Goal: Task Accomplishment & Management: Use online tool/utility

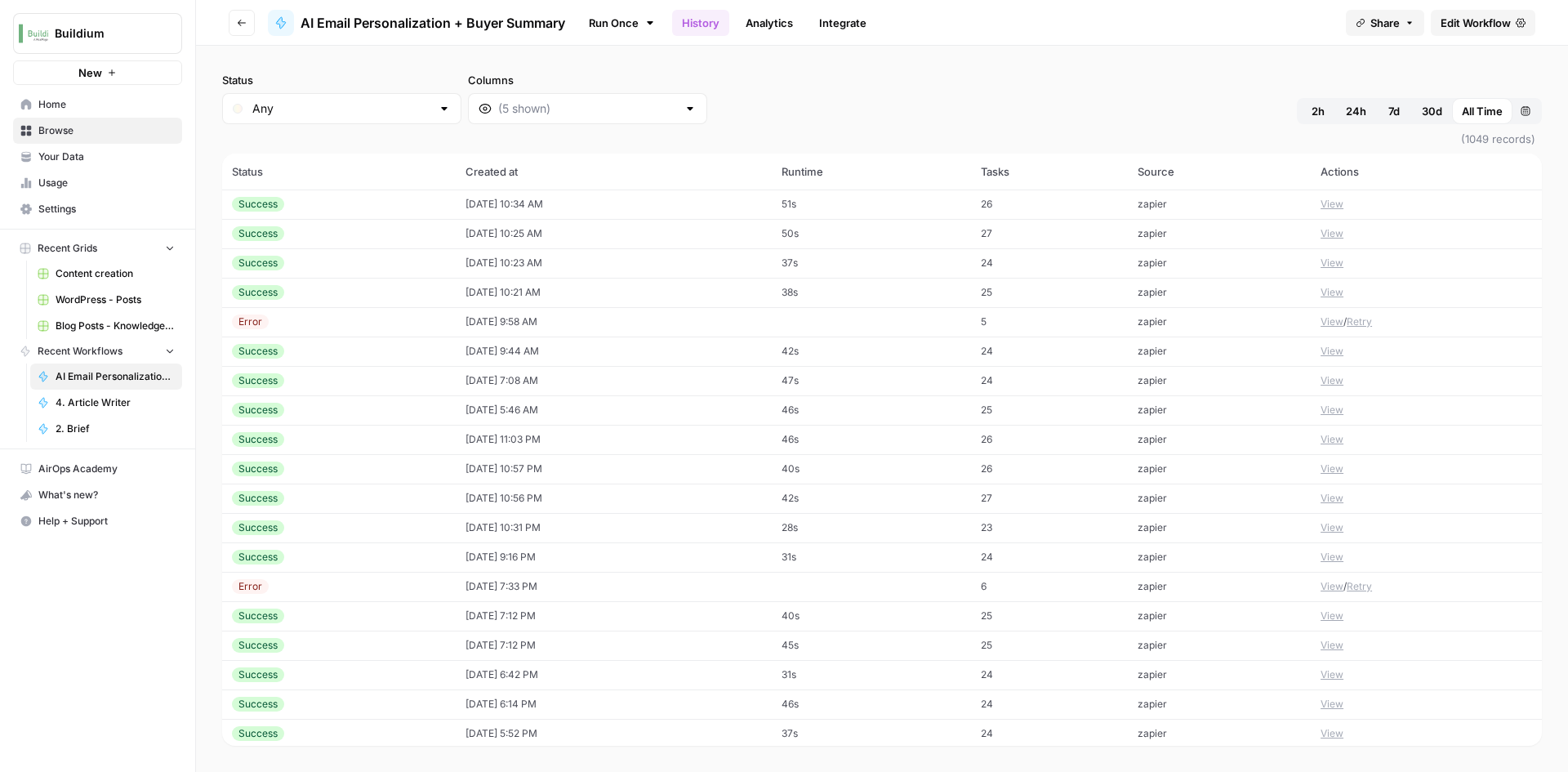
click at [310, 292] on div "Success" at bounding box center [339, 292] width 214 height 15
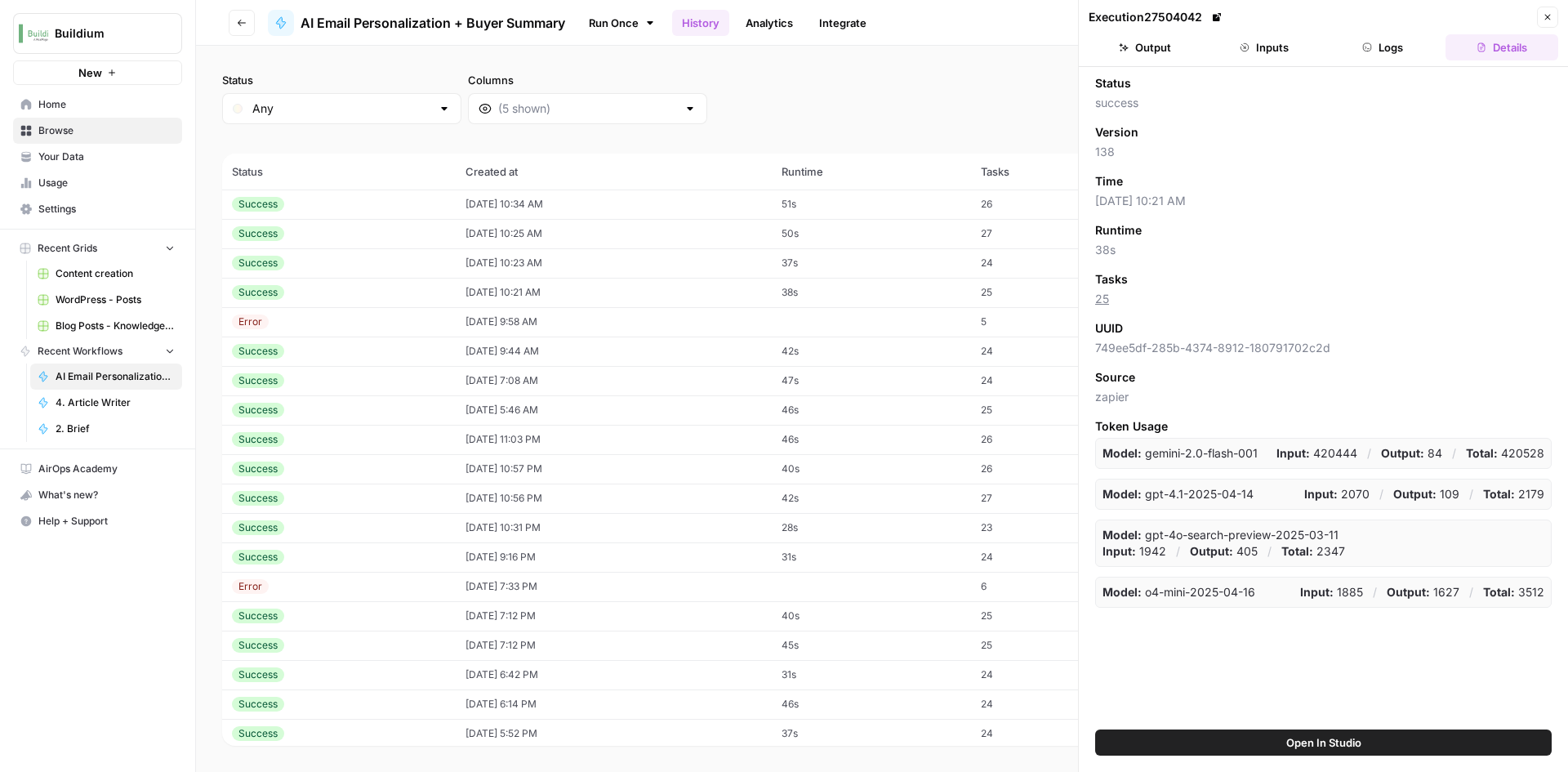
click at [1277, 44] on button "Inputs" at bounding box center [1264, 48] width 112 height 26
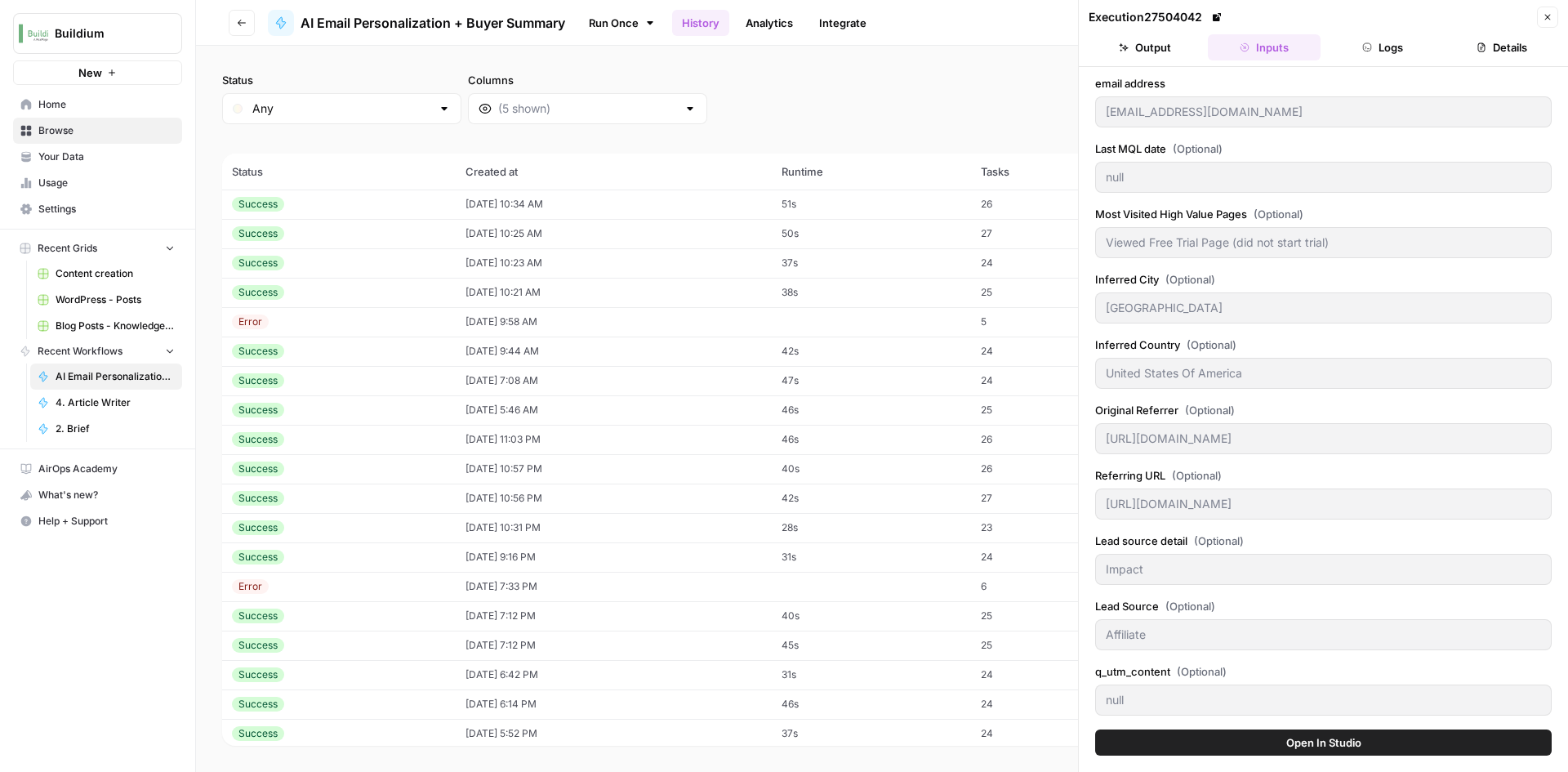
click at [1179, 62] on header "Execution 27504042 Close Output Inputs Logs Details" at bounding box center [1323, 33] width 489 height 67
click at [1174, 58] on button "Output" at bounding box center [1145, 48] width 112 height 26
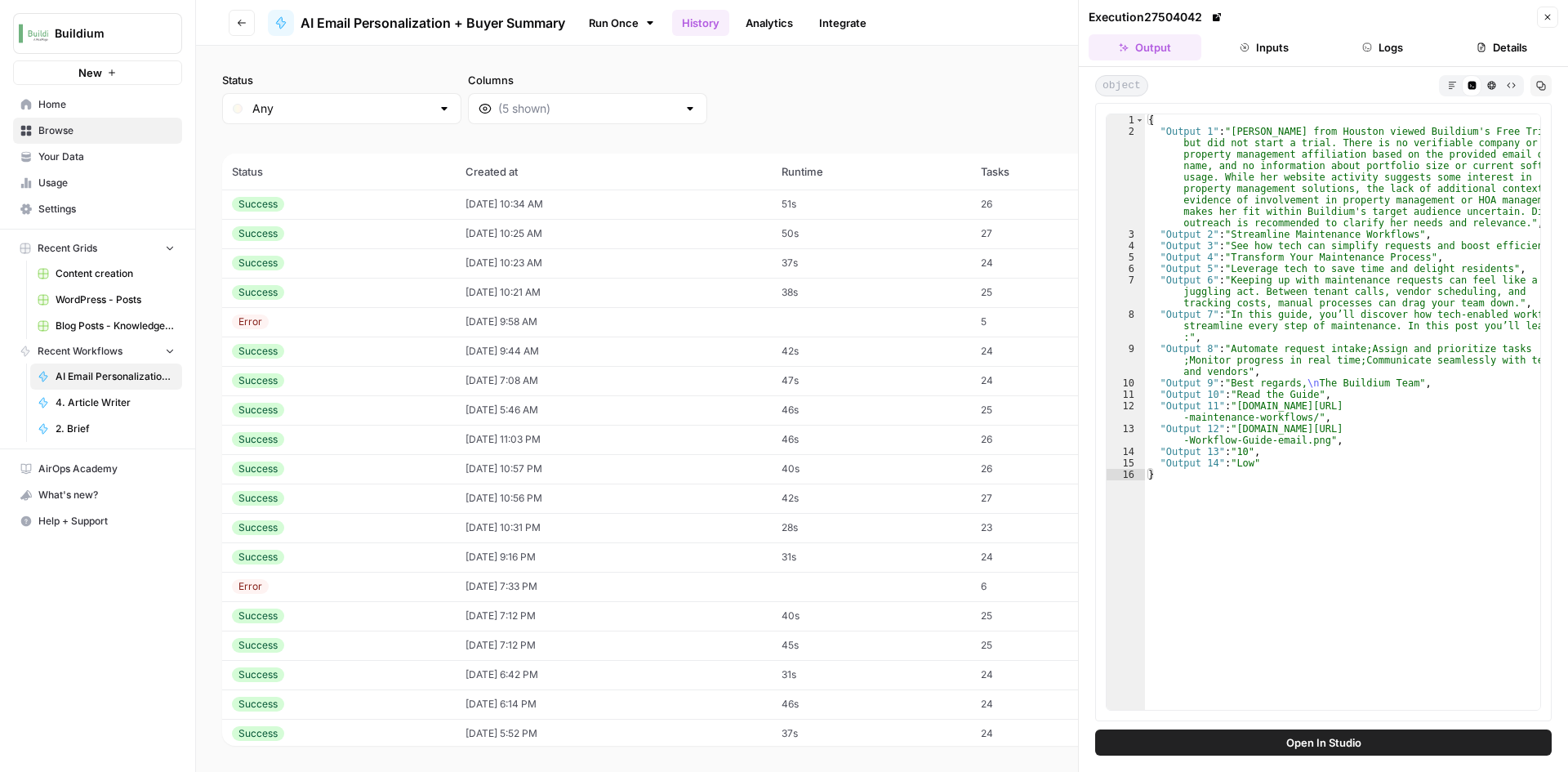
click at [307, 261] on div "Success" at bounding box center [339, 263] width 214 height 15
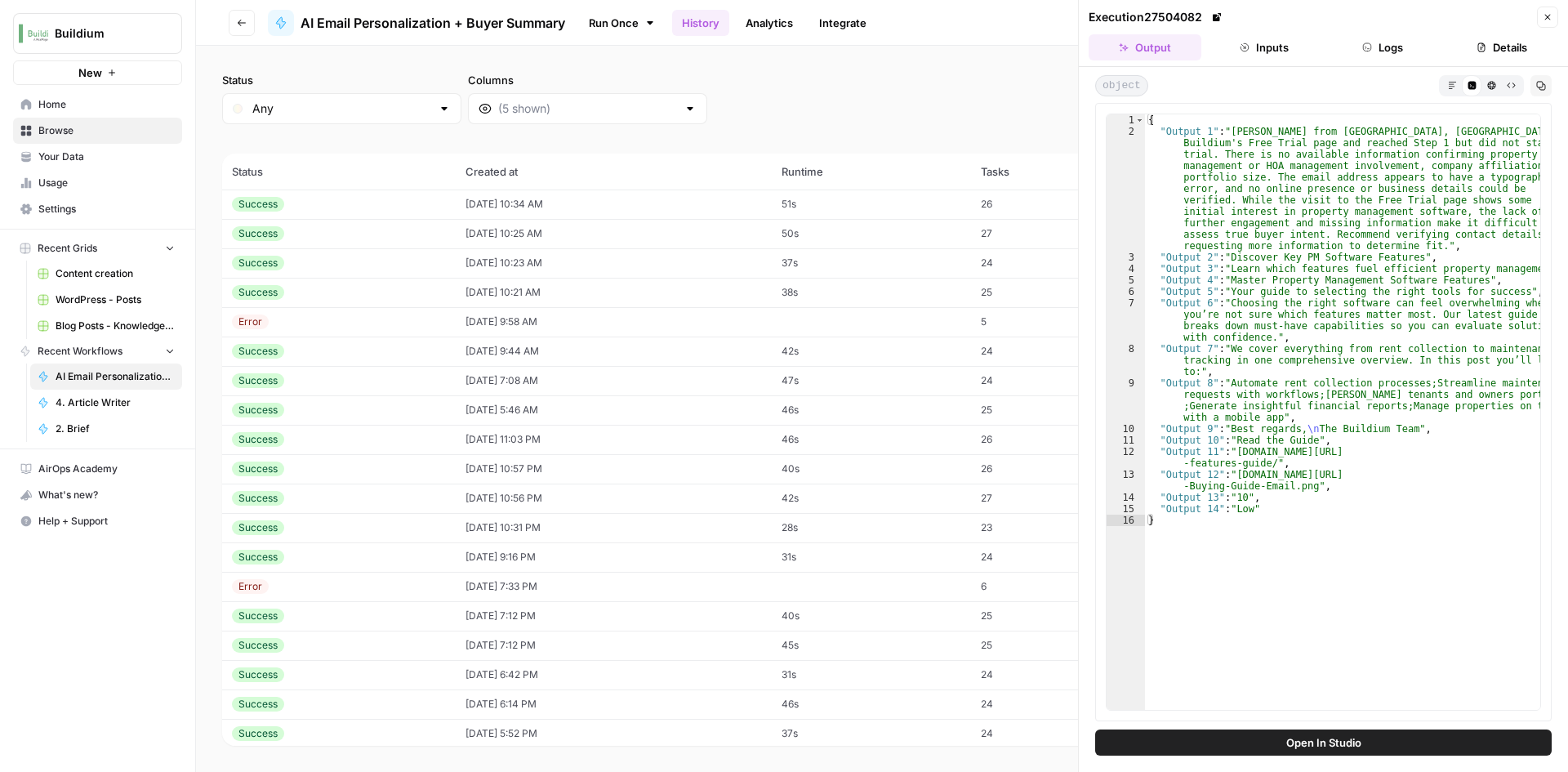
type textarea "**********"
drag, startPoint x: 1266, startPoint y: 462, endPoint x: 1234, endPoint y: 454, distance: 33.0
click at [1234, 454] on div "{ "Output 1" : "Gerdarius Miller from Alexander City, USA, visited Buildium's F…" at bounding box center [1342, 423] width 396 height 619
click at [419, 231] on div "Success" at bounding box center [339, 234] width 214 height 15
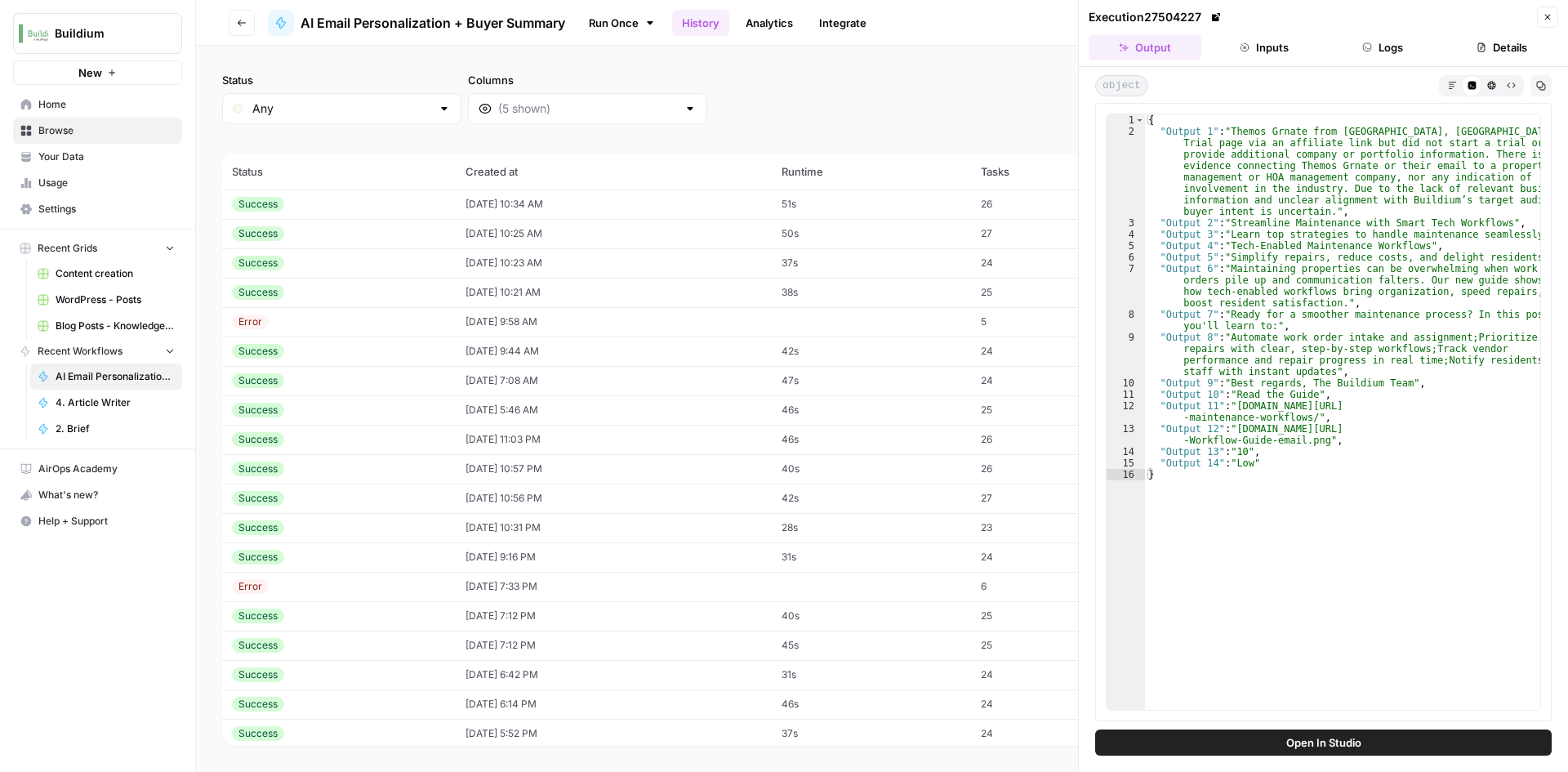
click at [342, 197] on div "Success" at bounding box center [339, 204] width 214 height 15
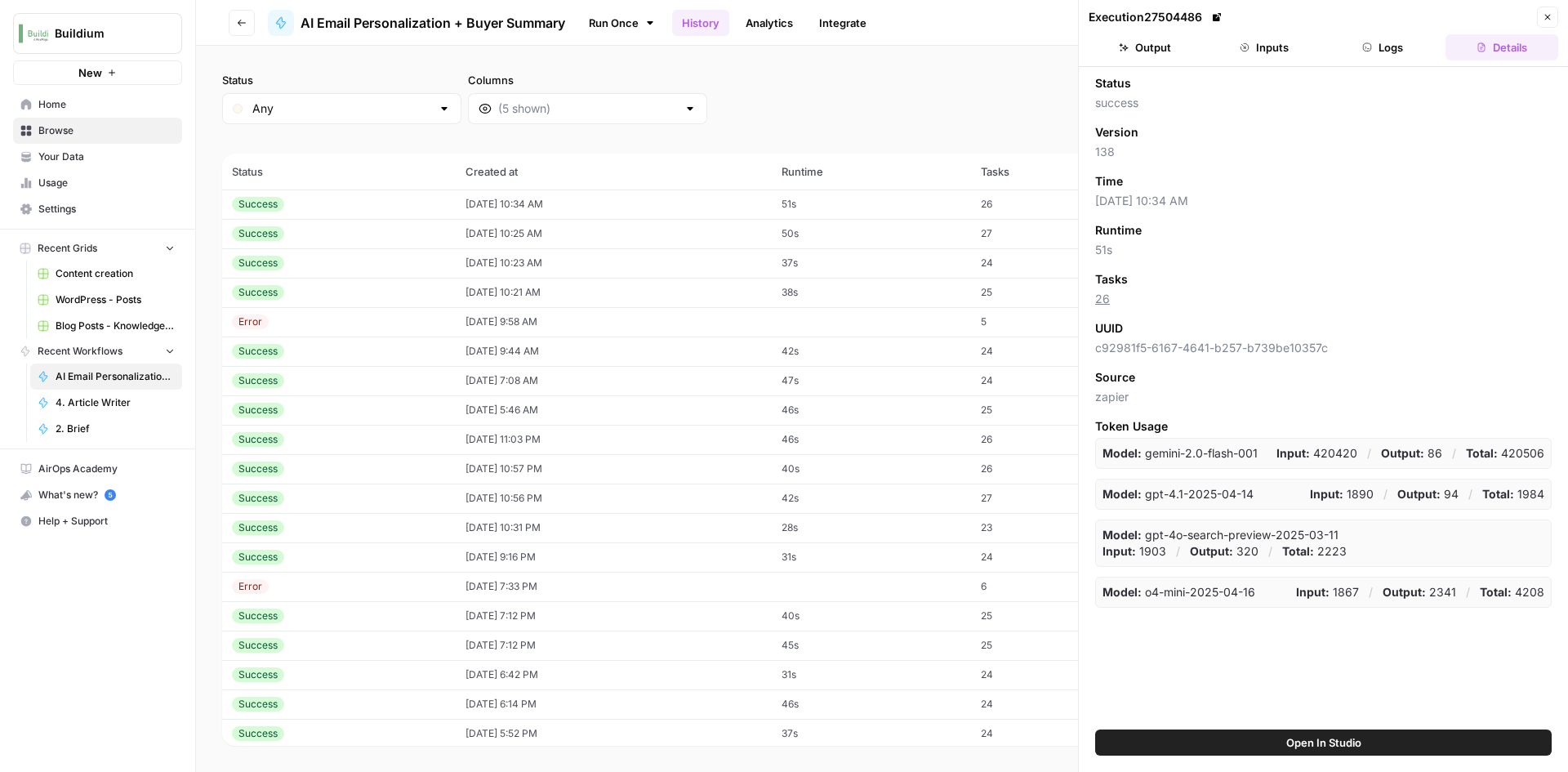
click at [334, 200] on div "Success" at bounding box center [339, 204] width 214 height 15
click at [1167, 48] on button "Output" at bounding box center [1145, 48] width 112 height 26
click at [624, 264] on td "08/12/25 at 12:06 PM" at bounding box center [614, 263] width 316 height 29
click at [1258, 43] on button "Inputs" at bounding box center [1264, 48] width 112 height 26
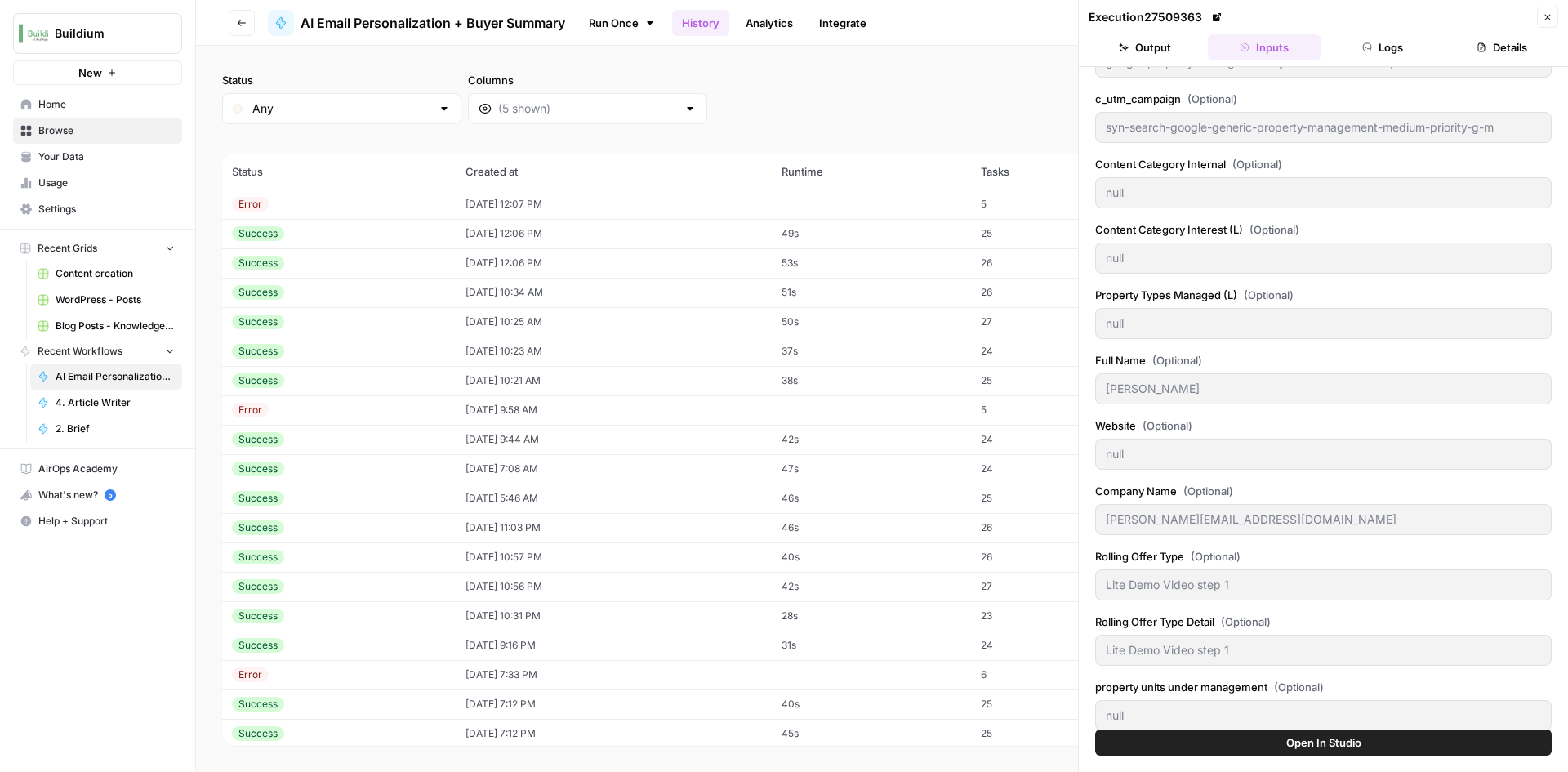
scroll to position [720, 0]
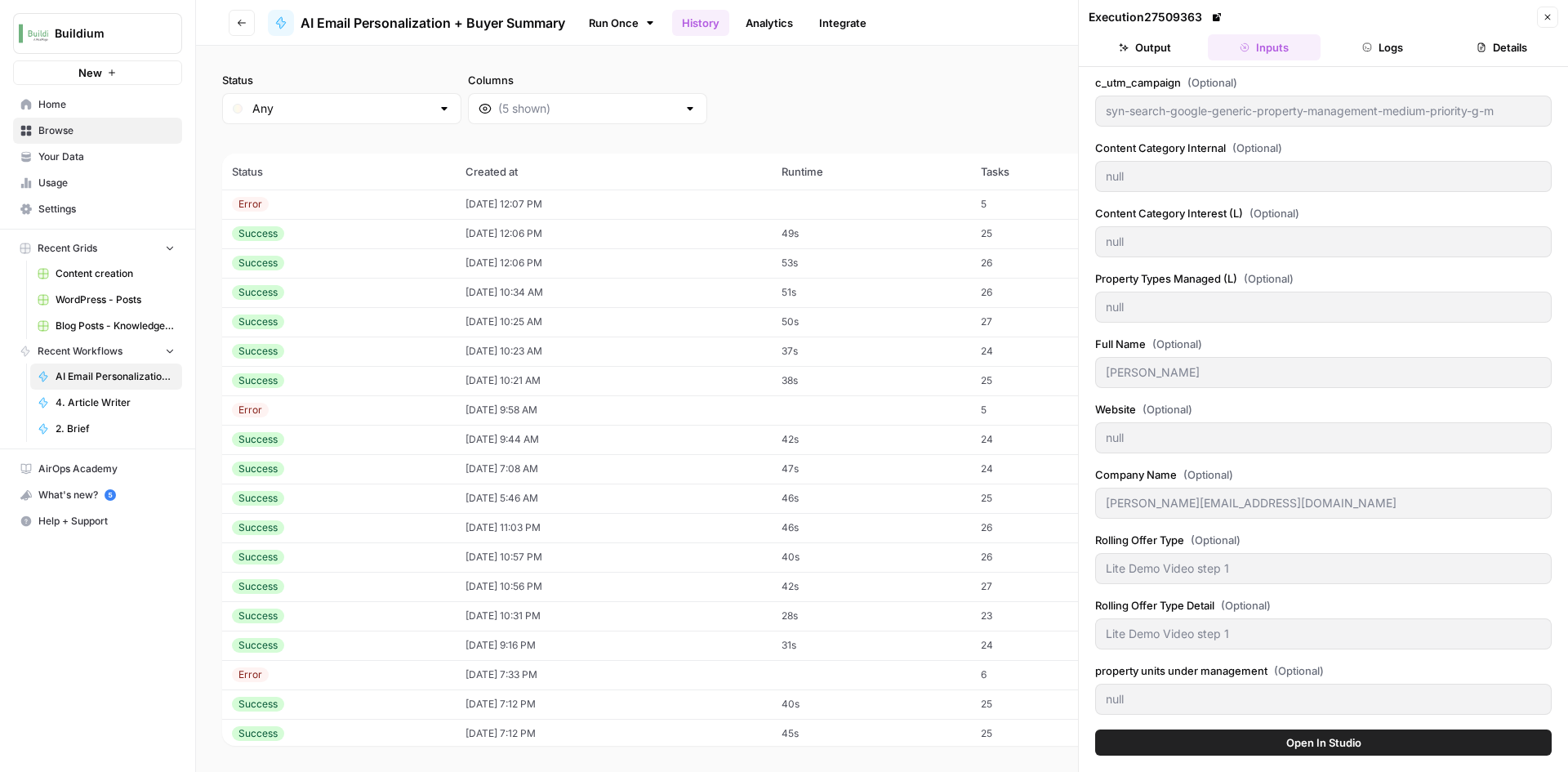
click at [1150, 49] on button "Output" at bounding box center [1145, 48] width 112 height 26
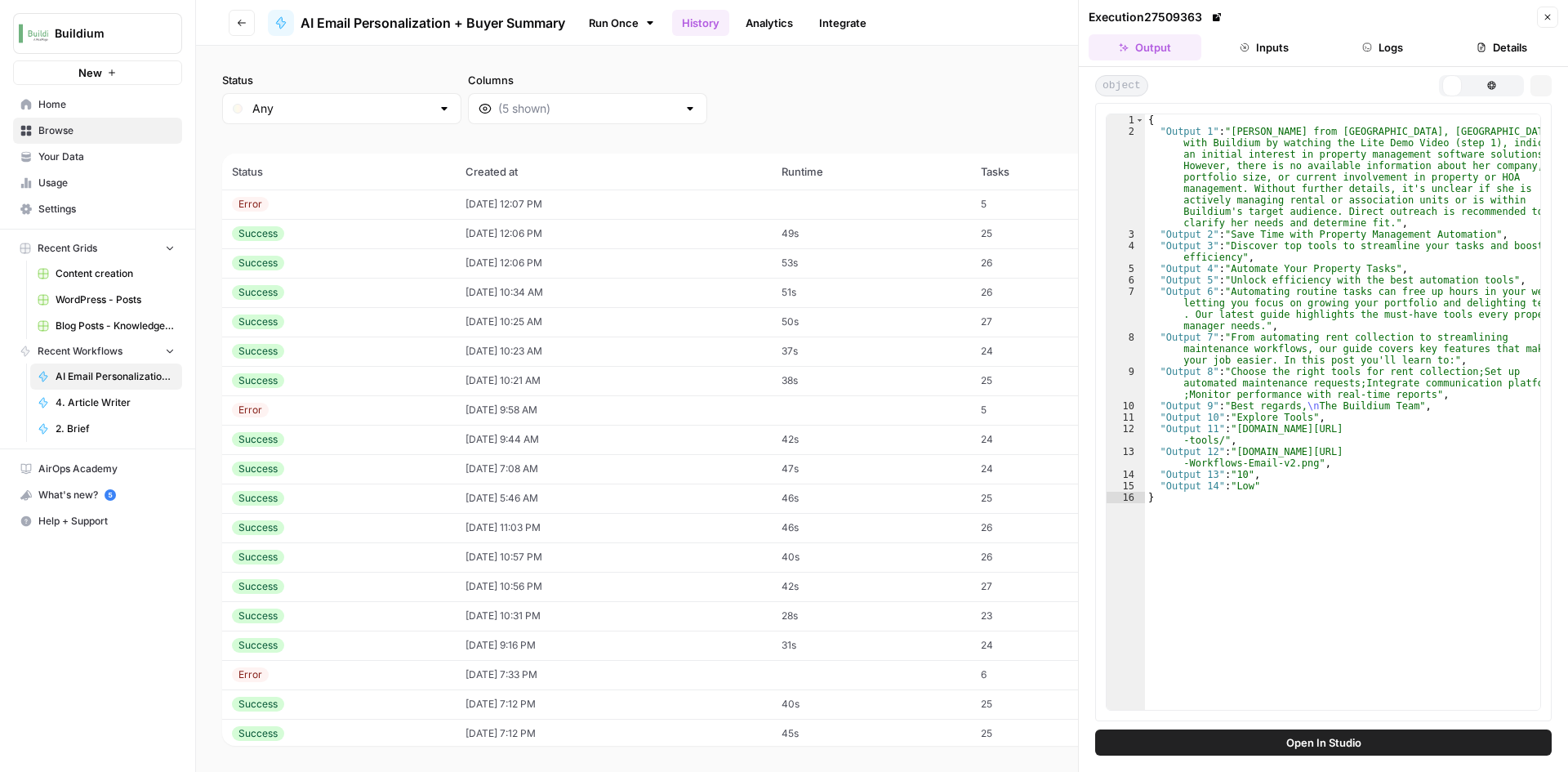
scroll to position [0, 0]
click at [513, 243] on td "08/12/25 at 12:06 PM" at bounding box center [614, 234] width 316 height 29
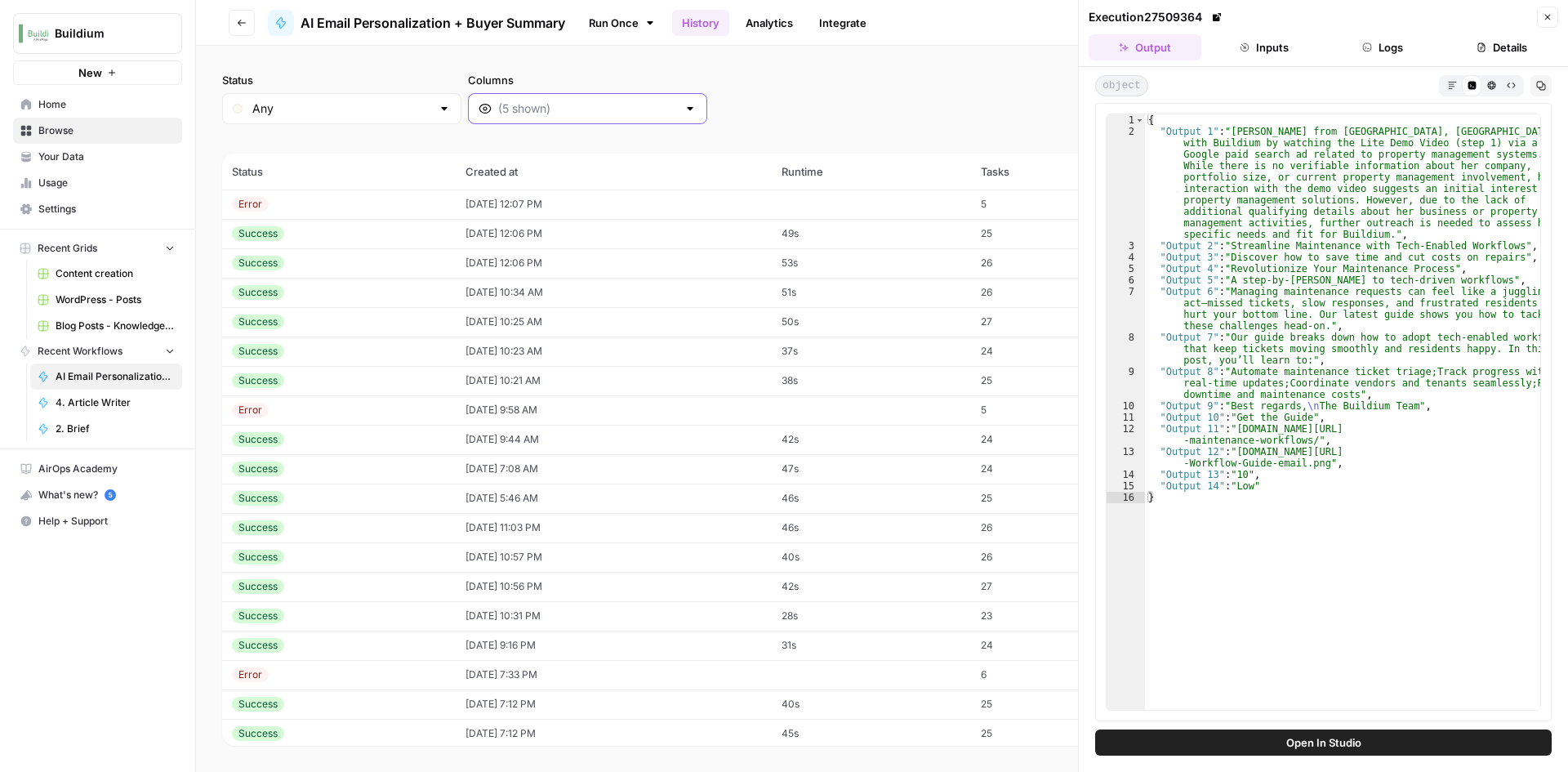
click at [518, 109] on input "Columns" at bounding box center [588, 109] width 179 height 16
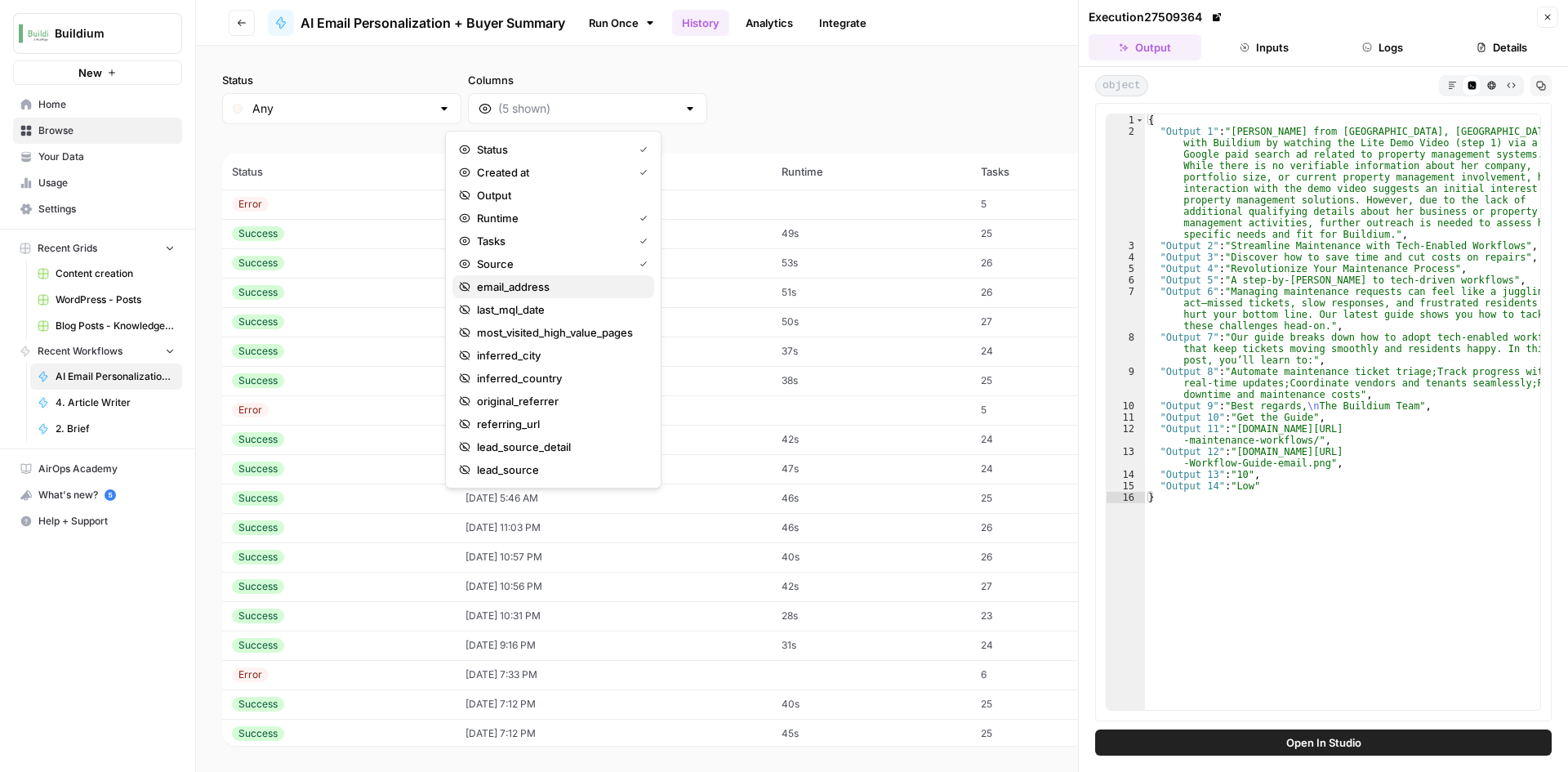
click at [563, 291] on span "email_address" at bounding box center [559, 287] width 164 height 16
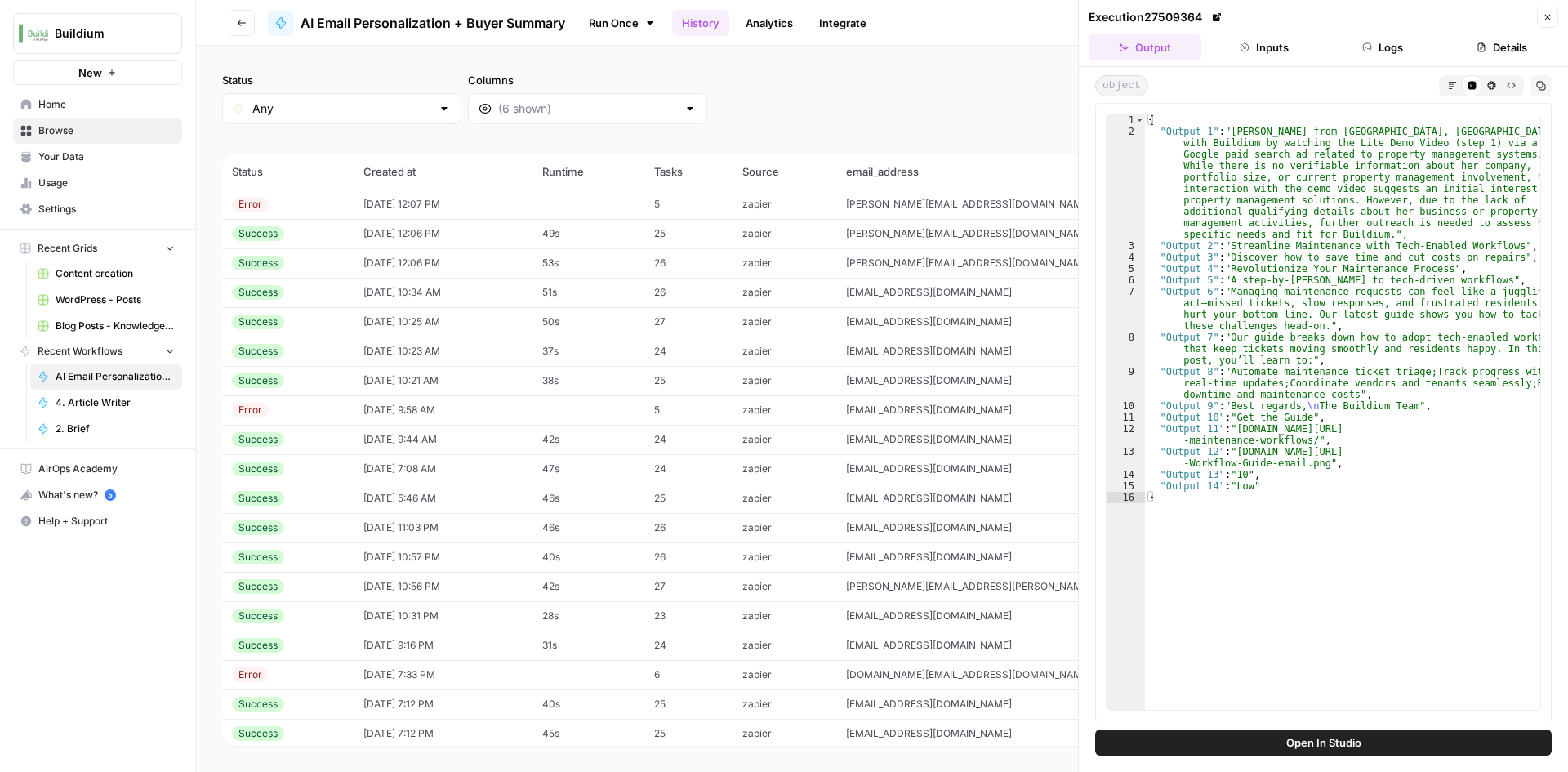
click at [836, 206] on td "zapier" at bounding box center [785, 204] width 104 height 29
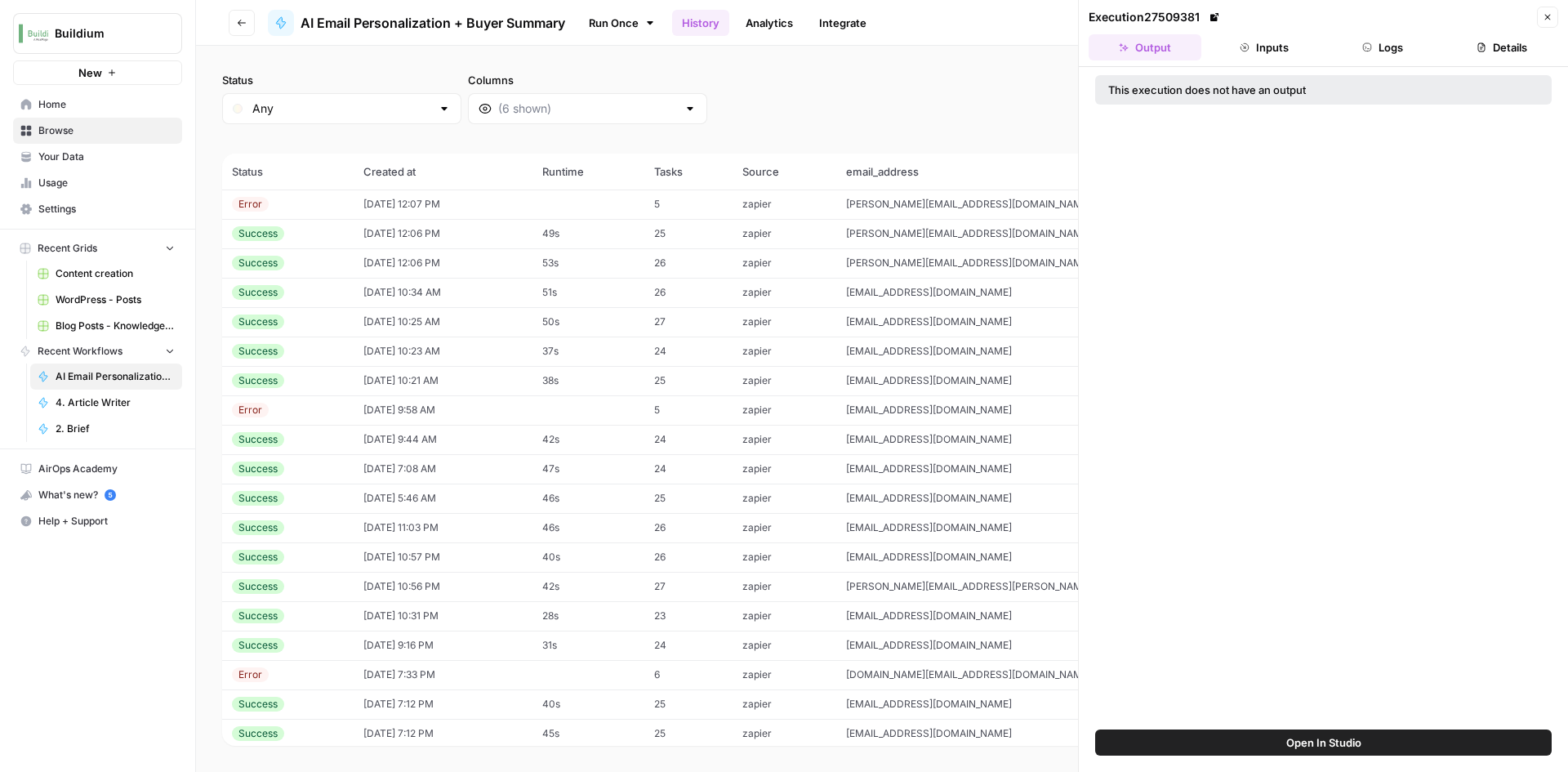
click at [1272, 54] on button "Inputs" at bounding box center [1264, 48] width 112 height 26
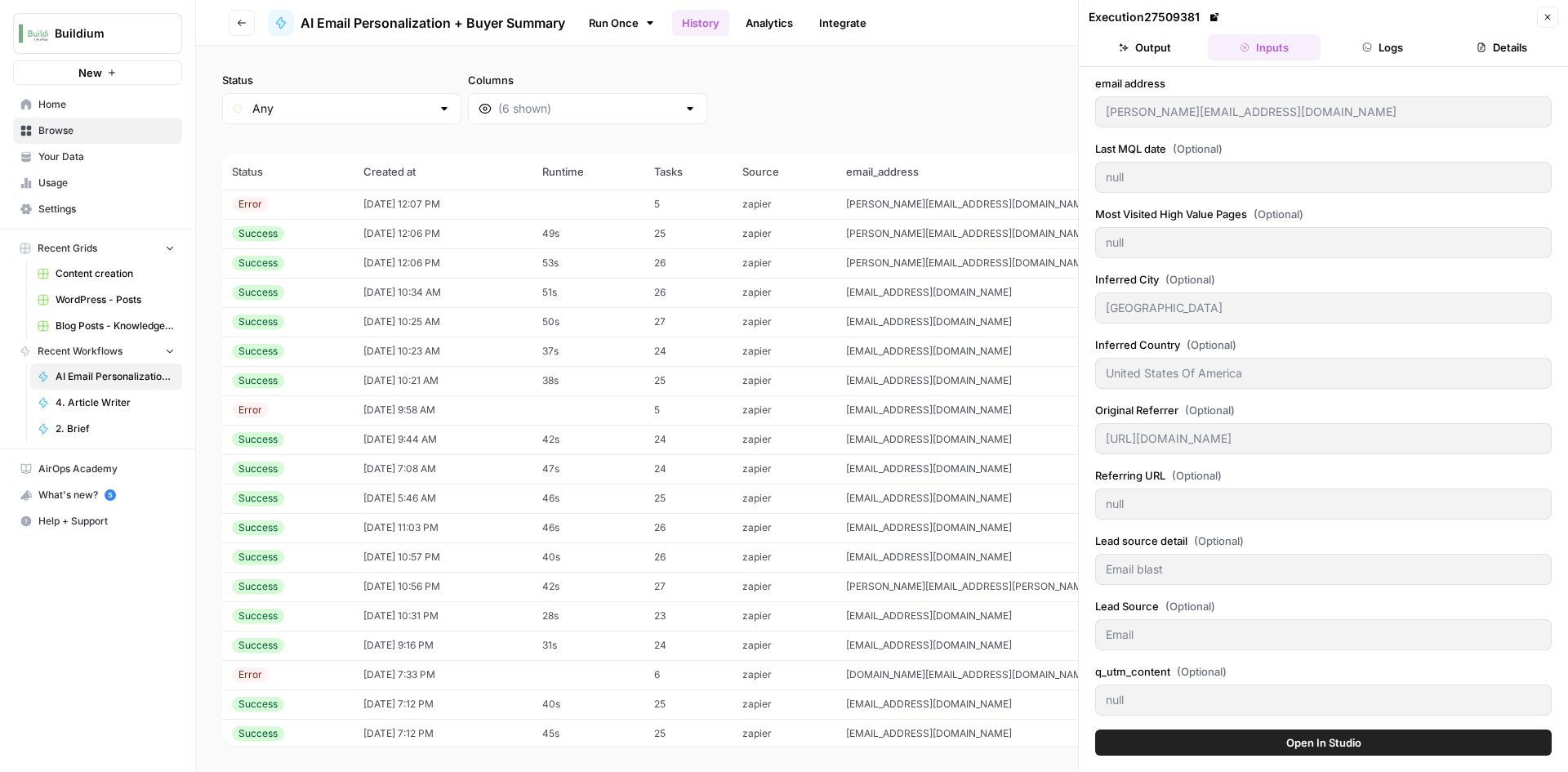
click at [1346, 49] on button "Logs" at bounding box center [1383, 48] width 112 height 26
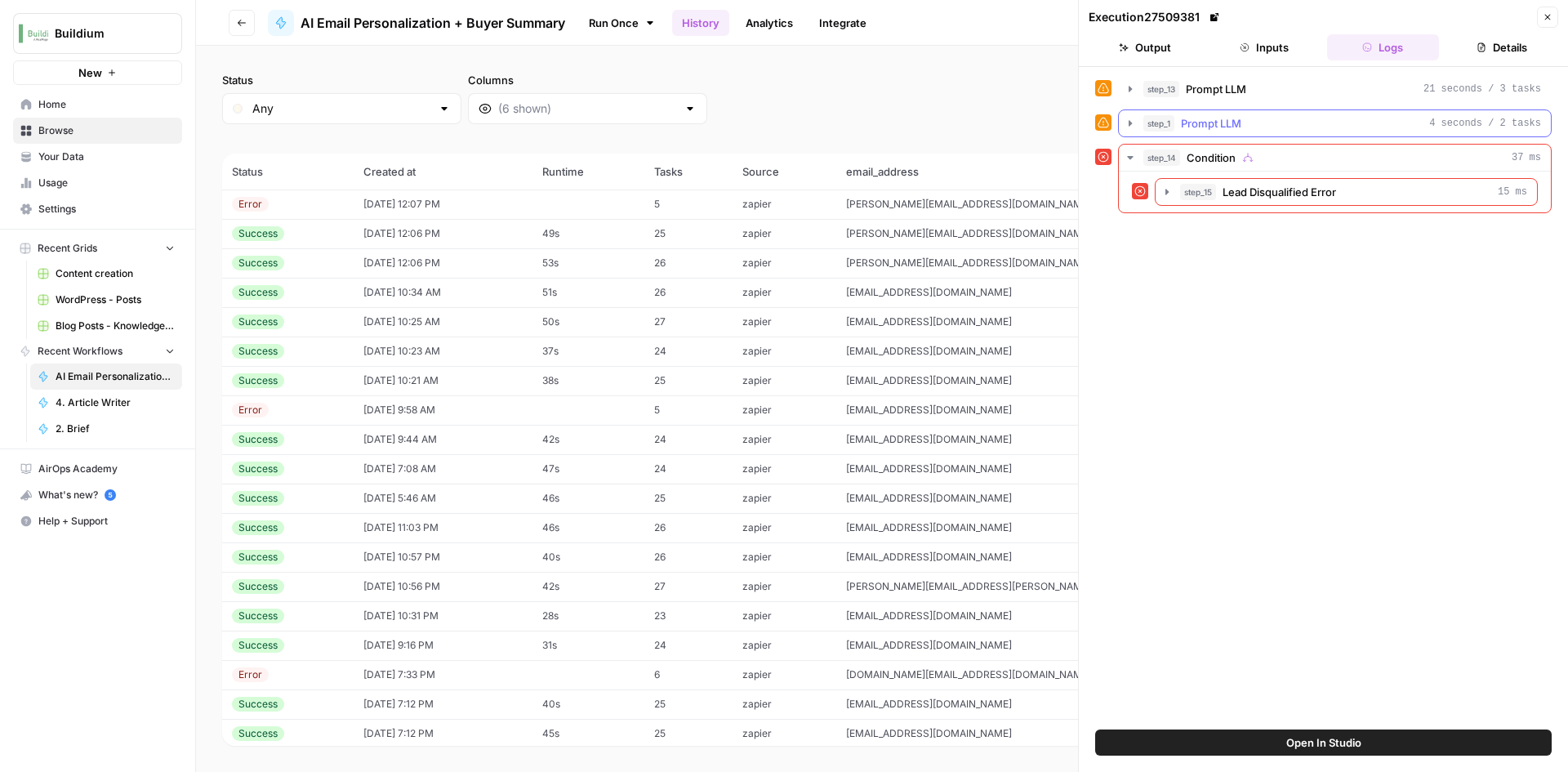
click at [1128, 125] on icon "button" at bounding box center [1130, 123] width 13 height 13
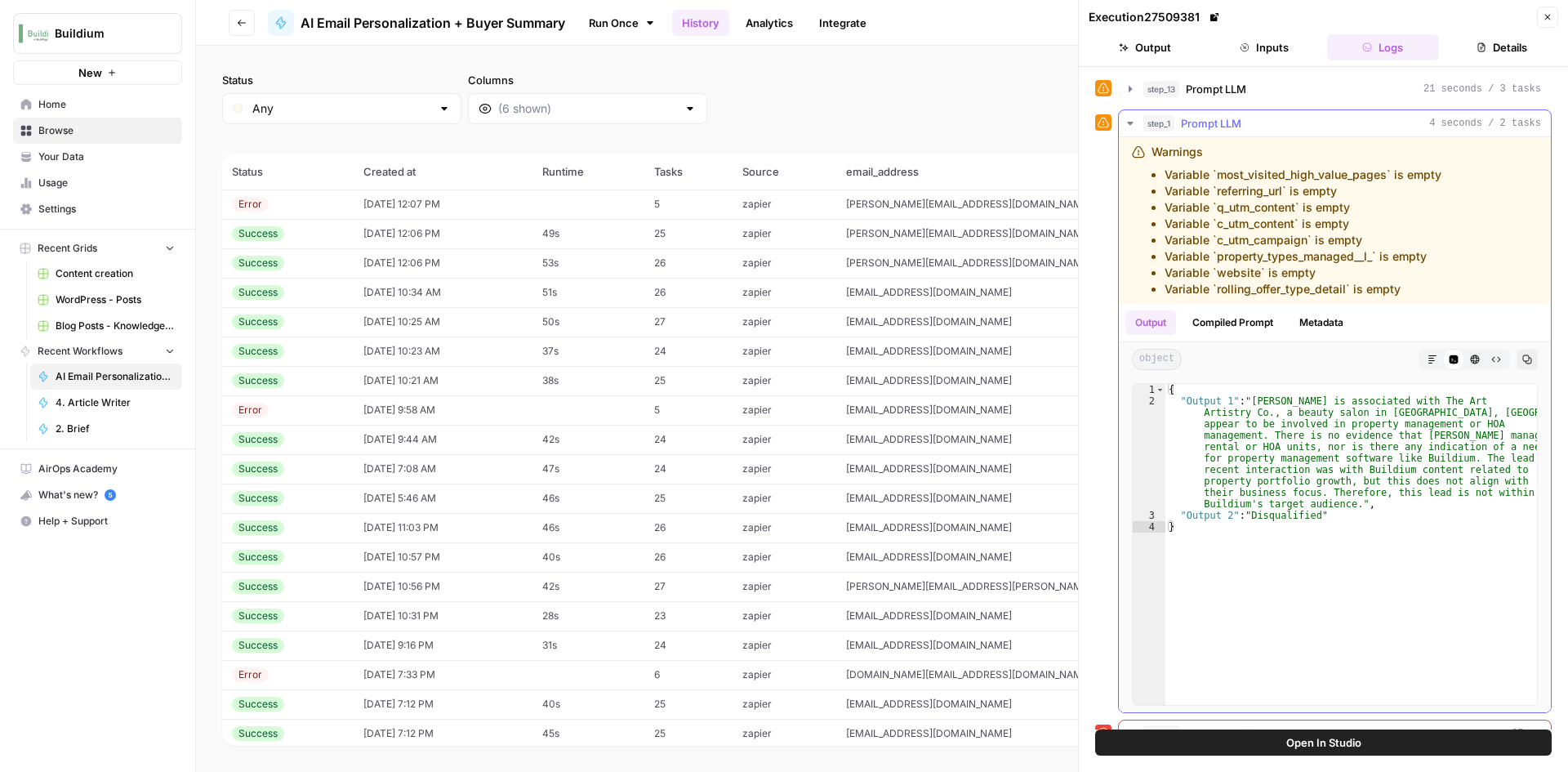
click at [1128, 125] on icon "button" at bounding box center [1130, 123] width 13 height 13
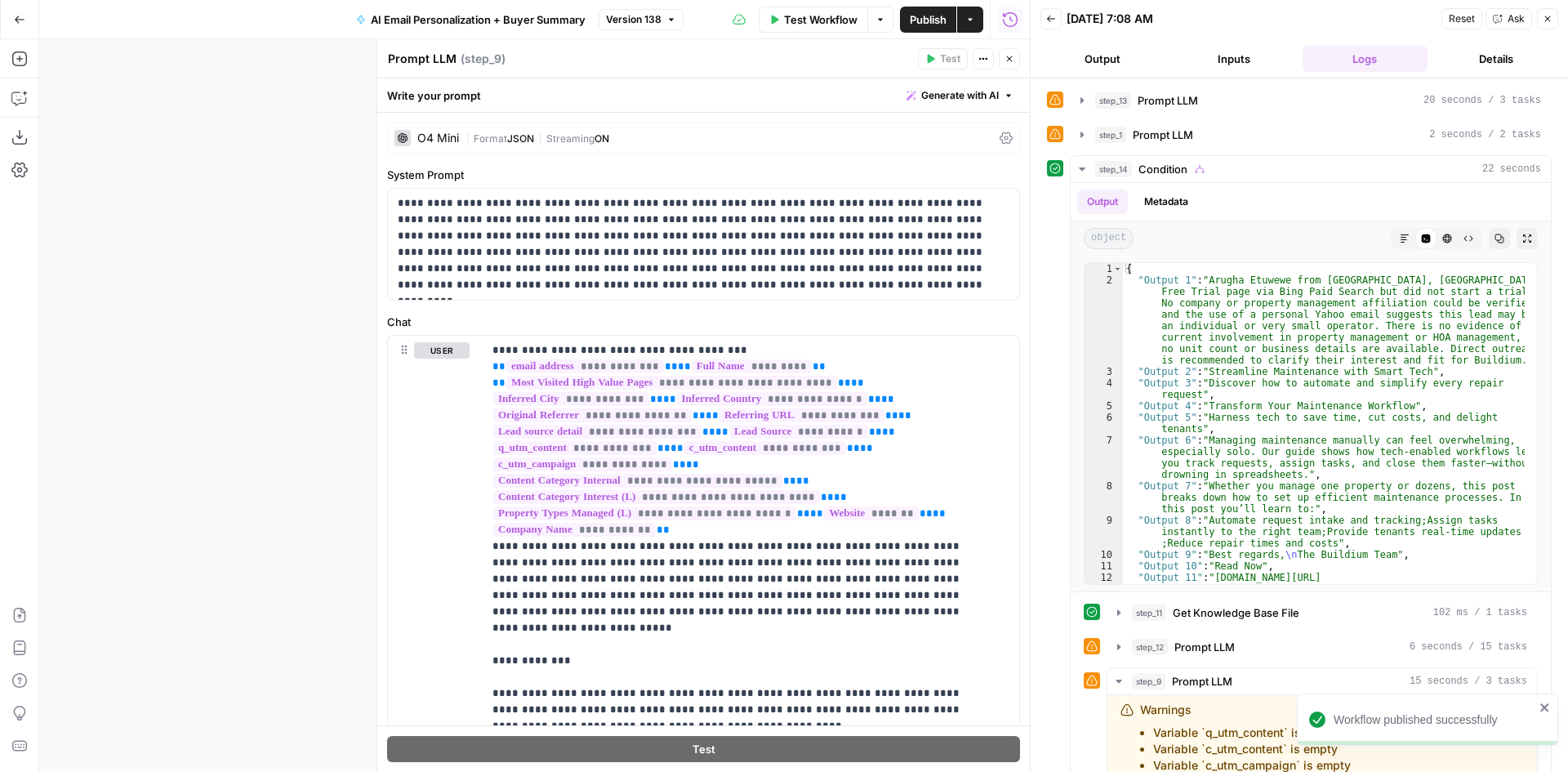
scroll to position [1062, 0]
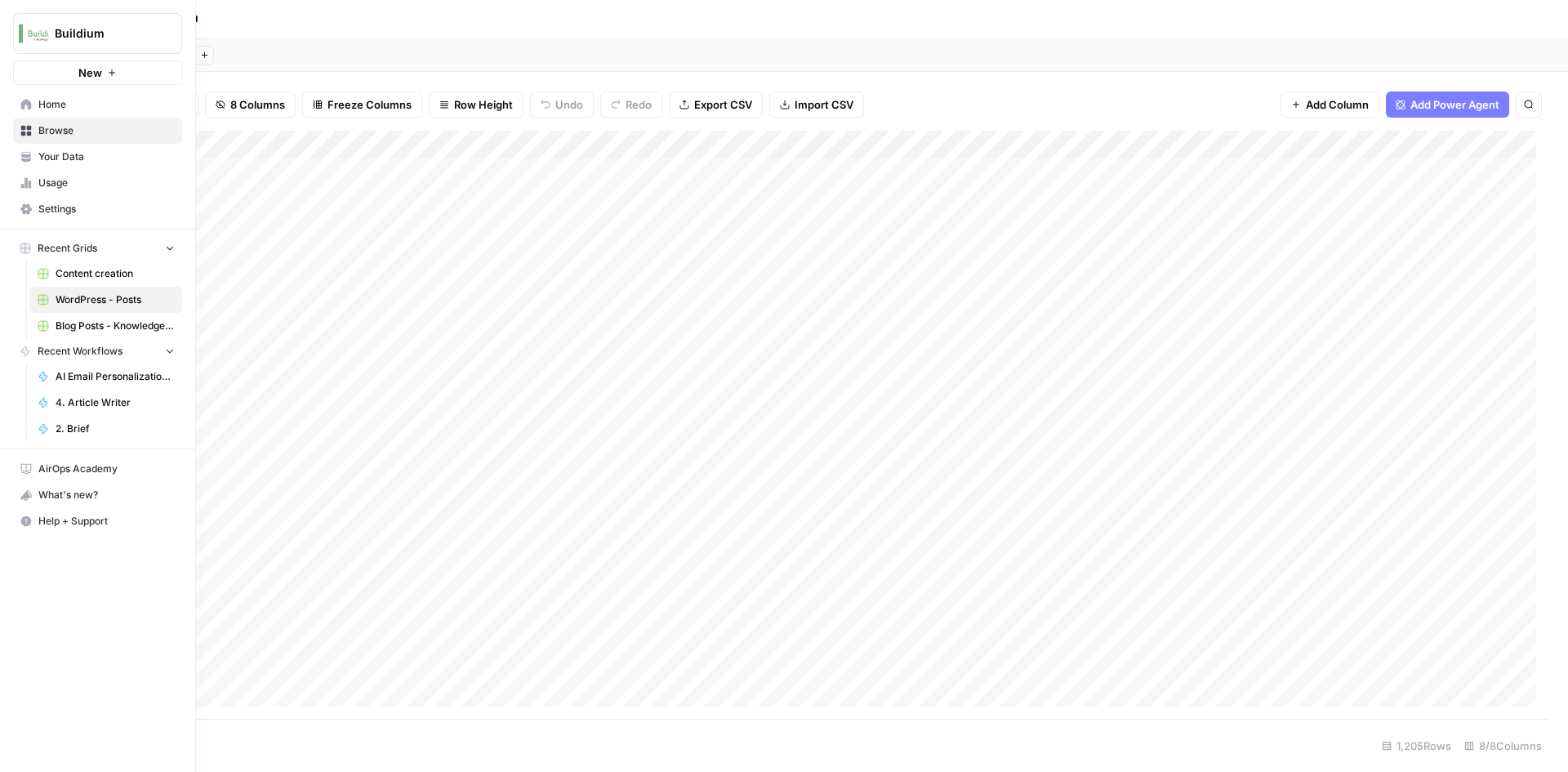
click at [65, 108] on span "Home" at bounding box center [106, 104] width 136 height 15
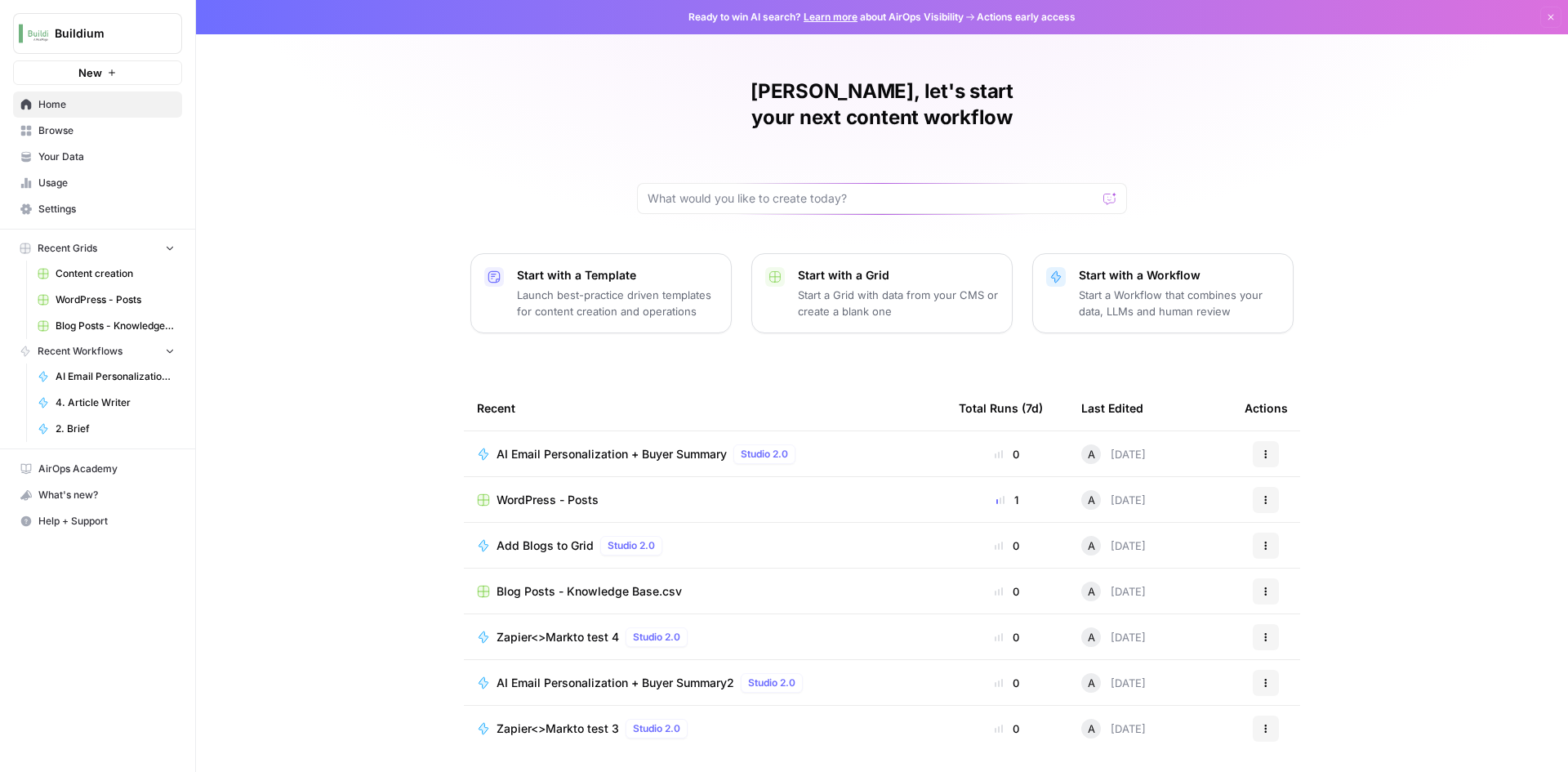
click at [69, 128] on span "Browse" at bounding box center [106, 131] width 136 height 15
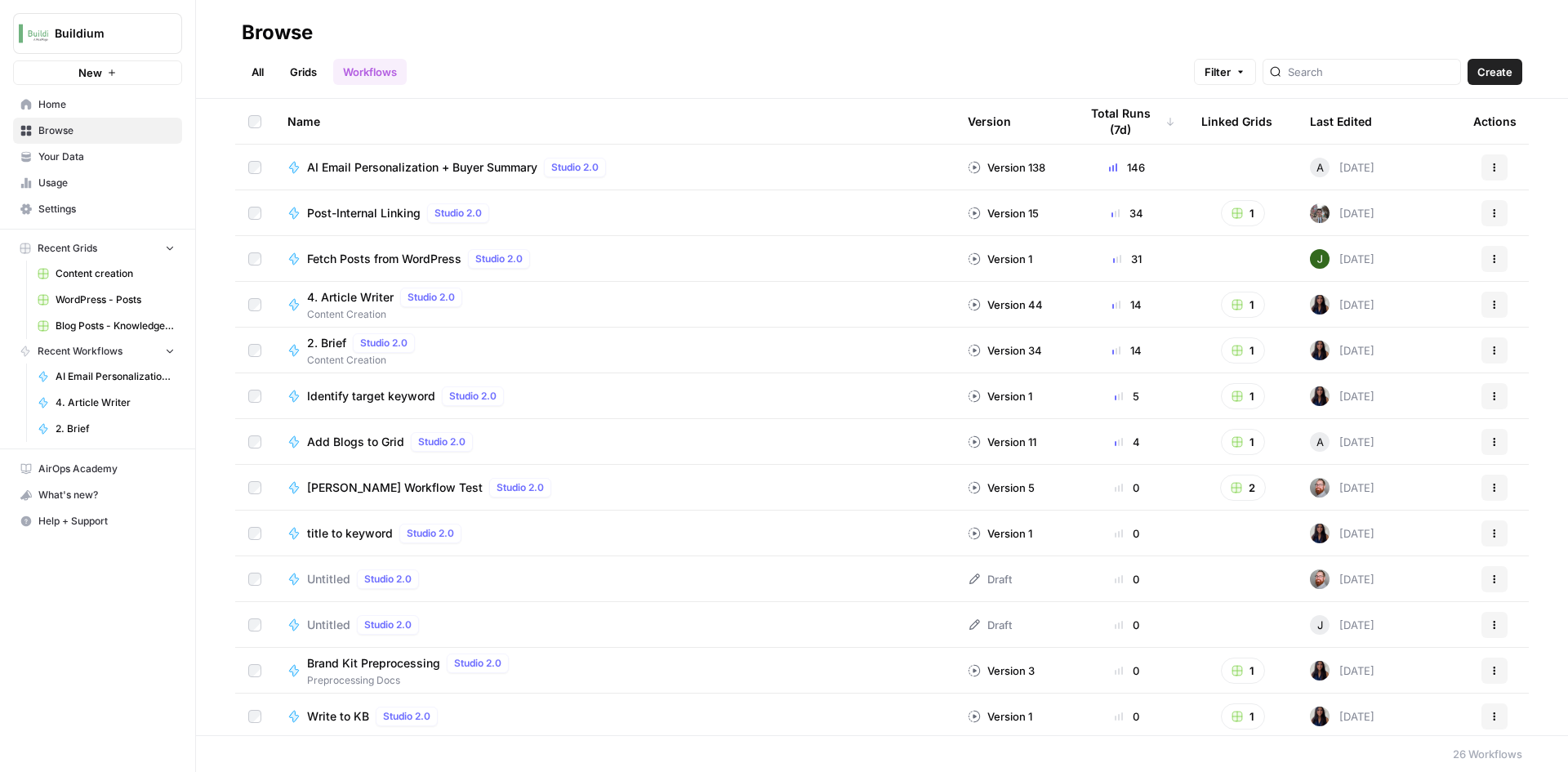
click at [399, 265] on span "Fetch Posts from WordPress" at bounding box center [384, 259] width 154 height 16
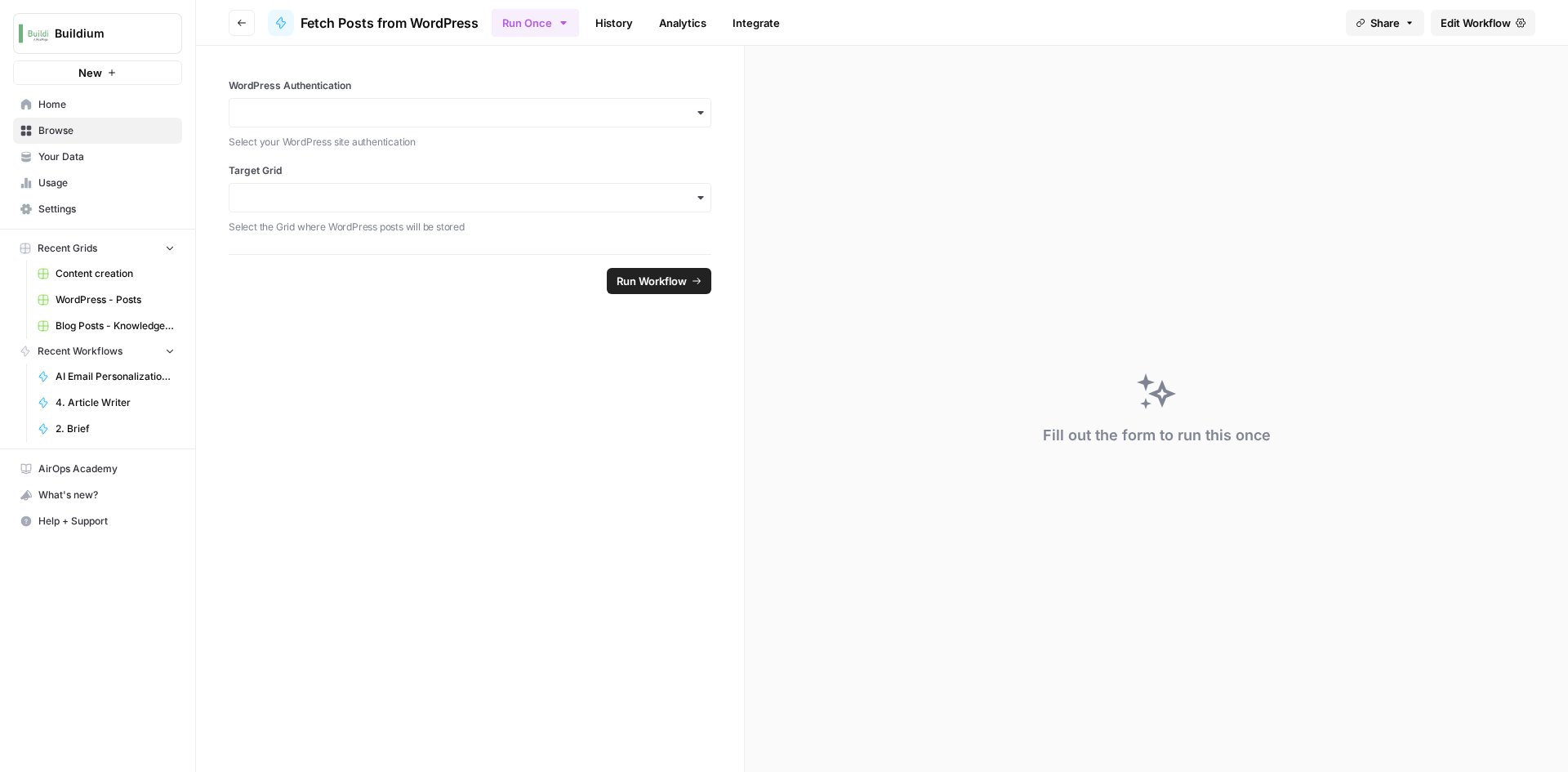
click at [1503, 24] on span "Edit Workflow" at bounding box center [1476, 23] width 70 height 16
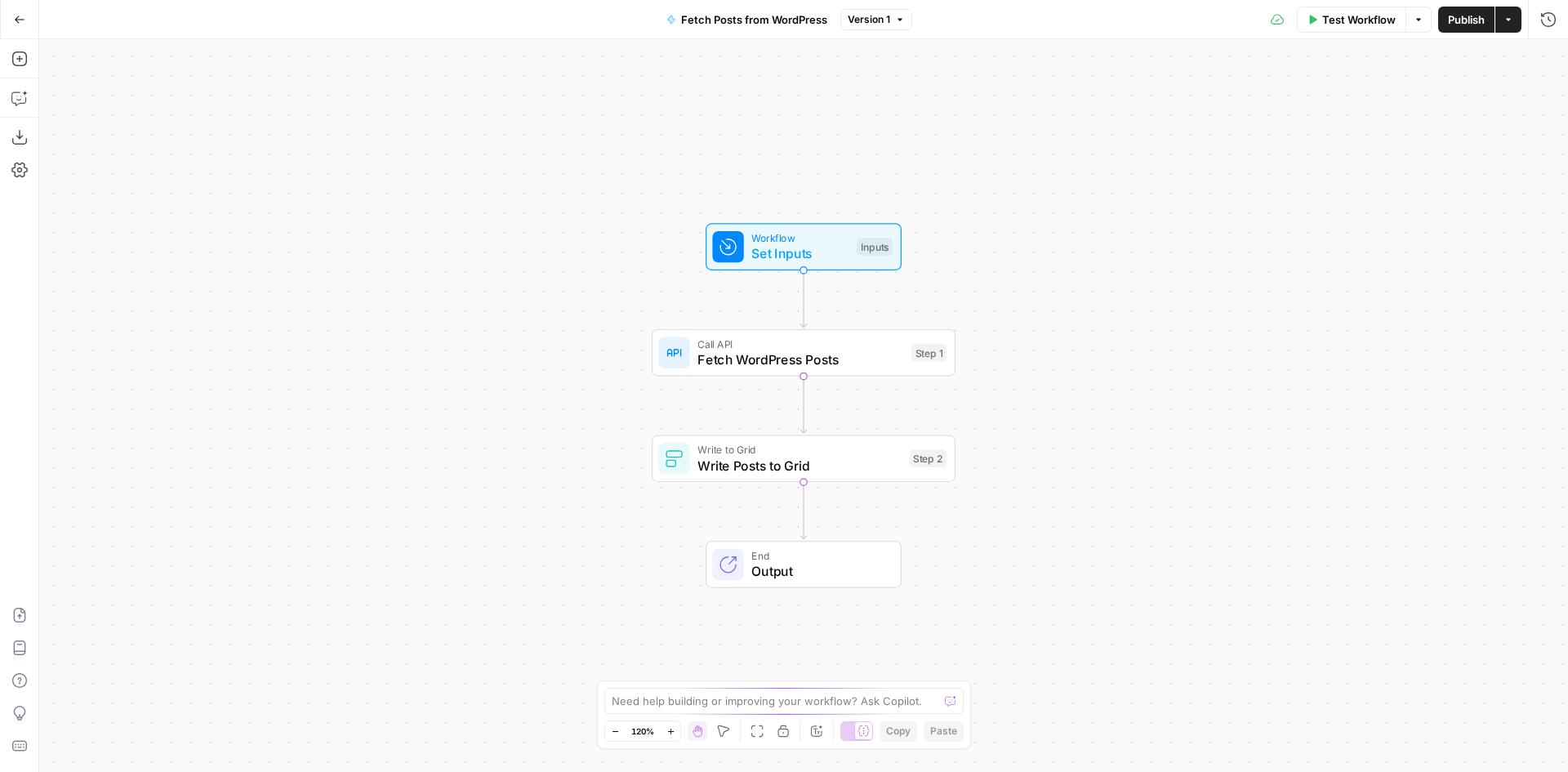
click at [789, 242] on span "Workflow" at bounding box center [800, 238] width 97 height 16
click at [819, 249] on span "Set Inputs" at bounding box center [800, 253] width 97 height 19
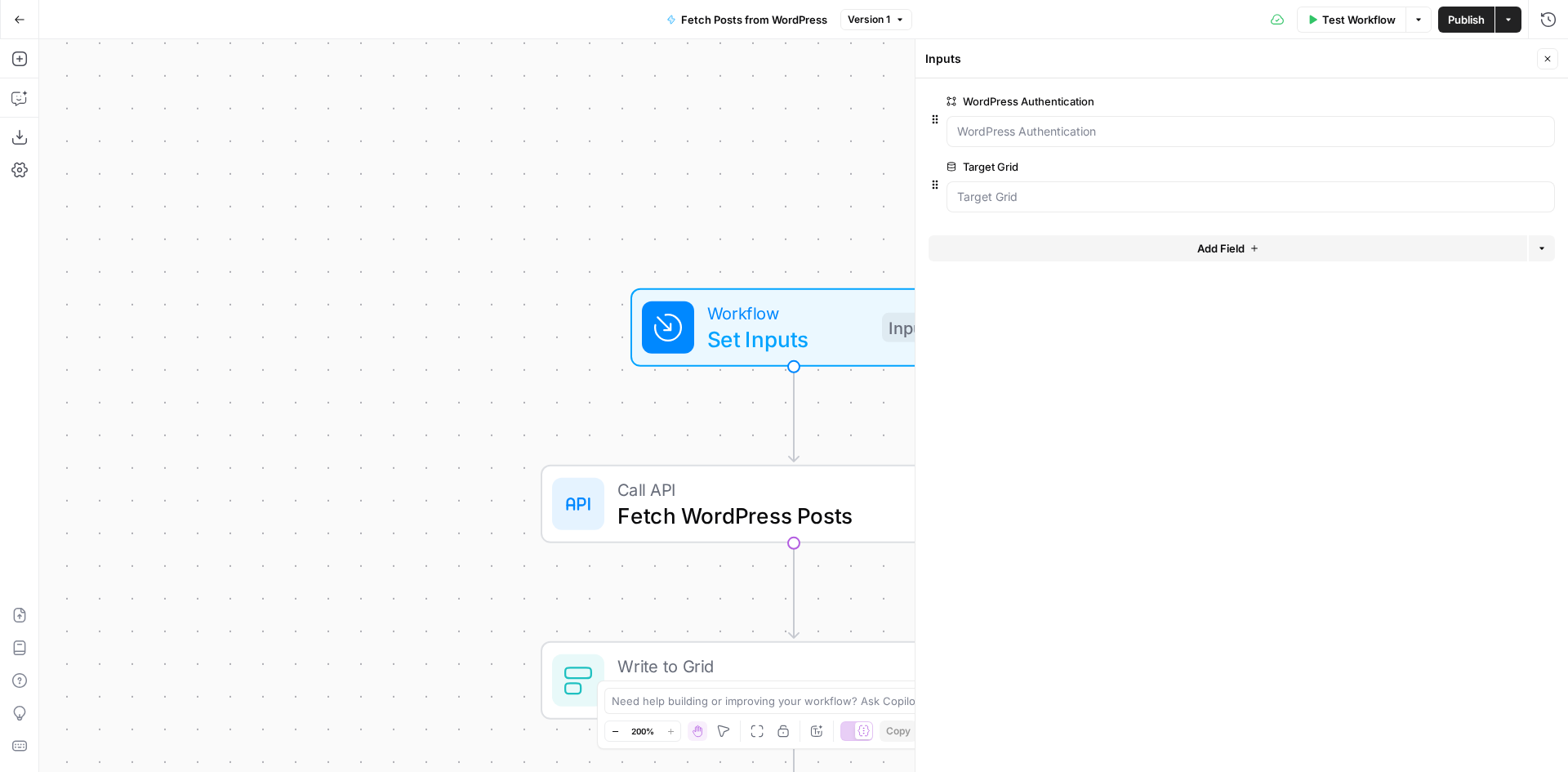
click at [620, 734] on button "Zoom Out" at bounding box center [614, 730] width 19 height 19
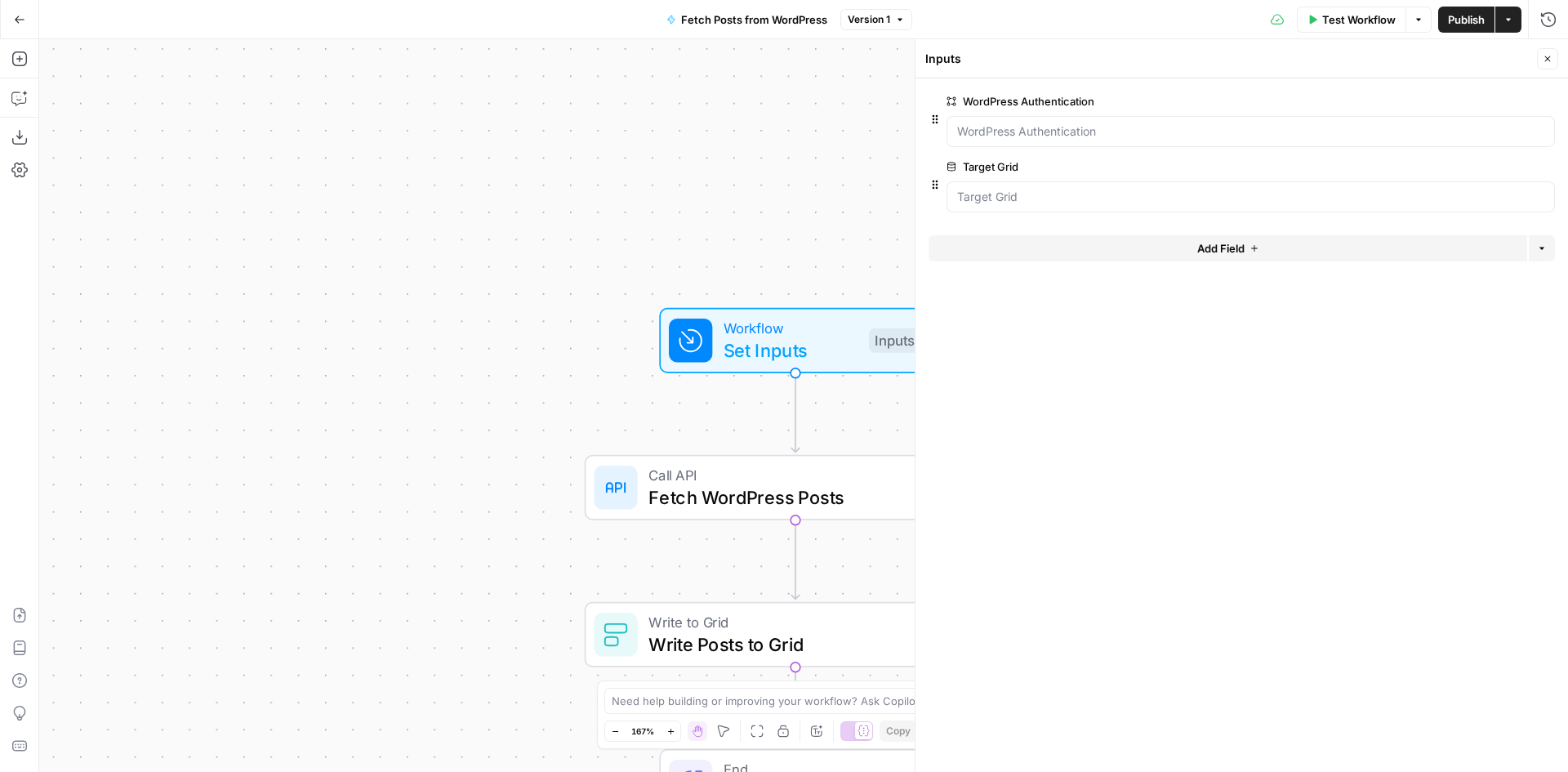
click at [620, 734] on button "Zoom Out" at bounding box center [614, 730] width 19 height 19
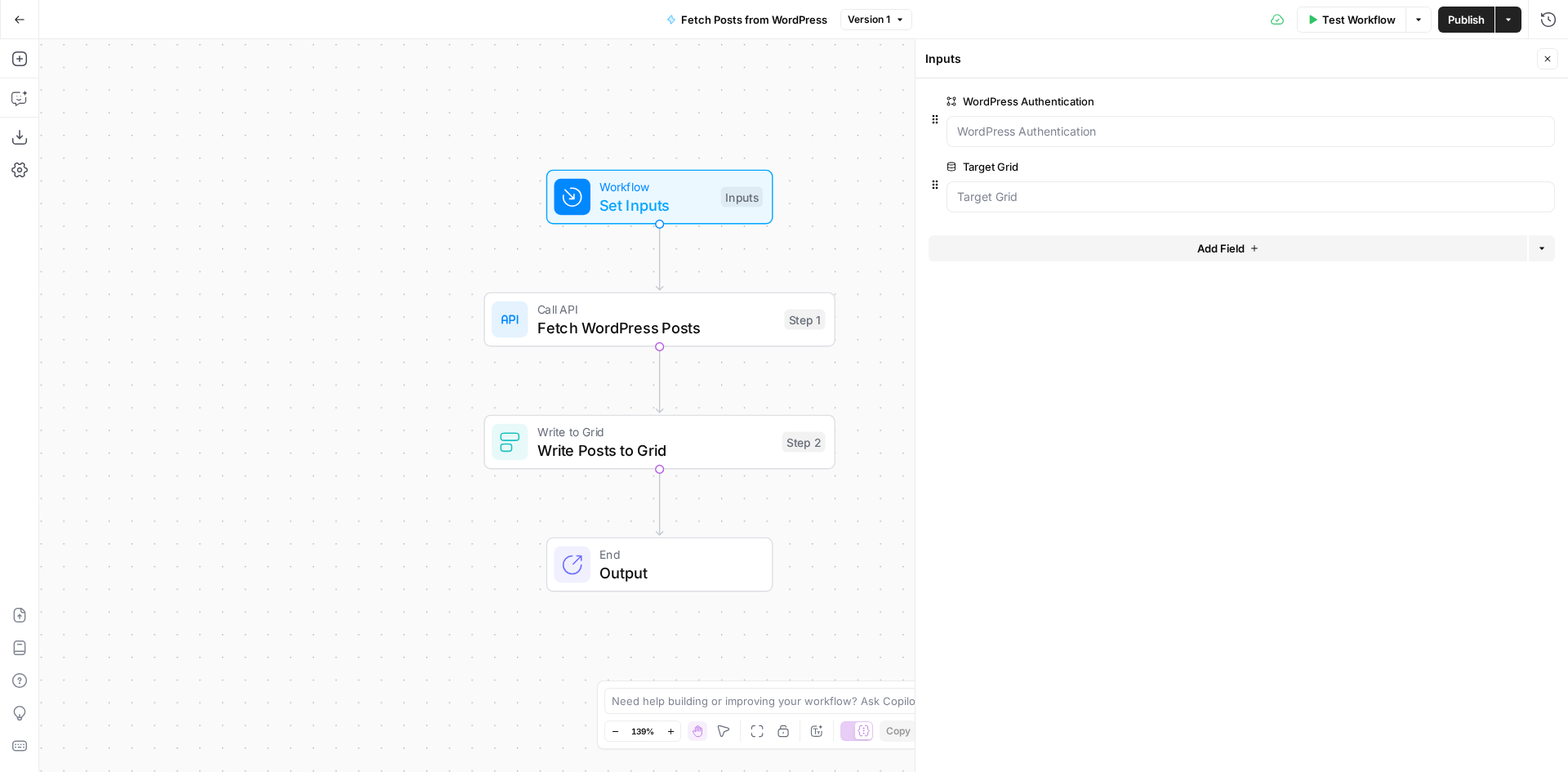
drag, startPoint x: 496, startPoint y: 513, endPoint x: 382, endPoint y: 408, distance: 155.0
click at [382, 408] on div "Workflow Set Inputs Inputs Call API Fetch WordPress Posts Step 1 Write to Grid …" at bounding box center [803, 406] width 1529 height 733
click at [691, 322] on span "Fetch WordPress Posts" at bounding box center [656, 327] width 238 height 23
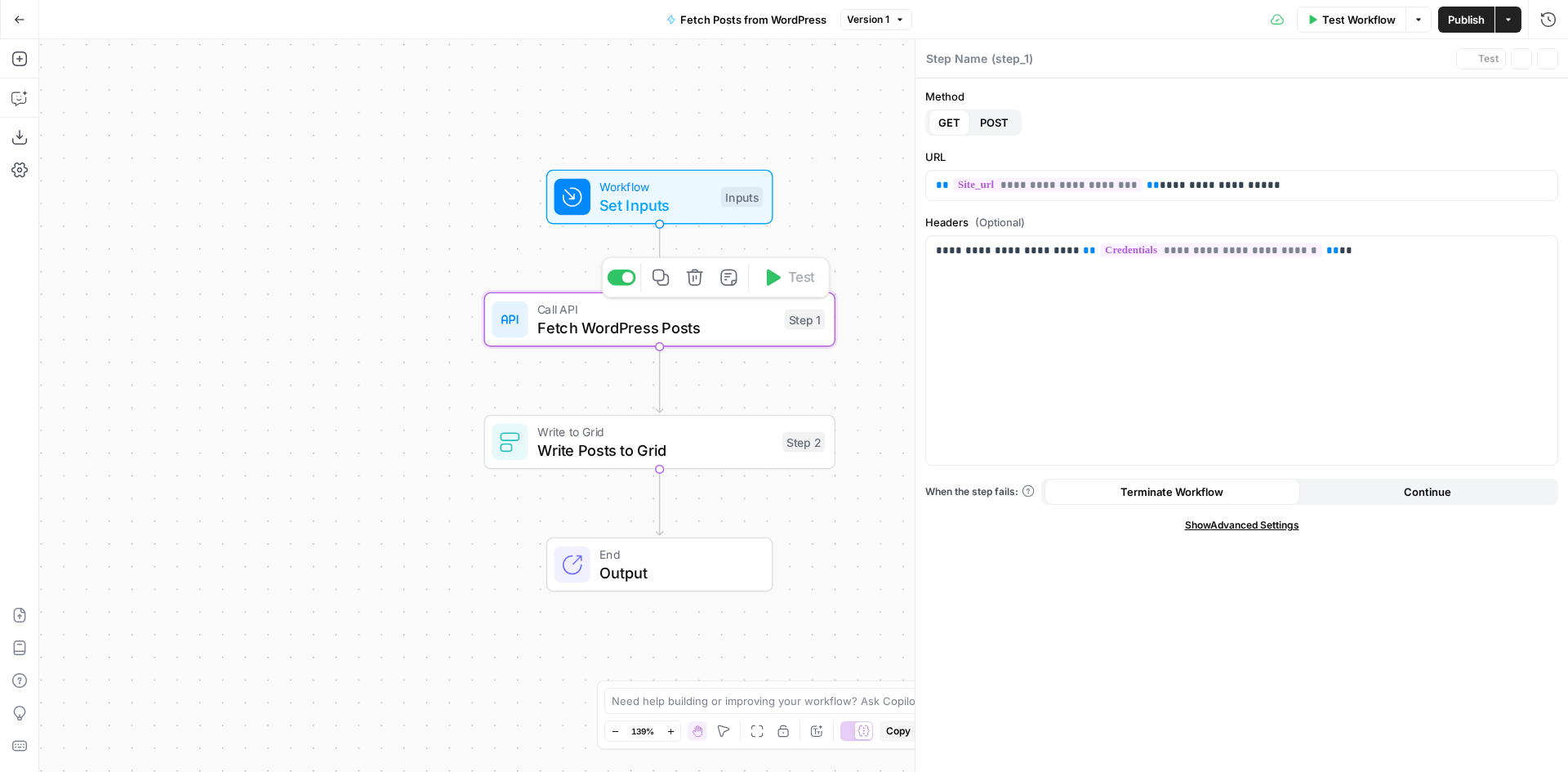
type textarea "Fetch WordPress Posts"
click at [696, 445] on span "Write Posts to Grid" at bounding box center [655, 449] width 236 height 23
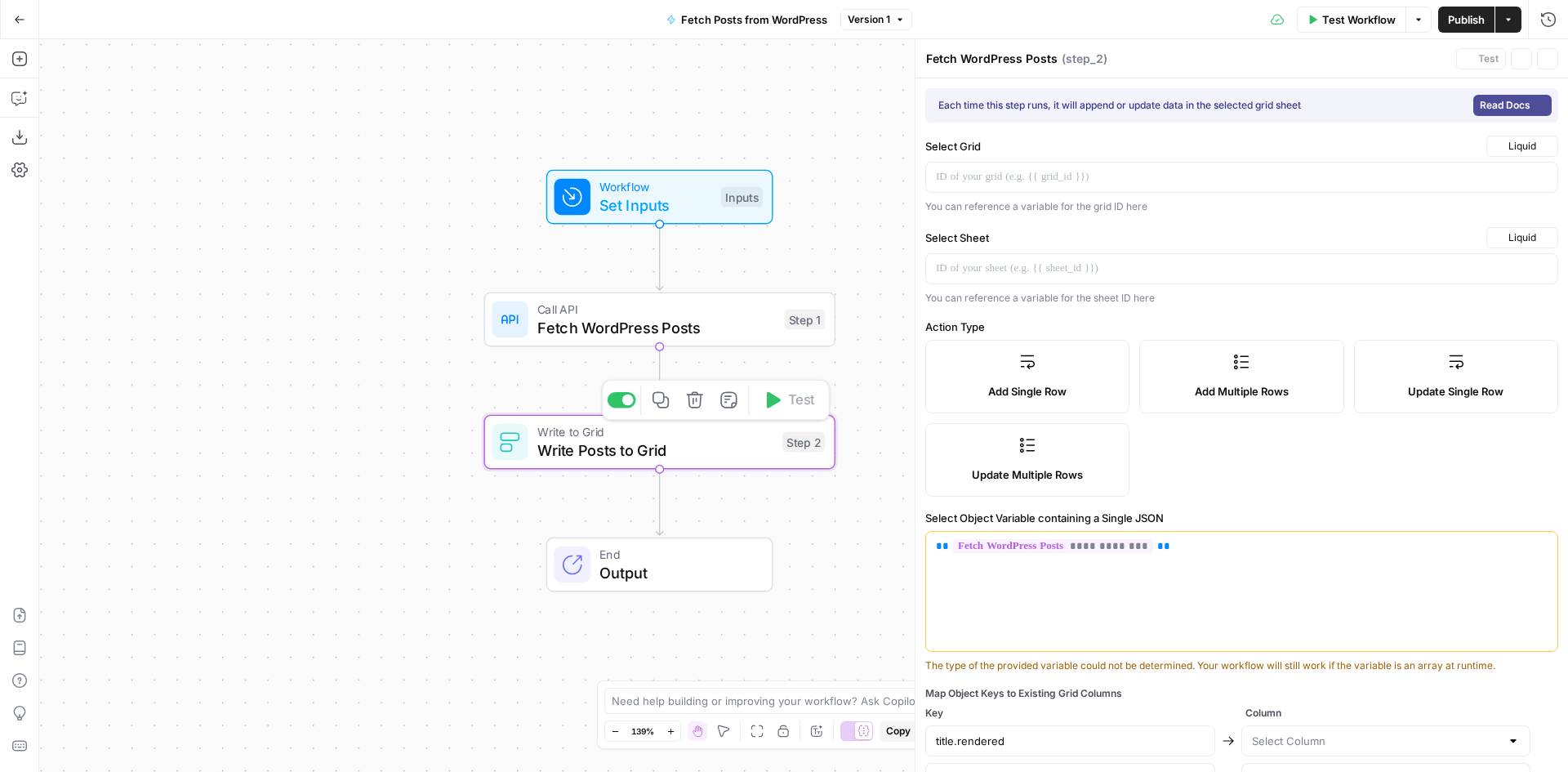
type textarea "Write Posts to Grid"
type input "Title"
type input "Content"
type input "Link"
click at [689, 327] on span "Fetch WordPress Posts" at bounding box center [656, 327] width 238 height 23
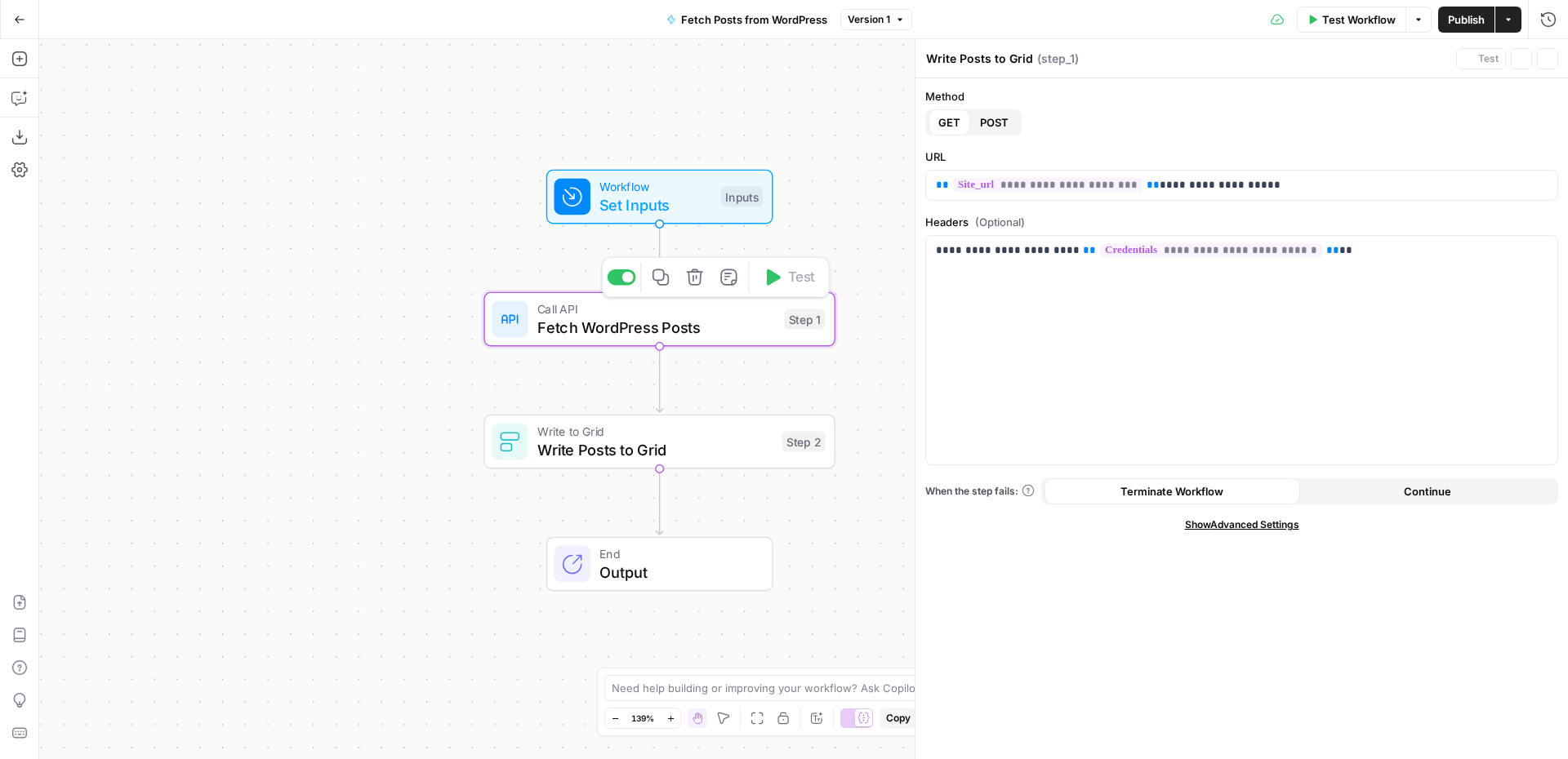
type textarea "Fetch WordPress Posts"
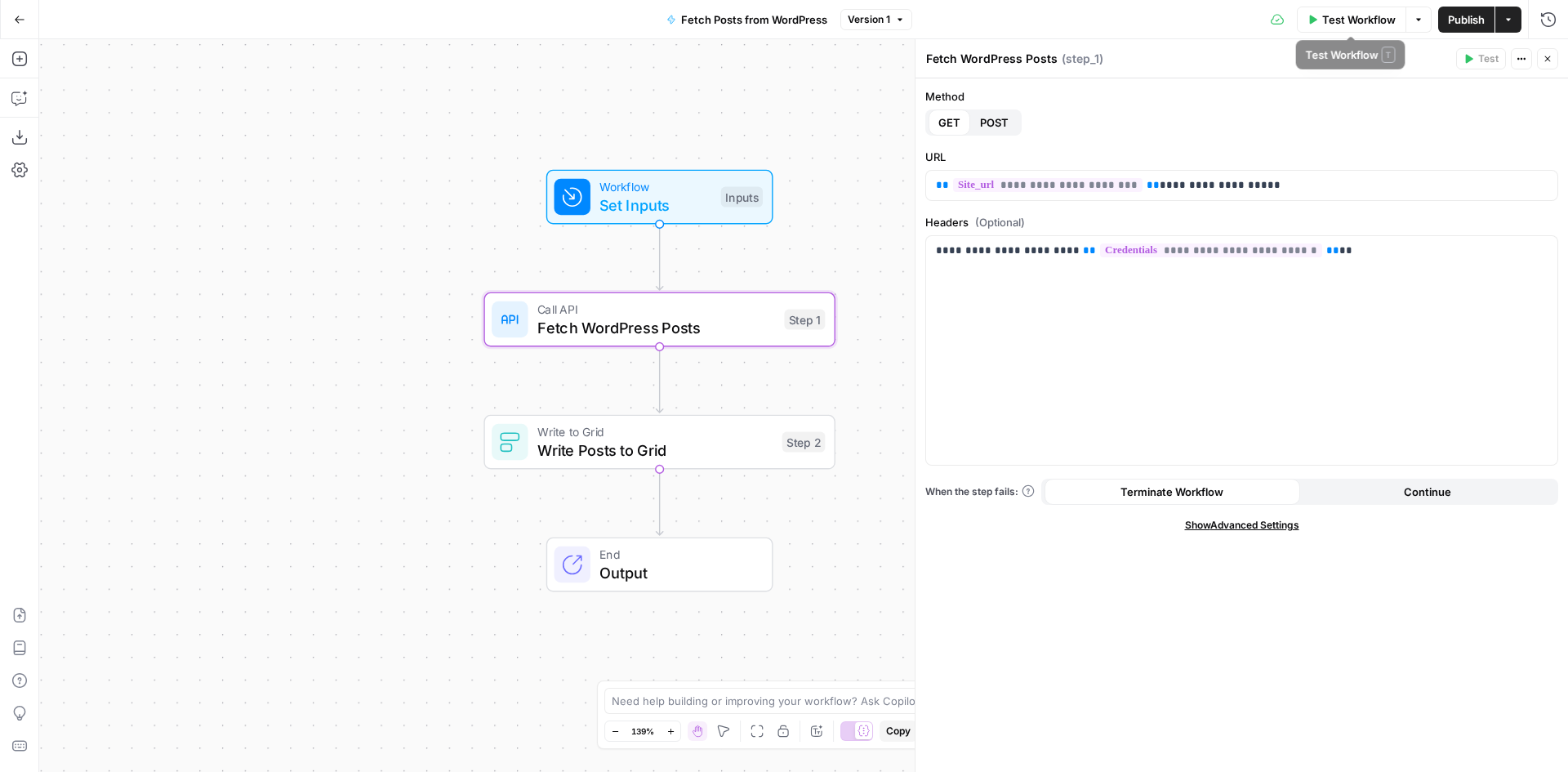
click at [1350, 21] on span "Test Workflow" at bounding box center [1359, 20] width 73 height 16
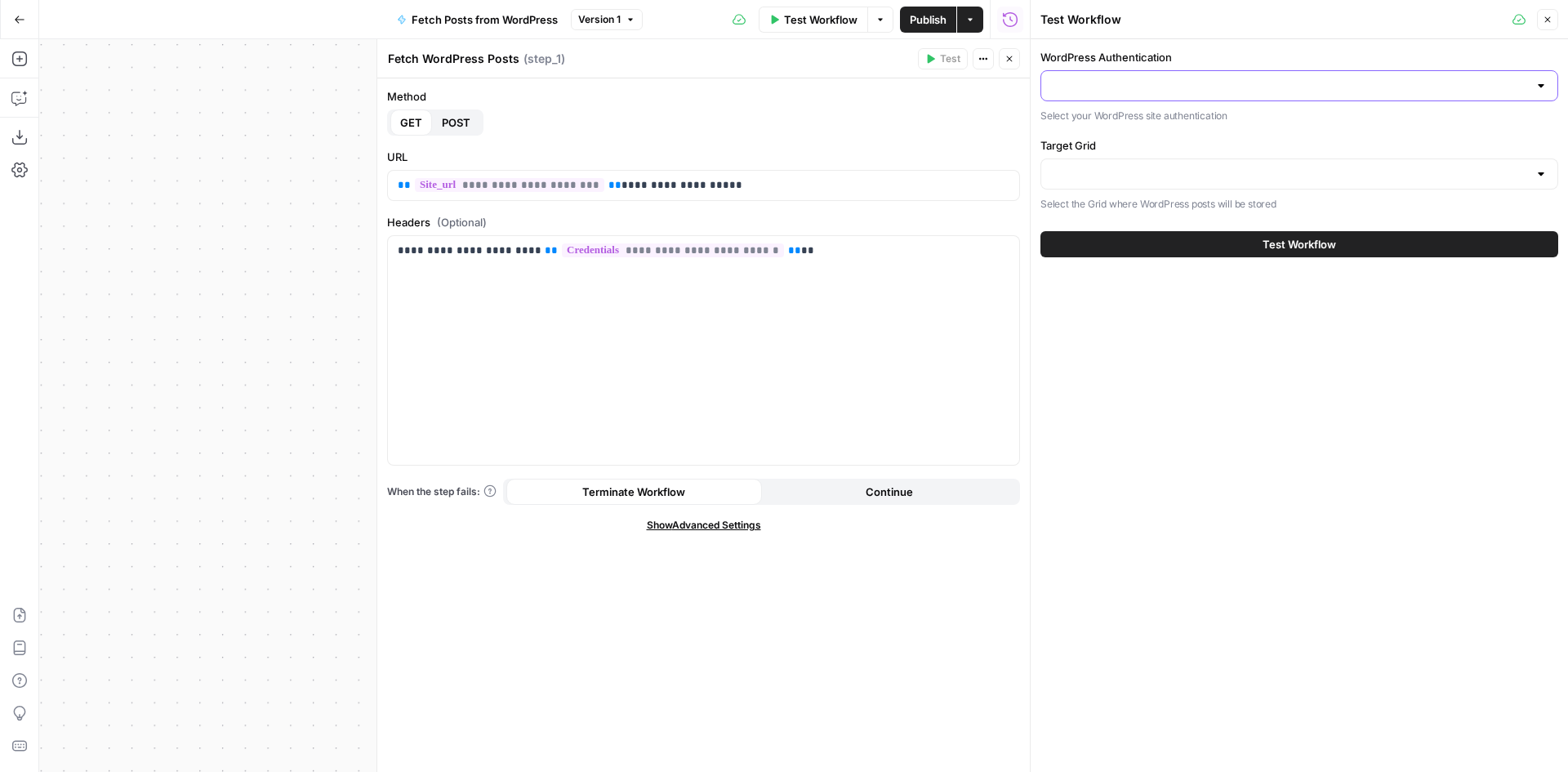
click at [1259, 79] on input "WordPress Authentication" at bounding box center [1289, 86] width 477 height 16
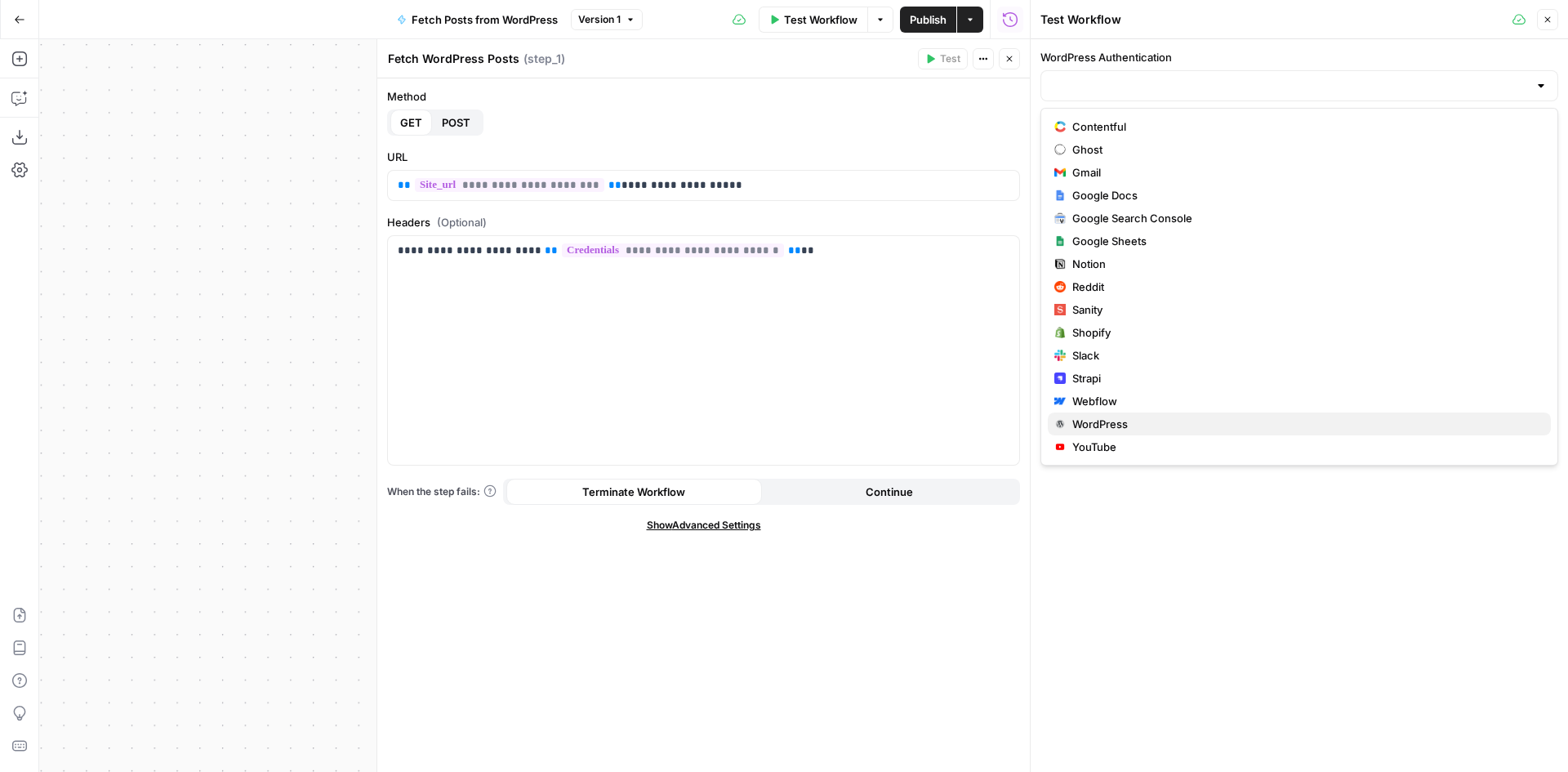
click at [1127, 418] on span "WordPress" at bounding box center [1306, 424] width 466 height 16
type input "WordPress"
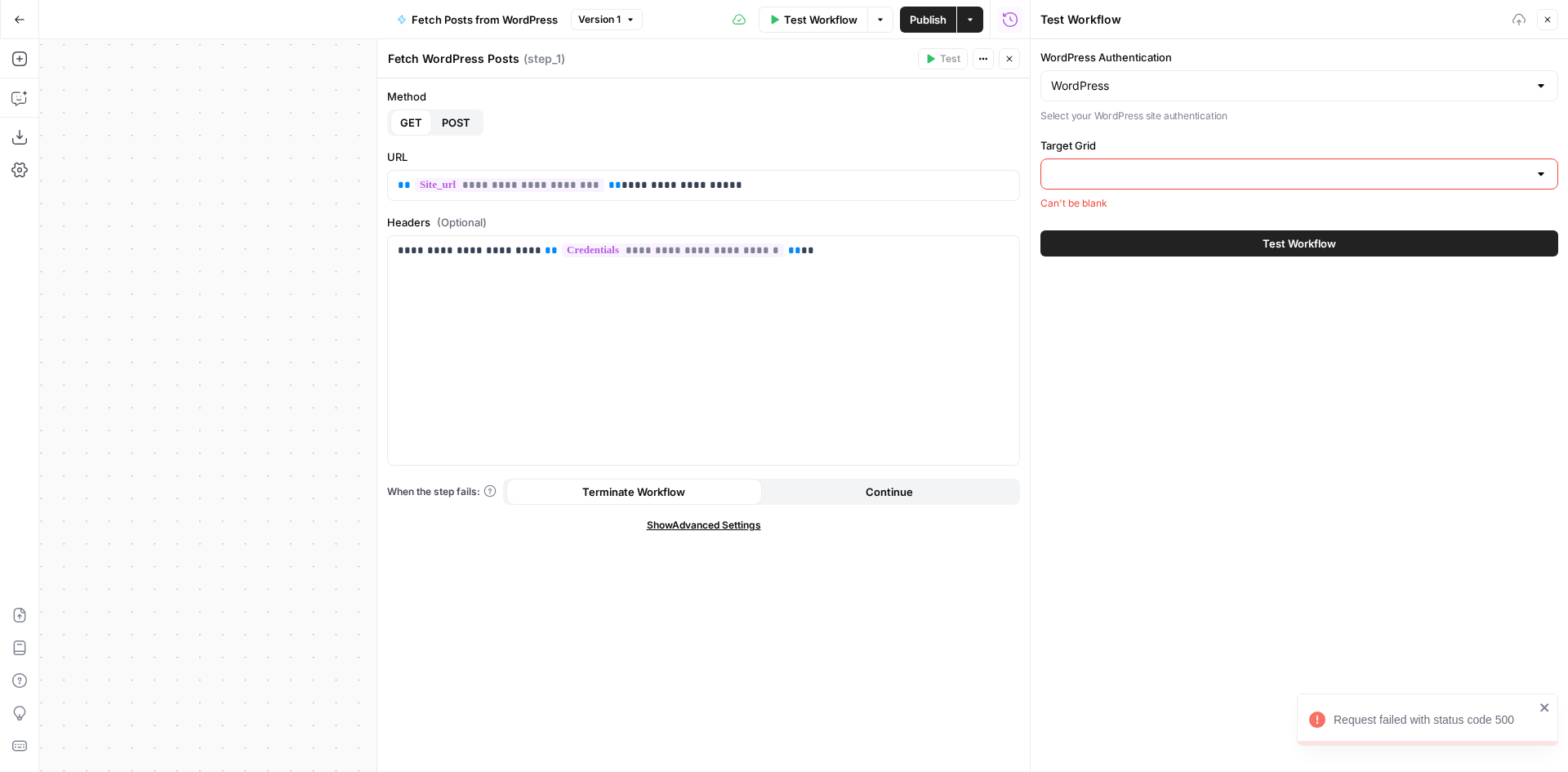
click at [1121, 174] on input "Target Grid" at bounding box center [1289, 174] width 477 height 16
click at [1161, 361] on div "WordPress Authentication WordPress Select your WordPress site authentication Ta…" at bounding box center [1299, 406] width 537 height 733
click at [1542, 19] on button "Close" at bounding box center [1547, 19] width 21 height 21
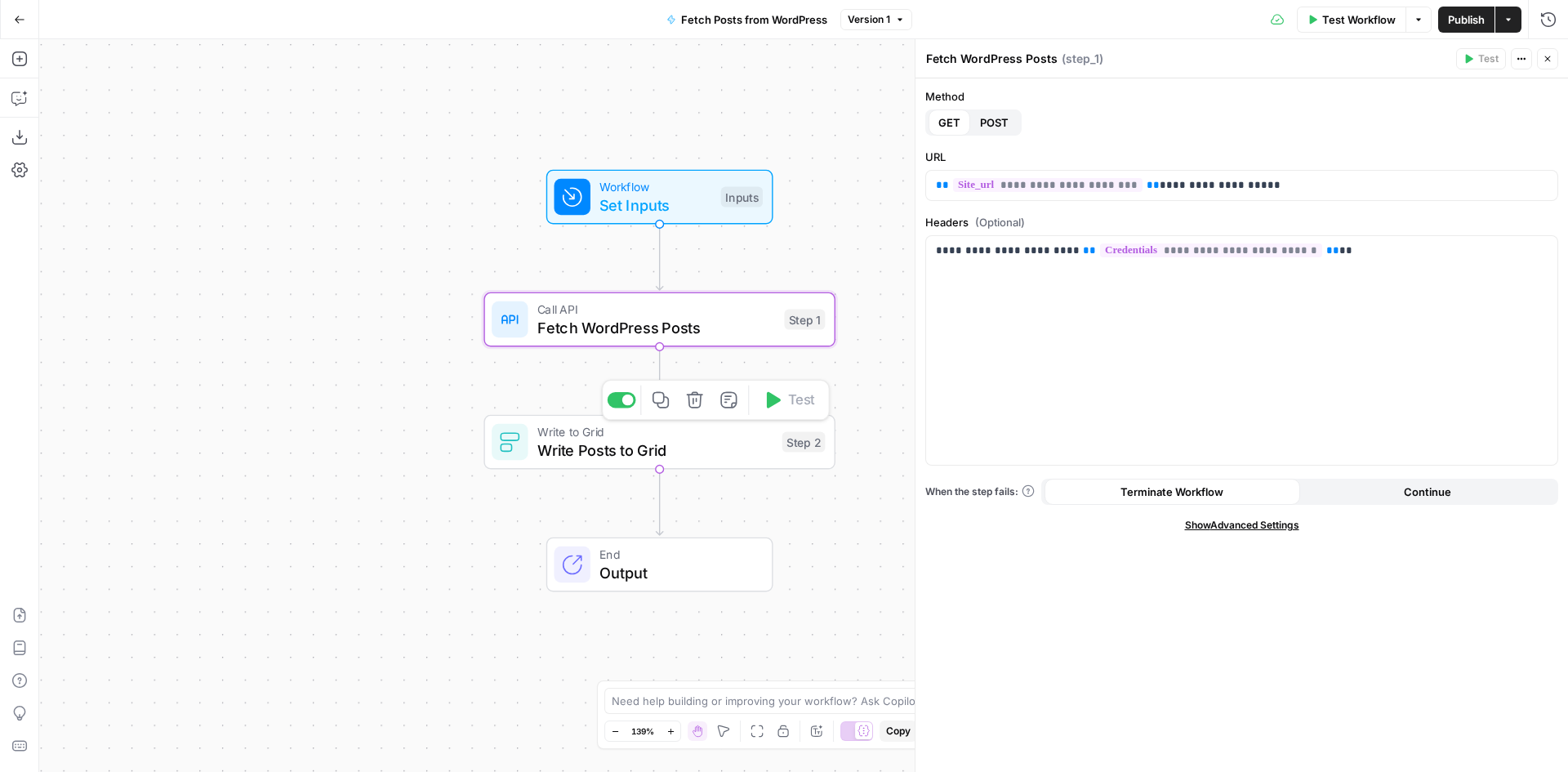
click at [661, 442] on span "Write Posts to Grid" at bounding box center [655, 449] width 236 height 23
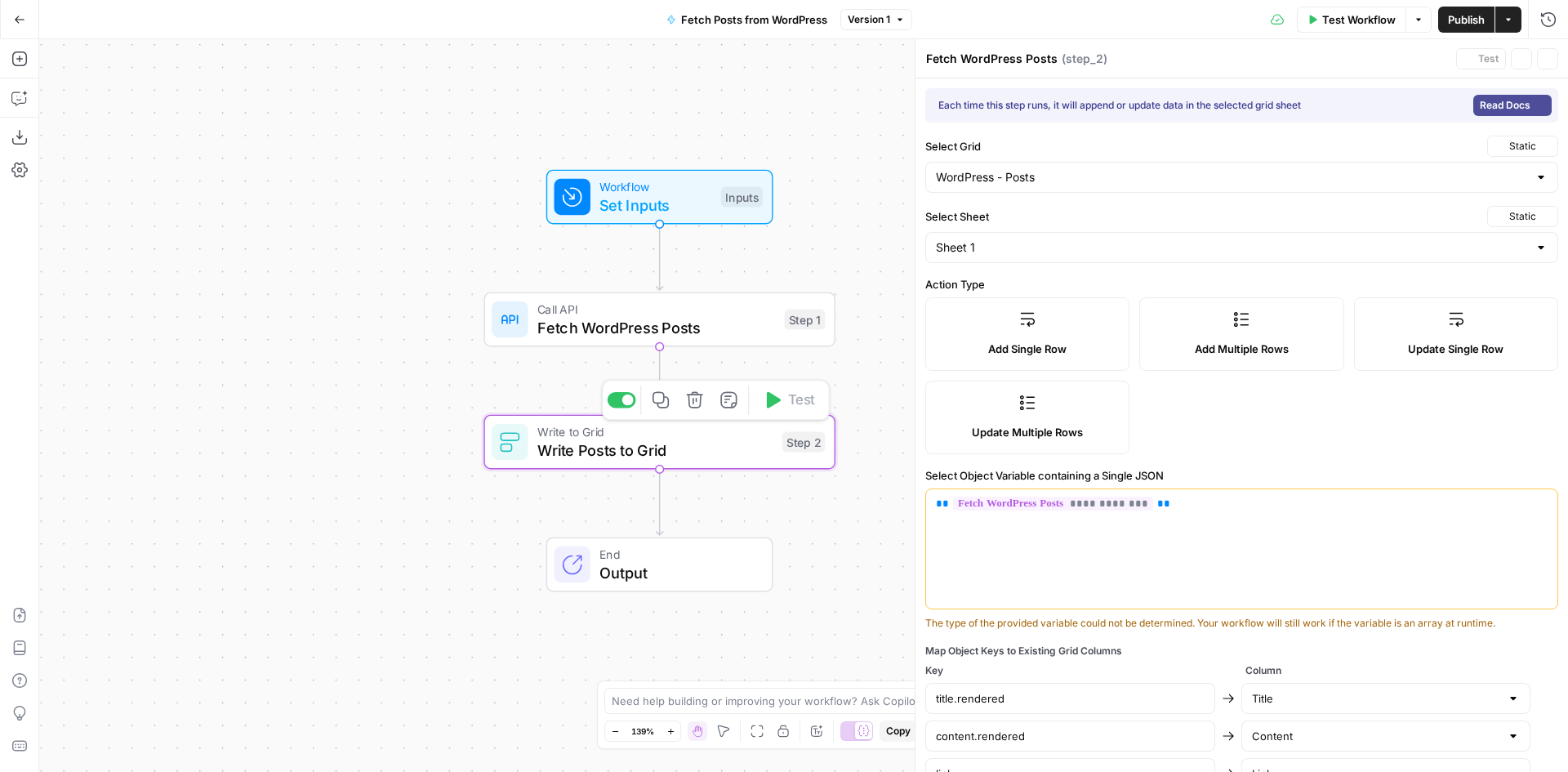
type textarea "Write Posts to Grid"
click at [679, 339] on div "Call API Fetch WordPress Posts Step 1 Copy step Delete step Add Note Test" at bounding box center [659, 320] width 352 height 55
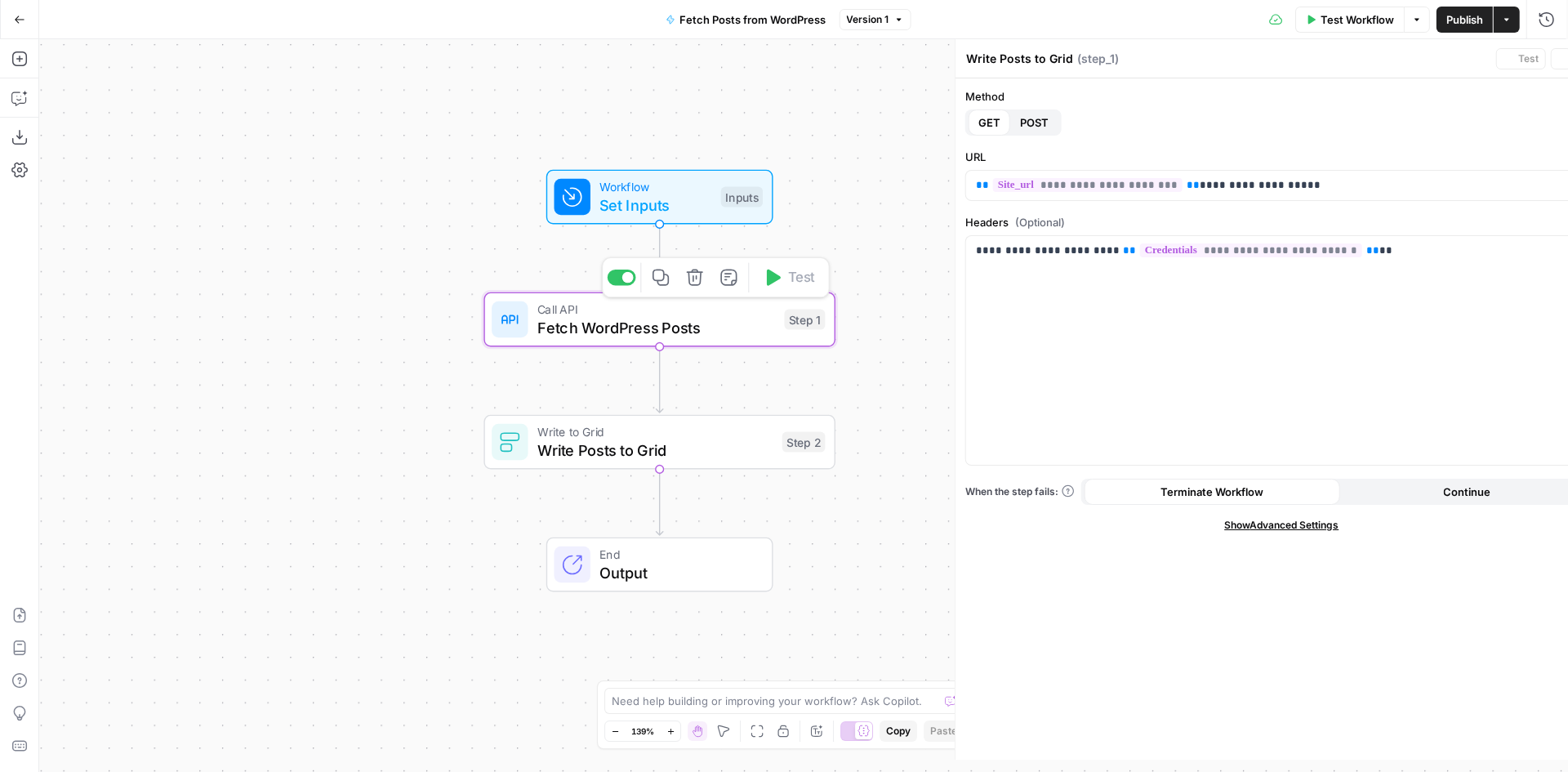
type textarea "Fetch WordPress Posts"
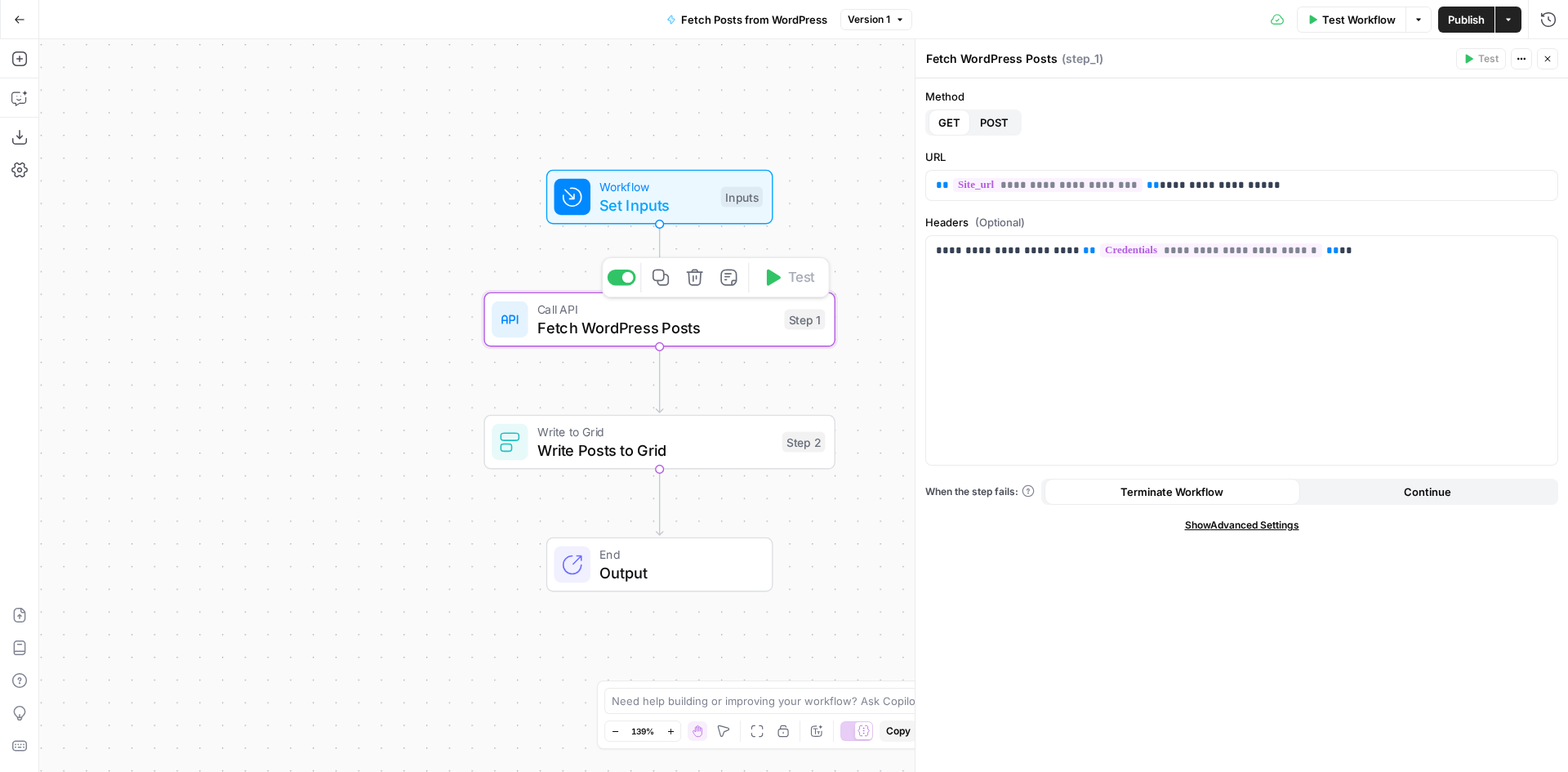
click at [664, 206] on span "Set Inputs" at bounding box center [655, 205] width 112 height 23
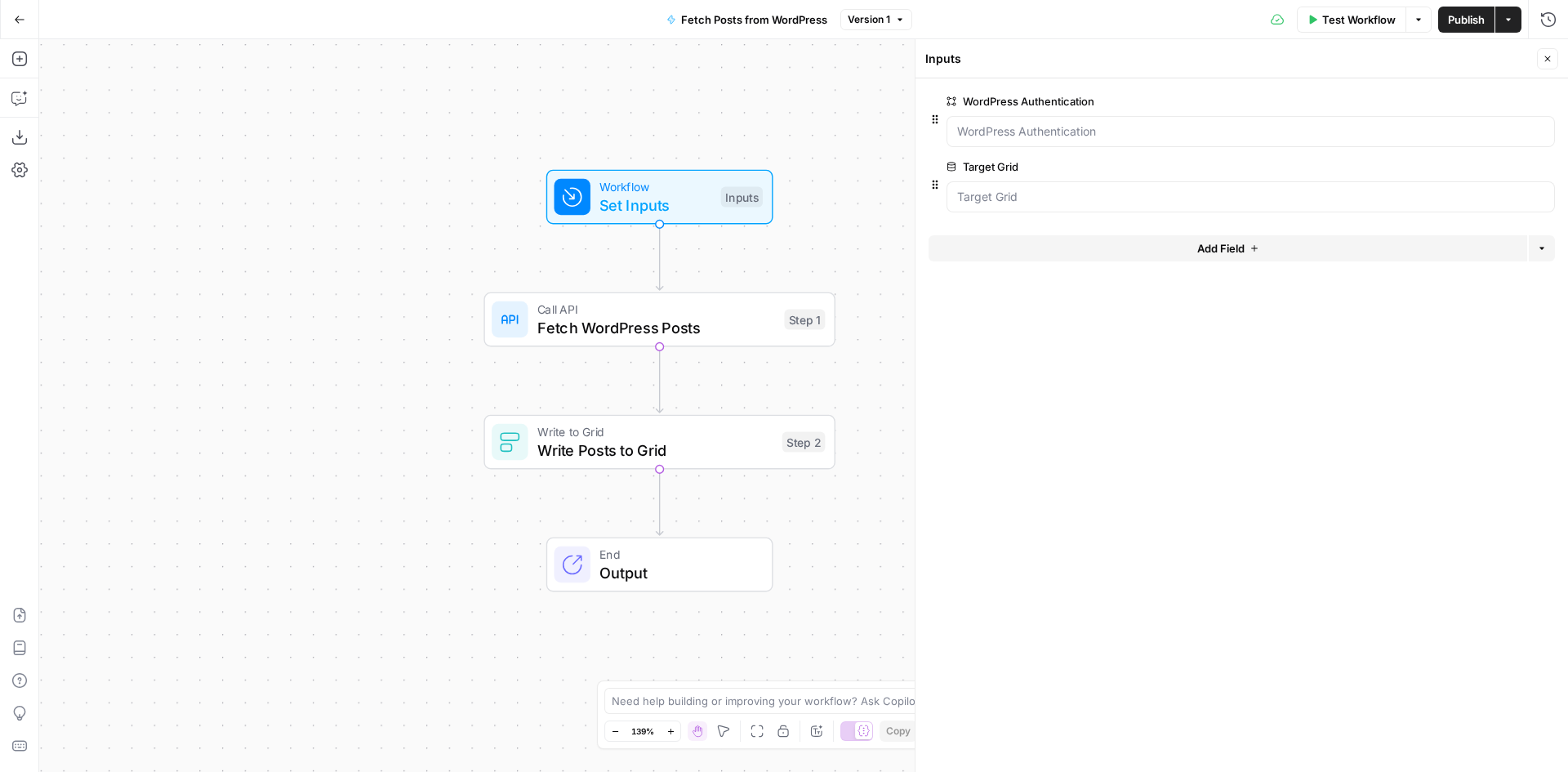
click at [1550, 166] on icon "button" at bounding box center [1546, 167] width 9 height 9
click at [712, 324] on span "Fetch WordPress Posts" at bounding box center [656, 327] width 238 height 23
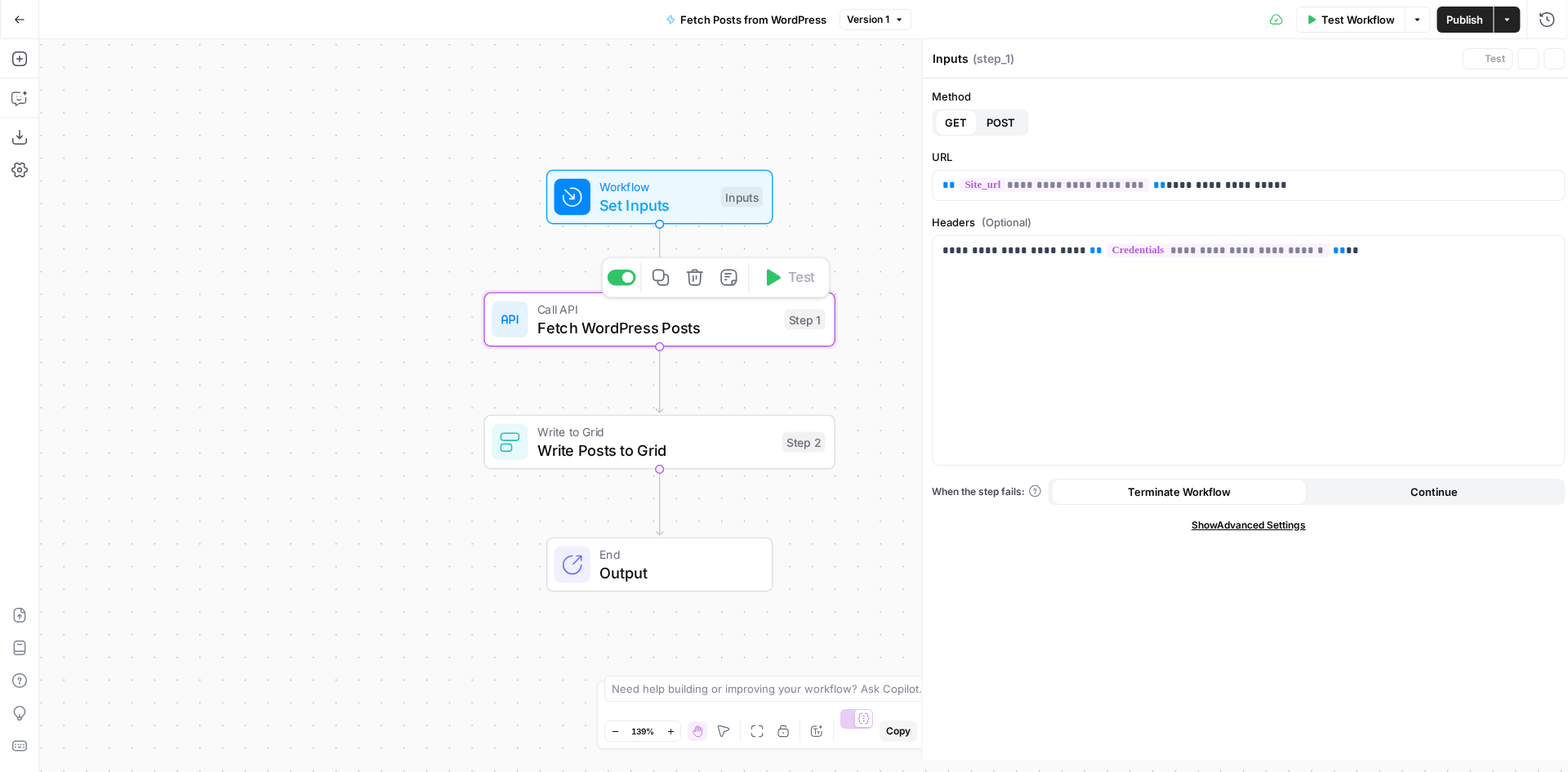
type textarea "Fetch WordPress Posts"
click at [693, 330] on span "Fetch WordPress Posts" at bounding box center [656, 327] width 238 height 23
click at [661, 185] on span "Workflow" at bounding box center [655, 186] width 112 height 18
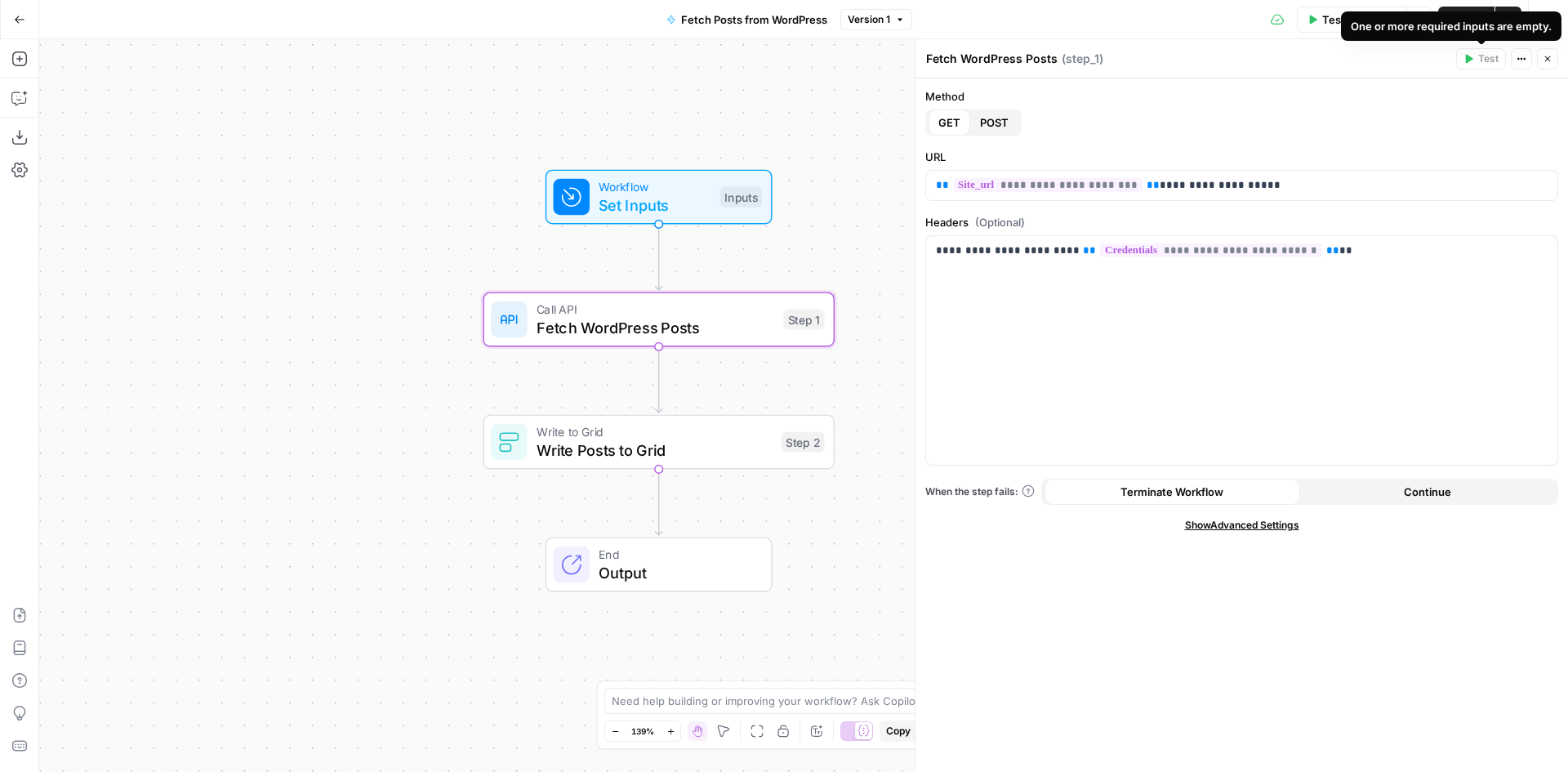
click at [1328, 27] on button "Test Workflow" at bounding box center [1351, 19] width 110 height 26
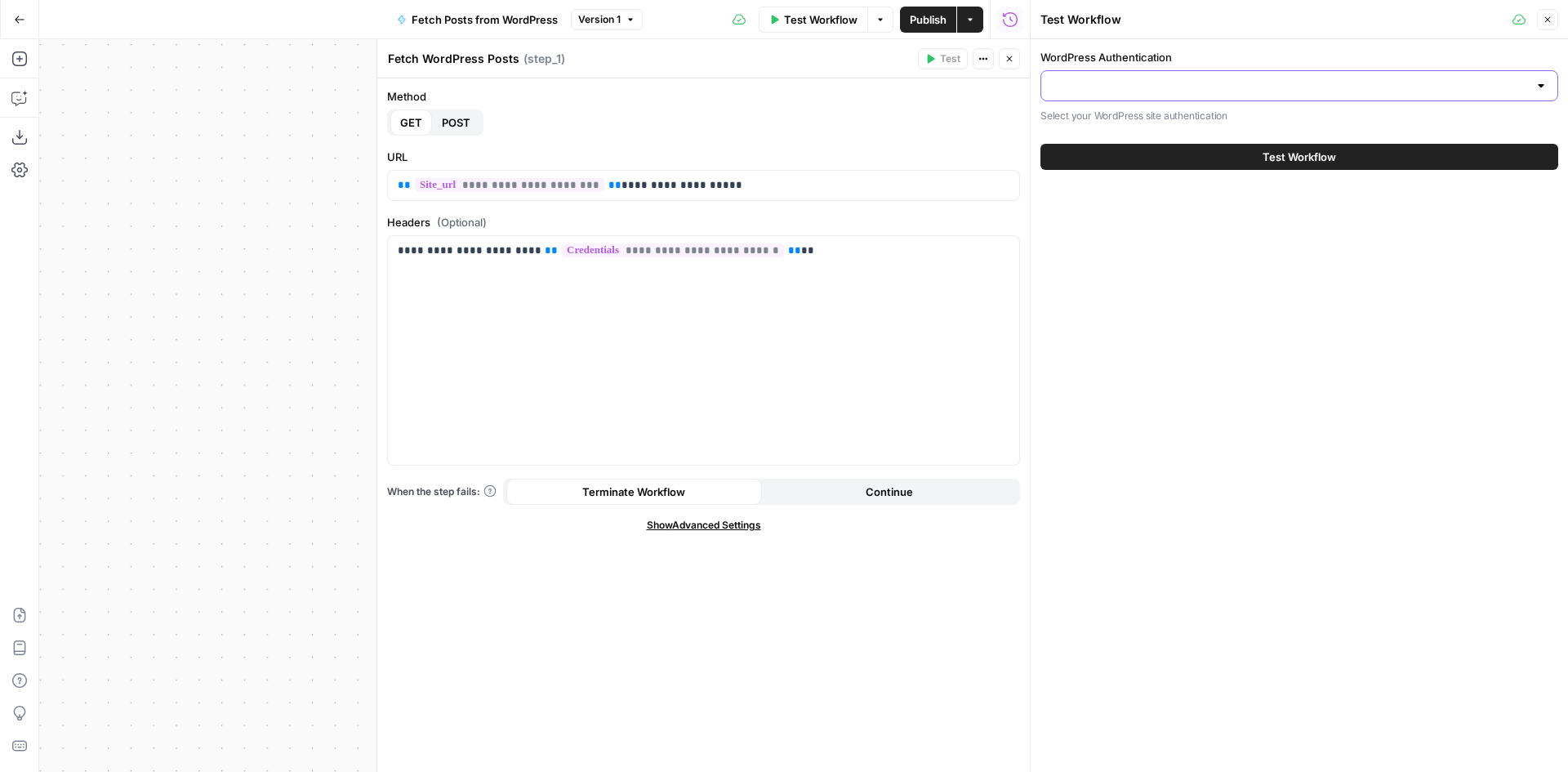
click at [1200, 89] on input "WordPress Authentication" at bounding box center [1289, 86] width 477 height 16
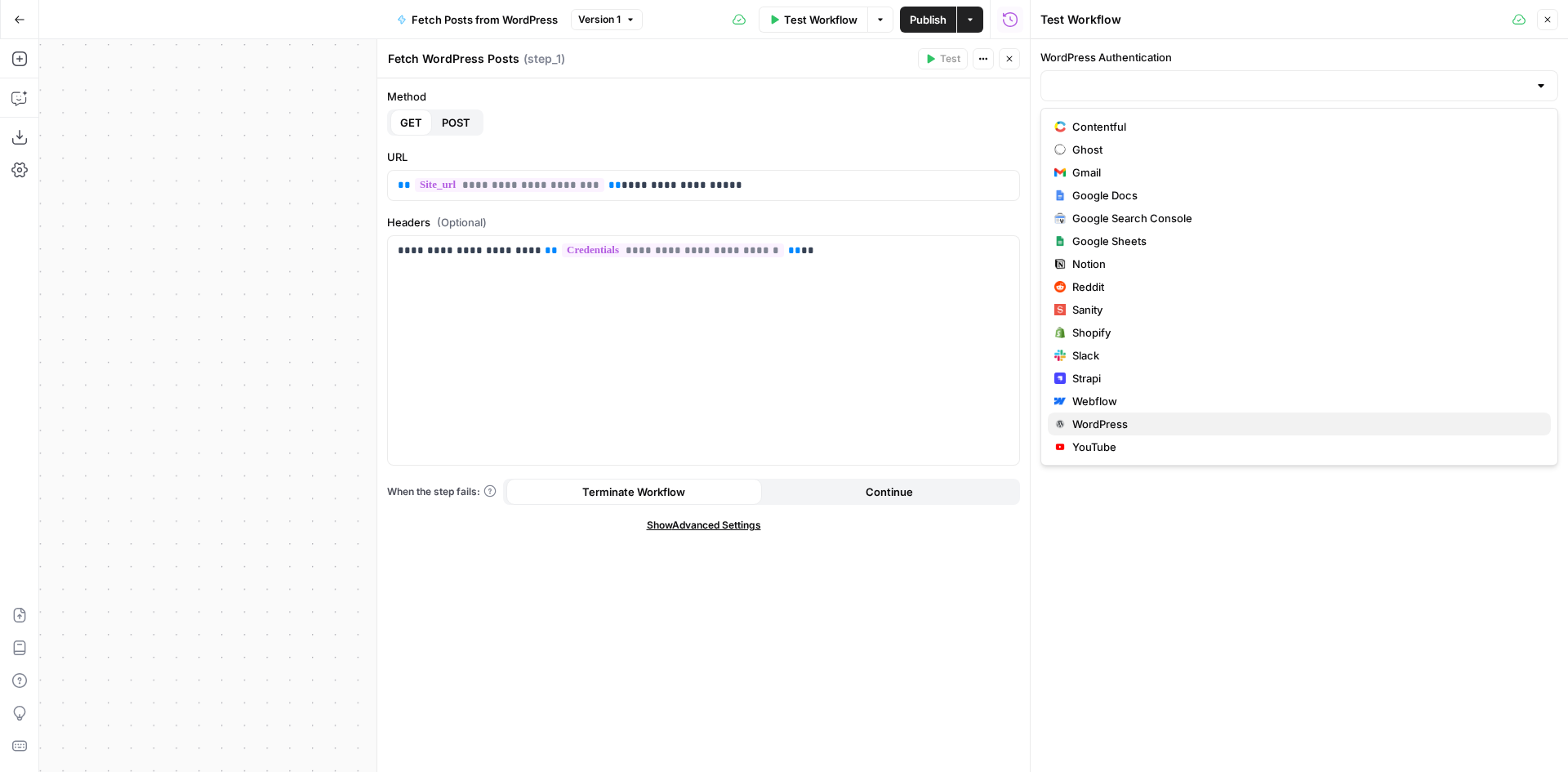
click at [1132, 420] on span "WordPress" at bounding box center [1306, 424] width 466 height 16
type input "WordPress"
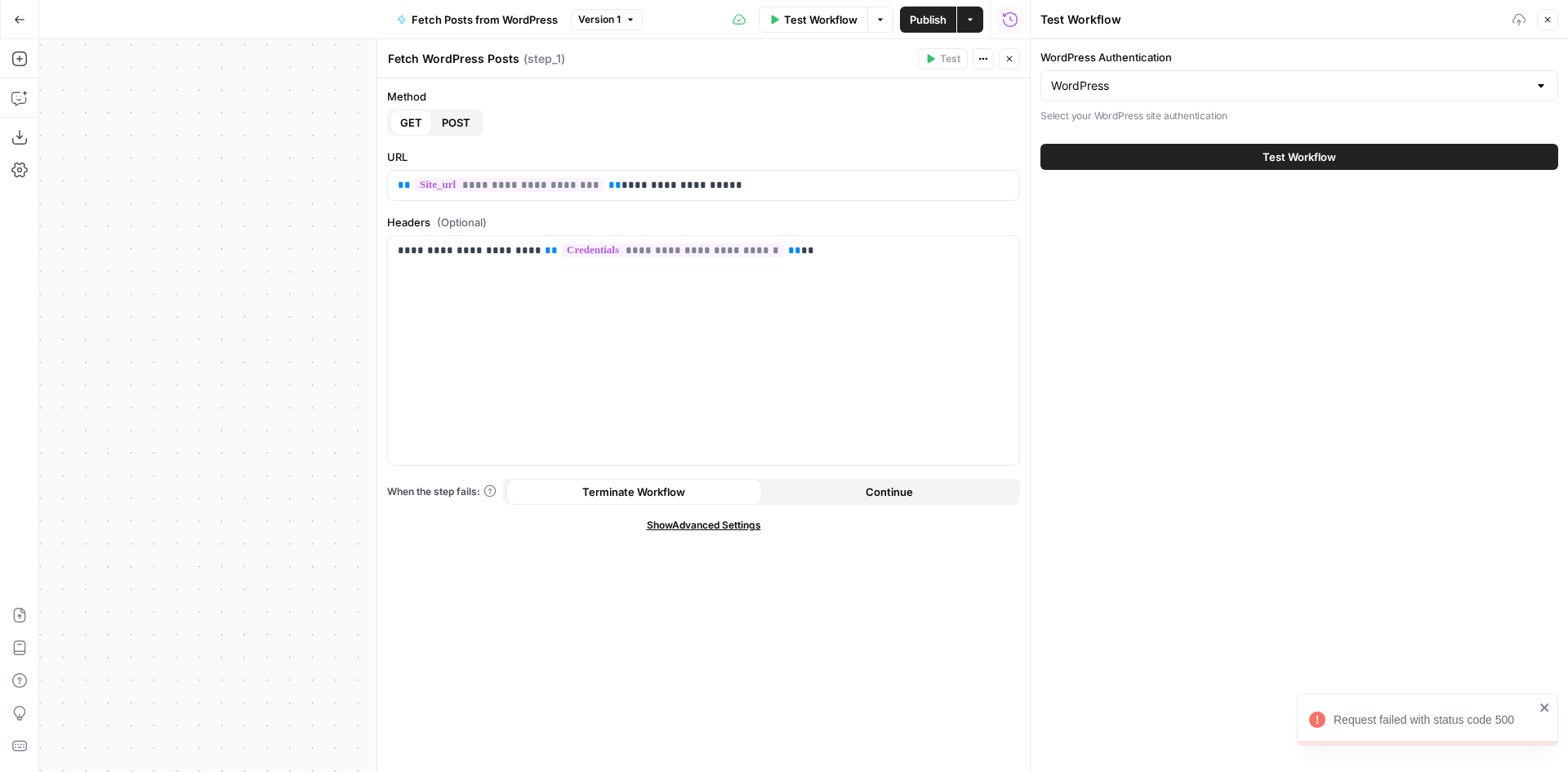
click at [1171, 153] on button "Test Workflow" at bounding box center [1299, 156] width 518 height 26
click at [1538, 707] on div "Request failed with status code 500" at bounding box center [1422, 719] width 235 height 26
click at [715, 524] on span "Show Advanced Settings" at bounding box center [704, 525] width 114 height 15
click at [453, 129] on span "POST" at bounding box center [456, 122] width 28 height 16
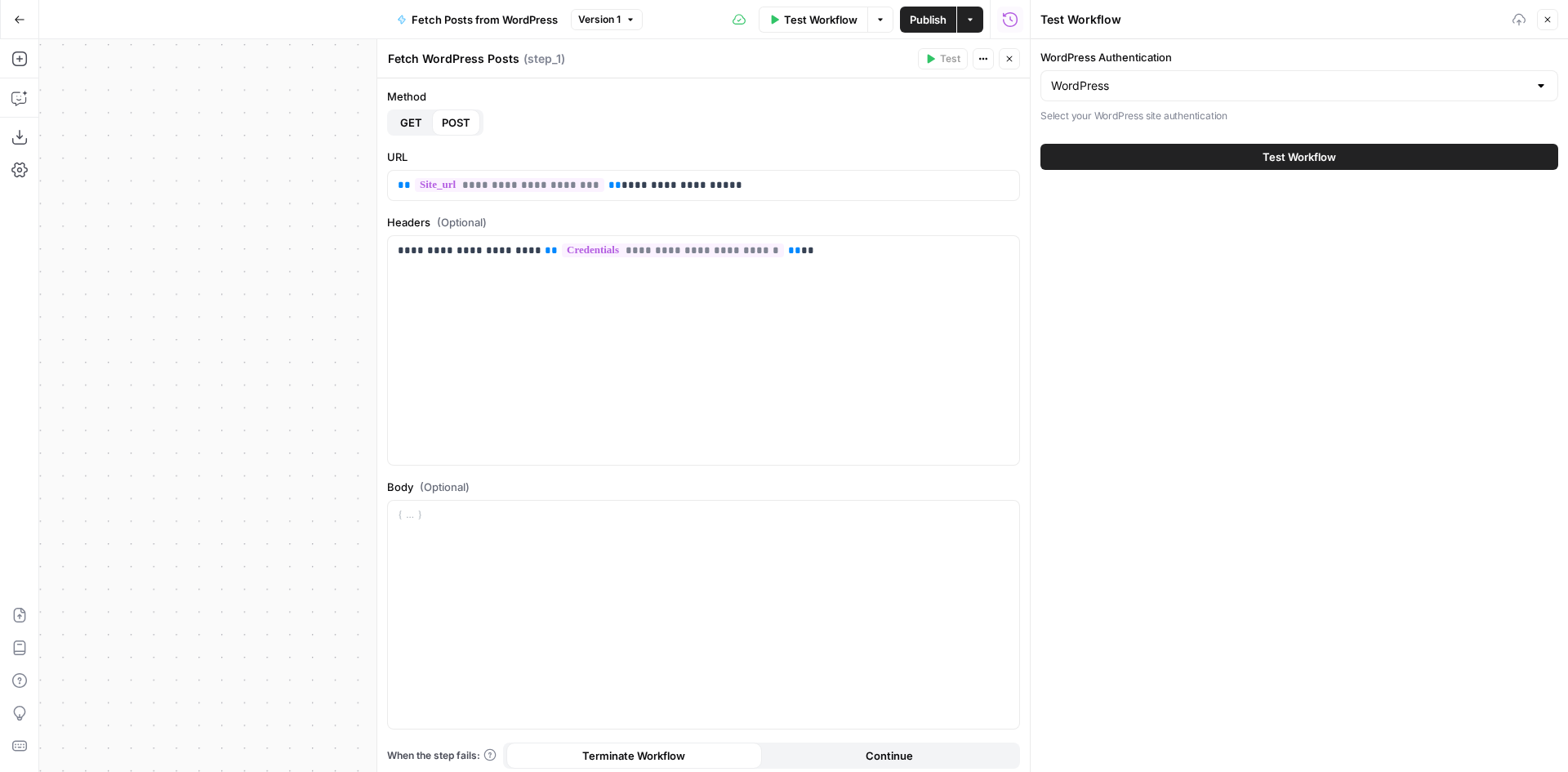
click at [401, 123] on span "GET" at bounding box center [411, 122] width 22 height 16
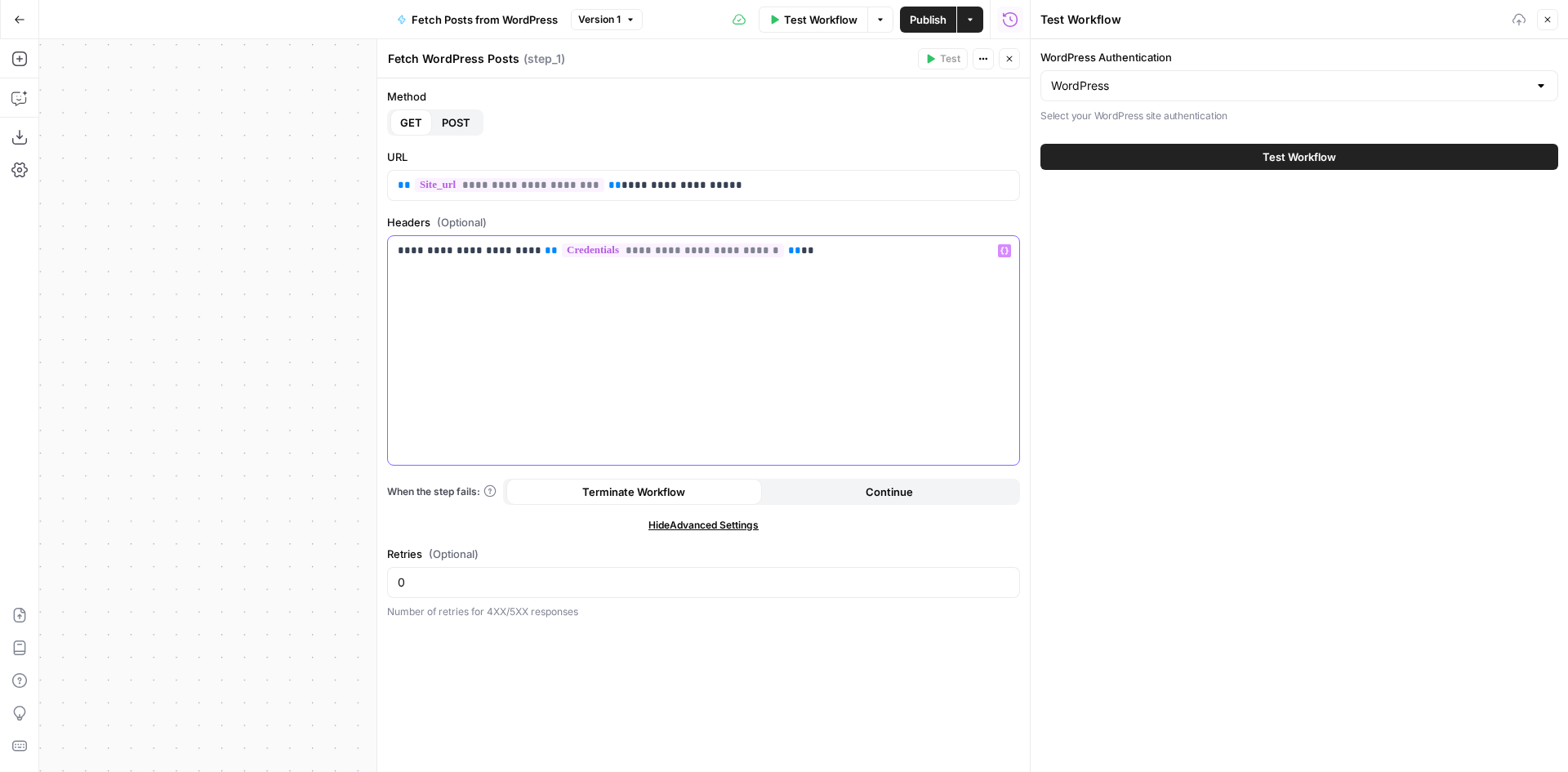
drag, startPoint x: 851, startPoint y: 249, endPoint x: 397, endPoint y: 250, distance: 454.0
click at [397, 250] on div "**********" at bounding box center [704, 350] width 631 height 228
click at [413, 288] on div "**********" at bounding box center [704, 350] width 631 height 228
click at [809, 258] on p "**********" at bounding box center [704, 250] width 612 height 16
click at [1551, 21] on icon "button" at bounding box center [1548, 19] width 10 height 10
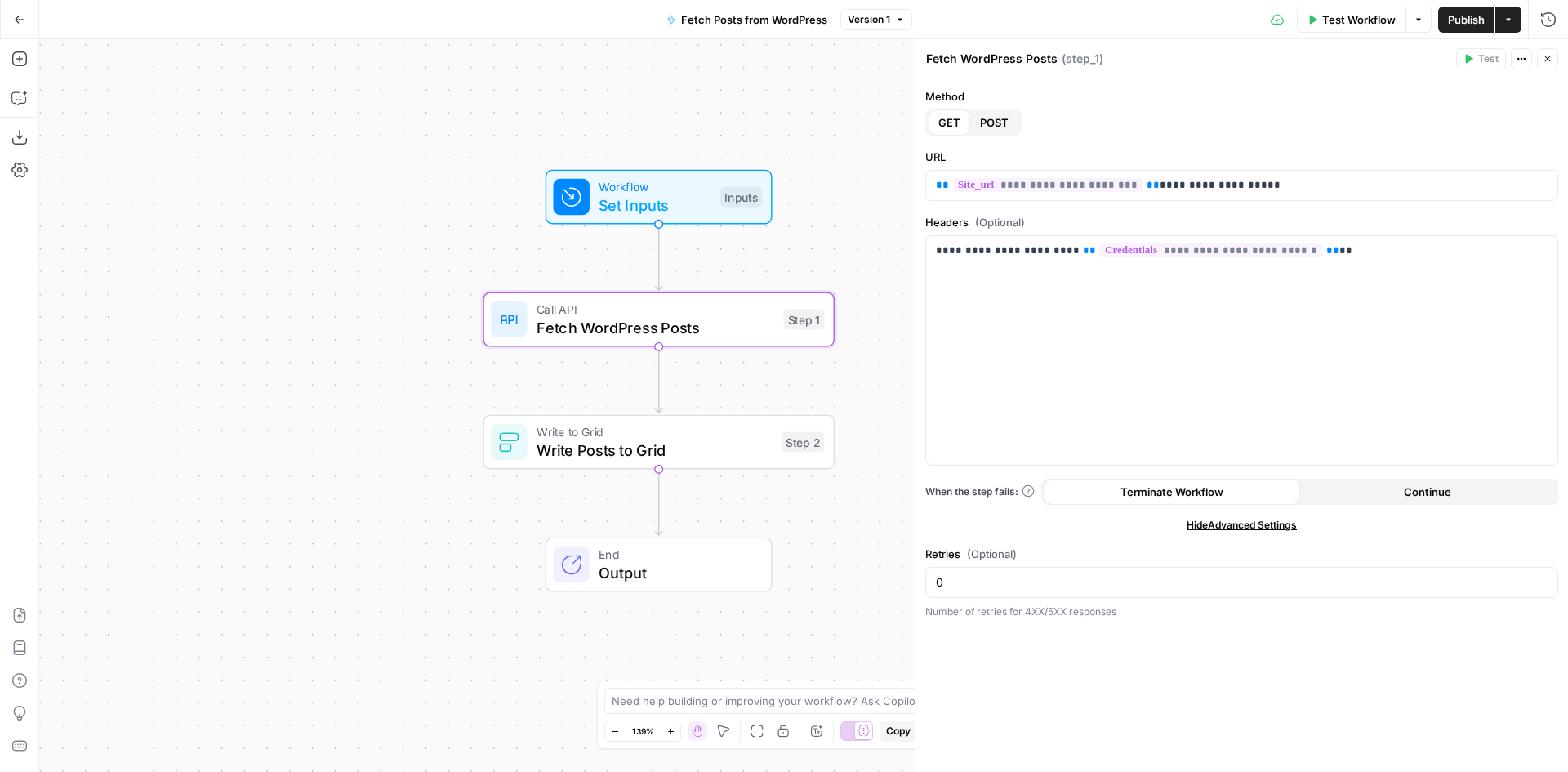
click at [646, 208] on span "Set Inputs" at bounding box center [654, 205] width 112 height 23
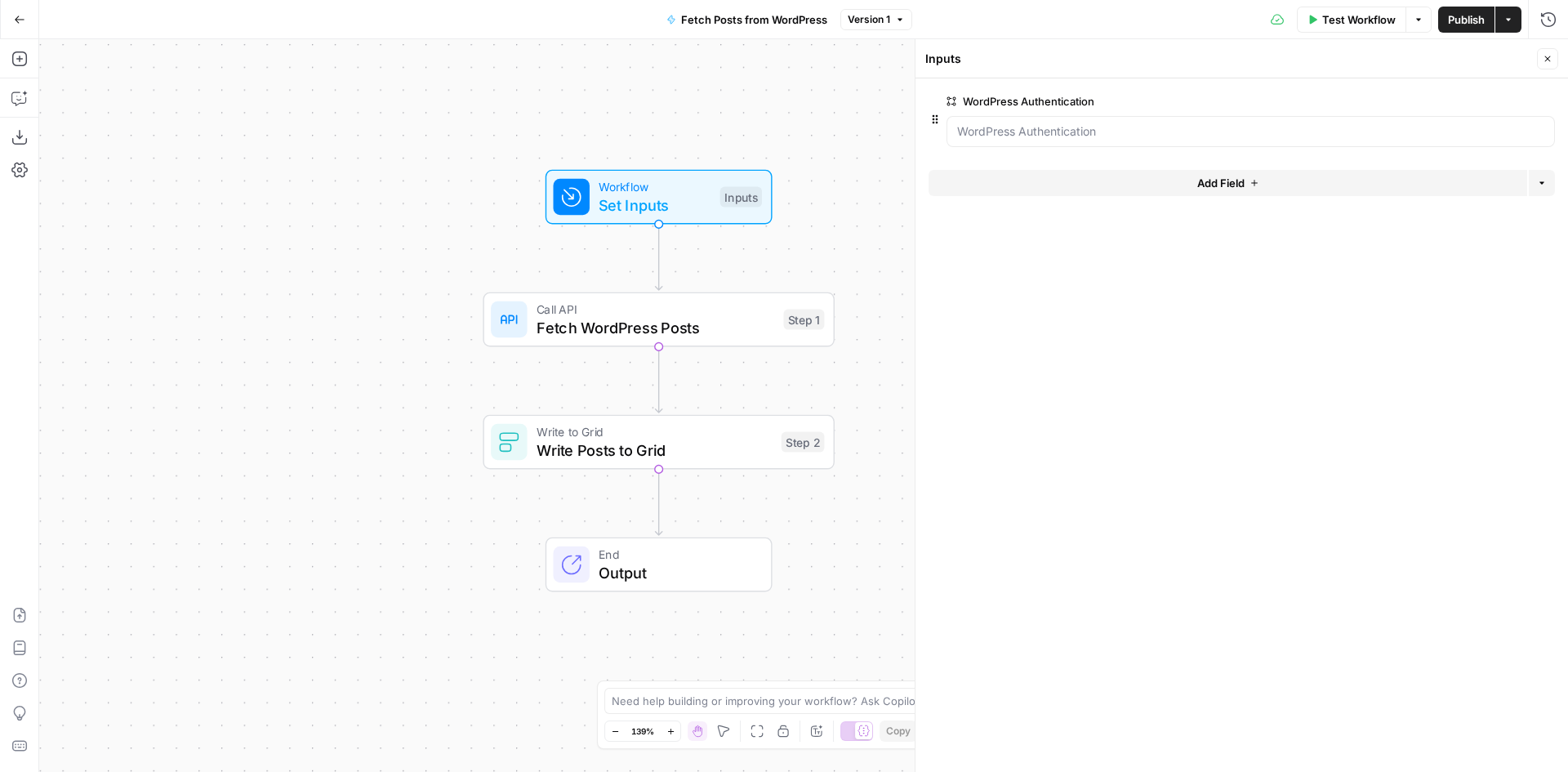
click at [1492, 94] on button "edit field" at bounding box center [1500, 100] width 63 height 19
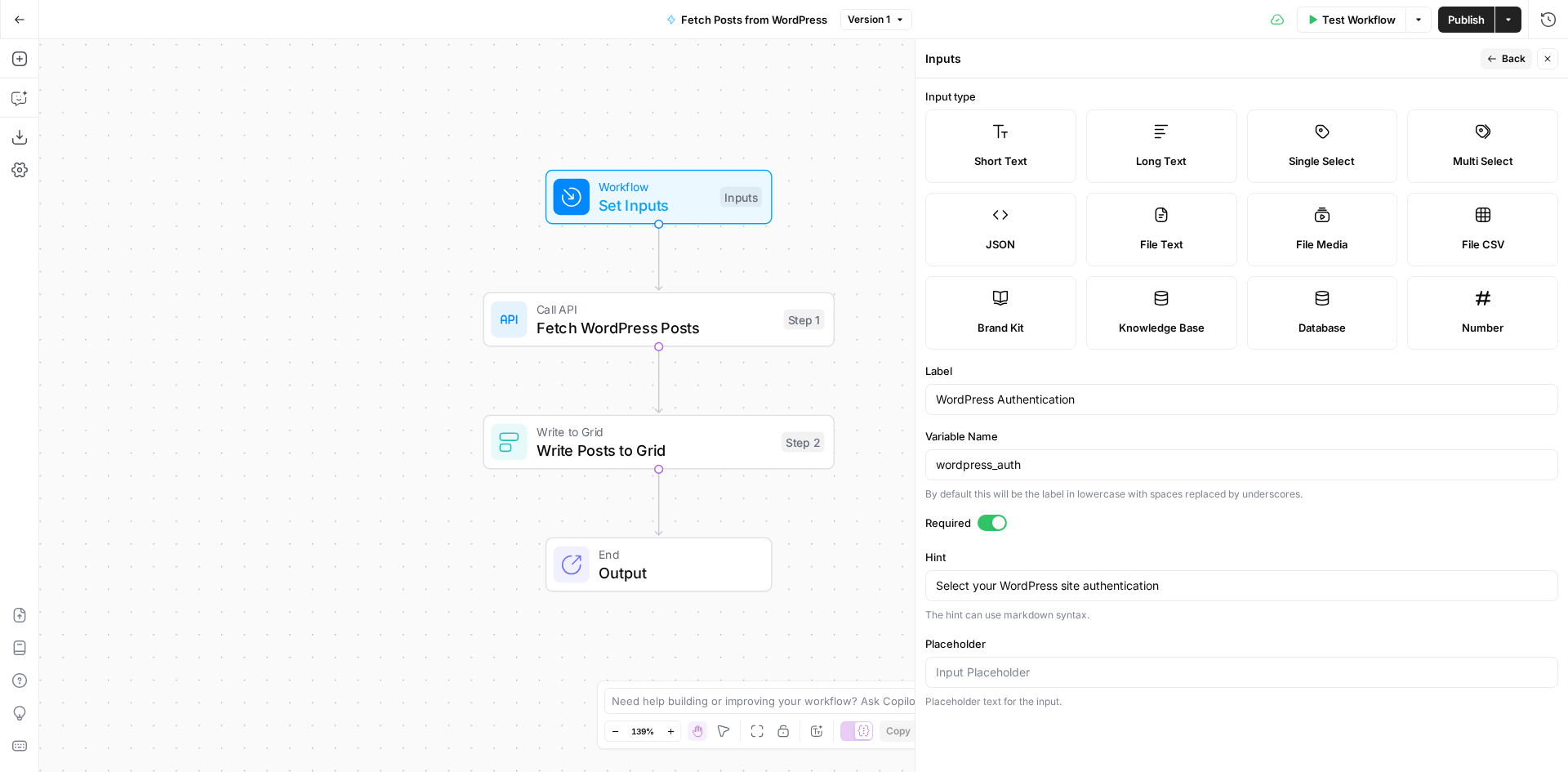
click at [1009, 408] on div "WordPress Authentication" at bounding box center [1242, 399] width 633 height 31
click at [961, 239] on div "JSON" at bounding box center [1001, 244] width 123 height 16
click at [1505, 59] on span "Back" at bounding box center [1514, 58] width 24 height 15
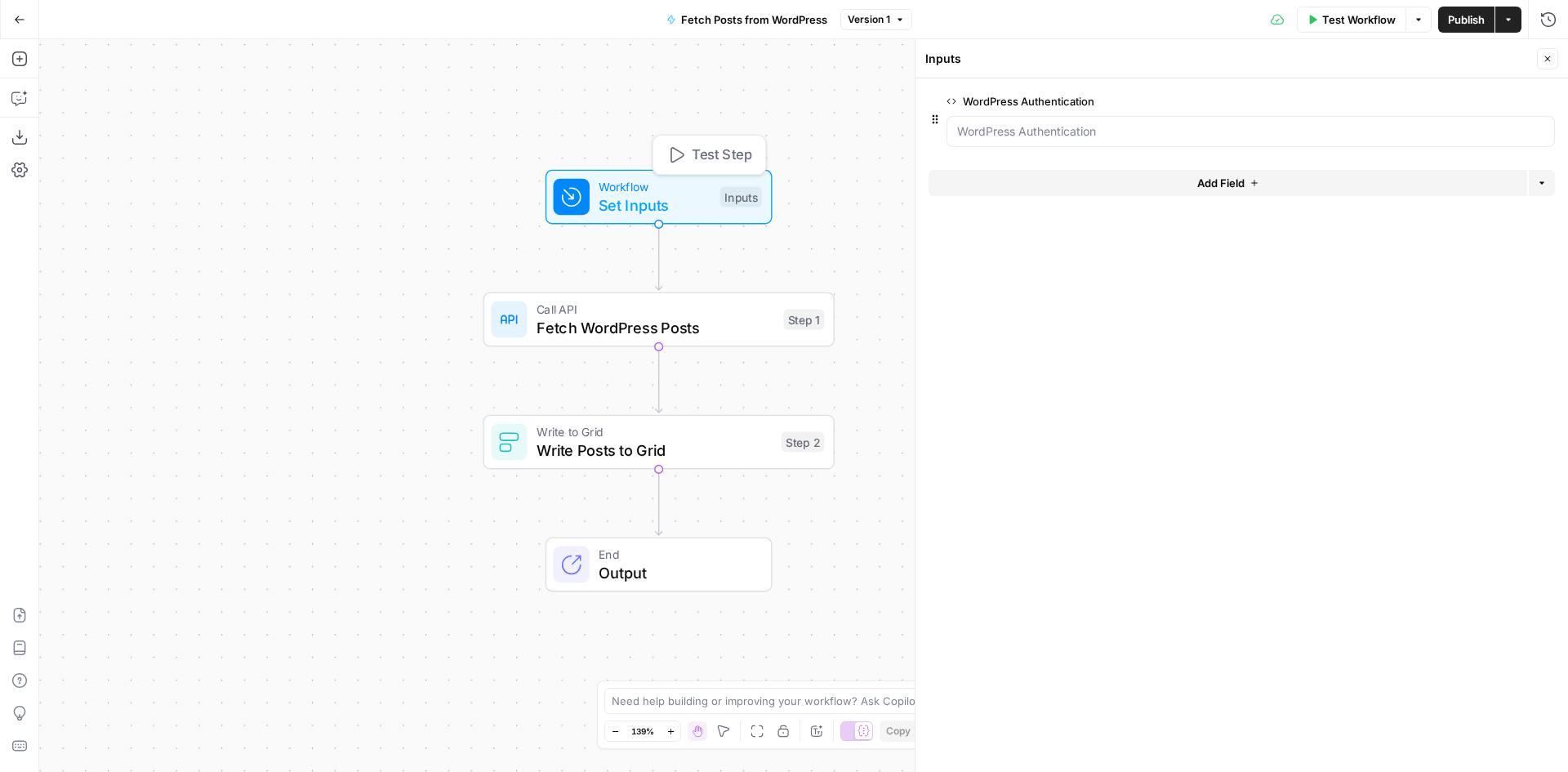
click at [695, 200] on span "Set Inputs" at bounding box center [654, 205] width 112 height 23
click at [1374, 15] on span "Test Workflow" at bounding box center [1359, 20] width 73 height 16
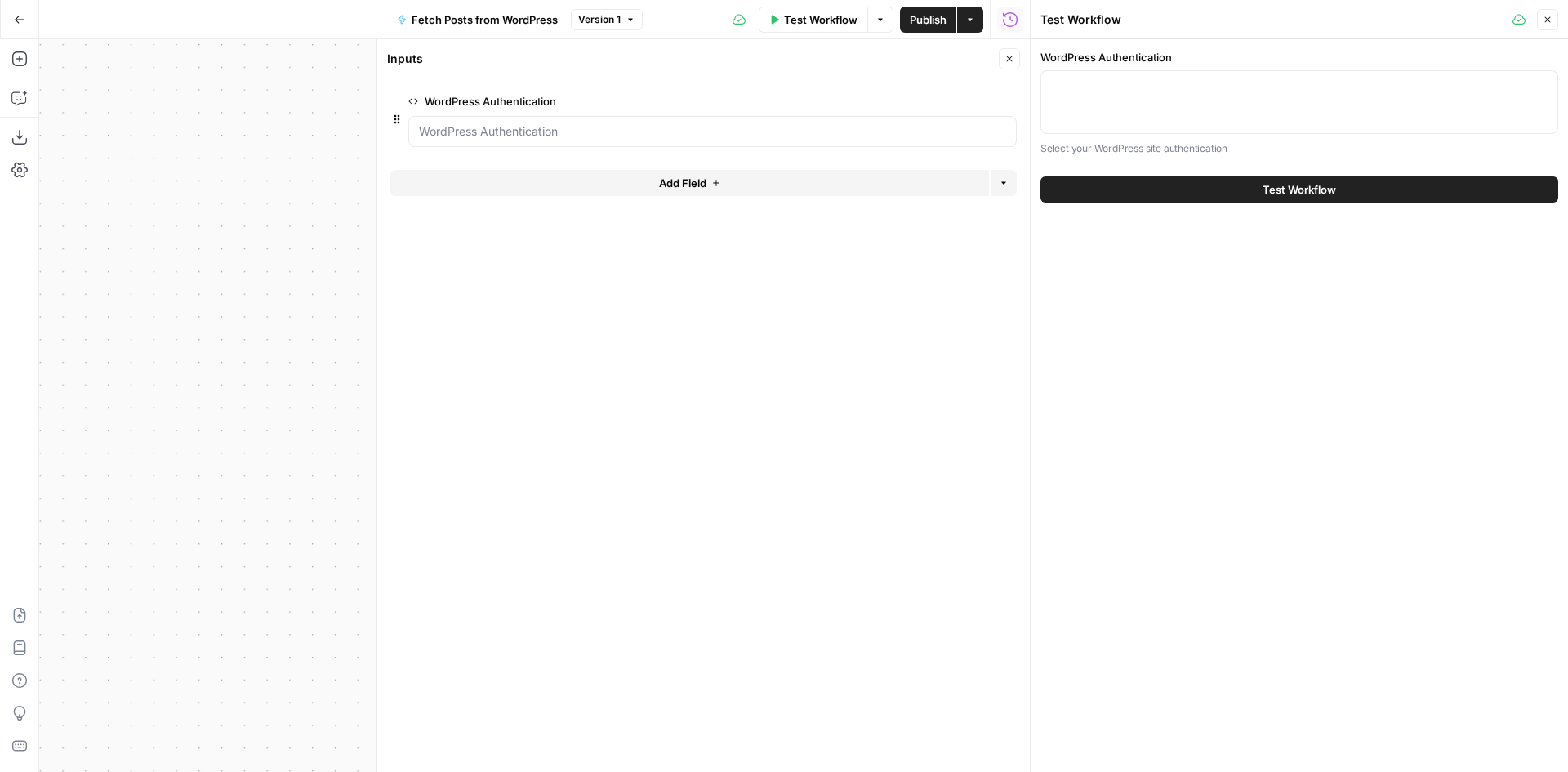
click at [1229, 111] on div at bounding box center [1299, 102] width 518 height 64
click at [1546, 25] on button "Close" at bounding box center [1547, 19] width 21 height 21
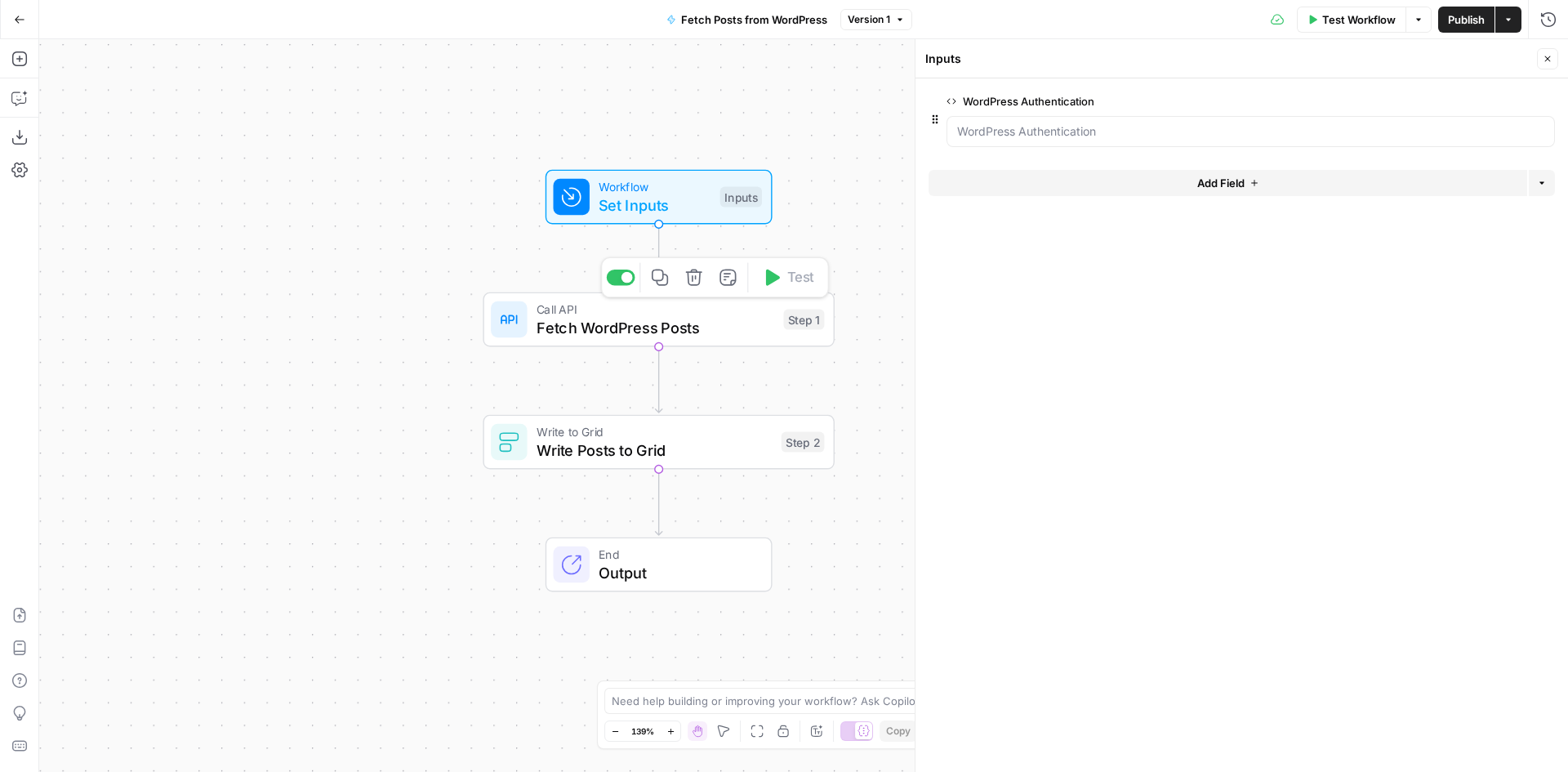
click at [637, 331] on span "Fetch WordPress Posts" at bounding box center [655, 327] width 238 height 23
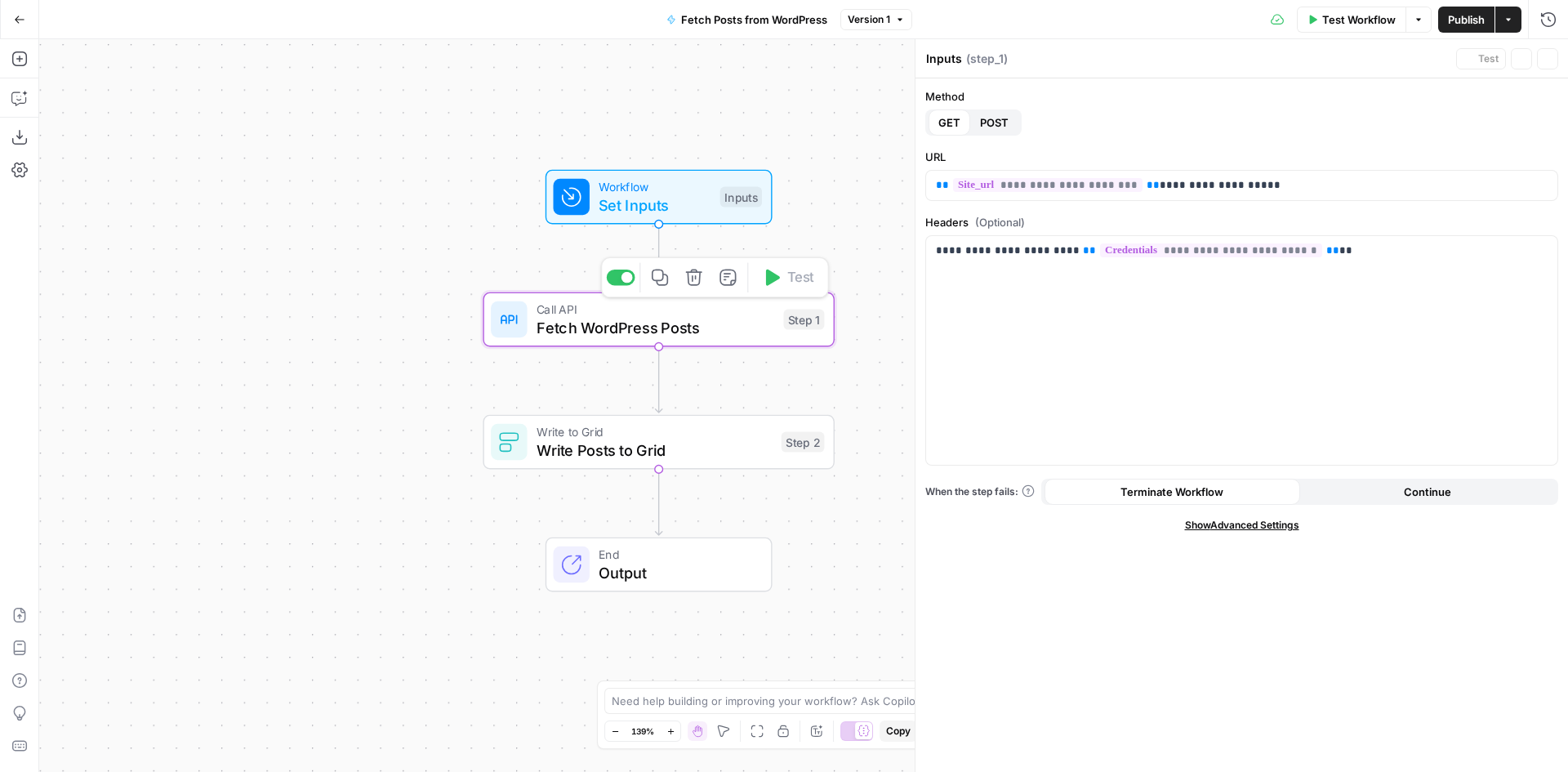
type textarea "Fetch WordPress Posts"
click at [22, 58] on icon "button" at bounding box center [20, 58] width 16 height 16
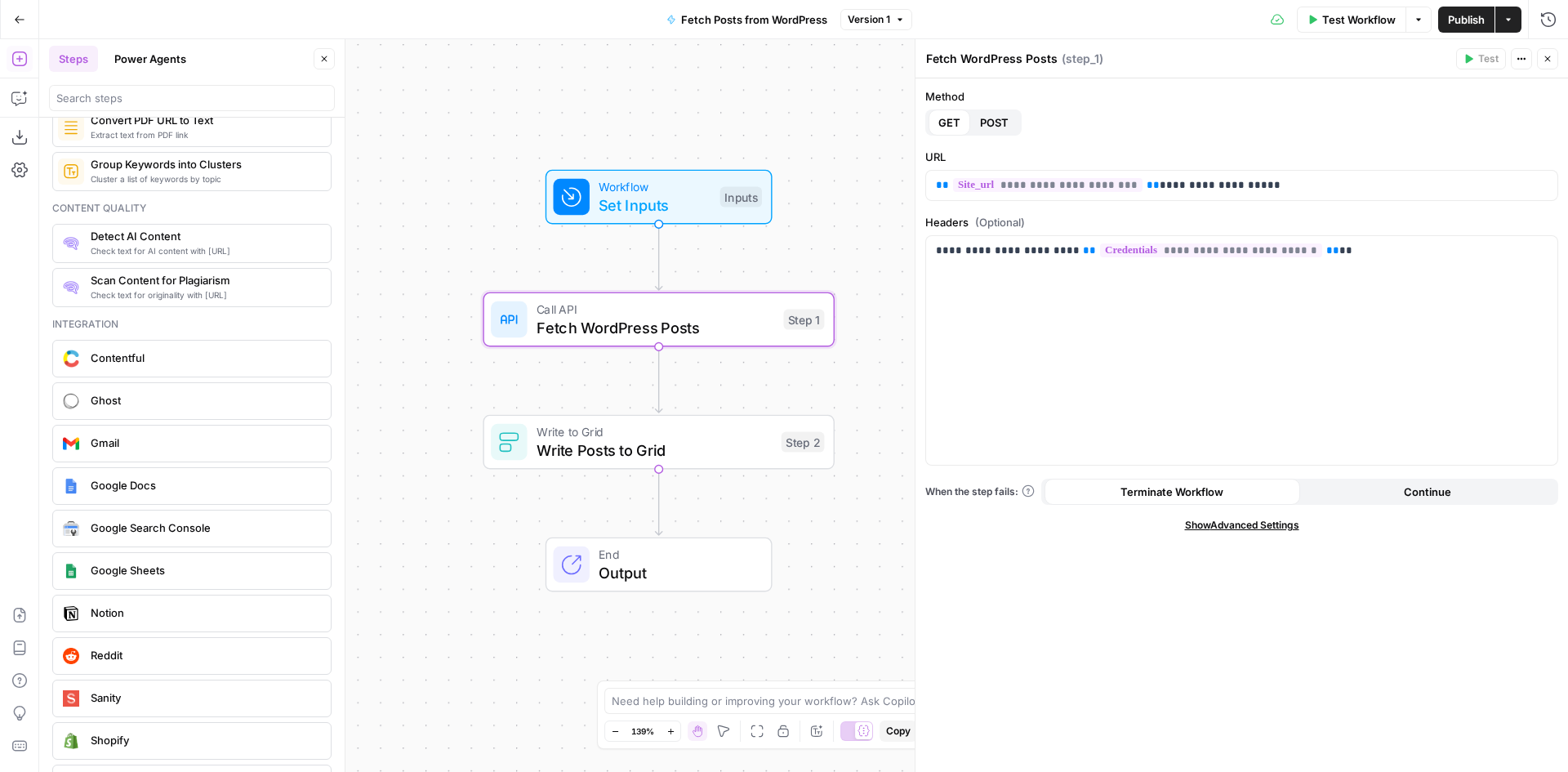
scroll to position [2904, 0]
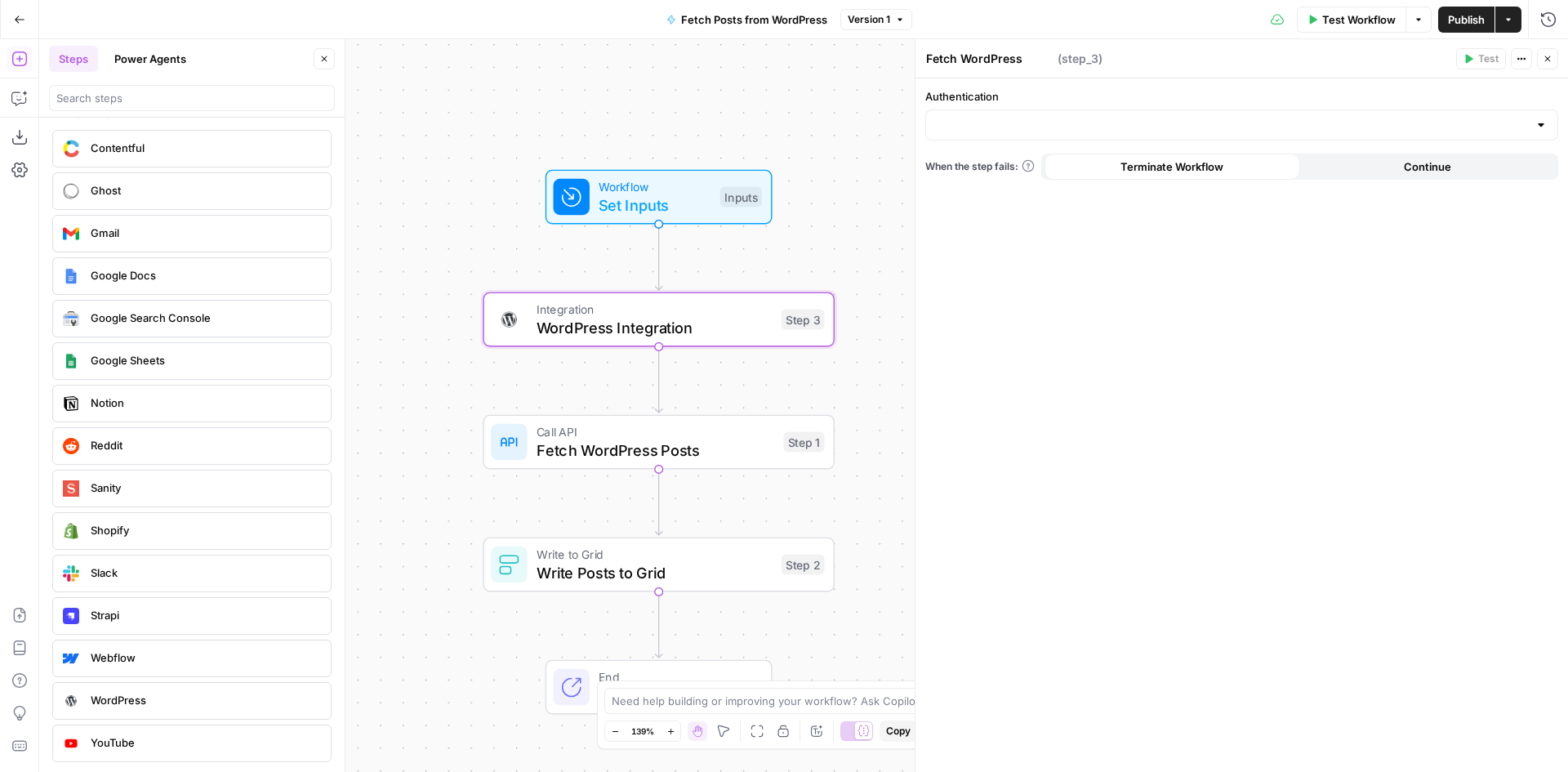
type textarea "WordPress Integration"
click at [1444, 117] on input "Authentication" at bounding box center [1232, 125] width 592 height 16
click at [1213, 167] on span "WordPress 1" at bounding box center [1238, 166] width 599 height 16
type input "WordPress 1"
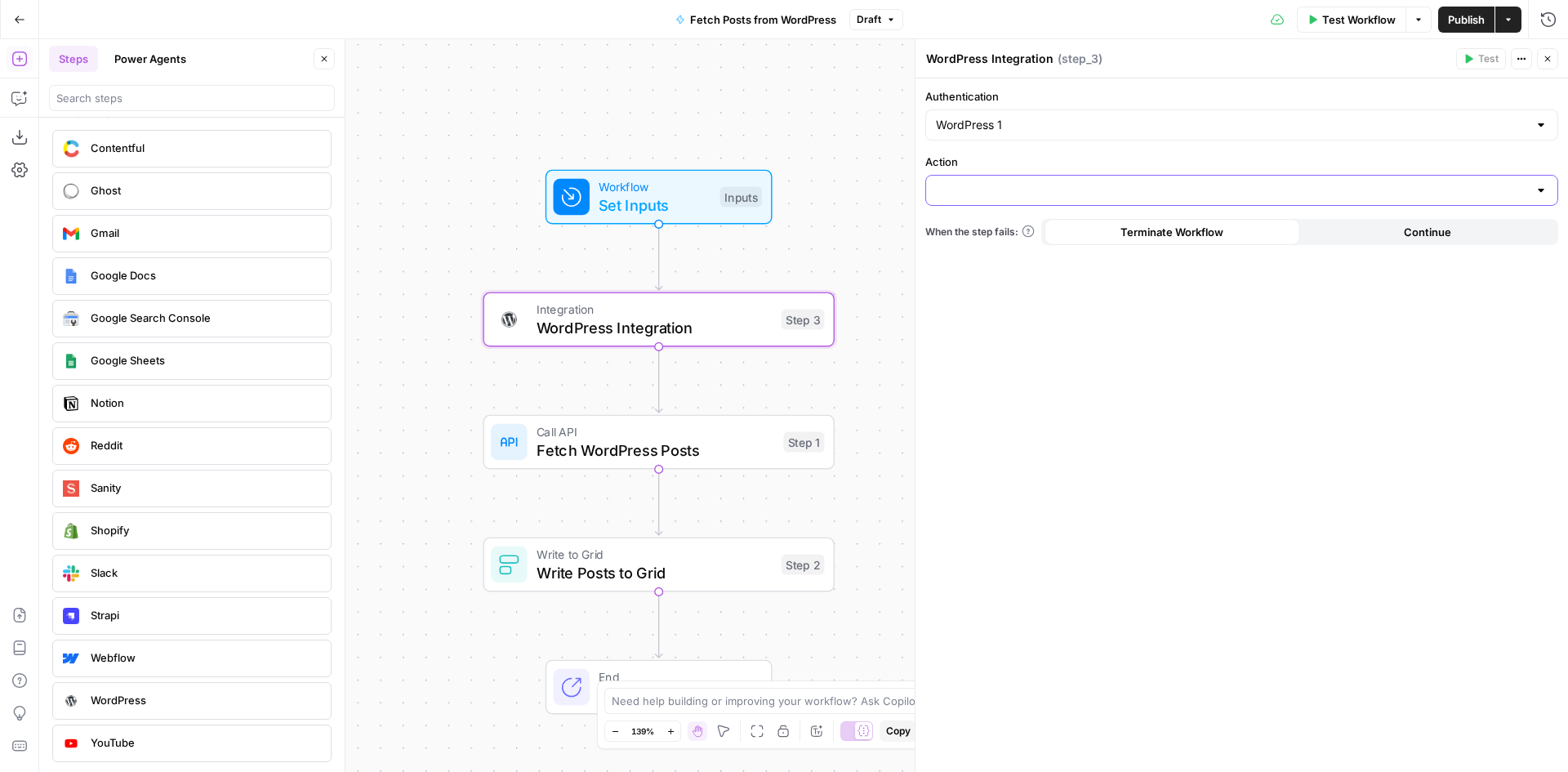
click at [1028, 188] on input "Action" at bounding box center [1232, 190] width 592 height 16
click at [1226, 341] on div "Authentication WordPress 1 Action When the step fails: Terminate Workflow Conti…" at bounding box center [1242, 425] width 652 height 693
click at [1059, 185] on input "Action" at bounding box center [1232, 190] width 592 height 16
click at [1228, 239] on div "No results" at bounding box center [1242, 235] width 619 height 16
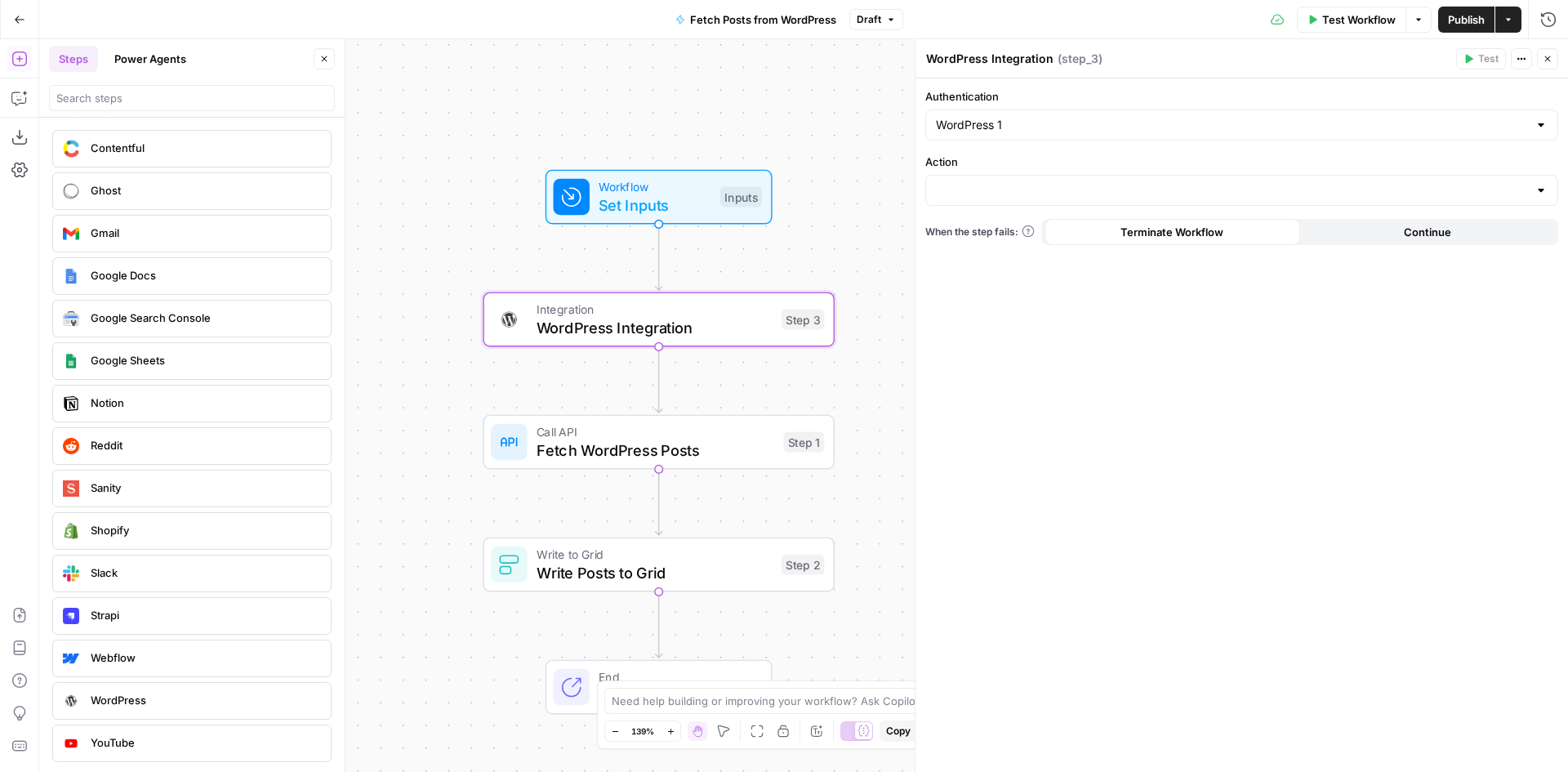
click at [1211, 393] on div "Authentication WordPress 1 Action When the step fails: Terminate Workflow Conti…" at bounding box center [1242, 425] width 652 height 693
click at [954, 202] on div at bounding box center [1242, 190] width 633 height 31
click at [1012, 163] on label "Action" at bounding box center [1242, 162] width 633 height 16
click at [1012, 182] on input "Action" at bounding box center [1232, 190] width 592 height 16
click at [1173, 397] on div "Authentication WordPress 1 Action When the step fails: Terminate Workflow Conti…" at bounding box center [1242, 425] width 652 height 693
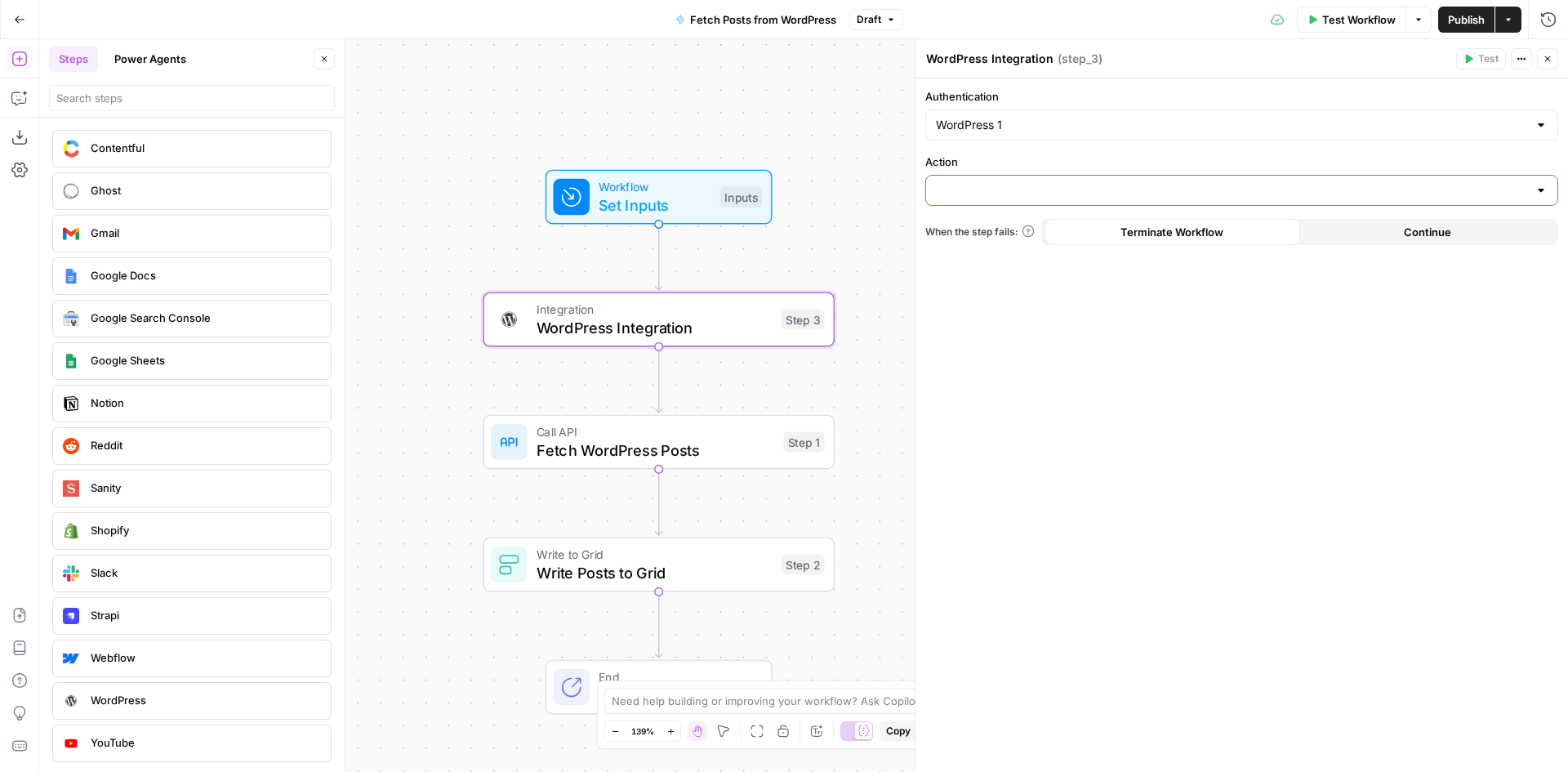
click at [1027, 196] on input "Action" at bounding box center [1232, 190] width 592 height 16
click at [1057, 365] on div "Authentication WordPress 1 Action When the step fails: Terminate Workflow Conti…" at bounding box center [1242, 425] width 652 height 693
click at [20, 174] on icon "button" at bounding box center [20, 170] width 16 height 16
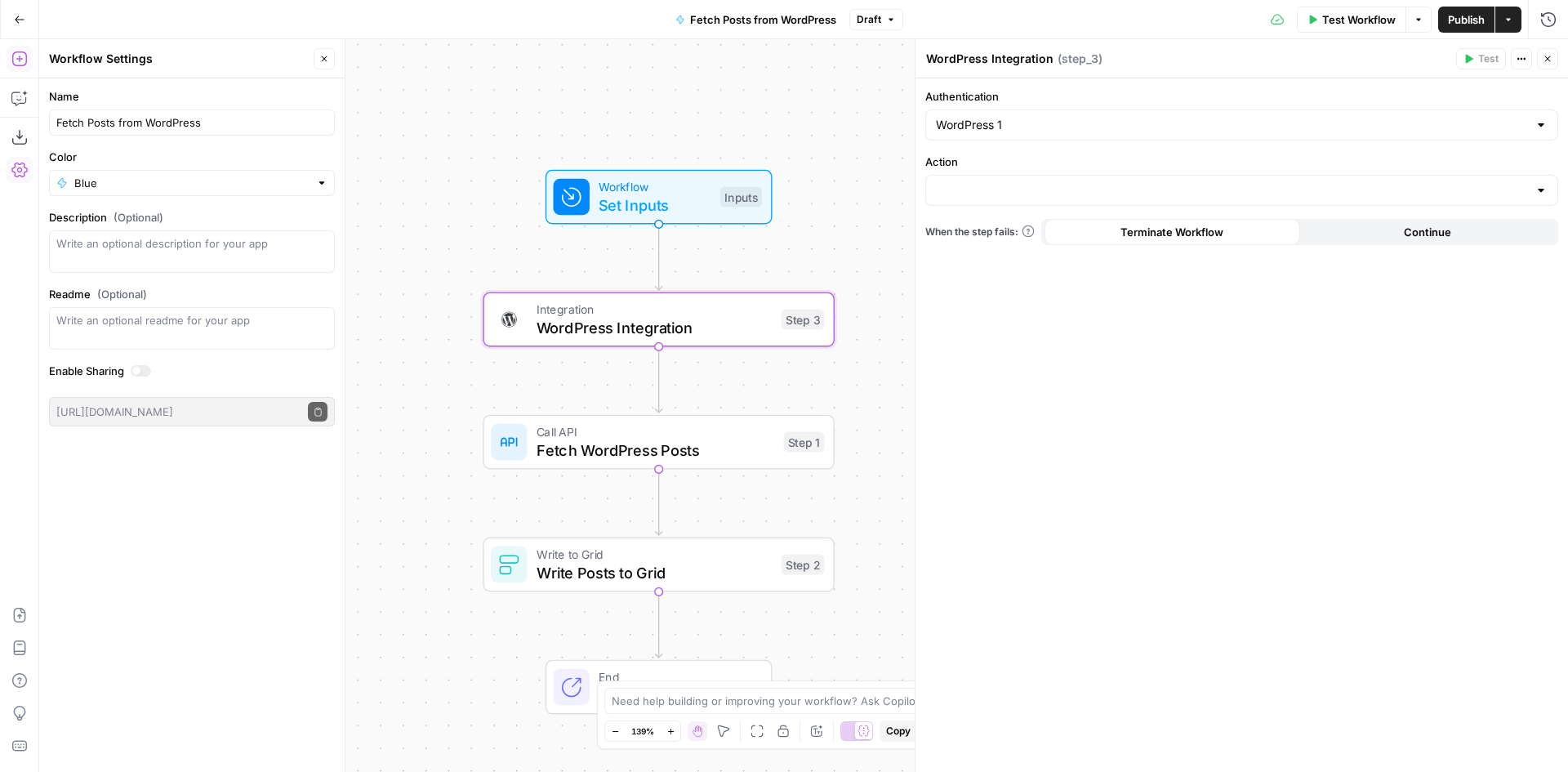
click at [12, 14] on button "Go Back" at bounding box center [19, 19] width 29 height 29
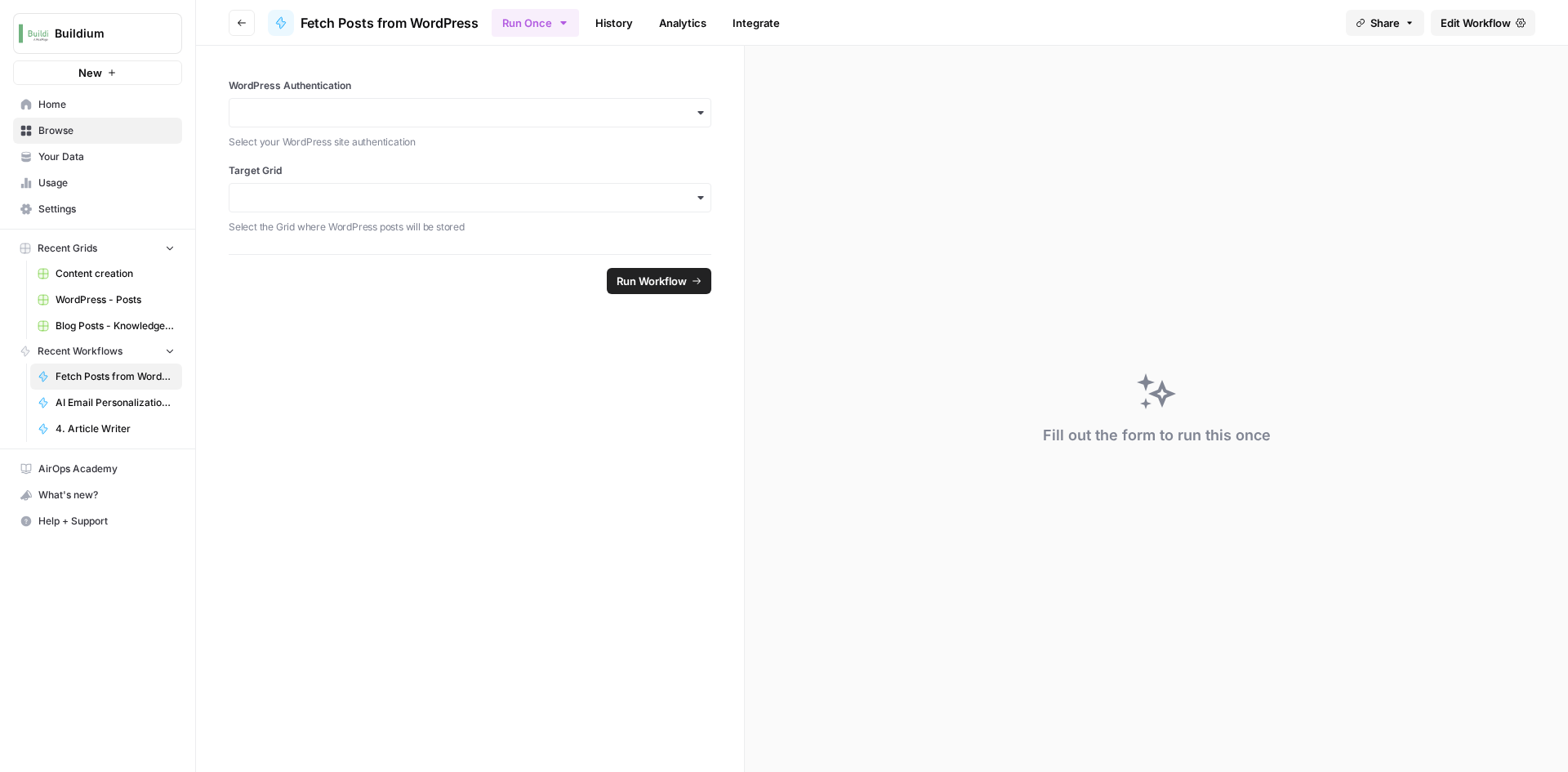
click at [80, 209] on span "Settings" at bounding box center [106, 209] width 136 height 15
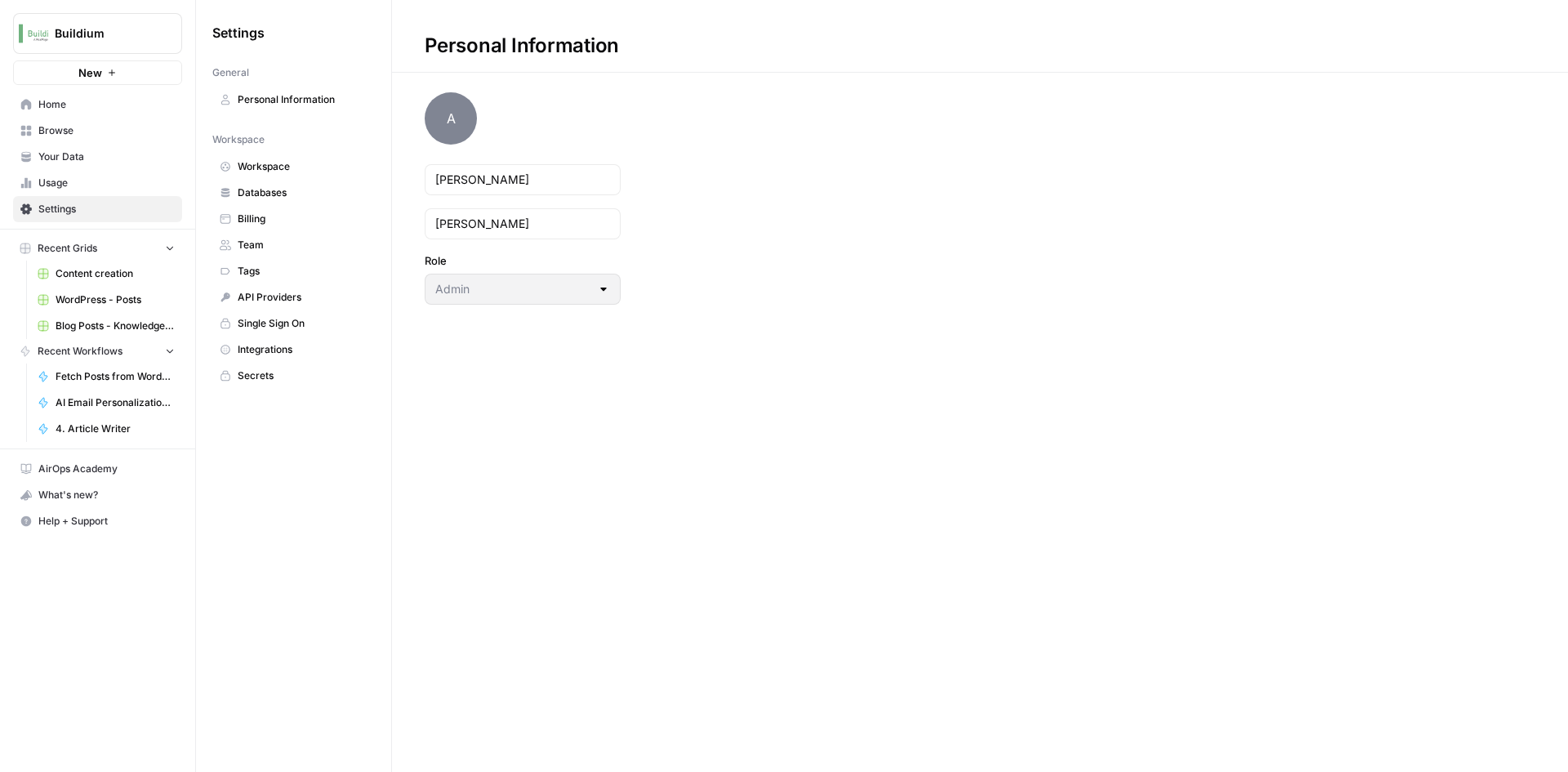
click at [294, 347] on span "Integrations" at bounding box center [302, 350] width 130 height 15
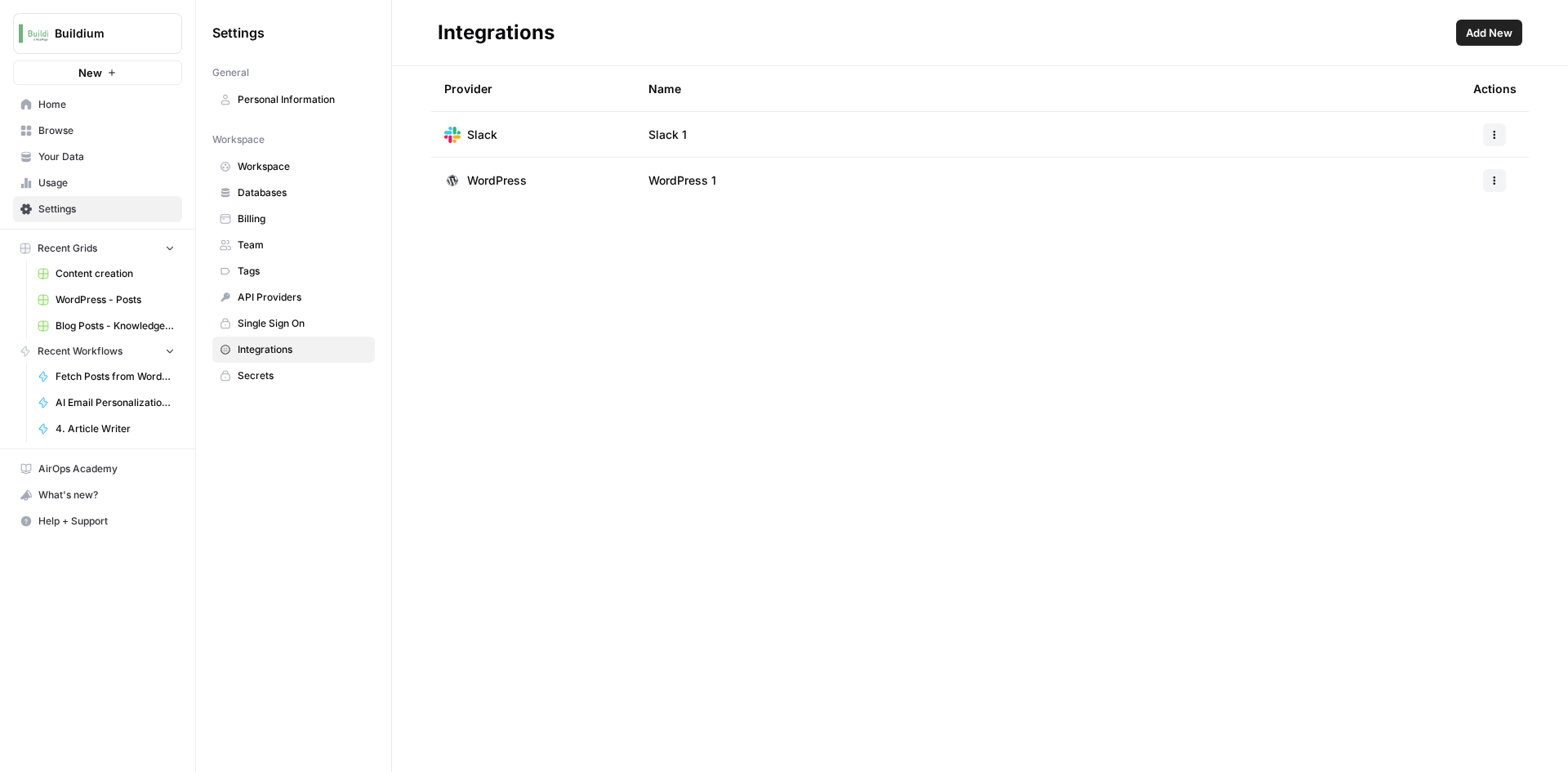
click at [1497, 185] on button "button" at bounding box center [1494, 180] width 23 height 23
click at [1478, 214] on span "Edit" at bounding box center [1459, 217] width 52 height 16
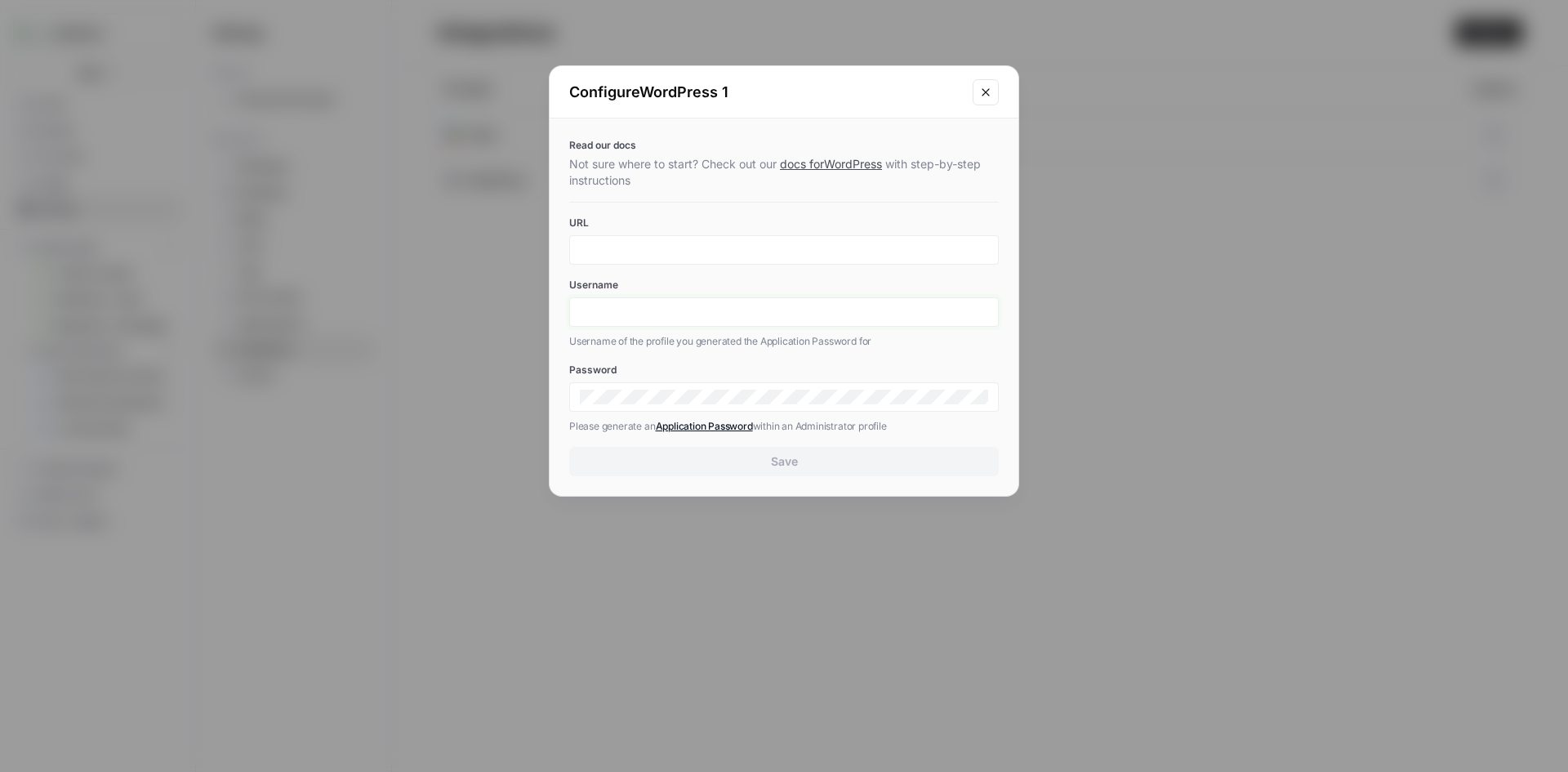
type input "andrew.schuh@realpage.com"
click at [991, 94] on icon "Close modal" at bounding box center [986, 92] width 13 height 13
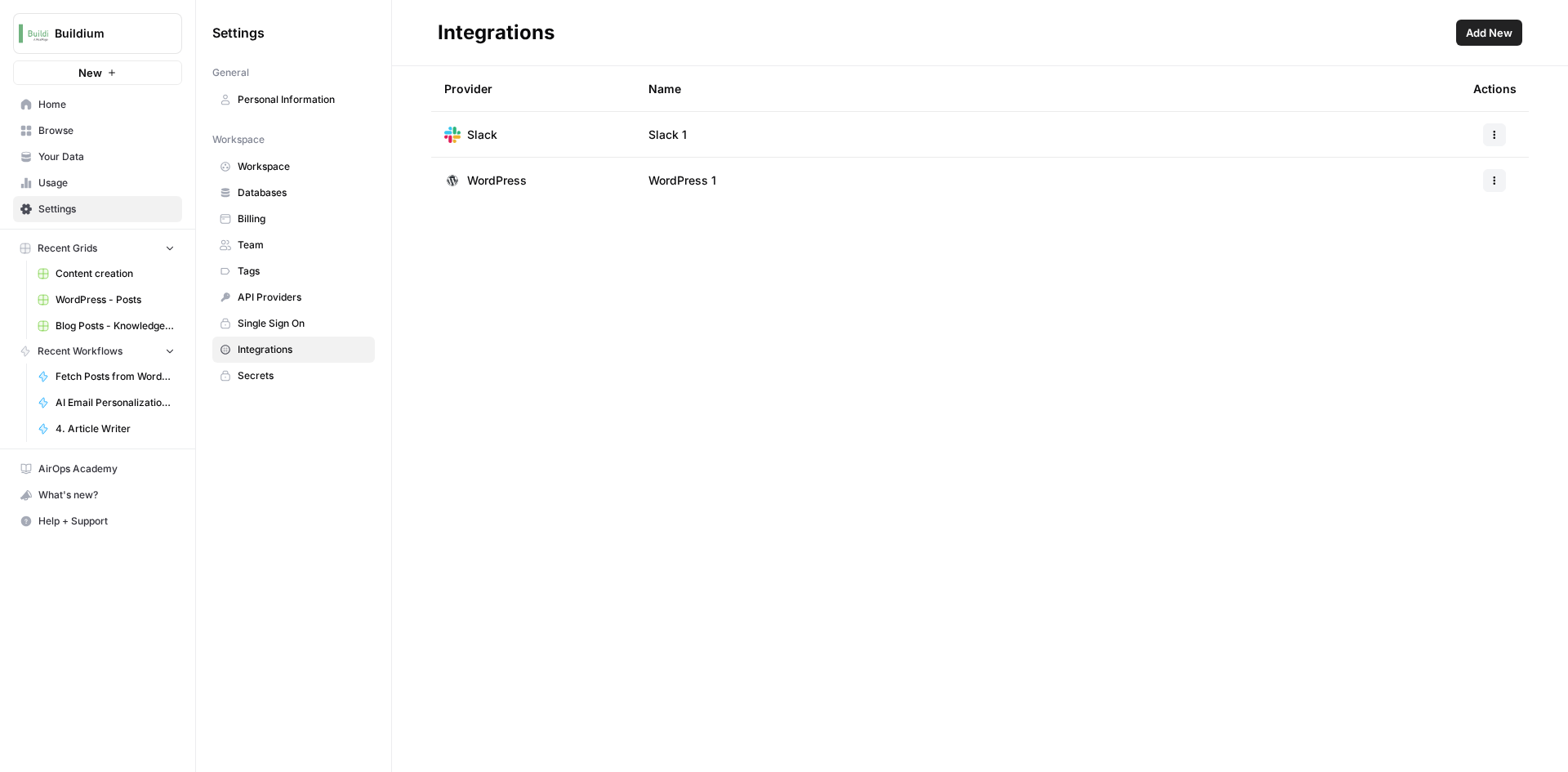
click at [70, 180] on span "Usage" at bounding box center [106, 183] width 136 height 15
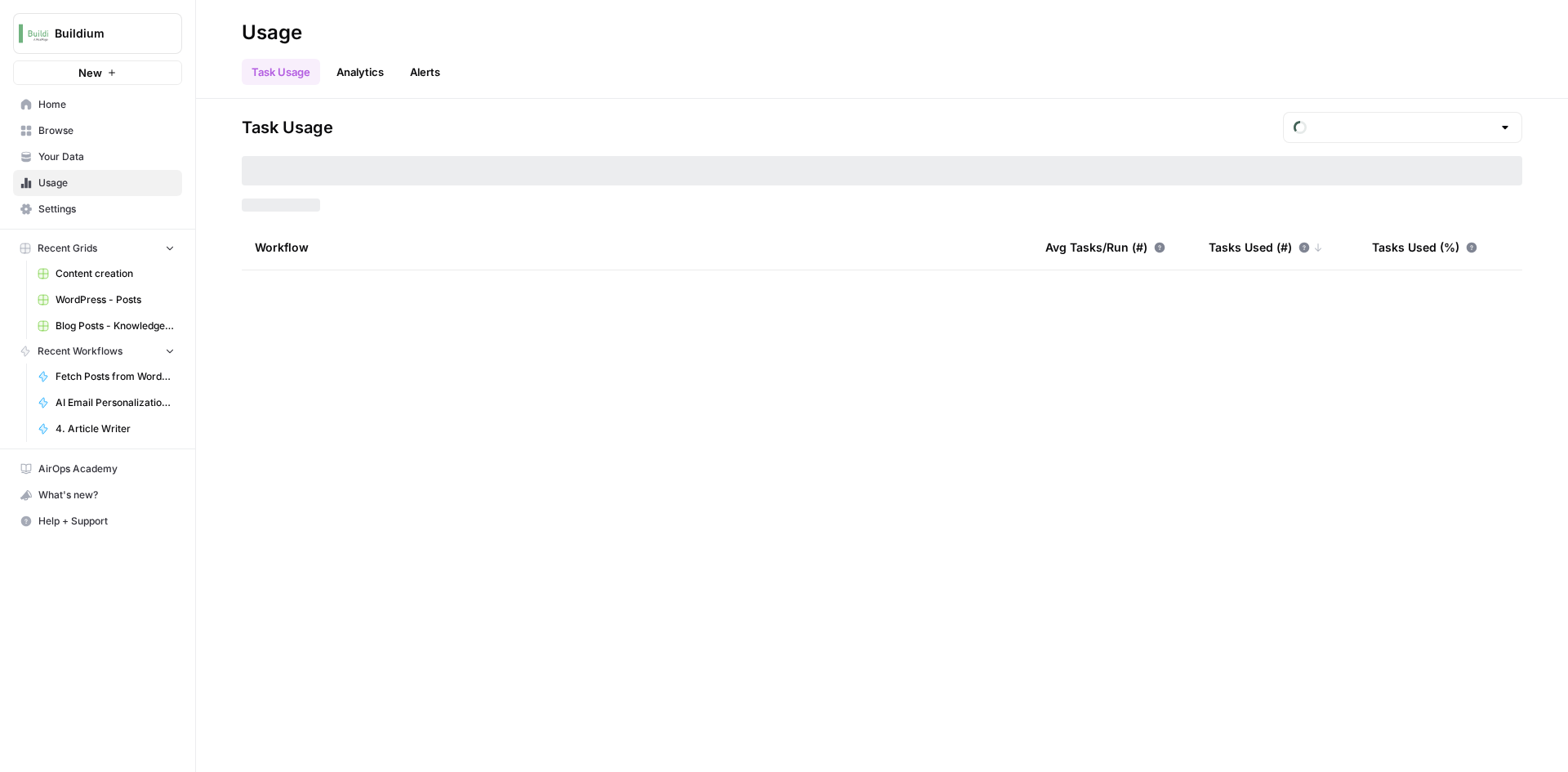
type input "August Tasks"
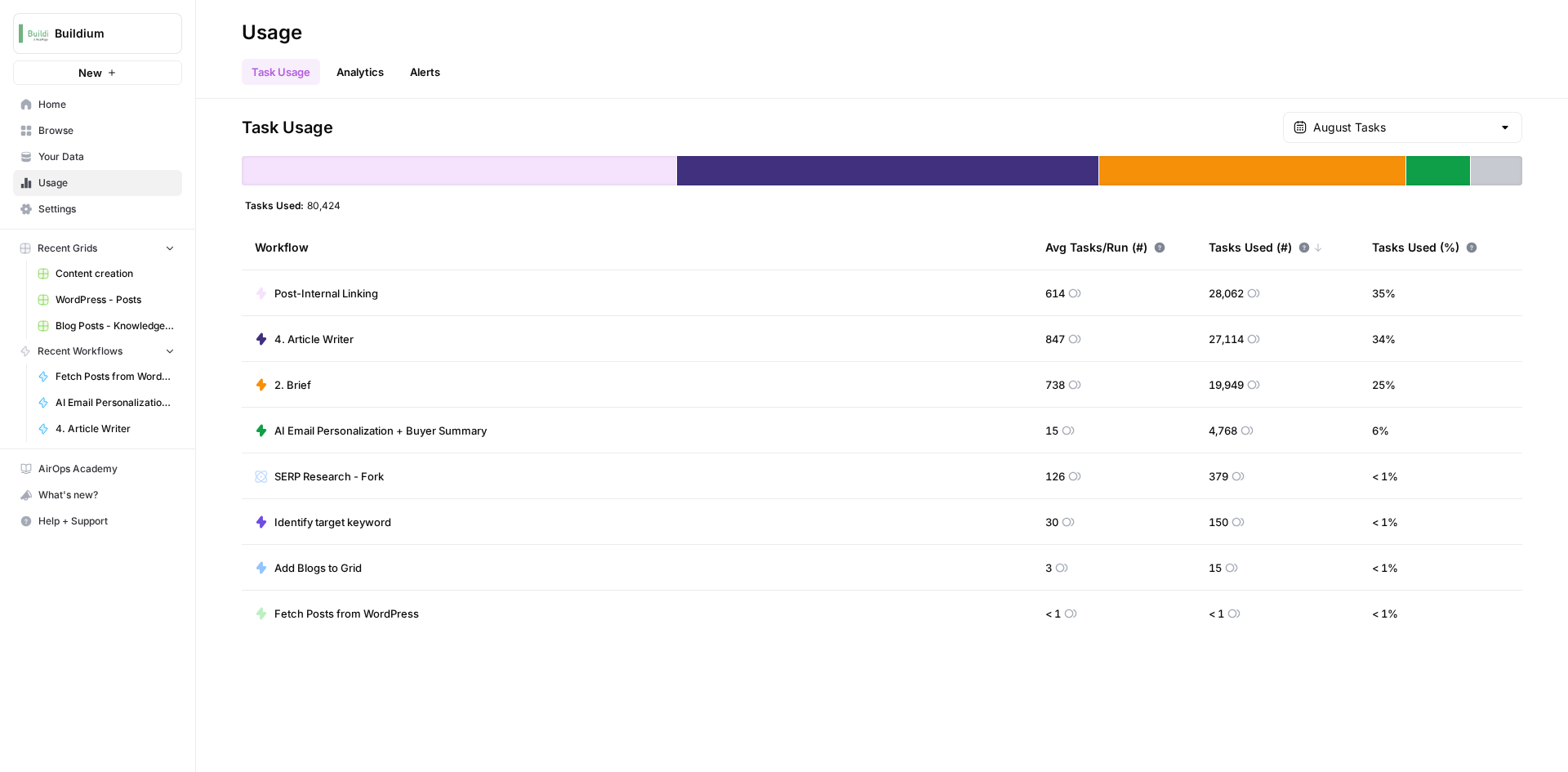
click at [80, 145] on link "Your Data" at bounding box center [97, 156] width 169 height 26
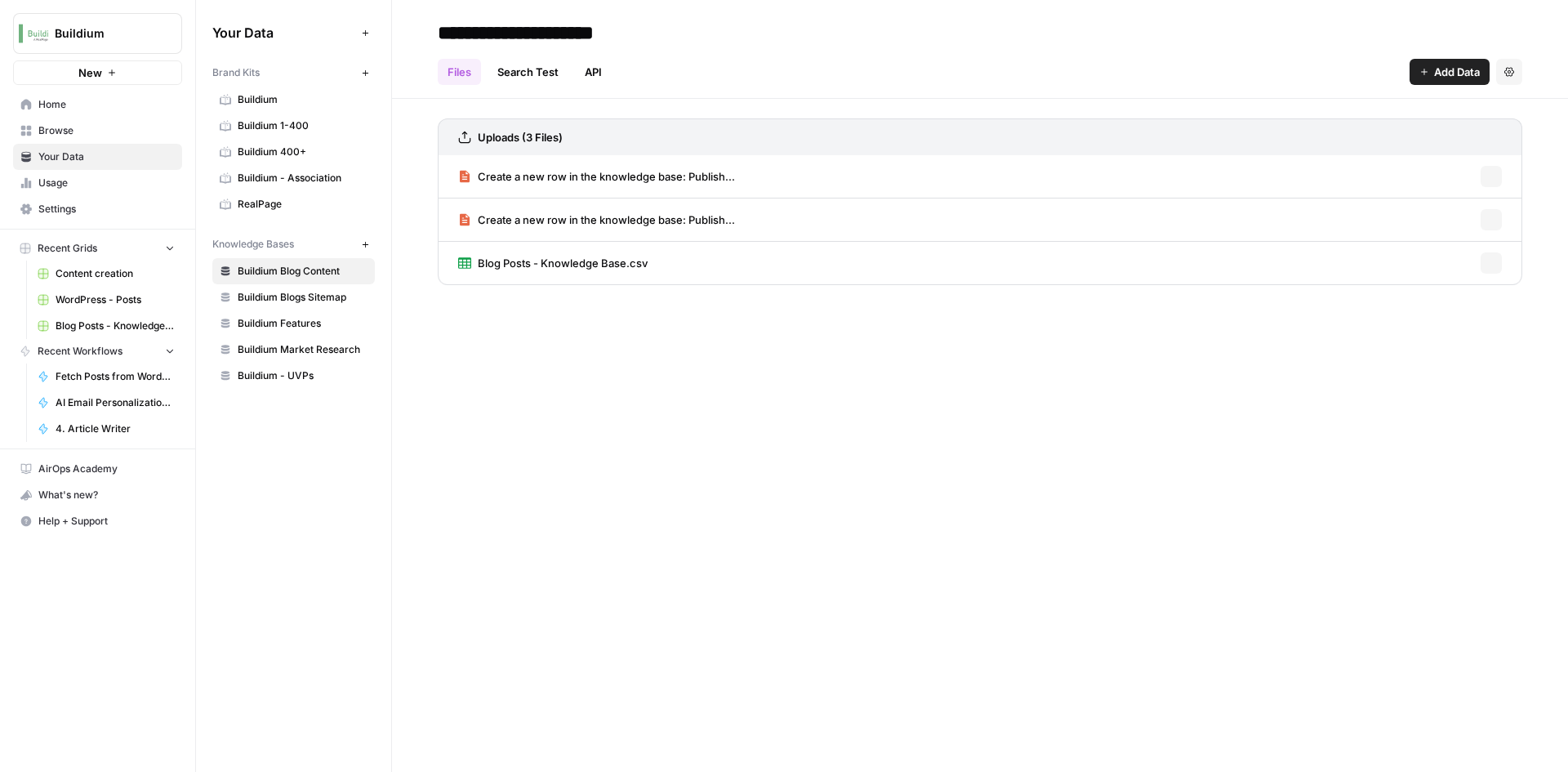
click at [80, 135] on span "Browse" at bounding box center [106, 131] width 136 height 15
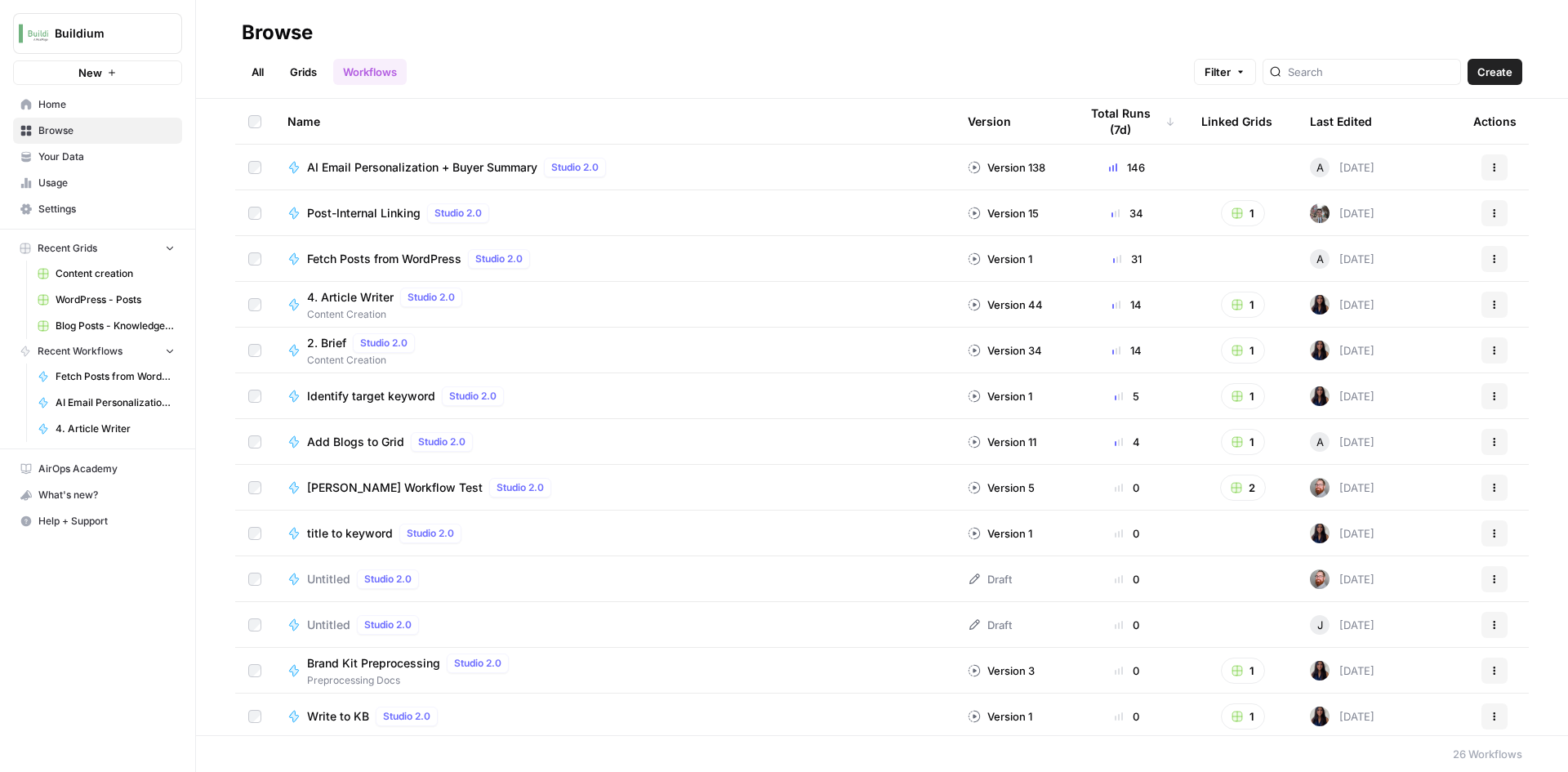
click at [345, 257] on span "Fetch Posts from WordPress" at bounding box center [384, 259] width 154 height 16
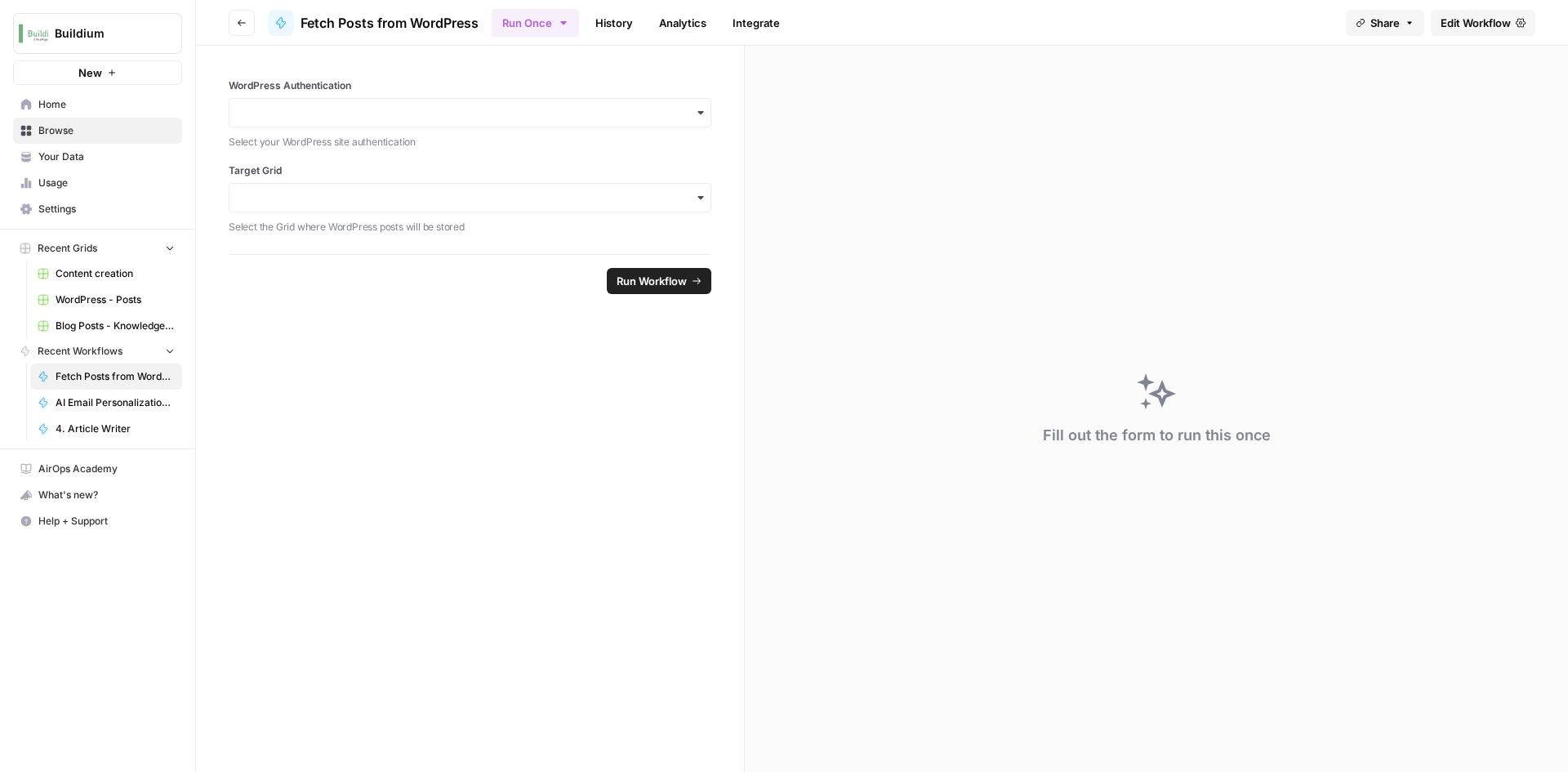
click at [661, 289] on button "Run Workflow" at bounding box center [659, 280] width 104 height 26
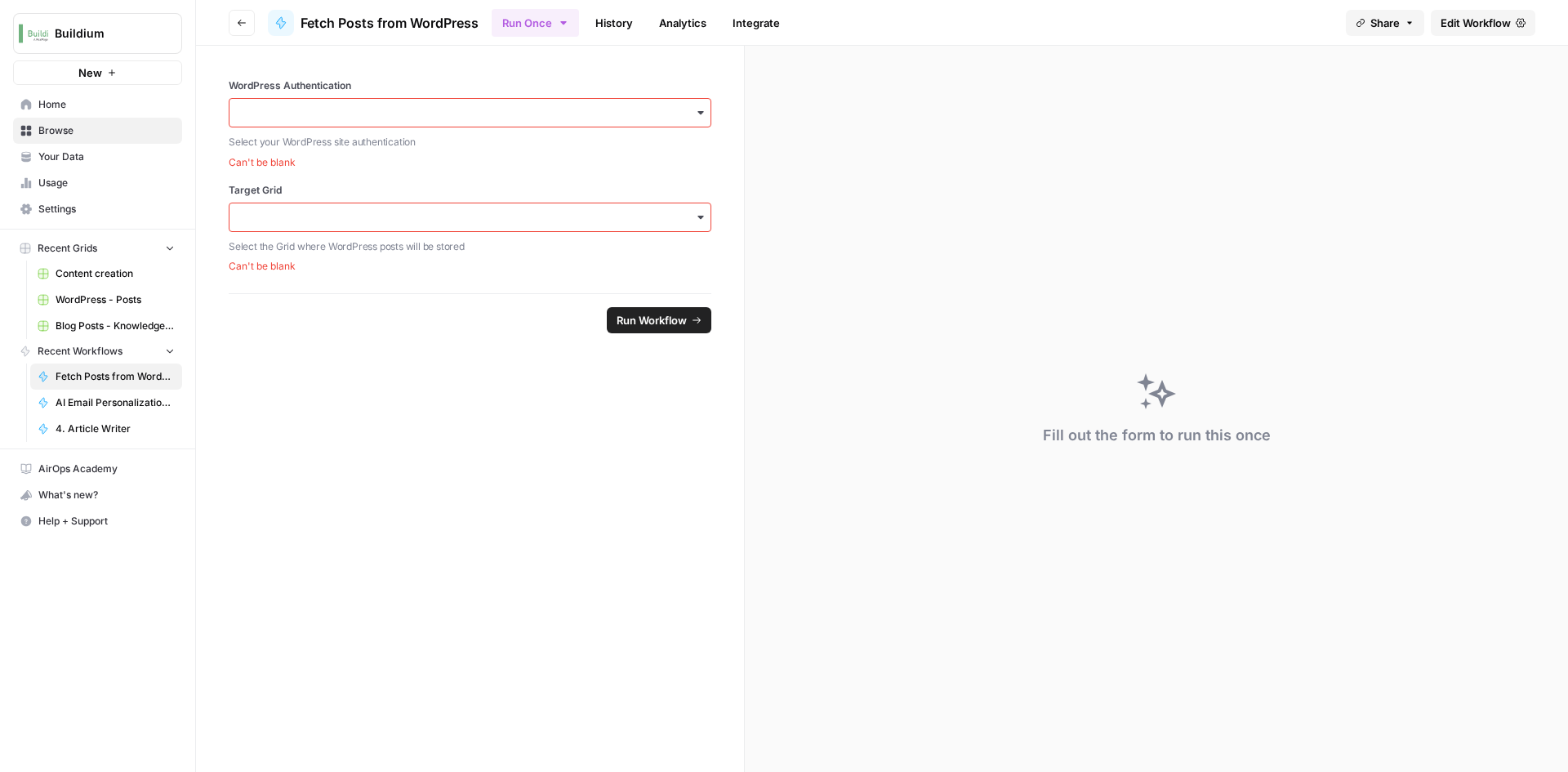
click at [1473, 26] on span "Edit Workflow" at bounding box center [1476, 23] width 70 height 16
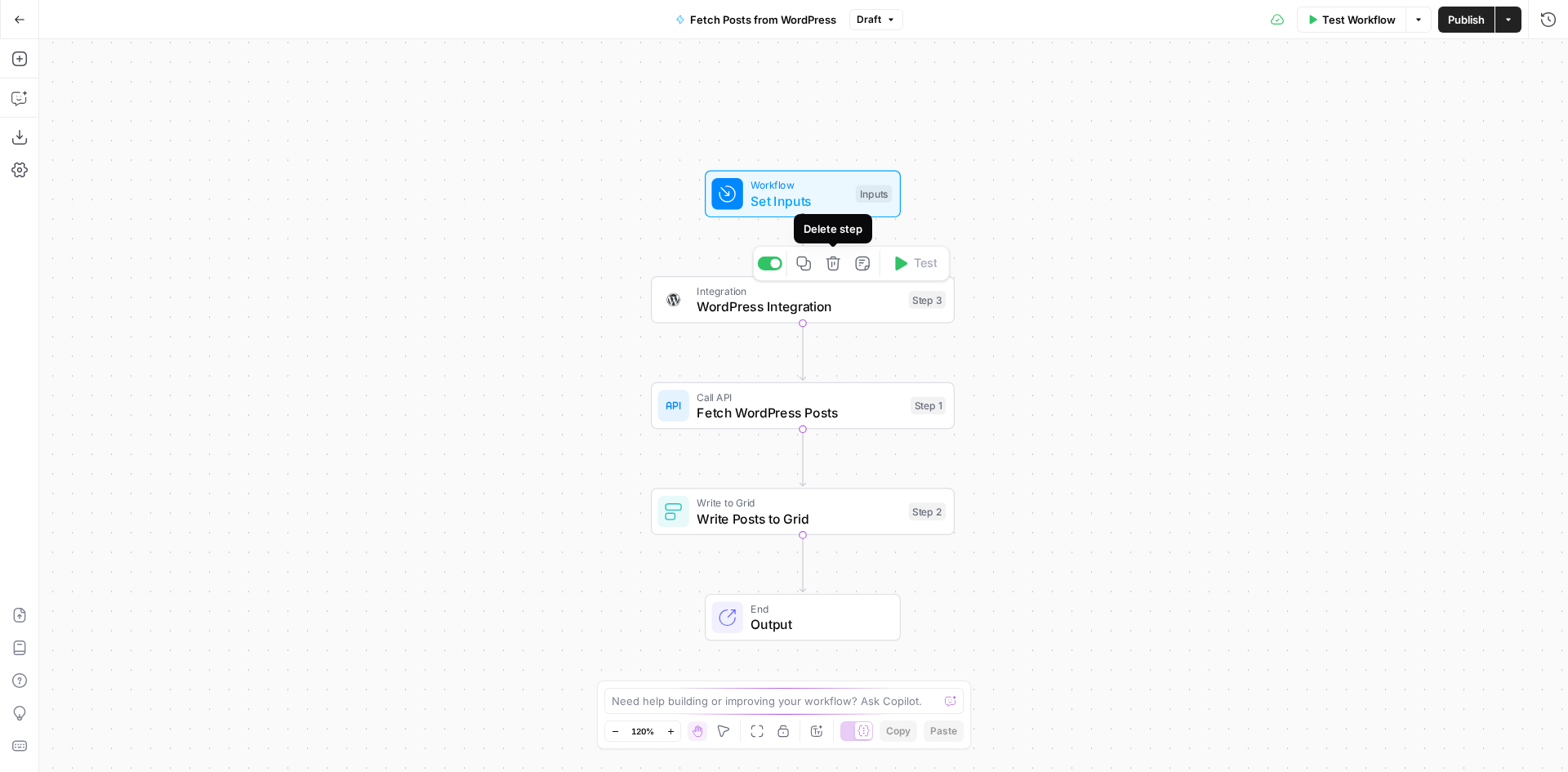
click at [833, 268] on icon "button" at bounding box center [833, 263] width 16 height 16
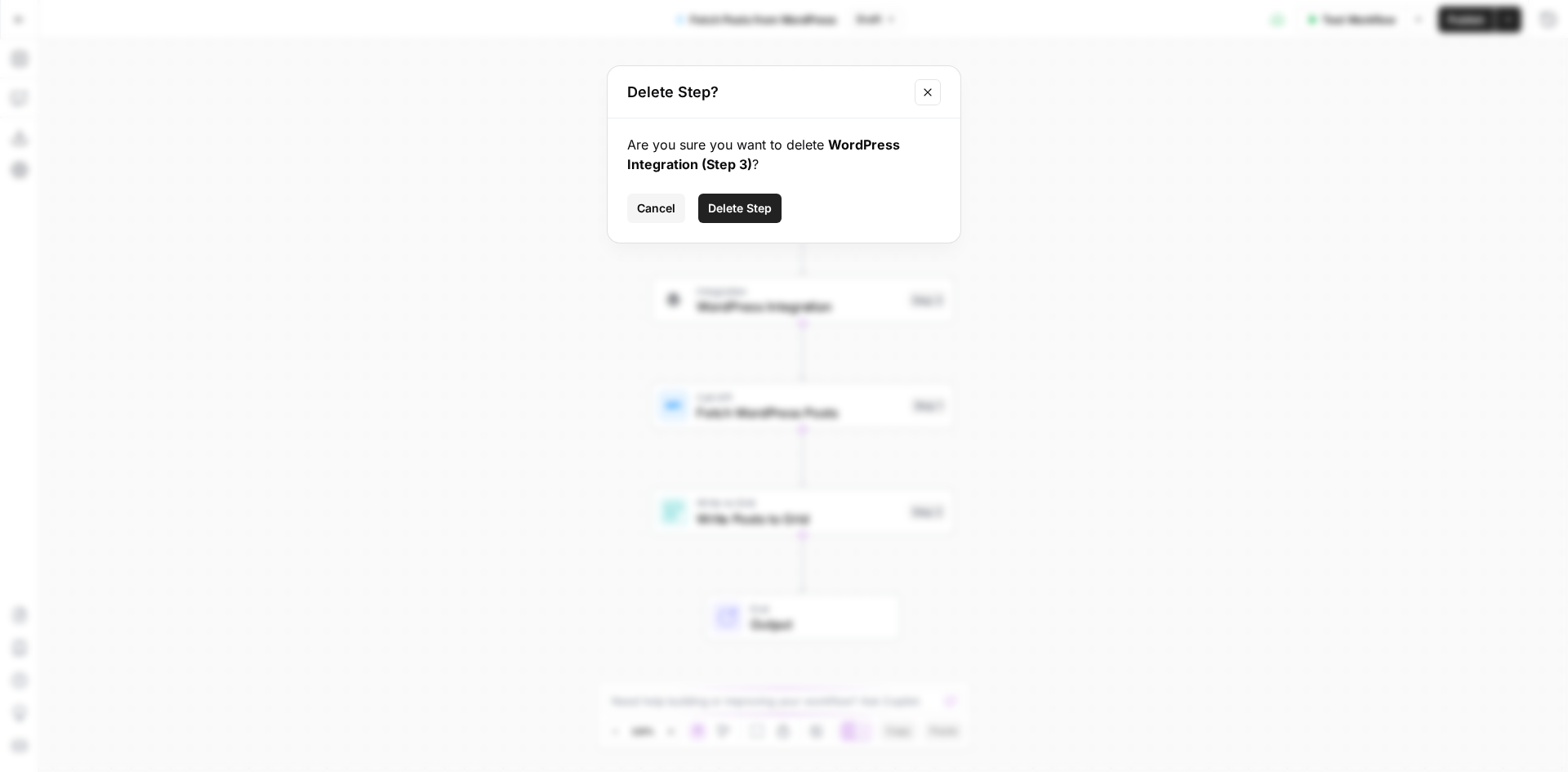
click at [720, 211] on span "Delete Step" at bounding box center [740, 208] width 64 height 16
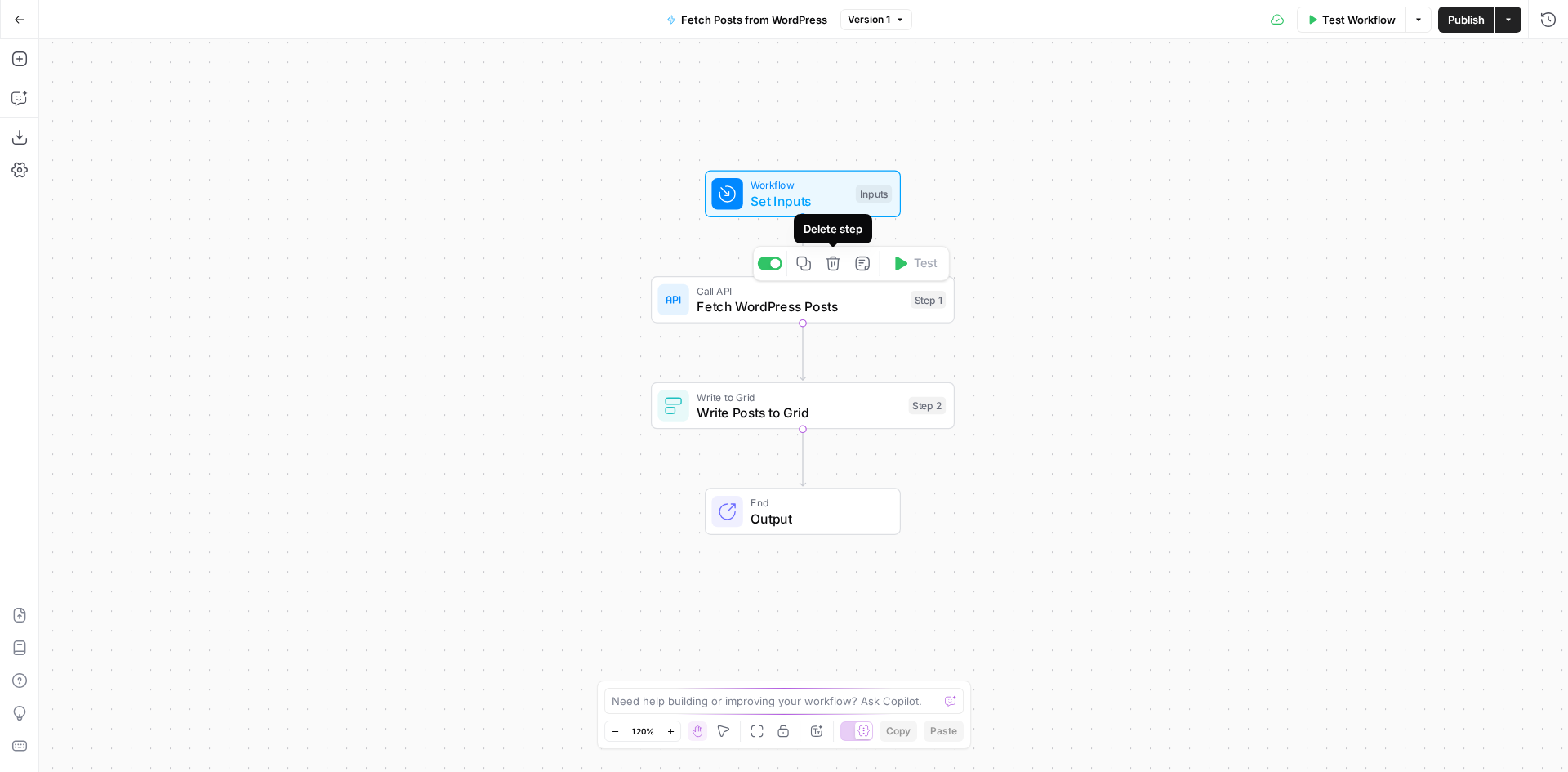
click at [779, 211] on div "Workflow Set Inputs Inputs Test Step" at bounding box center [802, 195] width 196 height 48
click at [748, 704] on textarea at bounding box center [776, 701] width 327 height 16
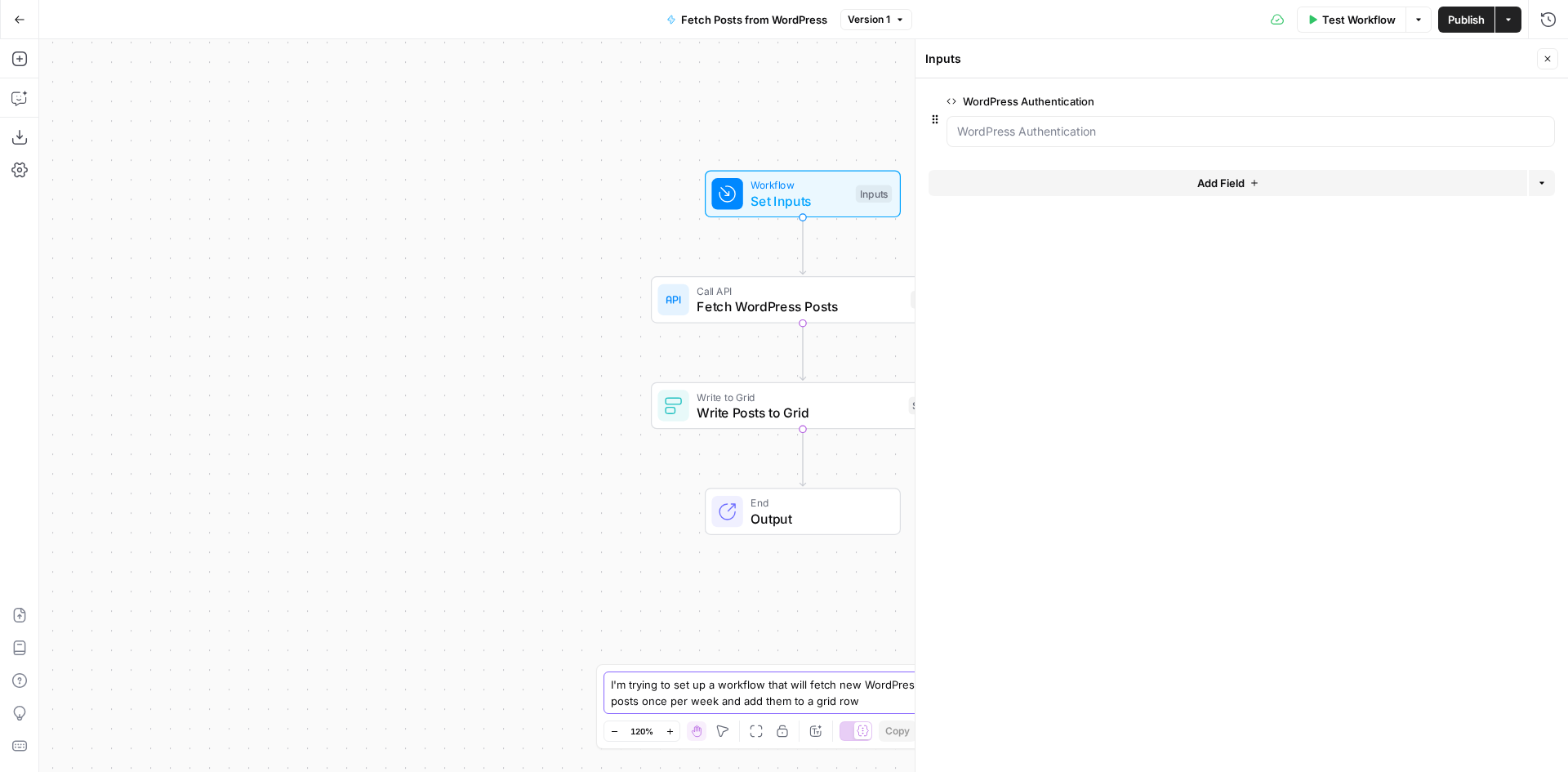
type textarea "I'm trying to set up a workflow that will fetch new WordPress posts once per we…"
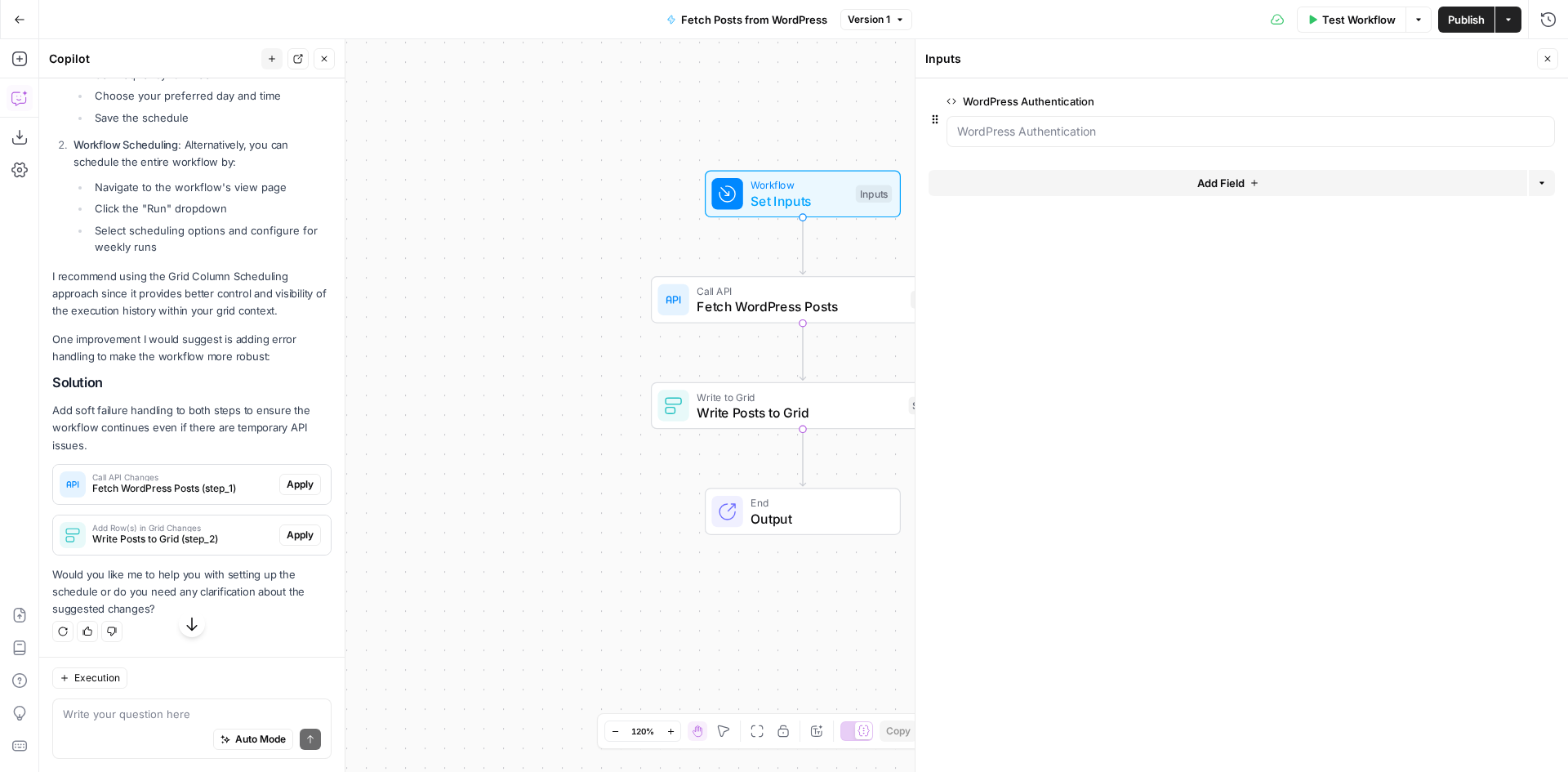
scroll to position [612, 0]
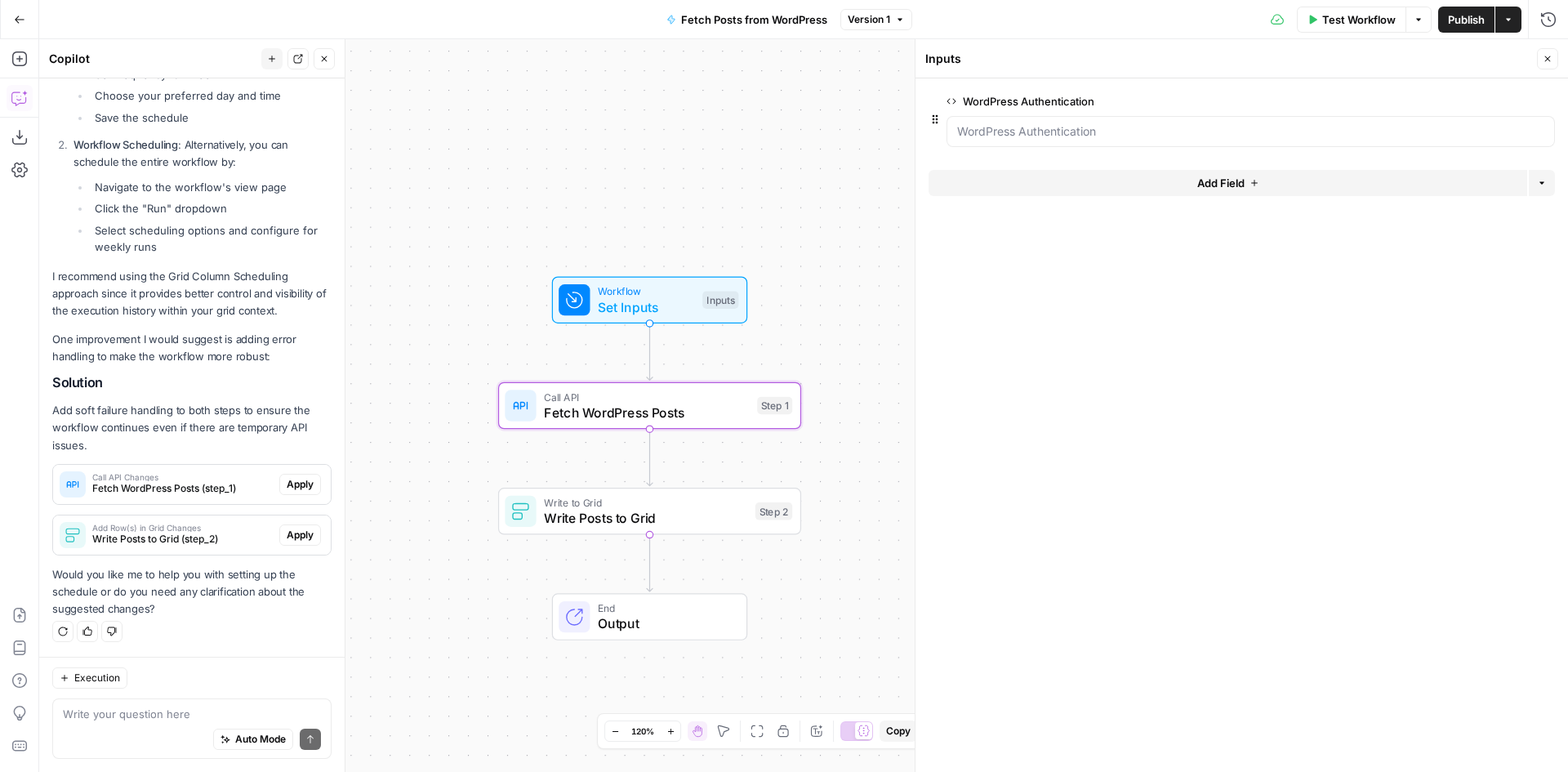
click at [194, 490] on span "Fetch WordPress Posts (step_1)" at bounding box center [183, 488] width 181 height 15
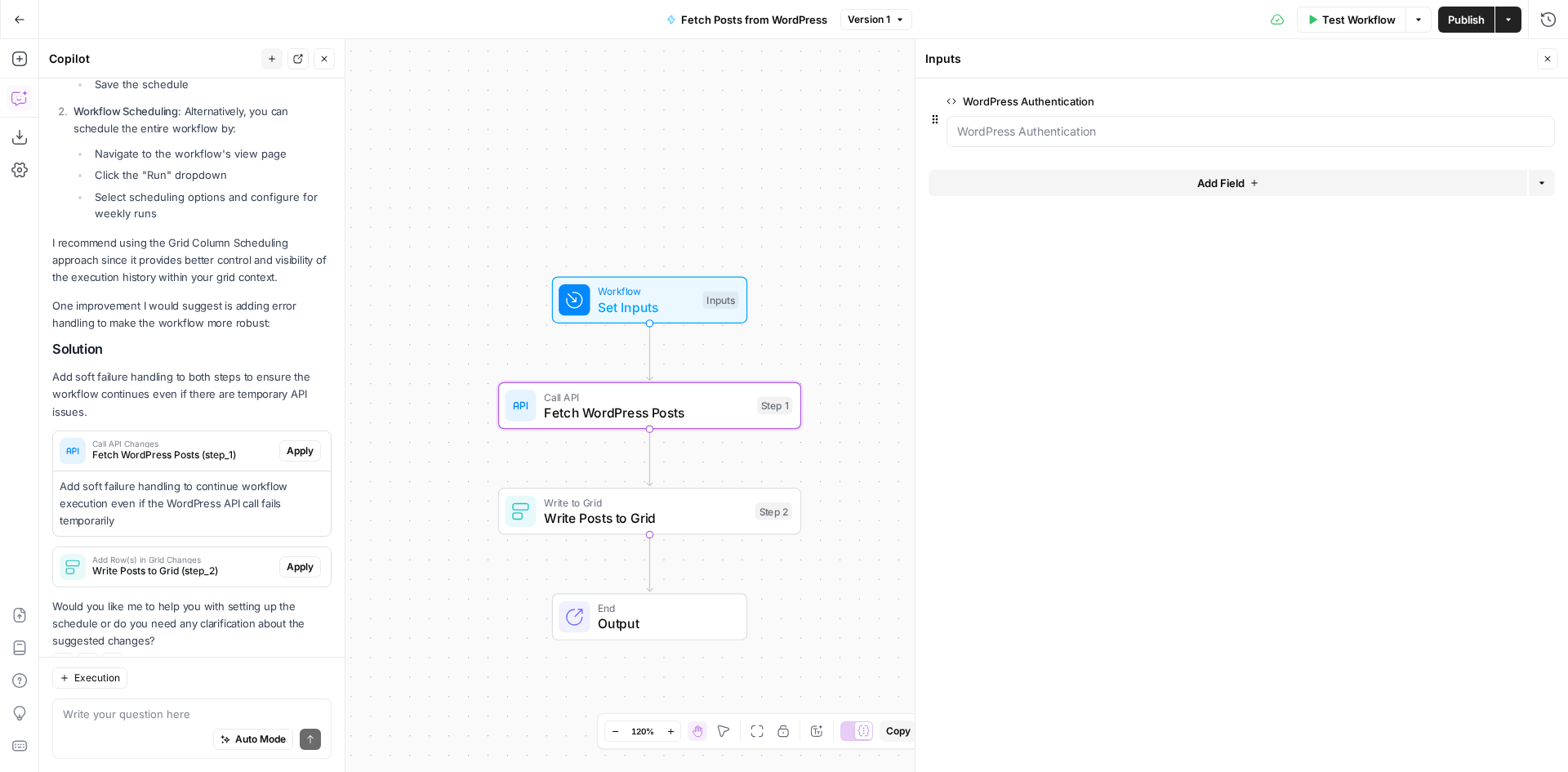
click at [285, 461] on button "Apply" at bounding box center [301, 450] width 42 height 21
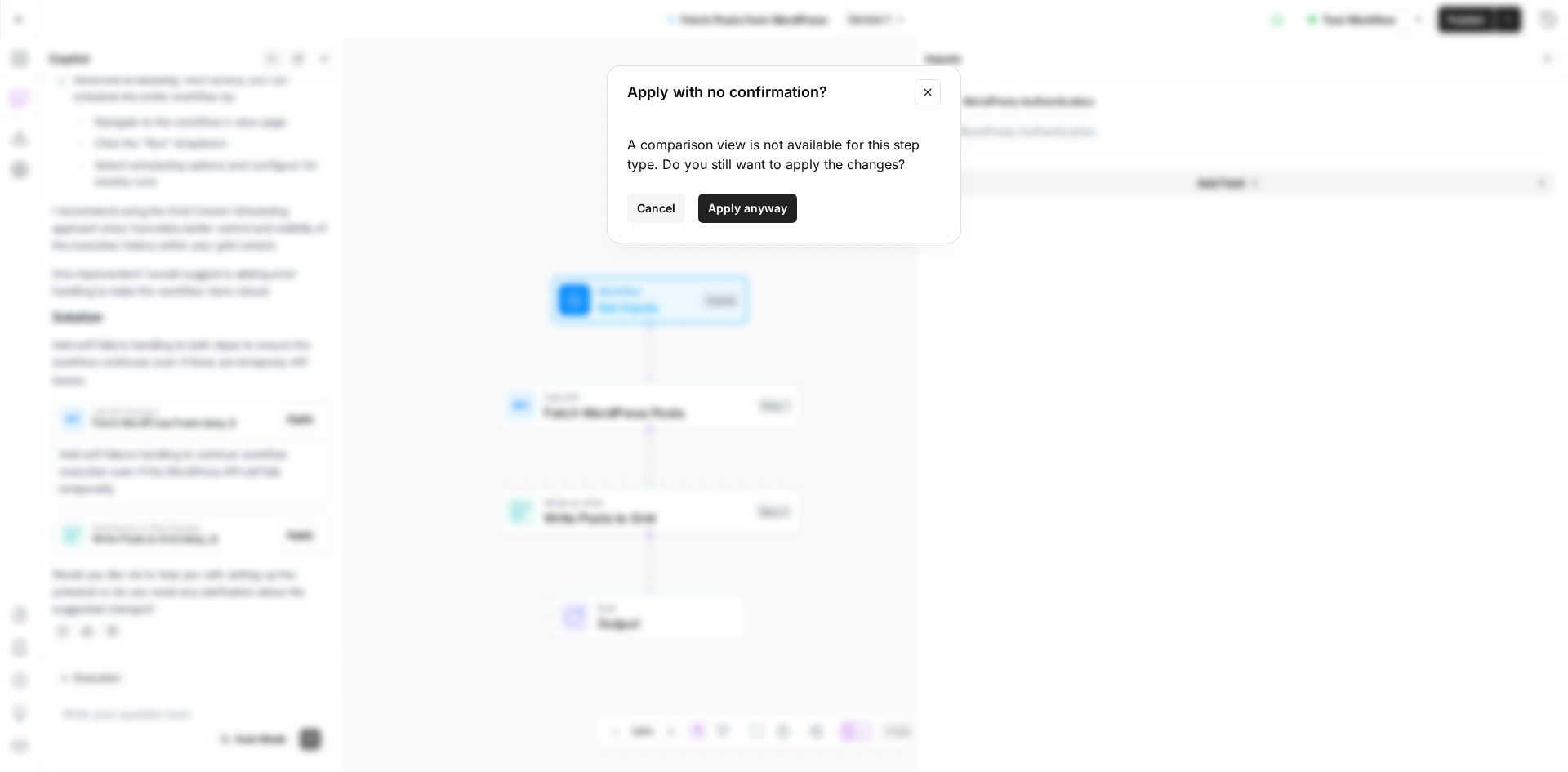
click at [748, 211] on span "Apply anyway" at bounding box center [747, 208] width 79 height 16
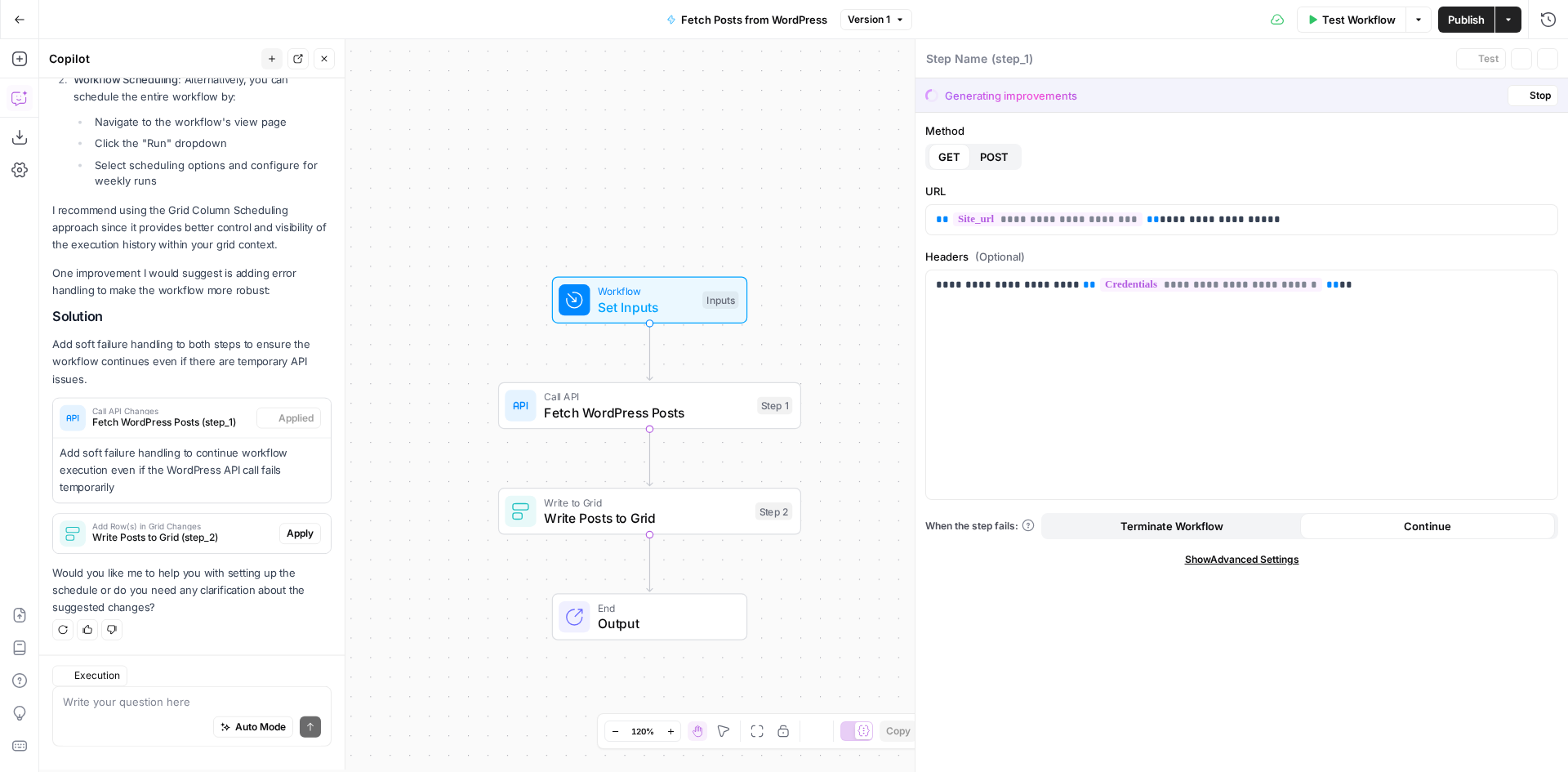
type textarea "Fetch WordPress Posts"
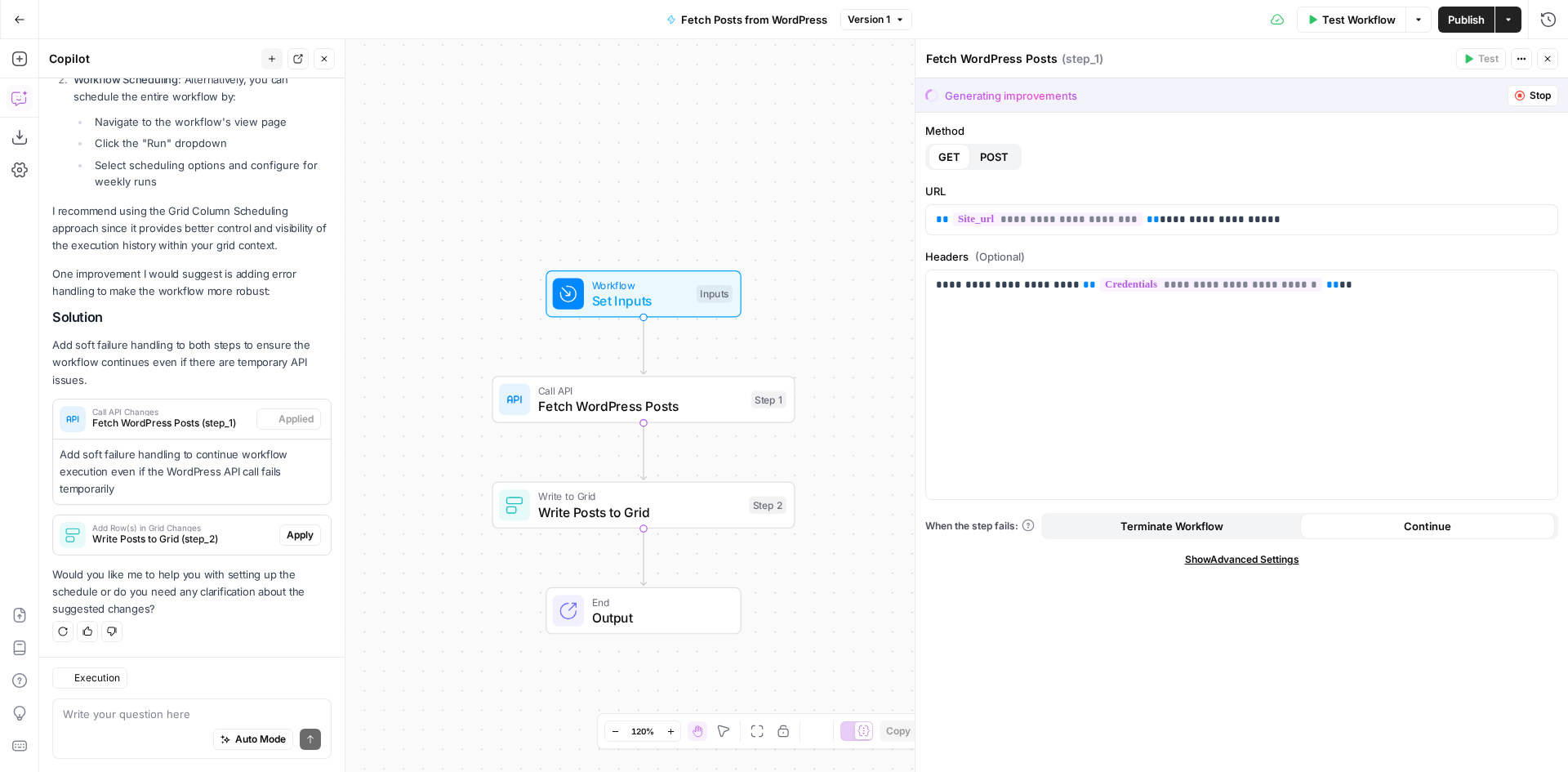
scroll to position [704, 0]
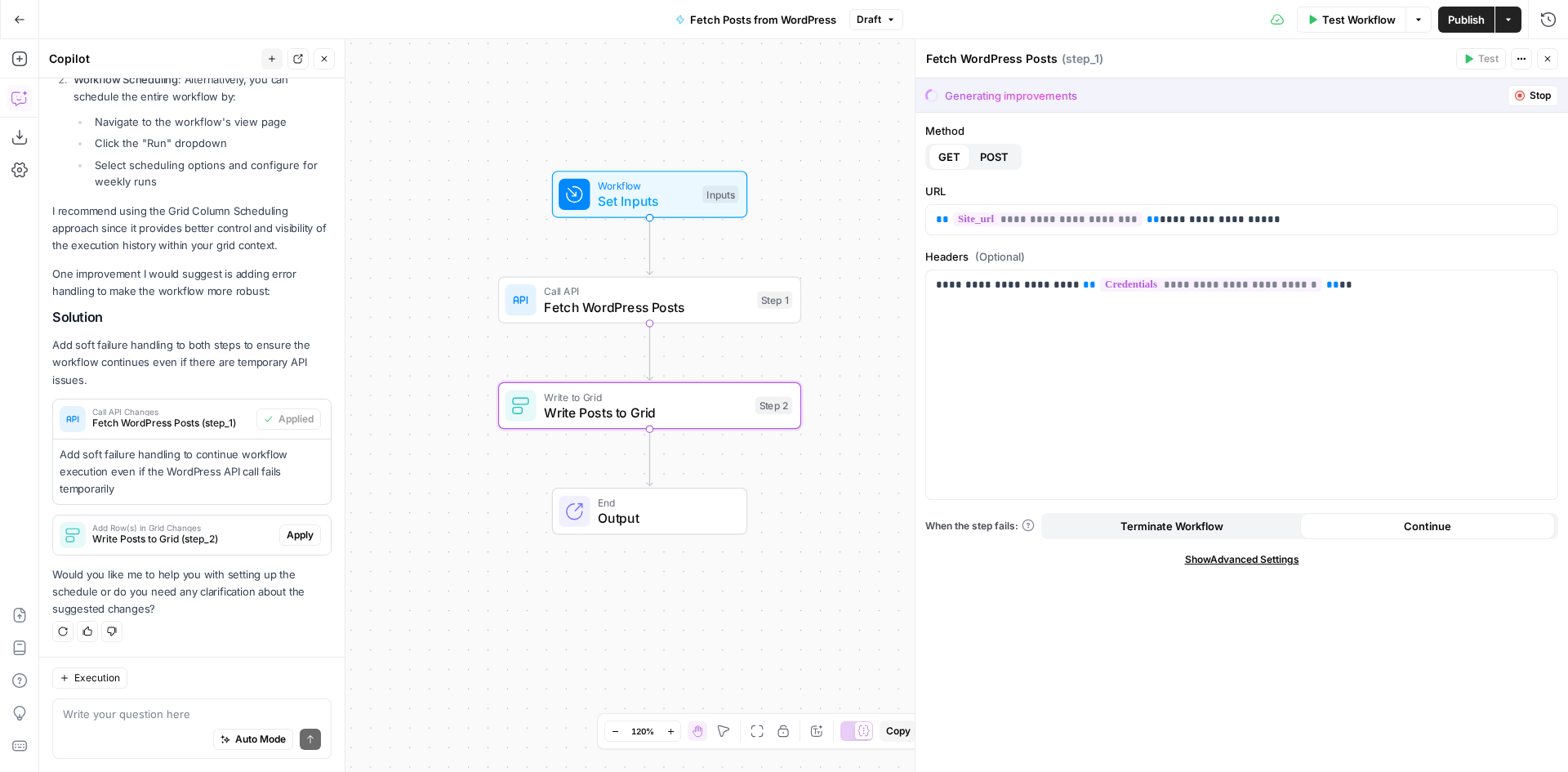
click at [229, 524] on span "Add Row(s) in Grid Changes" at bounding box center [183, 527] width 181 height 8
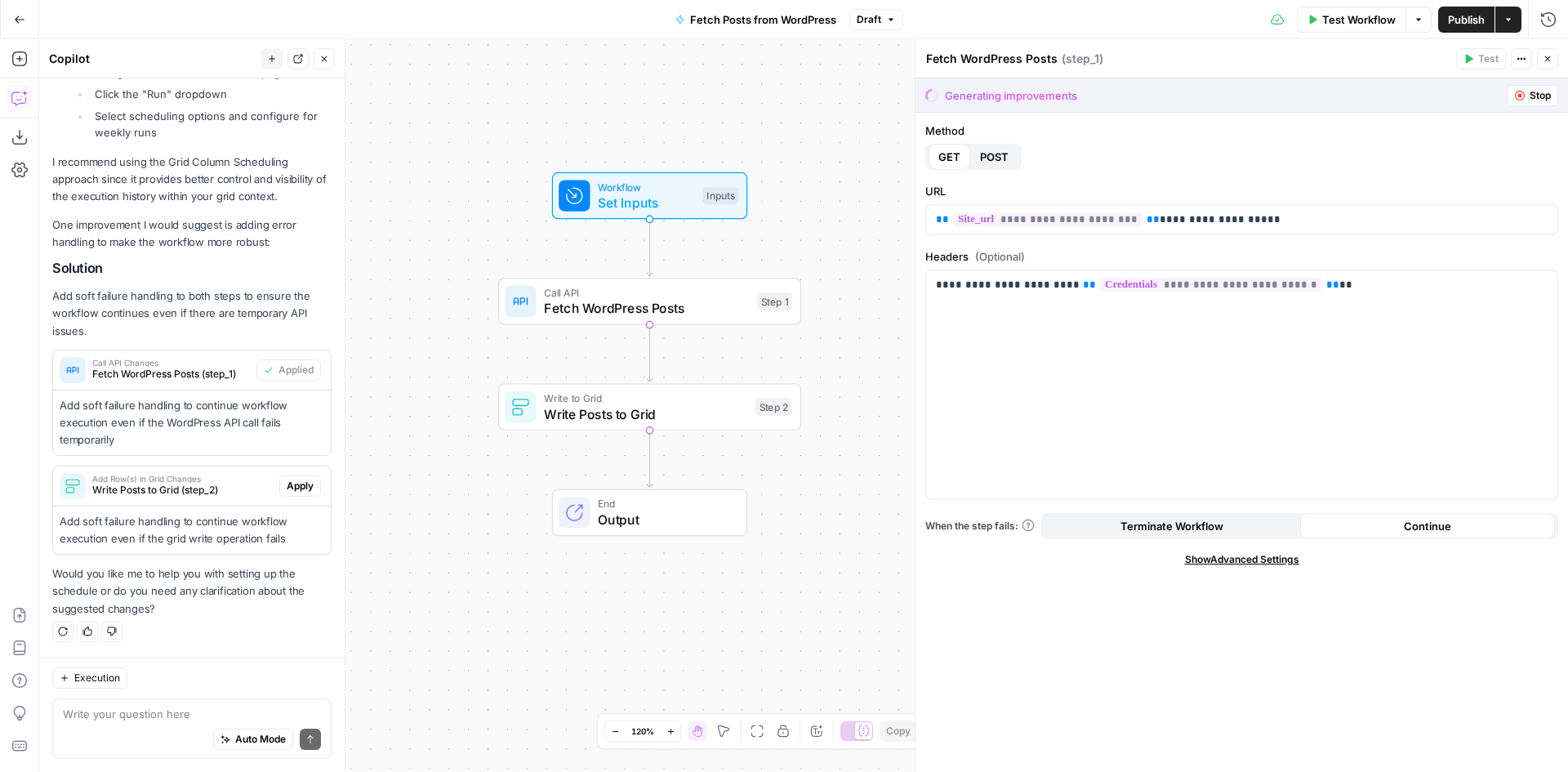
scroll to position [752, 0]
click at [668, 418] on span "Write Posts to Grid" at bounding box center [645, 412] width 204 height 19
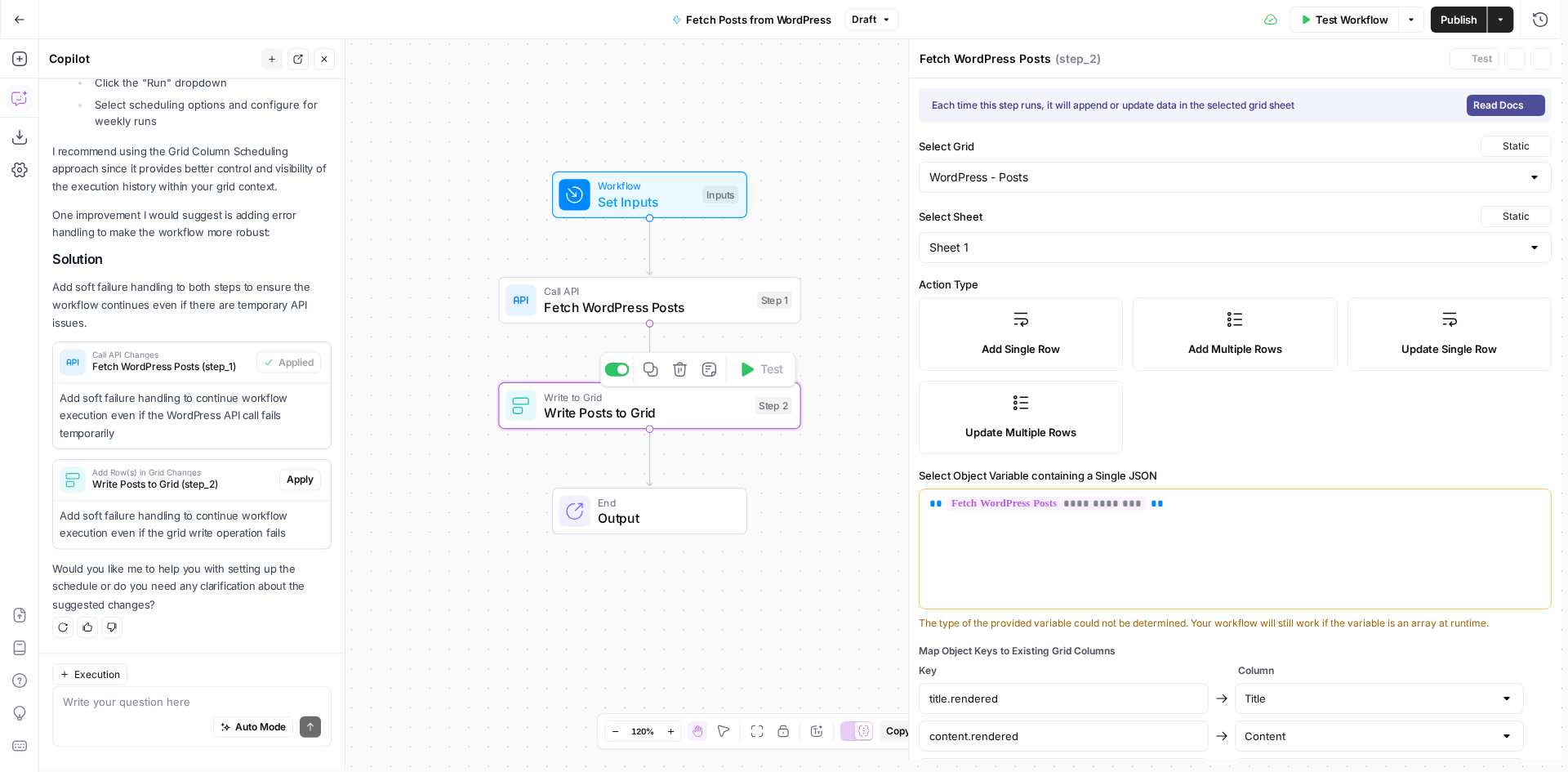
type textarea "Write Posts to Grid"
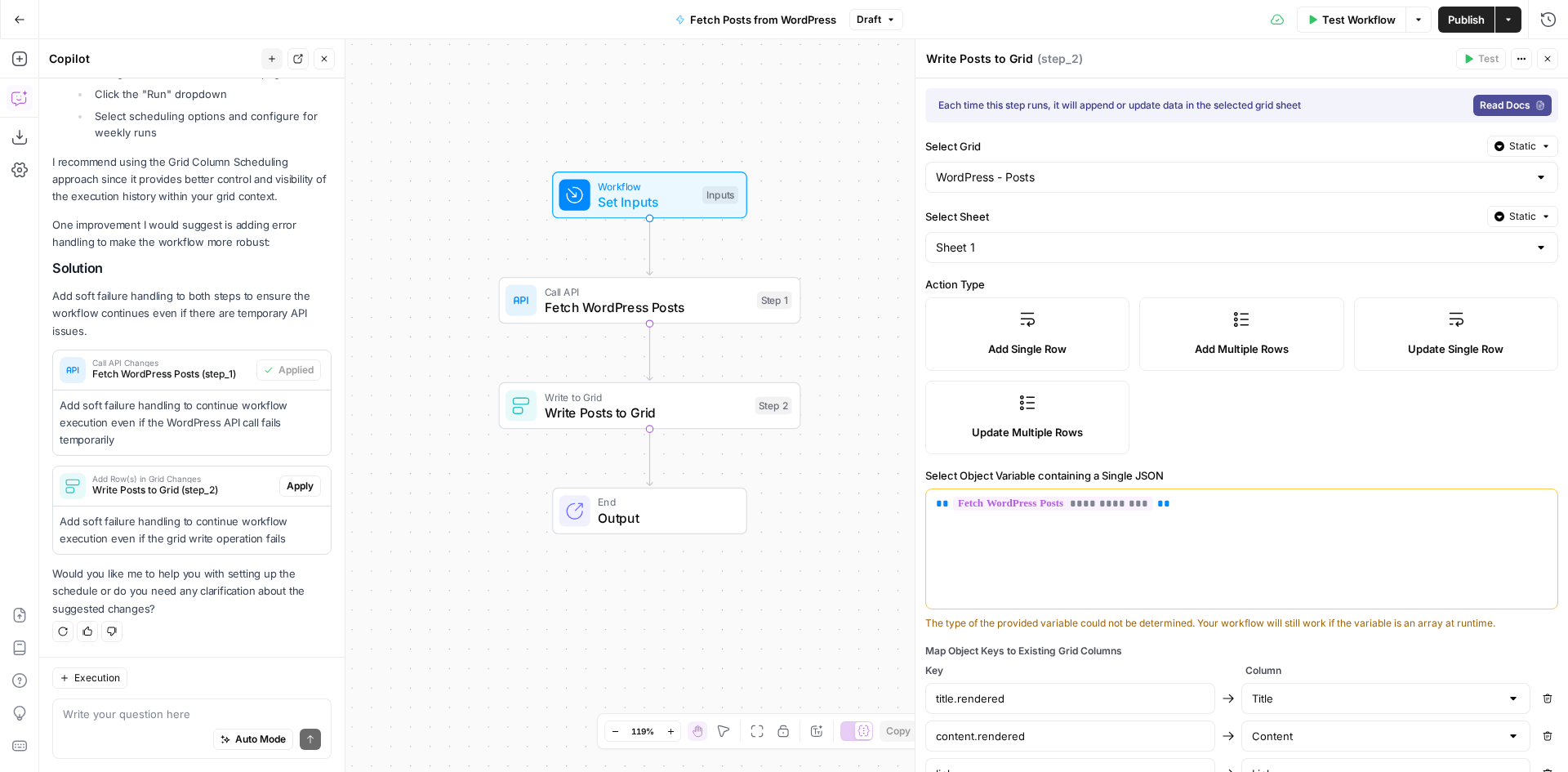
click at [156, 727] on div "Auto Mode Send" at bounding box center [192, 739] width 258 height 36
type textarea "there is no grid available to select for "target grid""
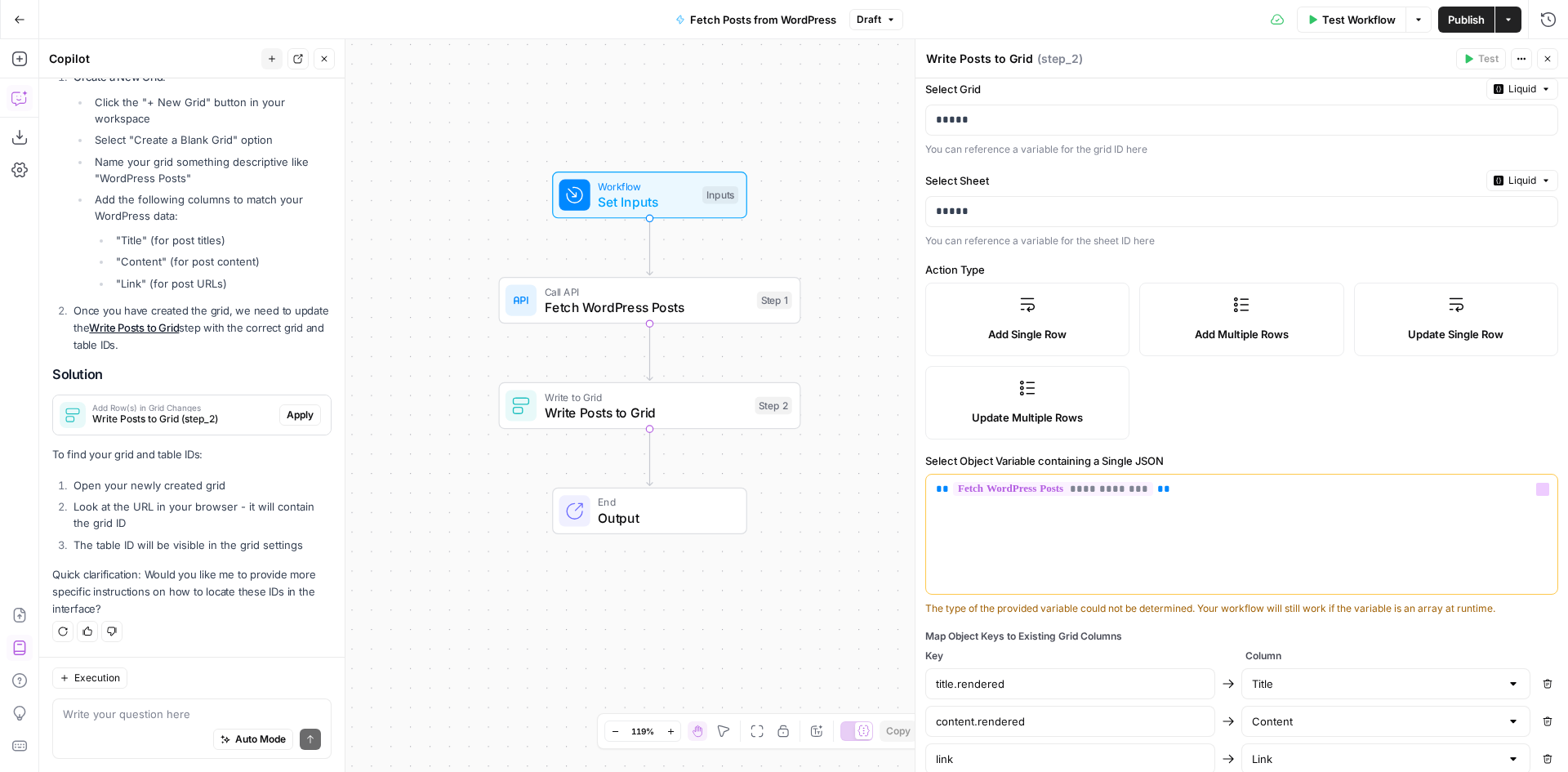
scroll to position [0, 0]
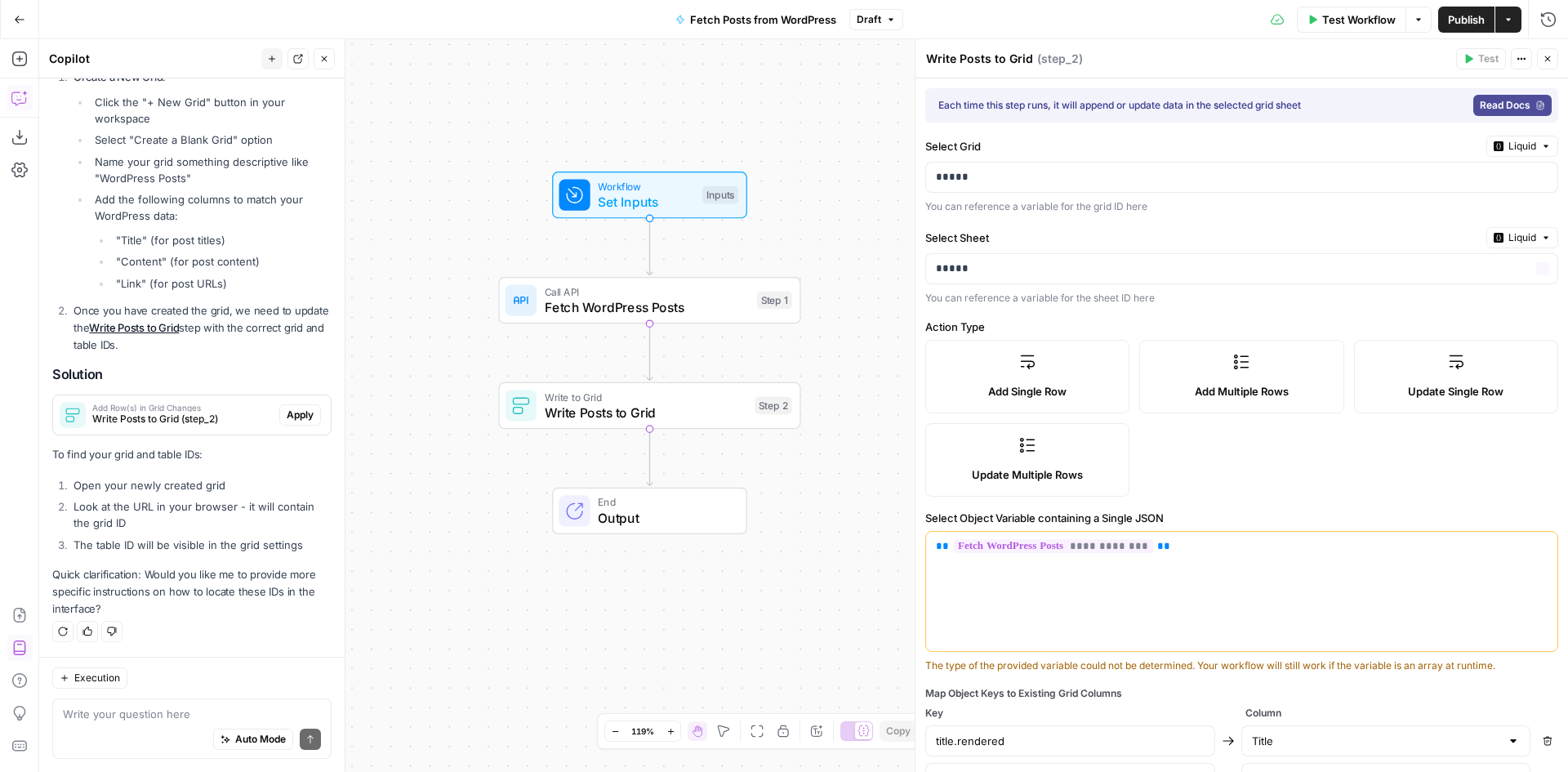
click at [1052, 247] on div "Select Sheet Liquid" at bounding box center [1242, 237] width 633 height 21
click at [682, 185] on span "Workflow" at bounding box center [645, 185] width 96 height 16
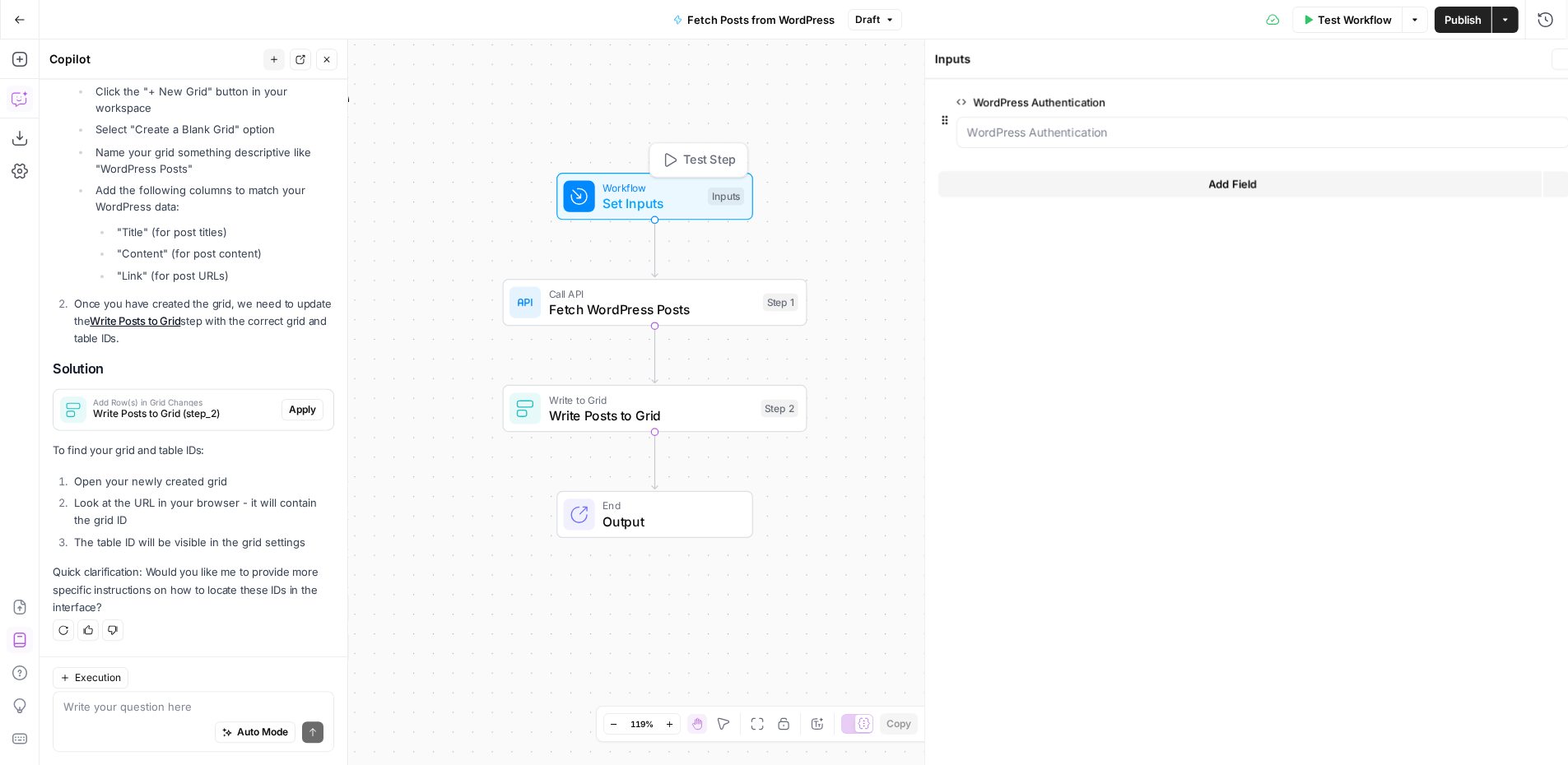
scroll to position [1501, 0]
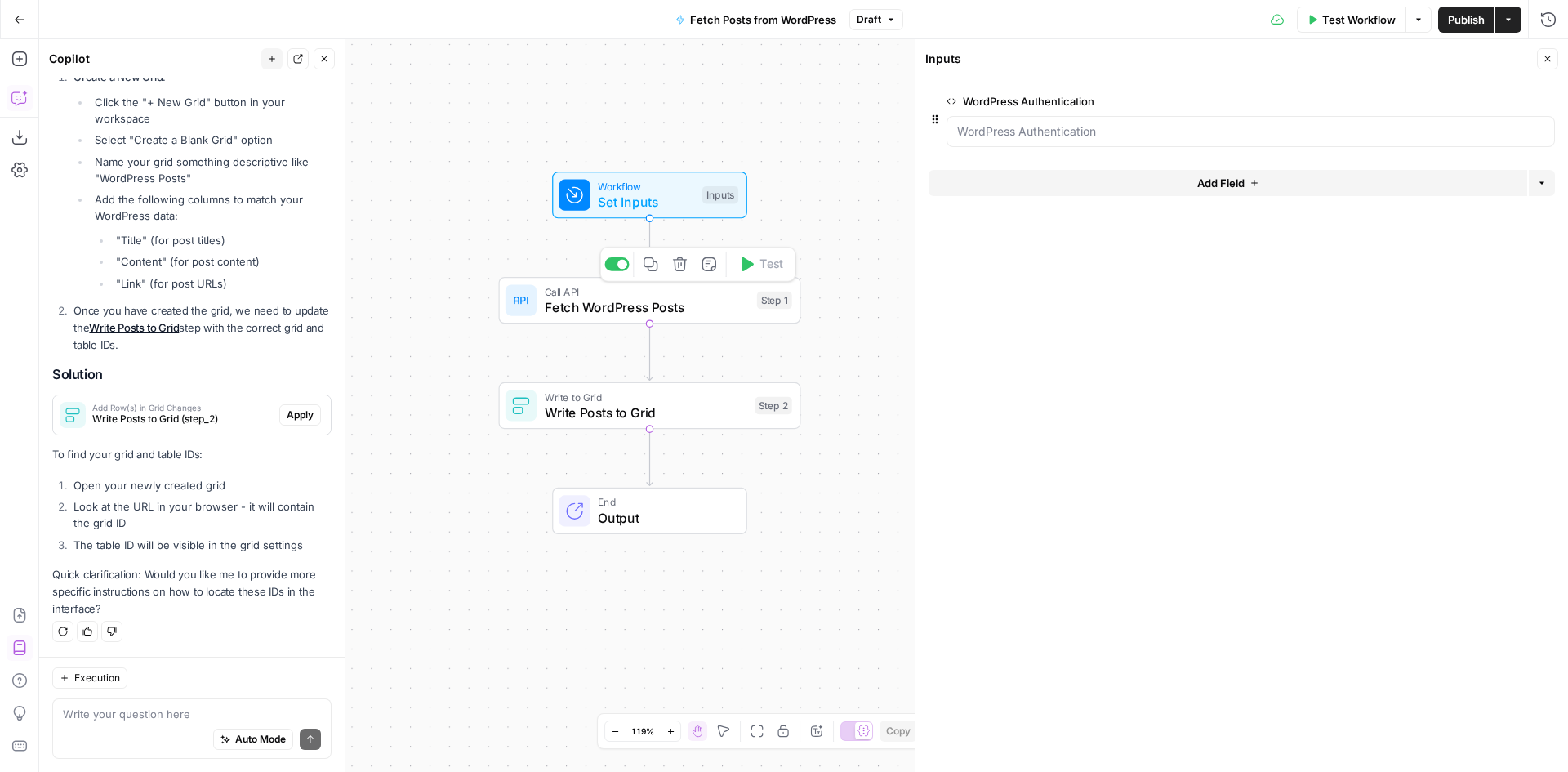
click at [647, 310] on span "Fetch WordPress Posts" at bounding box center [647, 306] width 205 height 19
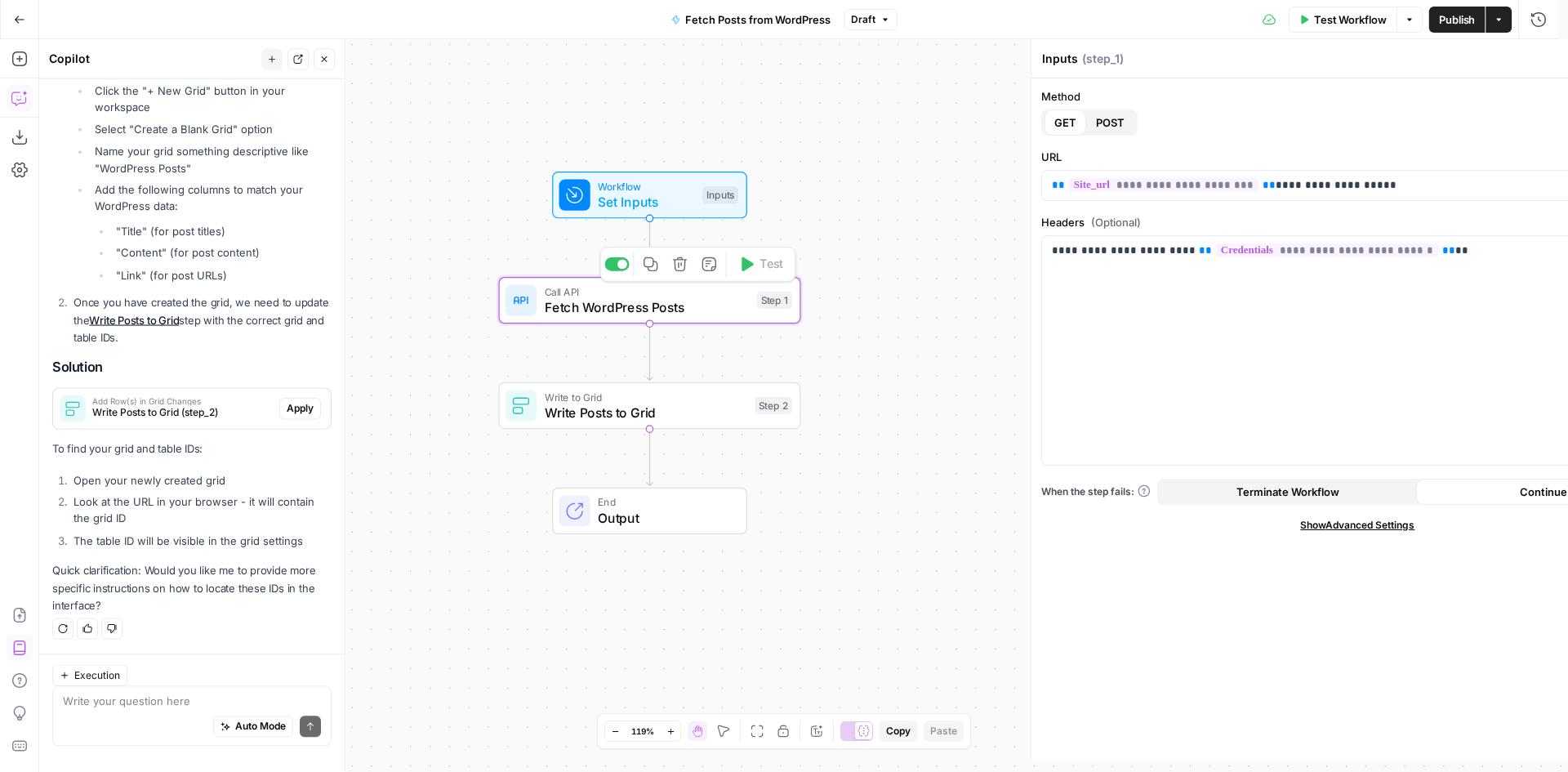
type textarea "Fetch WordPress Posts"
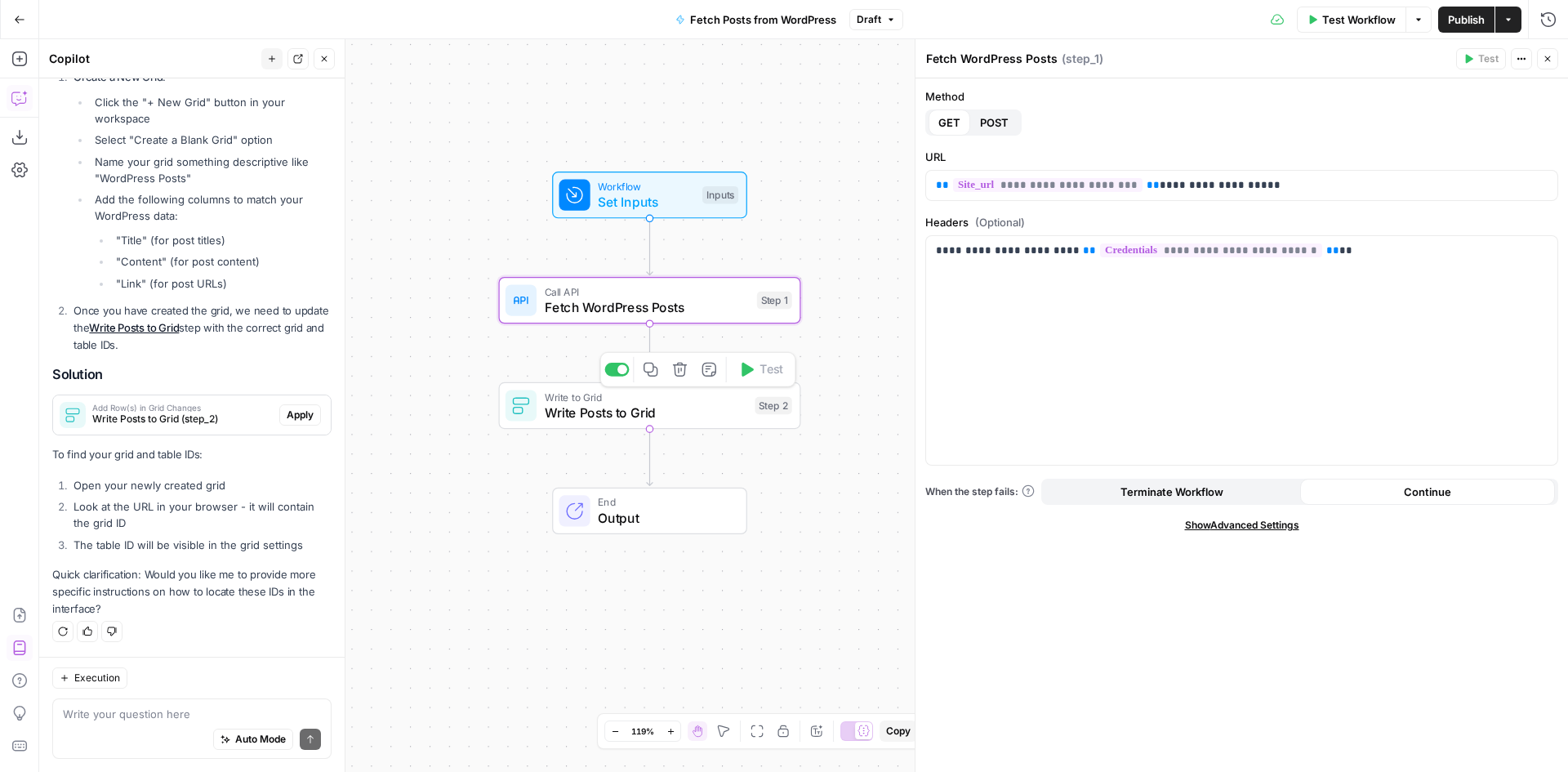
click at [635, 398] on span "Write to Grid" at bounding box center [646, 396] width 203 height 16
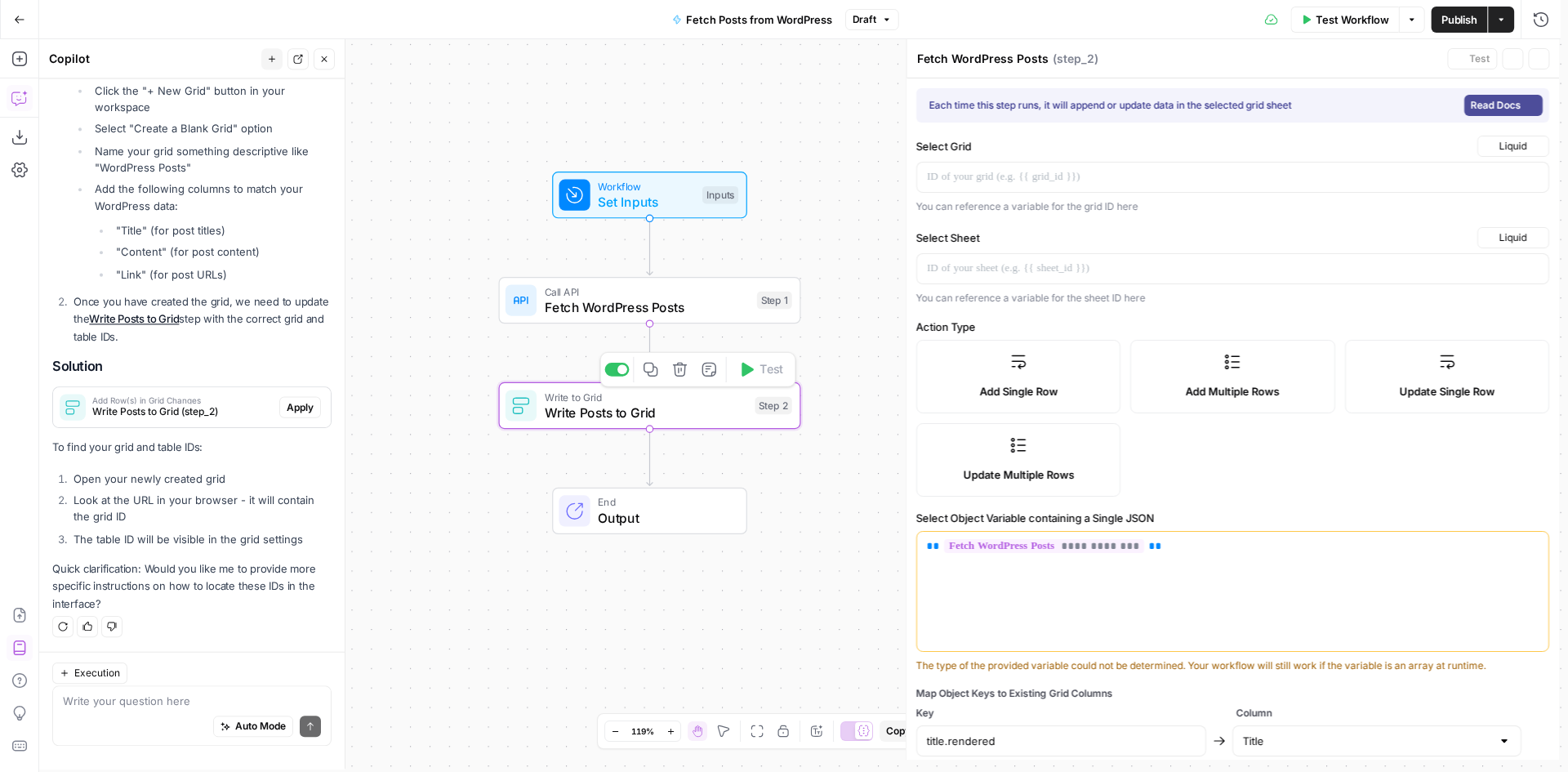
type textarea "Write Posts to Grid"
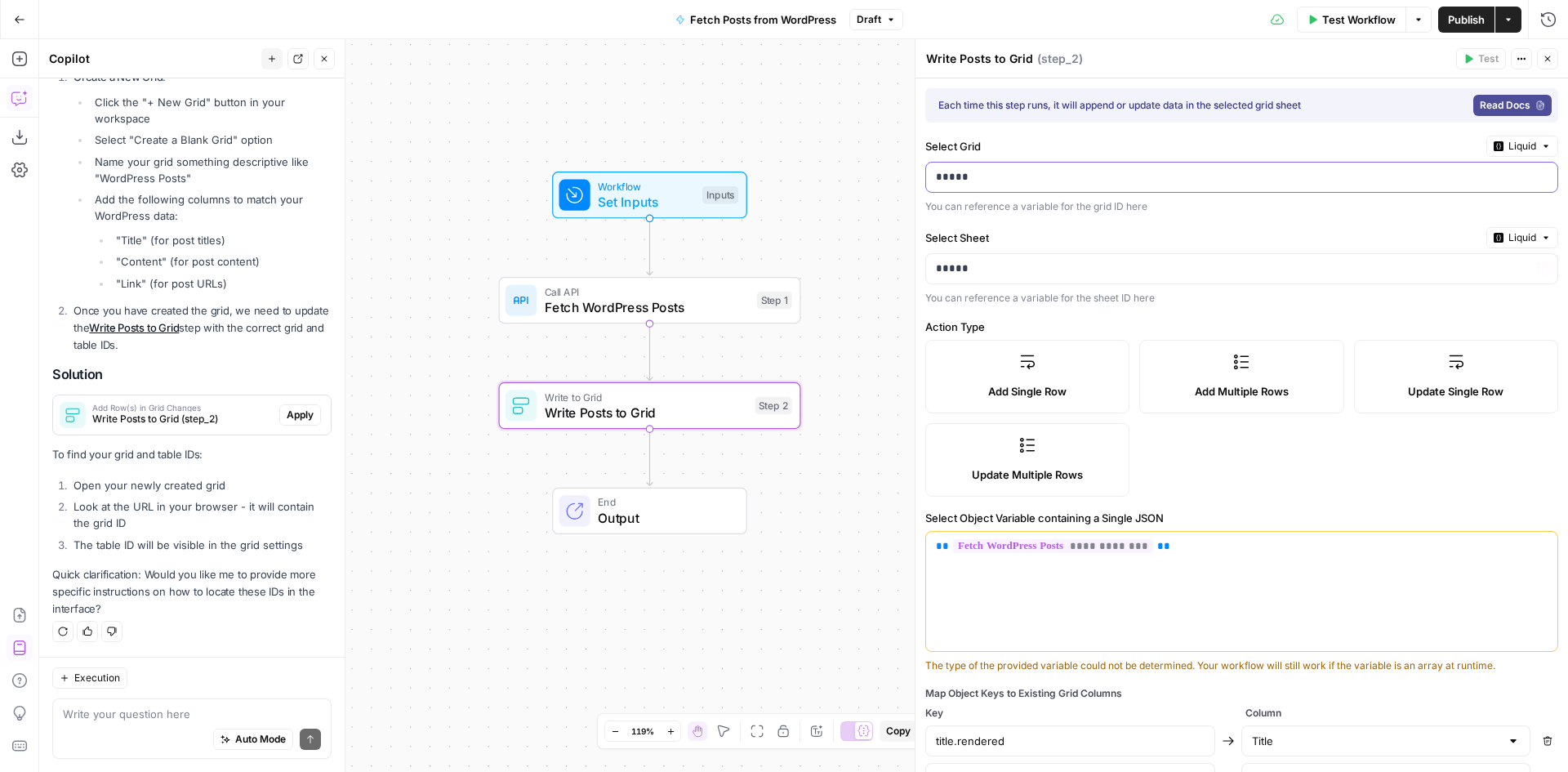
click at [980, 179] on p "*****" at bounding box center [1235, 177] width 599 height 16
click at [980, 179] on p "*****" at bounding box center [1222, 177] width 573 height 16
click at [981, 179] on p "*****" at bounding box center [1222, 177] width 573 height 16
click at [1013, 230] on label "Select Sheet" at bounding box center [1202, 238] width 555 height 16
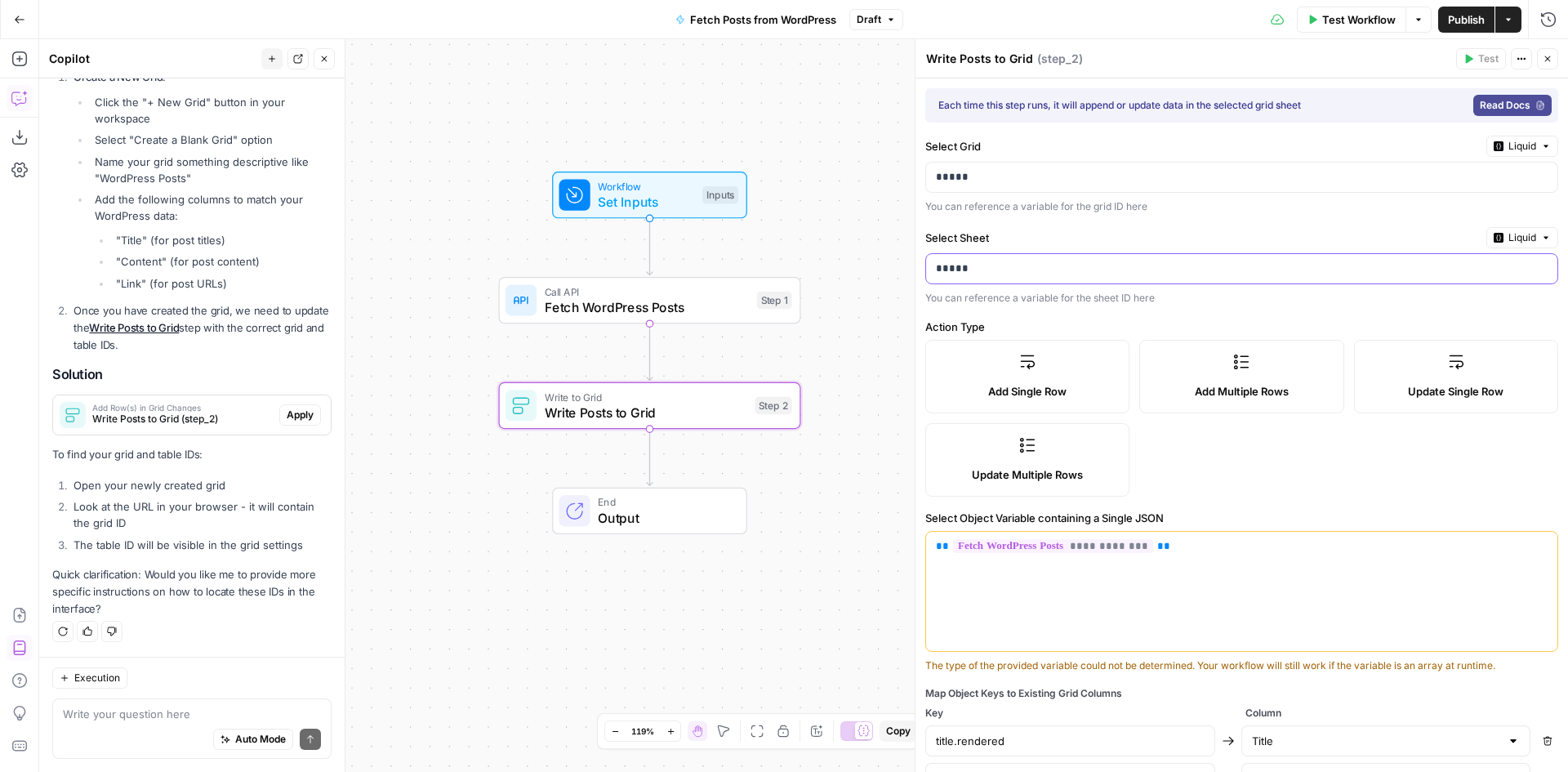
click at [985, 273] on p "*****" at bounding box center [1235, 269] width 599 height 16
click at [985, 273] on p "*****" at bounding box center [1222, 269] width 573 height 16
click at [1001, 312] on div "**********" at bounding box center [1242, 496] width 652 height 835
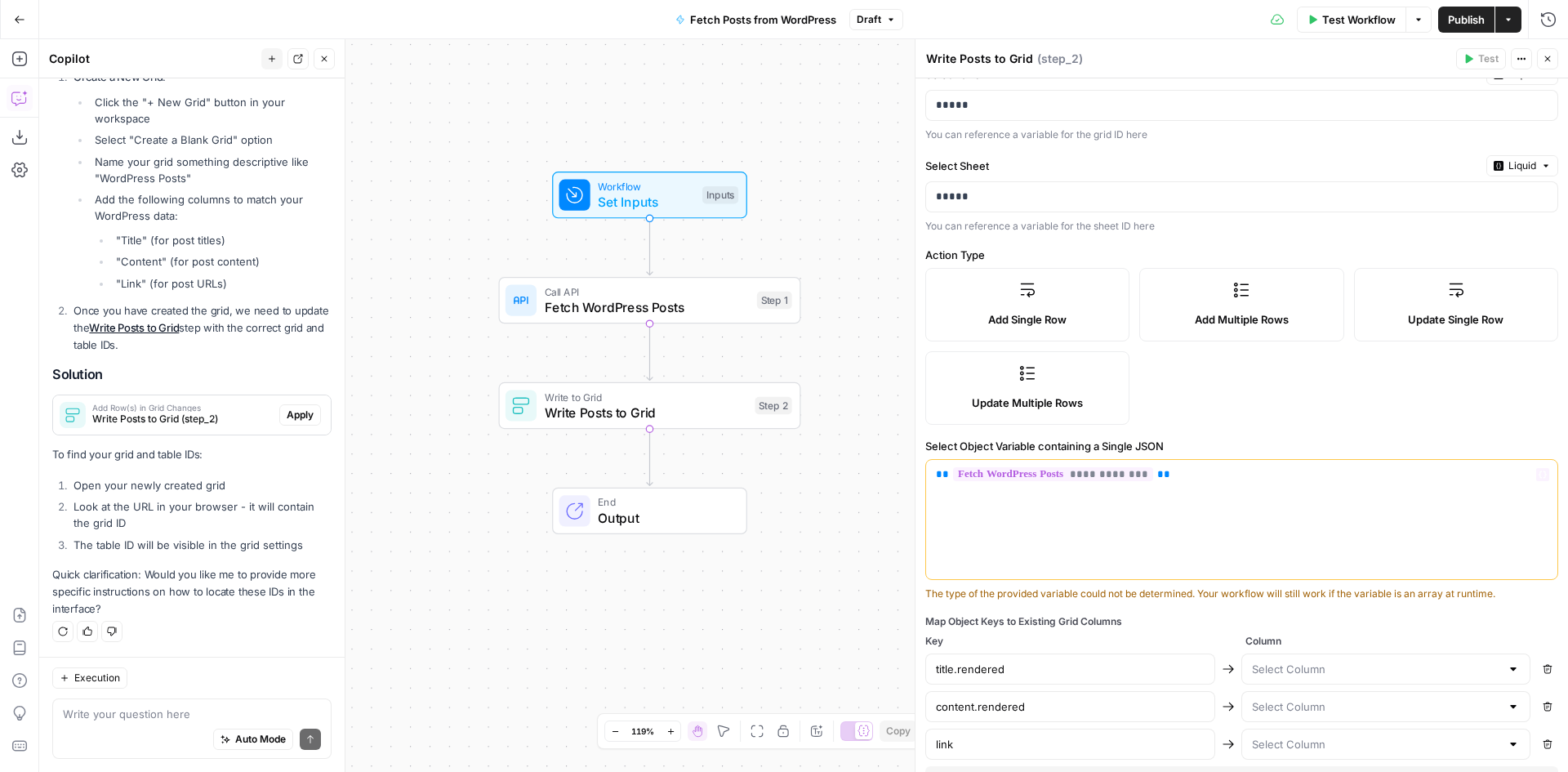
scroll to position [142, 0]
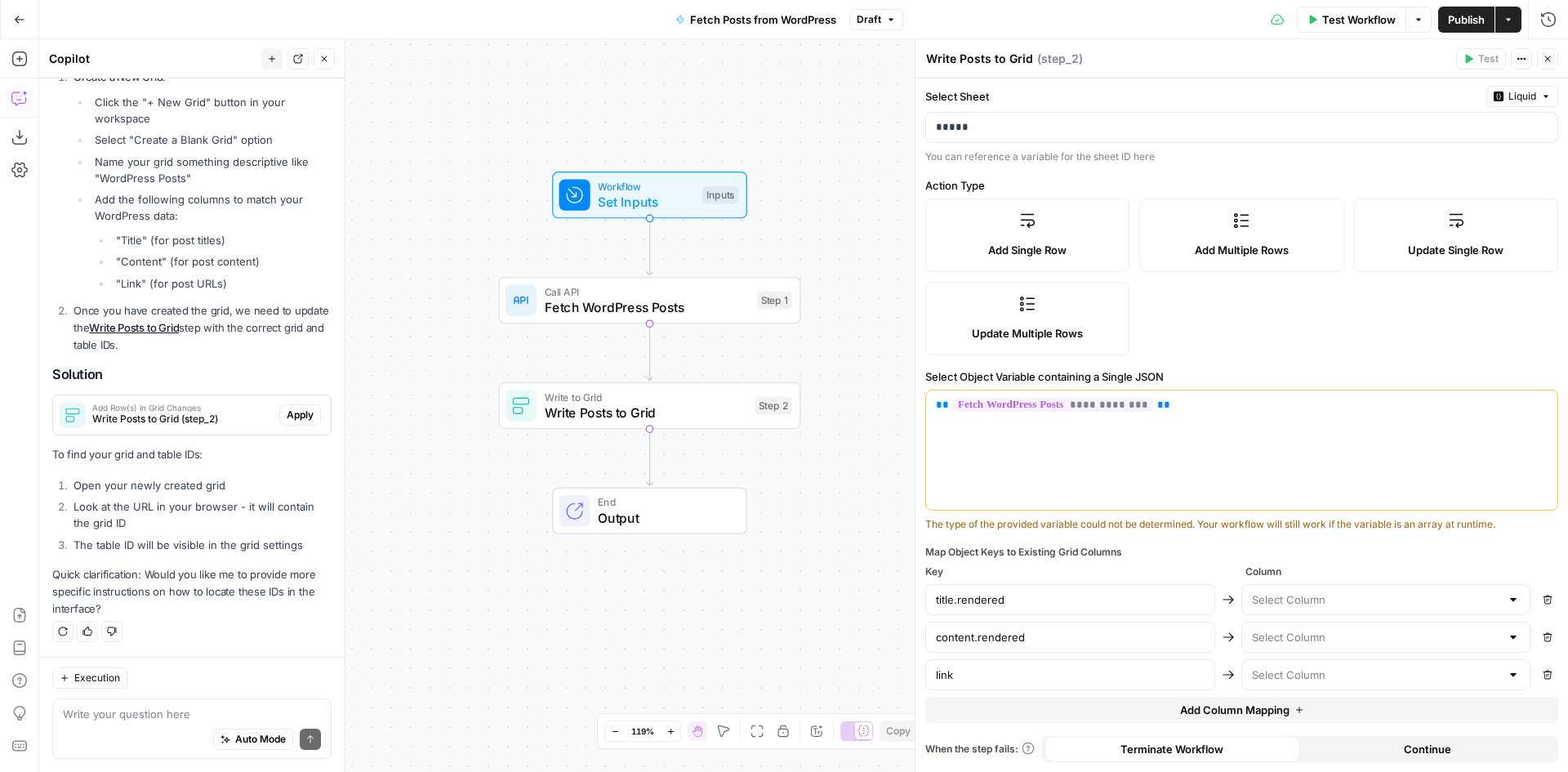
click at [1274, 298] on div "Add Single Row Add Multiple Rows Update Single Row Update Multiple Rows" at bounding box center [1242, 277] width 633 height 157
click at [1293, 608] on div at bounding box center [1386, 599] width 290 height 31
click at [1271, 640] on span "Title" at bounding box center [1373, 640] width 249 height 16
type input "Title"
click at [1293, 635] on input "text" at bounding box center [1376, 637] width 249 height 16
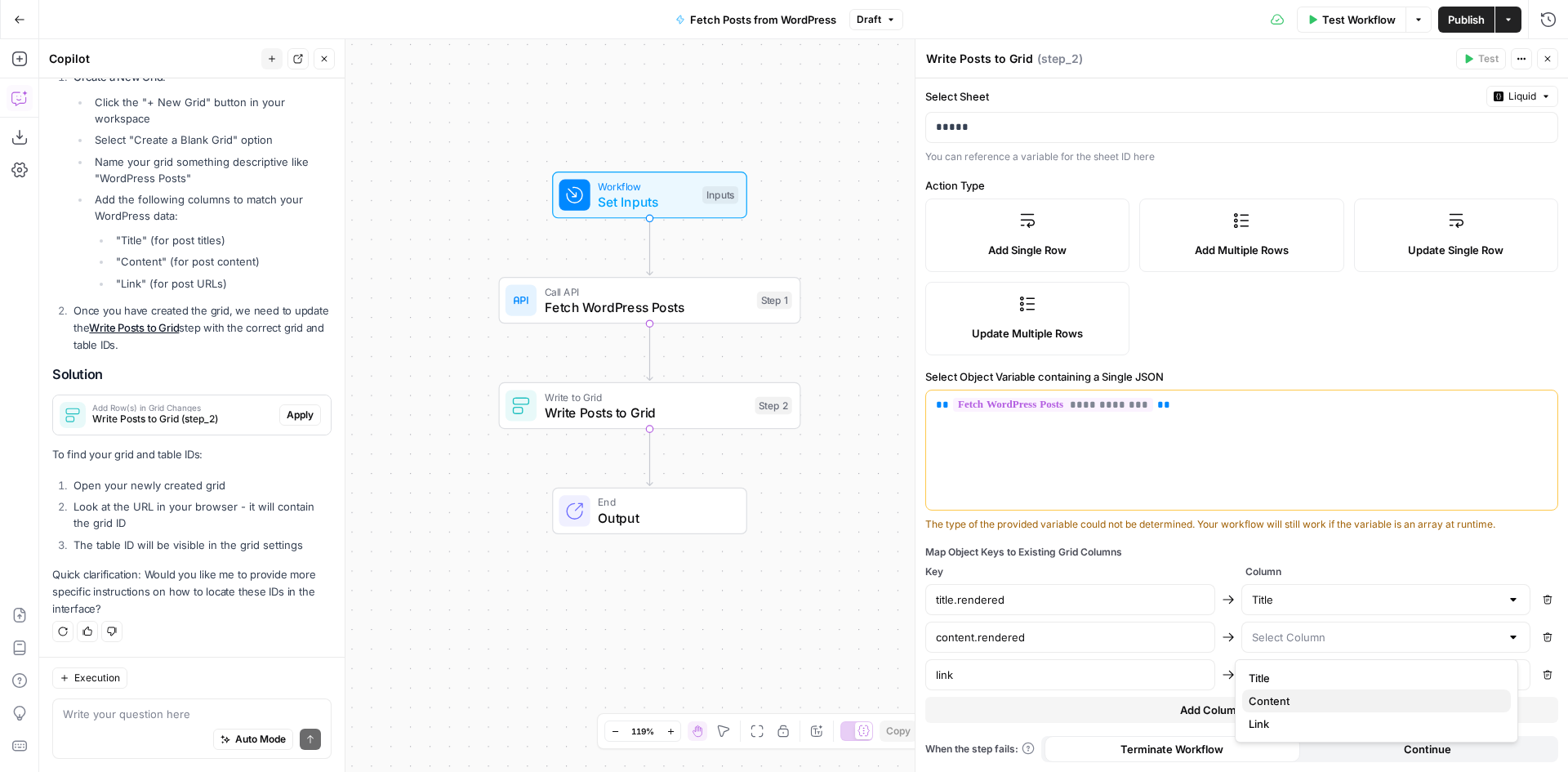
click at [1289, 694] on span "Content" at bounding box center [1373, 701] width 249 height 16
type input "Content"
click at [1281, 675] on input "text" at bounding box center [1376, 674] width 249 height 16
click at [1263, 636] on span "Link" at bounding box center [1373, 634] width 249 height 16
type input "Link"
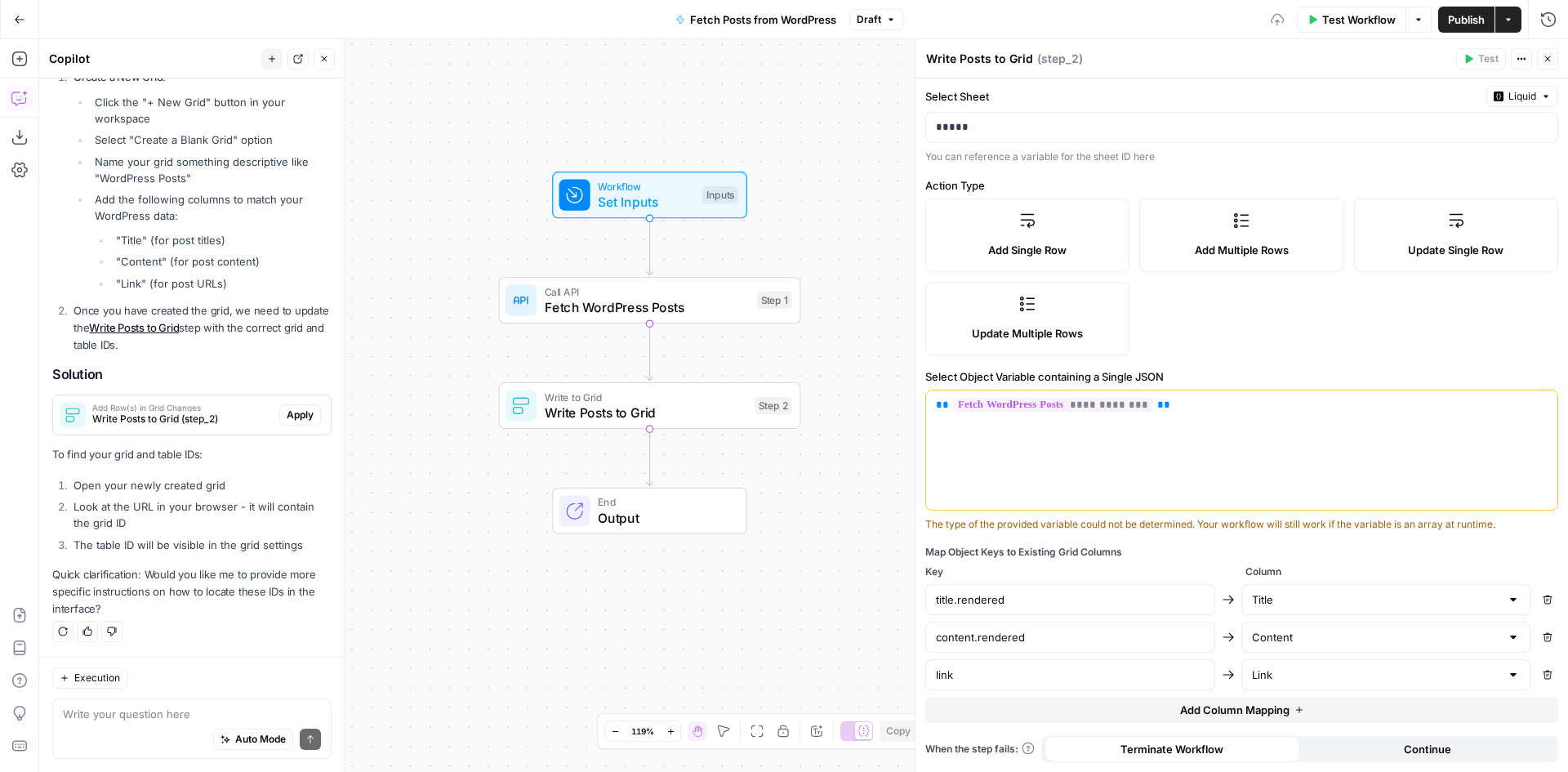
click at [1195, 568] on span "Key" at bounding box center [1082, 572] width 313 height 15
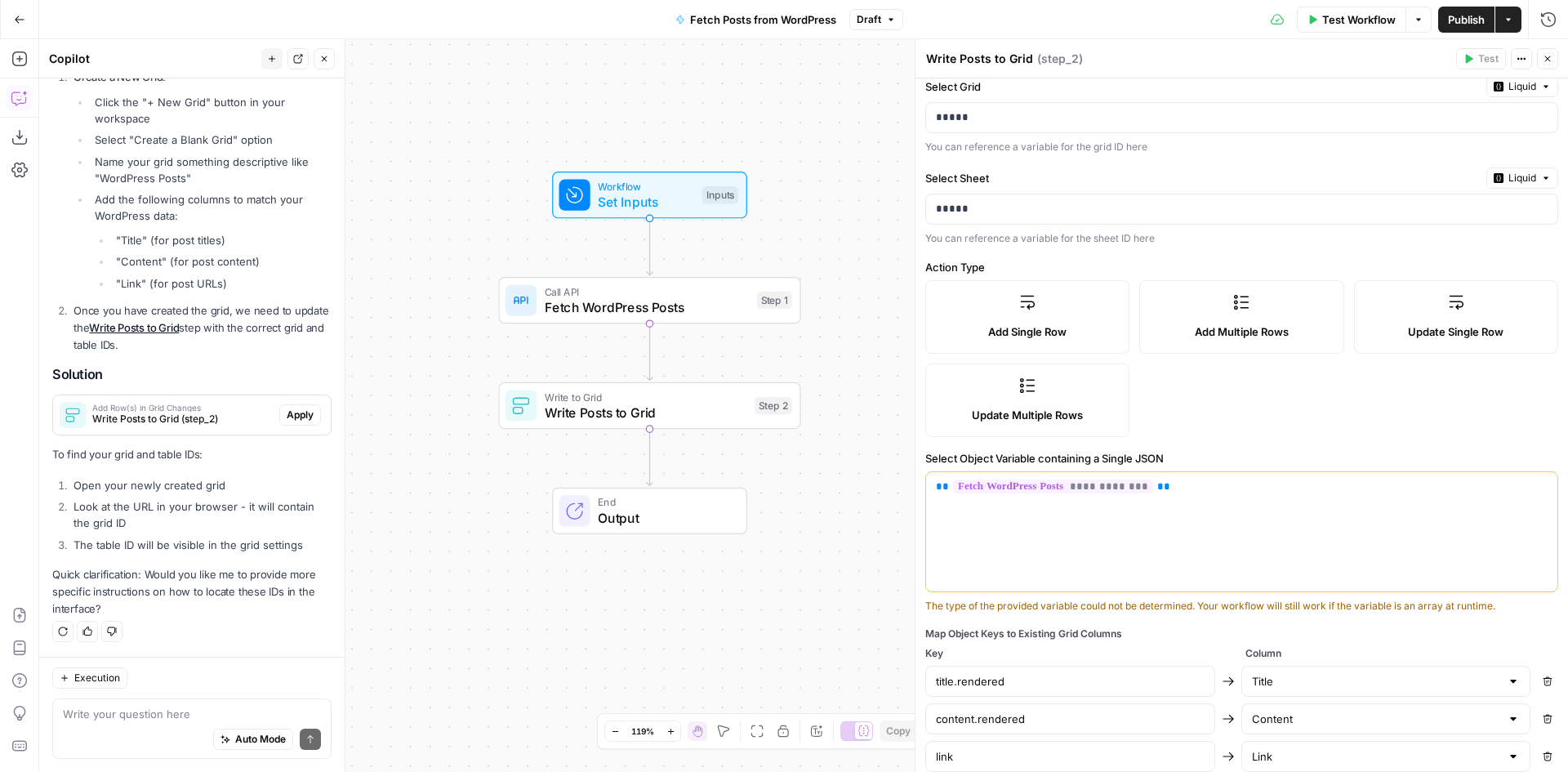
scroll to position [0, 0]
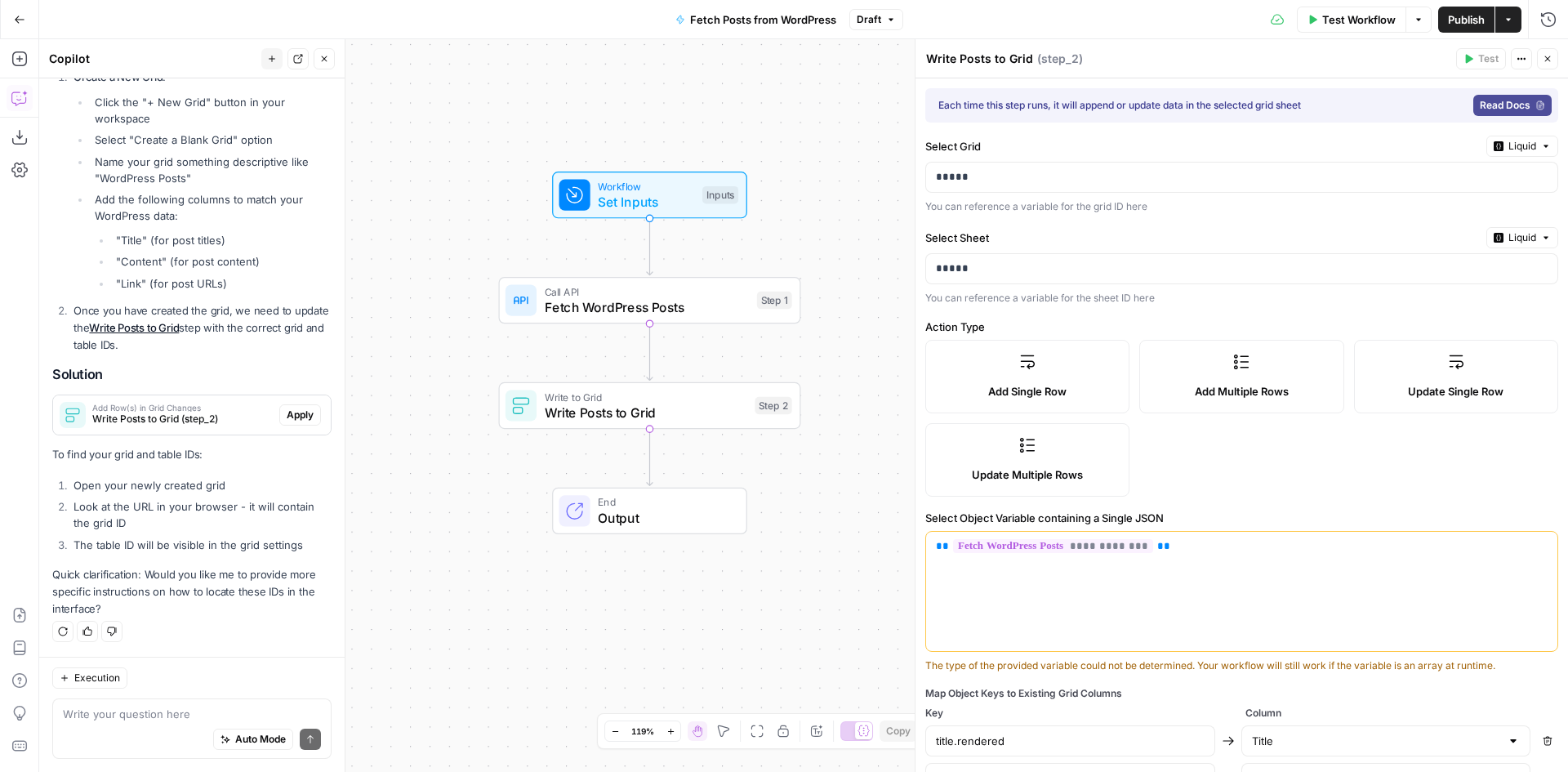
click at [1022, 447] on icon at bounding box center [1028, 445] width 16 height 16
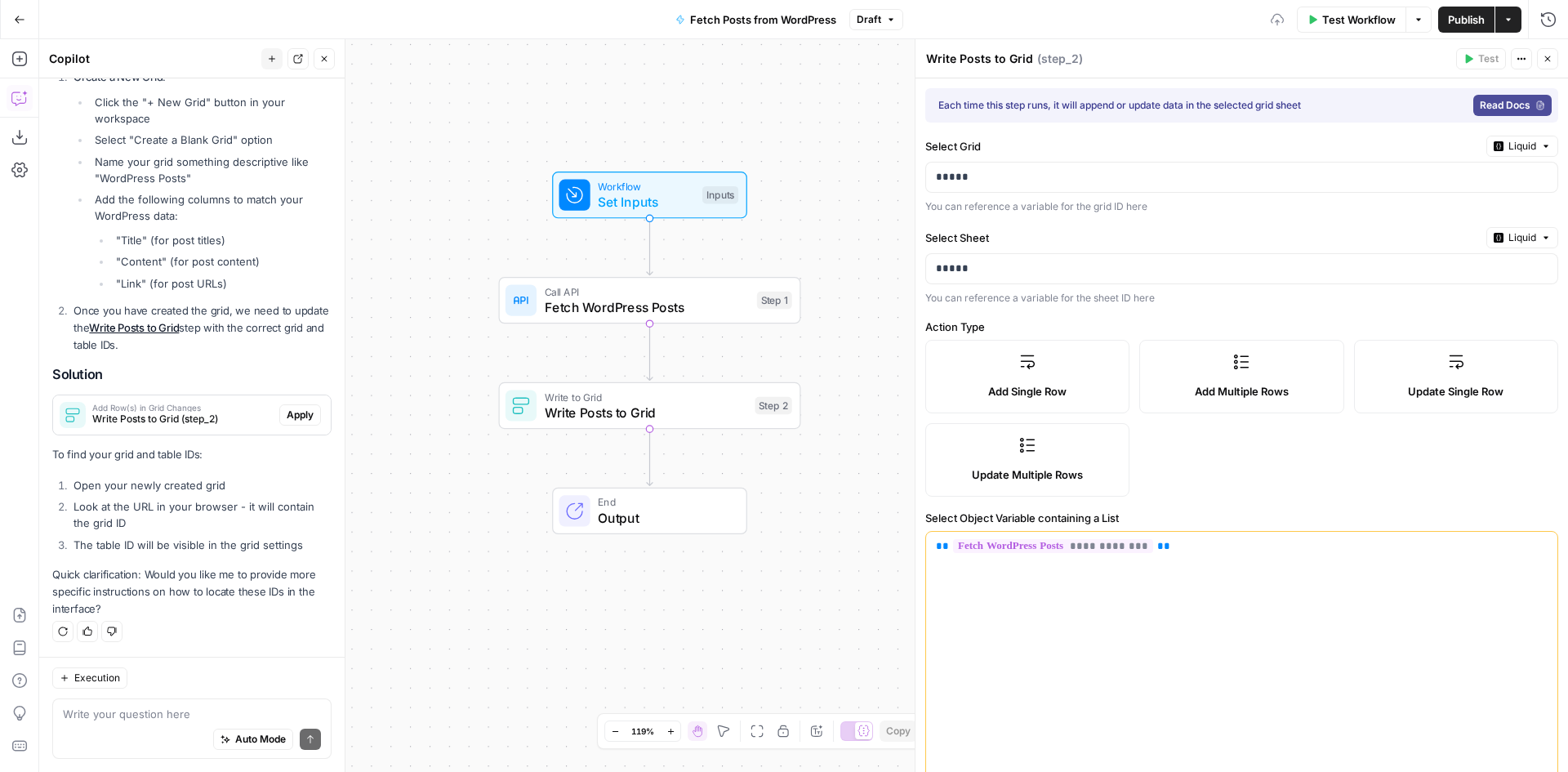
scroll to position [272, 0]
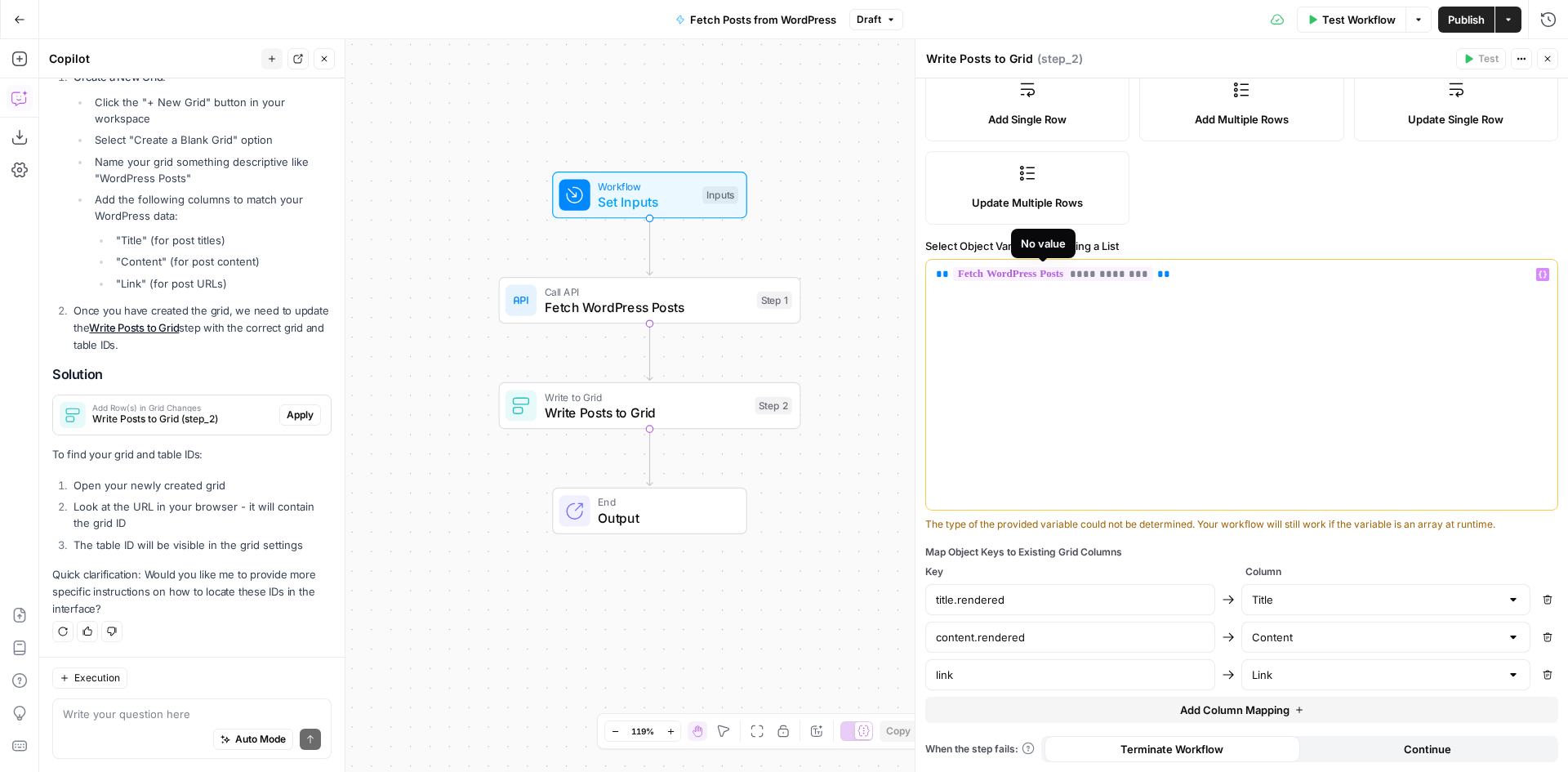
click at [1166, 274] on p "**********" at bounding box center [1235, 274] width 599 height 16
click at [1234, 215] on div "Add Single Row Add Multiple Rows Update Single Row Update Multiple Rows" at bounding box center [1242, 146] width 633 height 157
click at [1150, 246] on label "Select Object Variable containing a List" at bounding box center [1242, 246] width 633 height 16
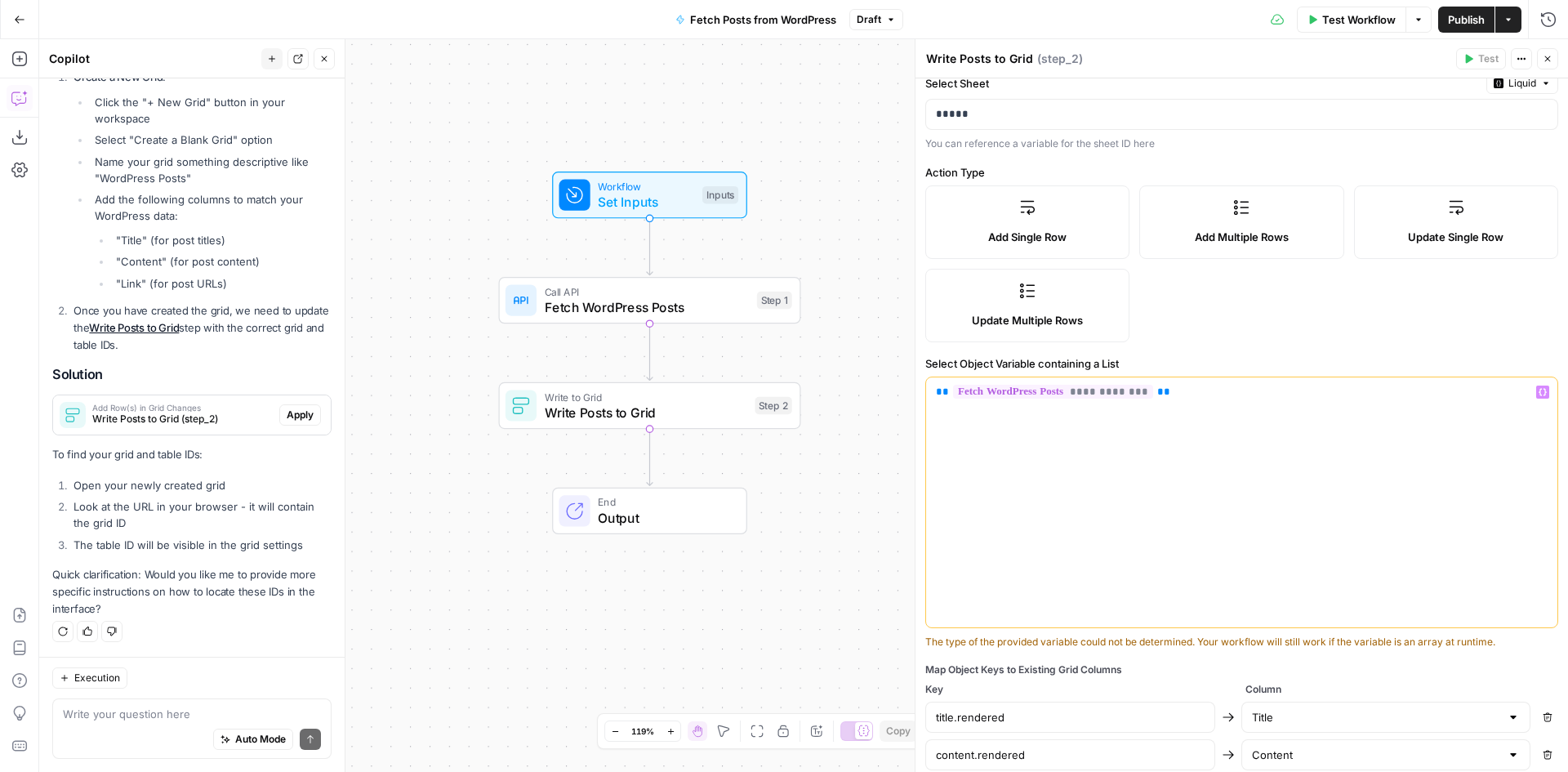
scroll to position [0, 0]
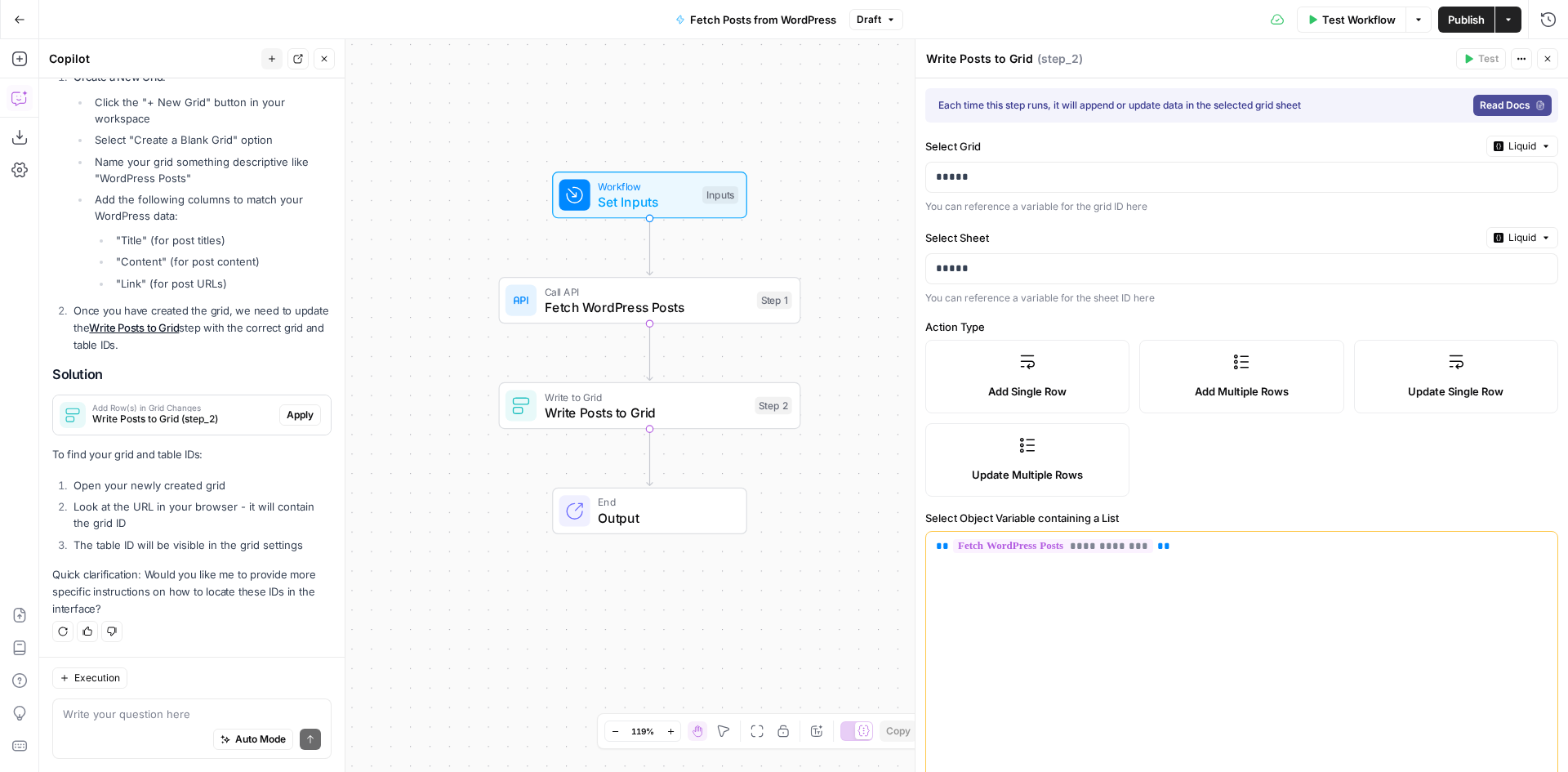
click at [1266, 317] on div "**********" at bounding box center [1242, 561] width 652 height 966
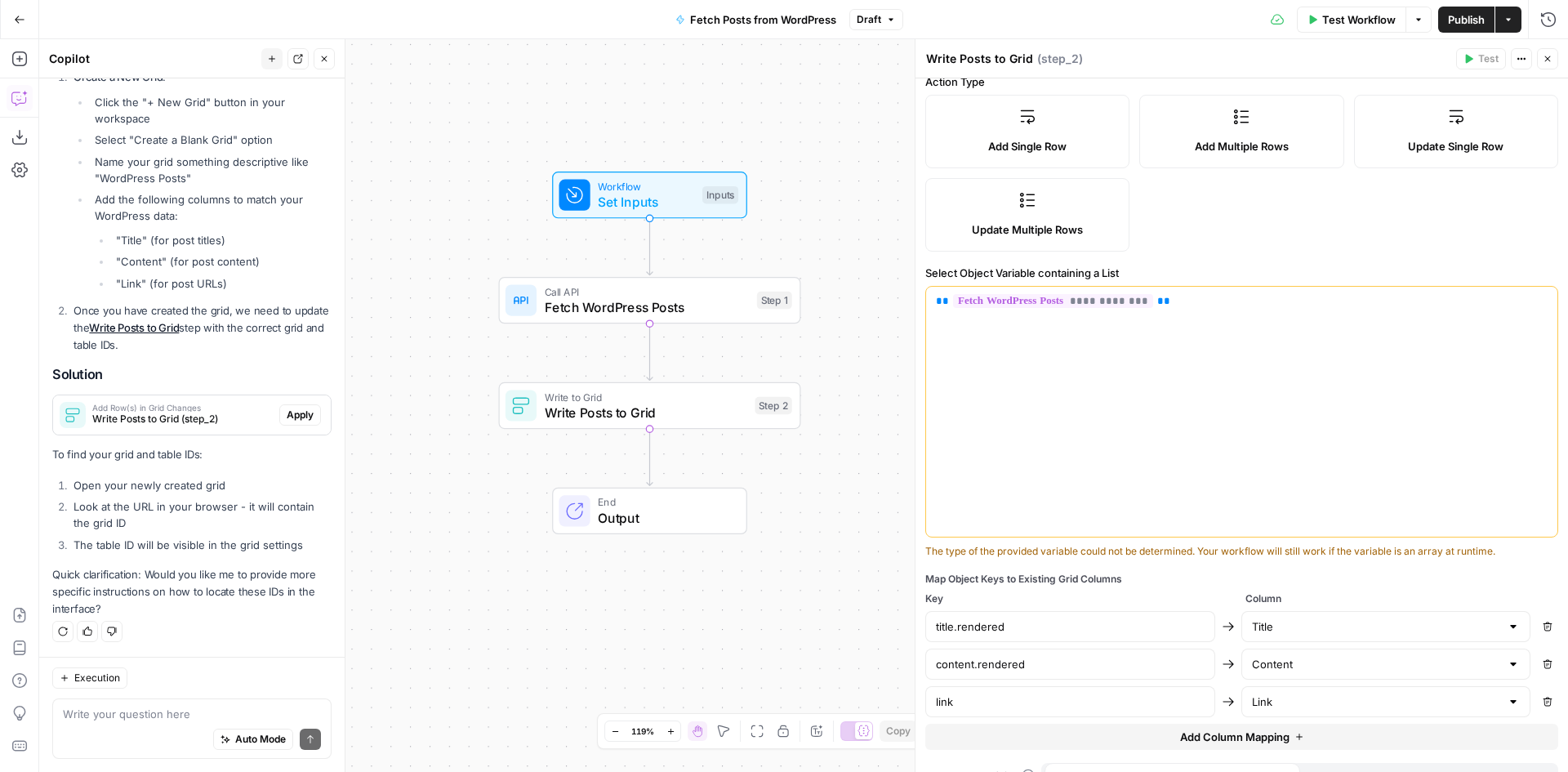
scroll to position [272, 0]
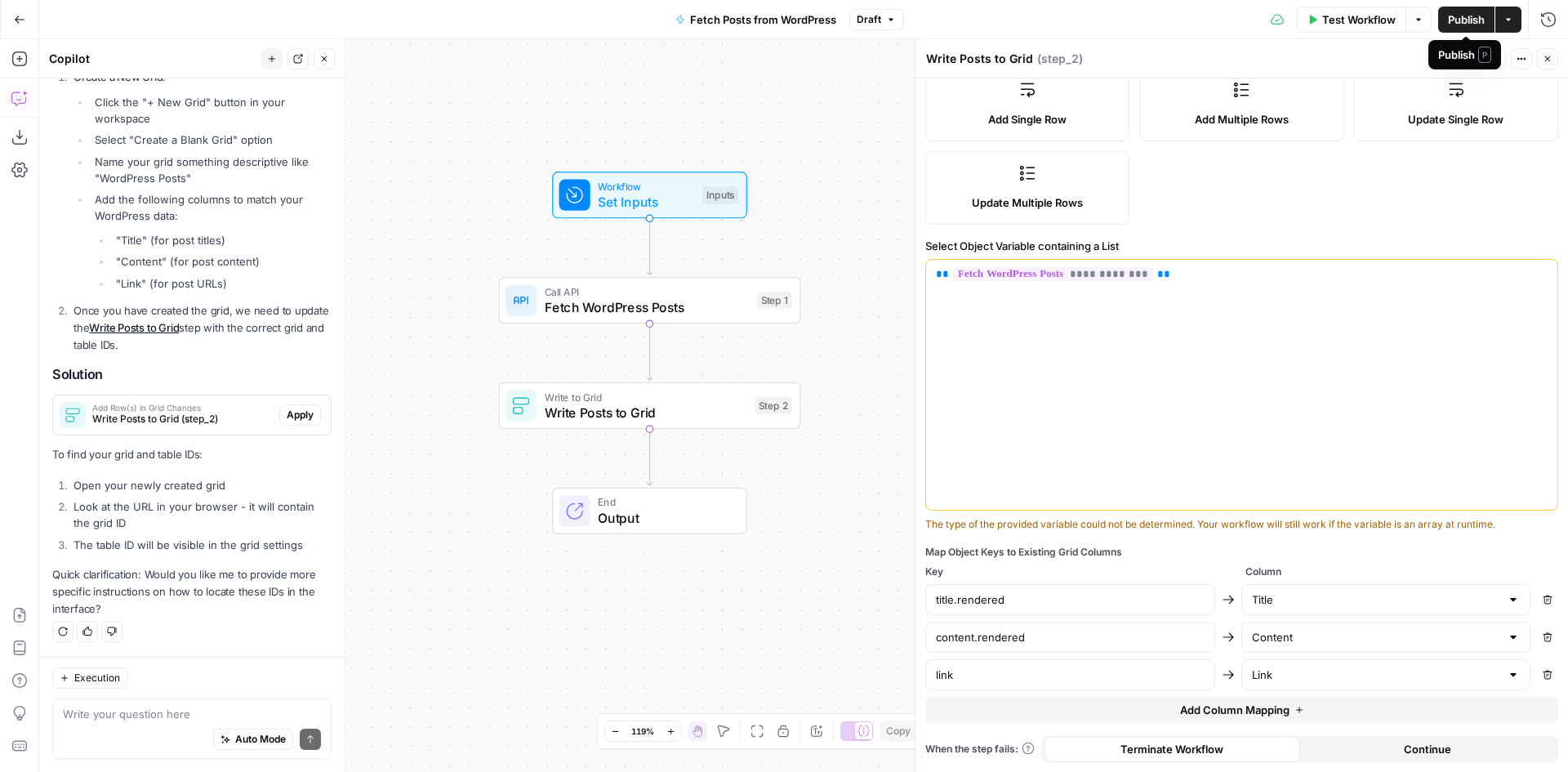
drag, startPoint x: 1338, startPoint y: 52, endPoint x: 1410, endPoint y: 65, distance: 73.2
click at [1339, 53] on div "Write Posts to Grid Write Posts to Grid ( step_2 )" at bounding box center [1189, 59] width 526 height 18
click at [1334, 19] on span "Test Workflow" at bounding box center [1359, 20] width 73 height 16
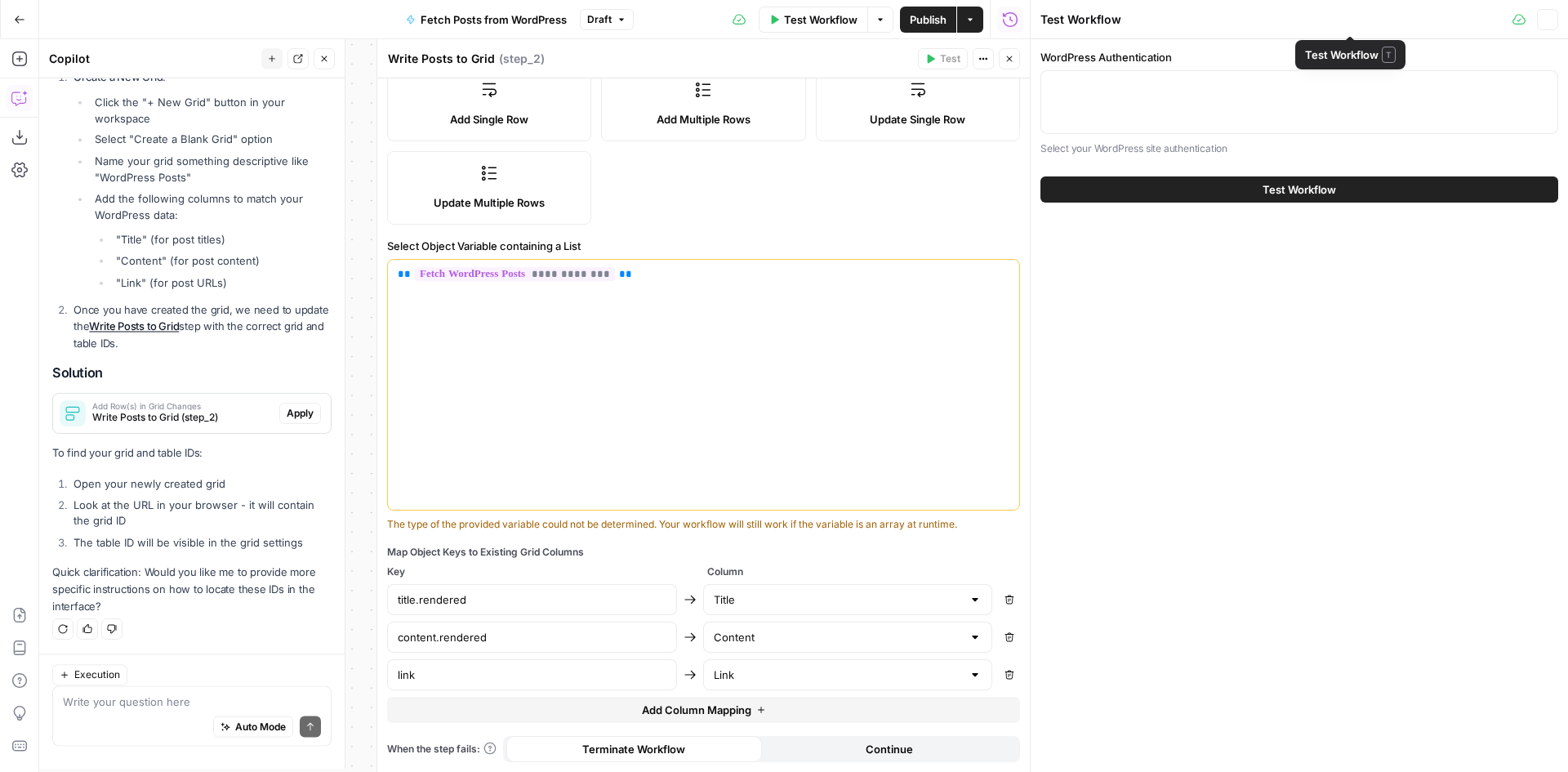
scroll to position [1517, 0]
click at [1187, 193] on button "Test Workflow" at bounding box center [1299, 189] width 518 height 26
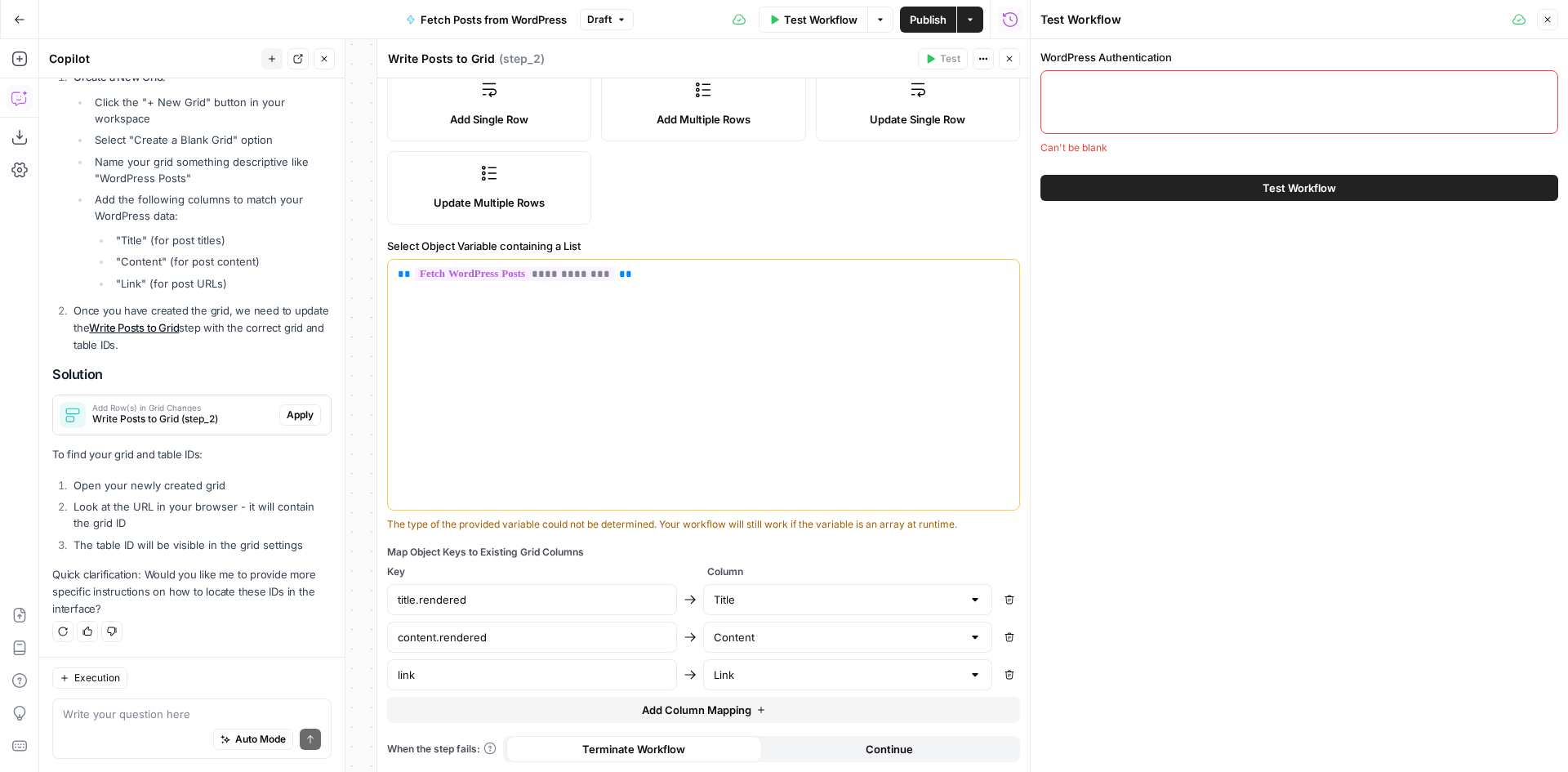
click at [1554, 16] on button "Close" at bounding box center [1547, 19] width 21 height 21
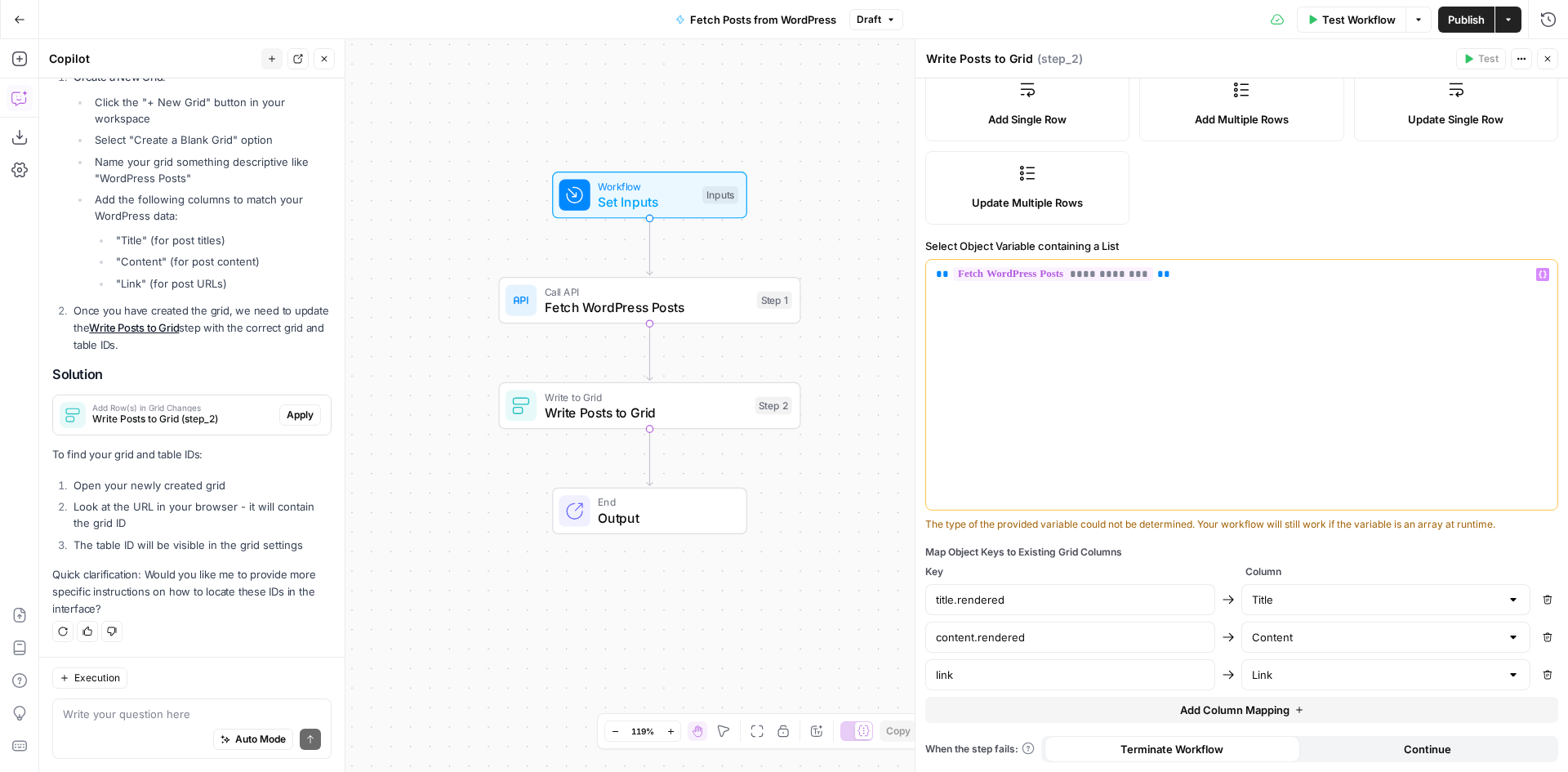
scroll to position [0, 0]
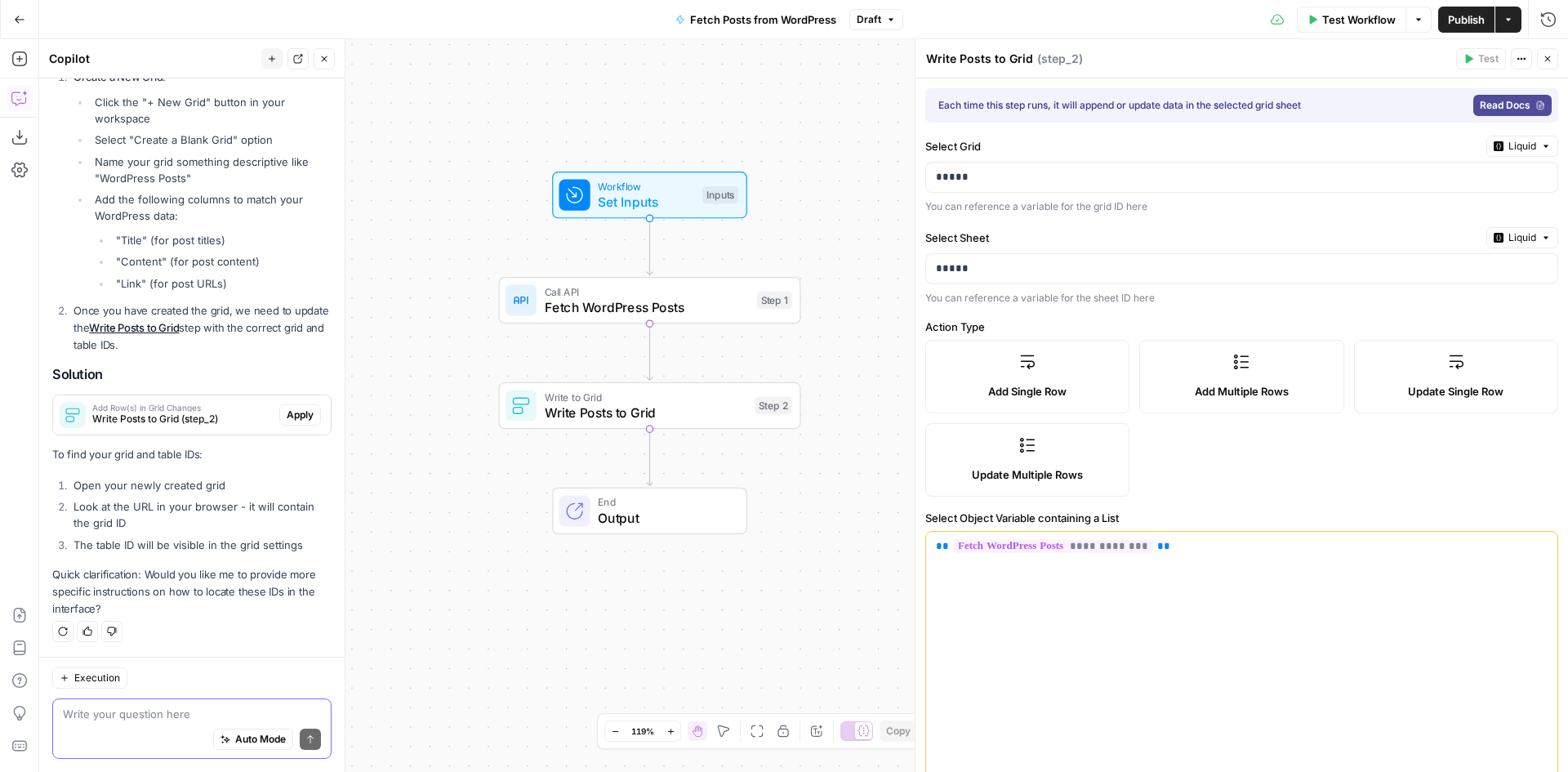
click at [149, 712] on textarea at bounding box center [192, 714] width 258 height 16
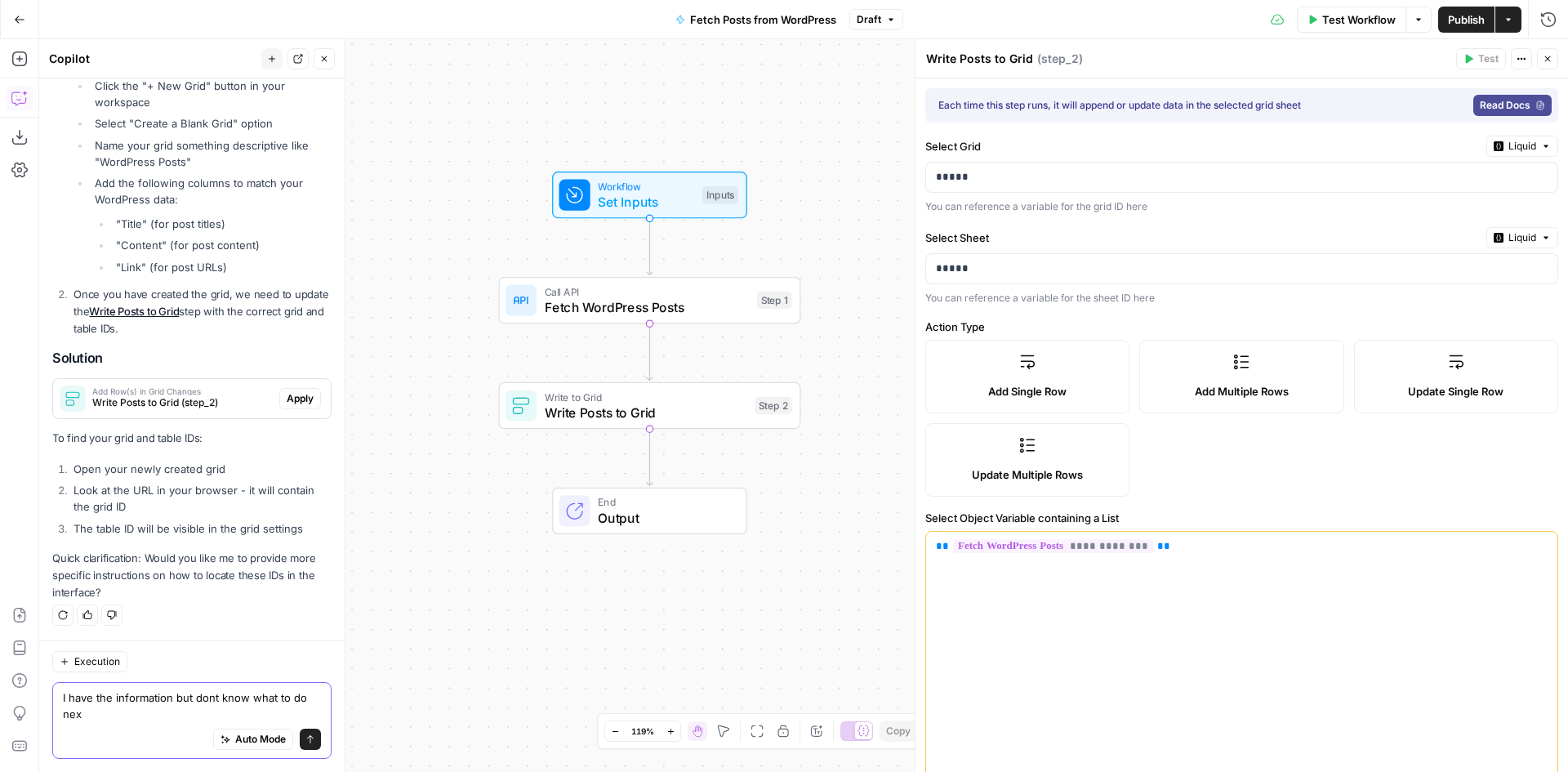
type textarea "I have the information but dont know what to do next"
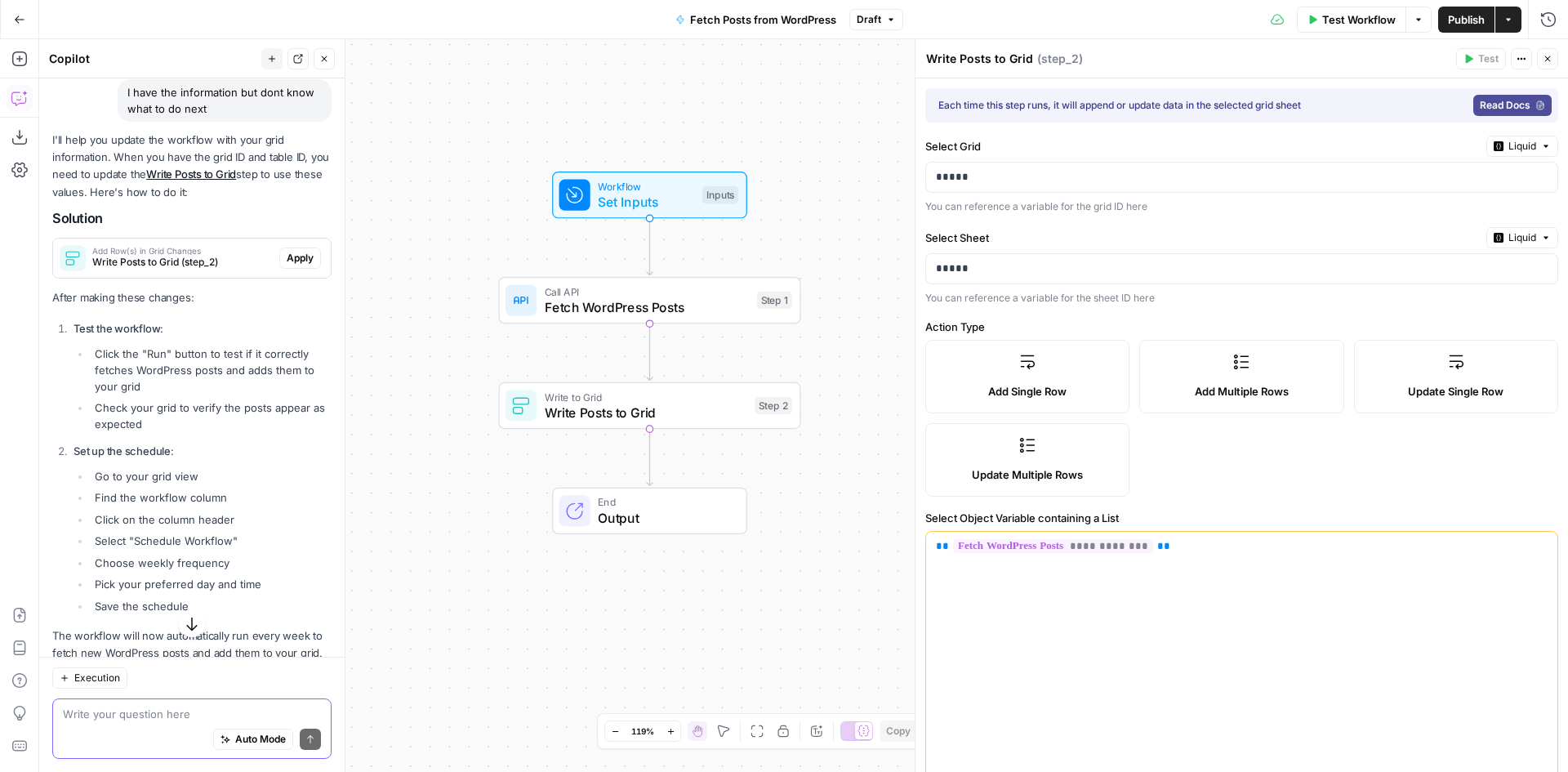
scroll to position [2120, 0]
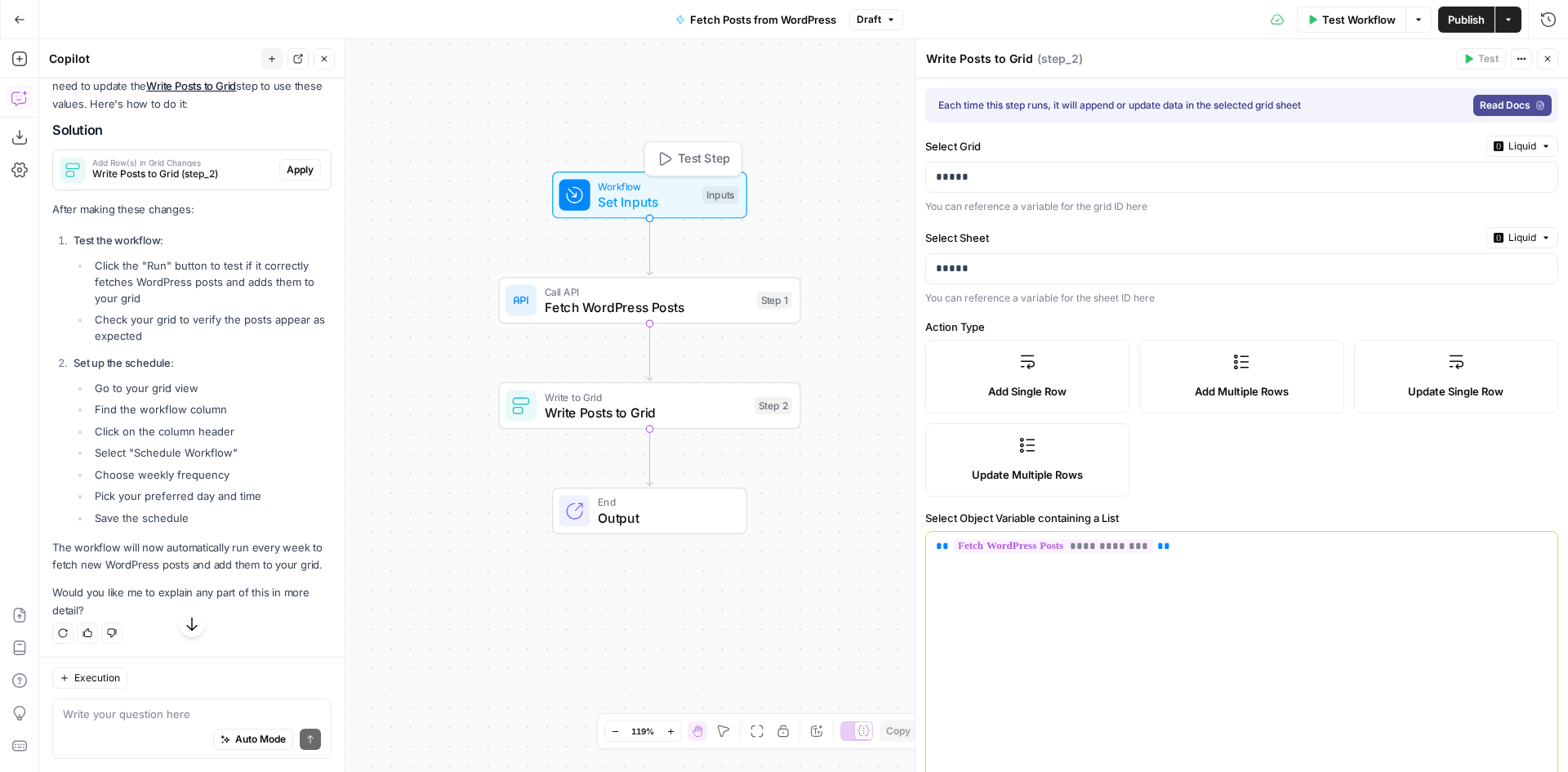
click at [621, 200] on span "Set Inputs" at bounding box center [645, 201] width 96 height 19
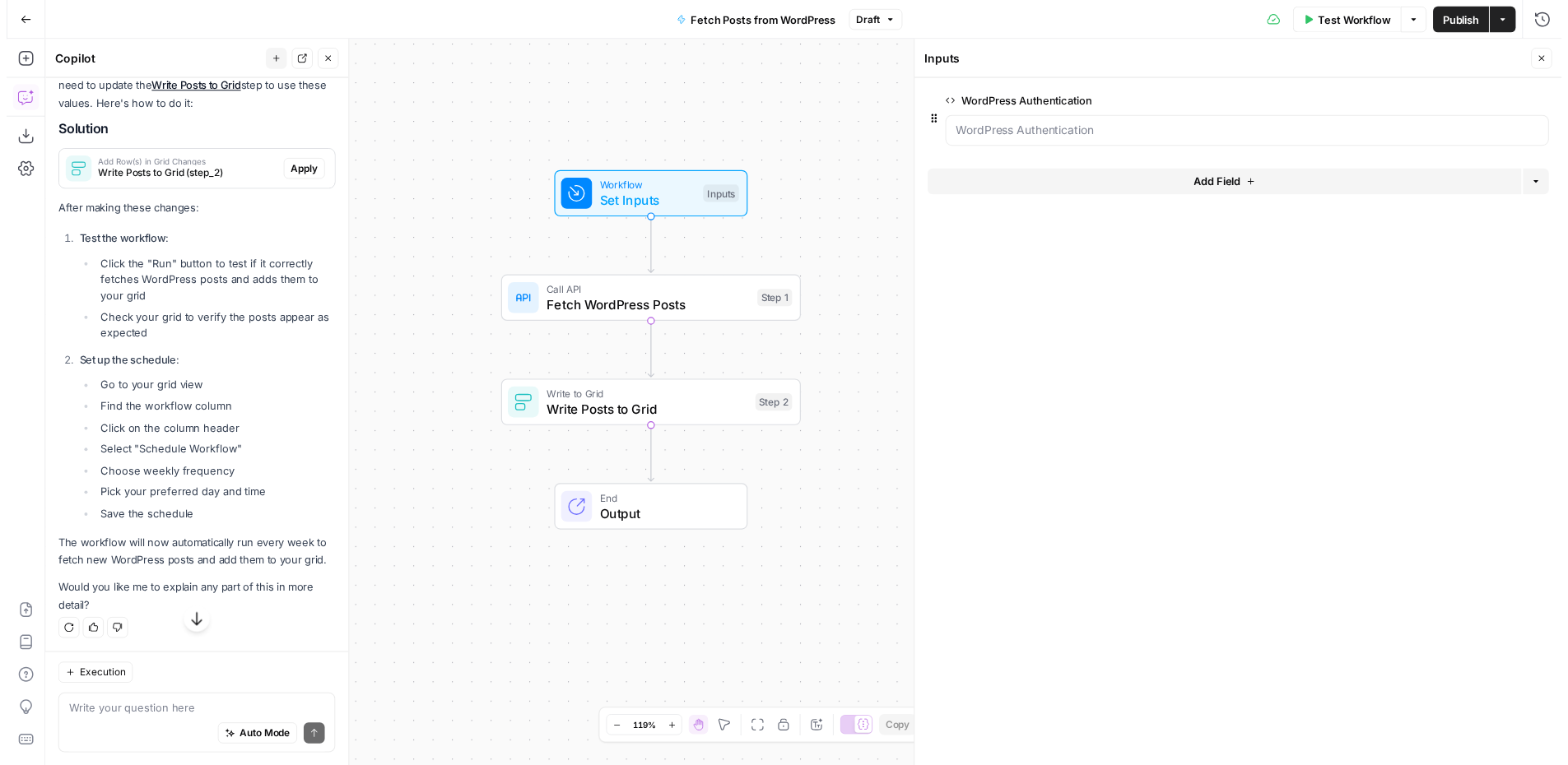
scroll to position [2171, 0]
click at [1369, 13] on span "Test Workflow" at bounding box center [1369, 20] width 74 height 17
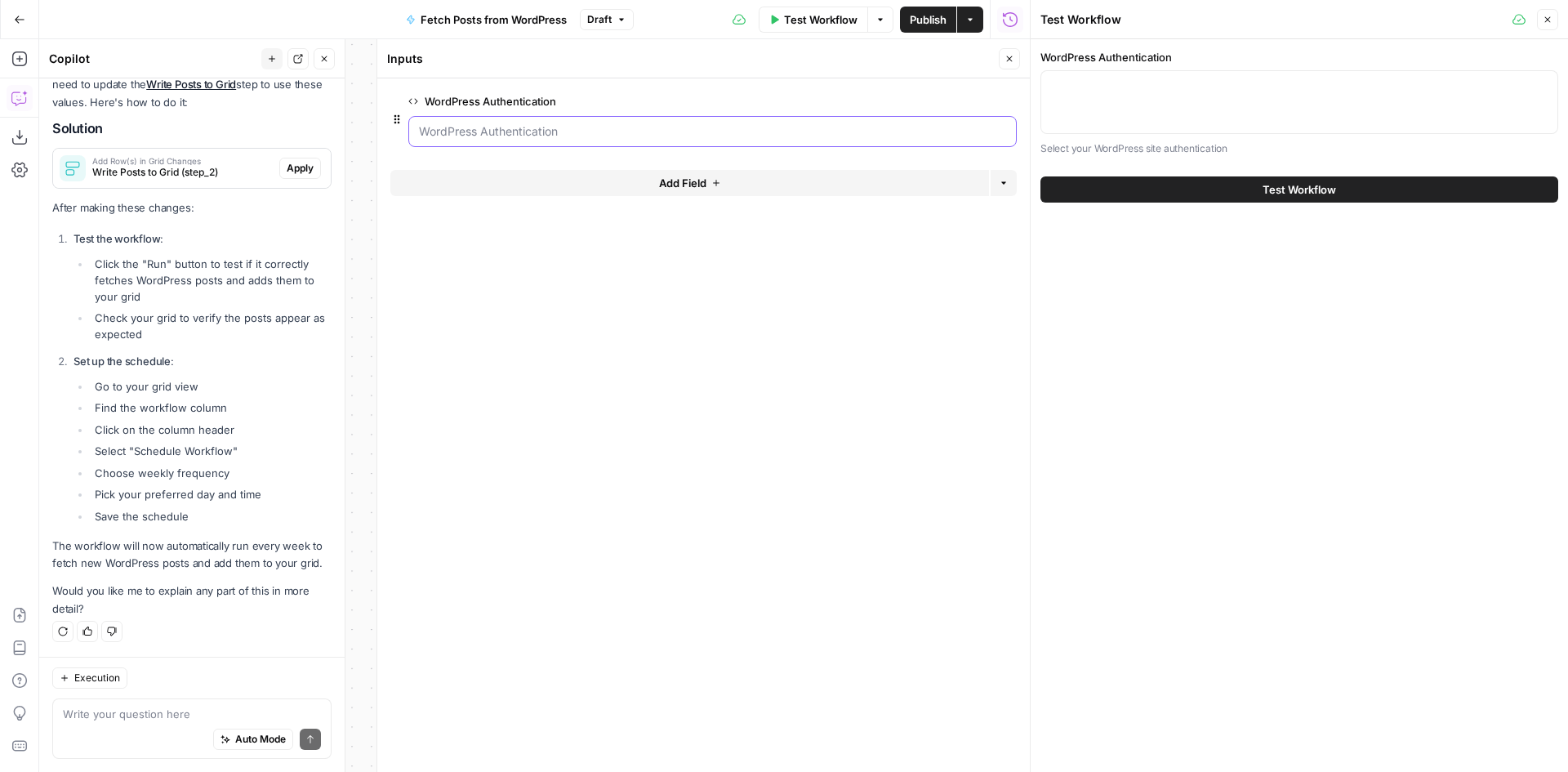
click at [899, 134] on Authentication "WordPress Authentication" at bounding box center [713, 132] width 588 height 16
click at [1150, 114] on div at bounding box center [1299, 102] width 518 height 64
click at [97, 722] on div "Auto Mode Send" at bounding box center [192, 739] width 258 height 36
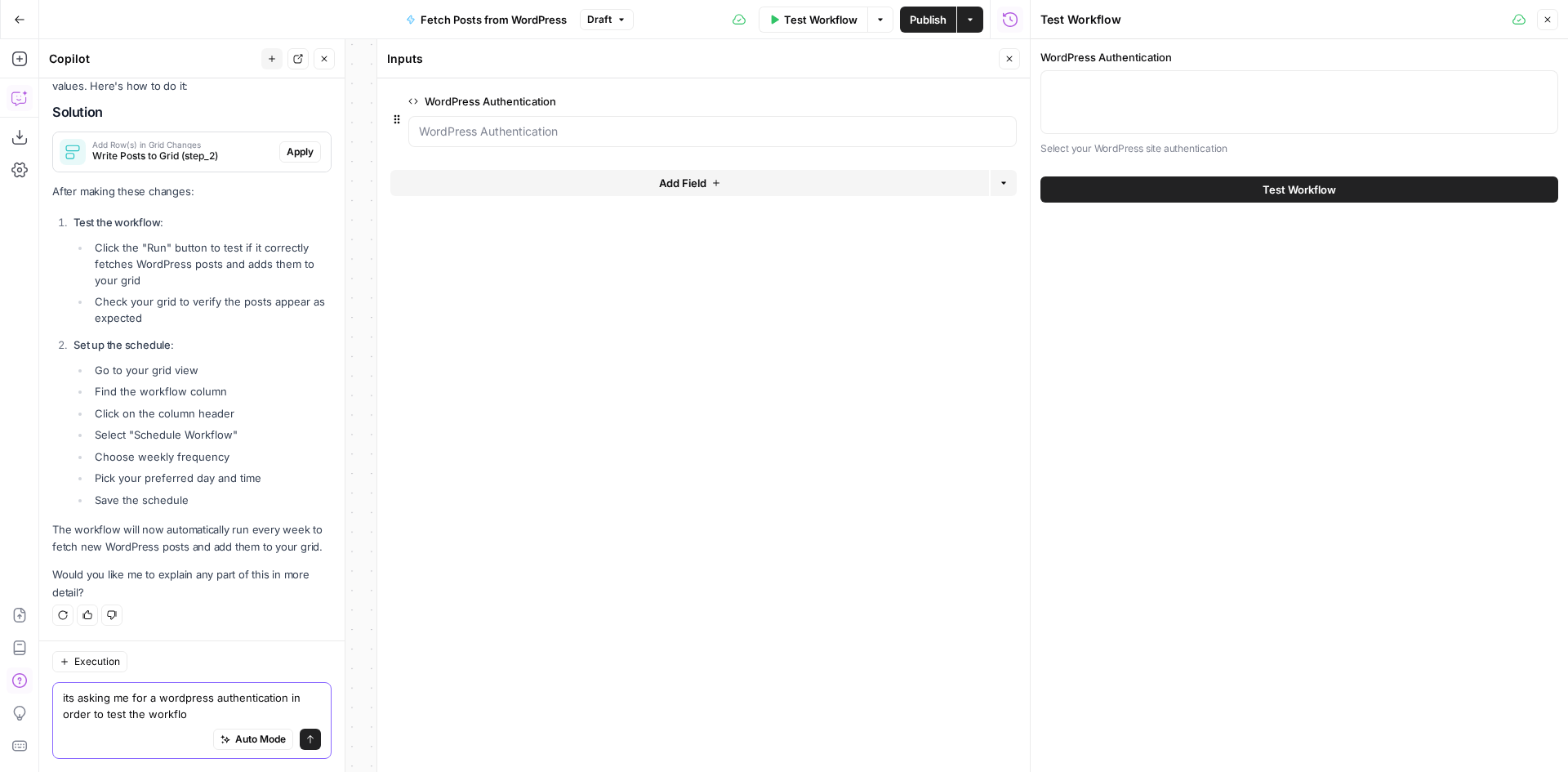
type textarea "its asking me for a wordpress authentication in order to test the workflow"
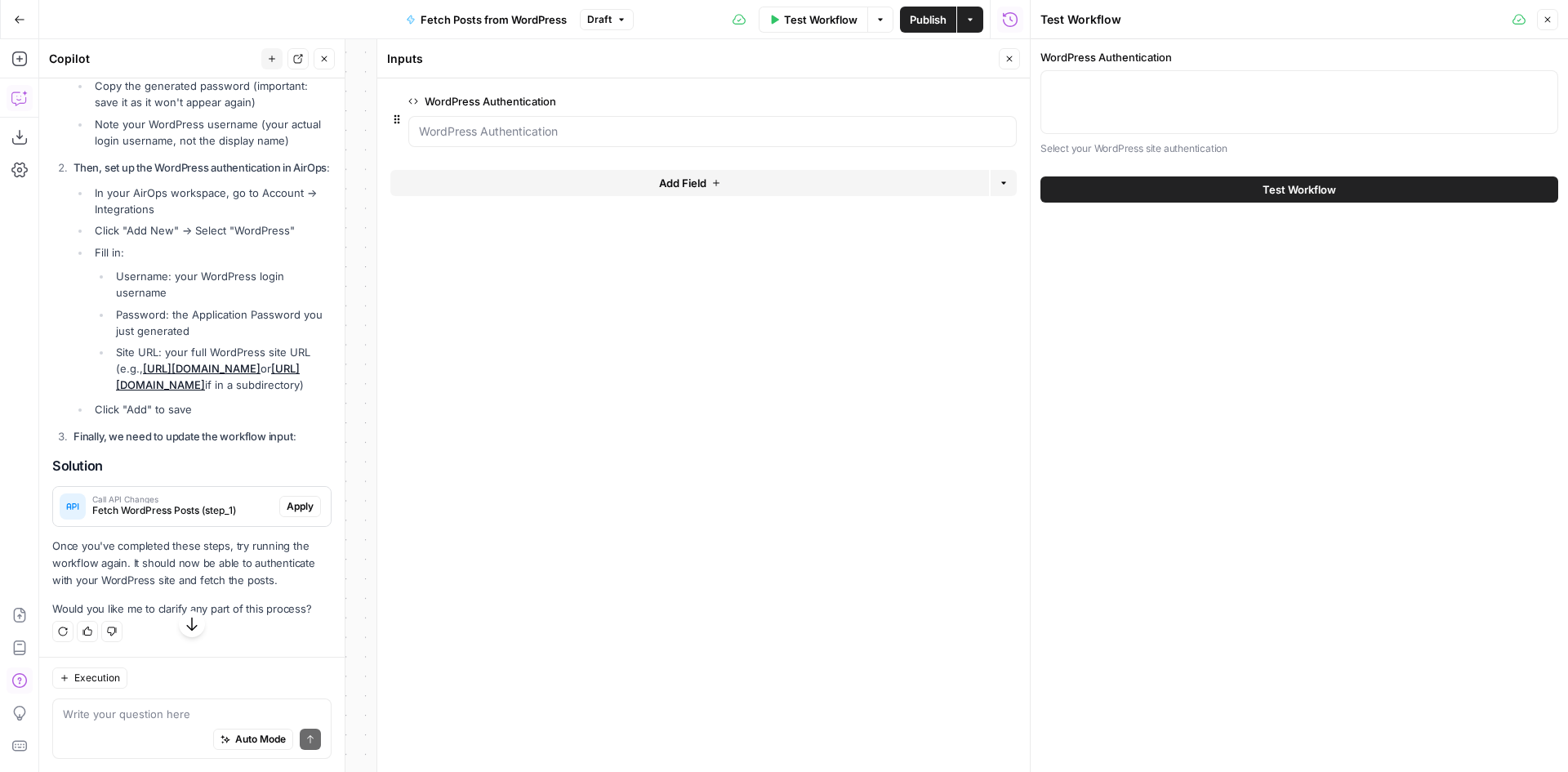
scroll to position [3031, 0]
click at [1009, 58] on icon "button" at bounding box center [1009, 58] width 10 height 10
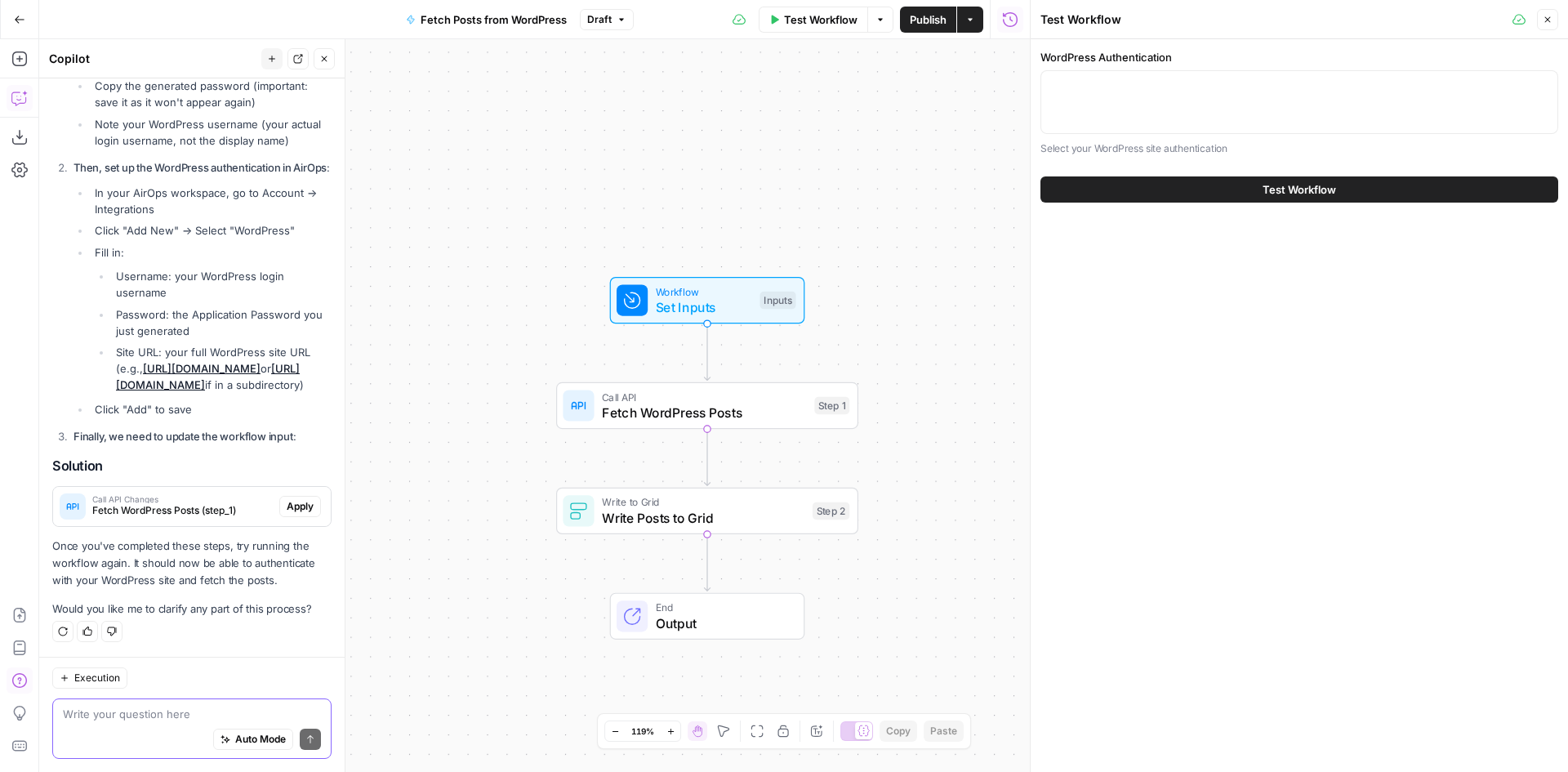
click at [150, 710] on textarea at bounding box center [192, 714] width 258 height 16
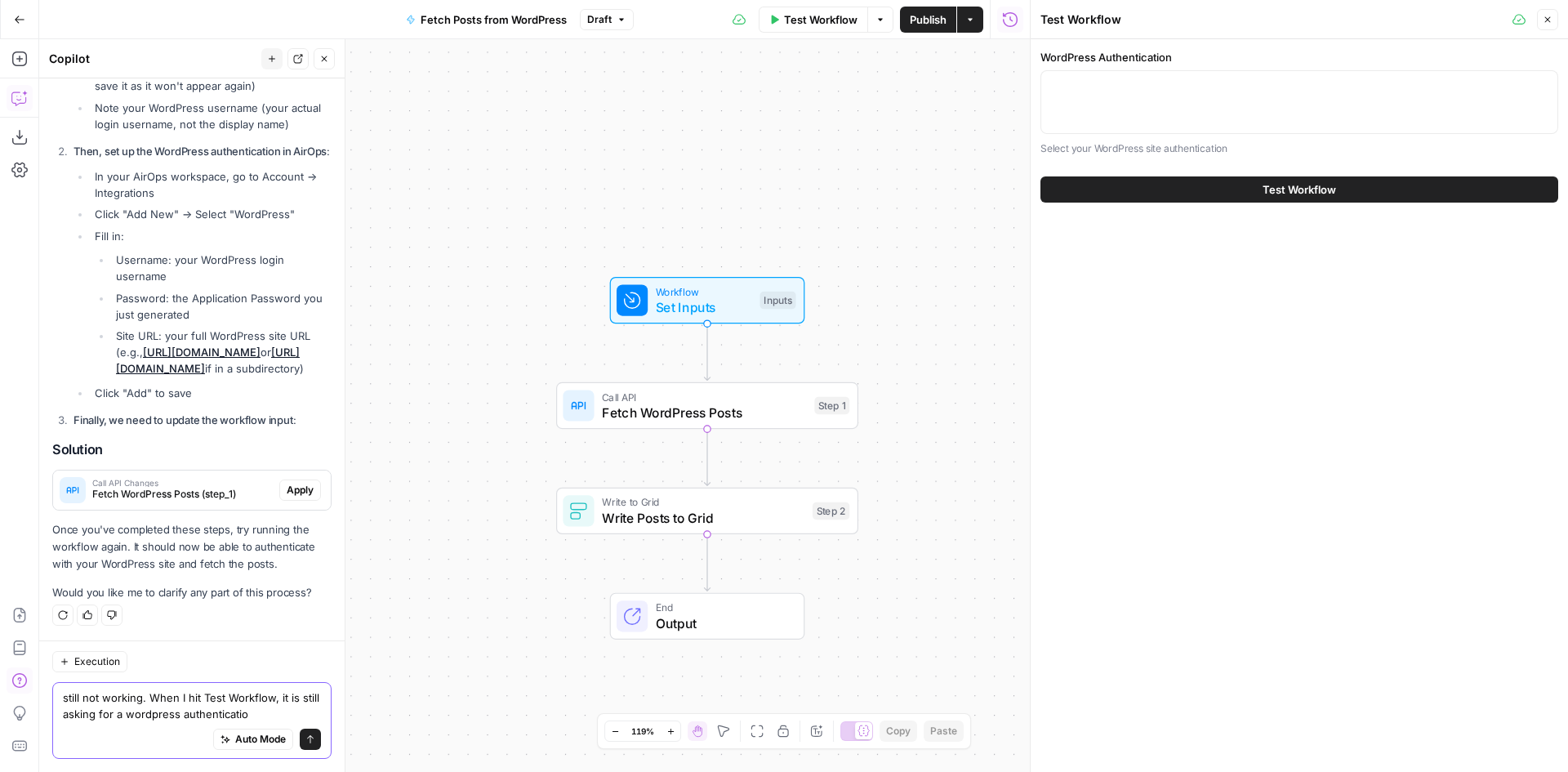
type textarea "still not working. When I hit Test Workflow, it is still asking for a wordpress…"
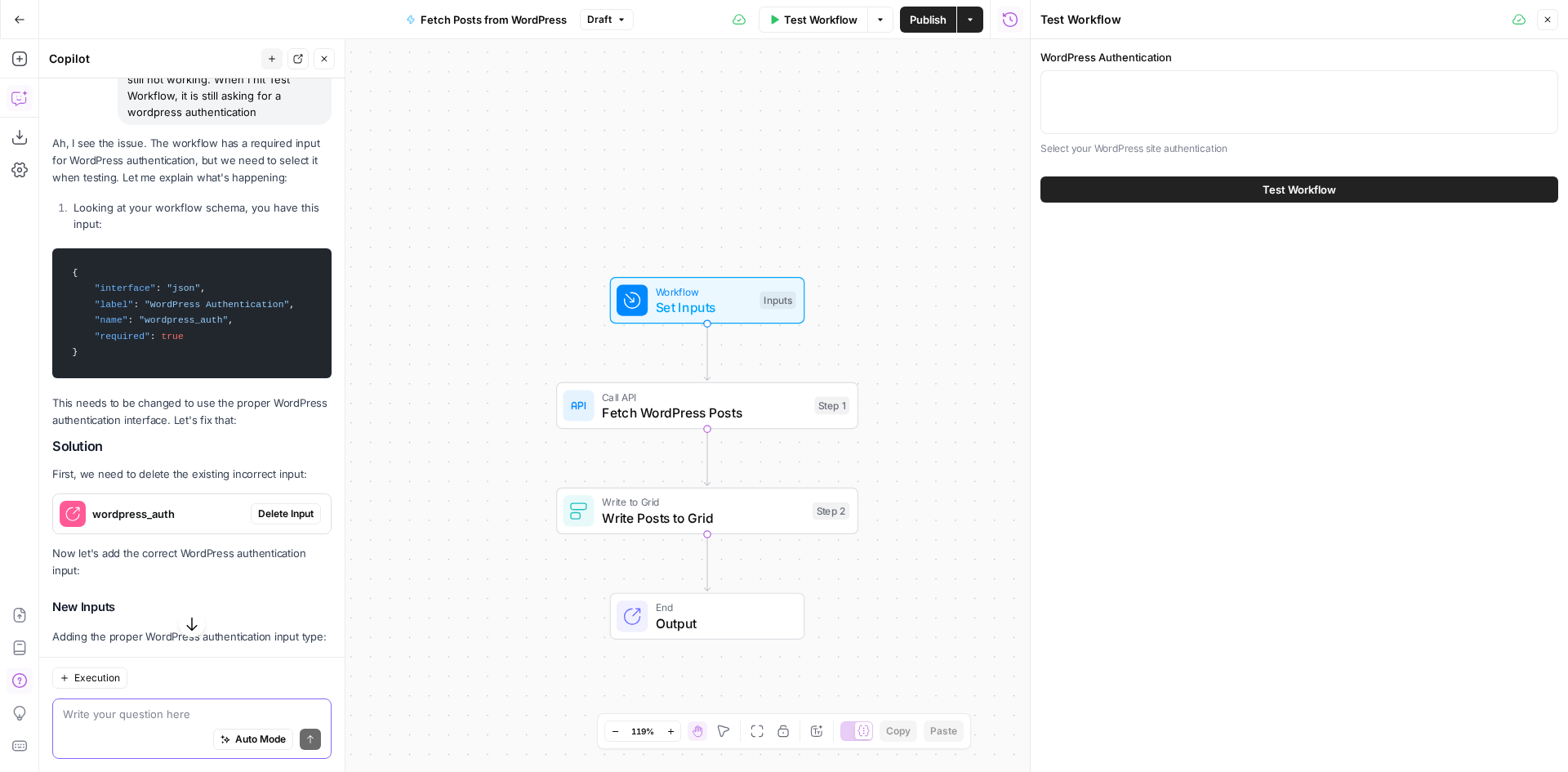
scroll to position [3689, 0]
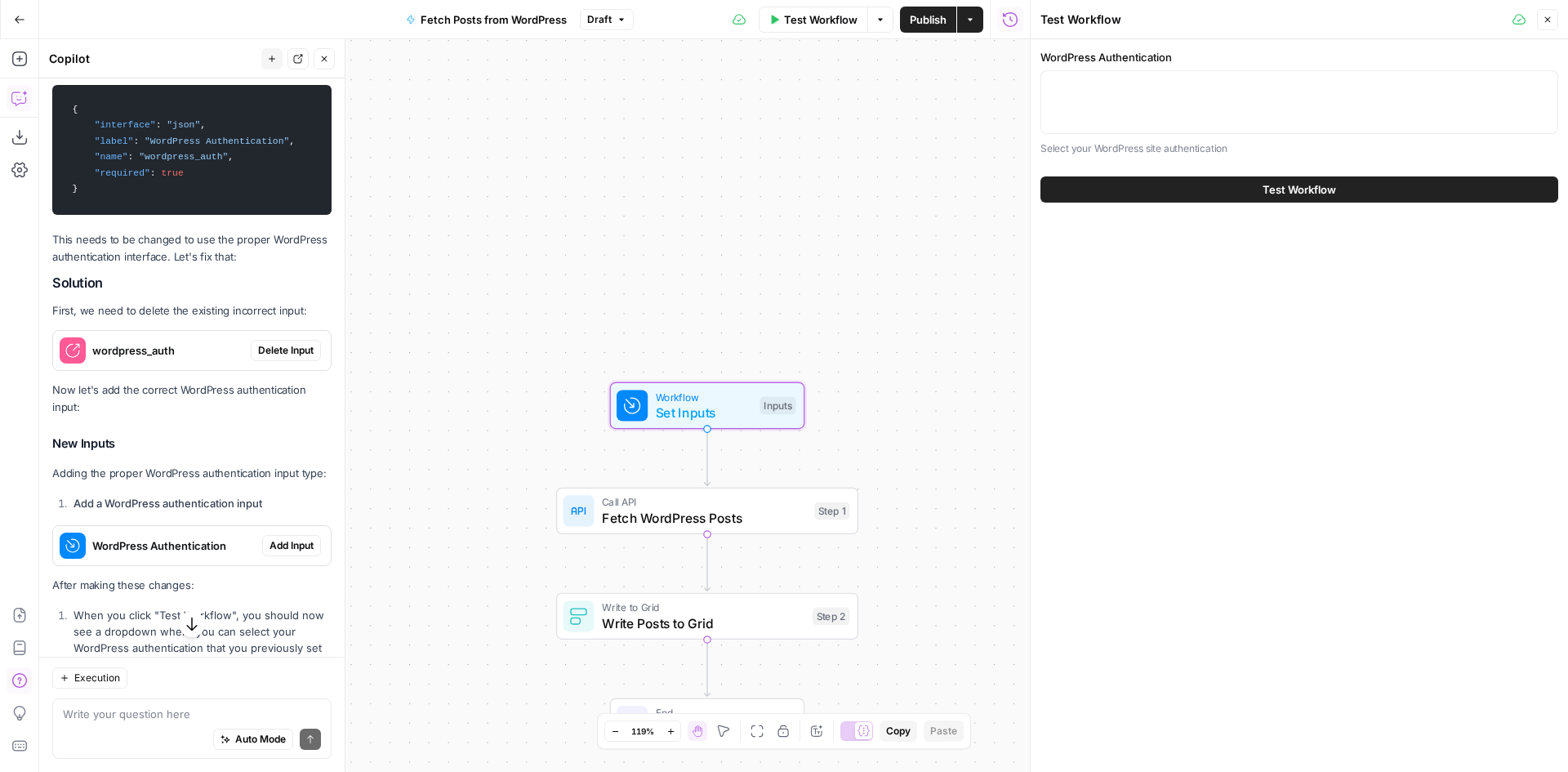
click at [269, 358] on span "Delete Input" at bounding box center [285, 350] width 56 height 15
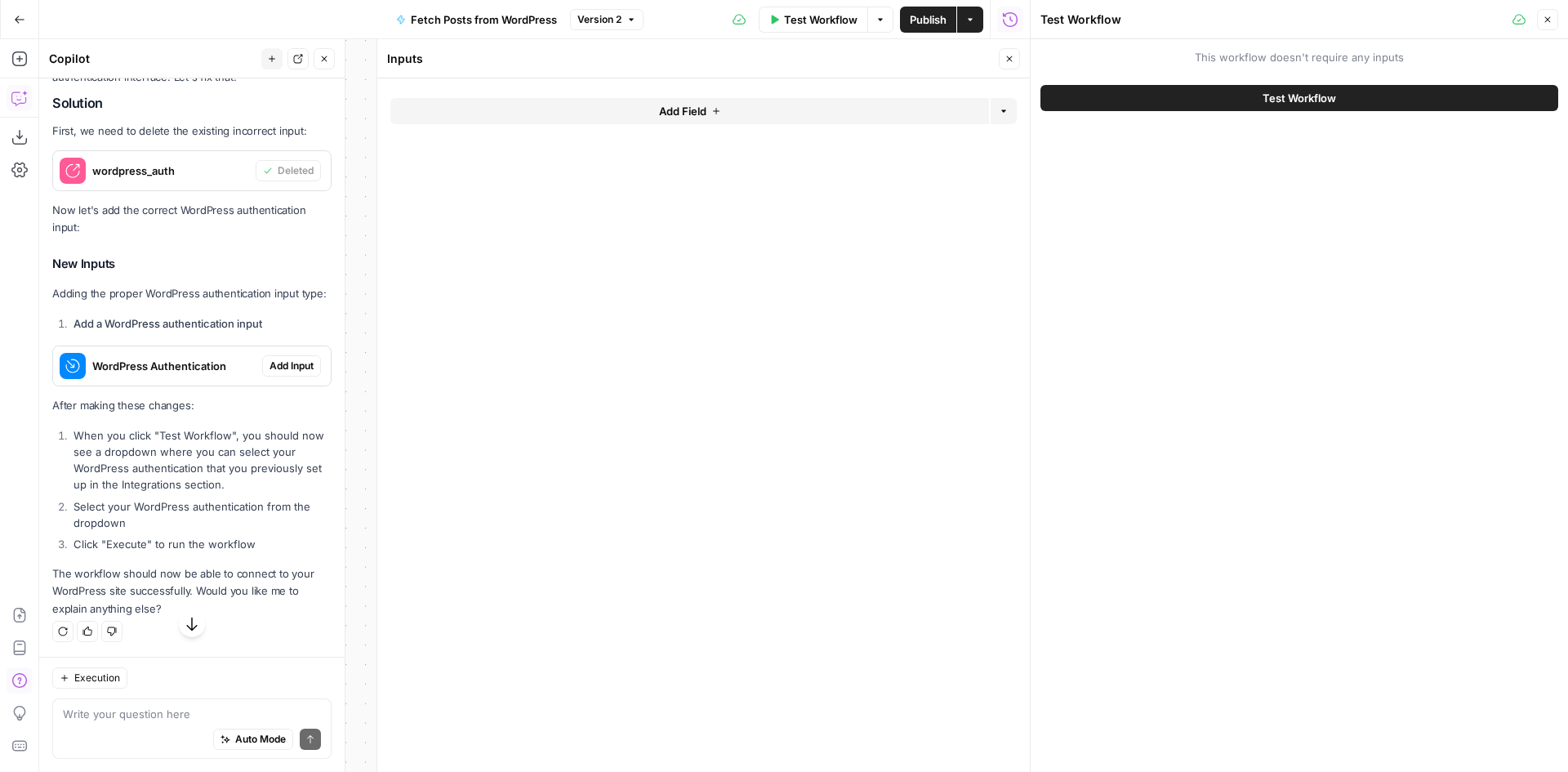
scroll to position [4013, 0]
click at [270, 373] on span "Add Input" at bounding box center [291, 365] width 44 height 15
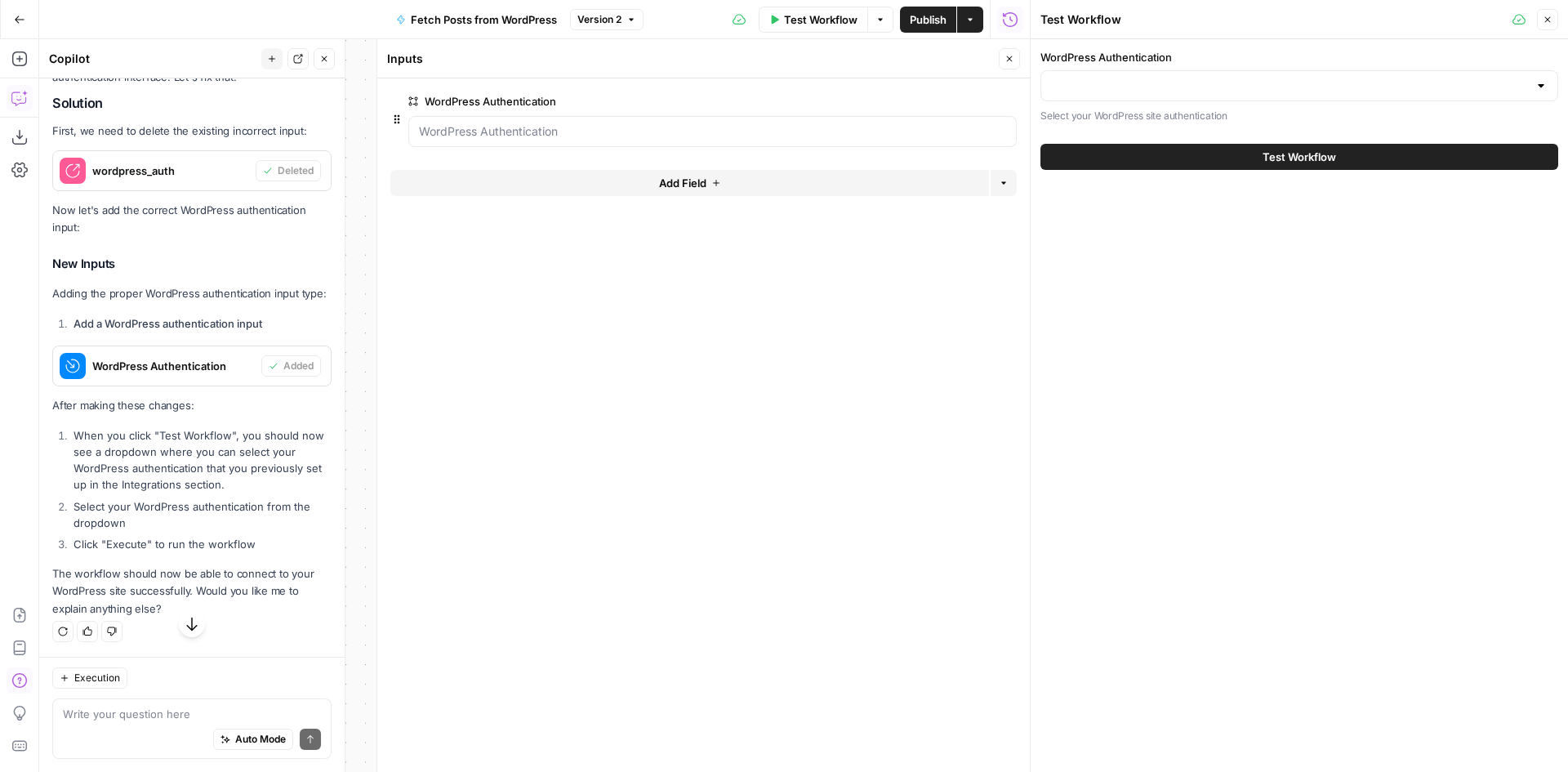
scroll to position [4031, 0]
click at [1274, 90] on input "WordPress Authentication" at bounding box center [1289, 86] width 477 height 16
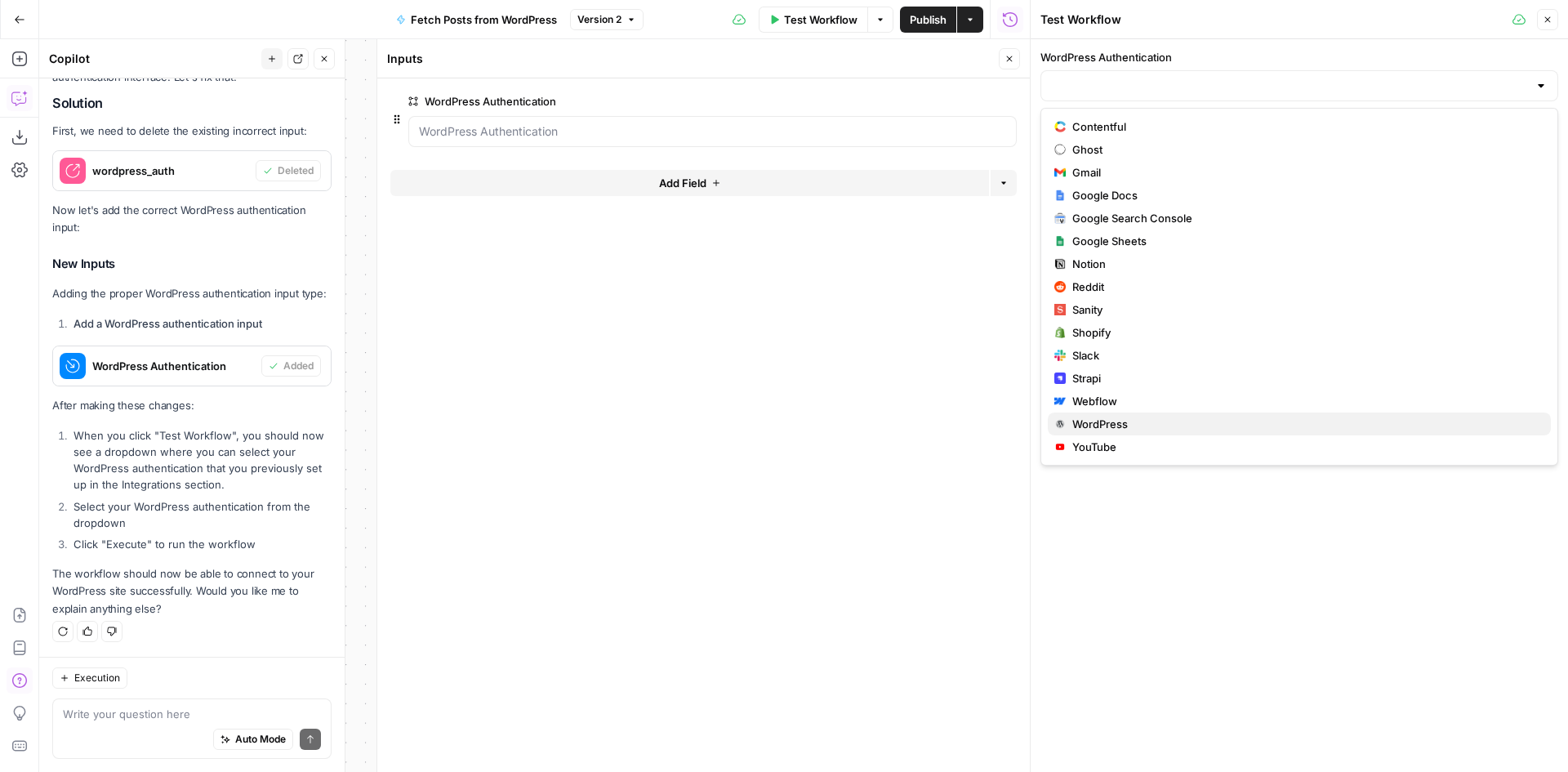
click at [1110, 422] on span "WordPress" at bounding box center [1306, 424] width 466 height 16
type input "WordPress"
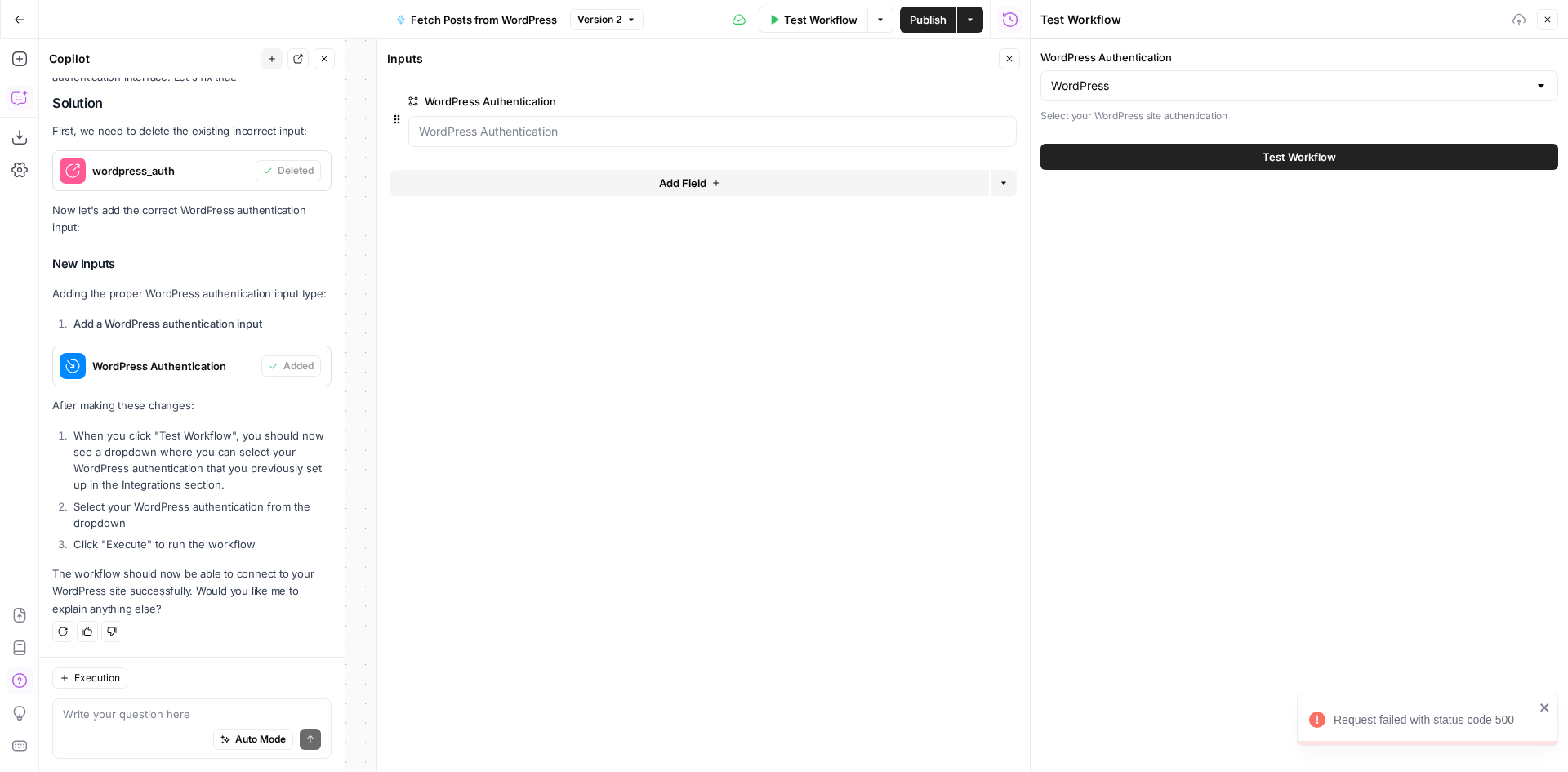
click at [1183, 158] on button "Test Workflow" at bounding box center [1299, 156] width 518 height 26
click at [1005, 61] on icon "button" at bounding box center [1009, 58] width 10 height 10
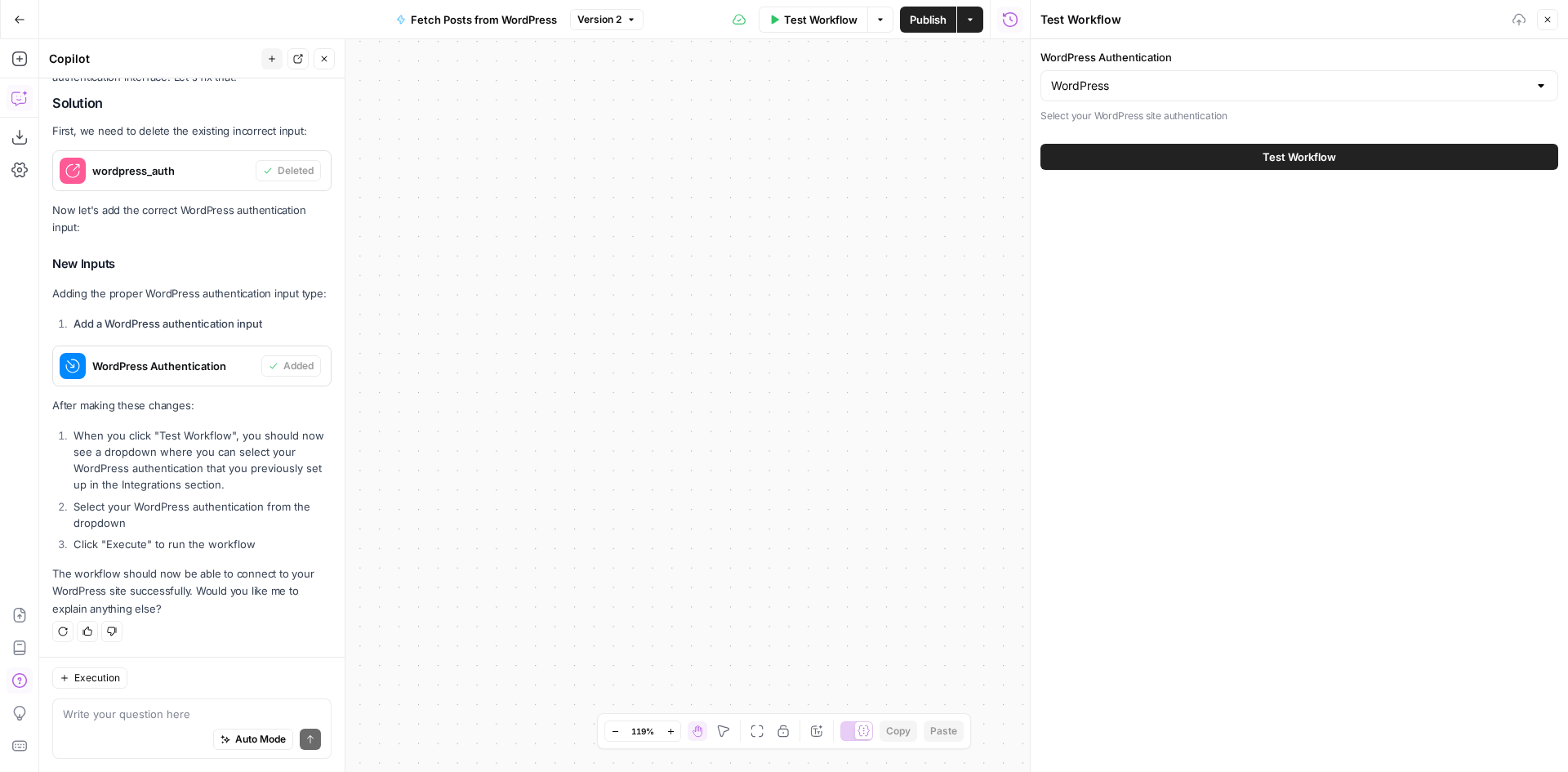
drag, startPoint x: 765, startPoint y: 272, endPoint x: 673, endPoint y: 685, distance: 423.1
click at [712, 418] on div "Workflow Set Inputs Inputs Call API Fetch WordPress Posts Step 1 Output Expand …" at bounding box center [535, 406] width 991 height 733
click at [612, 733] on icon "button" at bounding box center [616, 732] width 9 height 9
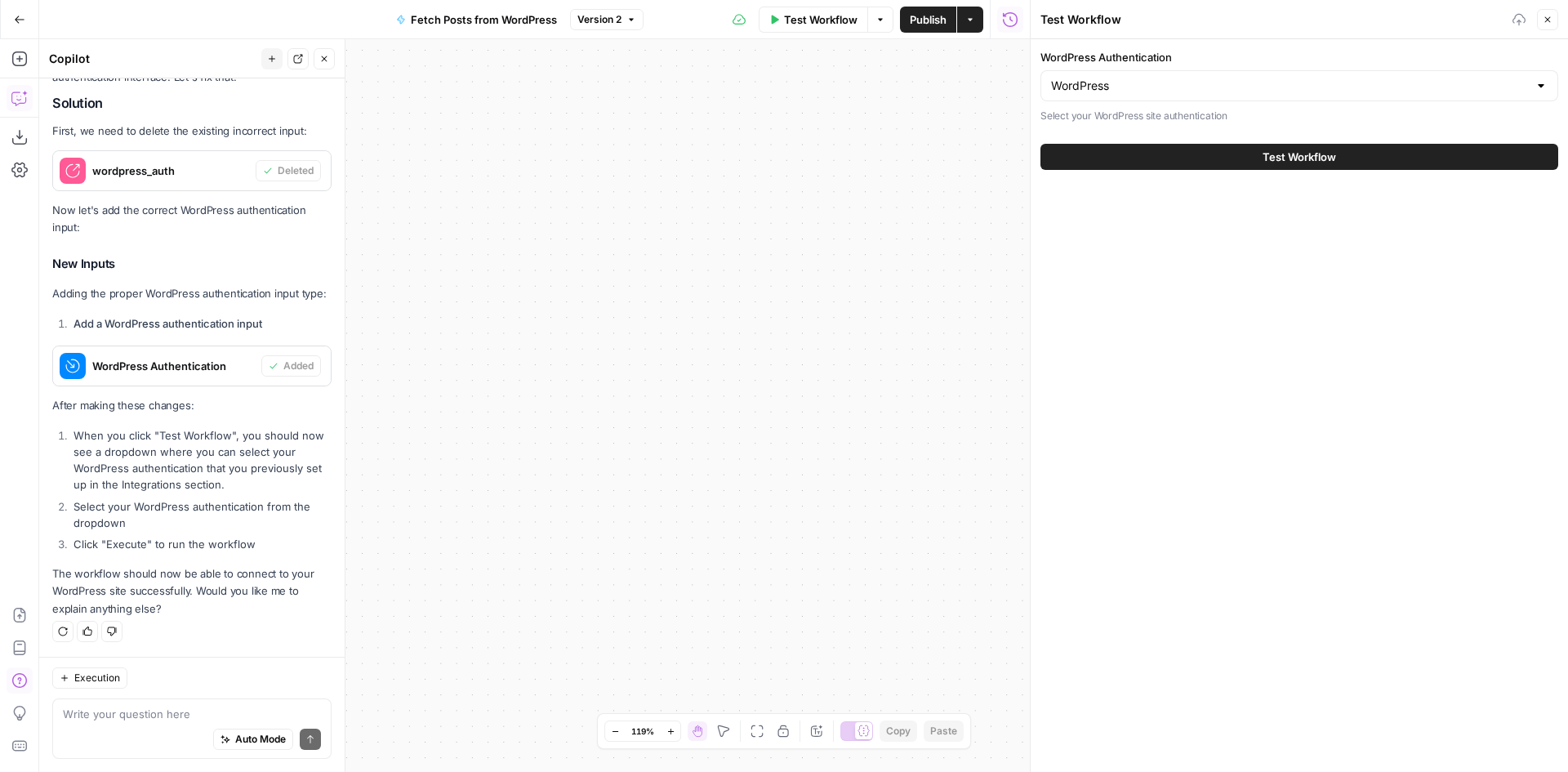
click at [612, 733] on icon "button" at bounding box center [616, 732] width 9 height 9
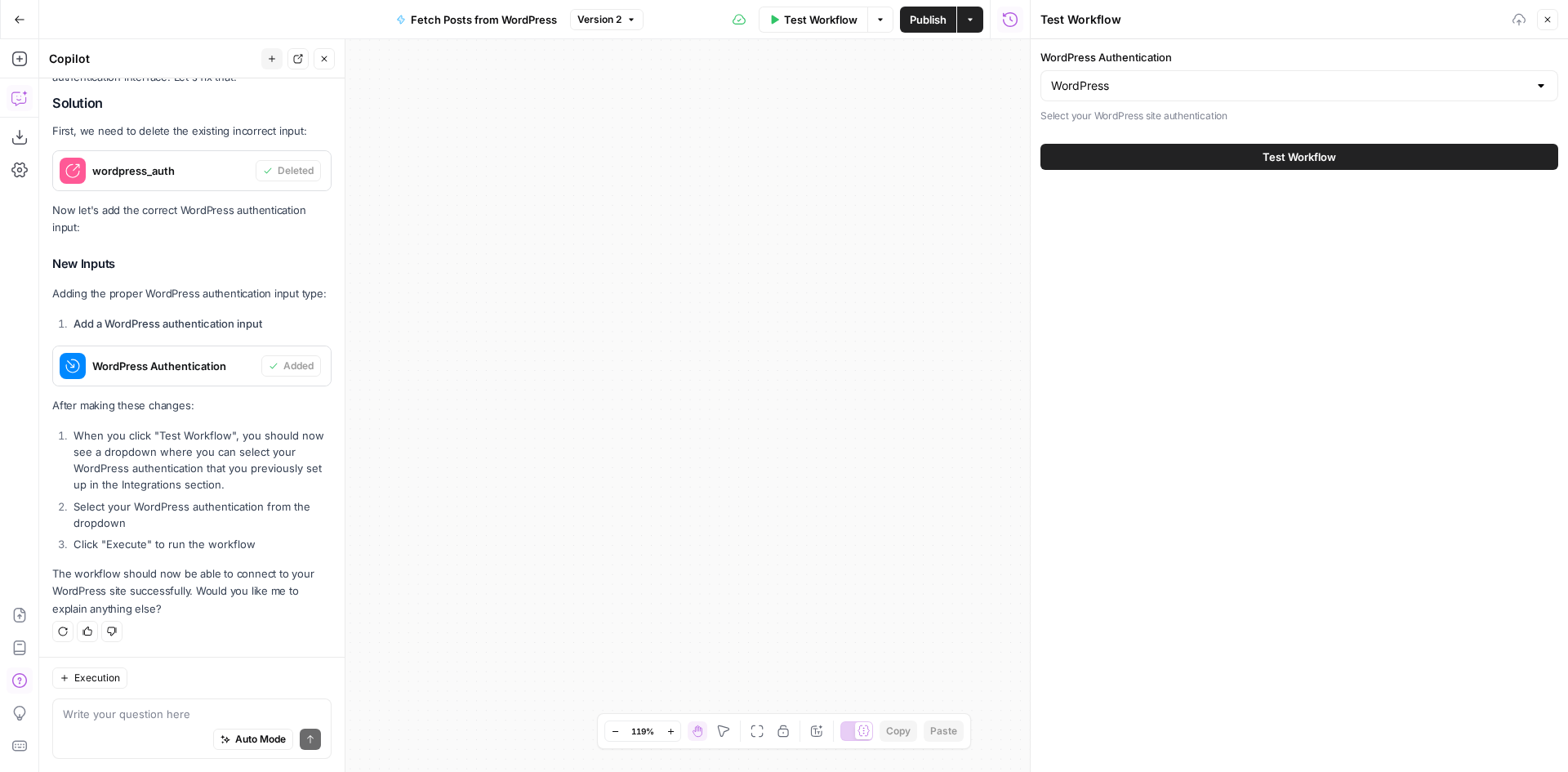
click at [612, 733] on icon "button" at bounding box center [616, 732] width 9 height 9
click at [750, 733] on icon "button" at bounding box center [755, 731] width 13 height 13
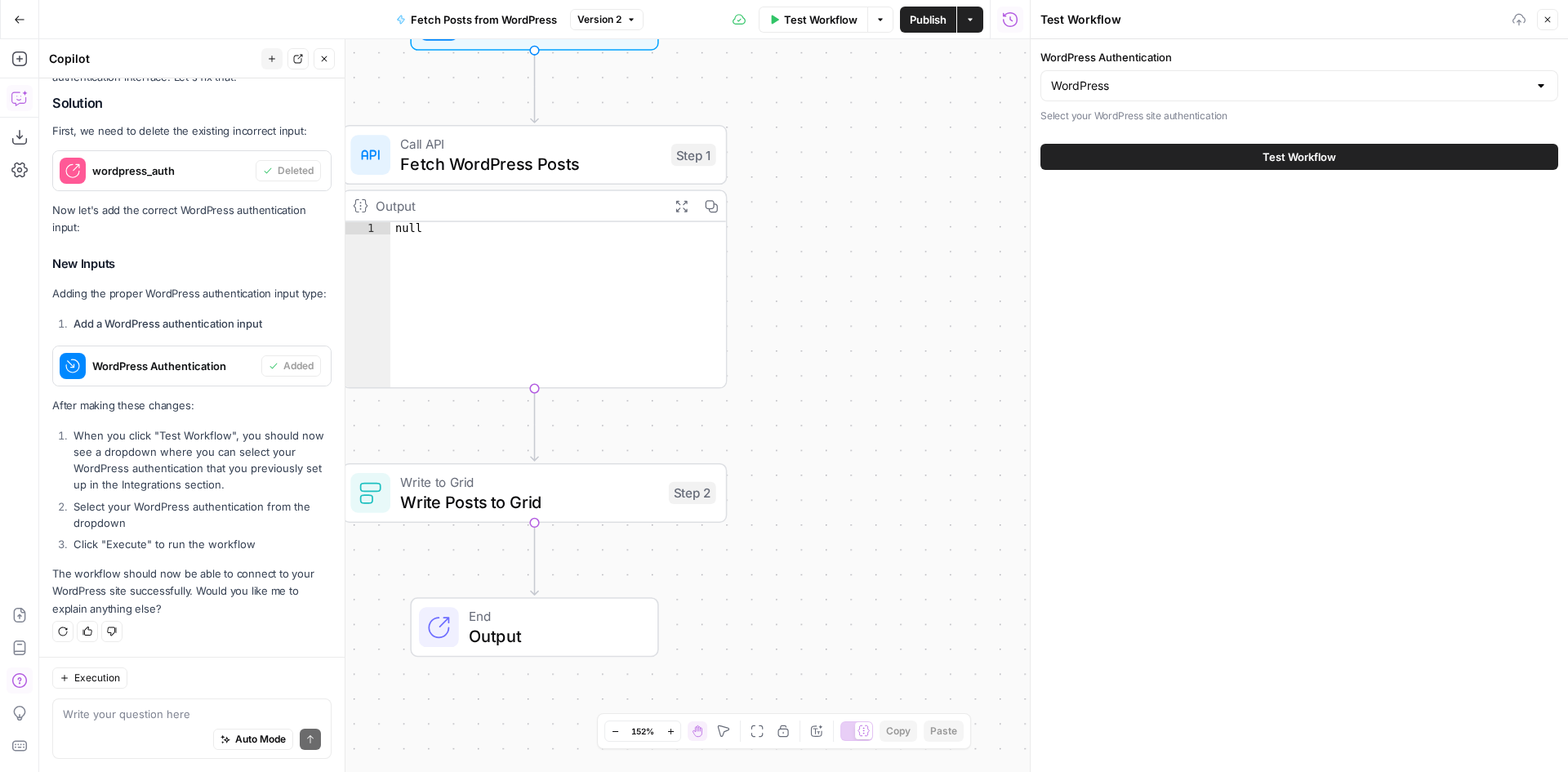
click at [613, 732] on icon "button" at bounding box center [616, 732] width 9 height 9
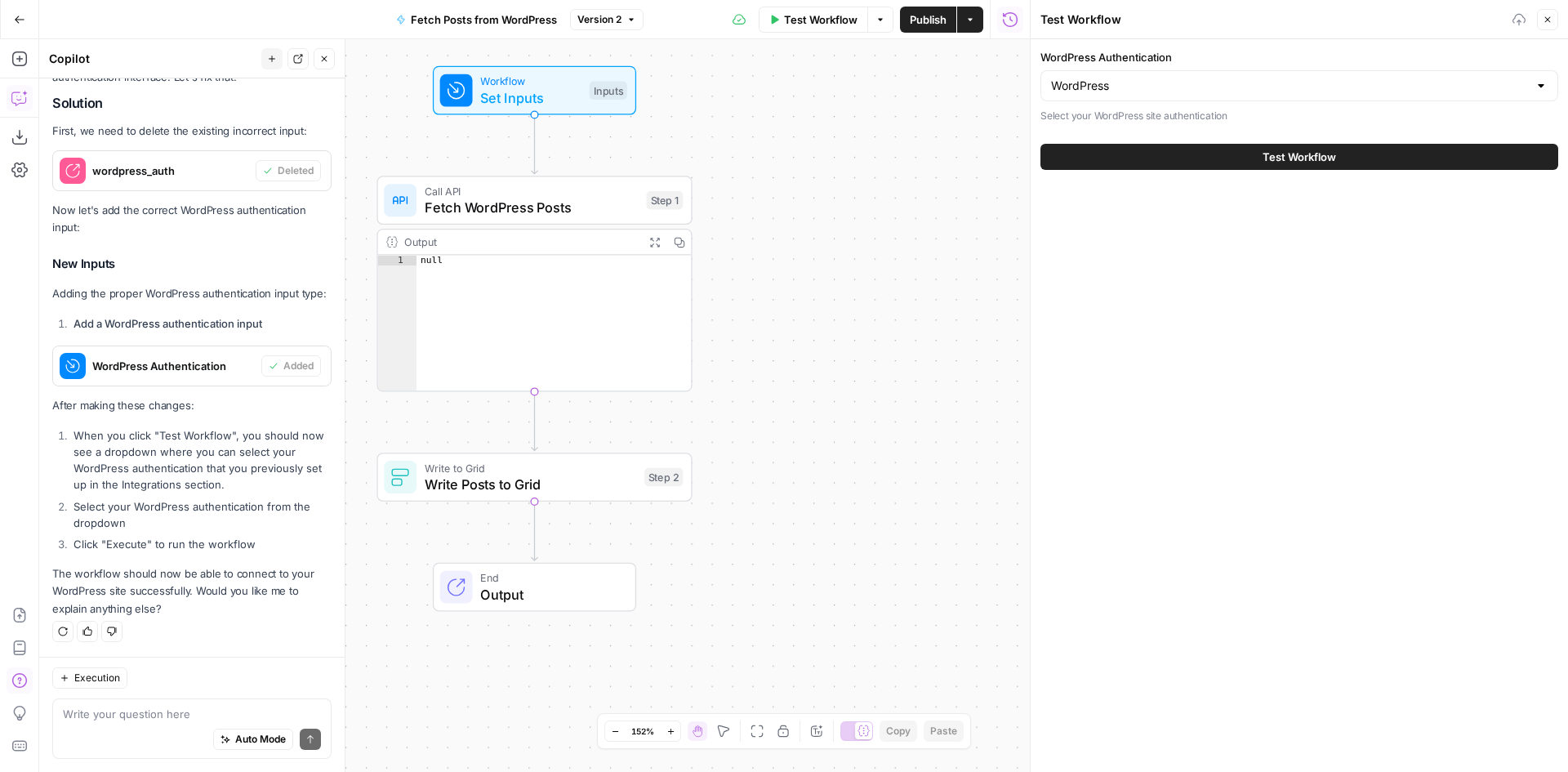
click at [613, 732] on icon "button" at bounding box center [616, 732] width 9 height 9
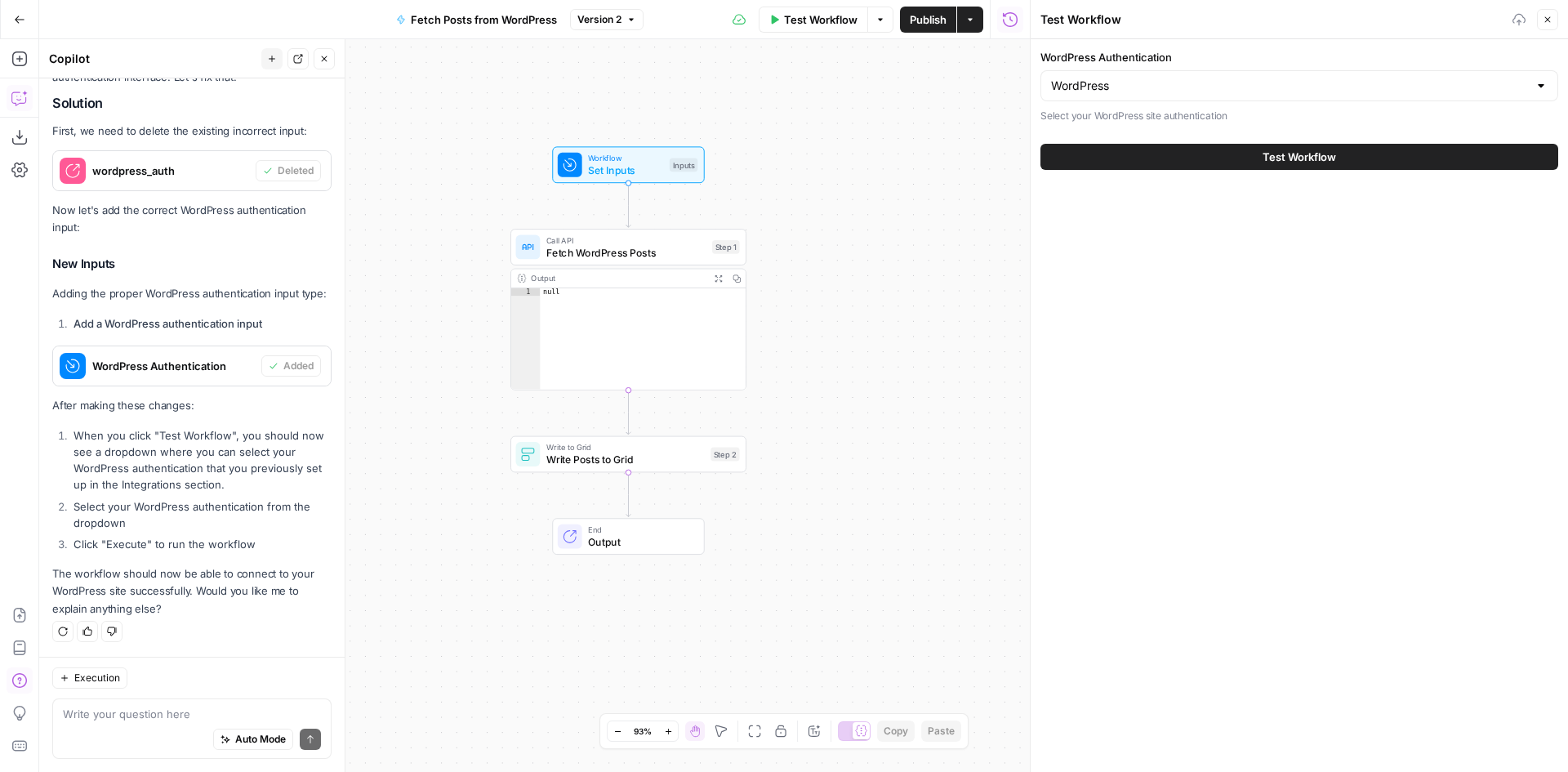
drag, startPoint x: 726, startPoint y: 413, endPoint x: 820, endPoint y: 408, distance: 94.1
click at [820, 408] on div "Workflow Set Inputs Inputs Call API Fetch WordPress Posts Step 1 Output Expand …" at bounding box center [535, 406] width 991 height 733
click at [1119, 153] on button "Test Workflow" at bounding box center [1299, 156] width 518 height 26
click at [795, 19] on span "Test Workflow" at bounding box center [821, 20] width 73 height 16
click at [1274, 163] on span "Test Workflow" at bounding box center [1299, 157] width 73 height 16
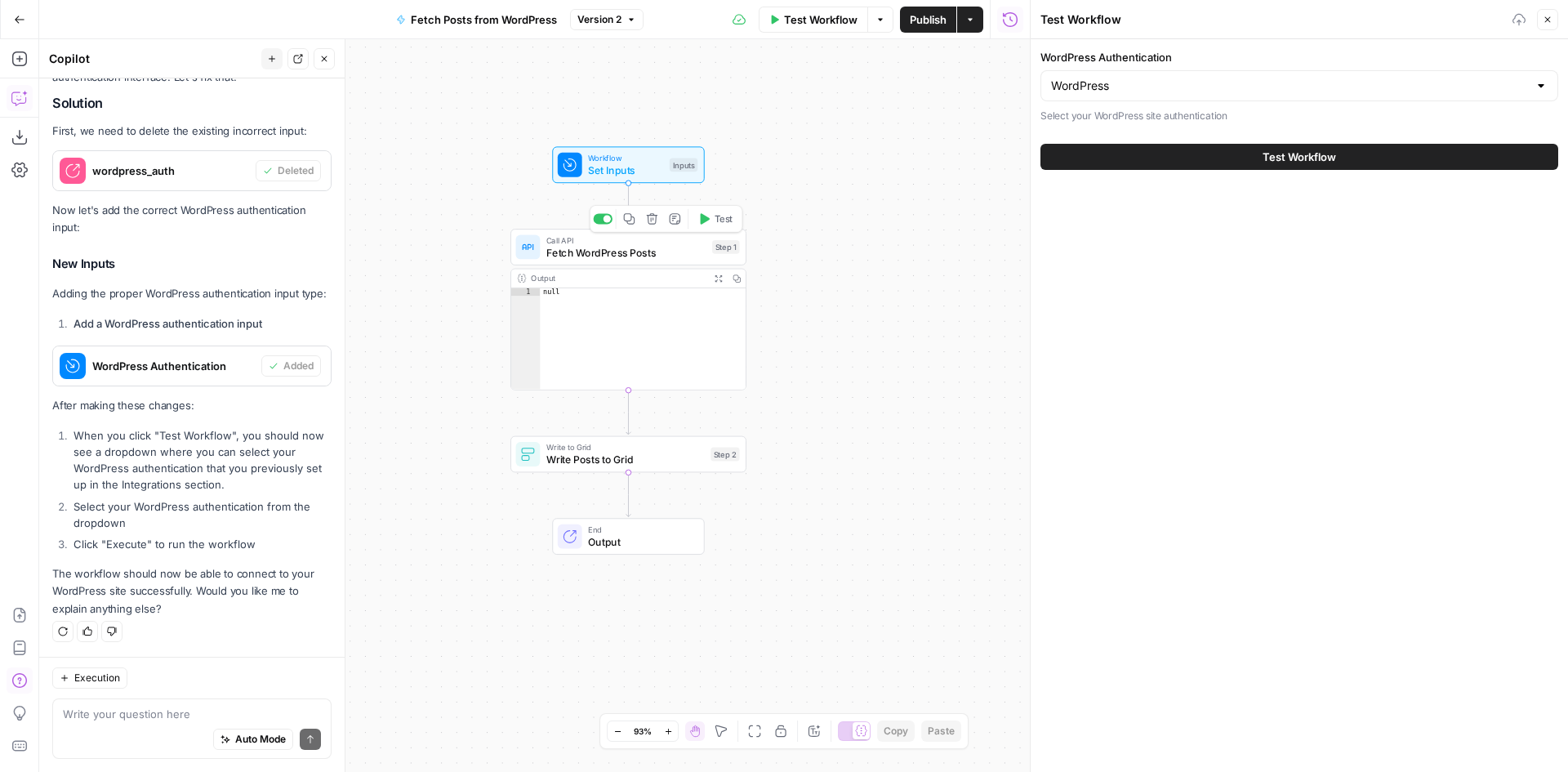
click at [594, 253] on span "Fetch WordPress Posts" at bounding box center [626, 252] width 160 height 16
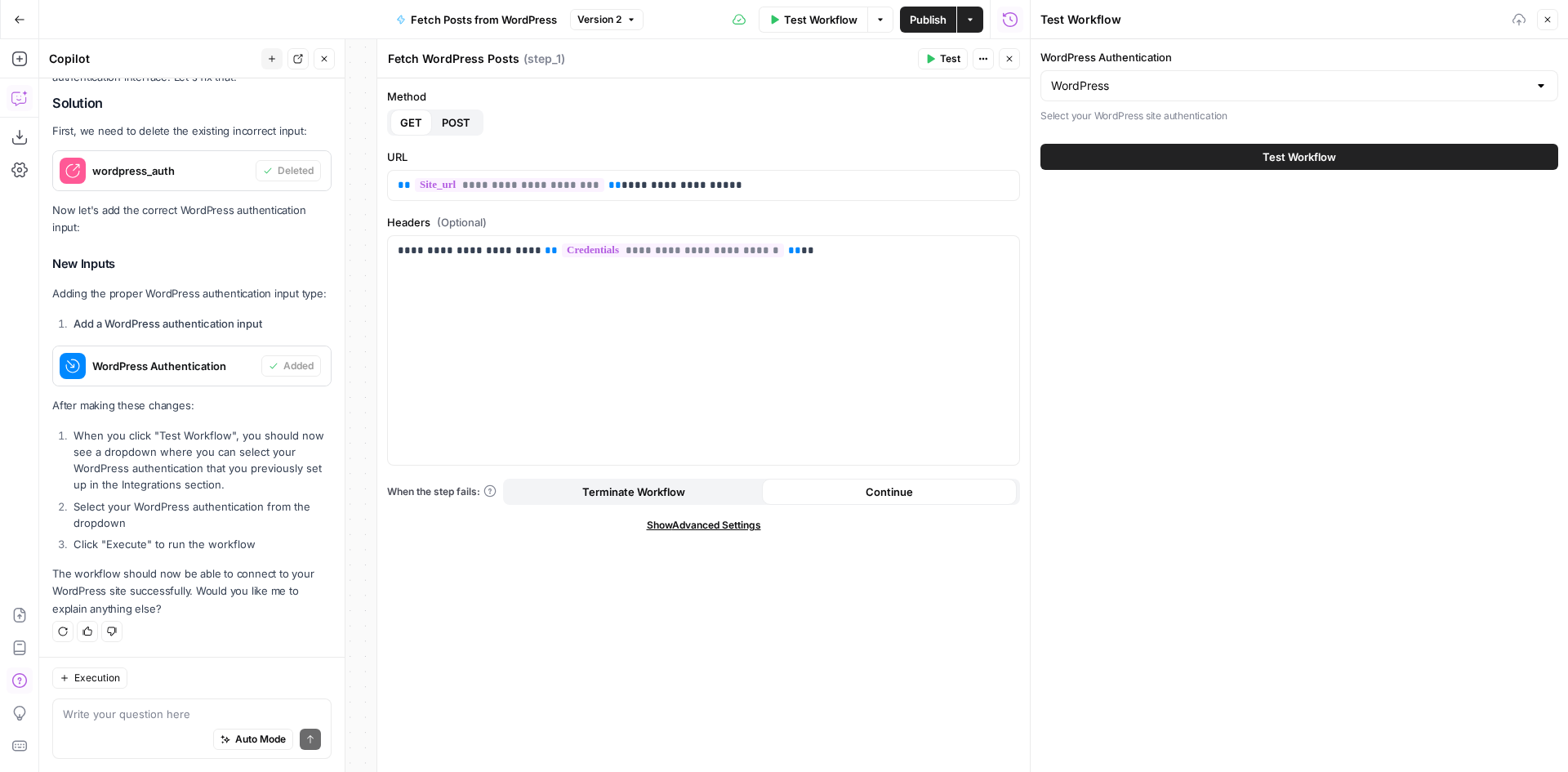
click at [1010, 58] on icon "button" at bounding box center [1009, 58] width 10 height 10
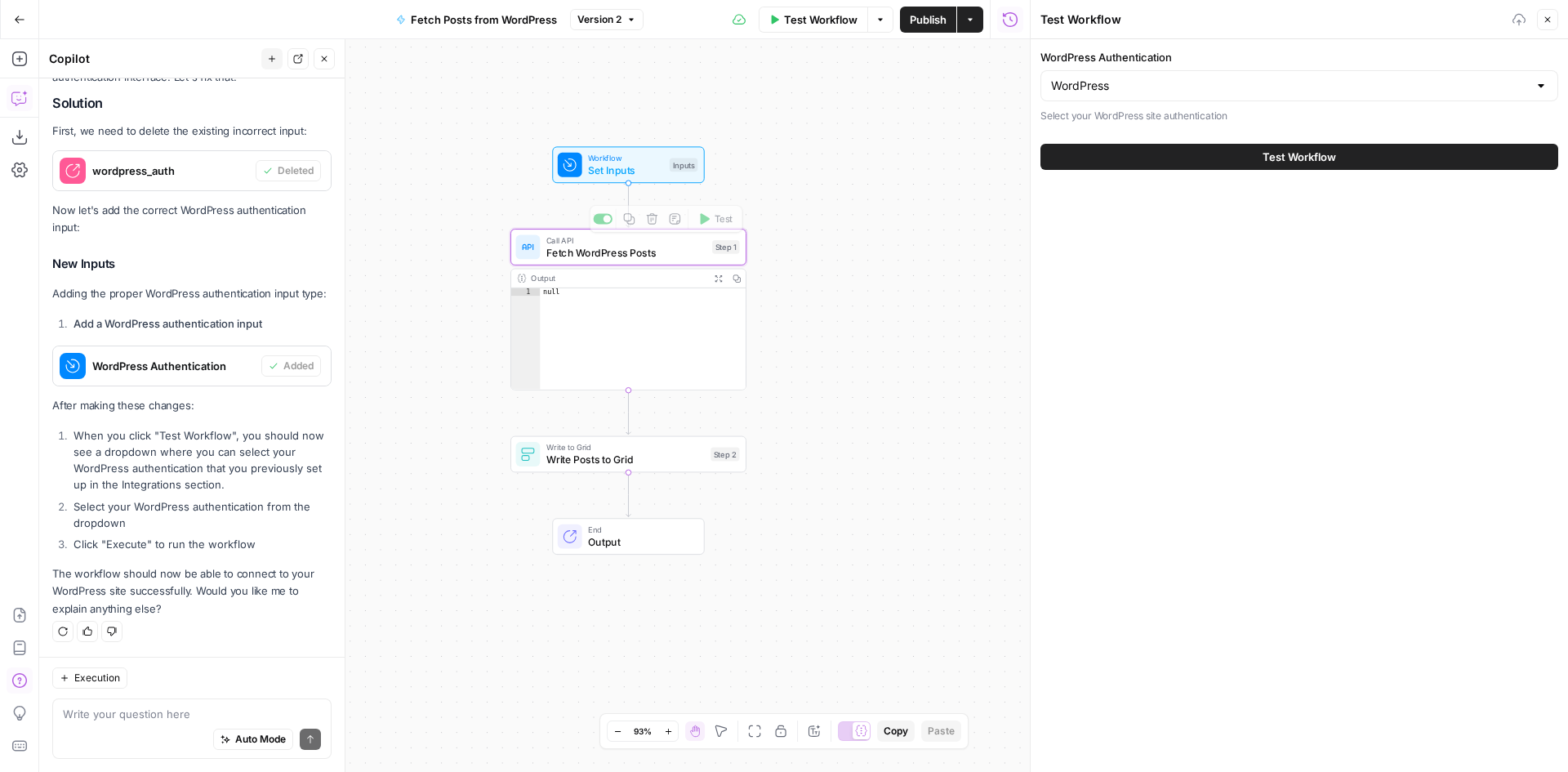
click at [607, 164] on span "Set Inputs" at bounding box center [626, 170] width 75 height 16
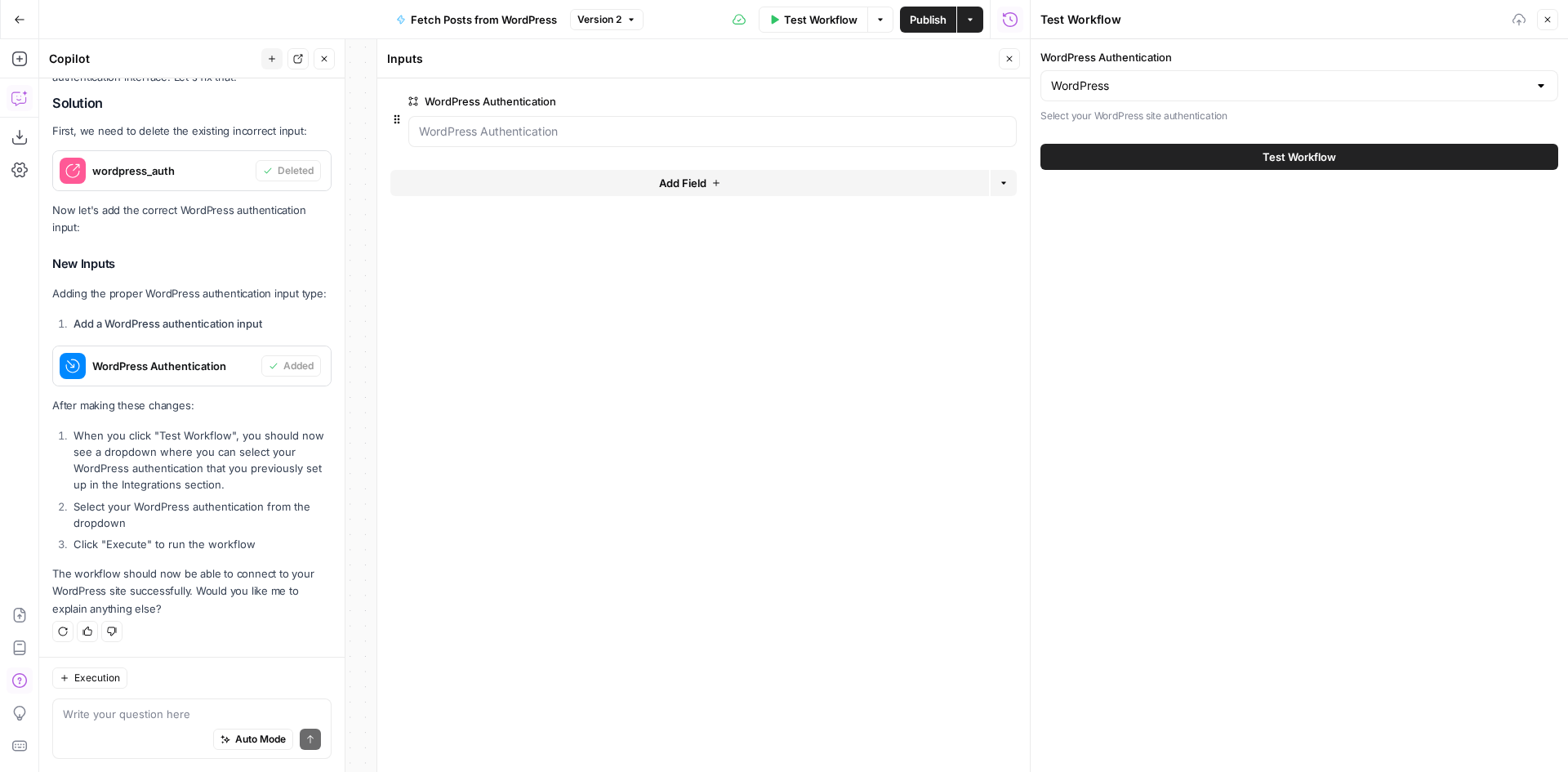
click at [809, 23] on span "Test Workflow" at bounding box center [821, 20] width 73 height 16
click at [1072, 152] on button "Test Workflow" at bounding box center [1299, 156] width 518 height 26
click at [918, 23] on span "Publish" at bounding box center [928, 20] width 37 height 16
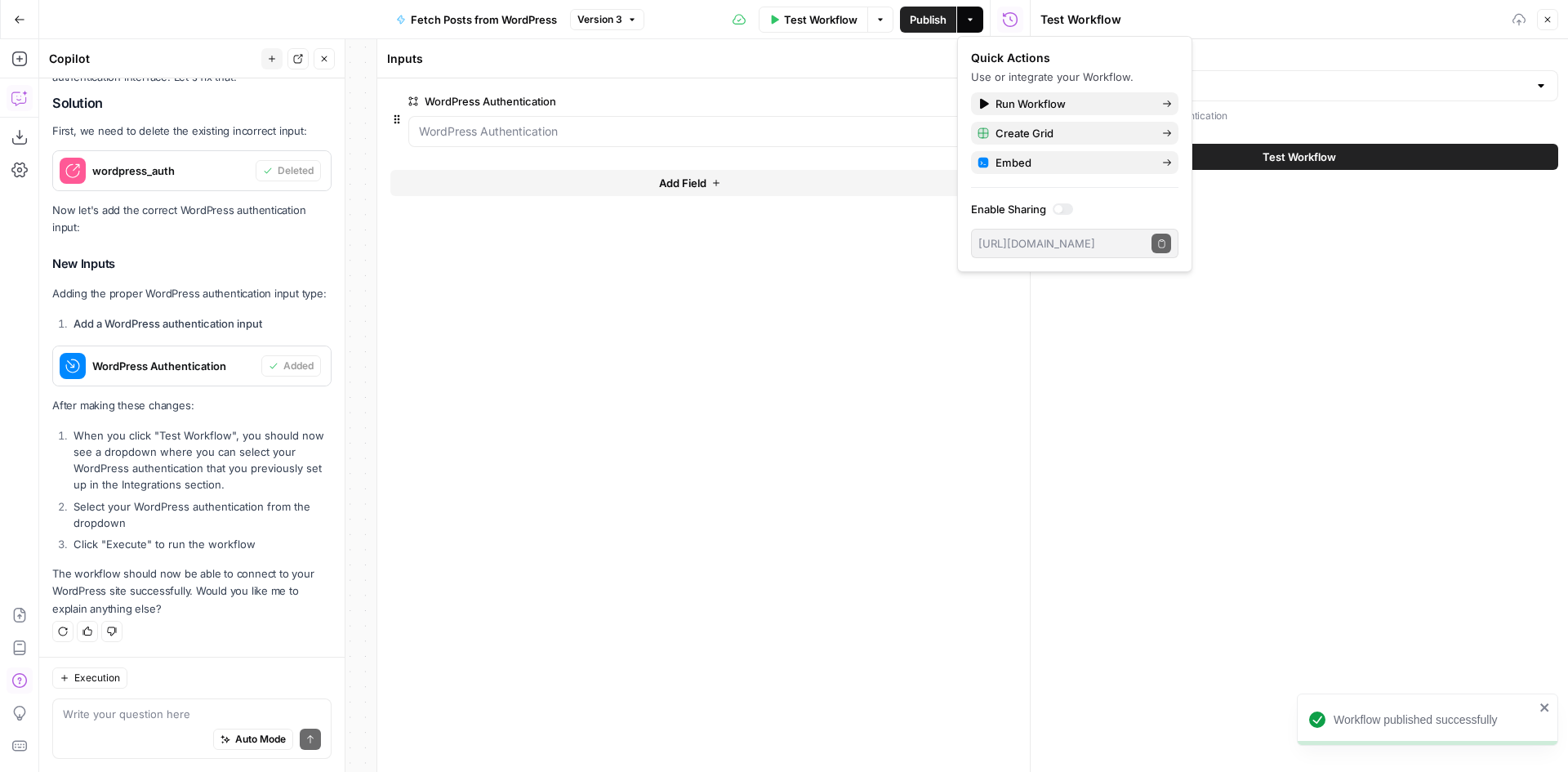
click at [835, 24] on span "Test Workflow" at bounding box center [821, 20] width 73 height 16
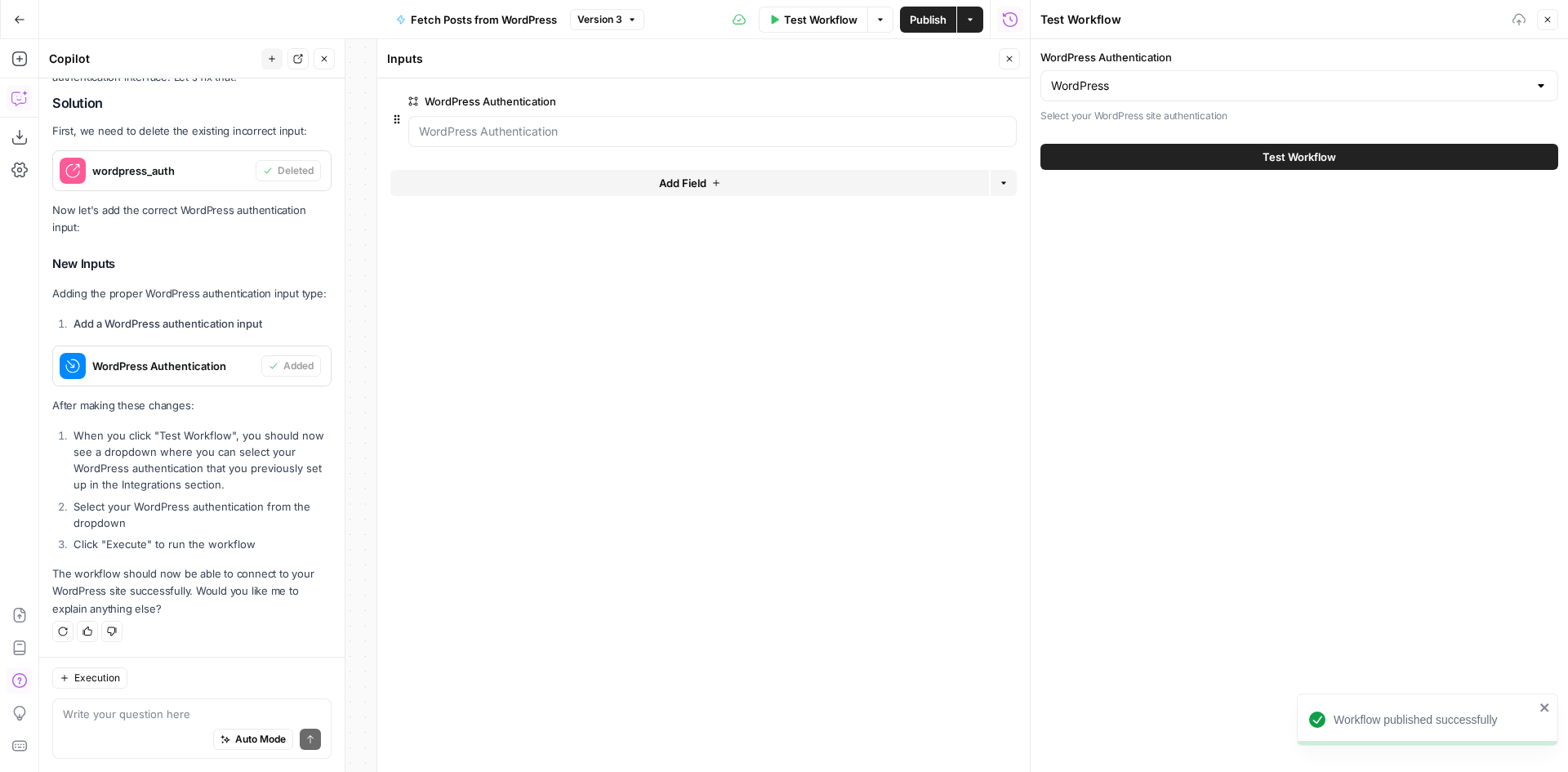
click at [1098, 154] on button "Test Workflow" at bounding box center [1299, 156] width 518 height 26
click at [1155, 159] on button "Test Workflow" at bounding box center [1299, 156] width 518 height 26
click at [1154, 159] on button "Test Workflow" at bounding box center [1299, 156] width 518 height 26
click at [1001, 58] on button "Close" at bounding box center [1009, 58] width 21 height 21
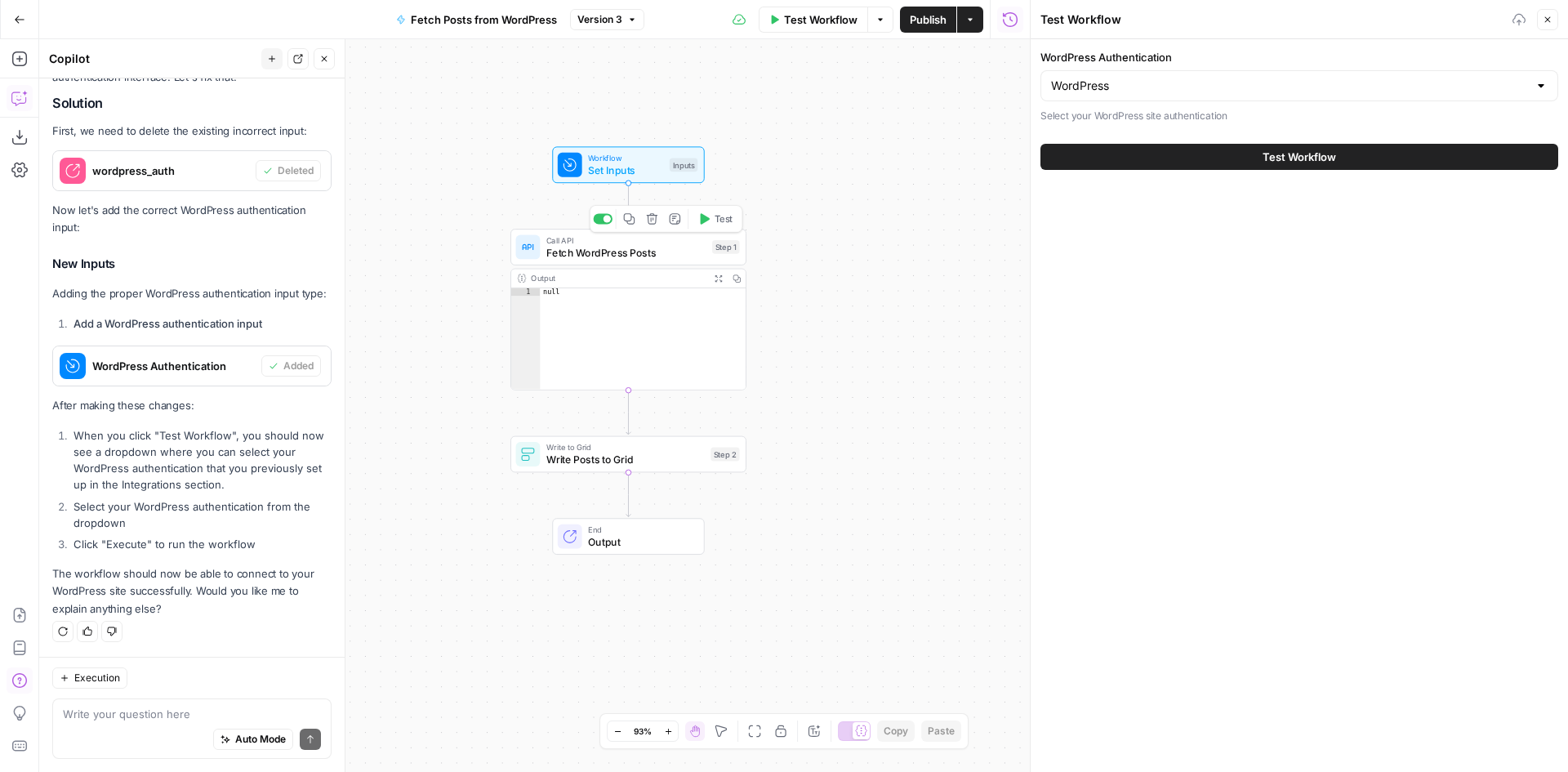
click at [613, 249] on span "Fetch WordPress Posts" at bounding box center [626, 252] width 160 height 16
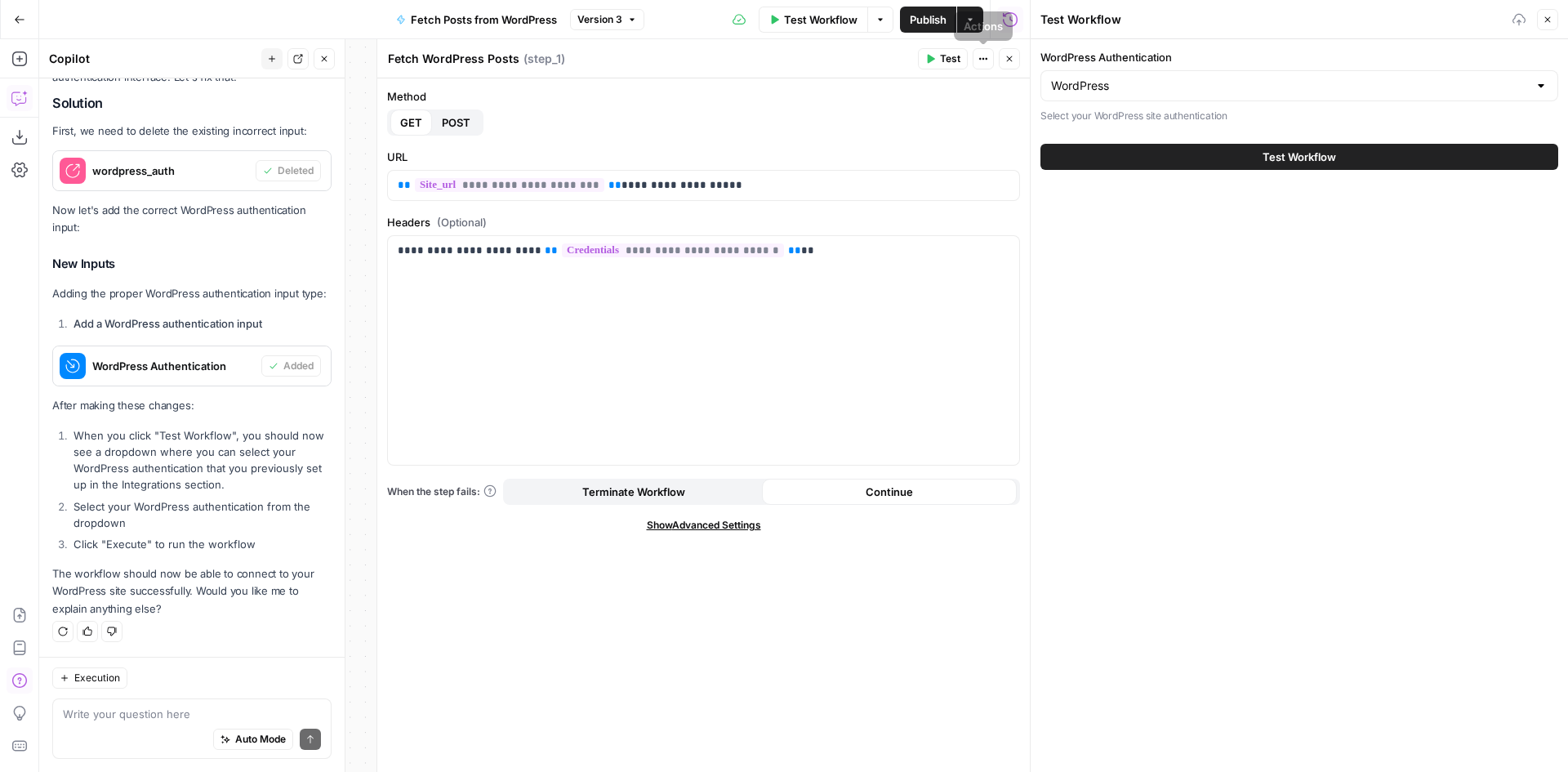
click at [1002, 62] on button "Close" at bounding box center [1009, 58] width 21 height 21
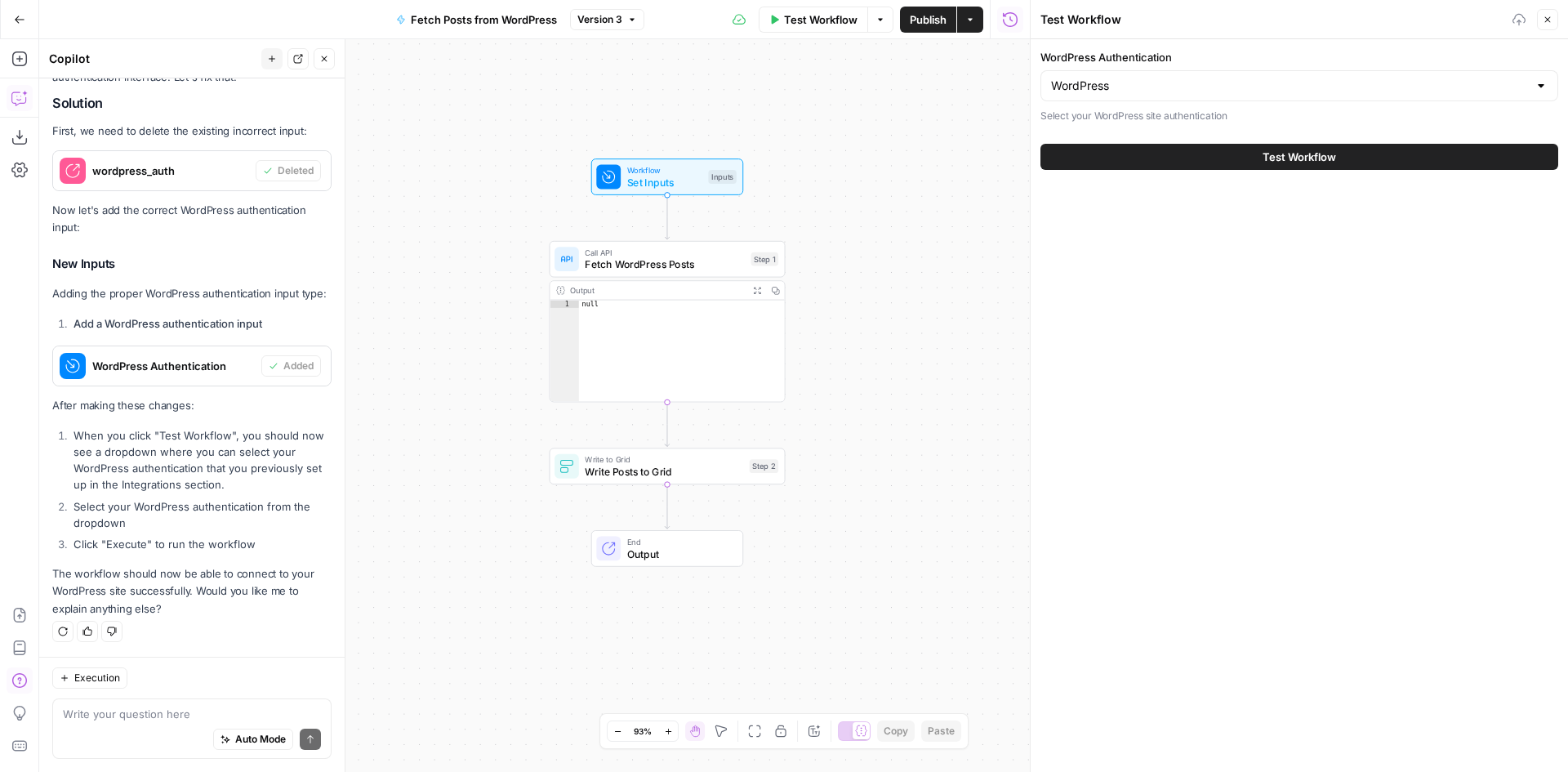
drag, startPoint x: 492, startPoint y: 565, endPoint x: 642, endPoint y: 346, distance: 265.4
click at [470, 335] on div "Workflow Set Inputs Inputs Call API Fetch WordPress Posts Step 1 Output Expand …" at bounding box center [535, 406] width 991 height 733
click at [121, 717] on textarea at bounding box center [192, 714] width 258 height 16
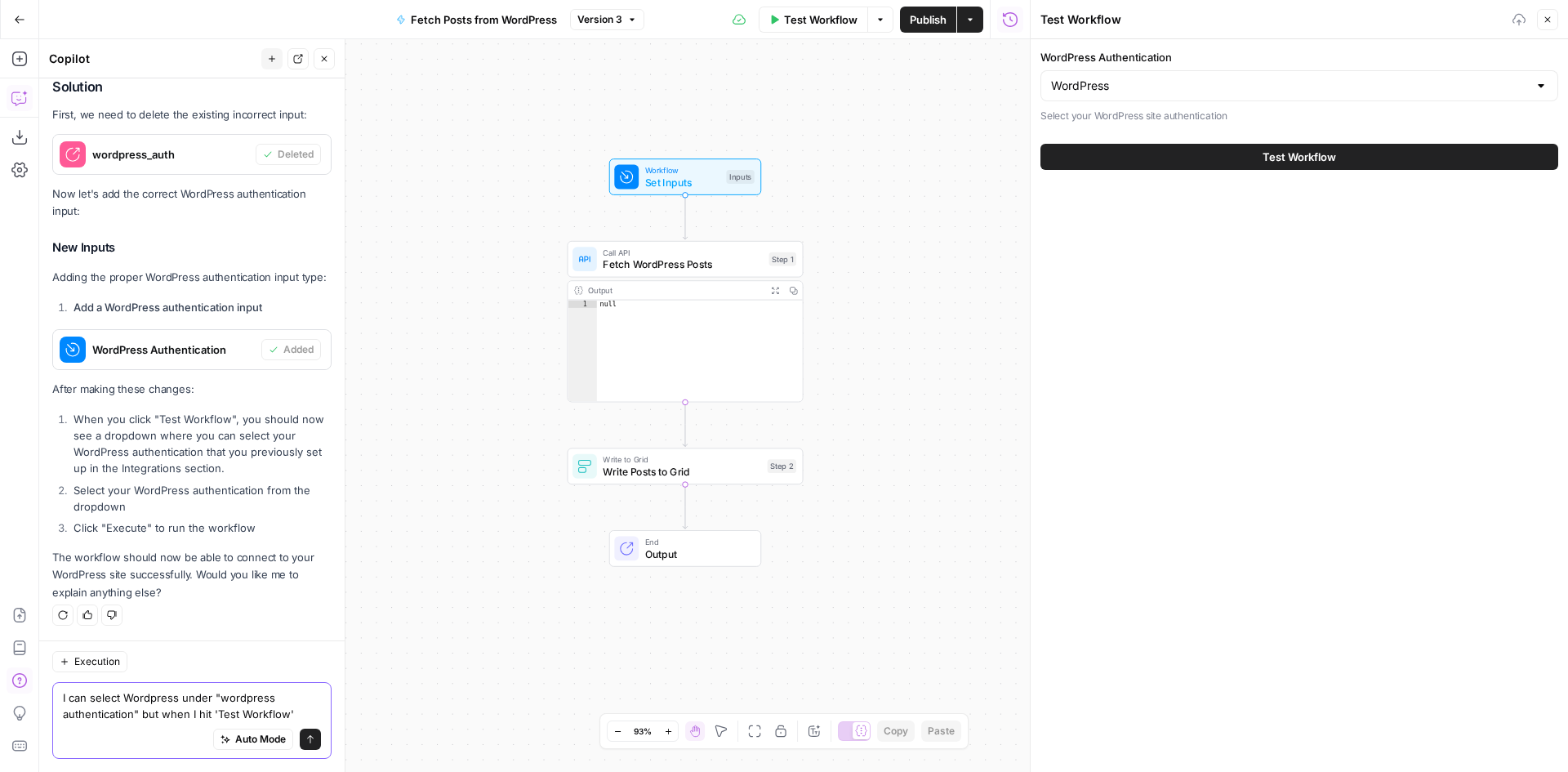
click at [299, 719] on textarea "I can select Wordpress under "wordpress authentication" but when I hit 'Test Wo…" at bounding box center [192, 705] width 258 height 33
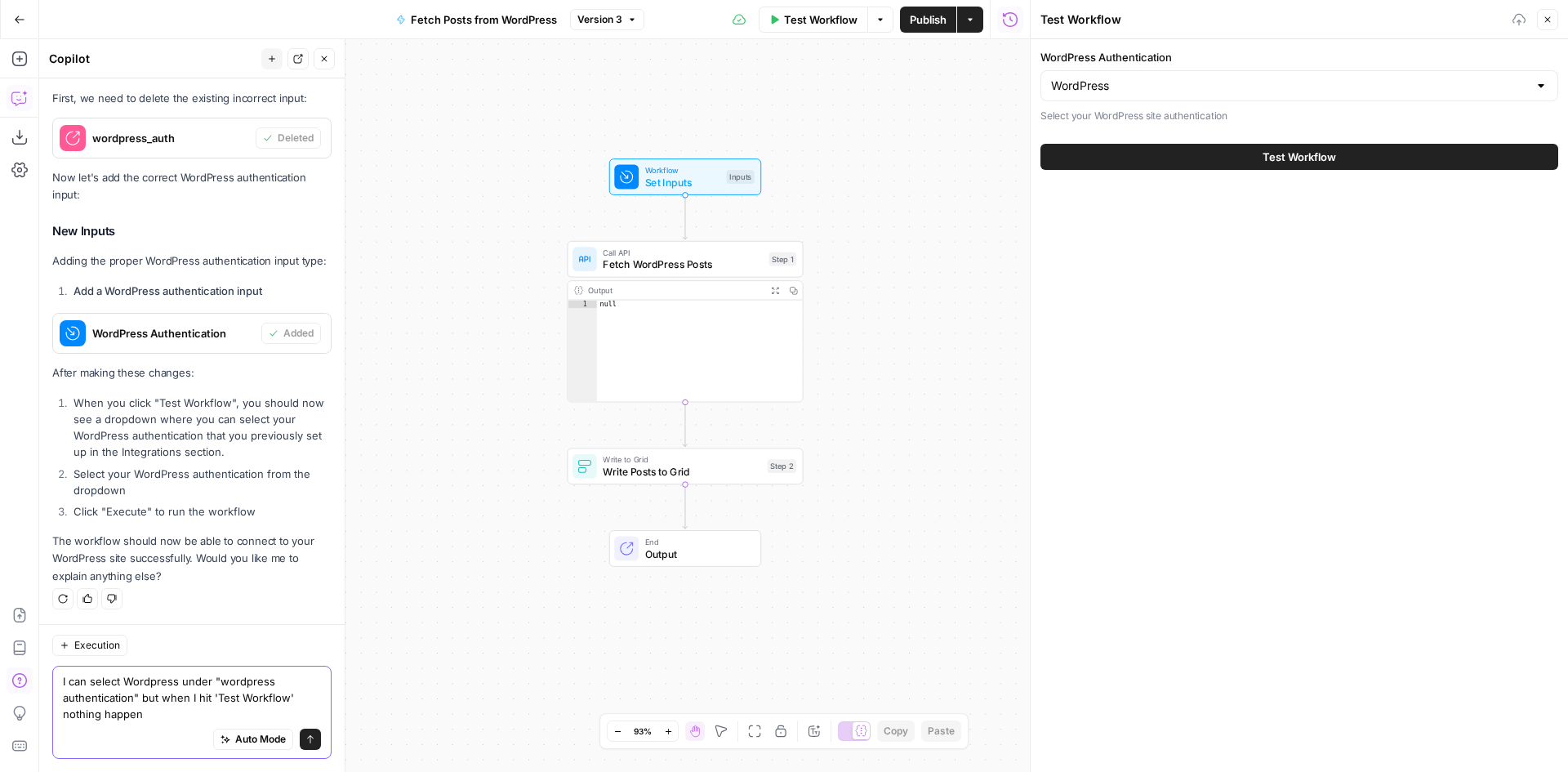
type textarea "I can select Wordpress under "wordpress authentication" but when I hit 'Test Wo…"
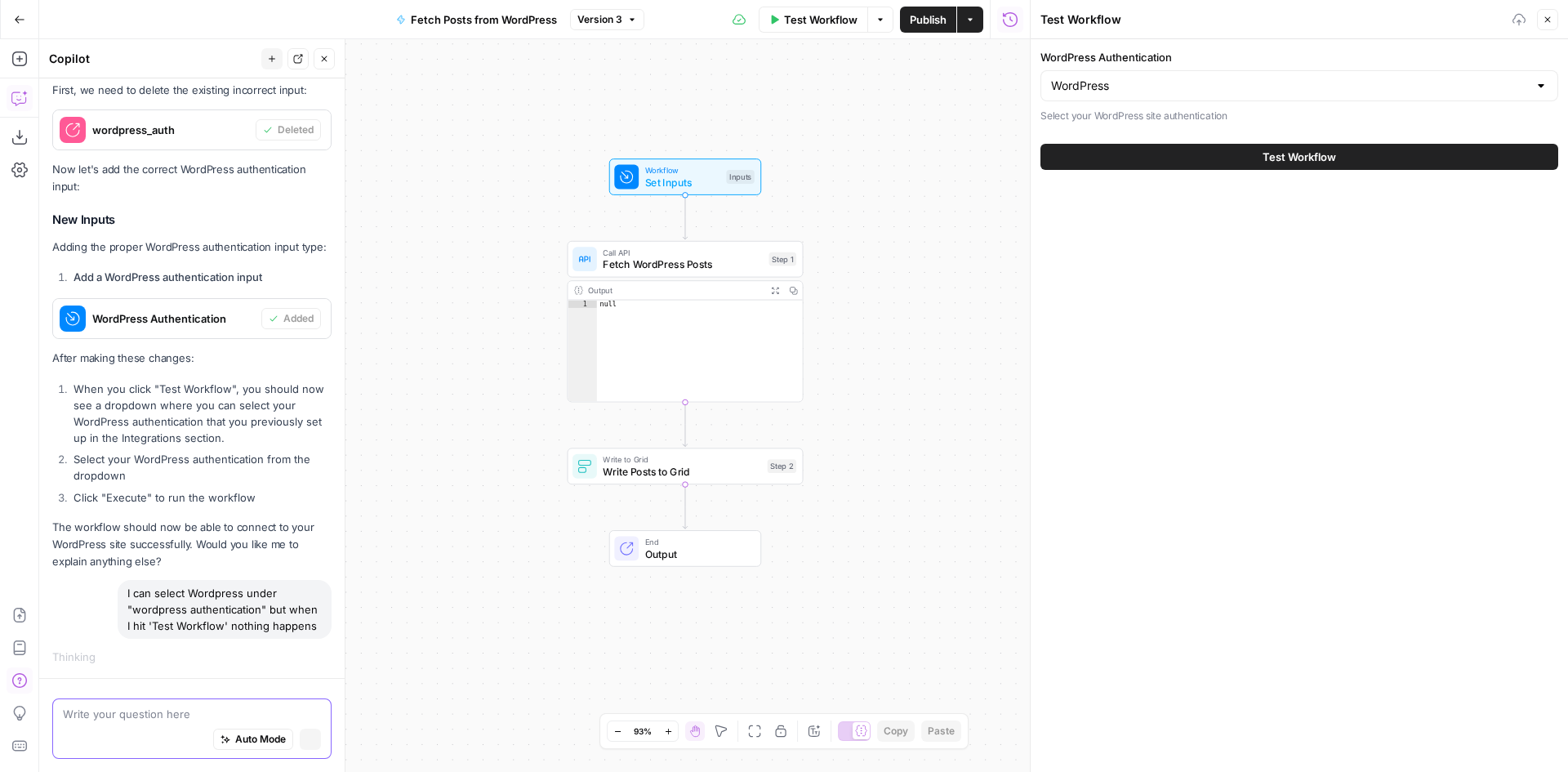
scroll to position [3959, 0]
click at [1229, 164] on button "Test Workflow" at bounding box center [1299, 156] width 518 height 26
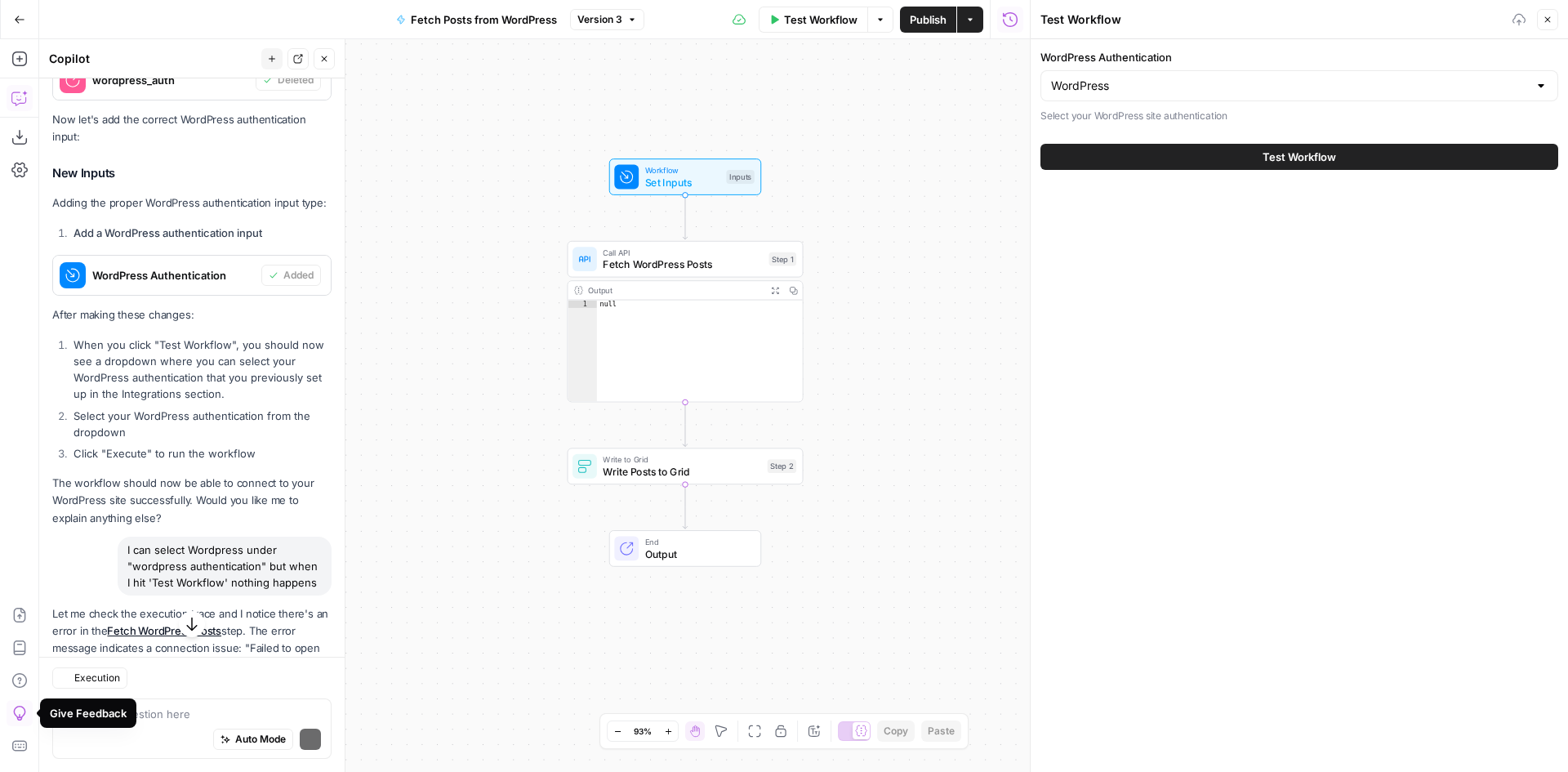
scroll to position [4168, 0]
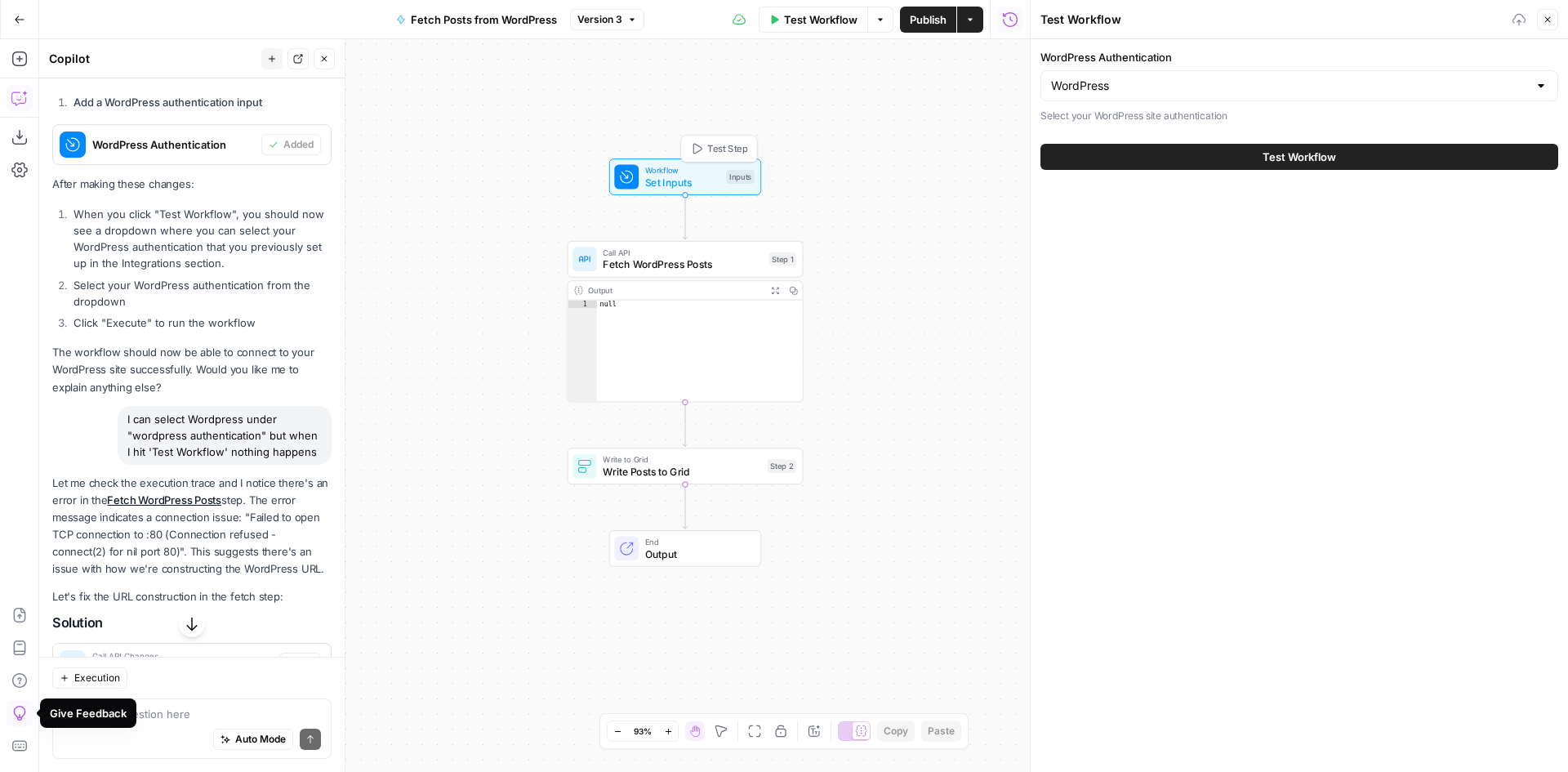
click at [724, 181] on div "Workflow Set Inputs Inputs Test Step" at bounding box center [684, 177] width 141 height 26
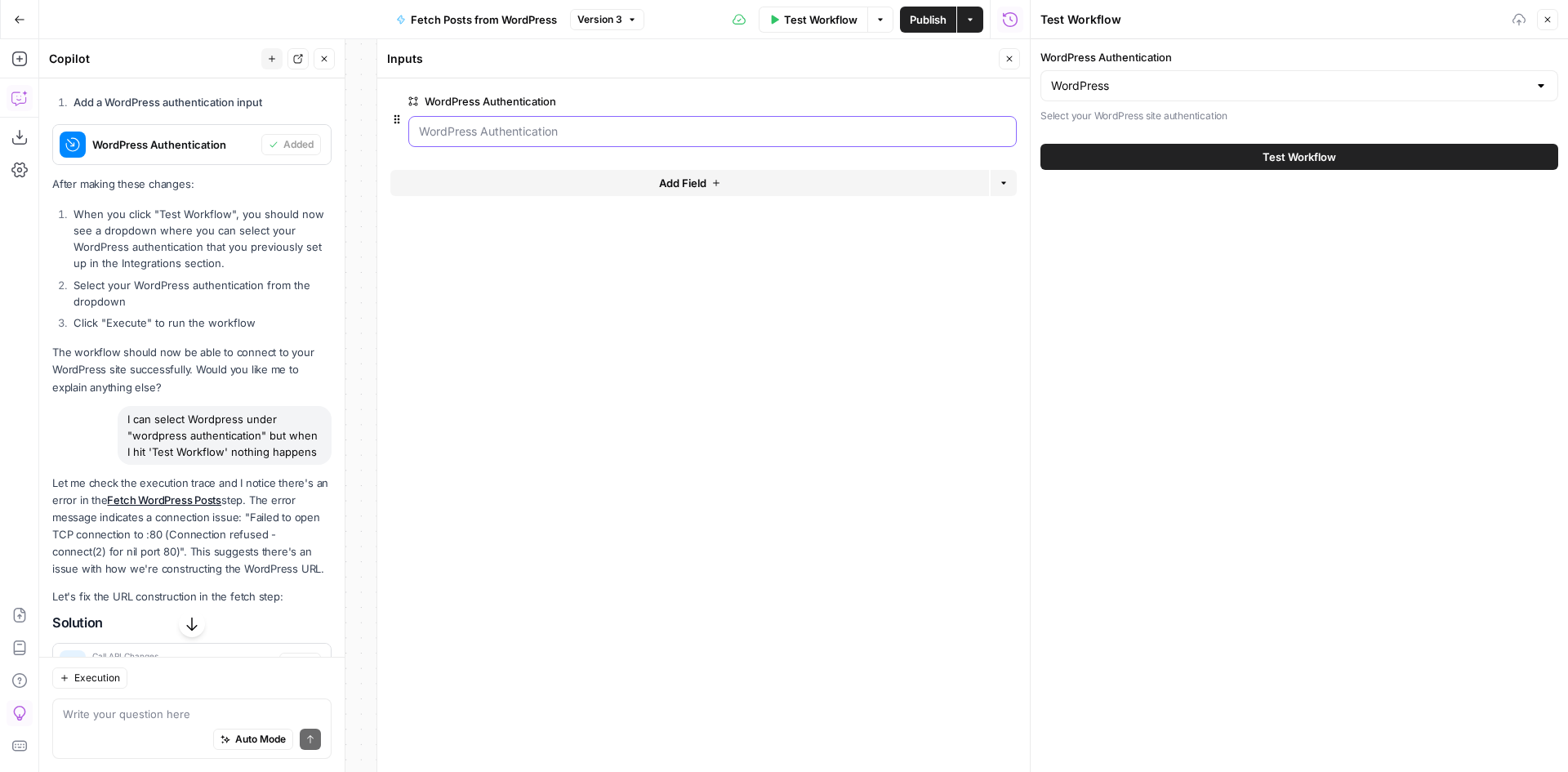
click at [583, 127] on Authentication "WordPress Authentication" at bounding box center [713, 132] width 588 height 16
click at [832, 128] on Authentication "WordPress Authentication" at bounding box center [713, 132] width 588 height 16
click at [948, 105] on span "edit field" at bounding box center [955, 101] width 36 height 13
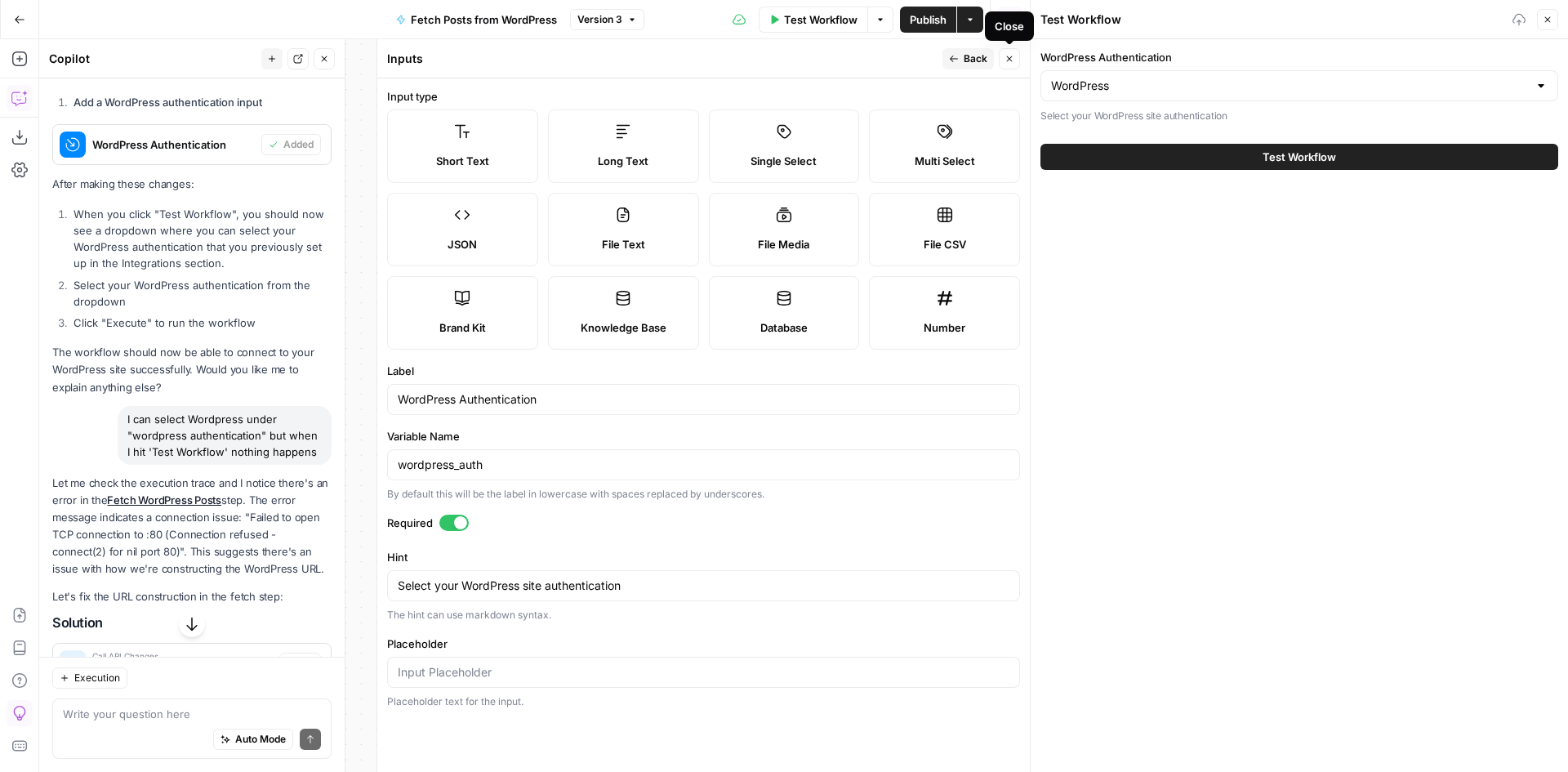
click at [969, 61] on span "Back" at bounding box center [976, 58] width 24 height 15
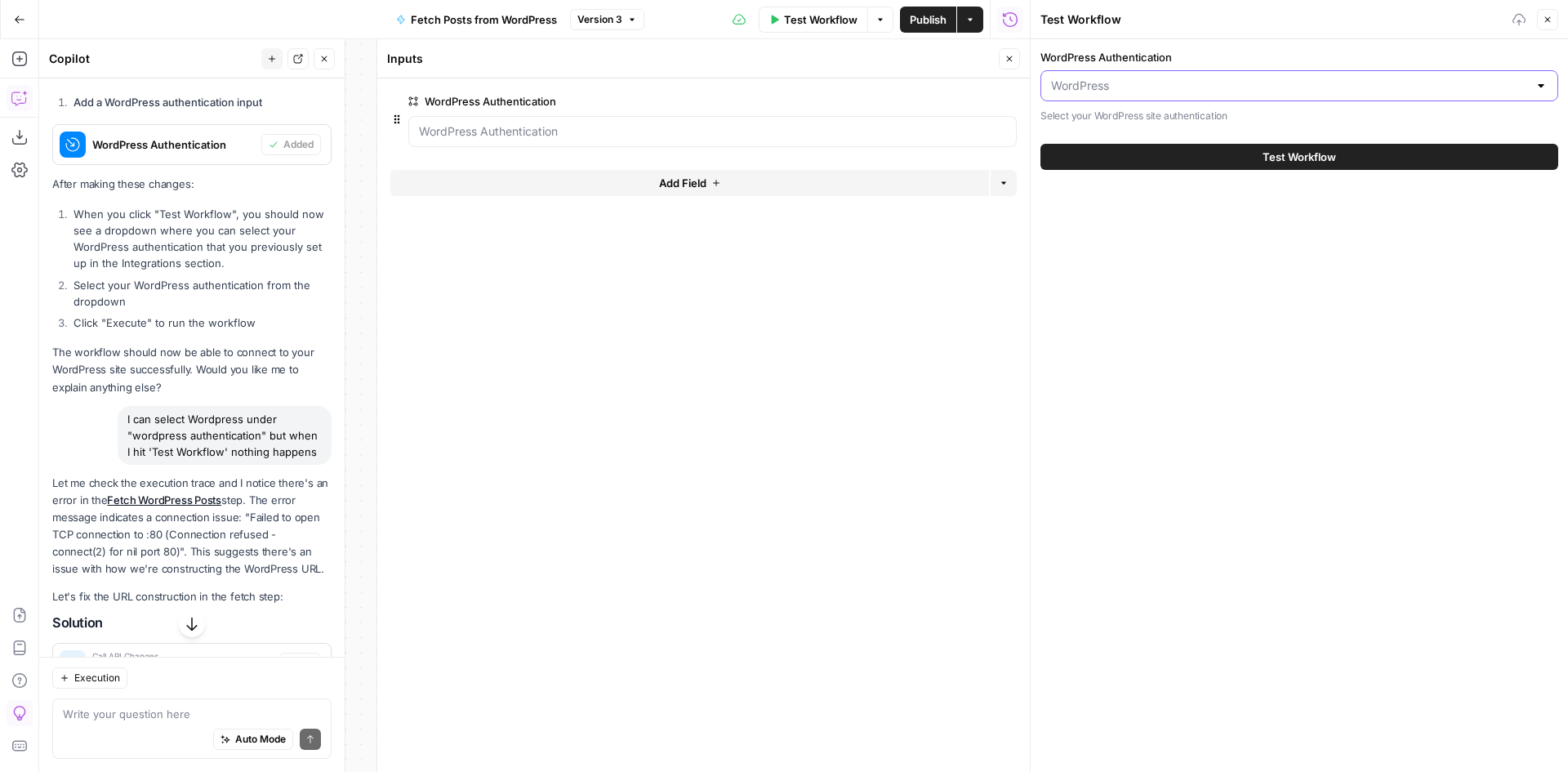
click at [1339, 79] on input "WordPress Authentication" at bounding box center [1289, 86] width 477 height 16
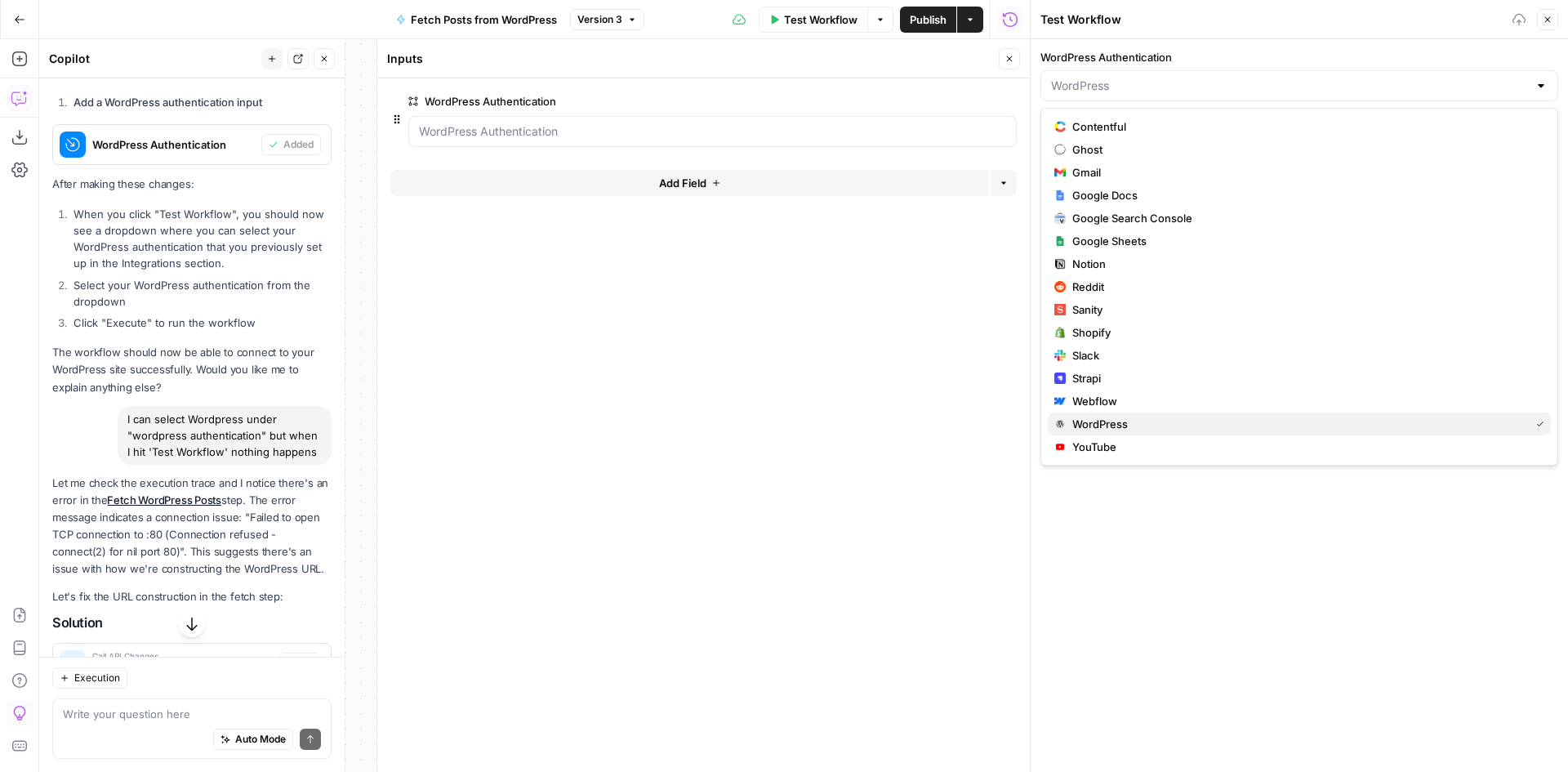
click at [1120, 429] on span "WordPress" at bounding box center [1298, 424] width 450 height 16
type input "WordPress"
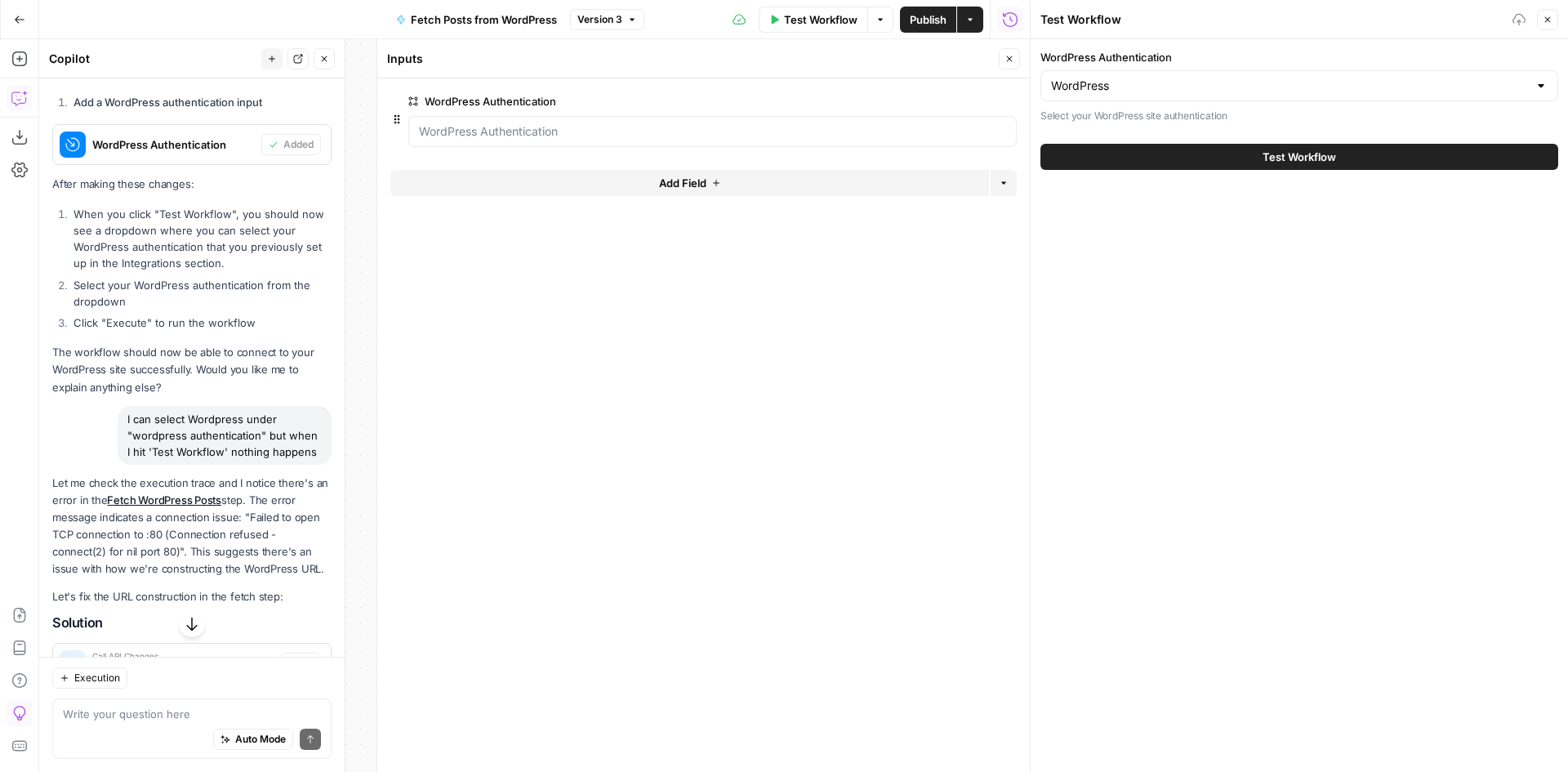
click at [1128, 153] on button "Test Workflow" at bounding box center [1299, 156] width 518 height 26
click at [1004, 63] on icon "button" at bounding box center [1009, 58] width 10 height 10
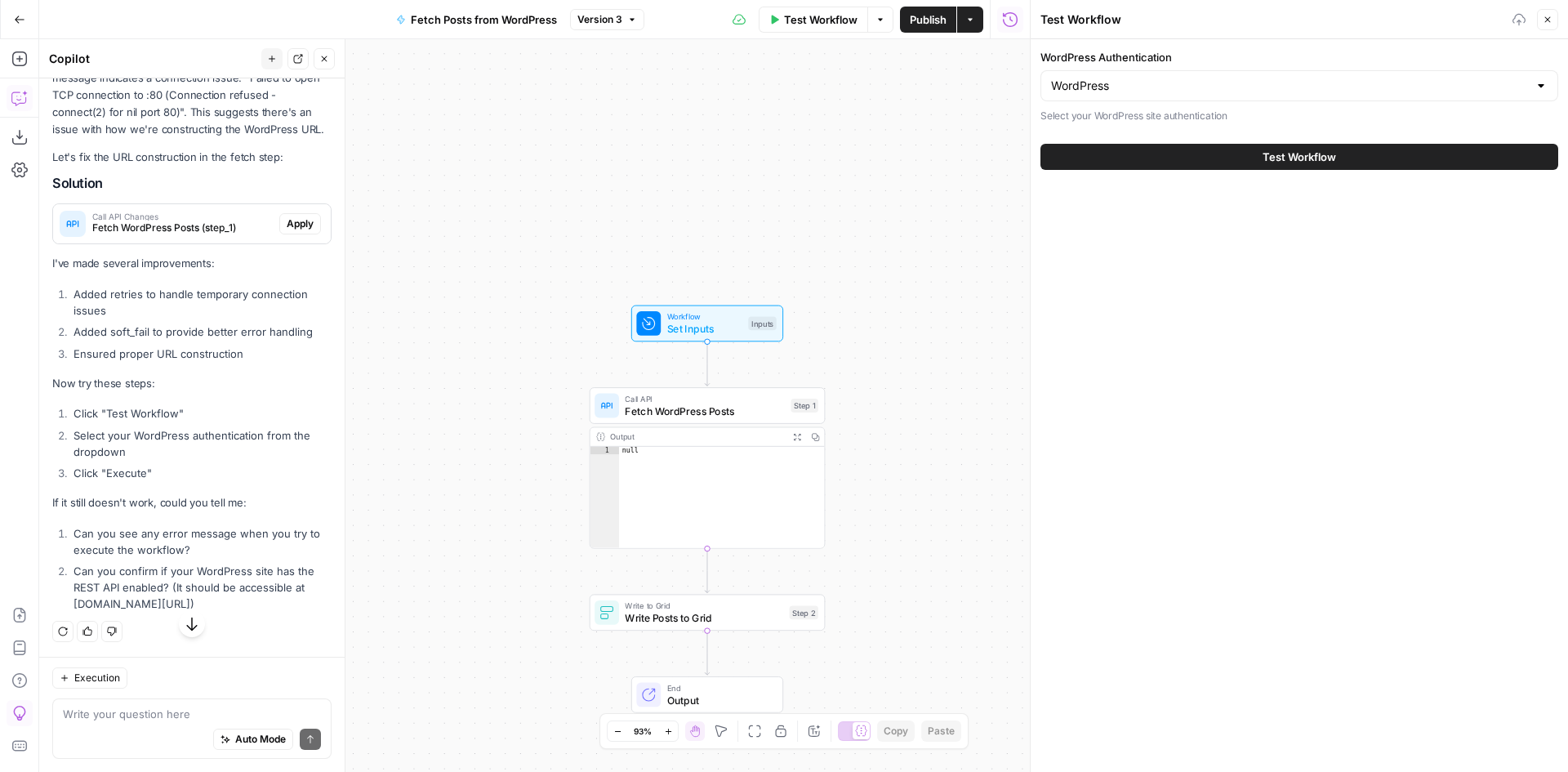
scroll to position [4708, 0]
click at [241, 233] on span "Fetch WordPress Posts (step_1)" at bounding box center [183, 227] width 181 height 15
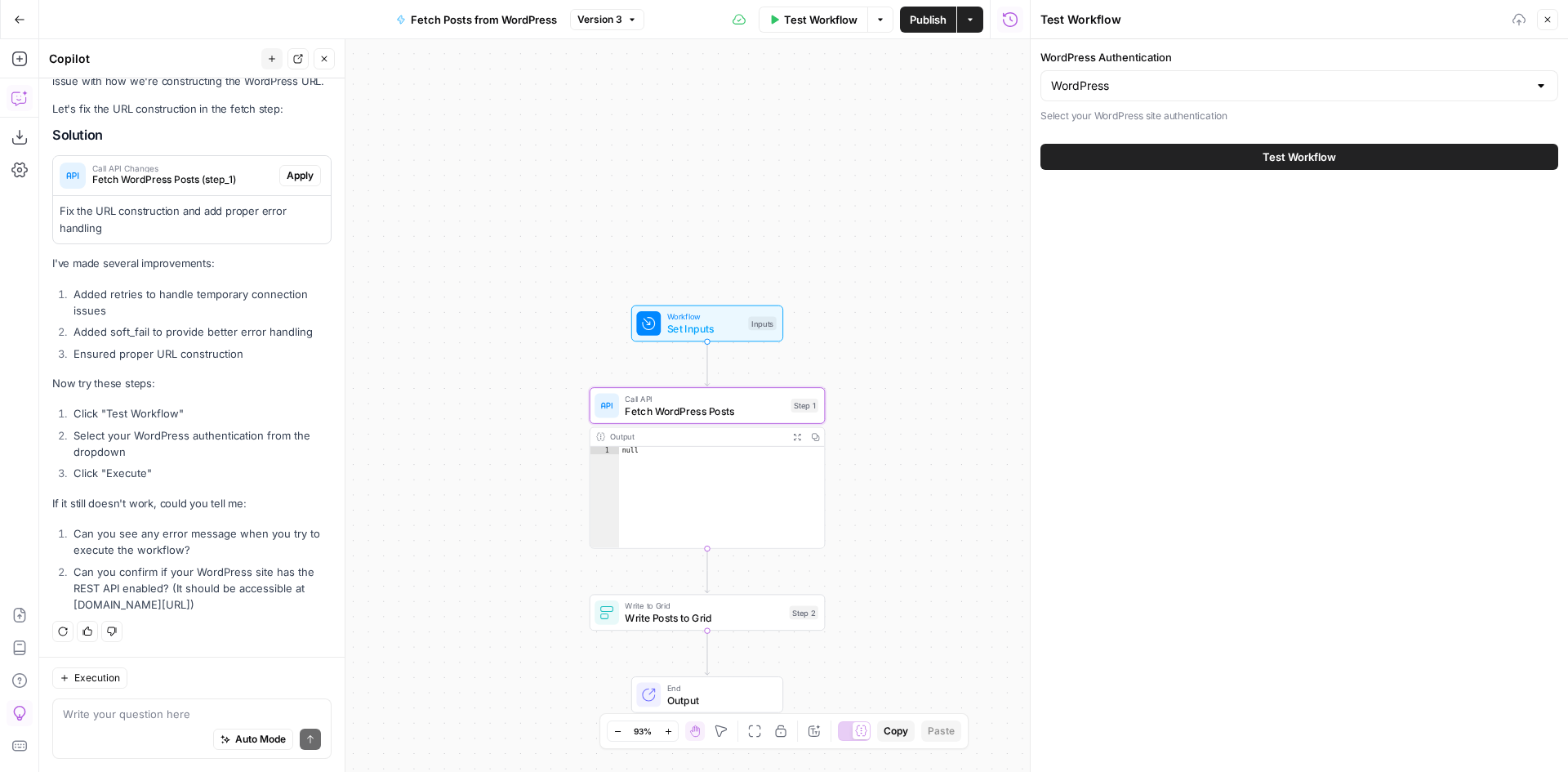
click at [287, 183] on span "Apply" at bounding box center [300, 175] width 26 height 15
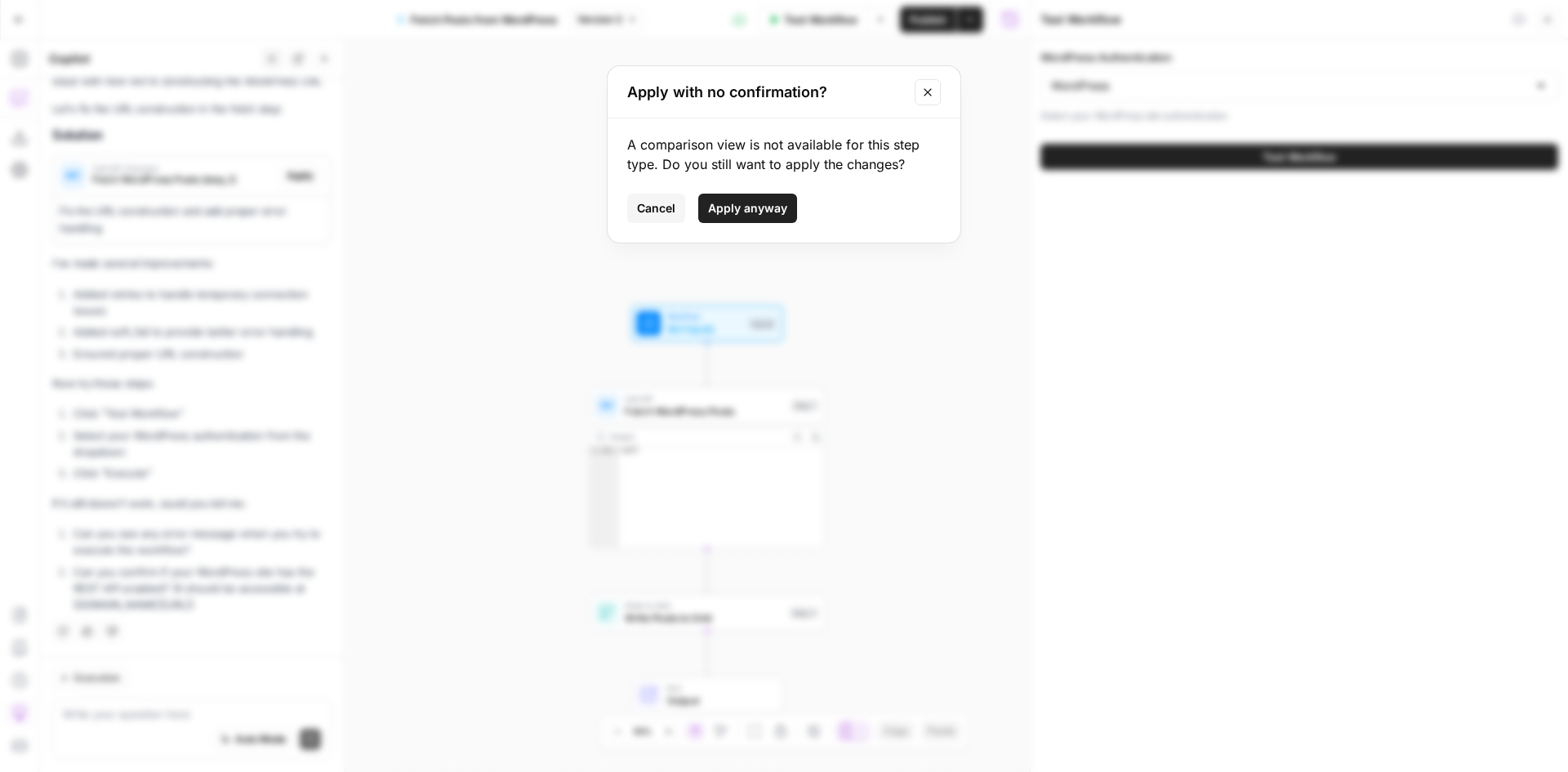
click at [781, 208] on span "Apply anyway" at bounding box center [747, 208] width 79 height 16
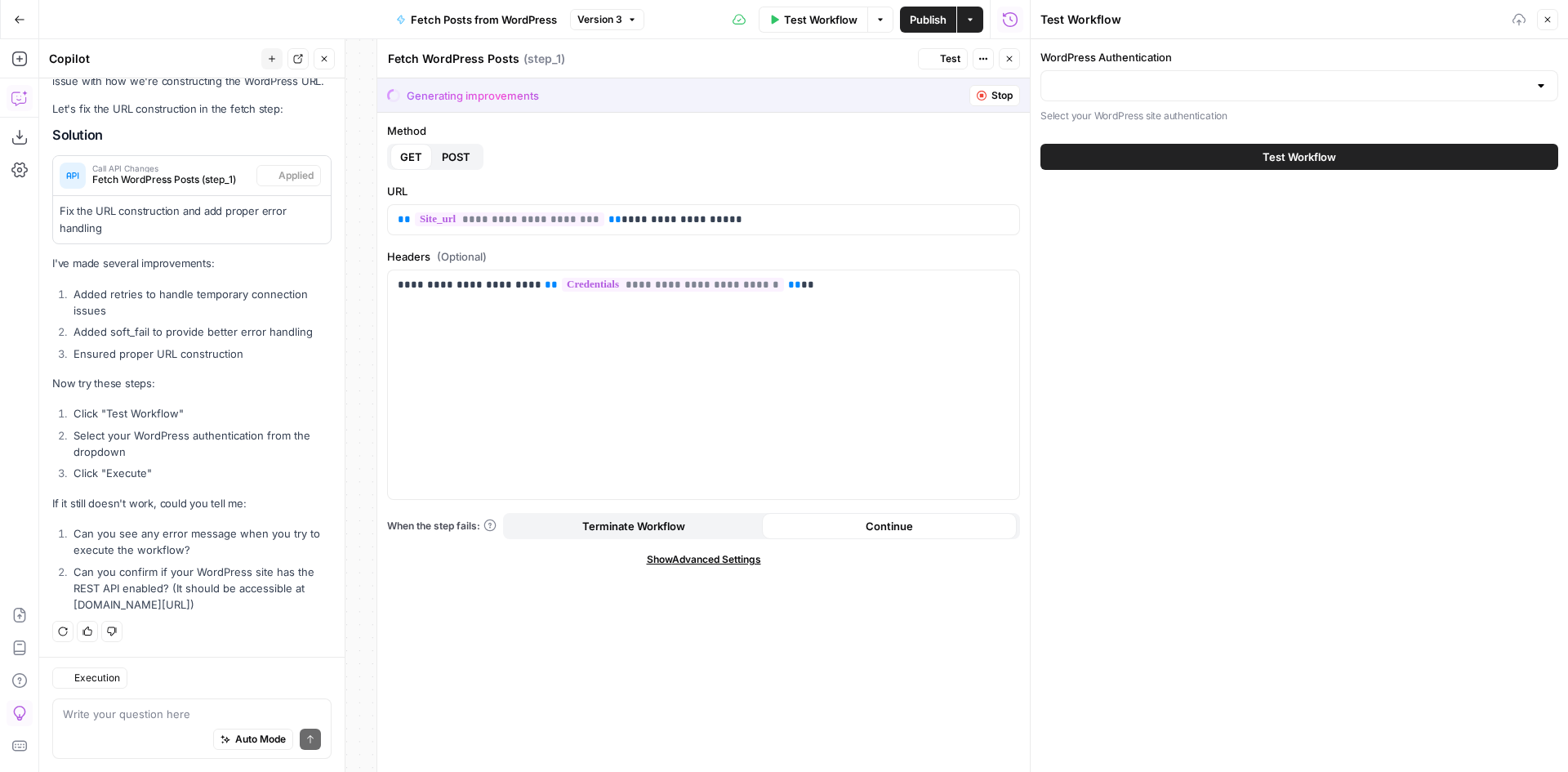
scroll to position [4783, 0]
click at [1289, 93] on input "WordPress Authentication" at bounding box center [1289, 86] width 477 height 16
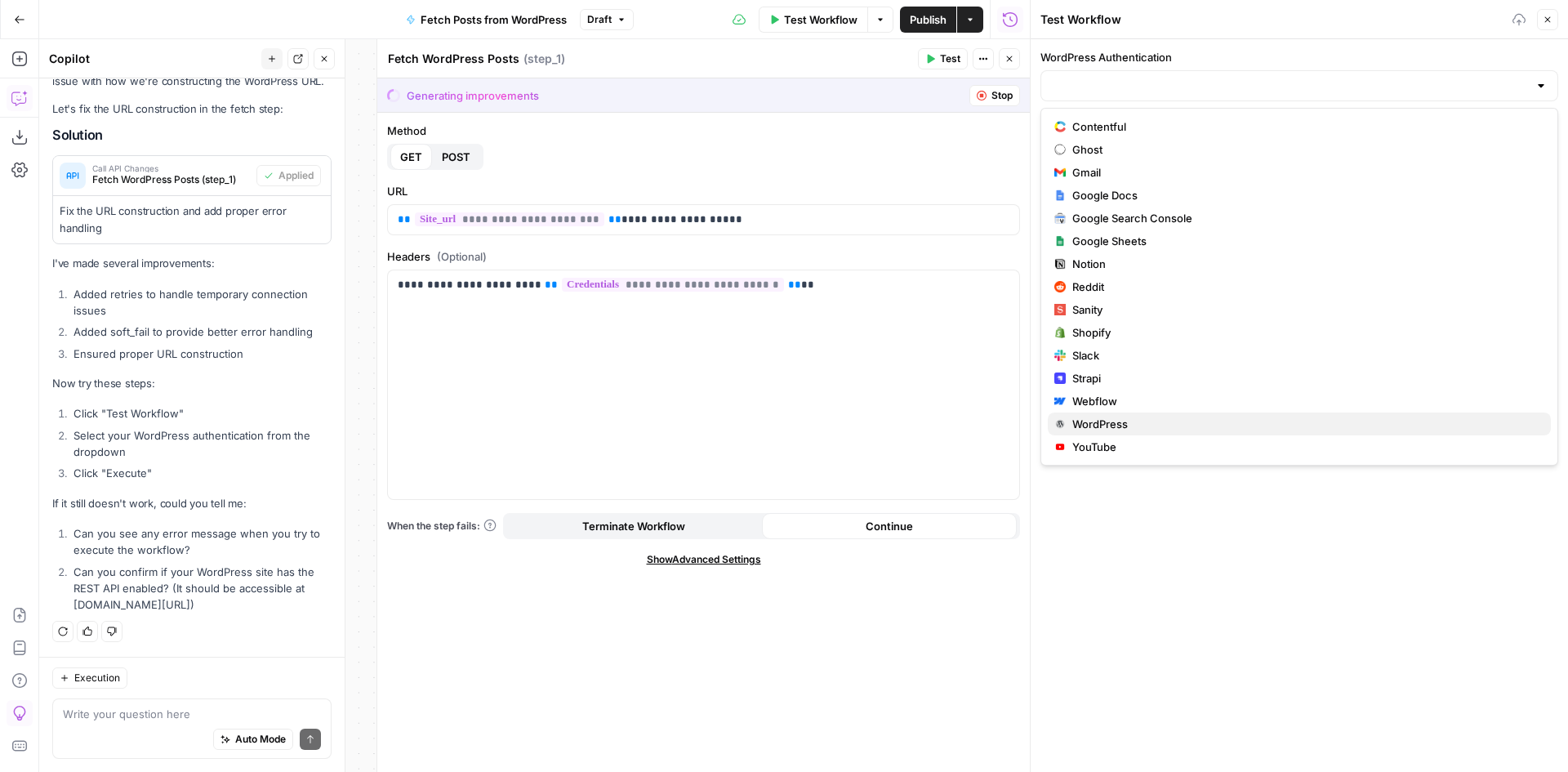
click at [1134, 427] on span "WordPress" at bounding box center [1306, 424] width 466 height 16
type input "WordPress"
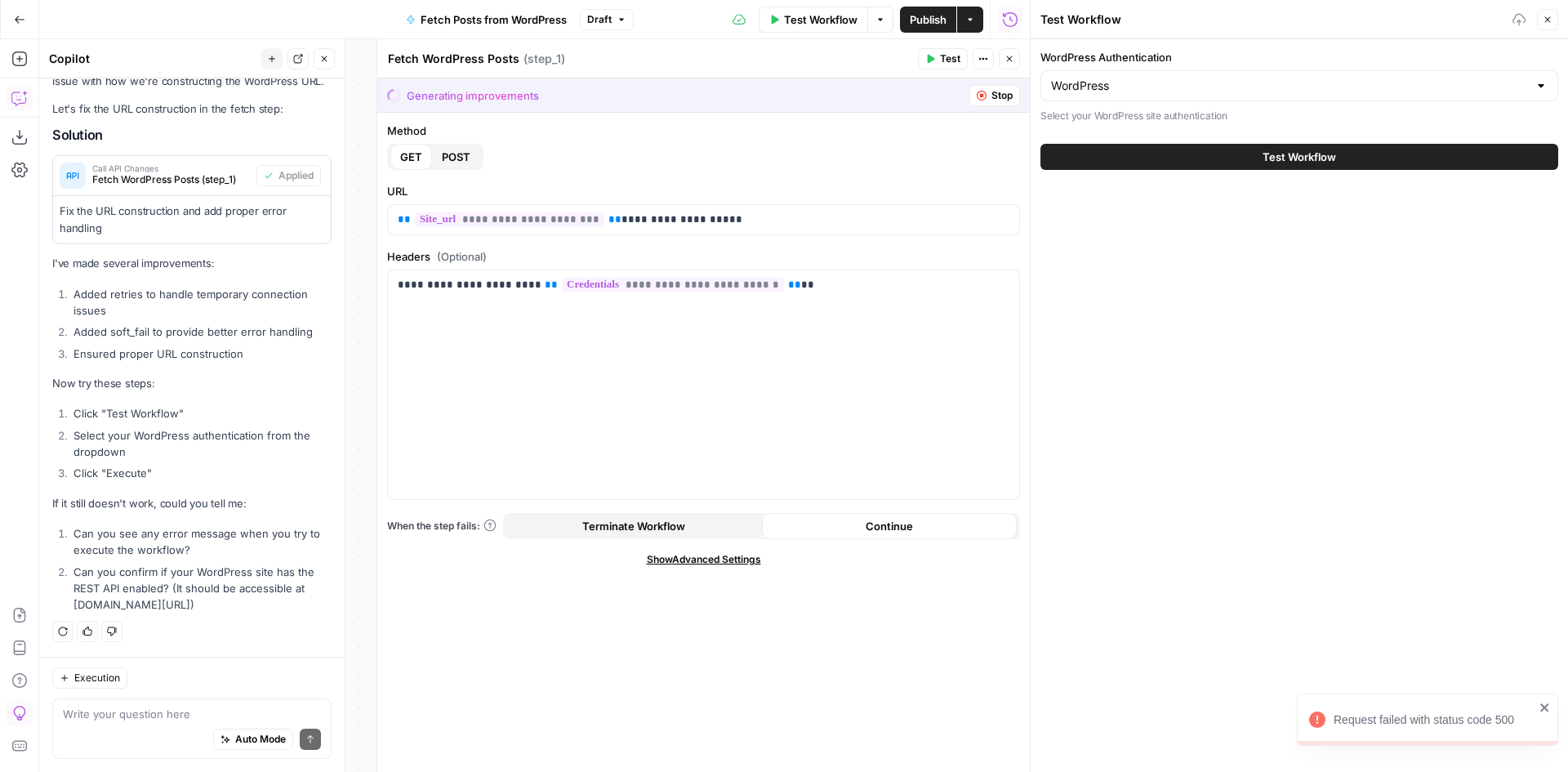
click at [1189, 159] on button "Test Workflow" at bounding box center [1299, 156] width 518 height 26
click at [680, 566] on div "**********" at bounding box center [704, 441] width 652 height 659
click at [680, 565] on span "Show Advanced Settings" at bounding box center [704, 559] width 114 height 15
click at [705, 563] on span "Hide Advanced Settings" at bounding box center [704, 559] width 111 height 15
click at [1133, 160] on button "Test Workflow" at bounding box center [1299, 156] width 518 height 26
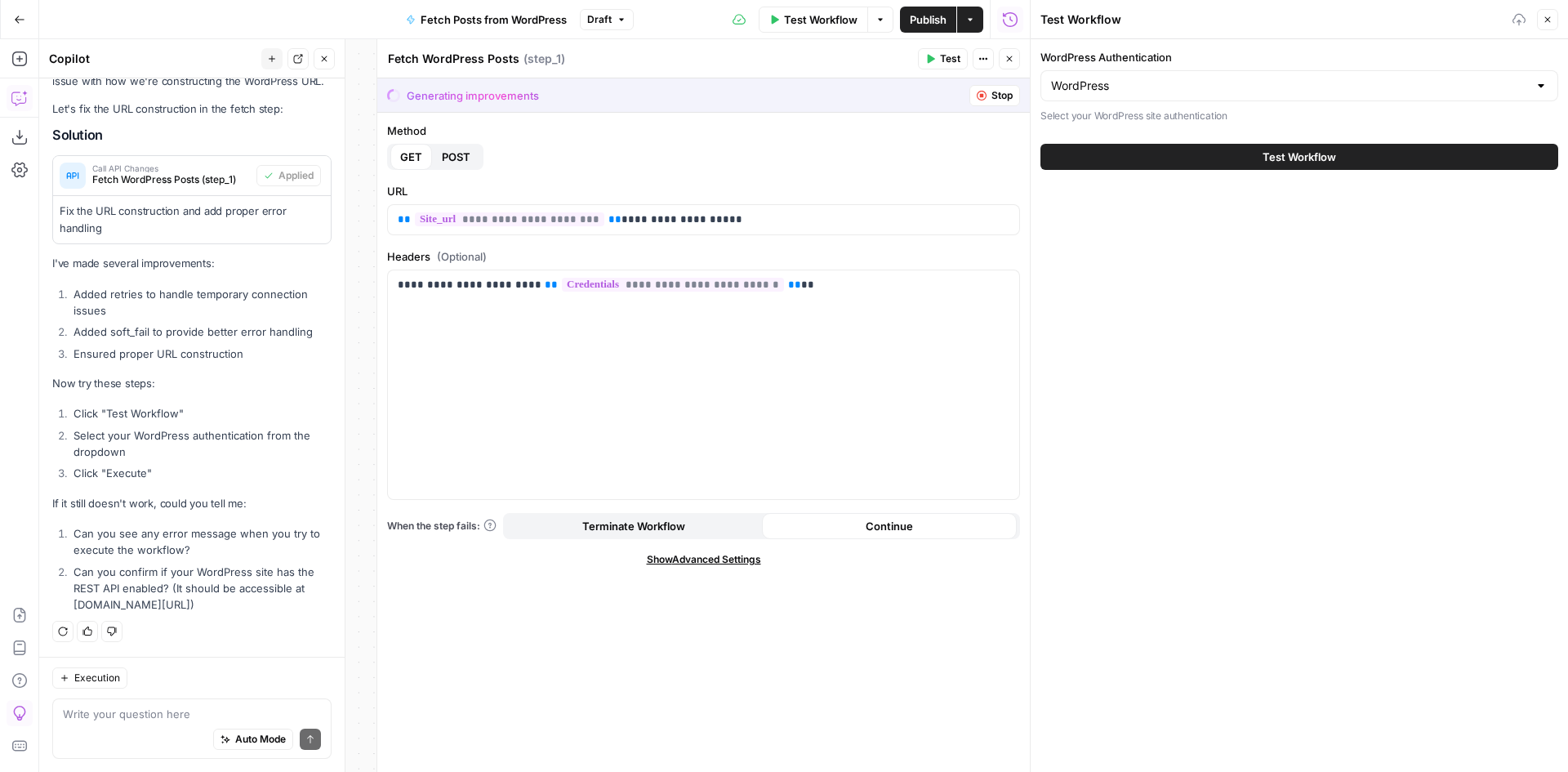
click at [831, 24] on span "Test Workflow" at bounding box center [821, 20] width 73 height 16
click at [1205, 153] on button "Test Workflow" at bounding box center [1299, 156] width 518 height 26
click at [1218, 148] on button "Test Workflow" at bounding box center [1299, 156] width 518 height 26
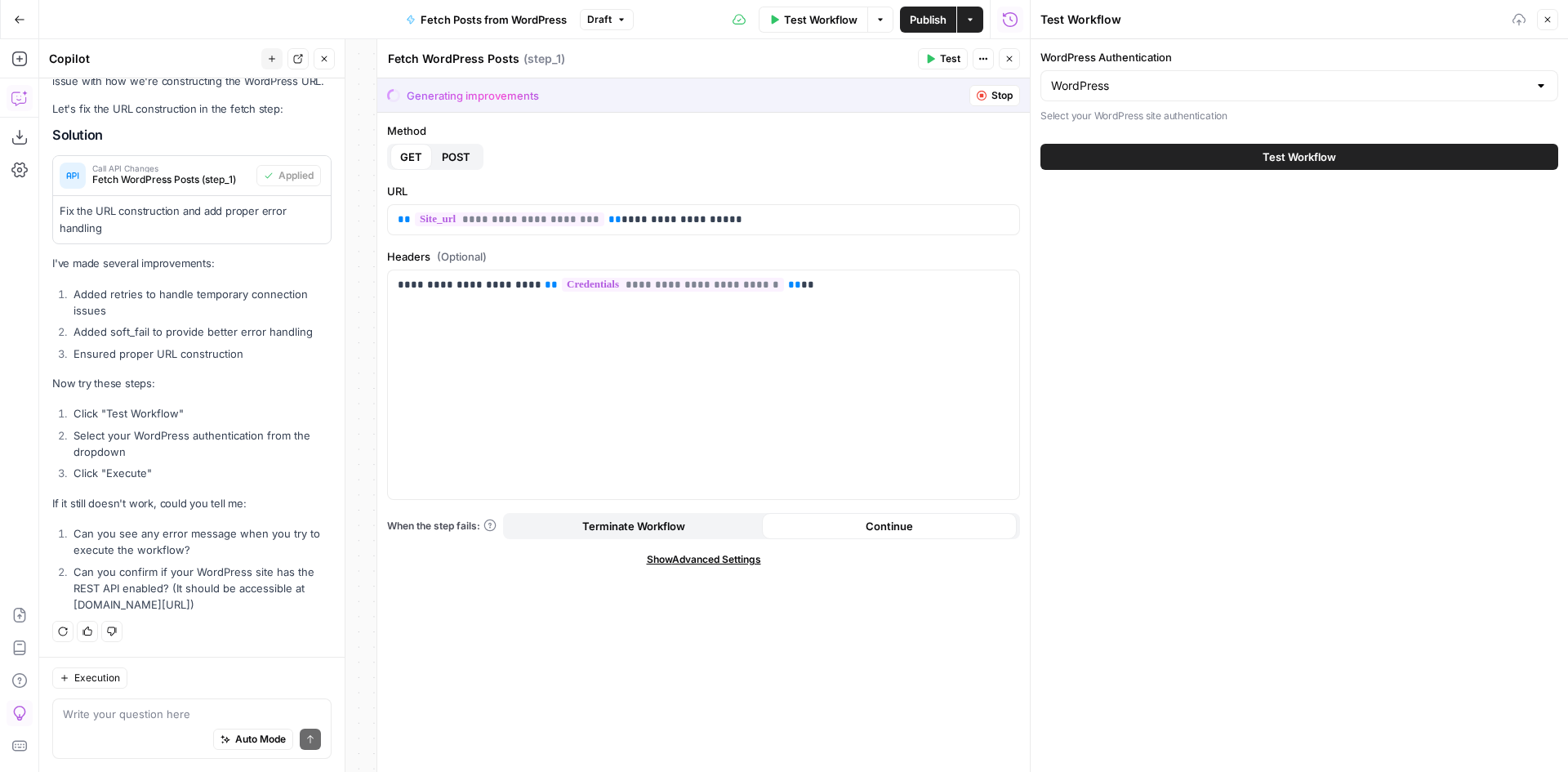
click at [1218, 148] on button "Test Workflow" at bounding box center [1299, 156] width 518 height 26
click at [1446, 90] on input "WordPress Authentication" at bounding box center [1289, 86] width 477 height 16
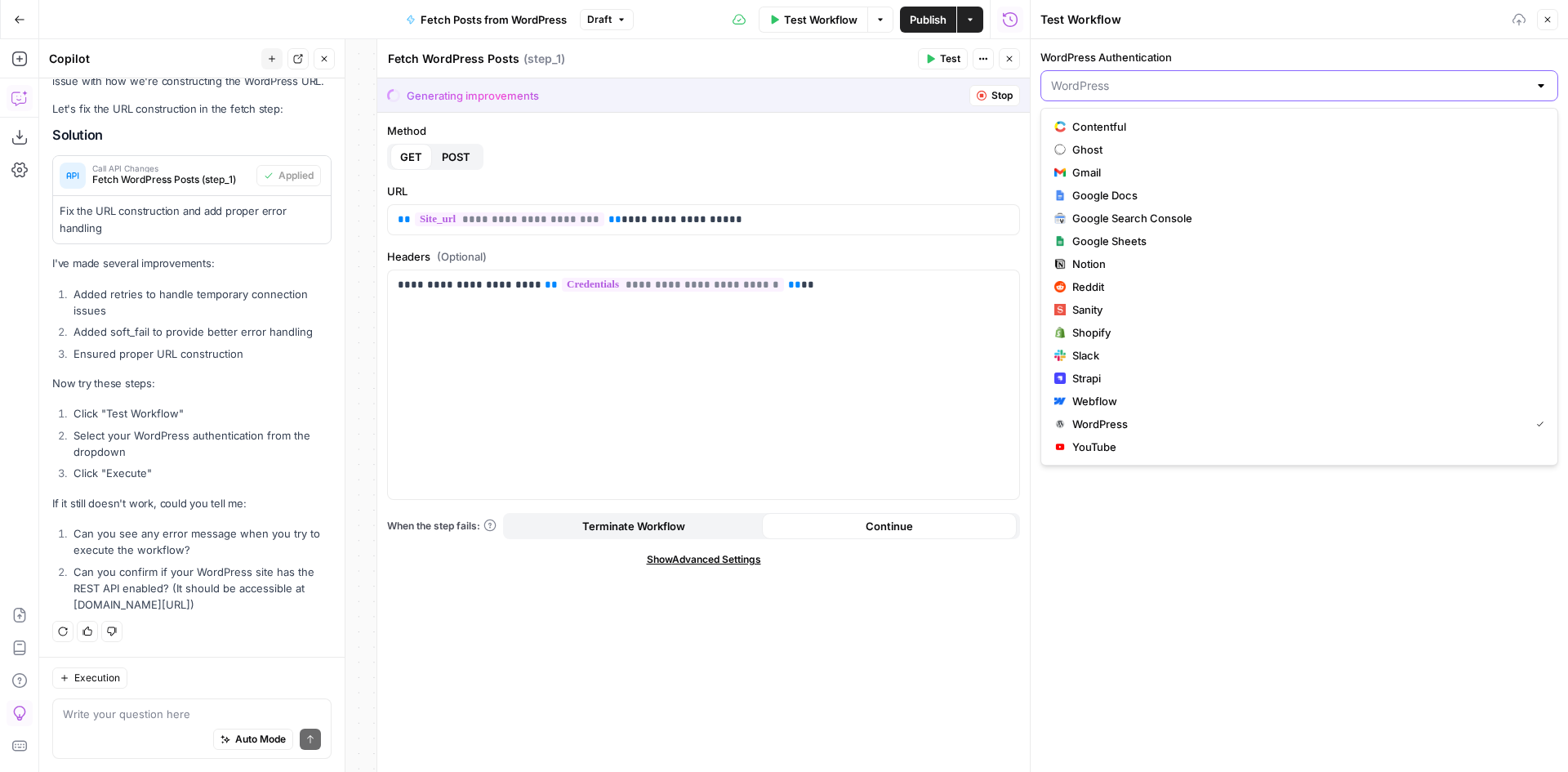
click at [1435, 88] on input "WordPress Authentication" at bounding box center [1289, 86] width 477 height 16
type input "WordPress"
click at [1375, 519] on div "WordPress Authentication WordPress Select your WordPress site authentication Te…" at bounding box center [1299, 406] width 537 height 733
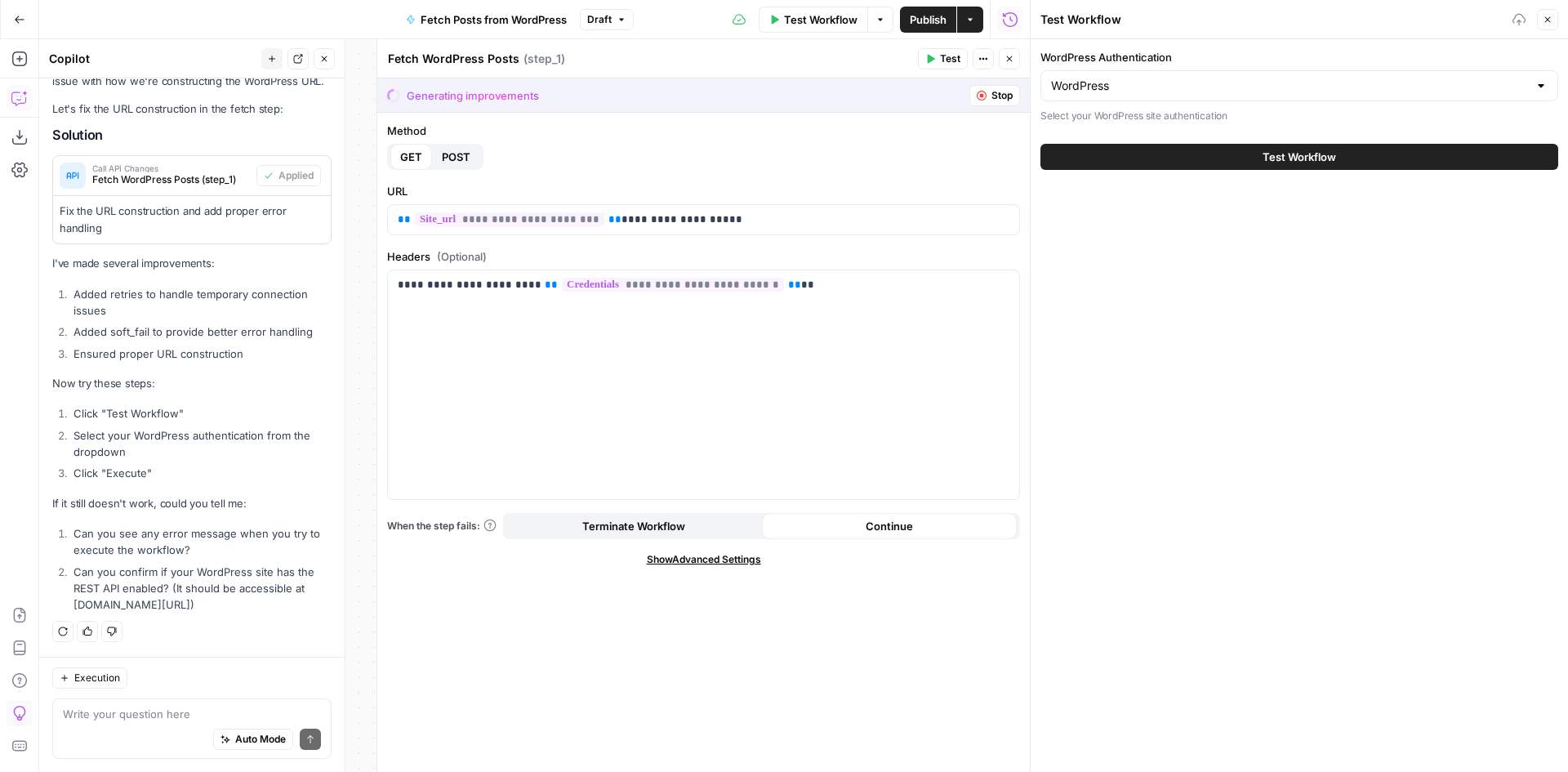
click at [1199, 170] on div "Test Workflow" at bounding box center [1299, 157] width 518 height 46
click at [1202, 162] on button "Test Workflow" at bounding box center [1299, 156] width 518 height 26
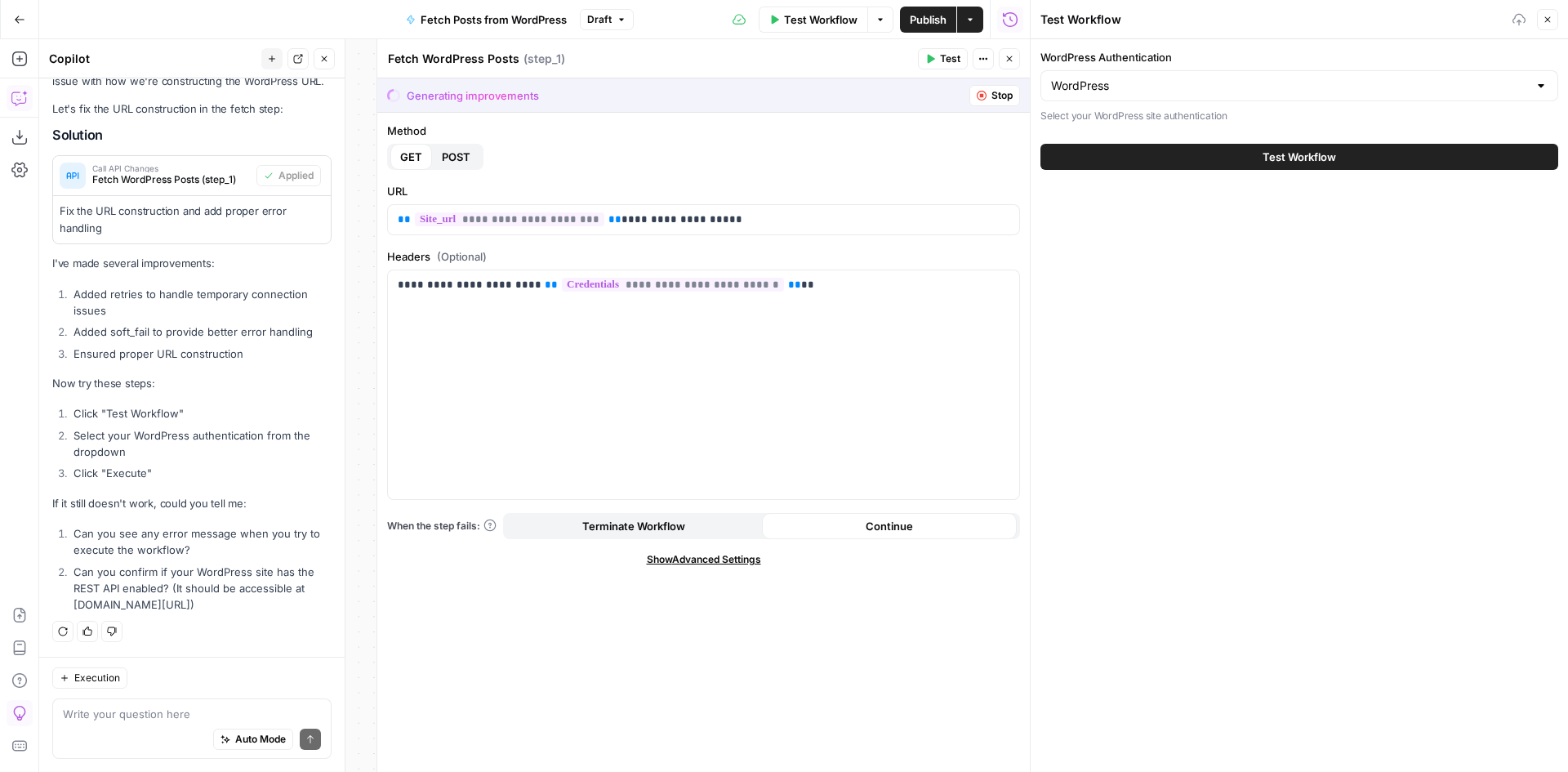
click at [940, 67] on button "Test" at bounding box center [943, 58] width 50 height 21
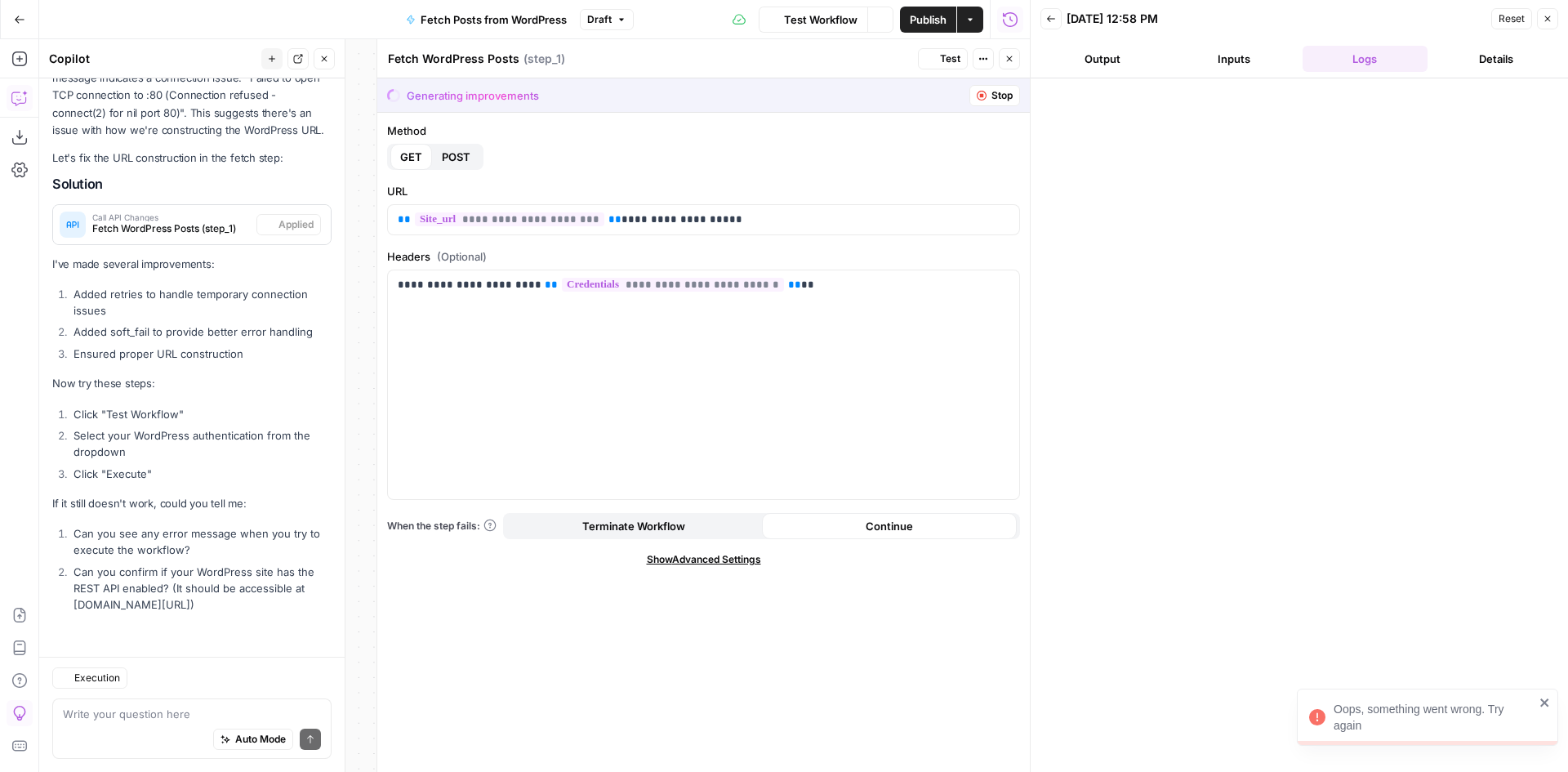
scroll to position [4621, 0]
click at [1214, 59] on button "Inputs" at bounding box center [1234, 58] width 125 height 26
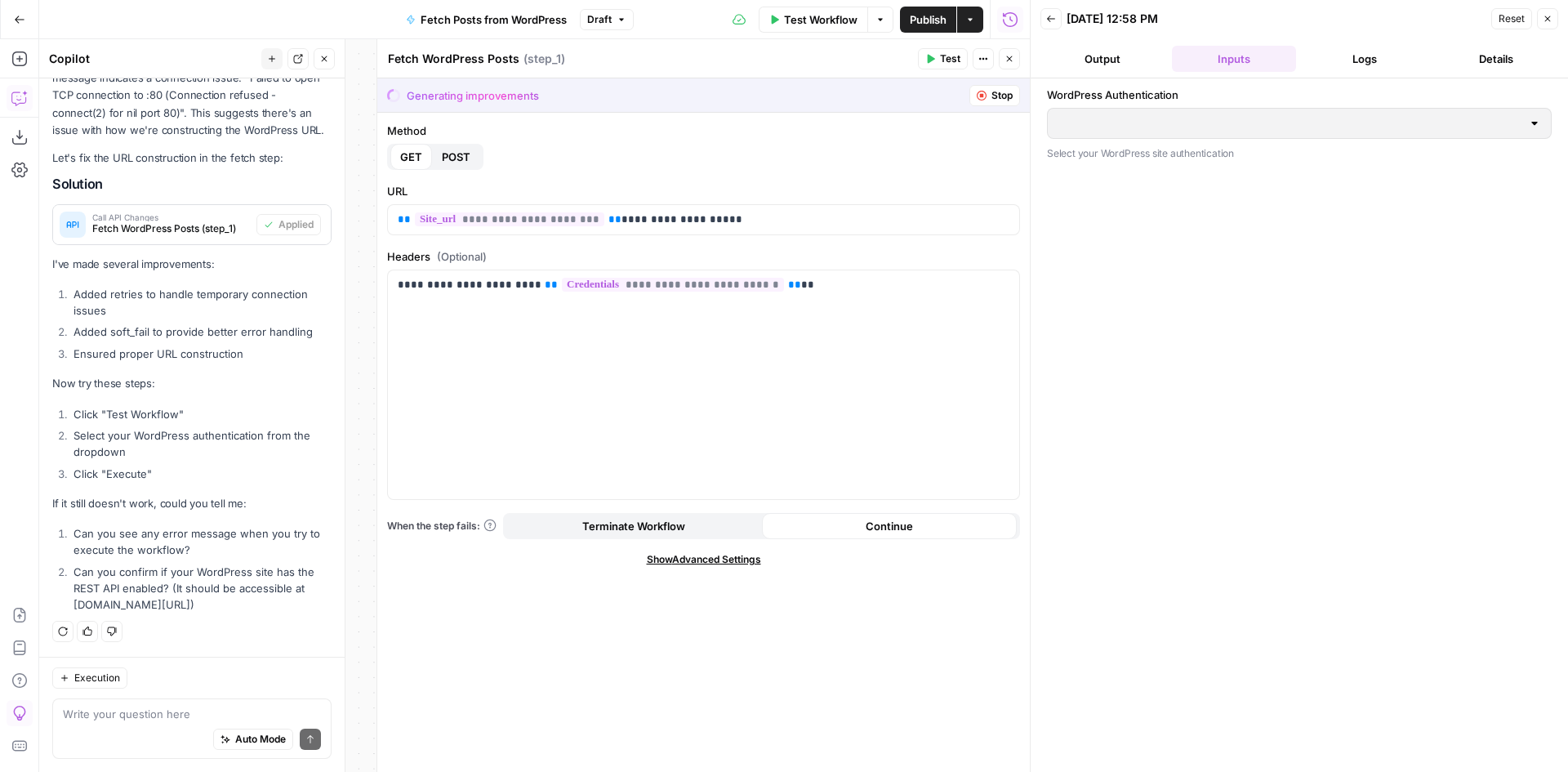
click at [1054, 22] on icon "button" at bounding box center [1051, 18] width 10 height 10
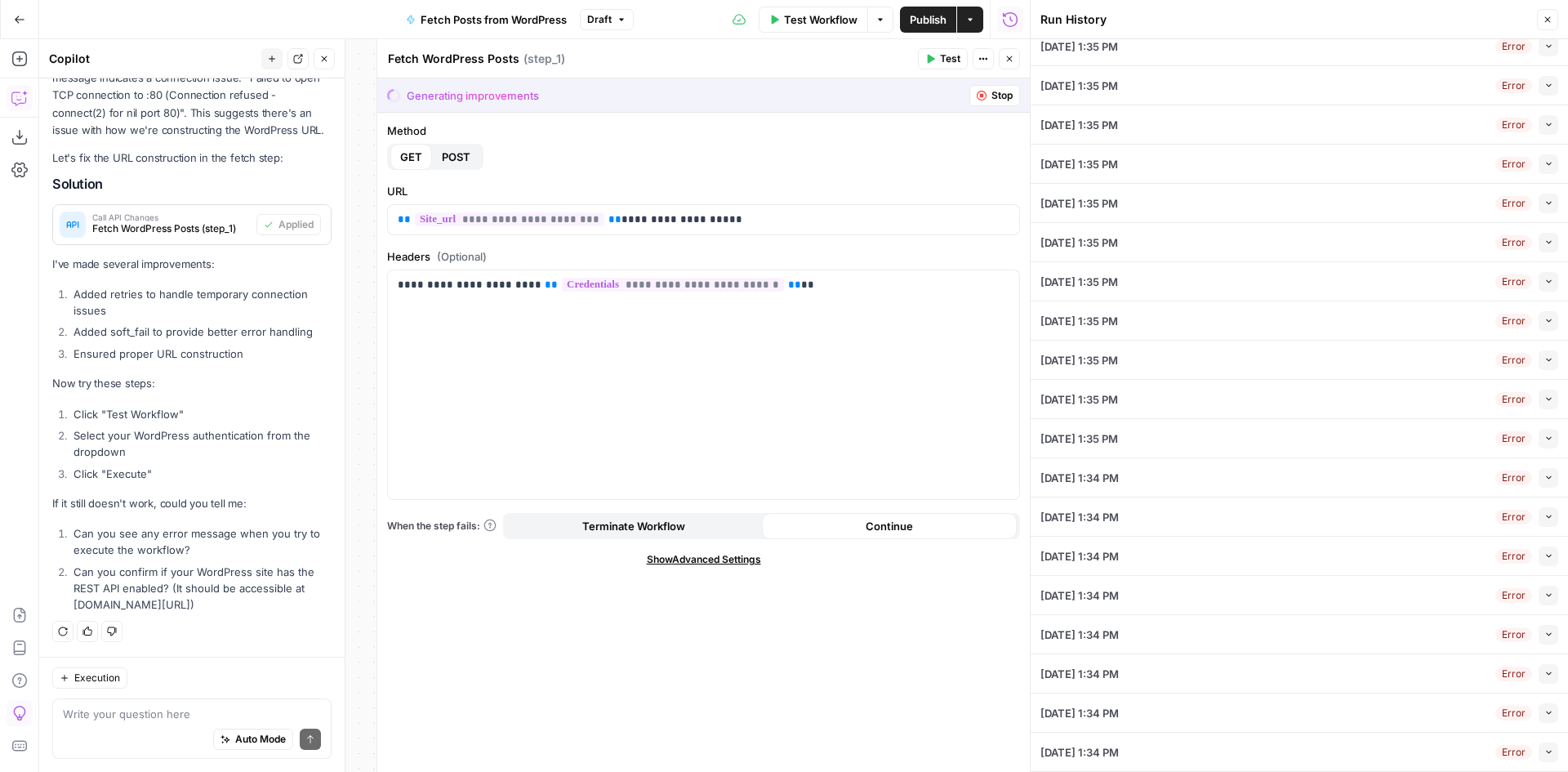
scroll to position [0, 0]
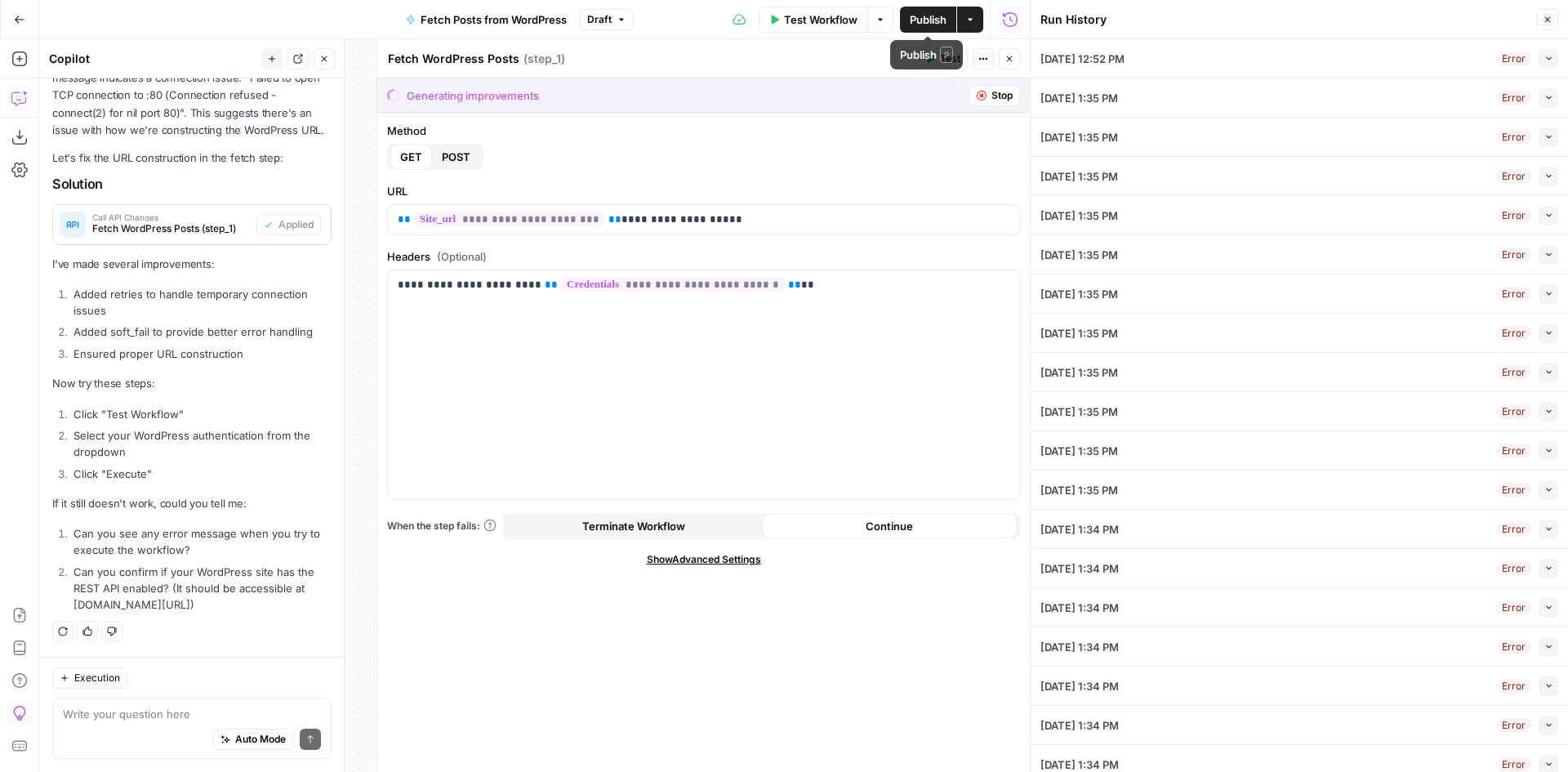
click at [812, 15] on span "Test Workflow" at bounding box center [821, 20] width 73 height 16
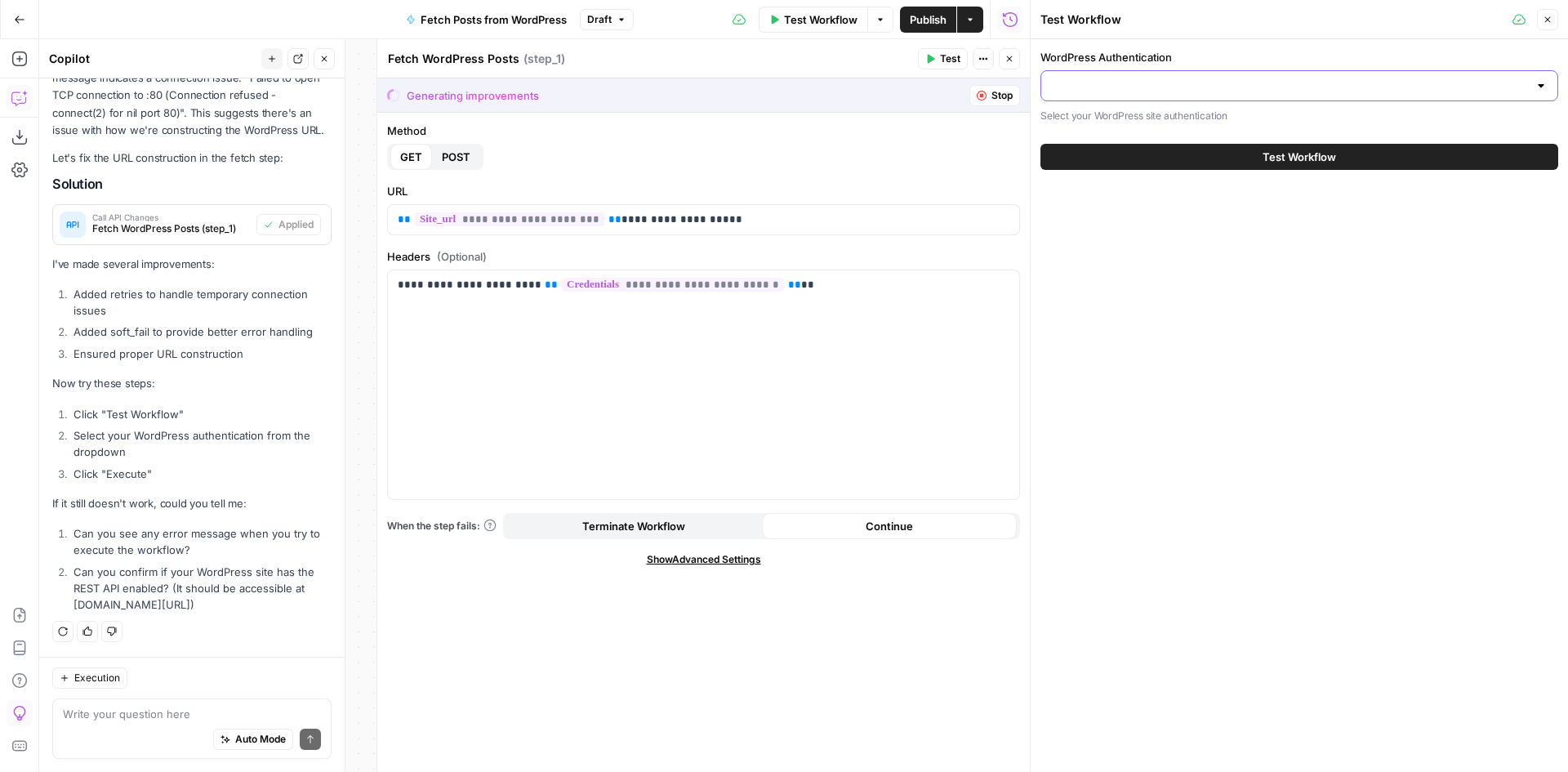
click at [1169, 89] on input "WordPress Authentication" at bounding box center [1289, 86] width 477 height 16
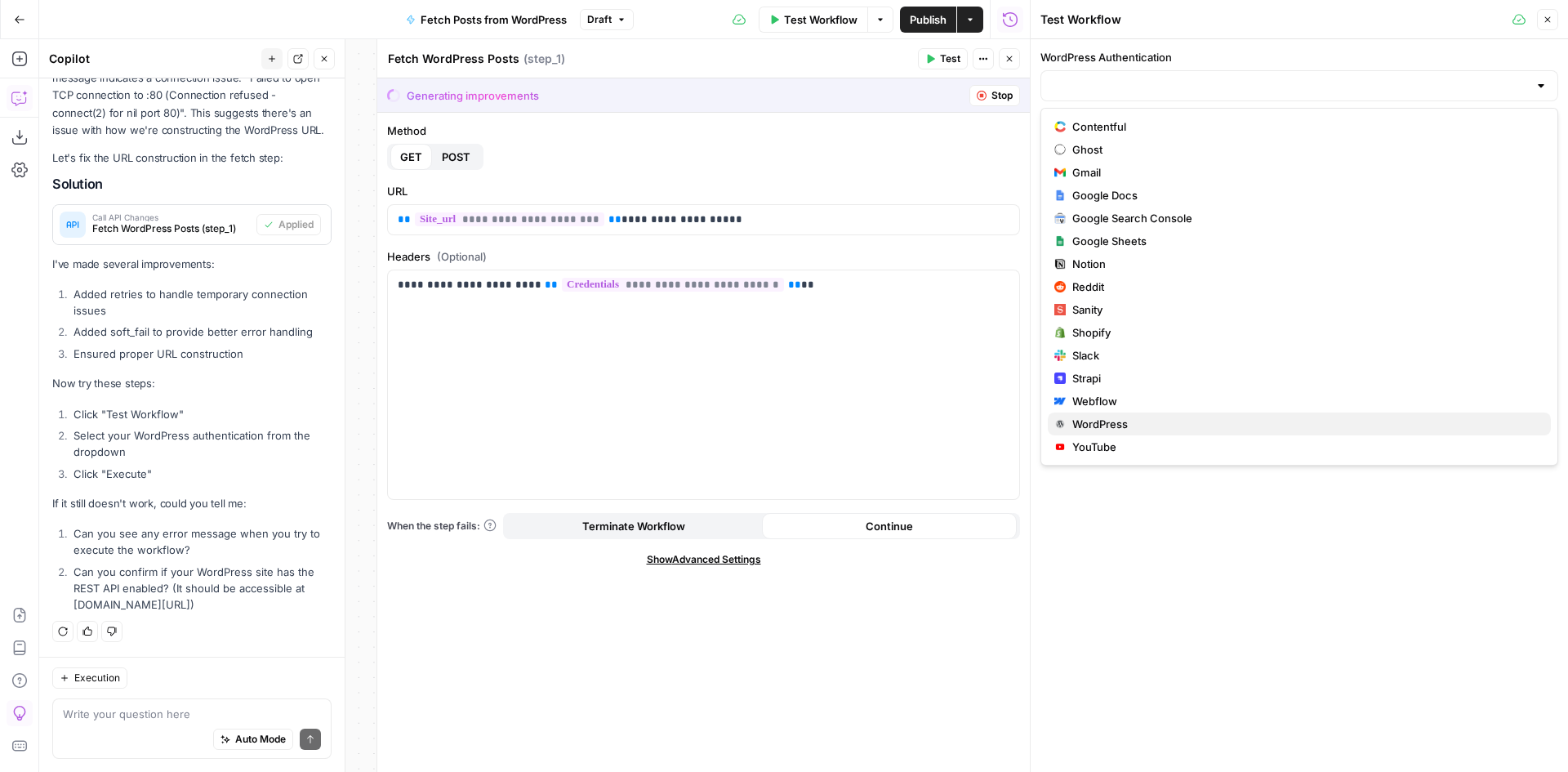
click at [1122, 427] on span "WordPress" at bounding box center [1306, 424] width 466 height 16
type input "WordPress"
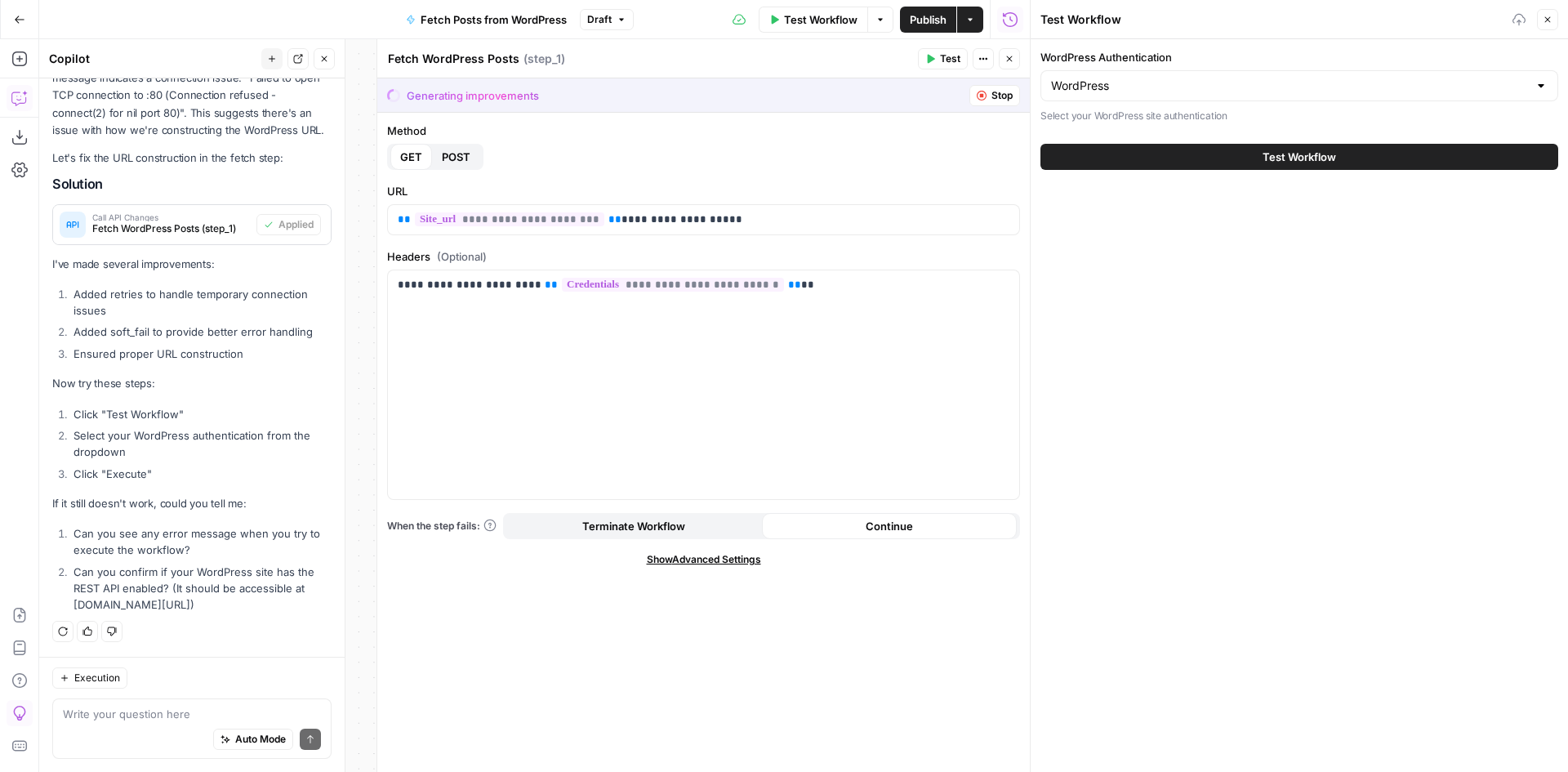
click at [1211, 159] on button "Test Workflow" at bounding box center [1299, 156] width 518 height 26
click at [91, 718] on textarea at bounding box center [192, 714] width 258 height 16
type textarea "it sais "Request failed with status code 500""
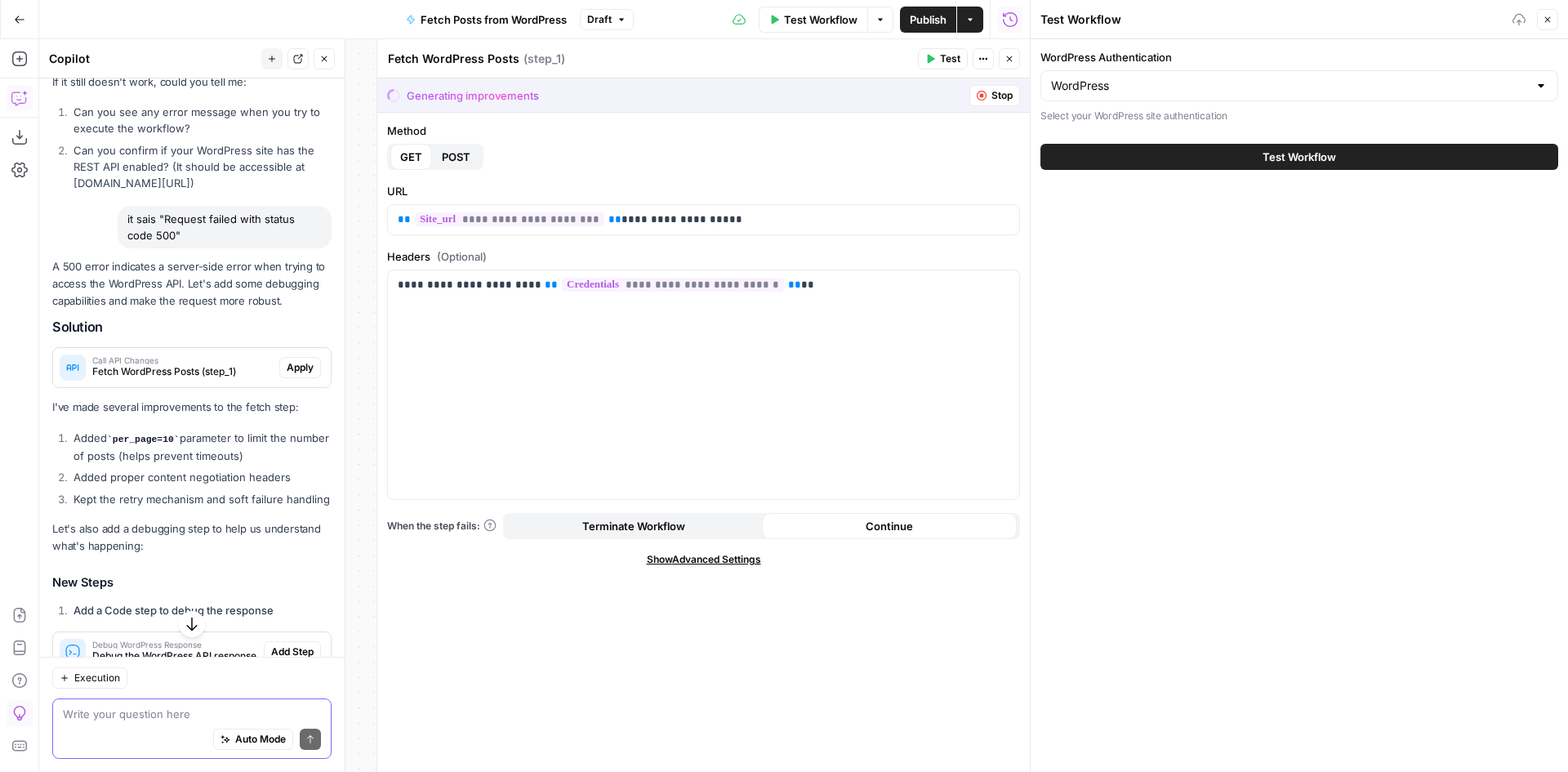
scroll to position [5104, 0]
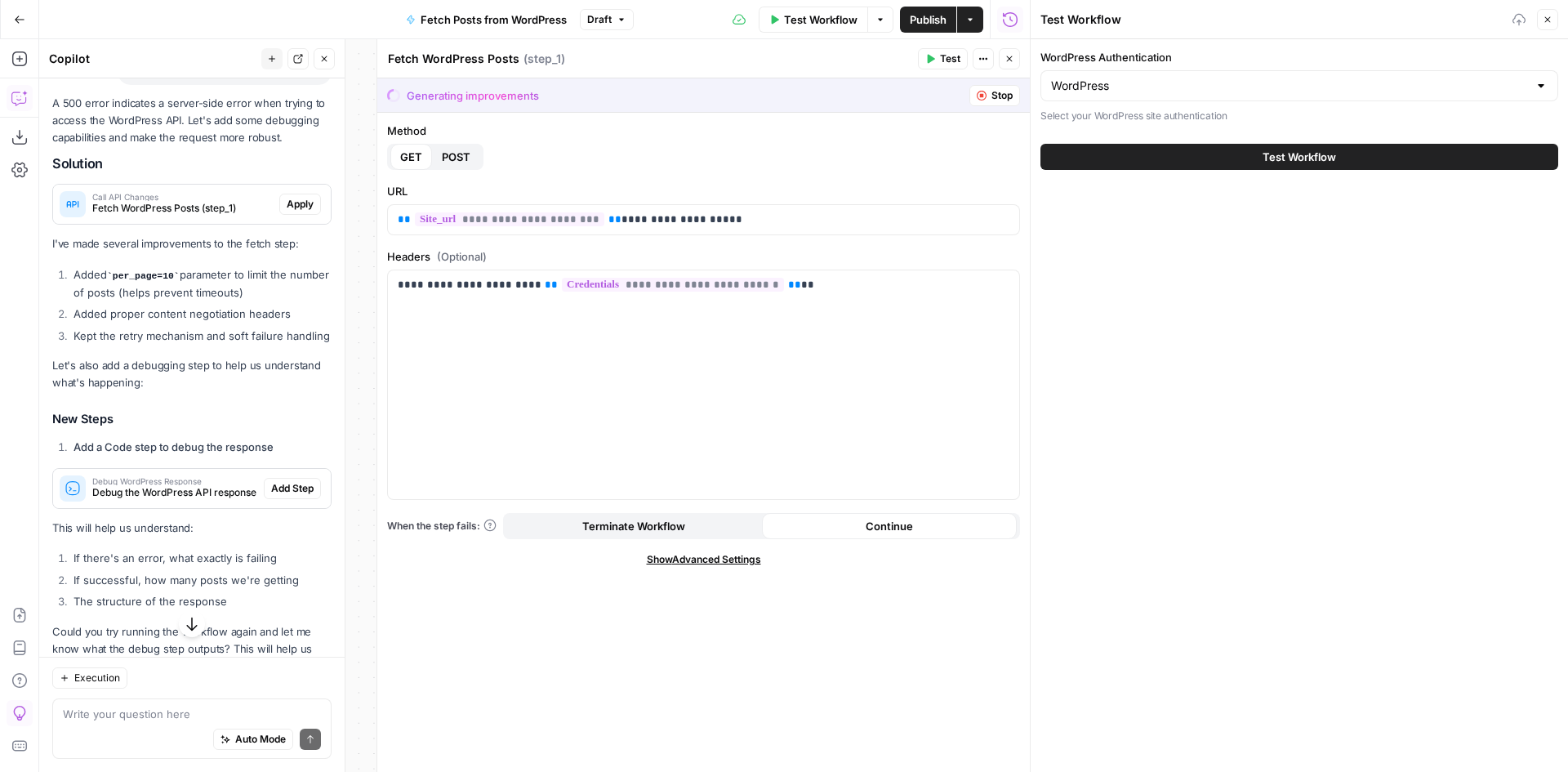
click at [200, 216] on span "Fetch WordPress Posts (step_1)" at bounding box center [183, 208] width 181 height 15
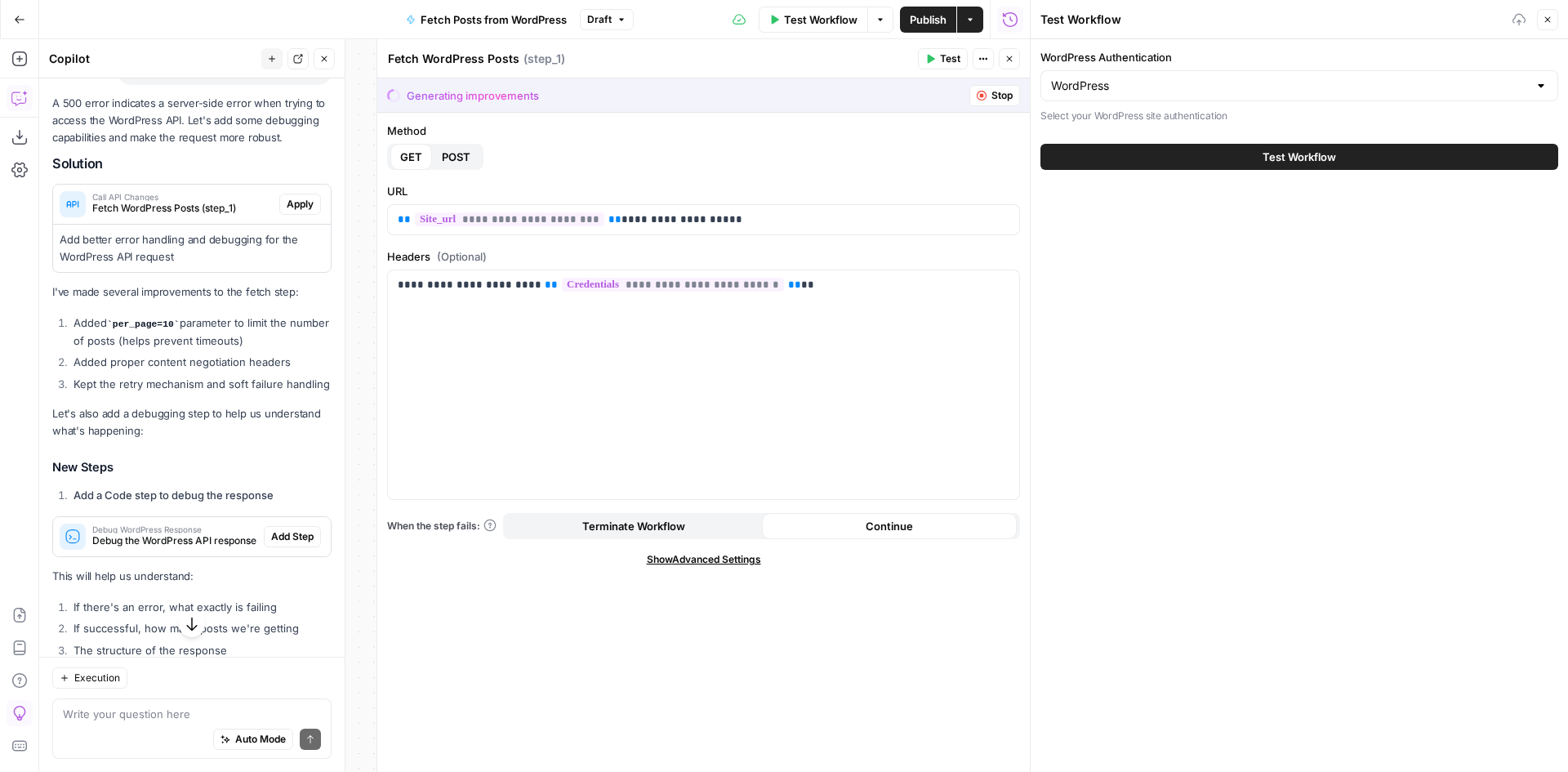
click at [287, 212] on span "Apply" at bounding box center [300, 204] width 26 height 15
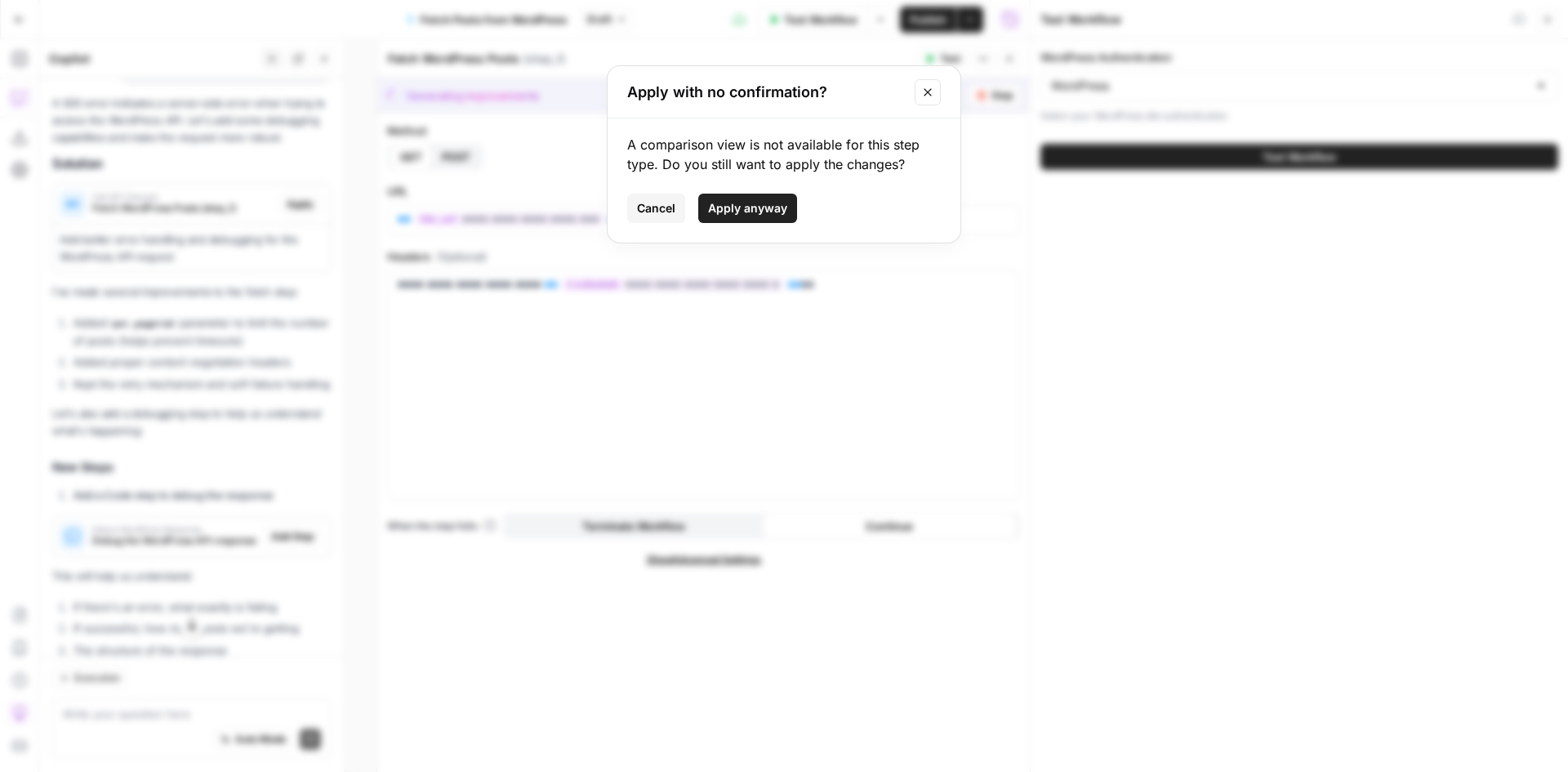
click at [705, 207] on button "Apply anyway" at bounding box center [747, 208] width 99 height 29
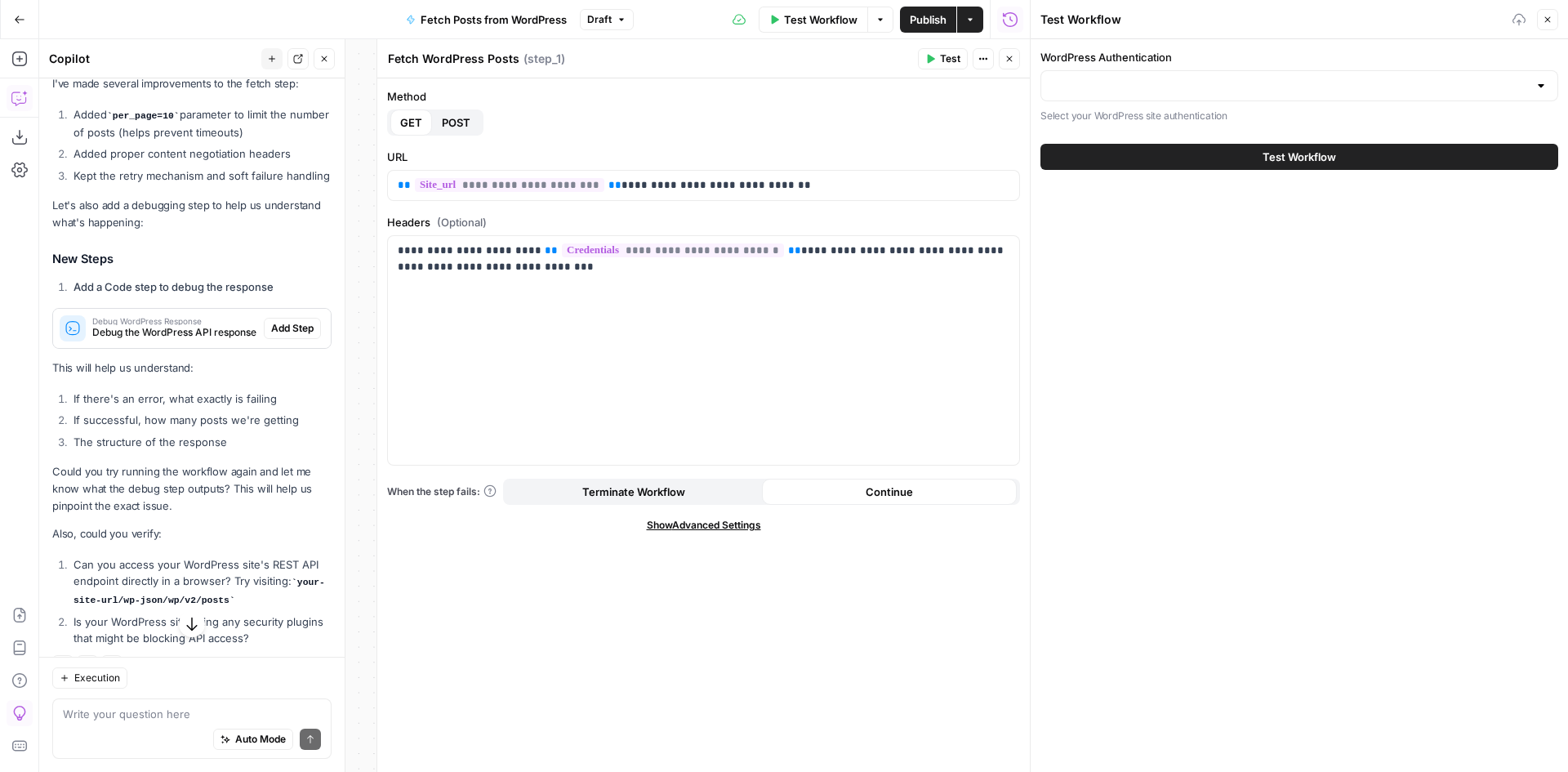
scroll to position [5430, 0]
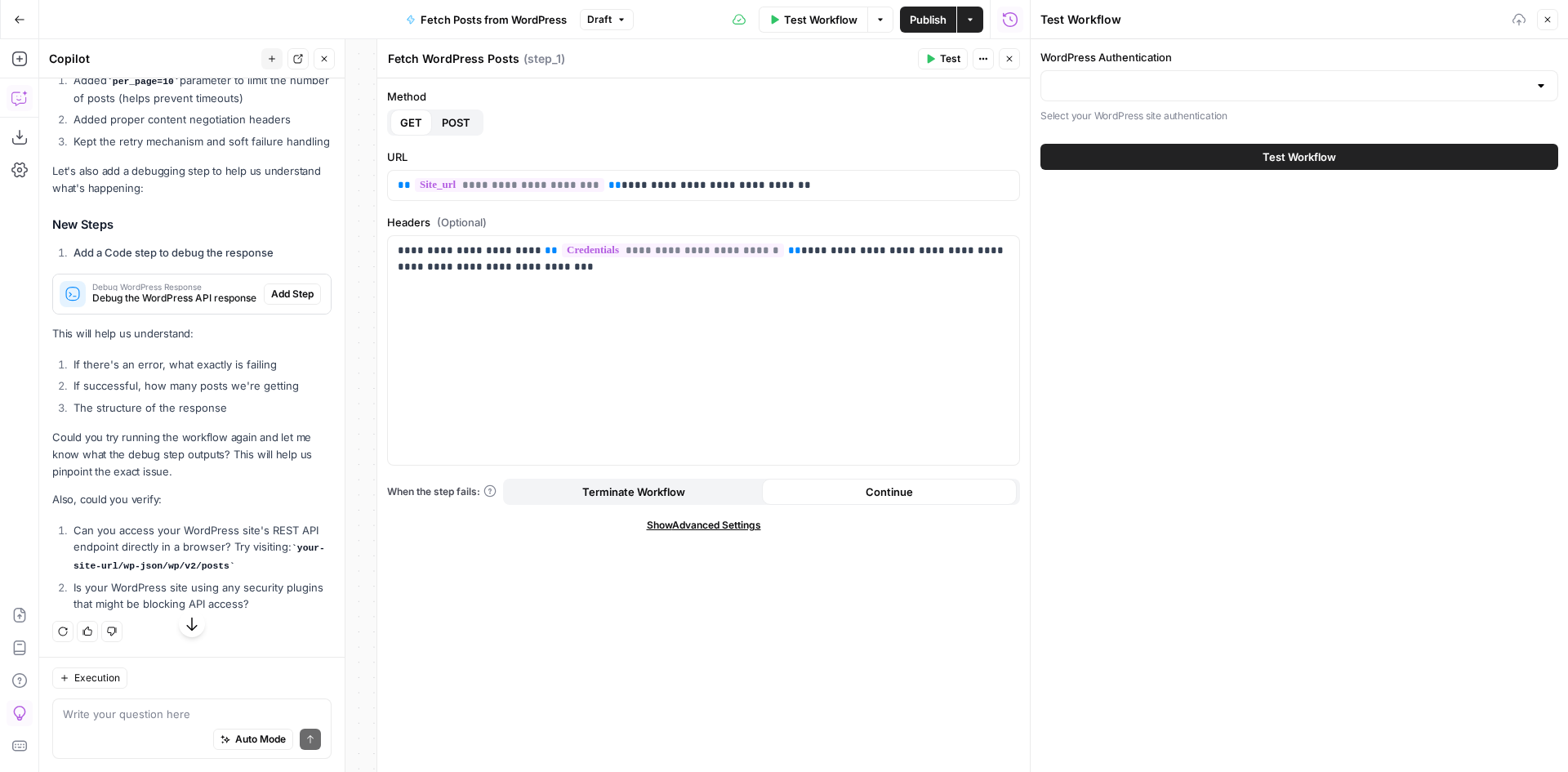
click at [167, 305] on span "Debug the WordPress API response" at bounding box center [175, 298] width 165 height 15
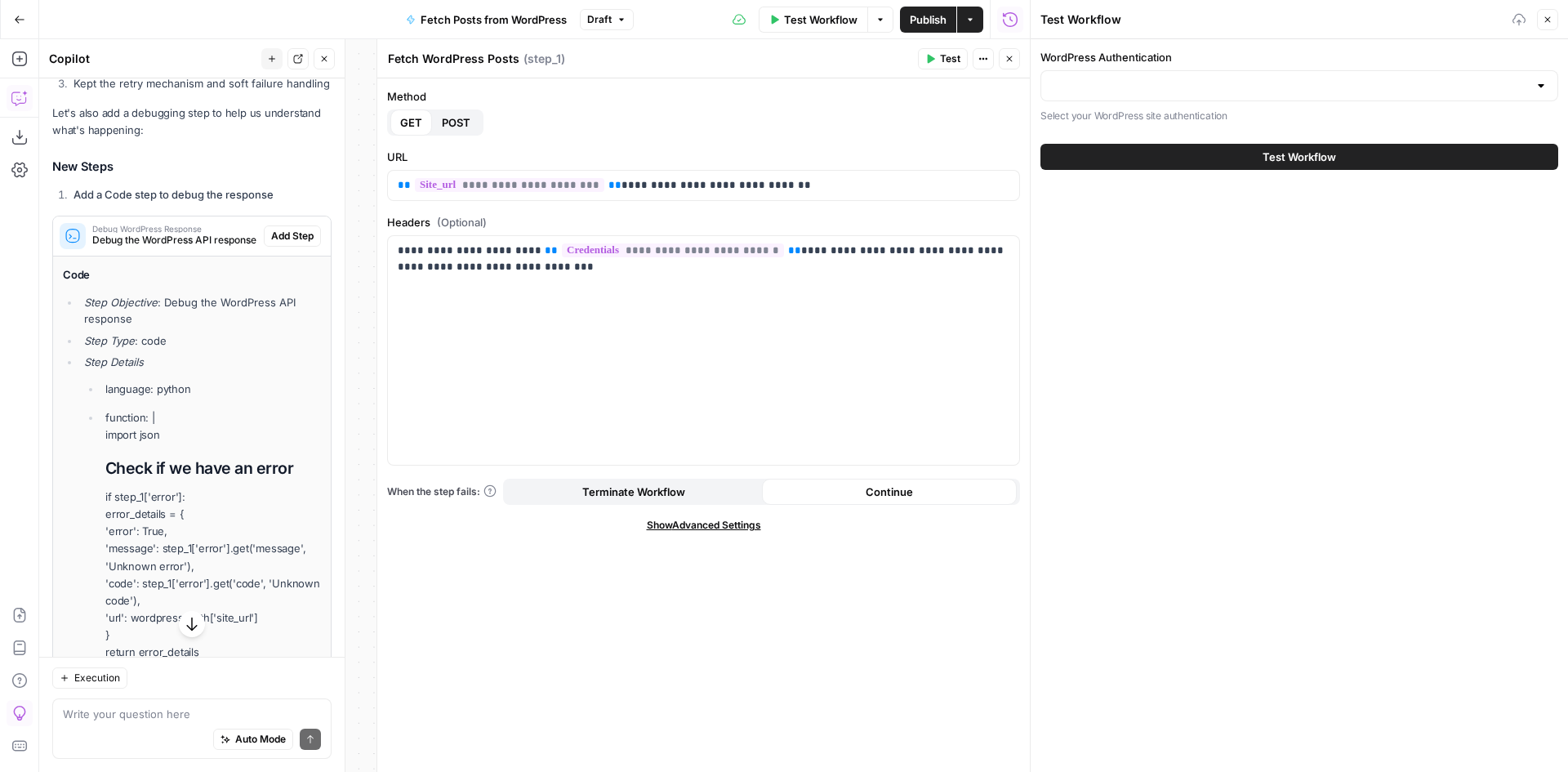
click at [271, 243] on span "Add Step" at bounding box center [292, 236] width 42 height 15
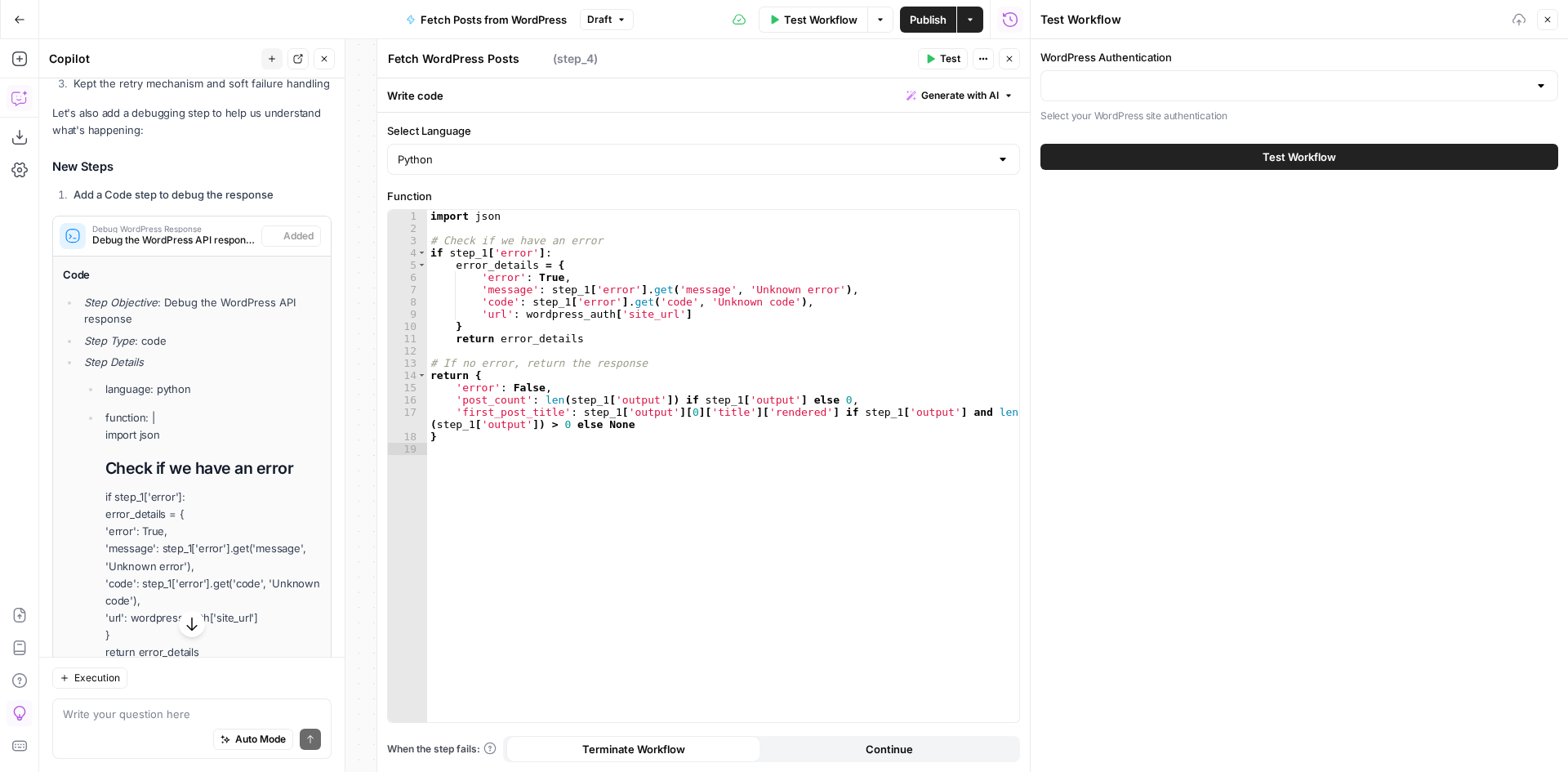
type textarea "Debug WordPress Response"
click at [173, 248] on span "Debug the WordPress API response" at bounding box center [174, 240] width 163 height 15
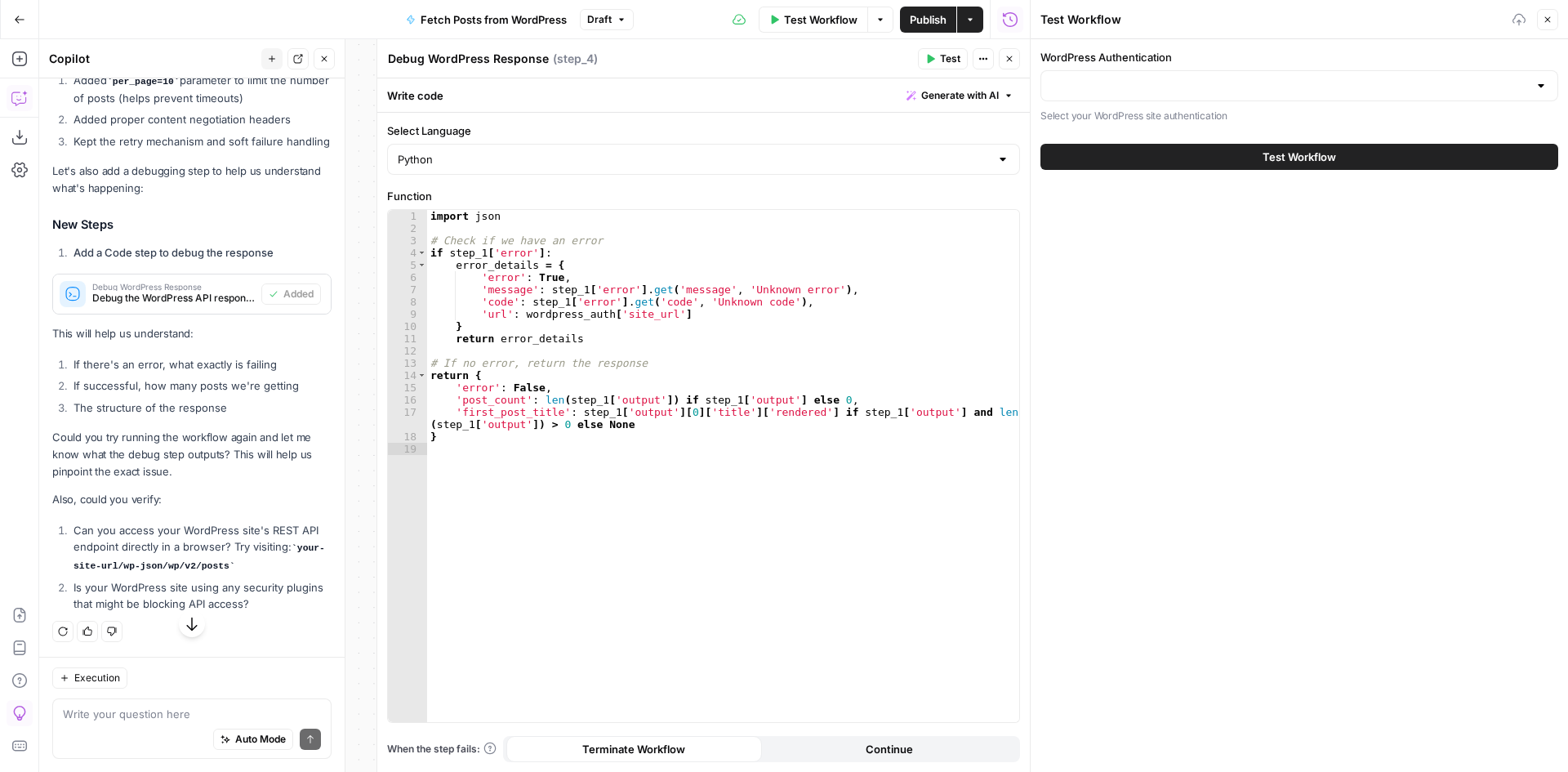
scroll to position [5505, 0]
drag, startPoint x: 144, startPoint y: 563, endPoint x: 248, endPoint y: 566, distance: 104.0
click at [248, 566] on code "your-site-url/wp-json/wp/v2/posts" at bounding box center [198, 556] width 251 height 27
copy code "/wp-json/wp/v2/posts"
click at [1100, 97] on div at bounding box center [1299, 86] width 518 height 31
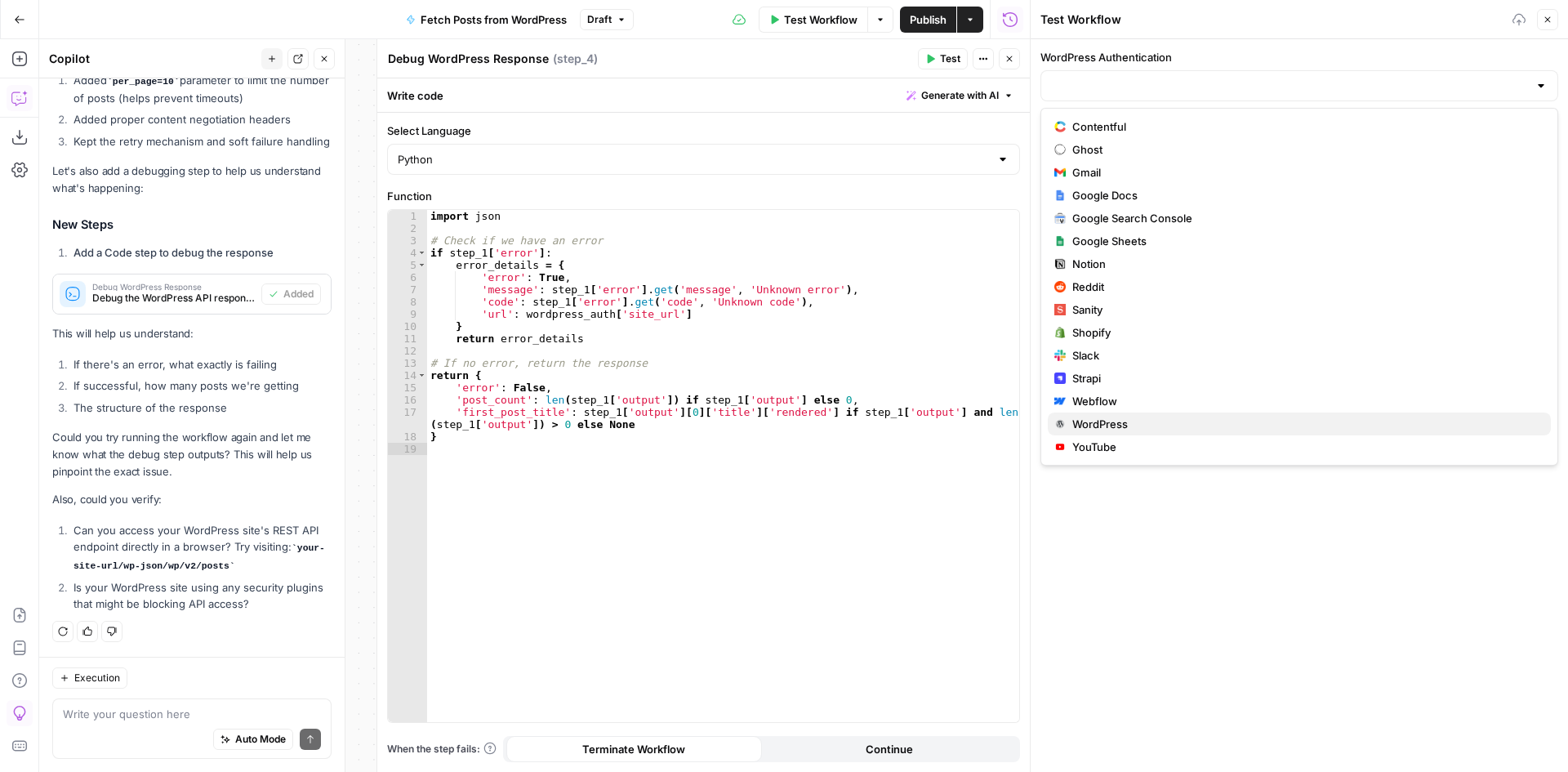
click at [1133, 423] on span "WordPress" at bounding box center [1306, 424] width 466 height 16
type input "WordPress"
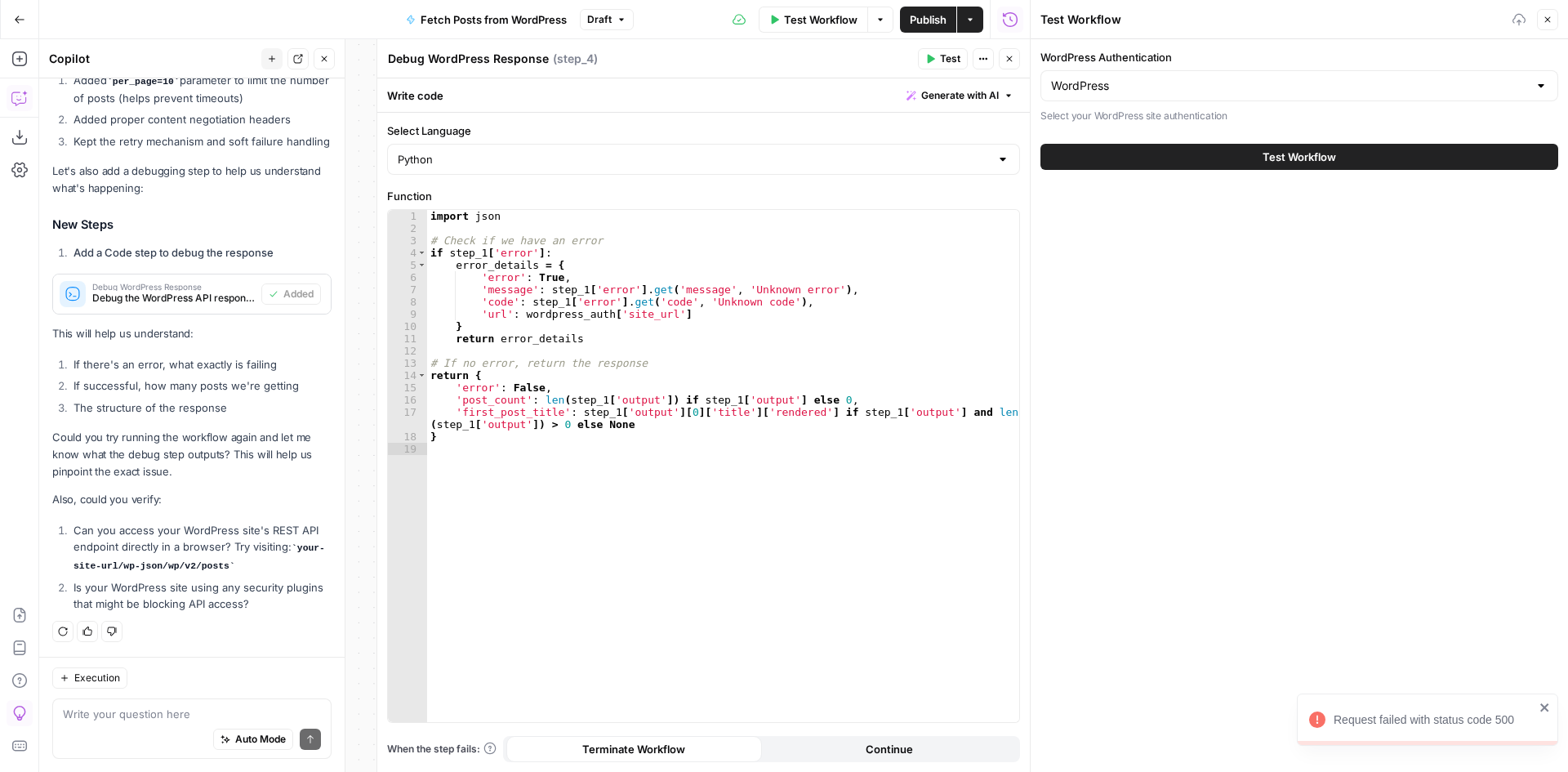
click at [1166, 148] on button "Test Workflow" at bounding box center [1299, 156] width 518 height 26
click at [1016, 60] on button "Close" at bounding box center [1009, 58] width 21 height 21
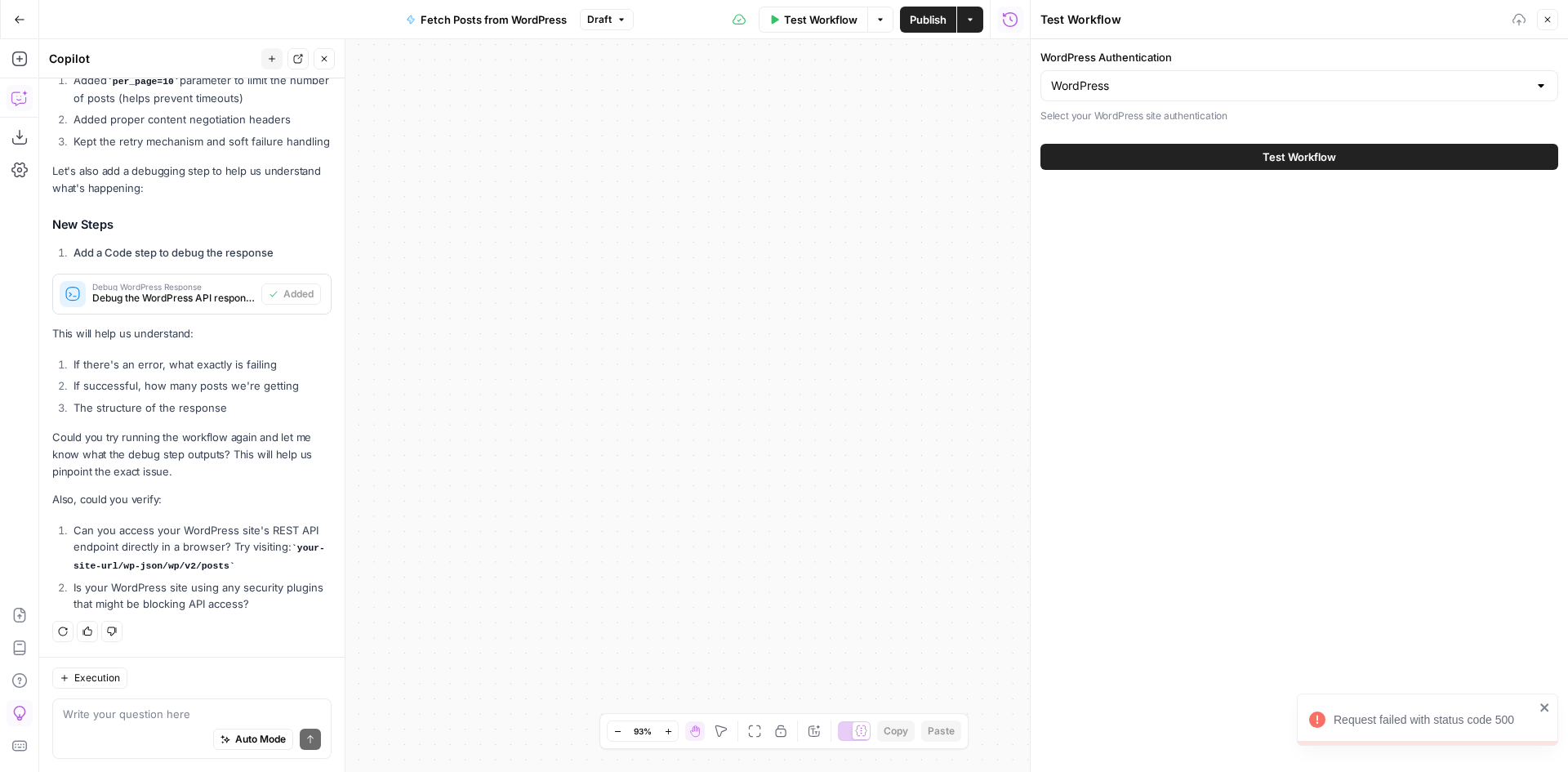
click at [753, 736] on icon "button" at bounding box center [755, 731] width 12 height 12
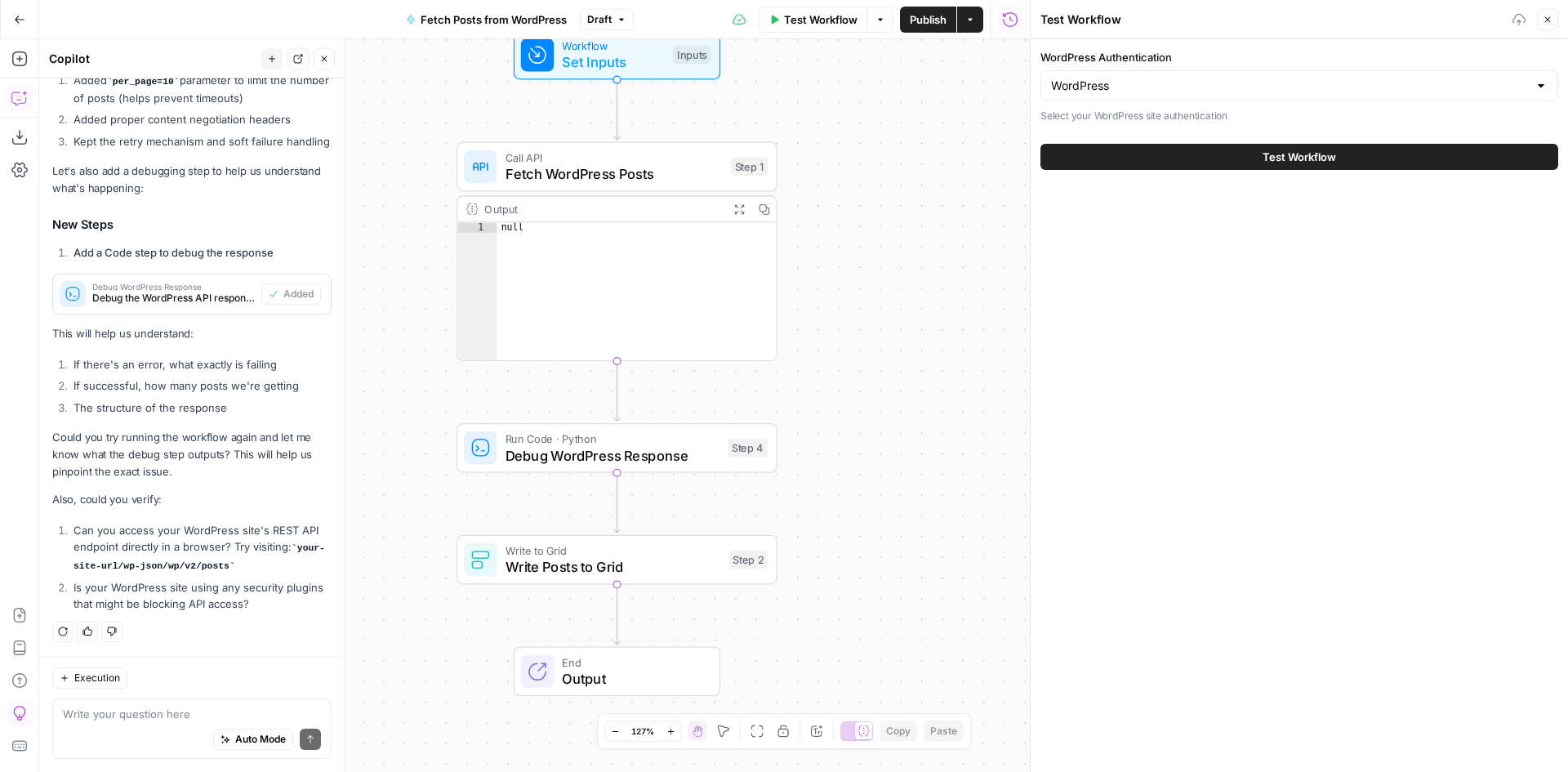
drag, startPoint x: 753, startPoint y: 562, endPoint x: 842, endPoint y: 538, distance: 92.2
click at [842, 538] on div "Workflow Set Inputs Inputs Call API Fetch WordPress Posts Step 1 Output Expand …" at bounding box center [535, 406] width 991 height 733
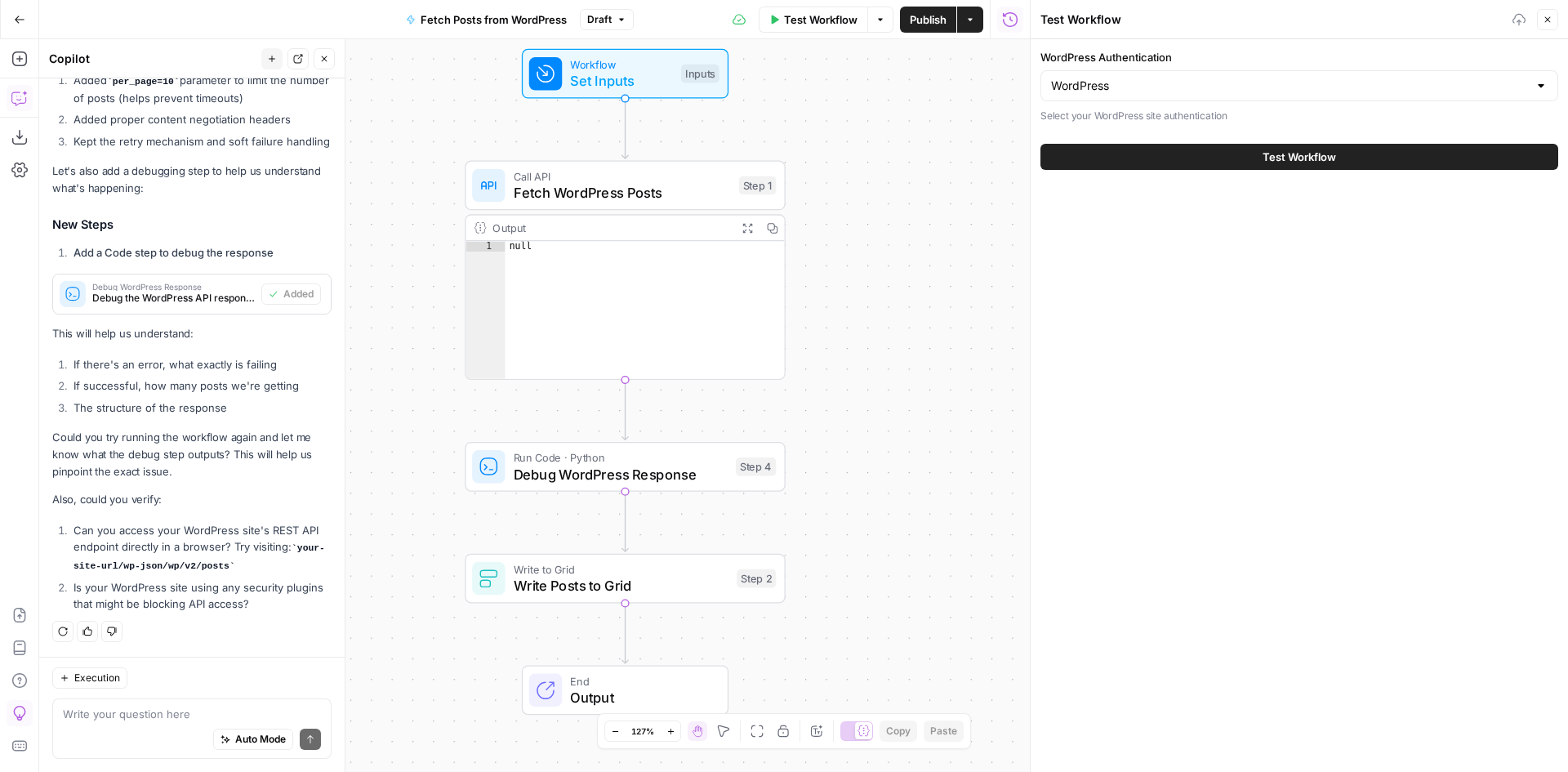
click at [632, 479] on span "Debug WordPress Response" at bounding box center [620, 474] width 214 height 20
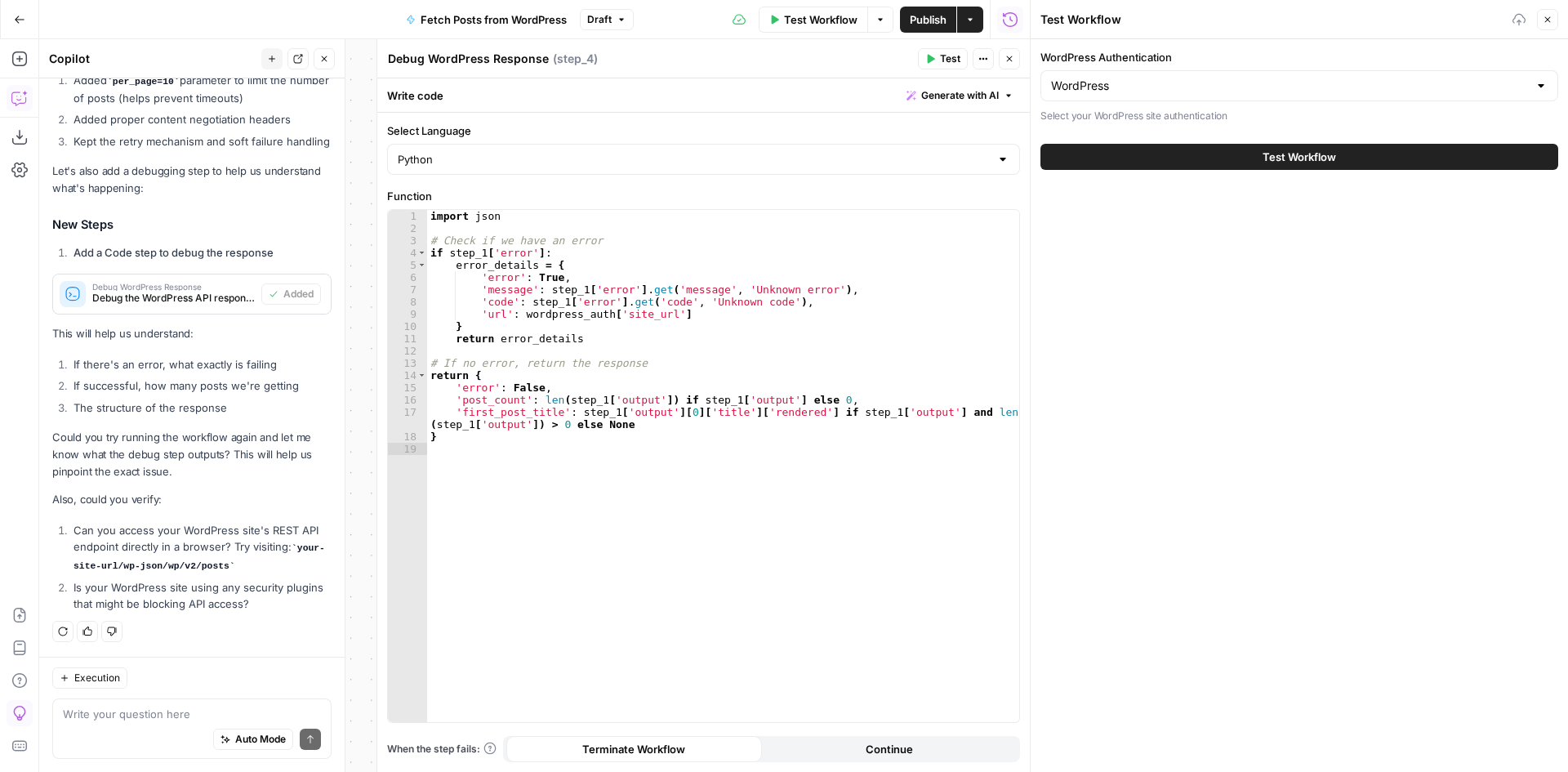
click at [1002, 58] on button "Close" at bounding box center [1009, 58] width 21 height 21
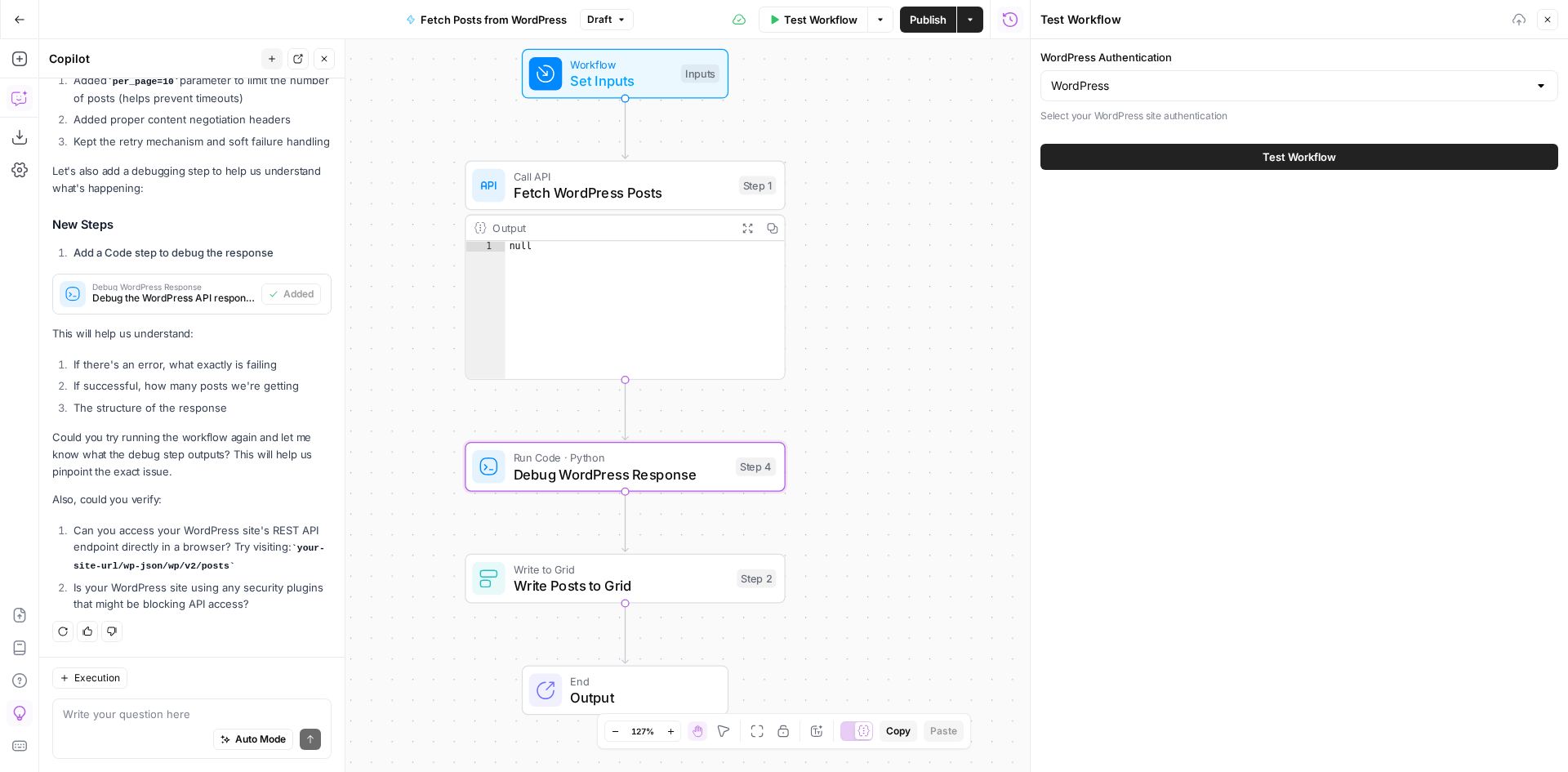
click at [564, 193] on span "Fetch WordPress Posts" at bounding box center [622, 192] width 217 height 20
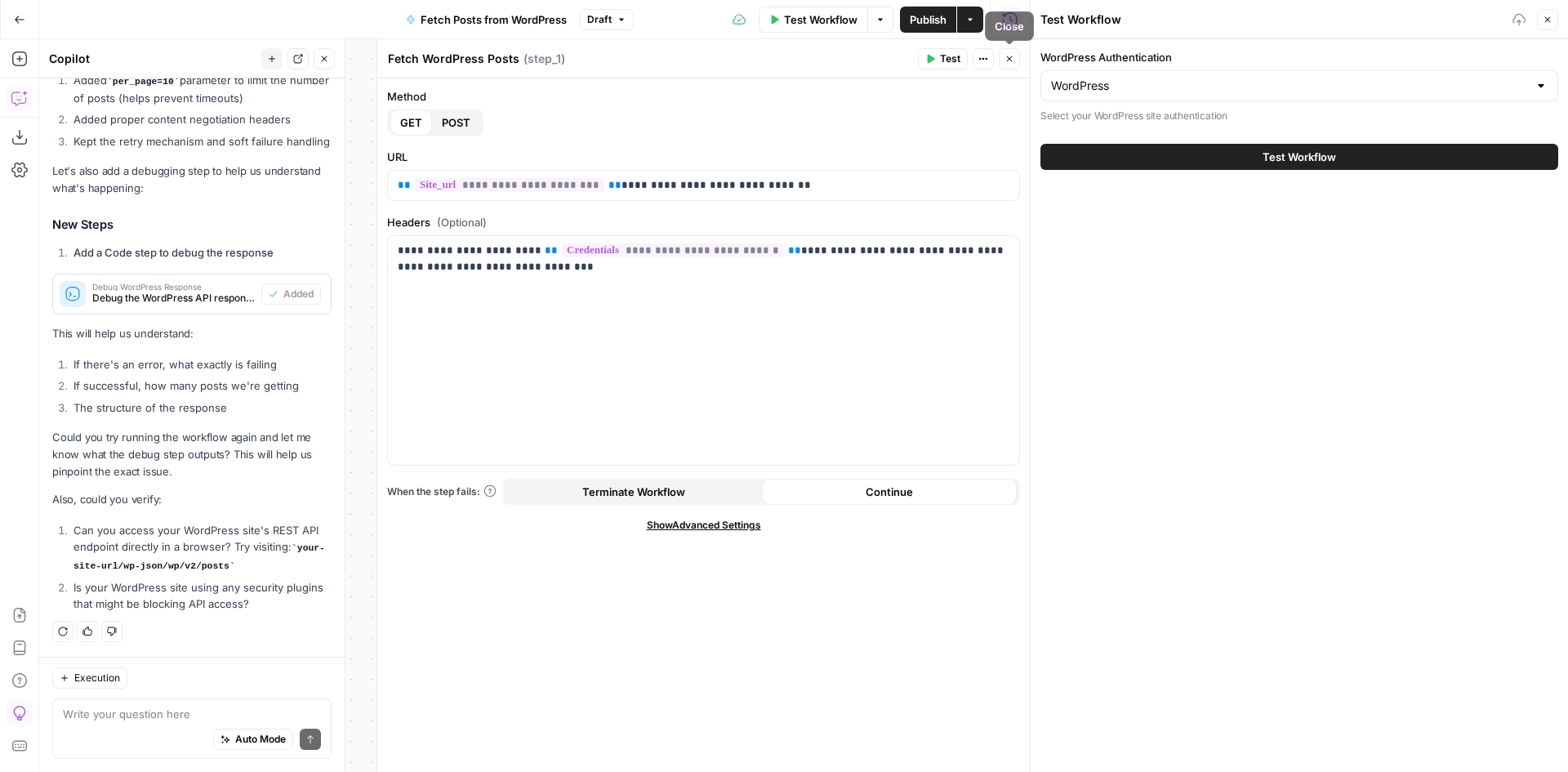
click at [1010, 60] on icon "button" at bounding box center [1009, 58] width 10 height 10
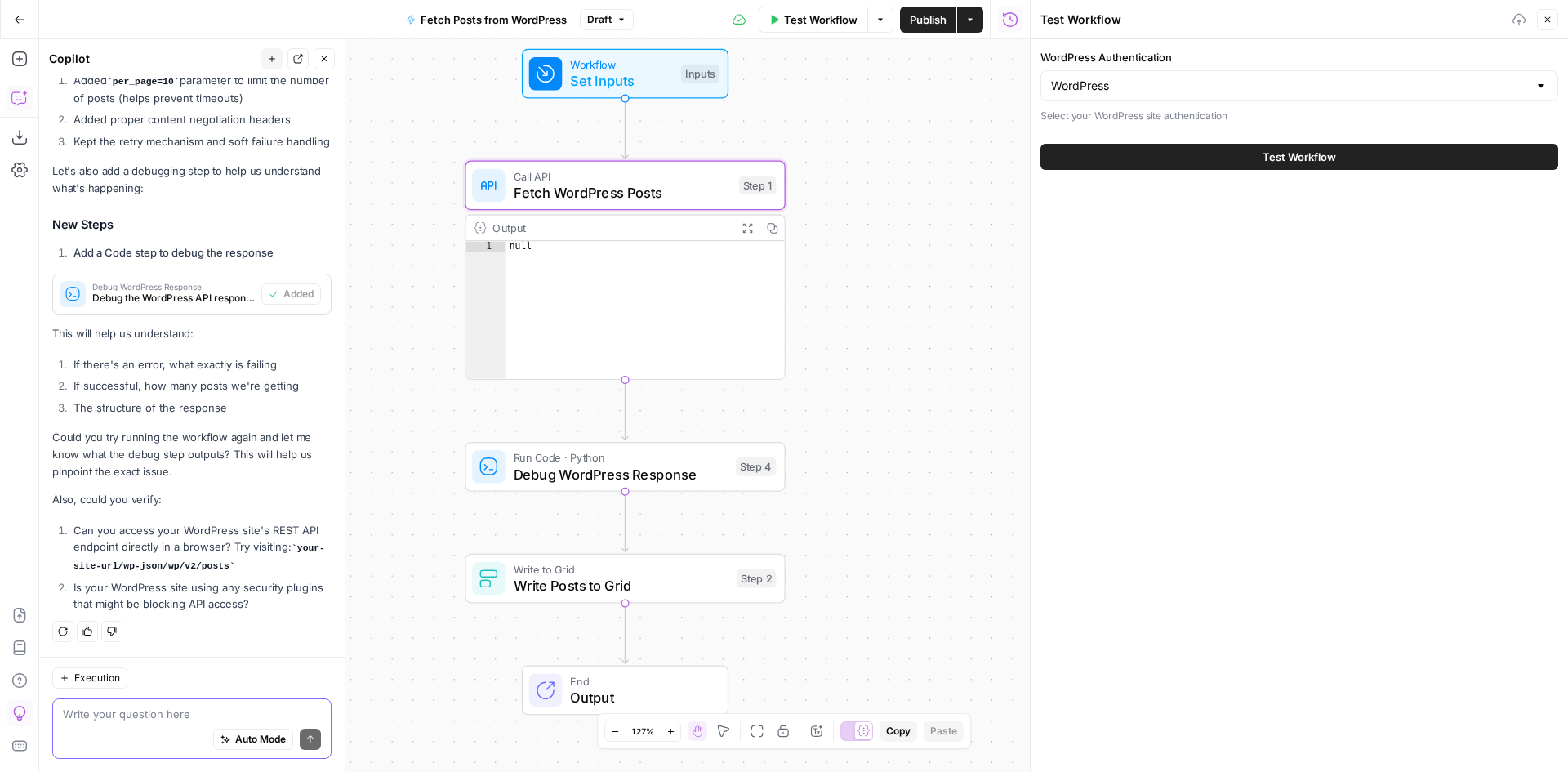
click at [213, 716] on textarea at bounding box center [192, 714] width 258 height 16
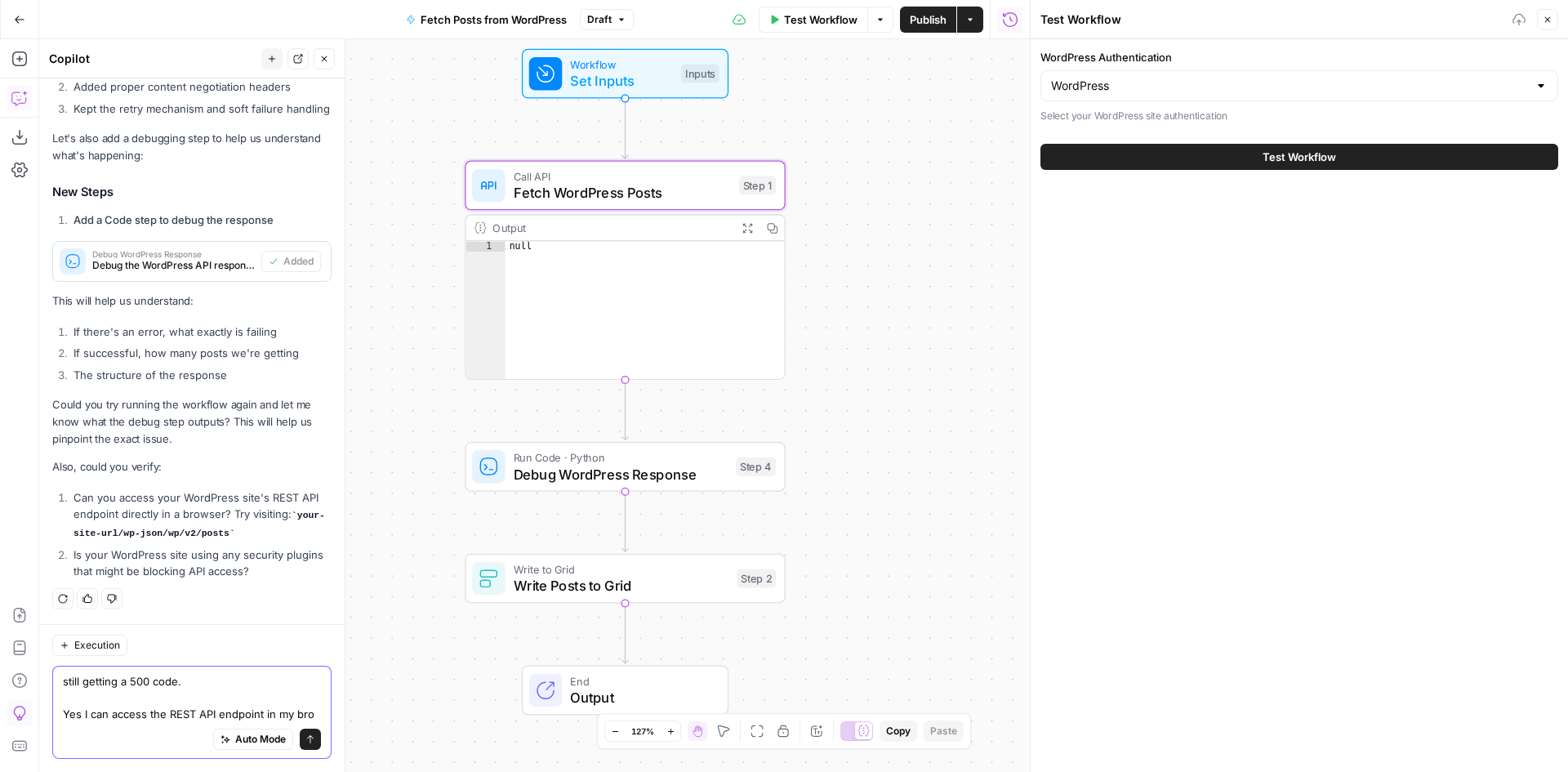
scroll to position [5554, 0]
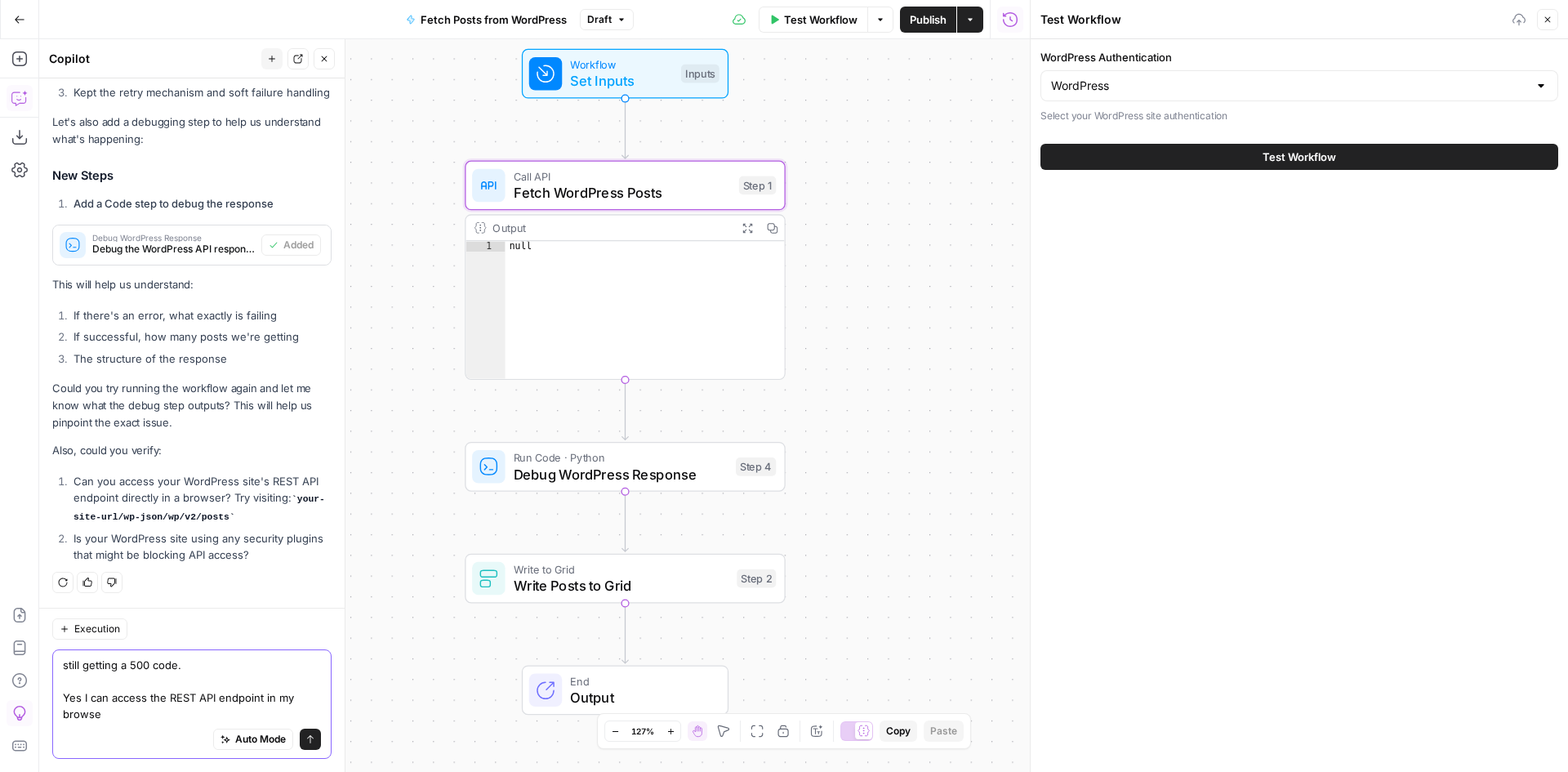
type textarea "still getting a 500 code. Yes I can access the REST API endpoint in my browser"
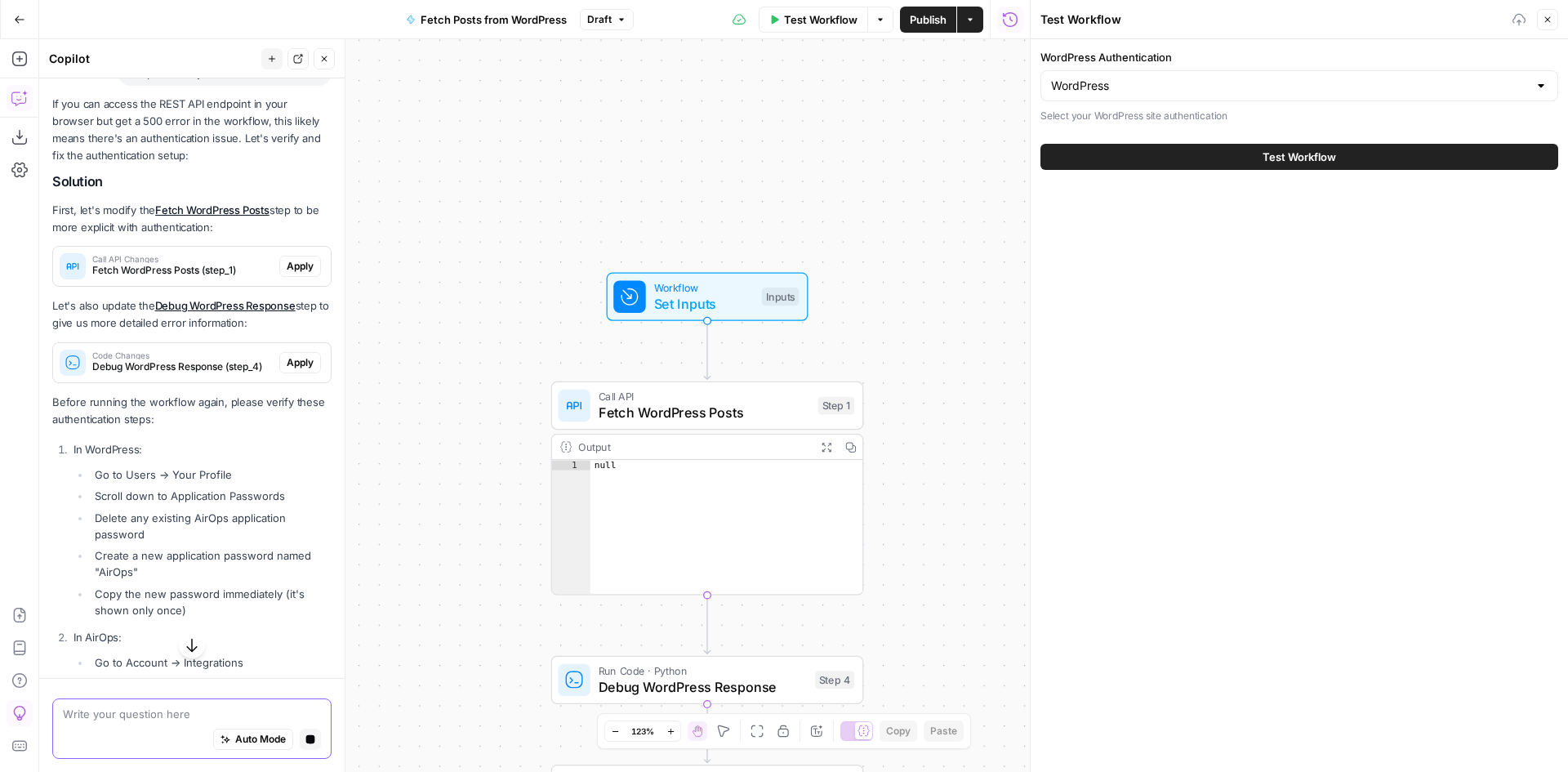
scroll to position [5990, 0]
click at [180, 278] on span "Fetch WordPress Posts (step_1)" at bounding box center [183, 270] width 181 height 15
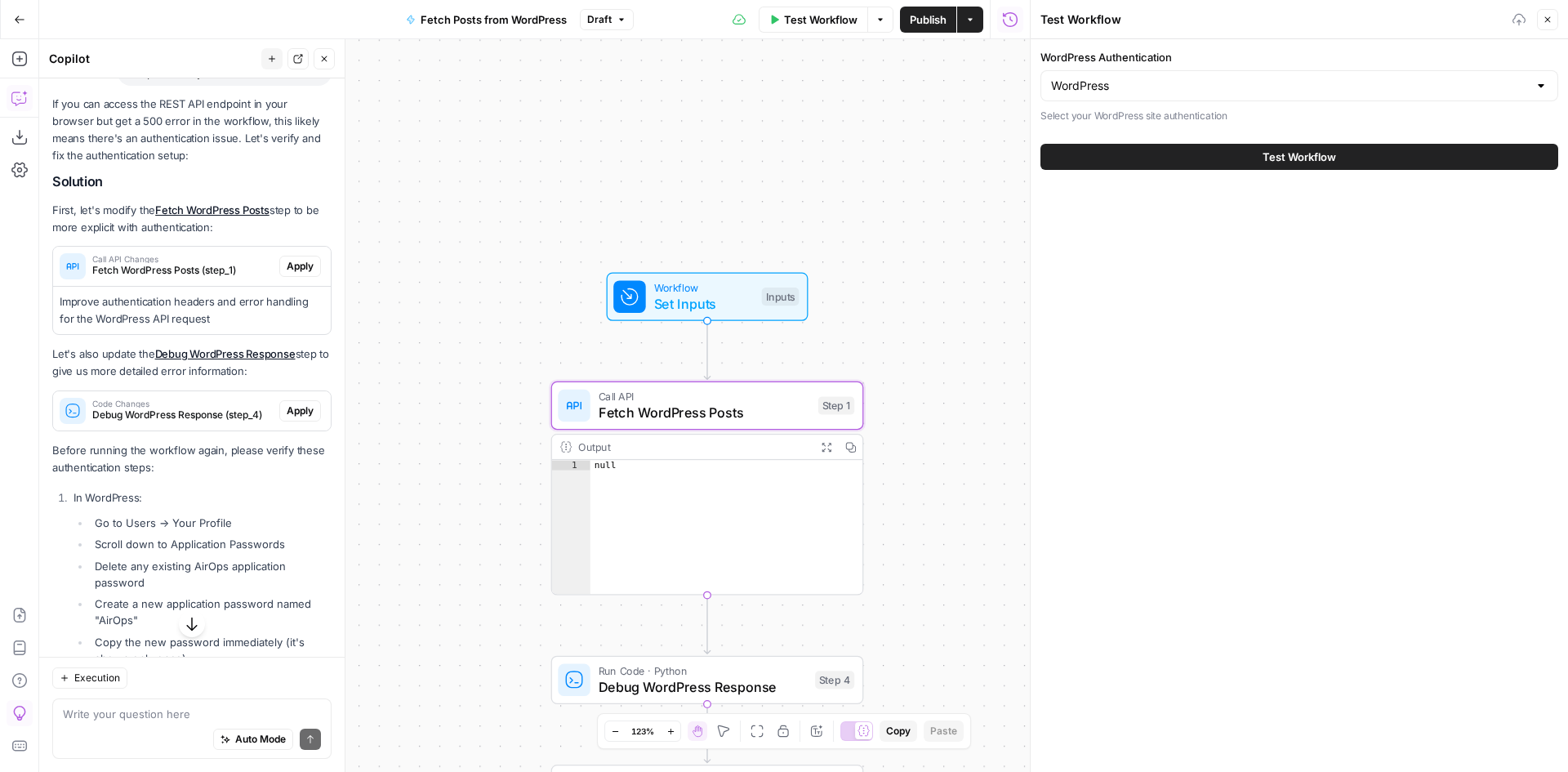
click at [290, 273] on span "Apply" at bounding box center [300, 266] width 26 height 15
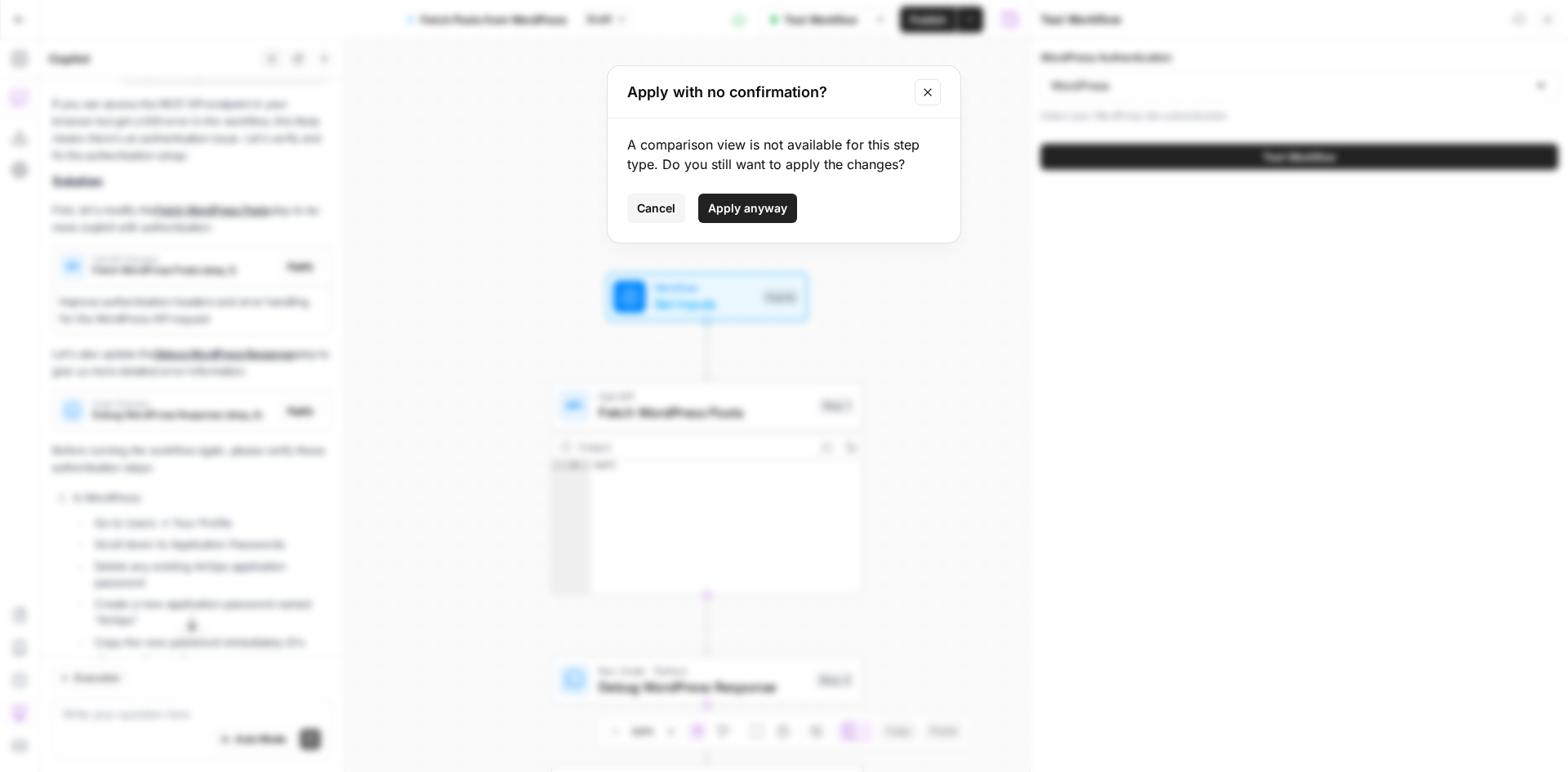
click at [757, 220] on button "Apply anyway" at bounding box center [747, 208] width 99 height 29
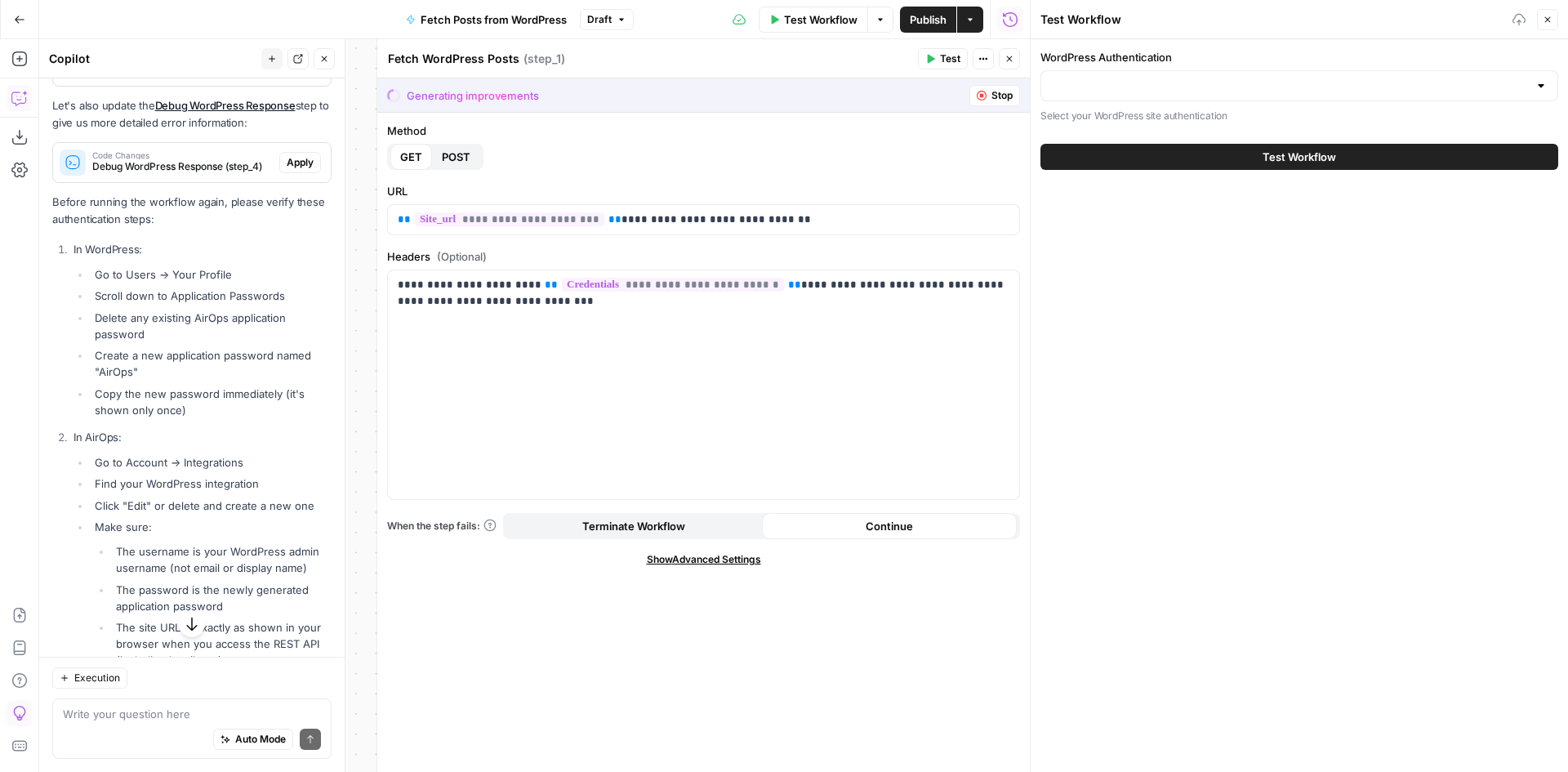
scroll to position [6316, 0]
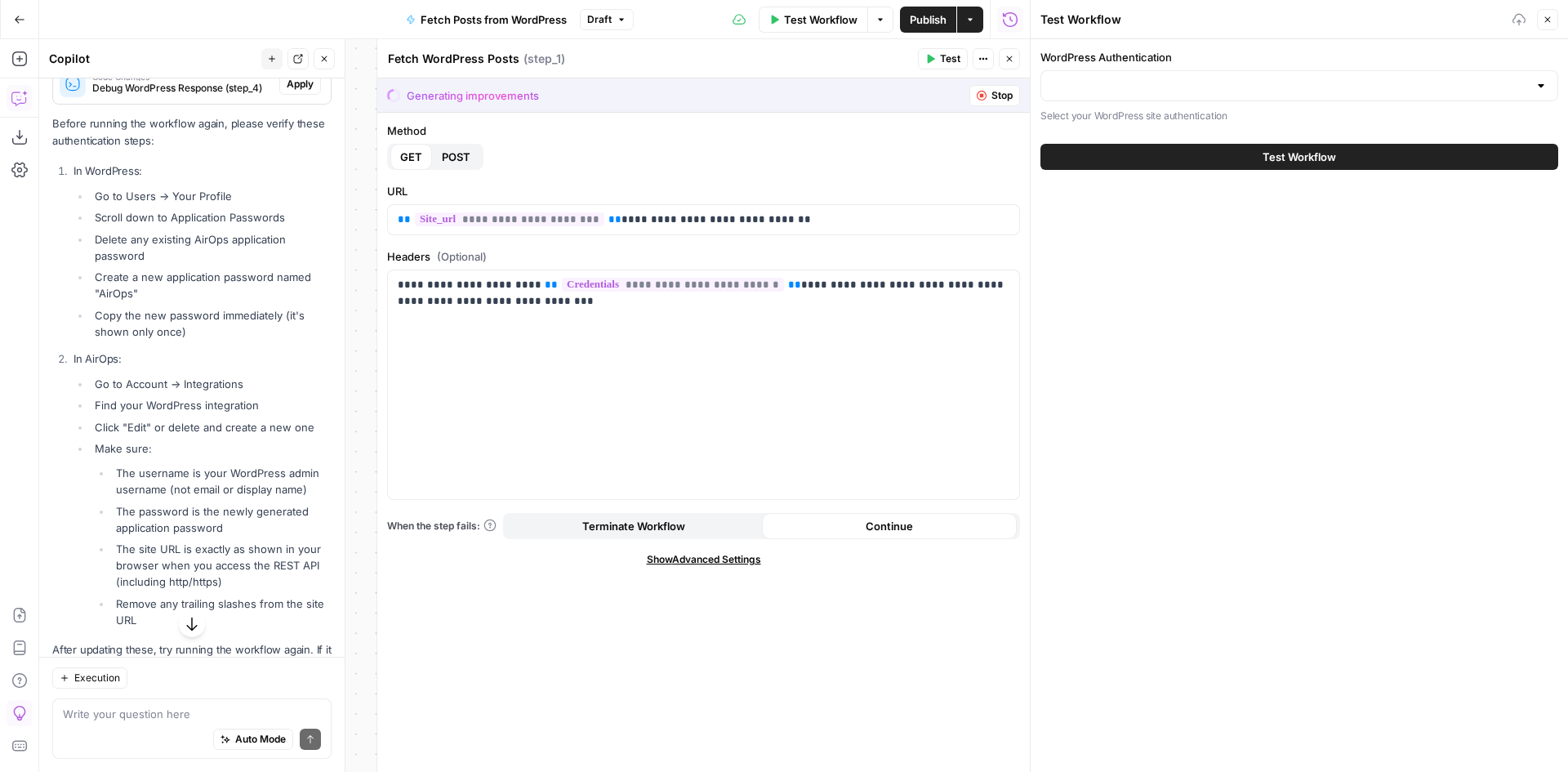
click at [242, 96] on span "Debug WordPress Response (step_4)" at bounding box center [183, 88] width 181 height 15
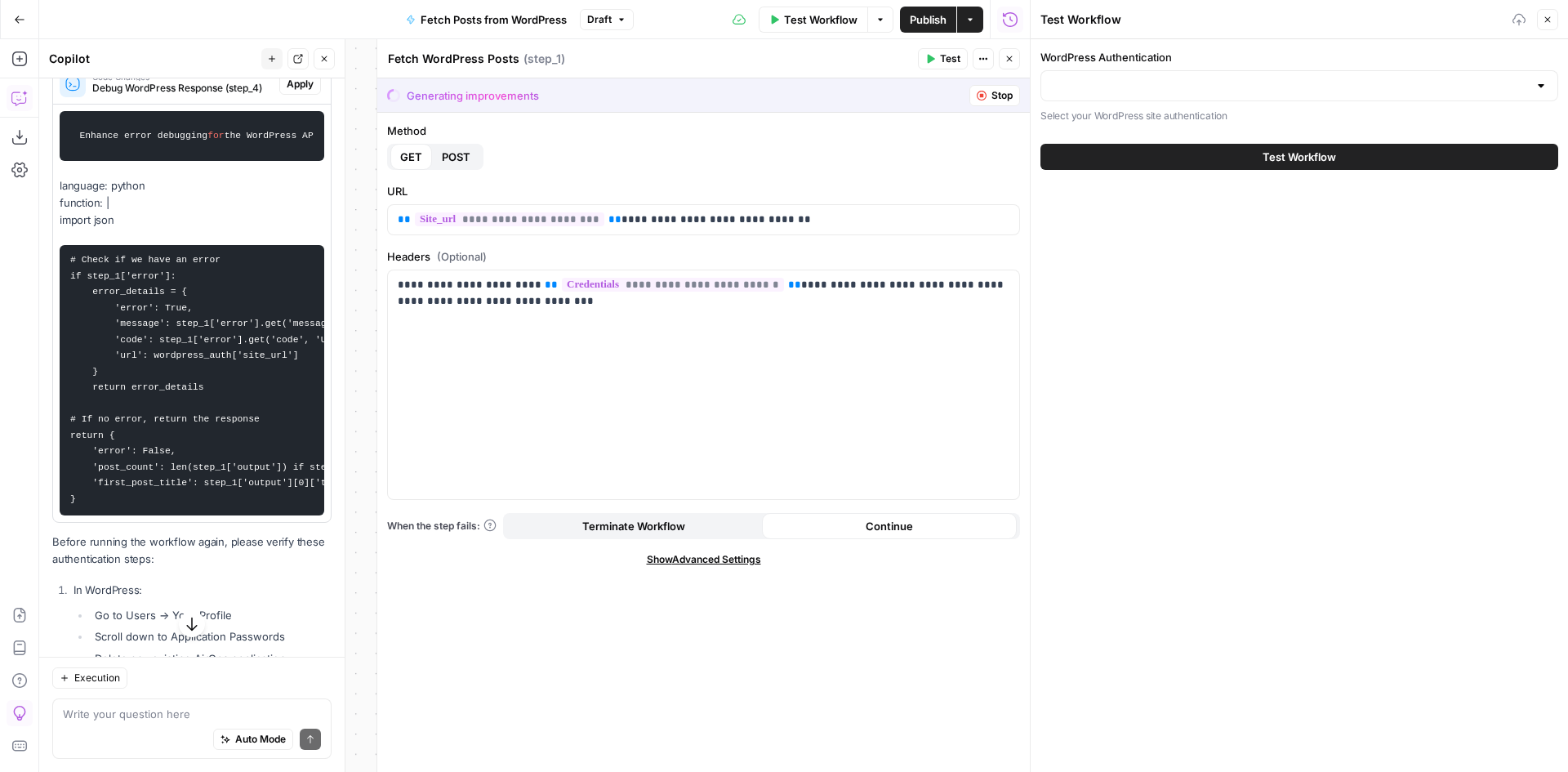
click at [287, 91] on span "Apply" at bounding box center [300, 84] width 26 height 15
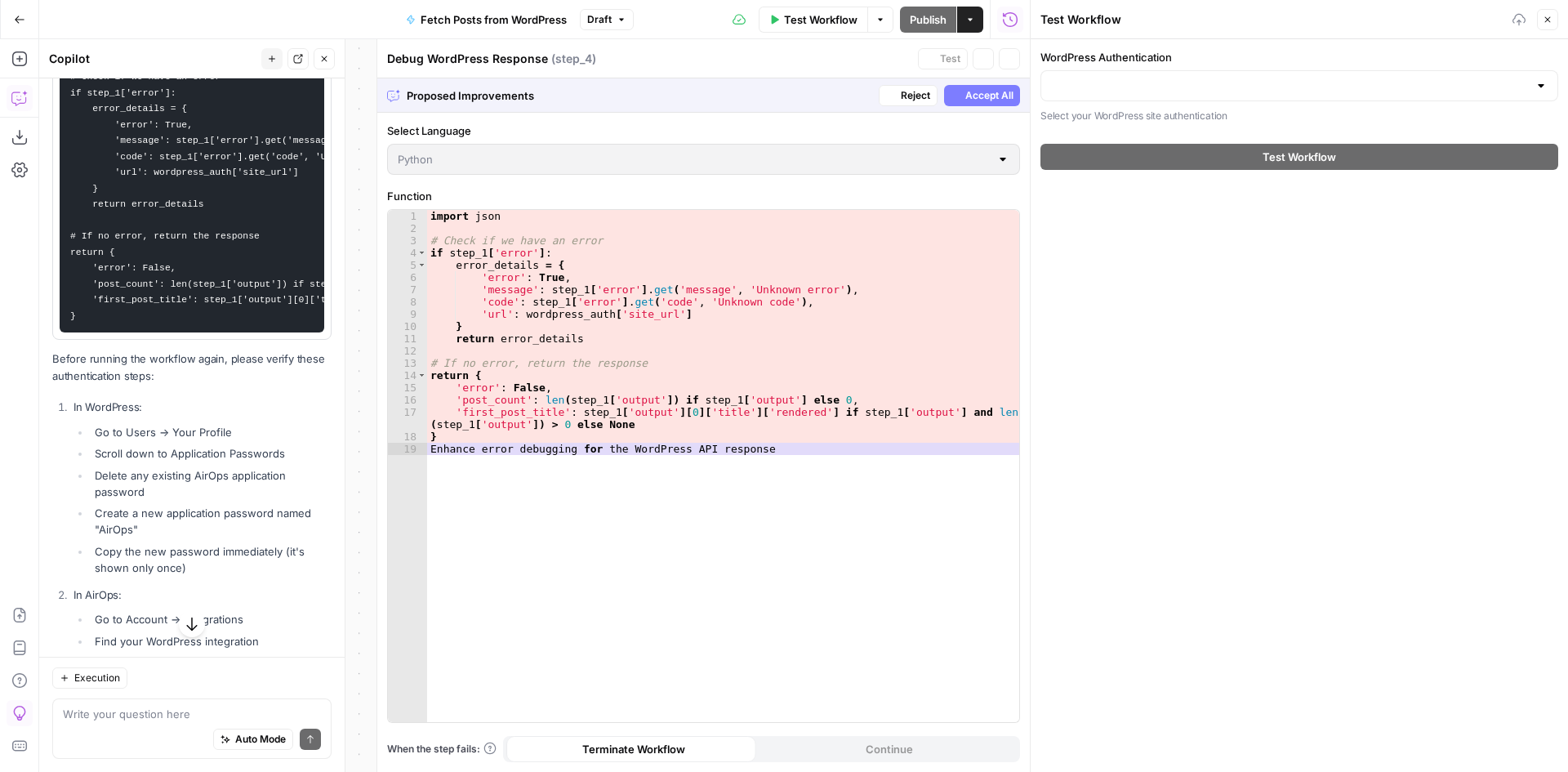
scroll to position [6133, 0]
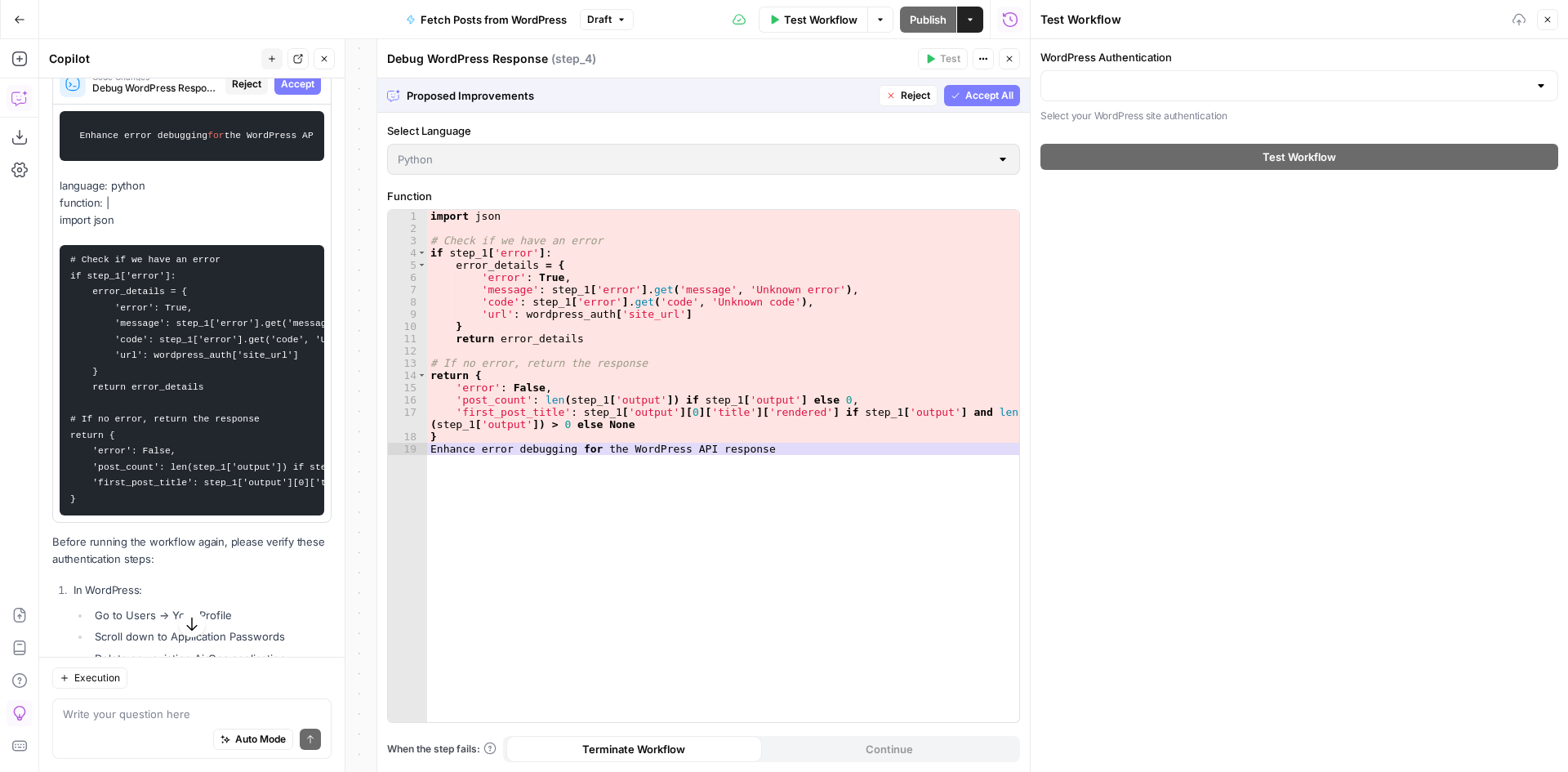
click at [285, 91] on span "Accept" at bounding box center [297, 84] width 34 height 15
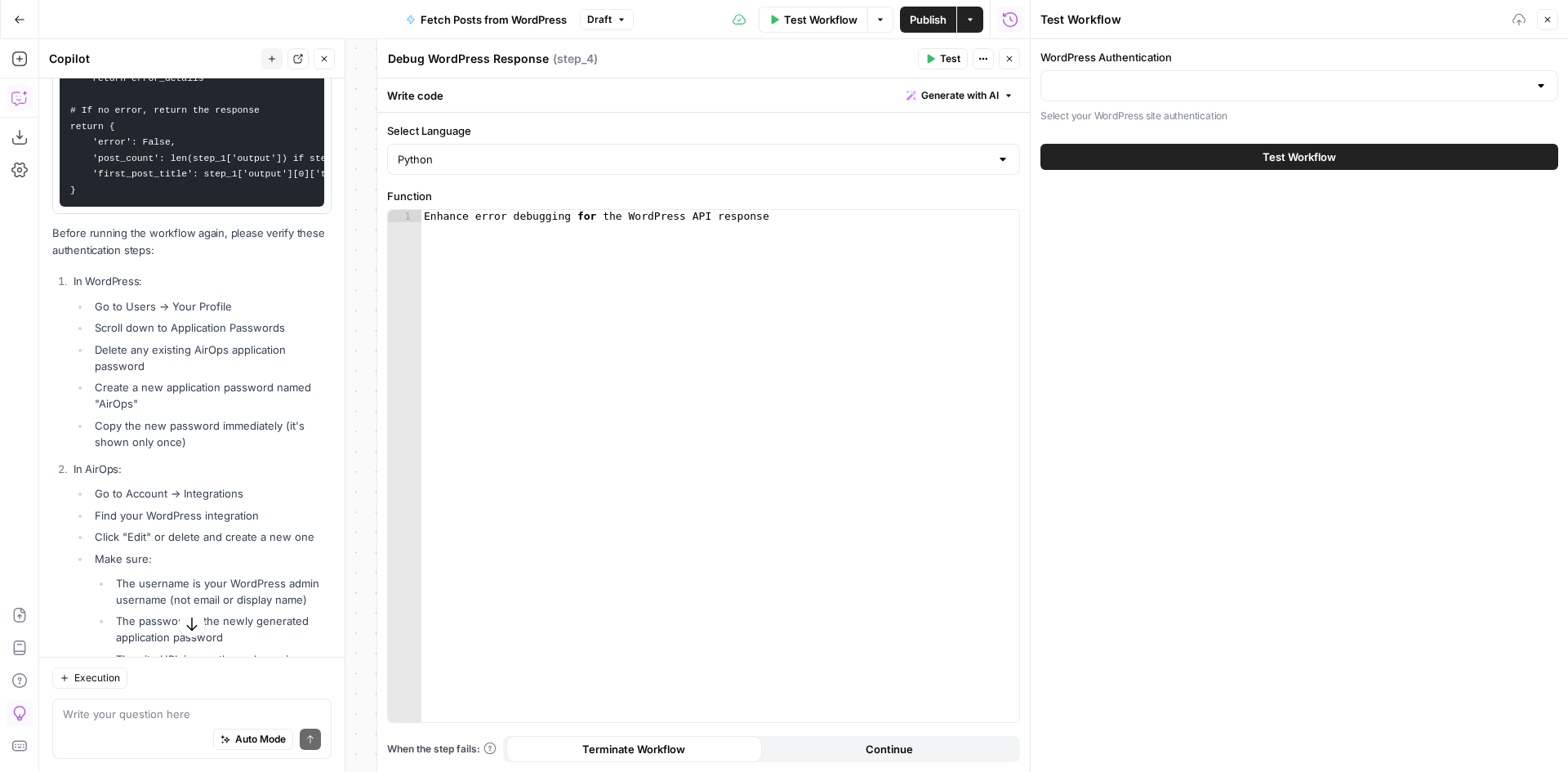
scroll to position [6832, 0]
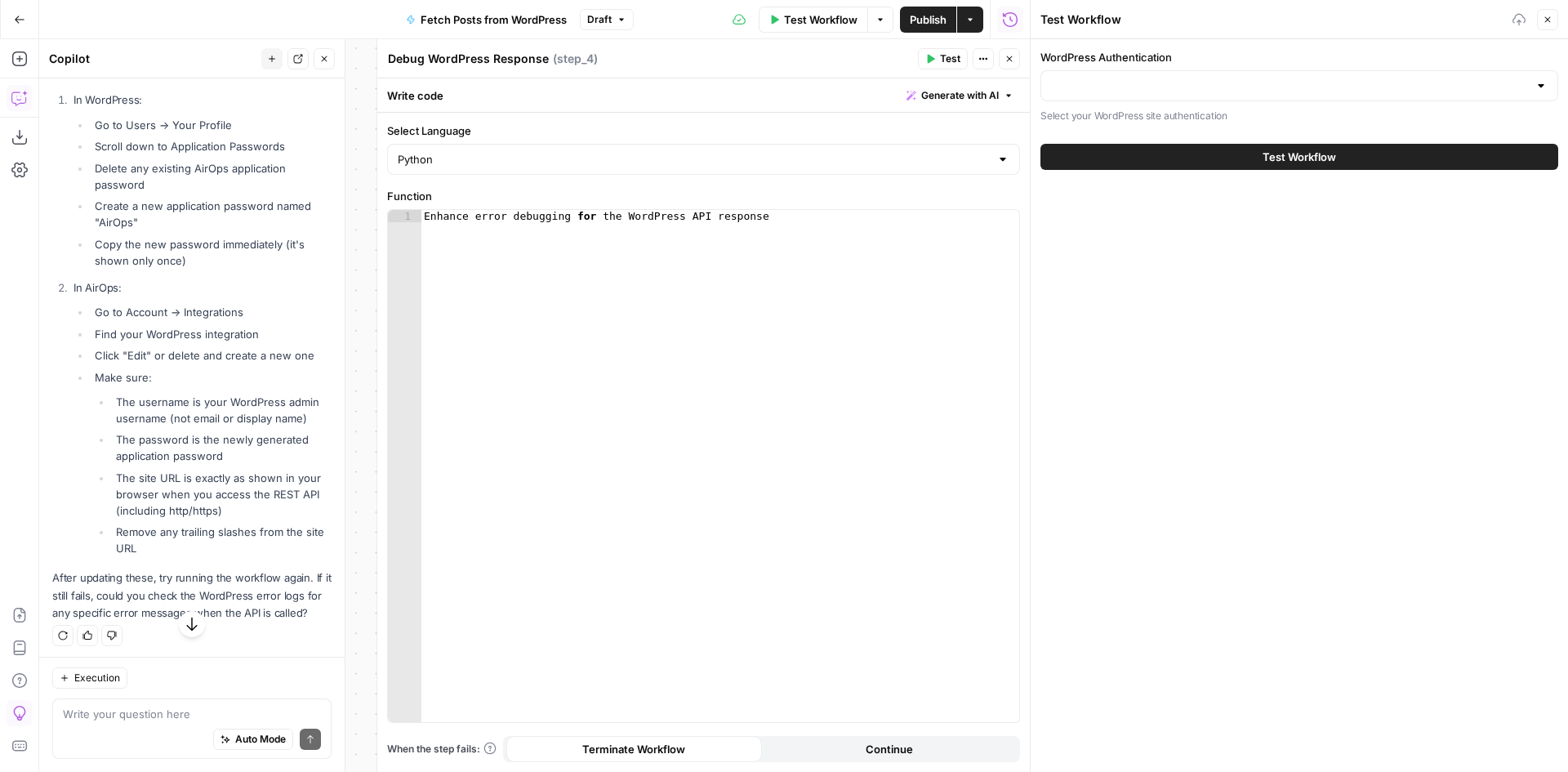
click at [1008, 57] on icon "button" at bounding box center [1009, 58] width 10 height 10
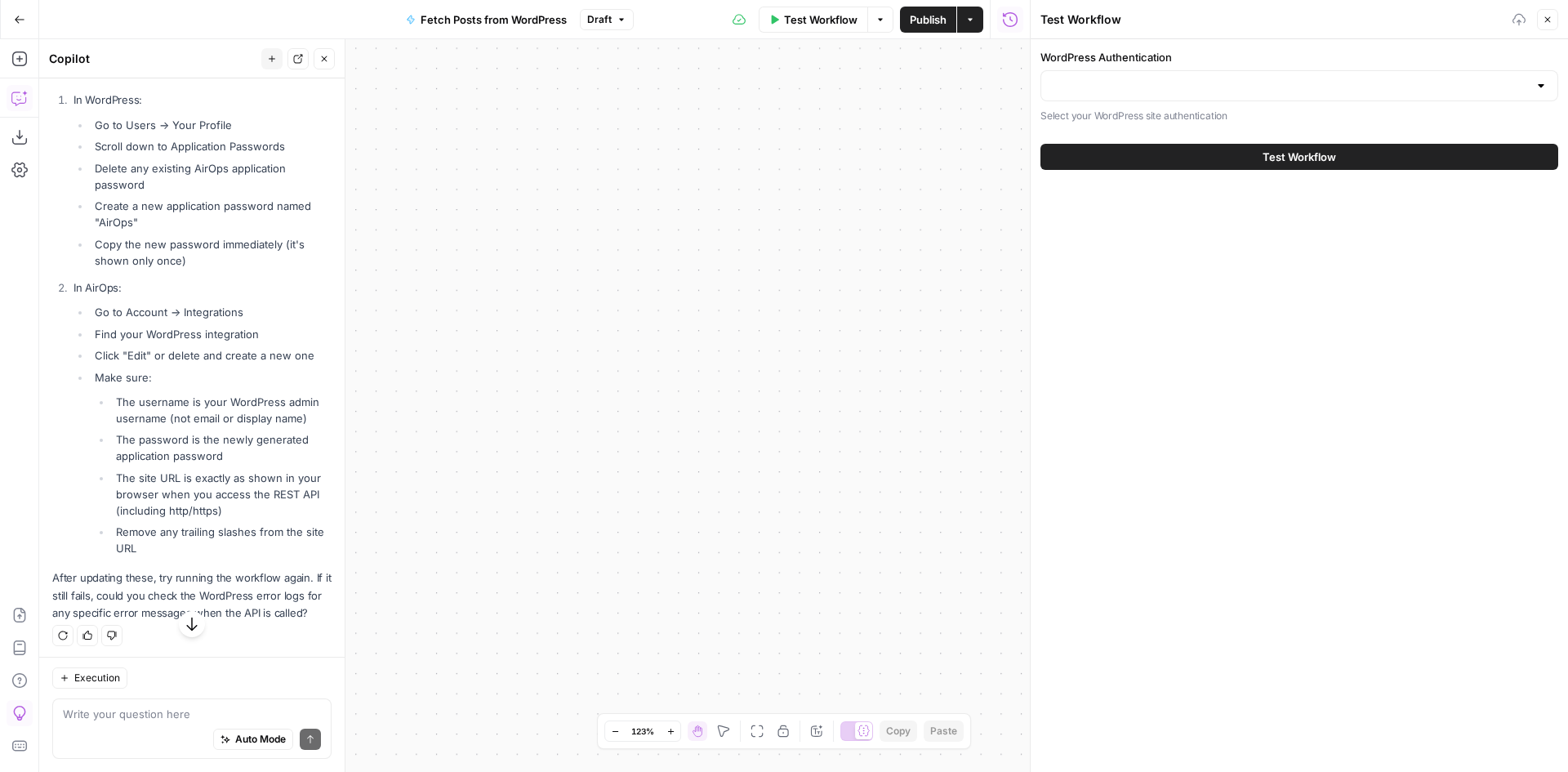
click at [757, 730] on icon "button" at bounding box center [757, 731] width 13 height 13
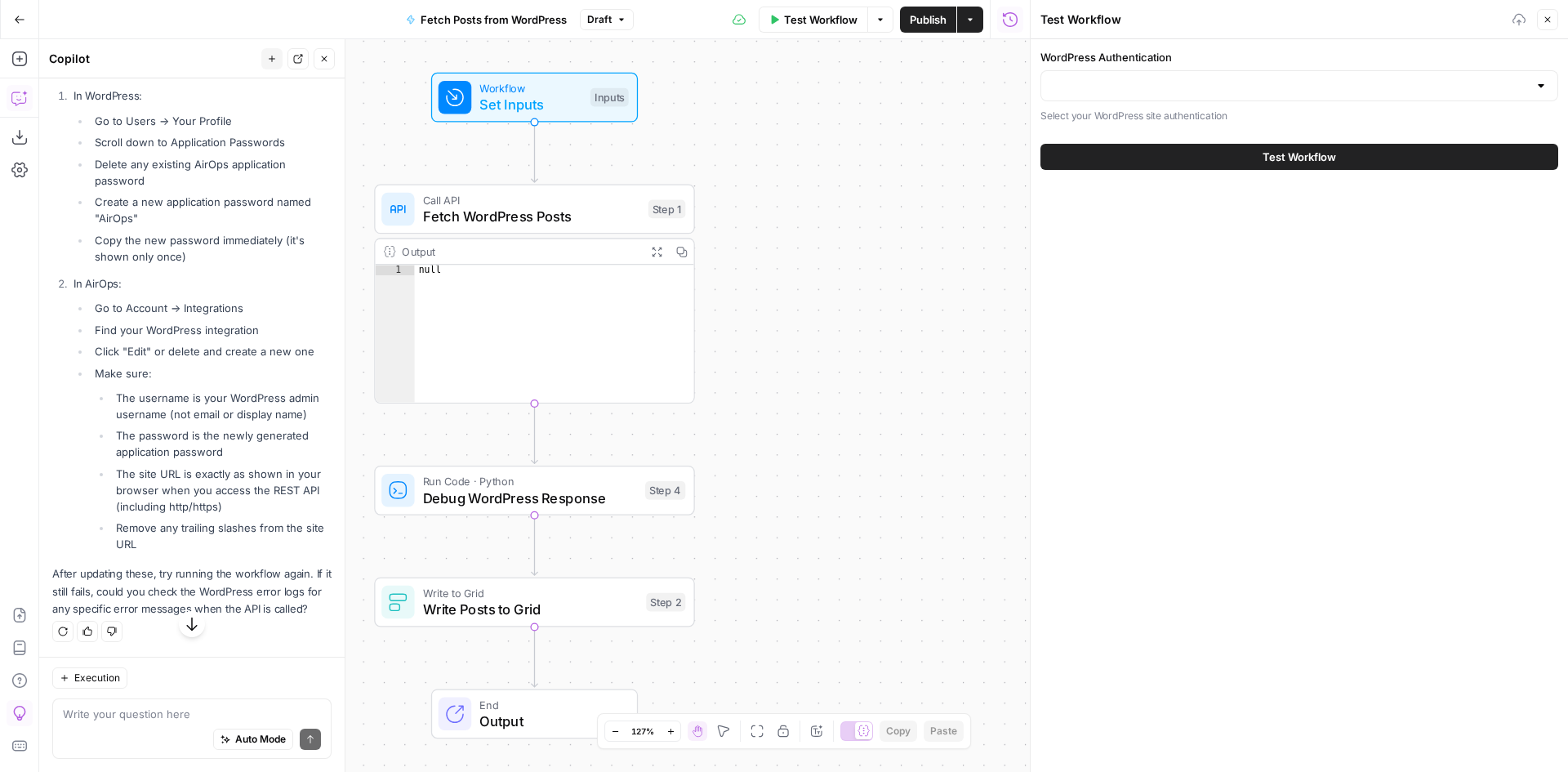
scroll to position [7010, 0]
click at [99, 717] on textarea at bounding box center [192, 714] width 258 height 16
paste textarea "https://www.buildium.com/wp-json/wp/v2/posts"
type textarea "should the URL be: https://www.buildium.com/wp-json/wp/v2/posts"
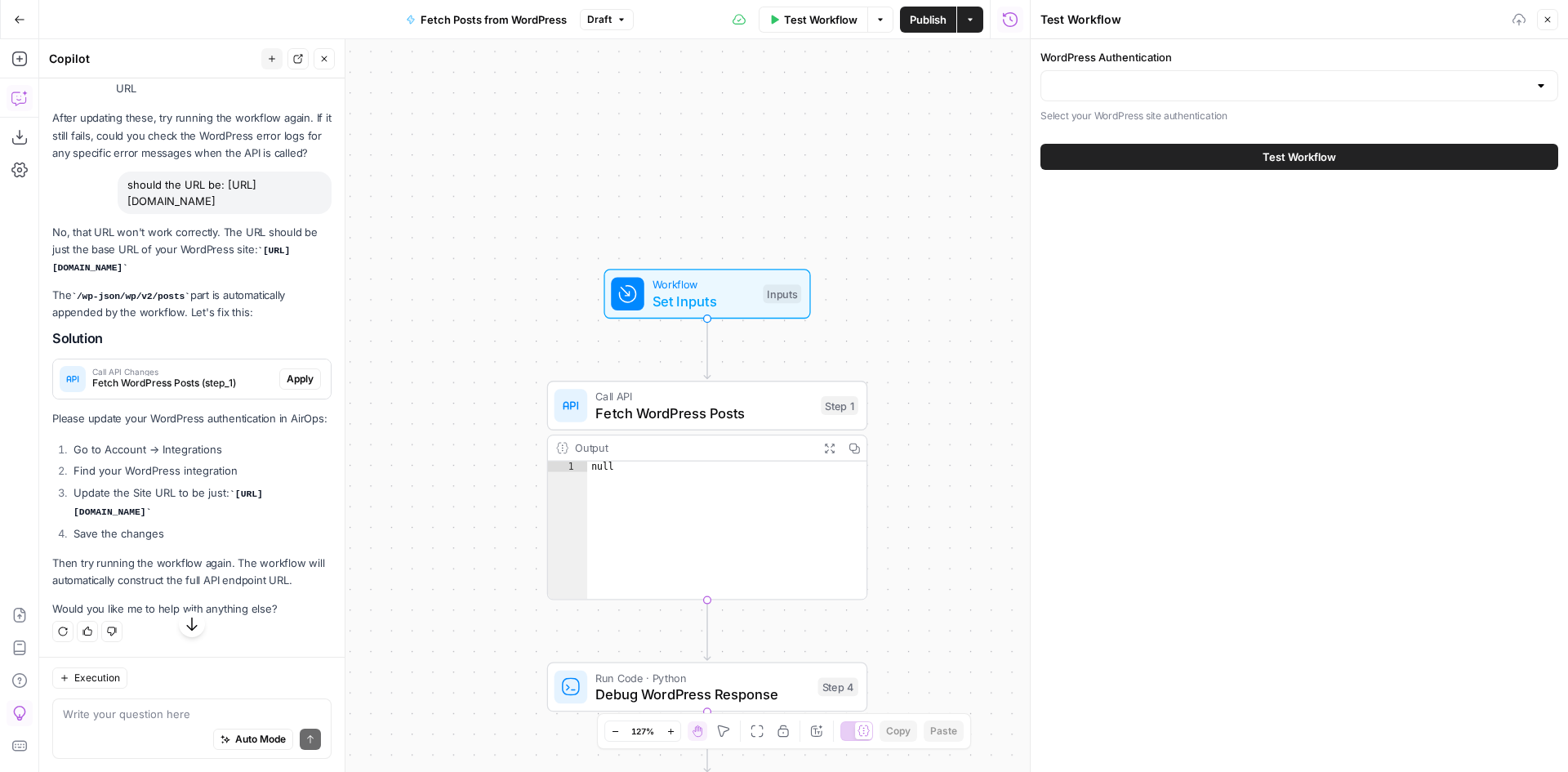
scroll to position [7498, 0]
click at [174, 715] on textarea at bounding box center [192, 714] width 258 height 16
type textarea "itssaying something went wrong"
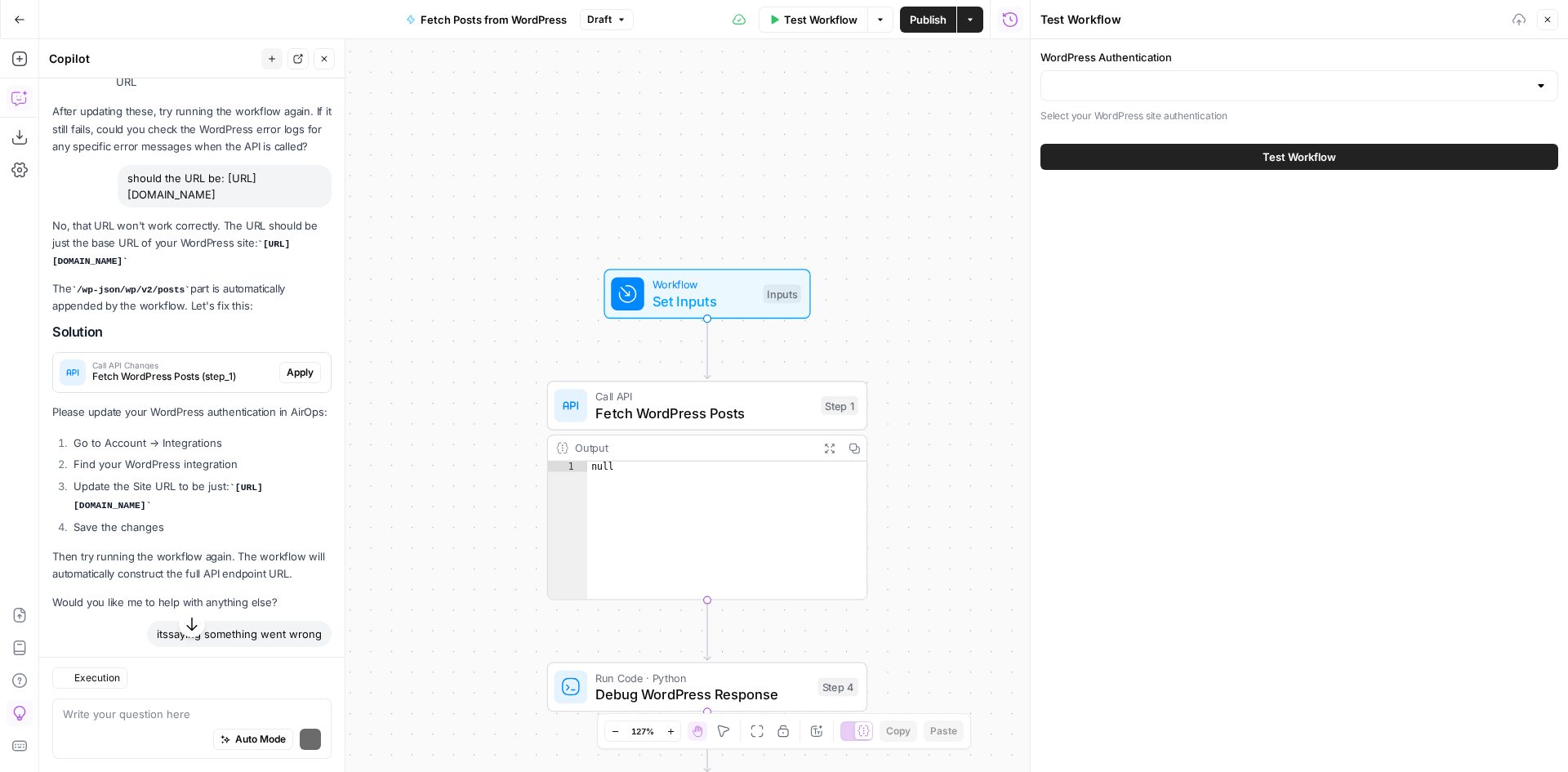
scroll to position [7520, 0]
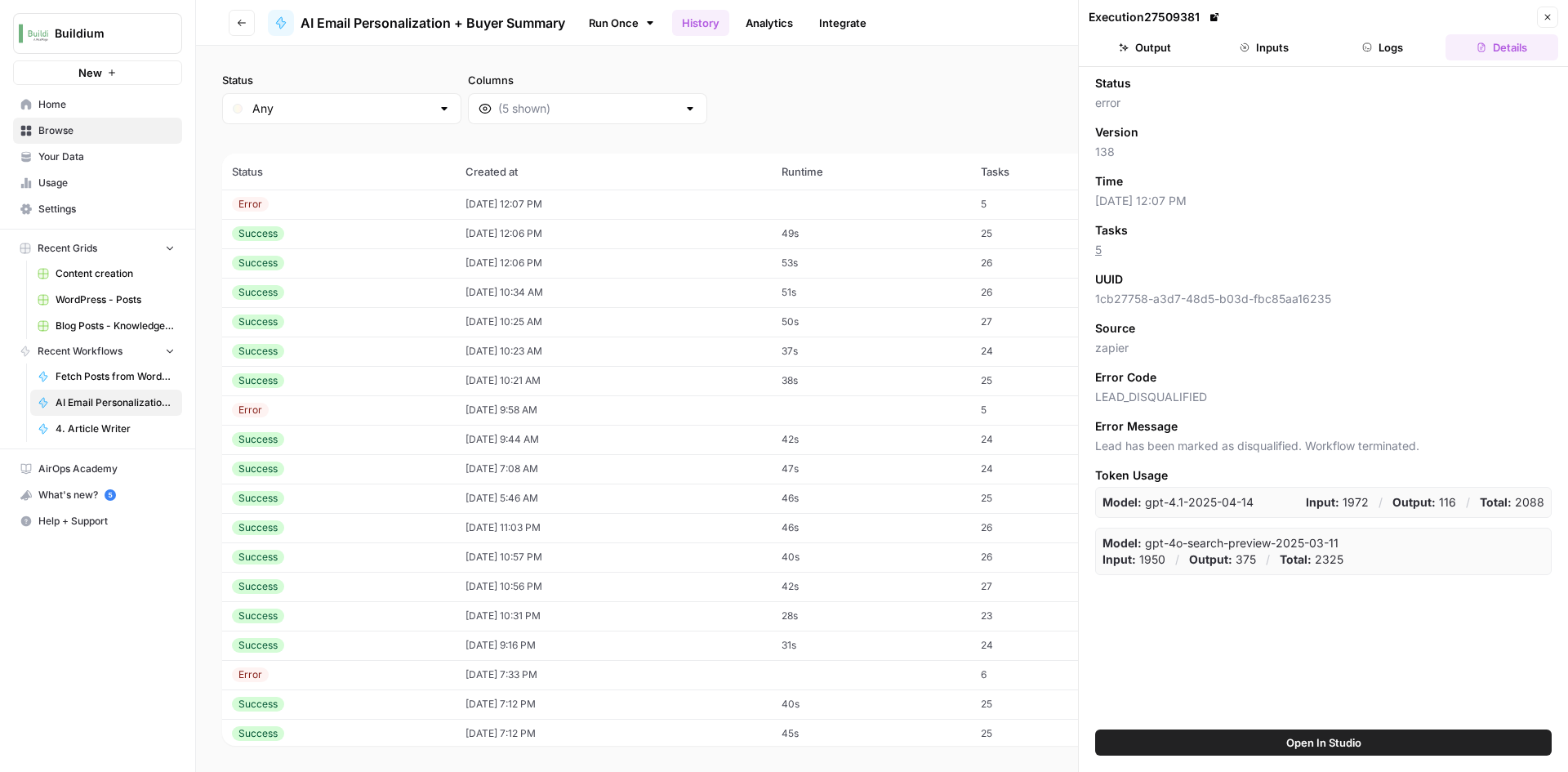
click at [37, 127] on link "Browse" at bounding box center [97, 131] width 169 height 26
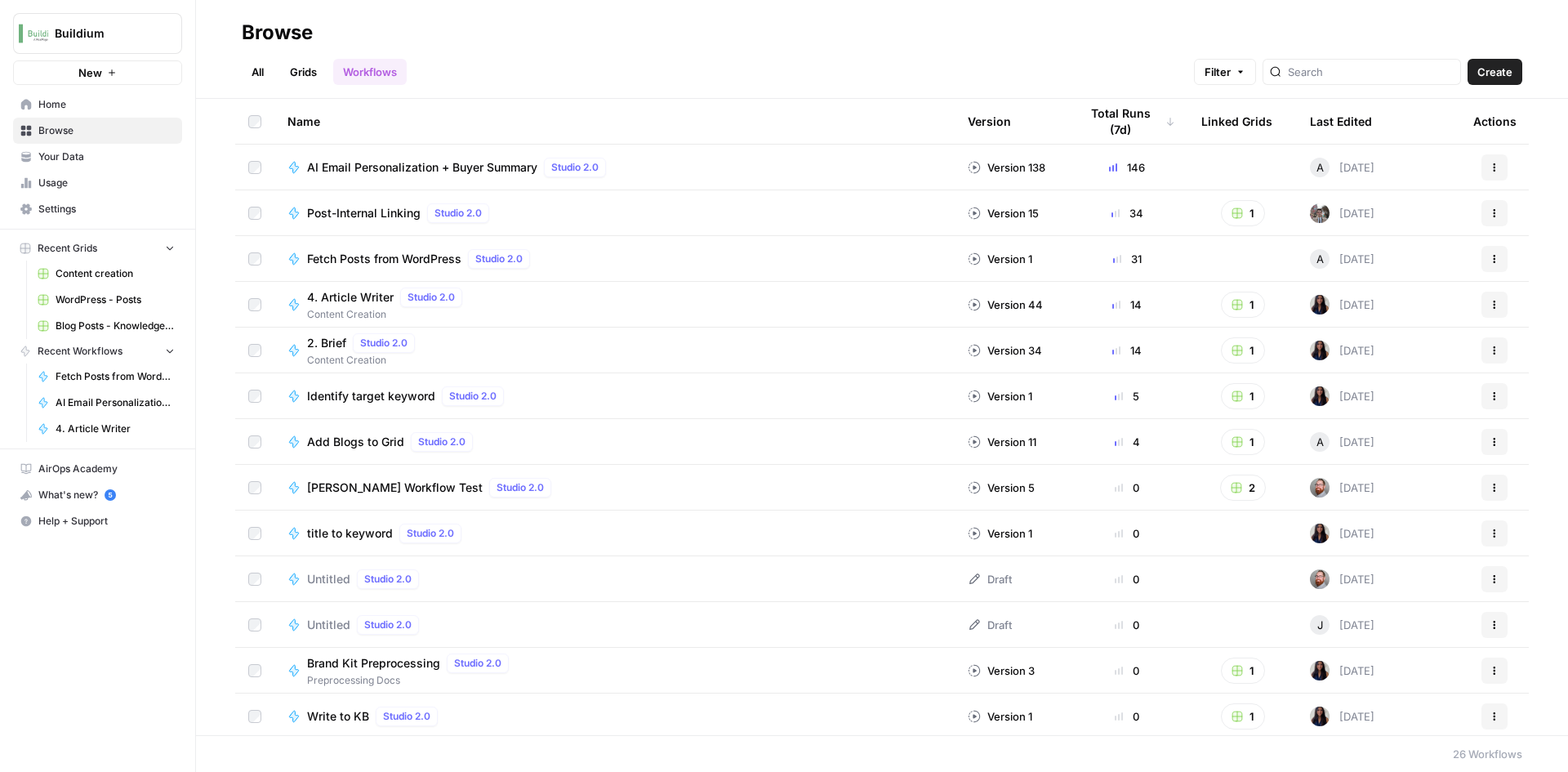
click at [310, 66] on link "Grids" at bounding box center [303, 71] width 47 height 26
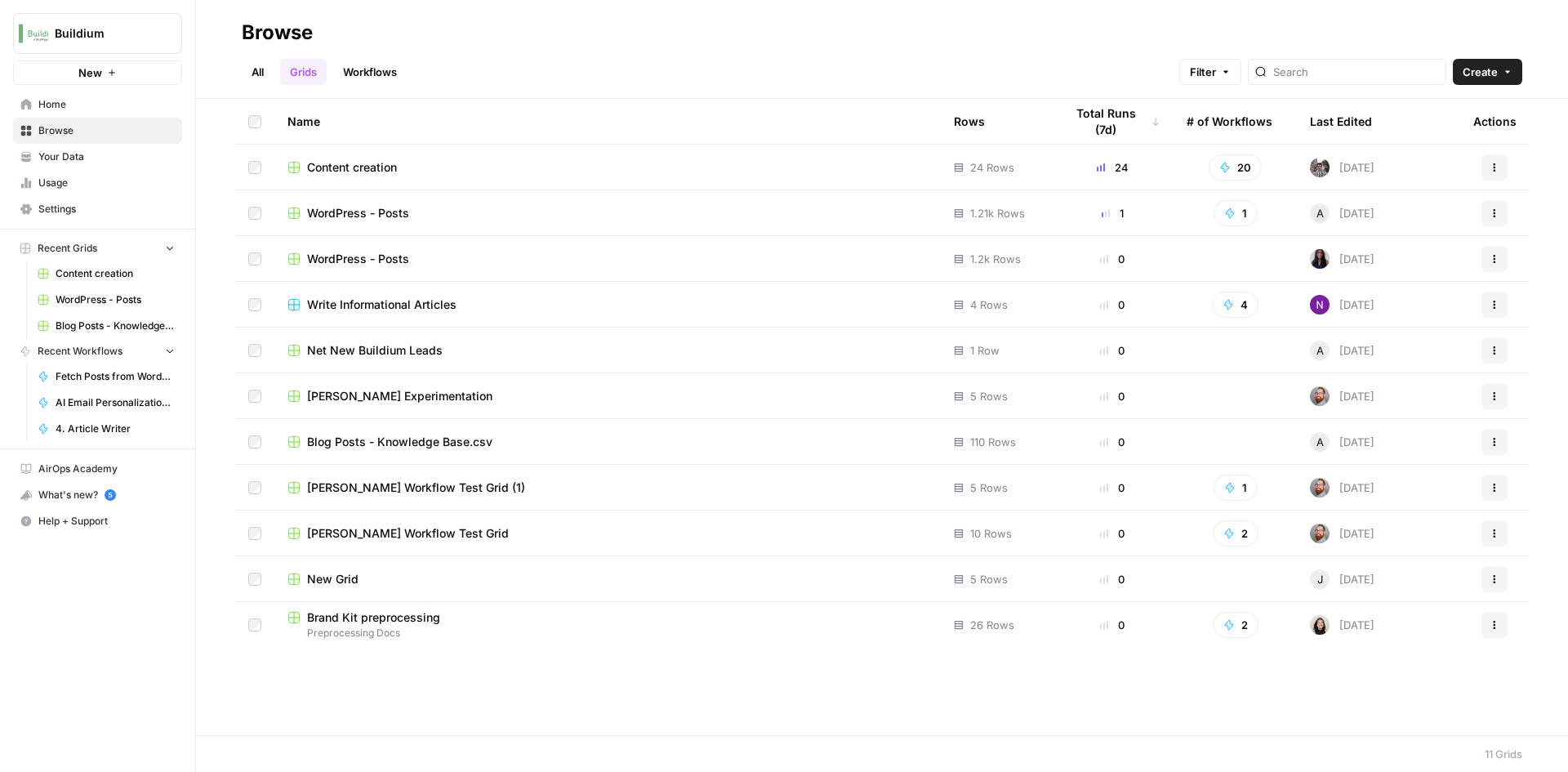
click at [366, 217] on span "WordPress - Posts" at bounding box center [358, 213] width 102 height 16
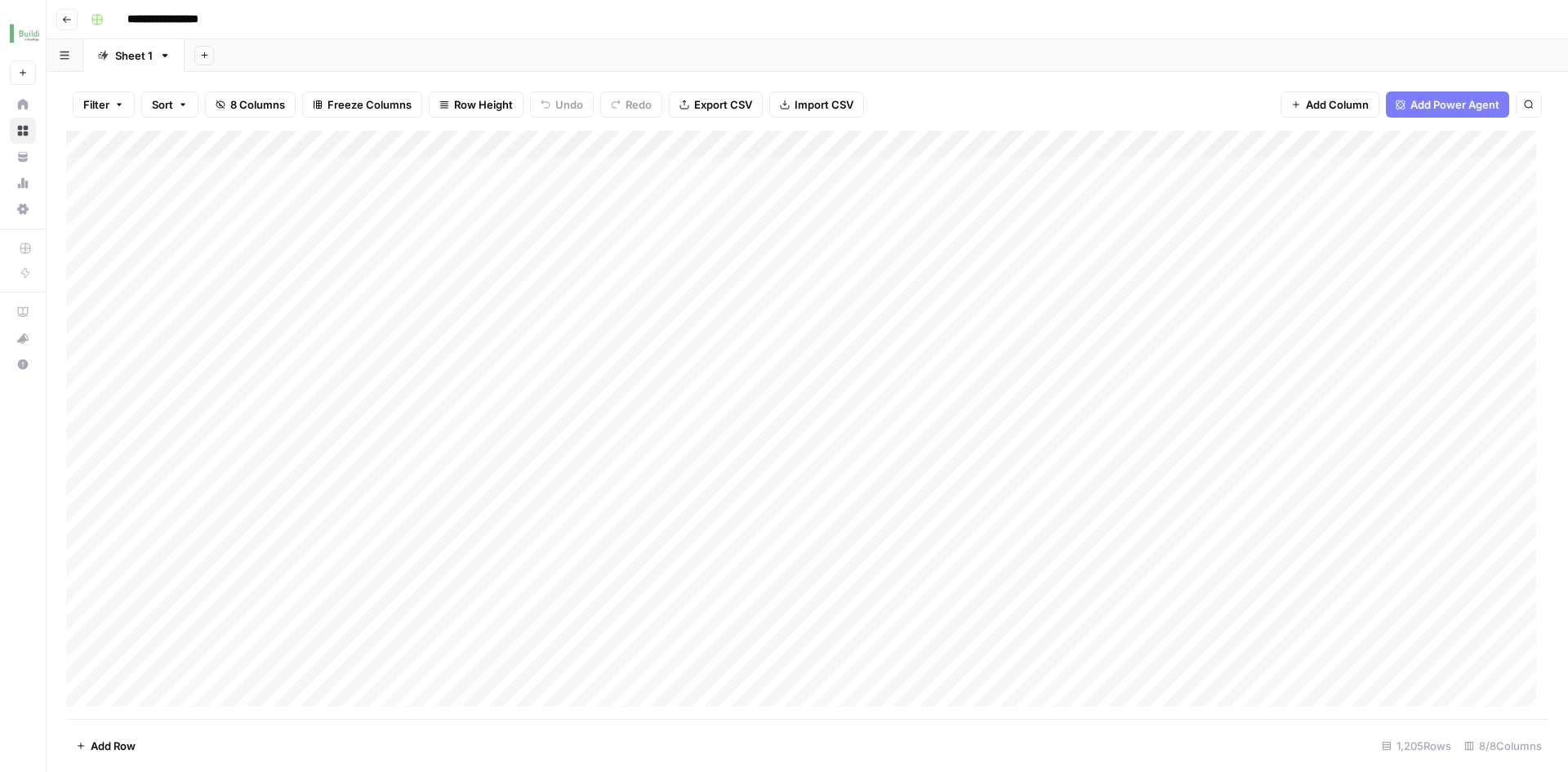
click at [214, 142] on div "Add Column" at bounding box center [807, 425] width 1482 height 588
click at [259, 125] on div "Filter Sort 8 Columns Freeze Columns Row Height Undo Redo Export CSV Import CSV…" at bounding box center [807, 104] width 1482 height 52
click at [160, 139] on div "Add Column" at bounding box center [807, 425] width 1482 height 588
click at [179, 138] on div at bounding box center [176, 147] width 148 height 33
click at [207, 124] on div "Filter Sort 8 Columns Freeze Columns Row Height Undo Redo Export CSV Import CSV…" at bounding box center [807, 104] width 1482 height 52
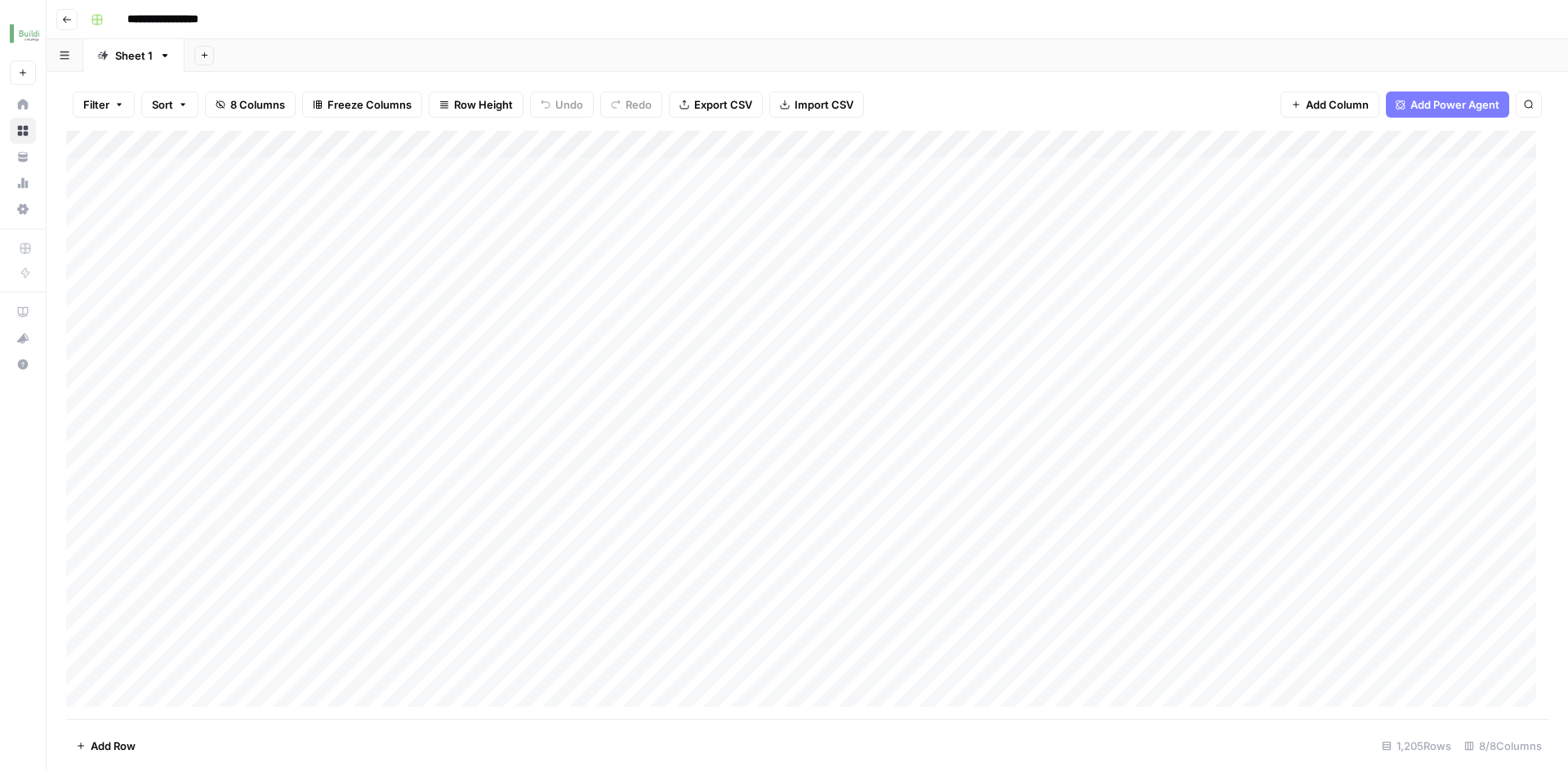
click at [120, 101] on icon "button" at bounding box center [119, 104] width 10 height 10
click at [142, 74] on div "Filter Sort 8 Columns Freeze Columns Row Height Undo Redo Export CSV Import CSV…" at bounding box center [807, 422] width 1521 height 700
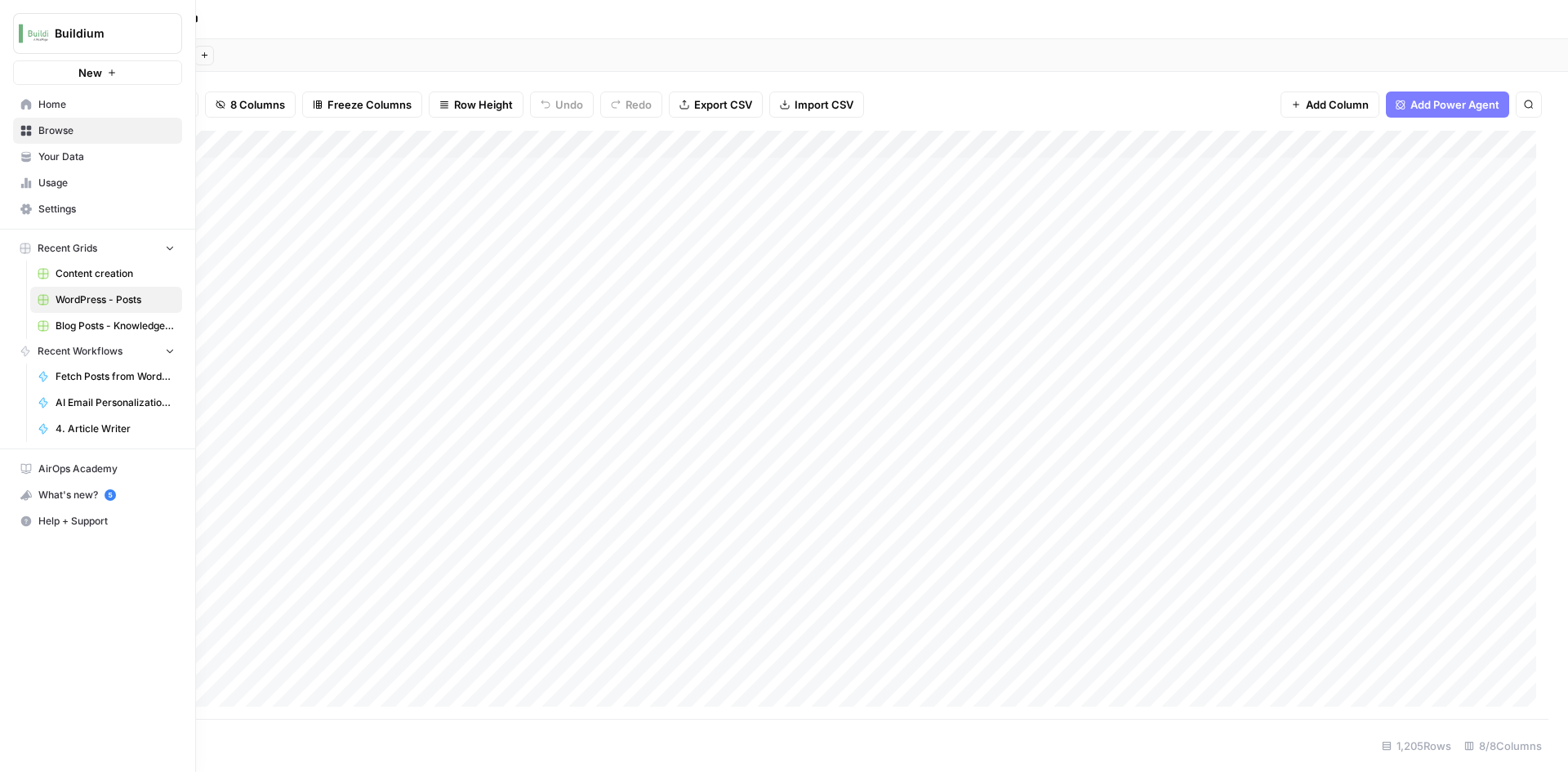
click at [73, 135] on span "Browse" at bounding box center [106, 131] width 136 height 15
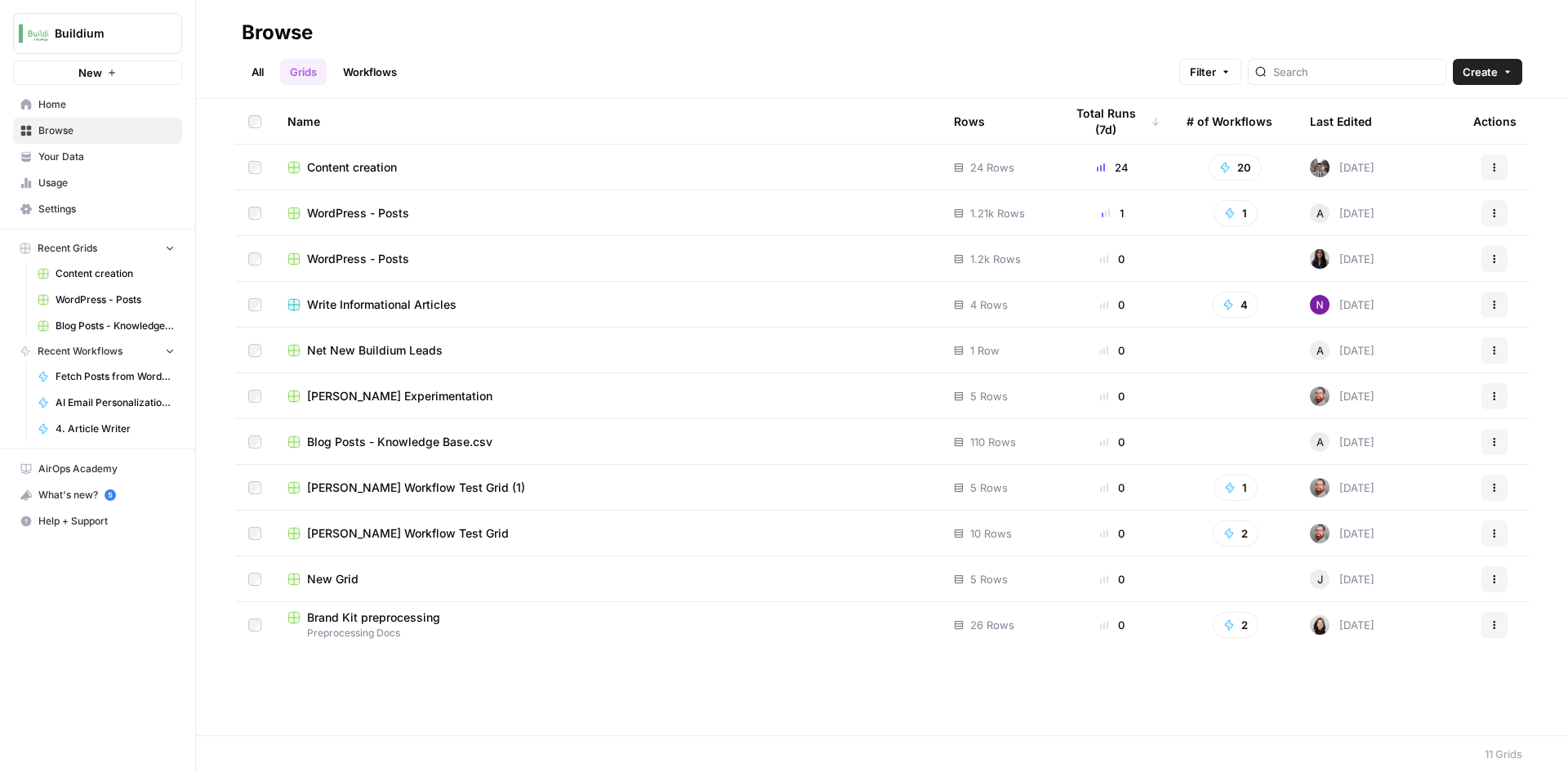
click at [345, 75] on link "Workflows" at bounding box center [370, 71] width 73 height 26
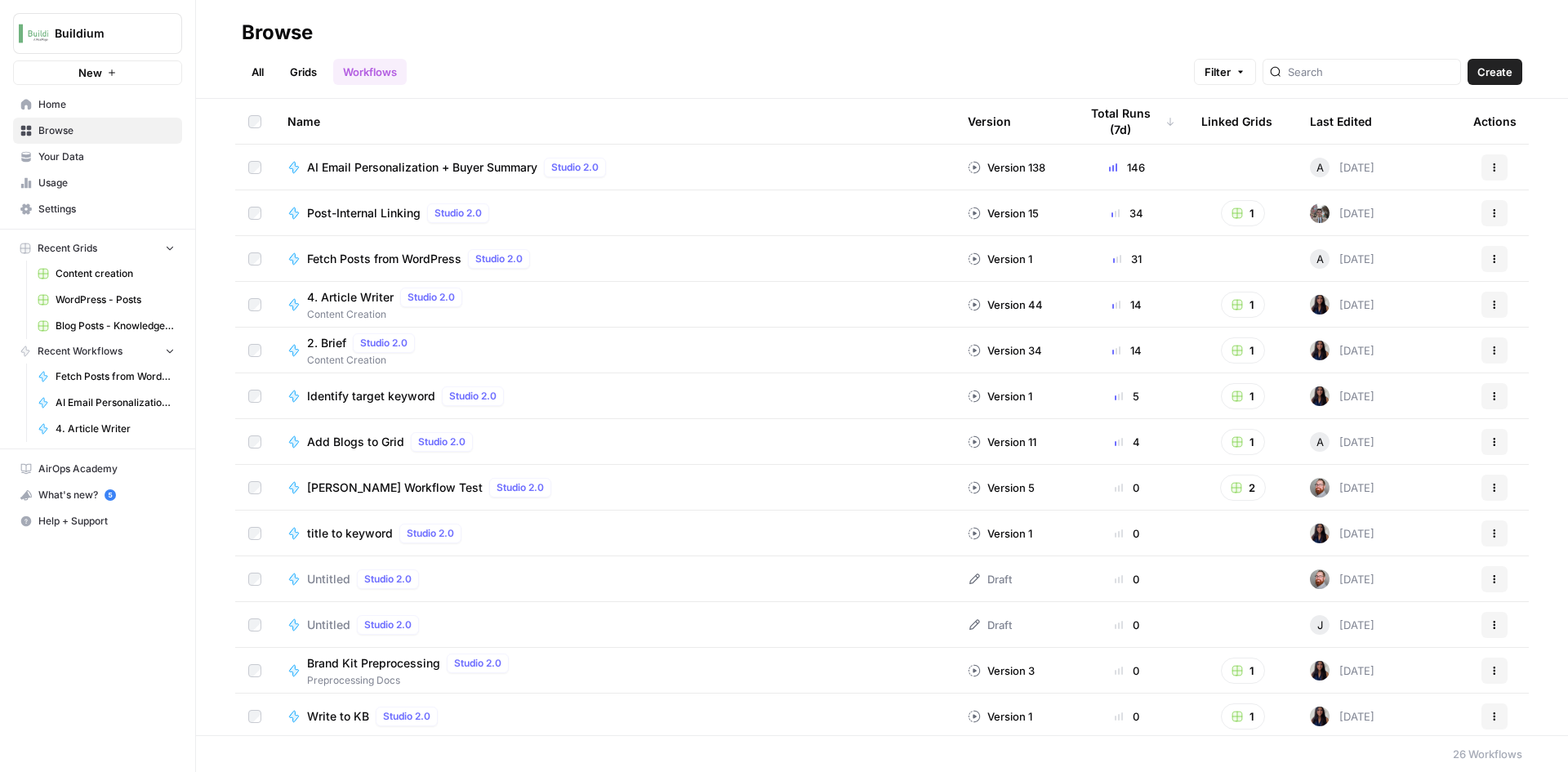
click at [375, 256] on span "Fetch Posts from WordPress" at bounding box center [384, 259] width 154 height 16
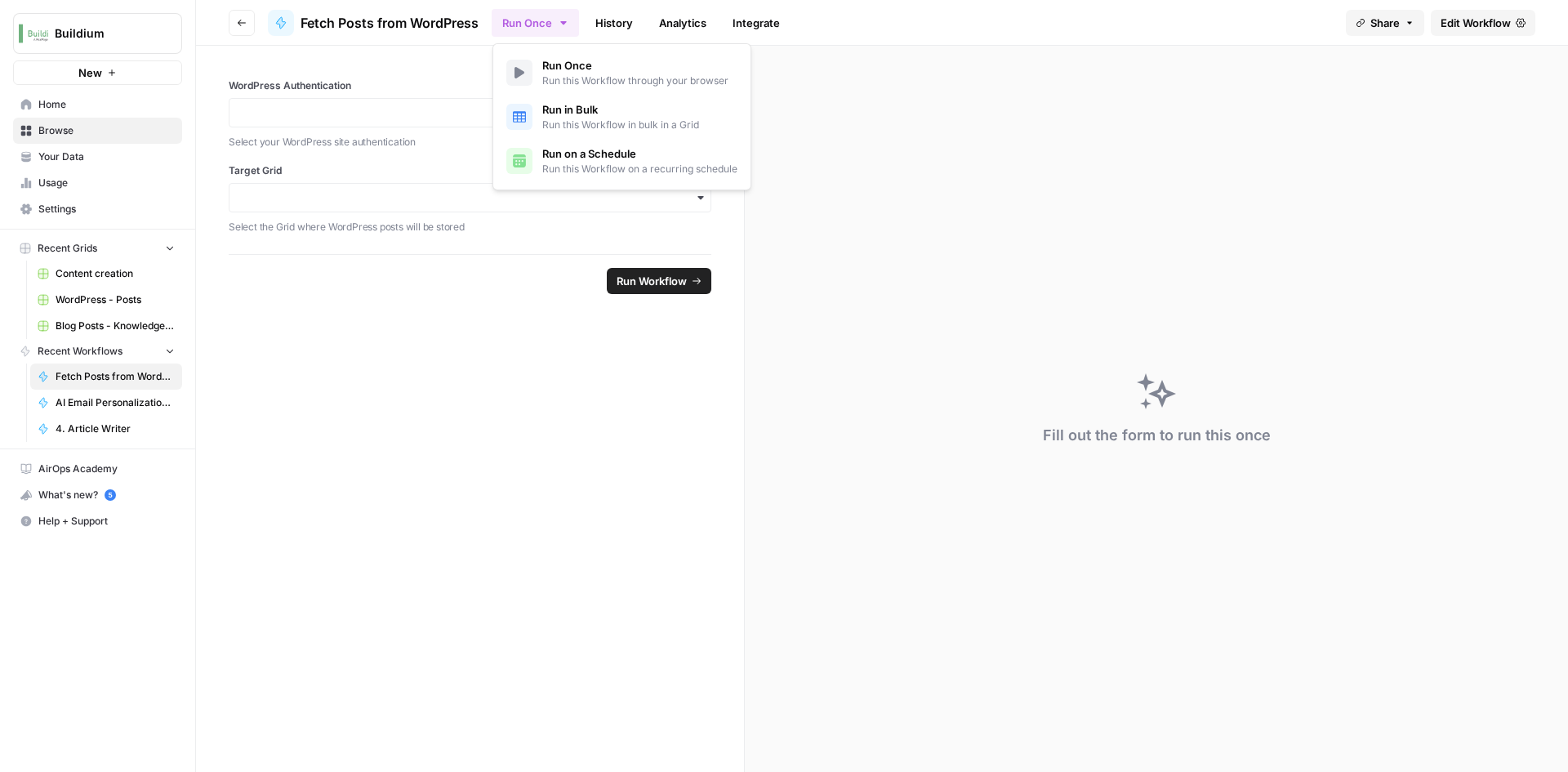
click at [563, 20] on icon "button" at bounding box center [564, 23] width 13 height 13
click at [439, 365] on form "WordPress Authentication Select your WordPress site authentication Target Grid …" at bounding box center [471, 408] width 549 height 726
click at [560, 28] on icon "button" at bounding box center [564, 23] width 13 height 13
click at [566, 155] on span "Run on a Schedule" at bounding box center [641, 153] width 196 height 16
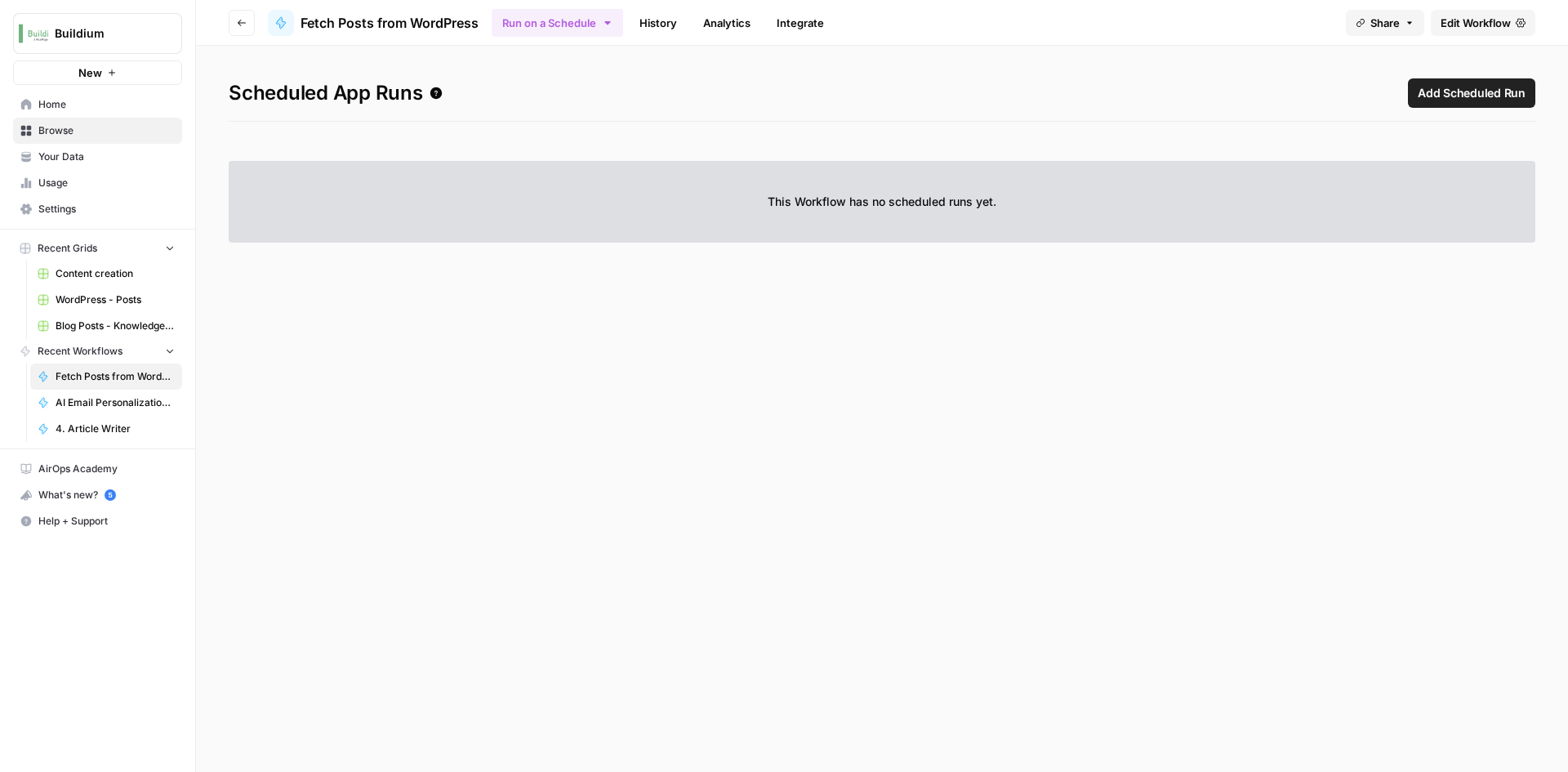
click at [1453, 96] on span "Add Scheduled Run" at bounding box center [1472, 93] width 108 height 16
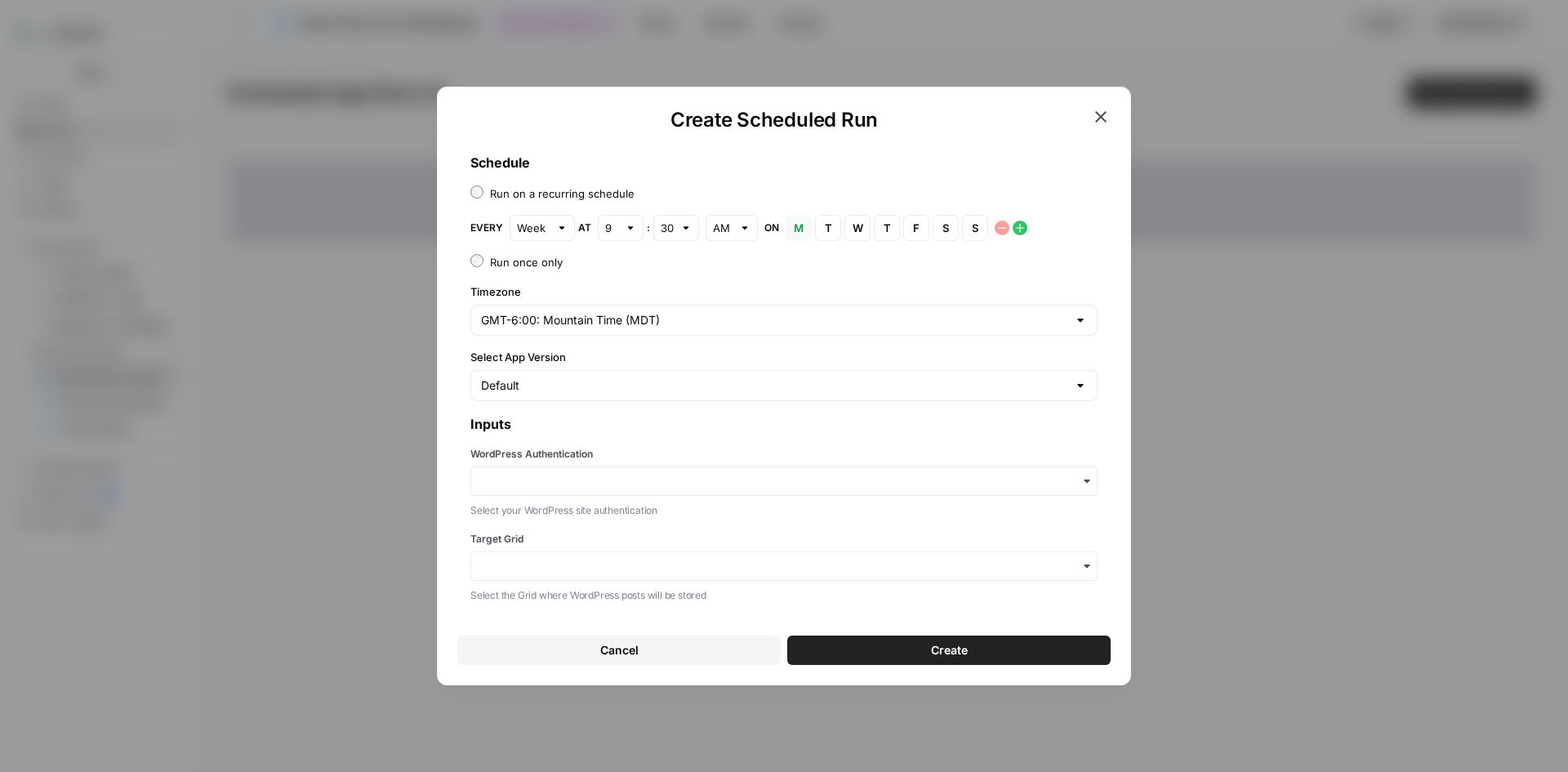
click at [632, 224] on div at bounding box center [630, 227] width 12 height 16
click at [624, 370] on button "6" at bounding box center [624, 380] width 41 height 23
type input "6"
click at [689, 228] on div at bounding box center [686, 227] width 12 height 16
type input "30"
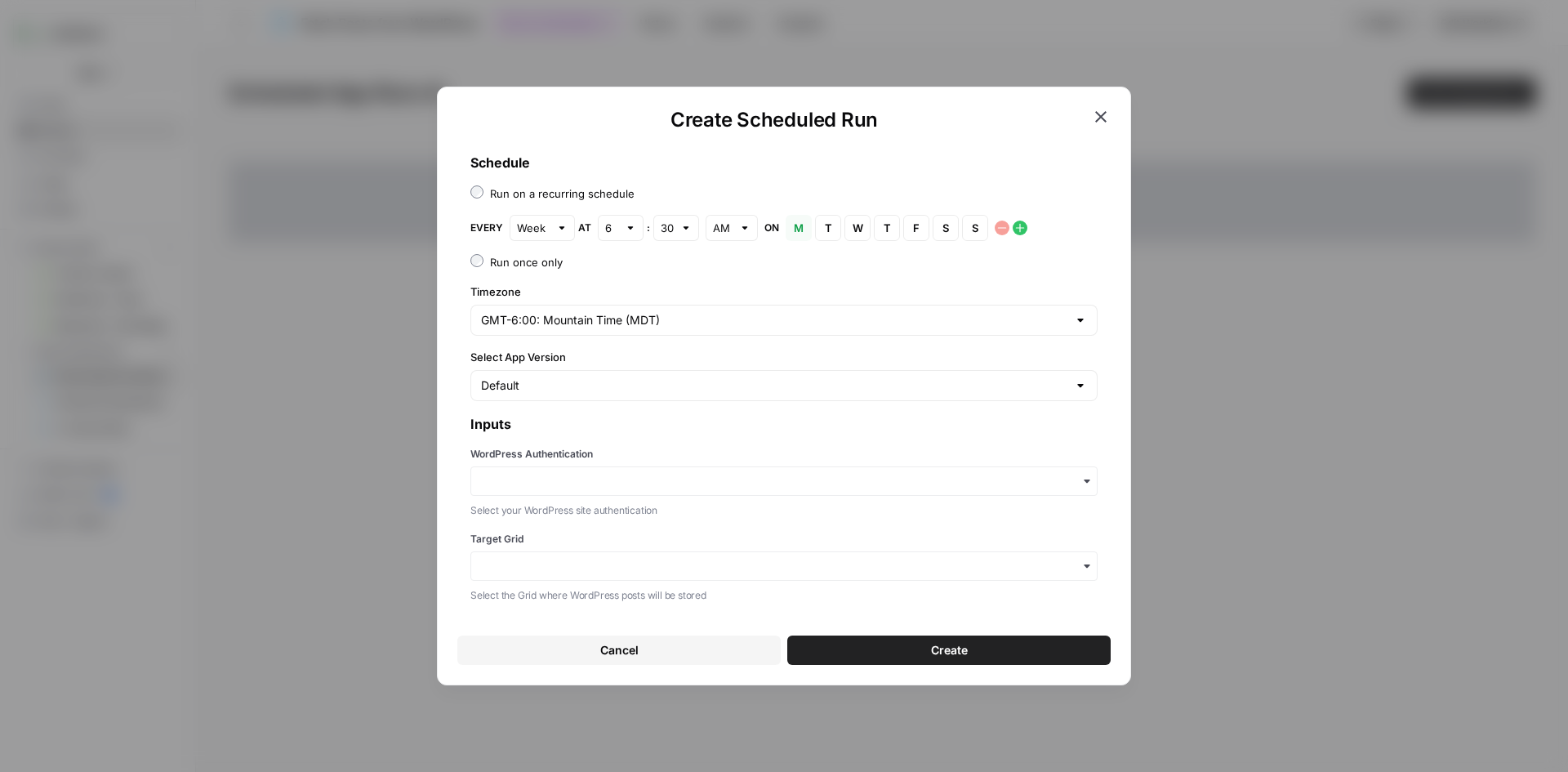
click at [635, 232] on div "6" at bounding box center [620, 227] width 46 height 26
click at [629, 360] on span "5" at bounding box center [621, 358] width 21 height 16
type input "5"
click at [693, 230] on div "30" at bounding box center [676, 227] width 46 height 26
click at [686, 272] on span "00" at bounding box center [680, 266] width 27 height 16
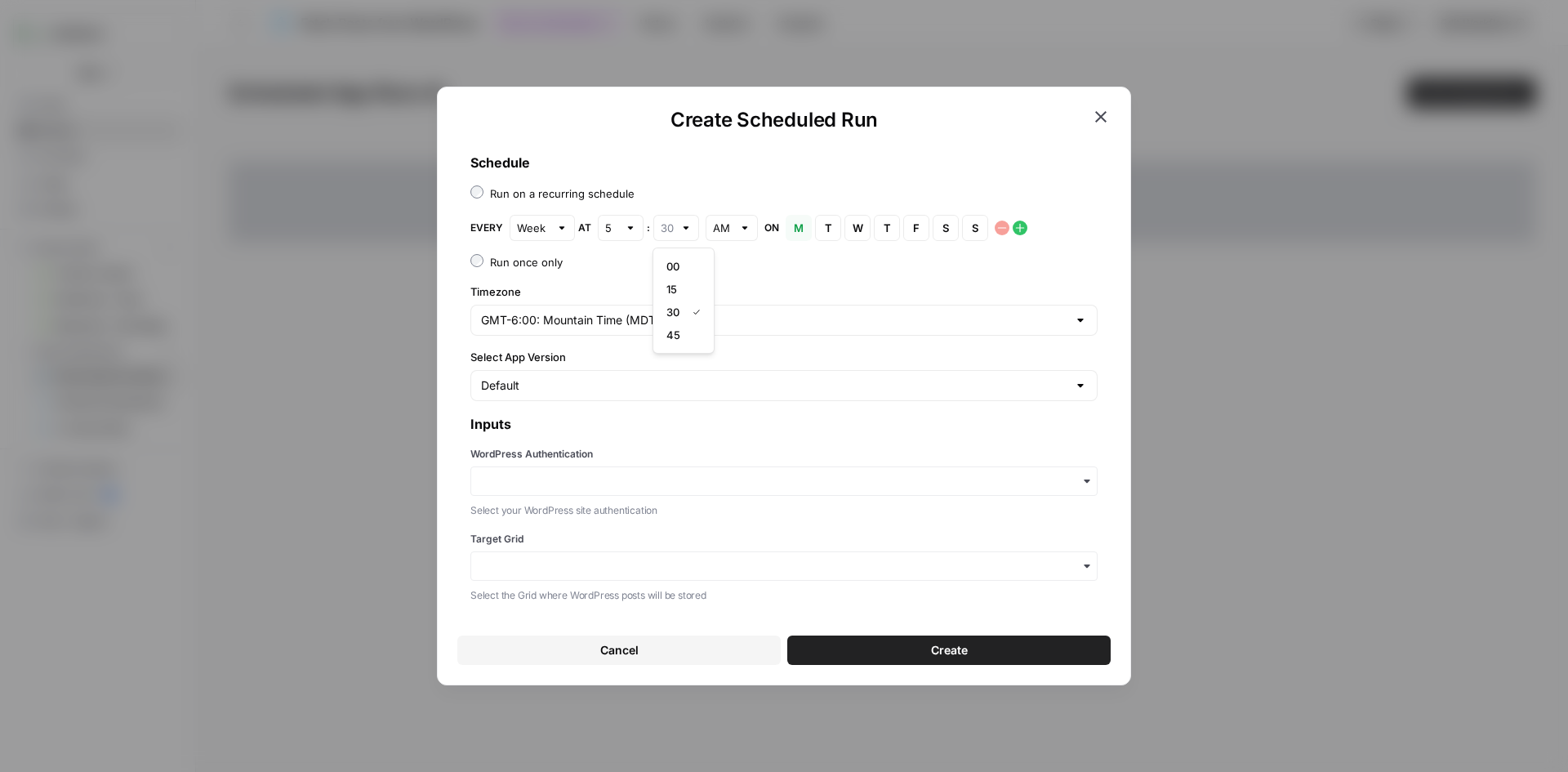
type input "00"
click at [628, 227] on div at bounding box center [630, 227] width 12 height 16
type input "5"
click at [975, 230] on span "S" at bounding box center [975, 227] width 10 height 16
click at [631, 230] on div at bounding box center [630, 227] width 12 height 16
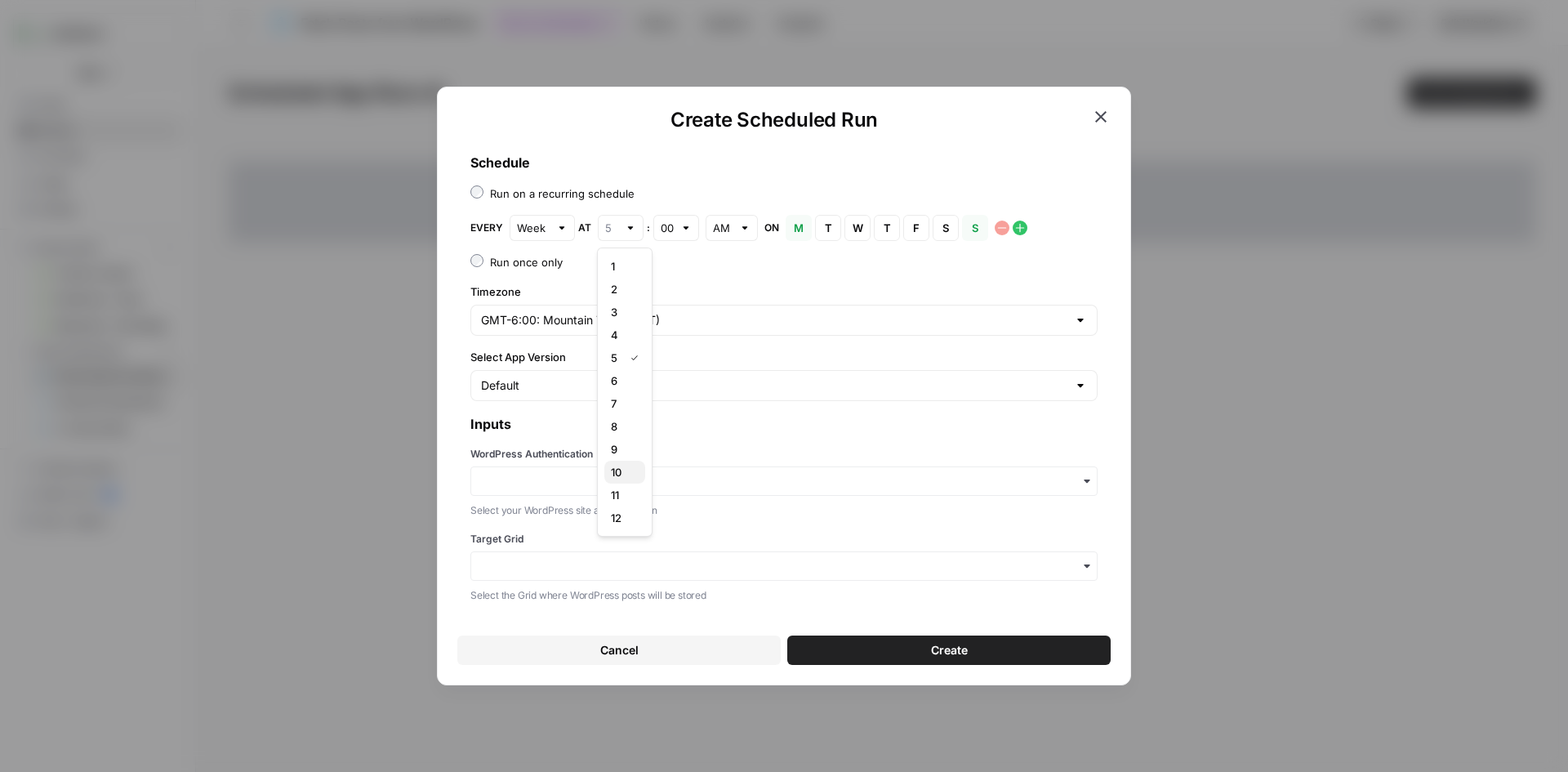
click at [626, 479] on span "10" at bounding box center [621, 472] width 21 height 16
type input "10"
click at [750, 230] on div "AM" at bounding box center [731, 227] width 52 height 26
click at [726, 288] on span "PM" at bounding box center [735, 289] width 32 height 16
type input "PM"
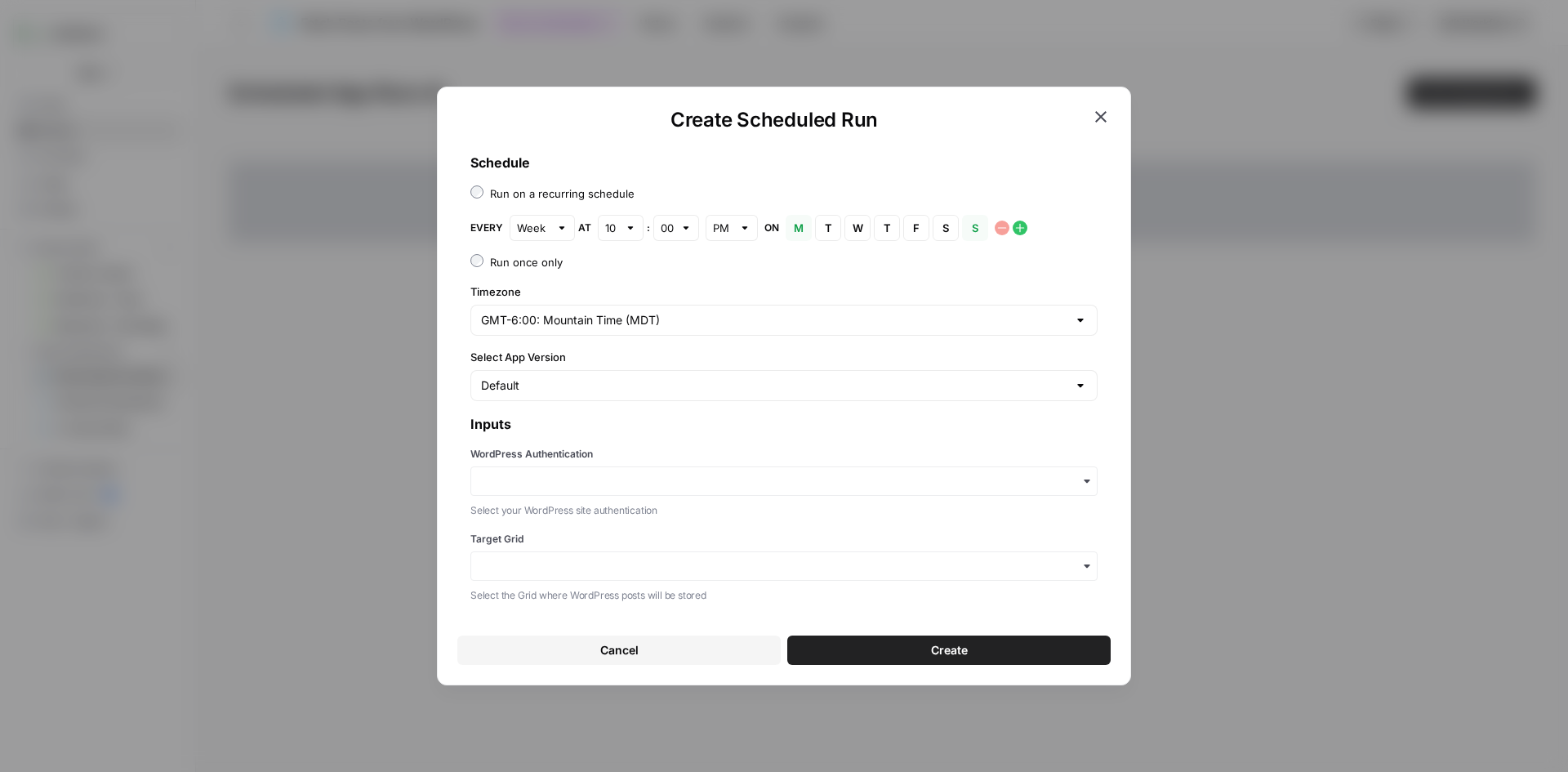
click at [724, 270] on label "Run once only" at bounding box center [784, 262] width 627 height 16
click at [797, 232] on span "M" at bounding box center [799, 227] width 10 height 16
click at [740, 329] on div "GMT-6:00: Mountain Time (MDT)" at bounding box center [784, 320] width 627 height 31
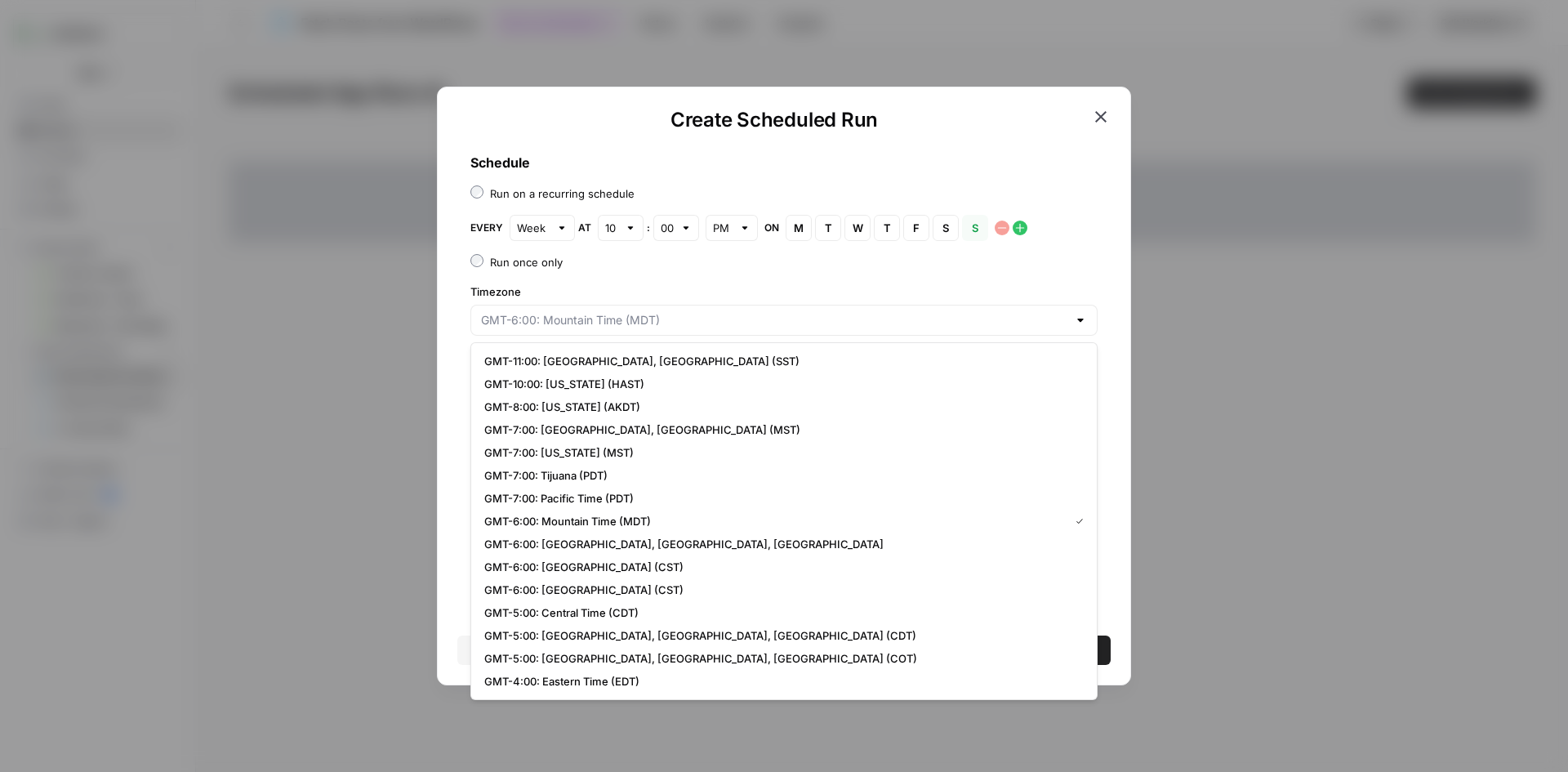
type input "GMT-6:00: Mountain Time (MDT)"
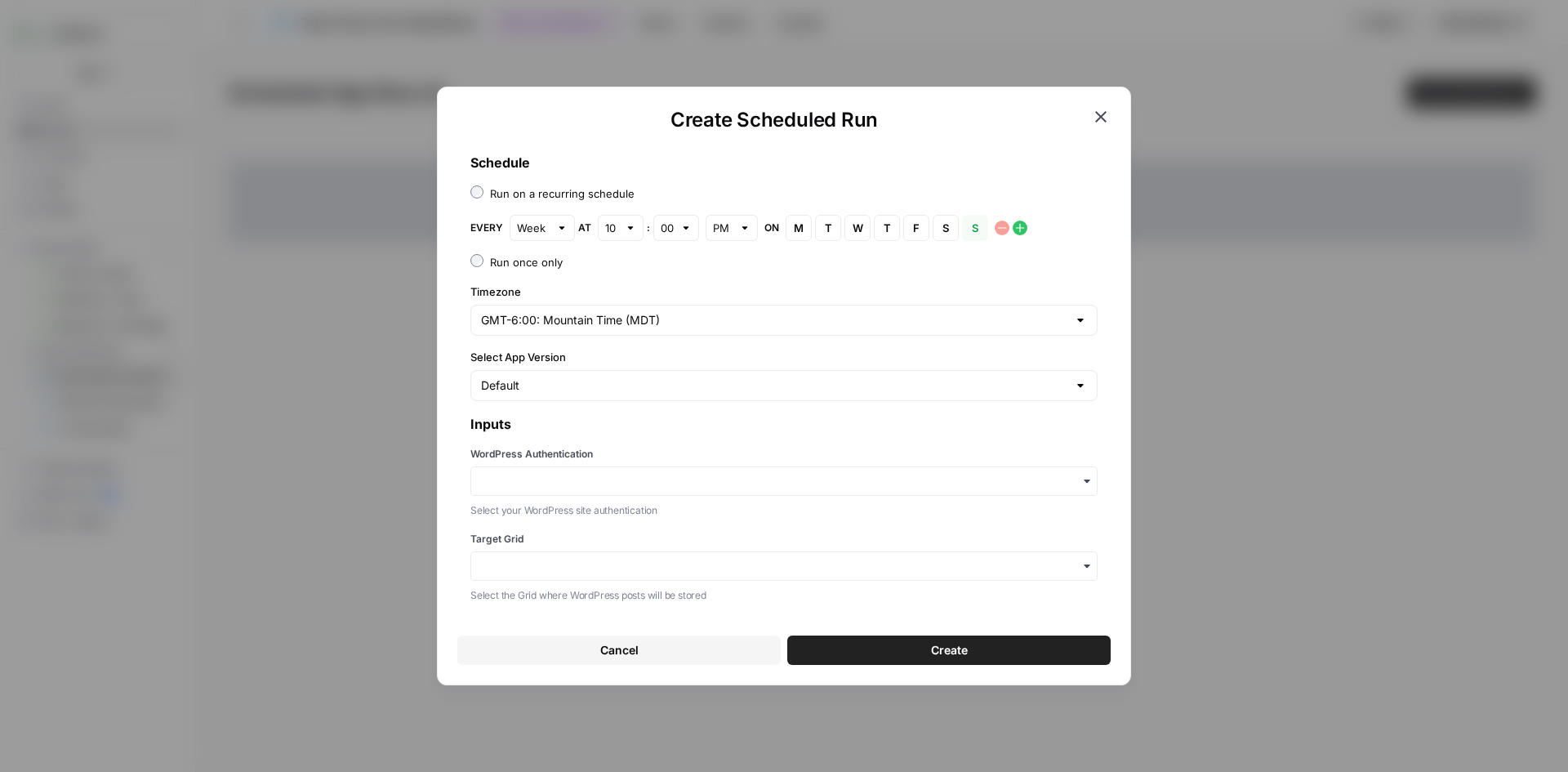
click at [738, 290] on label "Timezone" at bounding box center [784, 291] width 627 height 16
click at [738, 312] on input "GMT-6:00: Mountain Time (MDT)" at bounding box center [774, 320] width 587 height 16
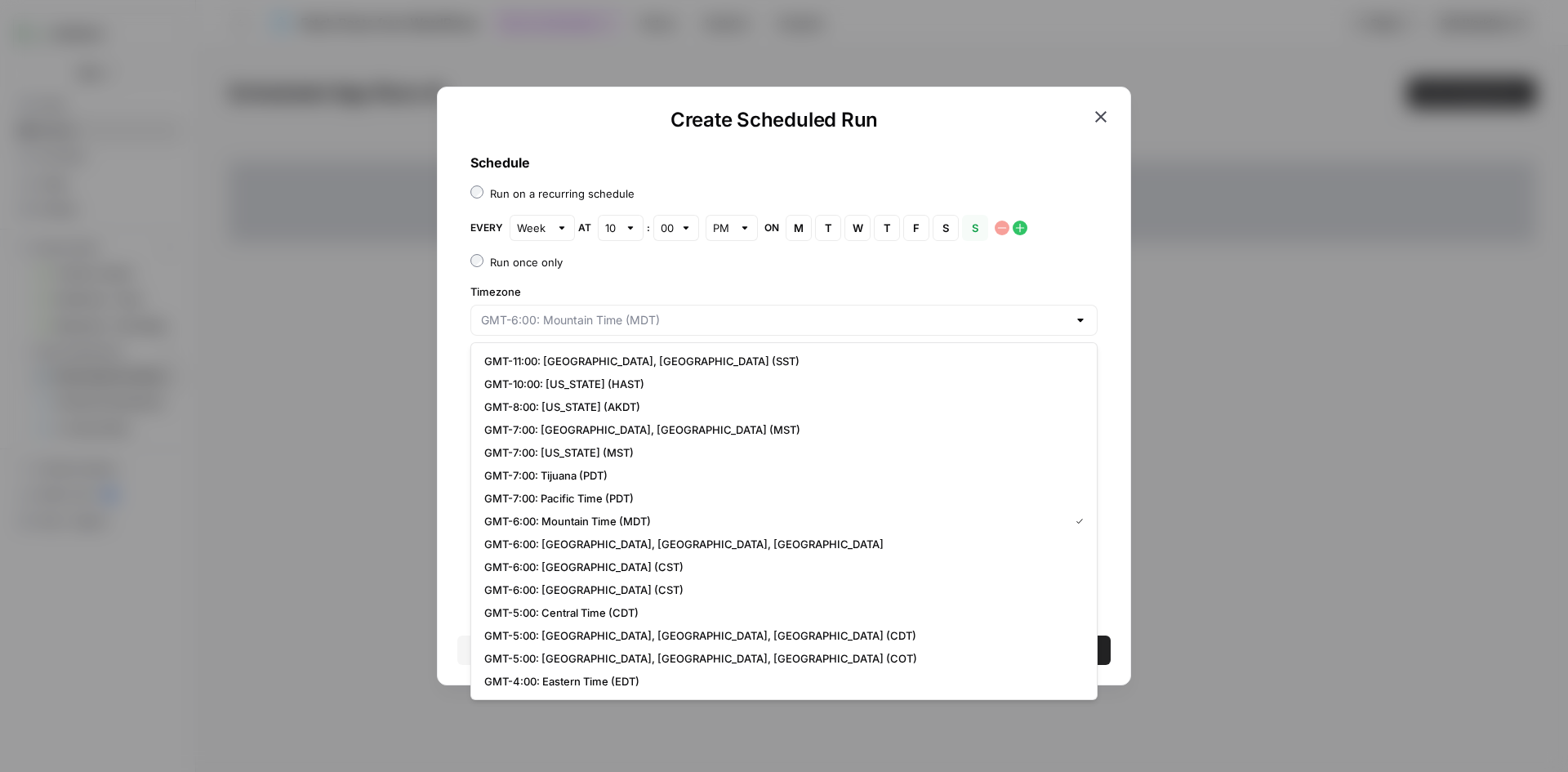
type input "GMT-6:00: Mountain Time (MDT)"
click at [783, 261] on label "Run once only" at bounding box center [784, 262] width 627 height 16
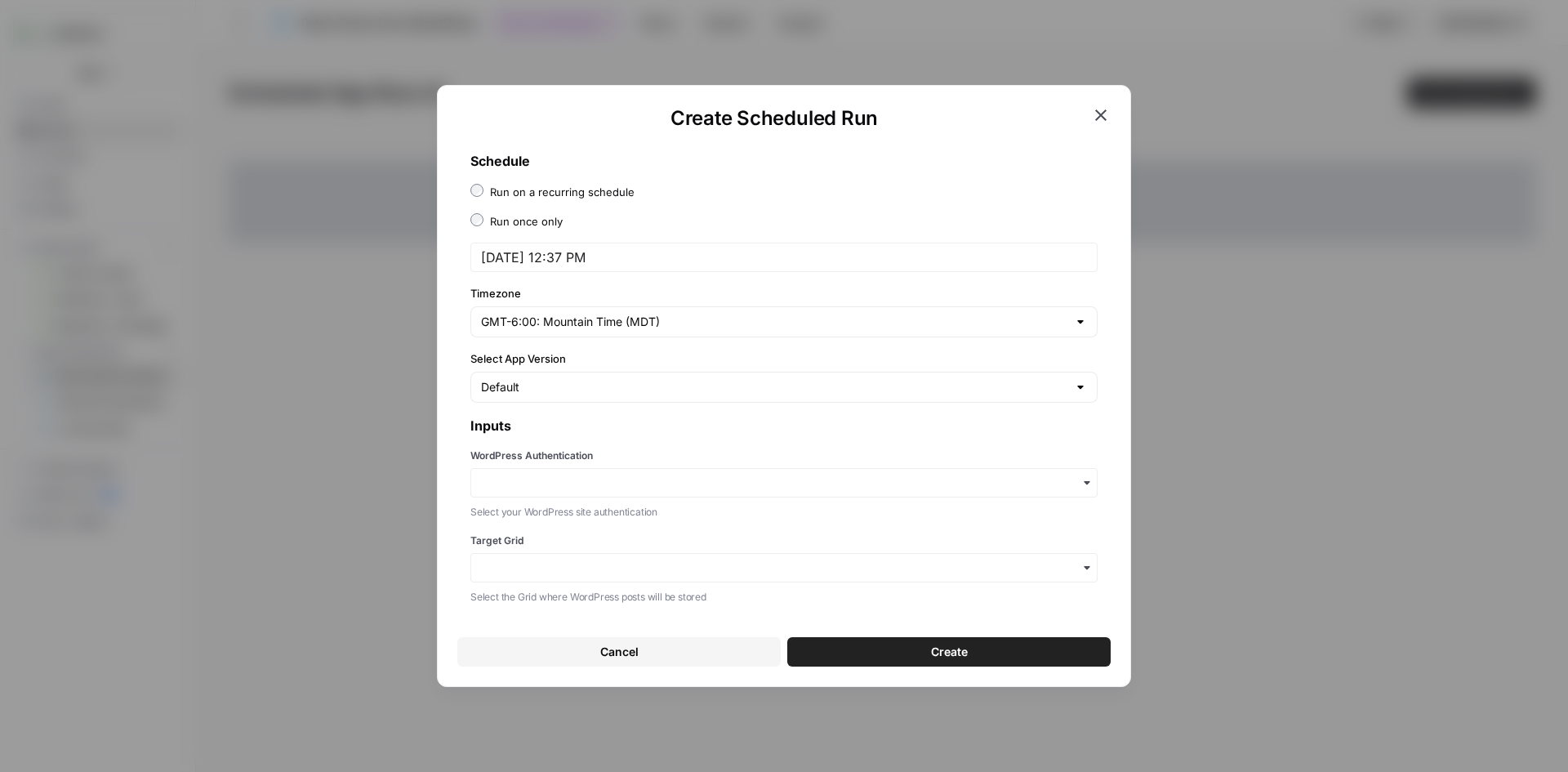
click at [522, 198] on div "Run on a recurring schedule" at bounding box center [562, 192] width 144 height 16
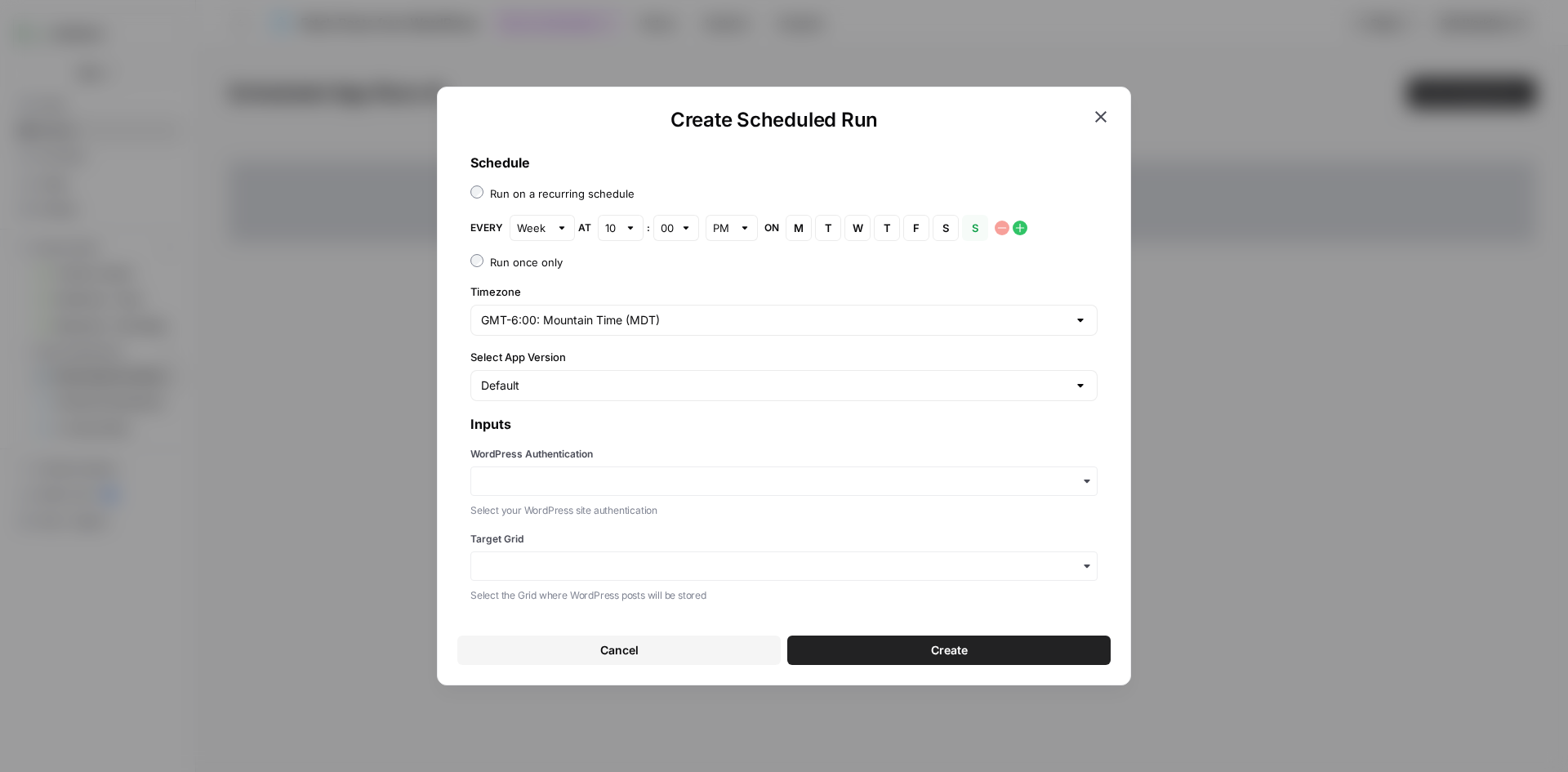
click at [600, 396] on div "Default" at bounding box center [784, 386] width 627 height 31
type input "Default"
click at [461, 402] on div "Schedule Run on a recurring schedule Every Week at 10 : 00 PM on M Monday T Tue…" at bounding box center [784, 377] width 653 height 476
click at [505, 395] on div "Default" at bounding box center [784, 386] width 627 height 31
type input "Default"
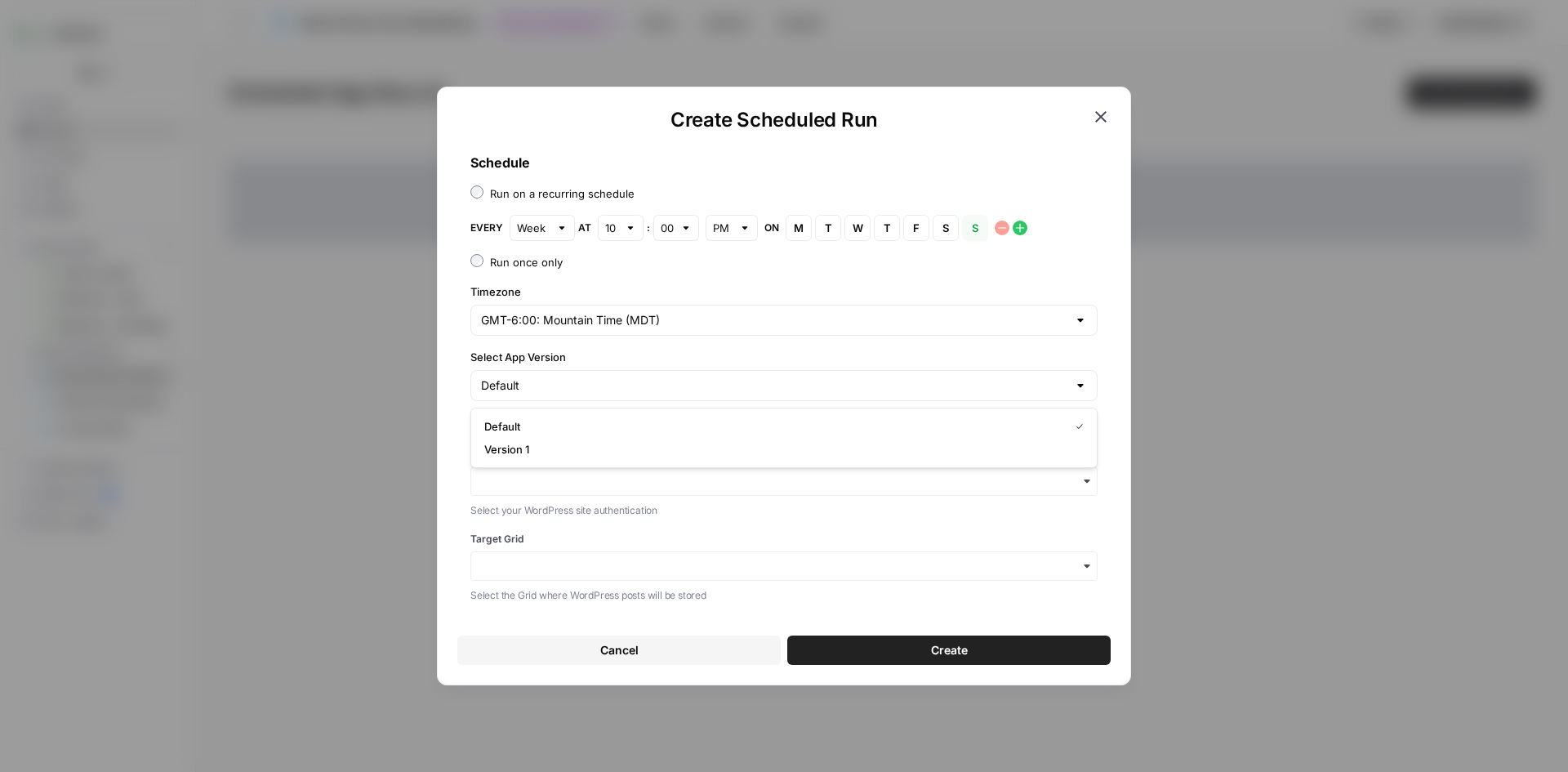
click at [461, 401] on div "Schedule Run on a recurring schedule Every Week at 10 : 00 PM on M Monday T Tue…" at bounding box center [784, 377] width 653 height 476
click at [569, 465] on div "WordPress Authentication Select your WordPress site authentication" at bounding box center [784, 482] width 627 height 72
click at [643, 479] on input "WordPress Authentication" at bounding box center [783, 481] width 606 height 16
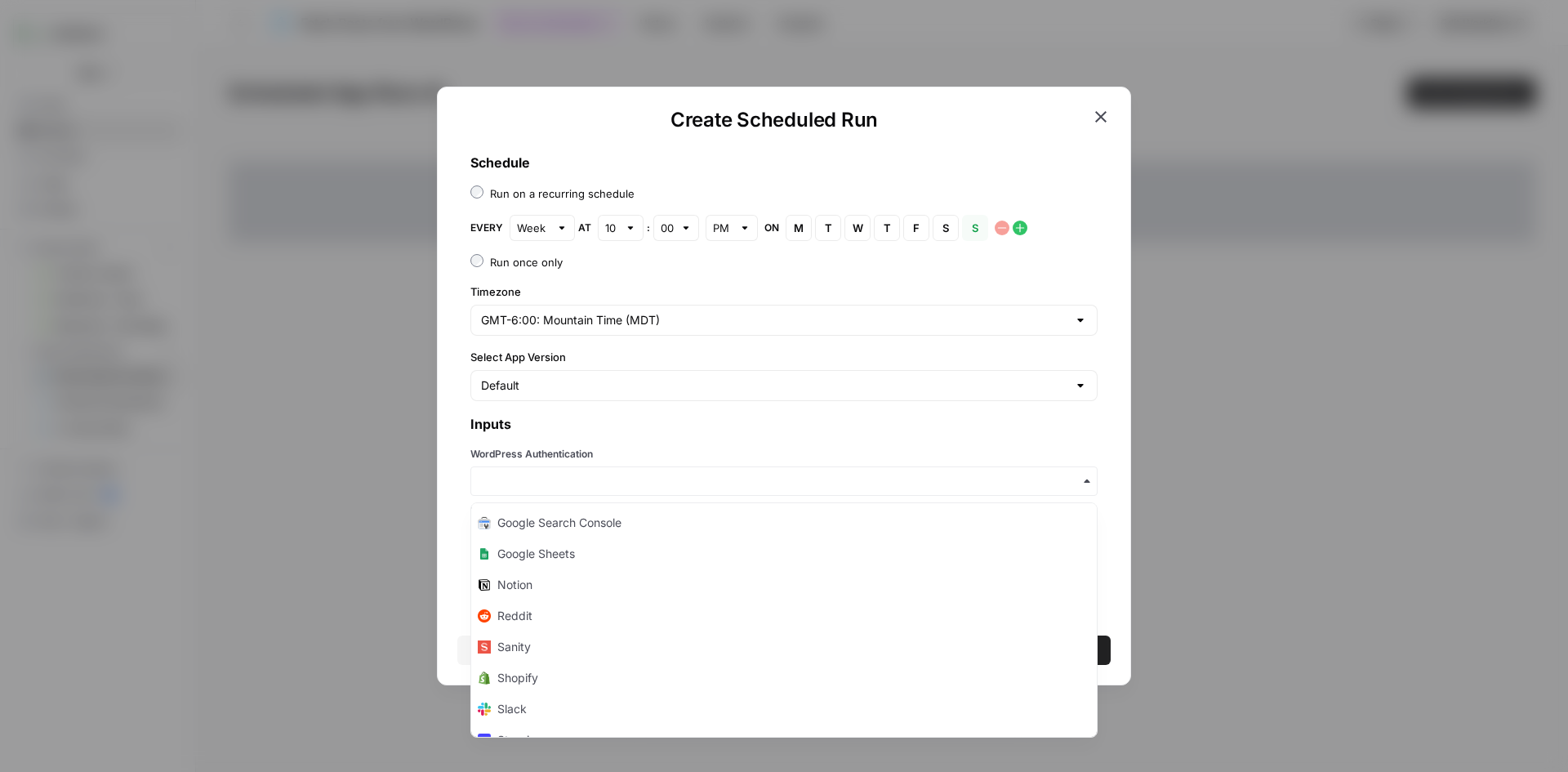
scroll to position [245, 0]
click at [546, 682] on span "WordPress" at bounding box center [529, 683] width 58 height 16
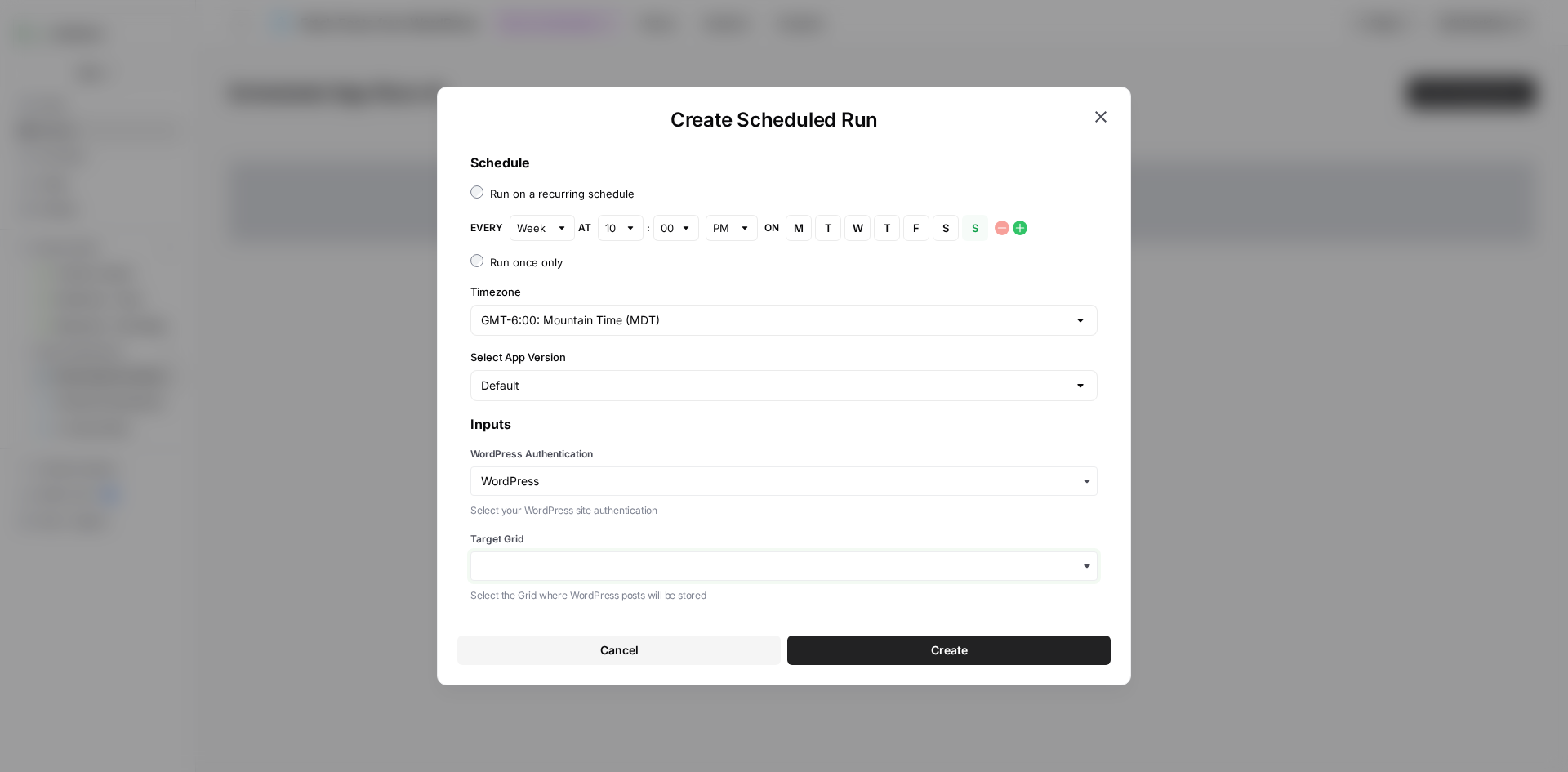
click at [722, 572] on input "Target Grid" at bounding box center [783, 566] width 606 height 16
click at [795, 606] on div "No options." at bounding box center [784, 603] width 626 height 16
click at [464, 590] on div "Schedule Run on a recurring schedule Every Week at 10 : 00 PM on M Monday T Tue…" at bounding box center [784, 377] width 653 height 476
click at [543, 555] on div "button" at bounding box center [784, 566] width 627 height 29
click at [597, 532] on label "Target Grid" at bounding box center [784, 539] width 627 height 15
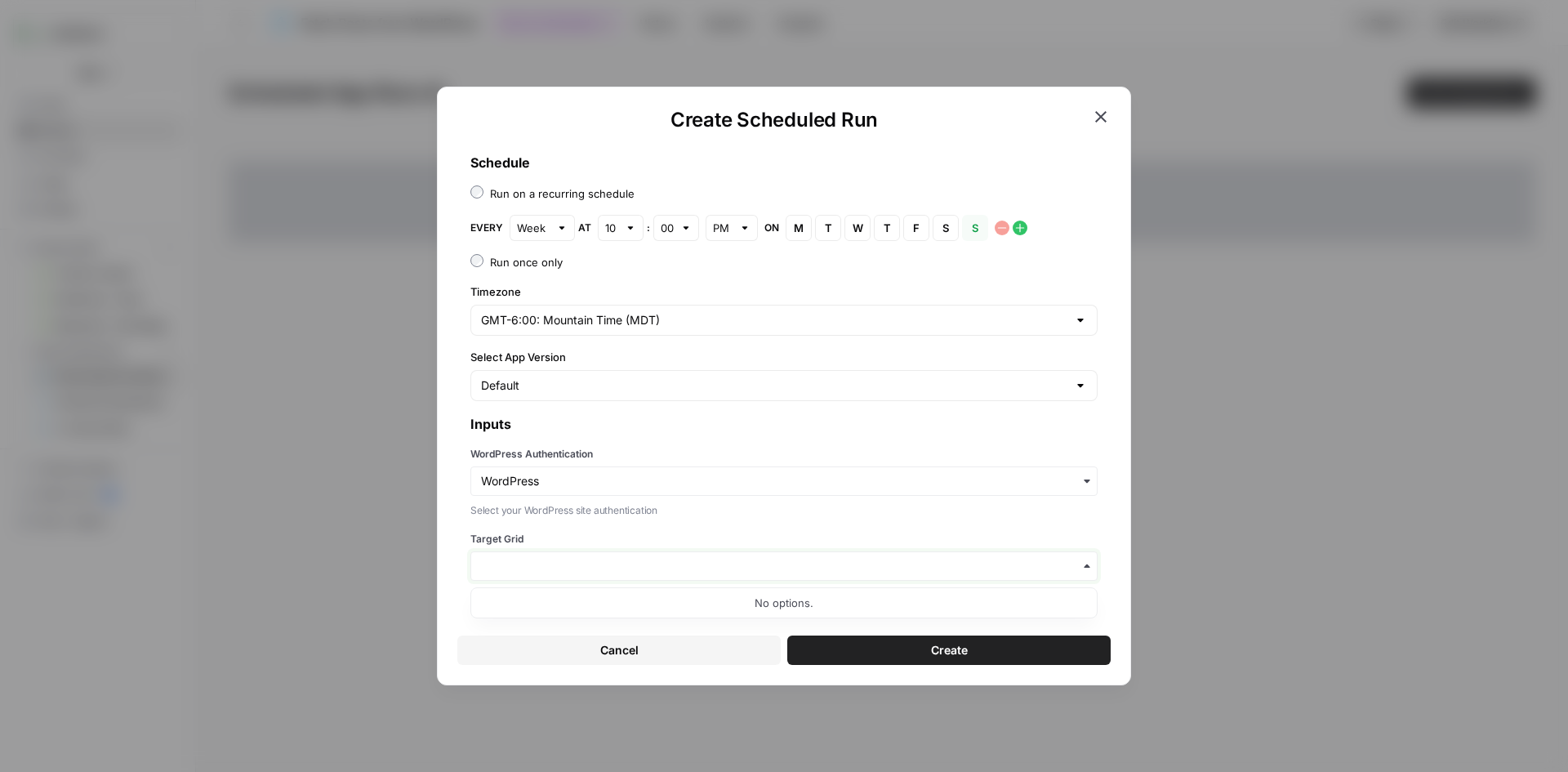
click at [597, 558] on input "Target Grid" at bounding box center [783, 566] width 606 height 16
click at [1101, 122] on icon "button" at bounding box center [1100, 116] width 19 height 19
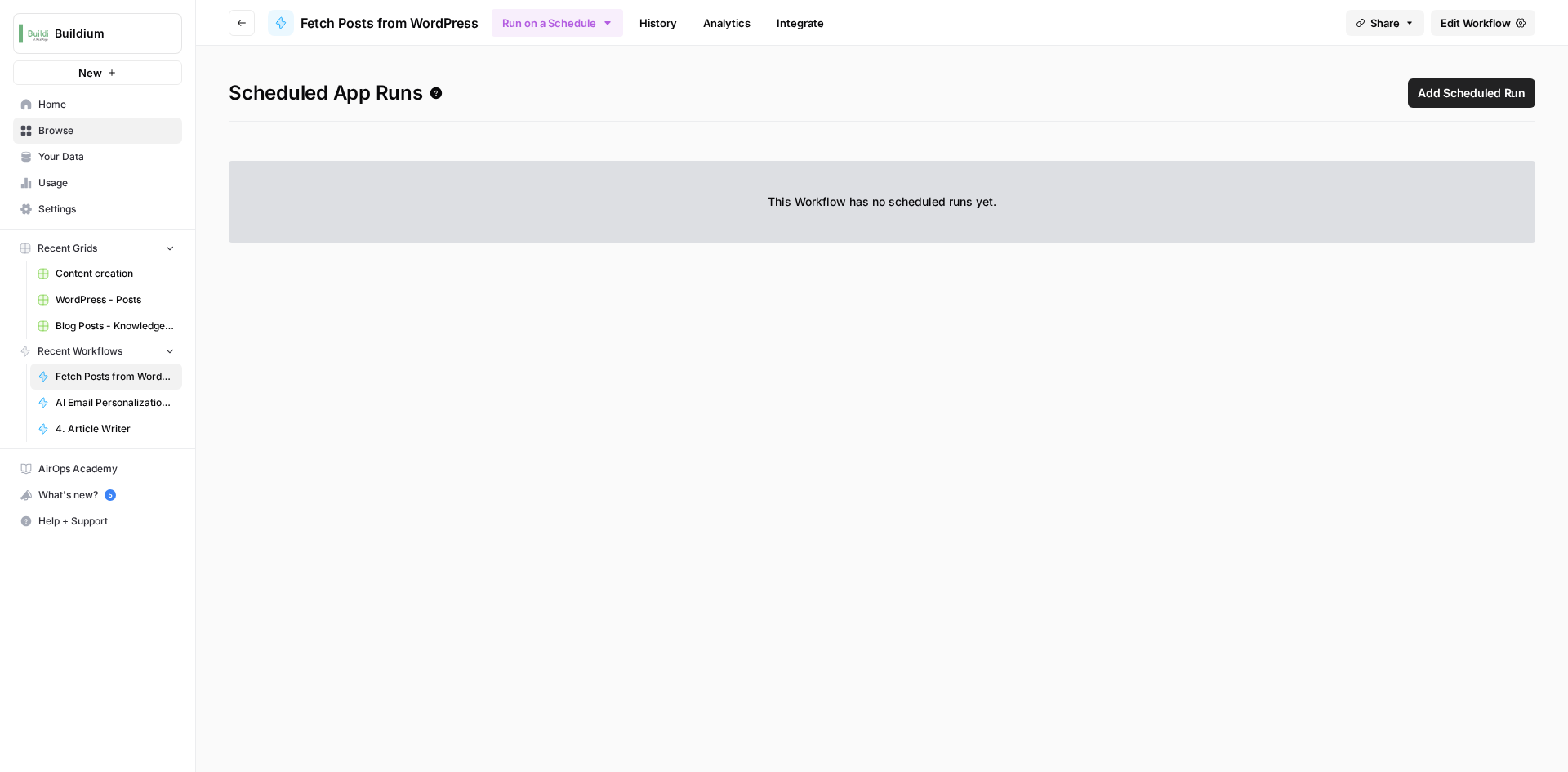
click at [37, 132] on link "Browse" at bounding box center [97, 131] width 169 height 26
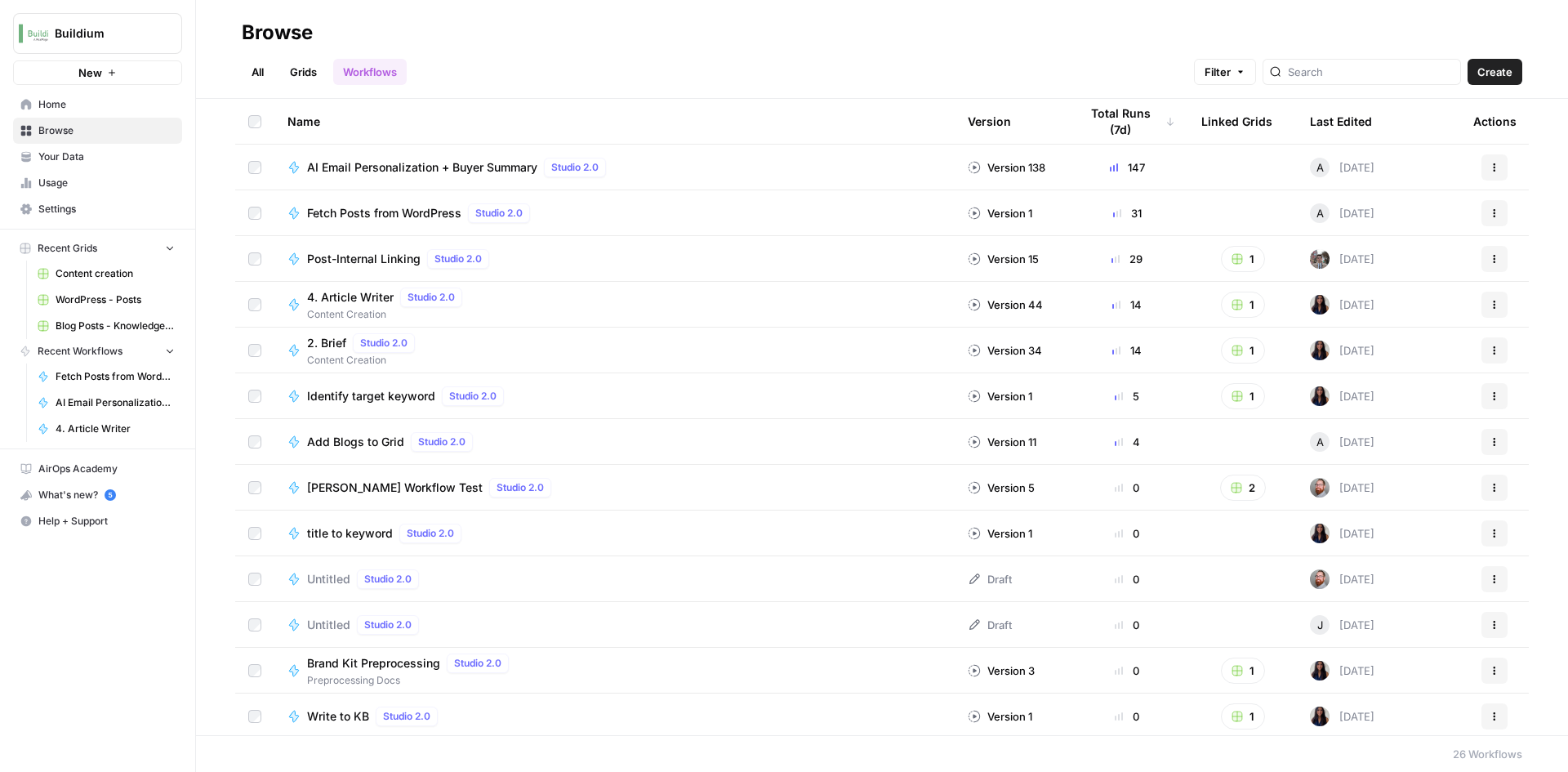
click at [355, 206] on span "Fetch Posts from WordPress" at bounding box center [384, 213] width 154 height 16
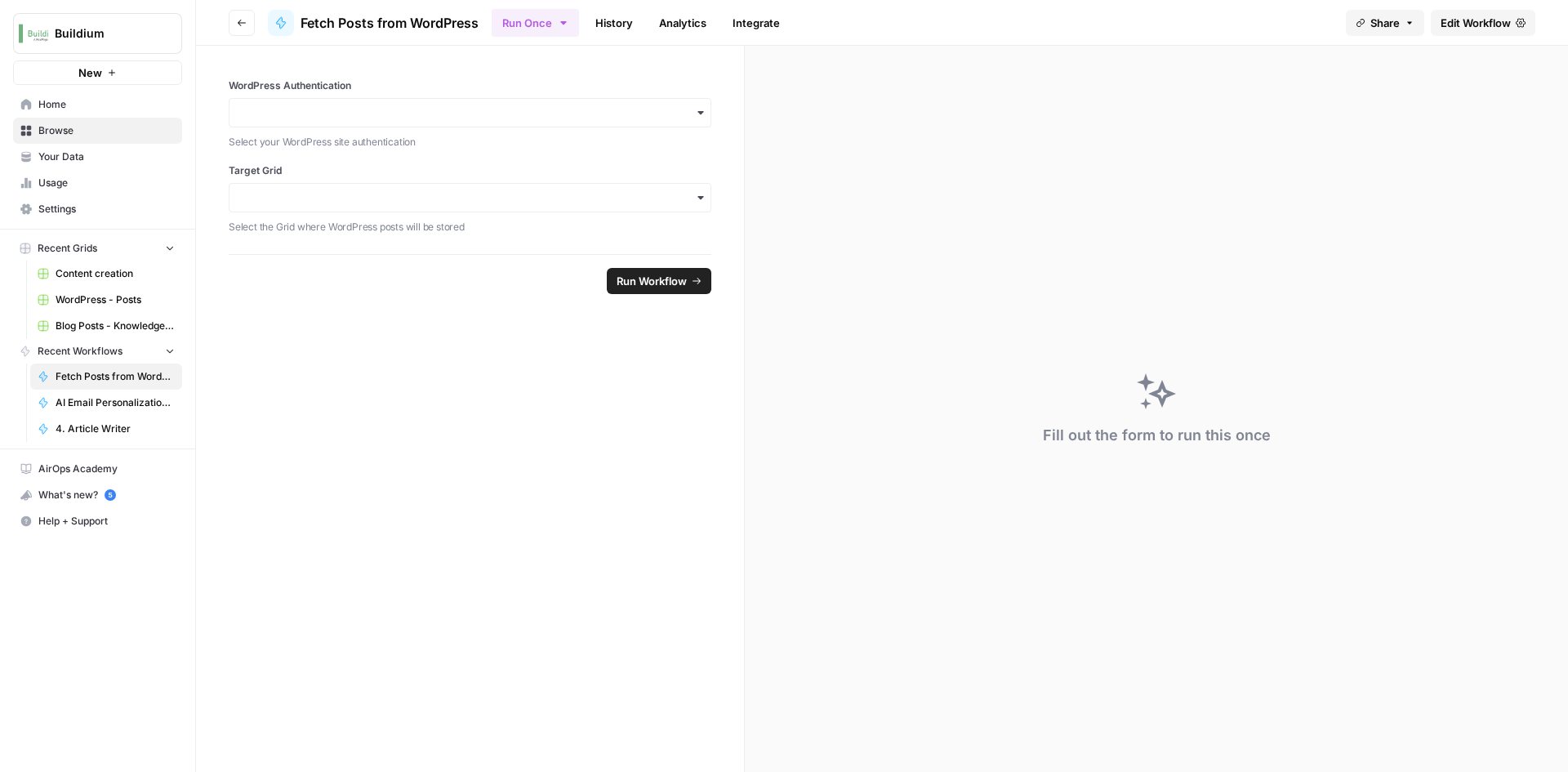
click at [1470, 20] on span "Edit Workflow" at bounding box center [1476, 23] width 70 height 16
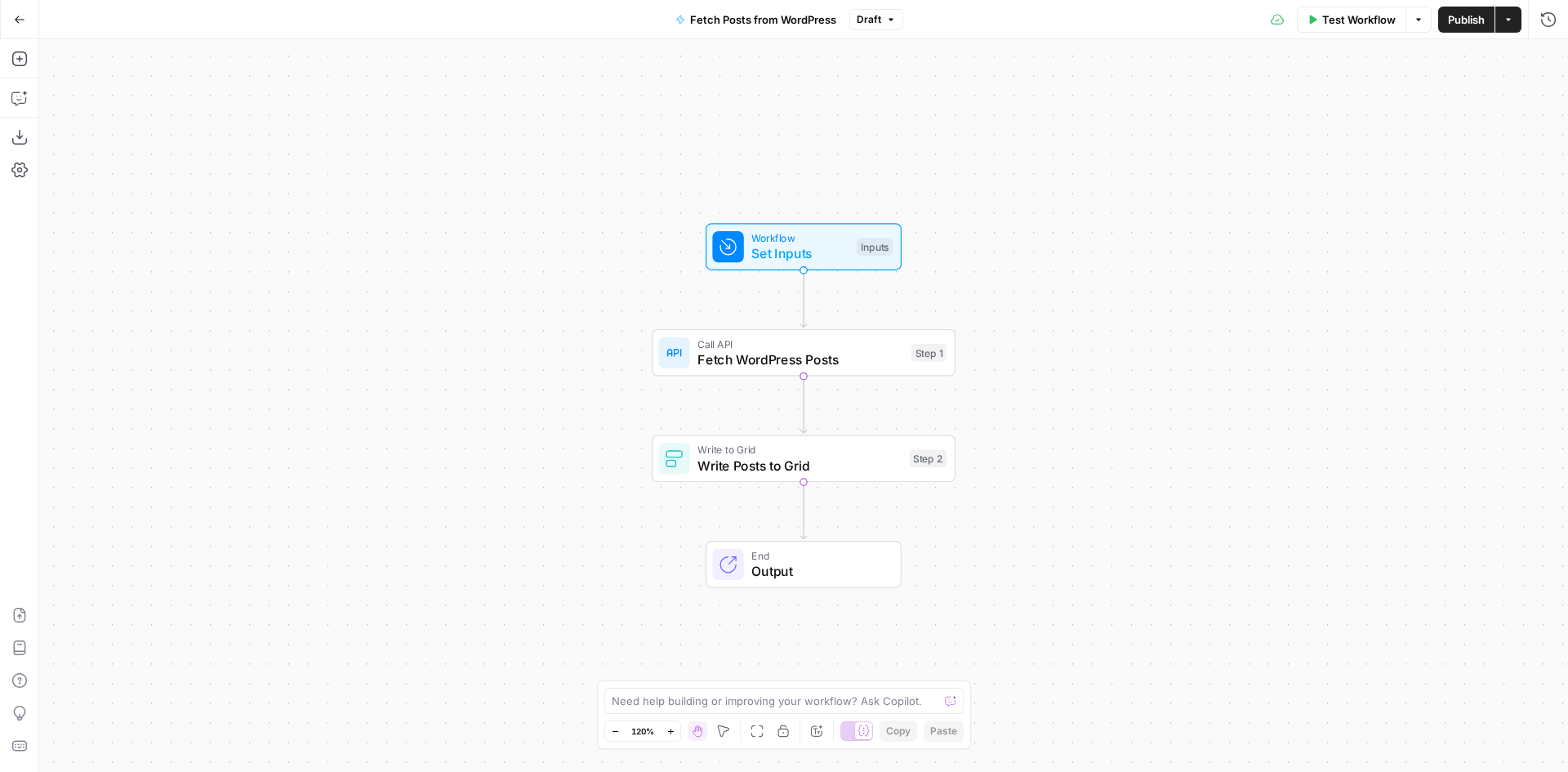
click at [26, 19] on button "Go Back" at bounding box center [19, 19] width 29 height 29
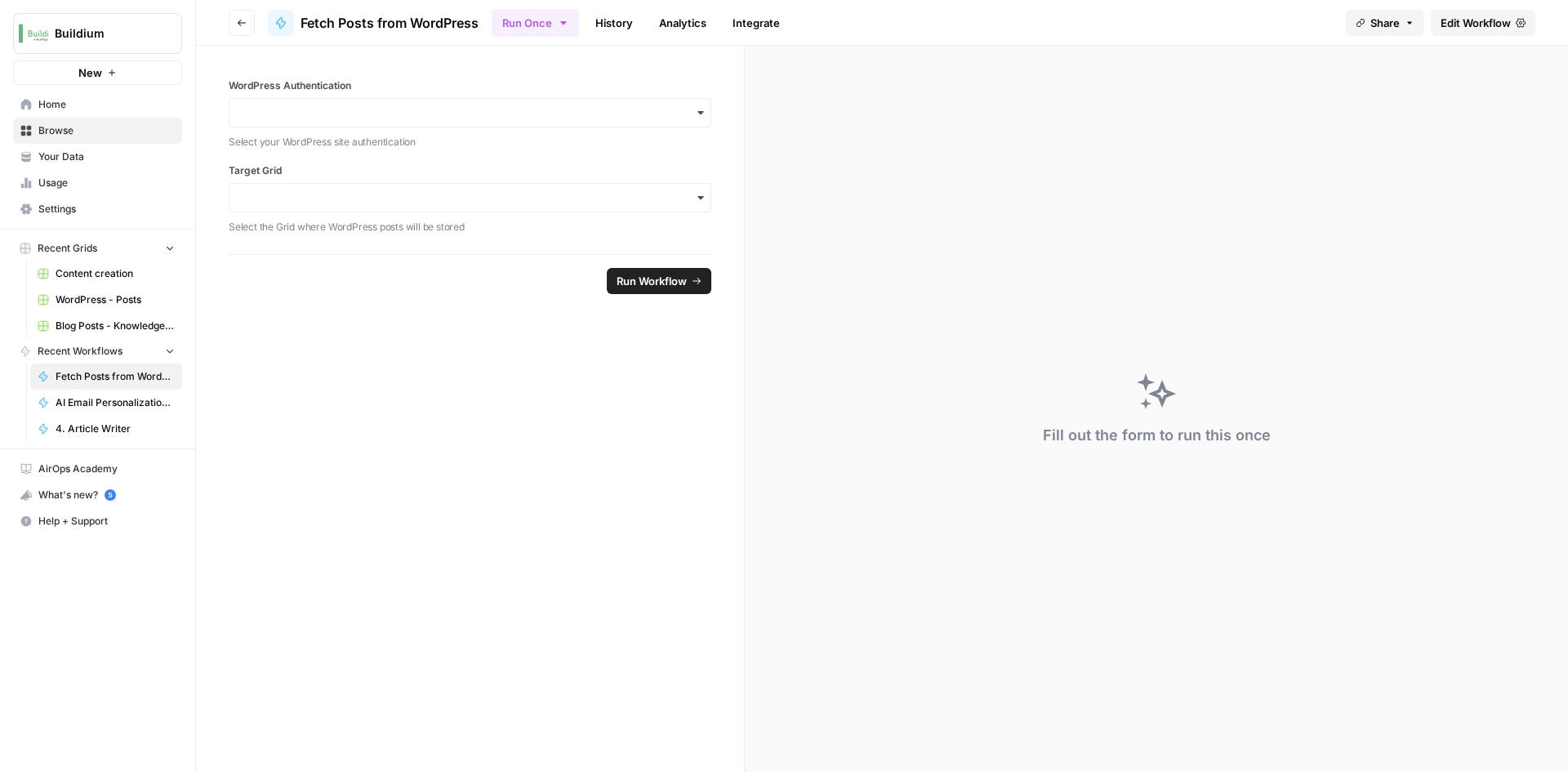
click at [79, 206] on span "Settings" at bounding box center [106, 209] width 136 height 15
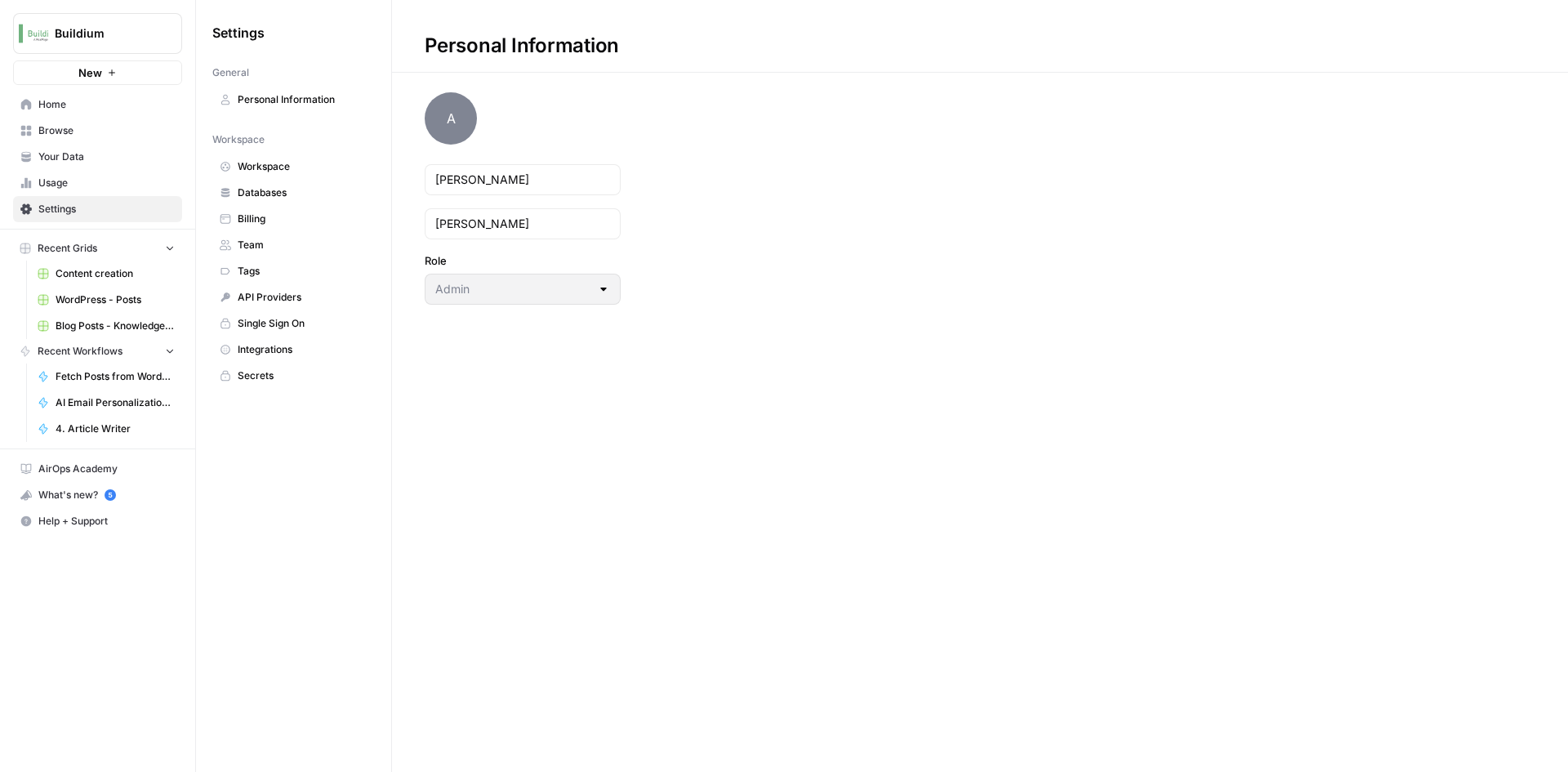
click at [267, 354] on span "Integrations" at bounding box center [302, 350] width 130 height 15
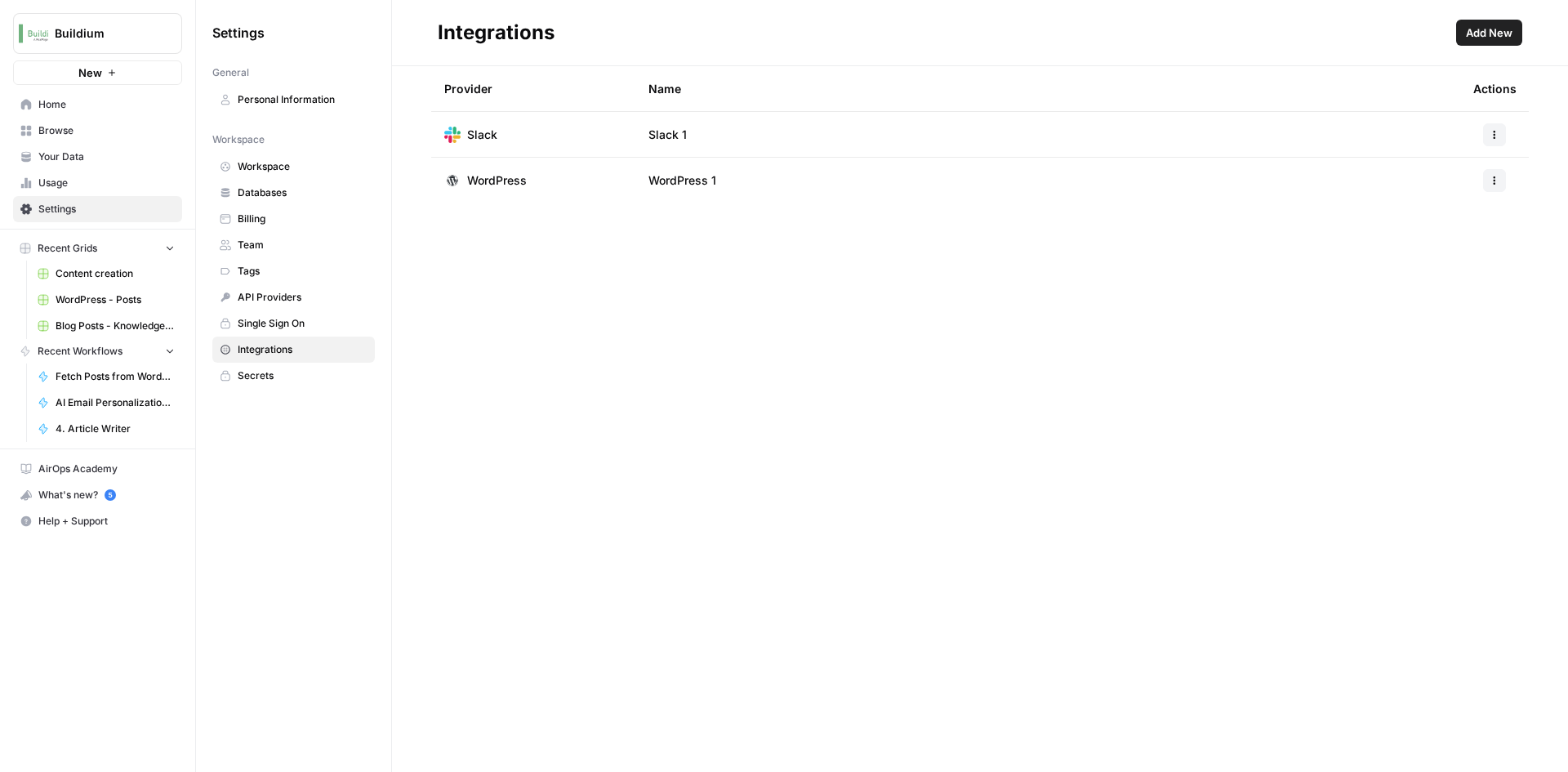
click at [1494, 174] on button "button" at bounding box center [1494, 180] width 23 height 23
click at [1459, 217] on span "Edit" at bounding box center [1459, 217] width 52 height 16
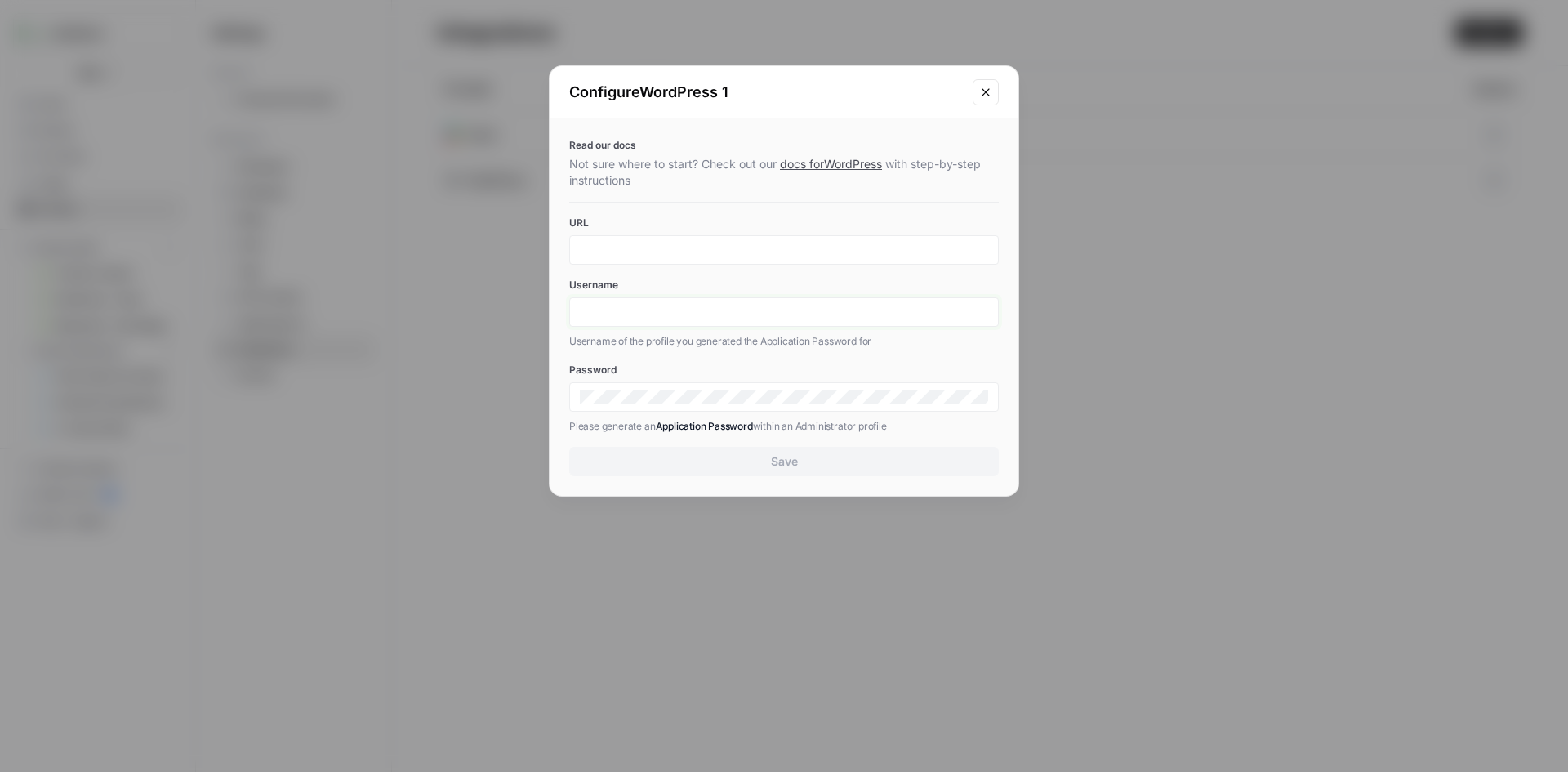
type input "andrew.schuh@realpage.com"
click at [619, 256] on input "URL" at bounding box center [784, 249] width 408 height 15
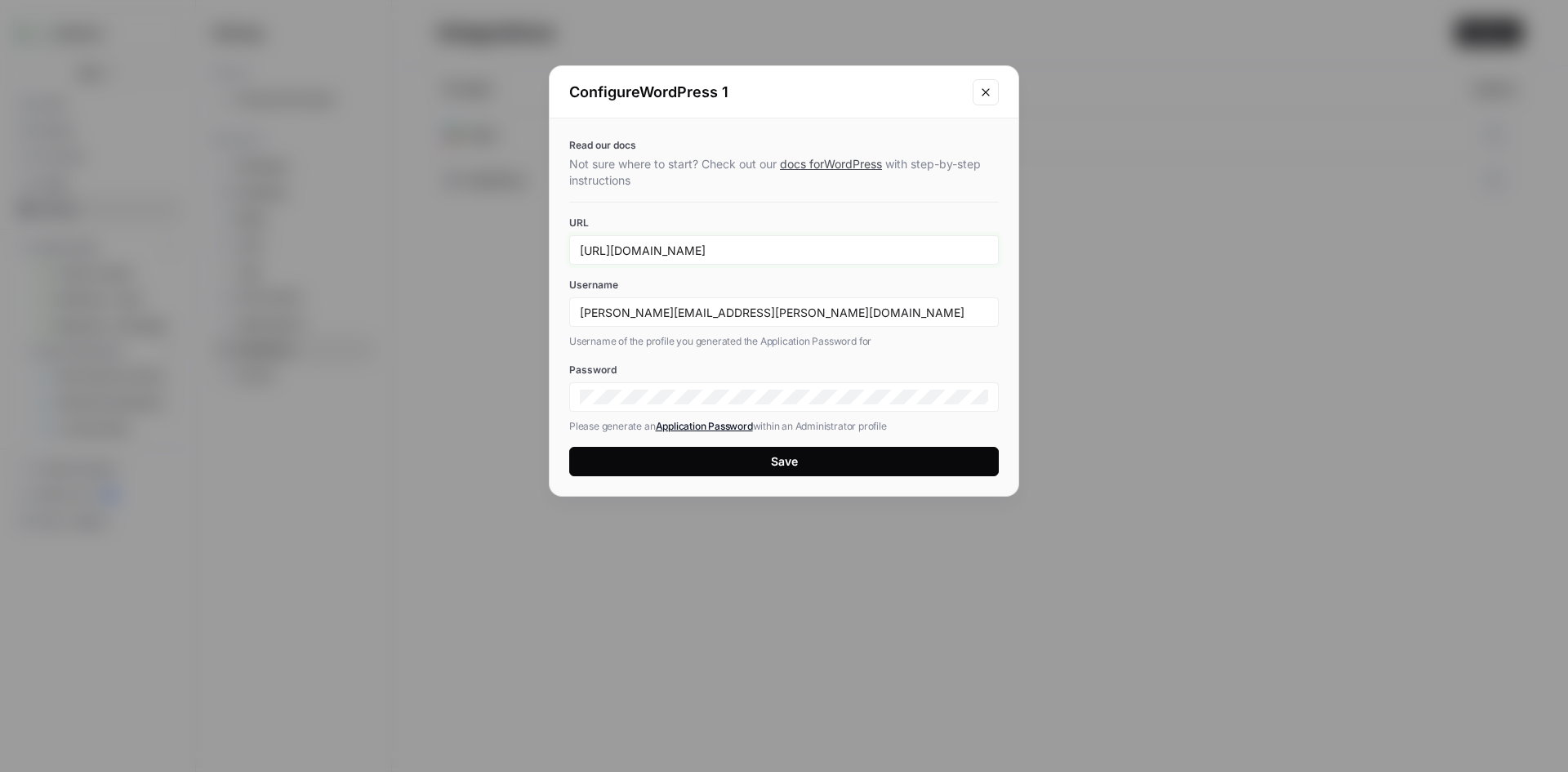
click at [725, 252] on input "http://www.buildium.com/event/webinar-mock-webinar-2024/" at bounding box center [784, 249] width 408 height 15
drag, startPoint x: 715, startPoint y: 252, endPoint x: 960, endPoint y: 264, distance: 245.3
click at [957, 264] on div "http://www.buildium.com/event/webinar-mock-webinar-2024/" at bounding box center [784, 249] width 429 height 29
type input "http://www.buildium.com"
click at [951, 280] on label "Username" at bounding box center [784, 285] width 429 height 15
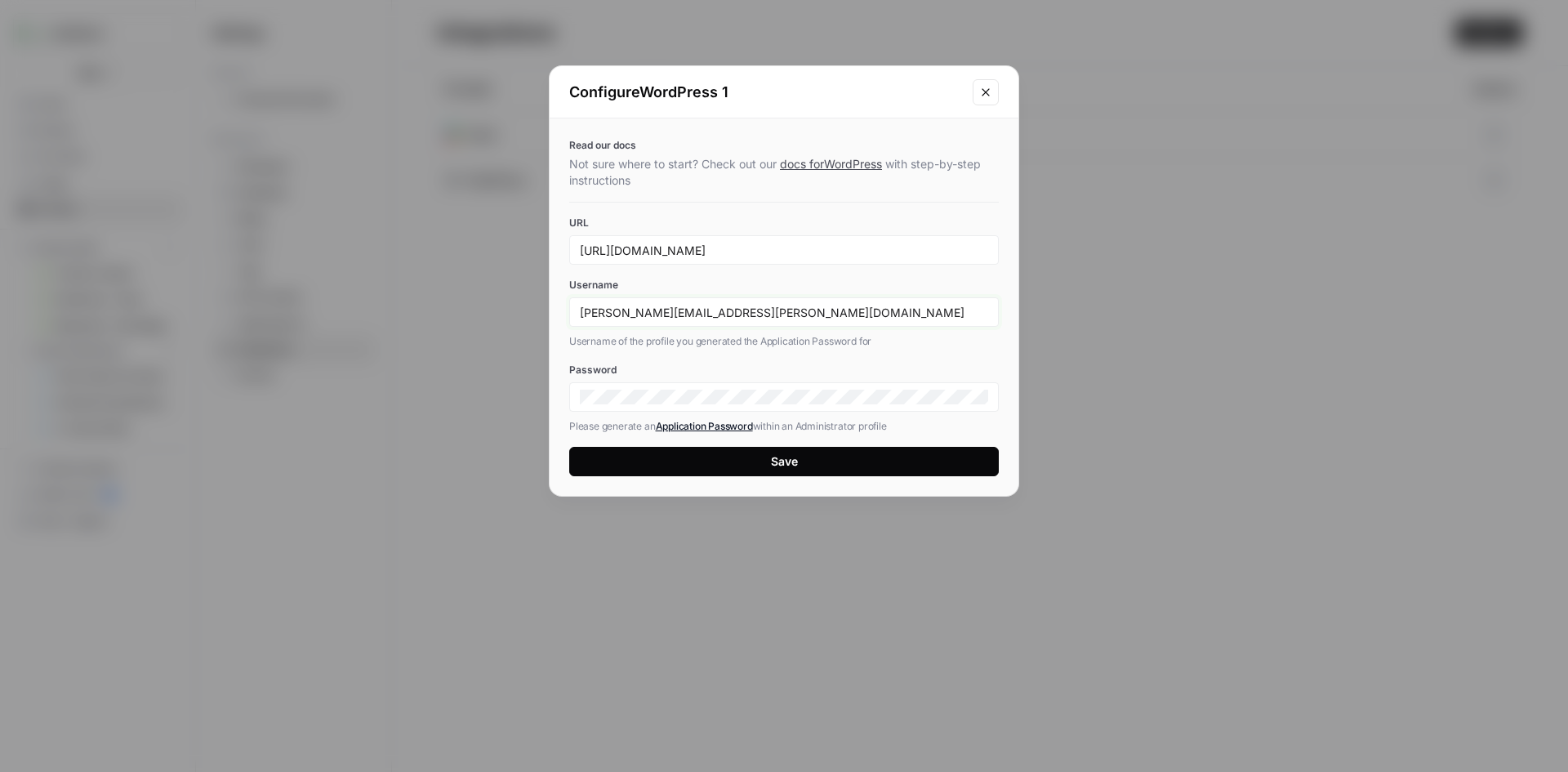
click at [951, 304] on input "andrew.schuh@realpage.com" at bounding box center [784, 312] width 408 height 15
click at [732, 369] on label "Password" at bounding box center [784, 370] width 429 height 15
click at [700, 304] on div "andrew.schuh@realpage.com" at bounding box center [784, 312] width 429 height 29
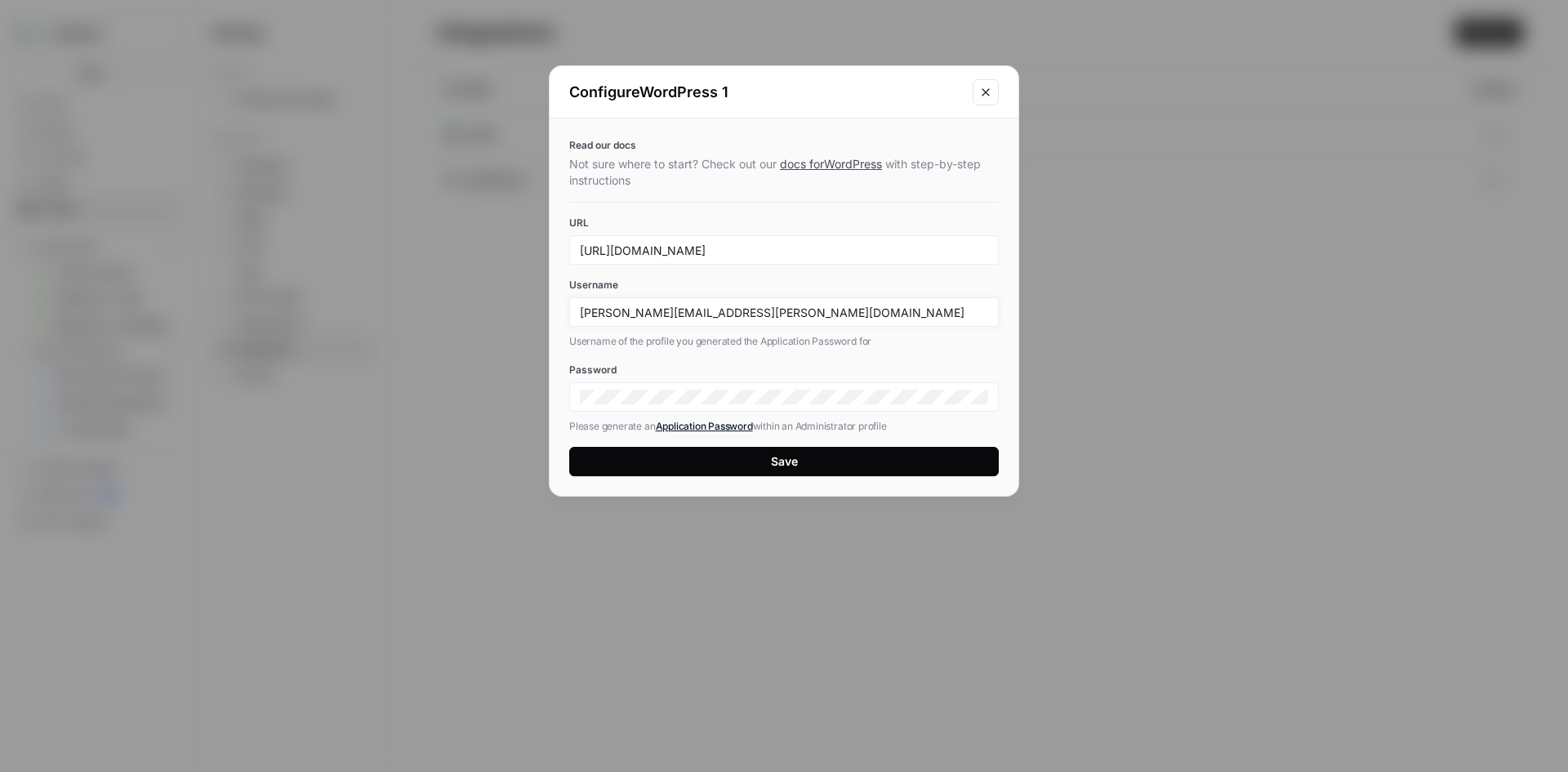
click at [703, 316] on input "andrew.schuh@realpage.com" at bounding box center [784, 312] width 408 height 15
click at [704, 316] on input "andrew.schuh@realpage.com" at bounding box center [784, 312] width 408 height 15
paste input "schuh"
type input "aschuh"
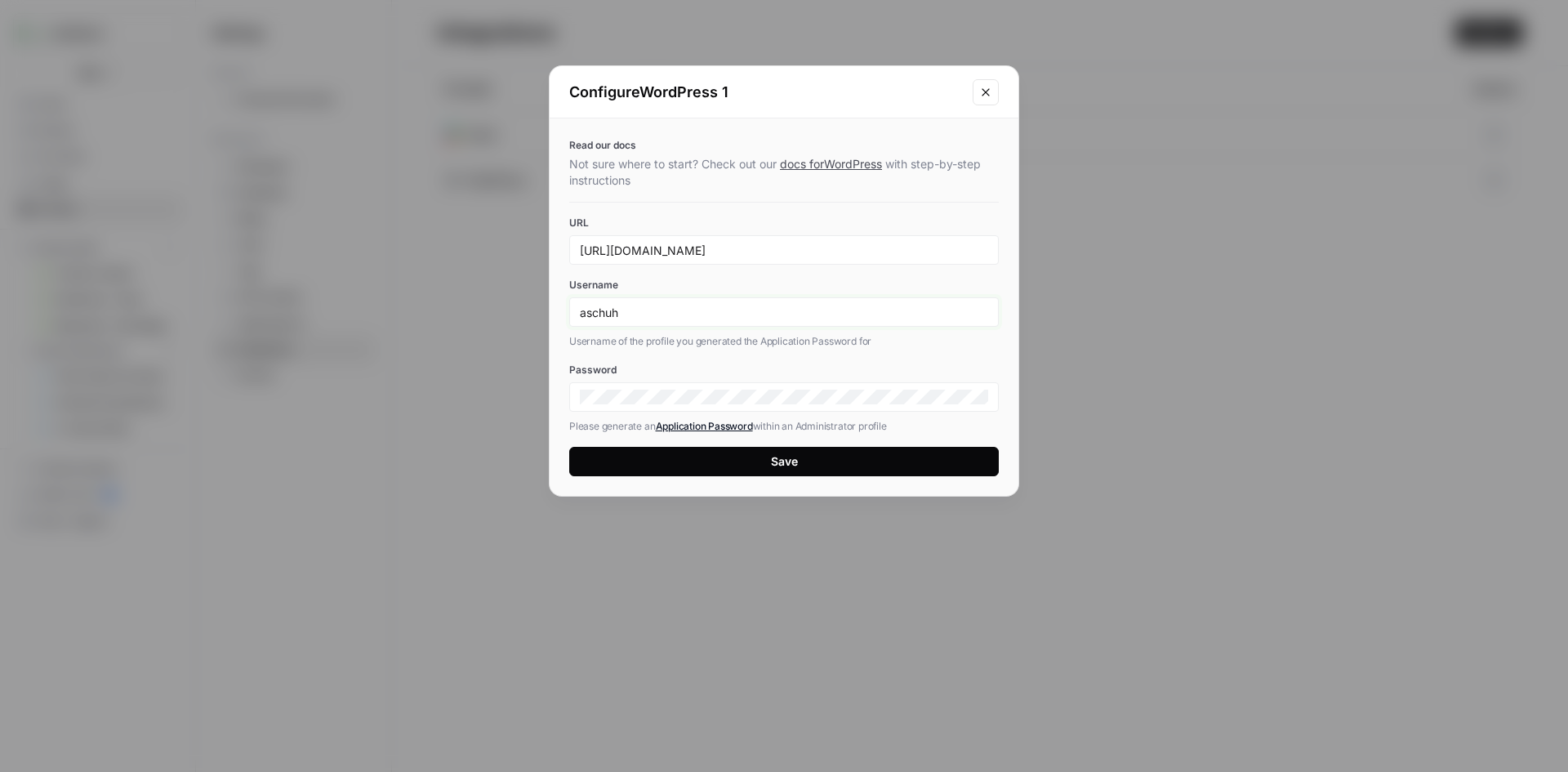
click at [634, 312] on input "aschuh" at bounding box center [784, 312] width 408 height 15
click at [652, 359] on div "Read our docs Not sure where to start? Check out our docs for WordPress with st…" at bounding box center [784, 307] width 469 height 377
click at [724, 452] on button "Save" at bounding box center [784, 461] width 429 height 29
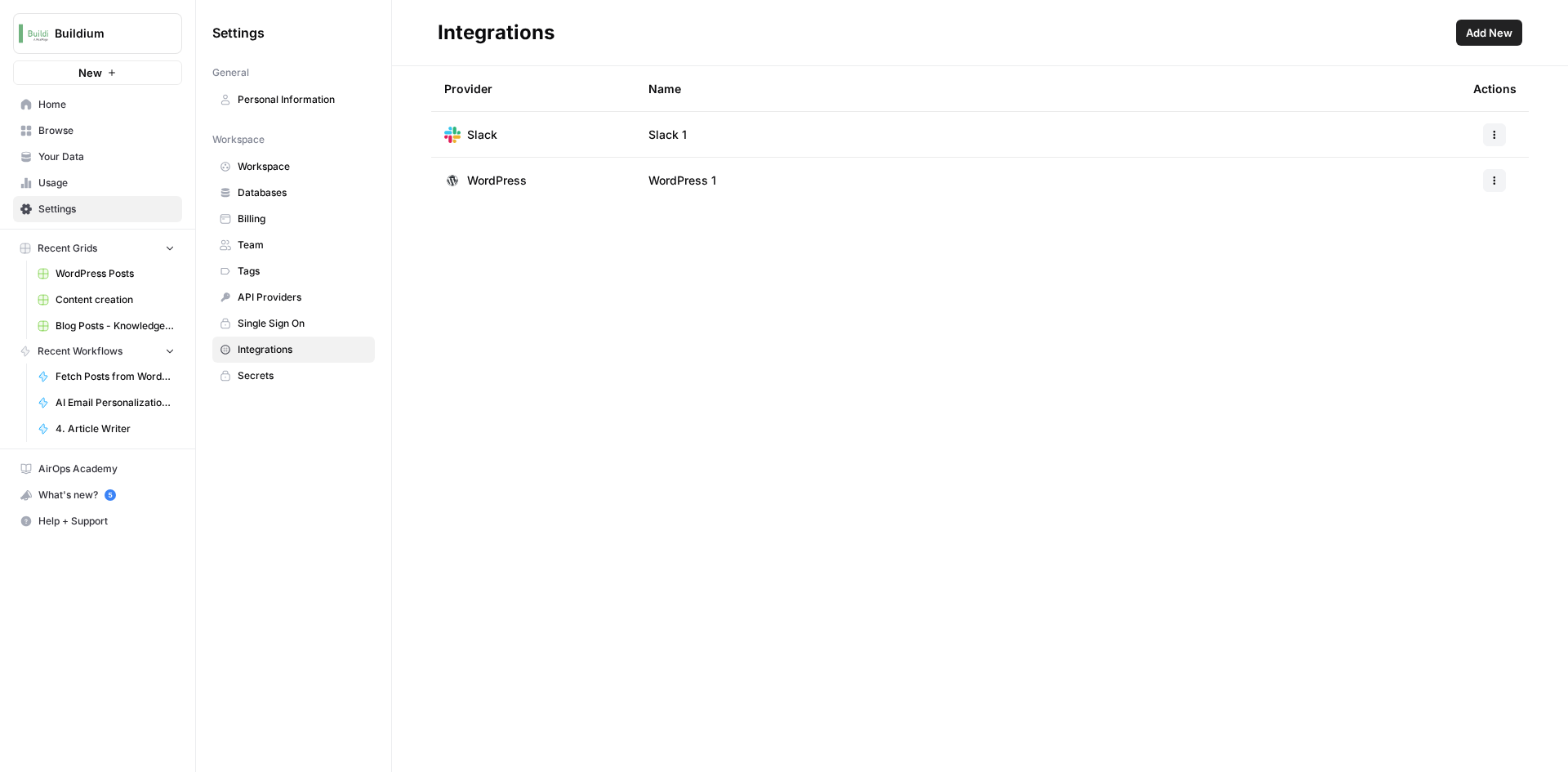
click at [58, 103] on span "Home" at bounding box center [106, 104] width 136 height 15
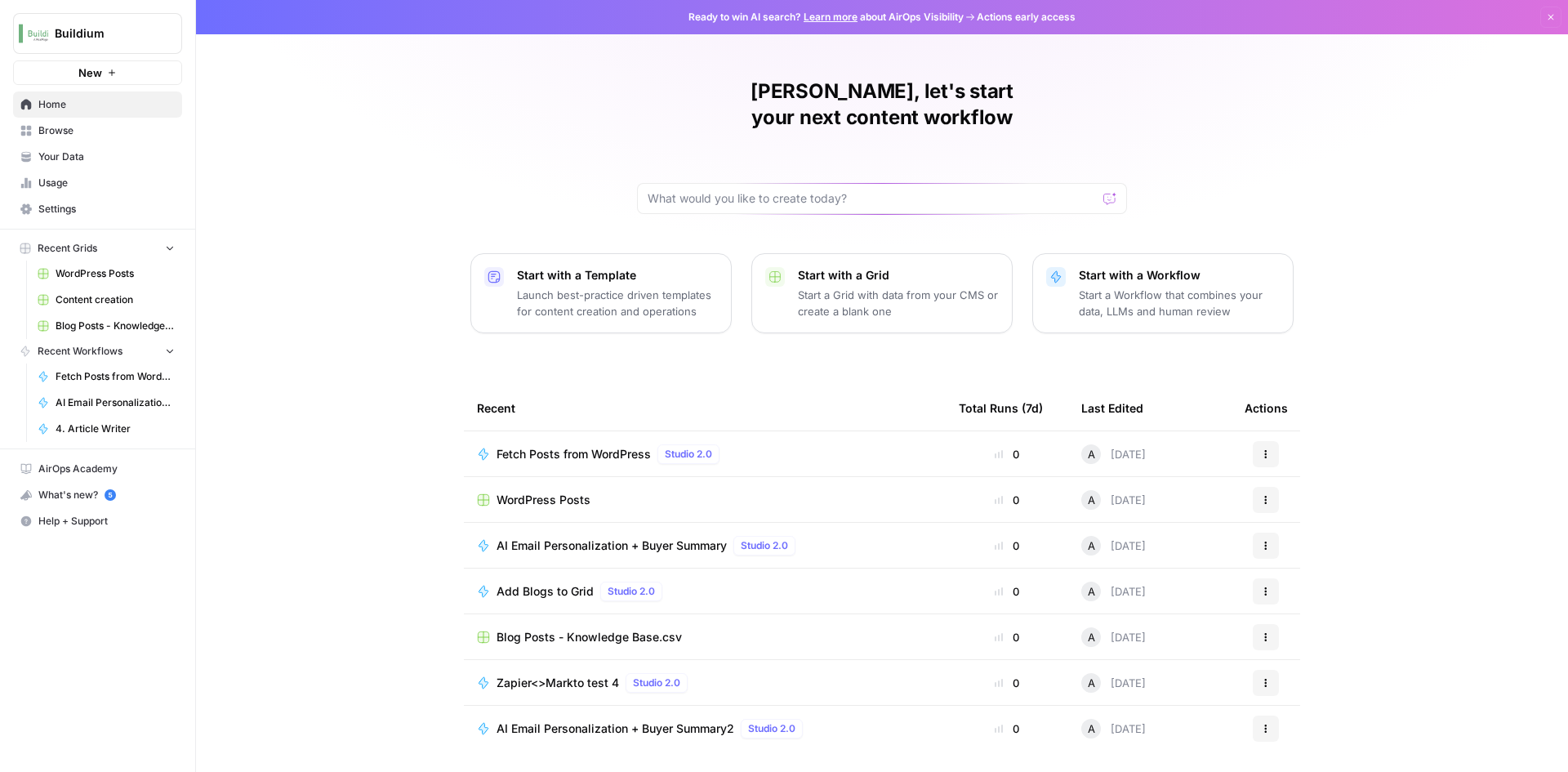
click at [559, 446] on span "Fetch Posts from WordPress" at bounding box center [573, 454] width 154 height 16
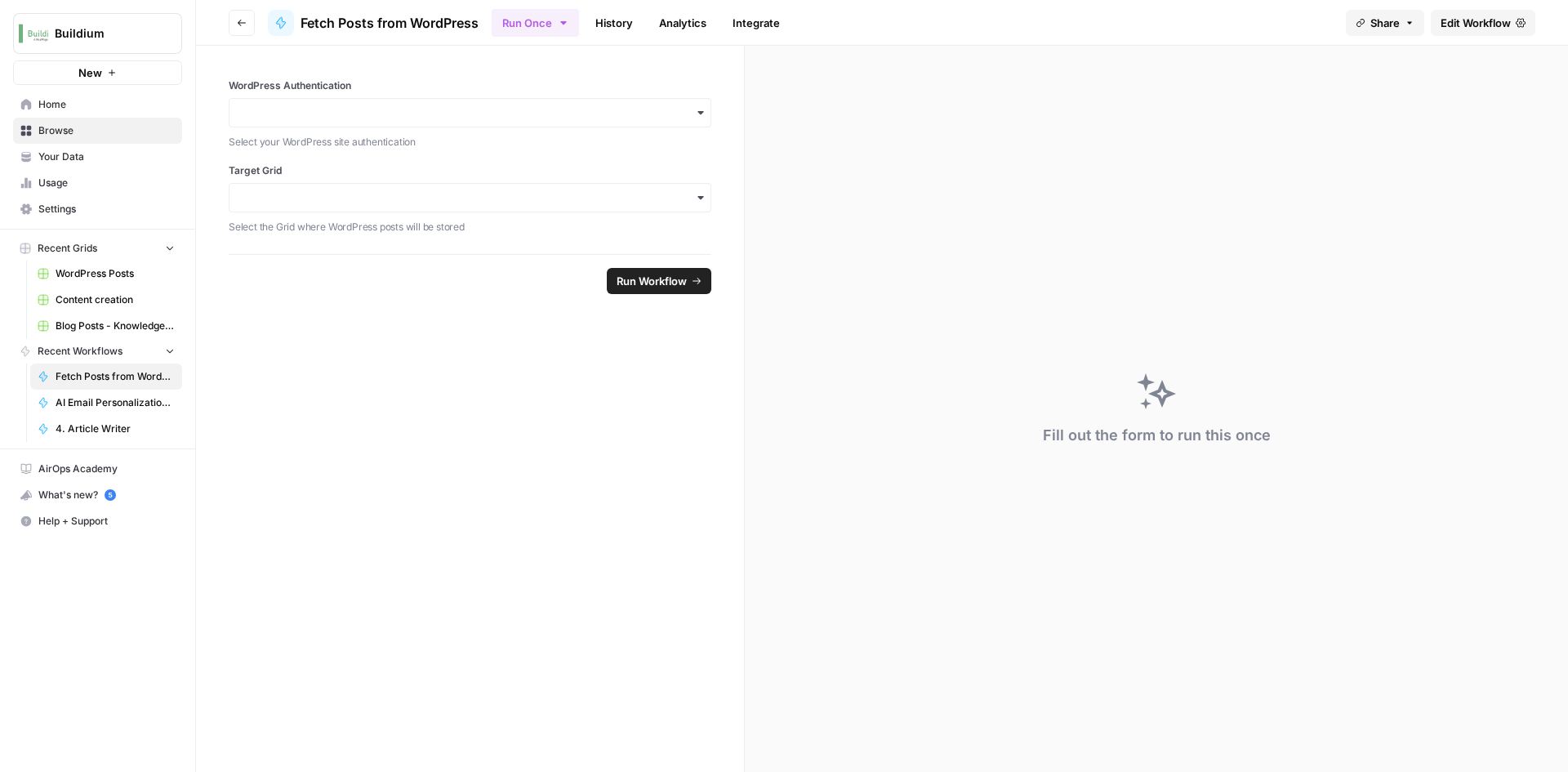
click at [1451, 25] on span "Edit Workflow" at bounding box center [1476, 23] width 70 height 16
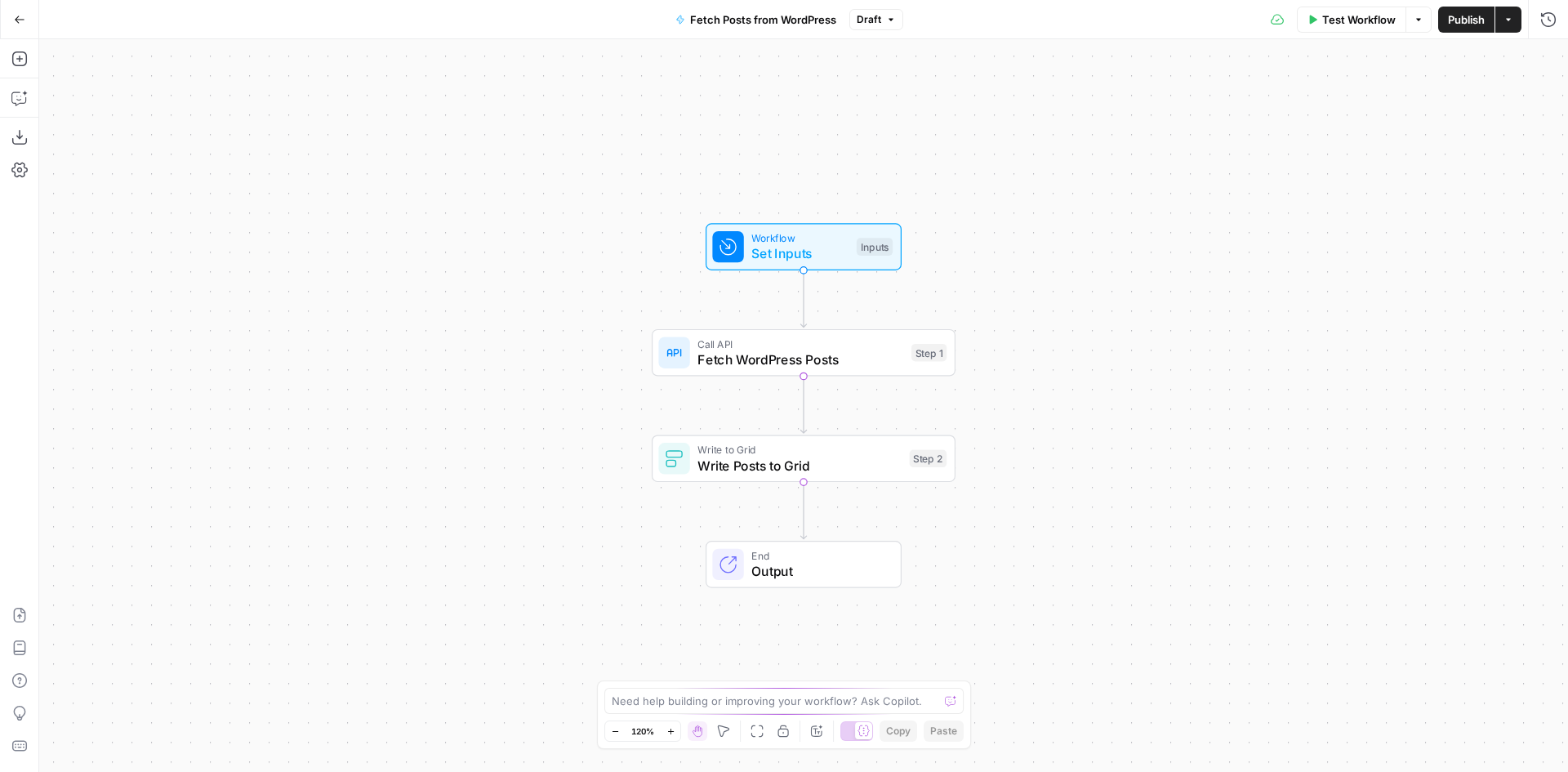
click at [1445, 32] on button "Publish" at bounding box center [1467, 19] width 57 height 26
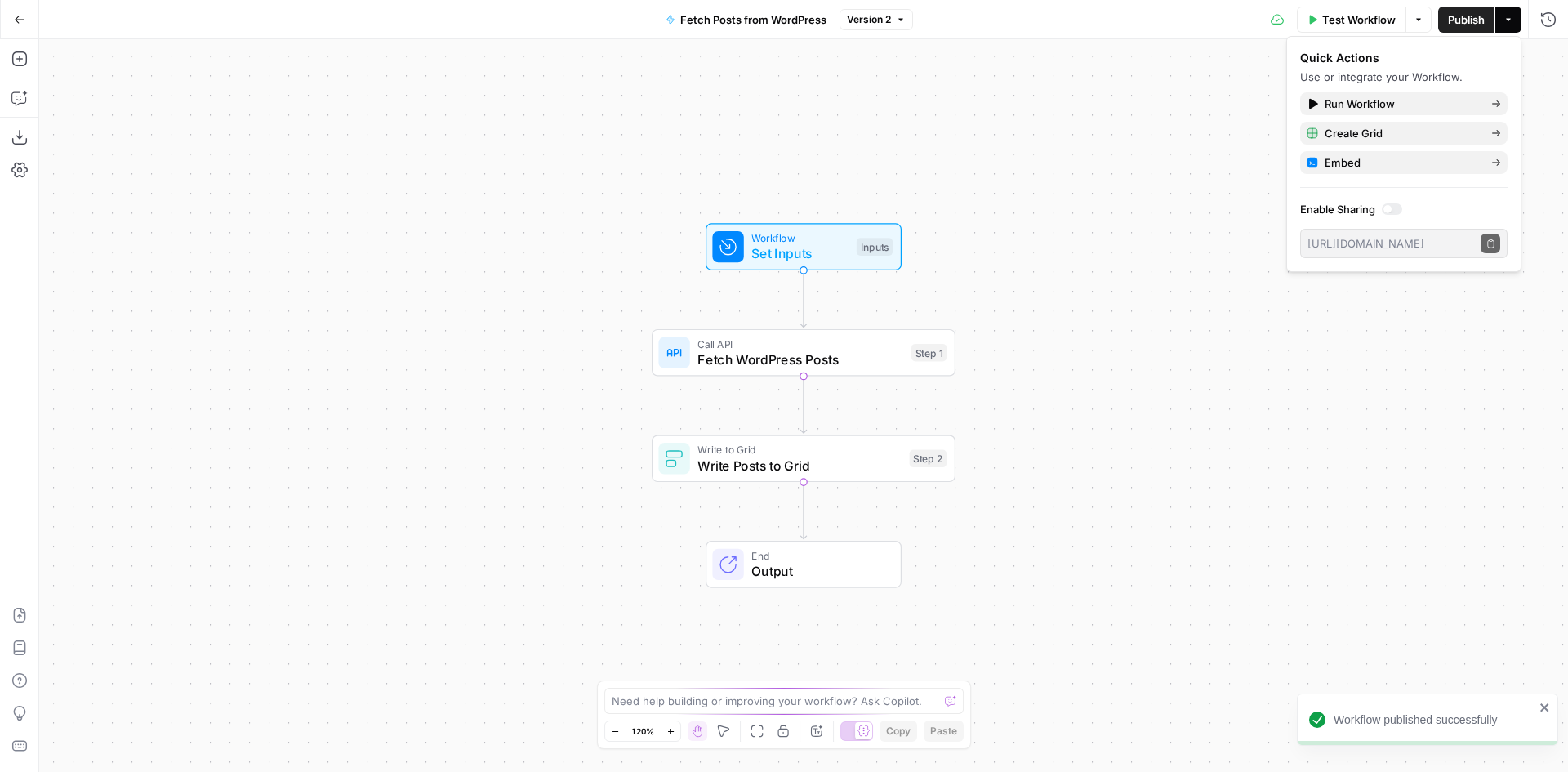
click at [797, 261] on span "Set Inputs" at bounding box center [800, 253] width 97 height 19
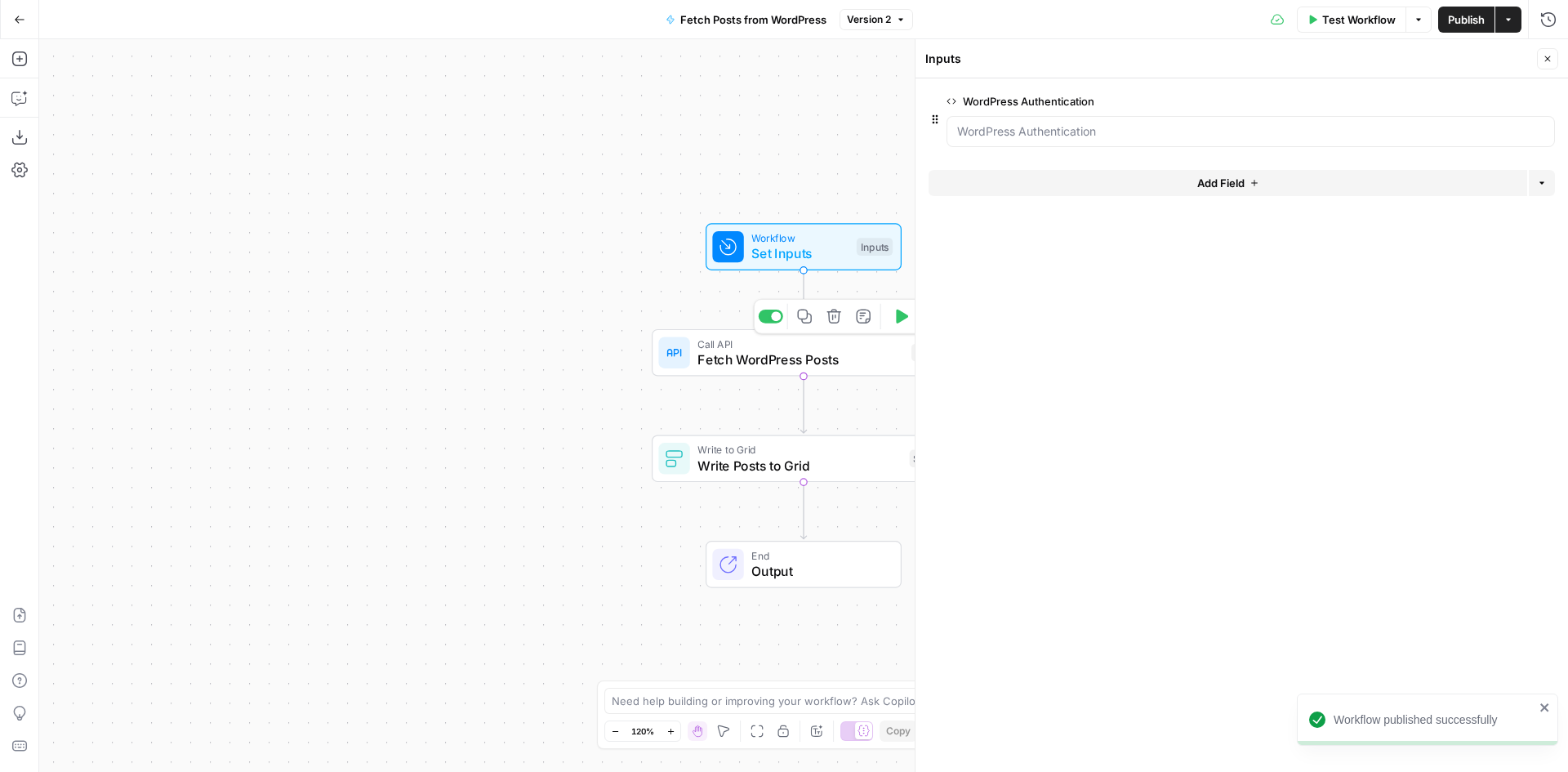
click at [765, 365] on span "Fetch WordPress Posts" at bounding box center [800, 359] width 206 height 19
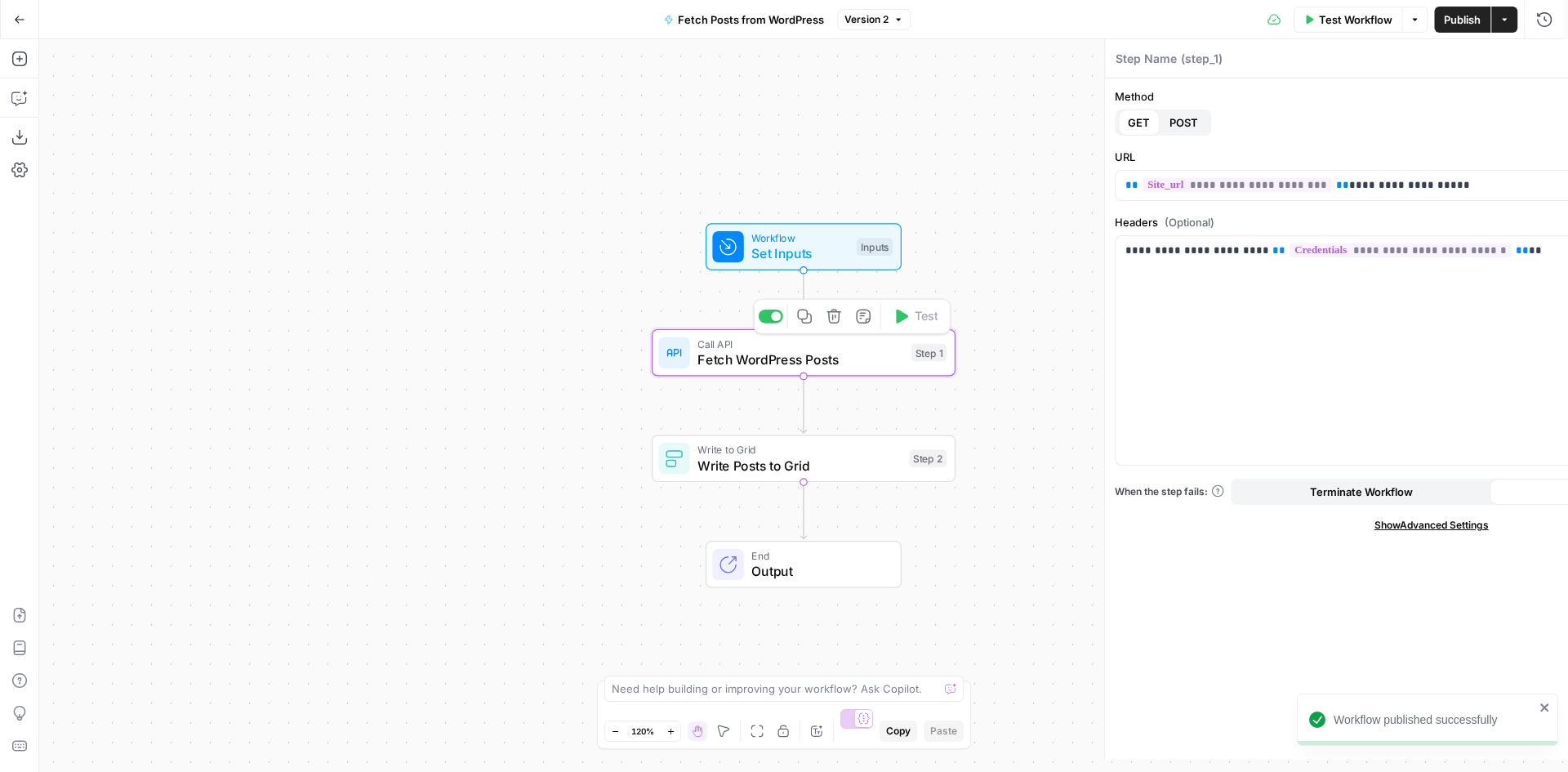
type textarea "Fetch WordPress Posts"
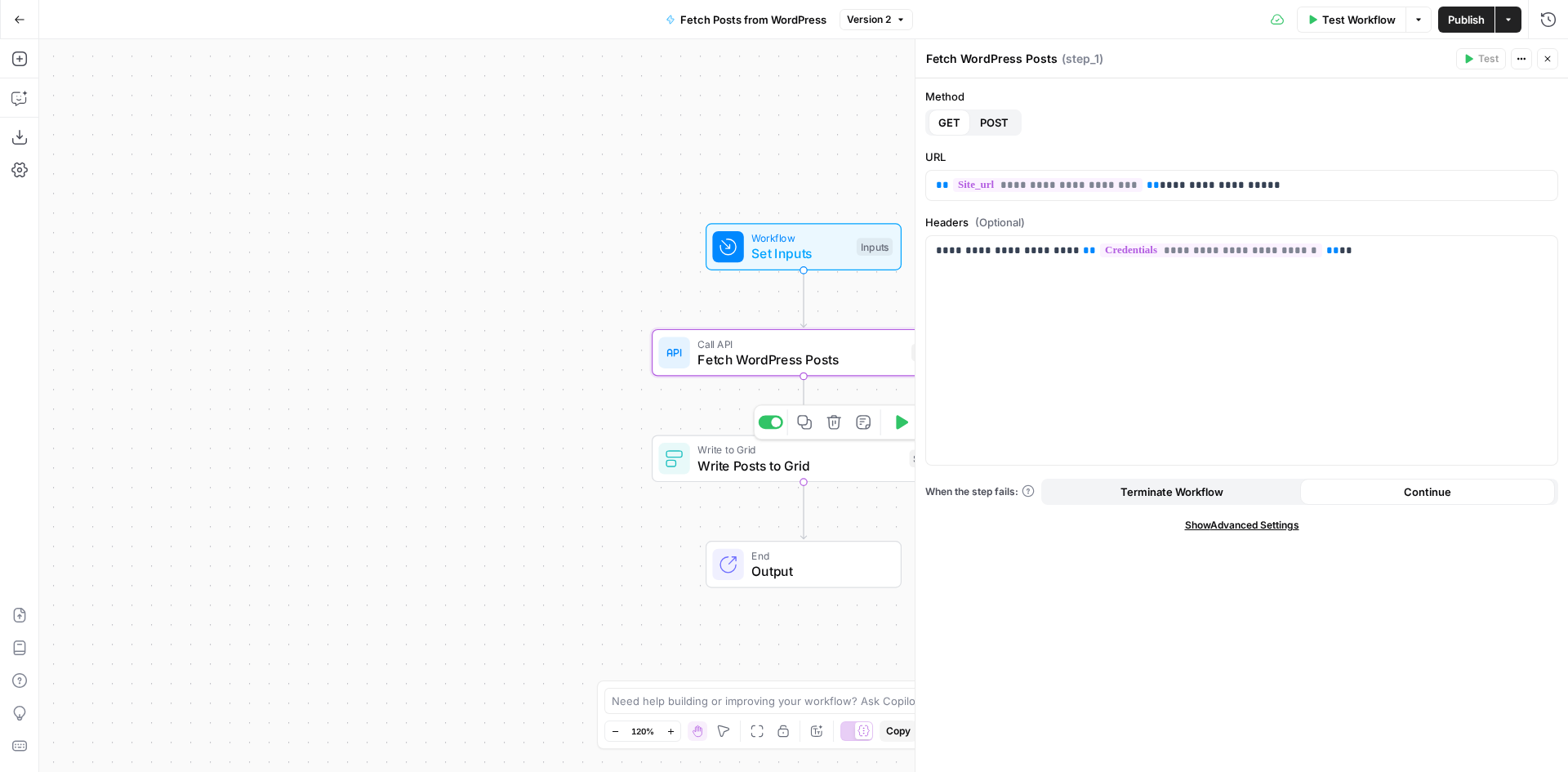
click at [741, 468] on span "Write Posts to Grid" at bounding box center [799, 465] width 204 height 19
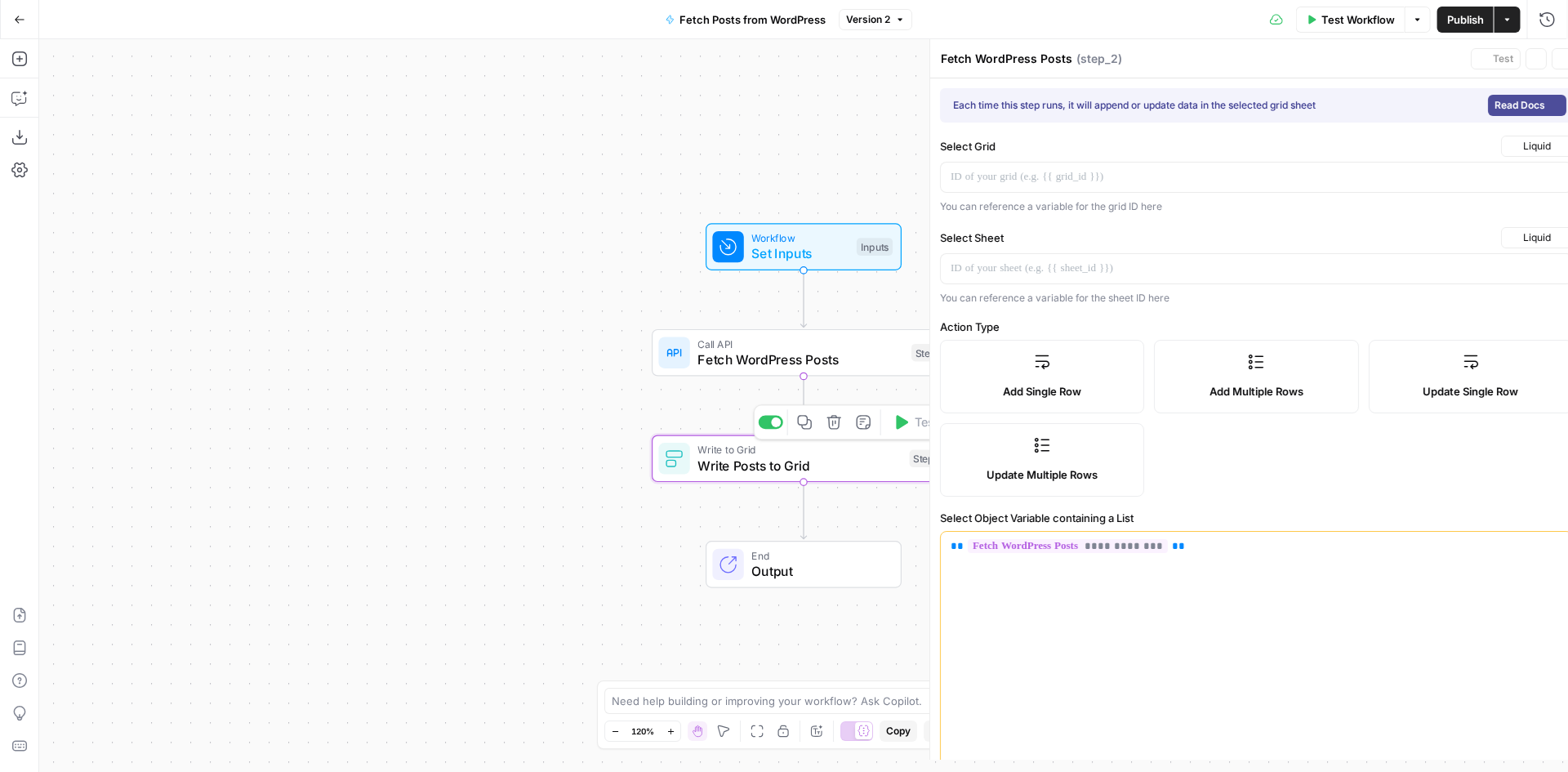
type textarea "Write Posts to Grid"
type input "Title"
type input "Content"
type input "Link"
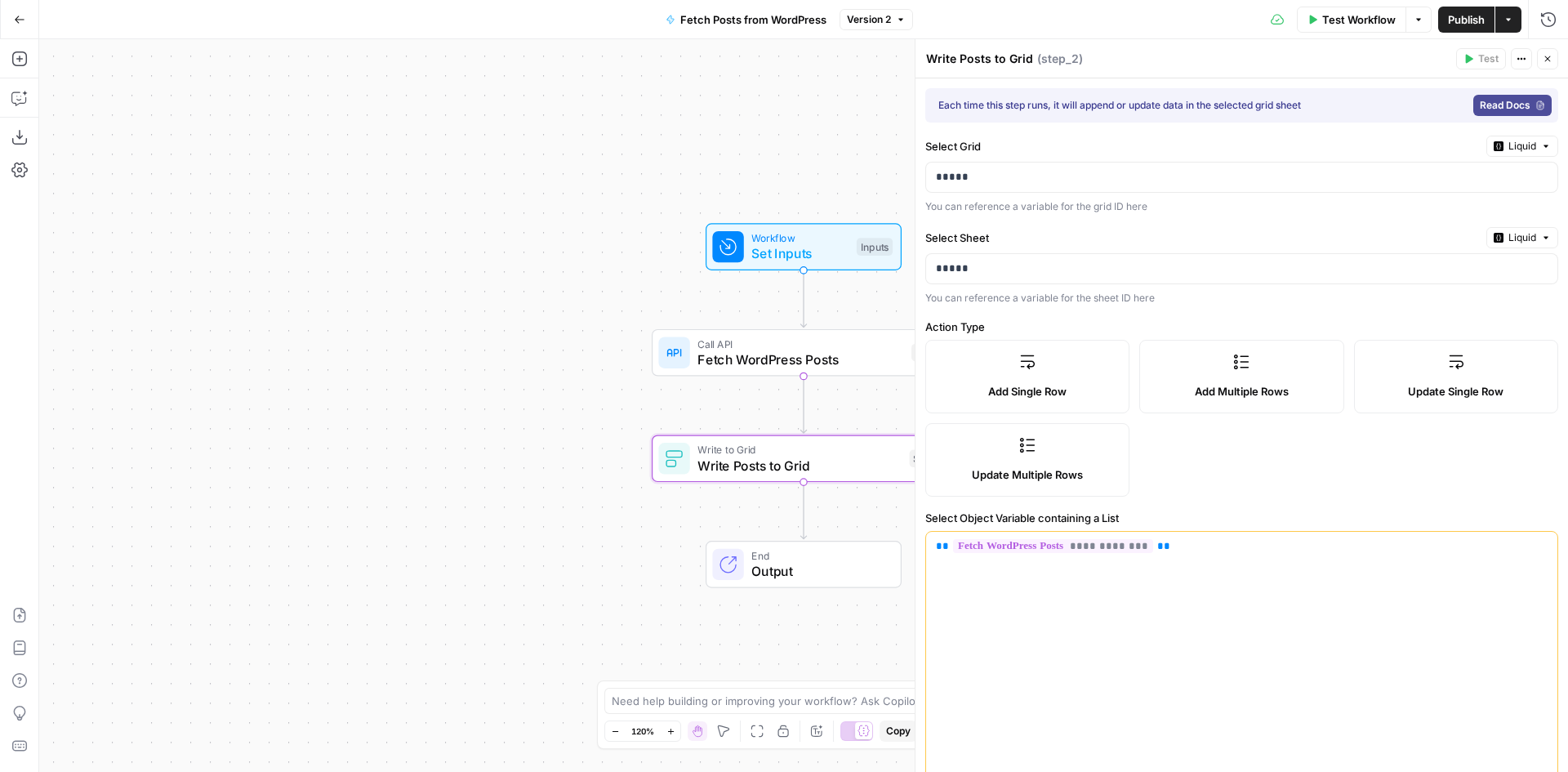
click at [1348, 17] on span "Test Workflow" at bounding box center [1359, 20] width 73 height 16
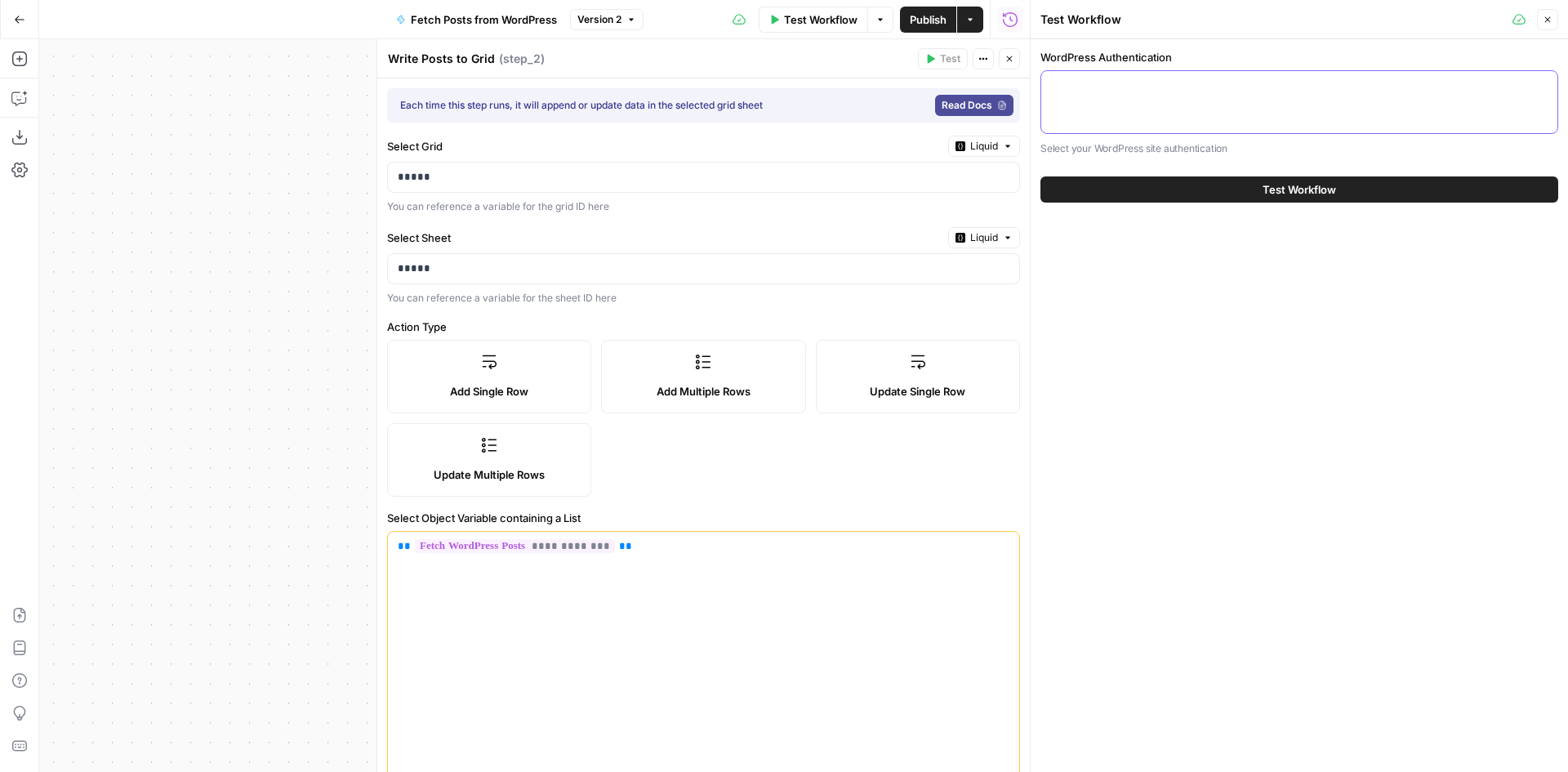
click at [1179, 89] on textarea "WordPress Authentication" at bounding box center [1298, 86] width 496 height 16
click at [1328, 185] on span "Test Workflow" at bounding box center [1299, 189] width 73 height 16
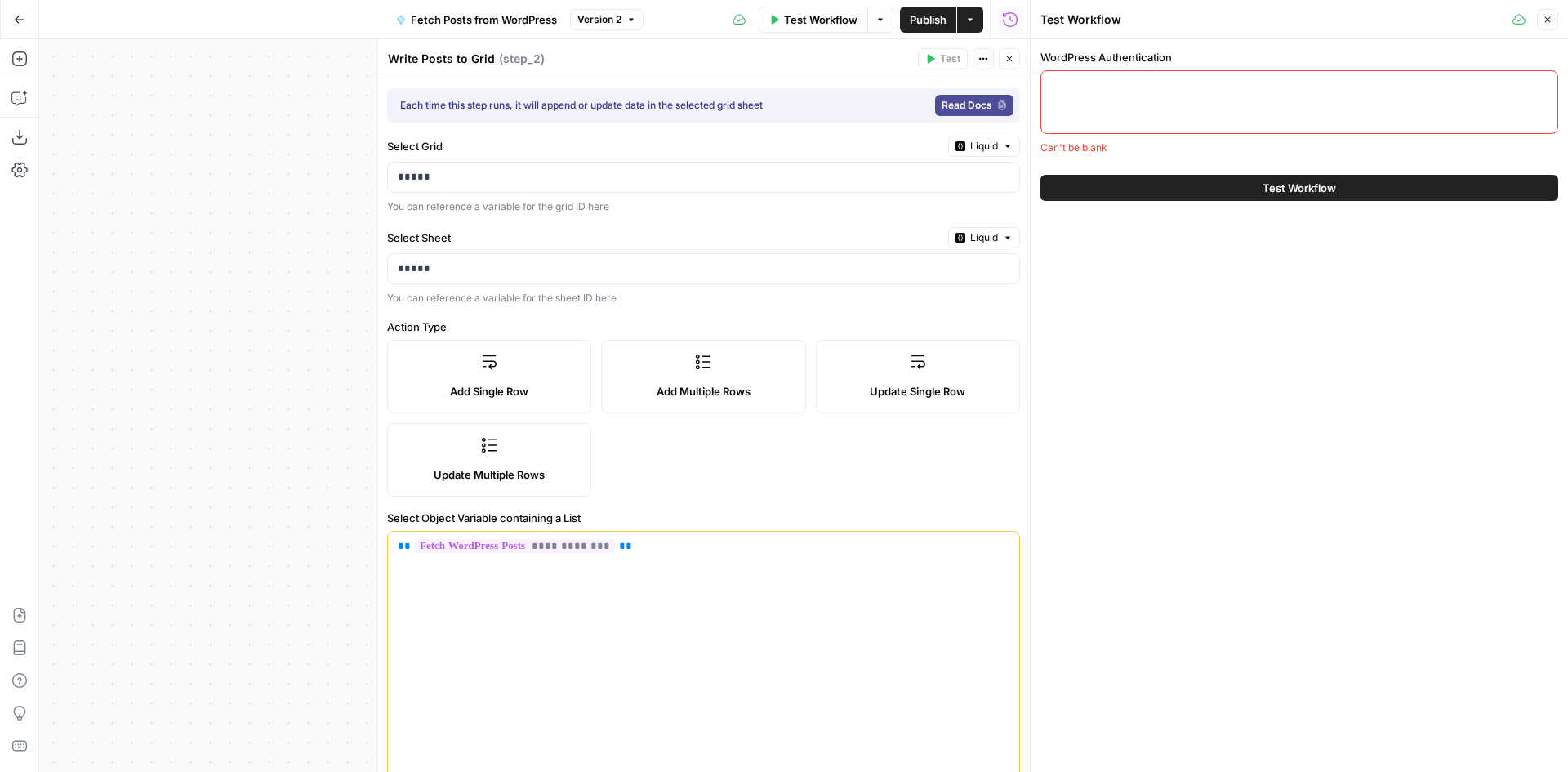
click at [1171, 111] on div at bounding box center [1299, 102] width 518 height 64
paste textarea "aschuh"
type textarea "aschuh"
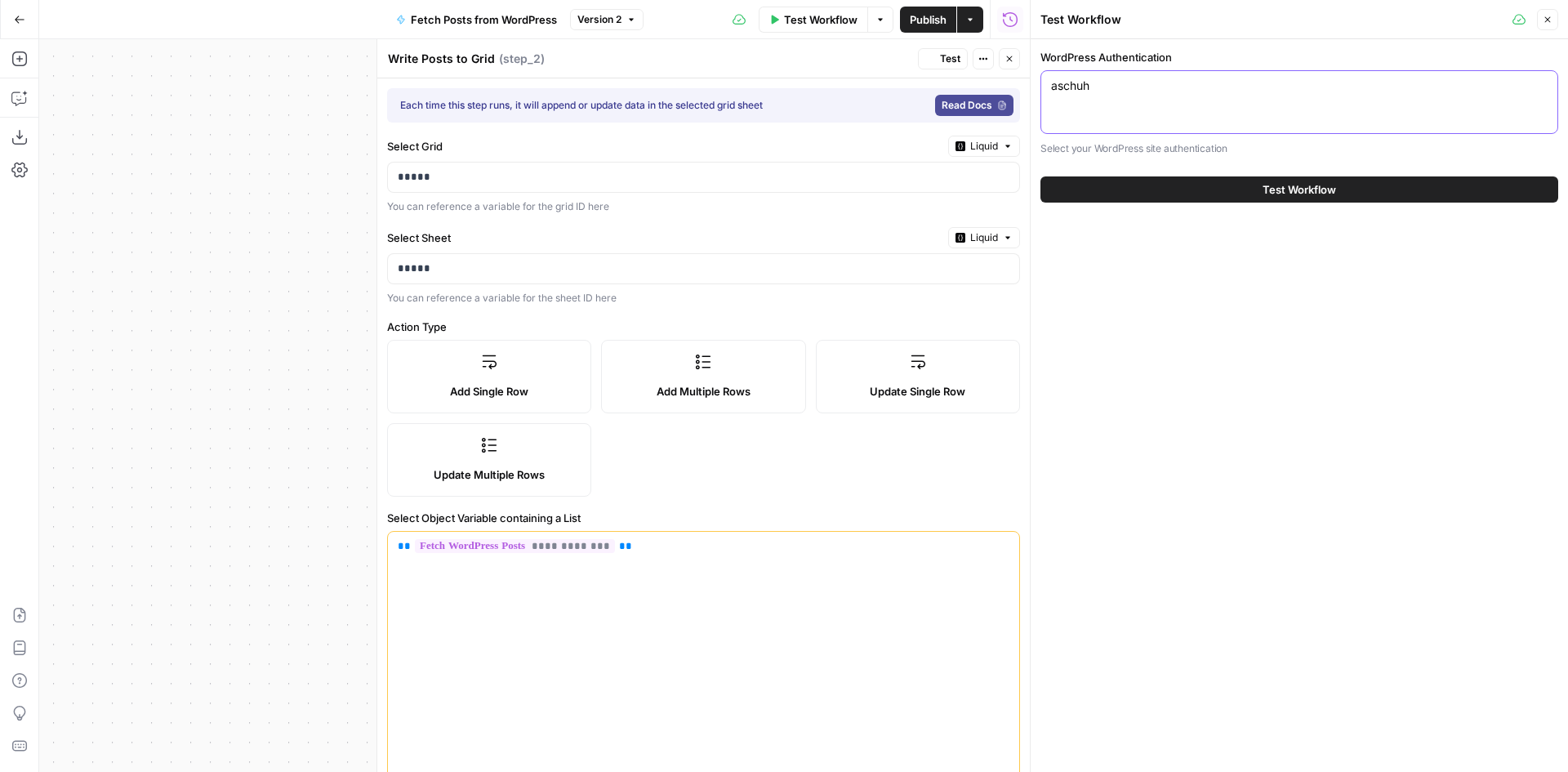
click at [1114, 90] on textarea "aschuh" at bounding box center [1298, 86] width 496 height 16
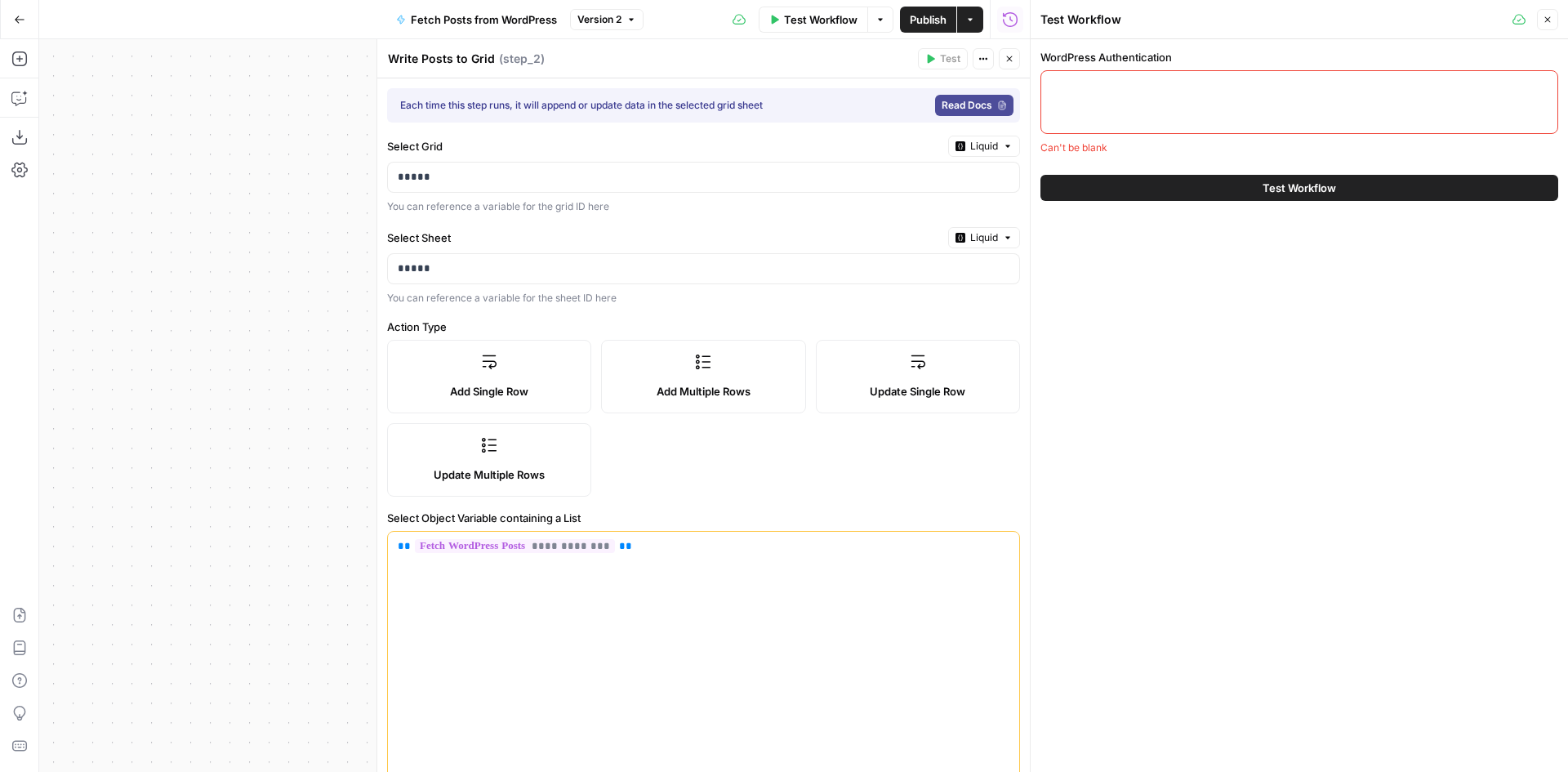
click at [1181, 104] on div at bounding box center [1299, 102] width 518 height 64
paste textarea "Unfc 0Mg1 pnSo ZG6D CrhQ j37v"
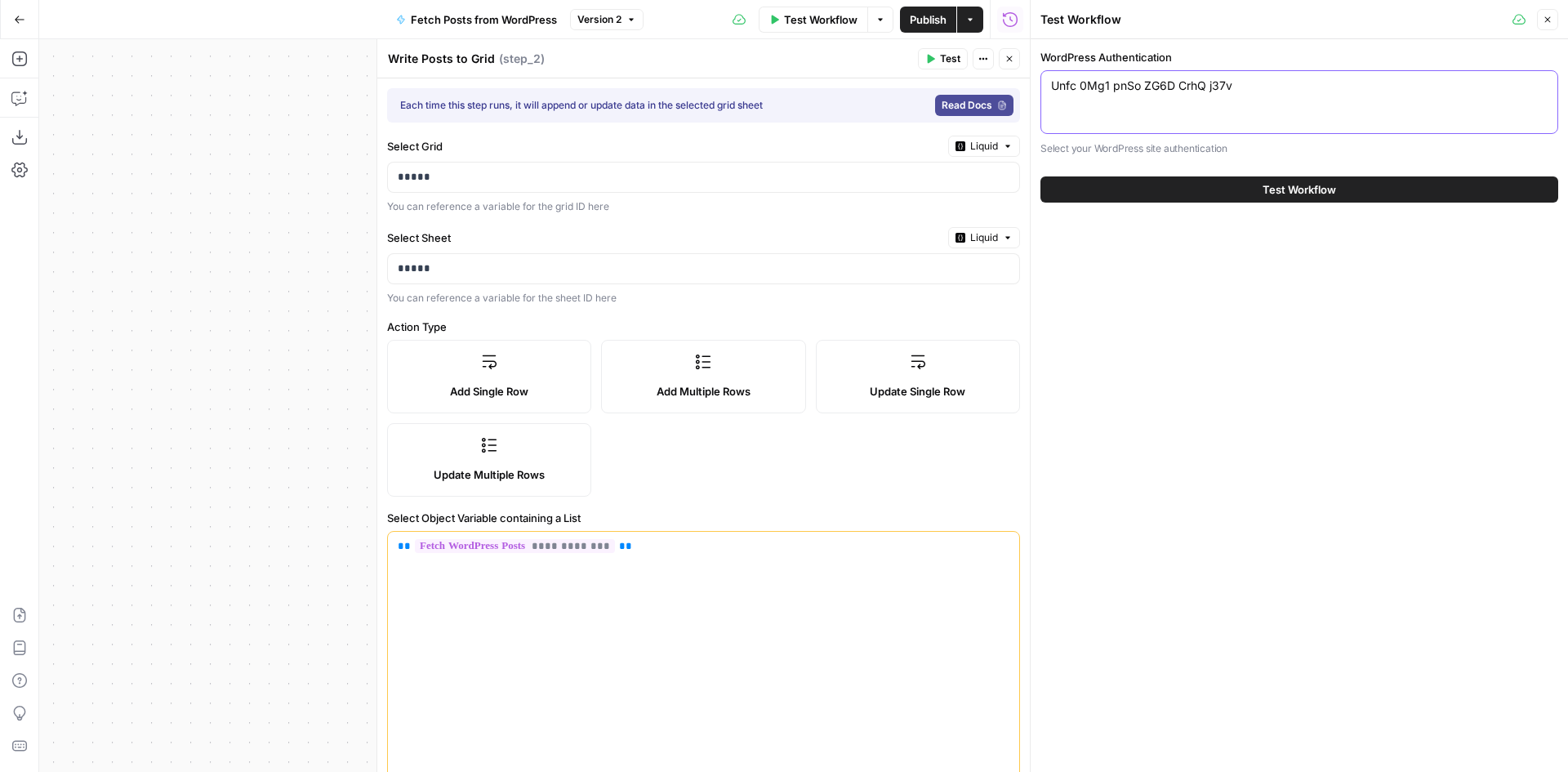
type textarea "Unfc 0Mg1 pnSo ZG6D CrhQ j37v"
click at [1173, 185] on button "Test Workflow" at bounding box center [1299, 189] width 518 height 26
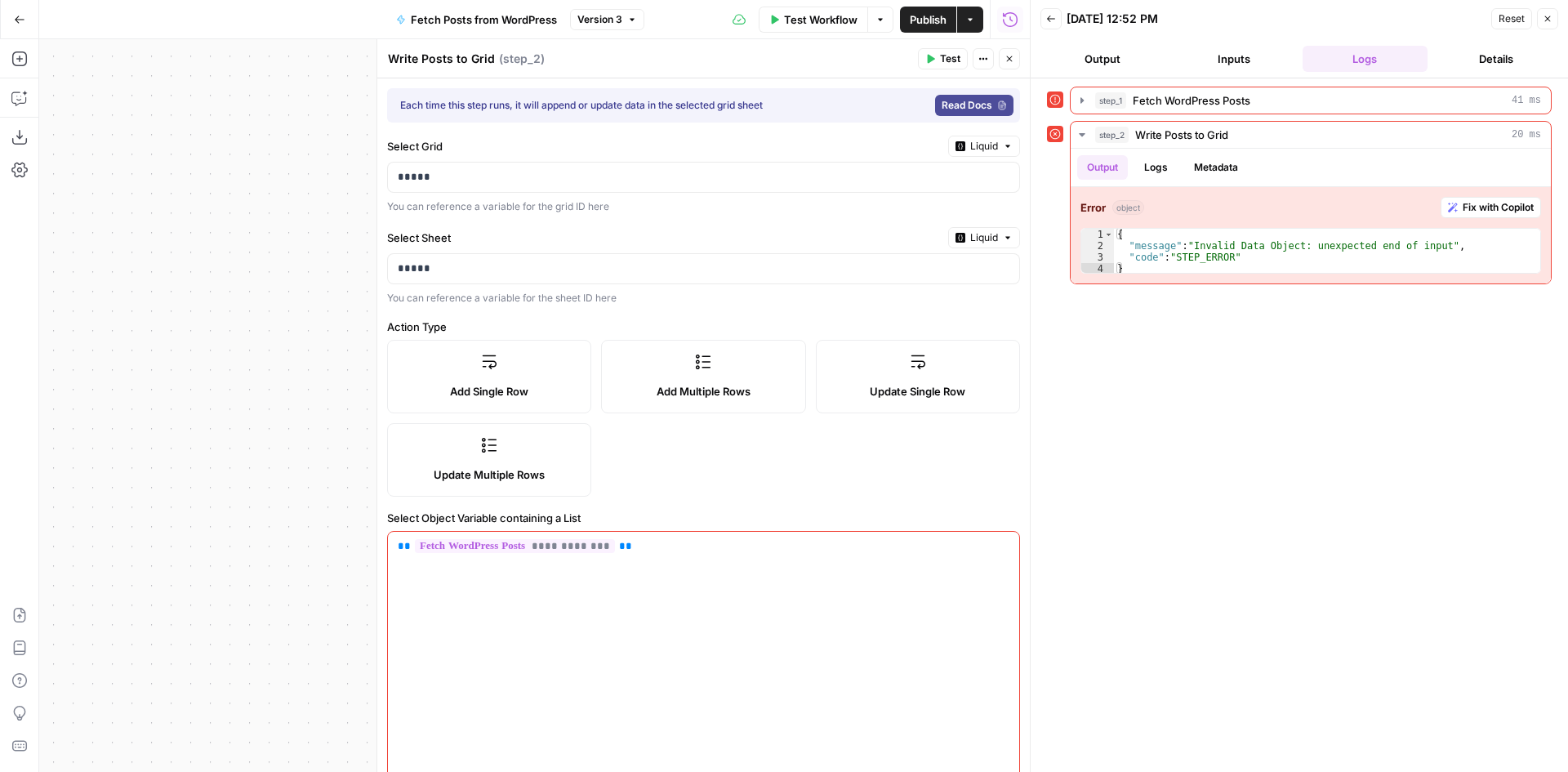
click at [1006, 59] on icon "button" at bounding box center [1009, 58] width 10 height 10
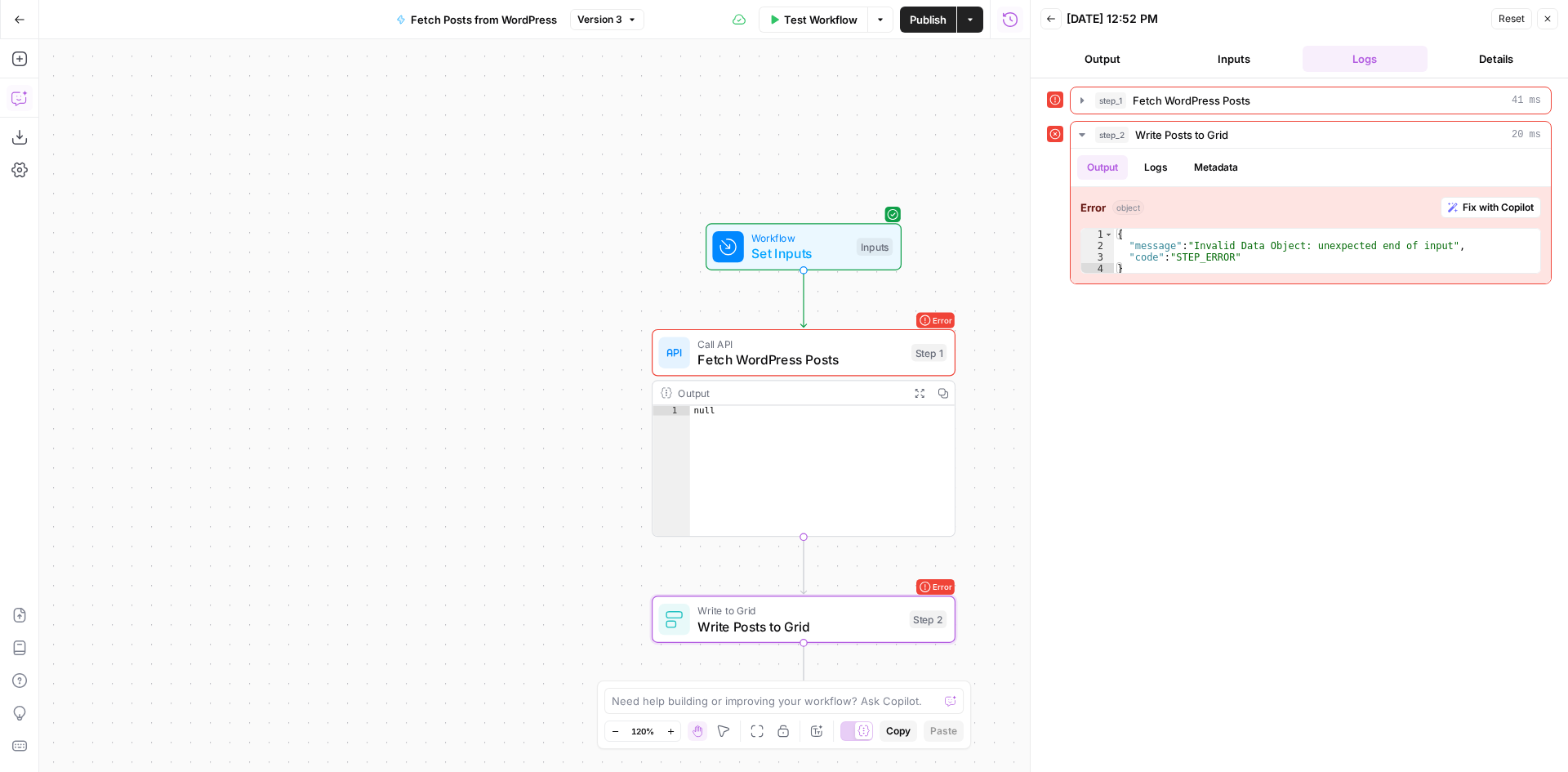
click at [22, 15] on icon "button" at bounding box center [19, 19] width 12 height 12
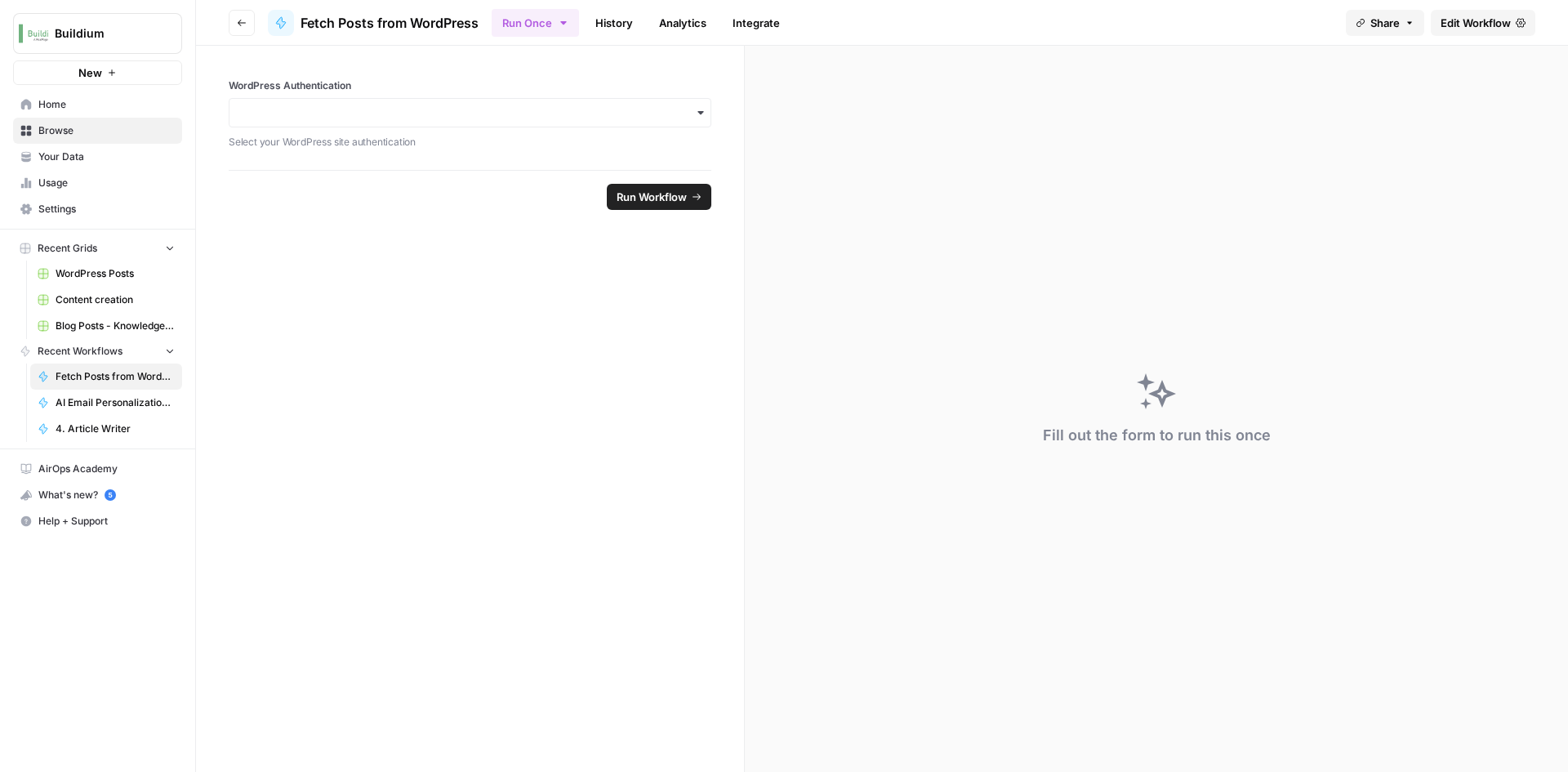
click at [78, 212] on span "Settings" at bounding box center [106, 209] width 136 height 15
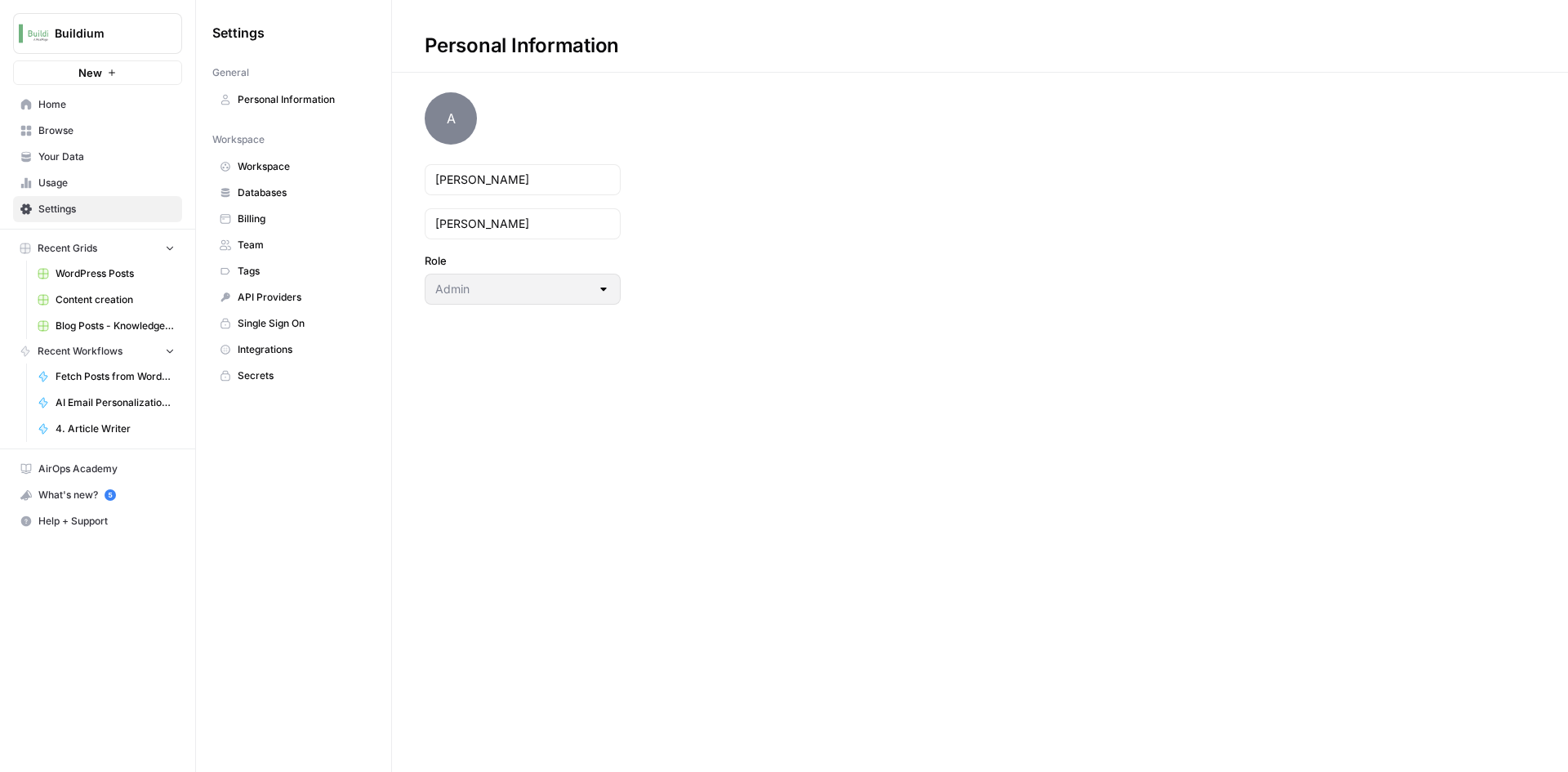
click at [266, 358] on link "Integrations" at bounding box center [293, 349] width 163 height 26
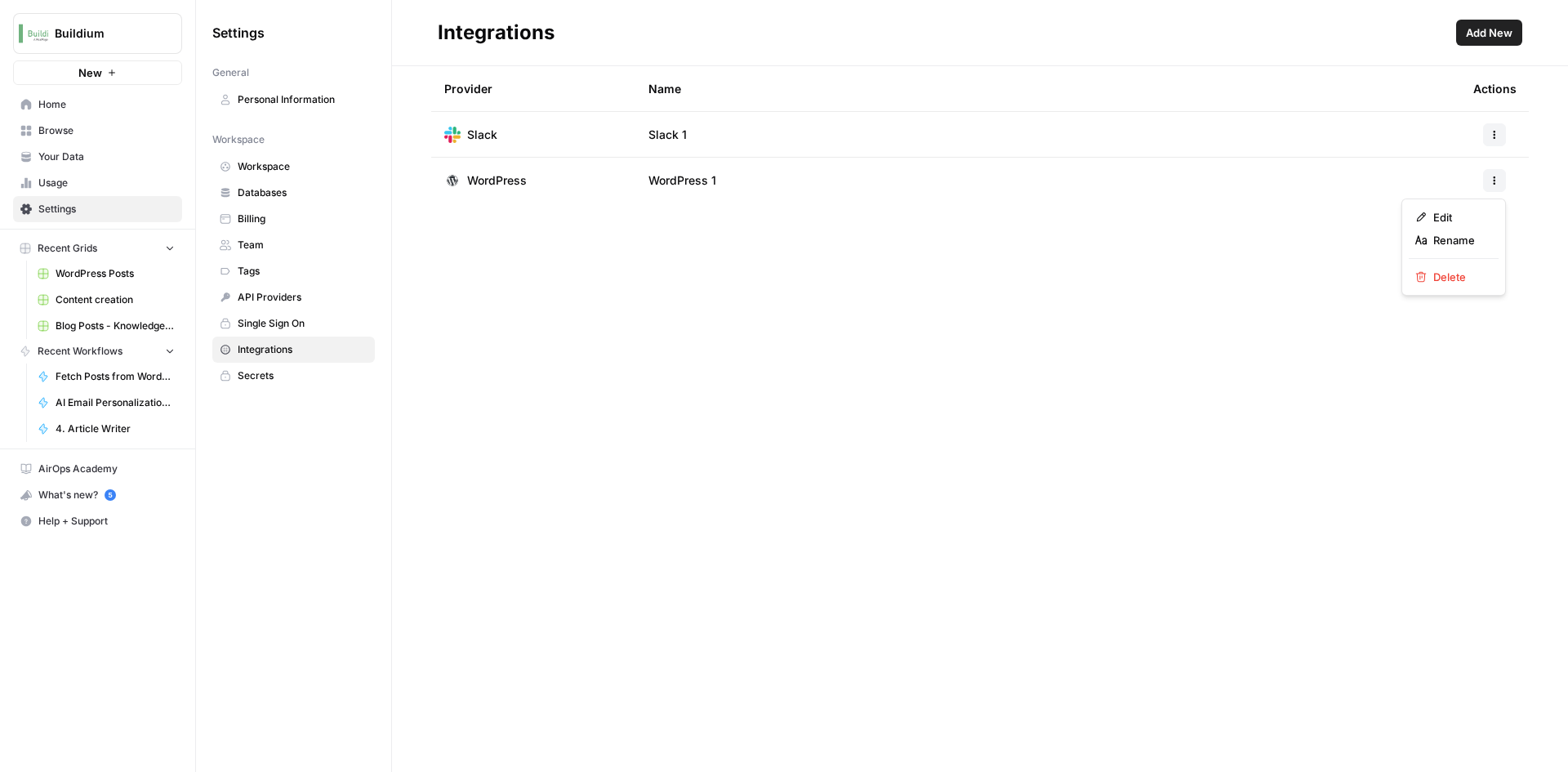
click at [1496, 177] on icon "button" at bounding box center [1494, 180] width 10 height 10
click at [1460, 212] on span "Edit" at bounding box center [1459, 217] width 52 height 16
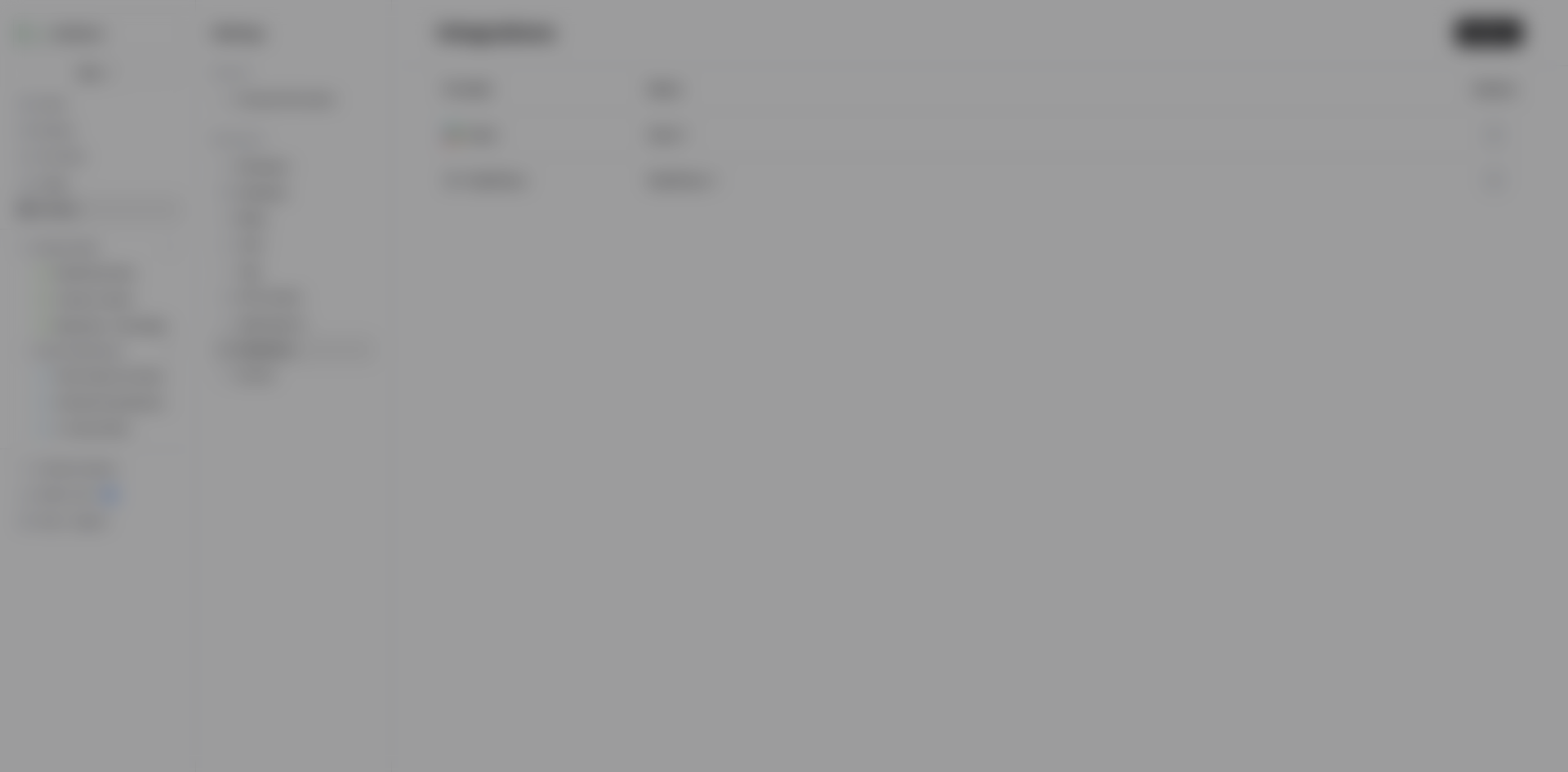
type input "andrew.schuh@realpage.com"
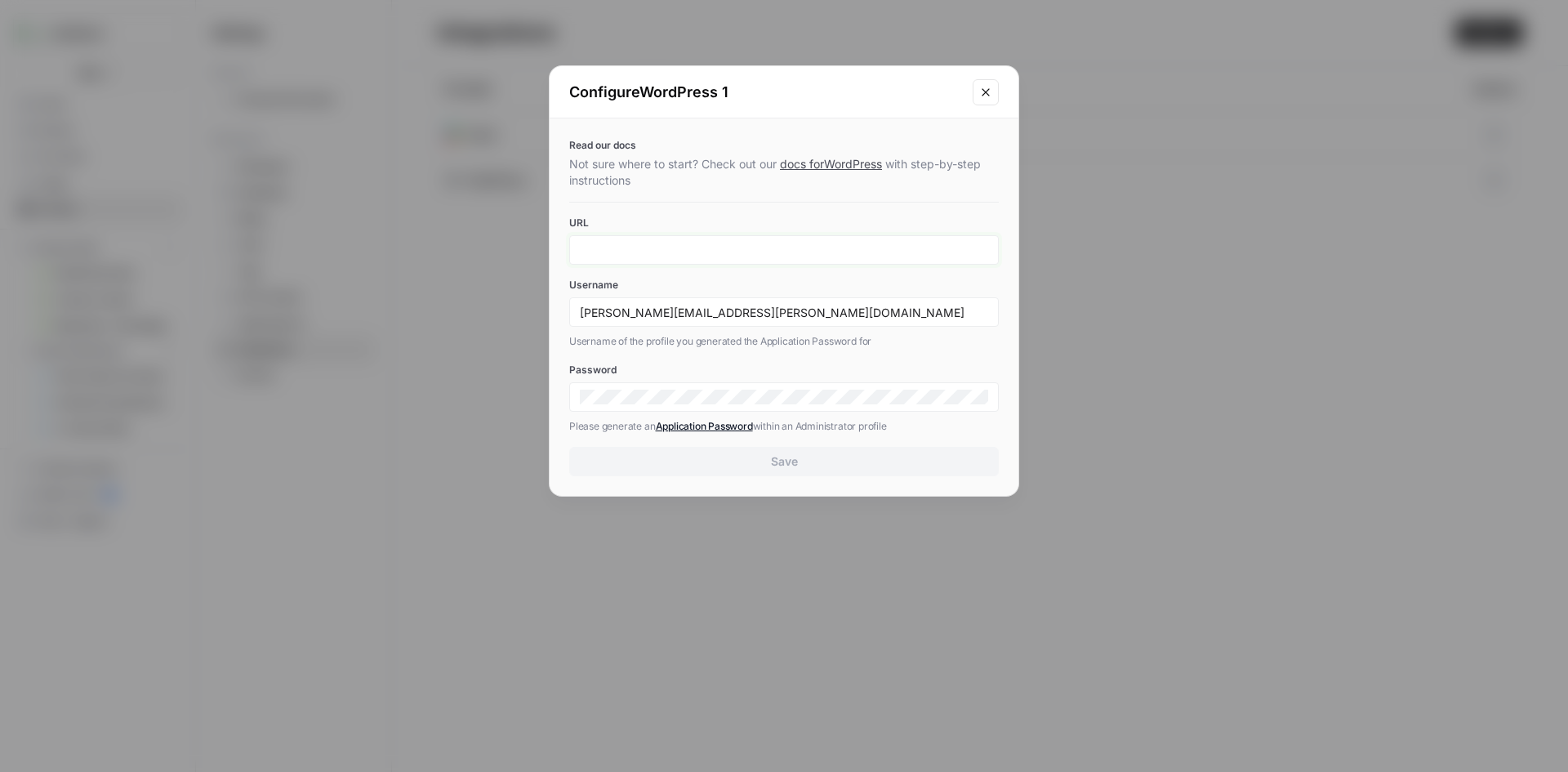
click at [650, 256] on input "URL" at bounding box center [784, 249] width 408 height 15
paste input "https://www.buildium.com/wp-json/wp/v2/posts"
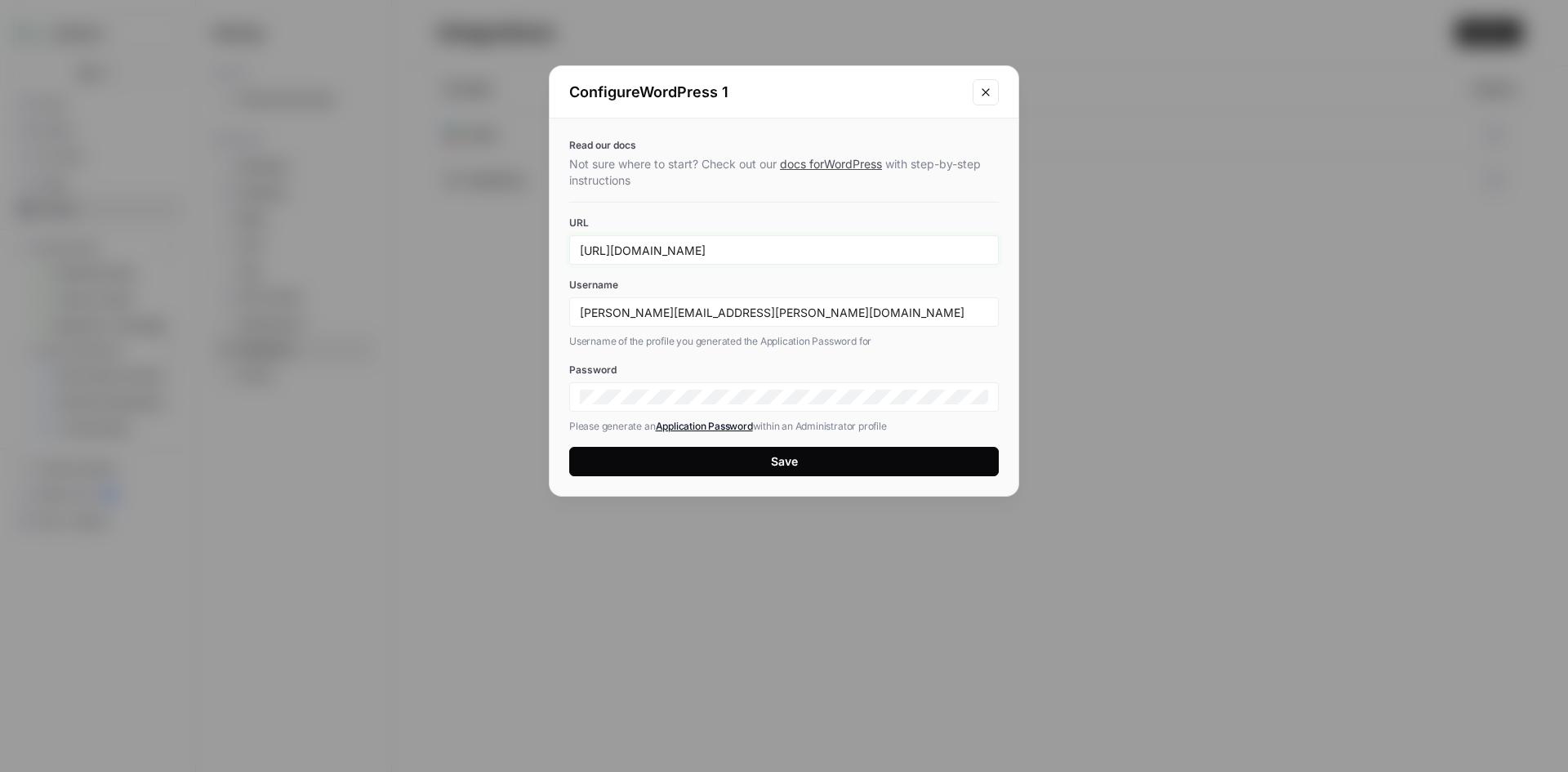
drag, startPoint x: 724, startPoint y: 254, endPoint x: 887, endPoint y: 266, distance: 163.4
click at [887, 266] on div "Read our docs Not sure where to start? Check out our docs for WordPress with st…" at bounding box center [784, 307] width 469 height 377
type input "https://www.buildium.com"
click at [901, 284] on label "Username" at bounding box center [784, 285] width 429 height 15
click at [901, 304] on input "andrew.schuh@realpage.com" at bounding box center [784, 312] width 408 height 15
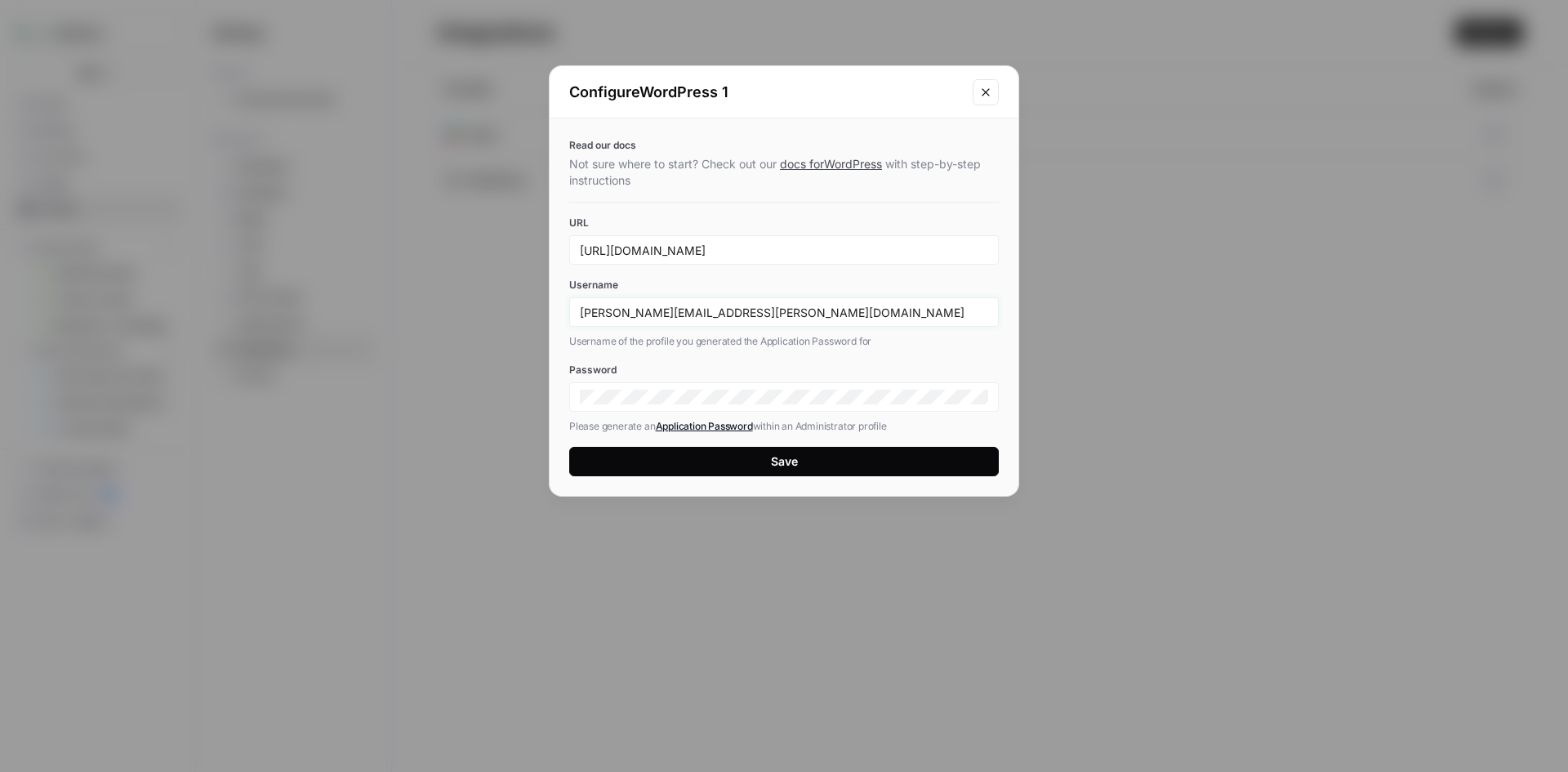
click at [781, 315] on input "andrew.schuh@realpage.com" at bounding box center [784, 312] width 408 height 15
paste input "schuh"
type input "aschuh"
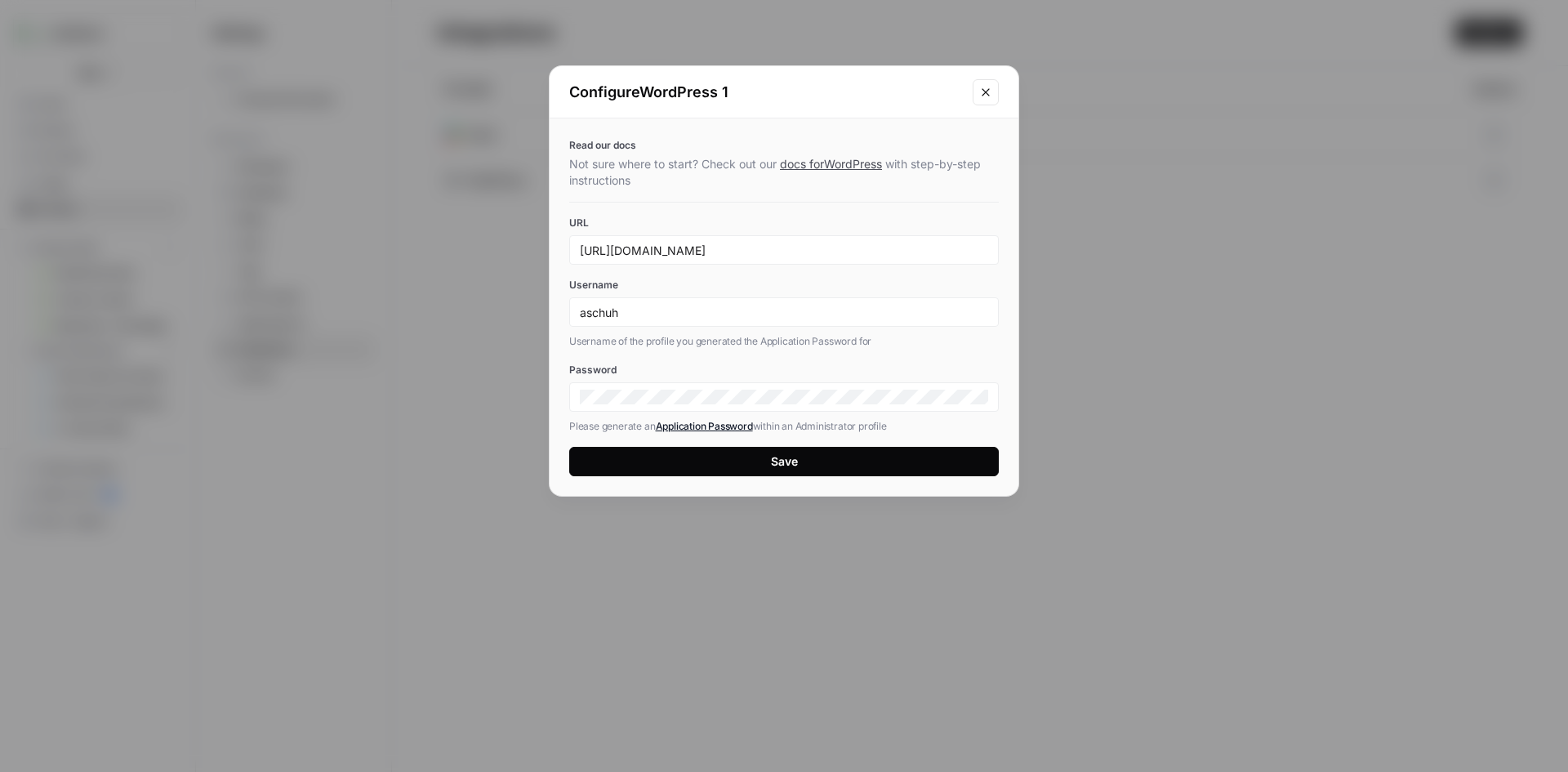
click at [674, 356] on div "Read our docs Not sure where to start? Check out our docs for WordPress with st…" at bounding box center [784, 307] width 469 height 377
click at [650, 453] on button "Save" at bounding box center [784, 461] width 429 height 29
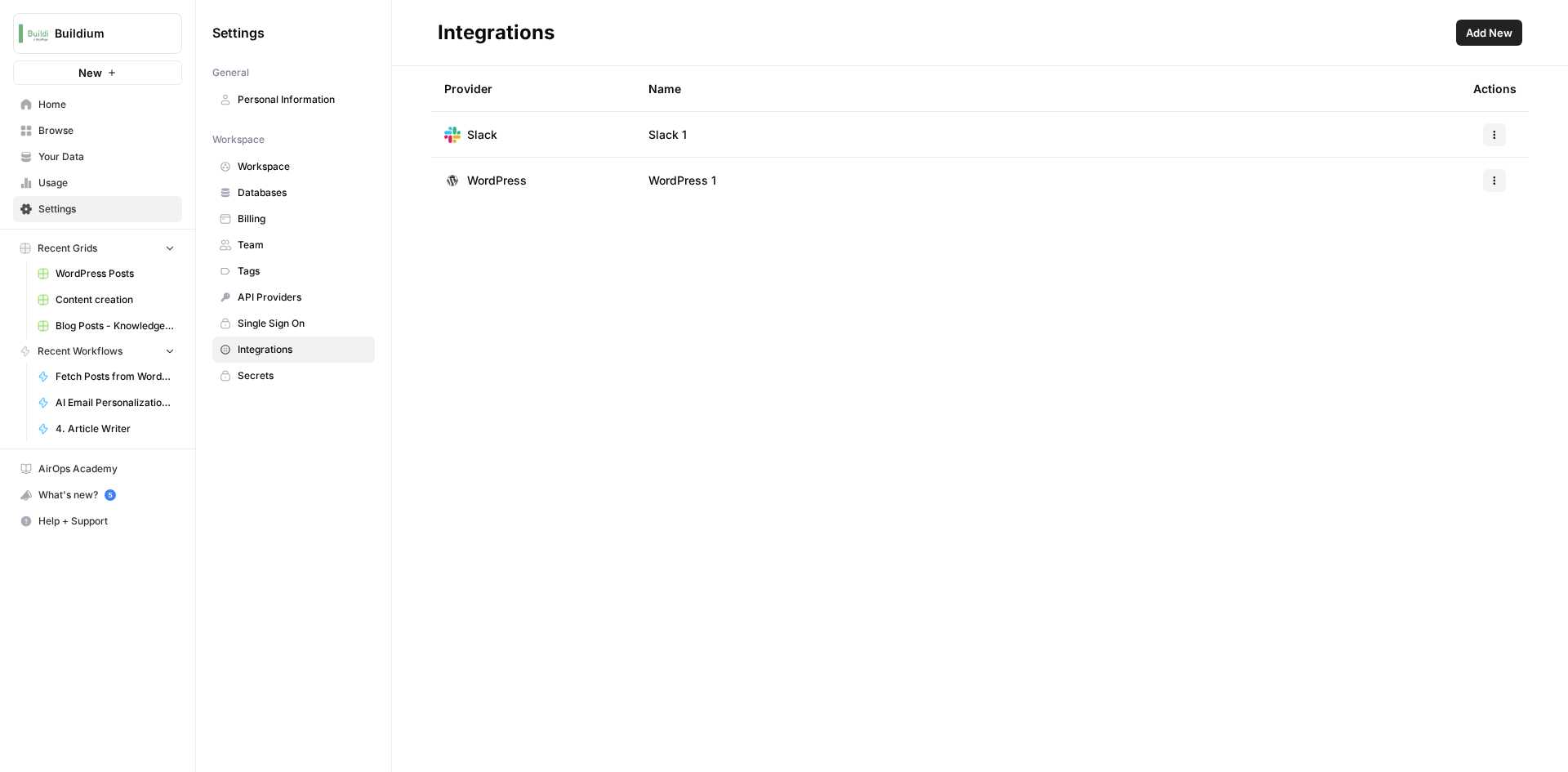
click at [70, 125] on span "Browse" at bounding box center [106, 131] width 136 height 15
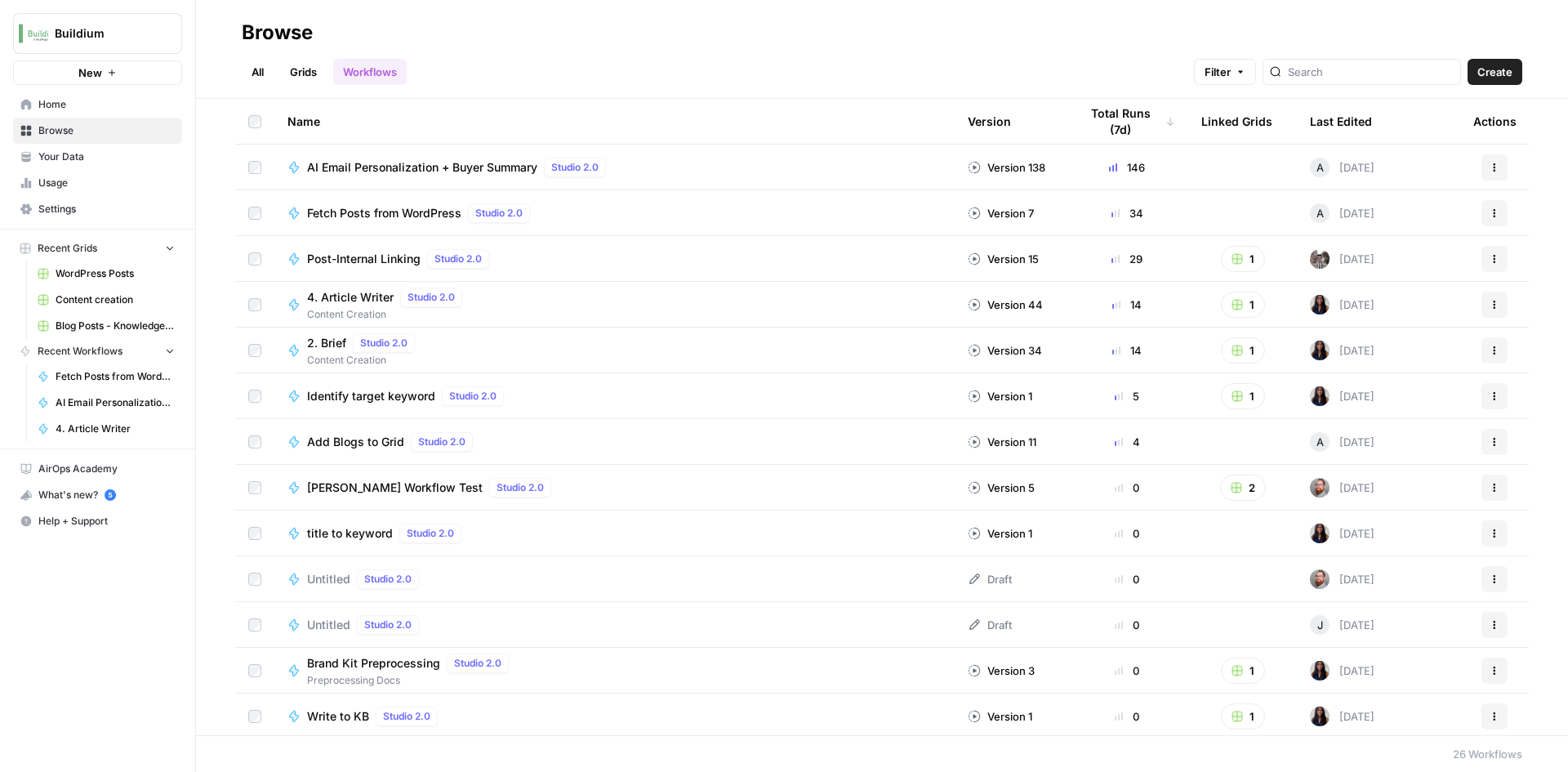
click at [291, 73] on link "Grids" at bounding box center [303, 71] width 47 height 26
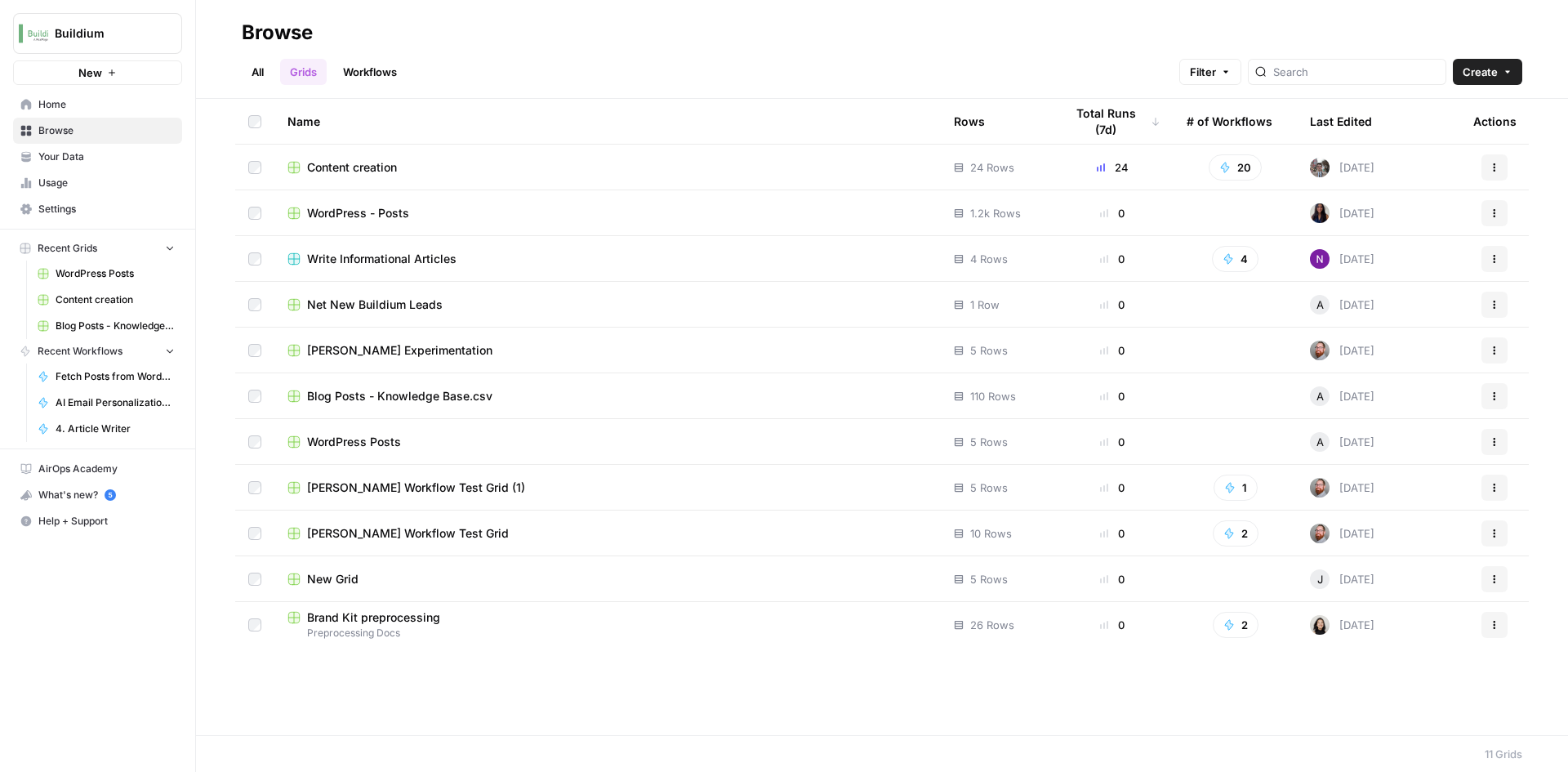
click at [366, 439] on span "WordPress Posts" at bounding box center [354, 442] width 94 height 16
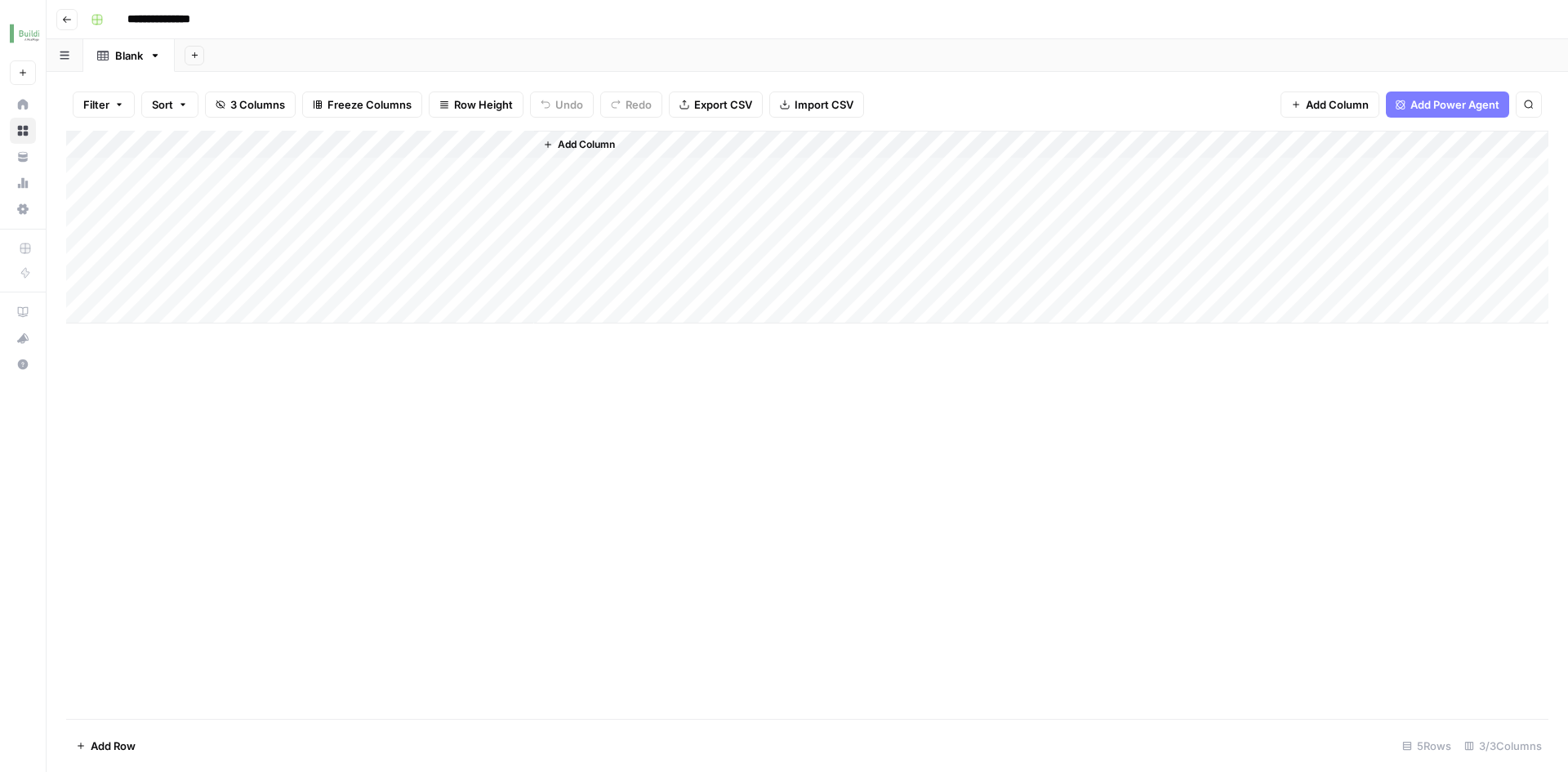
click at [65, 19] on icon "button" at bounding box center [67, 19] width 10 height 10
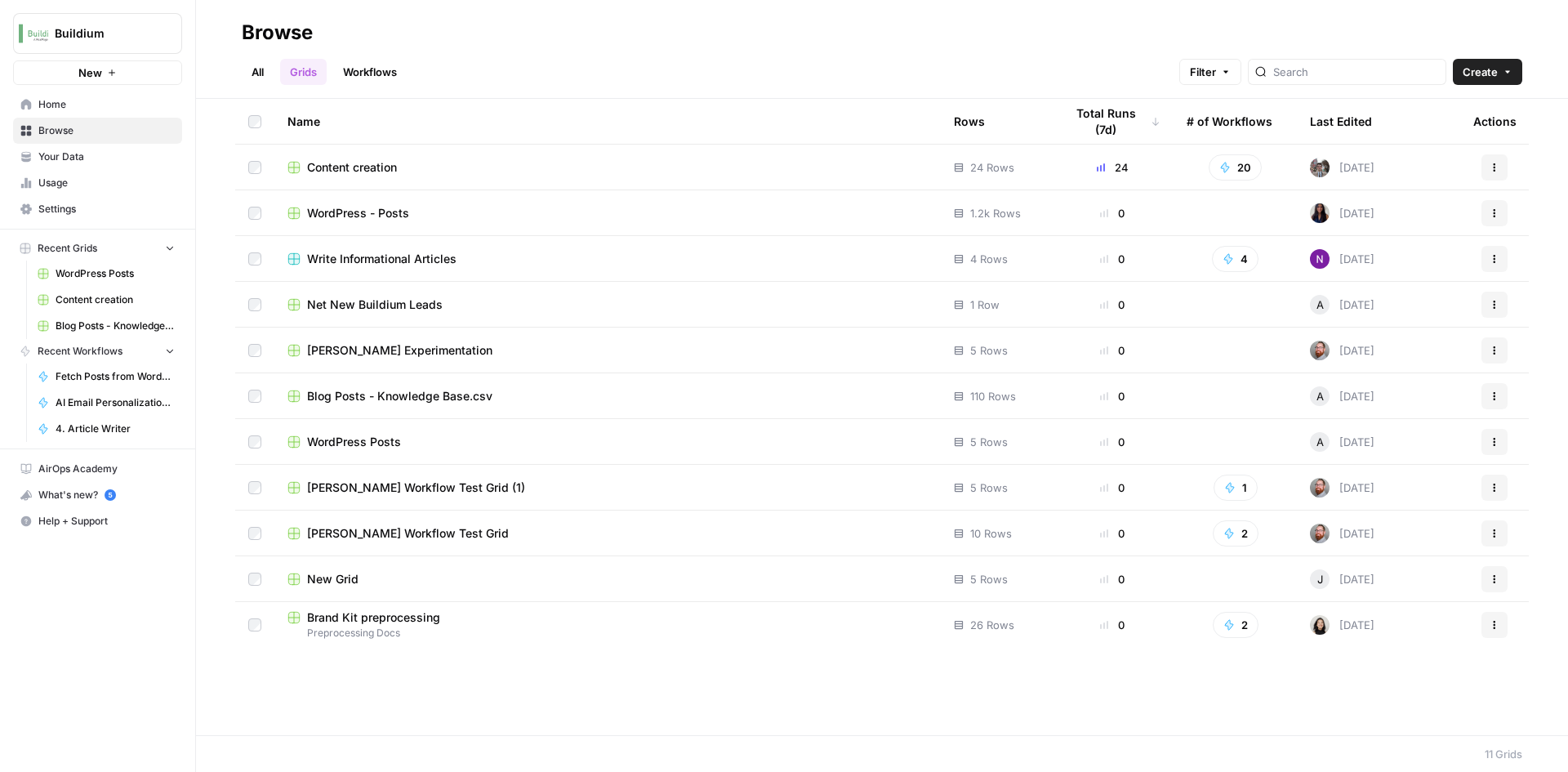
click at [1496, 440] on icon "button" at bounding box center [1494, 441] width 10 height 10
click at [1373, 569] on span "Delete" at bounding box center [1422, 576] width 131 height 16
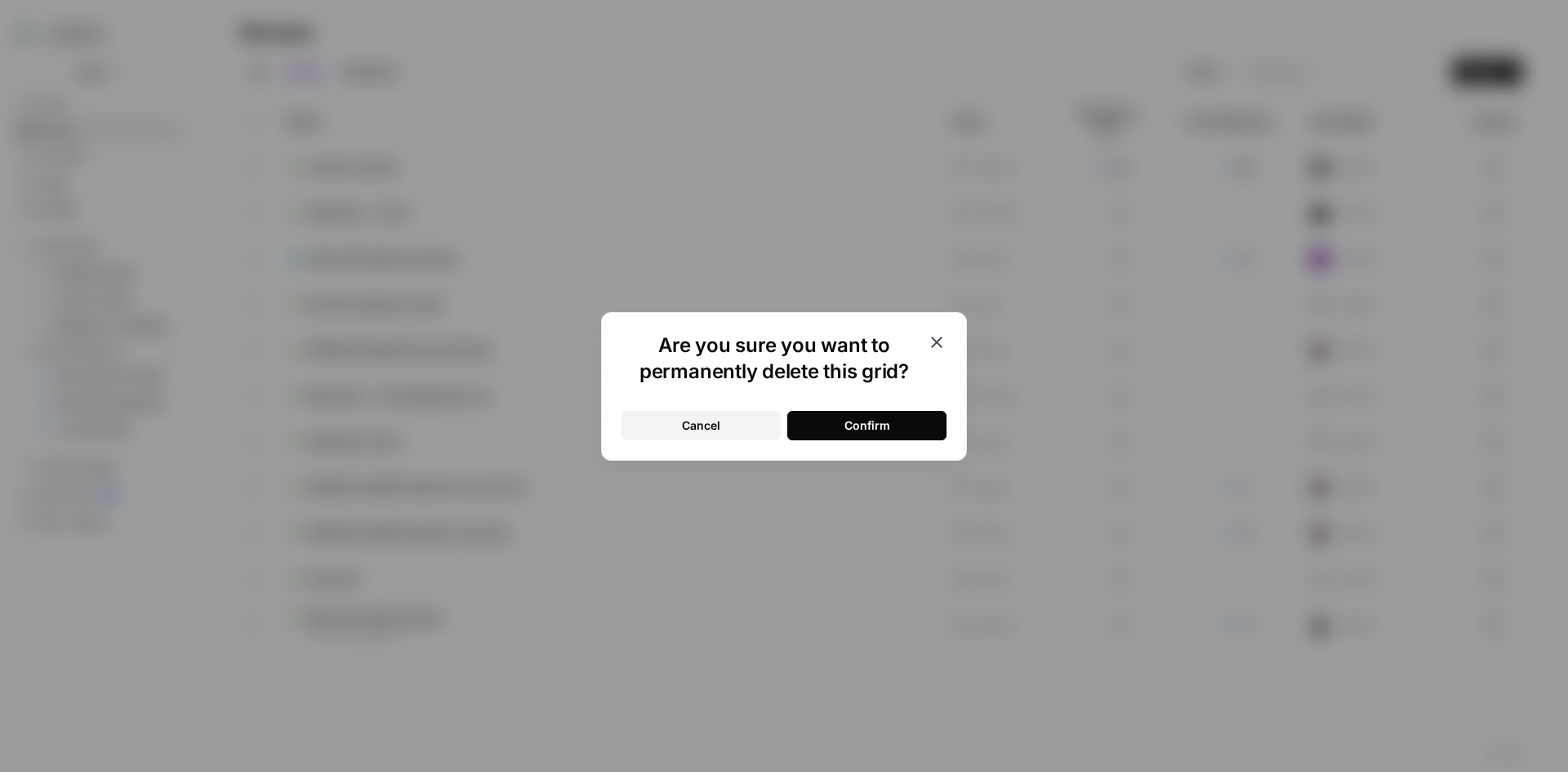
click at [821, 431] on button "Confirm" at bounding box center [867, 426] width 159 height 29
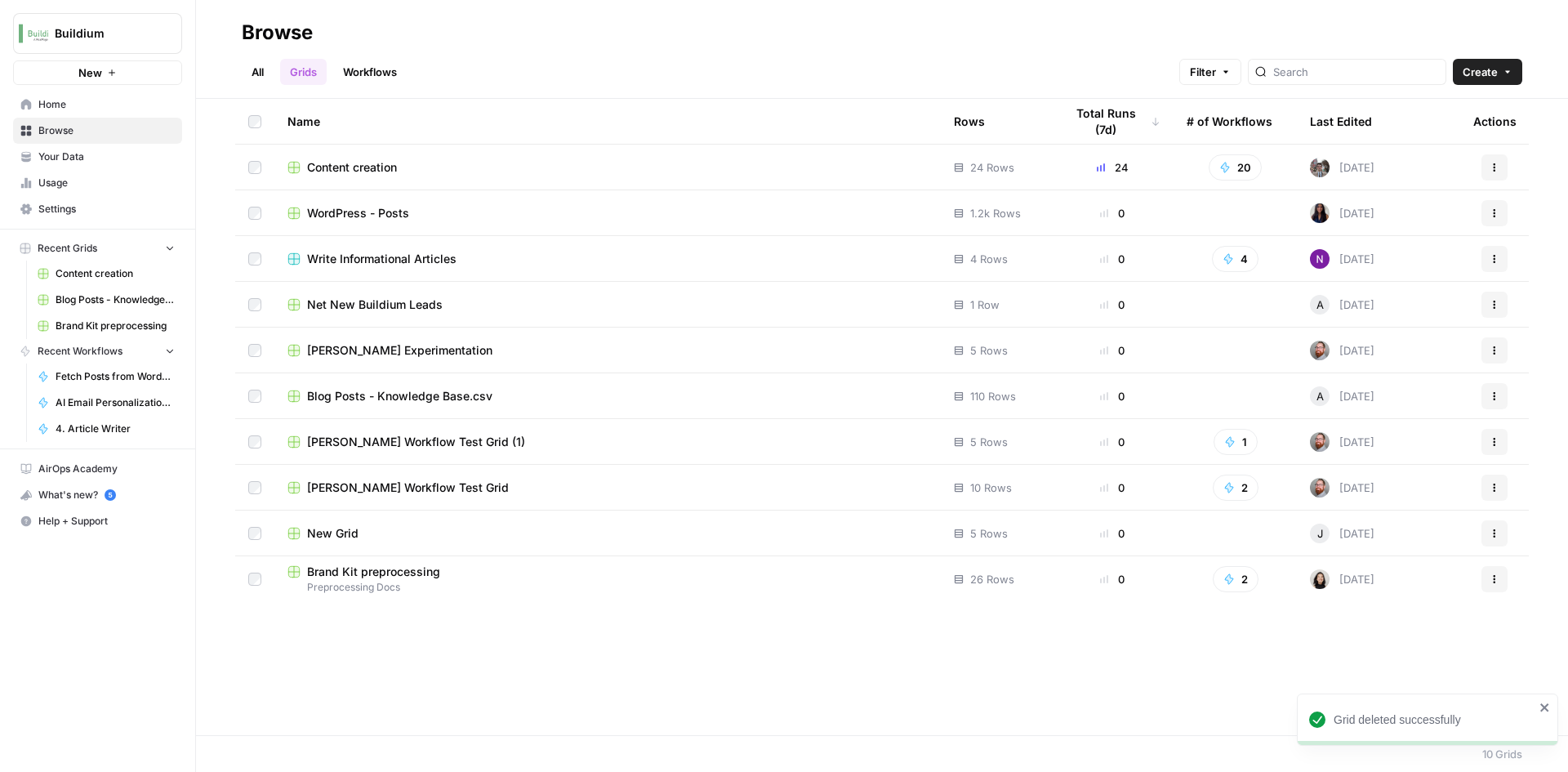
click at [1492, 69] on span "Create" at bounding box center [1480, 72] width 35 height 16
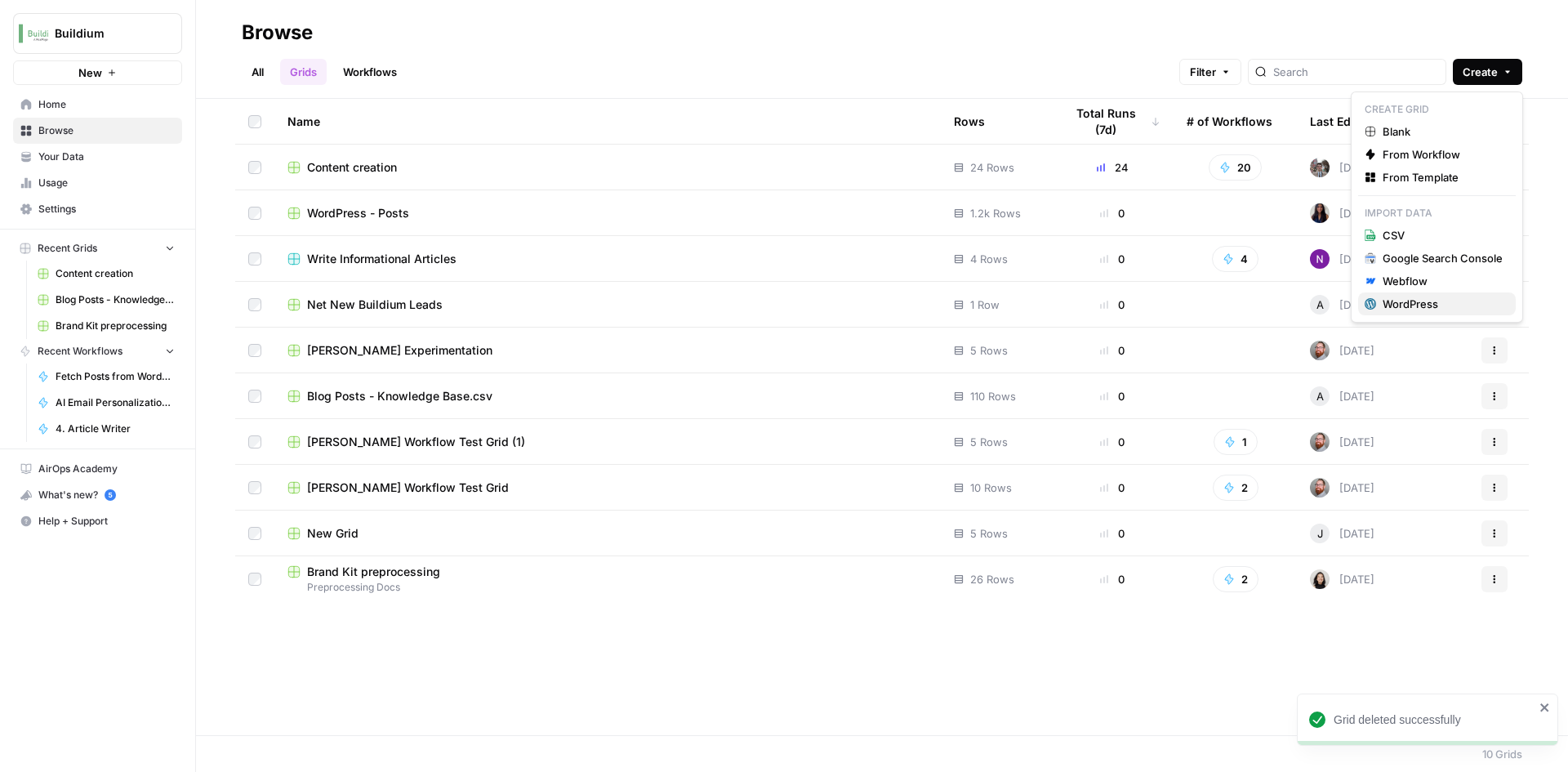
click at [1436, 309] on div "WordPress" at bounding box center [1442, 304] width 120 height 16
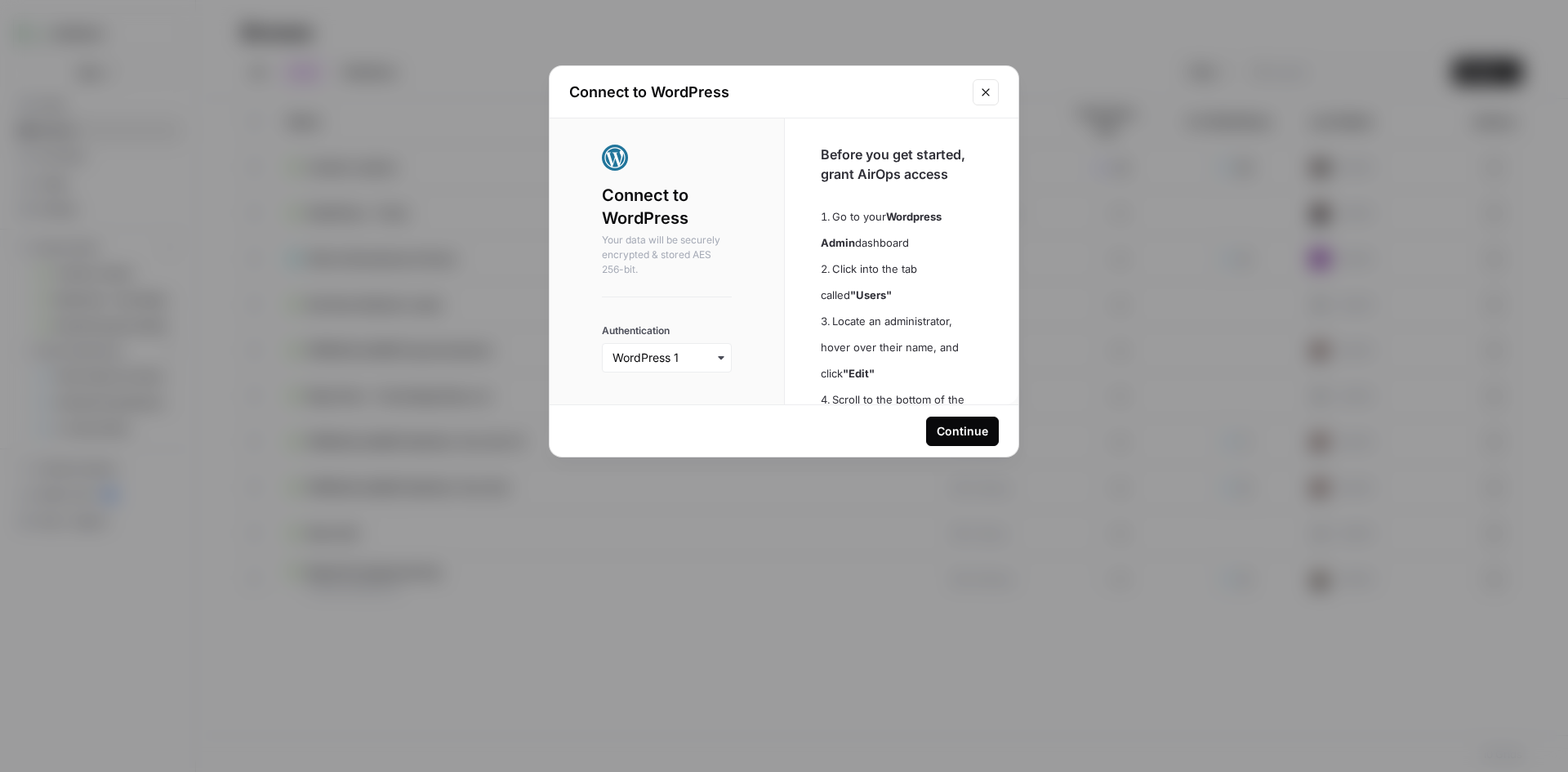
click at [715, 354] on icon "button" at bounding box center [721, 357] width 13 height 13
click at [733, 292] on div "Connect to WordPress Your data will be securely encrypted & stored AES 256-bit.…" at bounding box center [667, 501] width 235 height 765
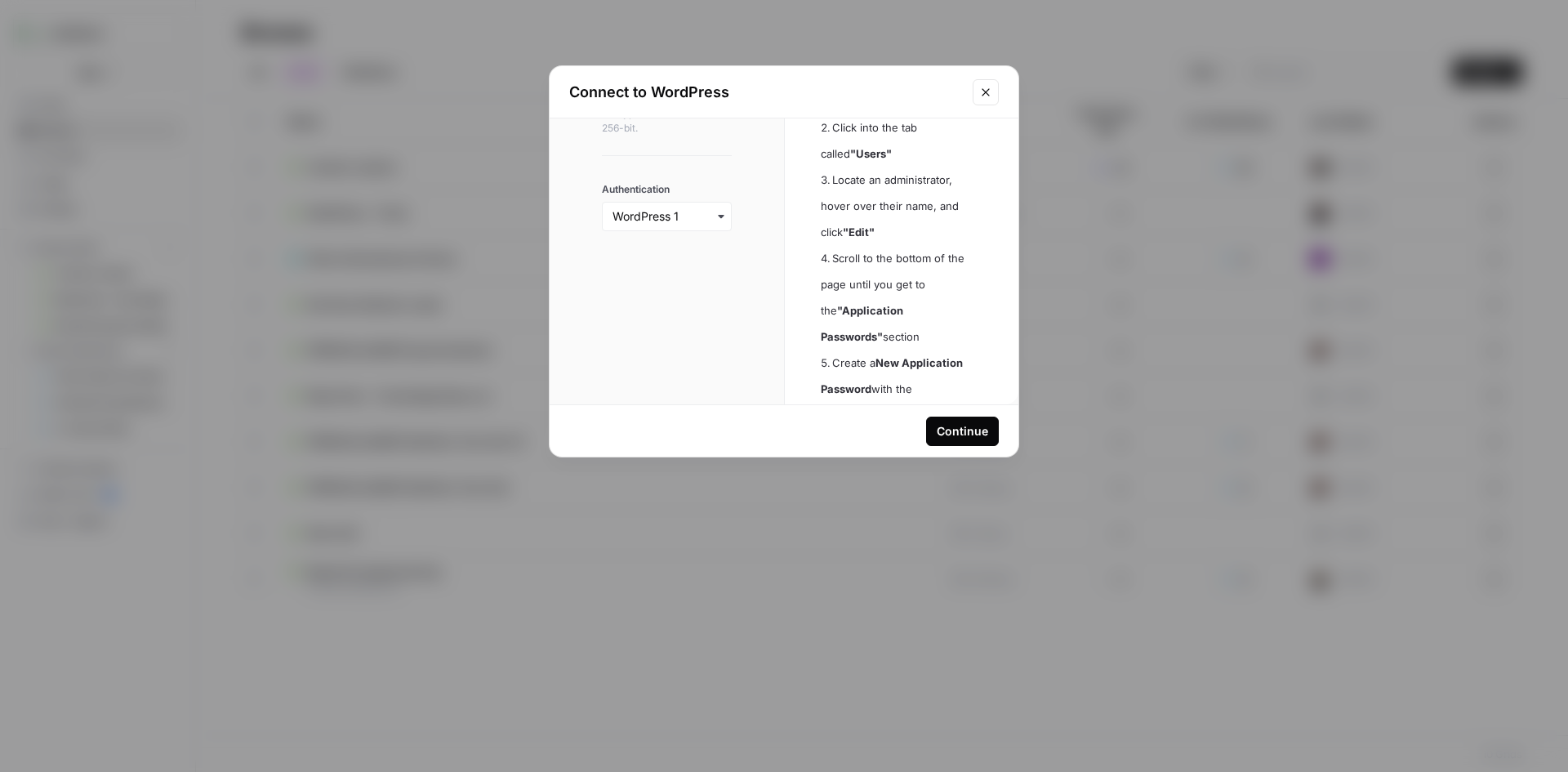
scroll to position [164, 0]
click at [967, 437] on div "Continue" at bounding box center [962, 431] width 51 height 16
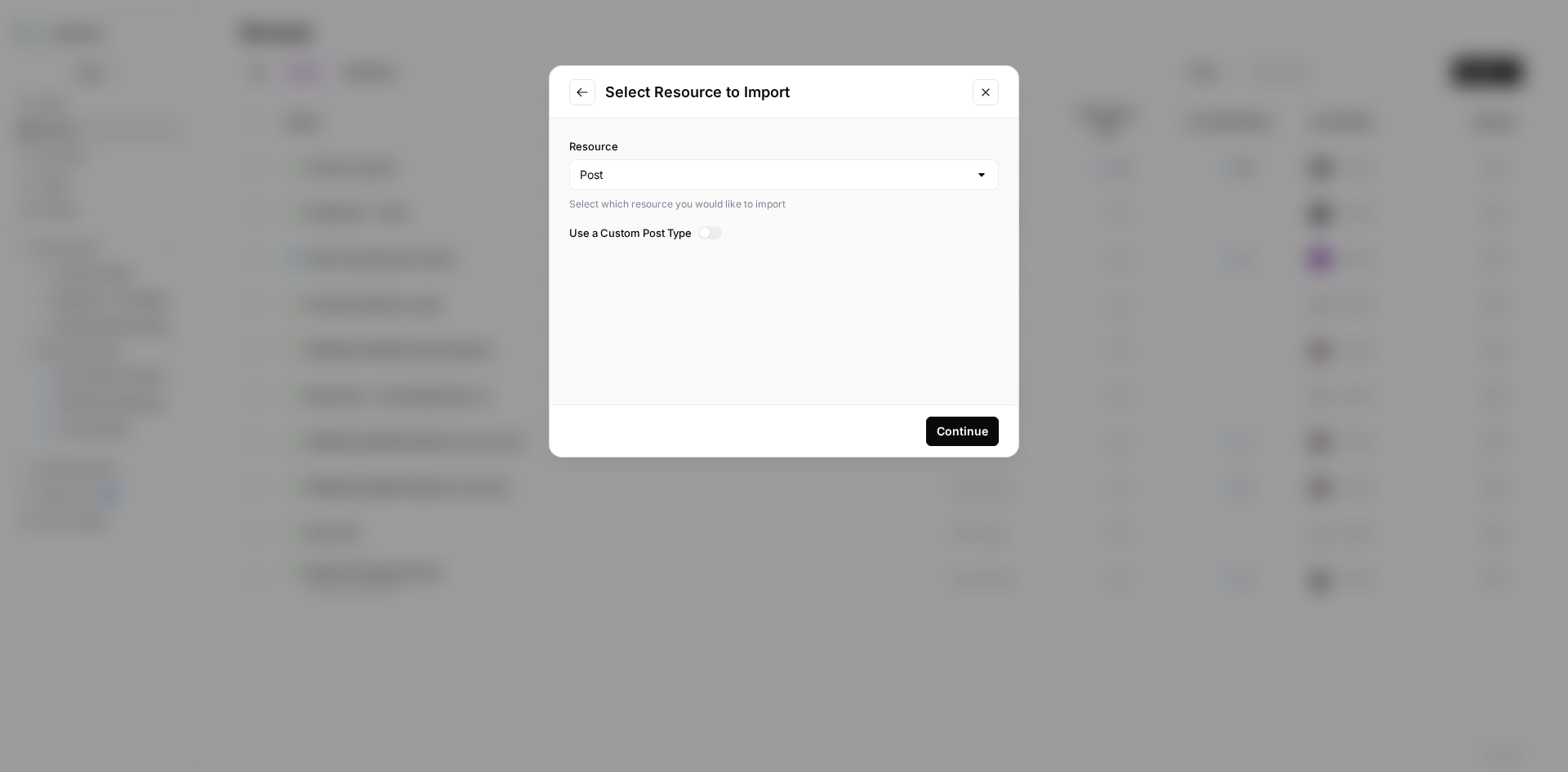
click at [732, 188] on div "Post" at bounding box center [784, 174] width 429 height 31
type input "Post"
click at [752, 323] on div "Resource Post Select which resource you would like to import Use a Custom Post …" at bounding box center [784, 261] width 469 height 286
click at [964, 425] on div "Continue" at bounding box center [962, 431] width 51 height 16
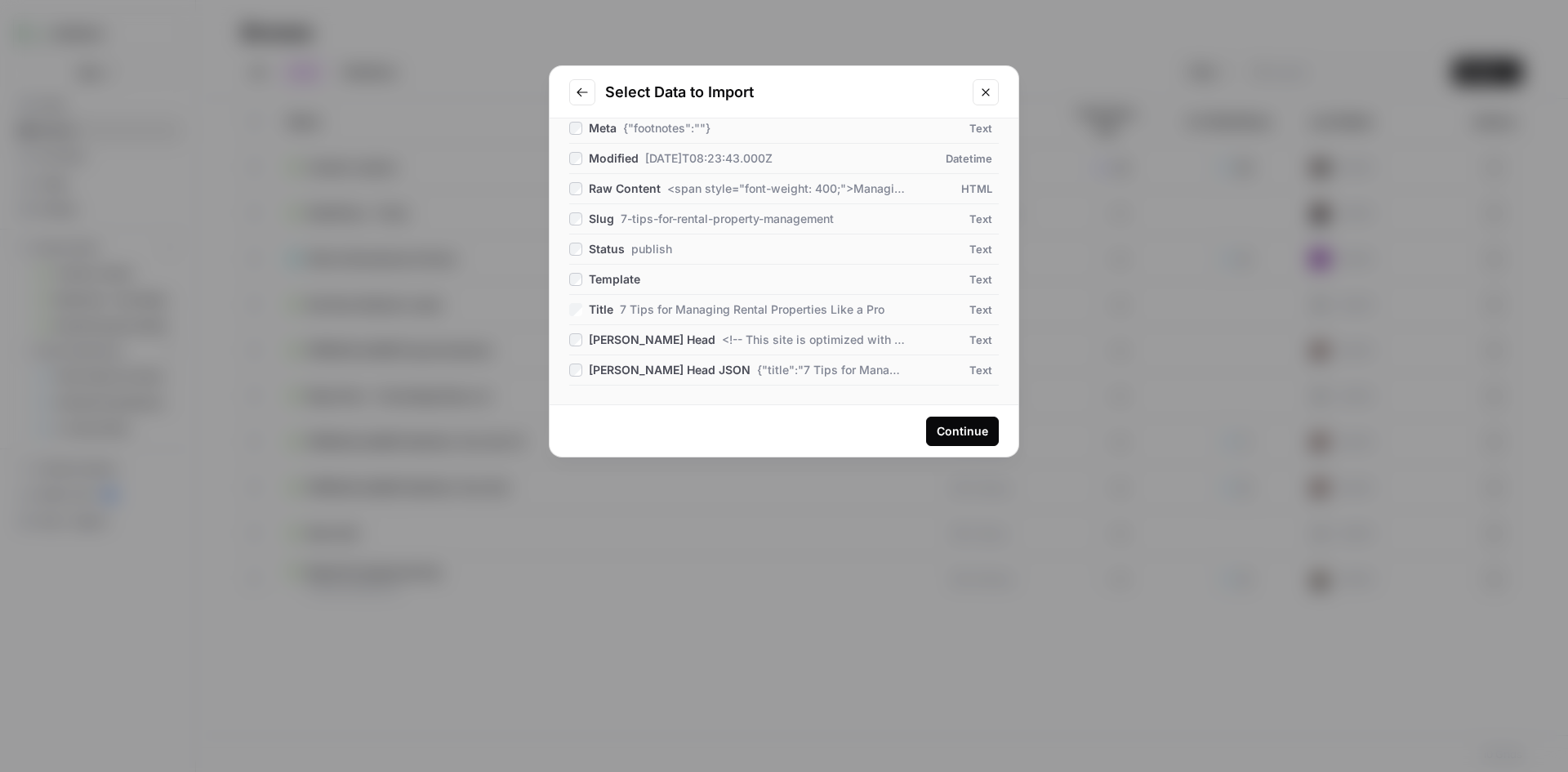
scroll to position [327, 0]
click at [961, 429] on div "Continue" at bounding box center [962, 431] width 51 height 16
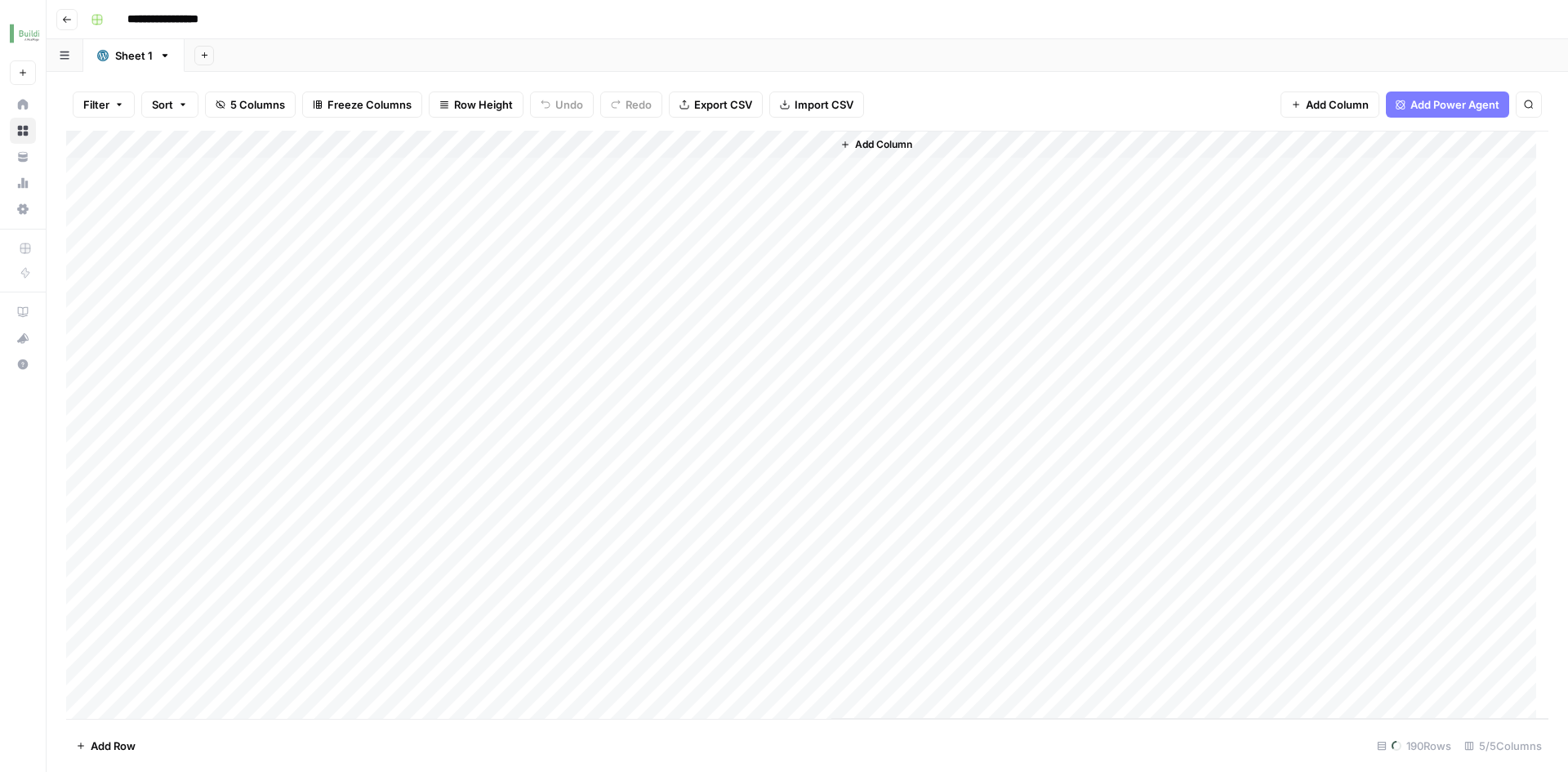
click at [213, 143] on div "Add Column" at bounding box center [807, 425] width 1482 height 588
click at [281, 64] on div "Add Sheet" at bounding box center [876, 56] width 1383 height 33
click at [68, 26] on button "Go back" at bounding box center [67, 19] width 21 height 21
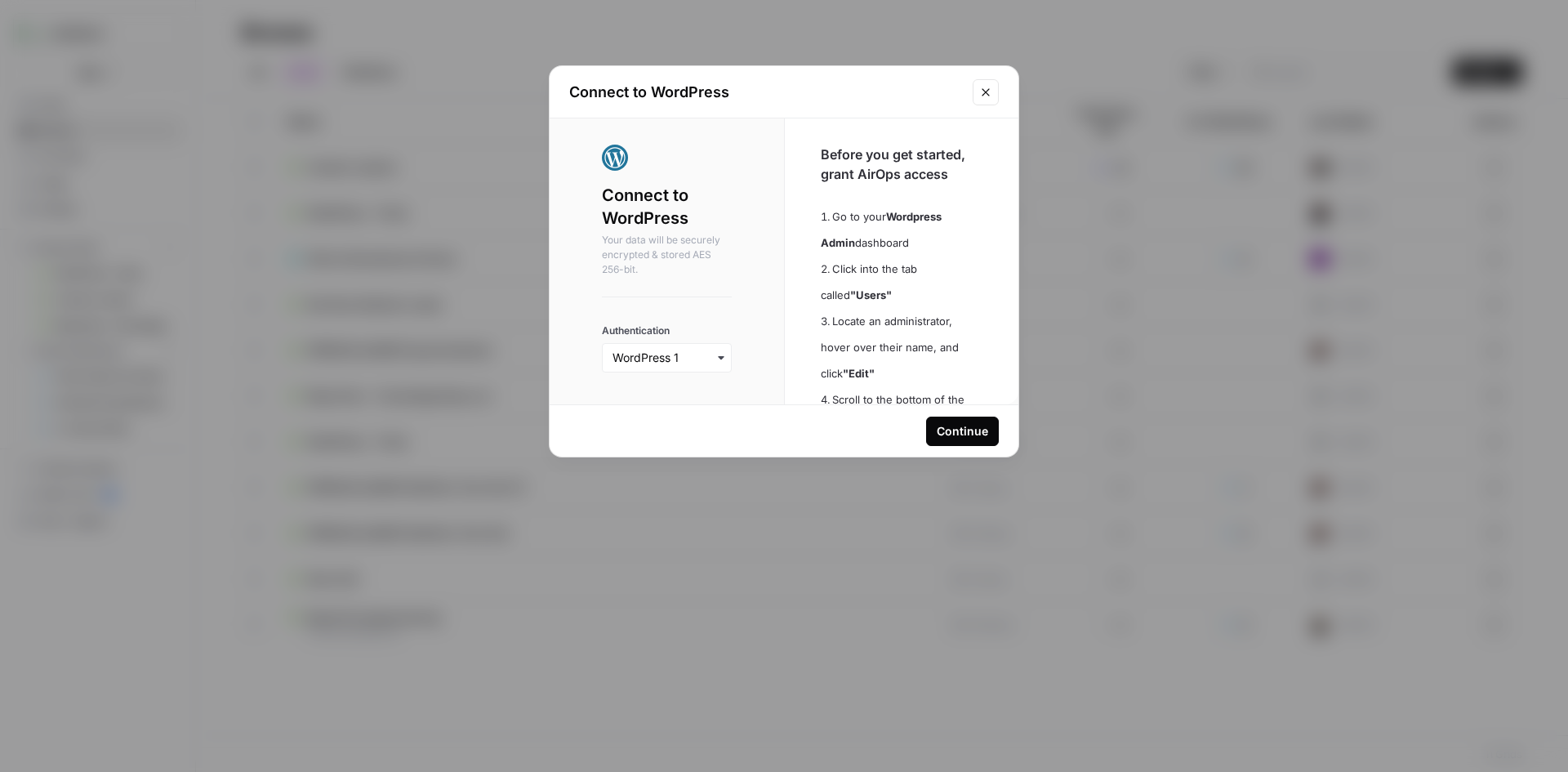
click at [983, 94] on icon "Close modal" at bounding box center [985, 92] width 7 height 7
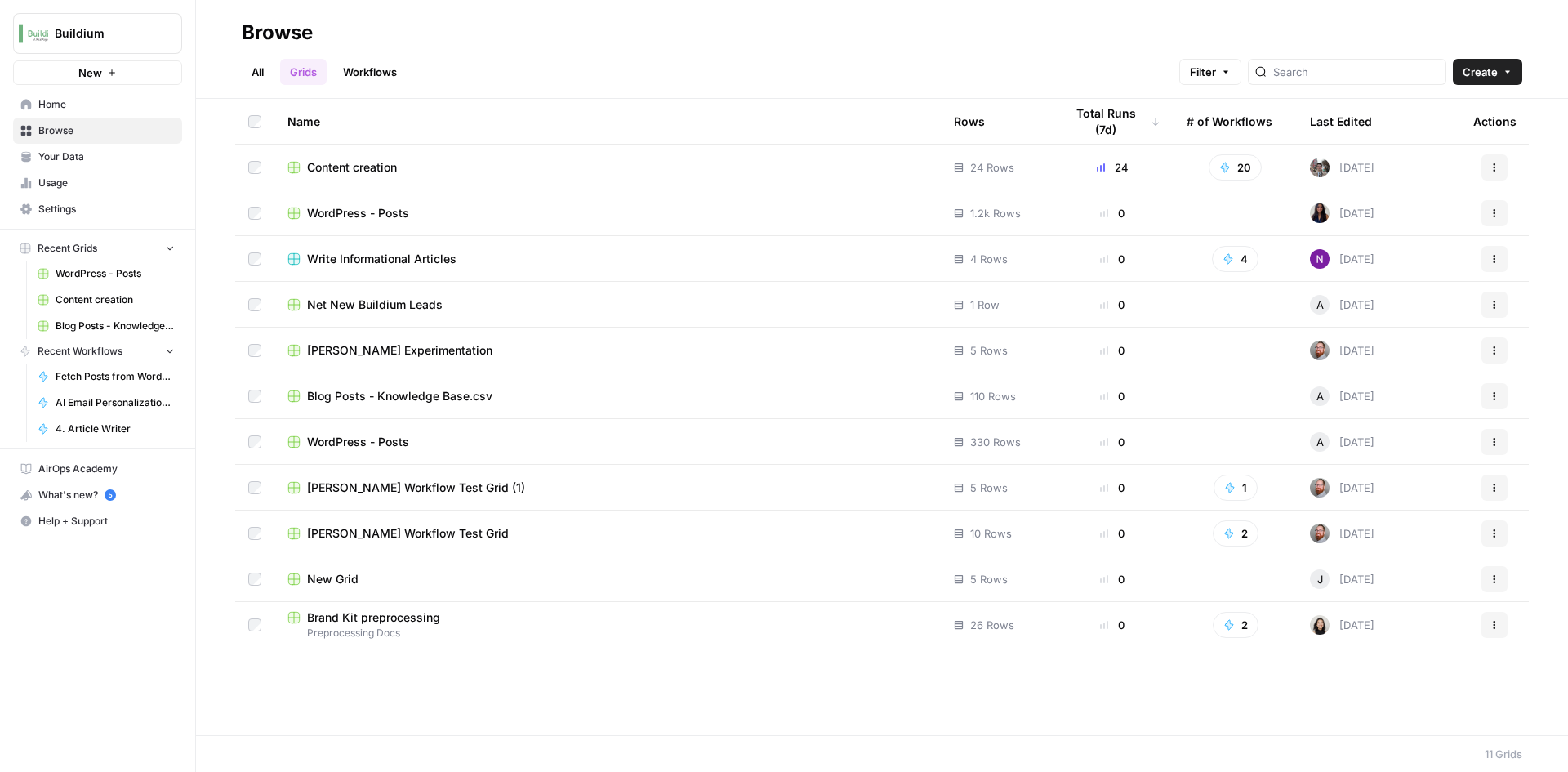
click at [1500, 440] on button "Actions" at bounding box center [1494, 441] width 26 height 26
click at [429, 441] on div "WordPress - Posts" at bounding box center [608, 442] width 641 height 16
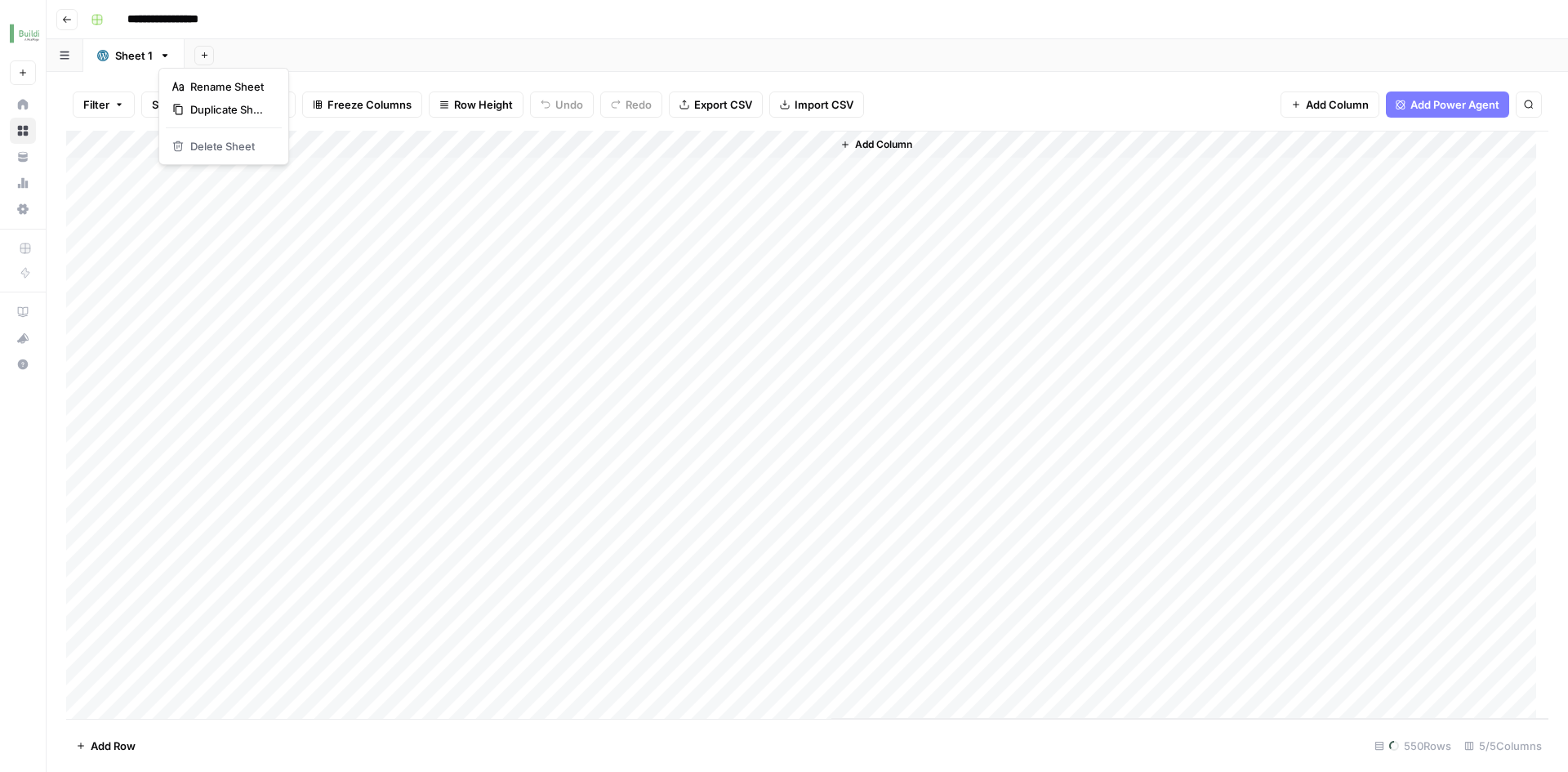
click at [160, 51] on icon "button" at bounding box center [164, 56] width 12 height 12
click at [73, 59] on button "button" at bounding box center [65, 55] width 37 height 32
click at [309, 51] on div "Add Sheet" at bounding box center [876, 56] width 1383 height 33
click at [153, 141] on div "Add Column" at bounding box center [807, 425] width 1482 height 588
click at [480, 72] on div "**********" at bounding box center [807, 386] width 1521 height 772
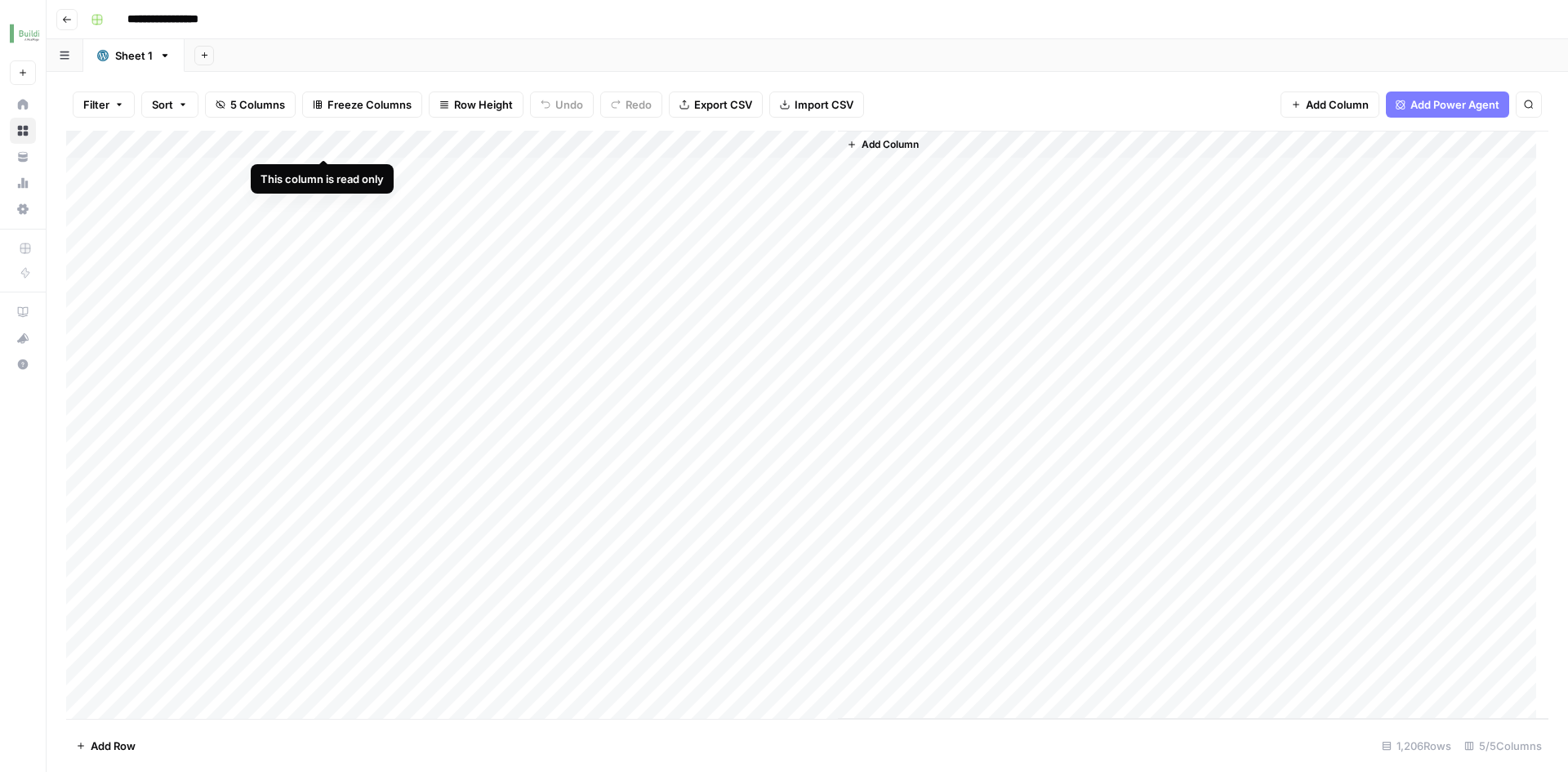
click at [378, 141] on div "Add Column" at bounding box center [807, 425] width 1482 height 588
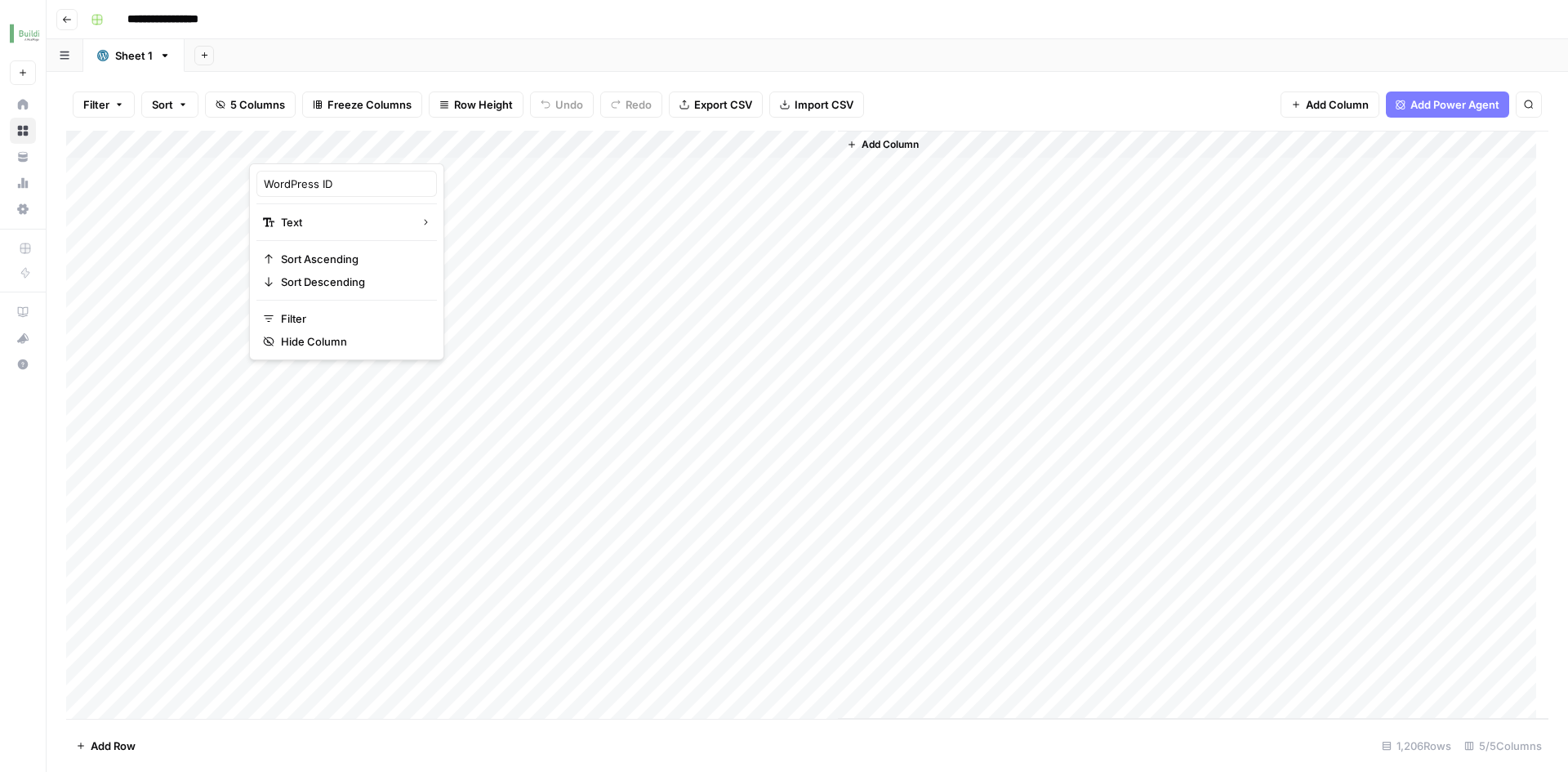
click at [458, 80] on div "Filter Sort 5 Columns Freeze Columns Row Height Undo Redo Export CSV Import CSV…" at bounding box center [807, 104] width 1482 height 52
drag, startPoint x: 835, startPoint y: 146, endPoint x: 996, endPoint y: 173, distance: 163.2
click at [996, 173] on div "Add Column" at bounding box center [807, 425] width 1482 height 588
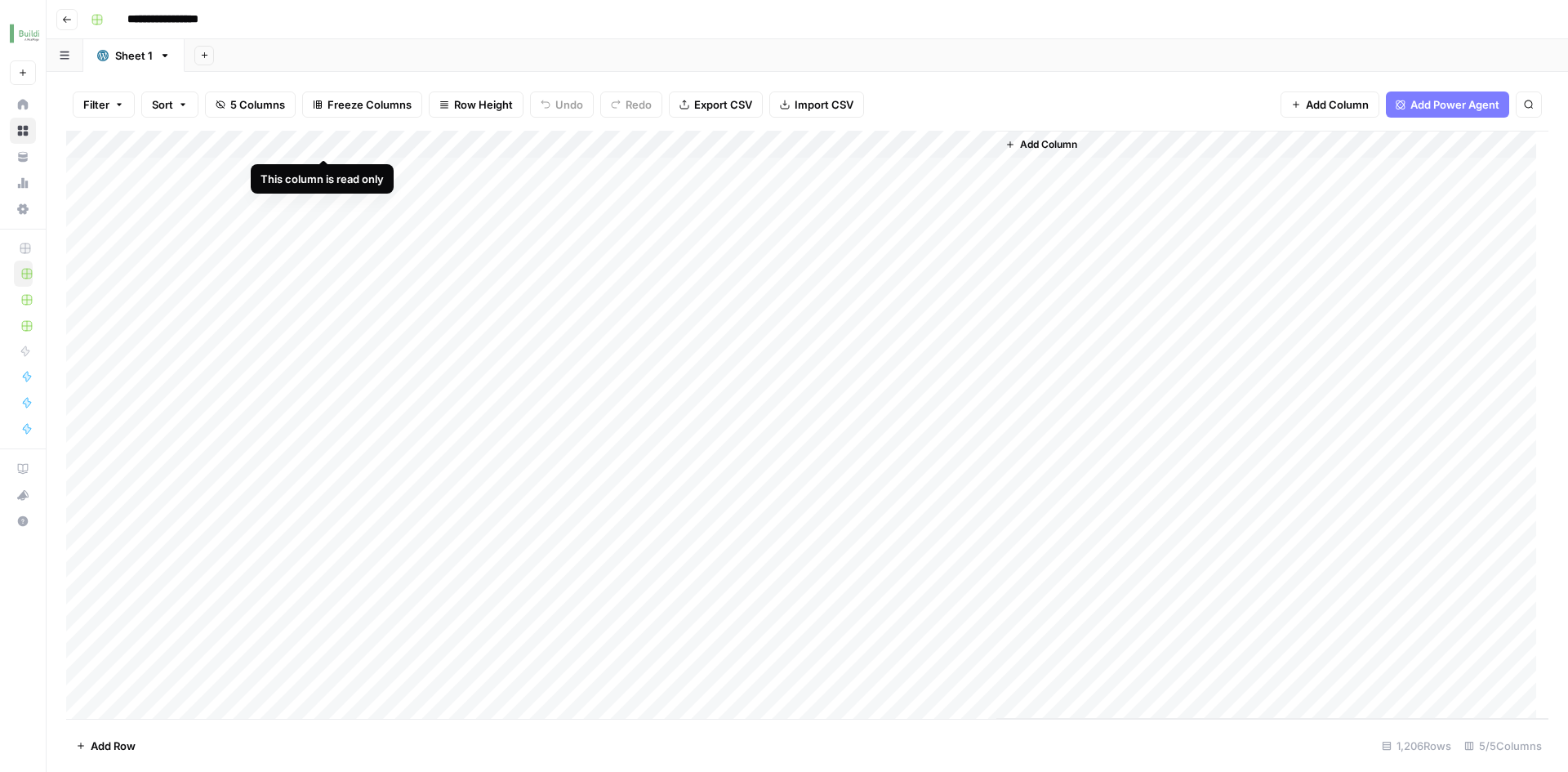
click at [378, 144] on div "Add Column" at bounding box center [807, 425] width 1482 height 588
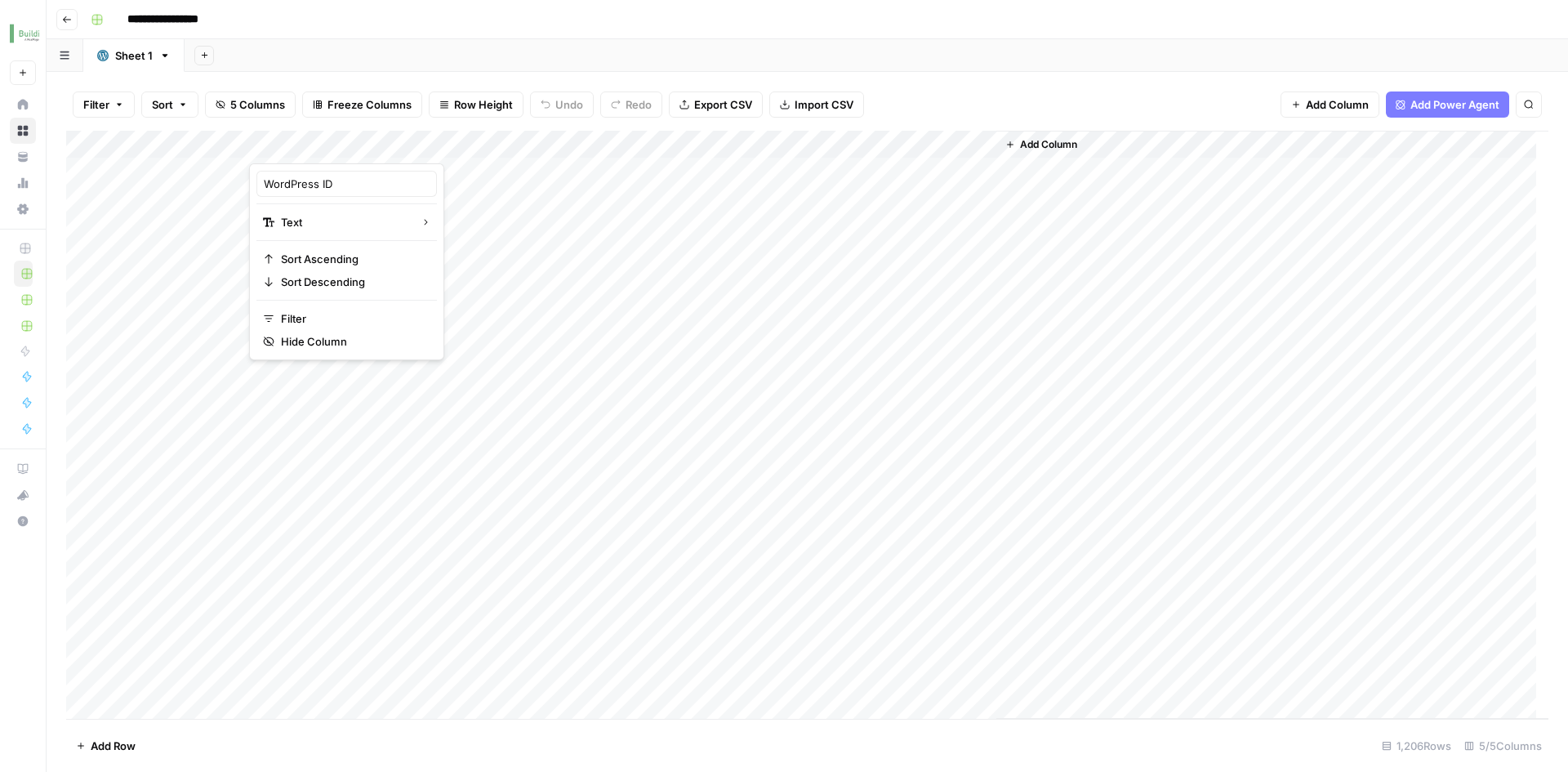
click at [463, 145] on div "Add Column" at bounding box center [807, 425] width 1482 height 588
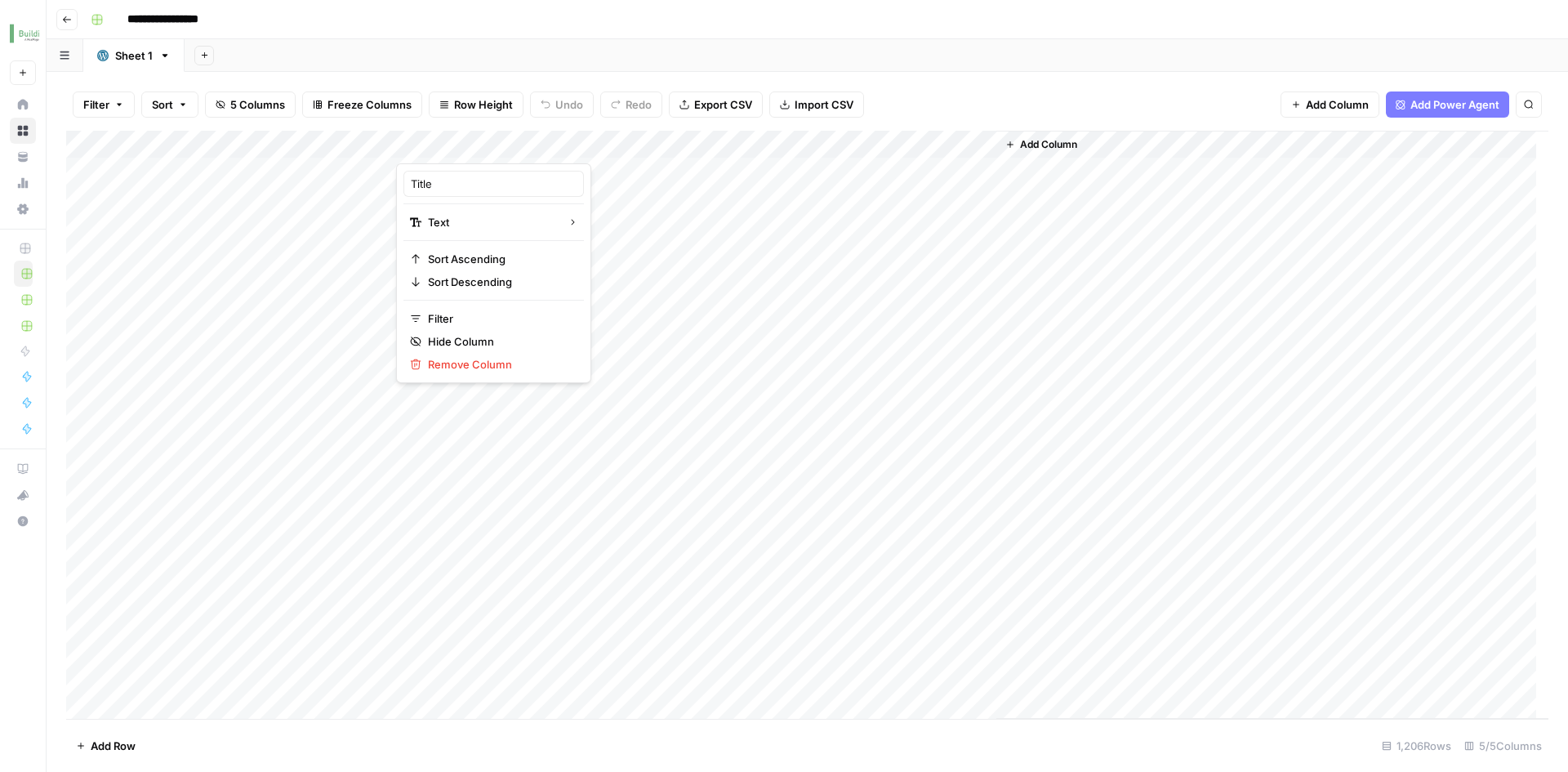
click at [234, 144] on div "Add Column" at bounding box center [807, 425] width 1482 height 588
click at [209, 144] on div "Add Column" at bounding box center [807, 425] width 1482 height 588
click at [159, 125] on div "Filter Sort 5 Columns Freeze Columns Row Height Undo Redo Export CSV Import CSV…" at bounding box center [807, 104] width 1482 height 52
click at [1421, 109] on span "Add Power Agent" at bounding box center [1455, 104] width 89 height 16
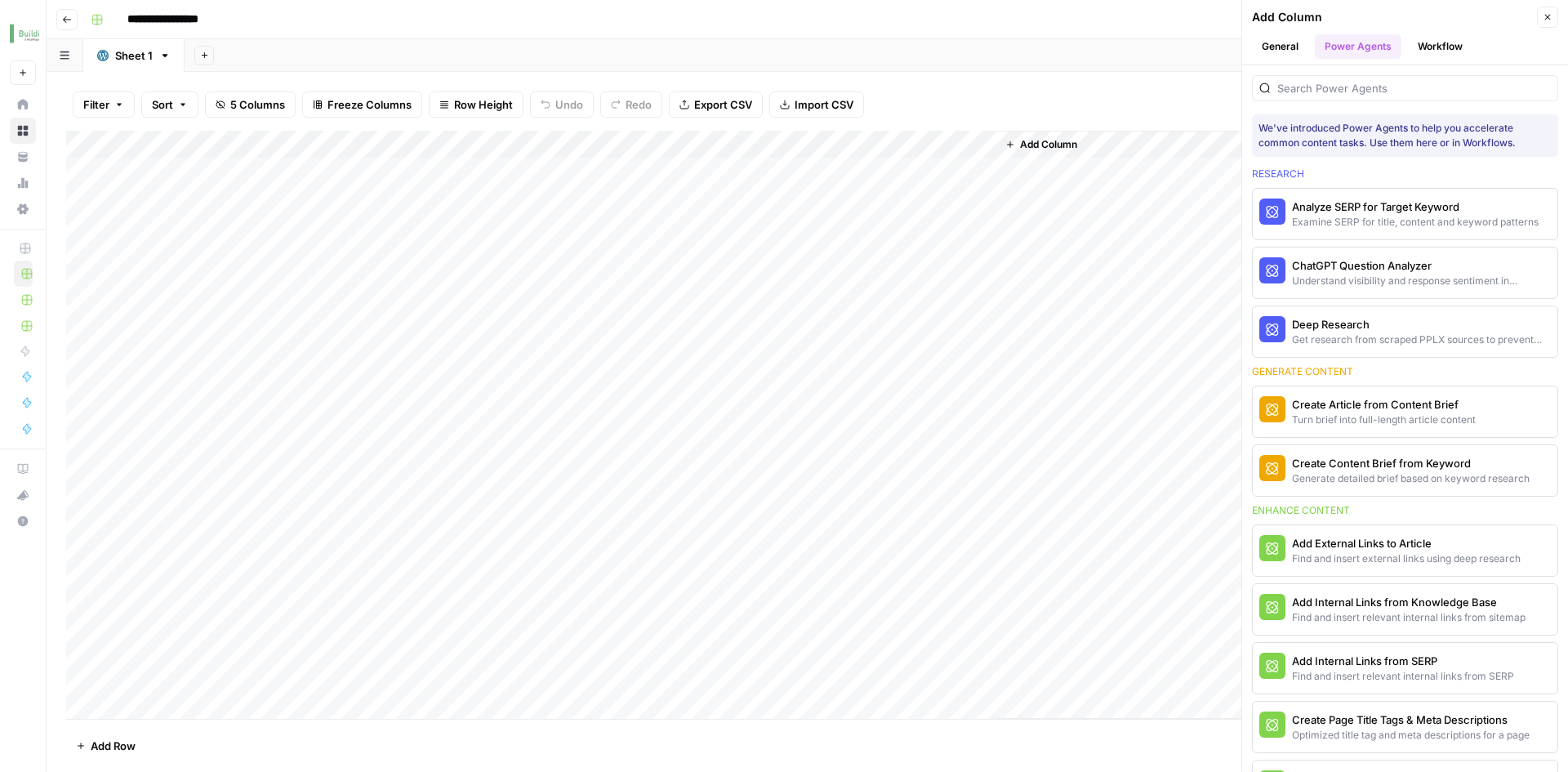
click at [1427, 47] on button "Workflow" at bounding box center [1440, 47] width 65 height 25
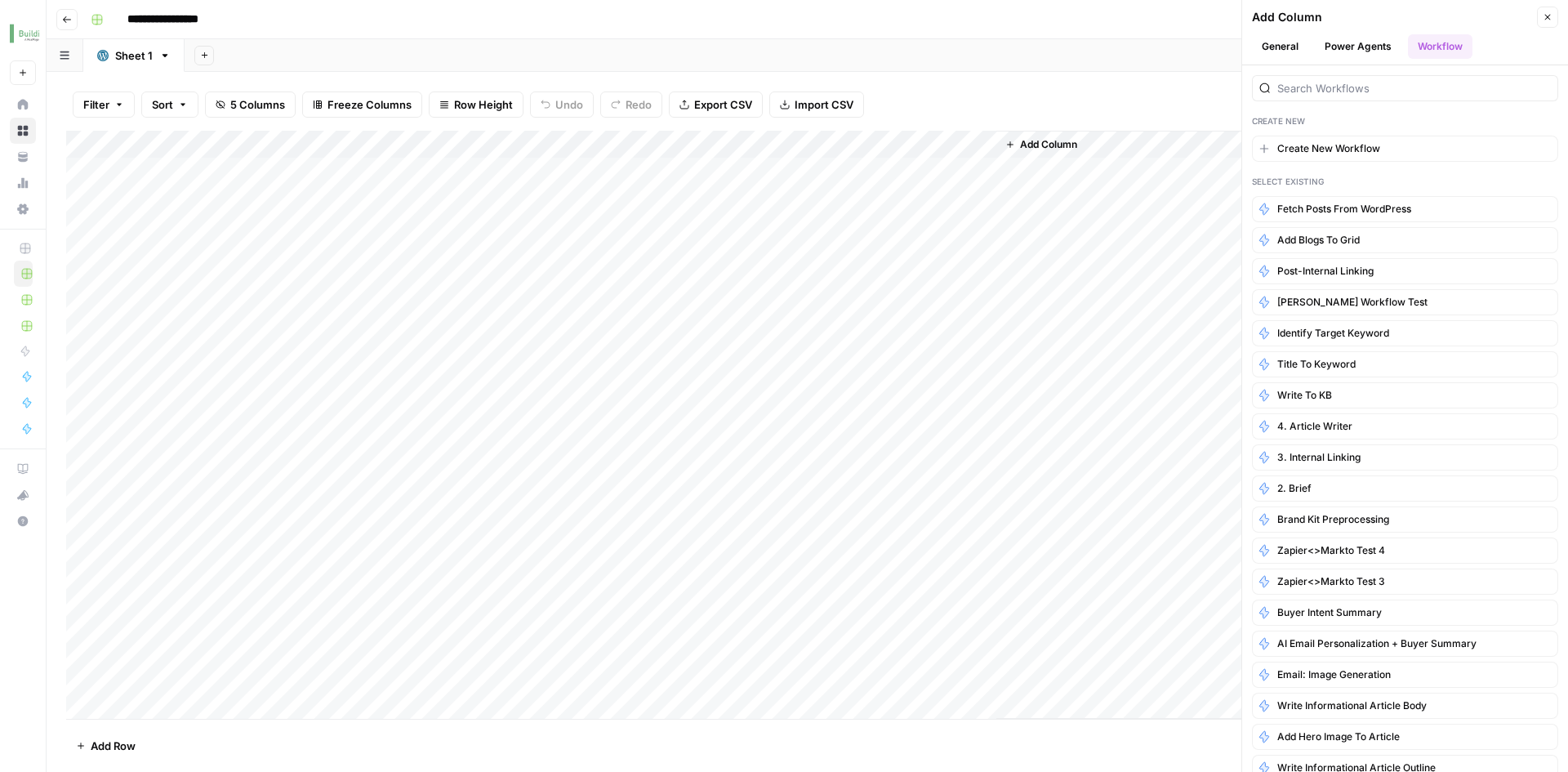
click at [1287, 49] on button "General" at bounding box center [1280, 47] width 57 height 25
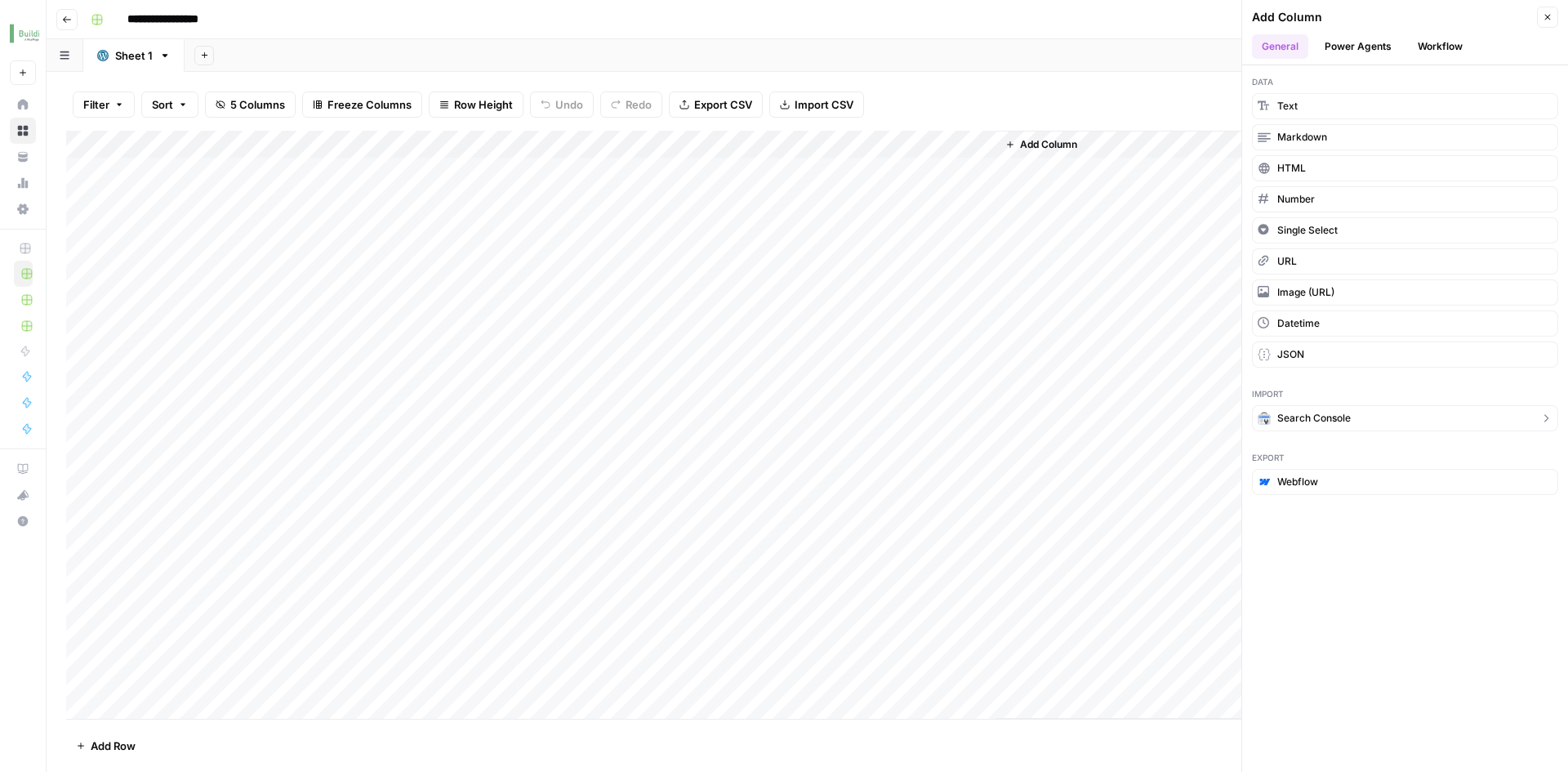
click at [1356, 413] on button "Search Console" at bounding box center [1404, 418] width 306 height 26
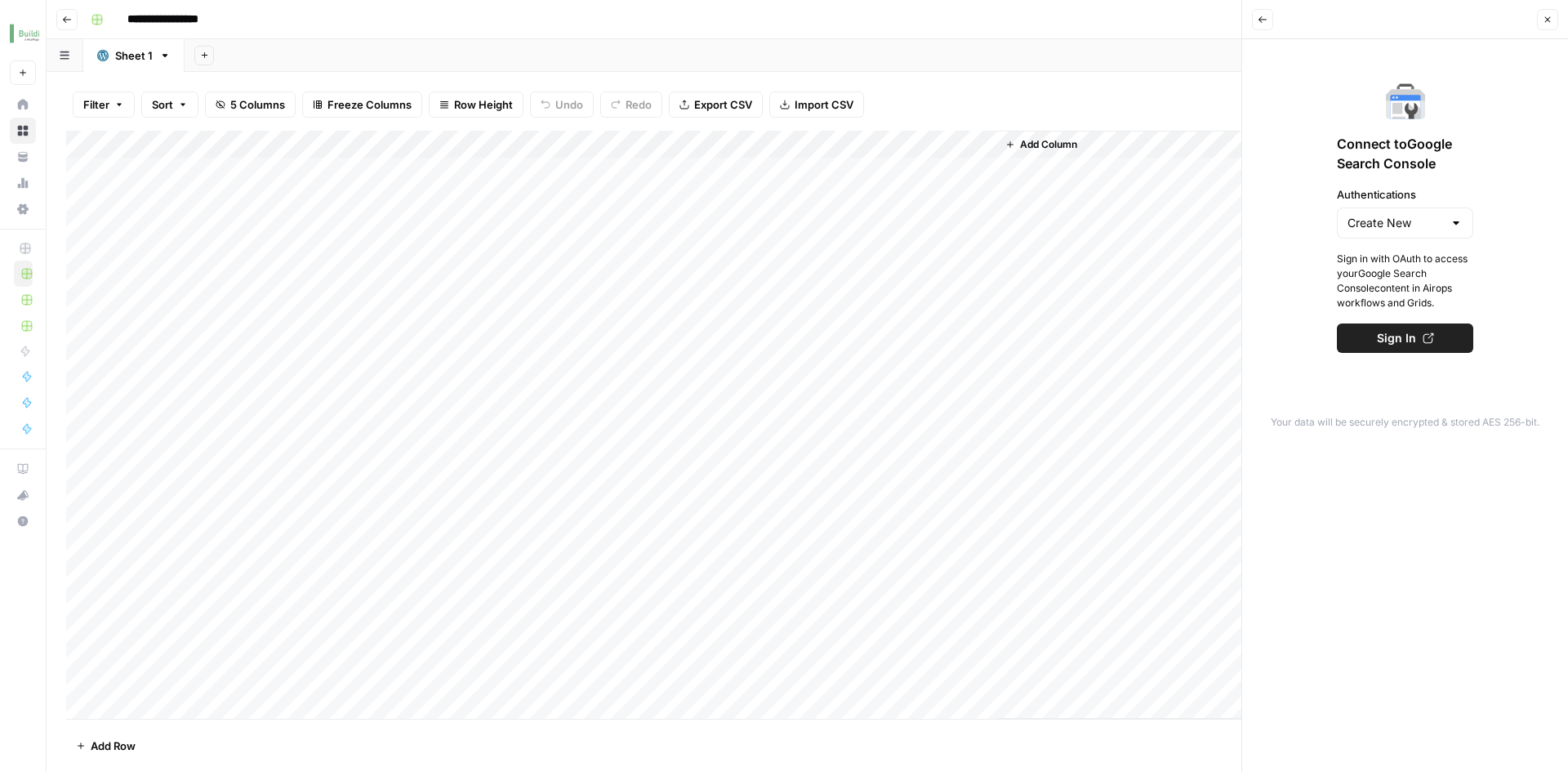
click at [1256, 26] on button "Back" at bounding box center [1262, 19] width 21 height 21
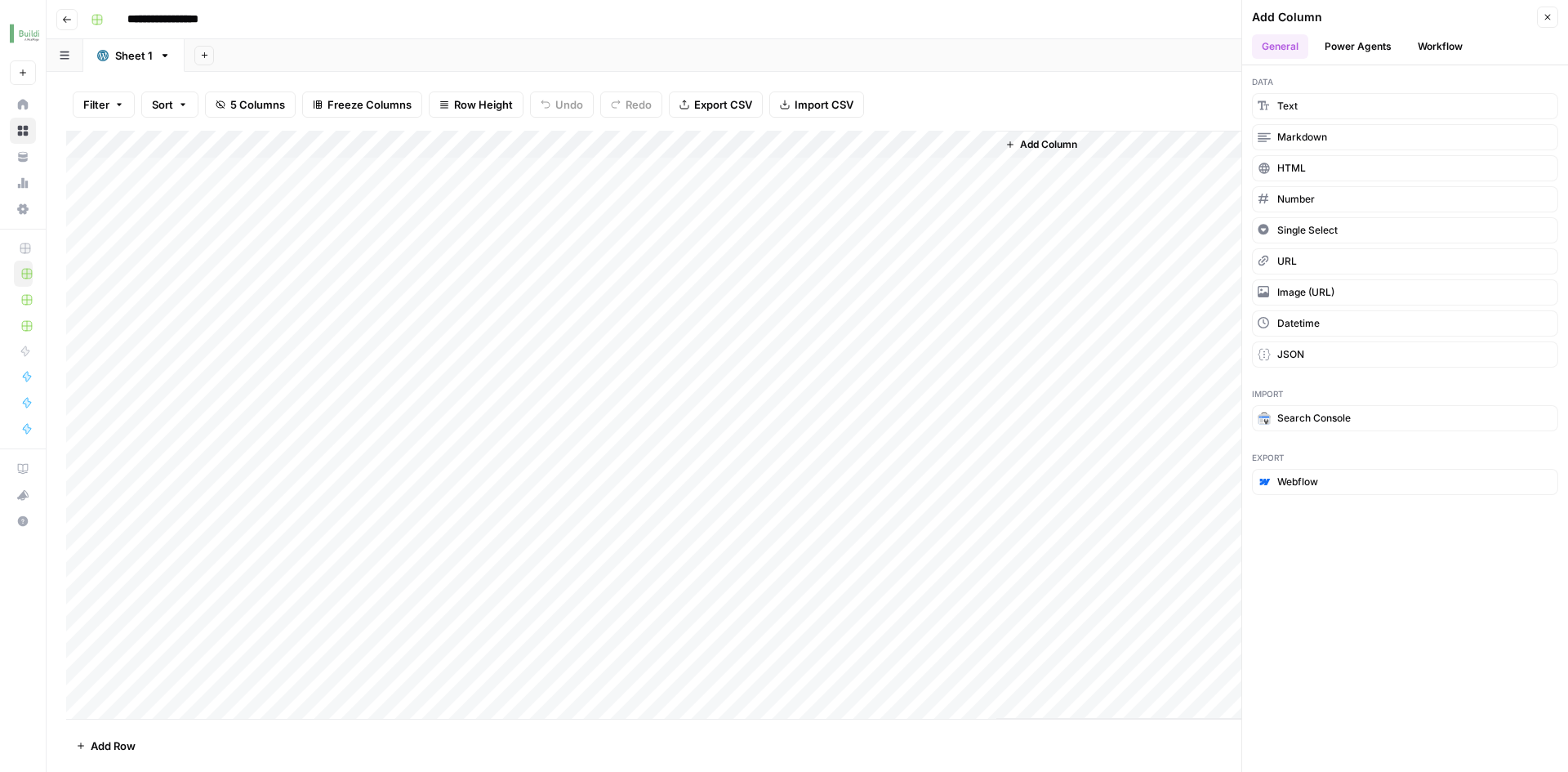
click at [1344, 54] on button "Power Agents" at bounding box center [1358, 47] width 87 height 25
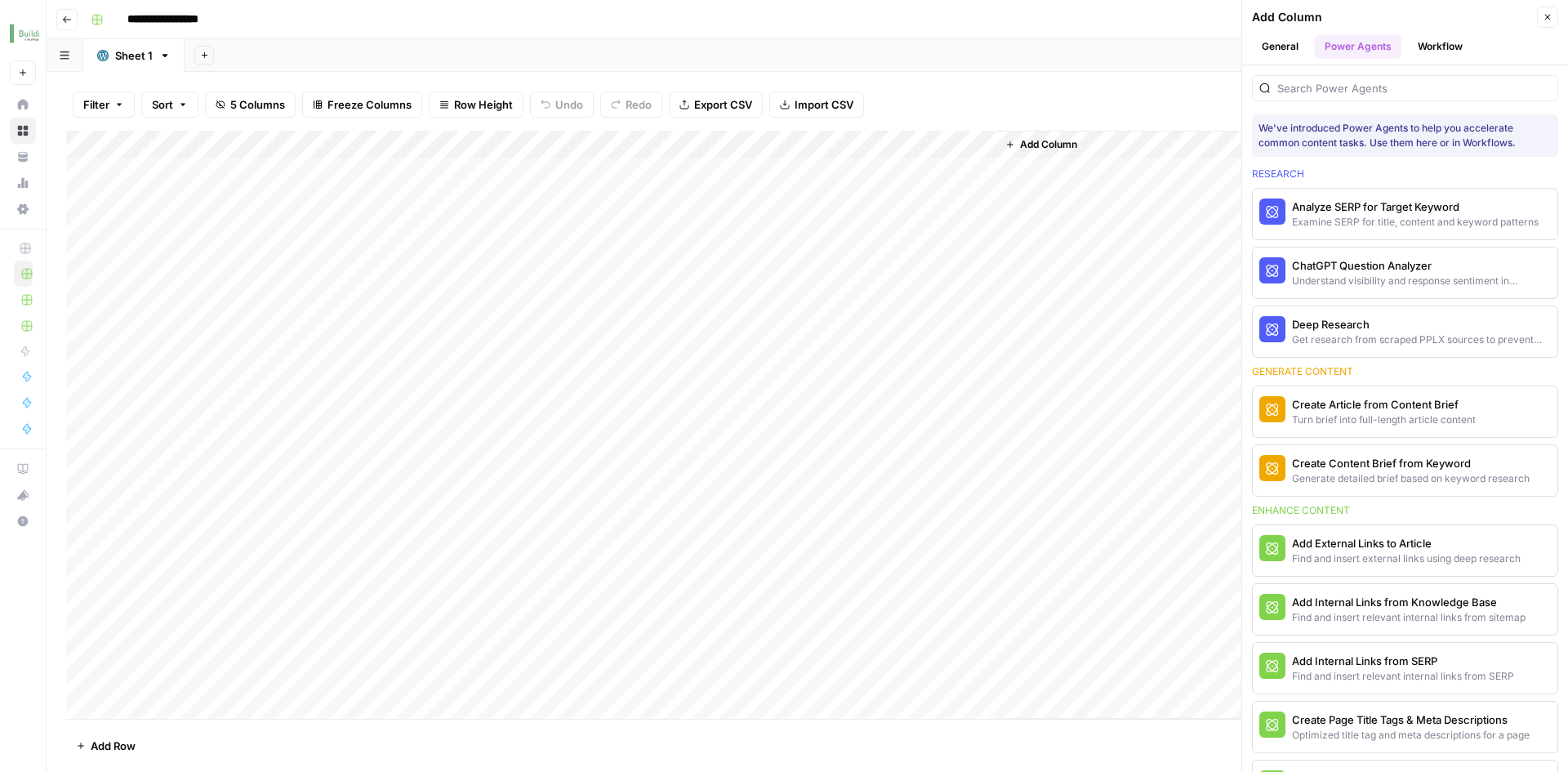
click at [1444, 50] on button "Workflow" at bounding box center [1440, 47] width 65 height 25
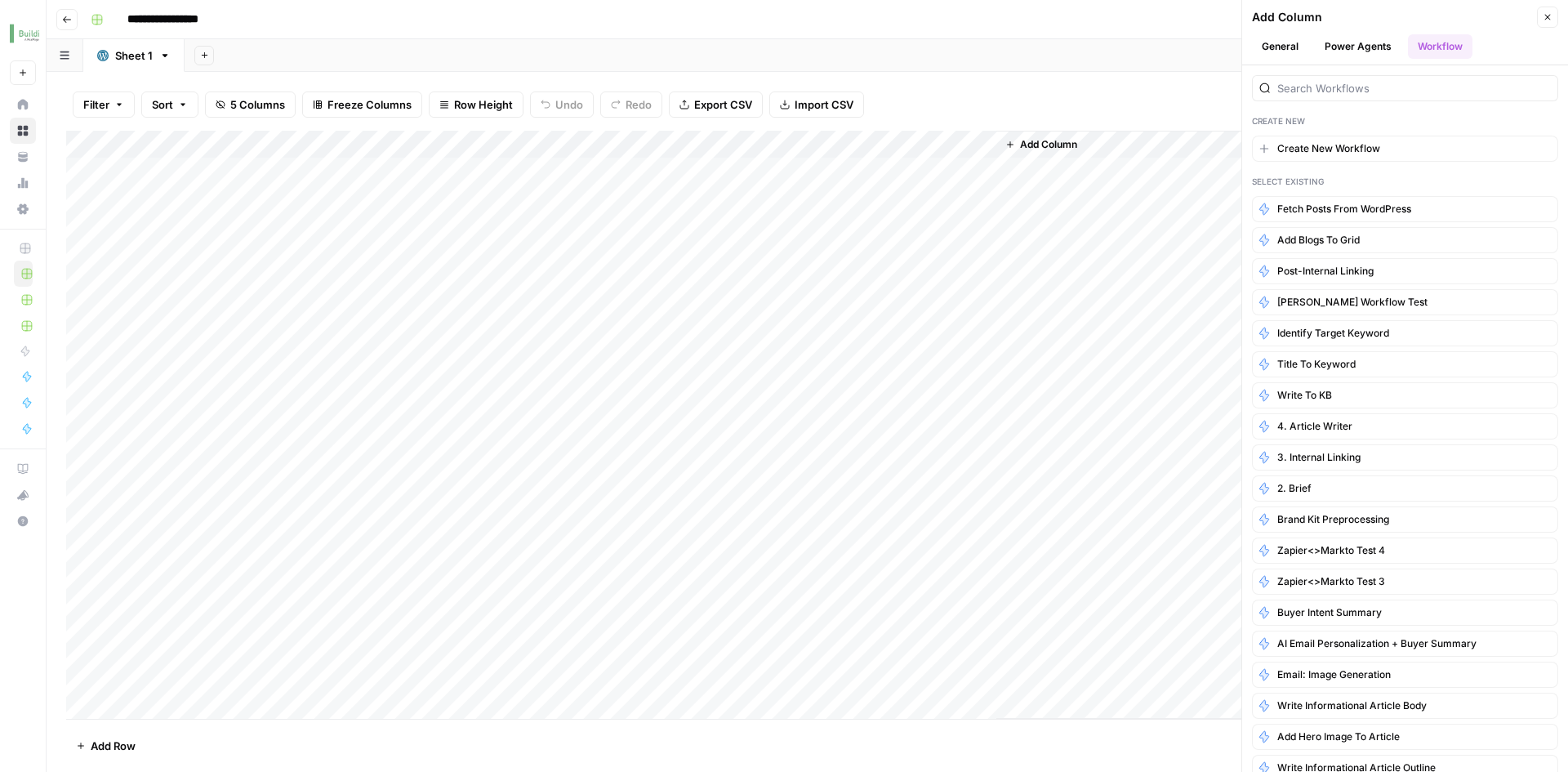
click at [1542, 18] on button "Close" at bounding box center [1547, 16] width 21 height 21
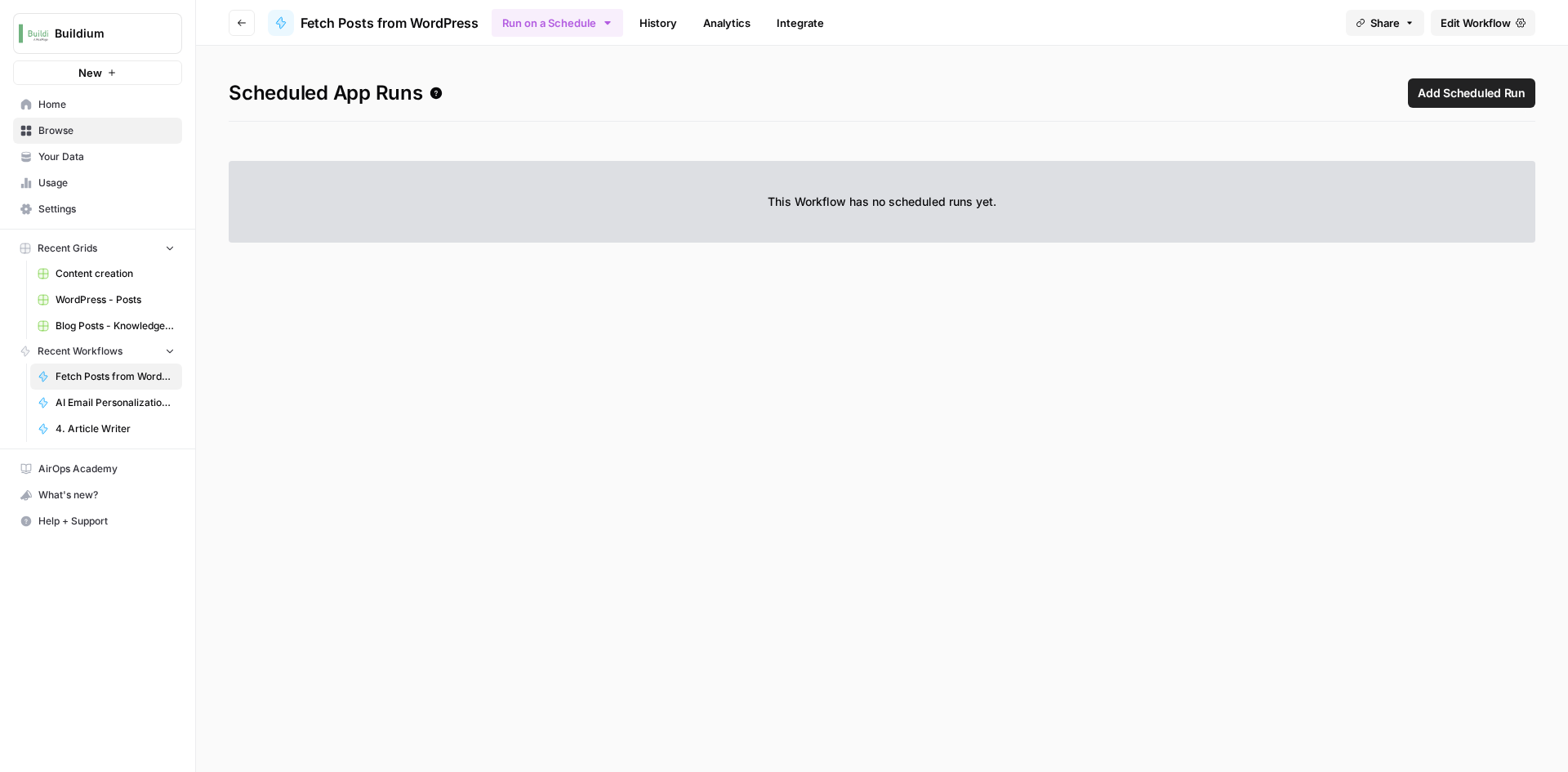
click at [71, 125] on span "Browse" at bounding box center [106, 131] width 136 height 15
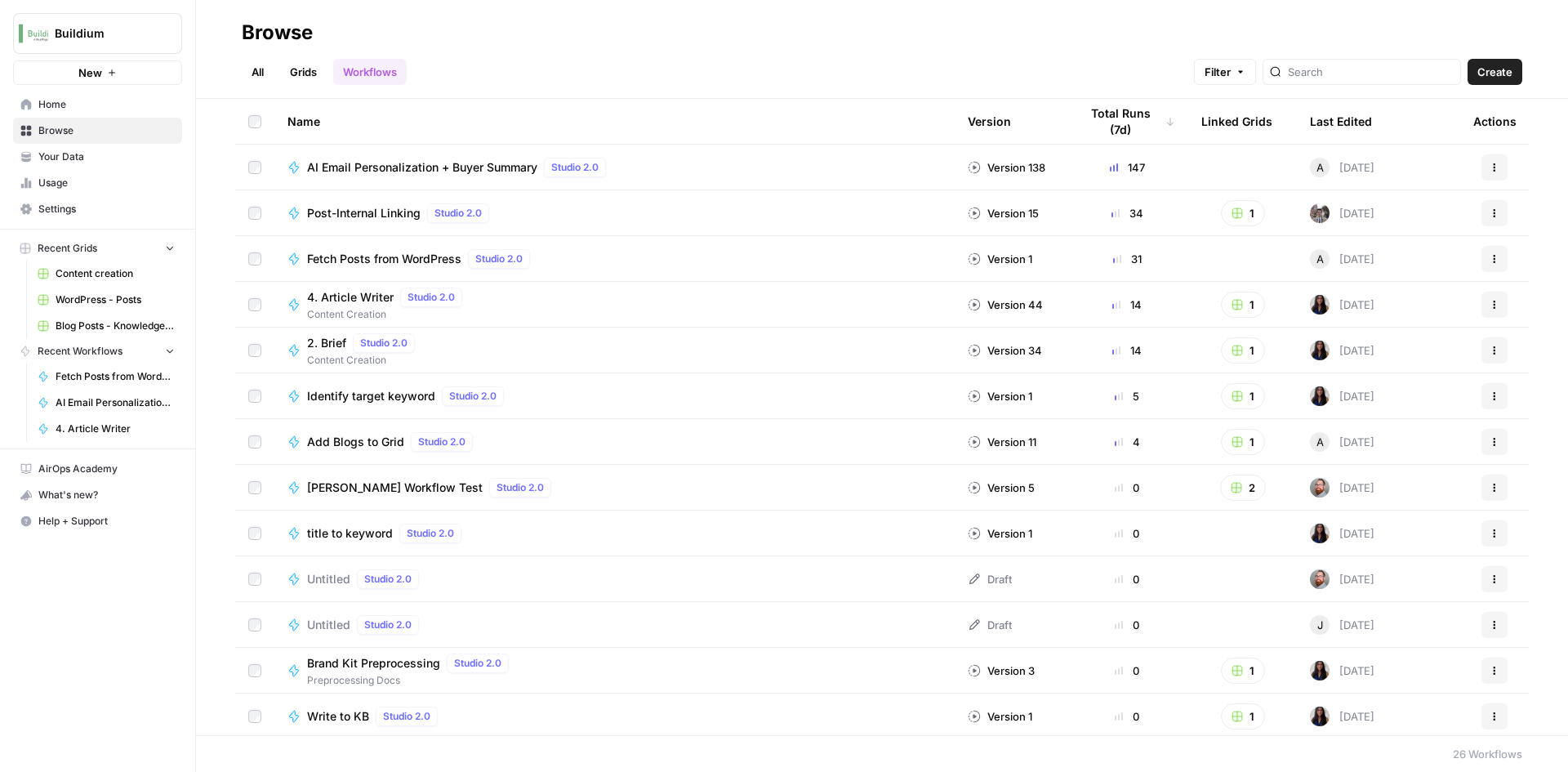
click at [299, 77] on link "Grids" at bounding box center [303, 71] width 47 height 26
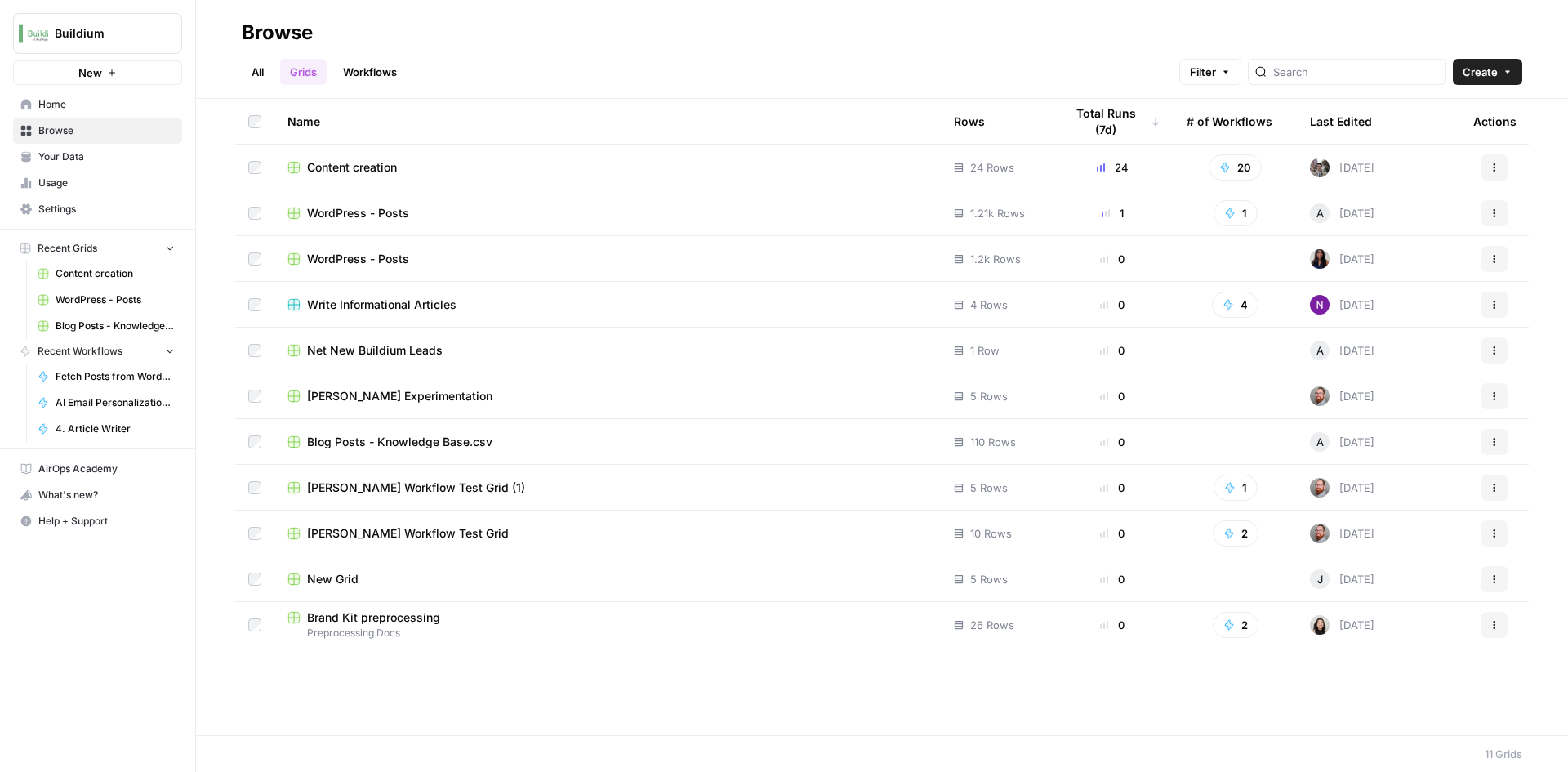
click at [375, 212] on span "WordPress - Posts" at bounding box center [358, 213] width 102 height 16
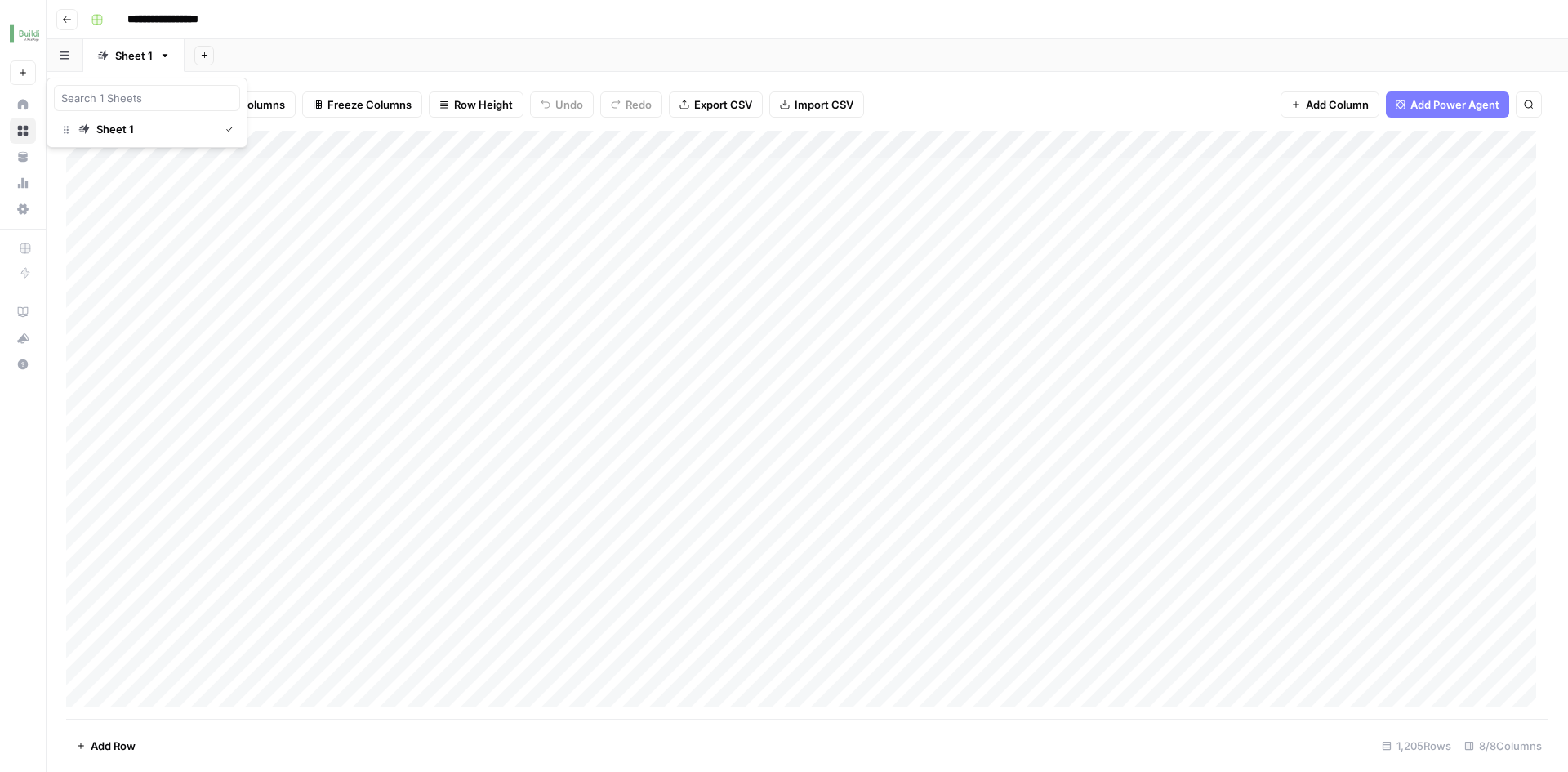
click at [63, 58] on icon "button" at bounding box center [64, 55] width 9 height 8
click at [160, 58] on icon "button" at bounding box center [164, 56] width 12 height 12
click at [64, 97] on div "Filter Sort 8 Columns Freeze Columns Row Height Undo Redo Export CSV Import CSV…" at bounding box center [807, 422] width 1521 height 700
click at [71, 18] on icon "button" at bounding box center [67, 19] width 10 height 10
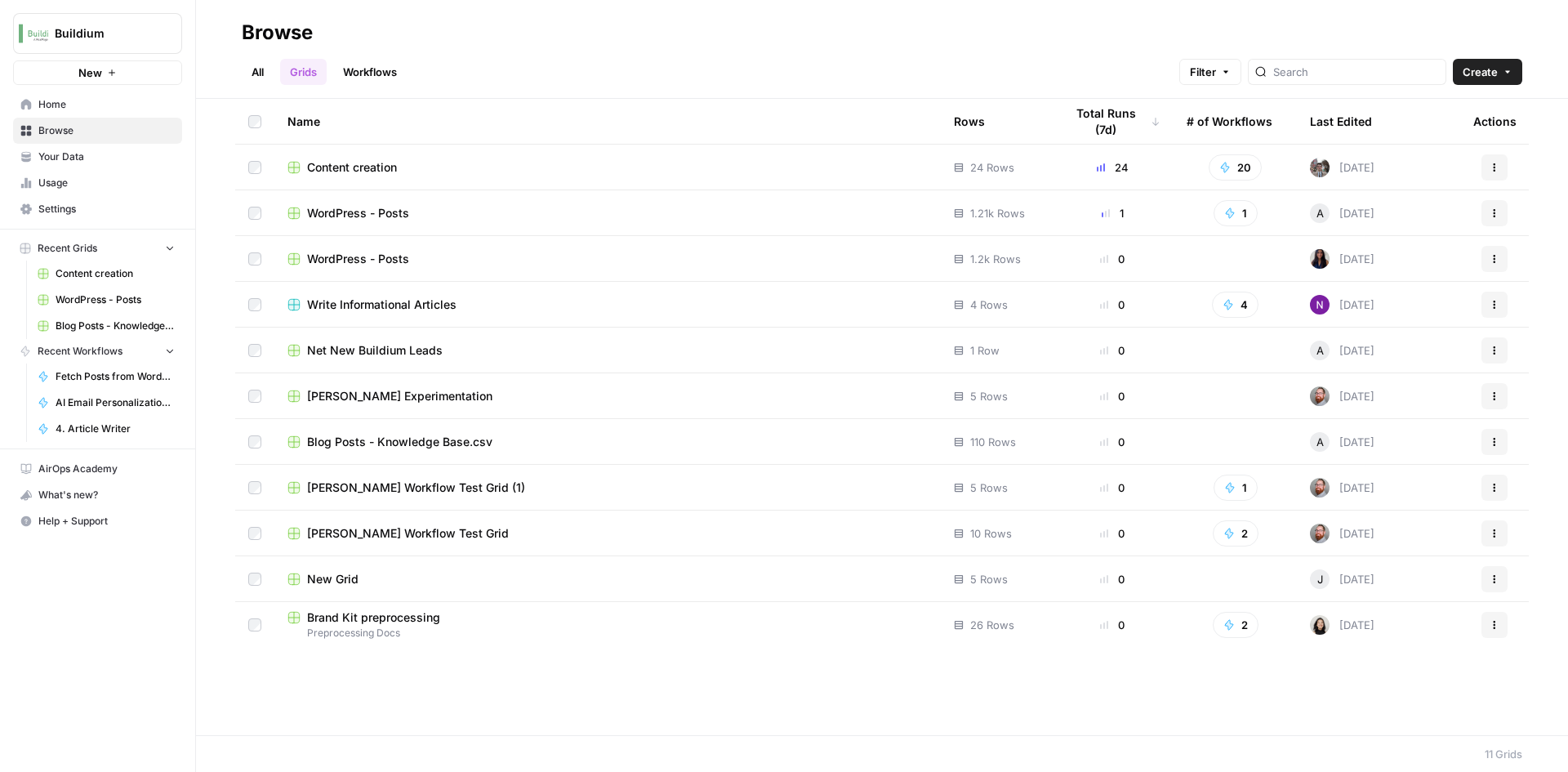
click at [1506, 212] on button "Actions" at bounding box center [1494, 213] width 26 height 26
click at [745, 221] on td "WordPress - Posts" at bounding box center [607, 212] width 666 height 45
click at [318, 213] on span "WordPress - Posts" at bounding box center [358, 213] width 102 height 16
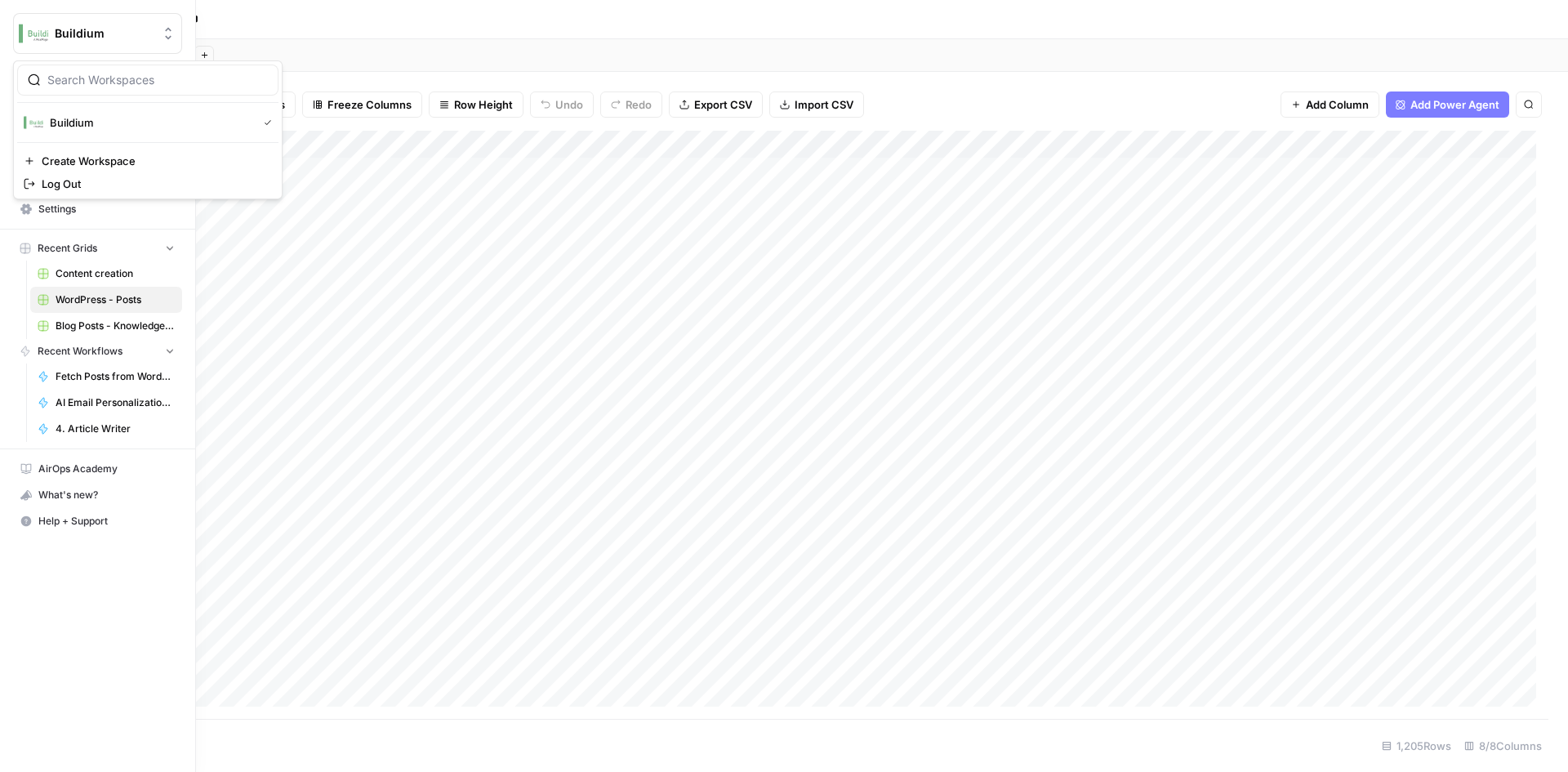
click at [58, 25] on button "Buildium" at bounding box center [97, 33] width 169 height 41
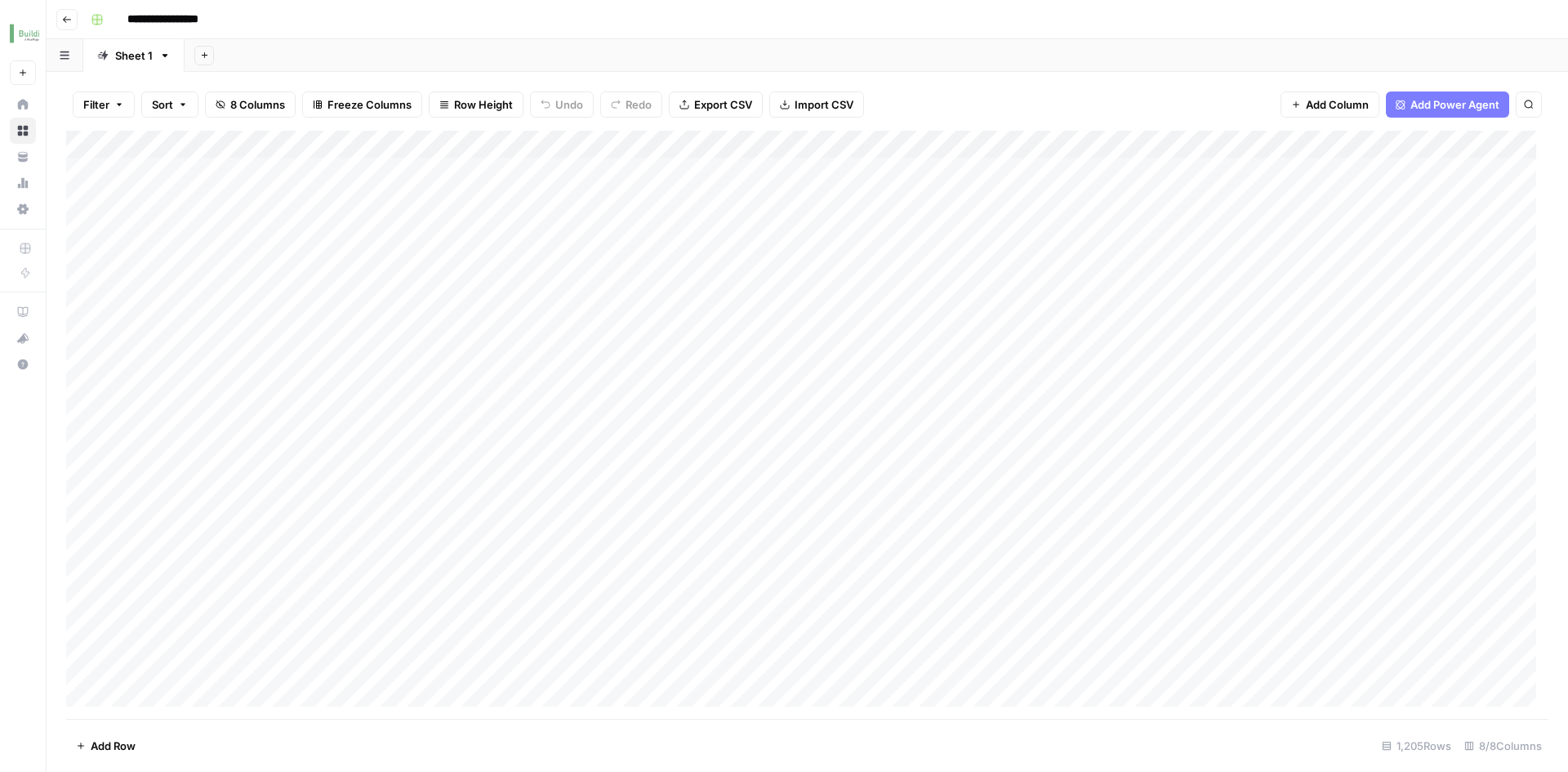
drag, startPoint x: 415, startPoint y: 26, endPoint x: 328, endPoint y: 29, distance: 87.1
click at [413, 26] on div "**********" at bounding box center [818, 19] width 1467 height 26
click at [69, 19] on icon "button" at bounding box center [67, 19] width 10 height 10
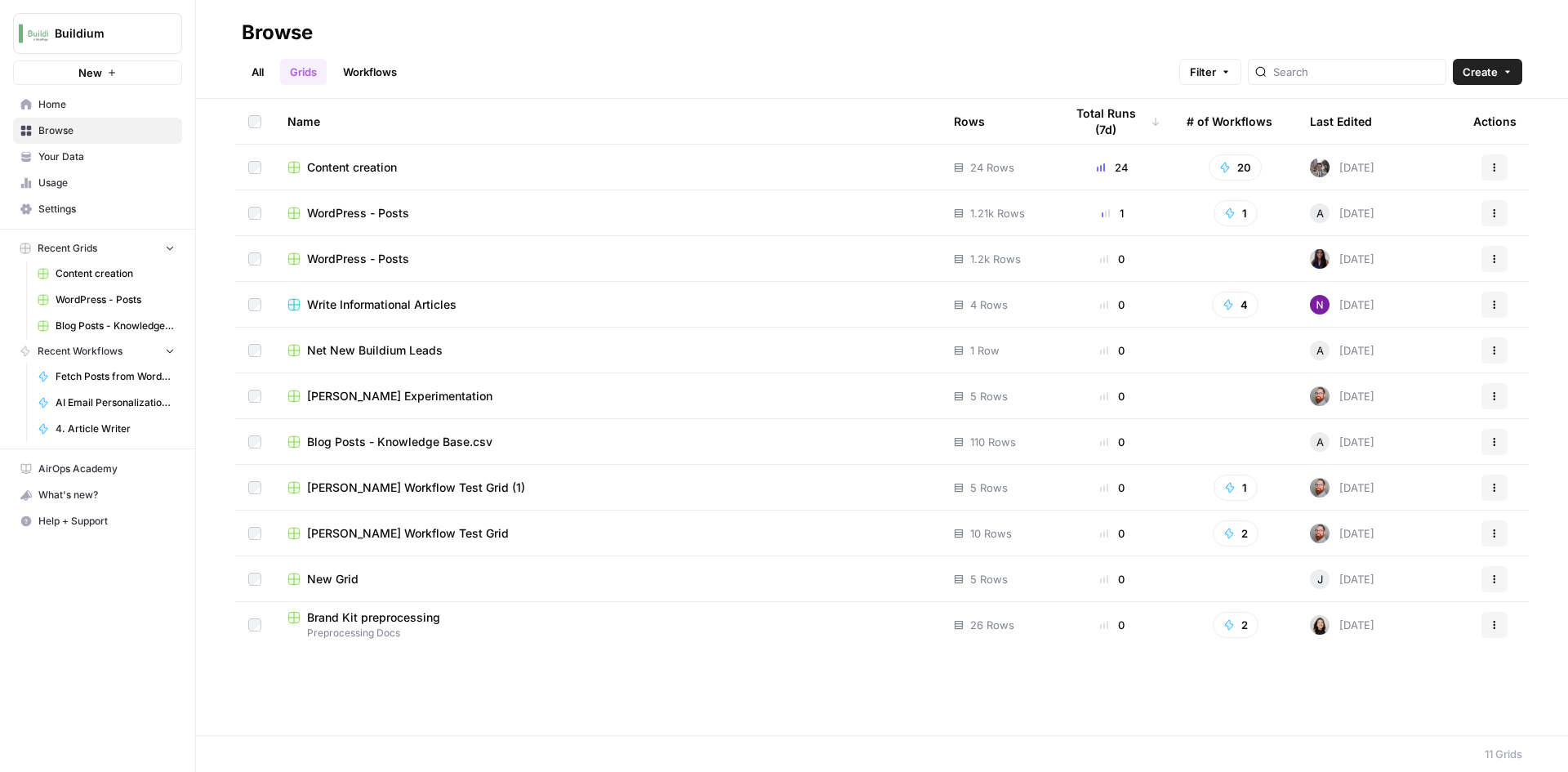
click at [390, 210] on span "WordPress - Posts" at bounding box center [358, 213] width 102 height 16
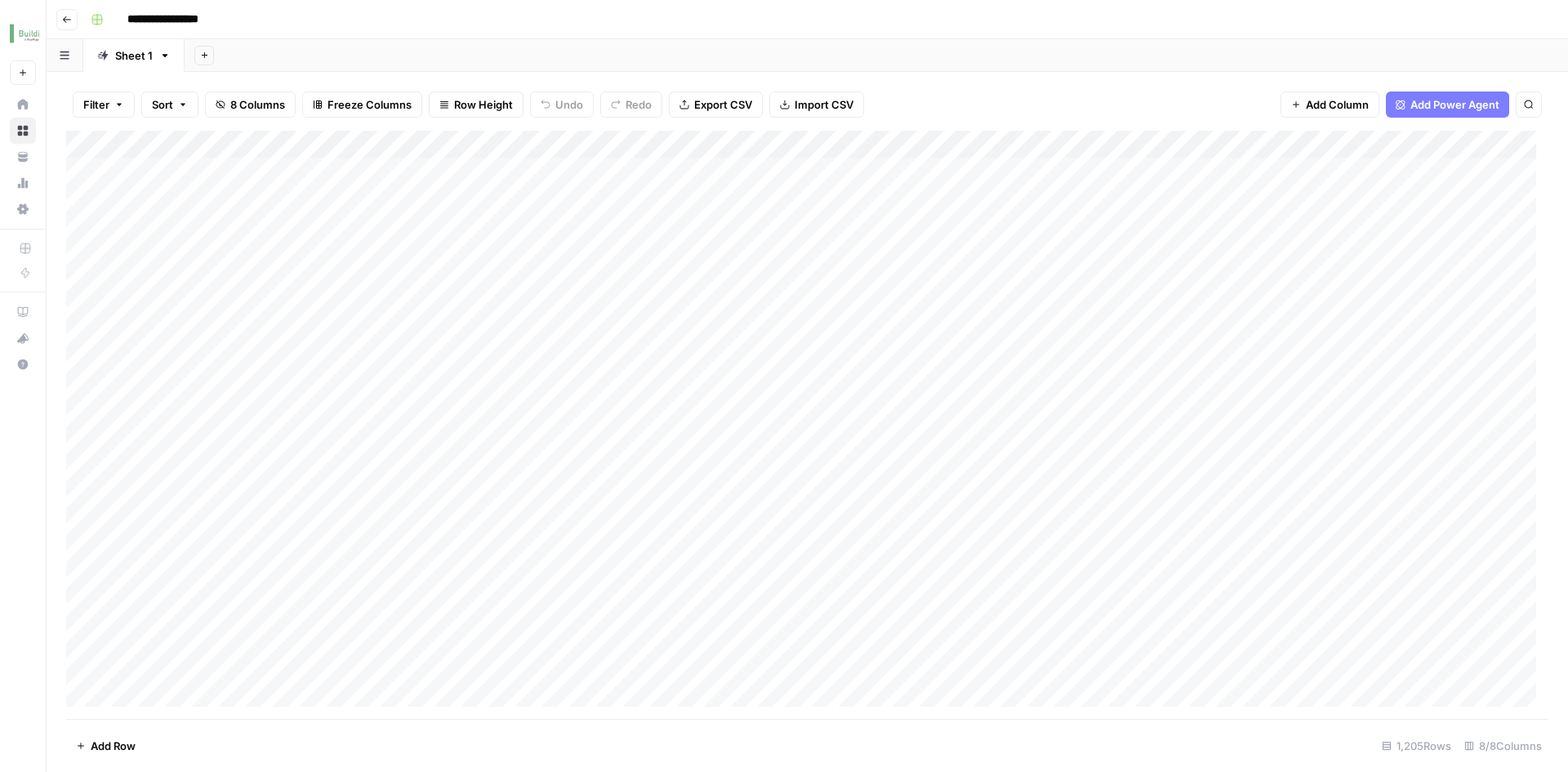
click at [69, 19] on icon "button" at bounding box center [67, 19] width 10 height 10
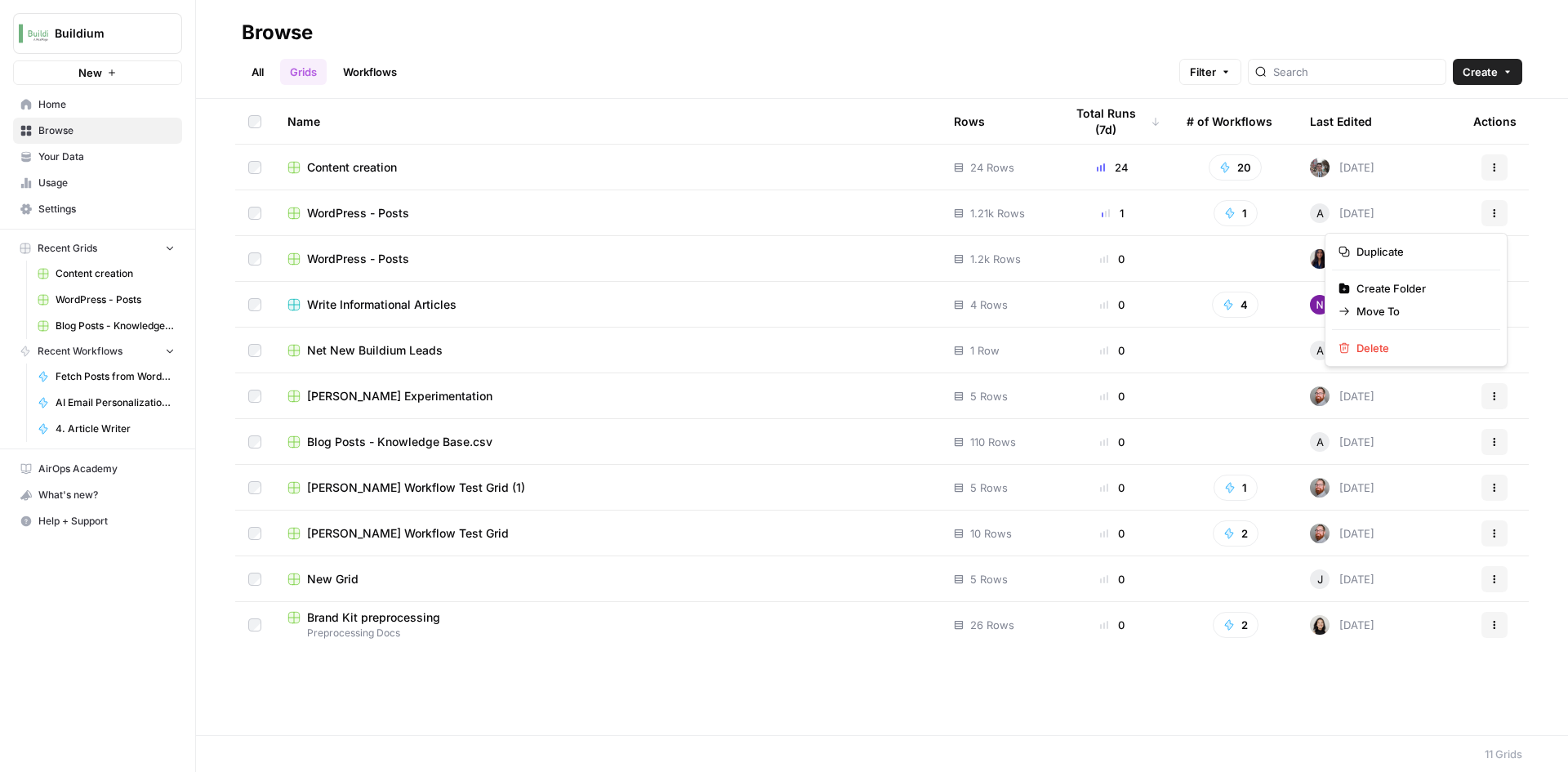
click at [1486, 212] on button "Actions" at bounding box center [1494, 213] width 26 height 26
click at [1386, 345] on span "Delete" at bounding box center [1422, 348] width 131 height 16
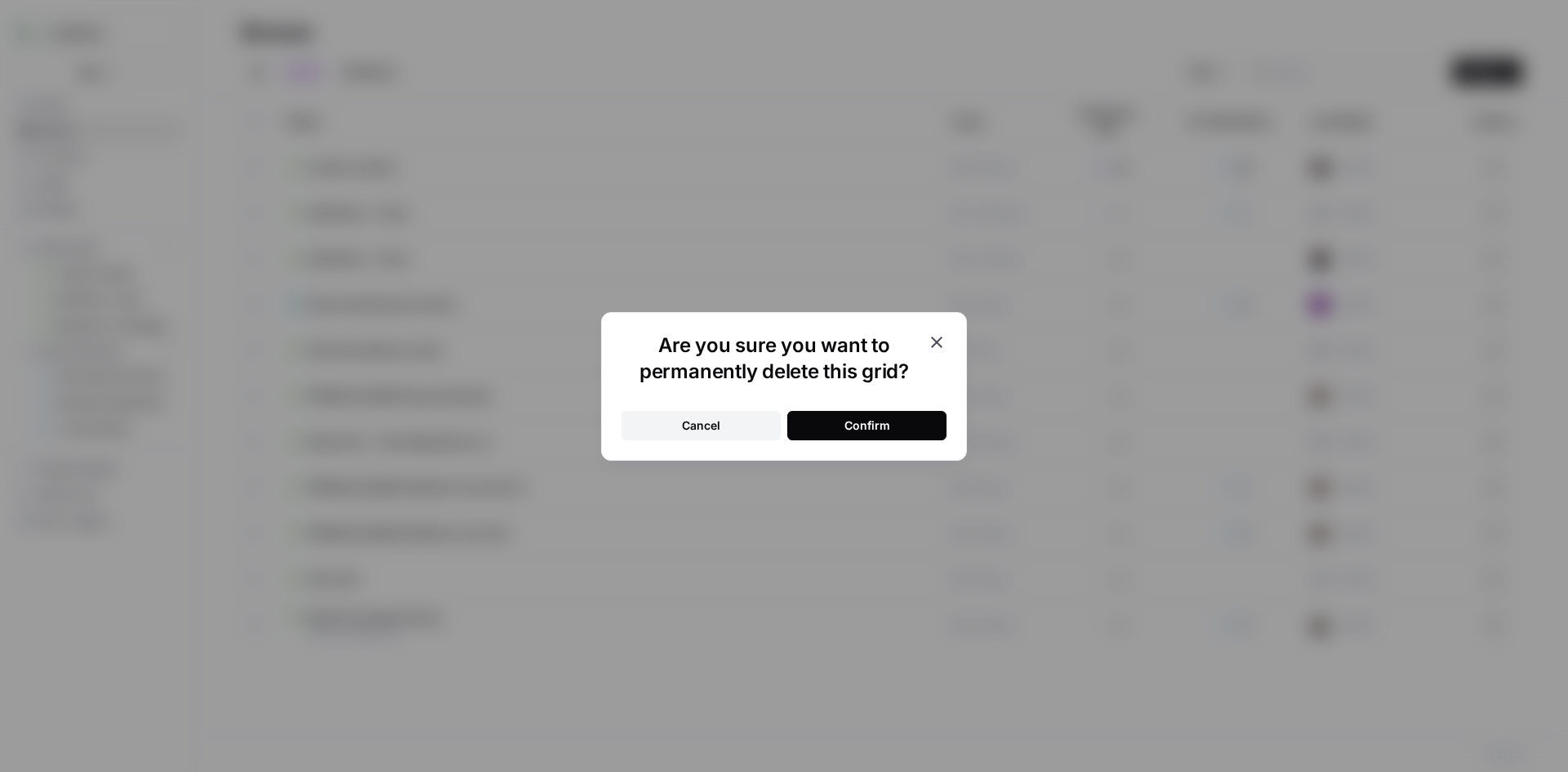
click at [896, 425] on button "Confirm" at bounding box center [867, 426] width 159 height 29
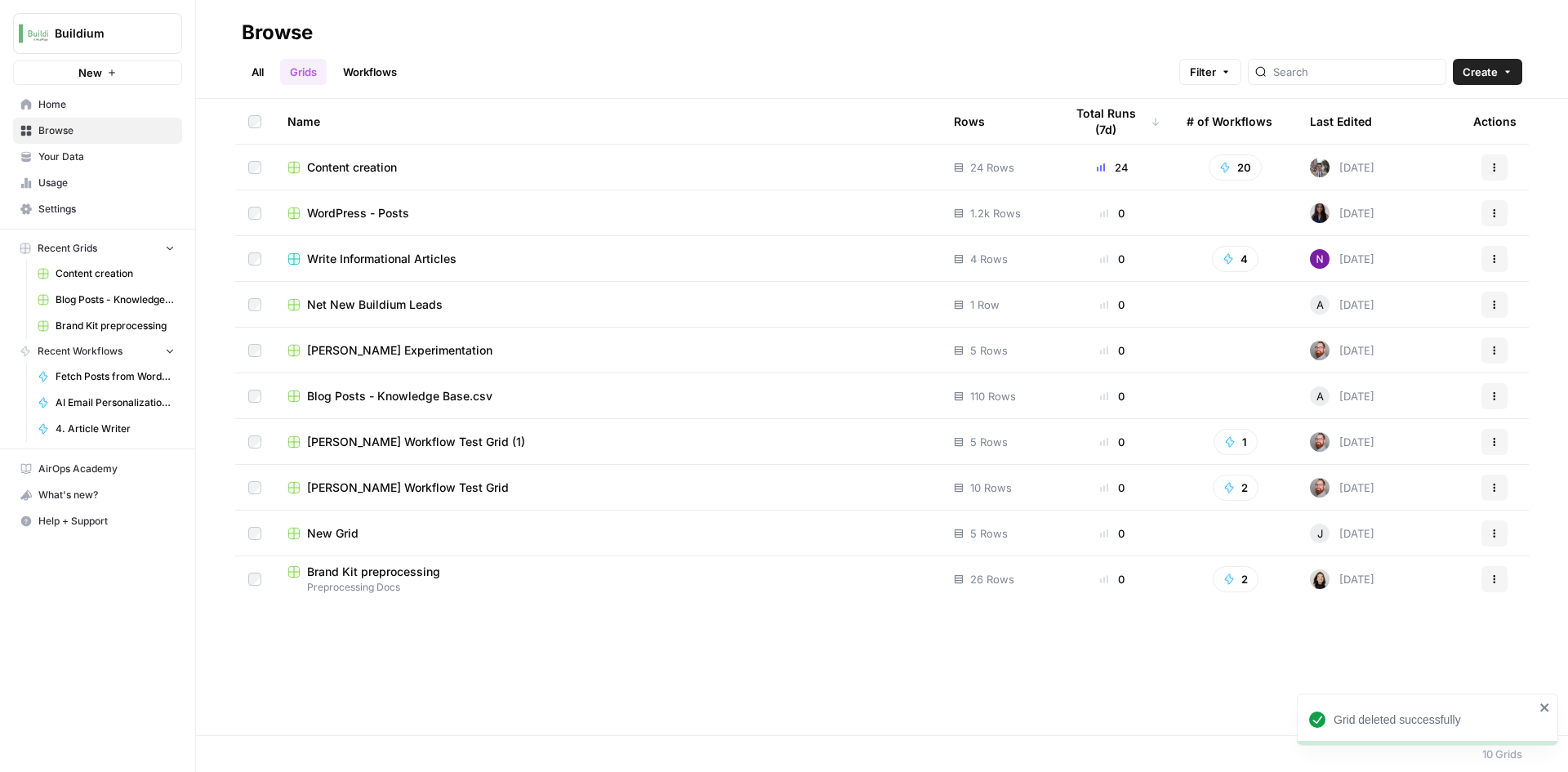
click at [374, 213] on span "WordPress - Posts" at bounding box center [358, 213] width 102 height 16
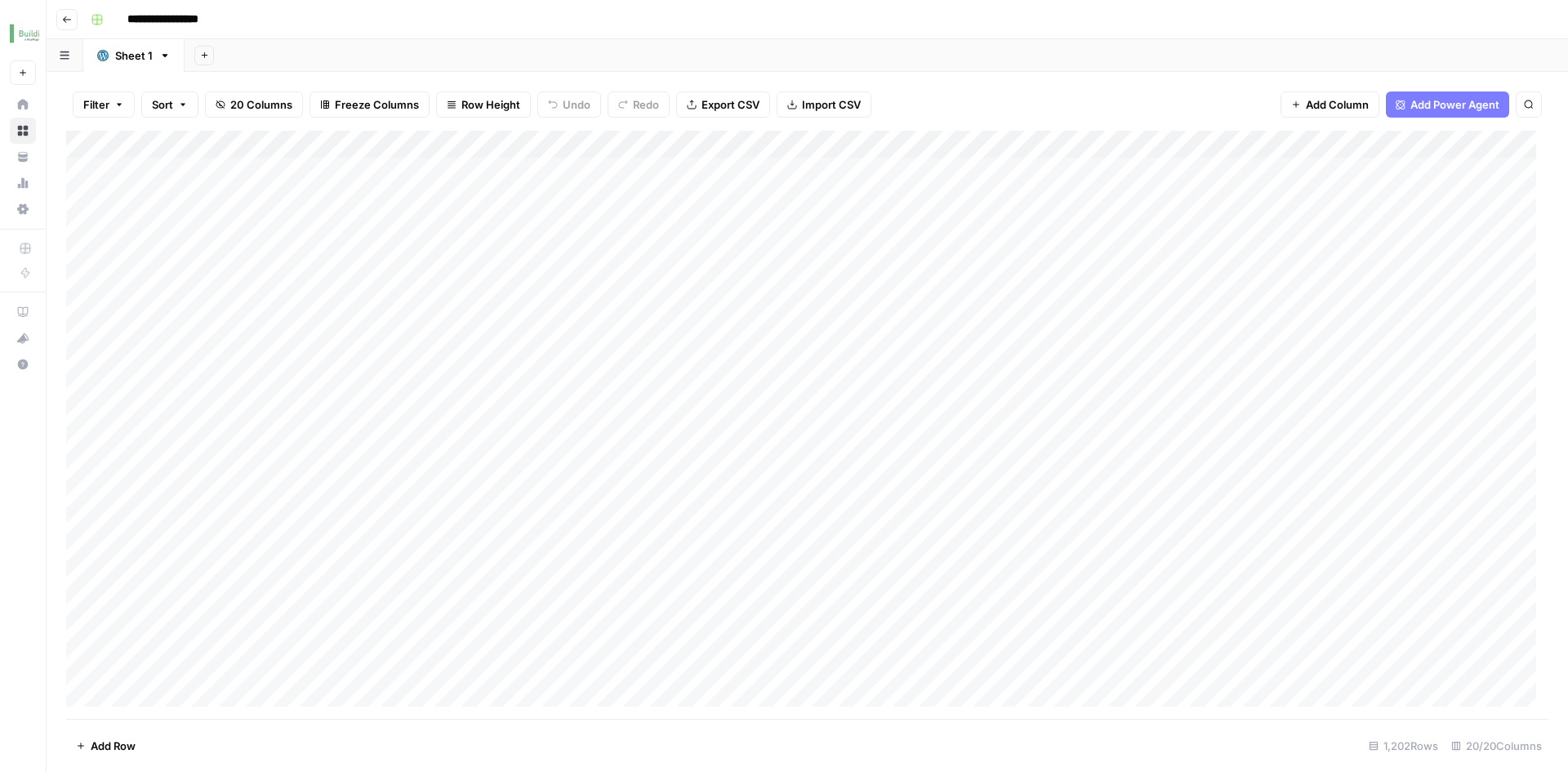
click at [63, 18] on icon "button" at bounding box center [67, 19] width 10 height 10
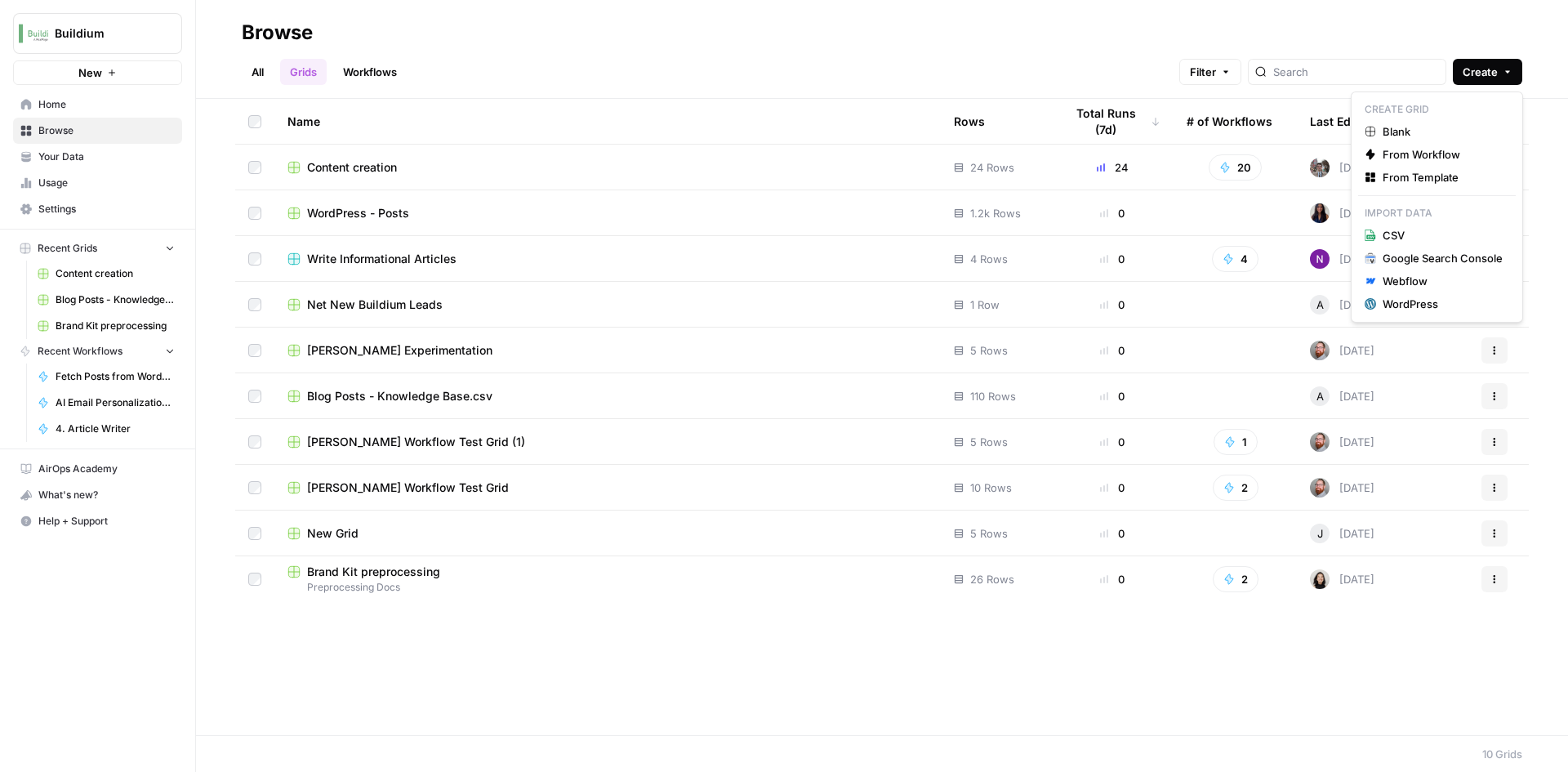
click at [1484, 68] on span "Create" at bounding box center [1480, 72] width 35 height 16
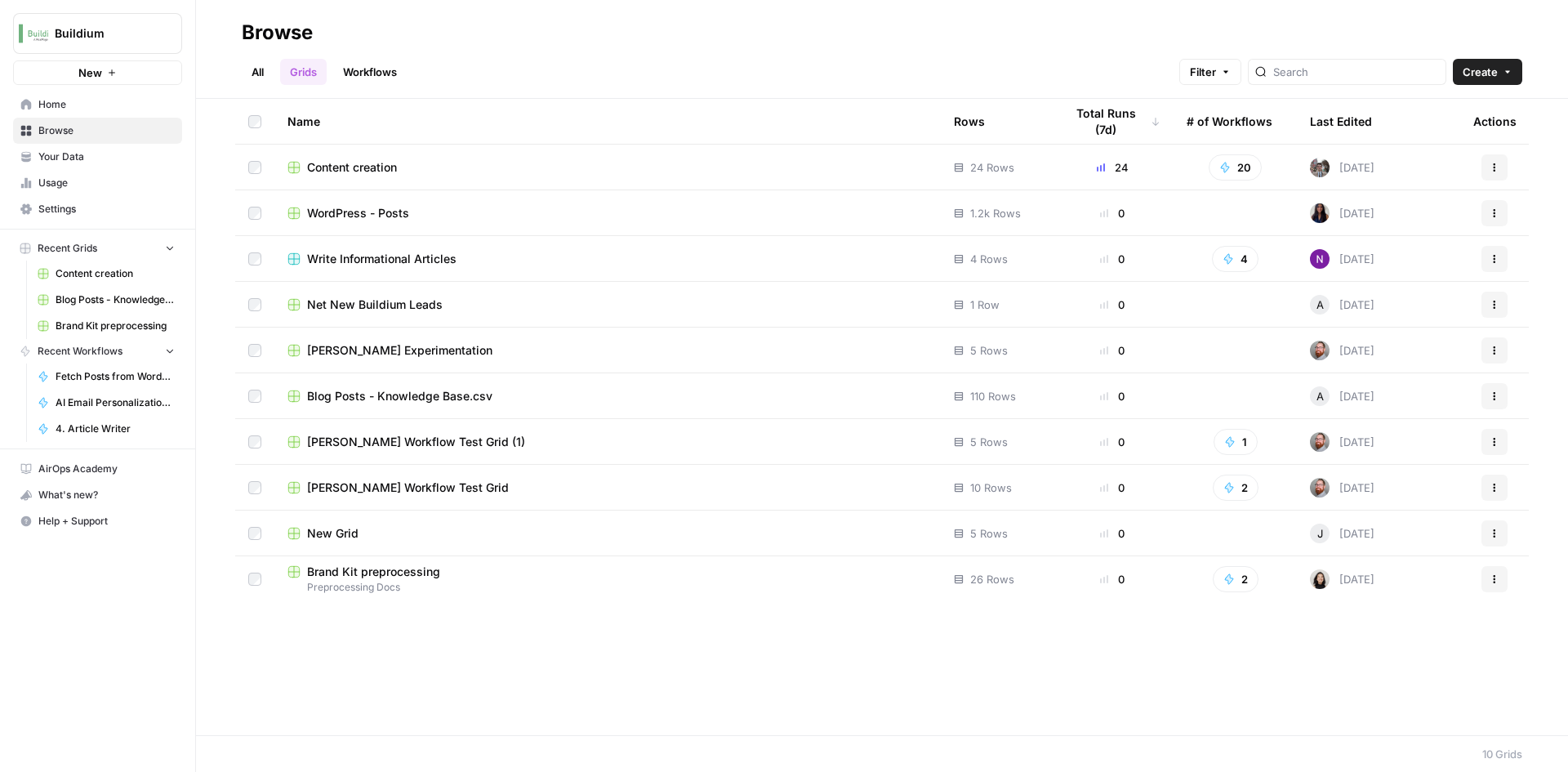
click at [76, 101] on span "Home" at bounding box center [106, 104] width 136 height 15
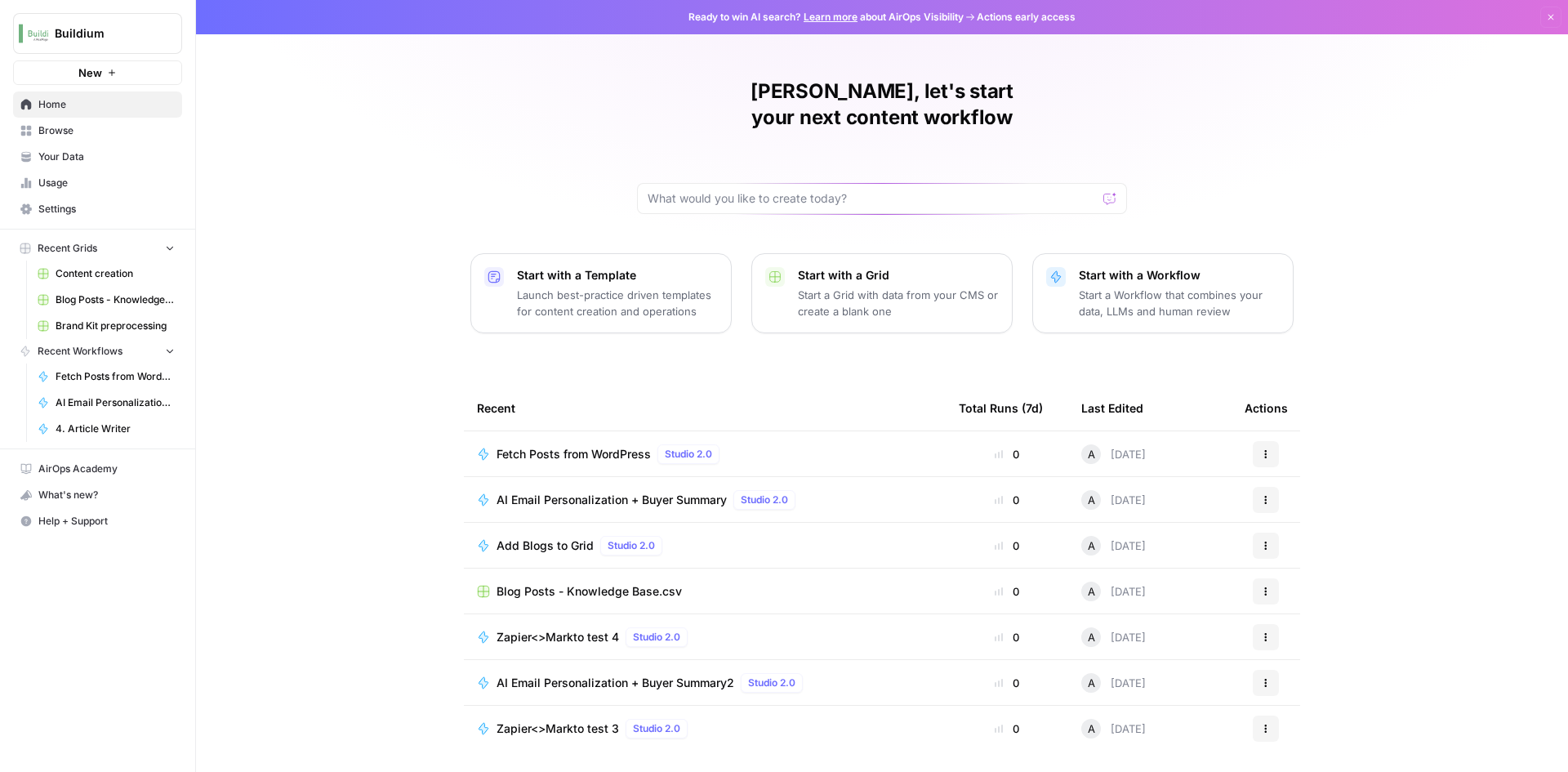
click at [122, 64] on button "New" at bounding box center [97, 72] width 169 height 25
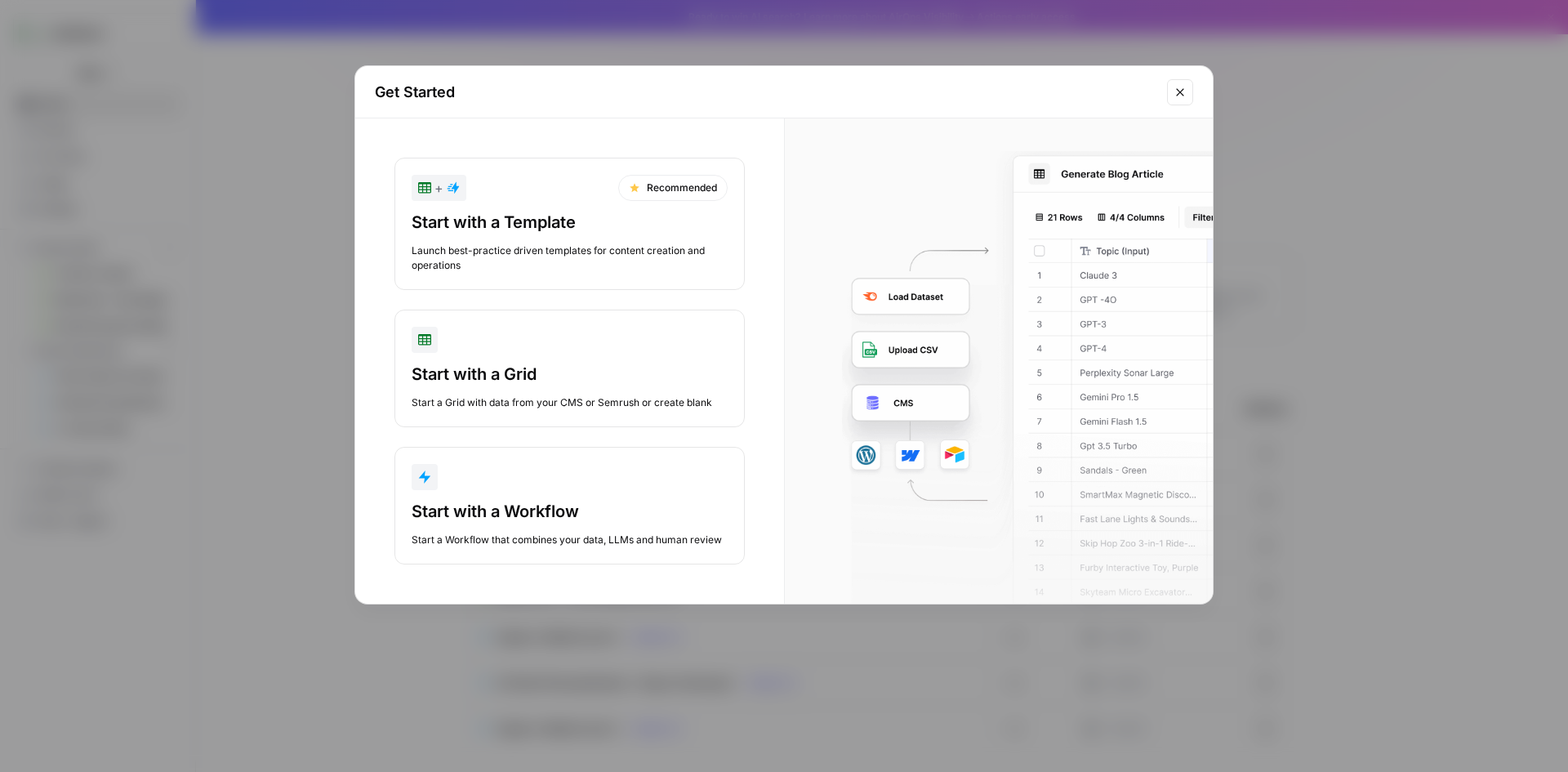
click at [528, 384] on div "Start with a Grid" at bounding box center [570, 374] width 316 height 23
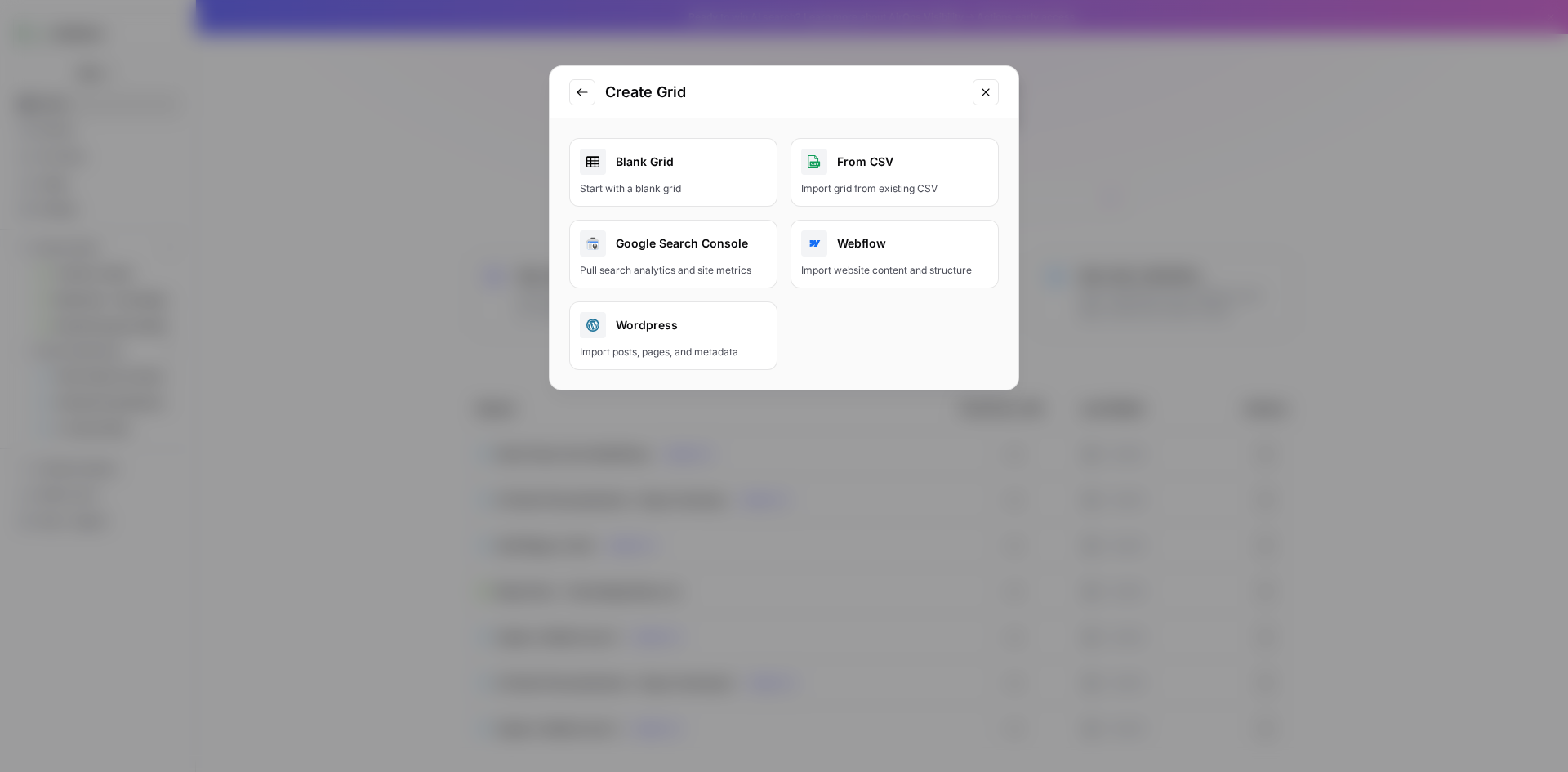
click at [724, 189] on div "Start with a blank grid" at bounding box center [673, 188] width 187 height 15
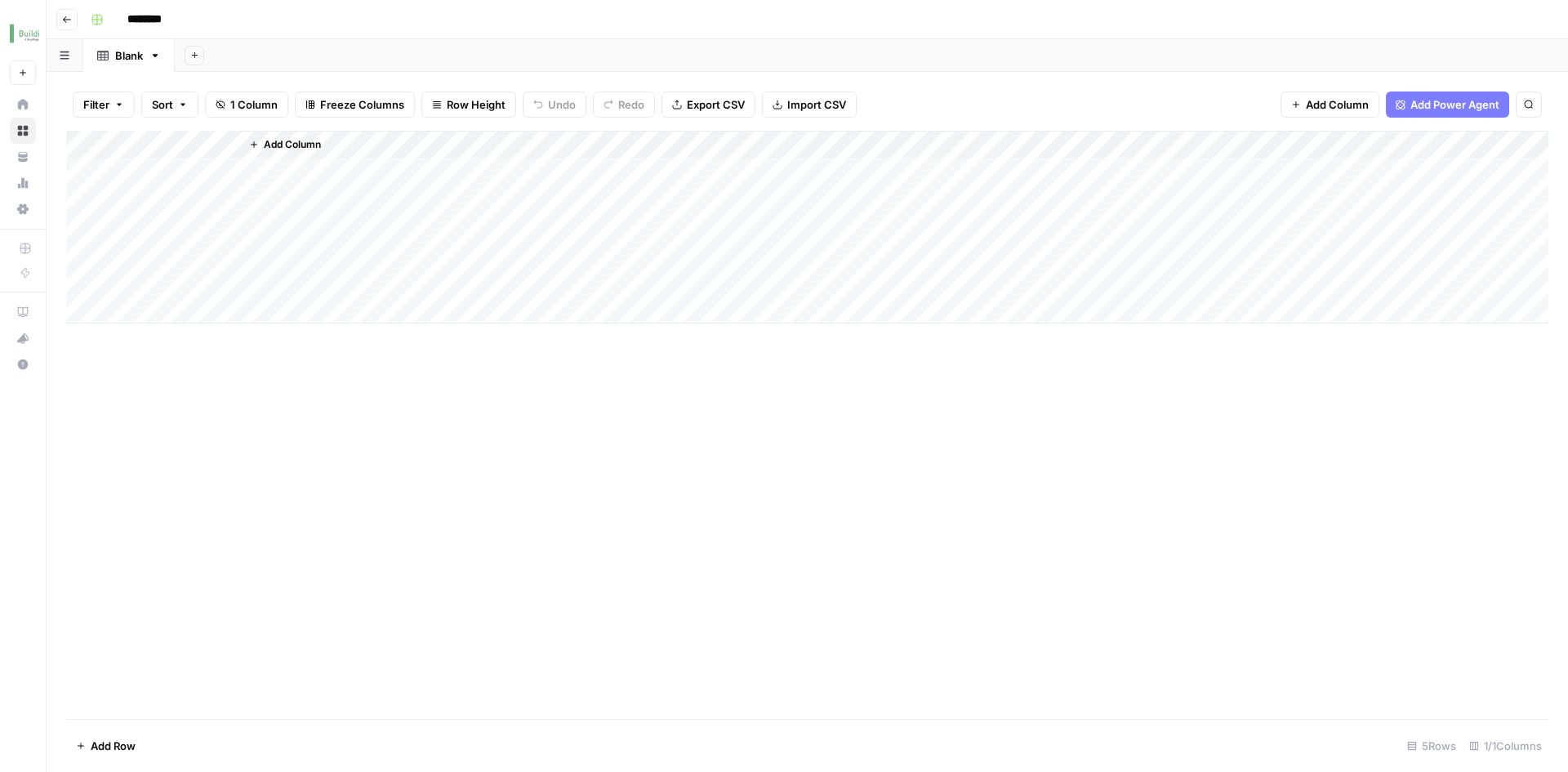
click at [155, 28] on input "********" at bounding box center [165, 19] width 91 height 26
click at [160, 24] on input "********" at bounding box center [165, 19] width 91 height 26
click at [160, 25] on input "********" at bounding box center [165, 19] width 91 height 26
type input "**********"
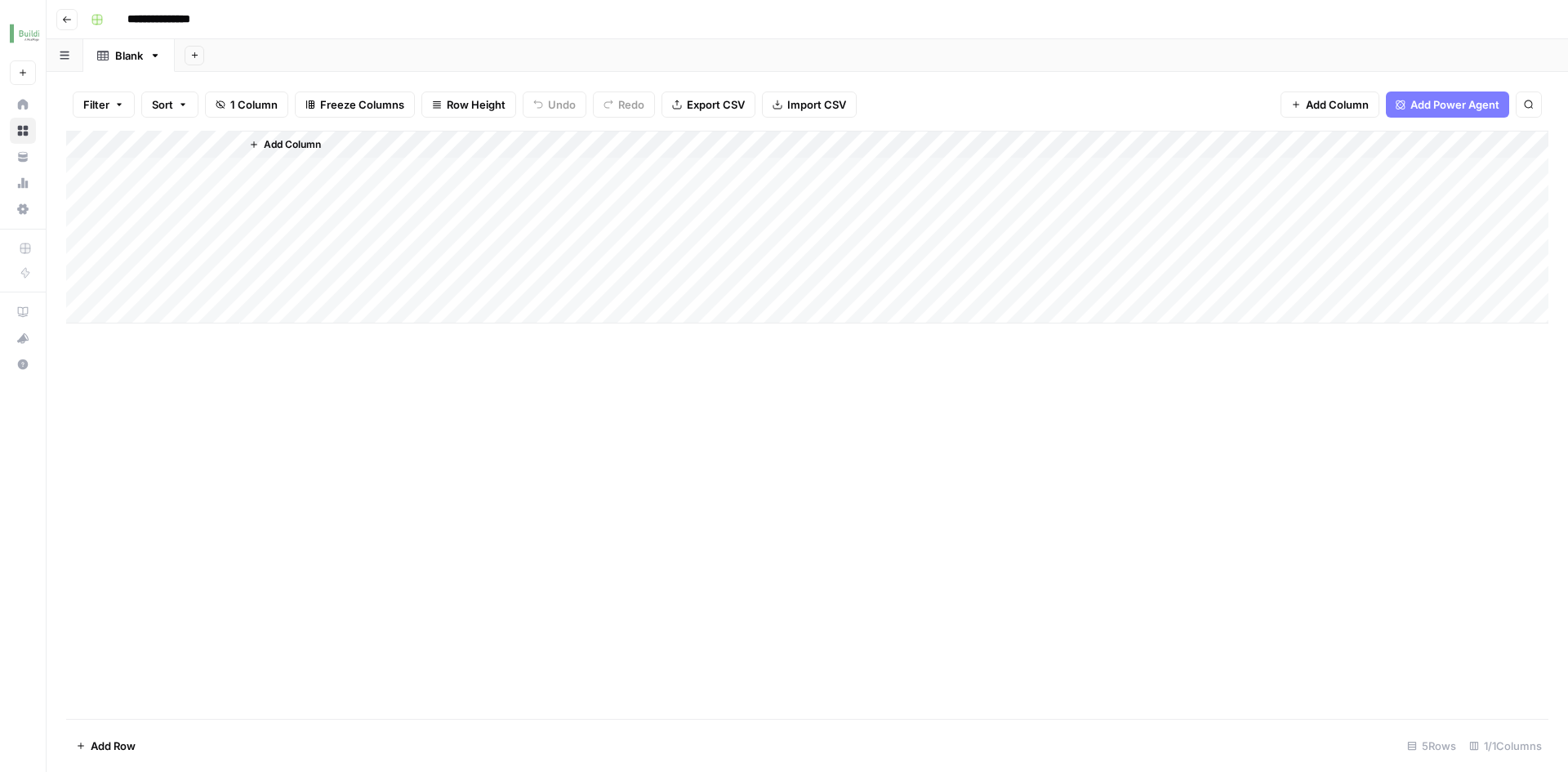
click at [260, 143] on button "Add Column" at bounding box center [284, 144] width 85 height 21
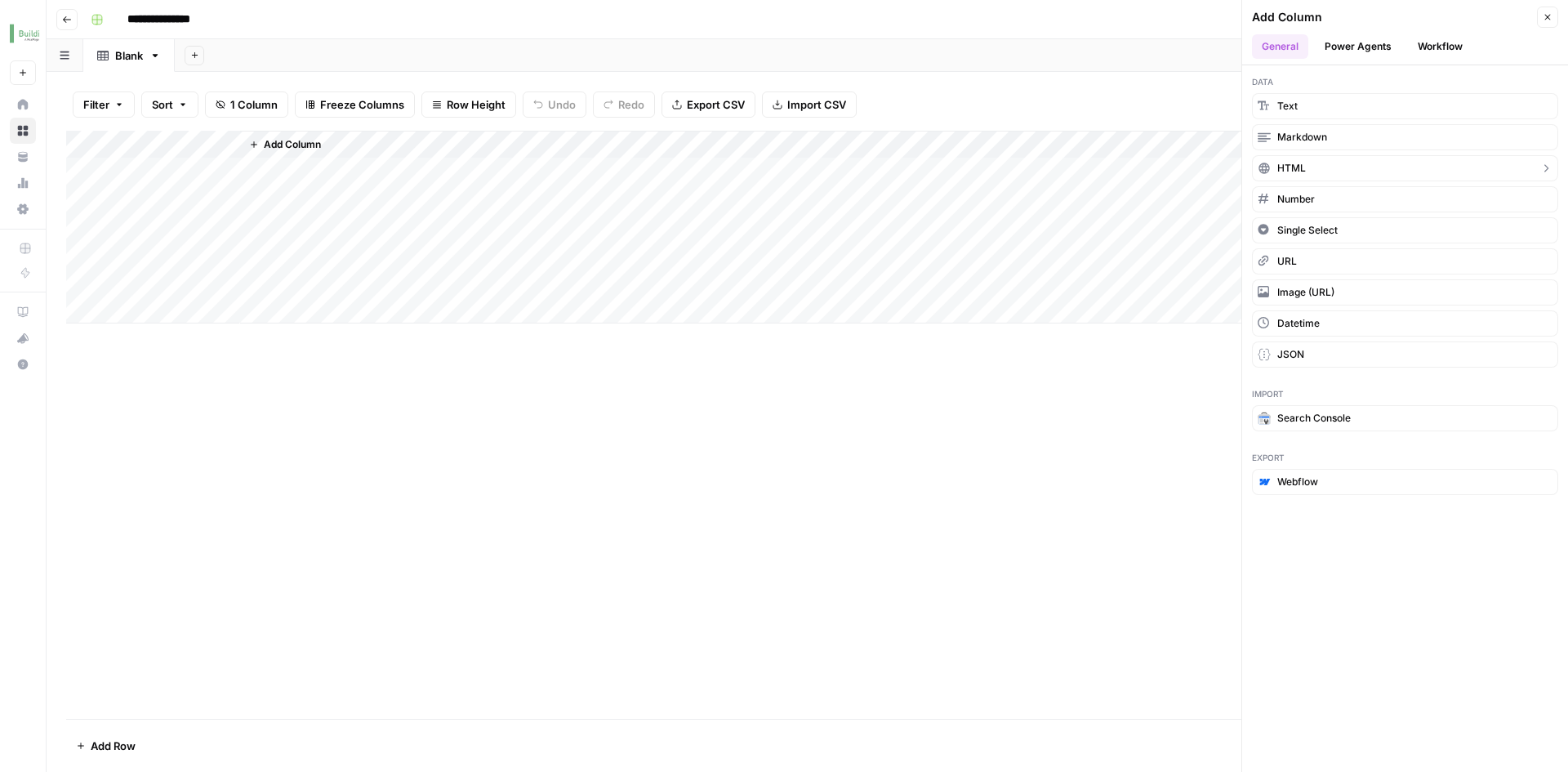
click at [1300, 173] on span "HTML" at bounding box center [1291, 168] width 28 height 15
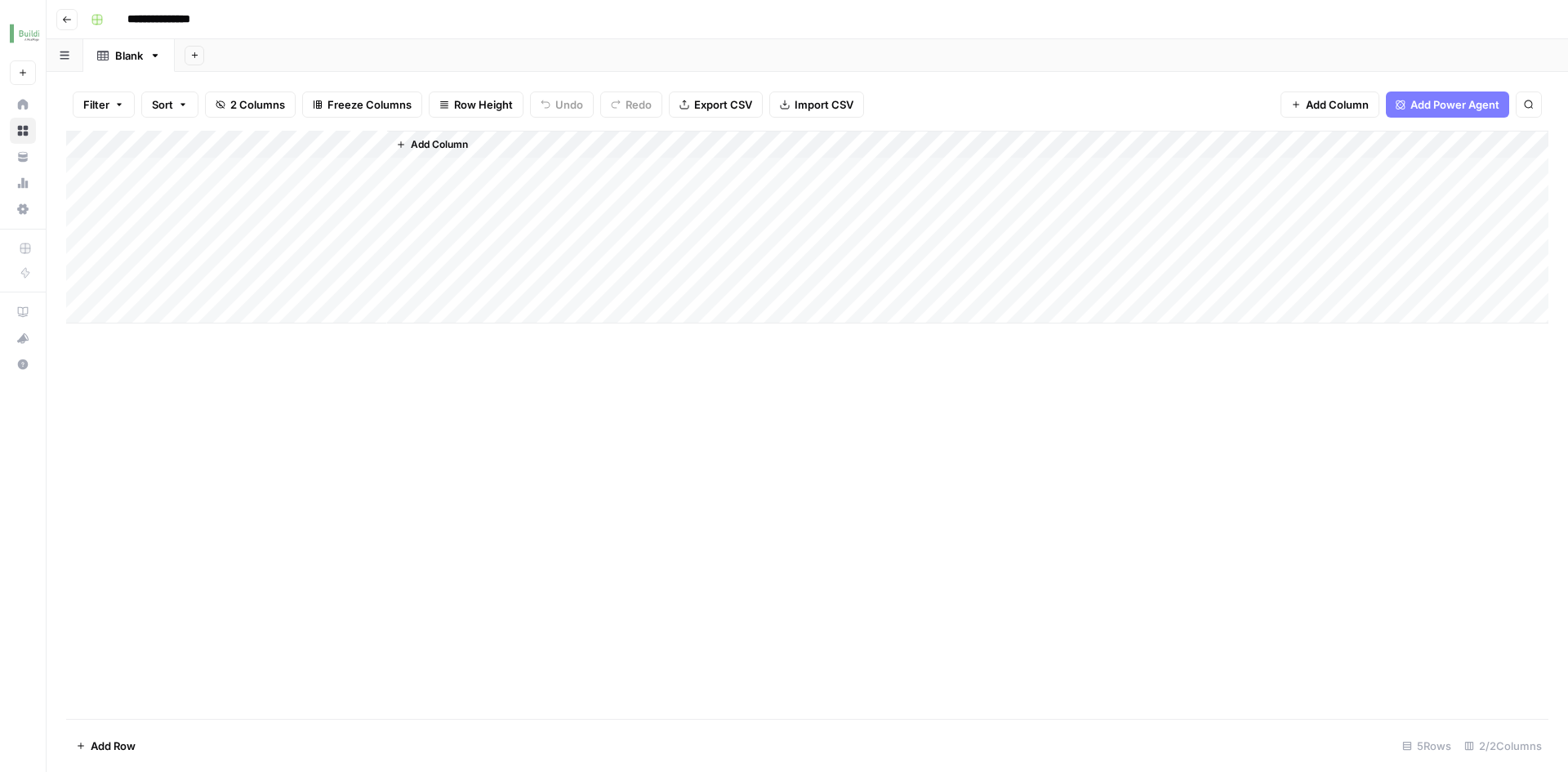
click at [295, 146] on div "Add Column" at bounding box center [807, 227] width 1482 height 193
click at [299, 181] on input "New Column" at bounding box center [336, 184] width 165 height 16
type input "Content"
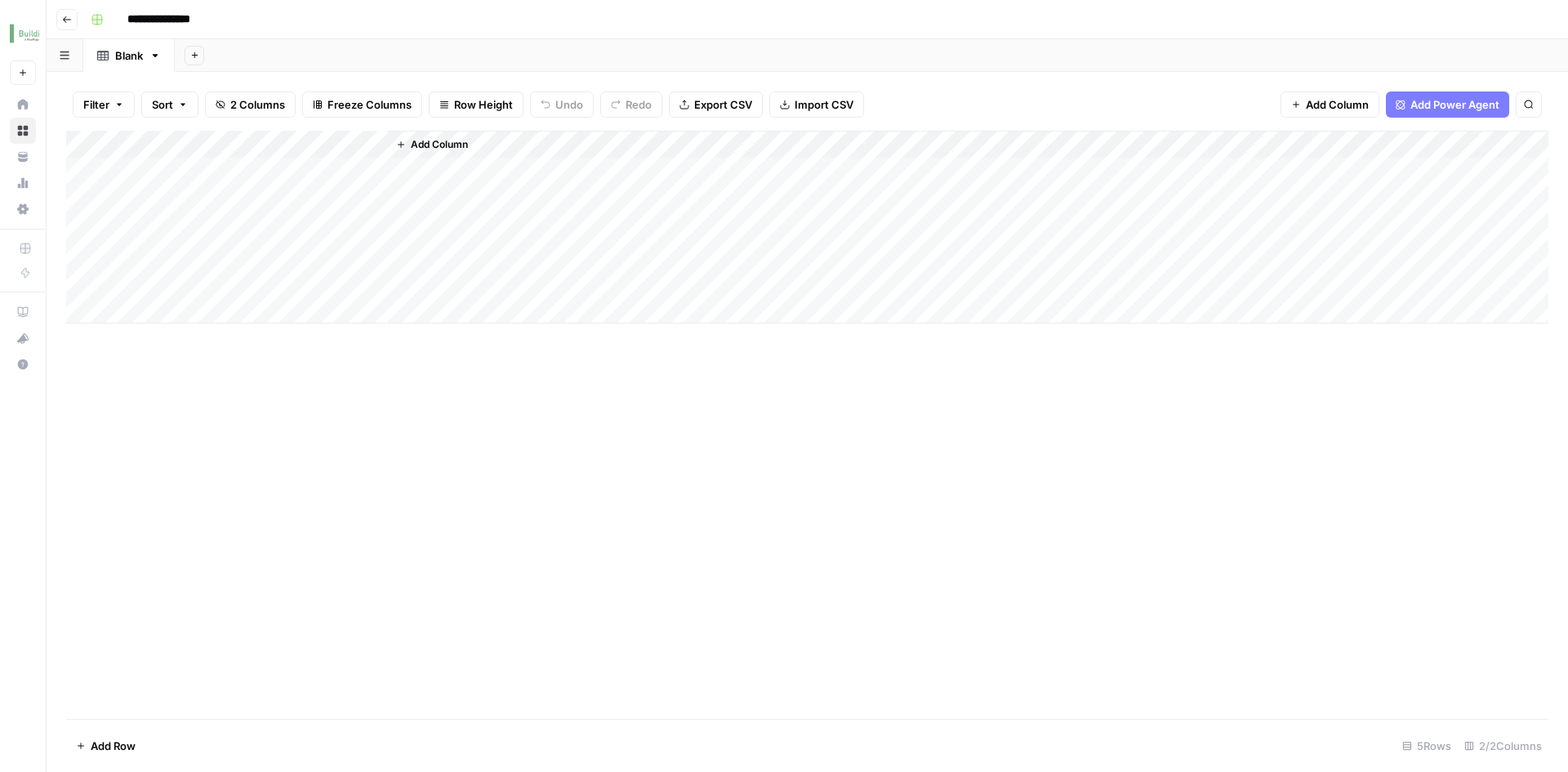
click at [410, 393] on div "Add Column" at bounding box center [807, 425] width 1482 height 588
click at [321, 143] on div "Add Column" at bounding box center [807, 227] width 1482 height 193
click at [297, 181] on input "New Column" at bounding box center [336, 184] width 165 height 16
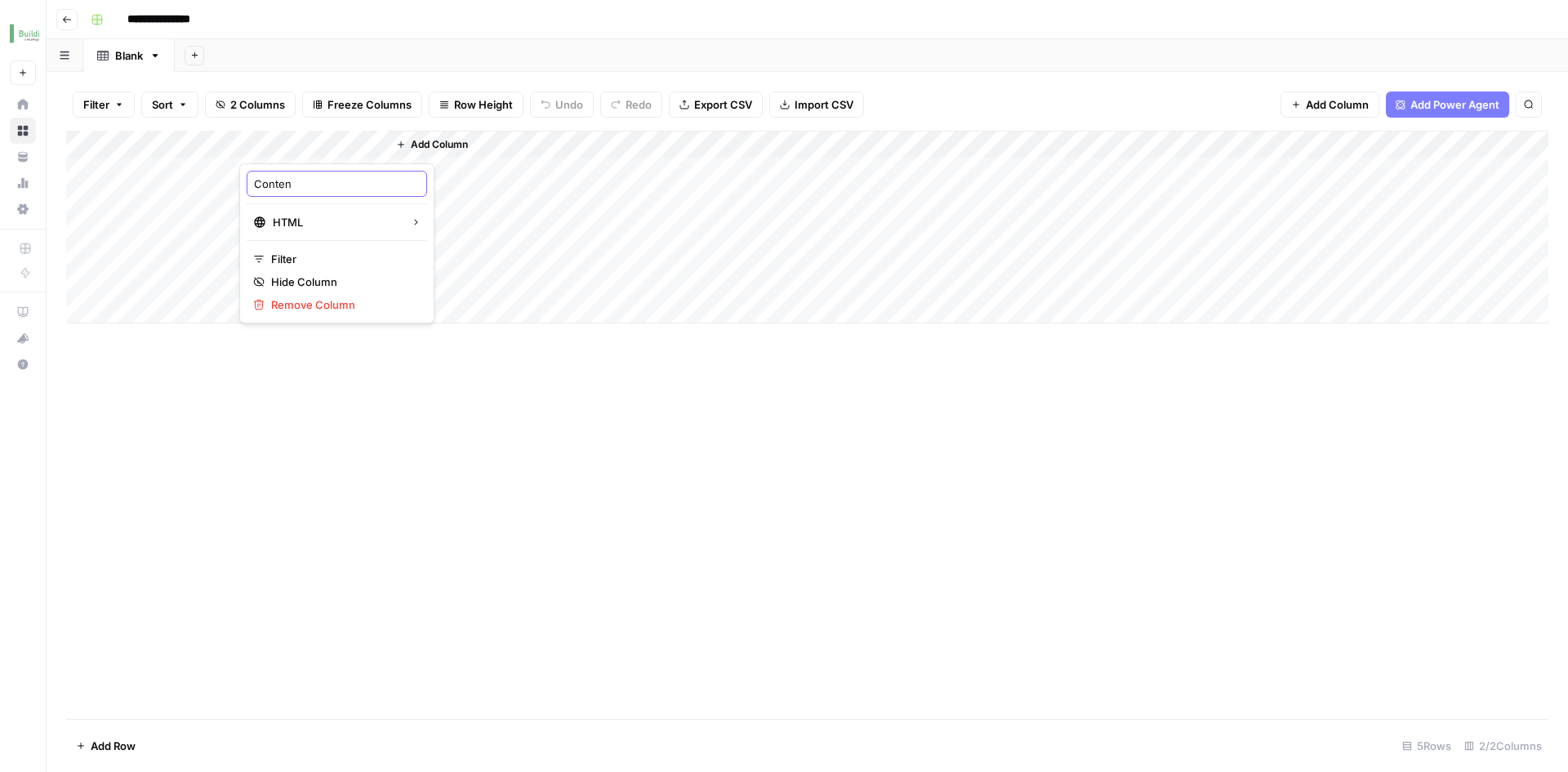
type input "Content"
click at [418, 144] on span "Add Column" at bounding box center [440, 144] width 58 height 15
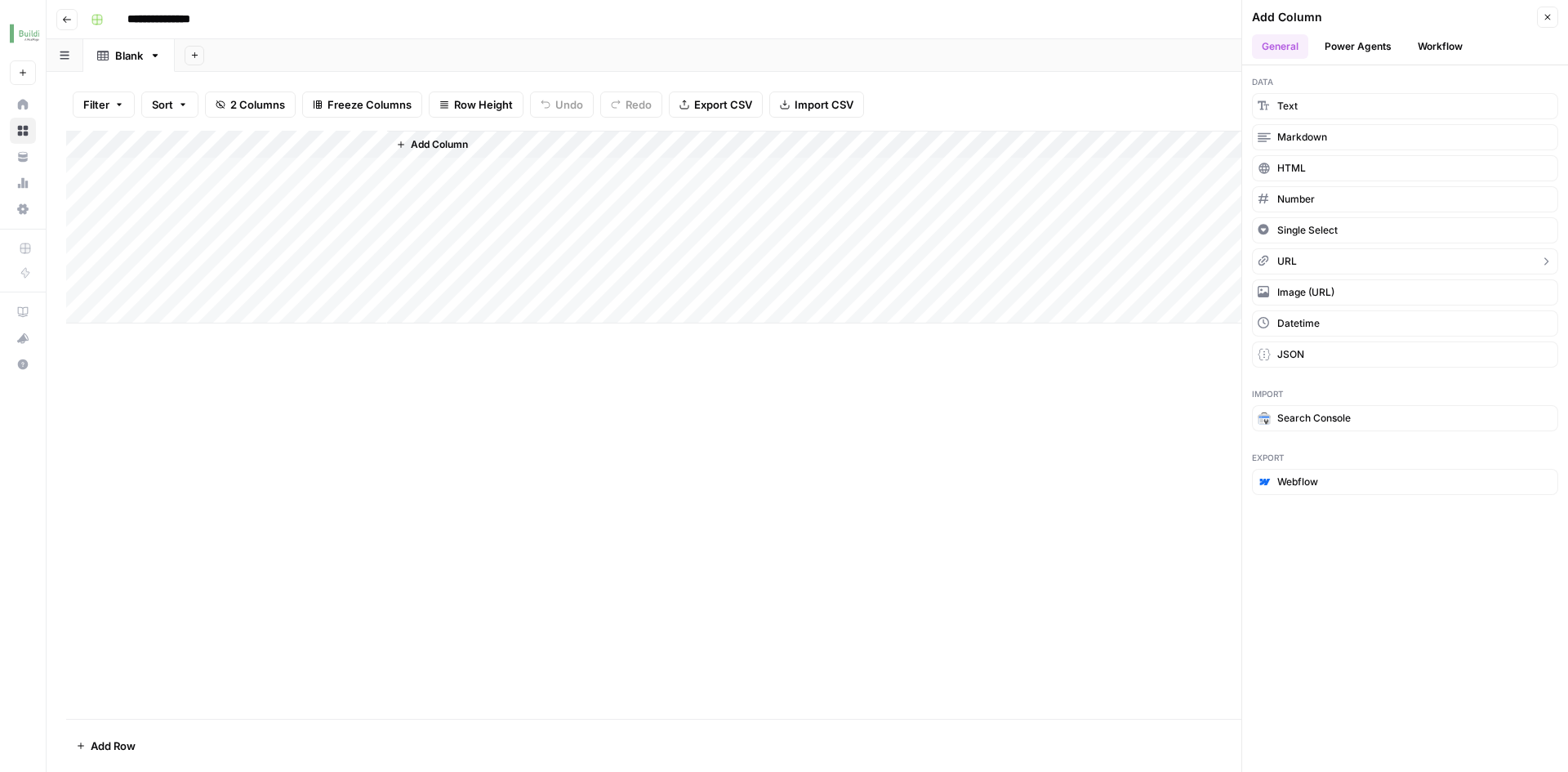
click at [1302, 266] on button "URL" at bounding box center [1404, 261] width 306 height 26
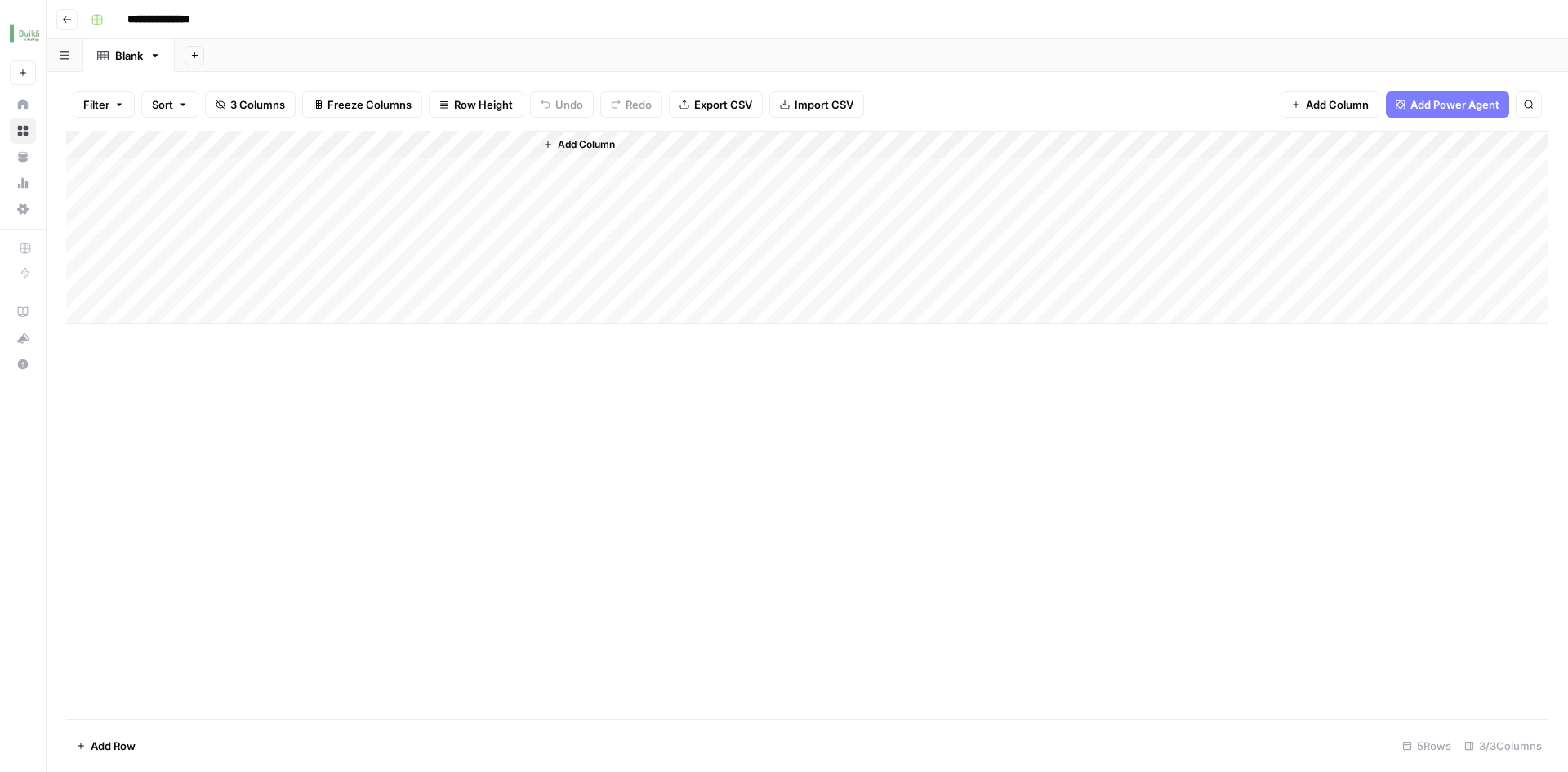
click at [456, 147] on div "Add Column" at bounding box center [807, 227] width 1482 height 193
click at [456, 147] on div at bounding box center [461, 147] width 148 height 33
click at [448, 189] on input "New Column" at bounding box center [483, 184] width 165 height 16
click at [447, 189] on input "New Column" at bounding box center [483, 184] width 165 height 16
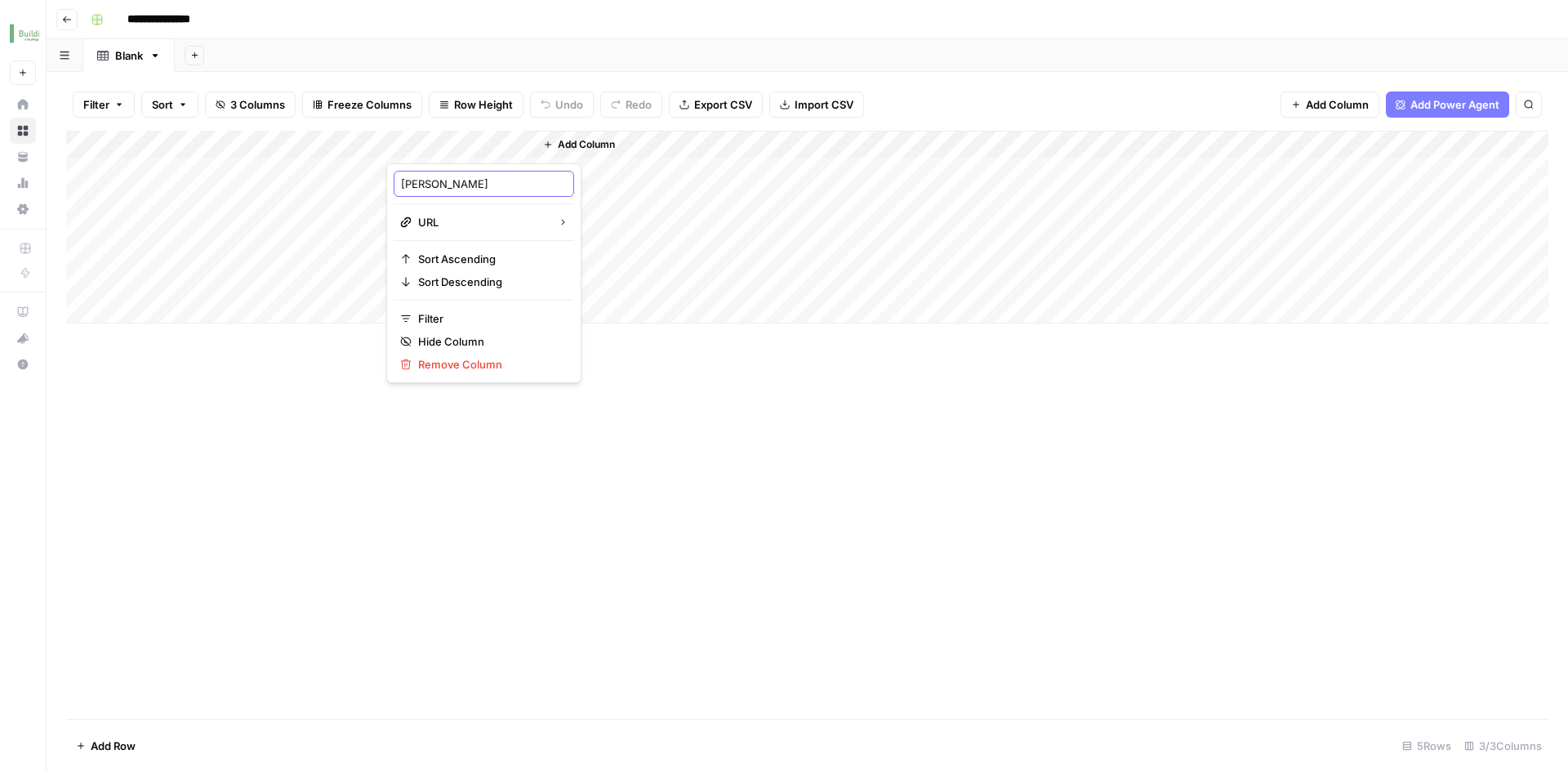
type input "Link"
click at [574, 459] on div "Add Column" at bounding box center [807, 425] width 1482 height 588
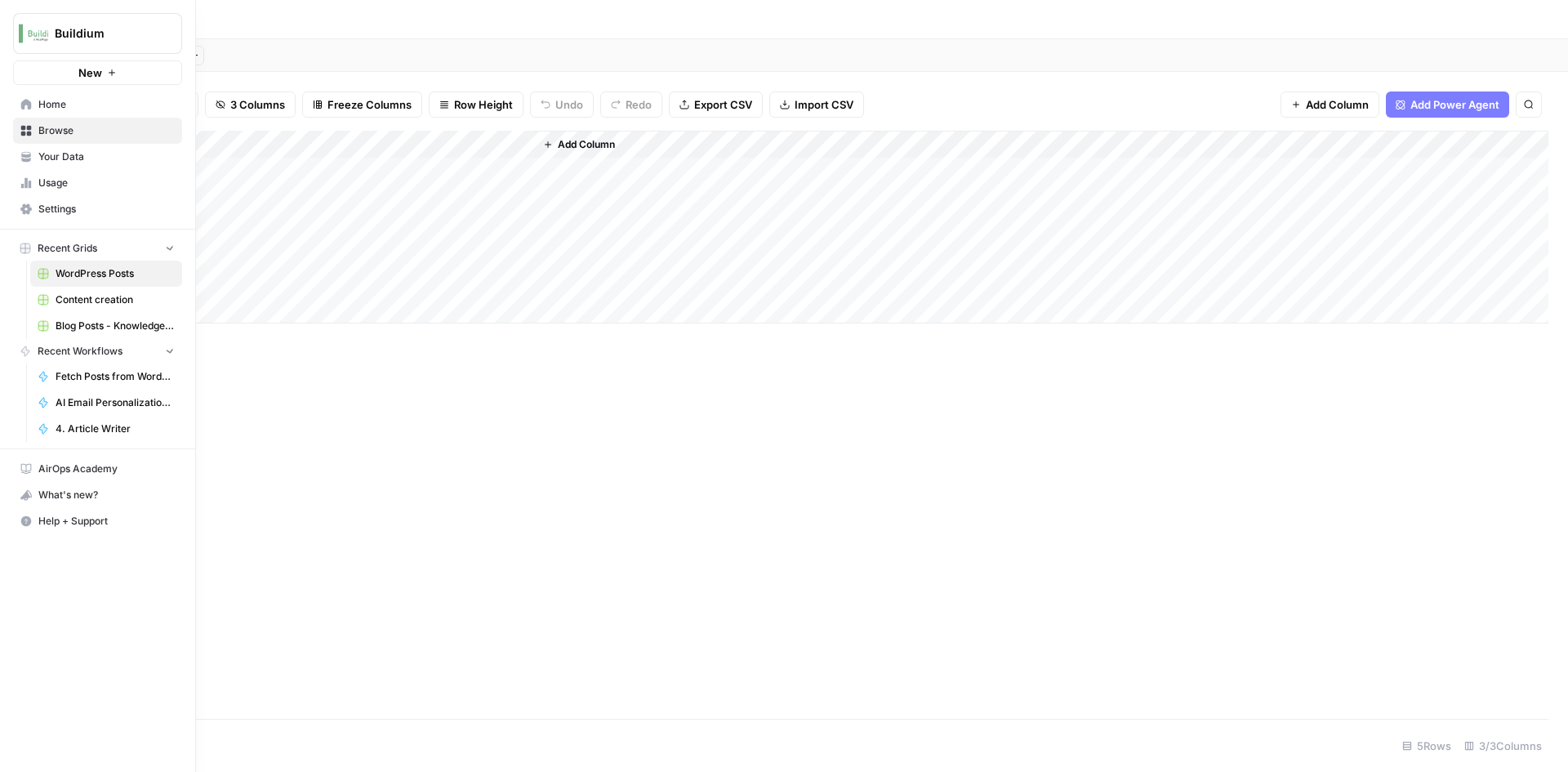
click at [20, 108] on icon at bounding box center [26, 104] width 12 height 12
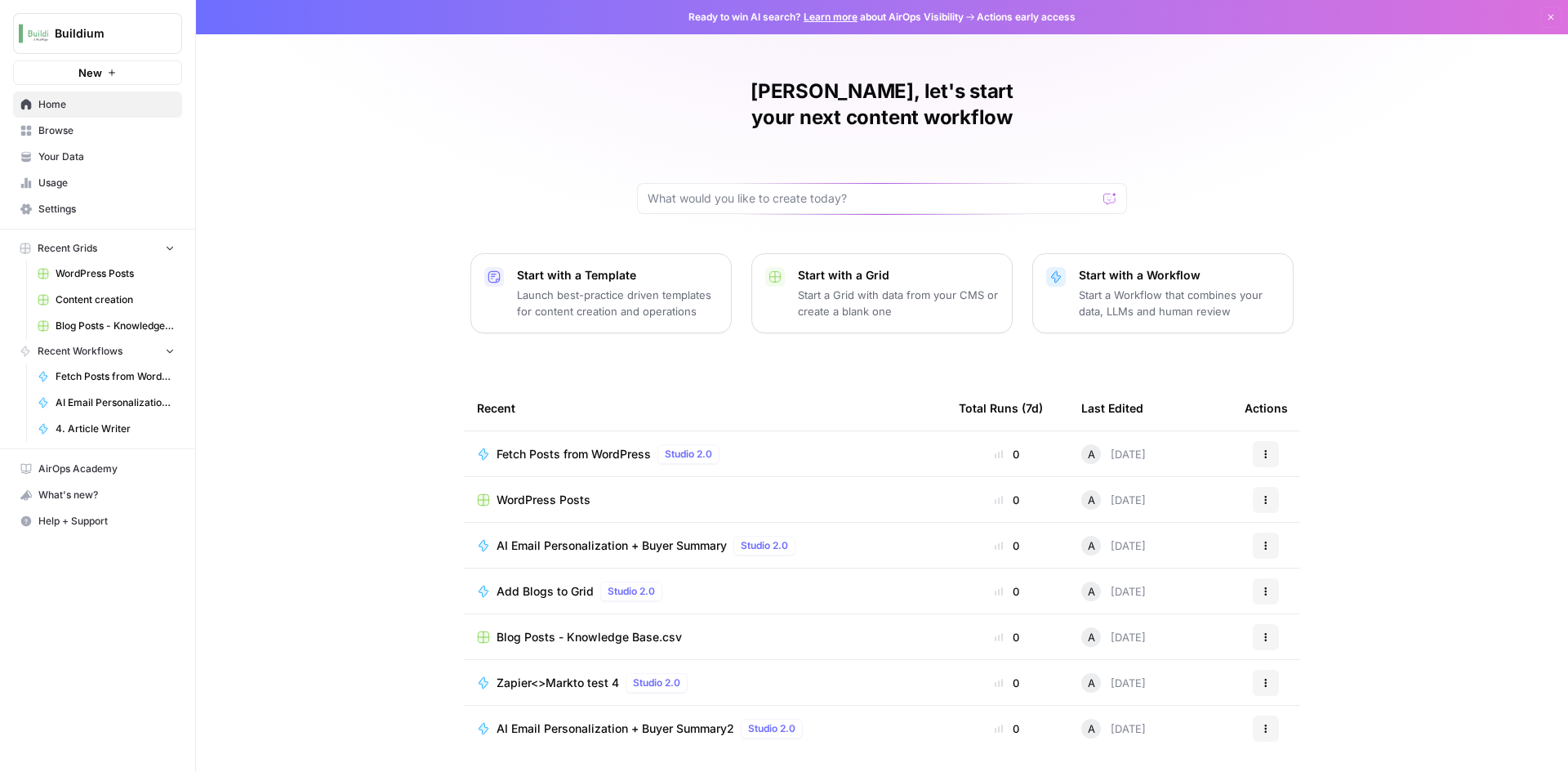
click at [596, 446] on span "Fetch Posts from WordPress" at bounding box center [573, 454] width 154 height 16
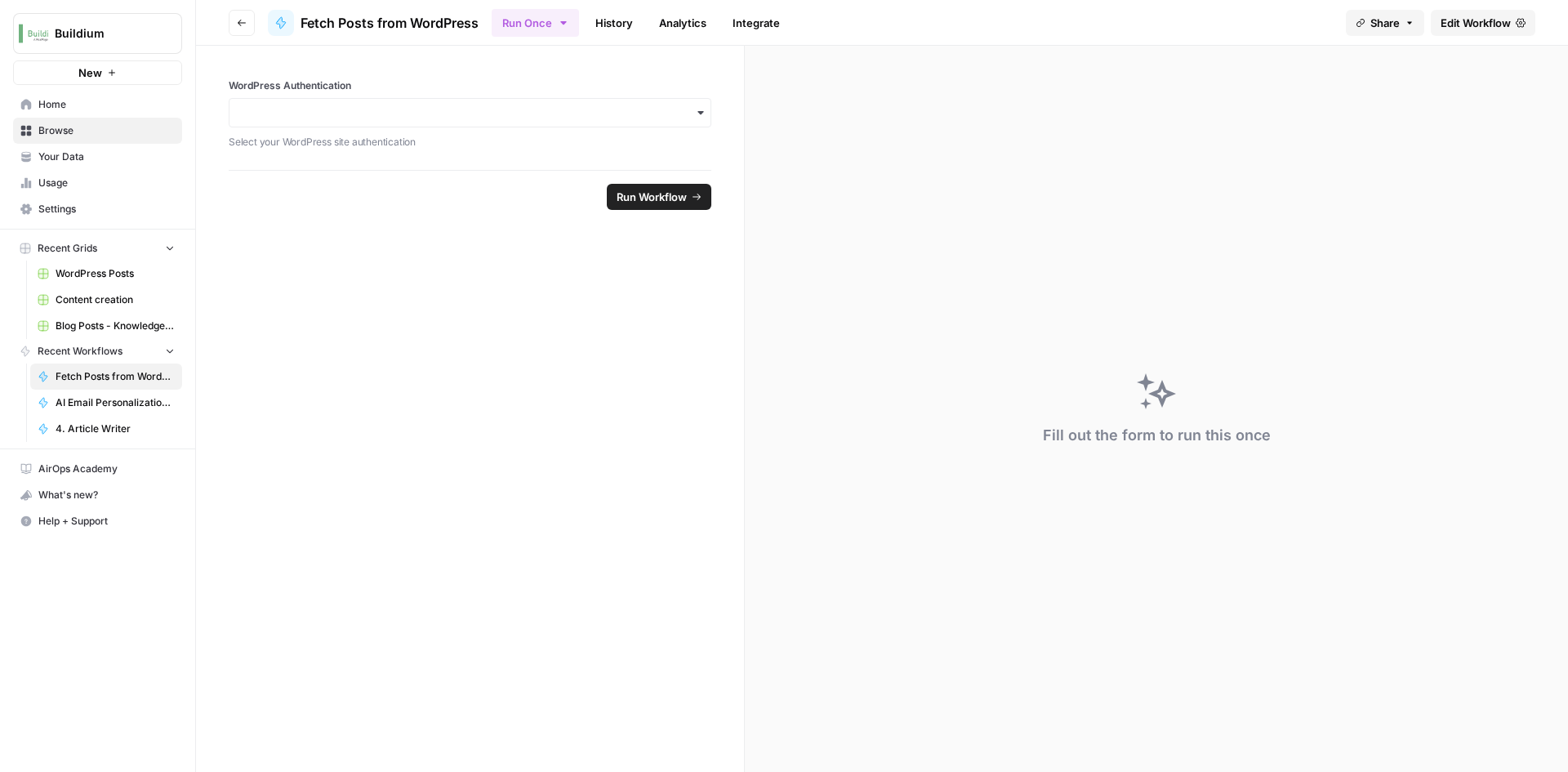
click at [642, 121] on div "button" at bounding box center [470, 112] width 482 height 29
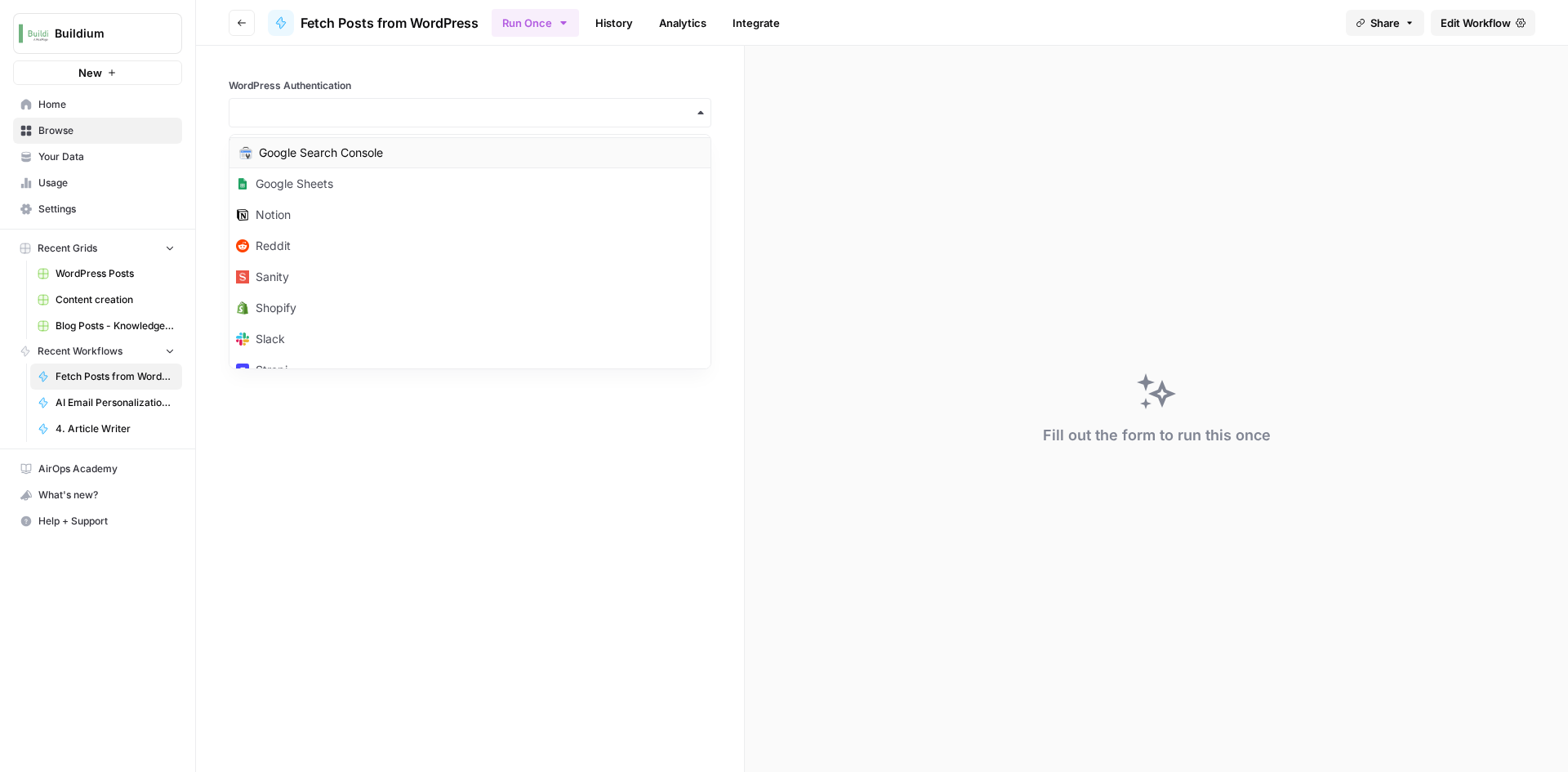
scroll to position [245, 0]
click at [407, 321] on div "WordPress" at bounding box center [470, 315] width 481 height 31
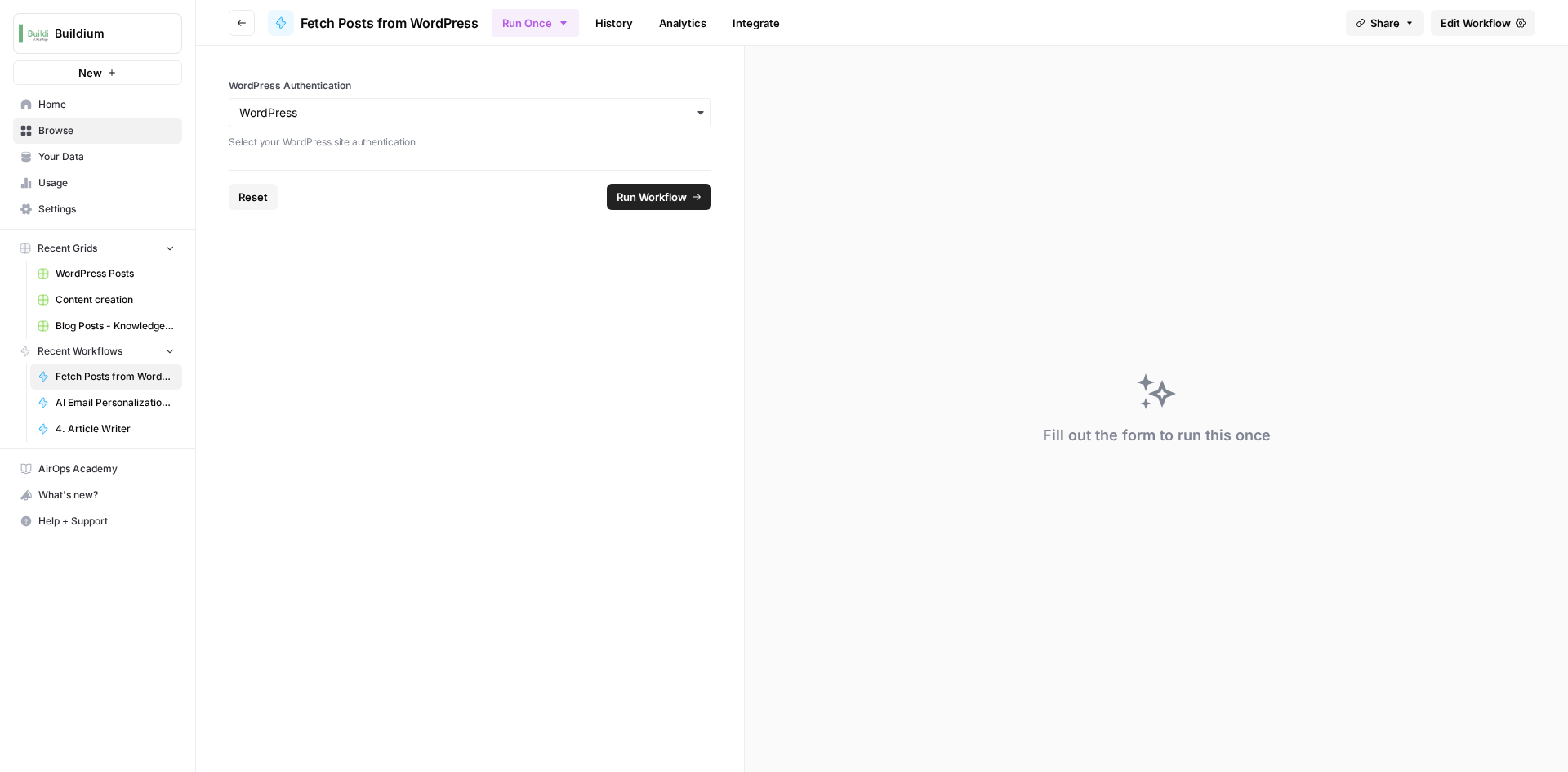
click at [650, 197] on span "Run Workflow" at bounding box center [652, 196] width 70 height 16
click at [661, 198] on span "Run Workflow" at bounding box center [652, 196] width 70 height 16
click at [614, 22] on link "History" at bounding box center [614, 23] width 58 height 26
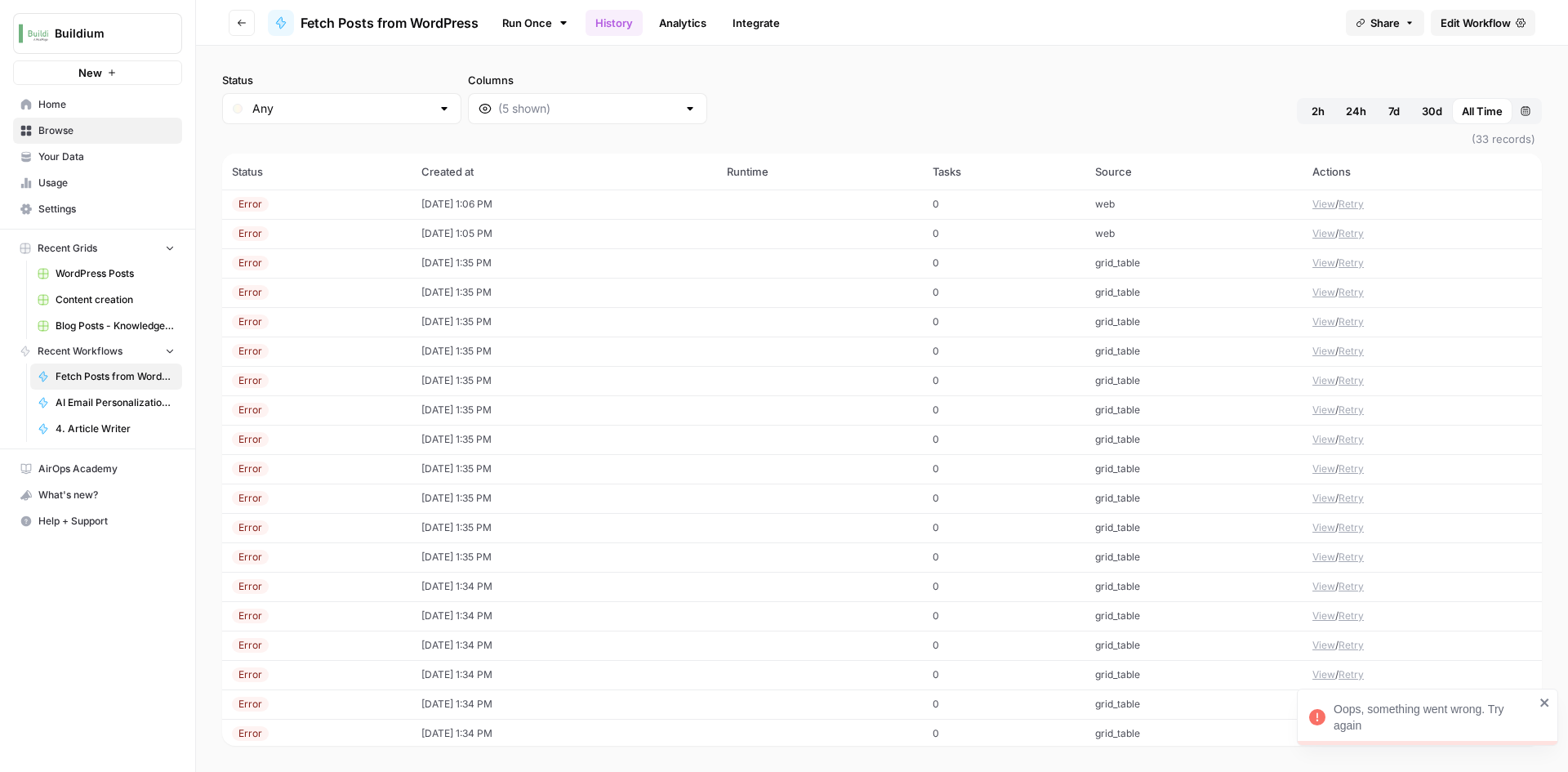
click at [1191, 200] on td "web" at bounding box center [1194, 204] width 217 height 29
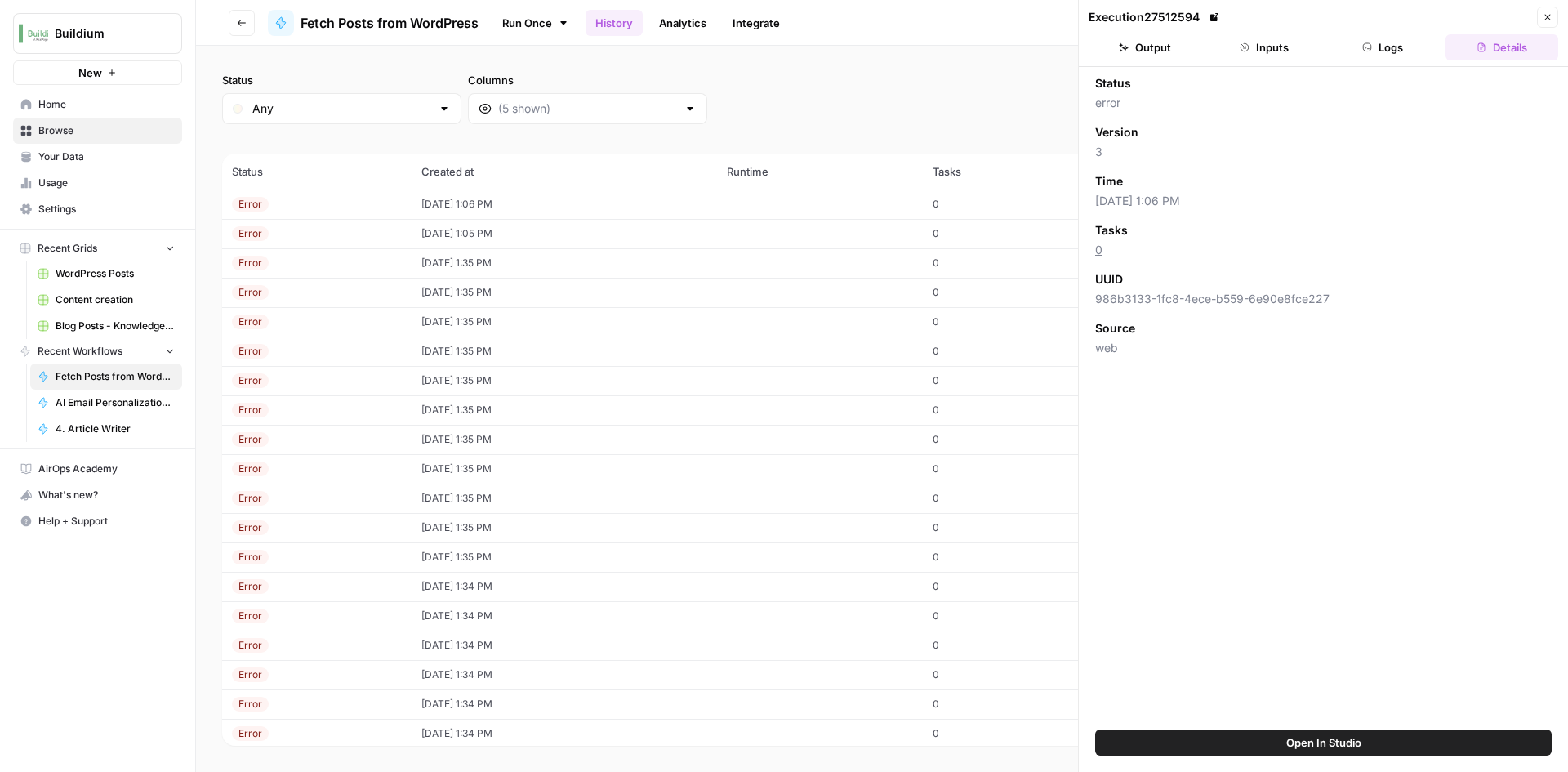
click at [1271, 48] on button "Inputs" at bounding box center [1264, 48] width 112 height 26
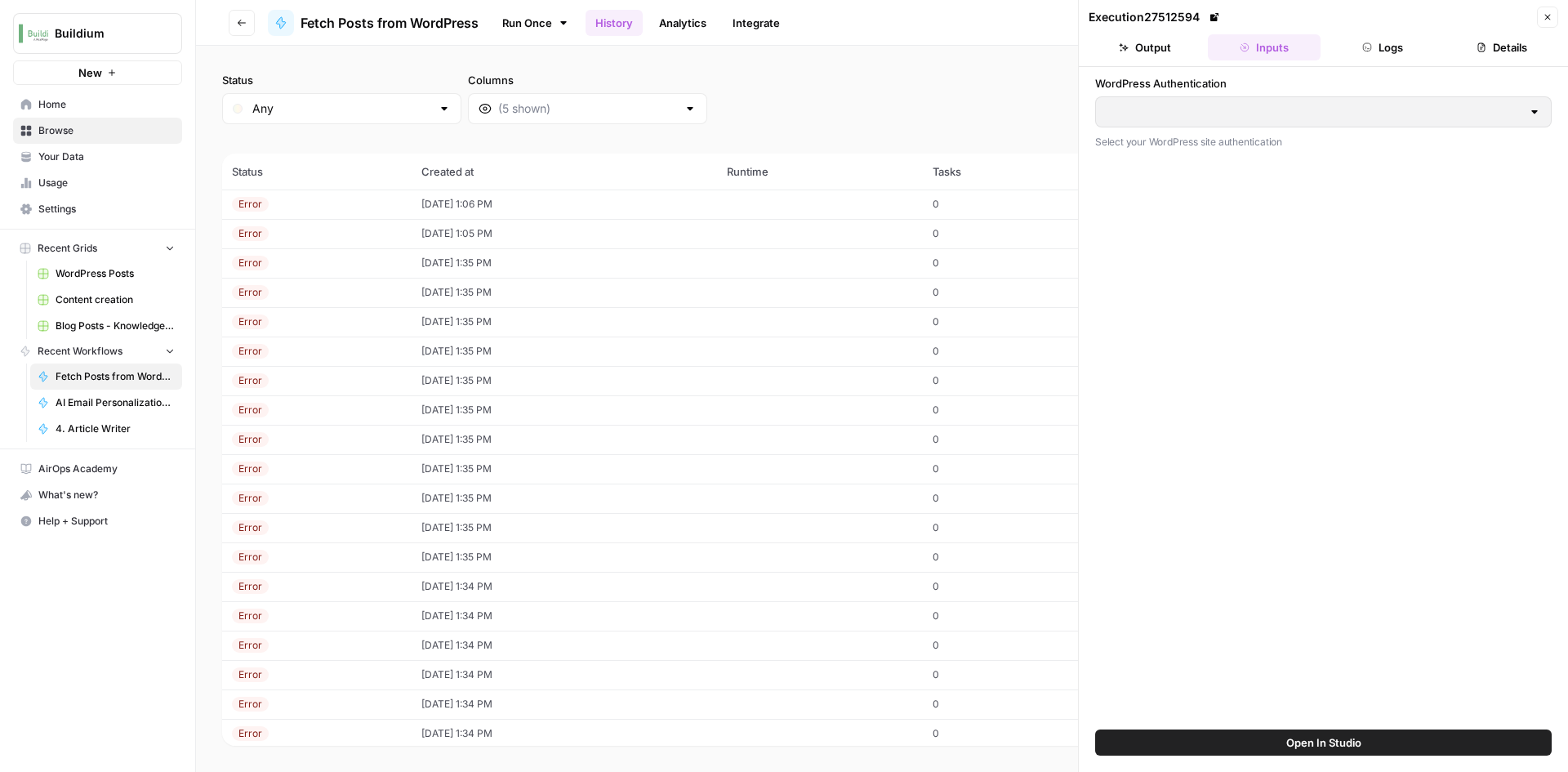
click at [1145, 41] on button "Output" at bounding box center [1145, 48] width 112 height 26
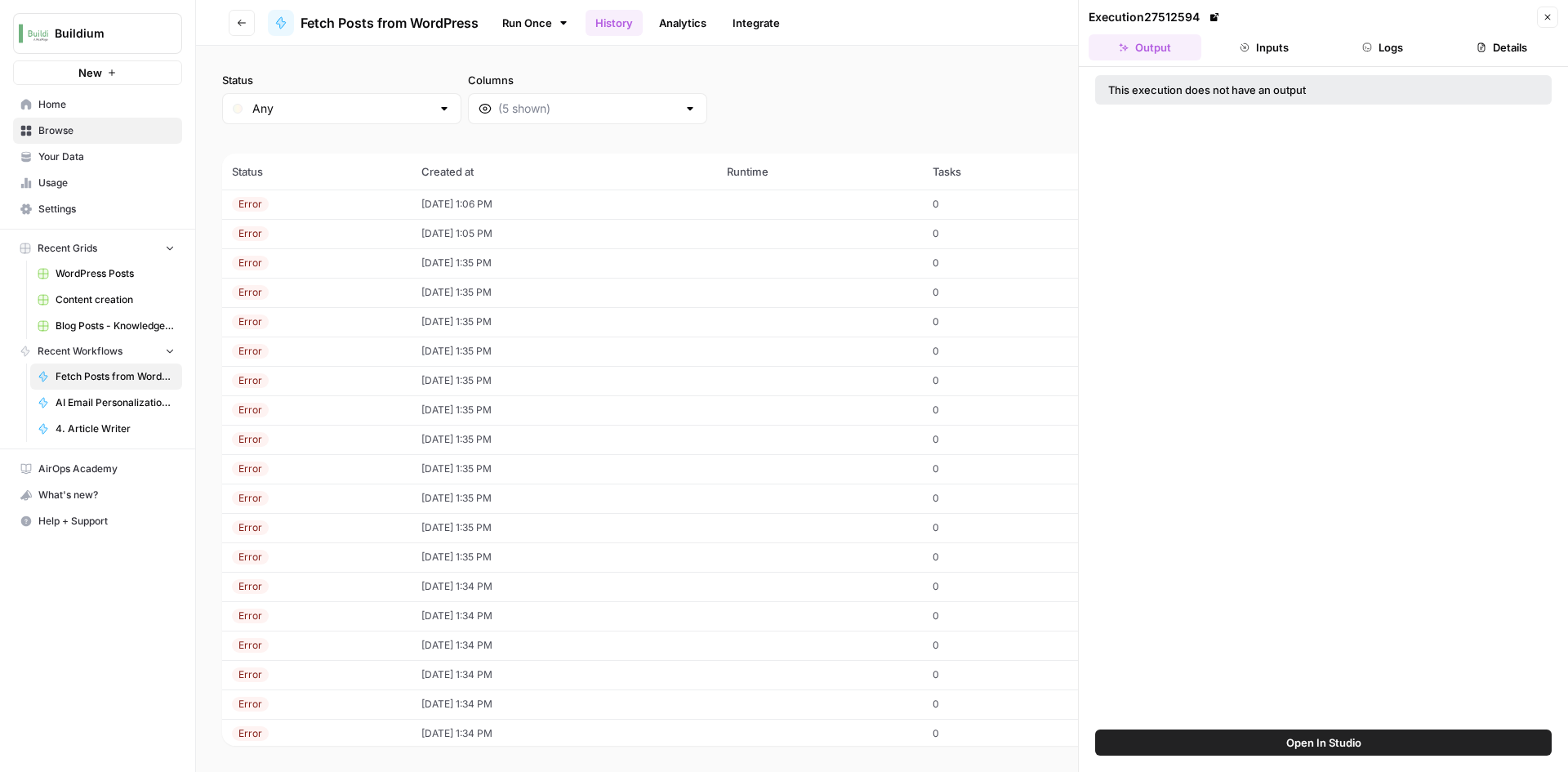
click at [1380, 44] on button "Logs" at bounding box center [1383, 48] width 112 height 26
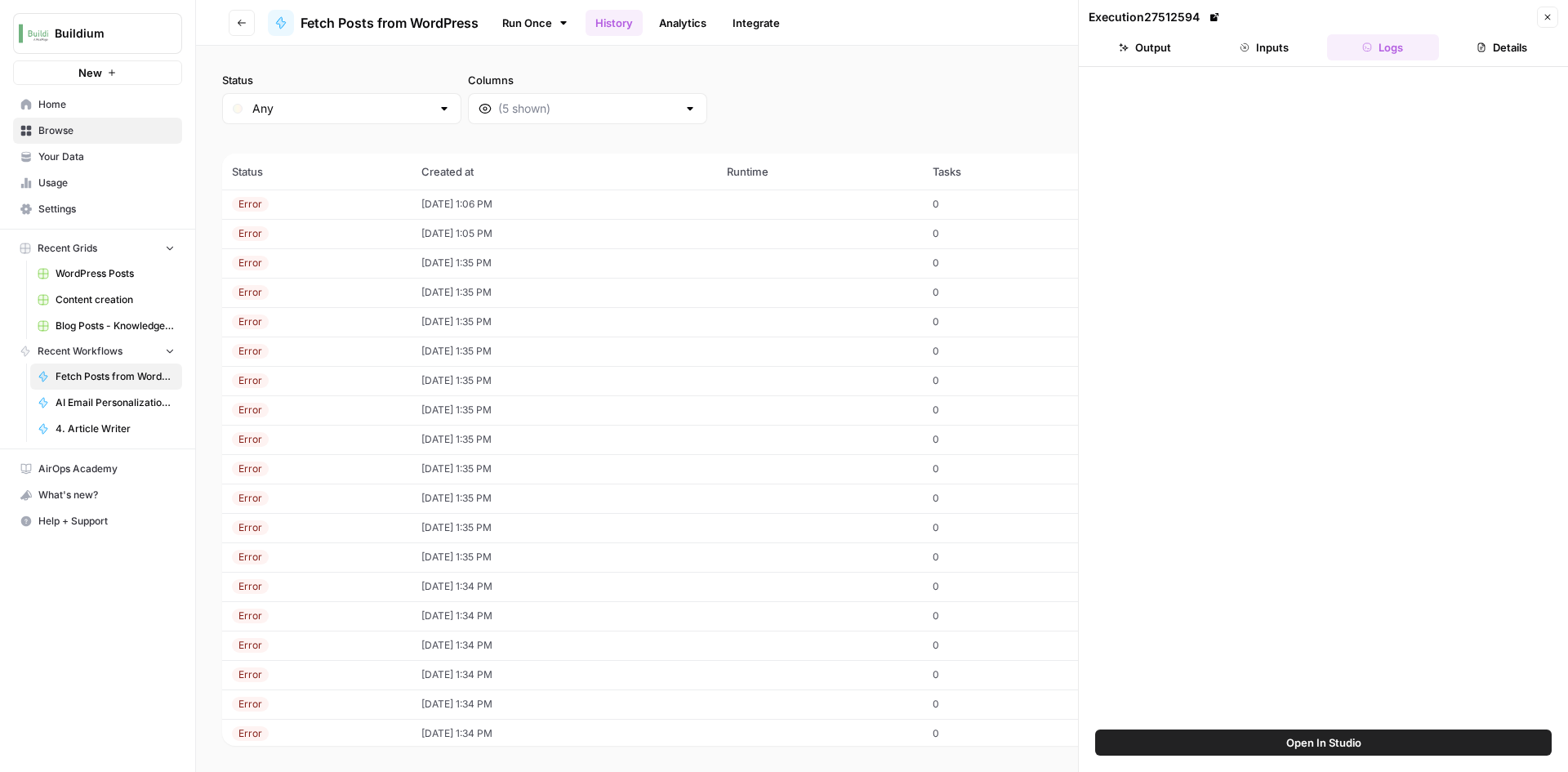
drag, startPoint x: 1411, startPoint y: 43, endPoint x: 1458, endPoint y: 46, distance: 47.1
click at [1413, 46] on button "Logs" at bounding box center [1383, 48] width 112 height 26
click at [1471, 46] on button "Details" at bounding box center [1501, 48] width 112 height 26
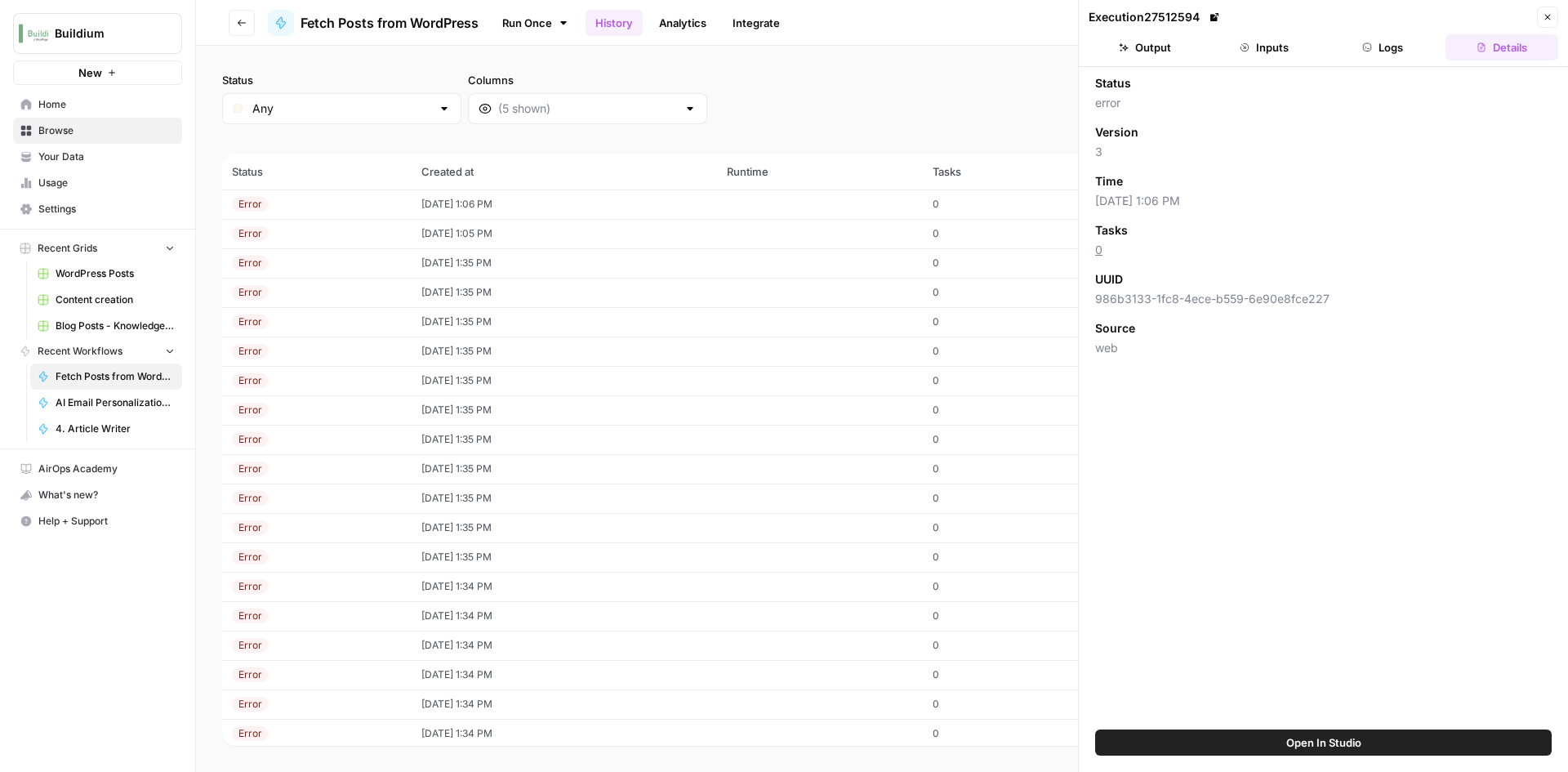
click at [1190, 49] on button "Output" at bounding box center [1145, 48] width 112 height 26
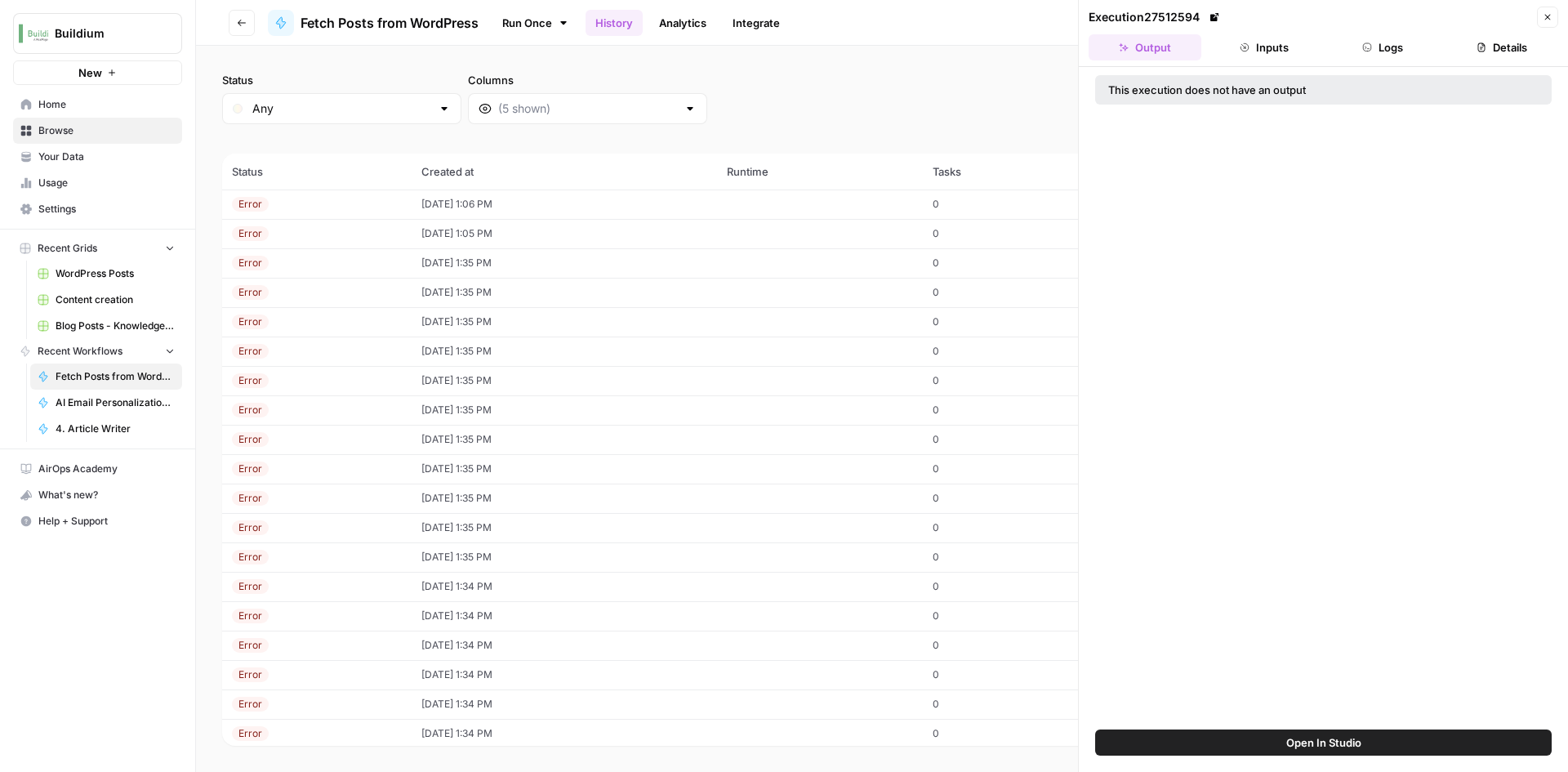
click at [533, 24] on link "Run Once" at bounding box center [535, 23] width 88 height 27
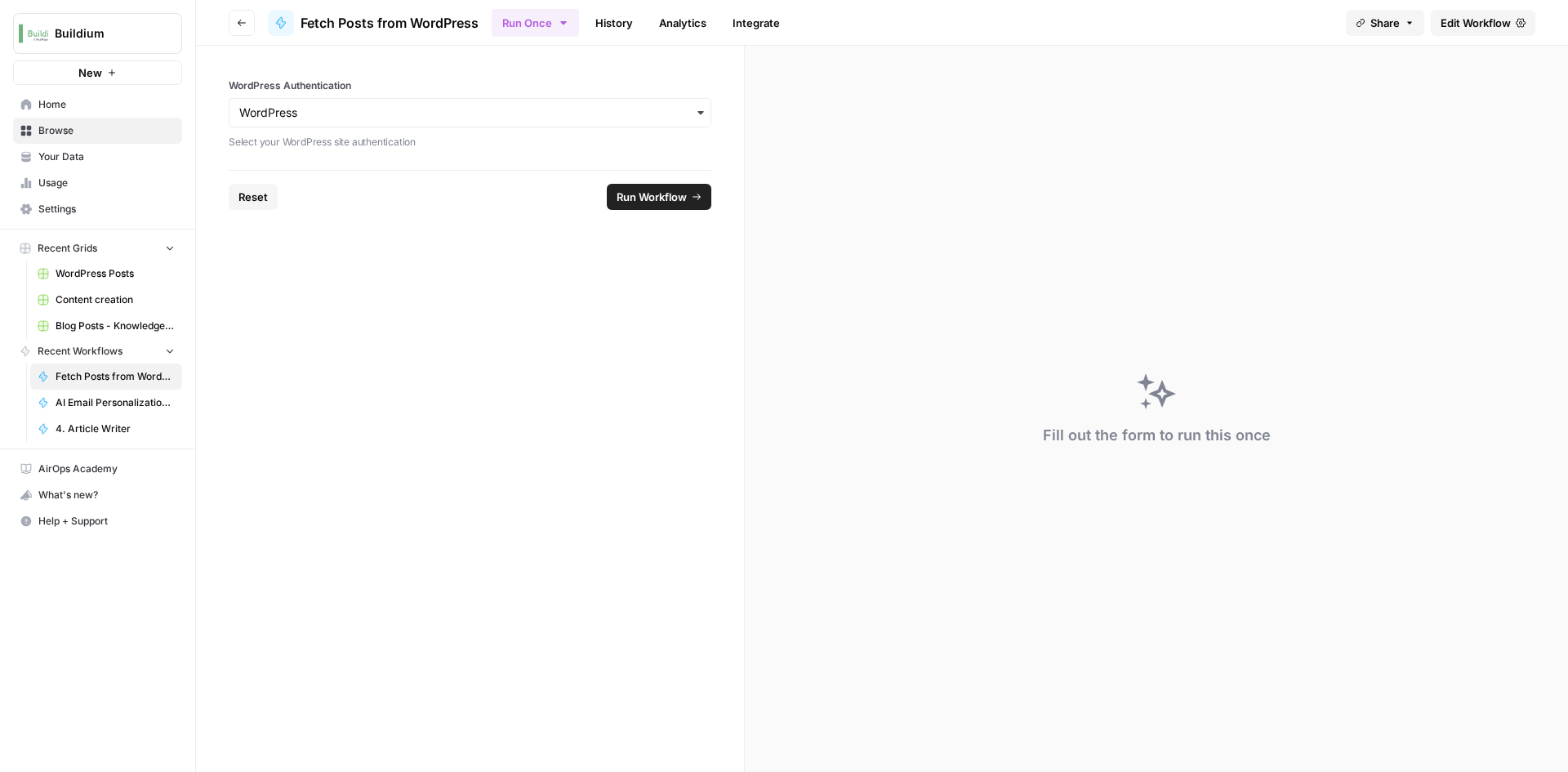
click at [659, 193] on span "Run Workflow" at bounding box center [652, 196] width 70 height 16
click at [1447, 25] on span "Edit Workflow" at bounding box center [1476, 23] width 70 height 16
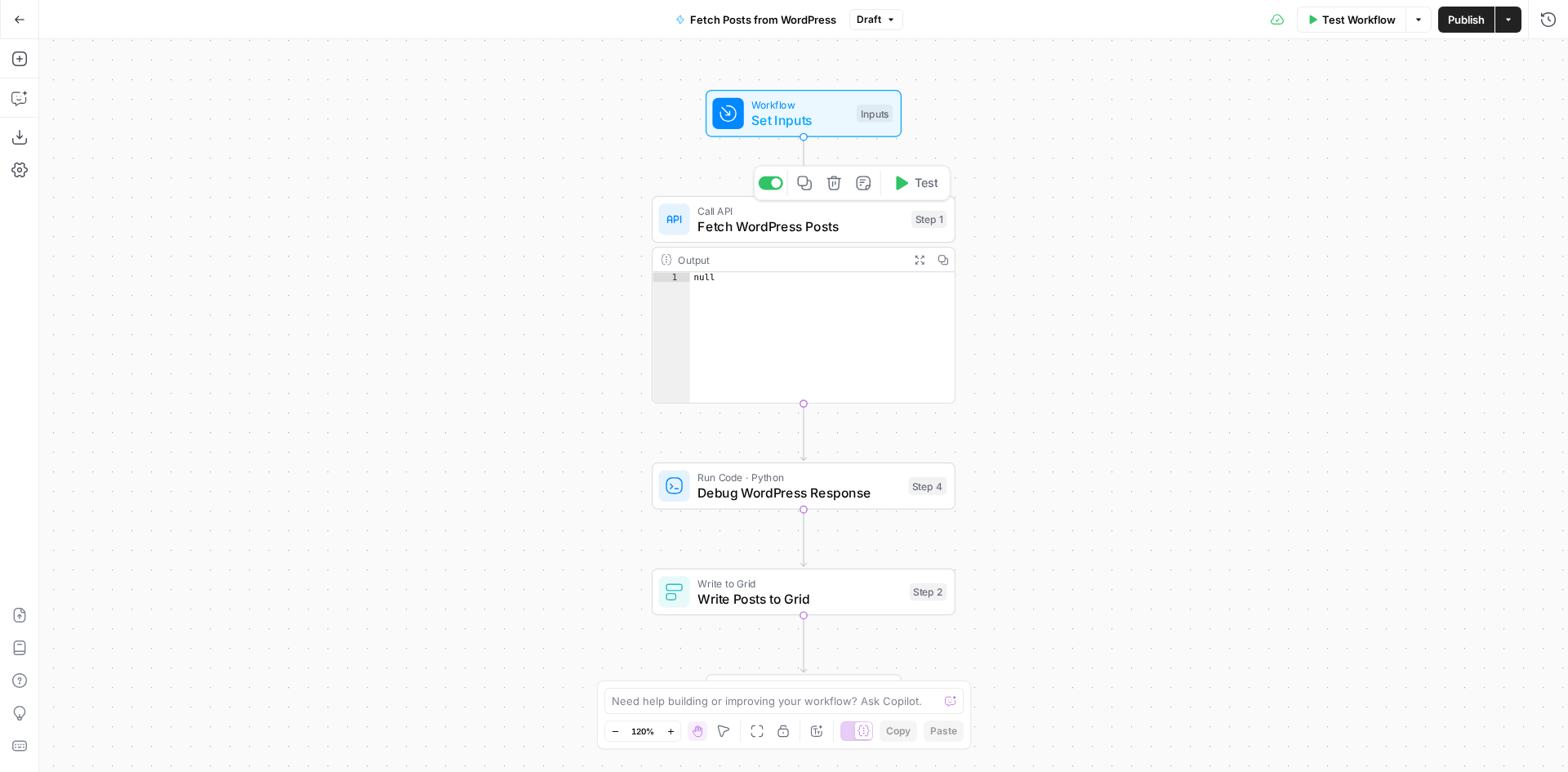
click at [778, 119] on span "Set Inputs" at bounding box center [800, 120] width 97 height 19
click at [771, 223] on span "Fetch WordPress Posts" at bounding box center [800, 226] width 206 height 19
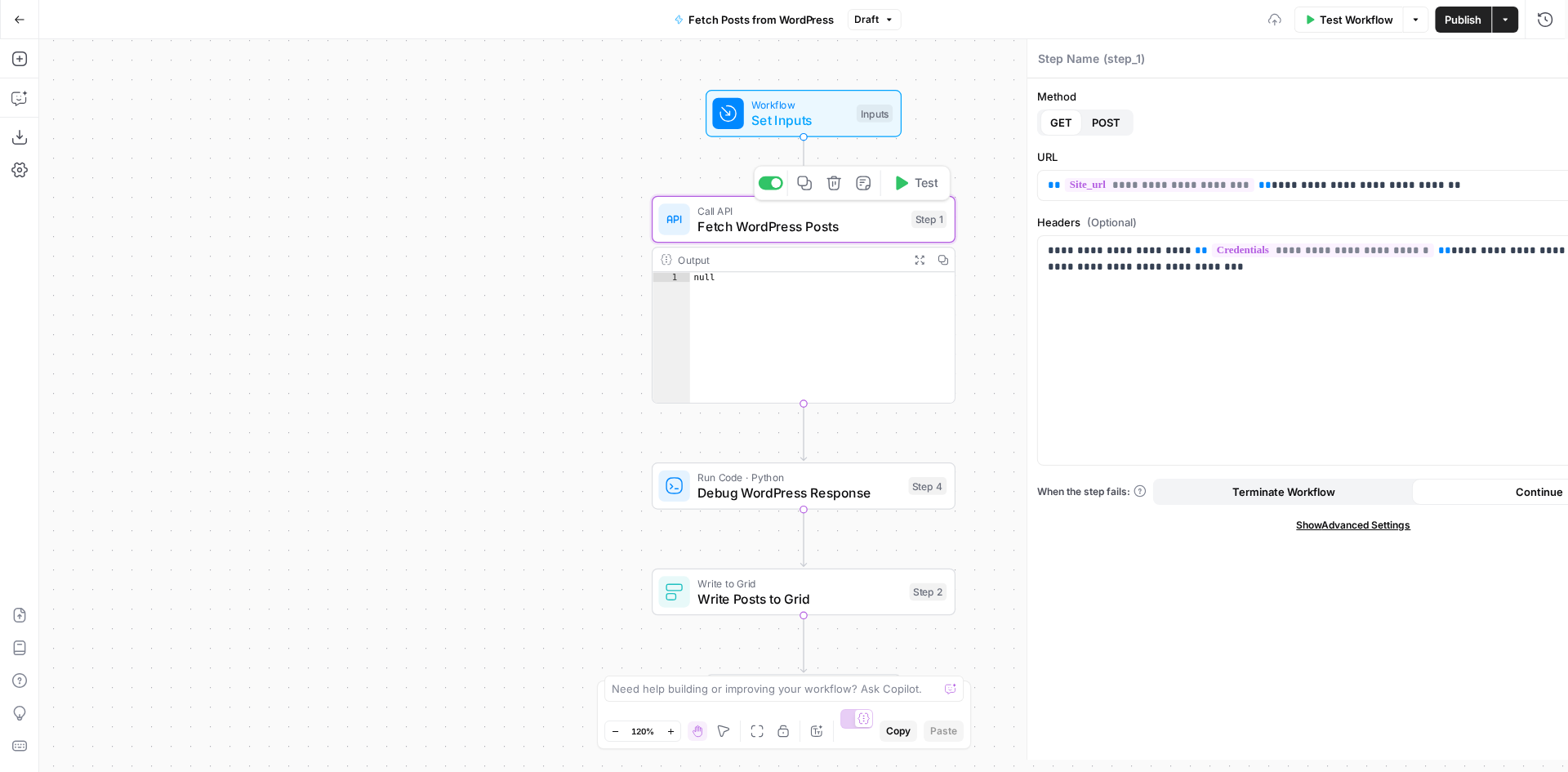
type textarea "Fetch WordPress Posts"
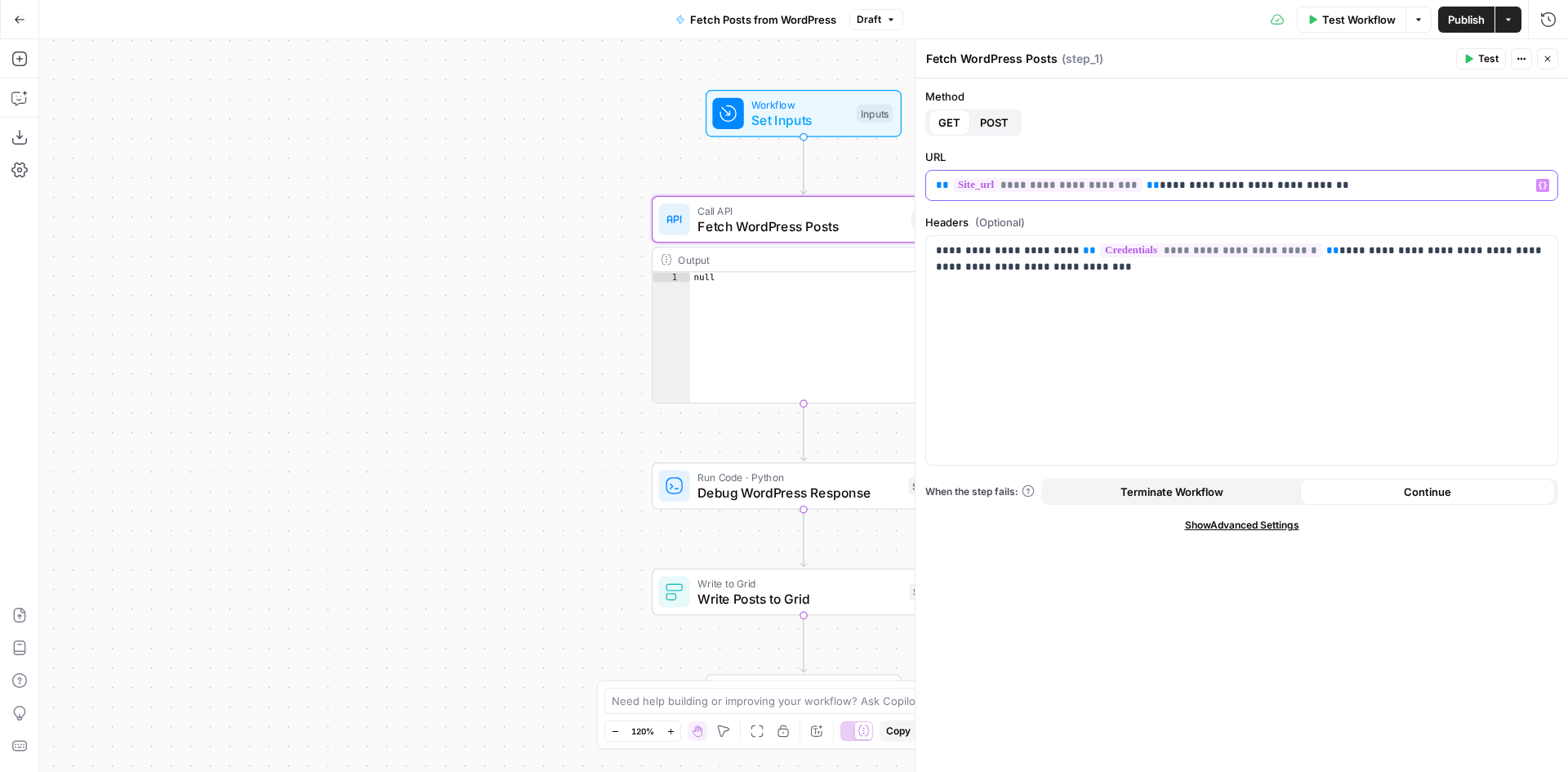
drag, startPoint x: 1340, startPoint y: 186, endPoint x: 913, endPoint y: 188, distance: 427.0
click at [915, 188] on div "**********" at bounding box center [1241, 406] width 653 height 733
drag, startPoint x: 1151, startPoint y: 371, endPoint x: 1180, endPoint y: 336, distance: 45.5
click at [1154, 371] on div "**********" at bounding box center [1242, 350] width 631 height 228
drag, startPoint x: 1306, startPoint y: 188, endPoint x: 923, endPoint y: 185, distance: 383.0
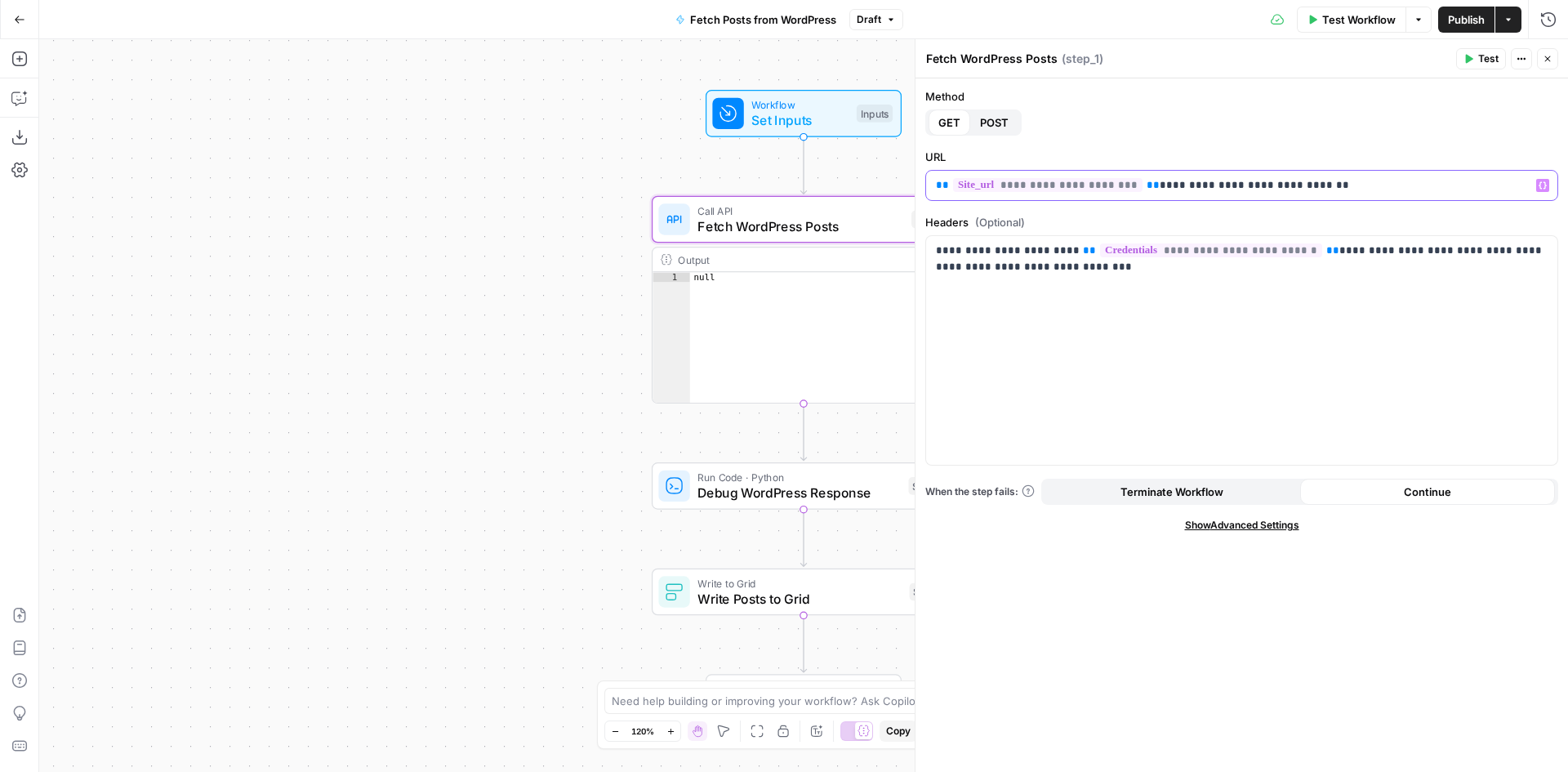
click at [923, 185] on div "**********" at bounding box center [1241, 406] width 653 height 733
click at [1097, 150] on label "URL" at bounding box center [1242, 157] width 633 height 16
click at [1466, 26] on button "Publish" at bounding box center [1467, 19] width 57 height 26
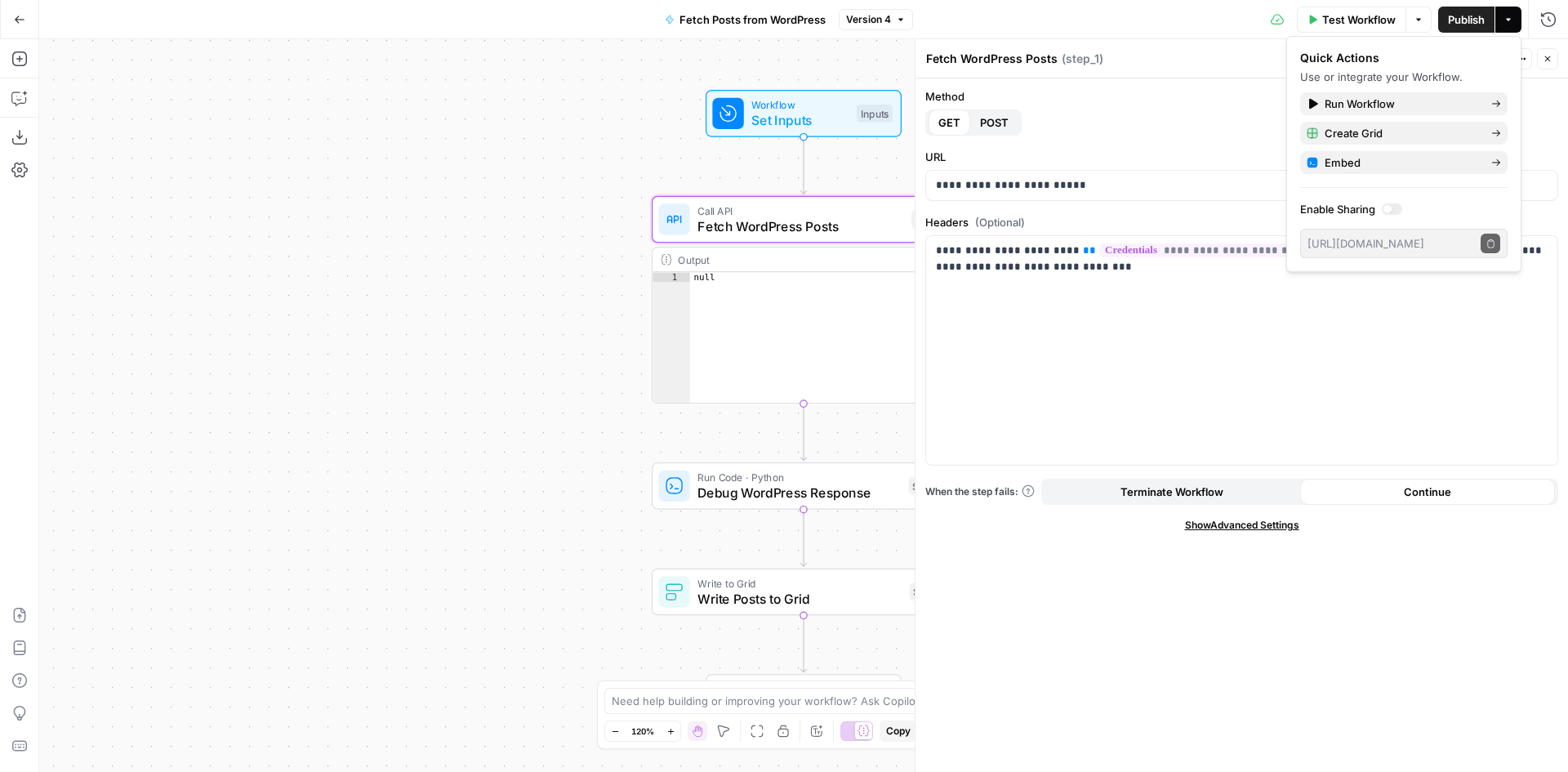
click at [1250, 137] on div "**********" at bounding box center [1242, 425] width 652 height 693
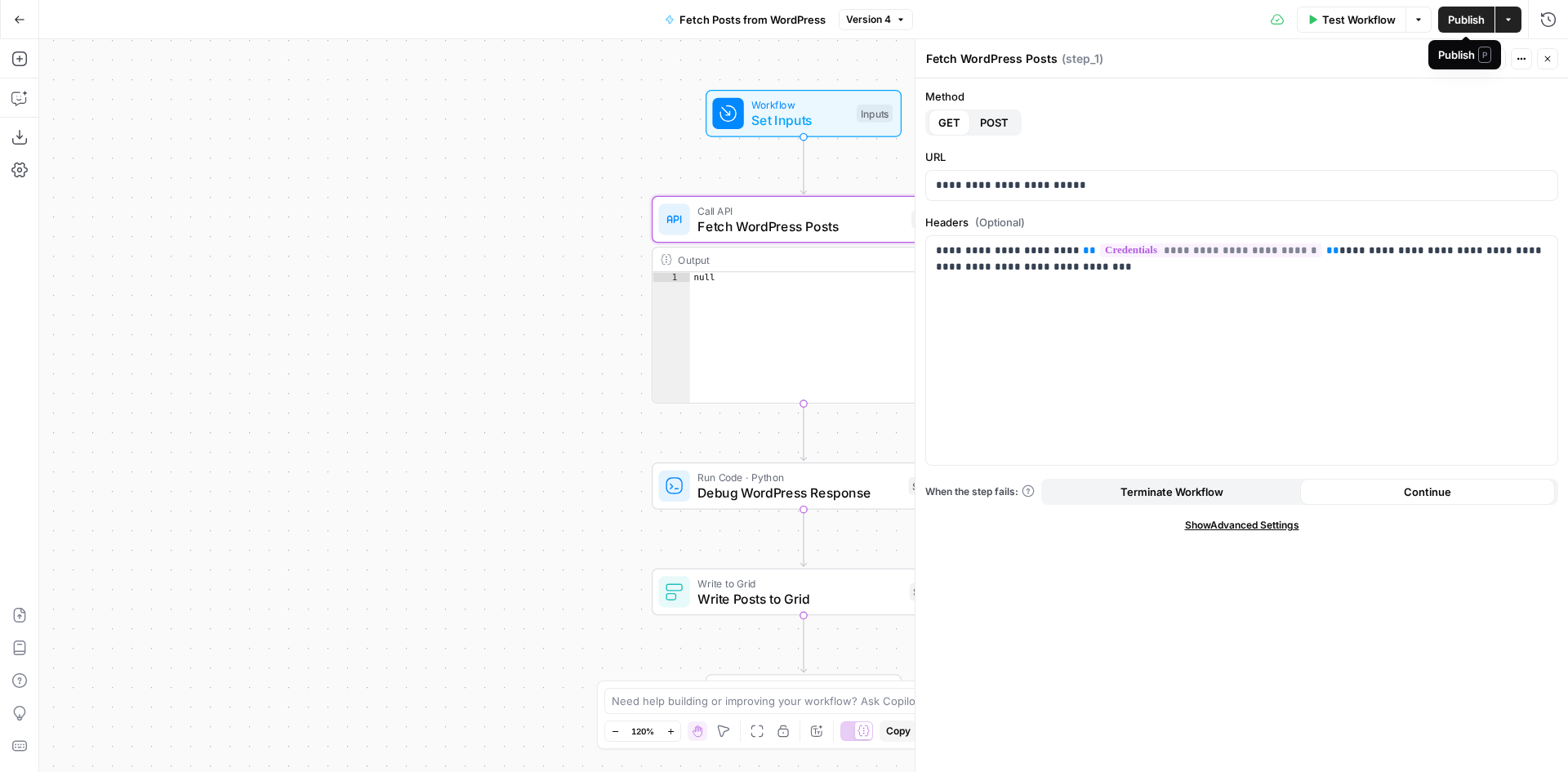
click at [1361, 15] on span "Test Workflow" at bounding box center [1359, 20] width 73 height 16
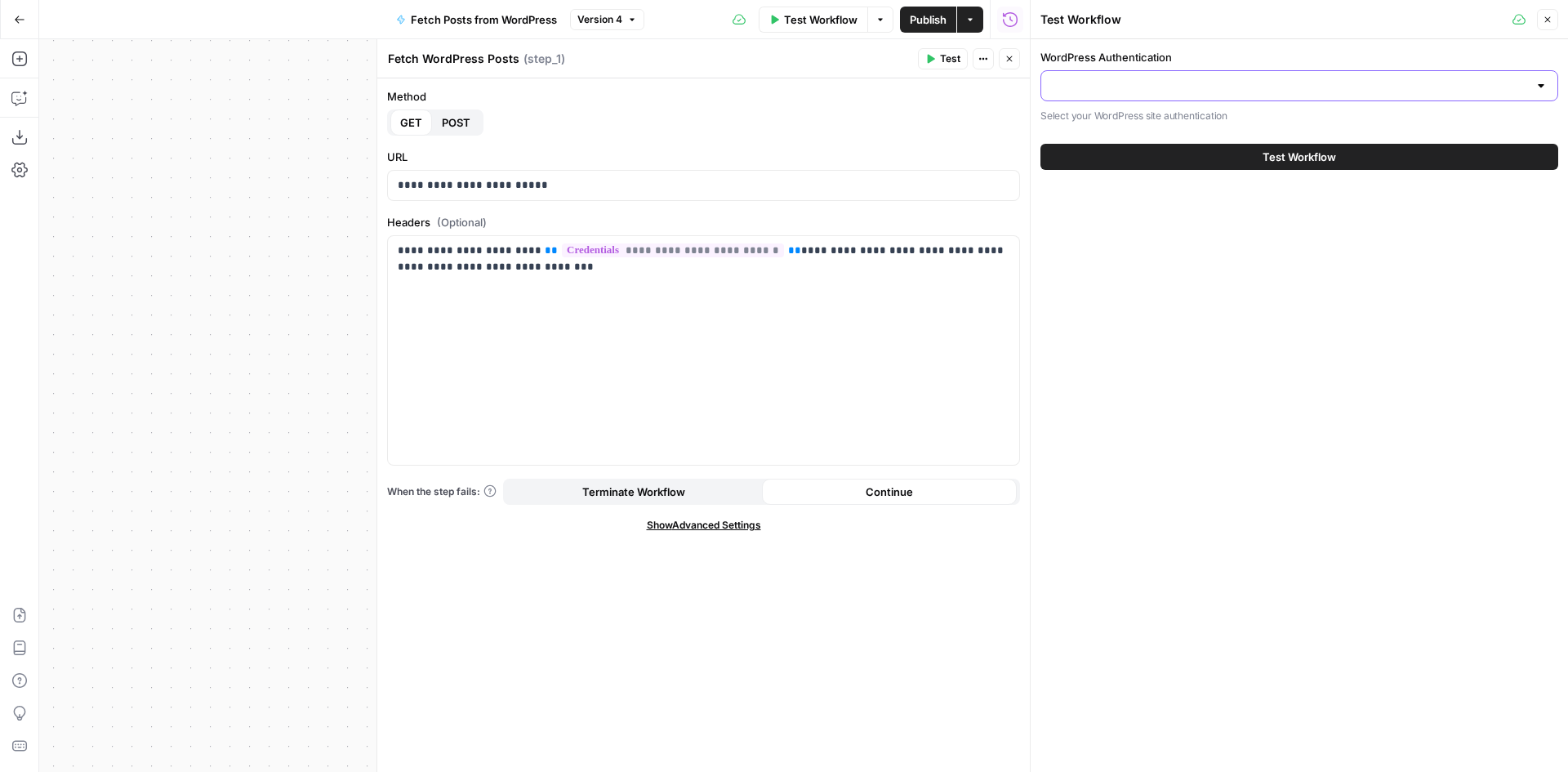
click at [1219, 86] on input "WordPress Authentication" at bounding box center [1289, 86] width 477 height 16
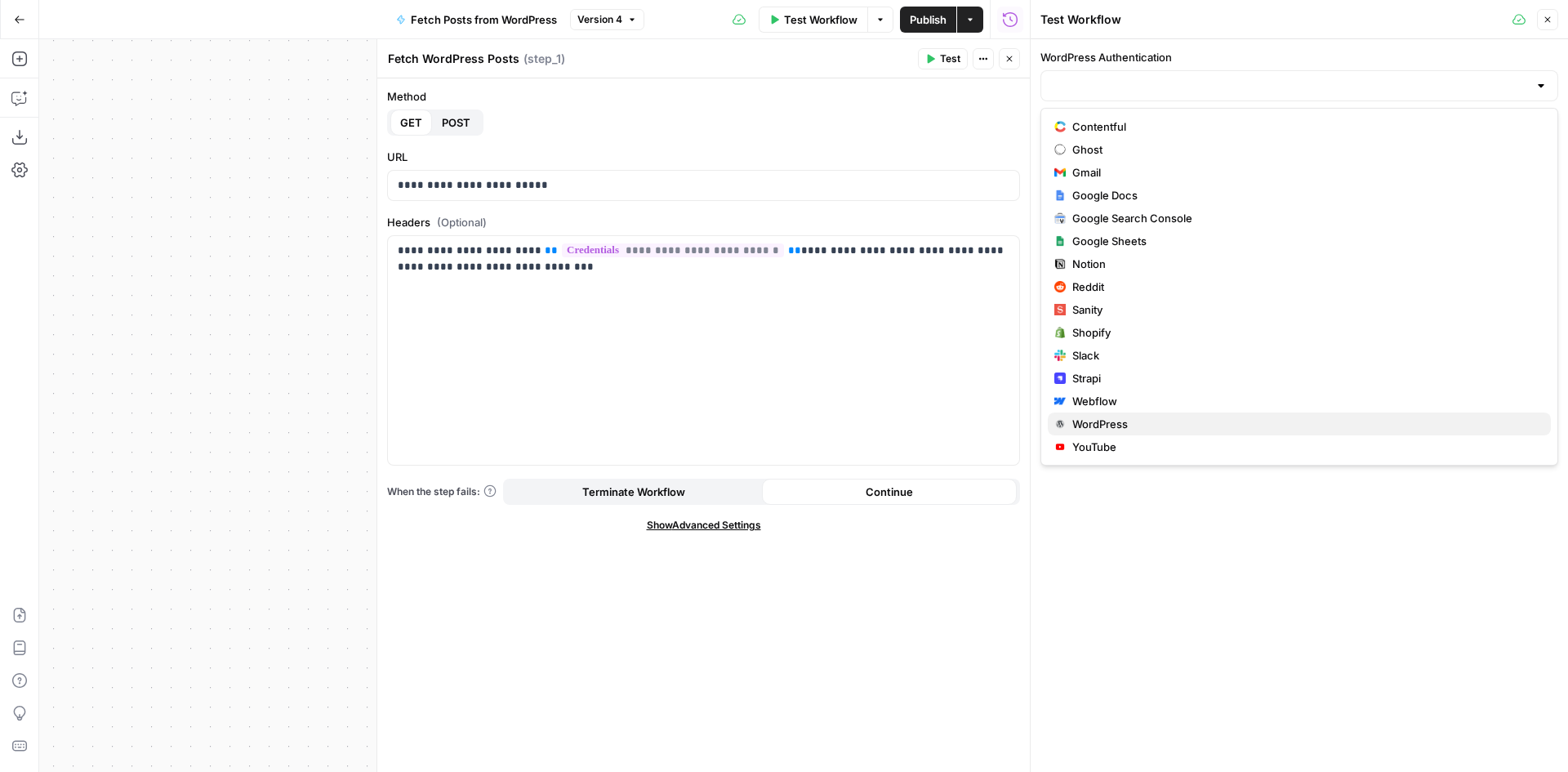
click at [1157, 427] on span "WordPress" at bounding box center [1306, 424] width 466 height 16
type input "WordPress"
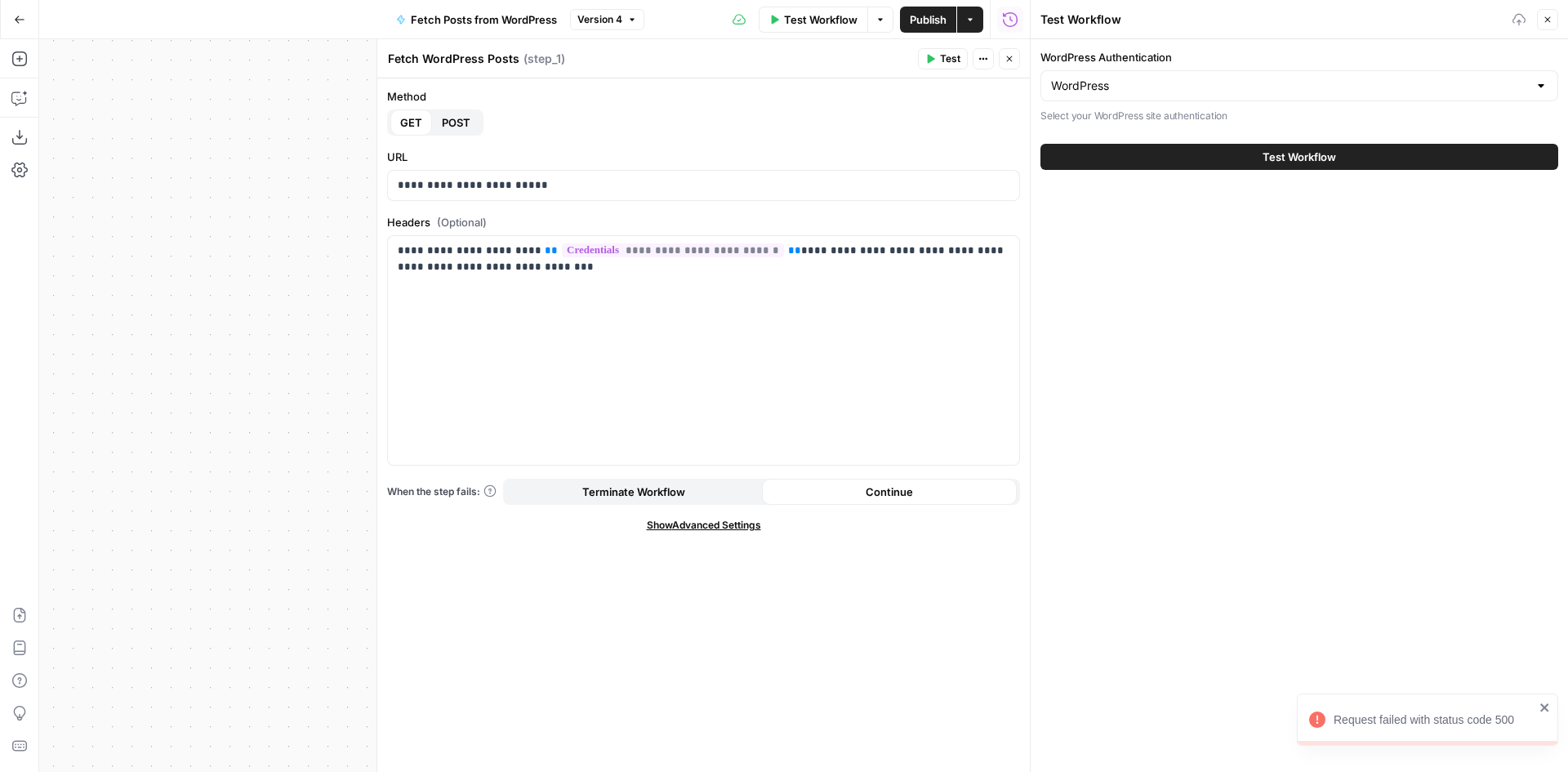
click at [1184, 158] on button "Test Workflow" at bounding box center [1299, 156] width 518 height 26
click at [1257, 151] on button "Test Workflow" at bounding box center [1299, 156] width 518 height 26
drag, startPoint x: 522, startPoint y: 271, endPoint x: 374, endPoint y: 250, distance: 149.5
click at [376, 250] on div "**********" at bounding box center [703, 406] width 653 height 733
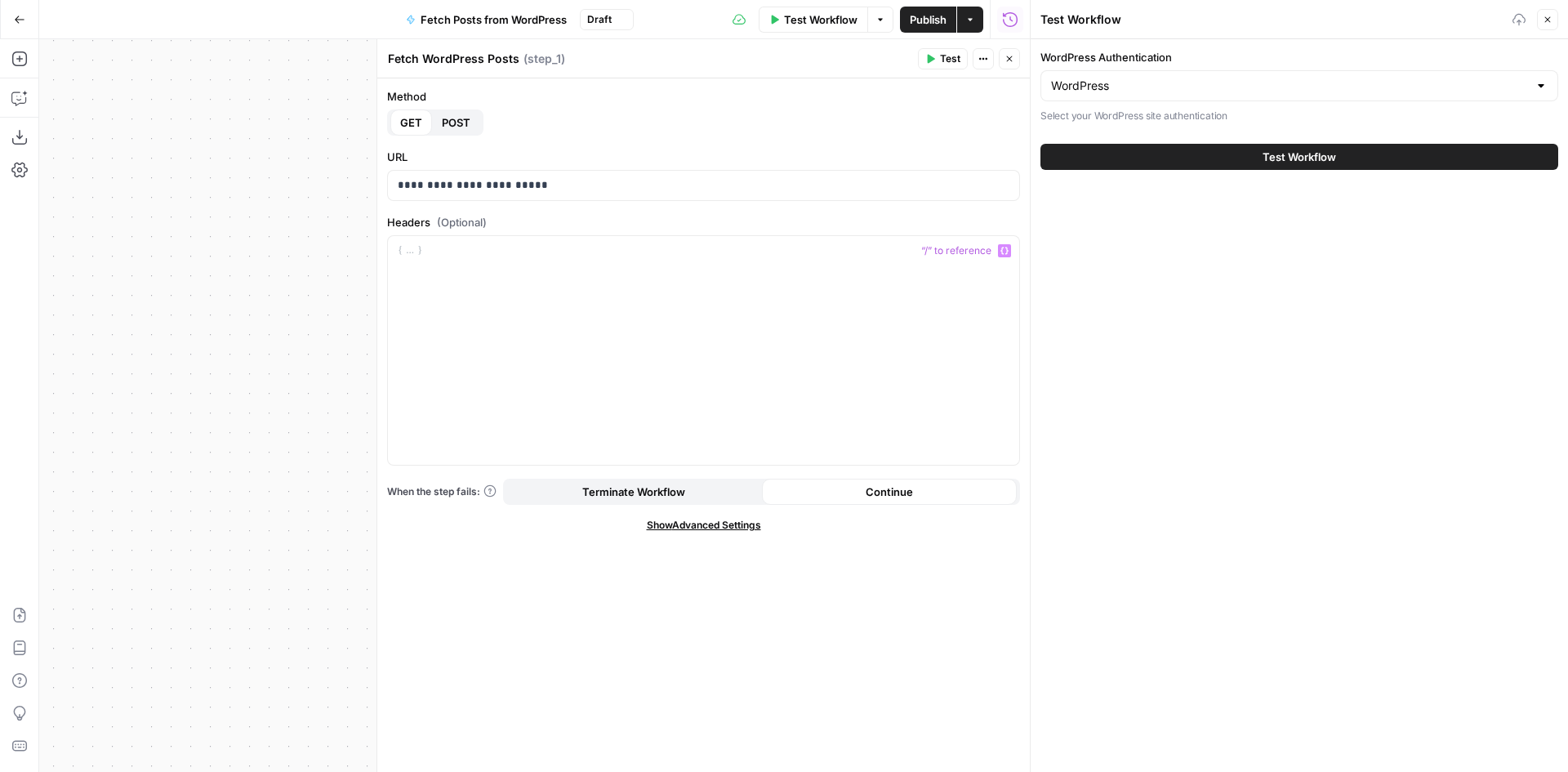
click at [1148, 395] on div "WordPress Authentication WordPress Select your WordPress site authentication Te…" at bounding box center [1299, 406] width 537 height 733
click at [816, 18] on span "Test Workflow" at bounding box center [821, 20] width 73 height 16
click at [1136, 151] on button "Test Workflow" at bounding box center [1299, 156] width 518 height 26
drag, startPoint x: 1289, startPoint y: 143, endPoint x: 1296, endPoint y: 157, distance: 15.7
click at [1288, 143] on button "Test Workflow" at bounding box center [1299, 156] width 518 height 26
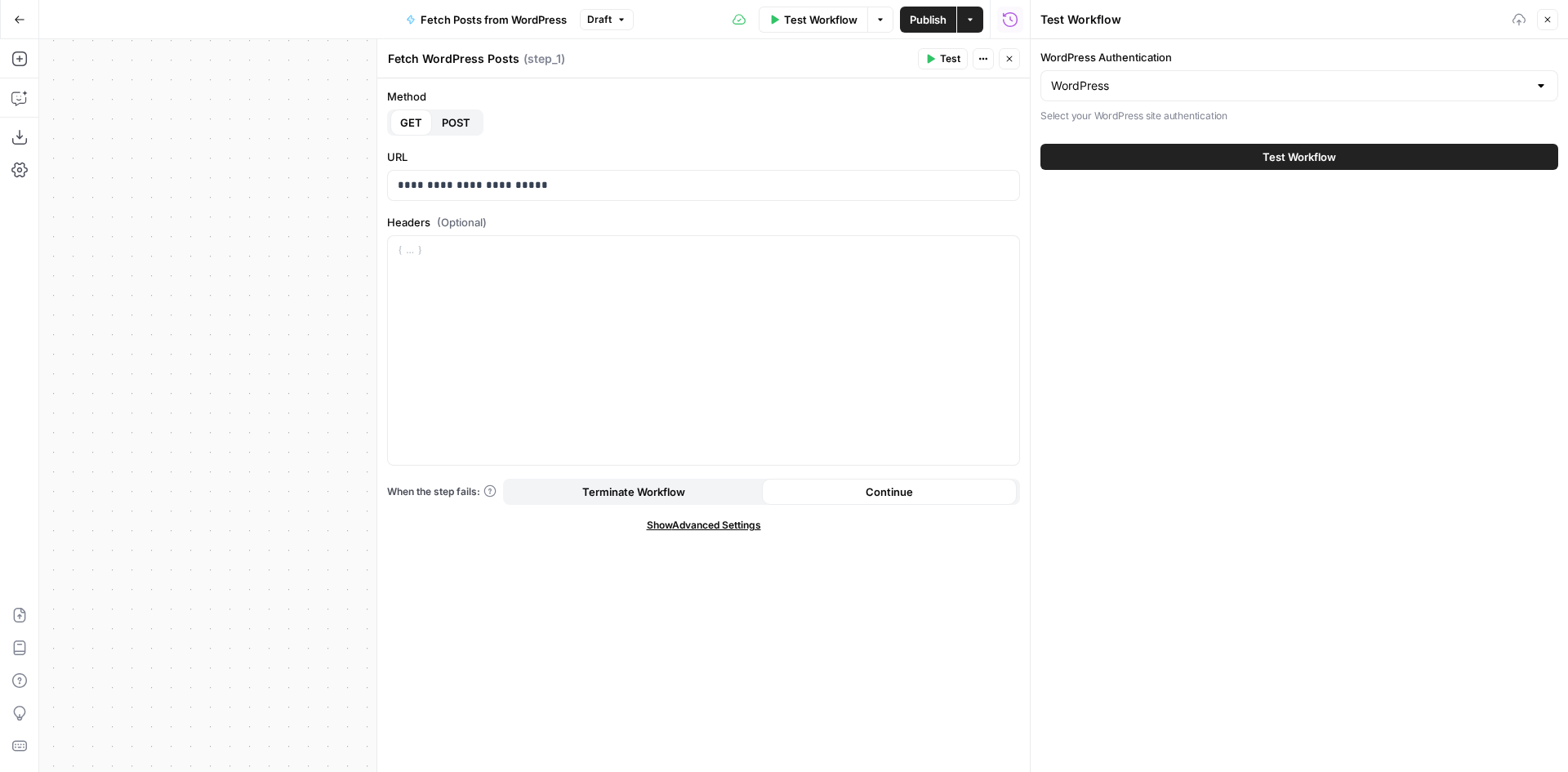
click at [1297, 158] on span "Test Workflow" at bounding box center [1299, 157] width 73 height 16
click at [935, 22] on span "Publish" at bounding box center [928, 20] width 37 height 16
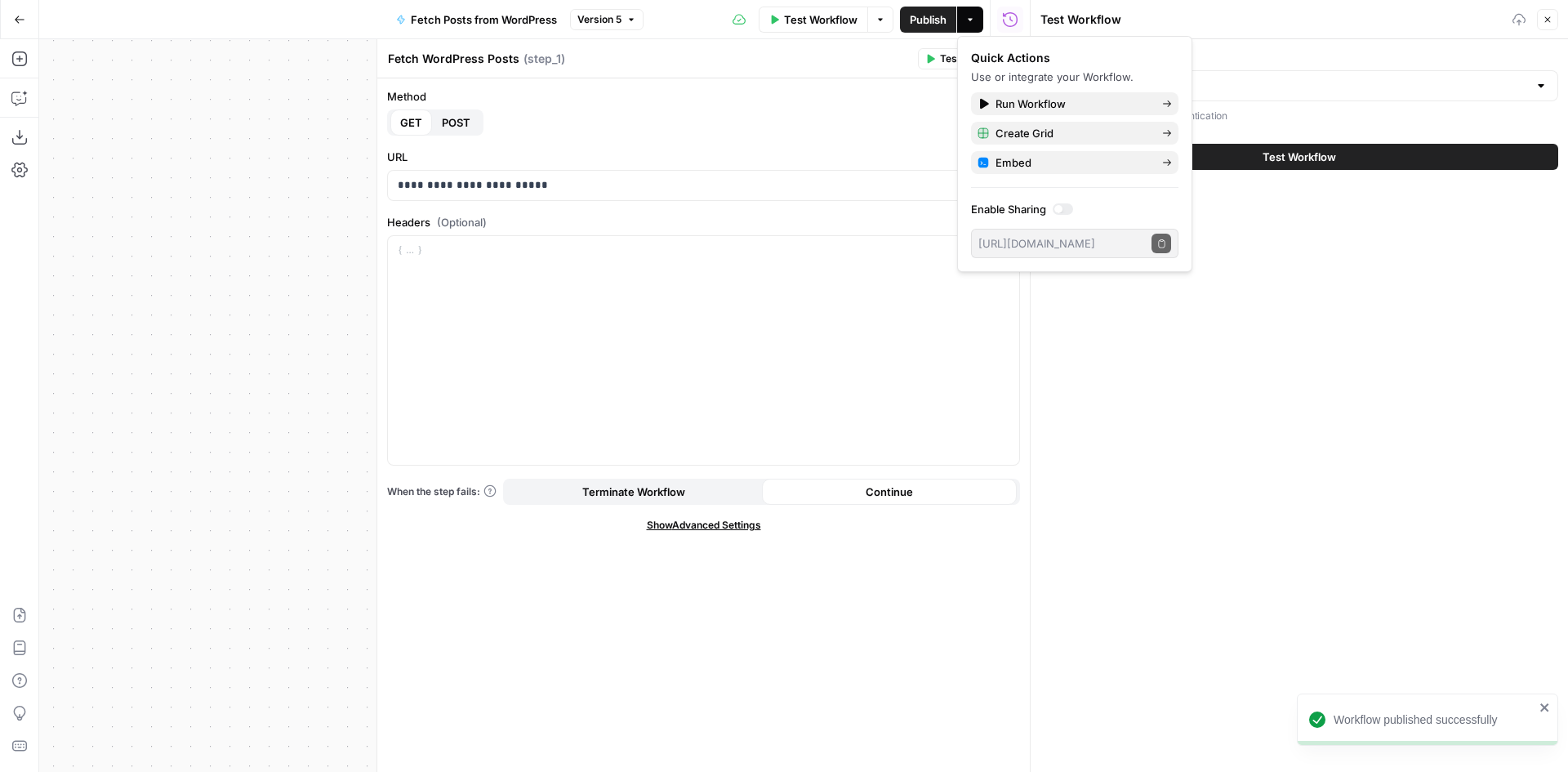
click at [1296, 271] on div "WordPress Authentication WordPress Select your WordPress site authentication Te…" at bounding box center [1299, 406] width 537 height 733
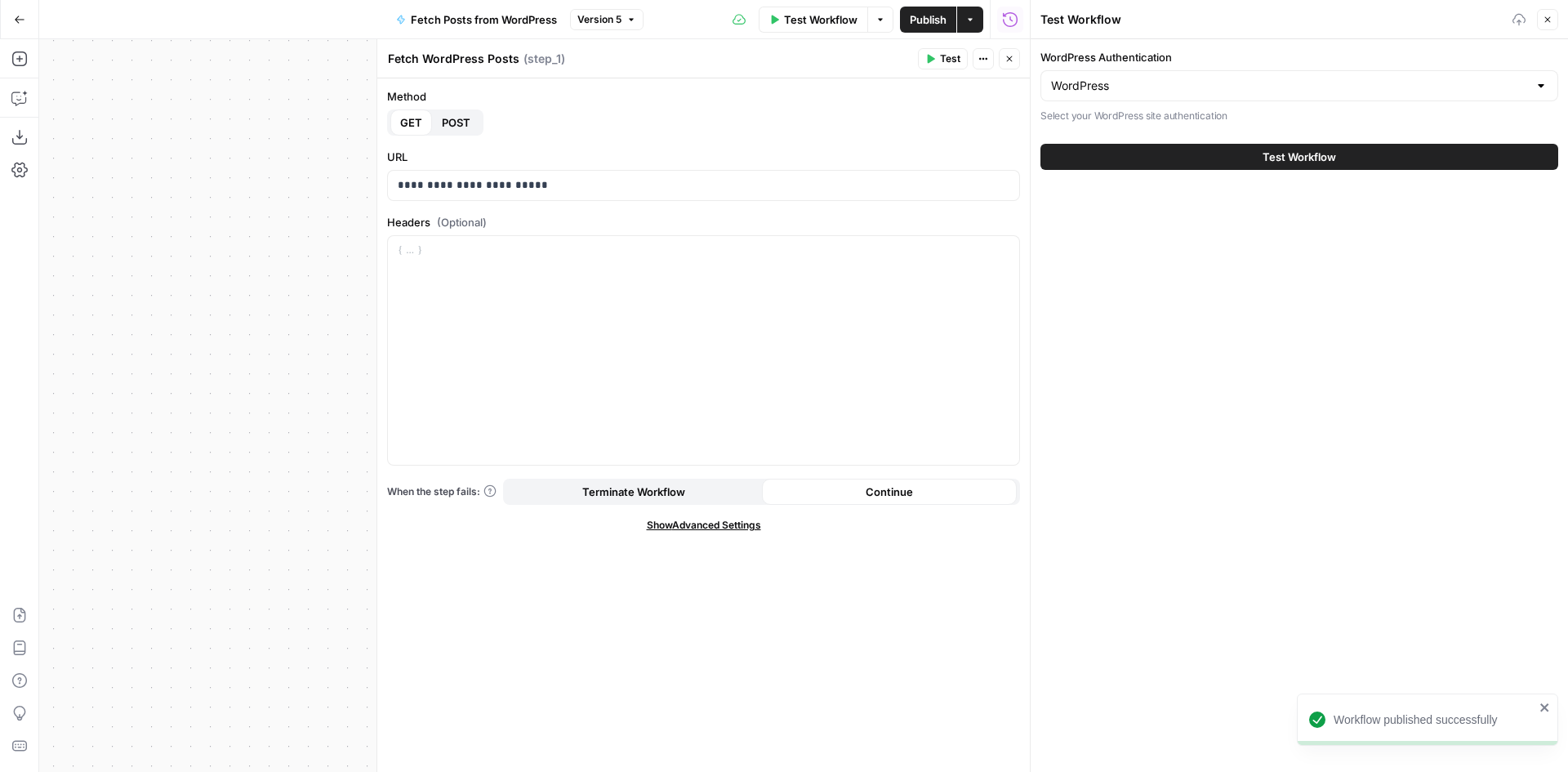
click at [1543, 27] on button "Close" at bounding box center [1547, 19] width 21 height 21
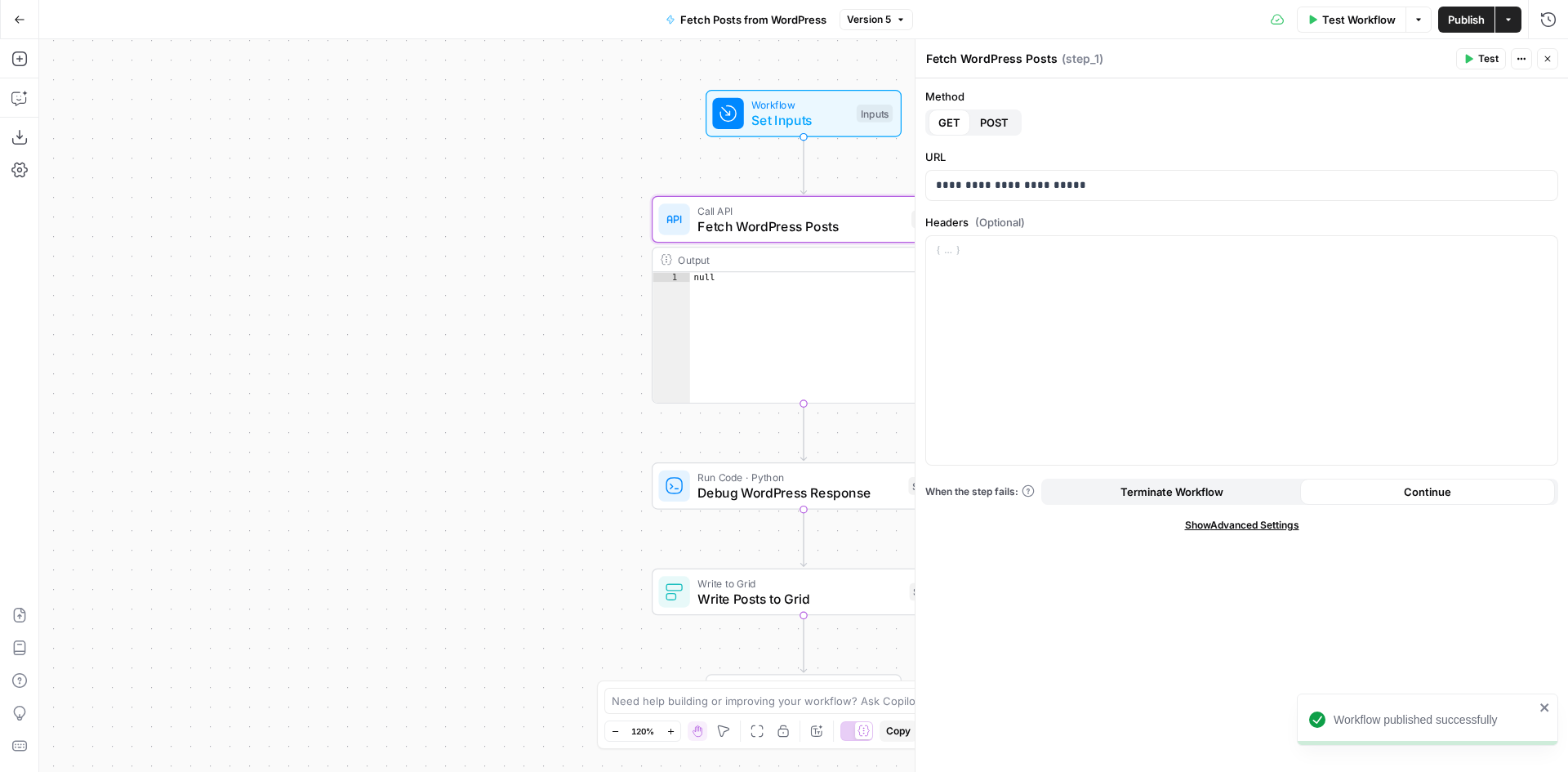
click at [1549, 51] on button "Close" at bounding box center [1547, 58] width 21 height 21
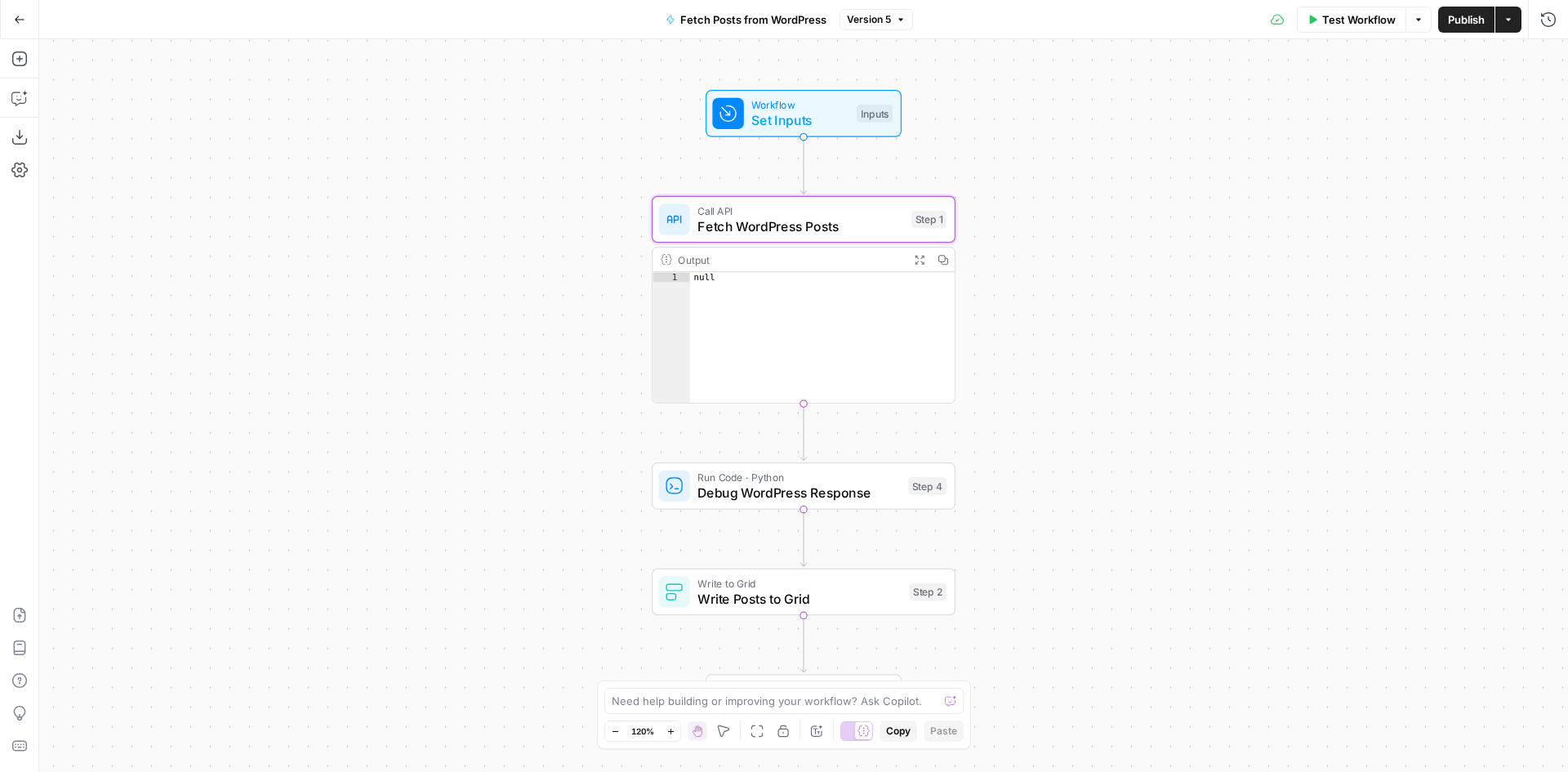
click at [1355, 18] on span "Test Workflow" at bounding box center [1359, 20] width 73 height 16
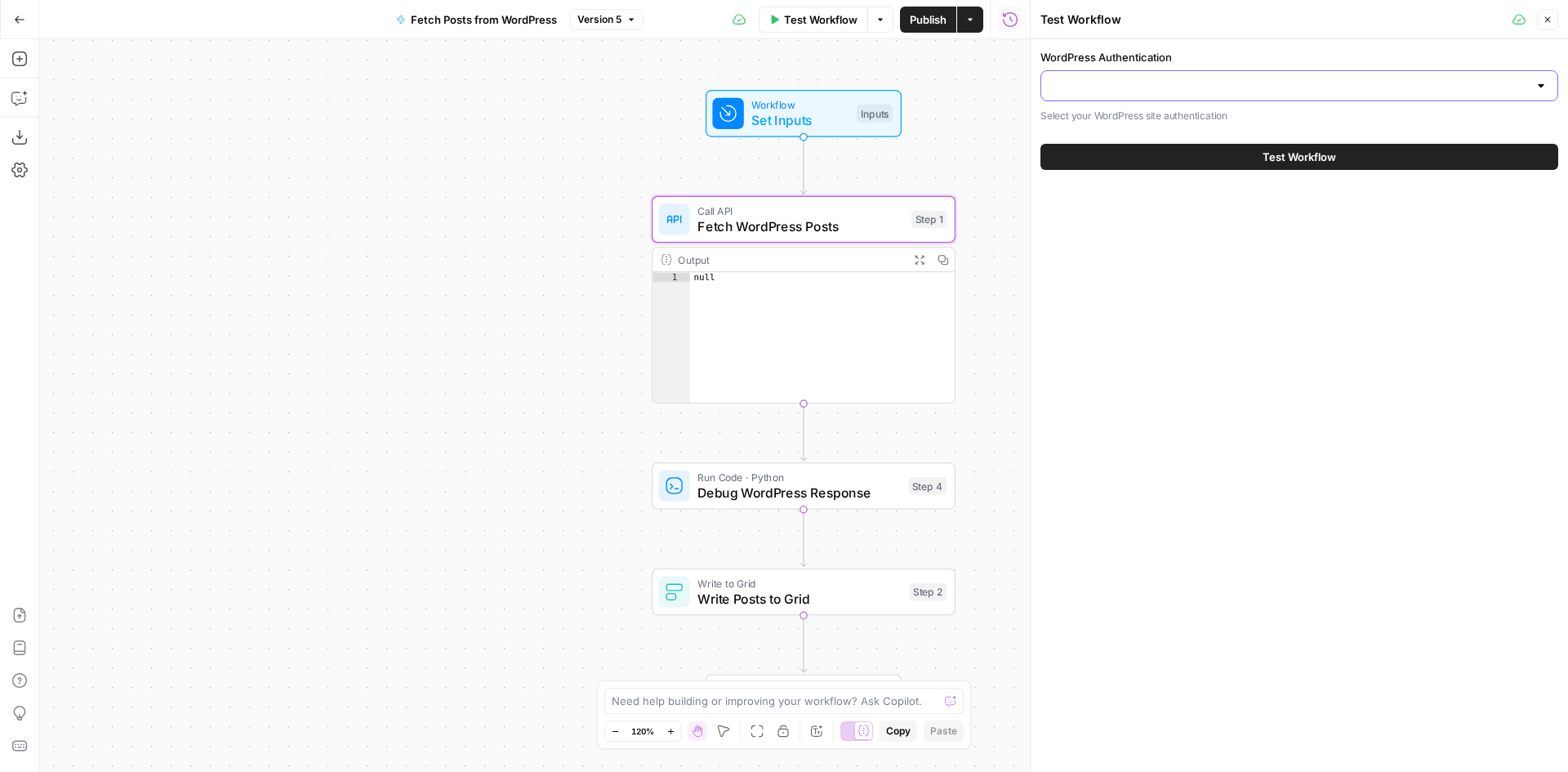
drag, startPoint x: 1221, startPoint y: 88, endPoint x: 1242, endPoint y: 103, distance: 25.8
click at [1222, 89] on input "WordPress Authentication" at bounding box center [1289, 86] width 477 height 16
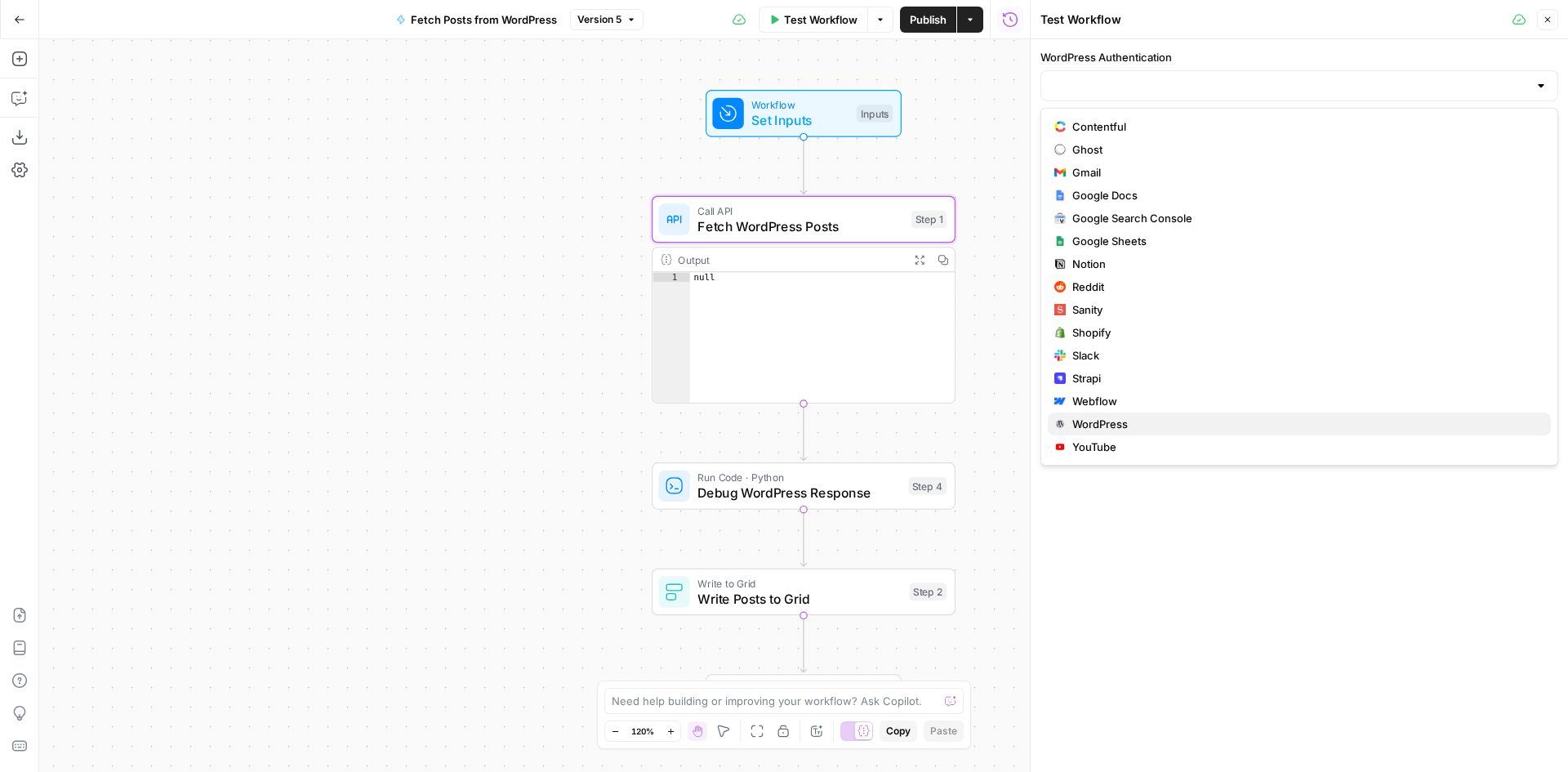
click at [1152, 418] on span "WordPress" at bounding box center [1306, 424] width 466 height 16
type input "WordPress"
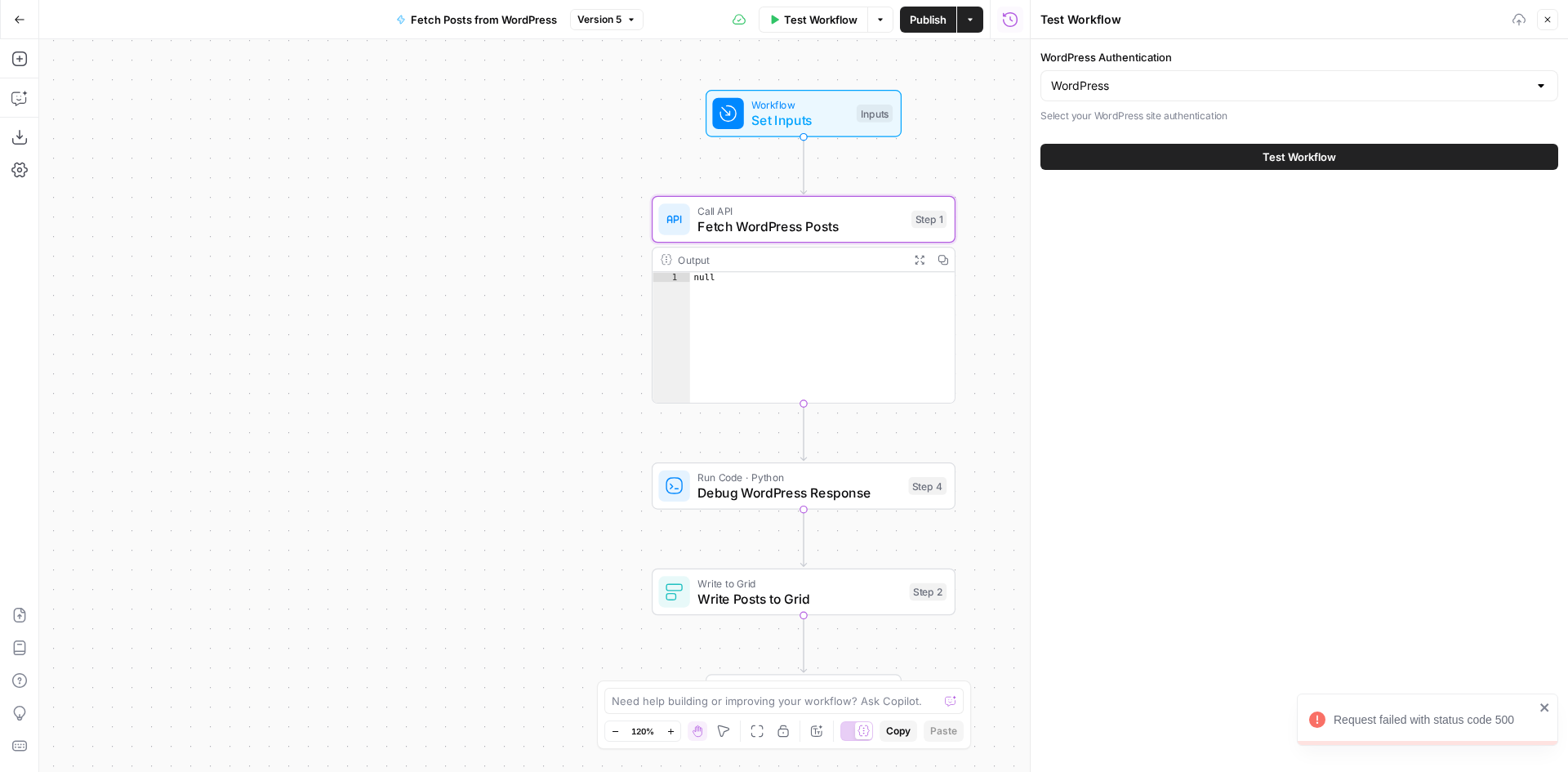
click at [1163, 158] on button "Test Workflow" at bounding box center [1299, 156] width 518 height 26
click at [1108, 147] on button "Test Workflow" at bounding box center [1299, 156] width 518 height 26
click at [1159, 165] on button "Test Workflow" at bounding box center [1299, 156] width 518 height 26
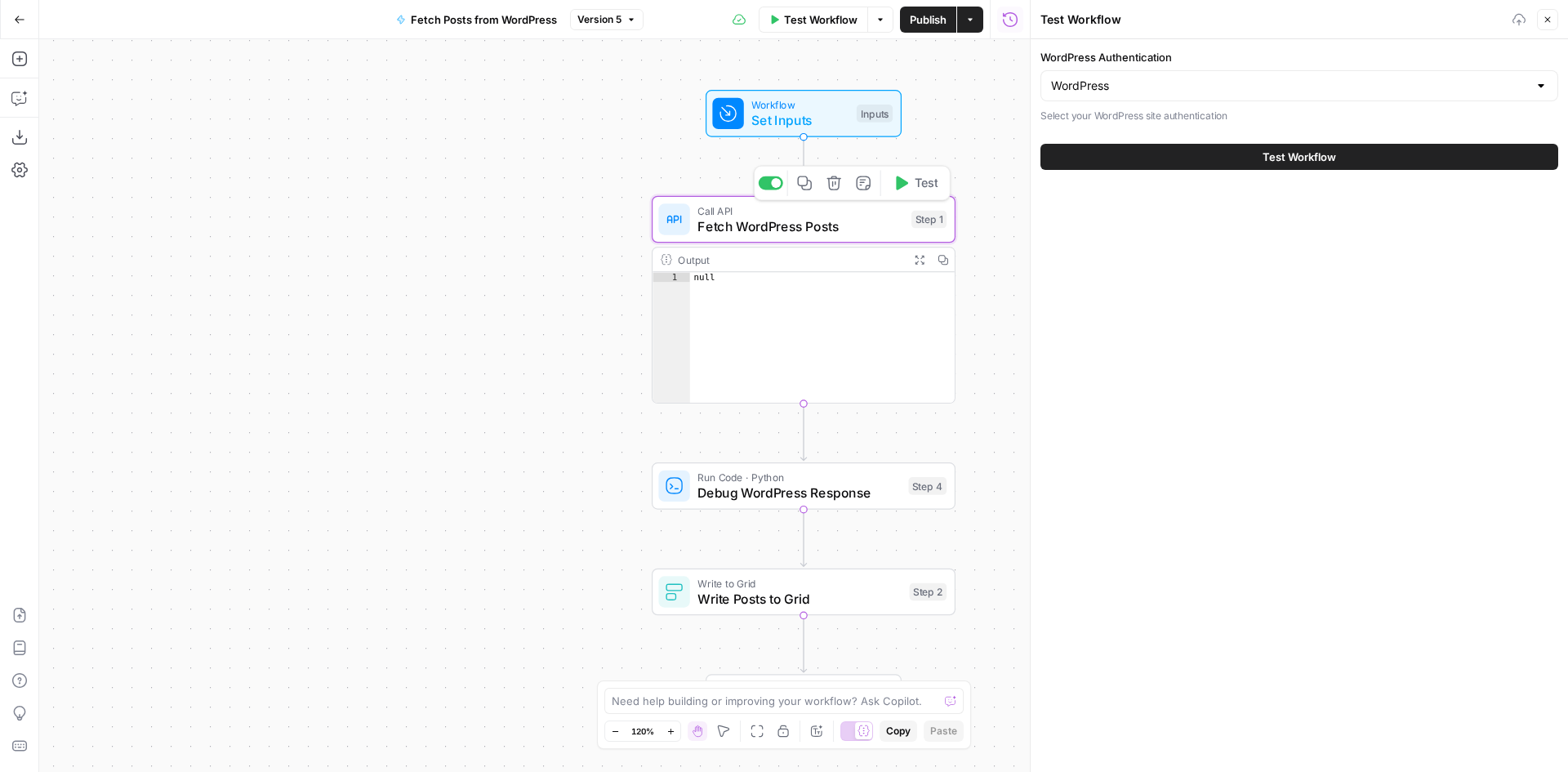
click at [845, 231] on span "Fetch WordPress Posts" at bounding box center [800, 226] width 206 height 19
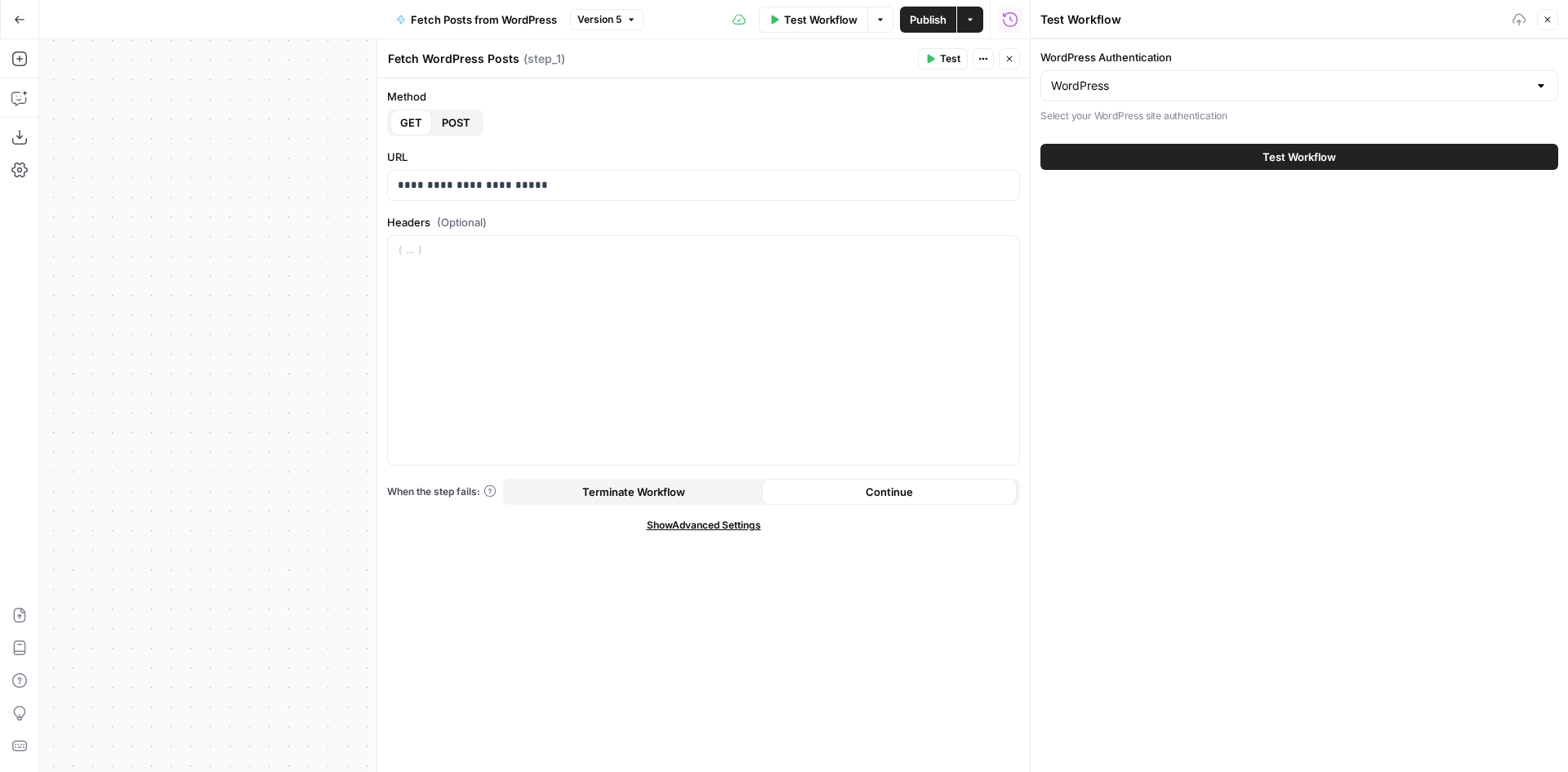
click at [682, 527] on span "Show Advanced Settings" at bounding box center [704, 525] width 114 height 15
click at [682, 527] on span "Hide Advanced Settings" at bounding box center [704, 525] width 111 height 15
click at [1012, 64] on button "Close" at bounding box center [1009, 58] width 21 height 21
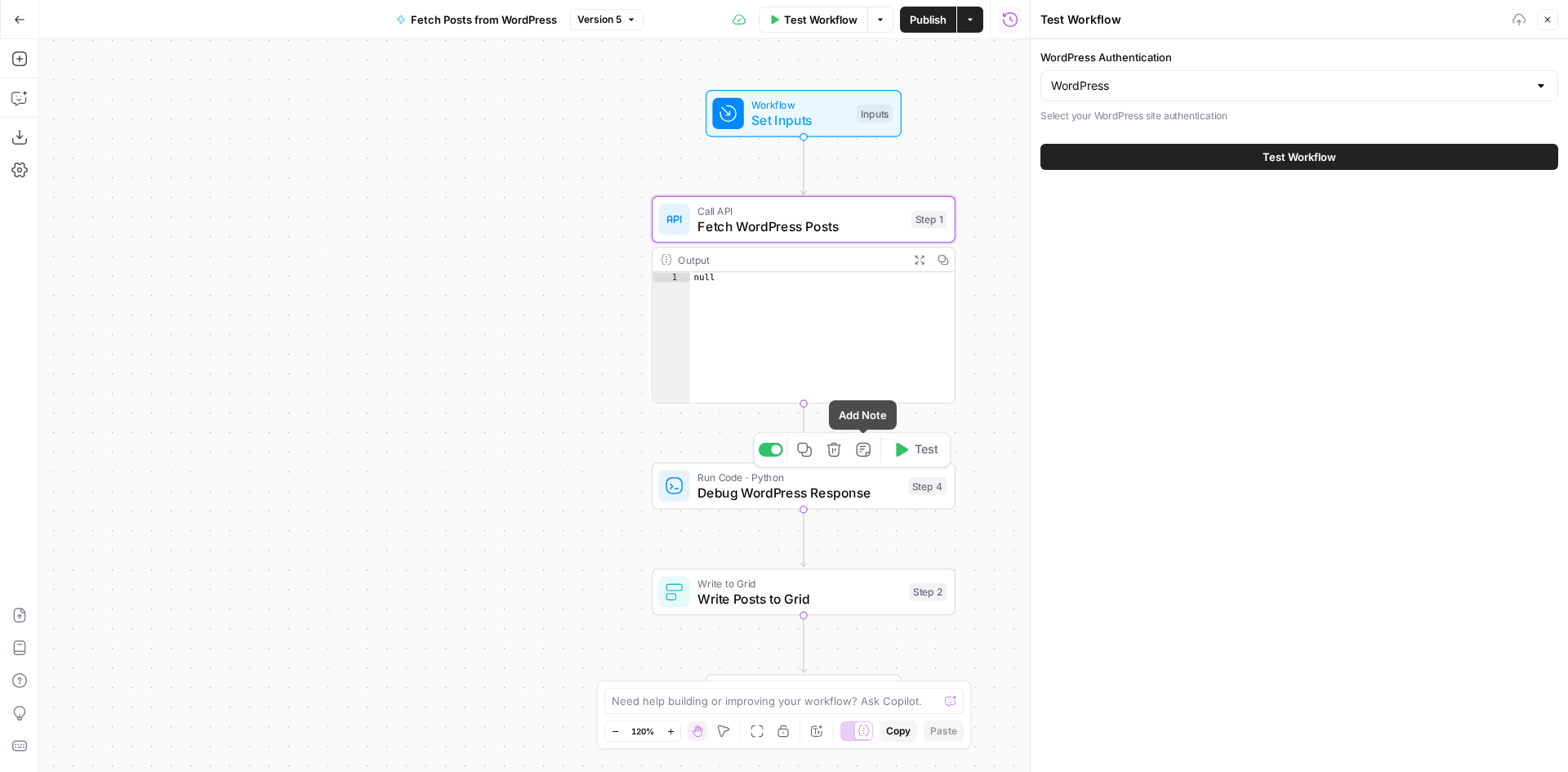
click at [836, 449] on icon "button" at bounding box center [834, 449] width 16 height 16
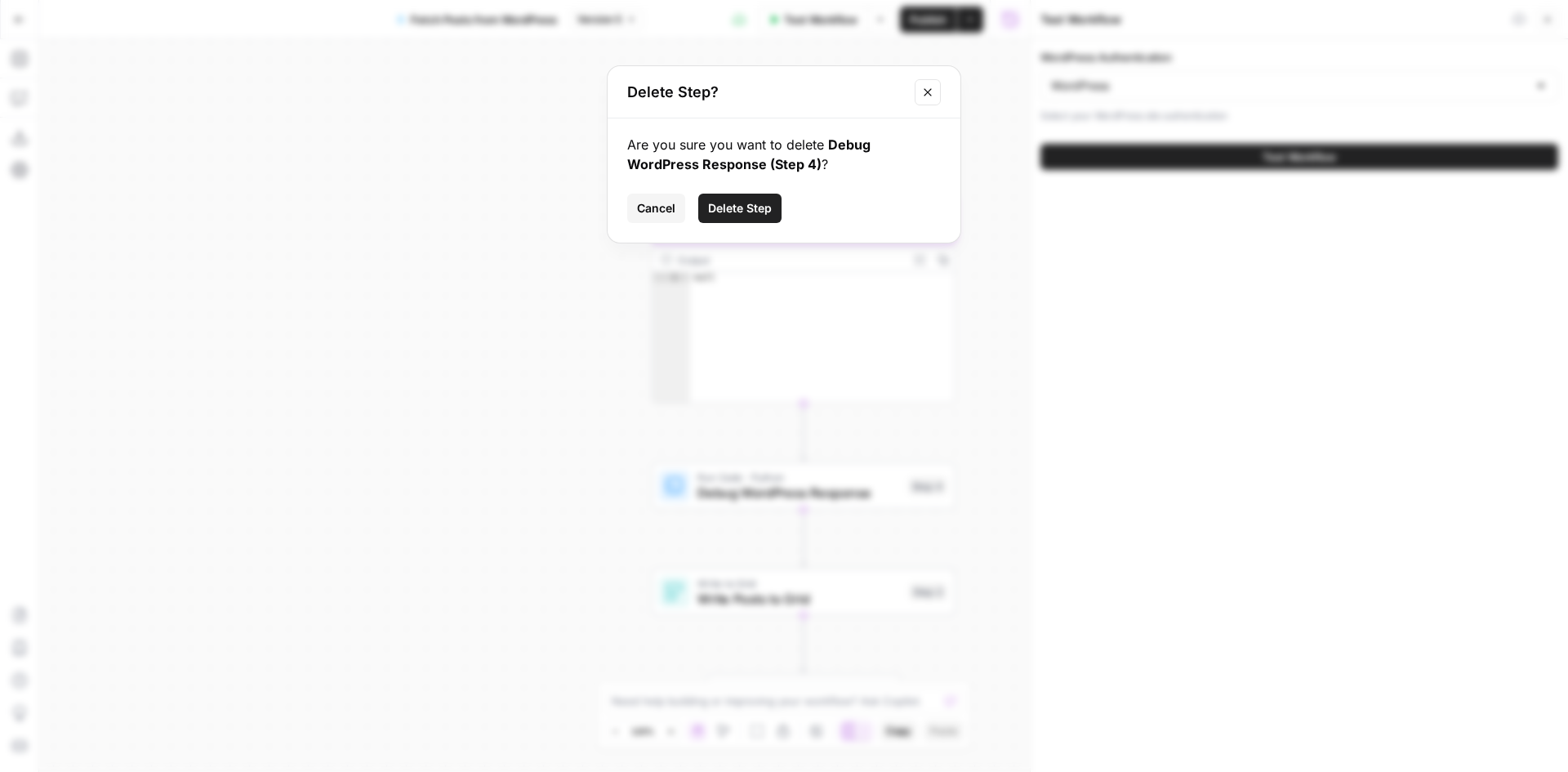
click at [730, 208] on span "Delete Step" at bounding box center [740, 208] width 64 height 16
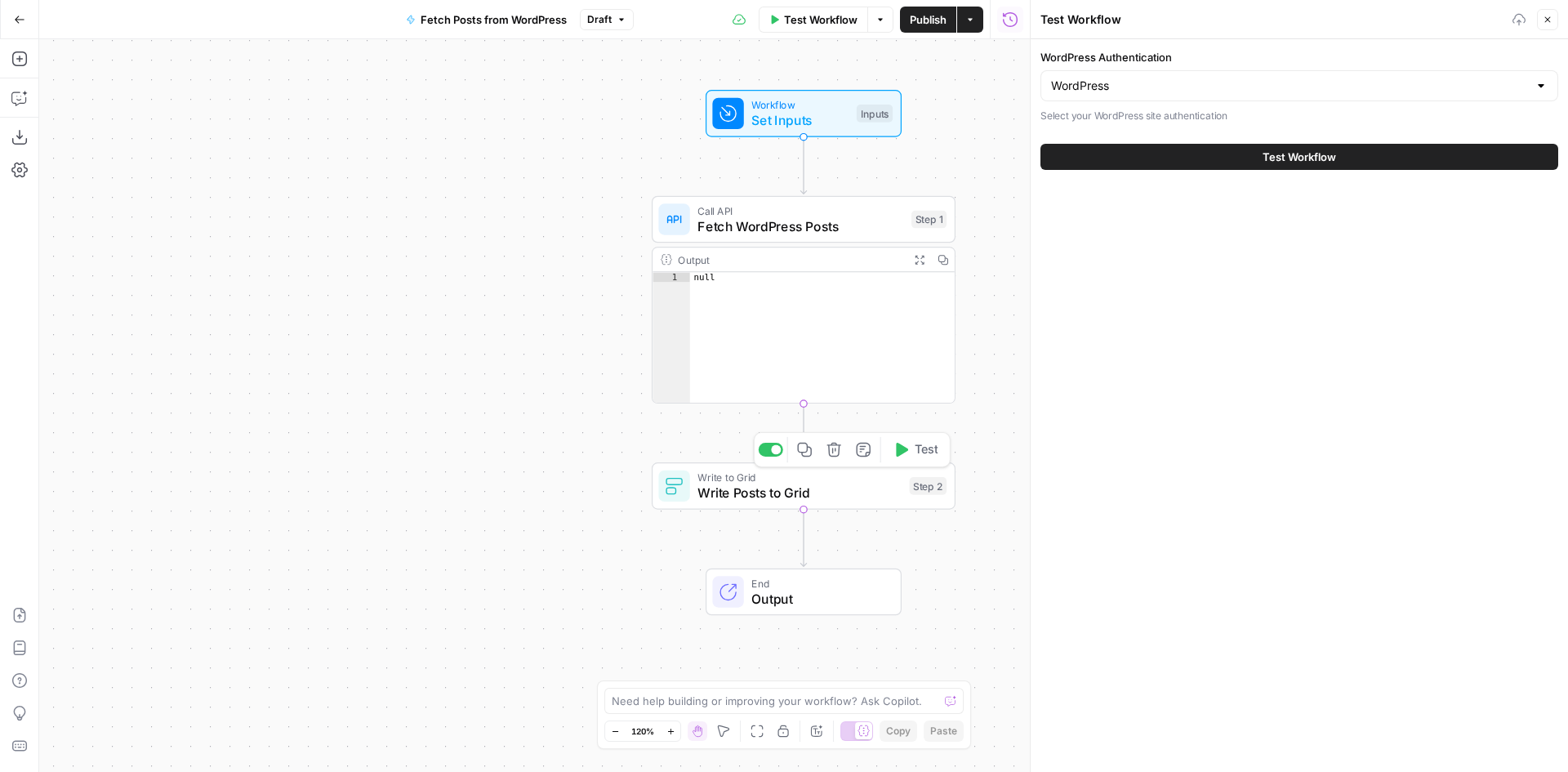
click at [831, 448] on icon "button" at bounding box center [834, 449] width 16 height 16
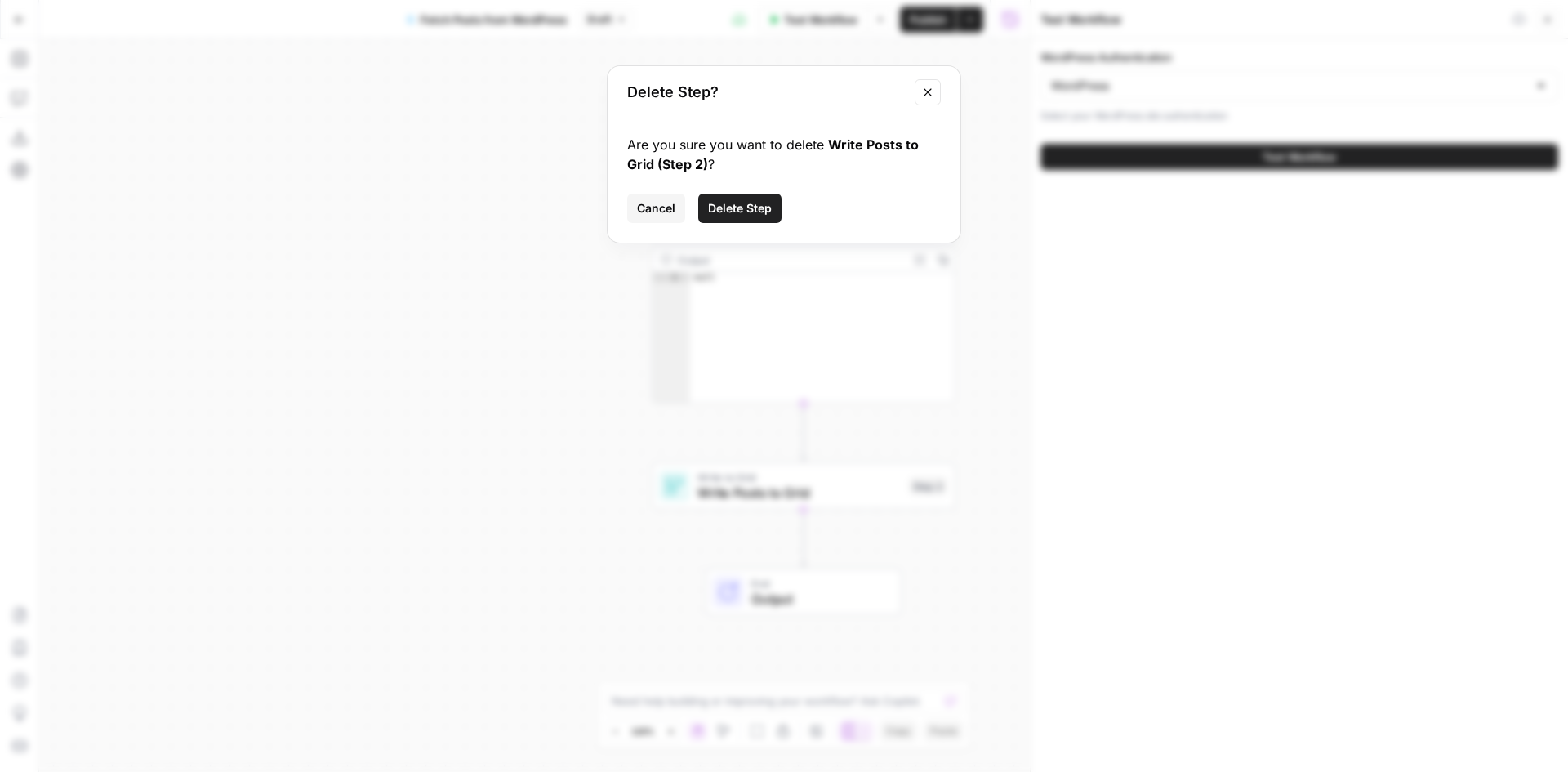
click at [733, 211] on span "Delete Step" at bounding box center [740, 208] width 64 height 16
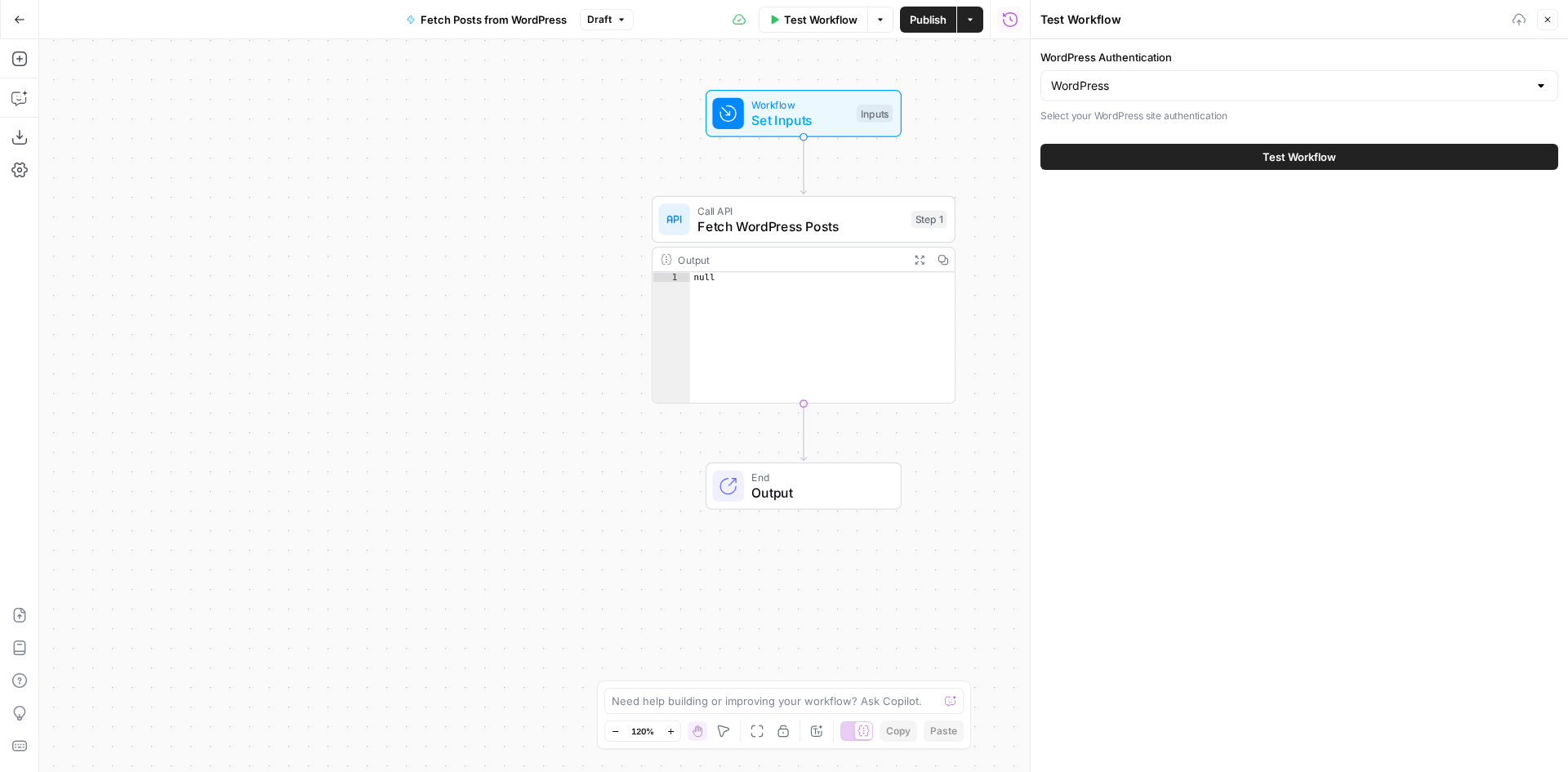
click at [758, 219] on span "Fetch WordPress Posts" at bounding box center [800, 226] width 206 height 19
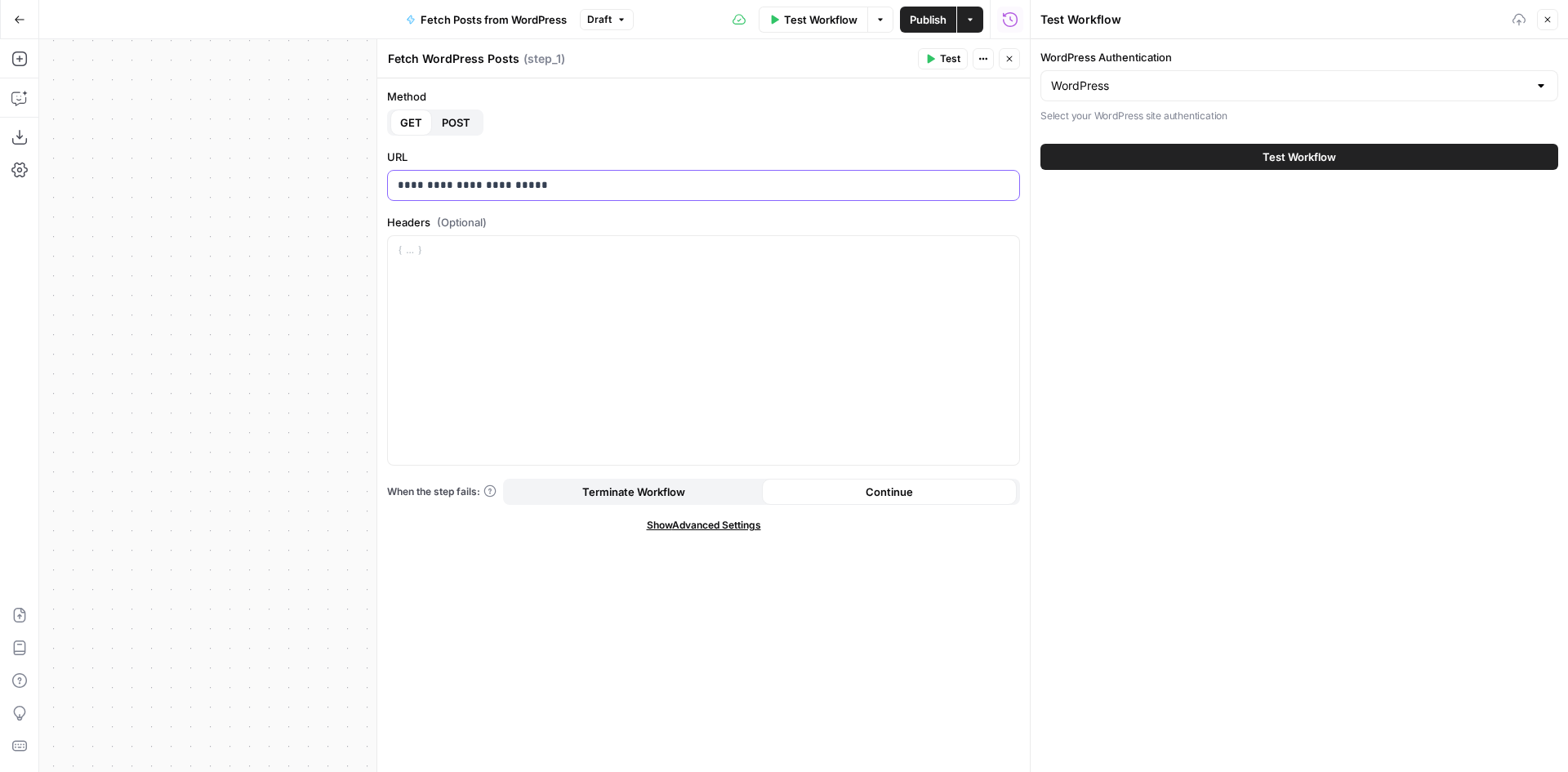
click at [565, 183] on p "**********" at bounding box center [704, 185] width 612 height 16
click at [653, 226] on label "Headers (Optional)" at bounding box center [704, 222] width 633 height 16
click at [1213, 164] on button "Test Workflow" at bounding box center [1299, 156] width 518 height 26
click at [928, 23] on span "Publish" at bounding box center [928, 20] width 37 height 16
click at [1323, 153] on span "Test Workflow" at bounding box center [1299, 157] width 73 height 16
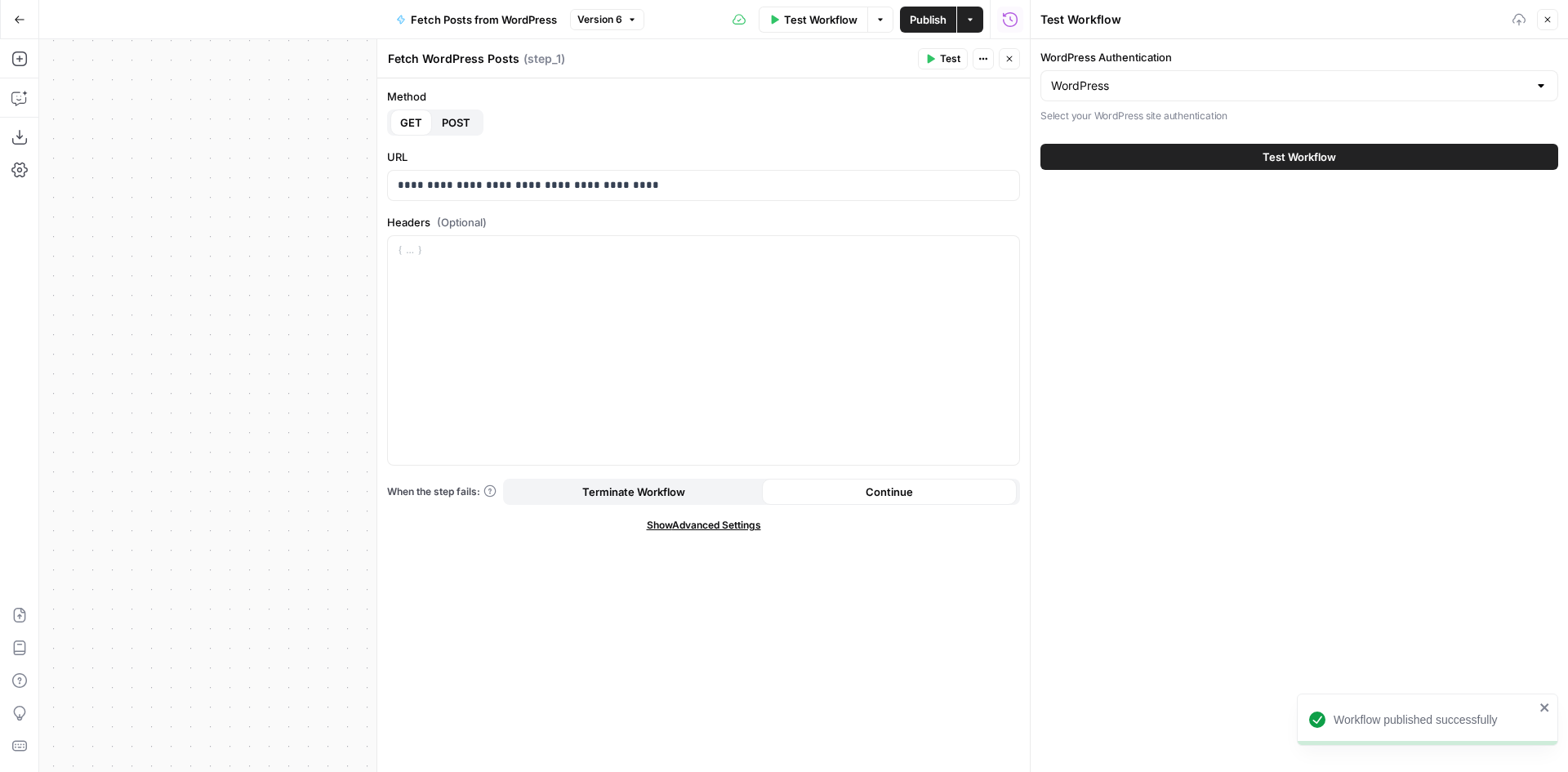
click at [1545, 703] on icon "close" at bounding box center [1545, 707] width 12 height 13
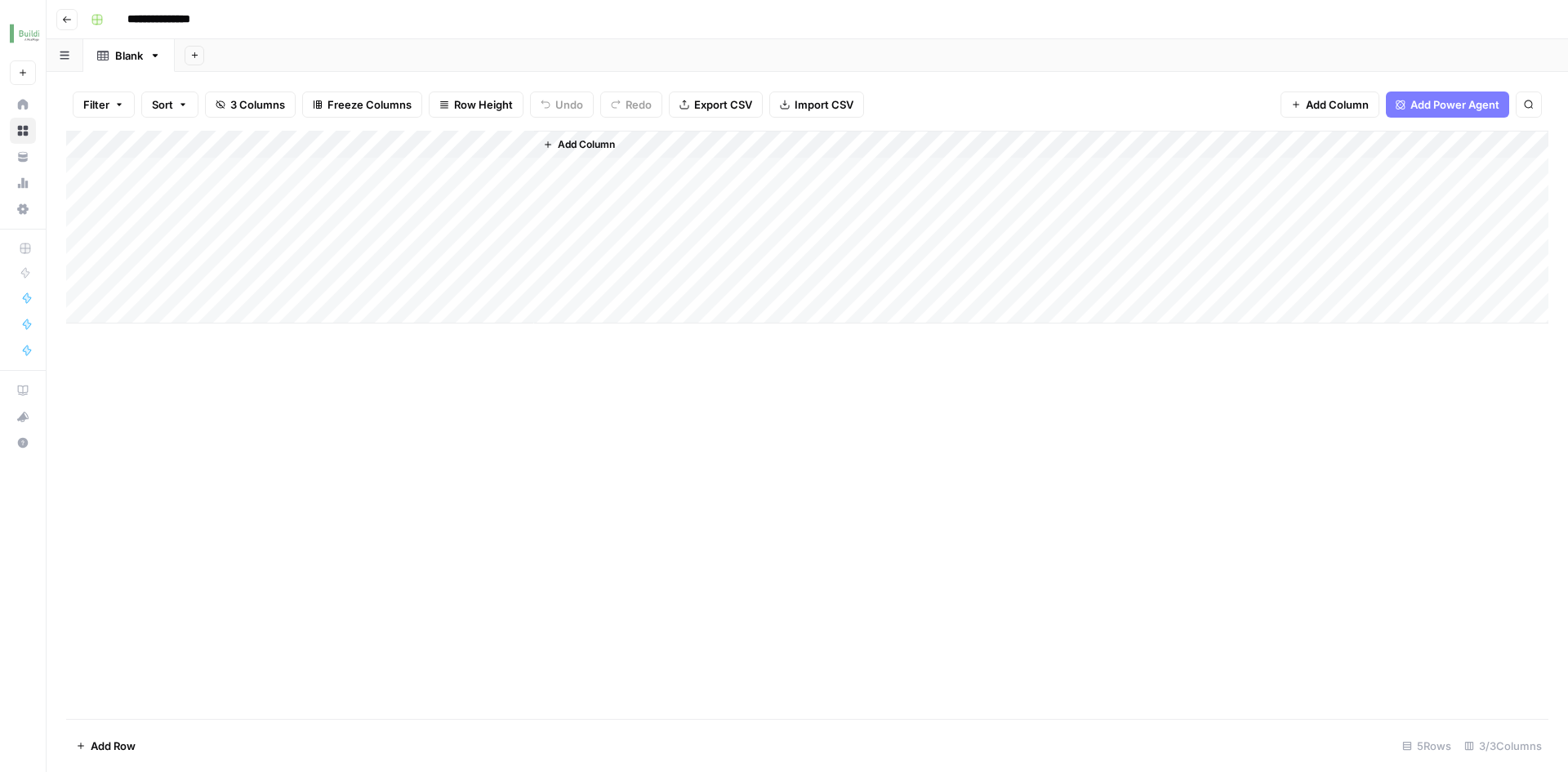
click at [66, 16] on icon "button" at bounding box center [67, 19] width 10 height 10
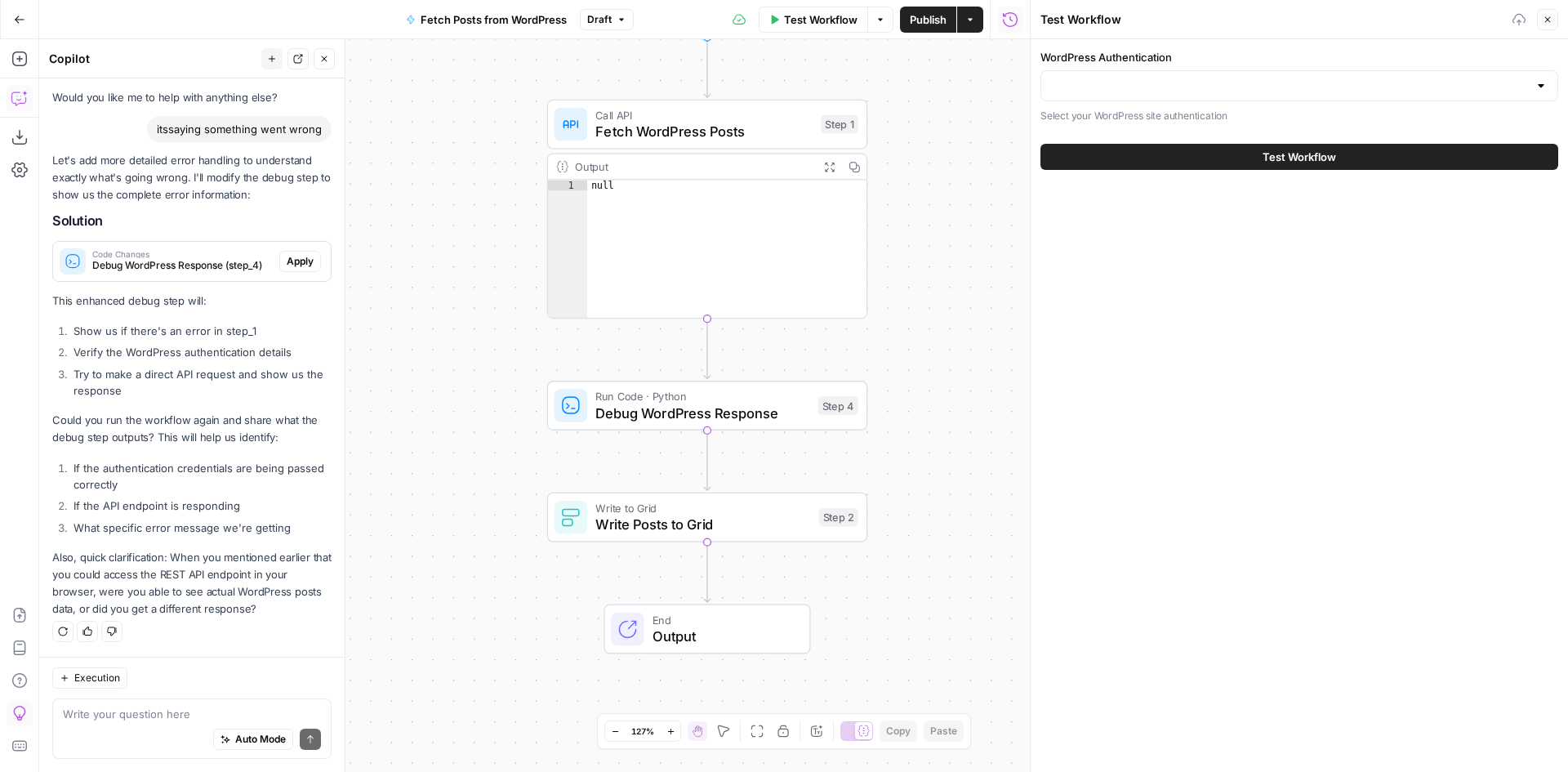
scroll to position [8010, 0]
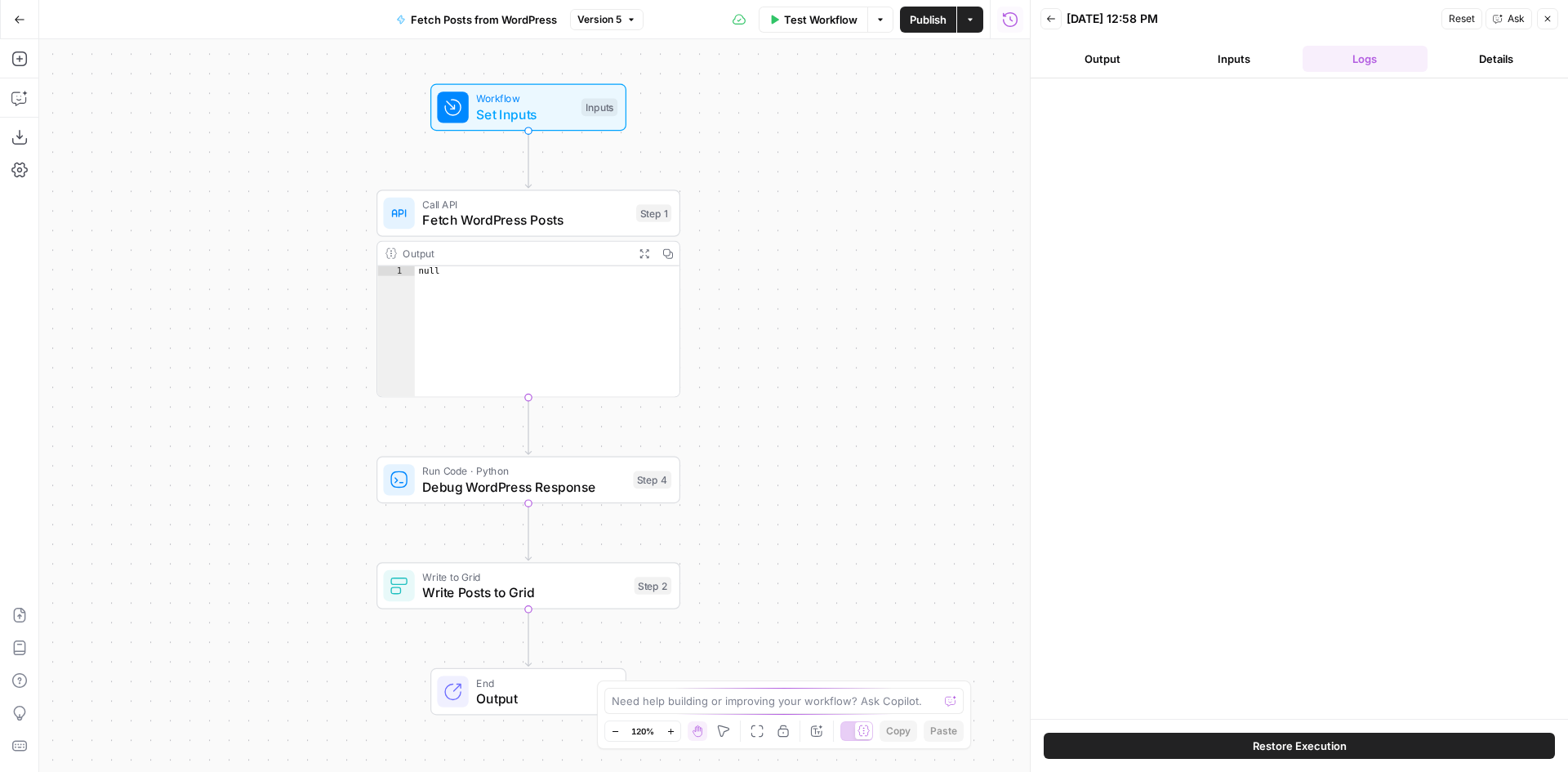
click at [1550, 22] on icon "button" at bounding box center [1548, 18] width 10 height 10
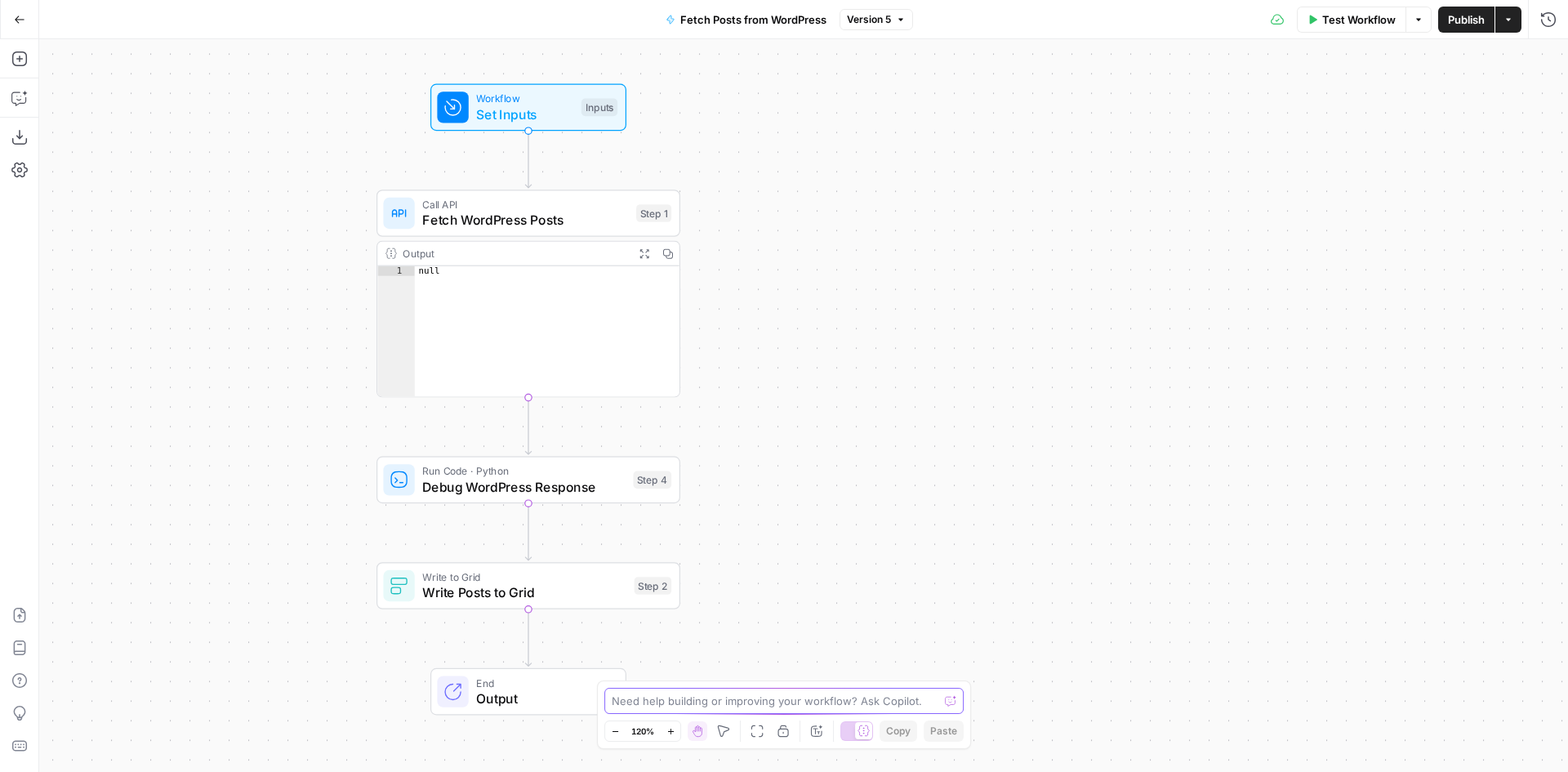
click at [718, 698] on textarea at bounding box center [776, 701] width 327 height 16
type textarea "still not working"
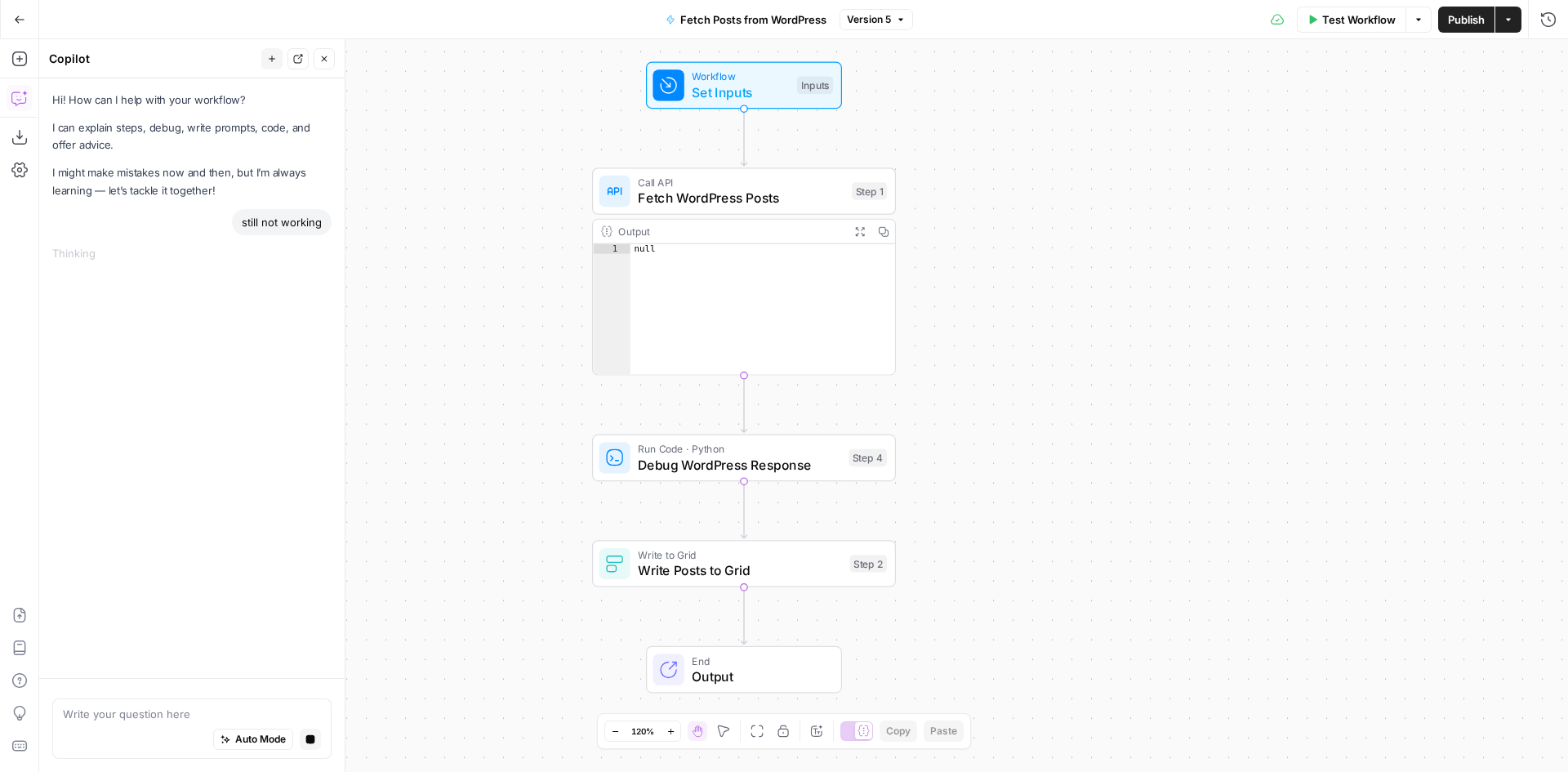
drag, startPoint x: 763, startPoint y: 358, endPoint x: 1004, endPoint y: 328, distance: 242.9
click at [1004, 328] on div "Workflow Set Inputs Inputs Call API Fetch WordPress Posts Step 1 Output Expand …" at bounding box center [803, 406] width 1529 height 733
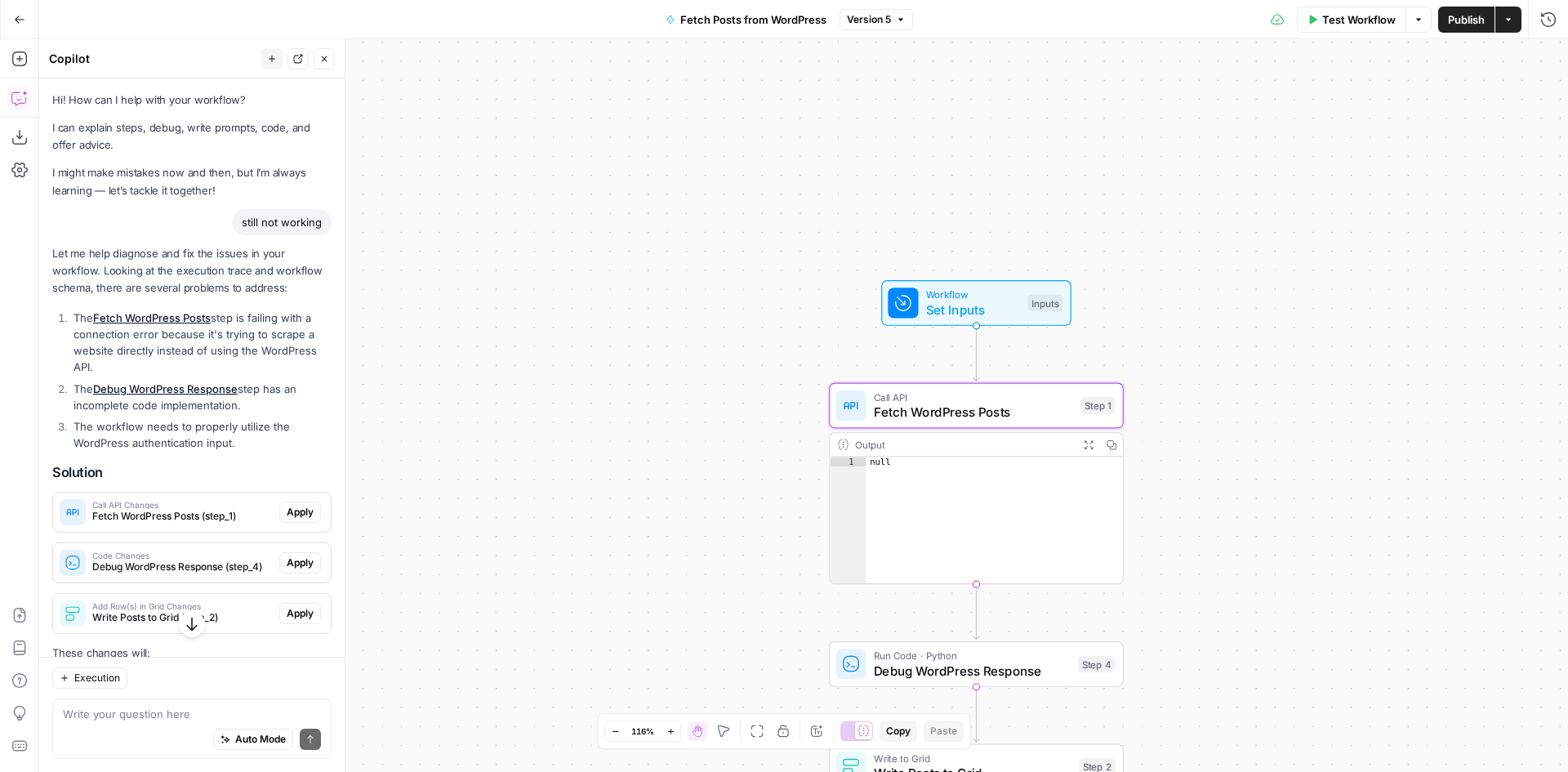
click at [211, 508] on span "Call API Changes" at bounding box center [183, 504] width 181 height 8
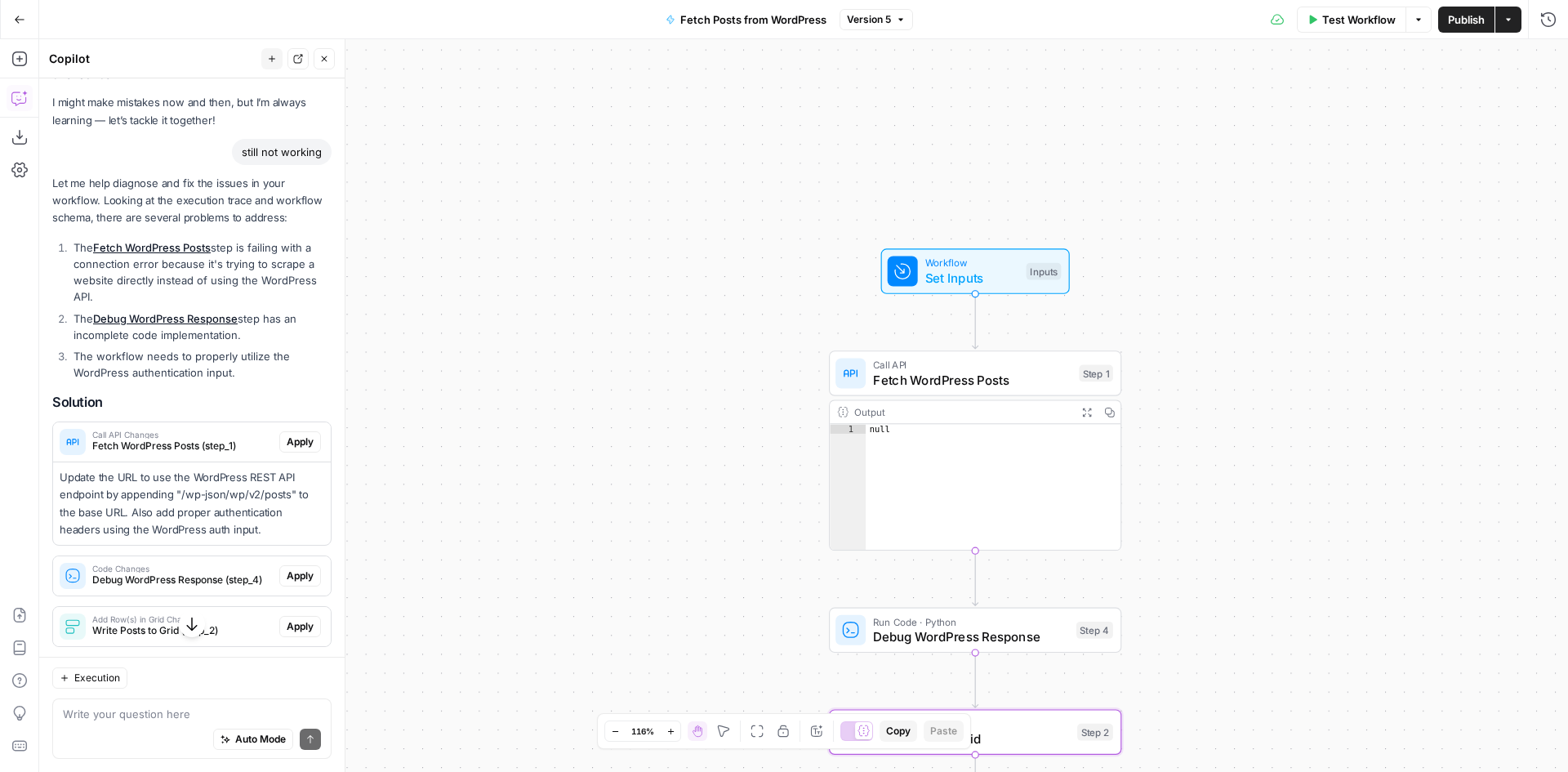
scroll to position [164, 0]
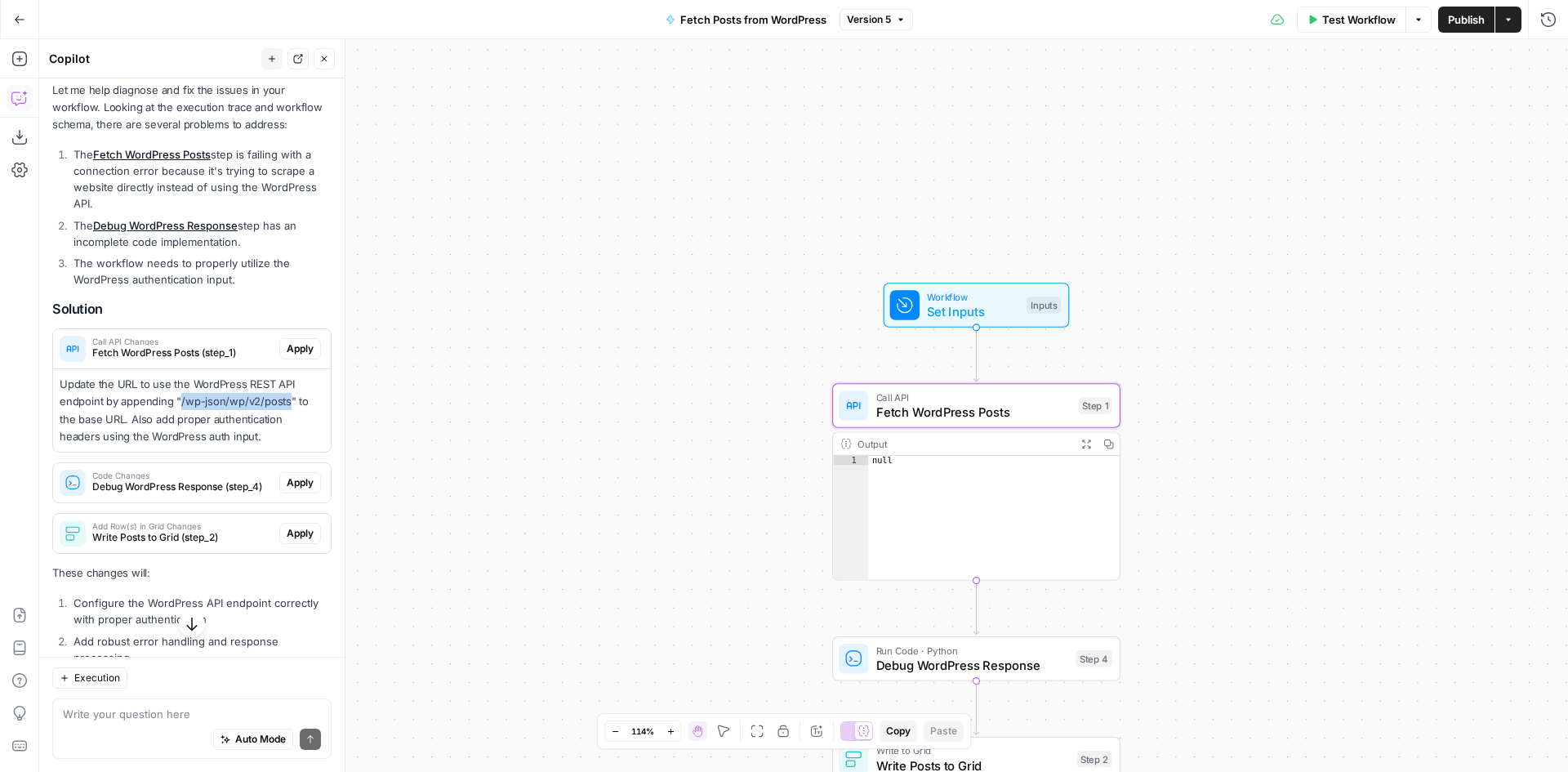
drag, startPoint x: 181, startPoint y: 399, endPoint x: 285, endPoint y: 402, distance: 104.0
click at [285, 402] on p "Update the URL to use the WordPress REST API endpoint by appending "/wp-json/wp…" at bounding box center [192, 410] width 265 height 69
copy p "/wp-json/wp/v2/posts"
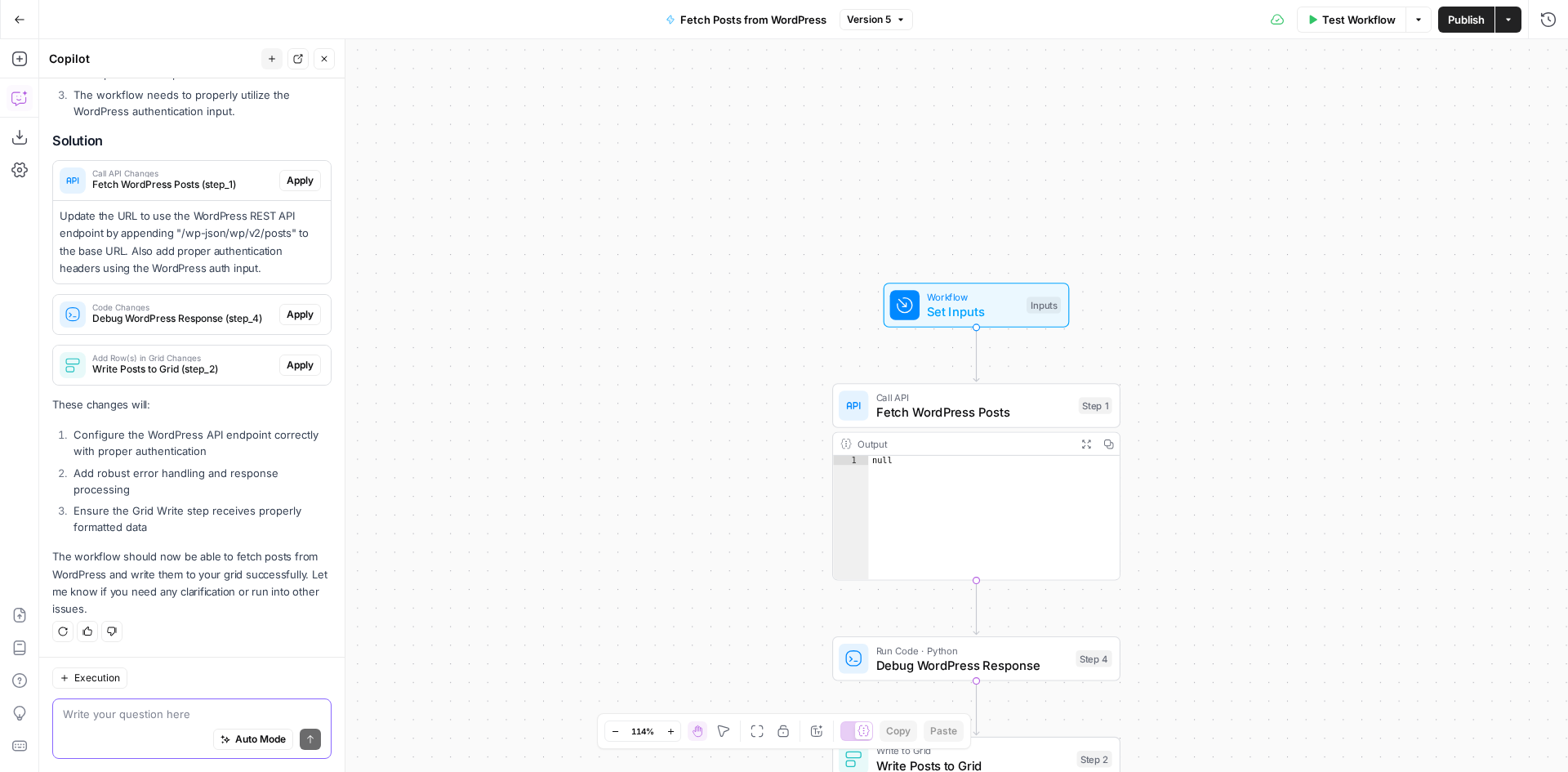
click at [171, 720] on textarea at bounding box center [192, 714] width 258 height 16
type textarea "500 error"
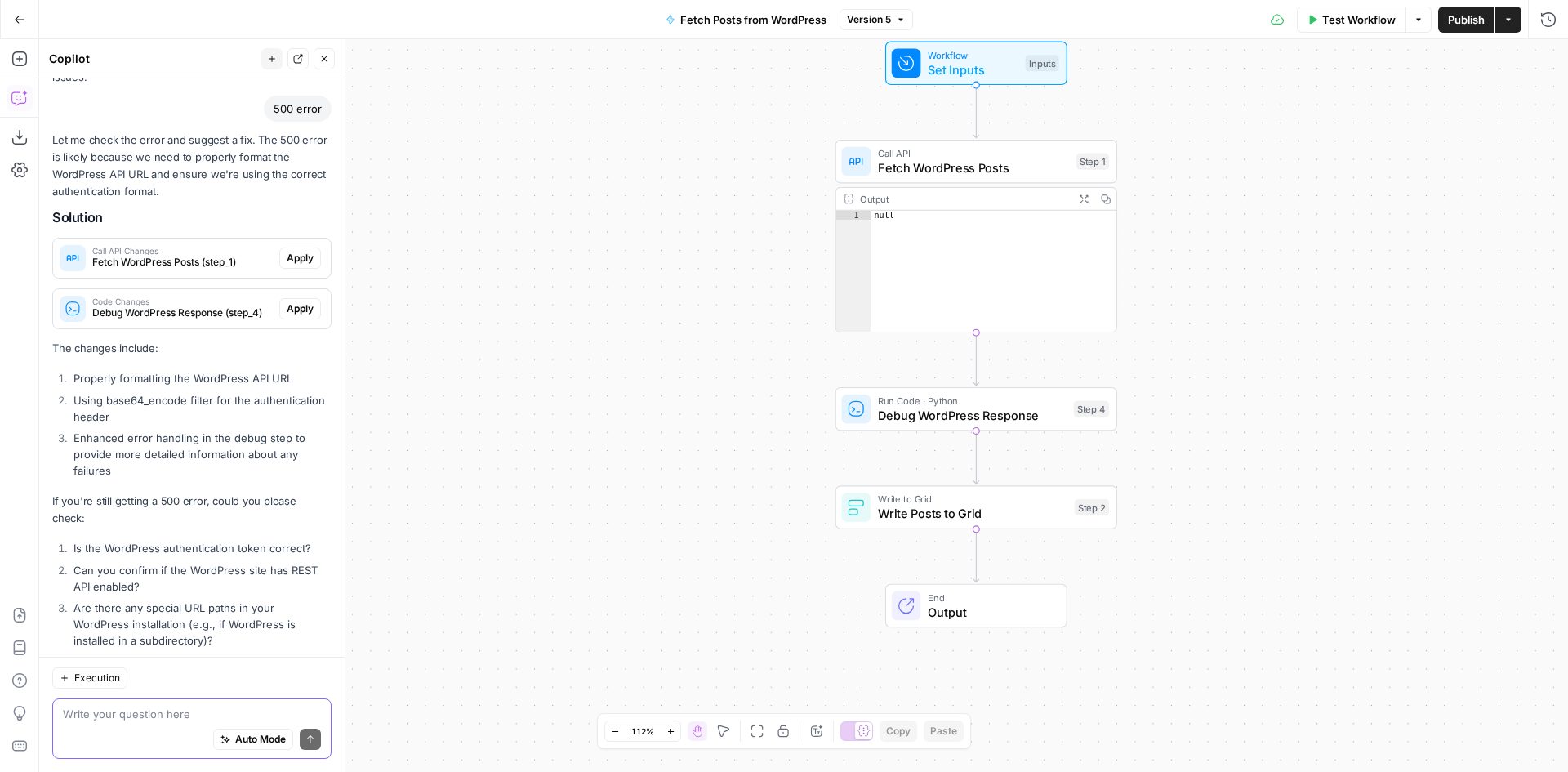
scroll to position [943, 0]
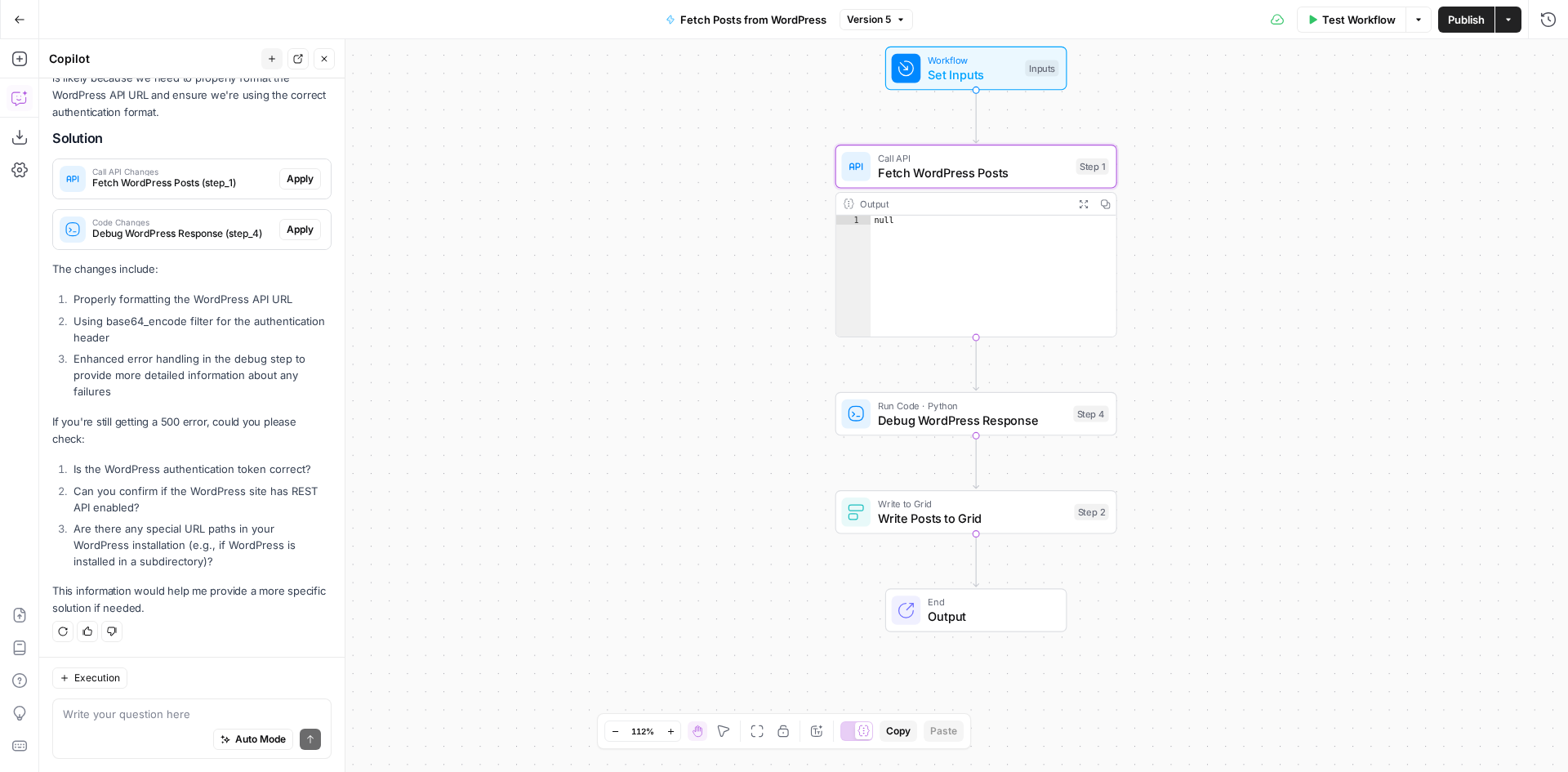
click at [158, 187] on span "Fetch WordPress Posts (step_1)" at bounding box center [183, 183] width 181 height 15
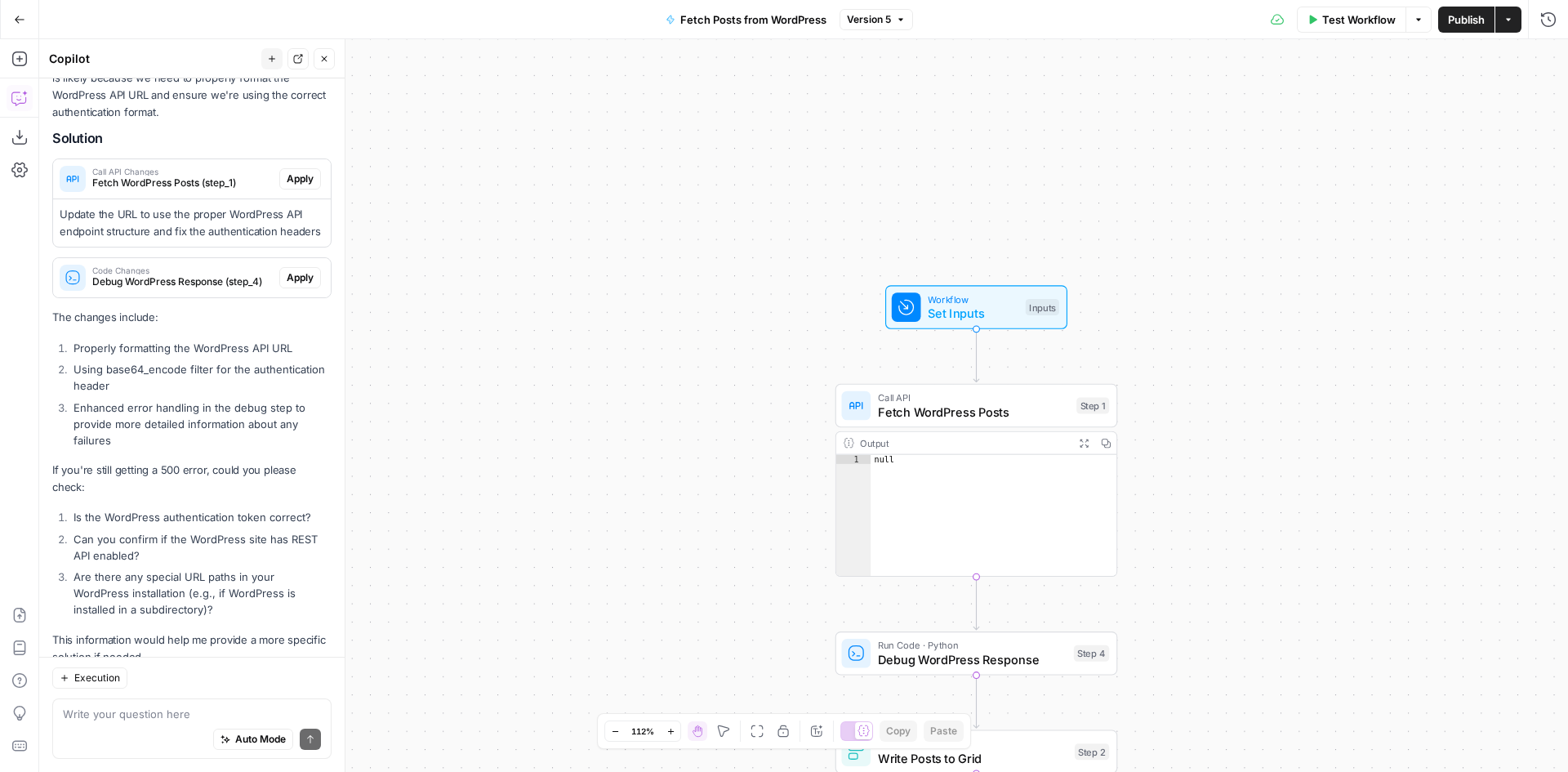
scroll to position [1008, 0]
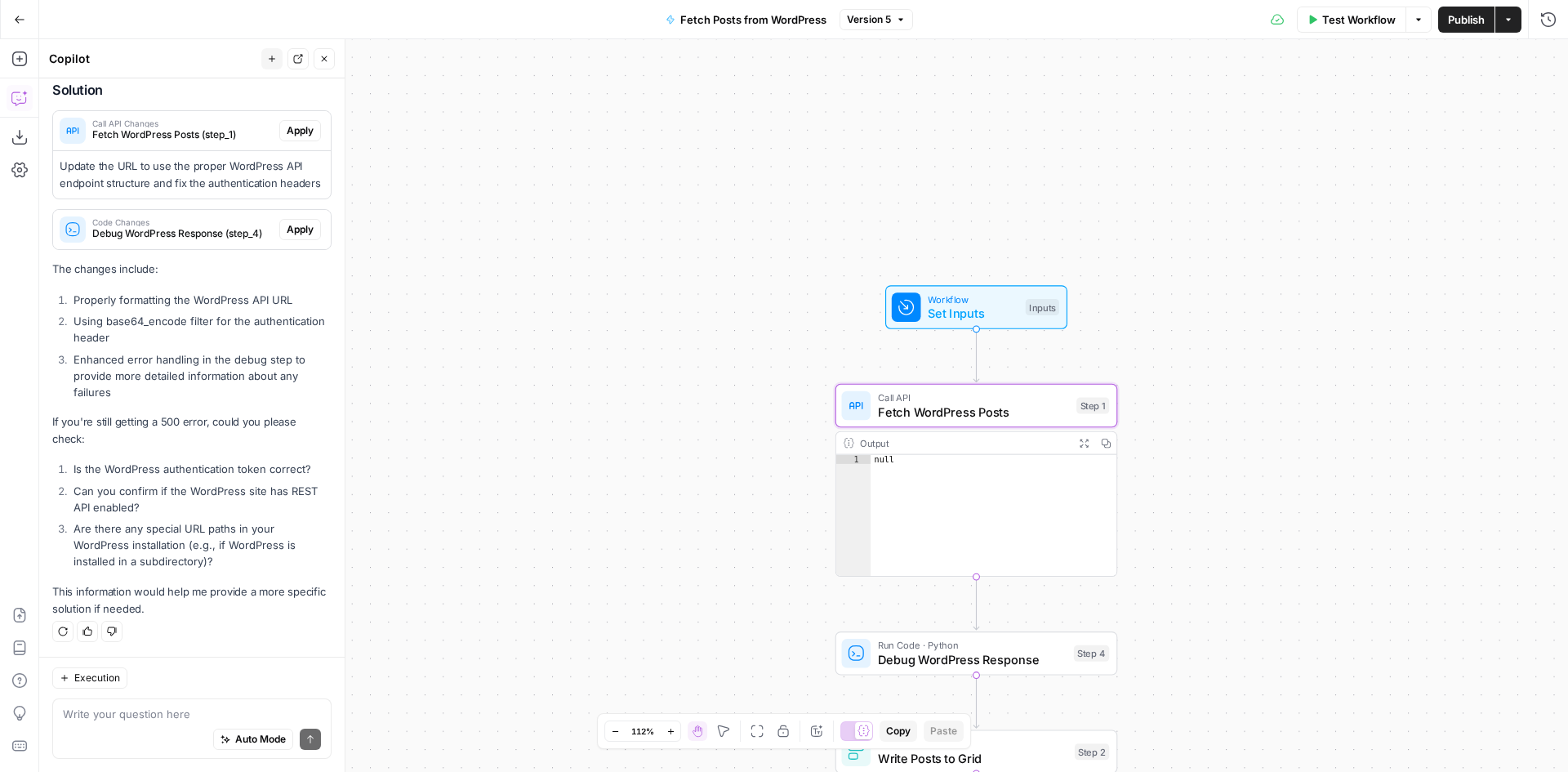
click at [287, 123] on span "Apply" at bounding box center [300, 131] width 26 height 15
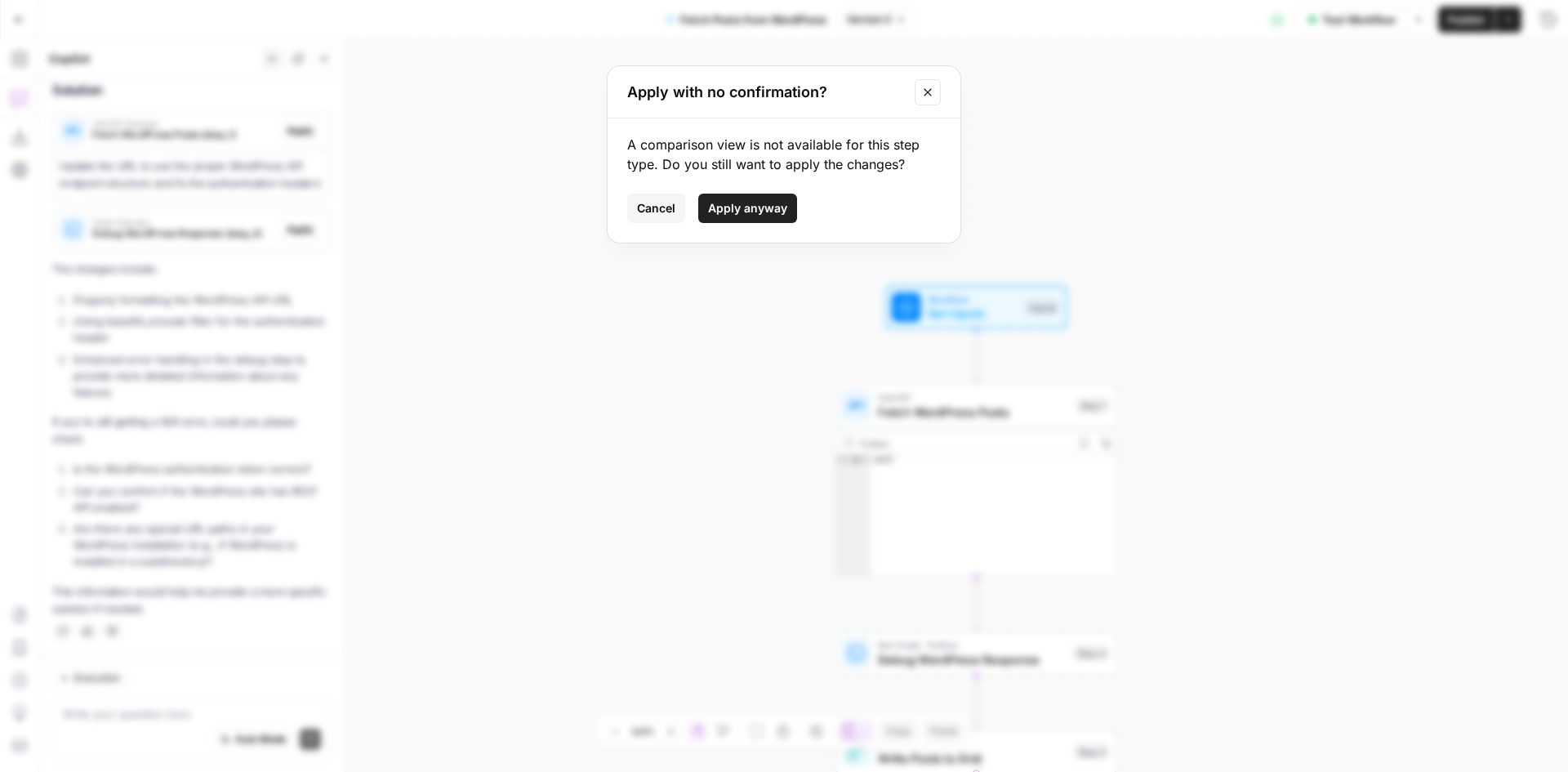
click at [758, 213] on span "Apply anyway" at bounding box center [747, 208] width 79 height 16
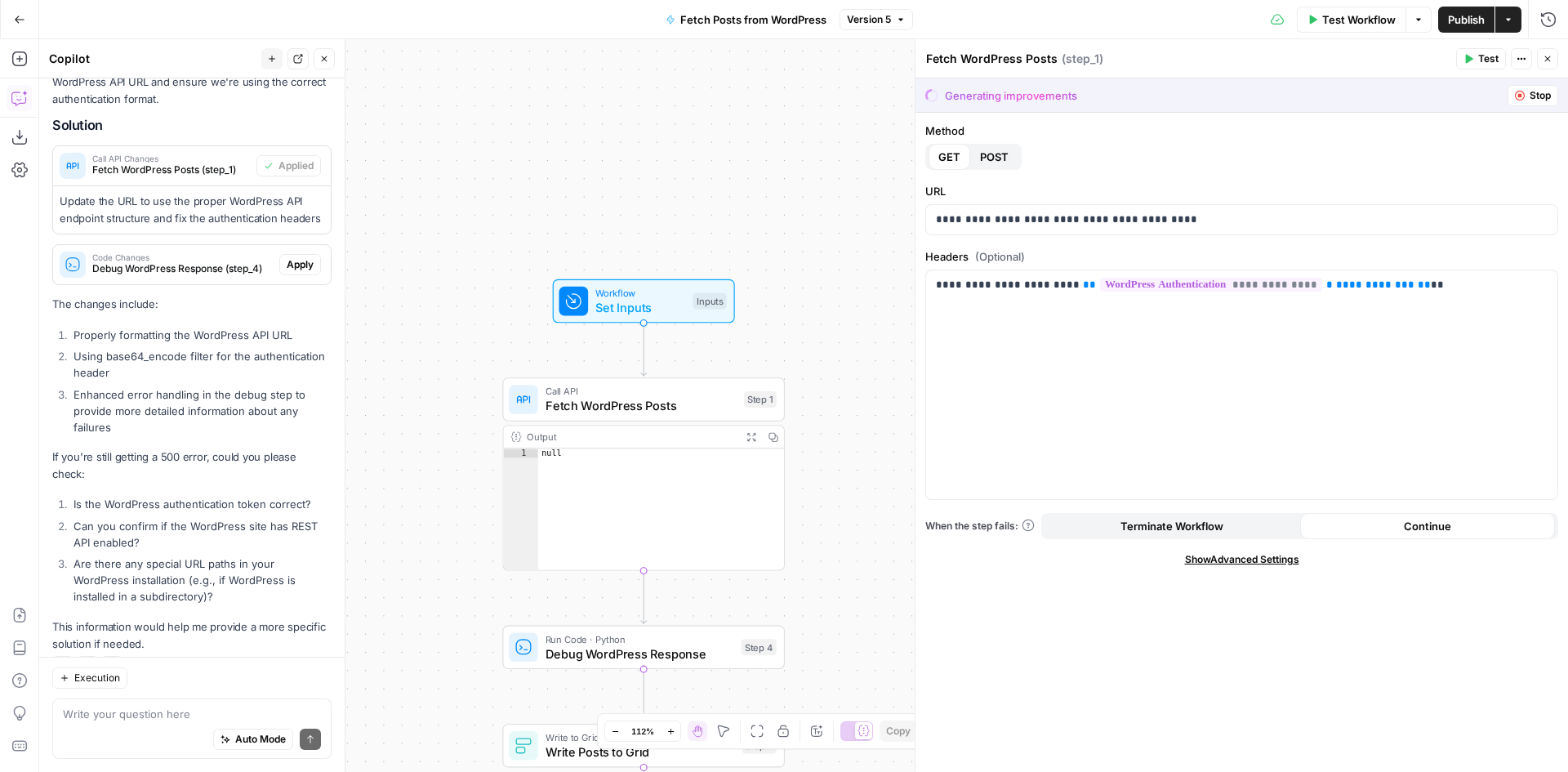
scroll to position [1060, 0]
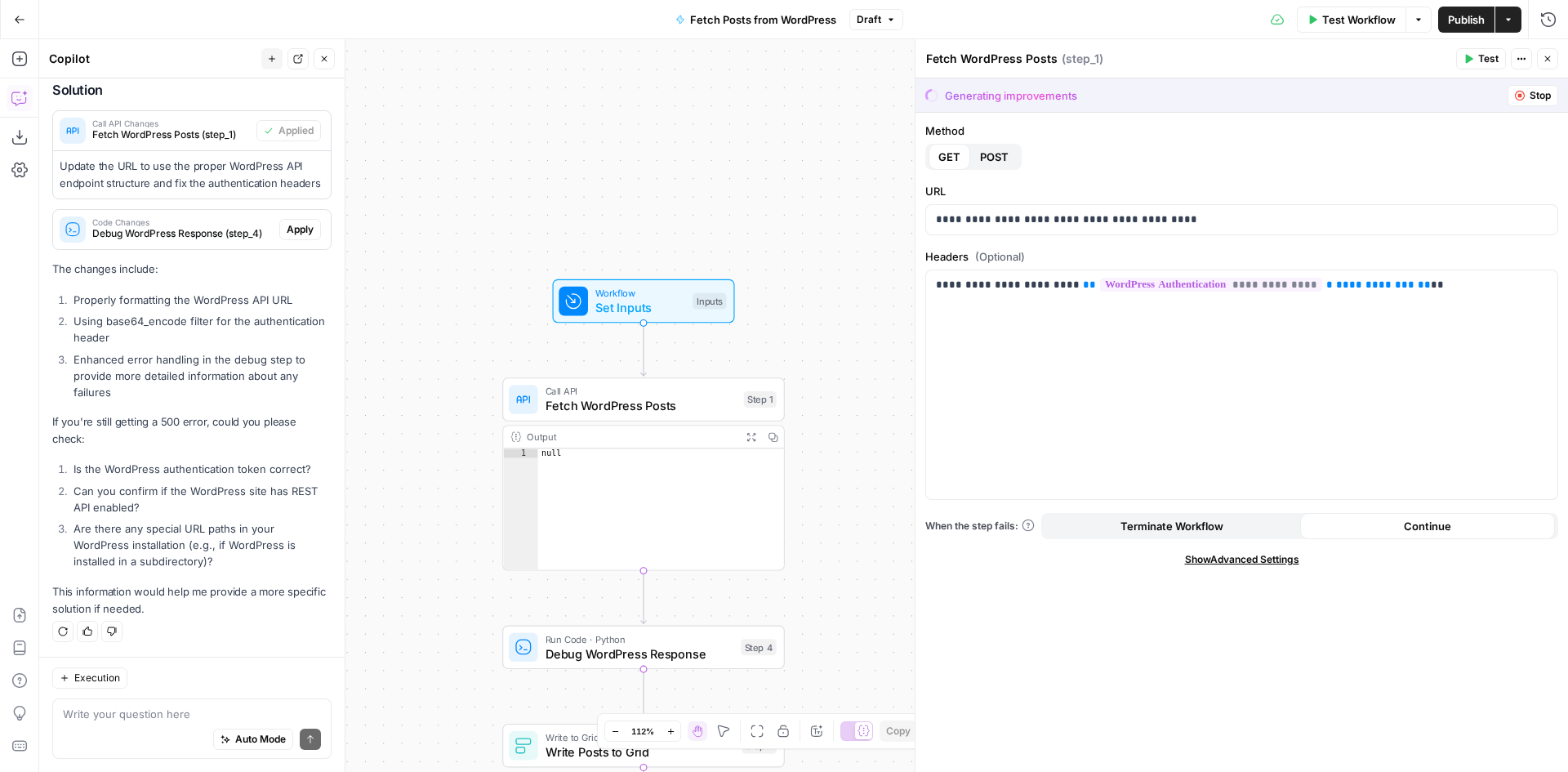
click at [1466, 24] on span "Publish" at bounding box center [1467, 20] width 37 height 16
click at [1379, 26] on span "Test Workflow" at bounding box center [1359, 20] width 73 height 16
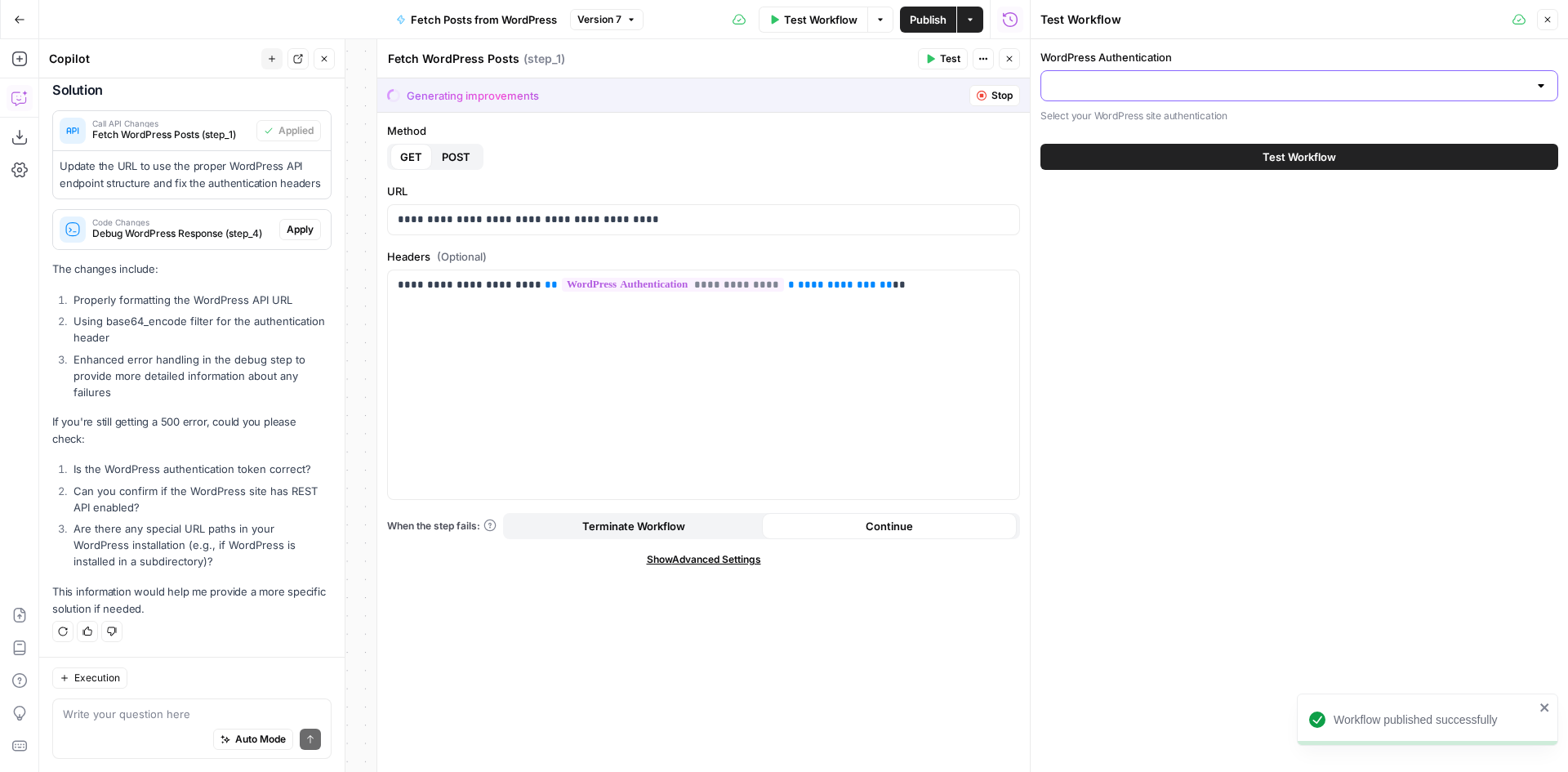
click at [1281, 88] on input "WordPress Authentication" at bounding box center [1289, 86] width 477 height 16
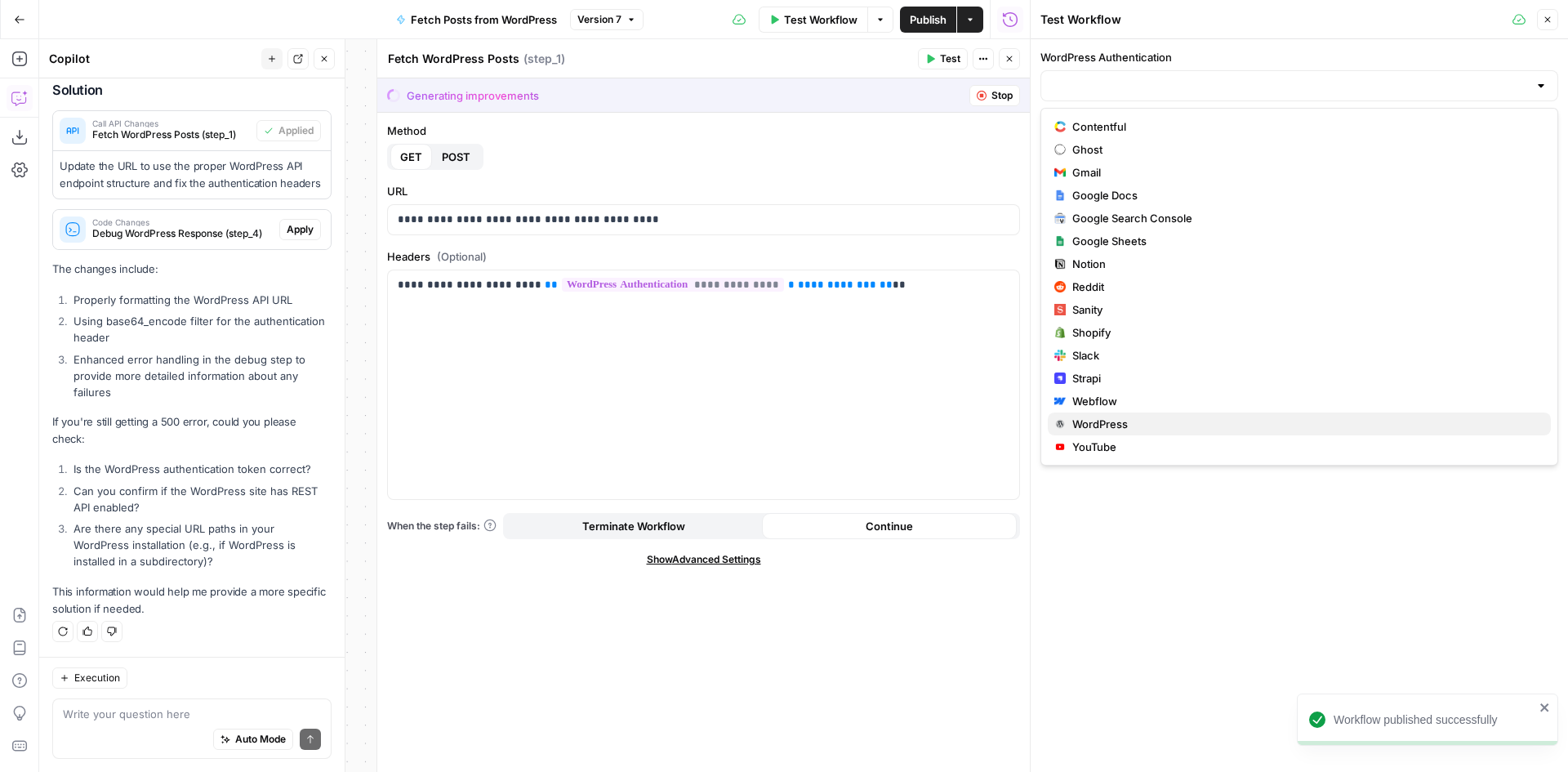
click at [1108, 432] on button "WordPress" at bounding box center [1299, 423] width 503 height 23
type input "WordPress"
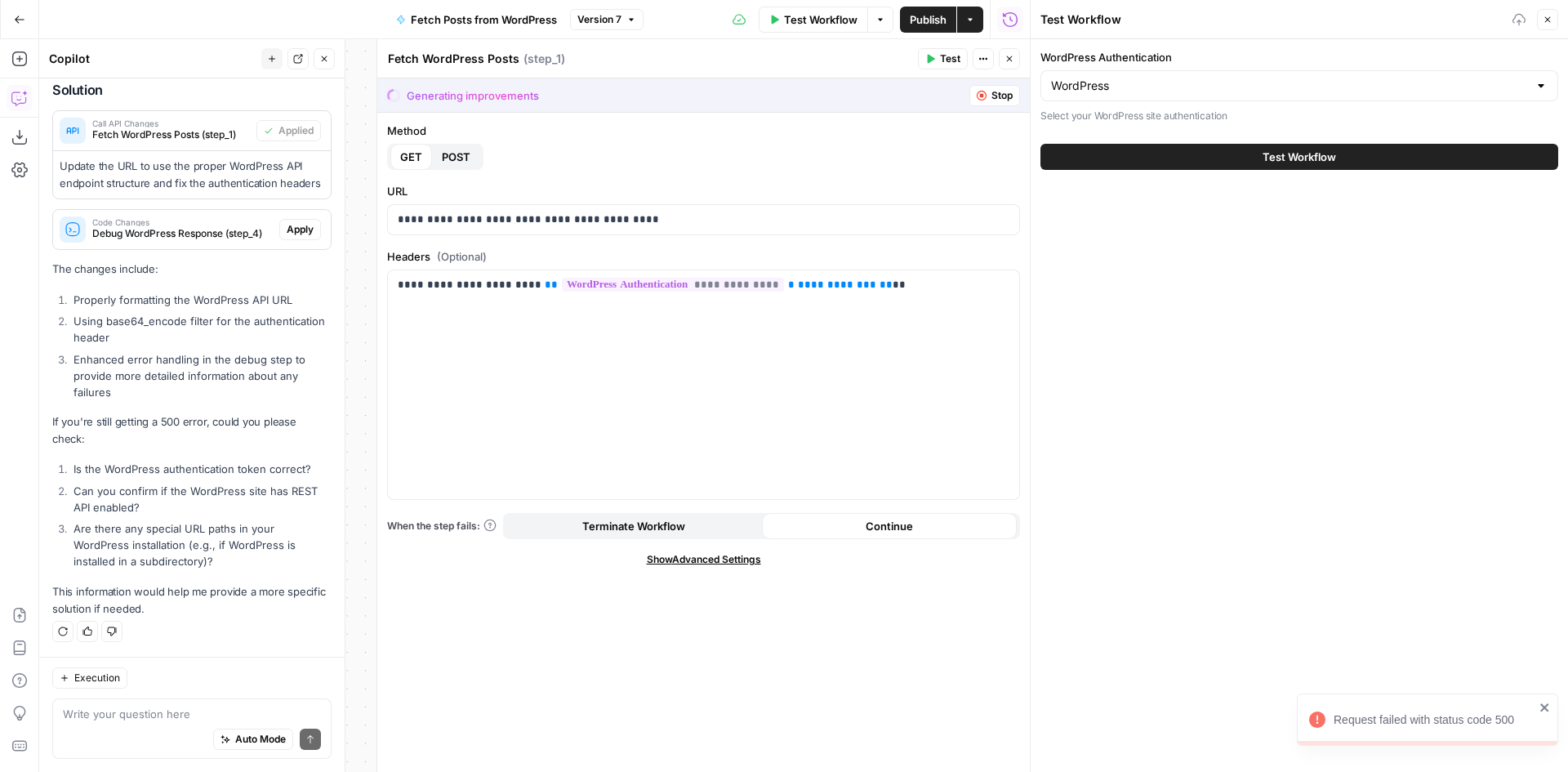
click at [1278, 149] on span "Test Workflow" at bounding box center [1299, 157] width 73 height 16
click at [203, 247] on div "Code Changes Debug WordPress Response (step_4)" at bounding box center [166, 229] width 227 height 39
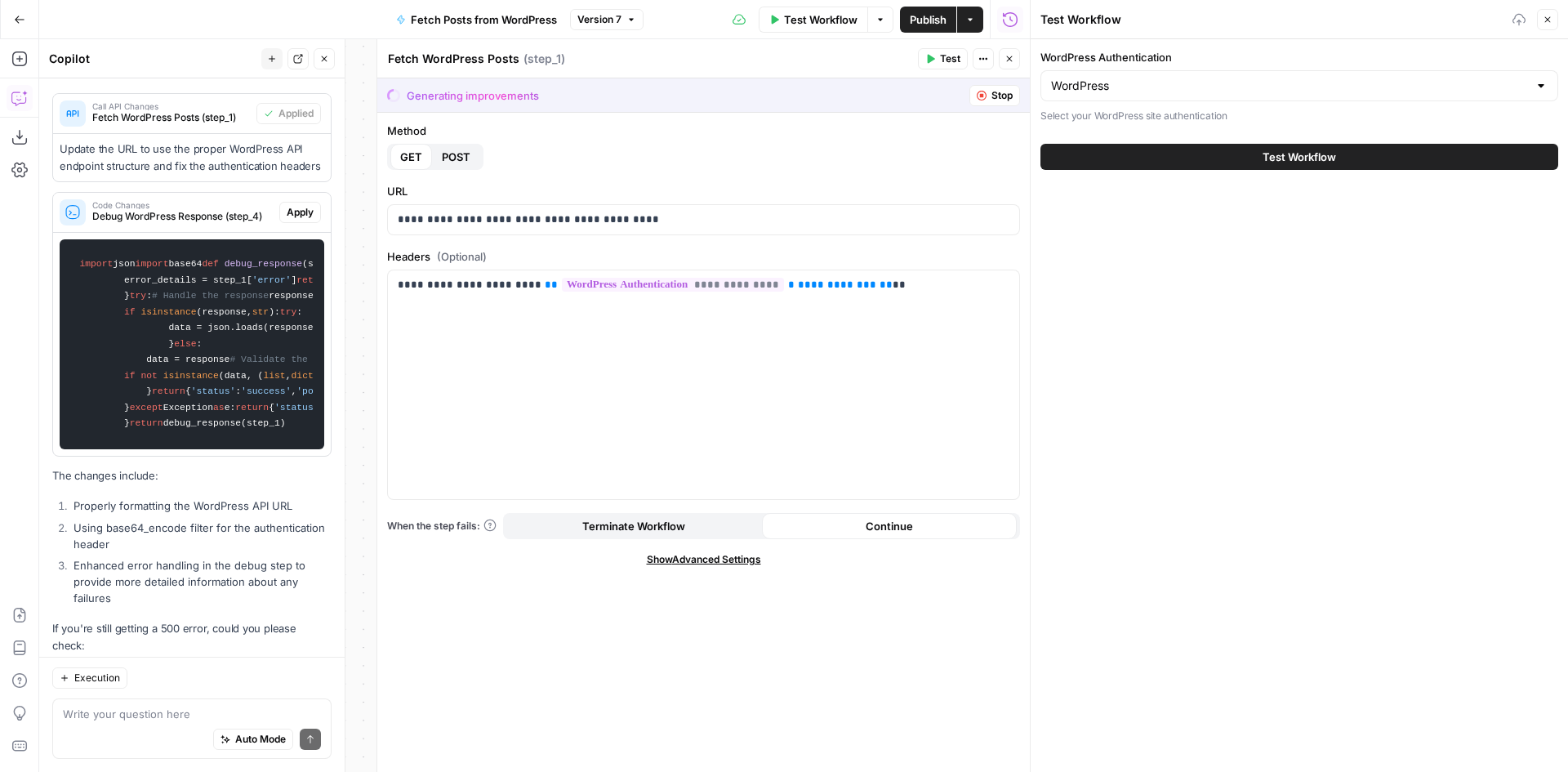
click at [287, 219] on span "Apply" at bounding box center [300, 212] width 26 height 15
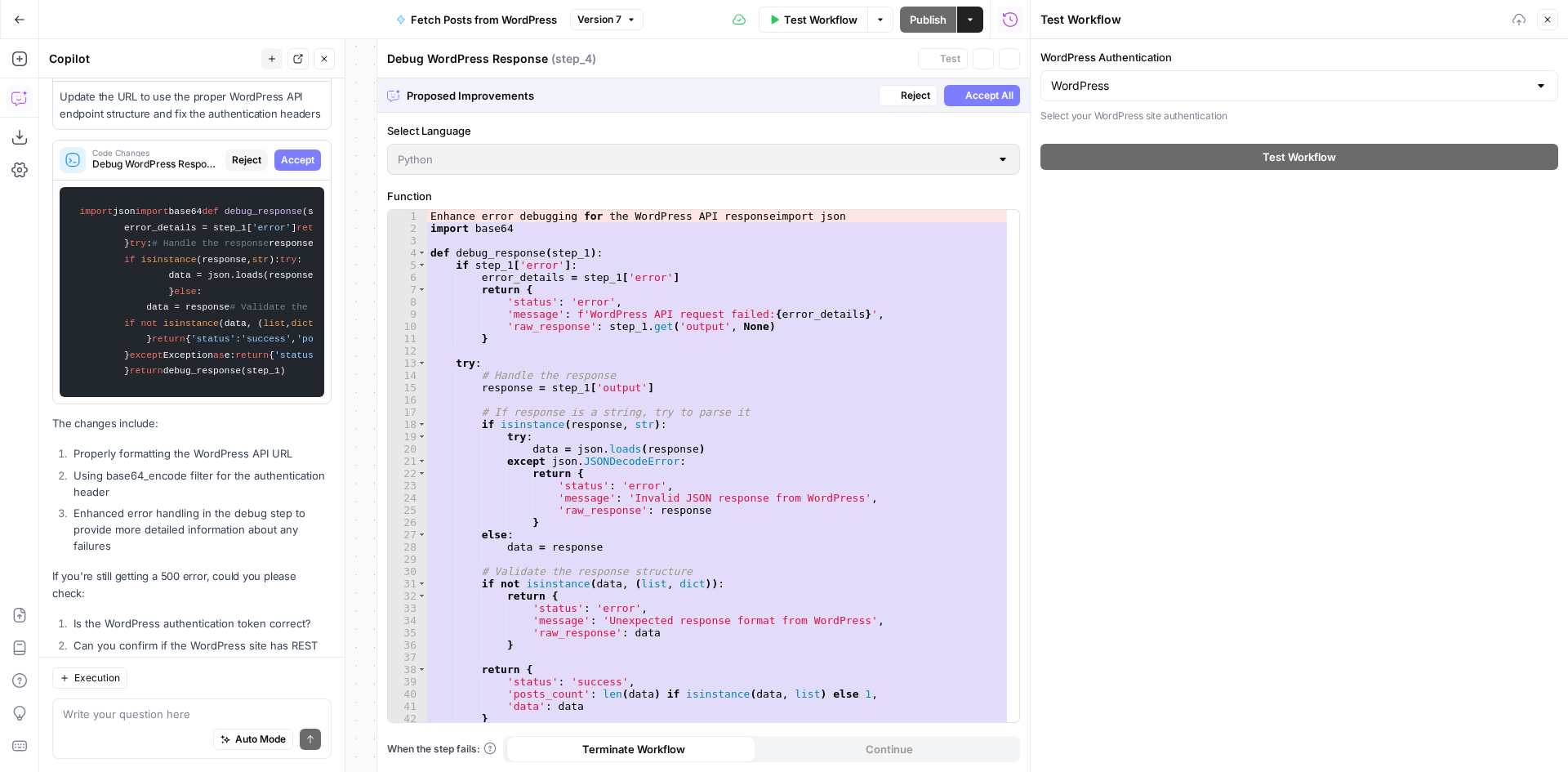
scroll to position [1881, 0]
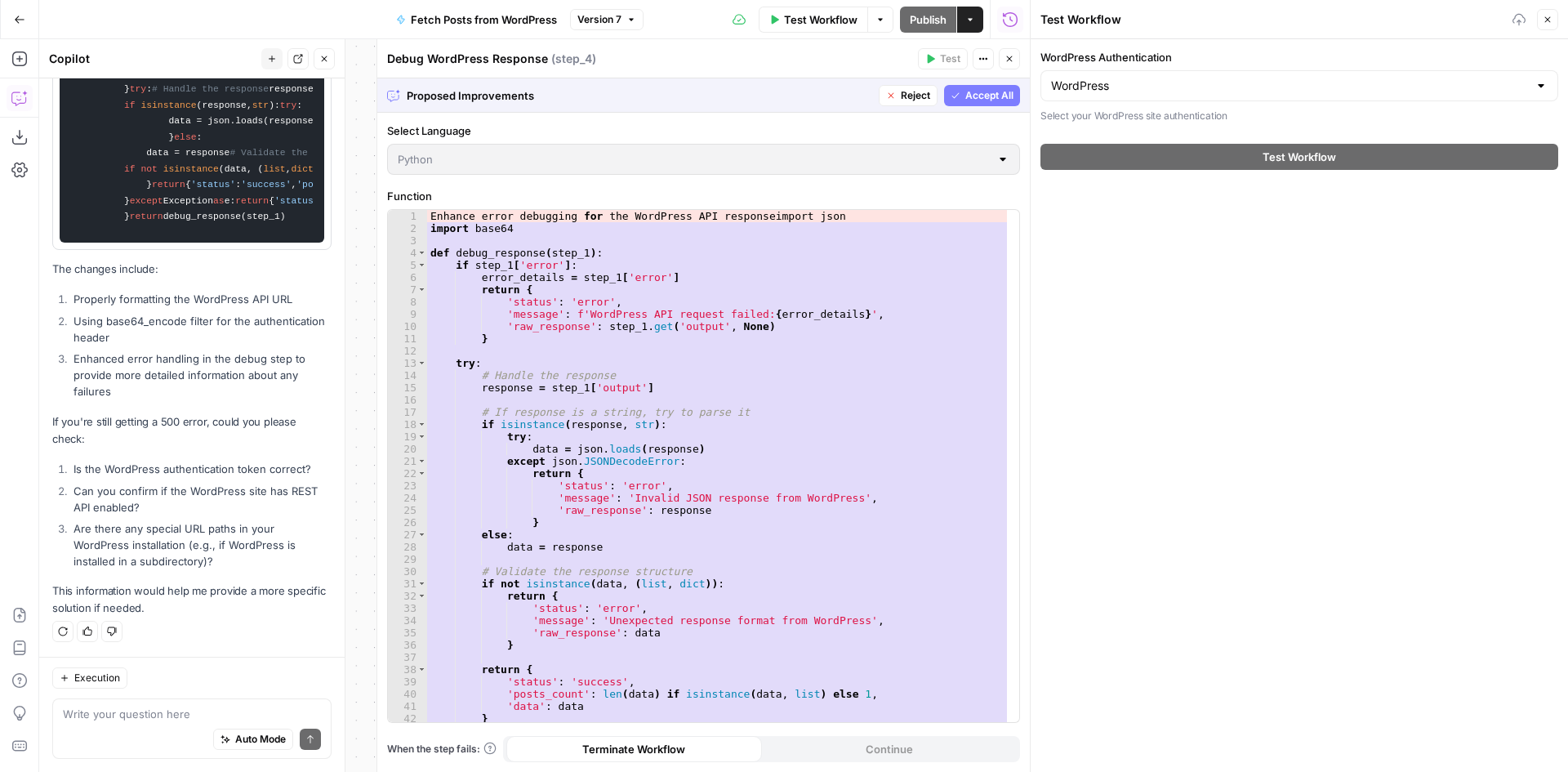
click at [985, 99] on span "Accept All" at bounding box center [990, 96] width 48 height 15
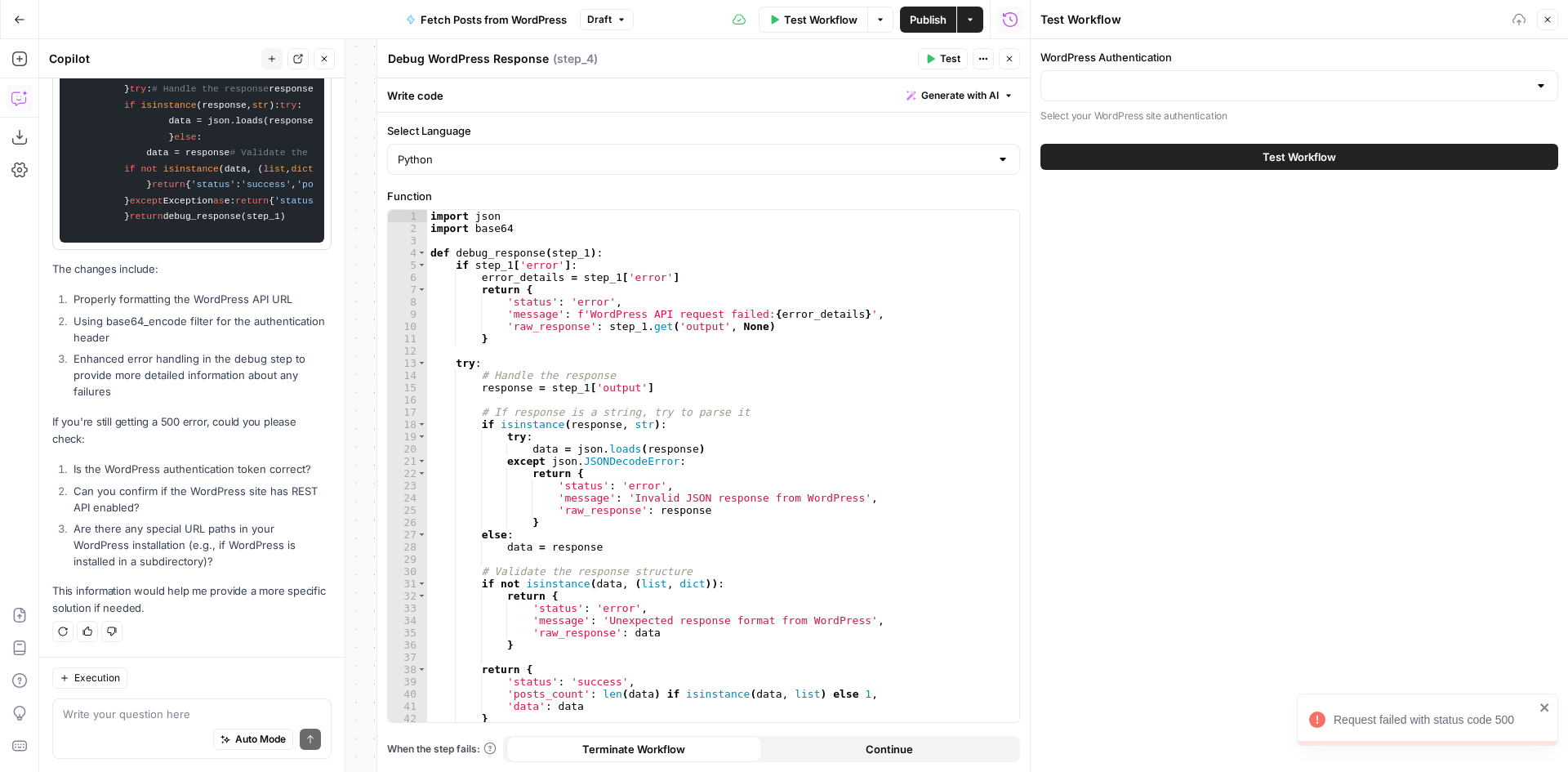
click at [1195, 153] on button "Test Workflow" at bounding box center [1299, 156] width 518 height 26
click at [1185, 102] on div "WordPress Authentication Select your WordPress site authentication" at bounding box center [1299, 87] width 518 height 75
click at [1186, 88] on input "WordPress Authentication" at bounding box center [1289, 86] width 477 height 16
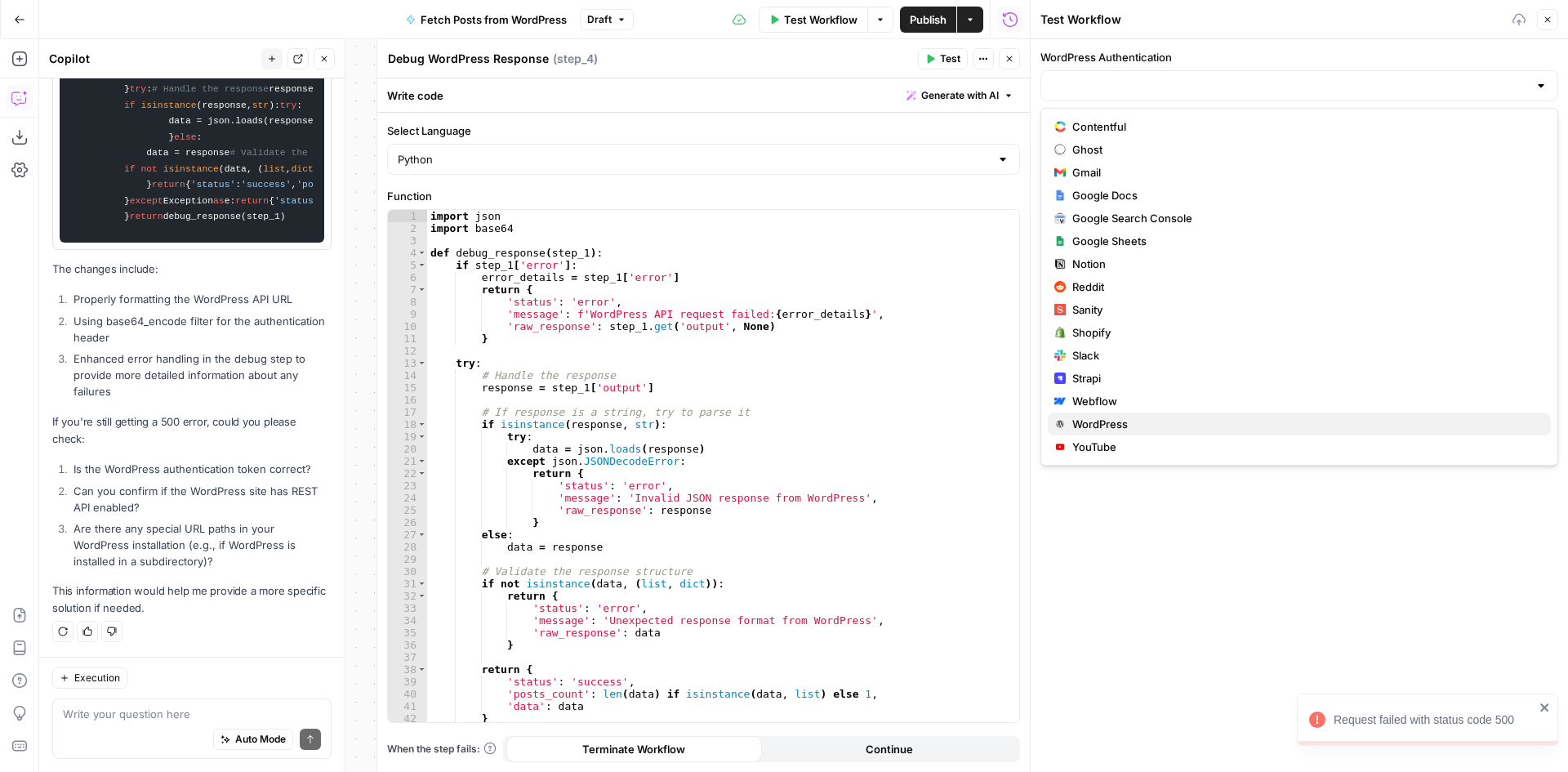
click at [1101, 430] on span "WordPress" at bounding box center [1306, 424] width 466 height 16
type input "WordPress"
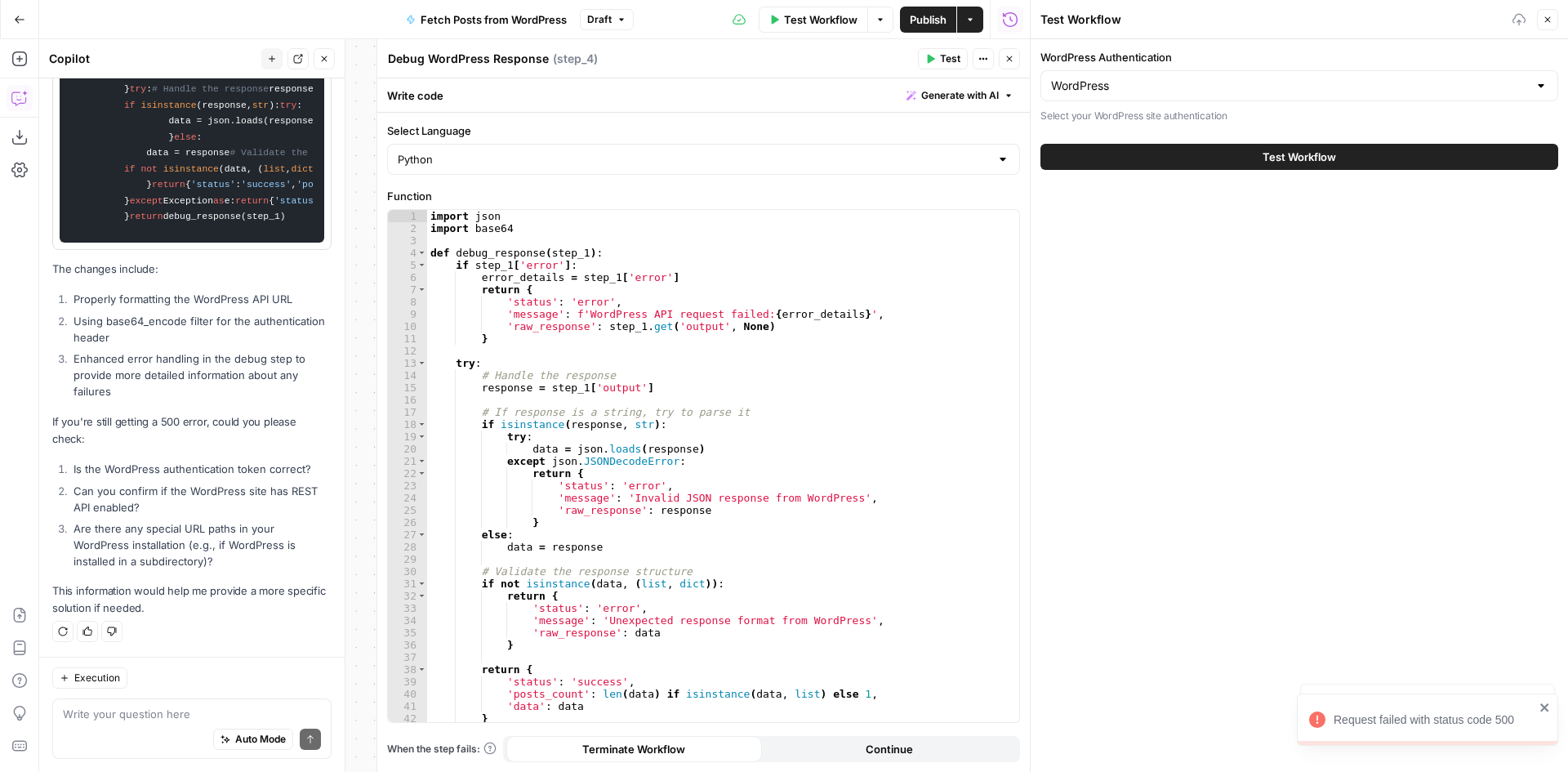
click at [1160, 151] on button "Test Workflow" at bounding box center [1299, 156] width 518 height 26
click at [326, 59] on icon "button" at bounding box center [324, 58] width 10 height 10
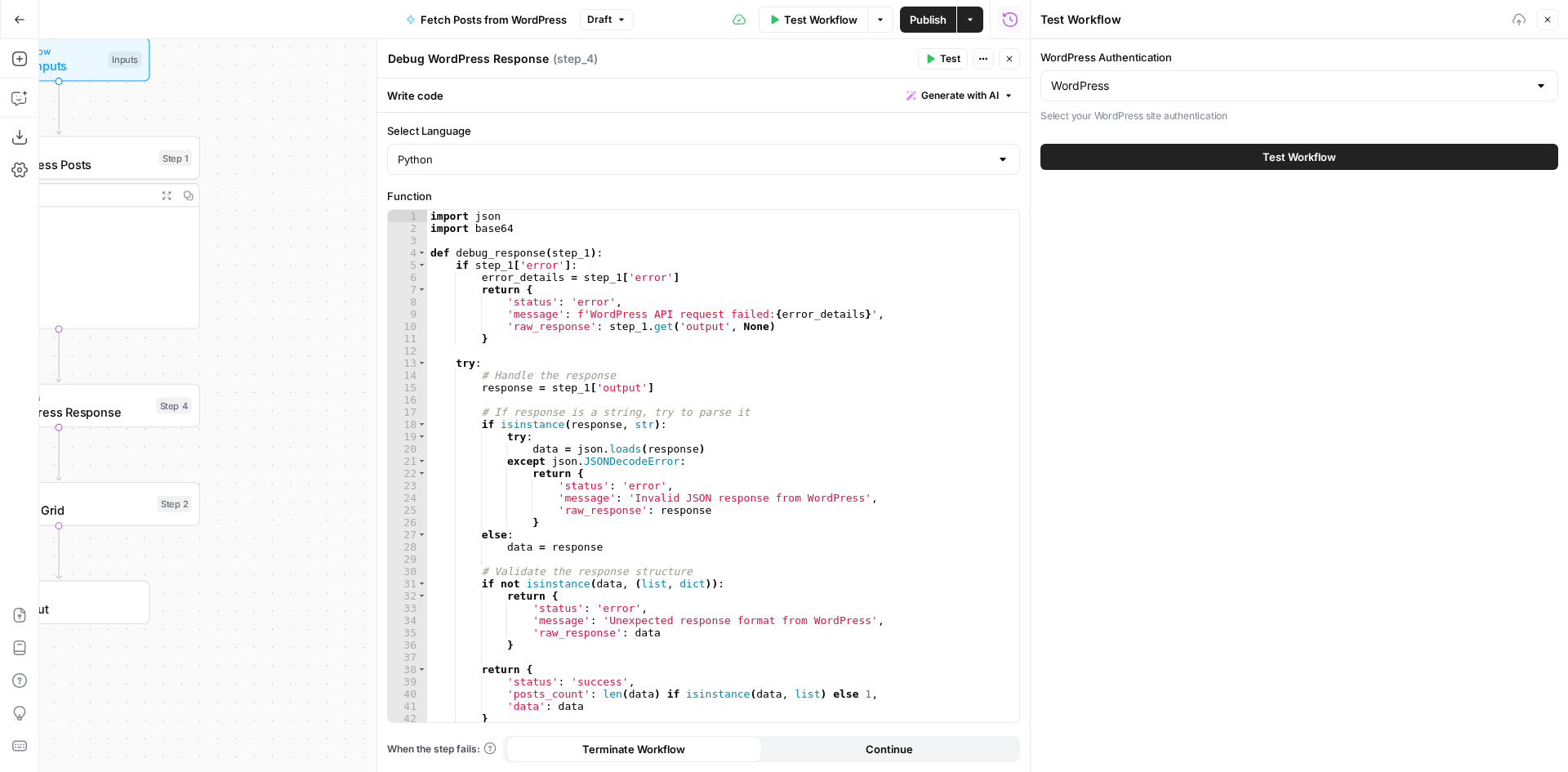
click at [1012, 67] on button "Close" at bounding box center [1009, 58] width 21 height 21
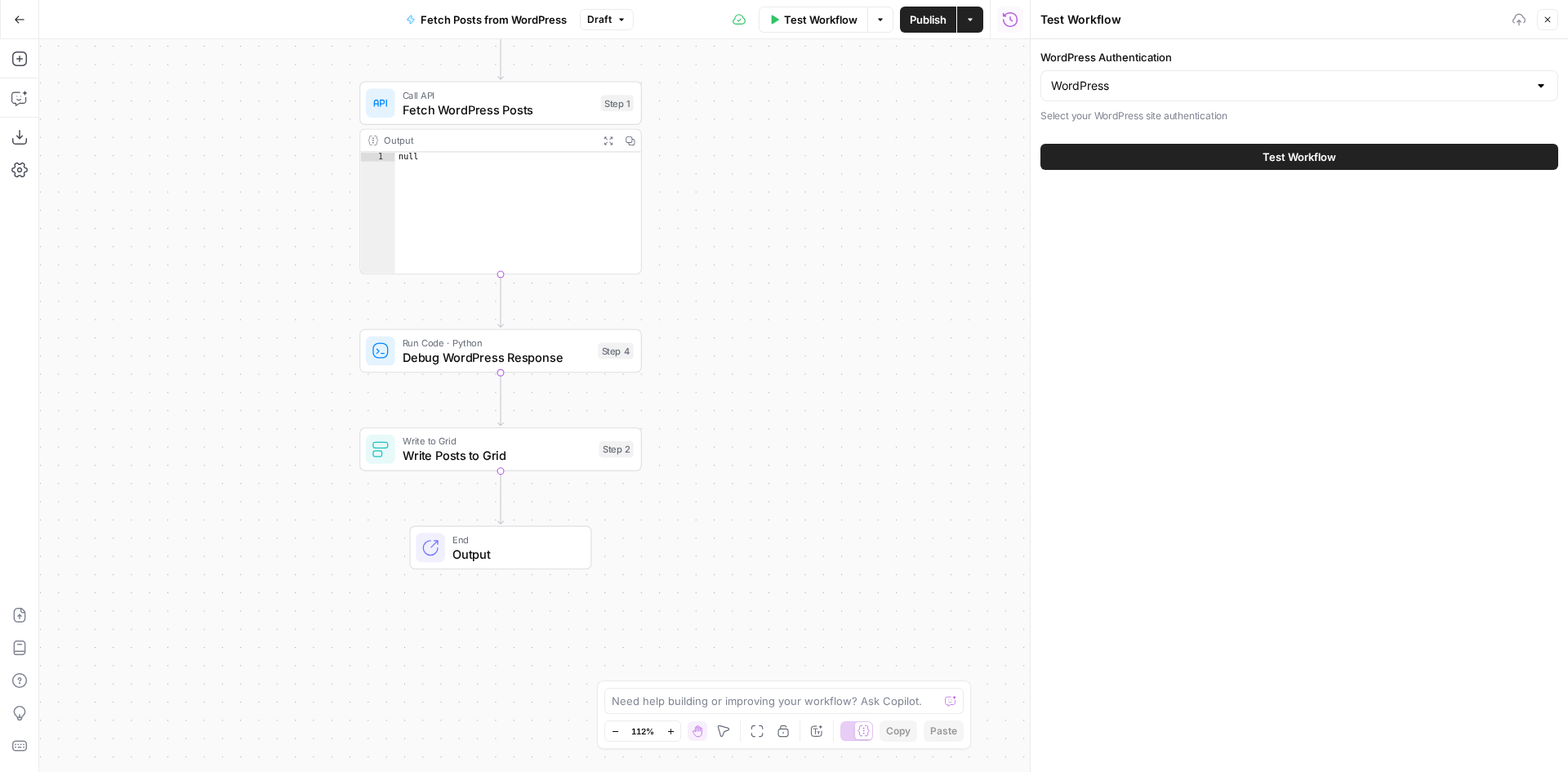
drag, startPoint x: 304, startPoint y: 500, endPoint x: 747, endPoint y: 446, distance: 446.3
click at [747, 446] on div "Workflow Set Inputs Inputs Call API Fetch WordPress Posts Step 1 Output Expand …" at bounding box center [535, 406] width 991 height 733
click at [678, 697] on textarea at bounding box center [776, 701] width 327 height 16
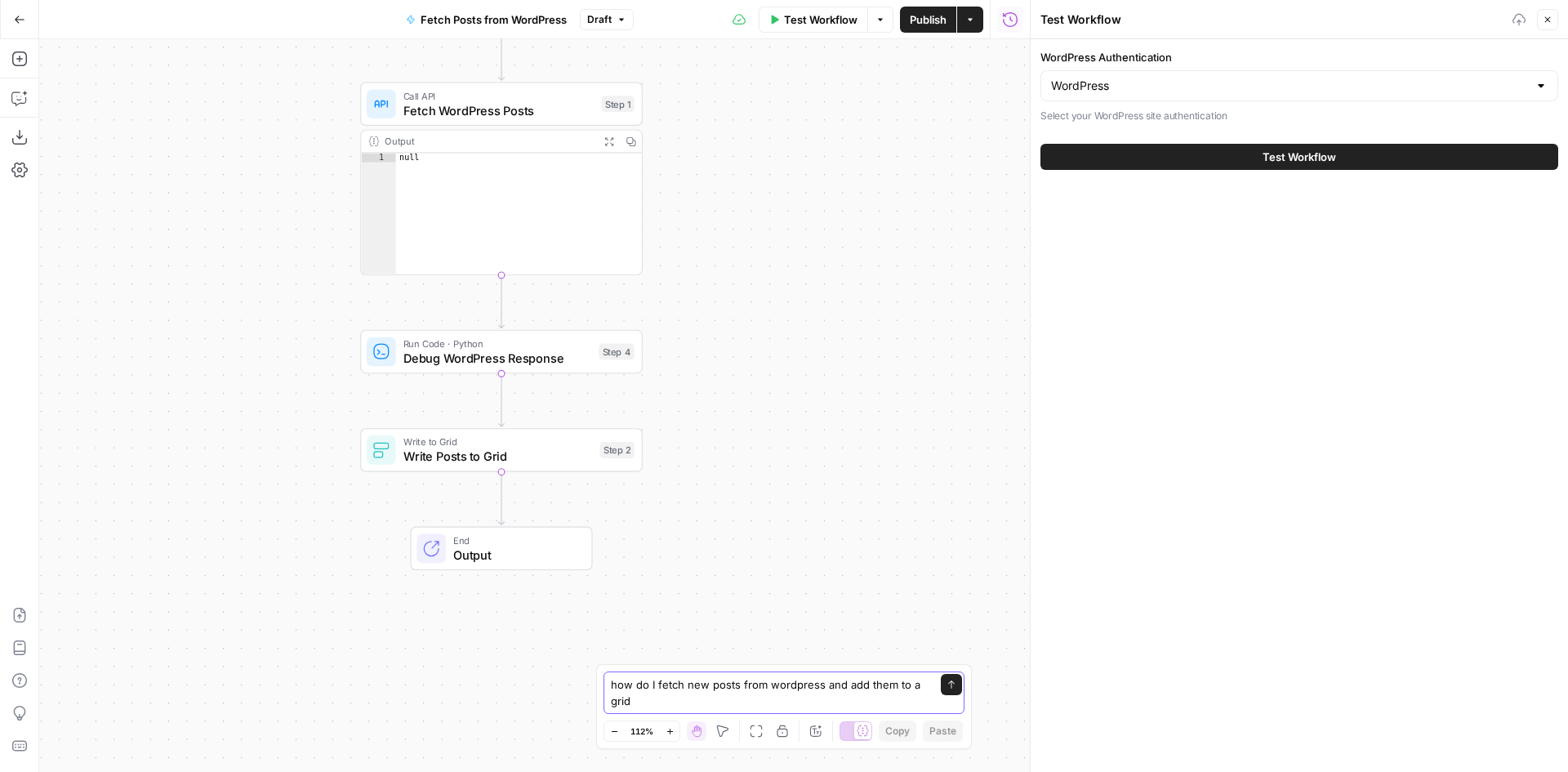
type textarea "how do I fetch new posts from wordpress and add them to a grid?"
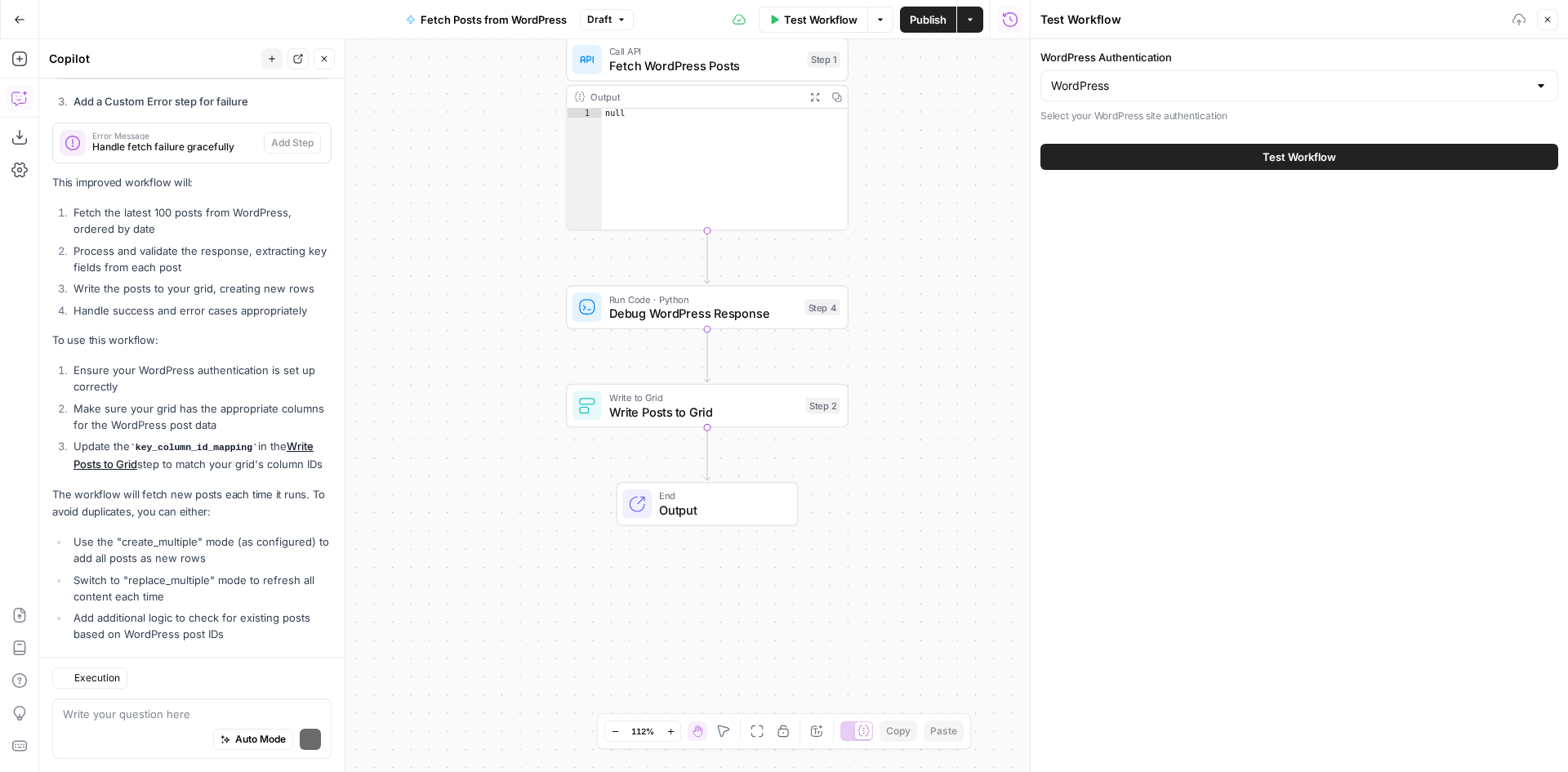
scroll to position [2156, 0]
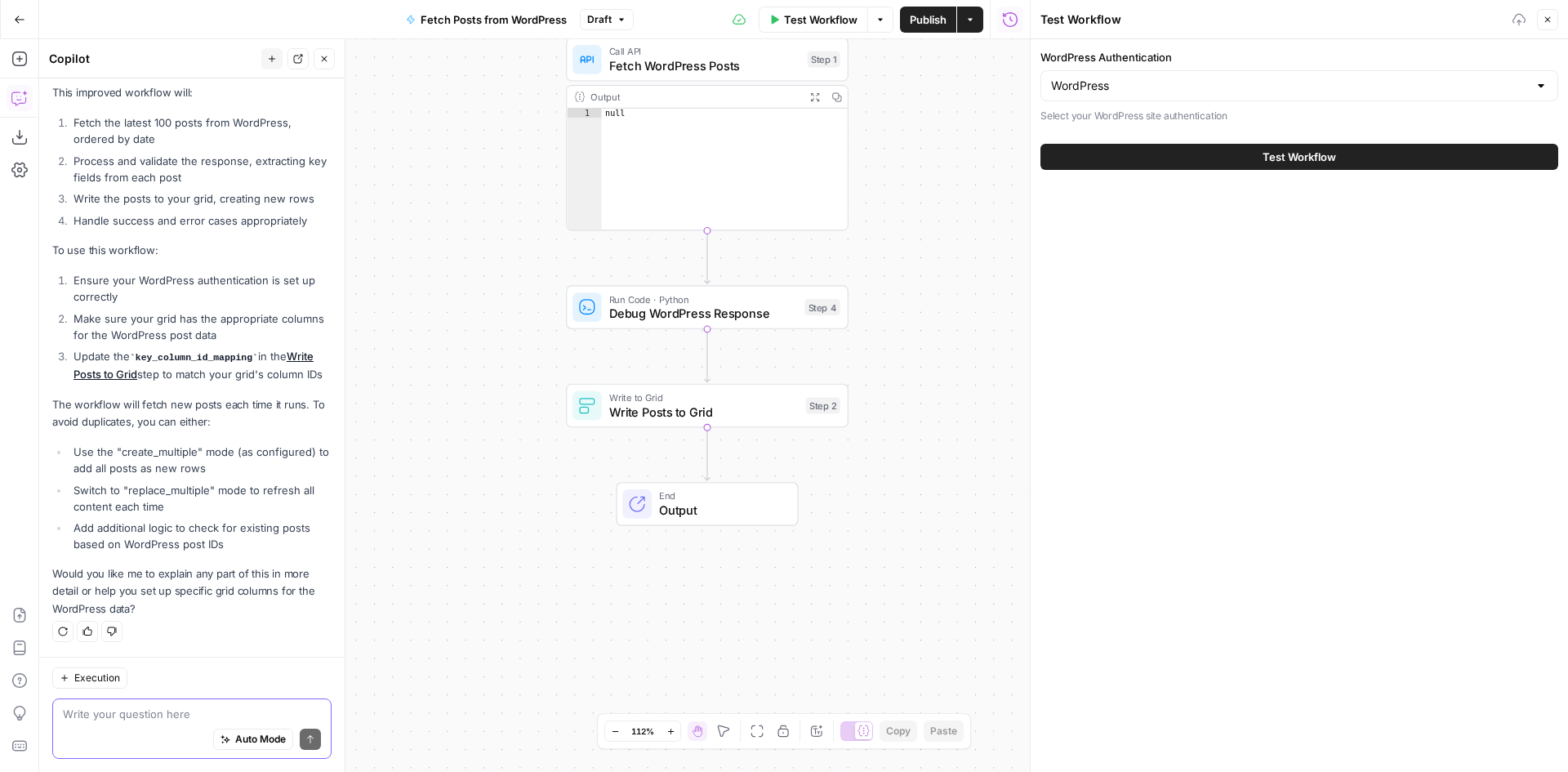
click at [131, 719] on textarea at bounding box center [192, 714] width 258 height 16
type textarea "i would rather start from a grid"
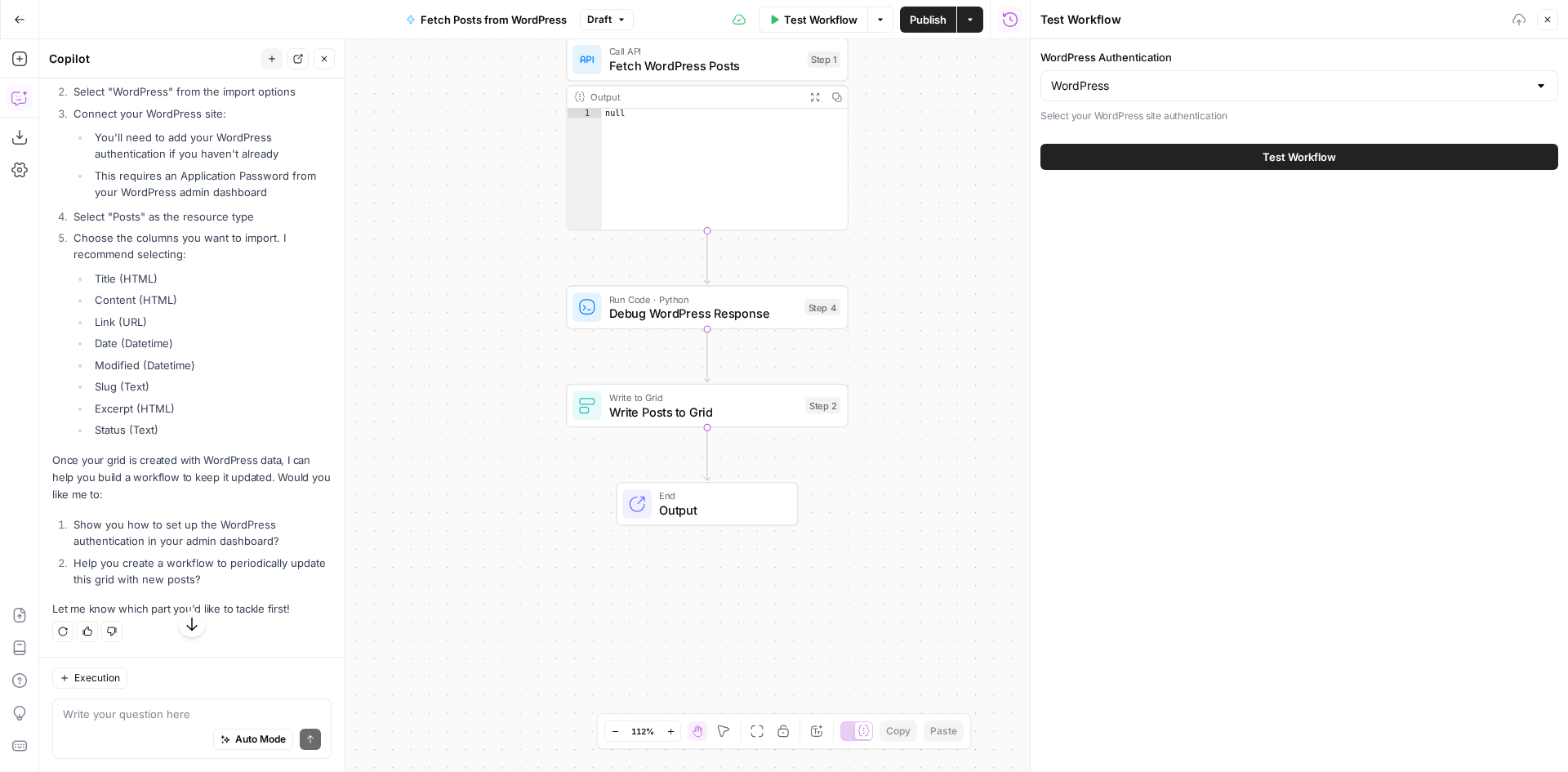
scroll to position [2884, 0]
click at [135, 724] on div "Auto Mode Send" at bounding box center [192, 739] width 258 height 36
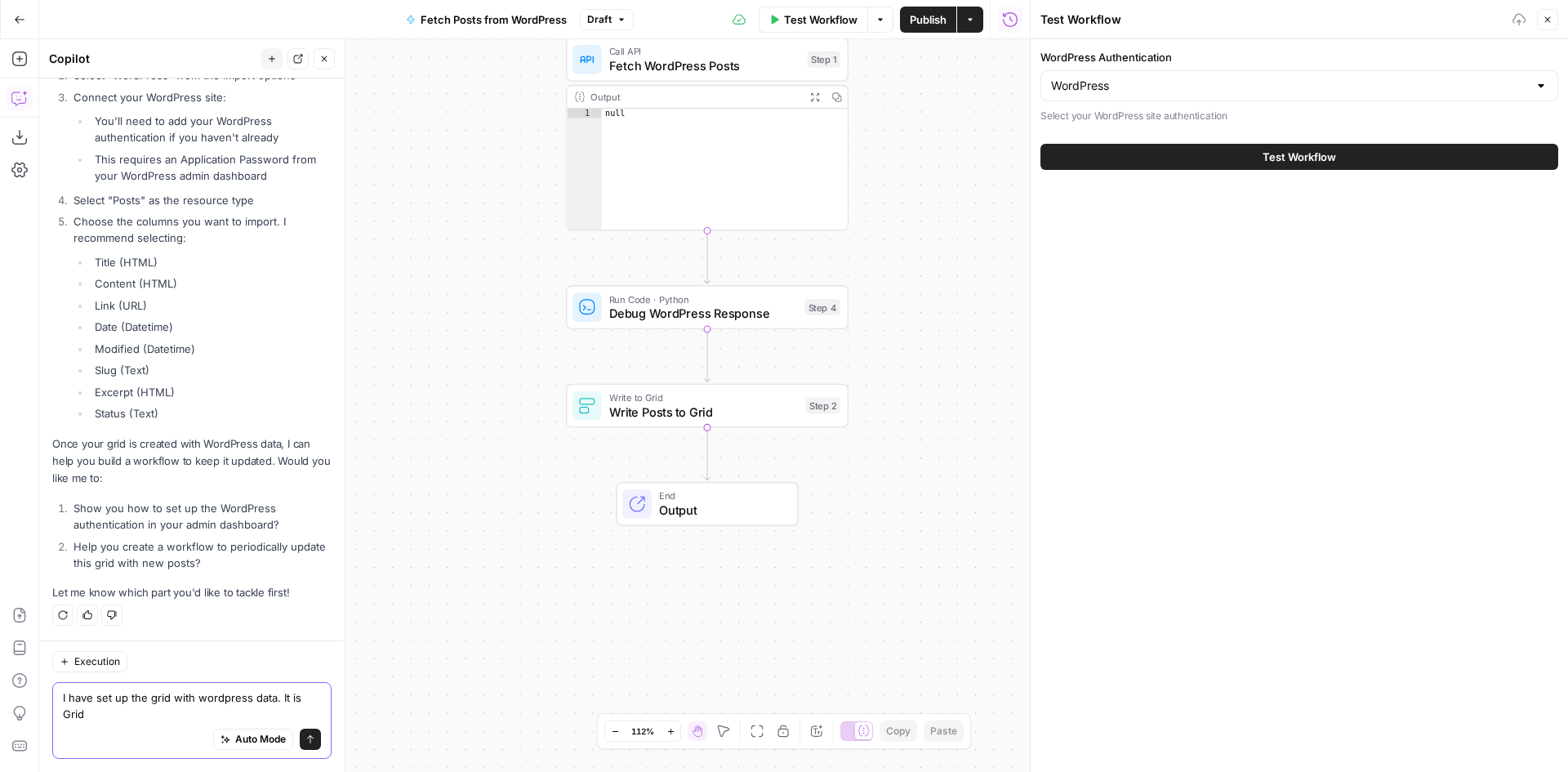
click at [134, 704] on textarea "I have set up the grid with wordpress data. It is Grid" at bounding box center [192, 705] width 258 height 33
click at [132, 714] on textarea "I have set up the grid with wordpress data. It is Grid" at bounding box center [192, 705] width 258 height 33
paste textarea "28235"
click at [167, 712] on textarea "I have set up the grid with wordpress data. It is Grid 28235, sheet" at bounding box center [192, 705] width 258 height 33
paste textarea "36005"
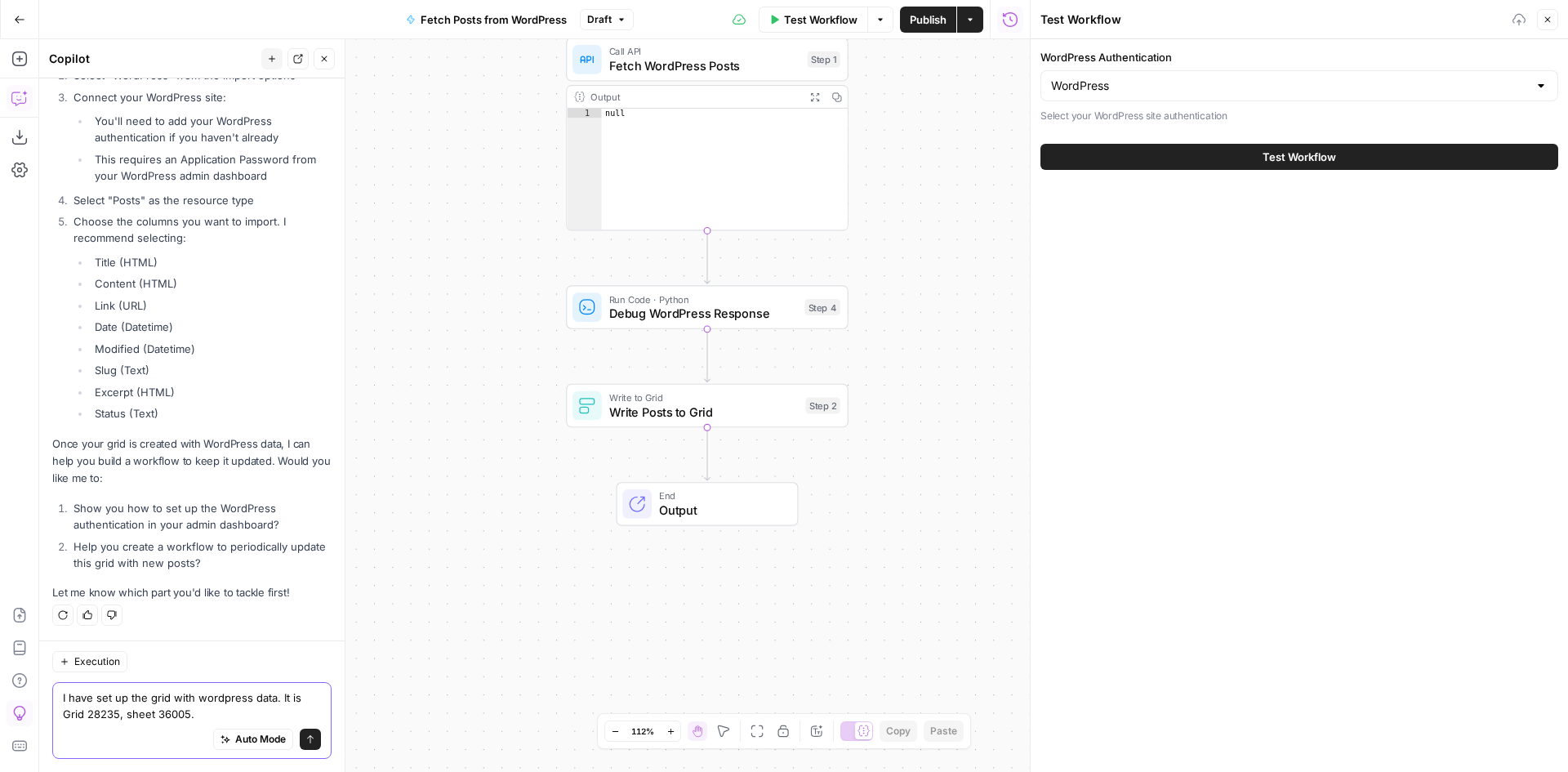
click at [202, 713] on textarea "I have set up the grid with wordpress data. It is Grid 28235, sheet 36005." at bounding box center [192, 705] width 258 height 33
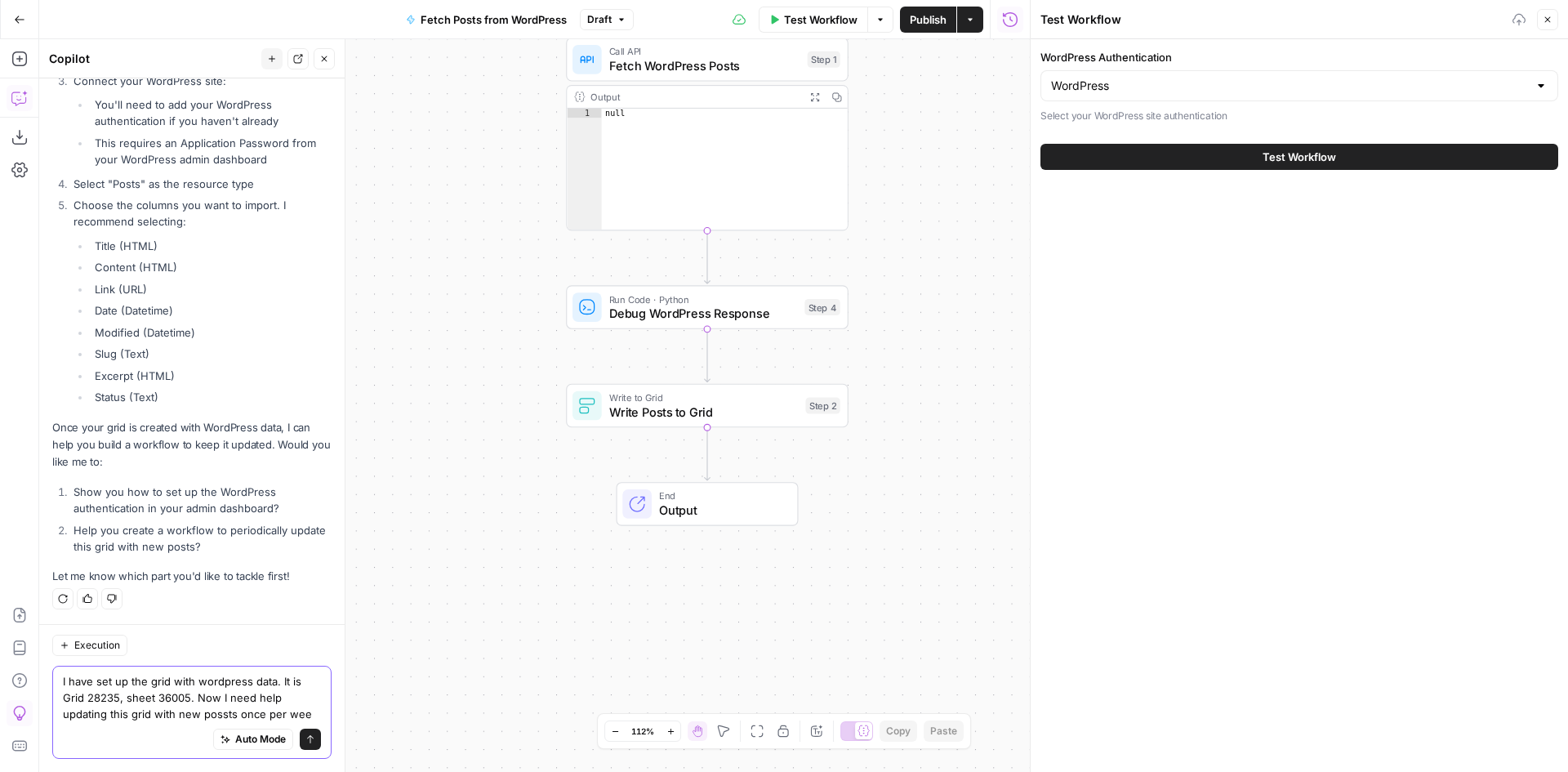
type textarea "I have set up the grid with wordpress data. It is Grid 28235, sheet 36005. Now …"
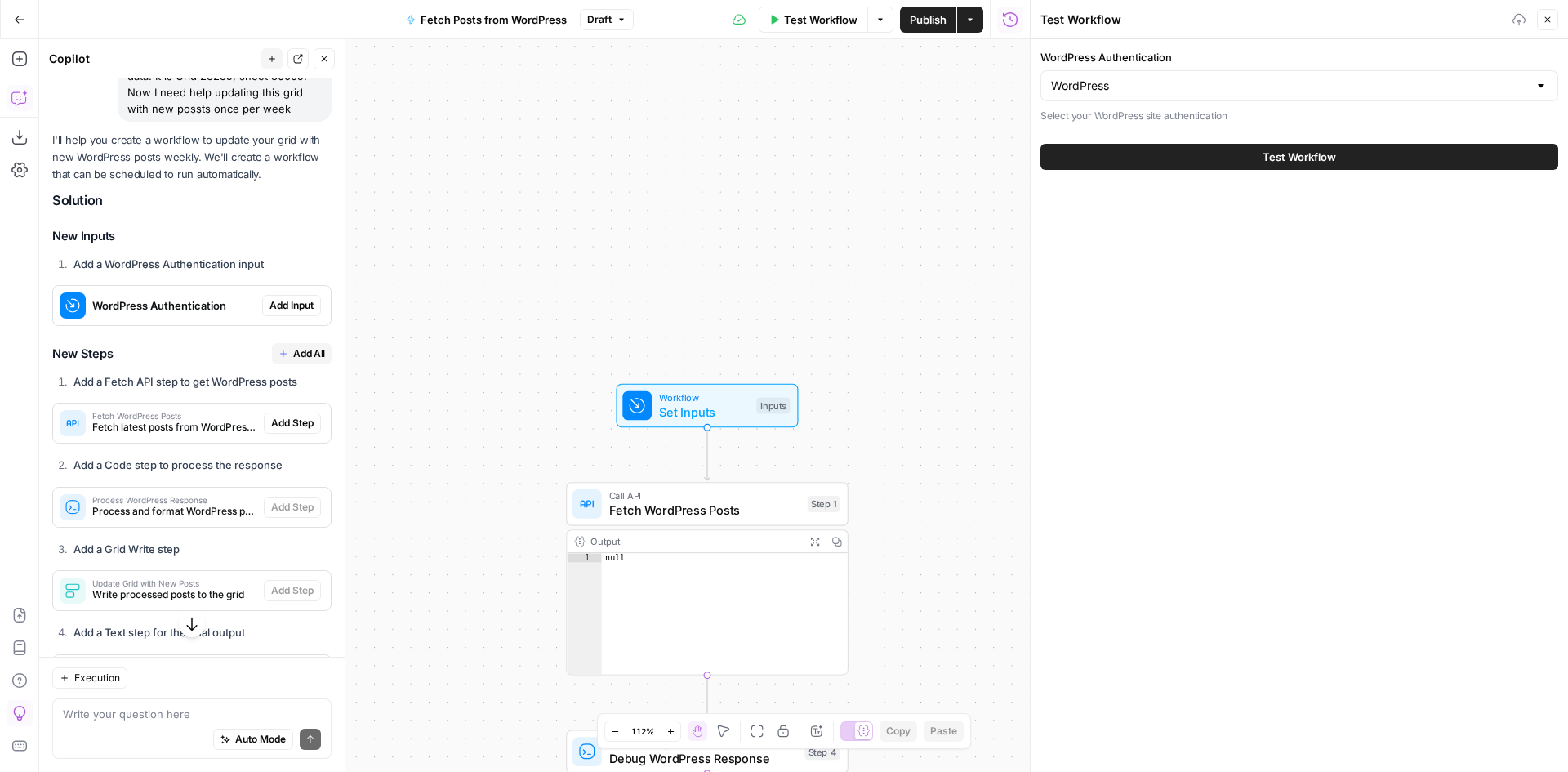
scroll to position [3475, 0]
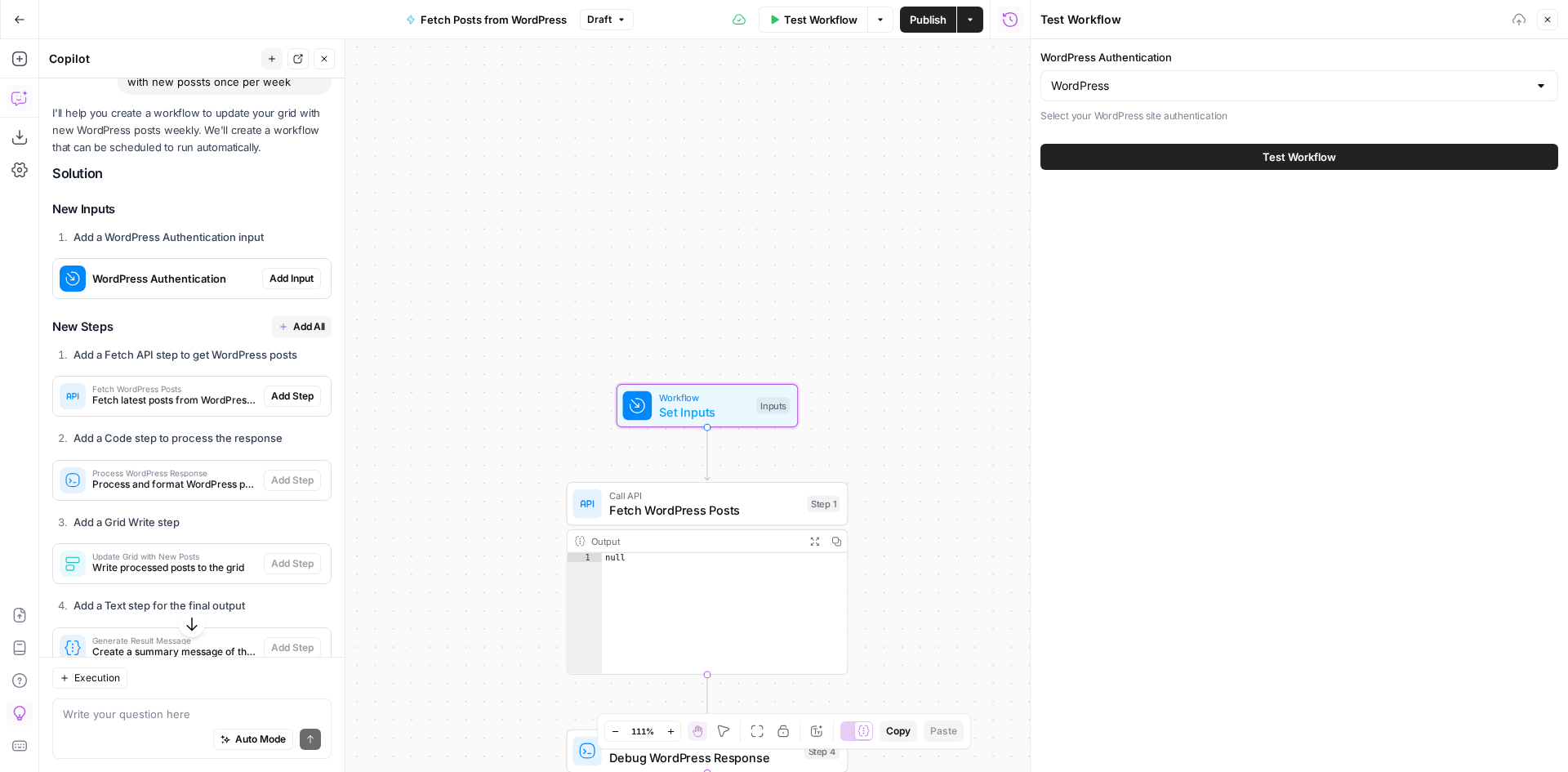
click at [270, 286] on span "Add Input" at bounding box center [291, 279] width 44 height 15
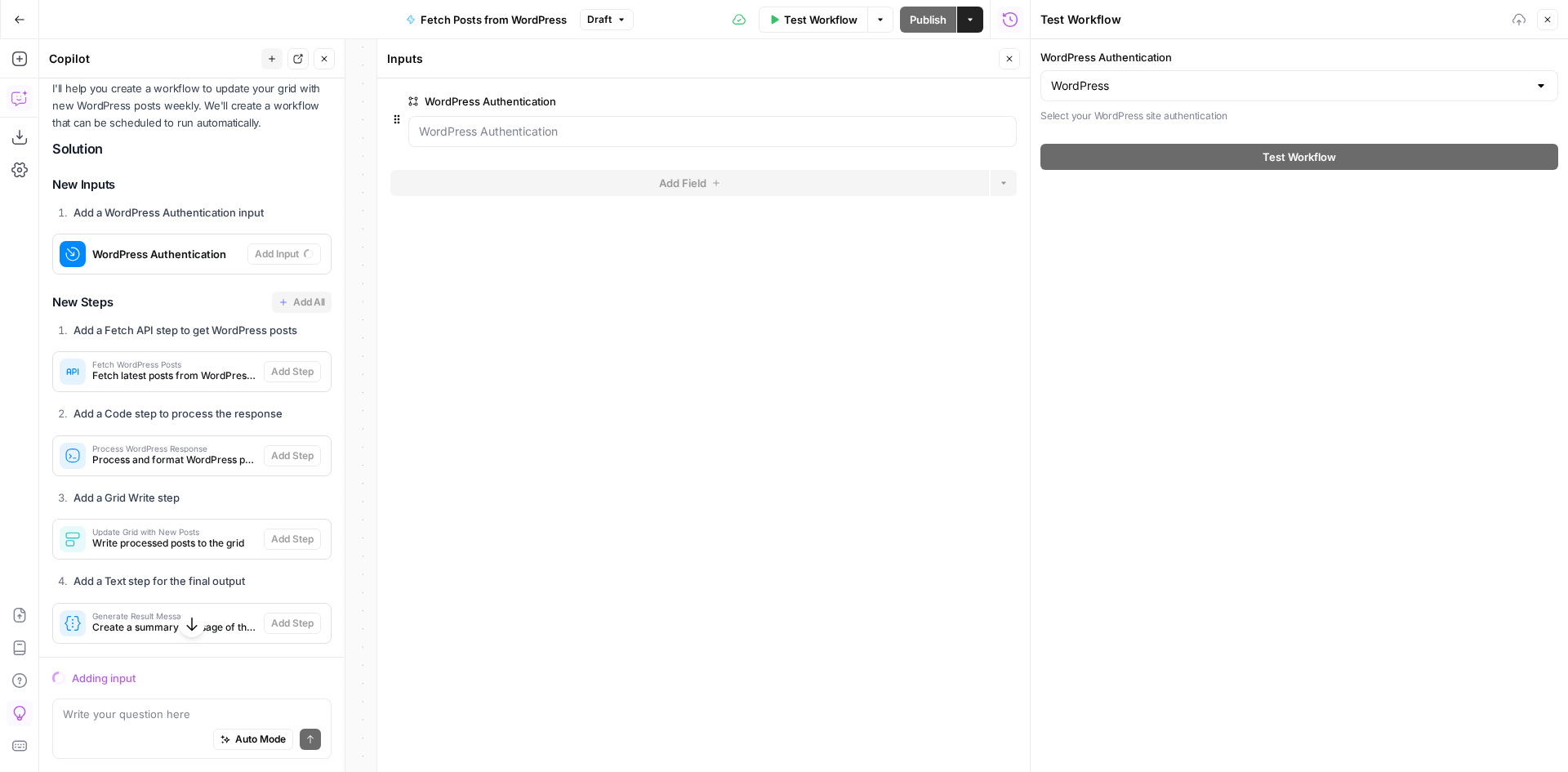
scroll to position [3423, 0]
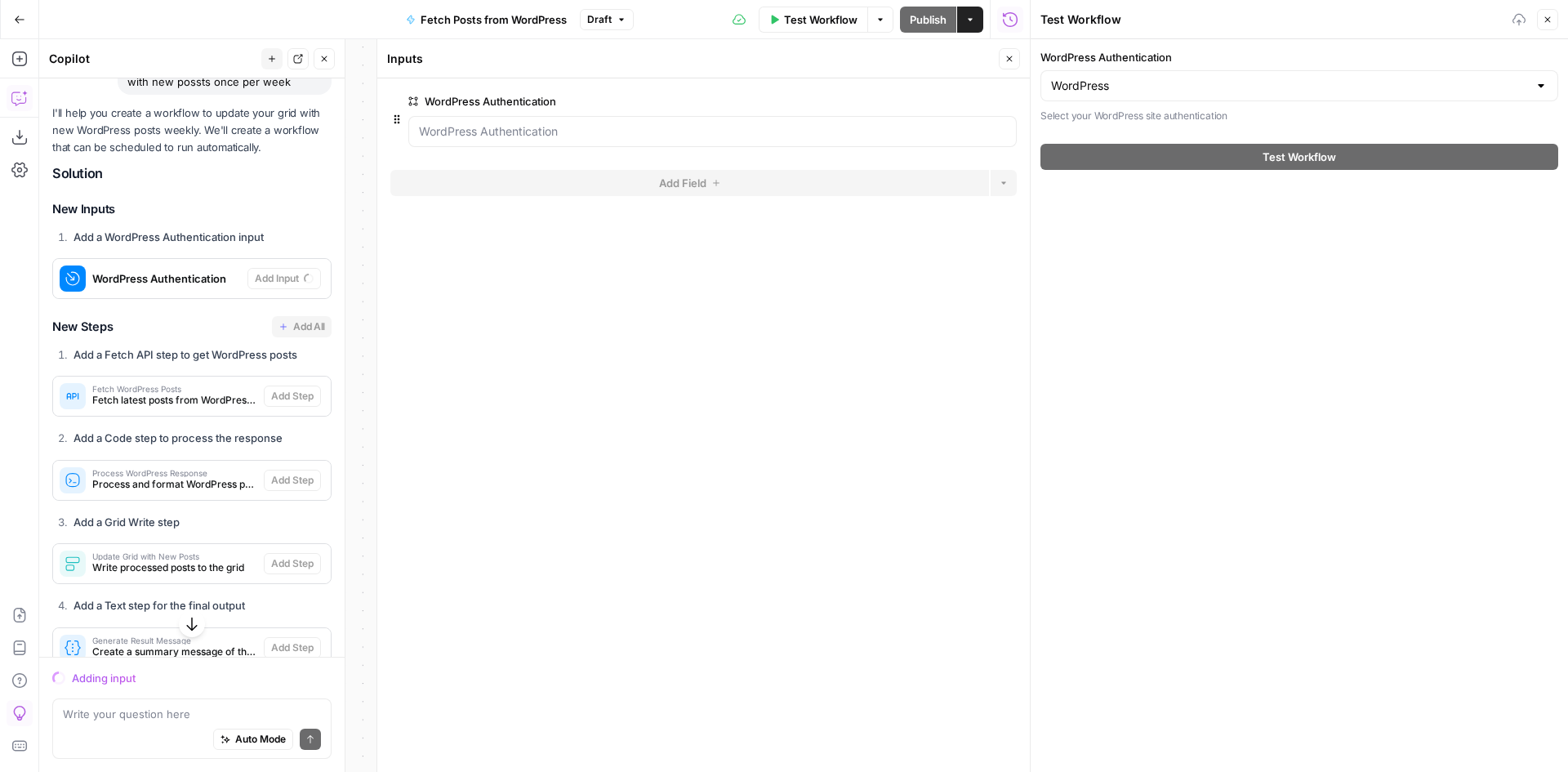
click at [1009, 66] on button "Close" at bounding box center [1009, 58] width 21 height 21
click at [756, 740] on button "Fit to View" at bounding box center [757, 730] width 19 height 19
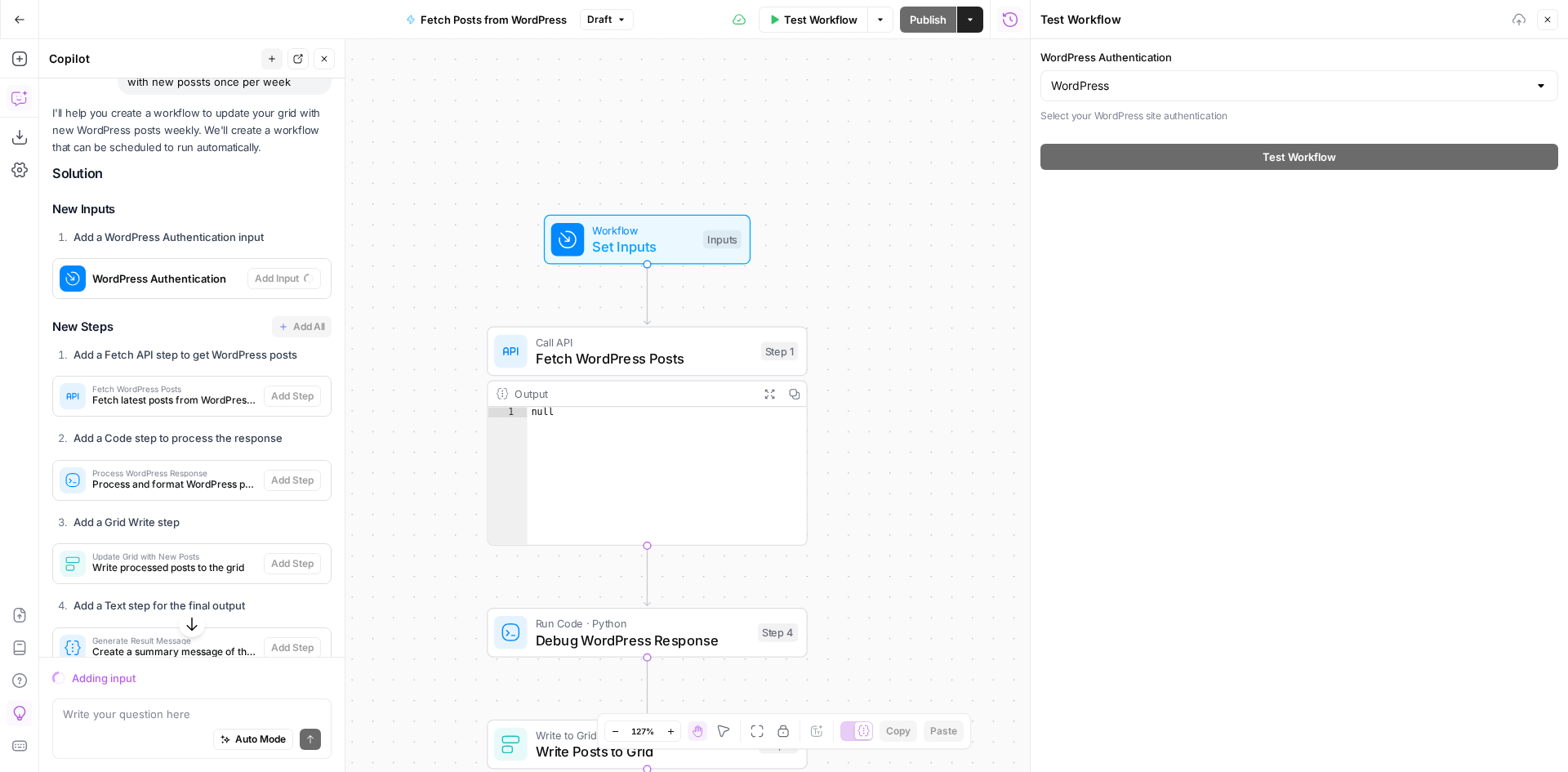
drag, startPoint x: 857, startPoint y: 150, endPoint x: 976, endPoint y: 282, distance: 177.7
click at [976, 282] on div "Workflow Set Inputs Inputs Call API Fetch WordPress Posts Step 1 Output Expand …" at bounding box center [535, 406] width 991 height 733
click at [620, 238] on span "Set Inputs" at bounding box center [652, 244] width 102 height 20
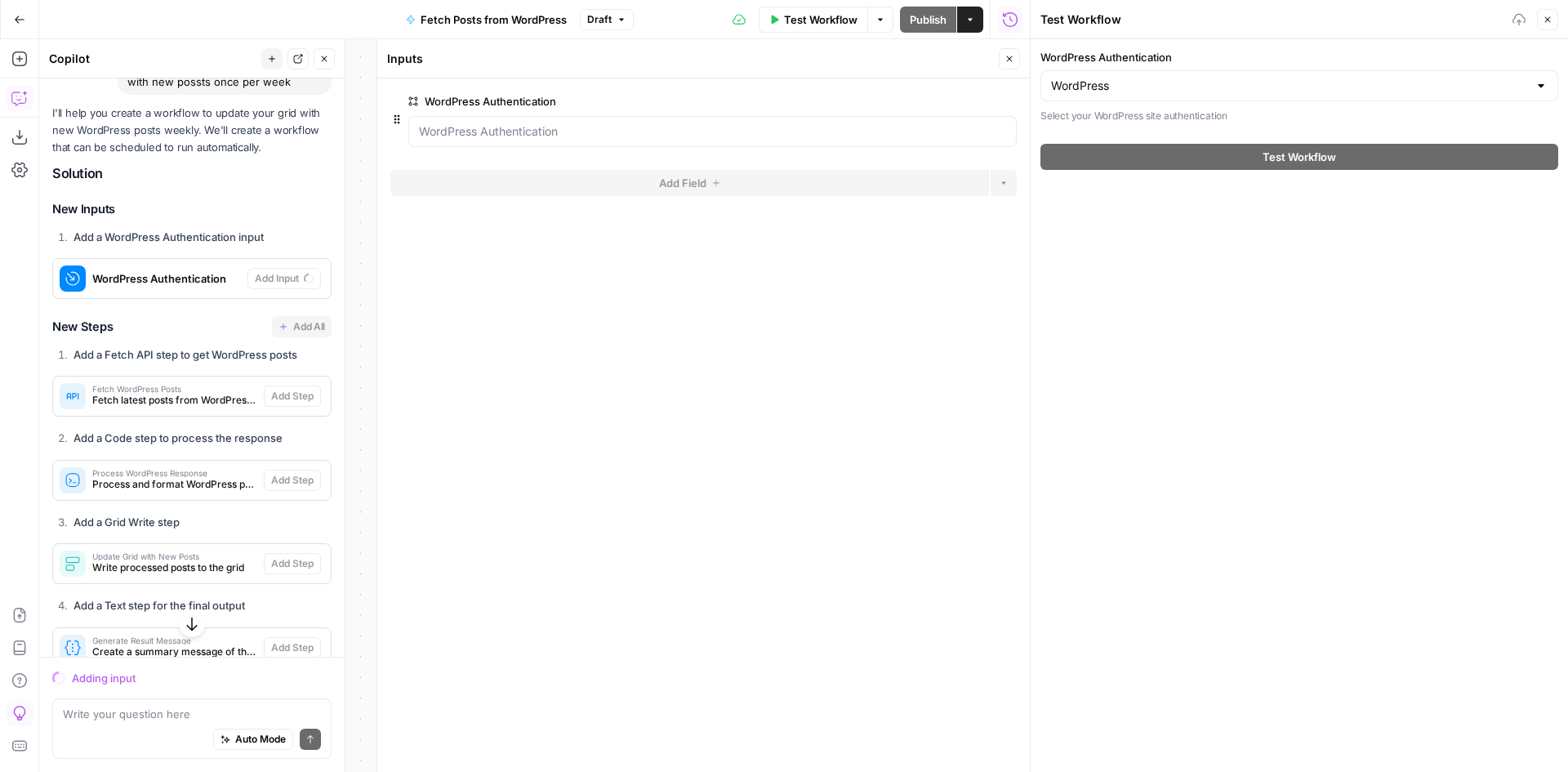
click at [1011, 56] on icon "button" at bounding box center [1009, 58] width 10 height 10
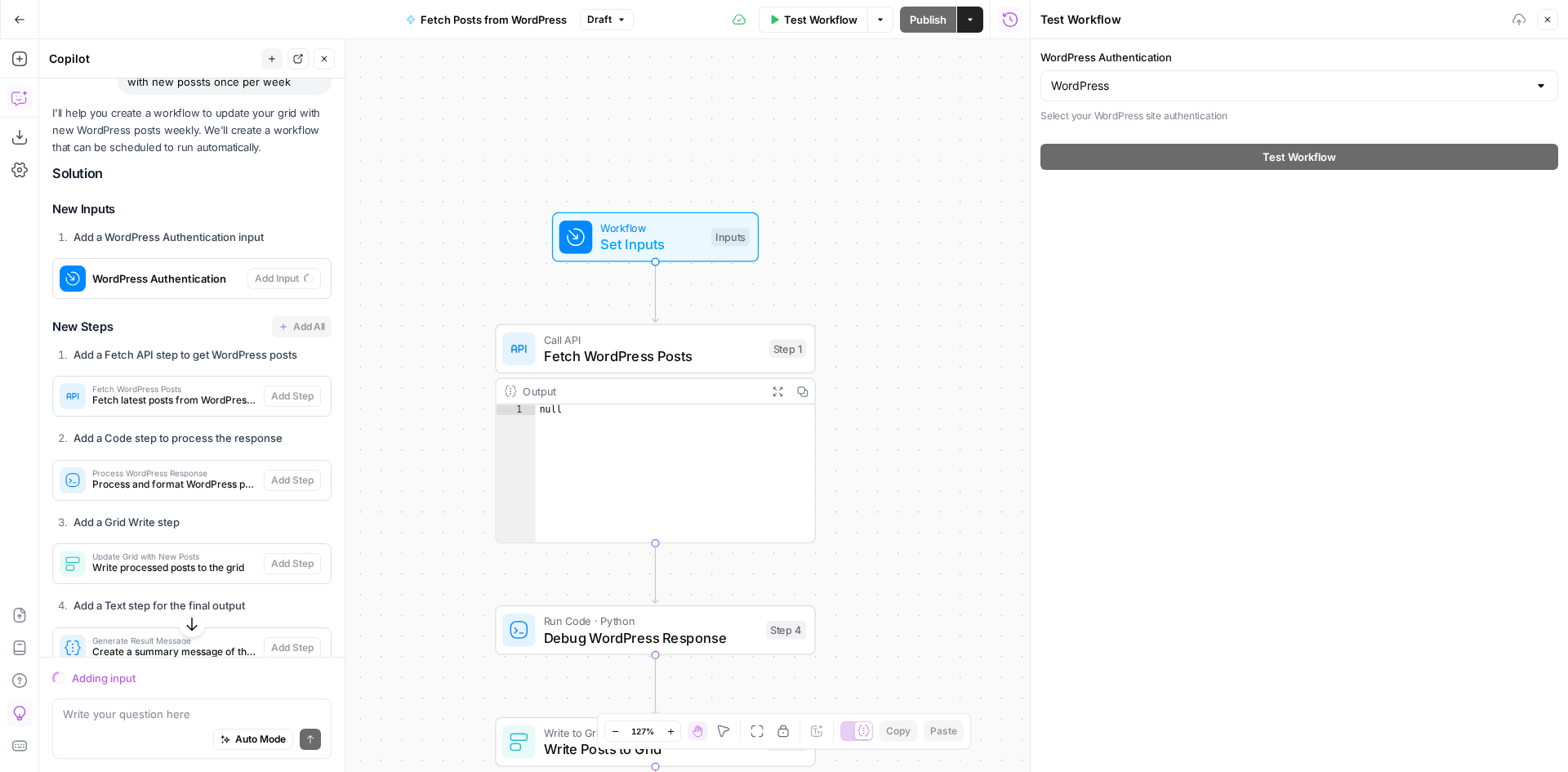
click at [205, 407] on span "Fetch latest posts from WordPress API" at bounding box center [175, 400] width 165 height 15
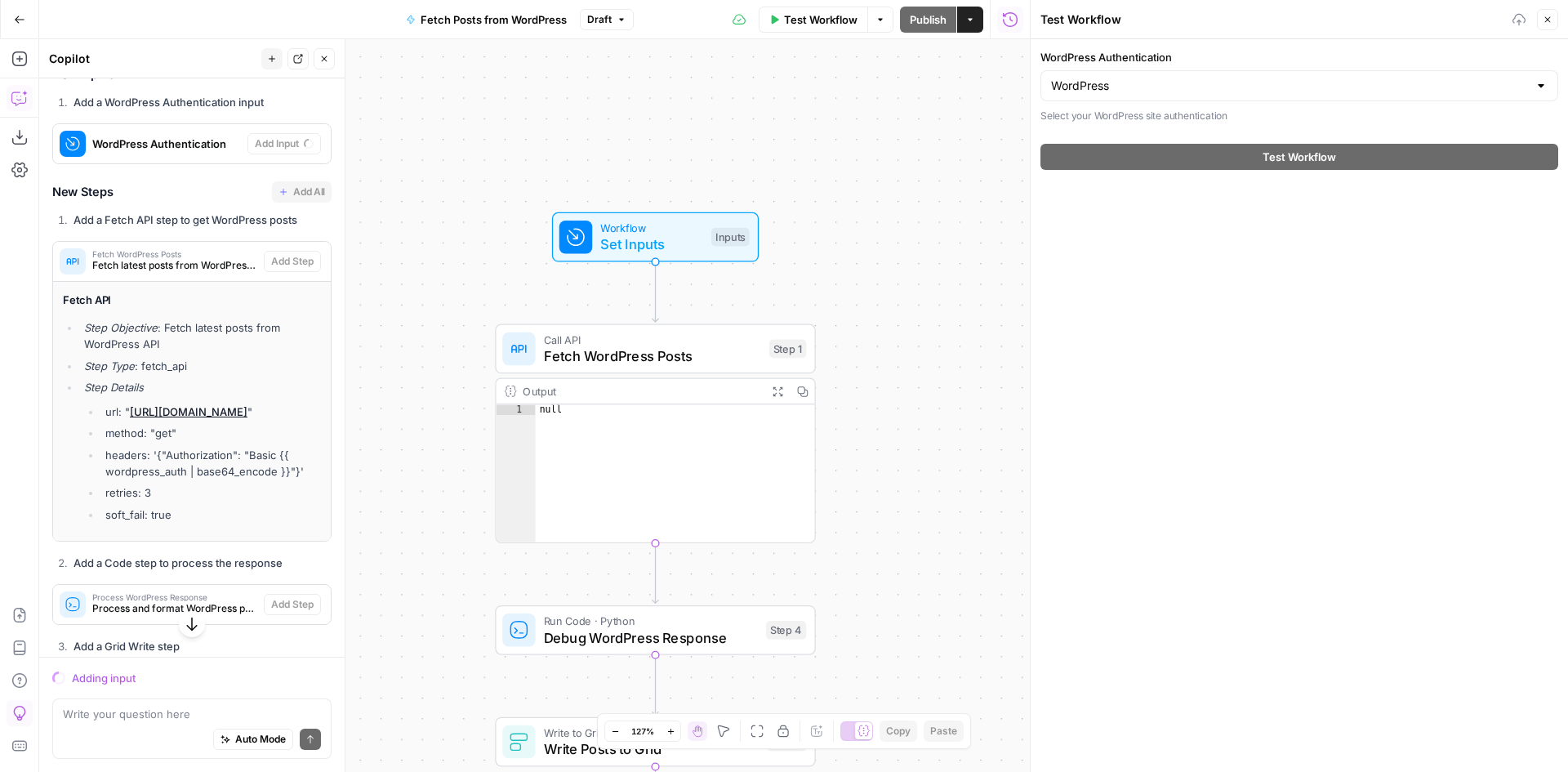
scroll to position [3587, 0]
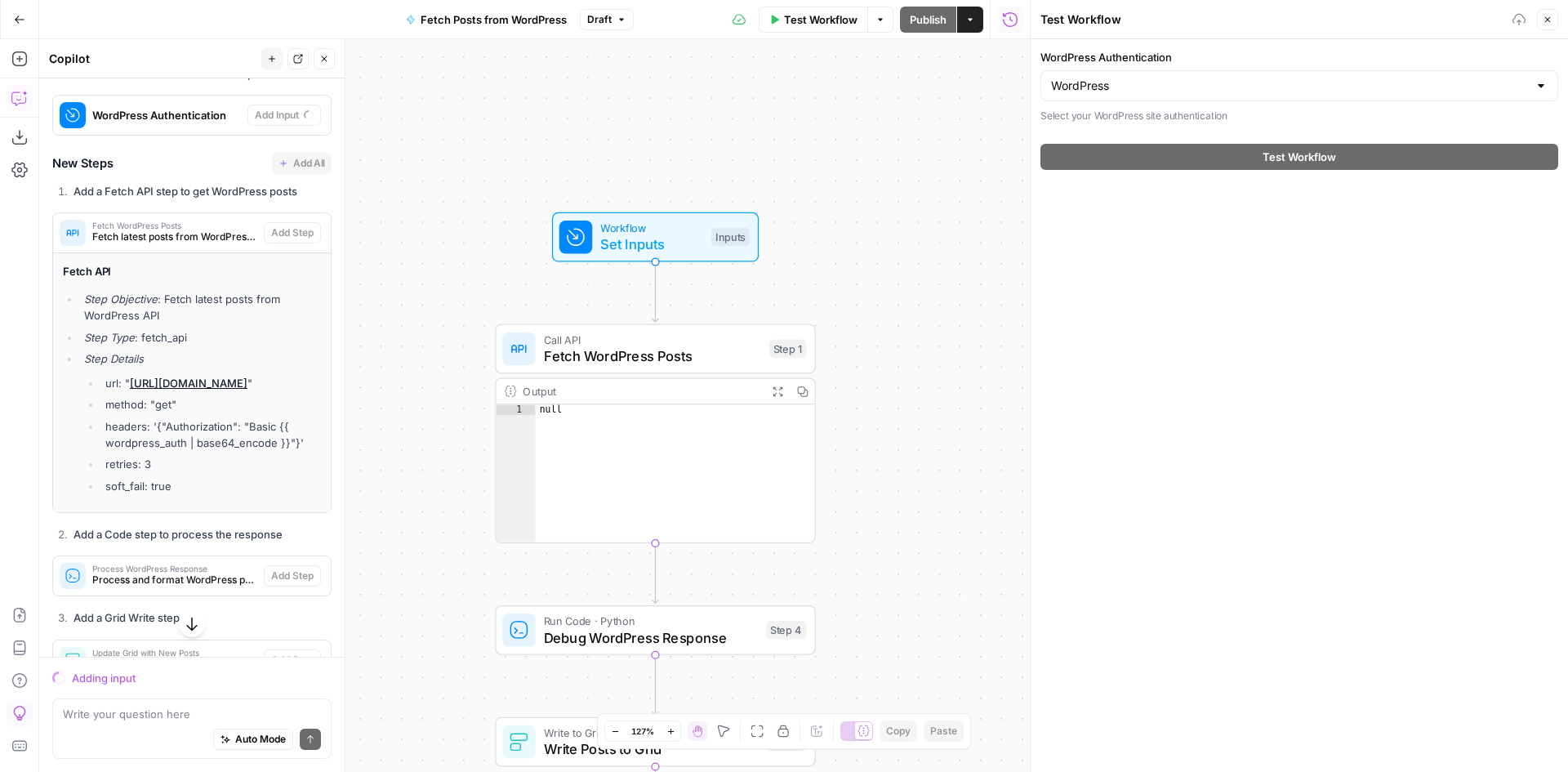
click at [589, 356] on span "Fetch WordPress Posts" at bounding box center [652, 355] width 217 height 20
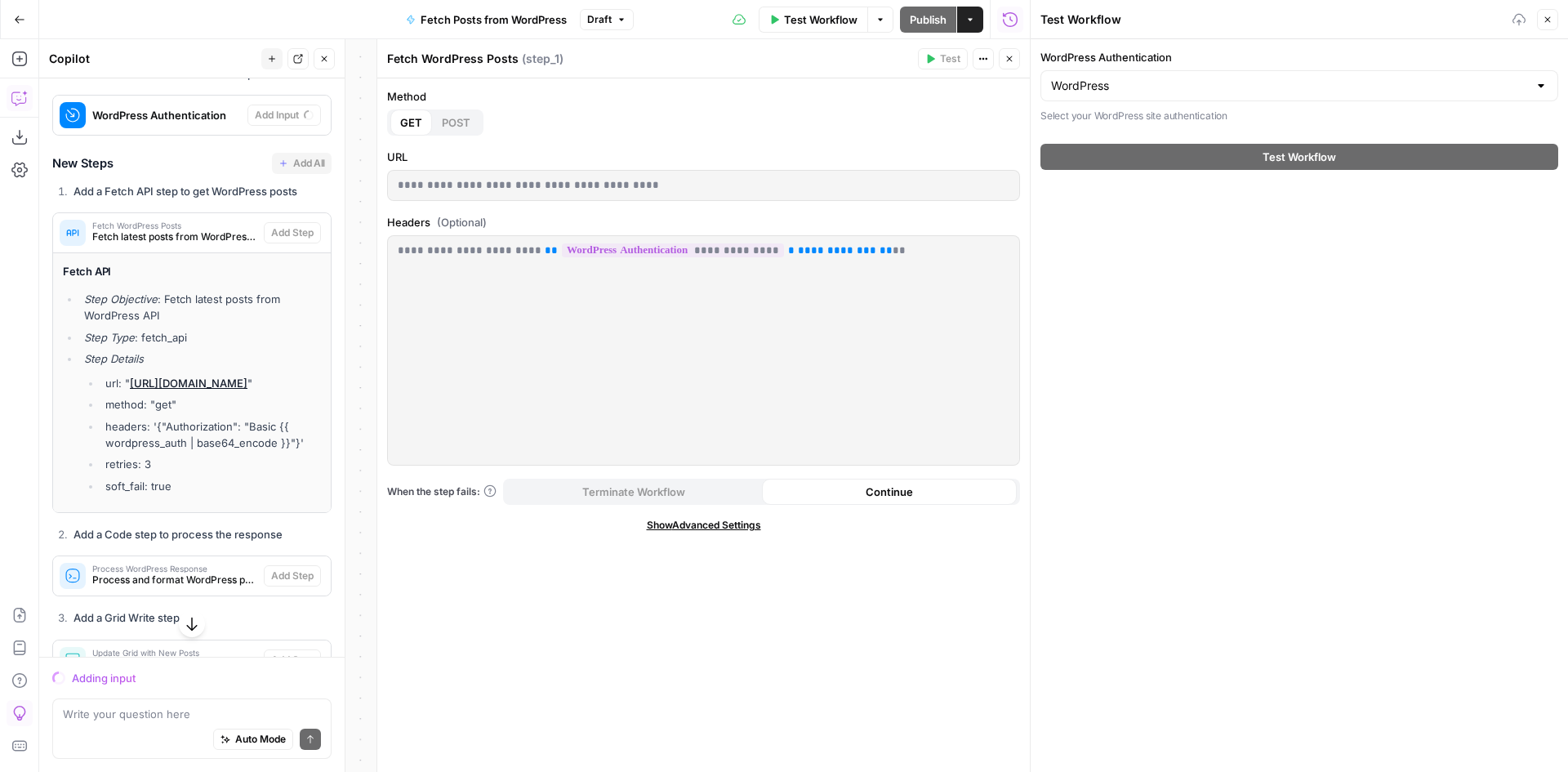
click at [834, 138] on div "**********" at bounding box center [704, 425] width 652 height 693
click at [779, 187] on p "**********" at bounding box center [704, 185] width 612 height 16
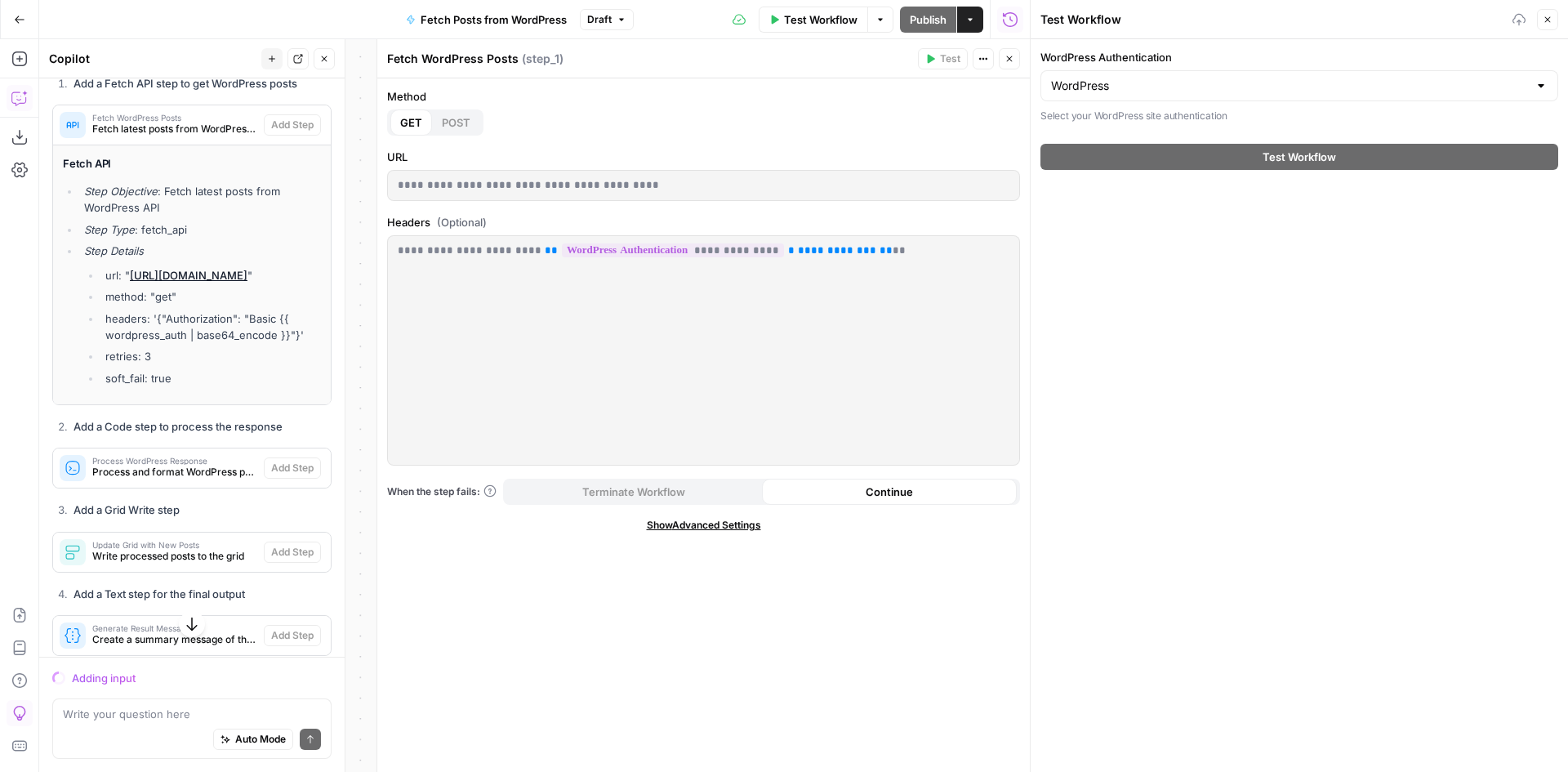
scroll to position [3913, 0]
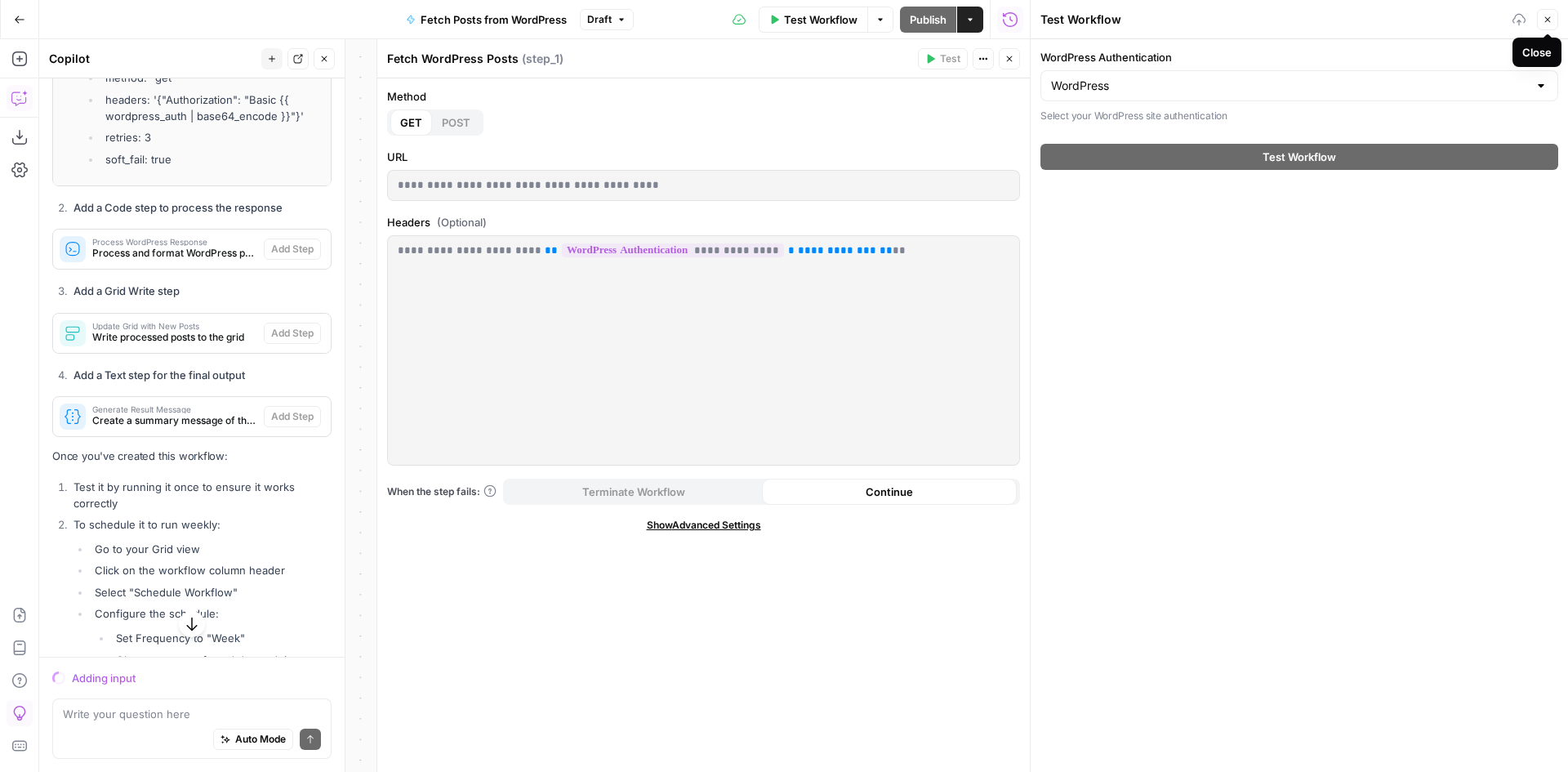
click at [1543, 23] on icon "button" at bounding box center [1548, 19] width 10 height 10
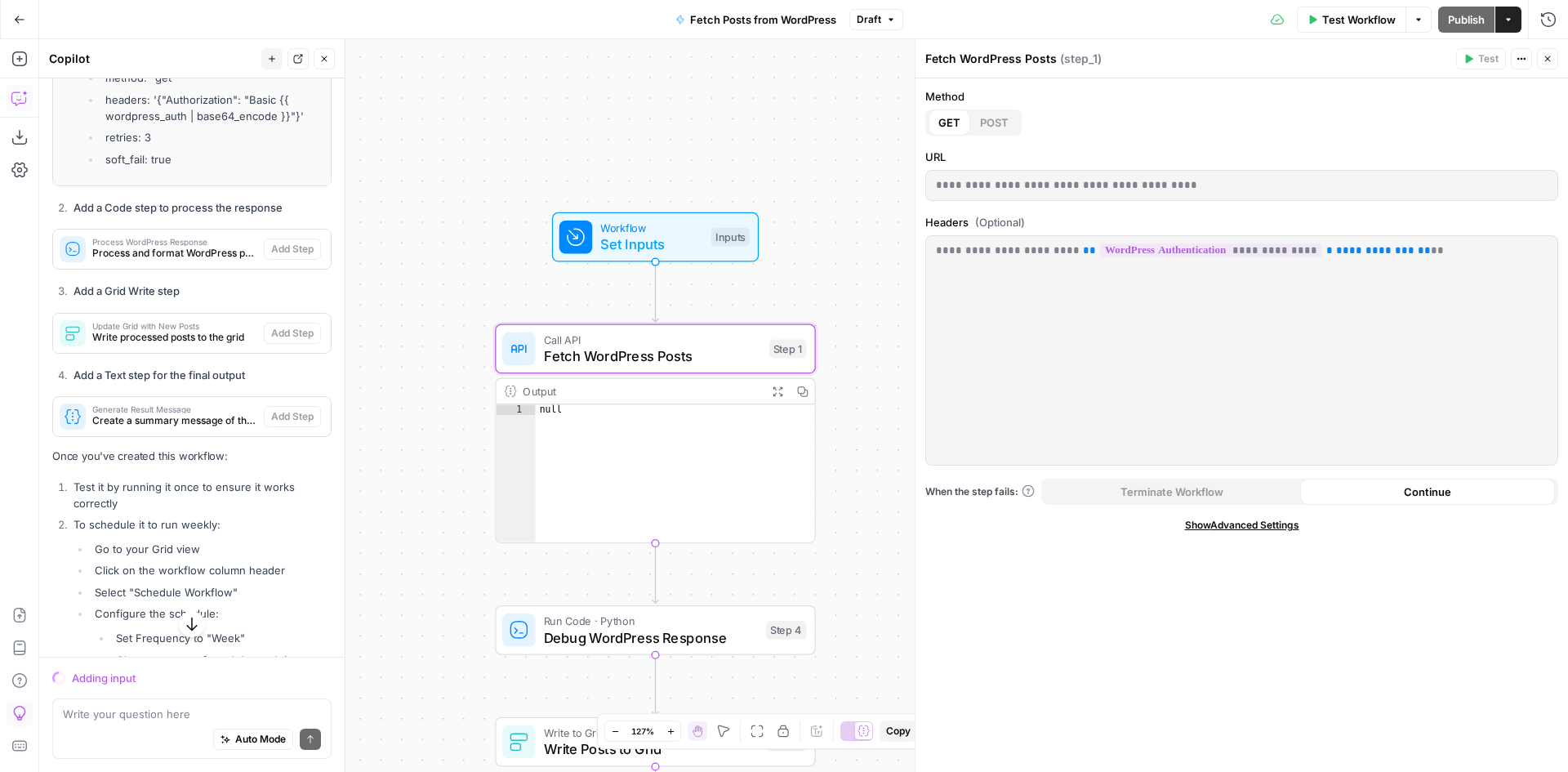
click at [657, 241] on span "Set Inputs" at bounding box center [652, 244] width 102 height 20
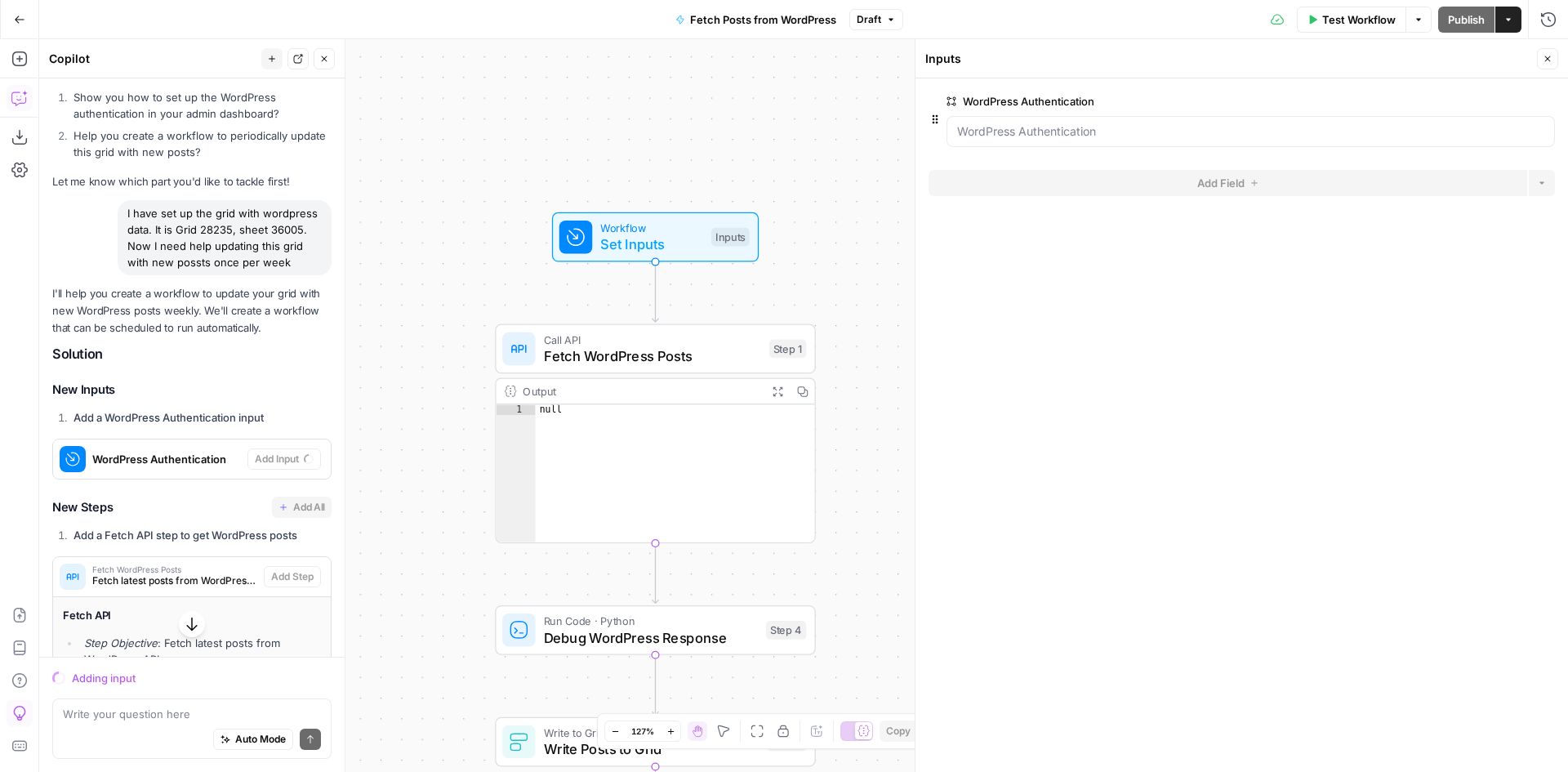
scroll to position [3423, 0]
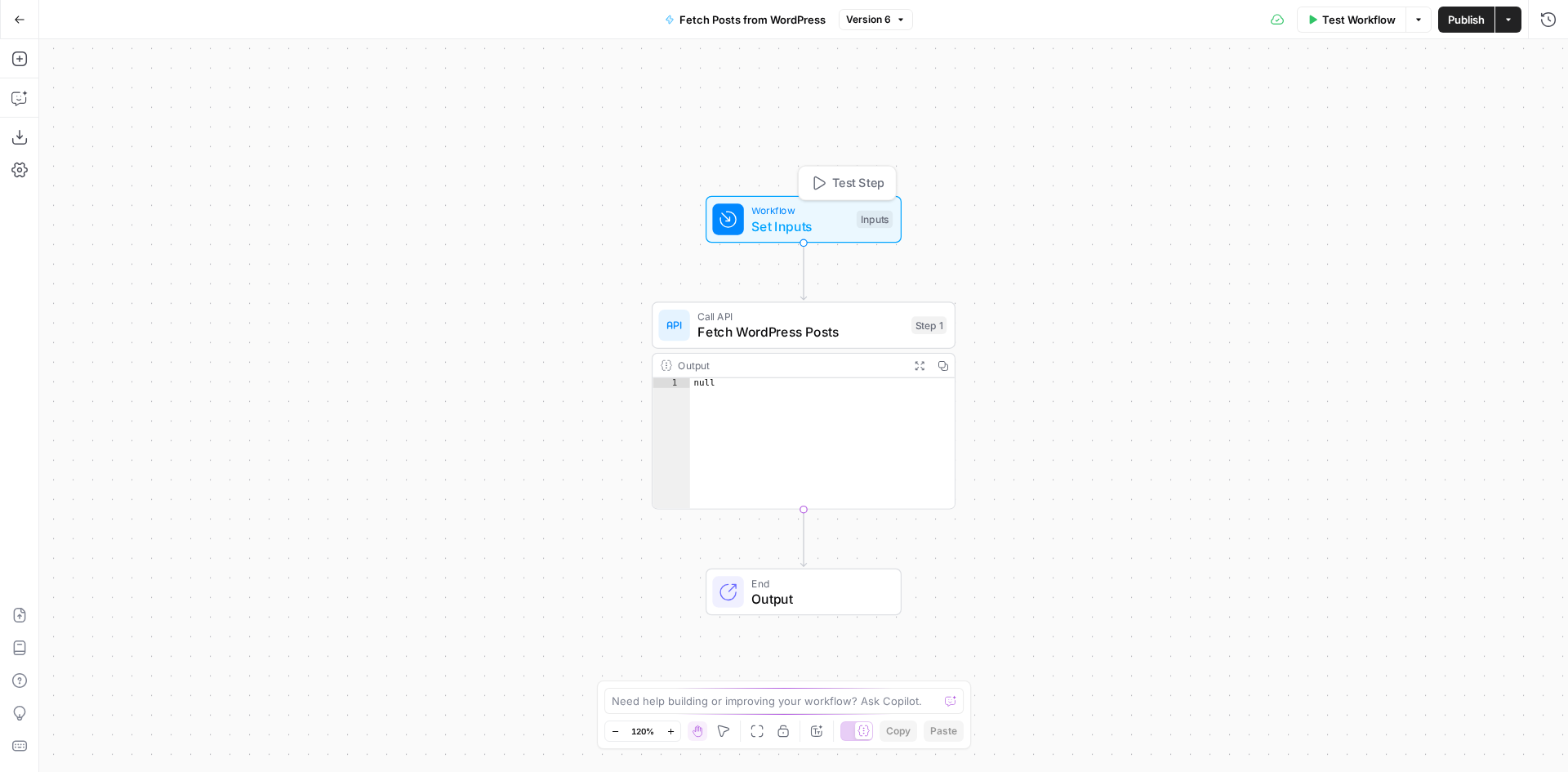
click at [777, 220] on span "Set Inputs" at bounding box center [800, 226] width 97 height 19
click at [1056, 127] on Authentication "WordPress Authentication" at bounding box center [1251, 132] width 588 height 16
click at [1342, 20] on span "Test Workflow" at bounding box center [1359, 20] width 73 height 16
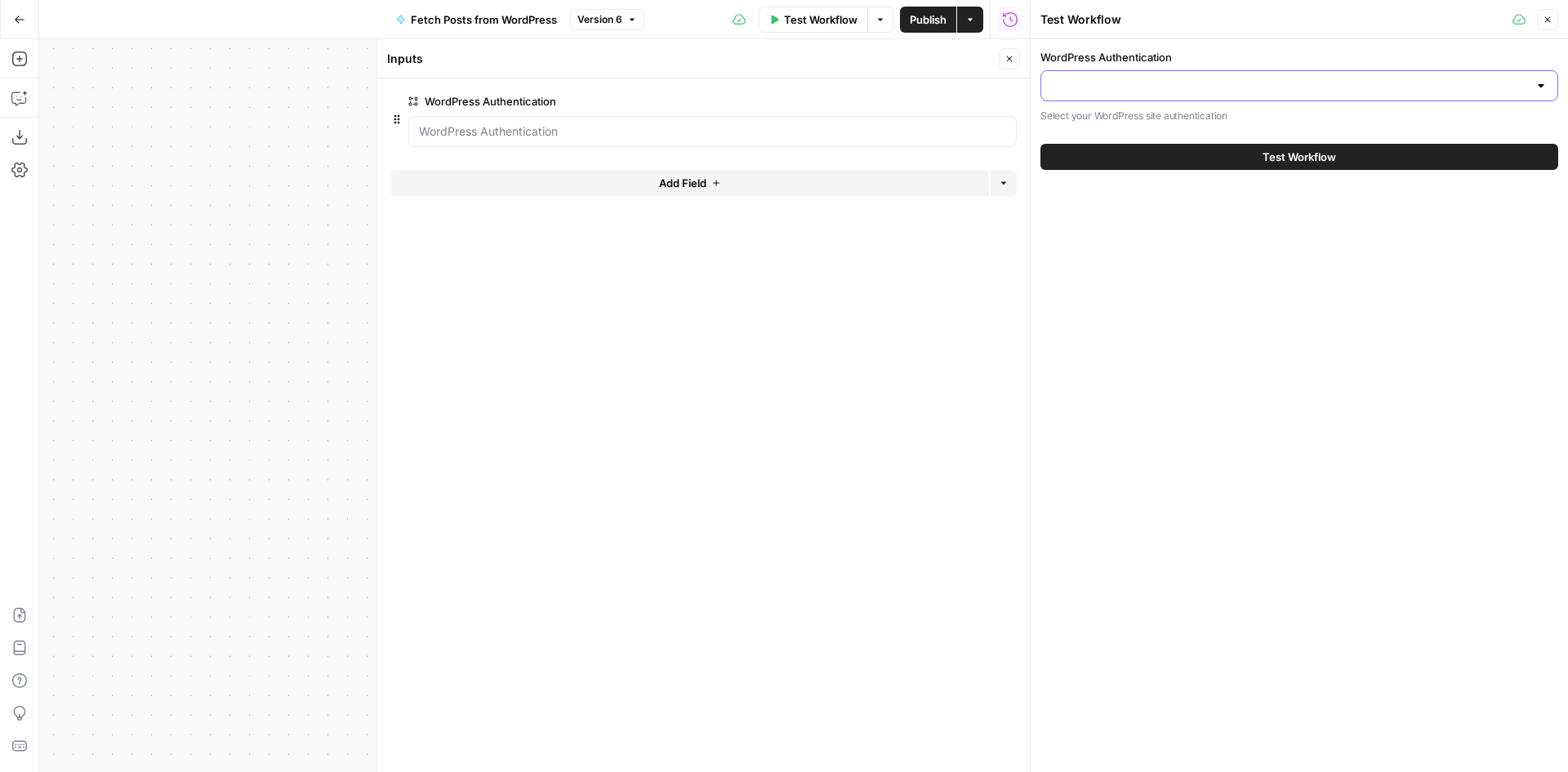
click at [1255, 89] on input "WordPress Authentication" at bounding box center [1289, 86] width 477 height 16
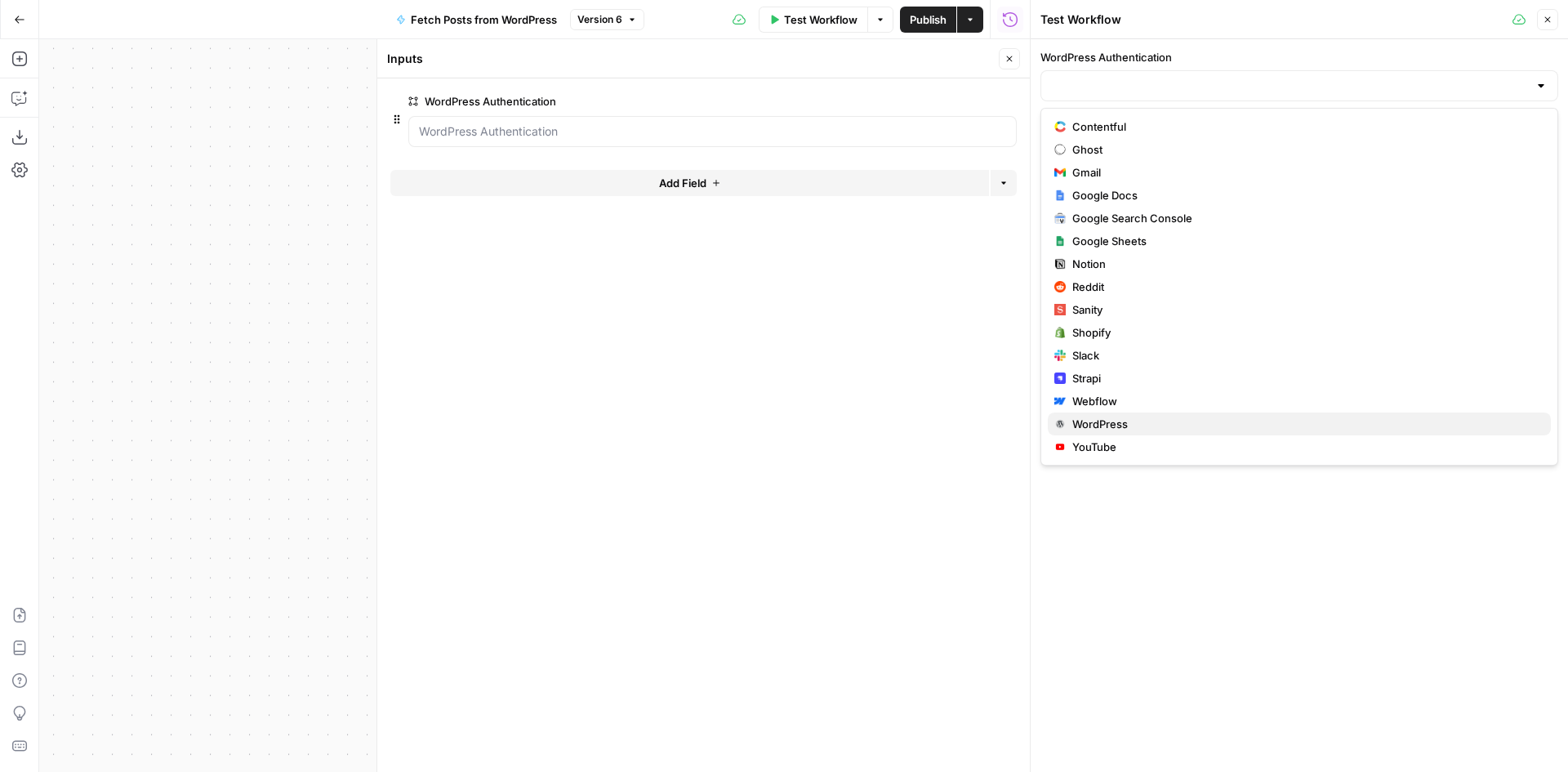
click at [1118, 416] on span "WordPress" at bounding box center [1306, 424] width 466 height 16
type input "WordPress"
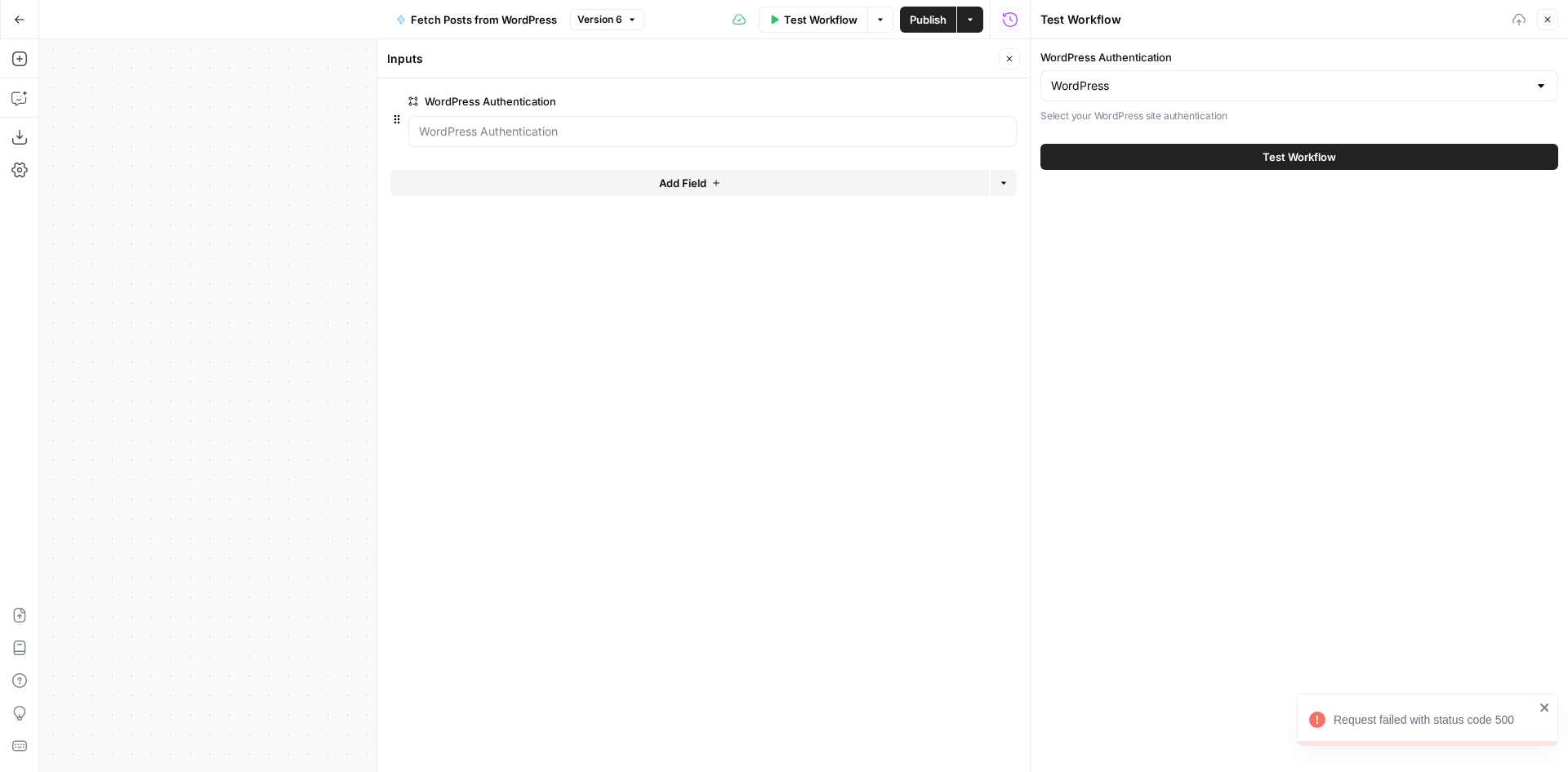
click at [1185, 166] on button "Test Workflow" at bounding box center [1299, 156] width 518 height 26
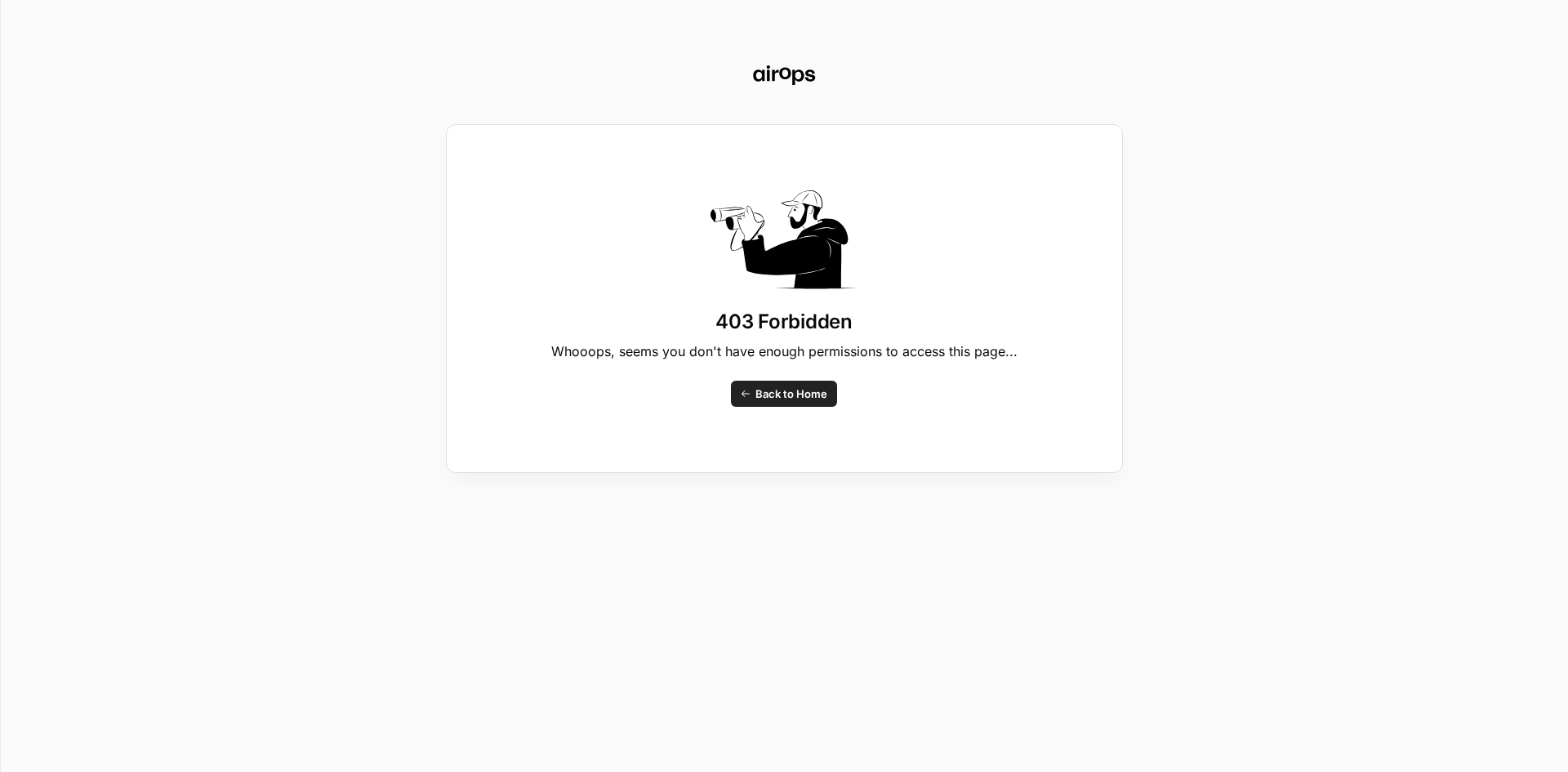
click at [765, 400] on span "Back to Home" at bounding box center [791, 394] width 72 height 16
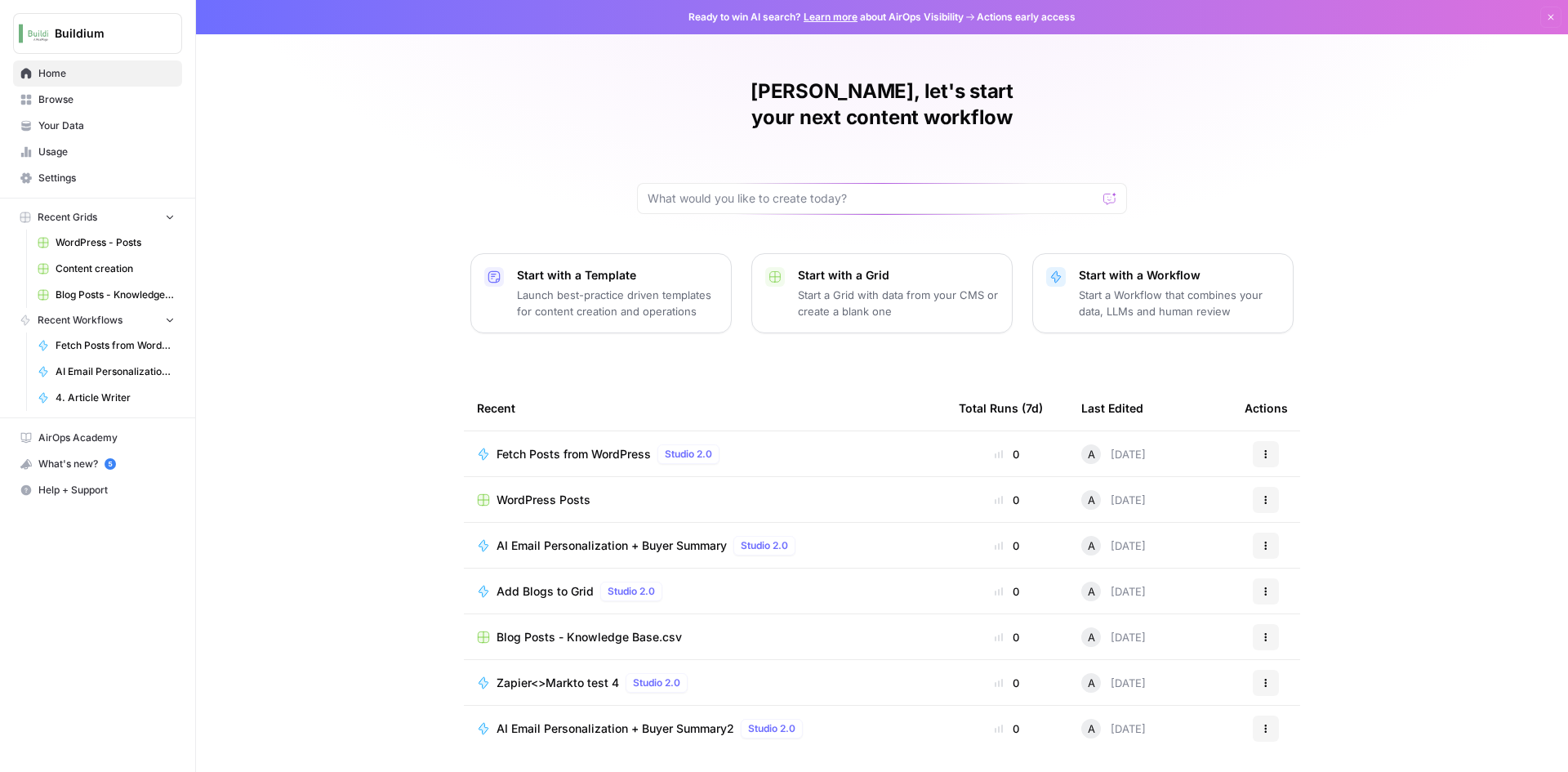
click at [532, 446] on span "Fetch Posts from WordPress" at bounding box center [573, 454] width 154 height 16
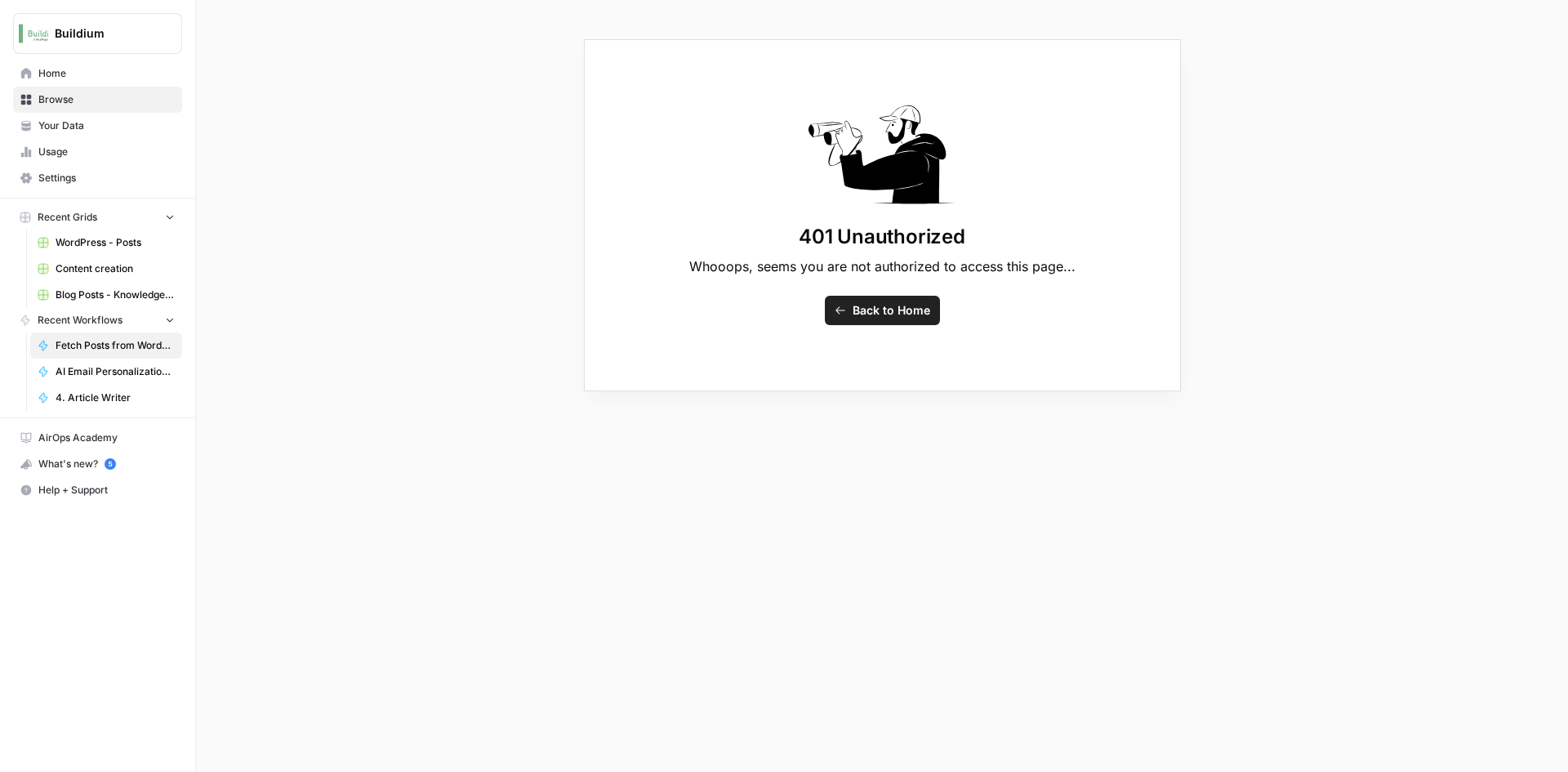
click at [859, 315] on span "Back to Home" at bounding box center [891, 311] width 78 height 16
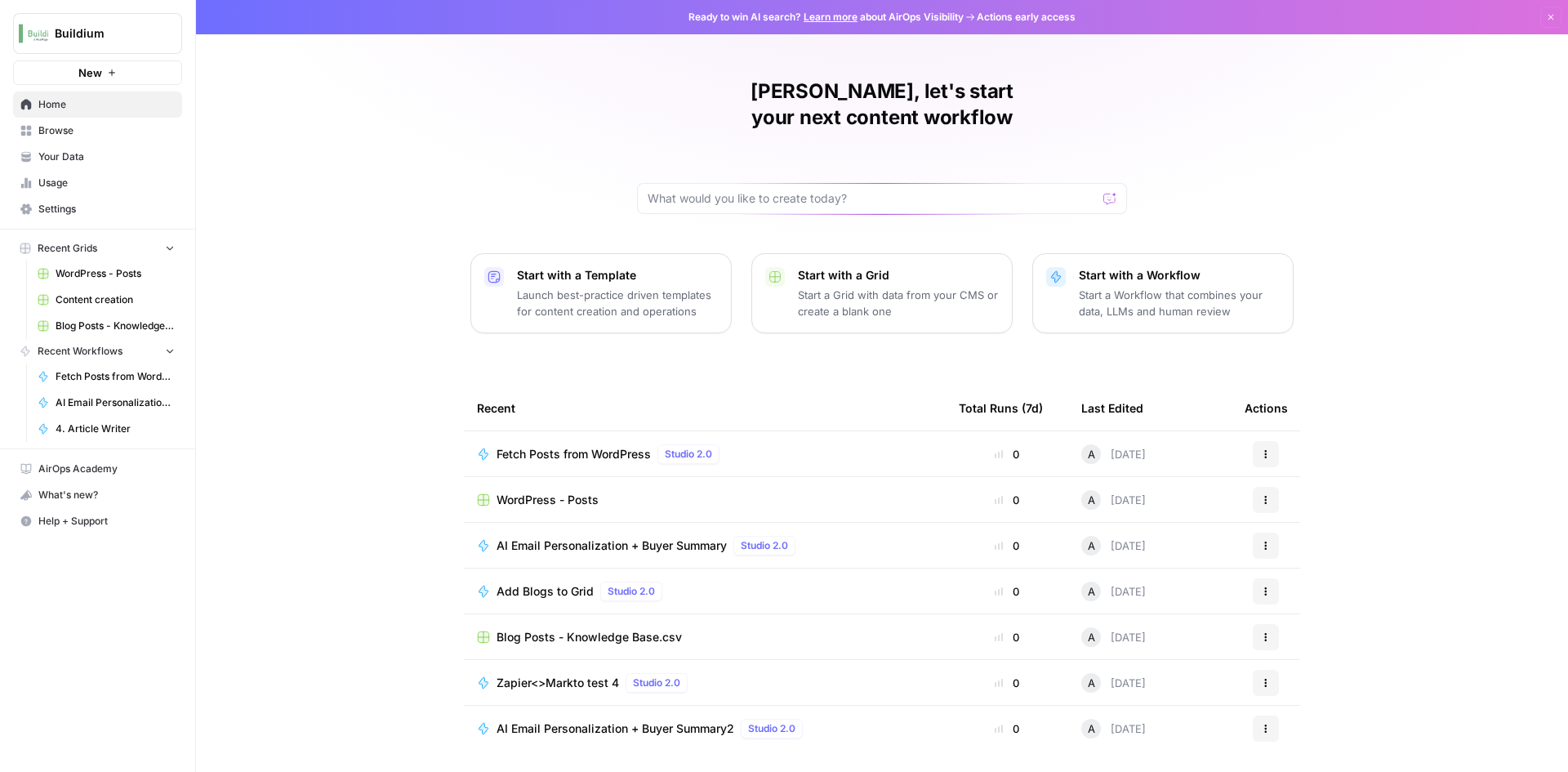
click at [613, 446] on span "Fetch Posts from WordPress" at bounding box center [573, 454] width 154 height 16
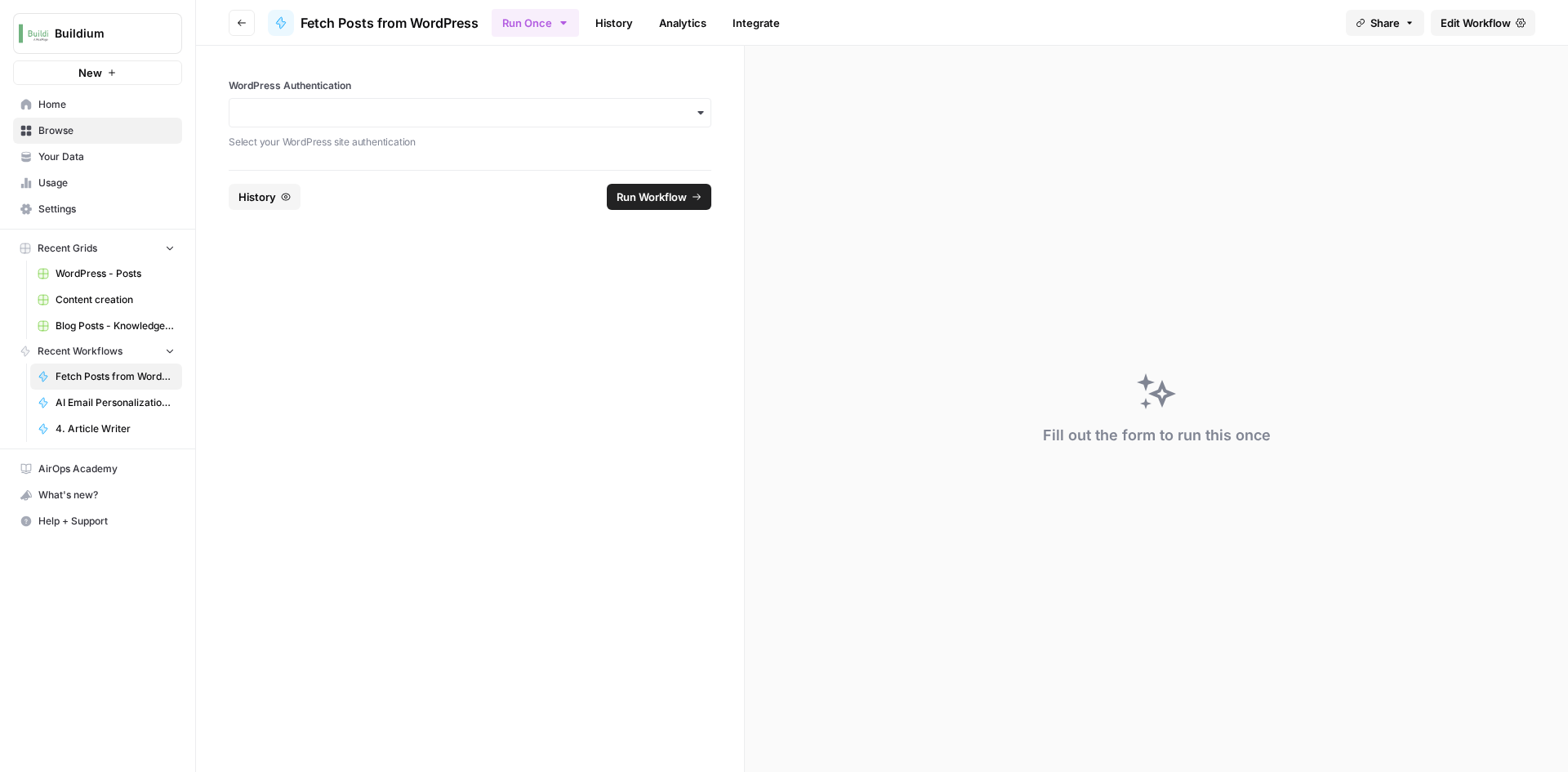
click at [683, 103] on div "button" at bounding box center [470, 112] width 482 height 29
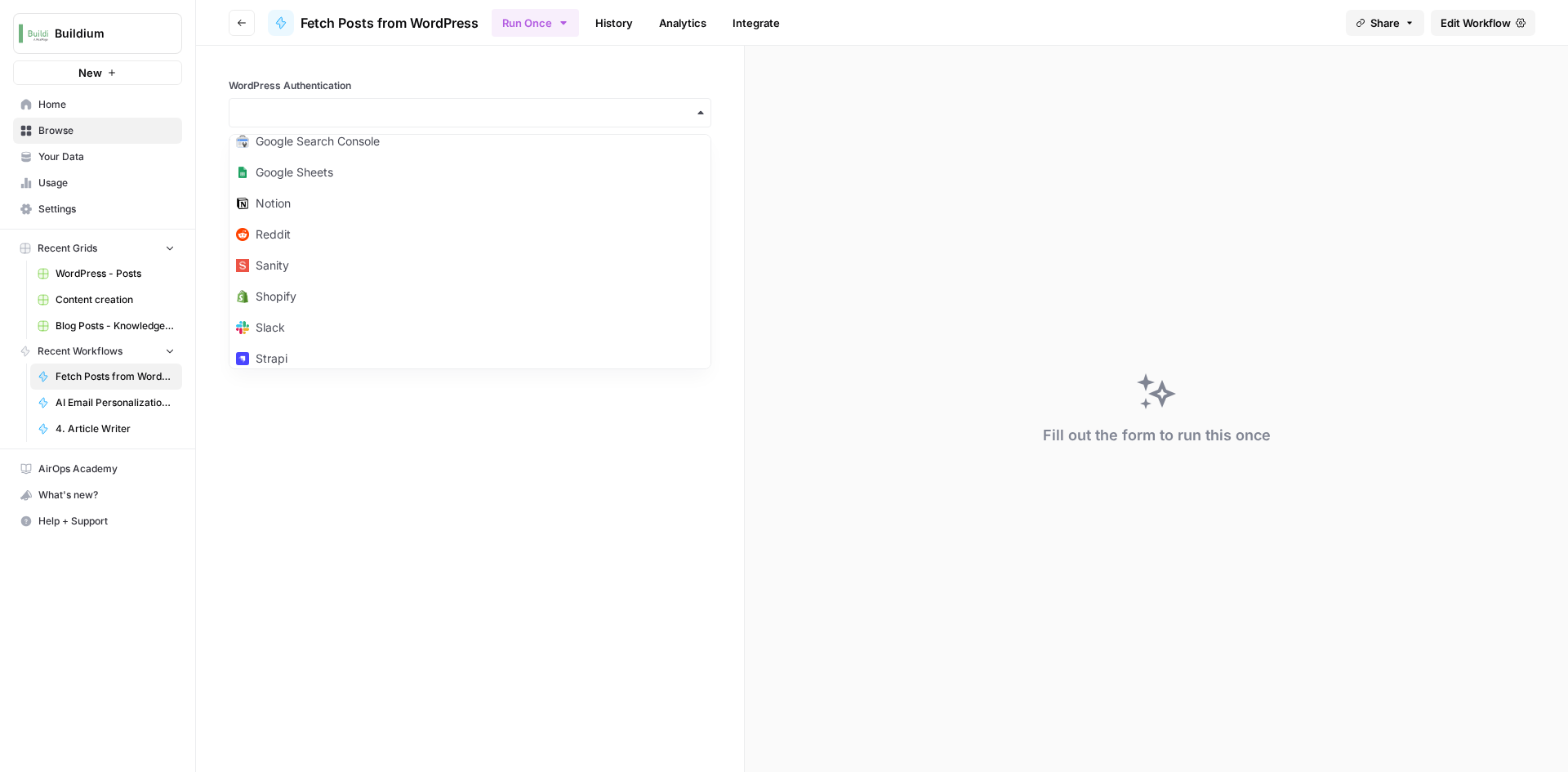
scroll to position [245, 0]
click at [482, 326] on div "WordPress" at bounding box center [470, 315] width 481 height 31
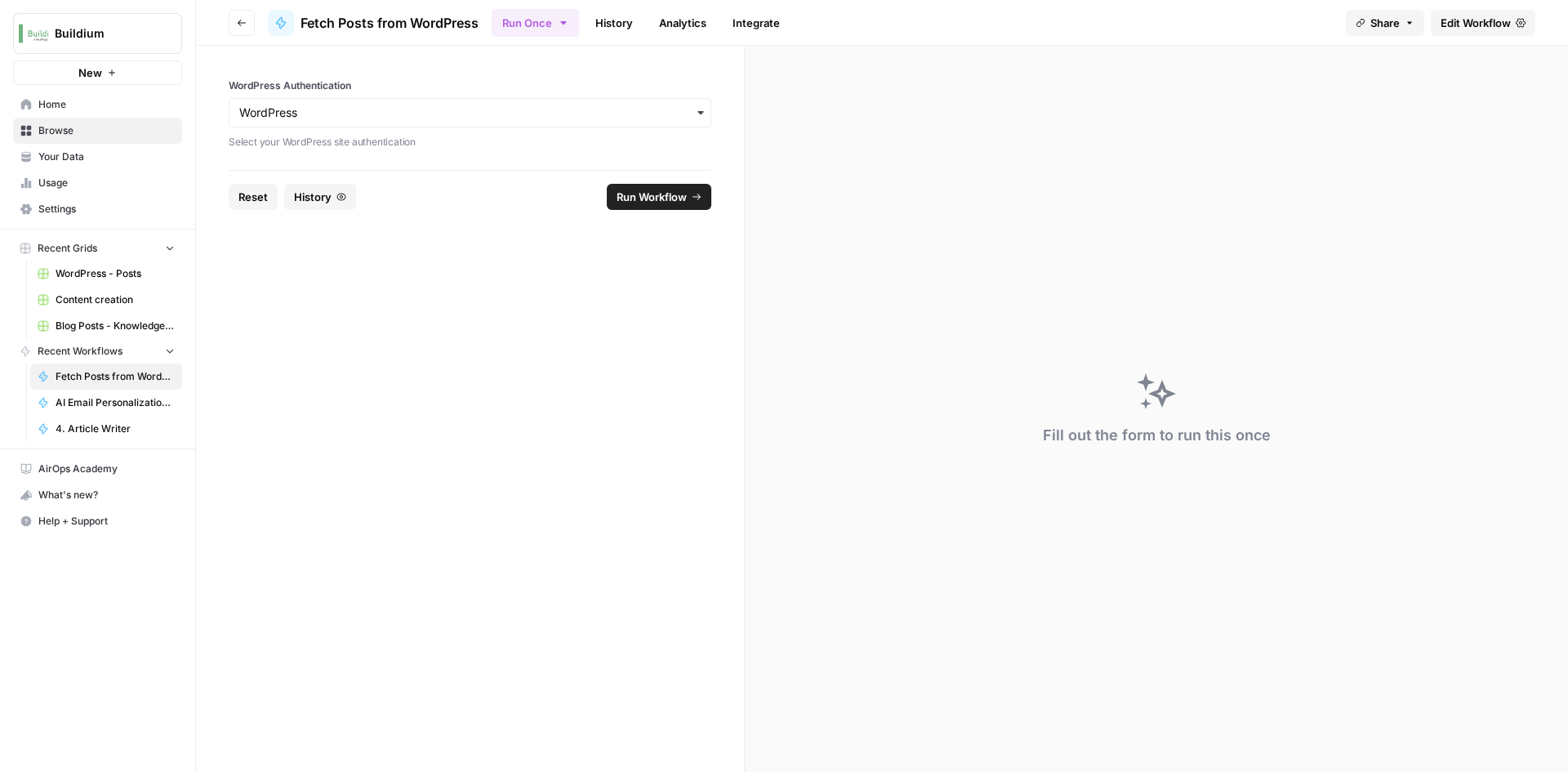
click at [645, 200] on span "Run Workflow" at bounding box center [652, 196] width 70 height 16
click at [1448, 28] on span "Edit Workflow" at bounding box center [1476, 23] width 70 height 16
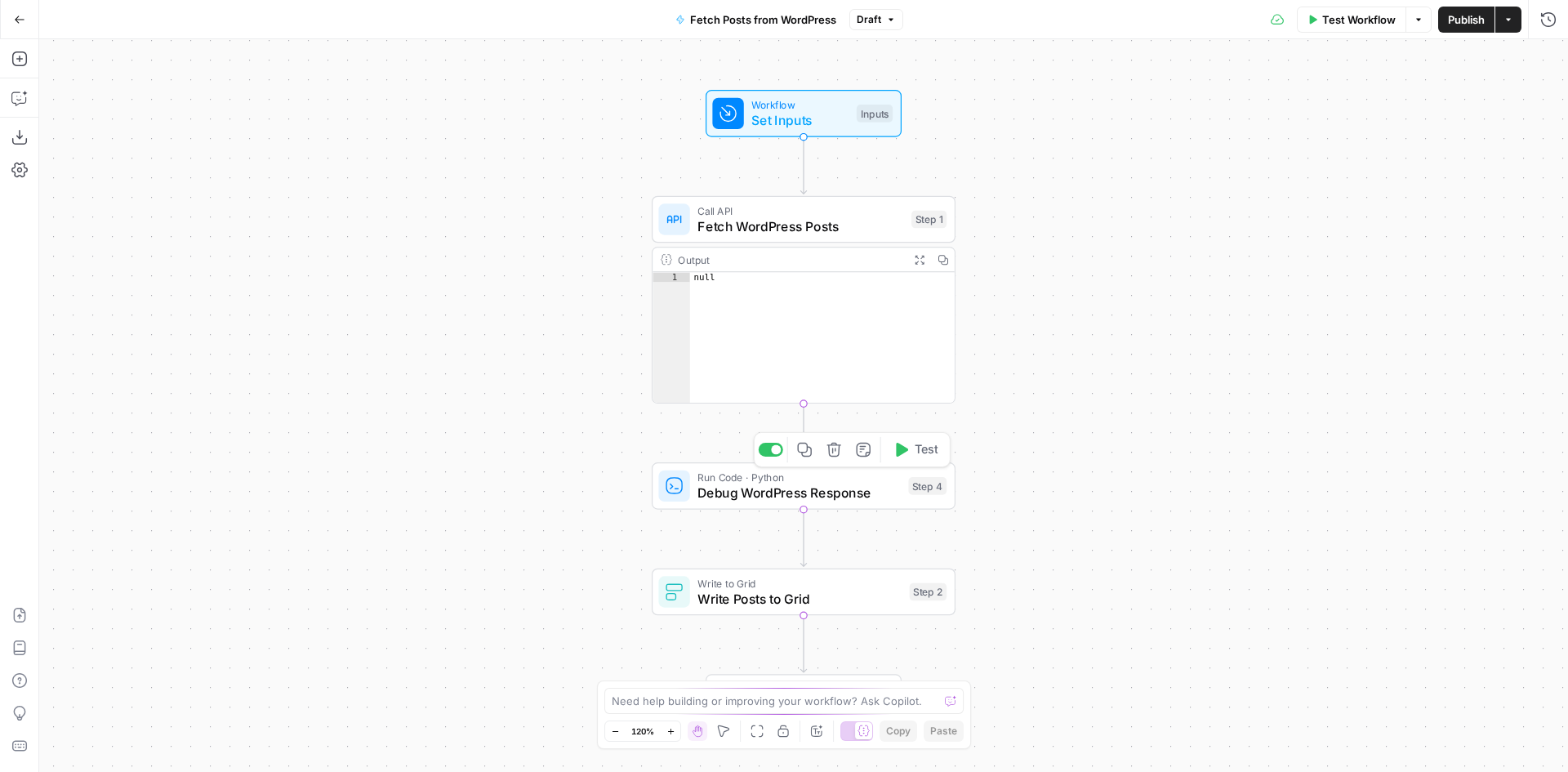
click at [812, 485] on span "Debug WordPress Response" at bounding box center [799, 492] width 203 height 19
click at [834, 453] on icon "button" at bounding box center [834, 449] width 16 height 16
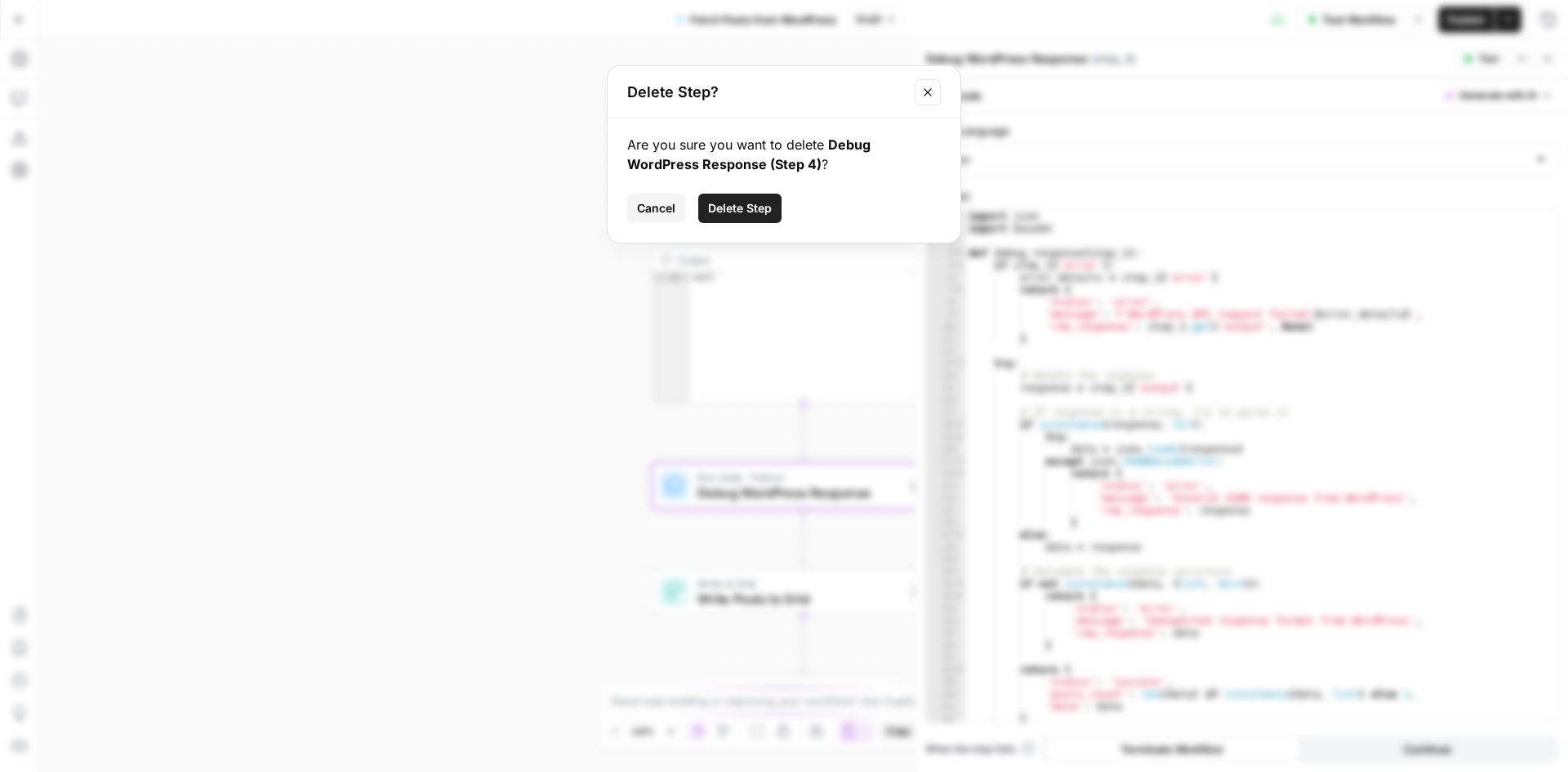
click at [731, 214] on span "Delete Step" at bounding box center [740, 208] width 64 height 16
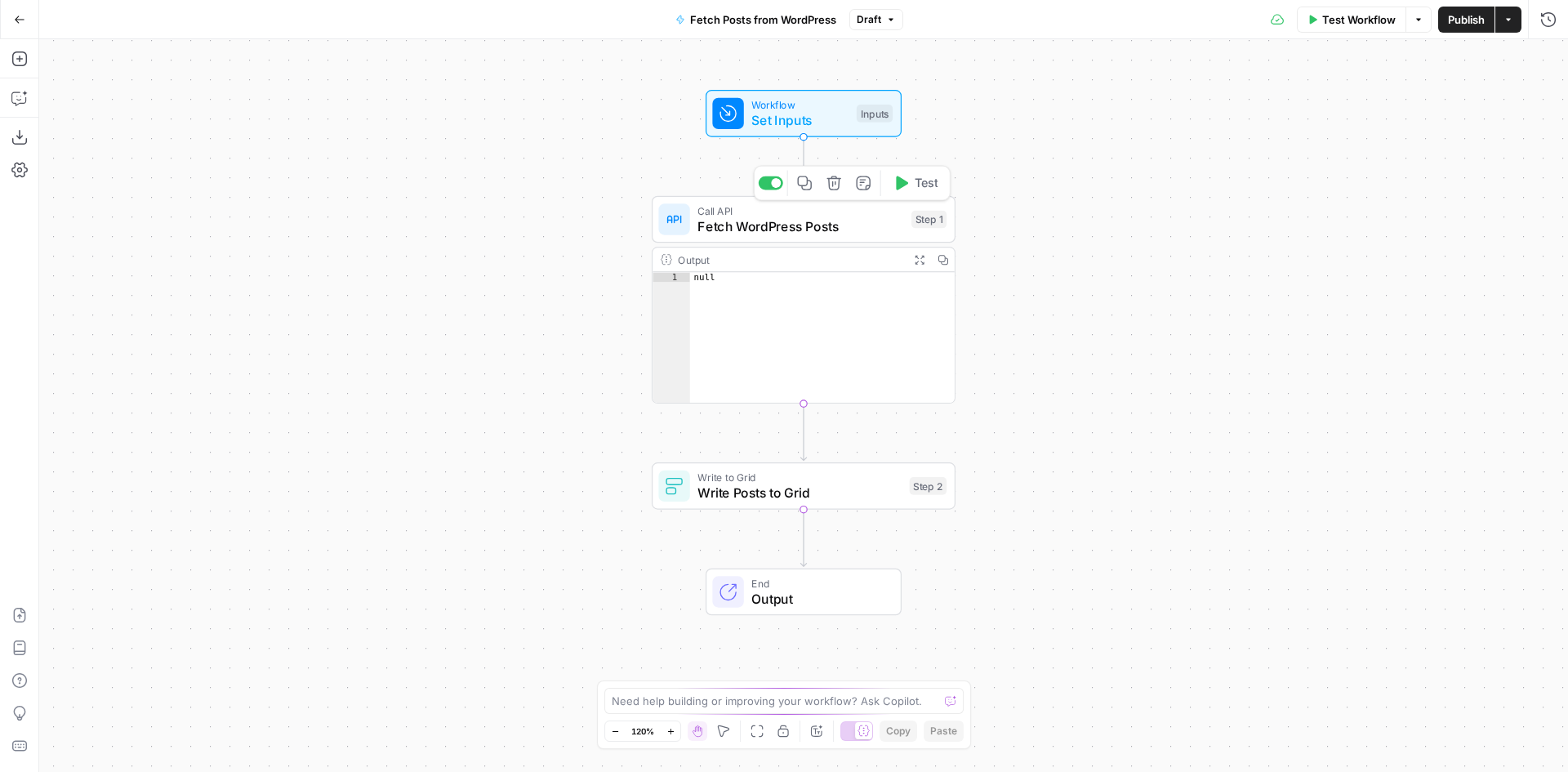
click at [776, 225] on span "Fetch WordPress Posts" at bounding box center [800, 226] width 206 height 19
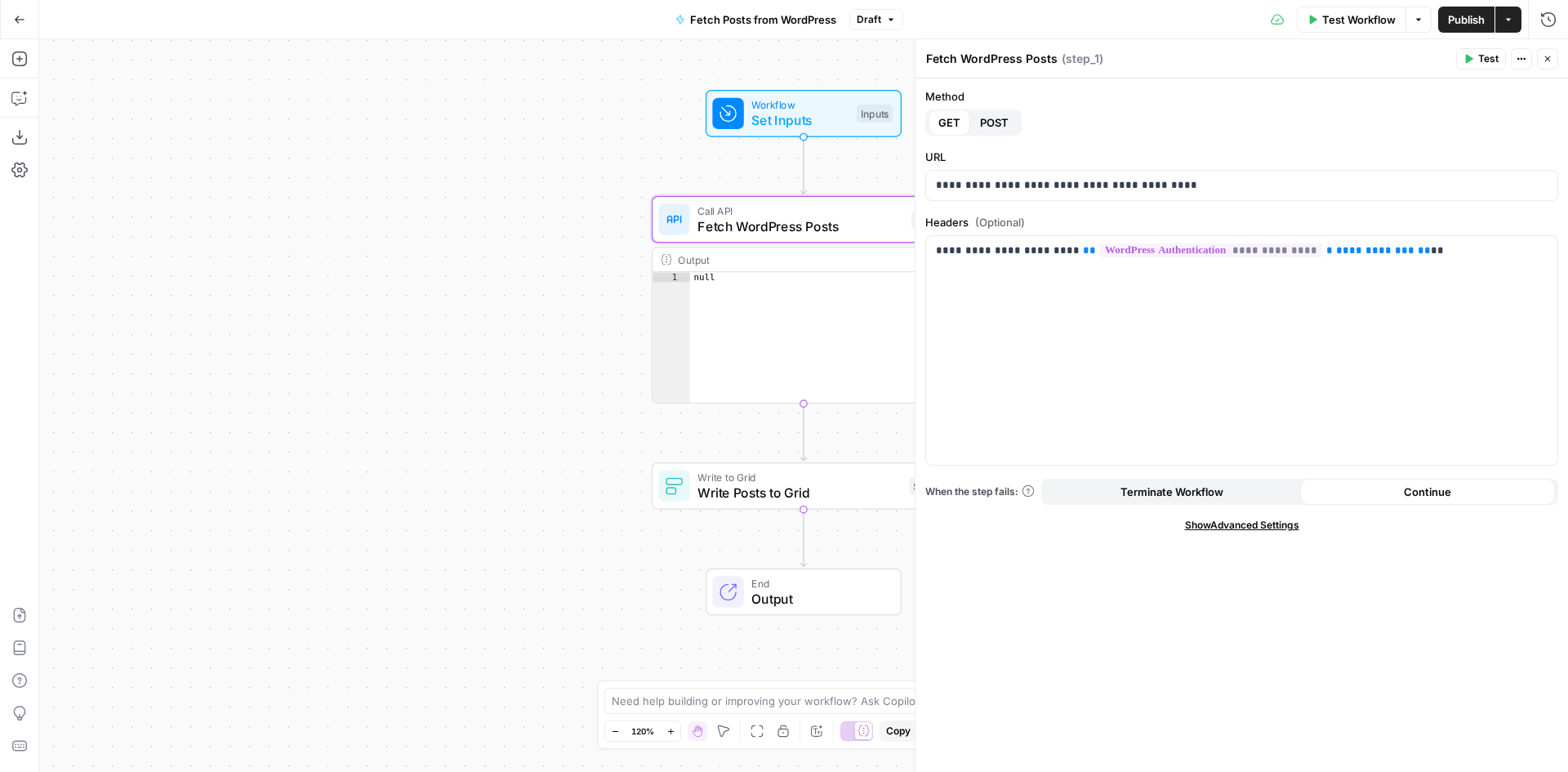
click at [581, 486] on div "Workflow Set Inputs Inputs Call API Fetch WordPress Posts Step 1 Output Expand …" at bounding box center [803, 406] width 1529 height 733
click at [830, 452] on icon "button" at bounding box center [834, 449] width 16 height 16
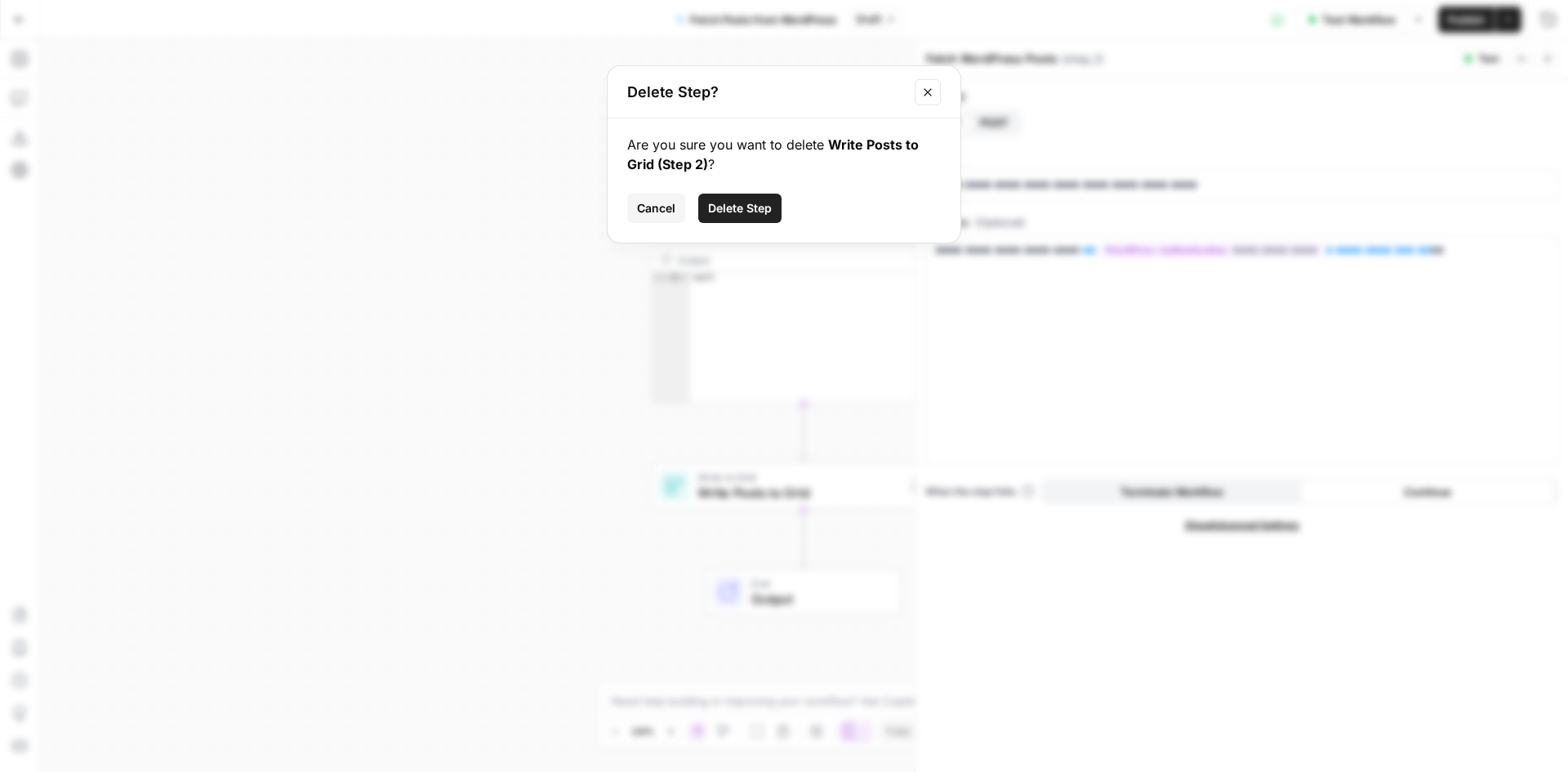
click at [716, 213] on span "Delete Step" at bounding box center [740, 208] width 64 height 16
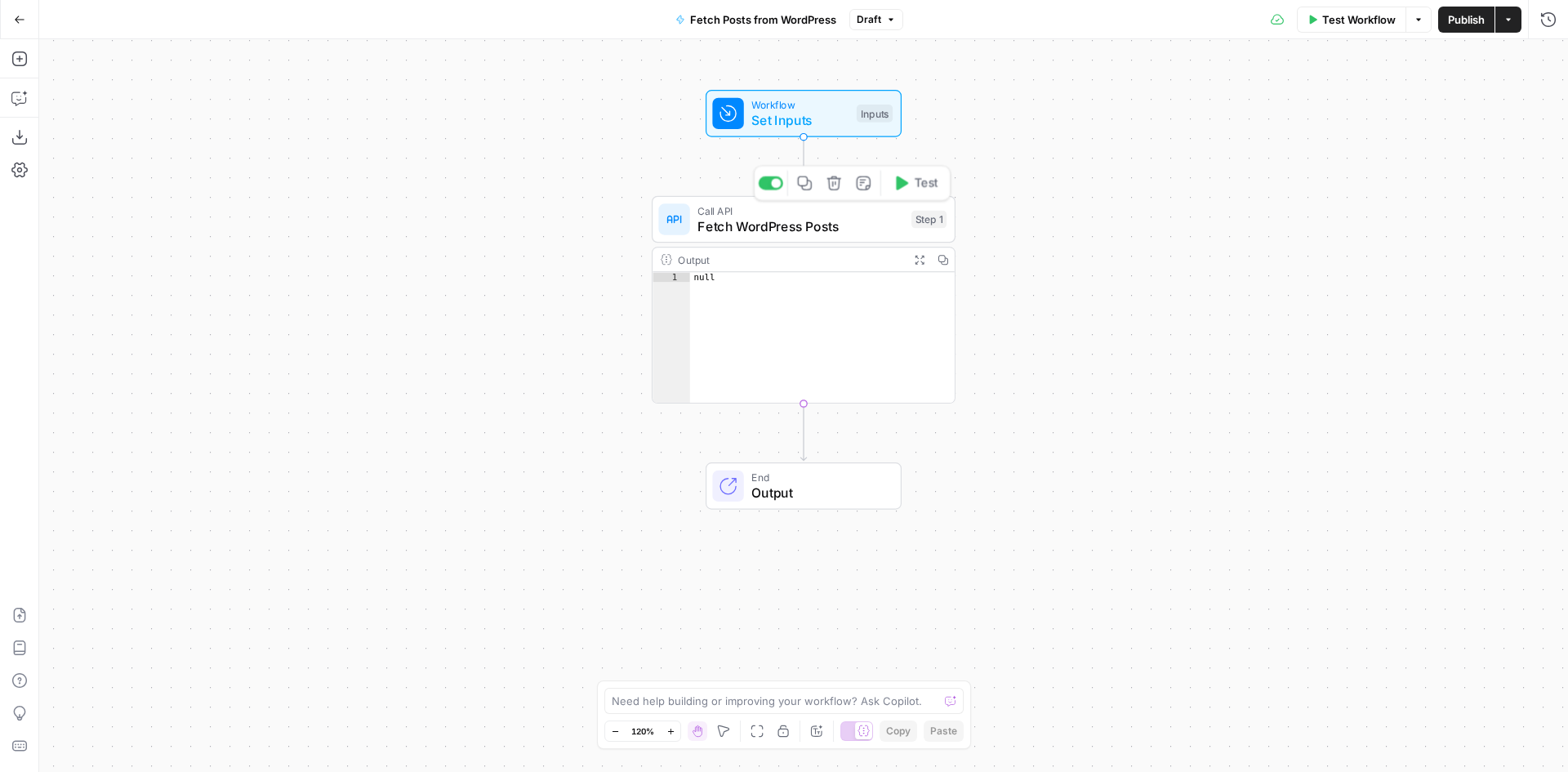
click at [807, 217] on span "Fetch WordPress Posts" at bounding box center [800, 226] width 206 height 19
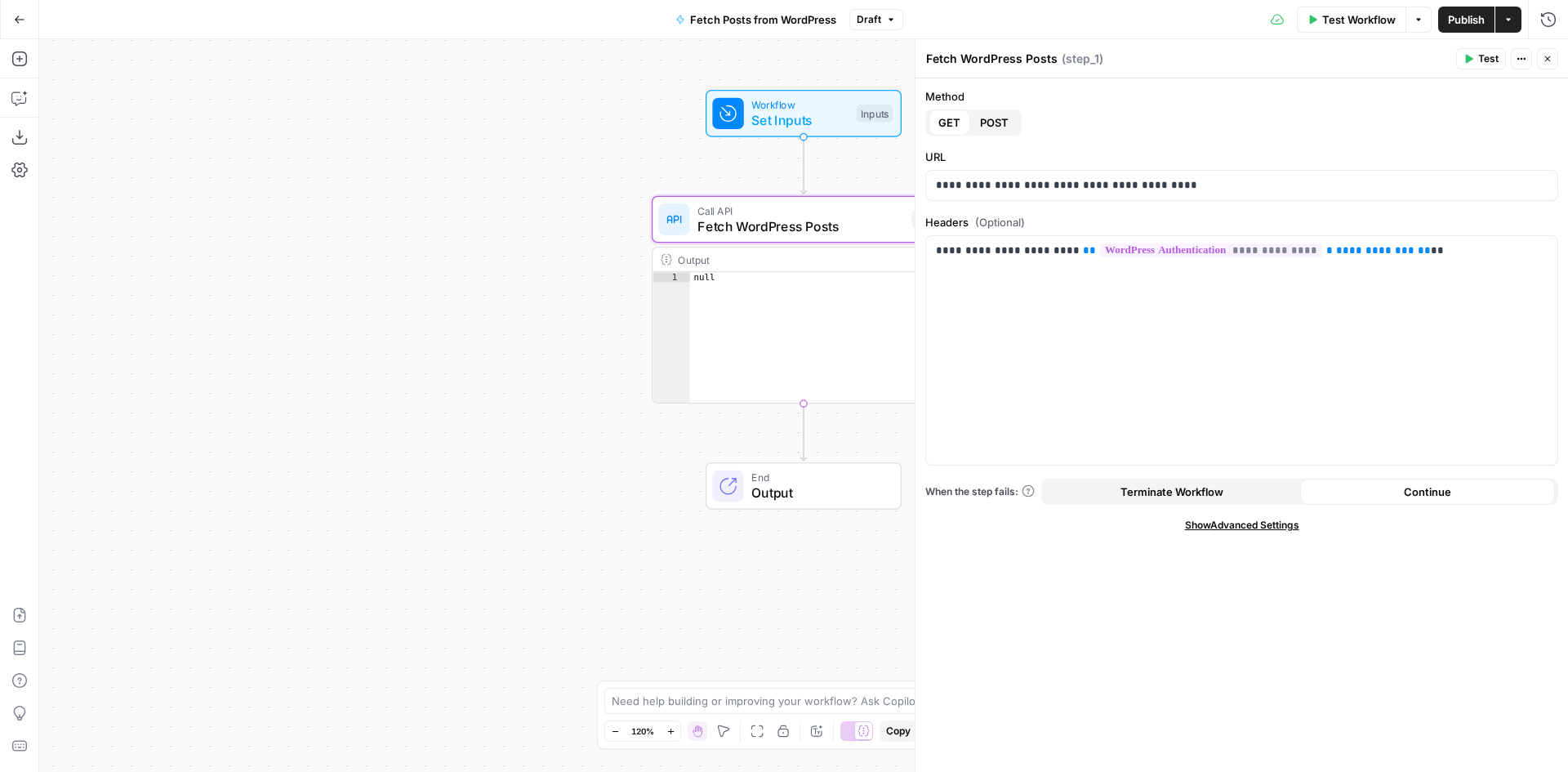
click at [1490, 58] on span "Test" at bounding box center [1489, 58] width 20 height 15
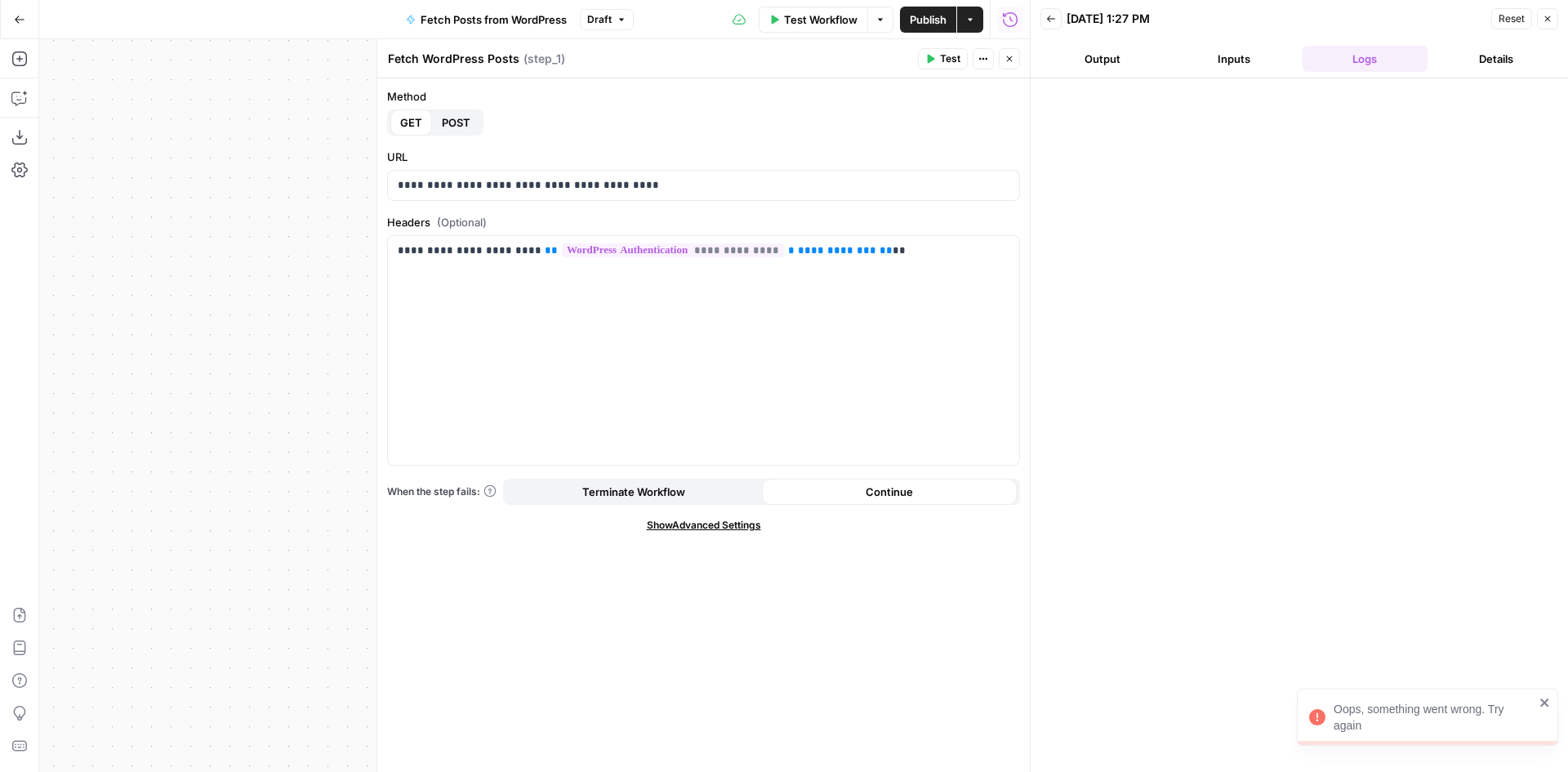
click at [1202, 57] on button "Inputs" at bounding box center [1234, 58] width 125 height 26
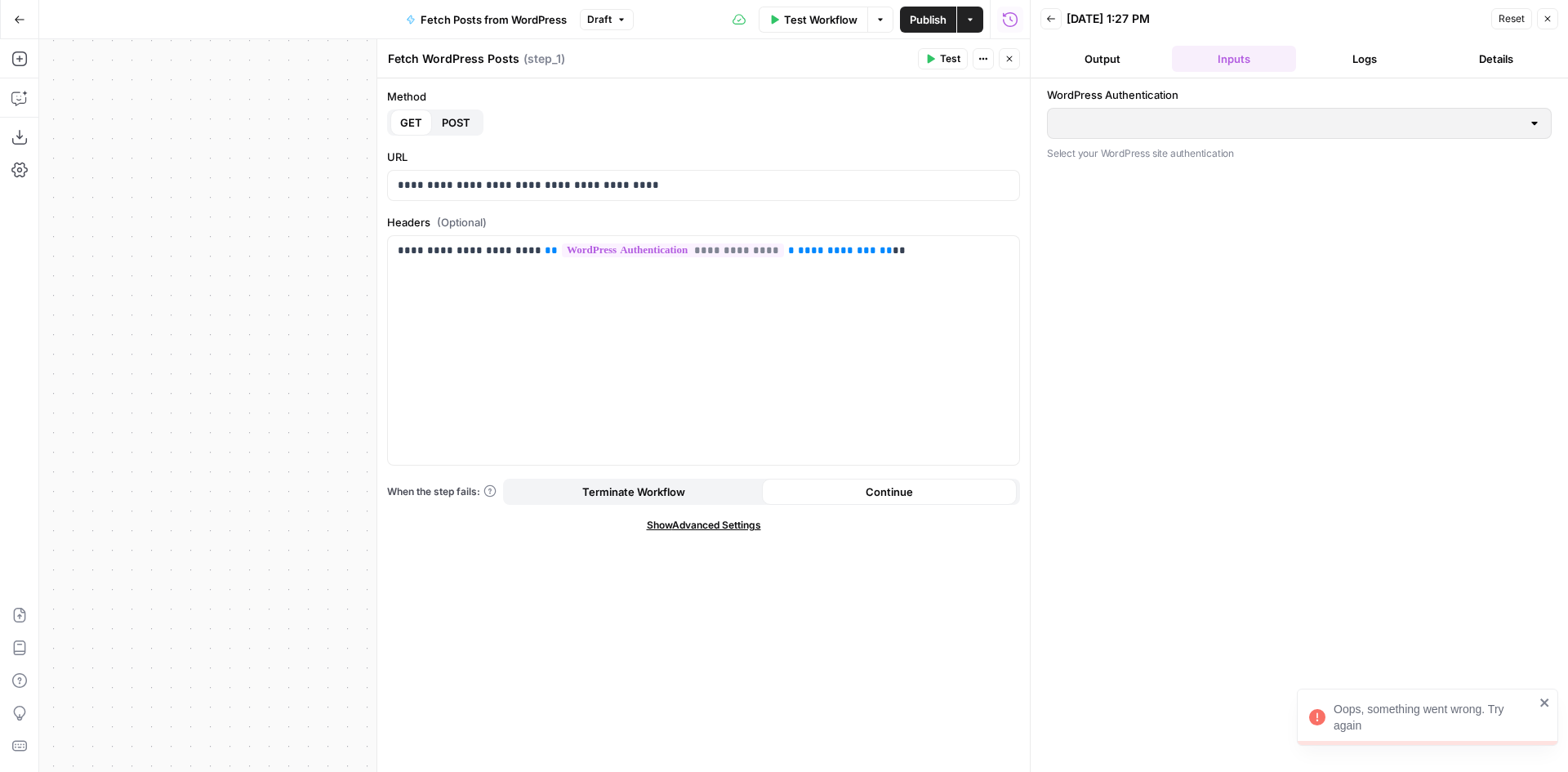
click at [1352, 63] on button "Logs" at bounding box center [1365, 58] width 125 height 26
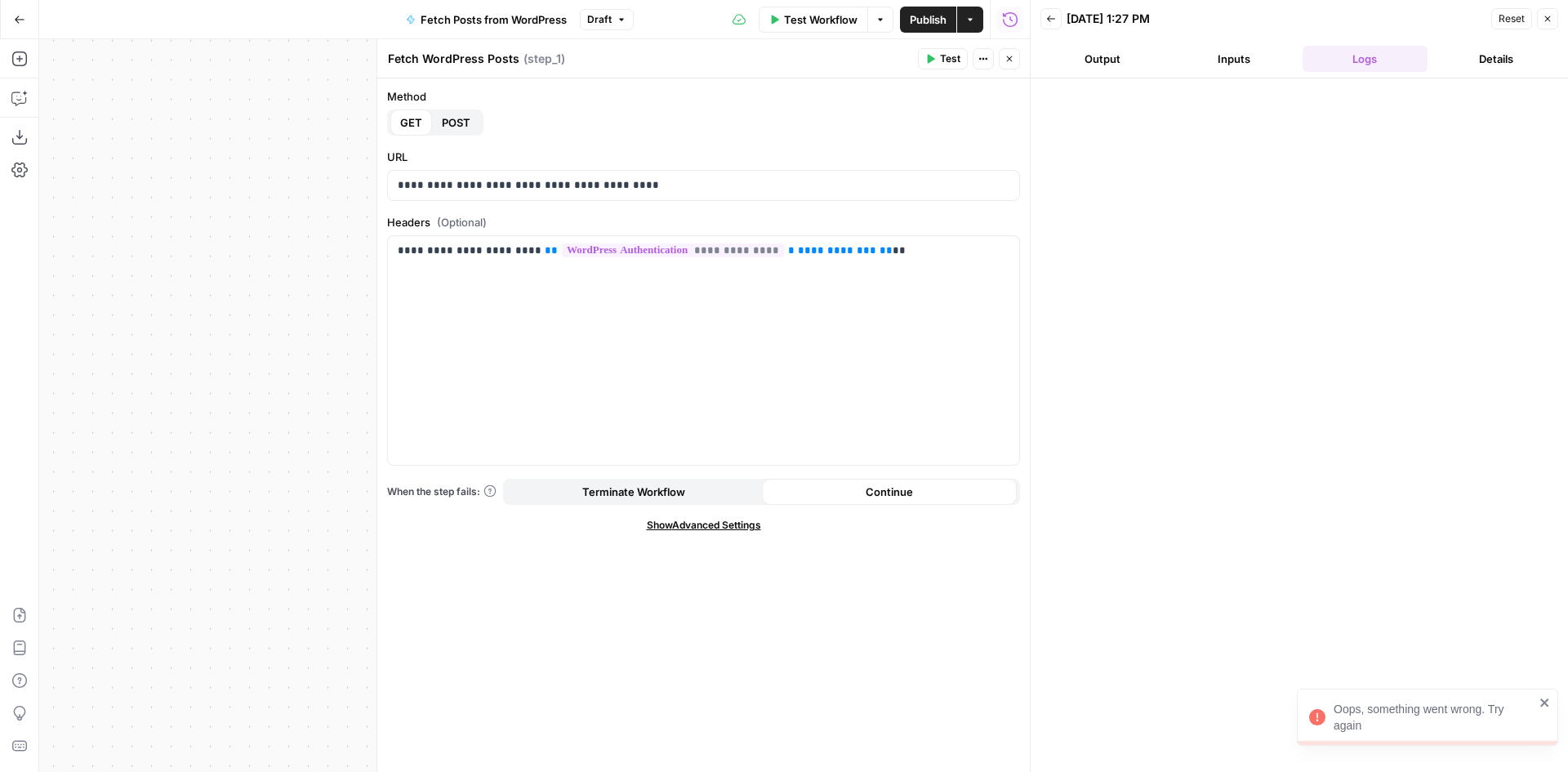
click at [1467, 64] on button "Details" at bounding box center [1497, 58] width 125 height 26
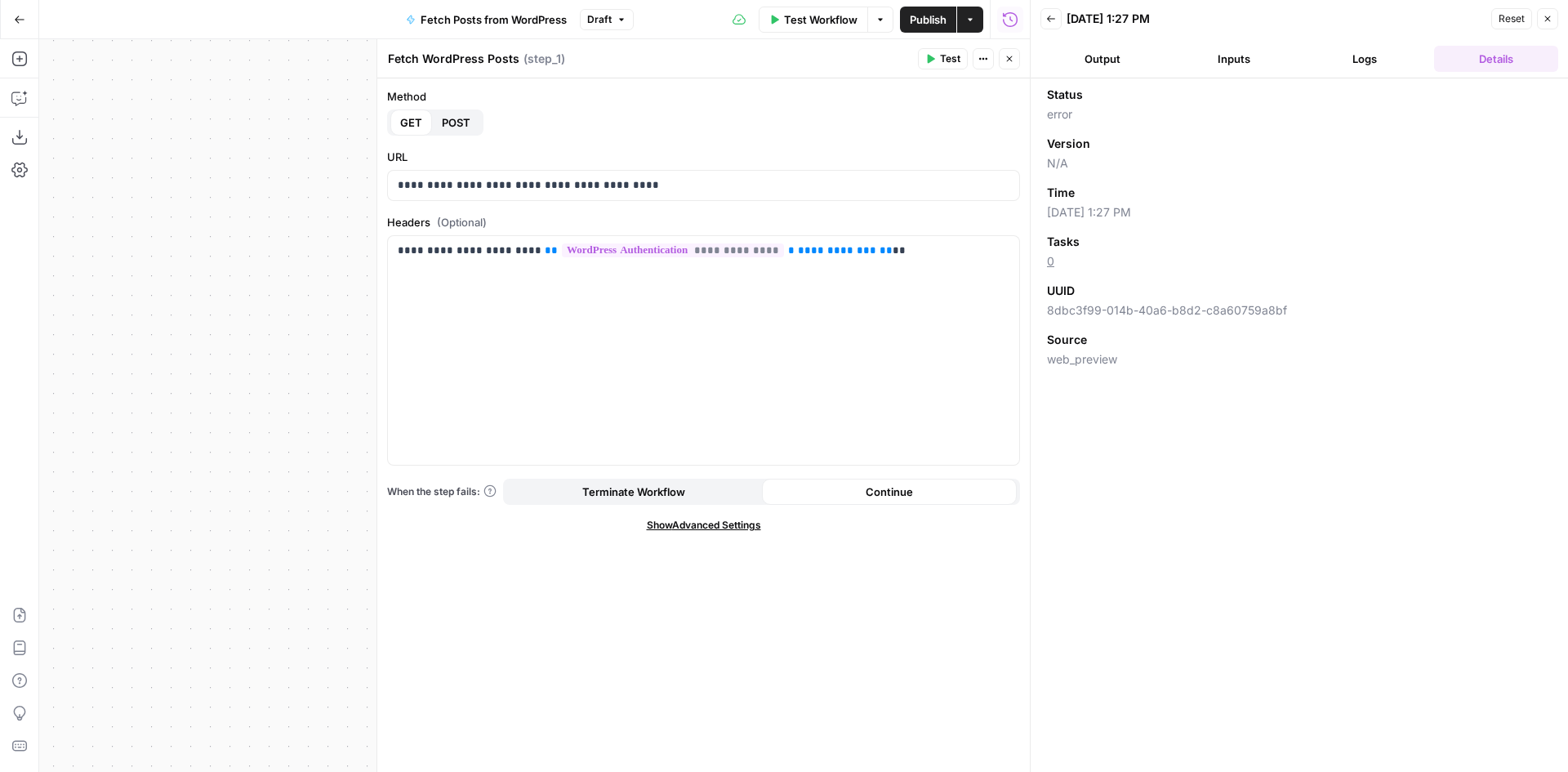
click at [778, 19] on button "Test Workflow" at bounding box center [813, 19] width 110 height 26
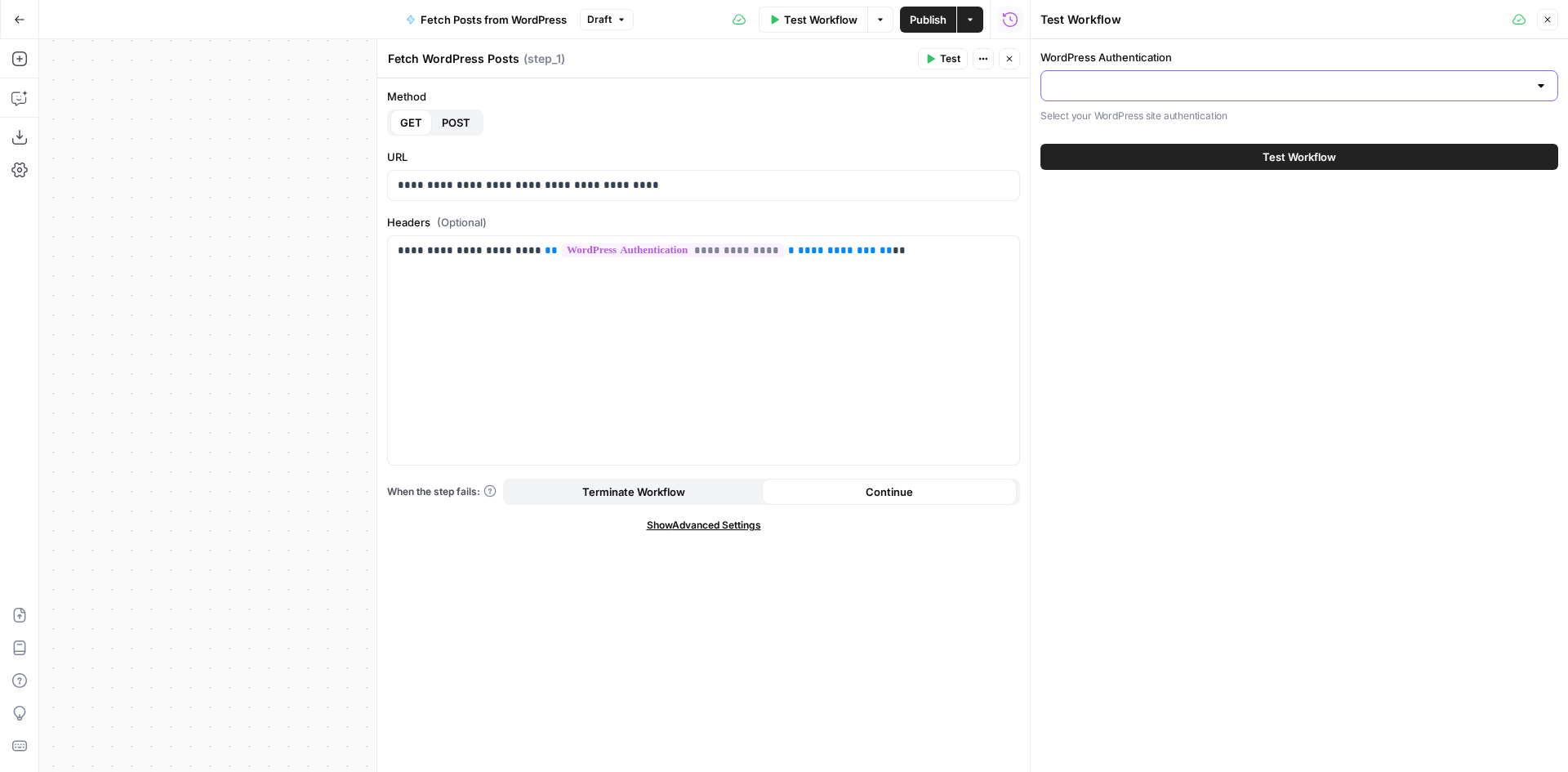
click at [1165, 87] on input "WordPress Authentication" at bounding box center [1289, 86] width 477 height 16
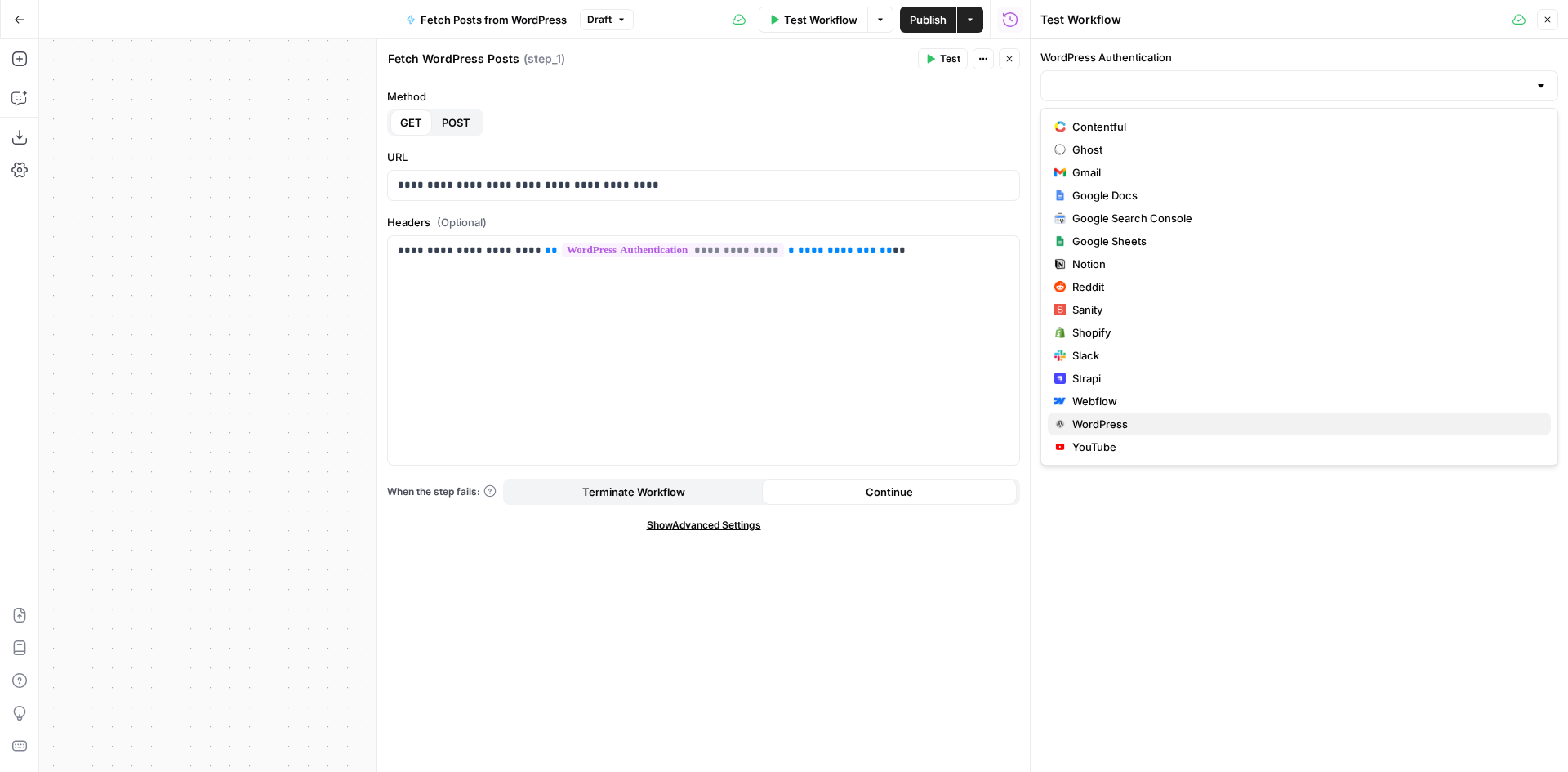
click at [1138, 417] on span "WordPress" at bounding box center [1306, 424] width 466 height 16
type input "WordPress"
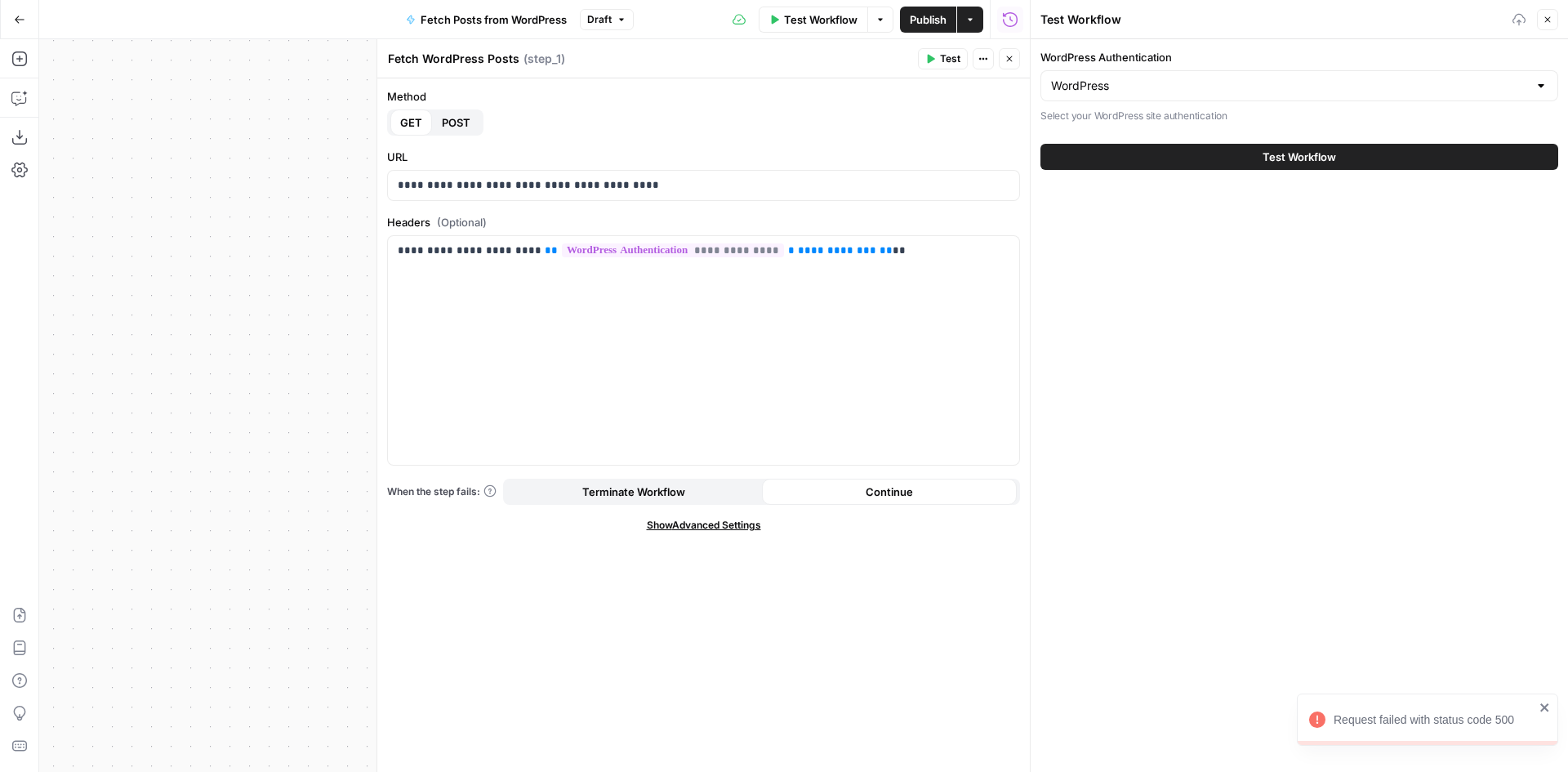
click at [1145, 155] on button "Test Workflow" at bounding box center [1299, 156] width 518 height 26
click at [1549, 16] on icon "button" at bounding box center [1548, 19] width 10 height 10
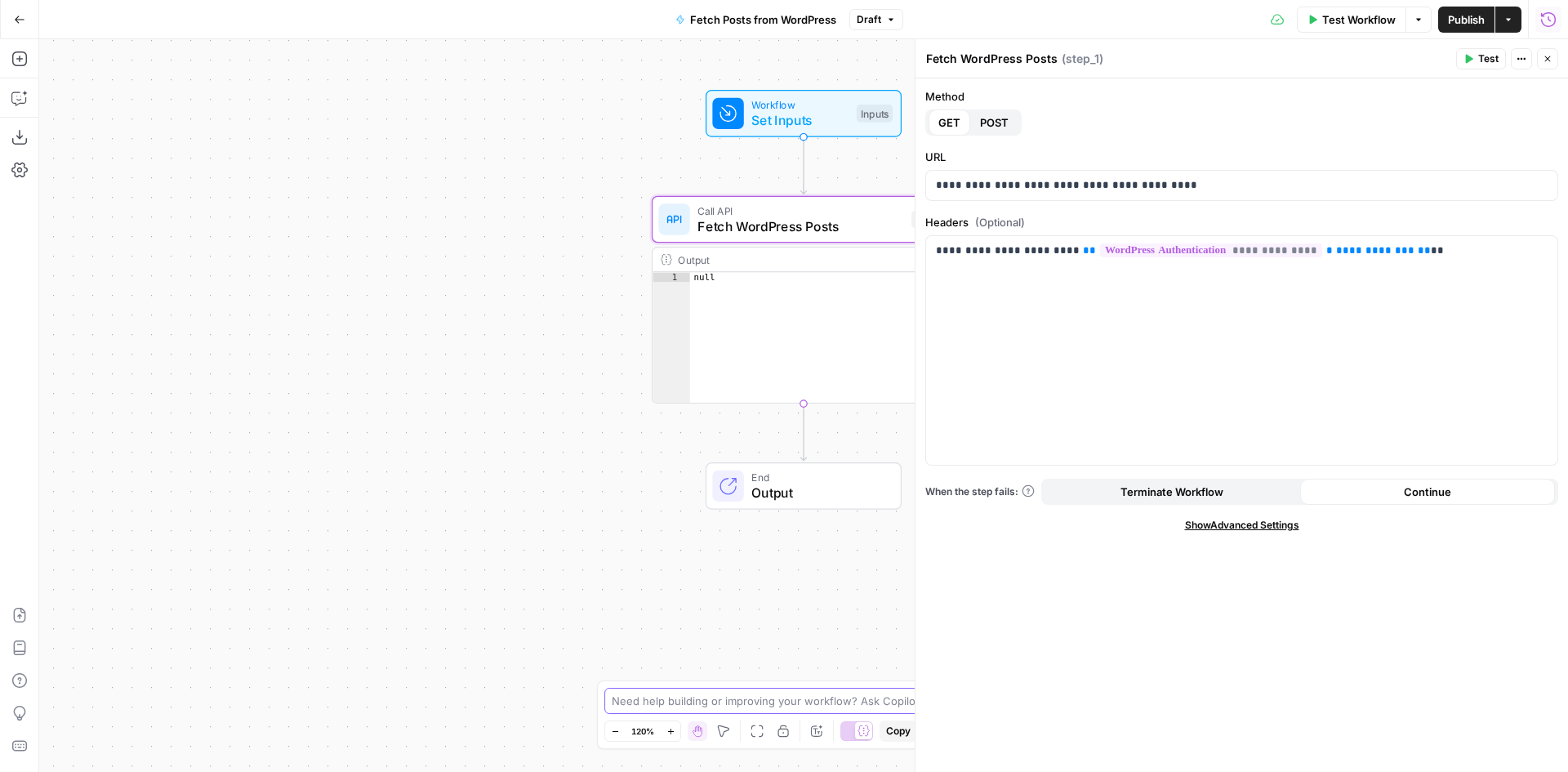
click at [735, 705] on textarea at bounding box center [776, 701] width 327 height 16
drag, startPoint x: 686, startPoint y: 704, endPoint x: 706, endPoint y: 694, distance: 22.4
click at [685, 704] on textarea "I have created a grid (28235) sheet" at bounding box center [768, 701] width 312 height 16
click at [710, 698] on textarea "I have created grid (28235) sheet" at bounding box center [768, 701] width 312 height 16
click at [744, 703] on textarea "I have created grid 28235) sheet" at bounding box center [768, 701] width 312 height 16
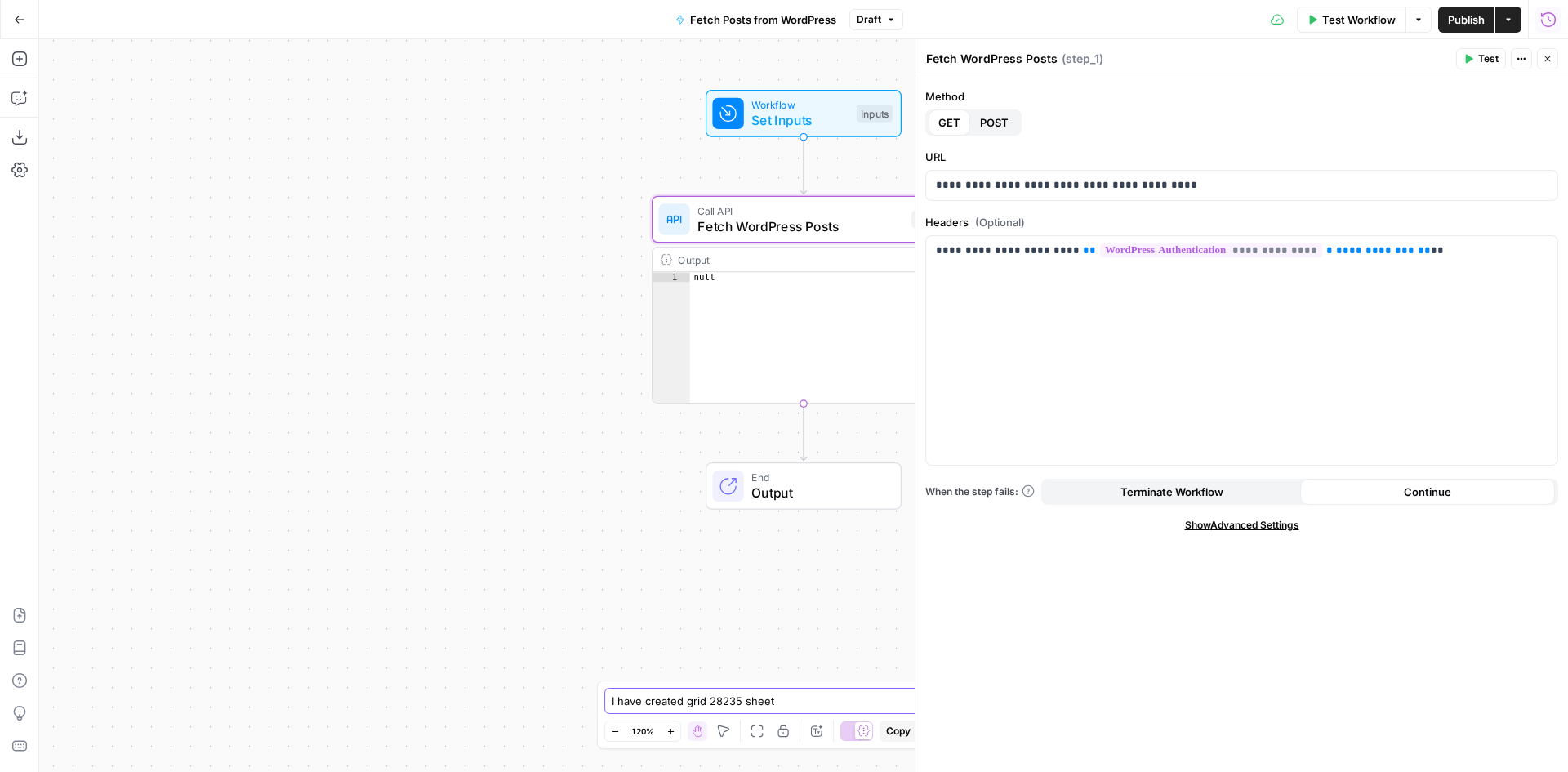
click at [787, 696] on textarea "I have created grid 28235 sheet" at bounding box center [768, 701] width 312 height 16
click at [853, 693] on textarea "I have created grid 28235 sheet 36005. It" at bounding box center [768, 701] width 312 height 16
click at [877, 704] on textarea "I have created grid 28235 sheet 36005. It" at bounding box center [768, 701] width 312 height 16
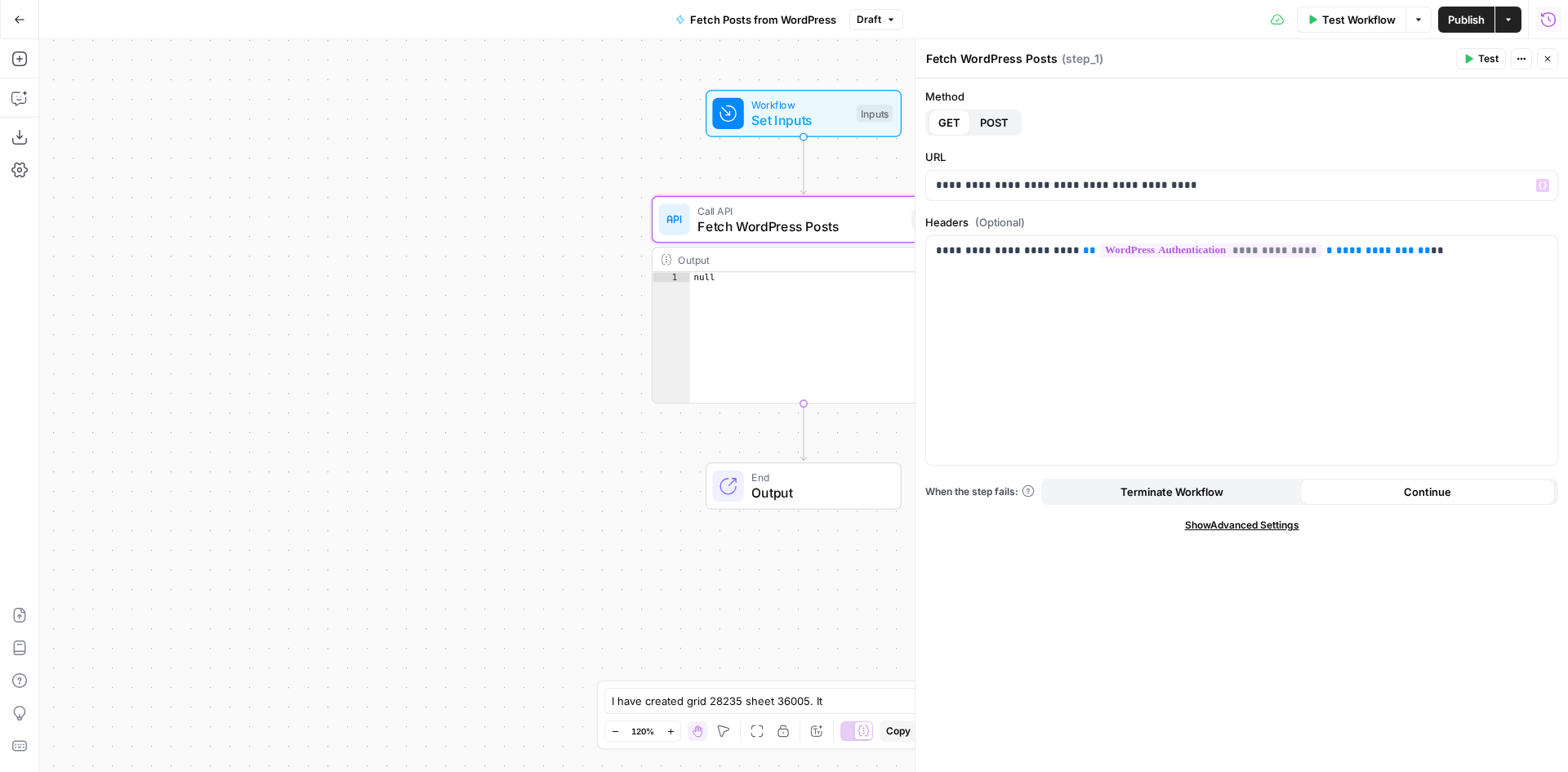
click at [1545, 61] on icon "button" at bounding box center [1548, 59] width 5 height 5
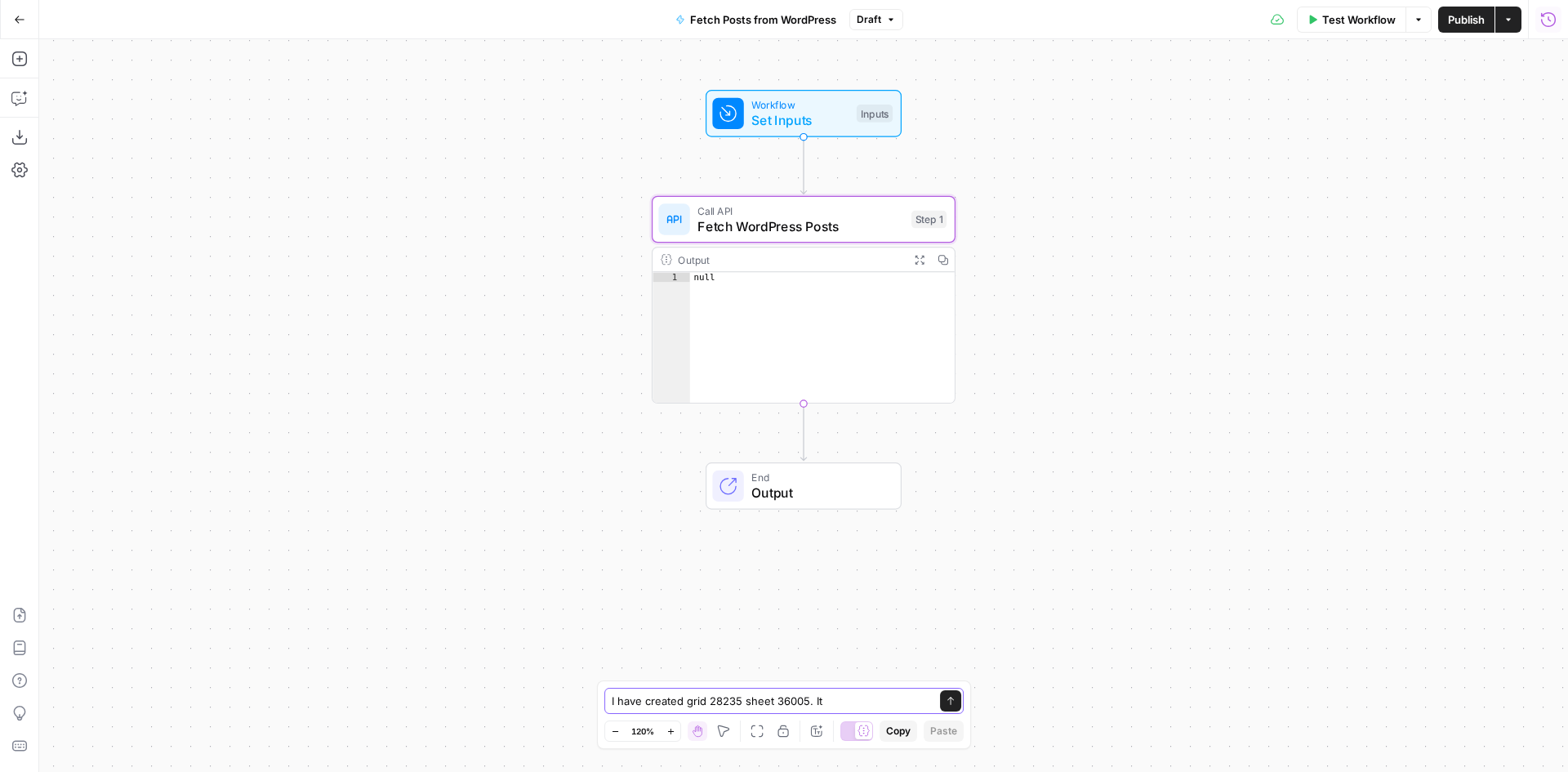
click at [848, 696] on textarea "I have created grid 28235 sheet 36005. It" at bounding box center [768, 701] width 312 height 16
type textarea "I have created grid 28235 sheet 36005. I am trying to create a workflow that fe…"
click at [949, 672] on icon "submit" at bounding box center [951, 668] width 10 height 10
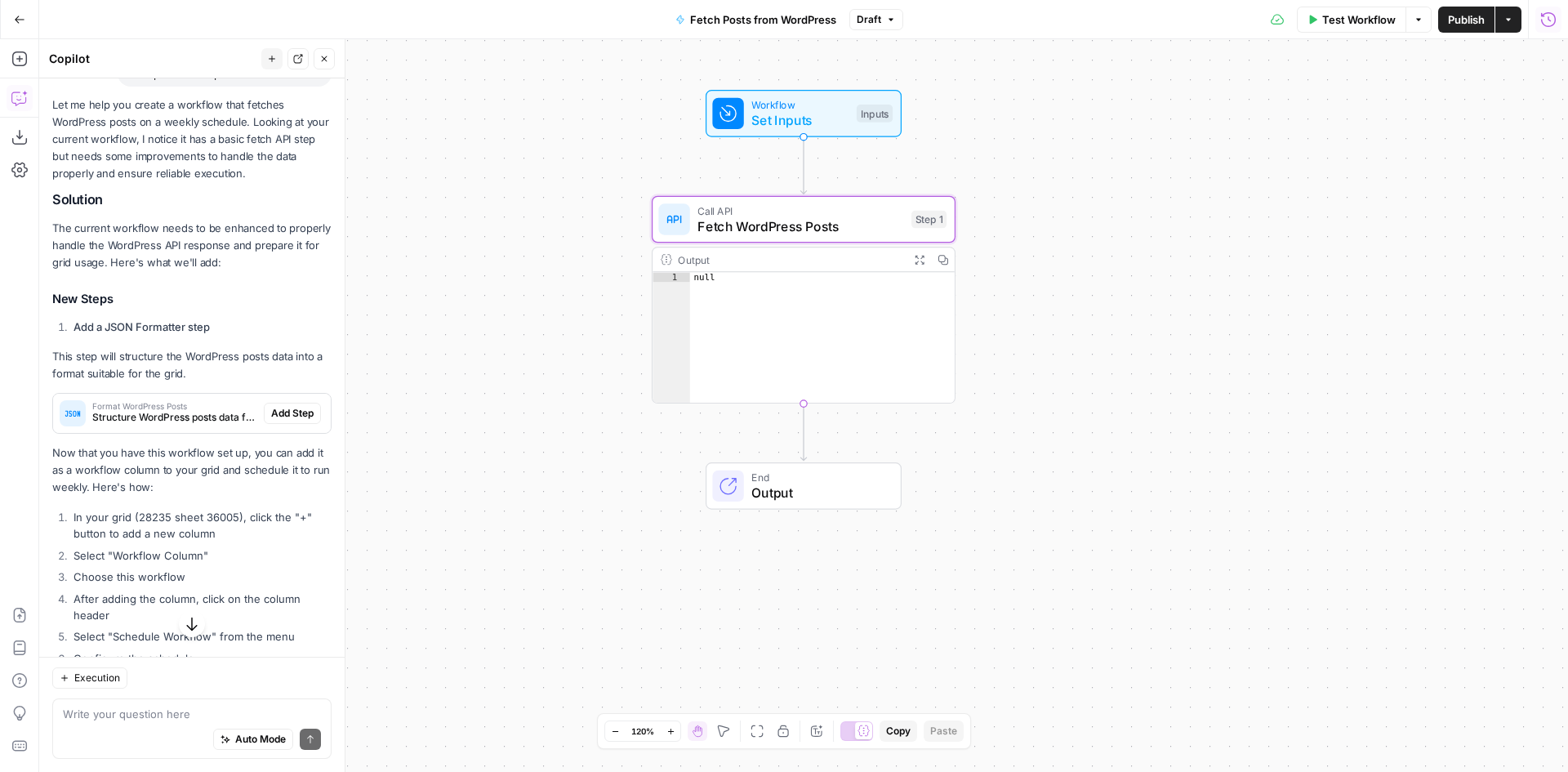
scroll to position [221, 0]
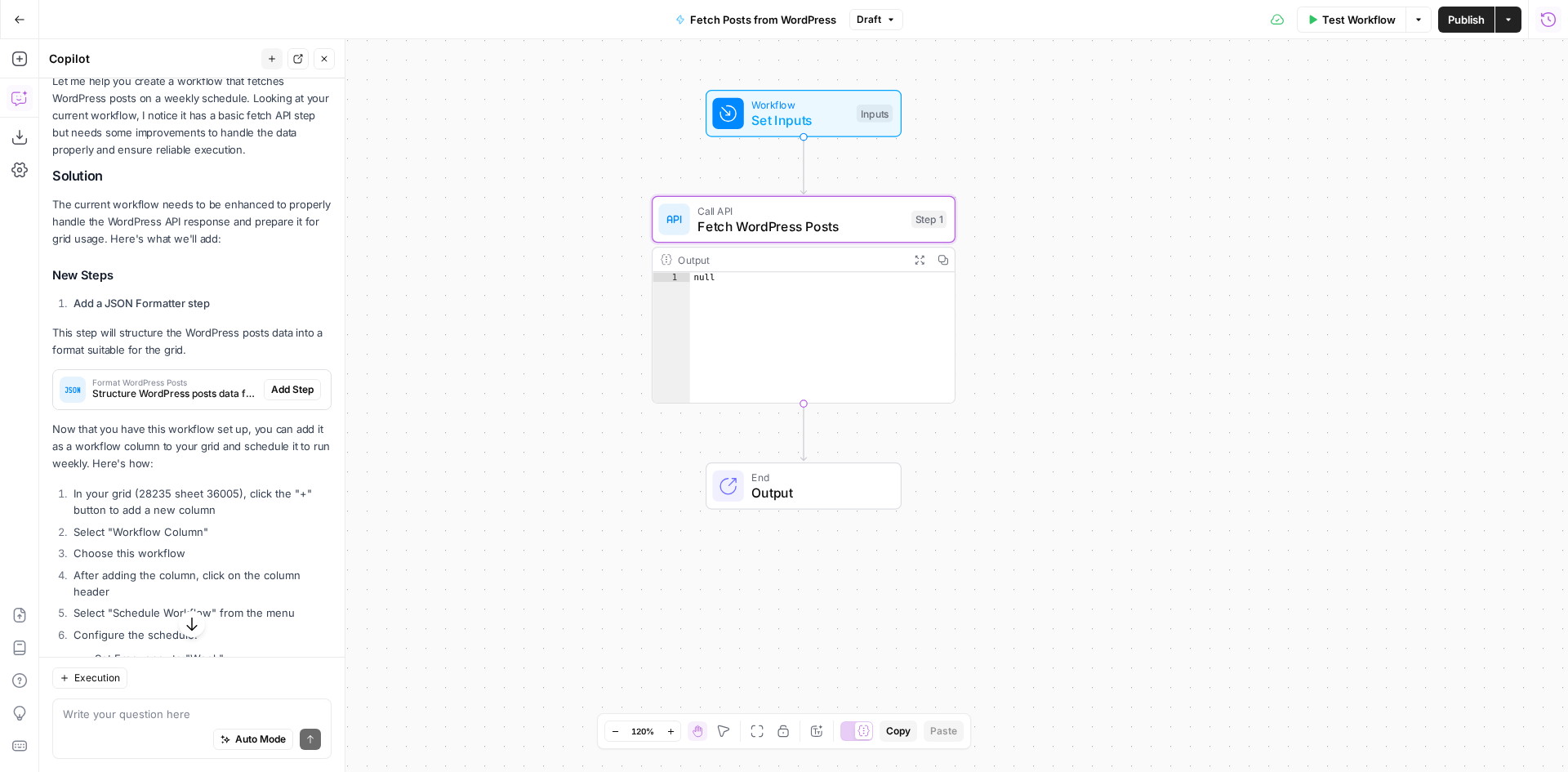
click at [153, 385] on div "Format WordPress Posts Structure WordPress posts data for grid insertion" at bounding box center [175, 389] width 165 height 23
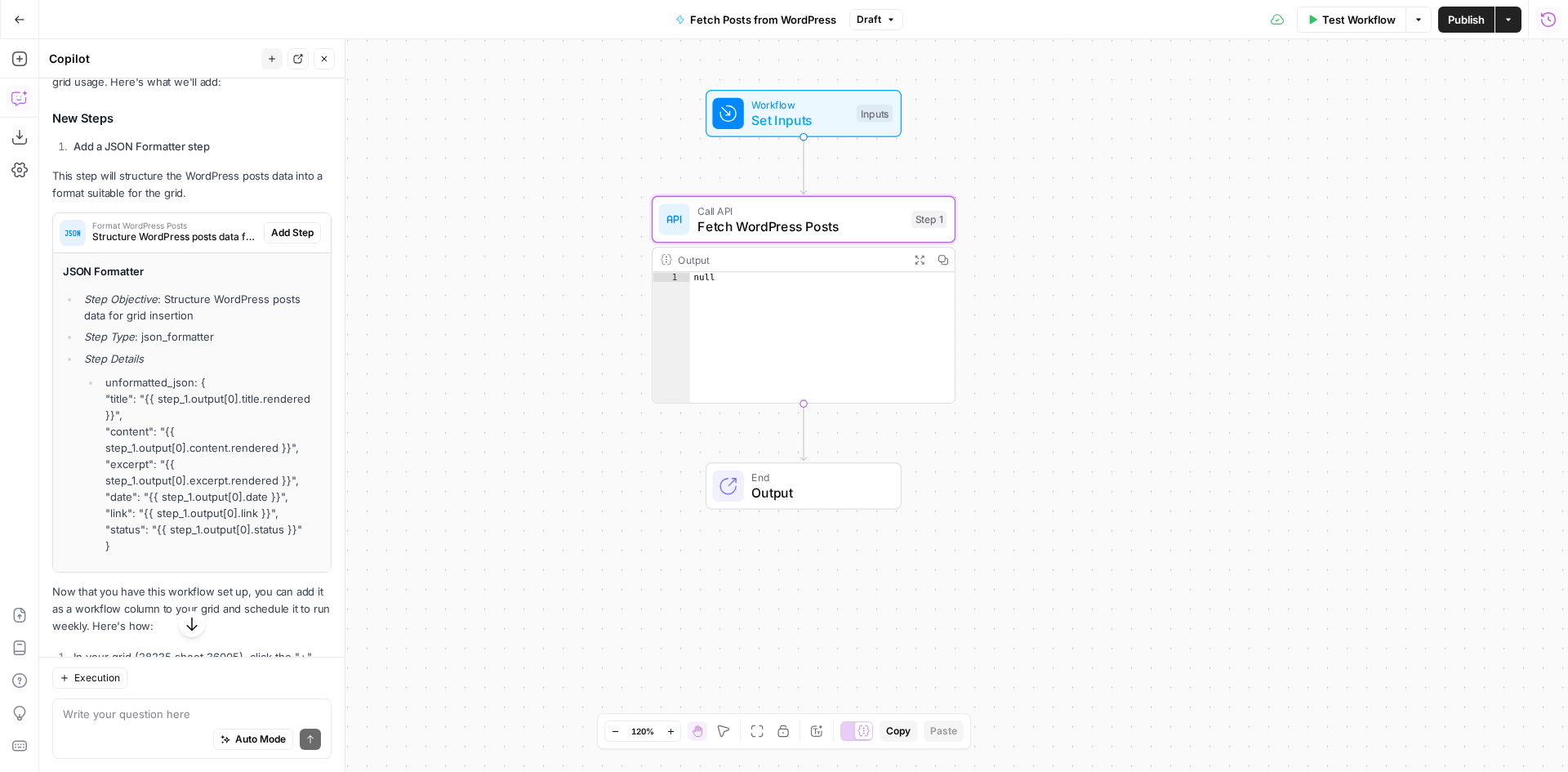
scroll to position [385, 0]
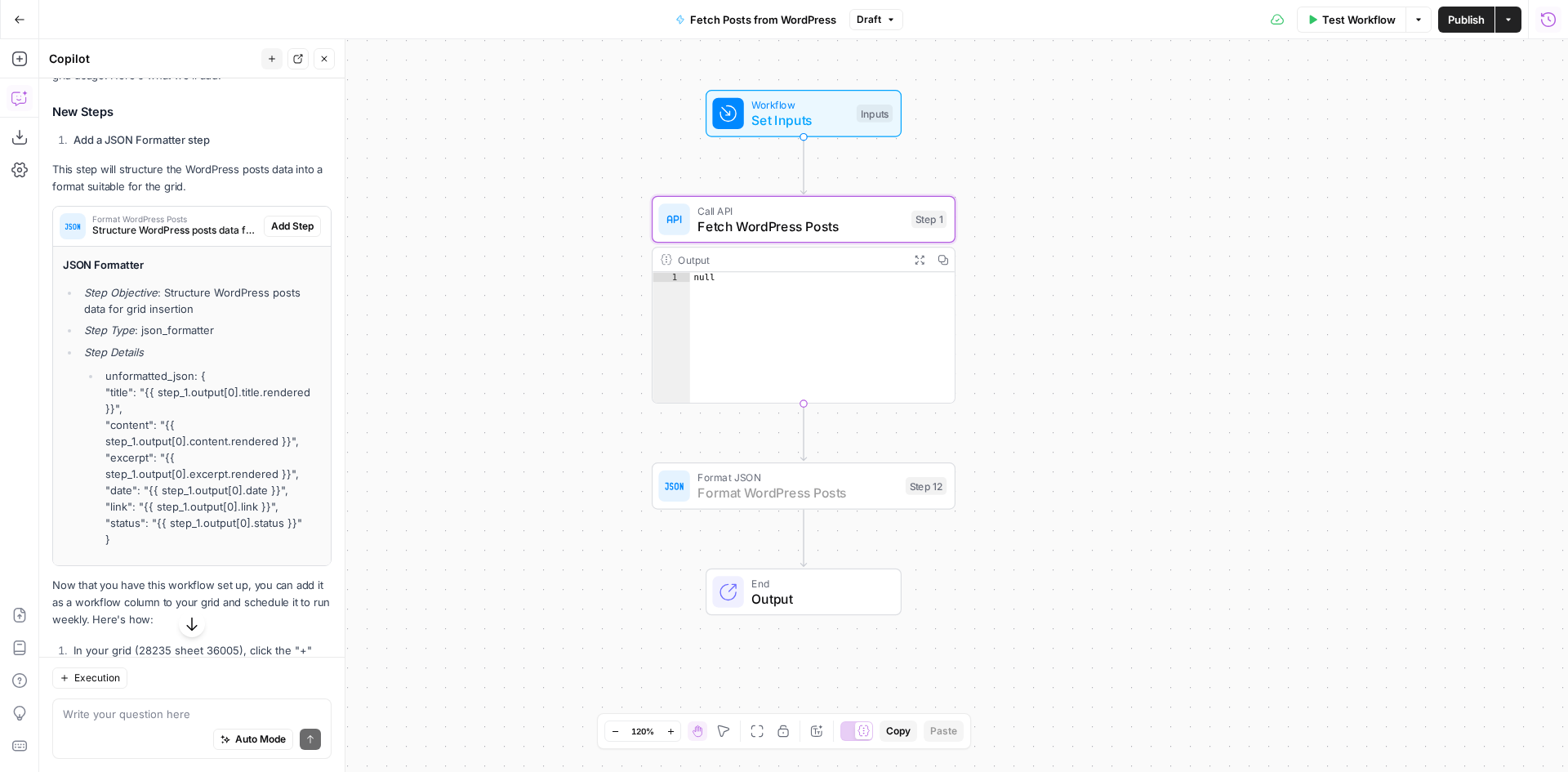
click at [271, 228] on span "Add Step" at bounding box center [292, 227] width 42 height 15
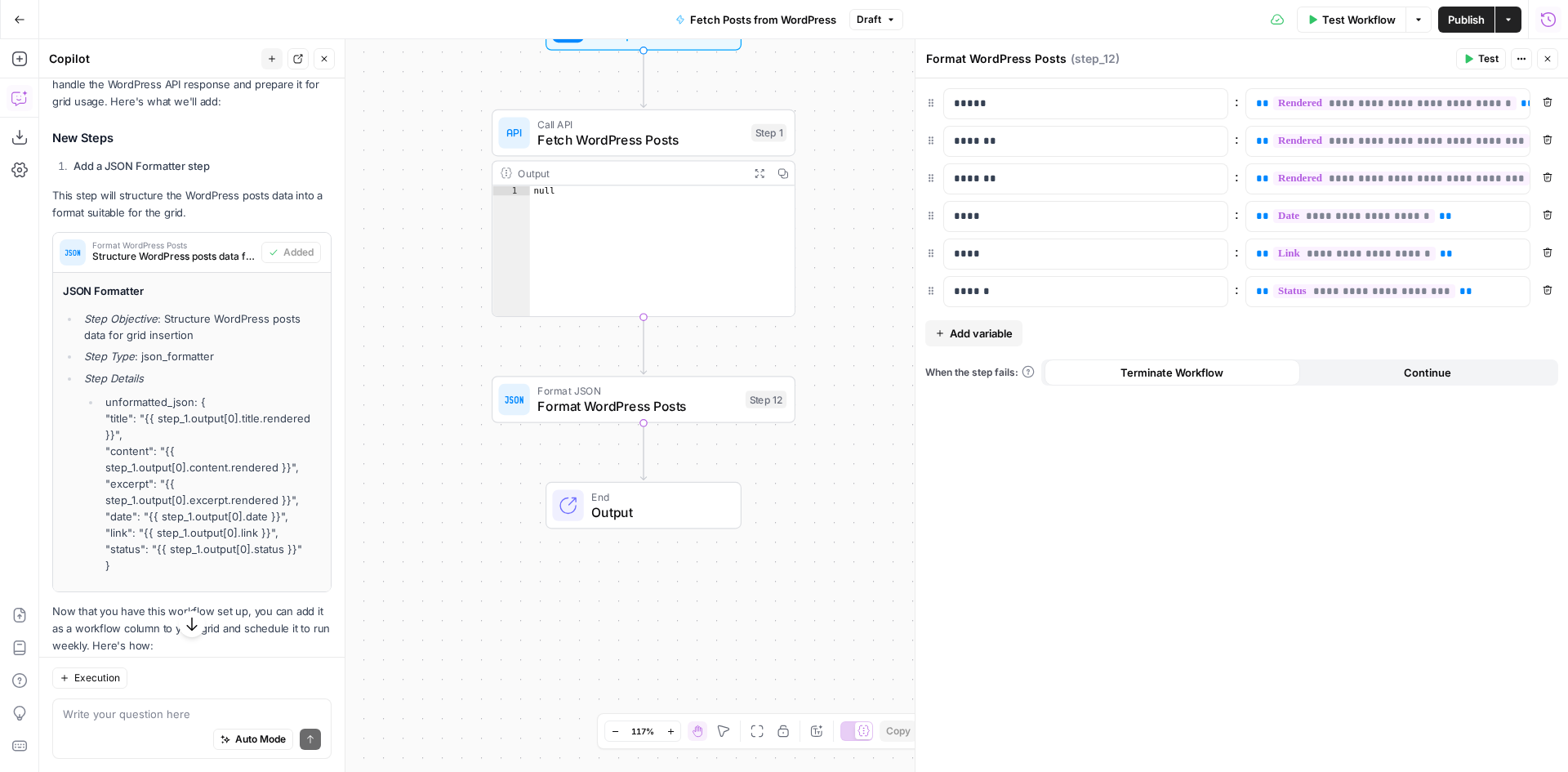
scroll to position [411, 0]
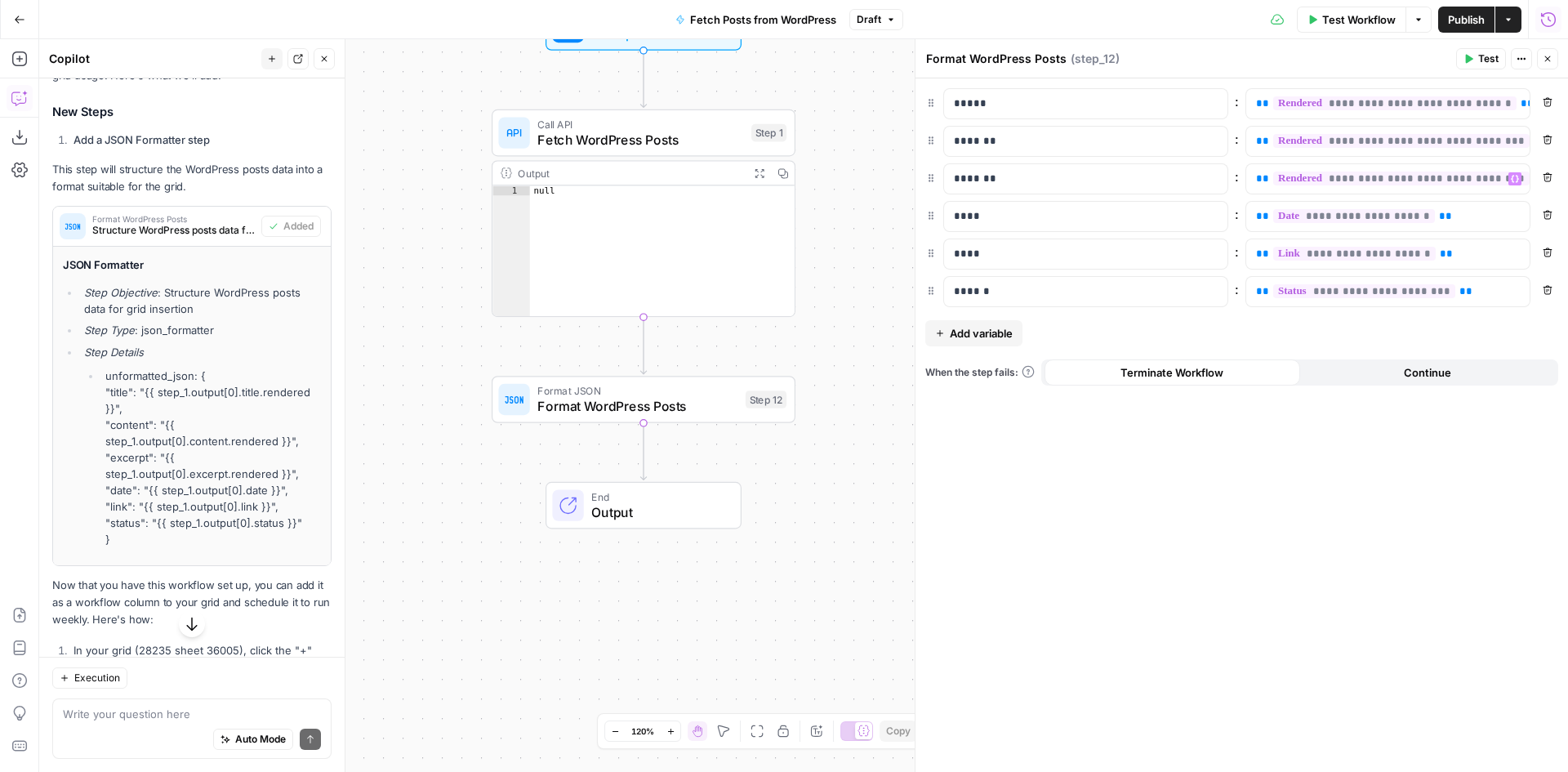
click at [1544, 181] on icon "button" at bounding box center [1548, 177] width 10 height 10
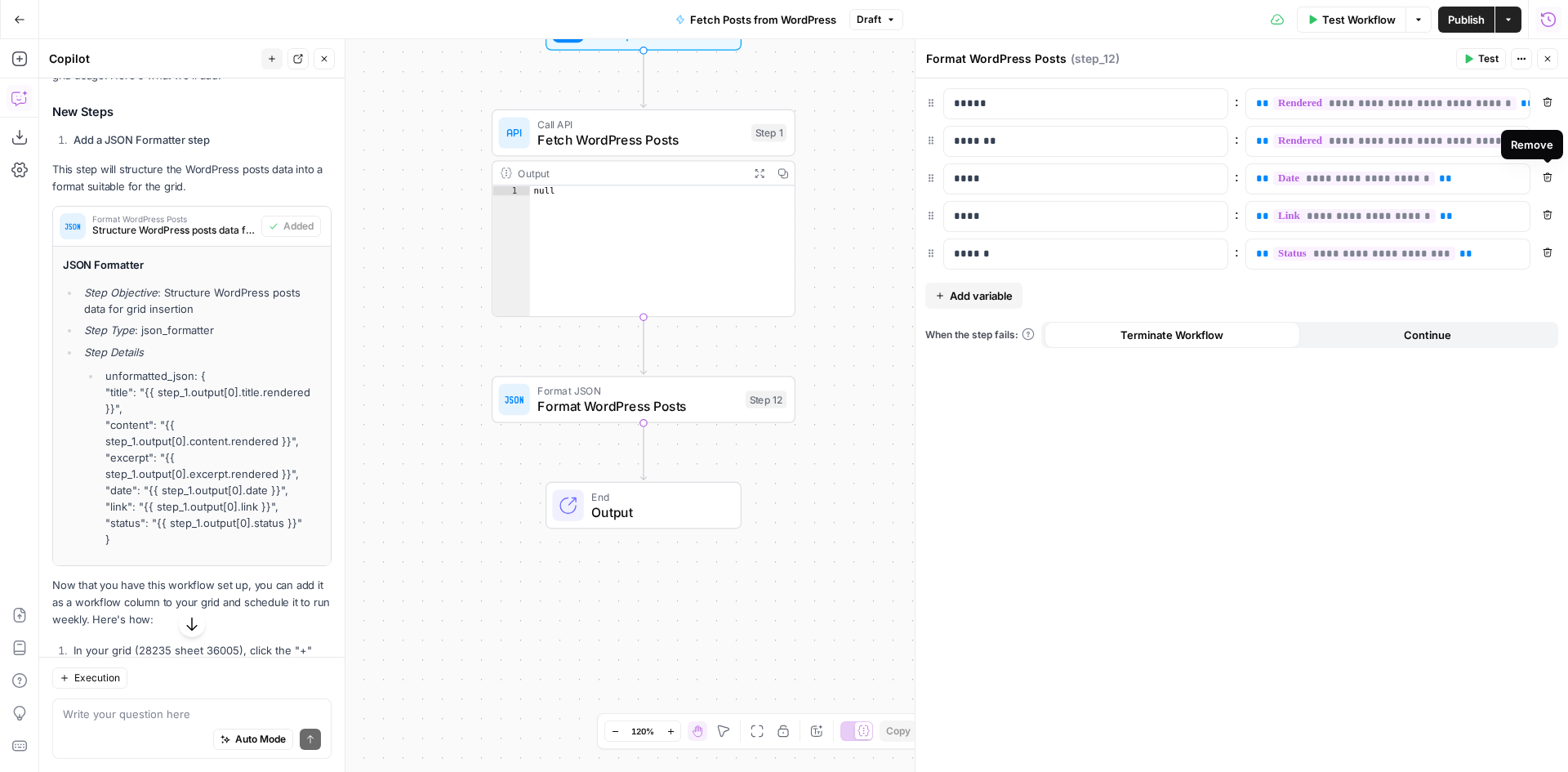
drag, startPoint x: 1555, startPoint y: 176, endPoint x: 1556, endPoint y: 199, distance: 23.0
click at [1555, 176] on button "Remove" at bounding box center [1547, 176] width 21 height 21
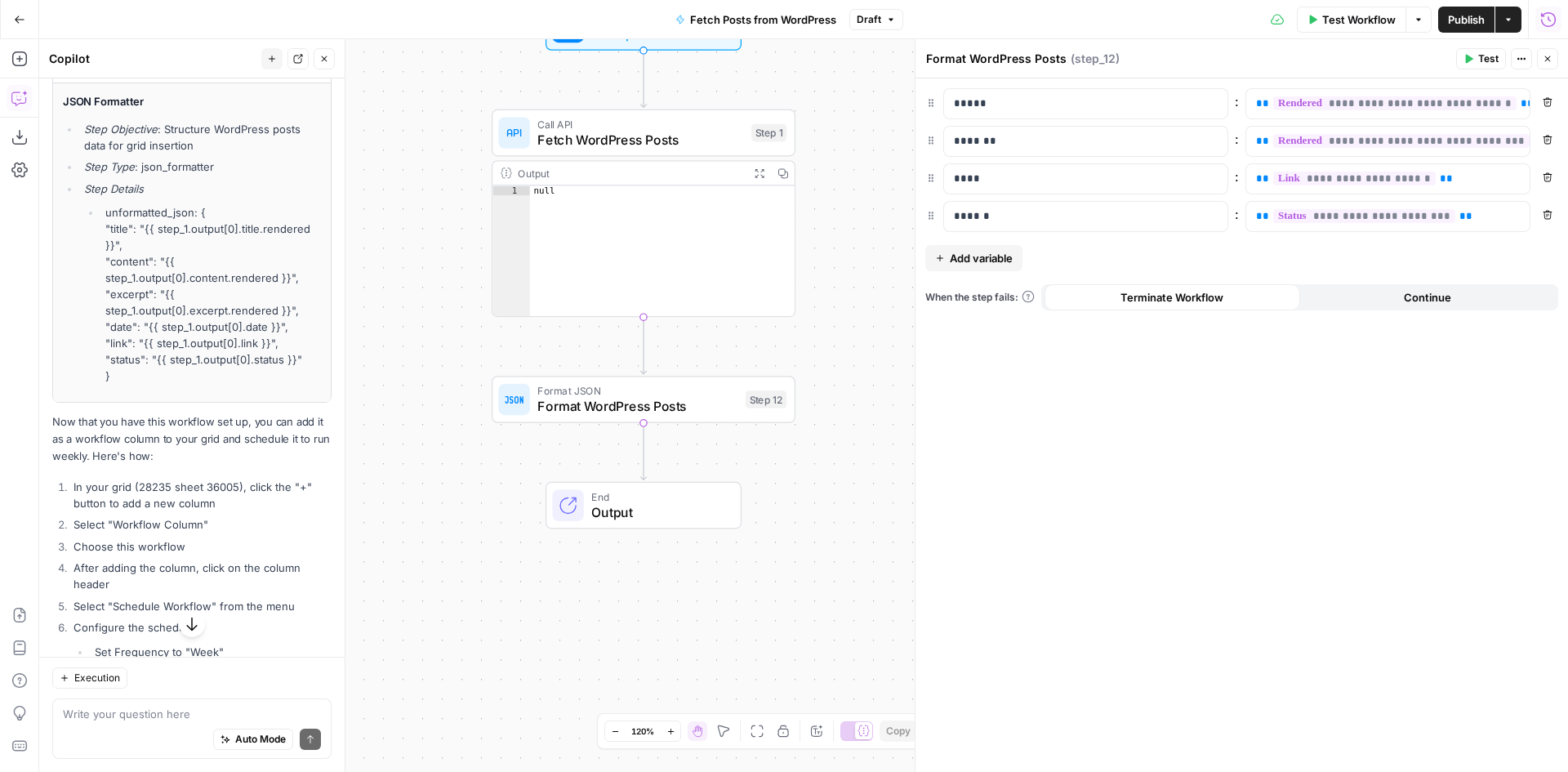
scroll to position [656, 0]
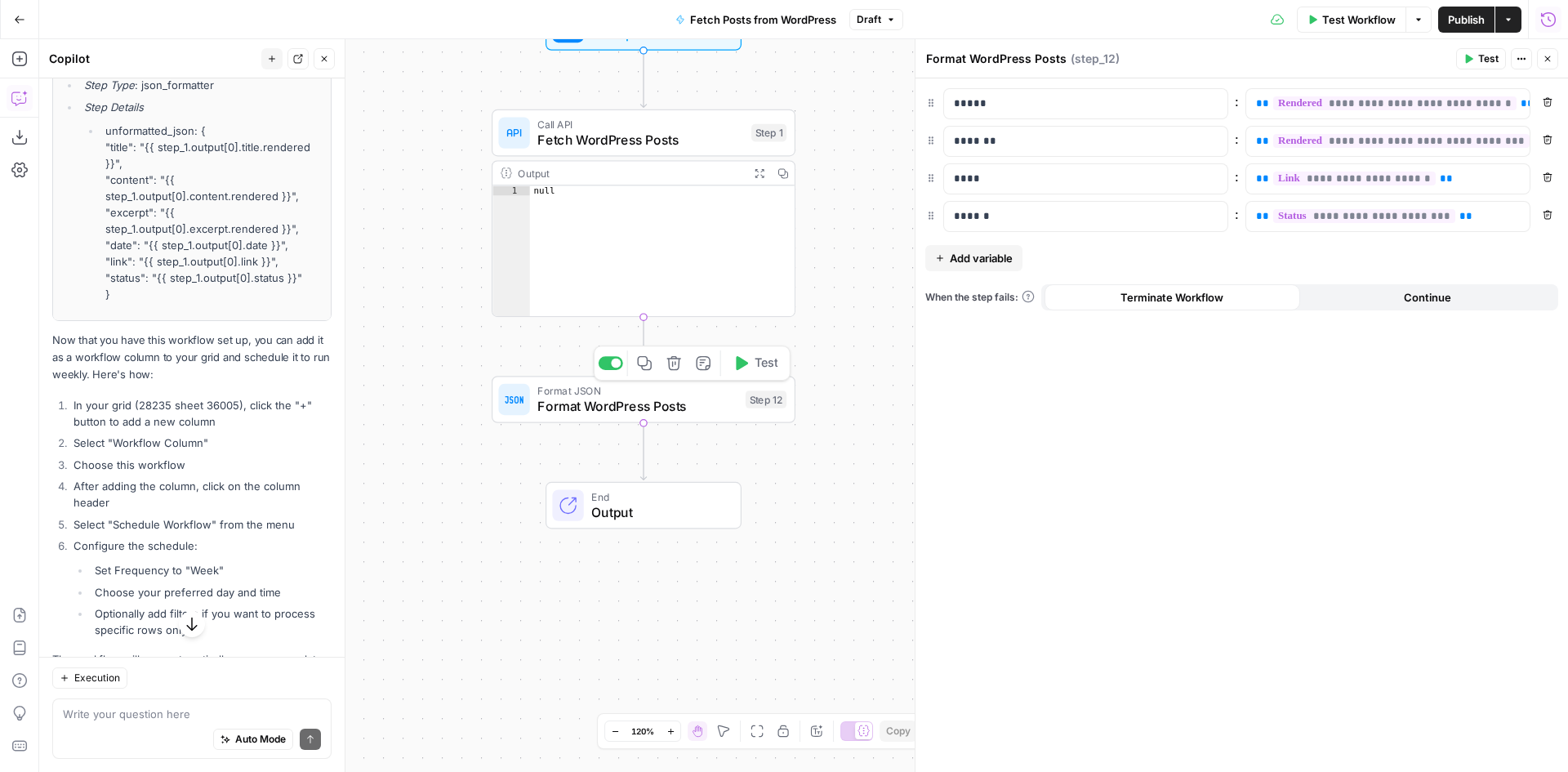
click at [581, 406] on span "Format WordPress Posts" at bounding box center [637, 406] width 200 height 19
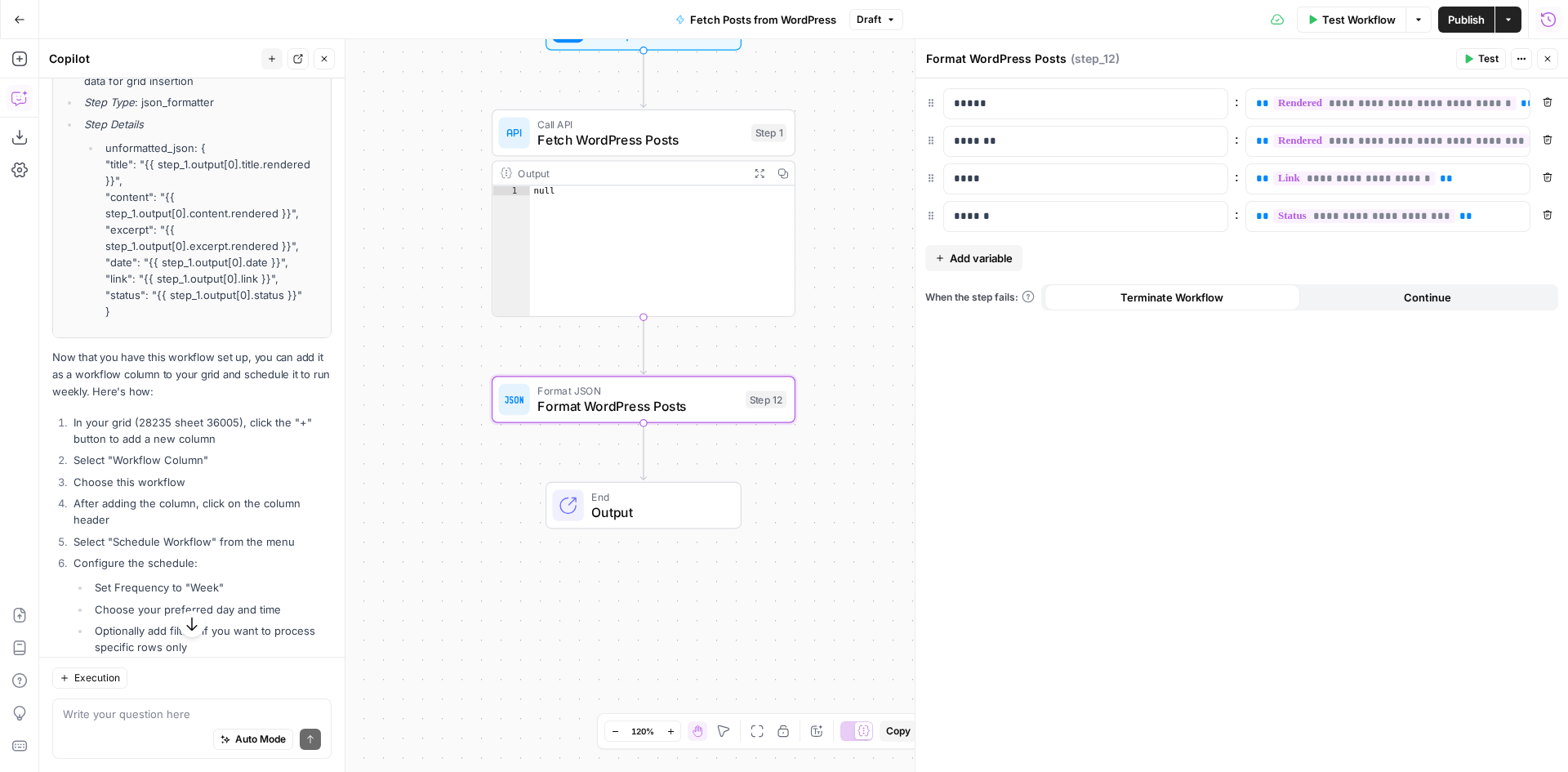
scroll to position [720, 0]
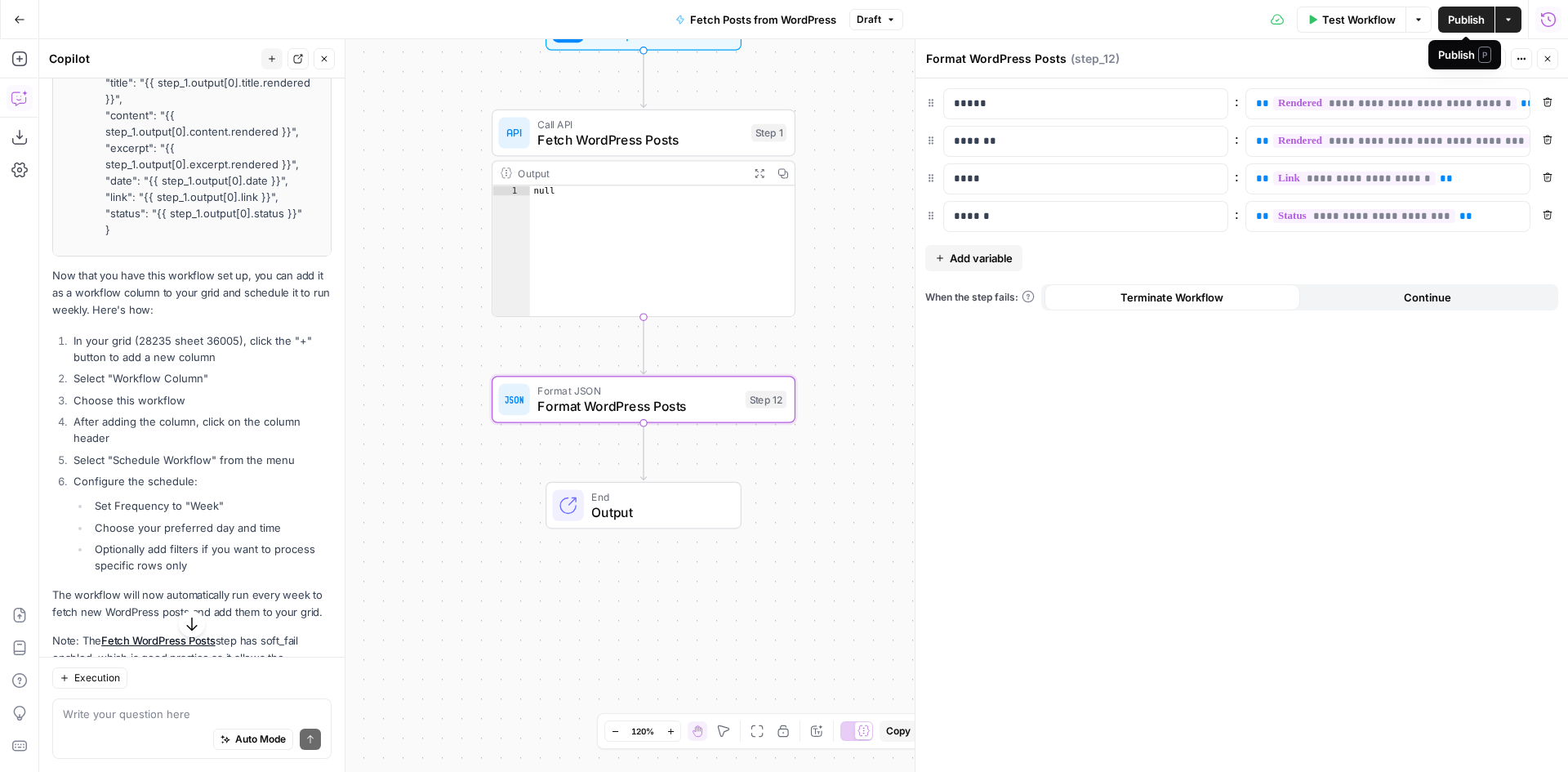
click at [1467, 21] on span "Publish" at bounding box center [1467, 20] width 37 height 16
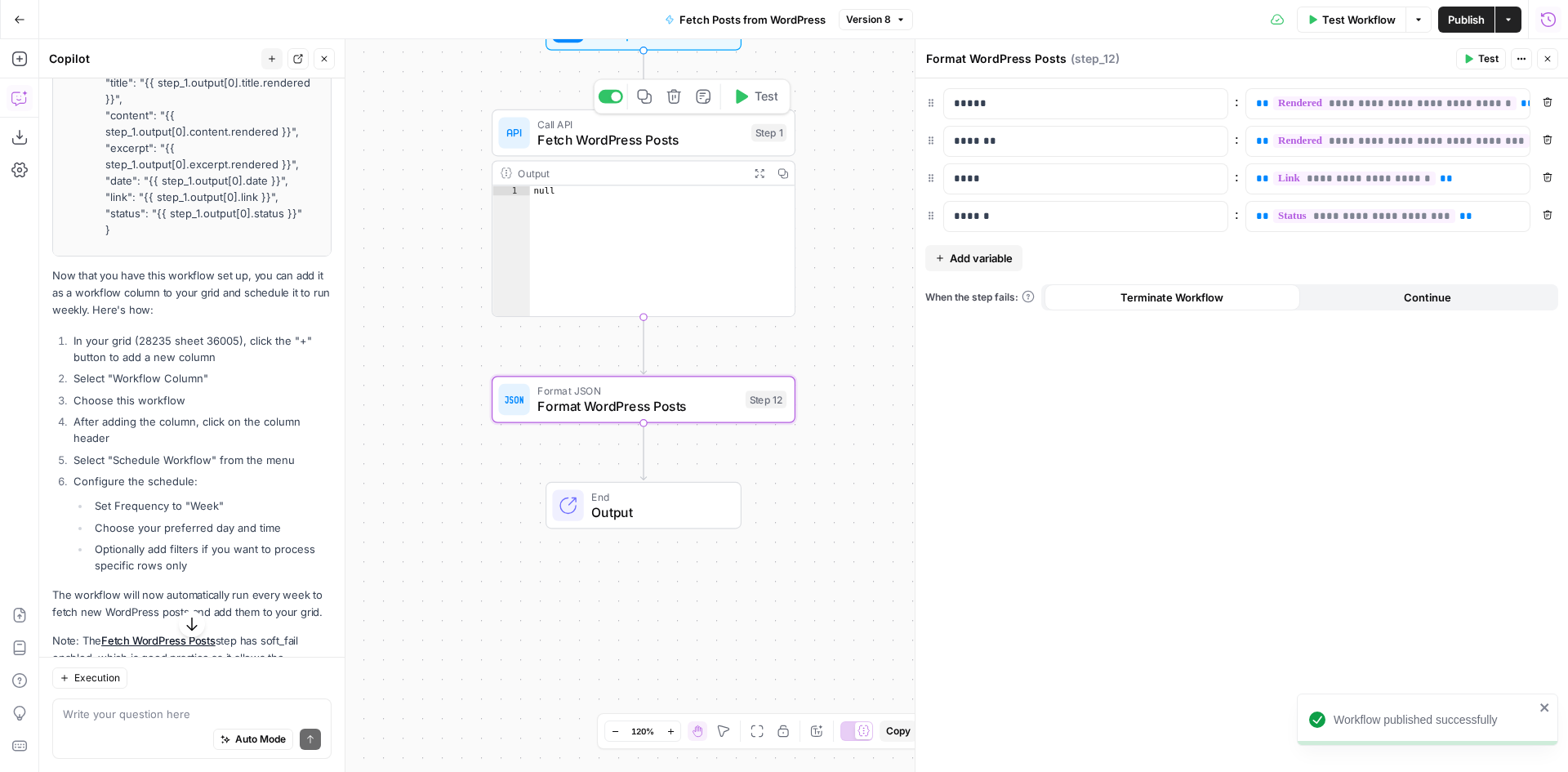
click at [581, 136] on span "Fetch WordPress Posts" at bounding box center [640, 139] width 206 height 19
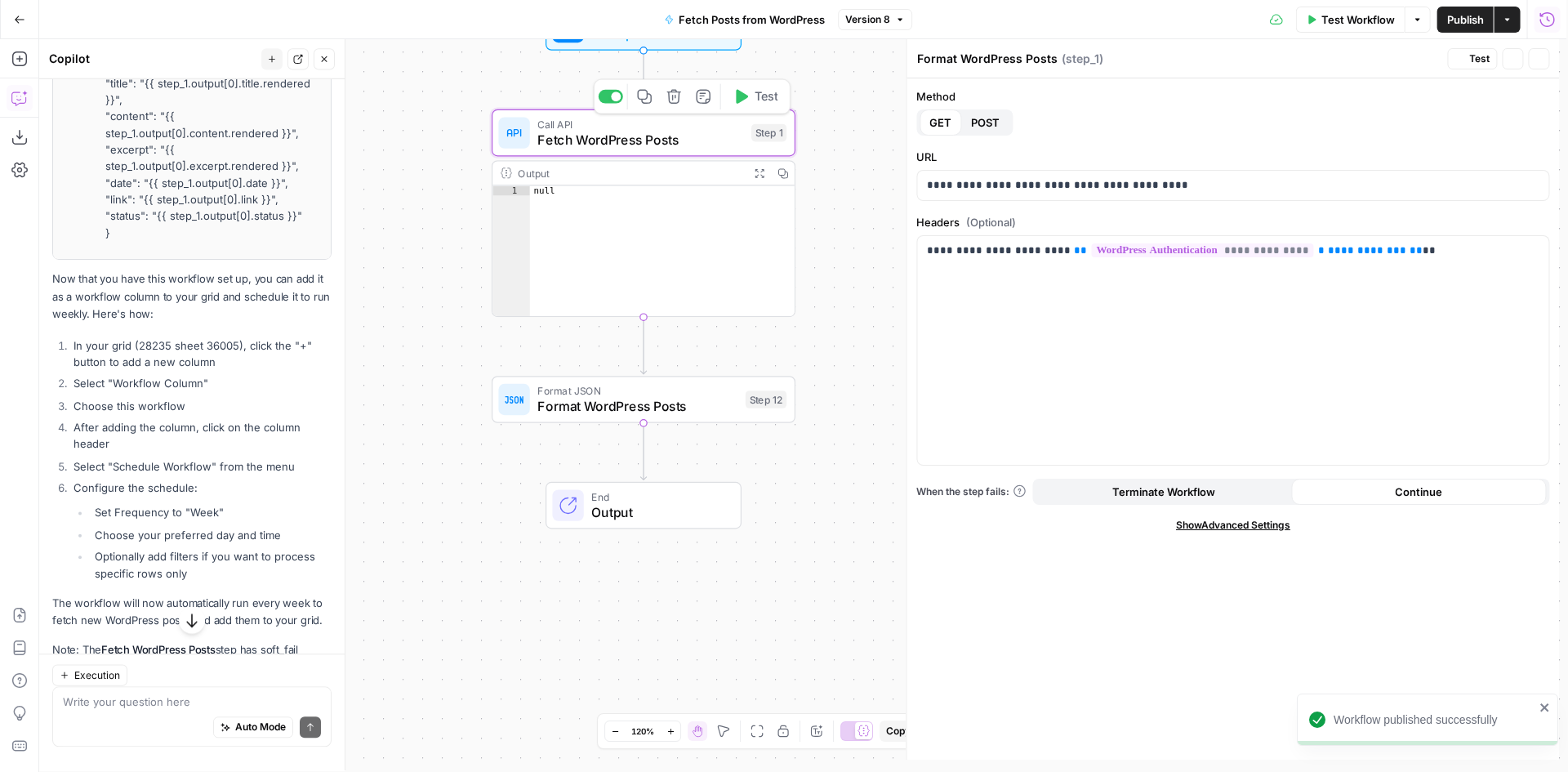
type textarea "Fetch WordPress Posts"
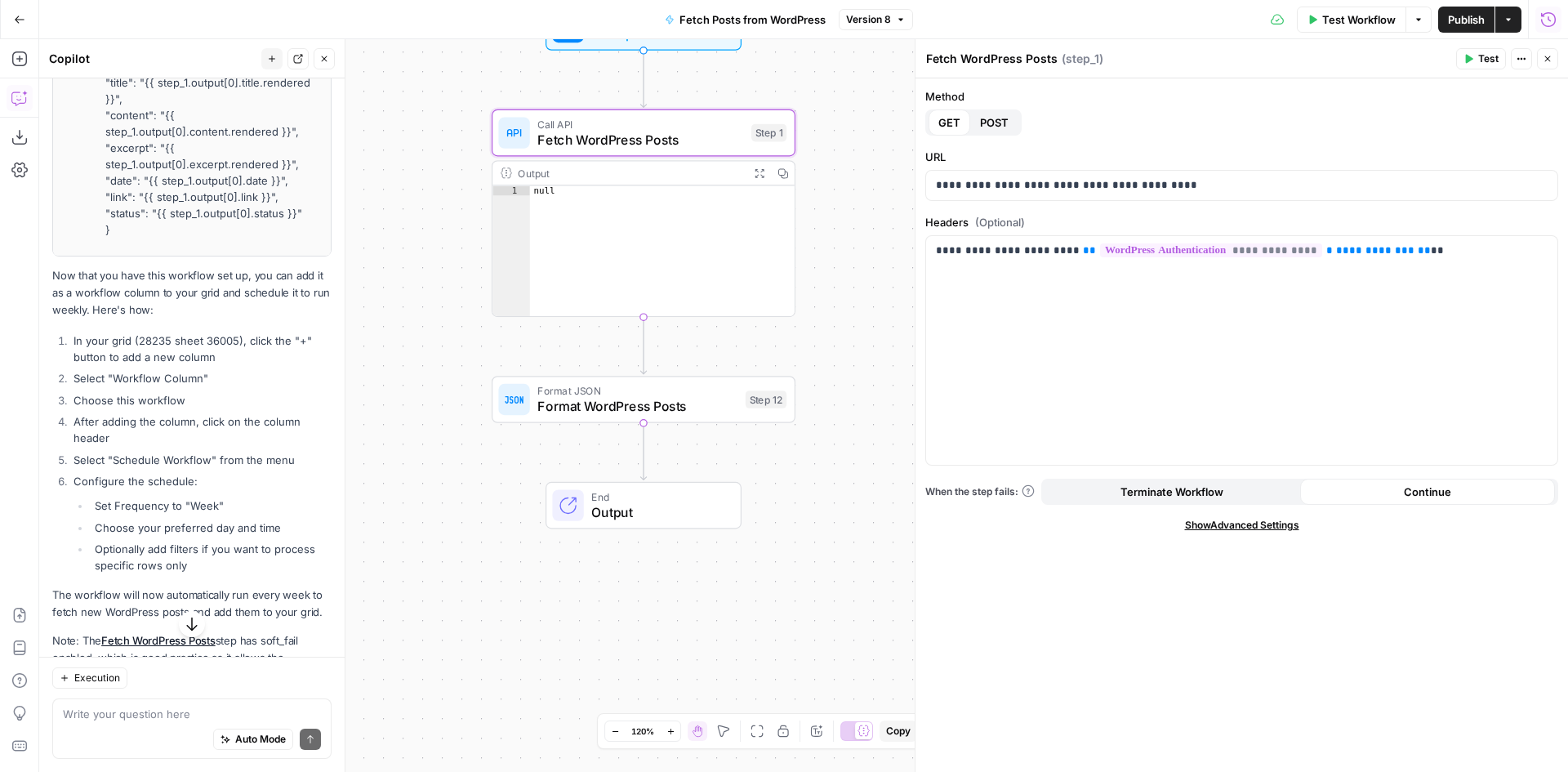
click at [1358, 27] on button "Test Workflow" at bounding box center [1351, 19] width 110 height 26
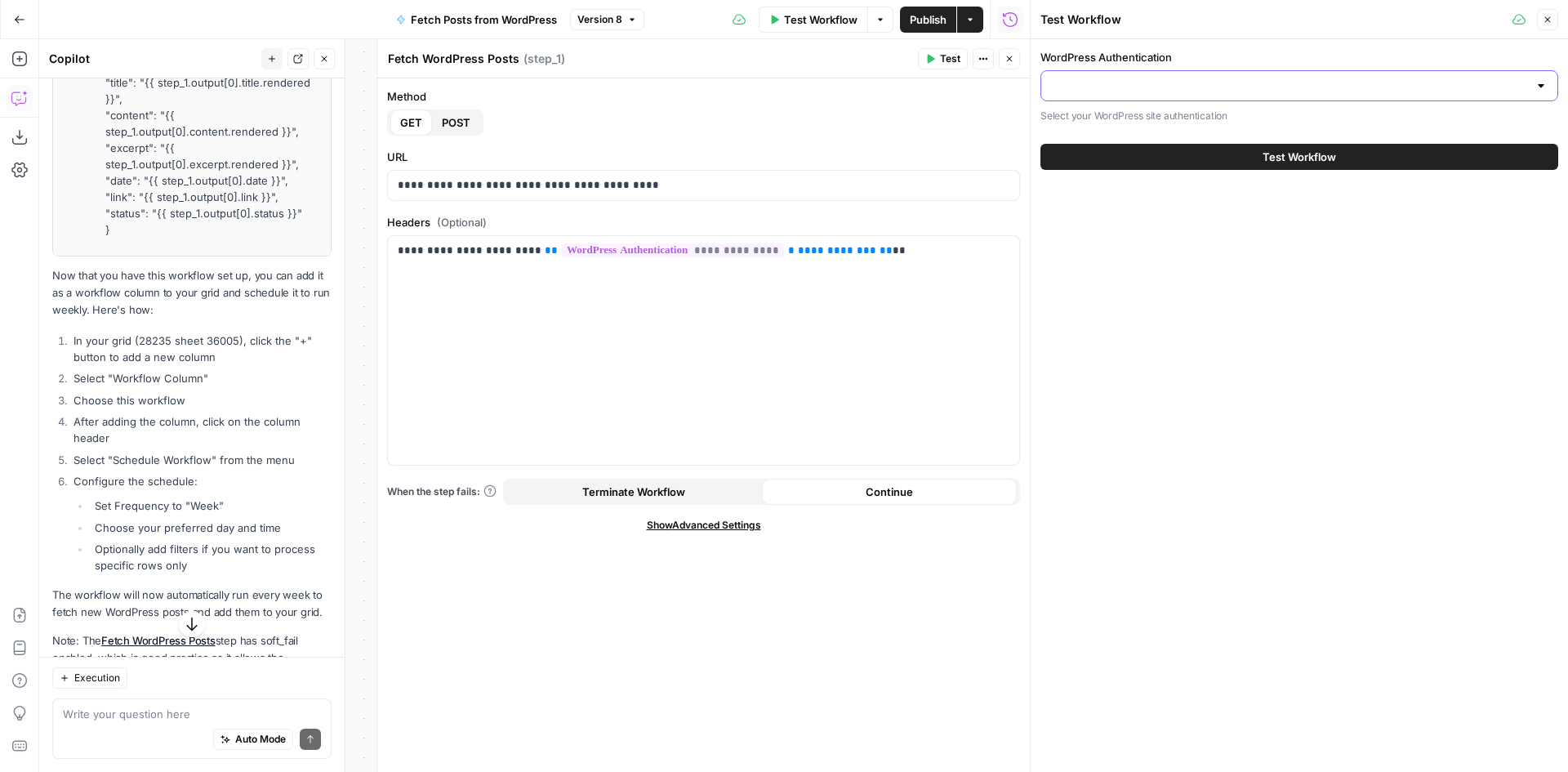
click at [1332, 79] on input "WordPress Authentication" at bounding box center [1289, 86] width 477 height 16
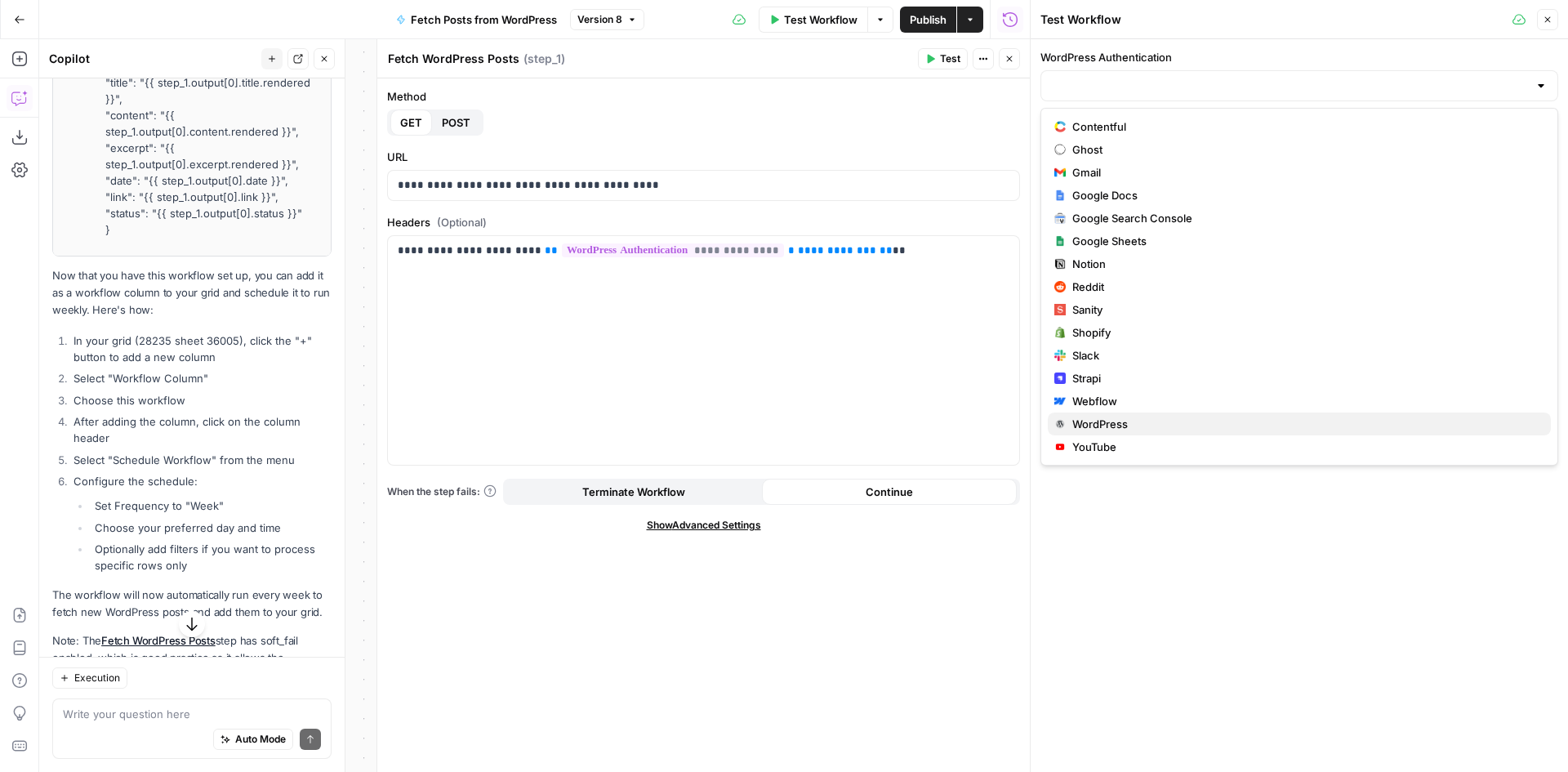
click at [1135, 425] on span "WordPress" at bounding box center [1306, 424] width 466 height 16
type input "WordPress"
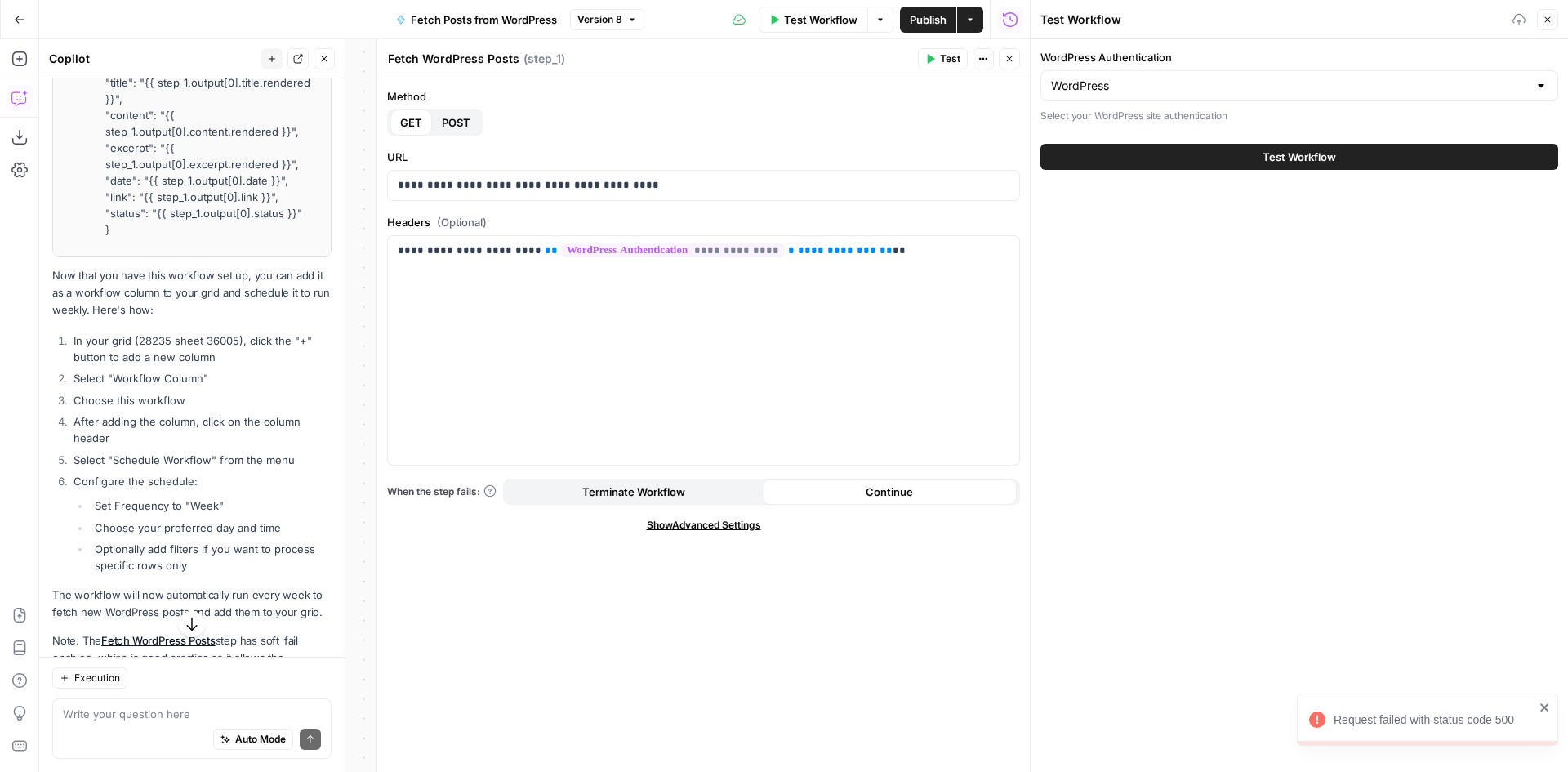
click at [1225, 154] on button "Test Workflow" at bounding box center [1299, 156] width 518 height 26
click at [1549, 27] on button "Close" at bounding box center [1547, 19] width 21 height 21
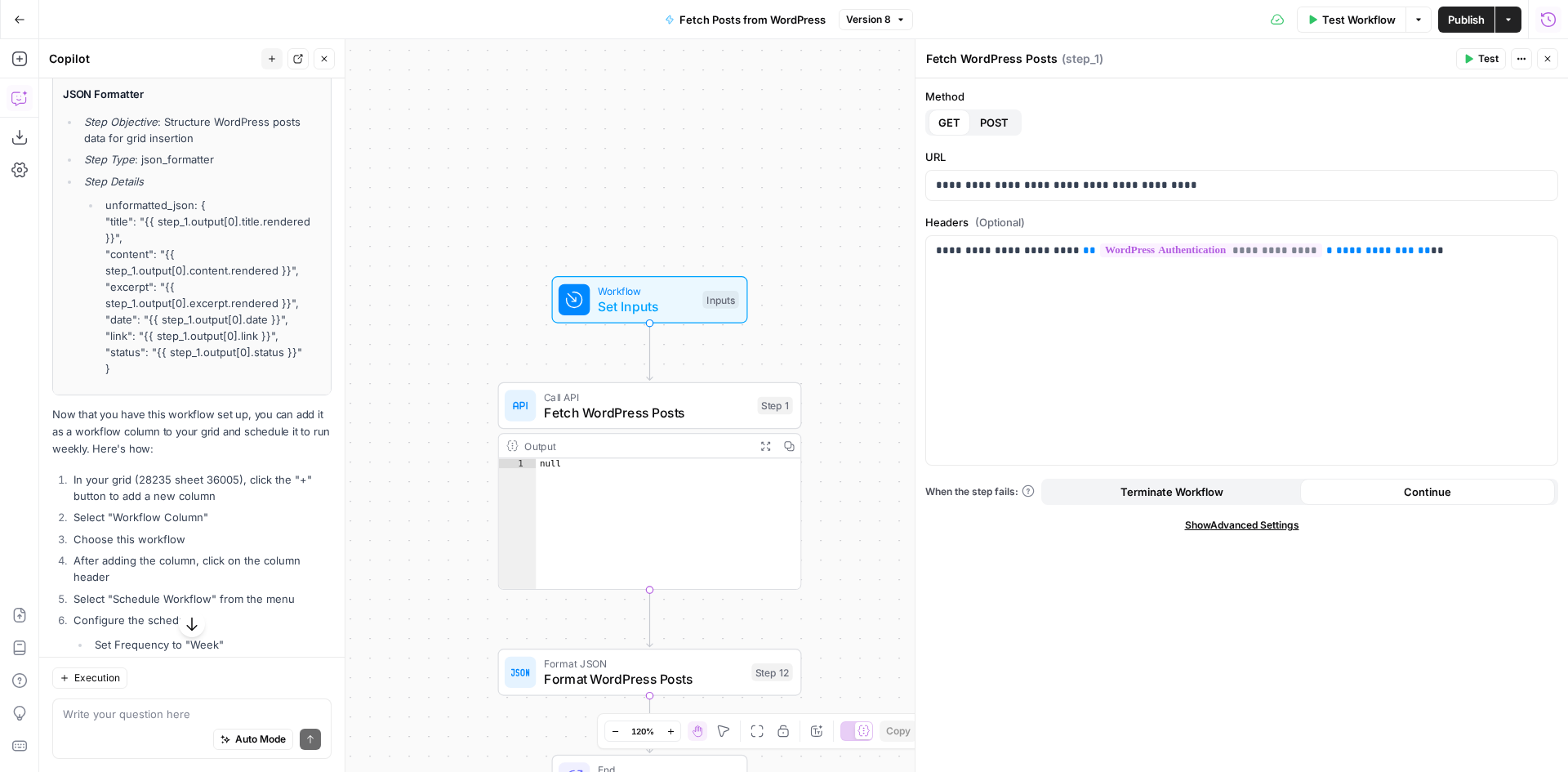
scroll to position [557, 0]
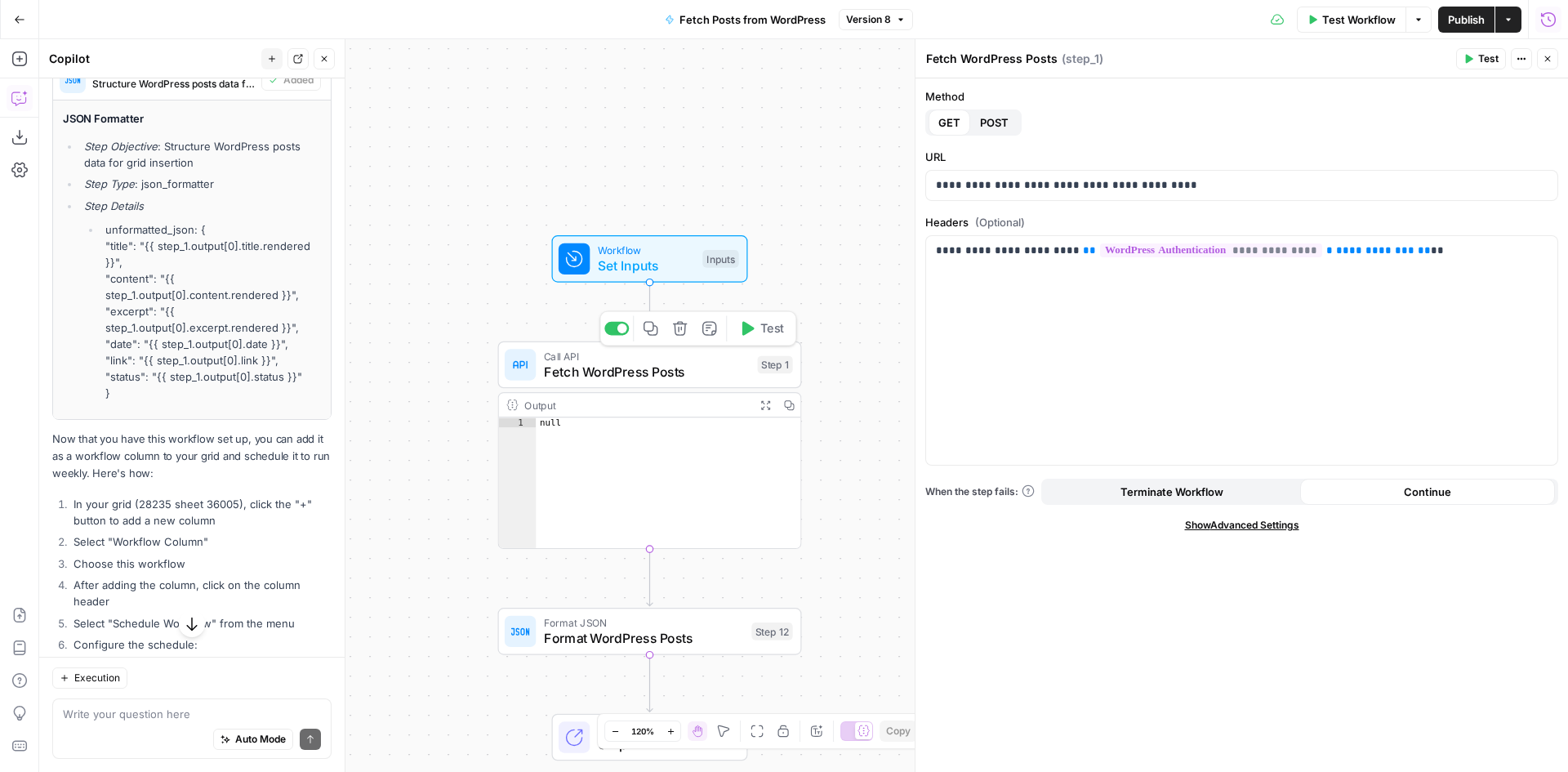
click at [651, 371] on span "Fetch WordPress Posts" at bounding box center [646, 371] width 206 height 19
drag, startPoint x: 1344, startPoint y: 250, endPoint x: 1001, endPoint y: 249, distance: 343.0
click at [934, 257] on div "**********" at bounding box center [1242, 350] width 631 height 228
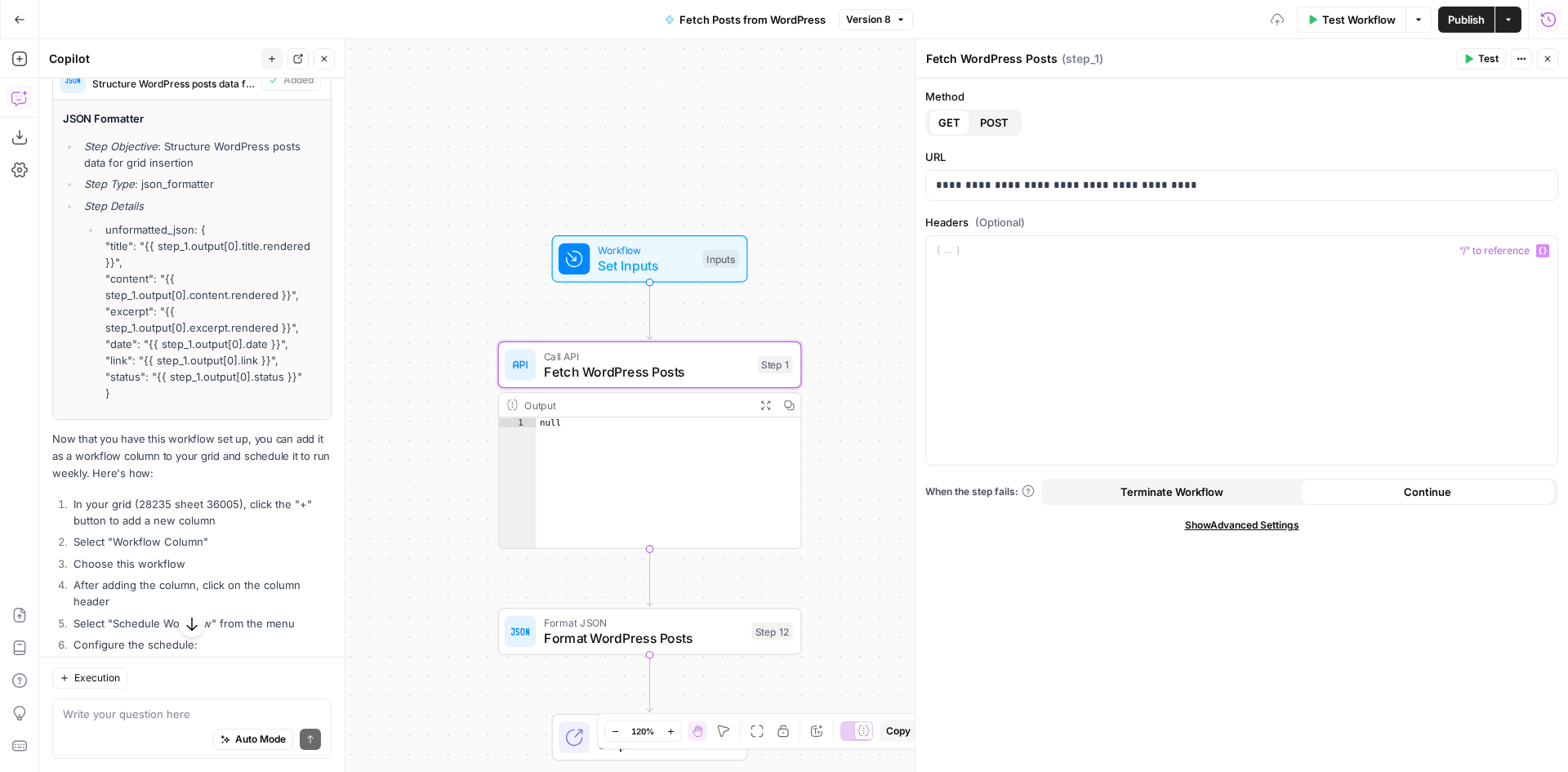
click at [1101, 219] on label "Headers (Optional)" at bounding box center [1242, 222] width 633 height 16
click at [658, 249] on span "Workflow" at bounding box center [646, 249] width 97 height 16
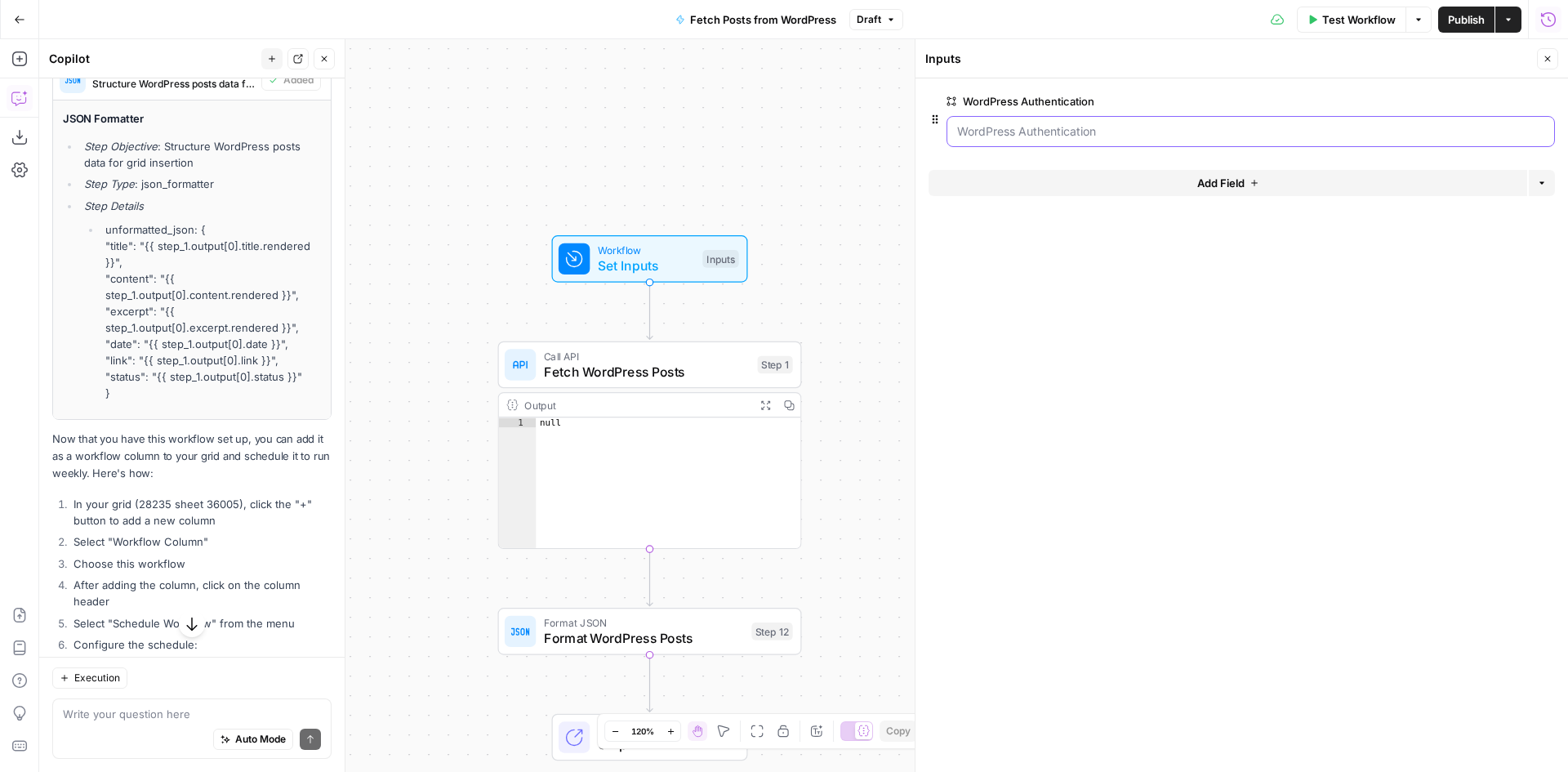
click at [1227, 136] on Authentication "WordPress Authentication" at bounding box center [1251, 132] width 588 height 16
click at [1328, 23] on span "Test Workflow" at bounding box center [1359, 20] width 73 height 16
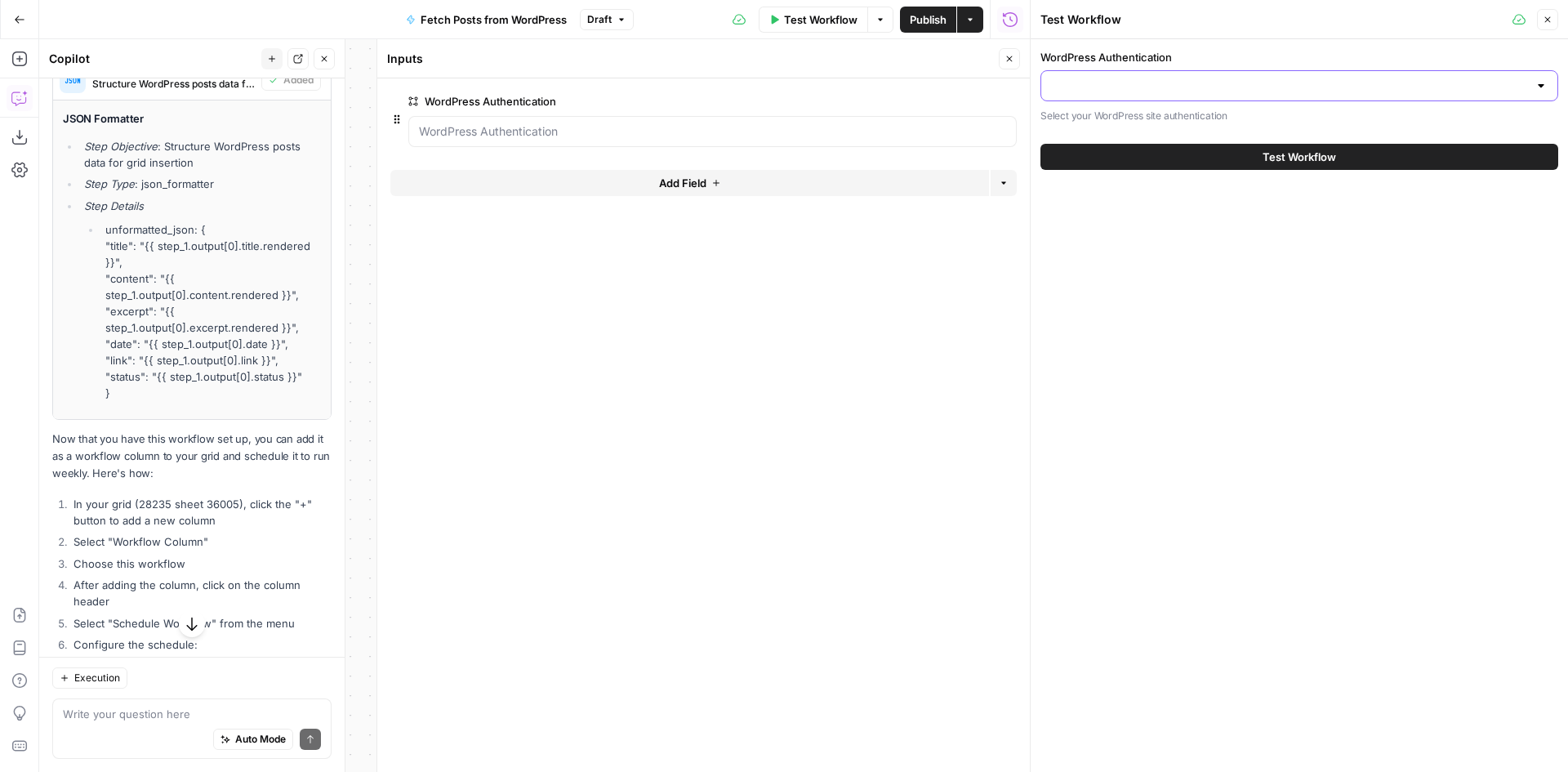
click at [1234, 90] on input "WordPress Authentication" at bounding box center [1289, 86] width 477 height 16
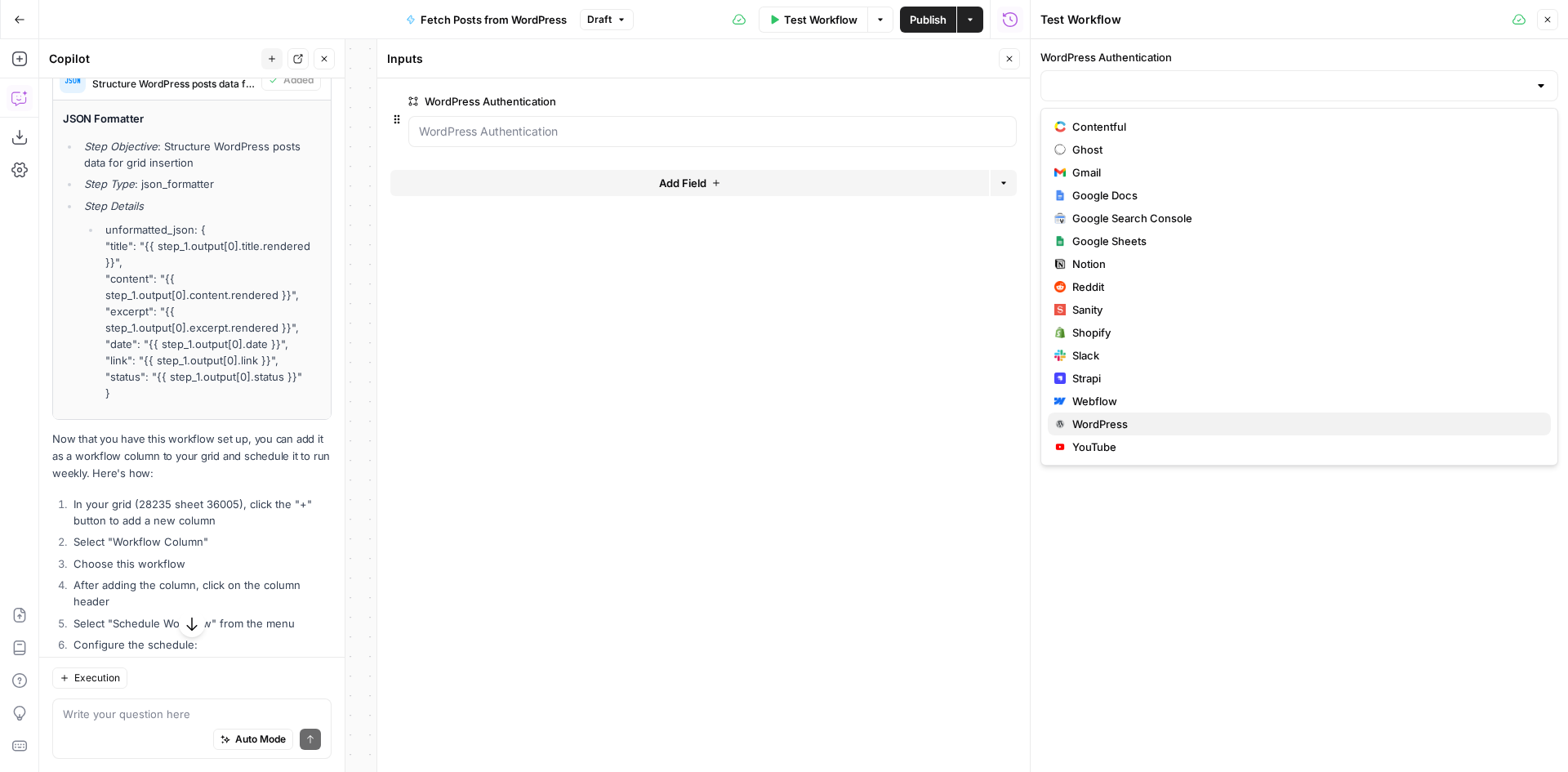
click at [1125, 427] on span "WordPress" at bounding box center [1306, 424] width 466 height 16
type input "WordPress"
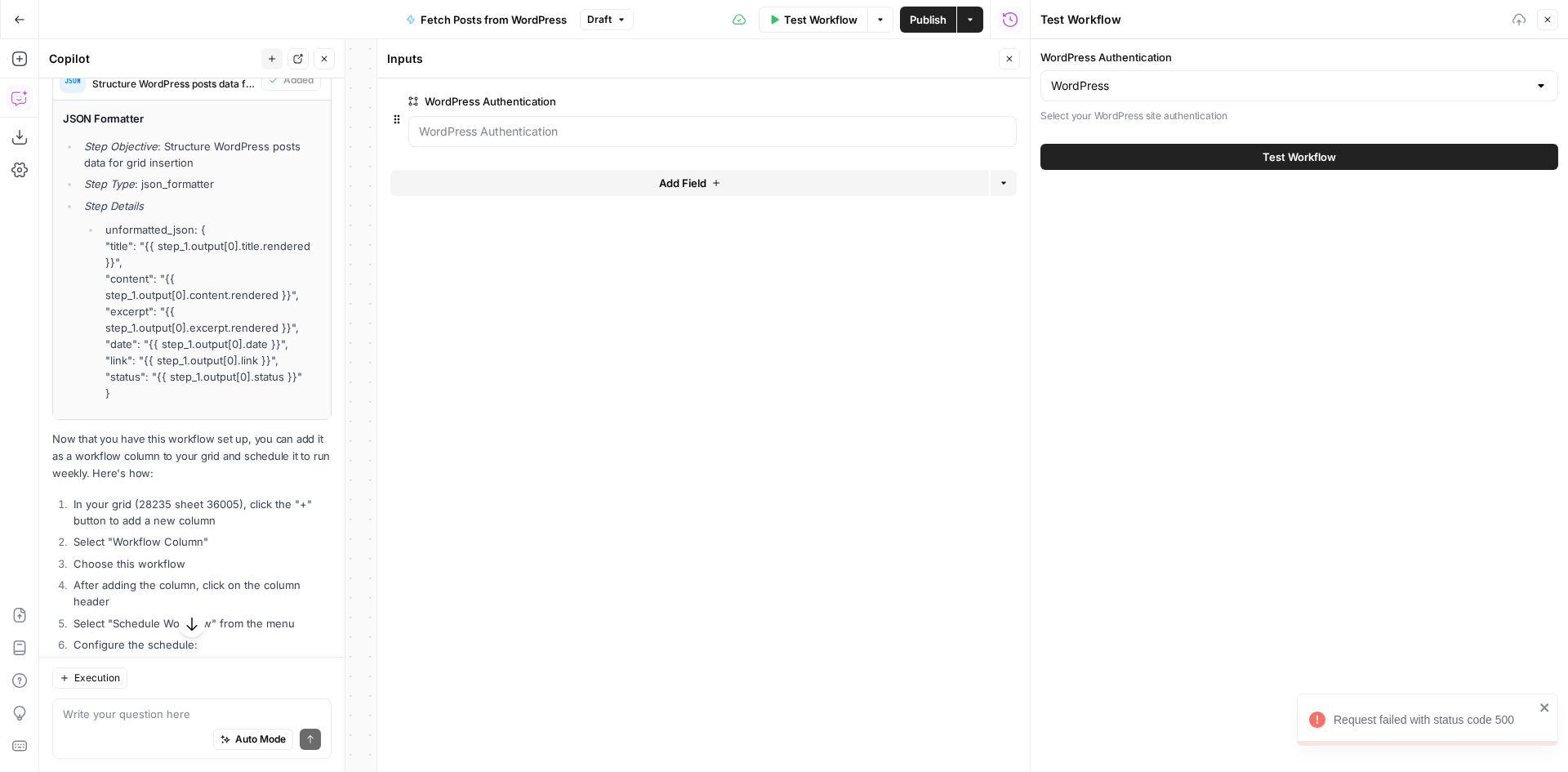
click at [1228, 160] on button "Test Workflow" at bounding box center [1299, 156] width 518 height 26
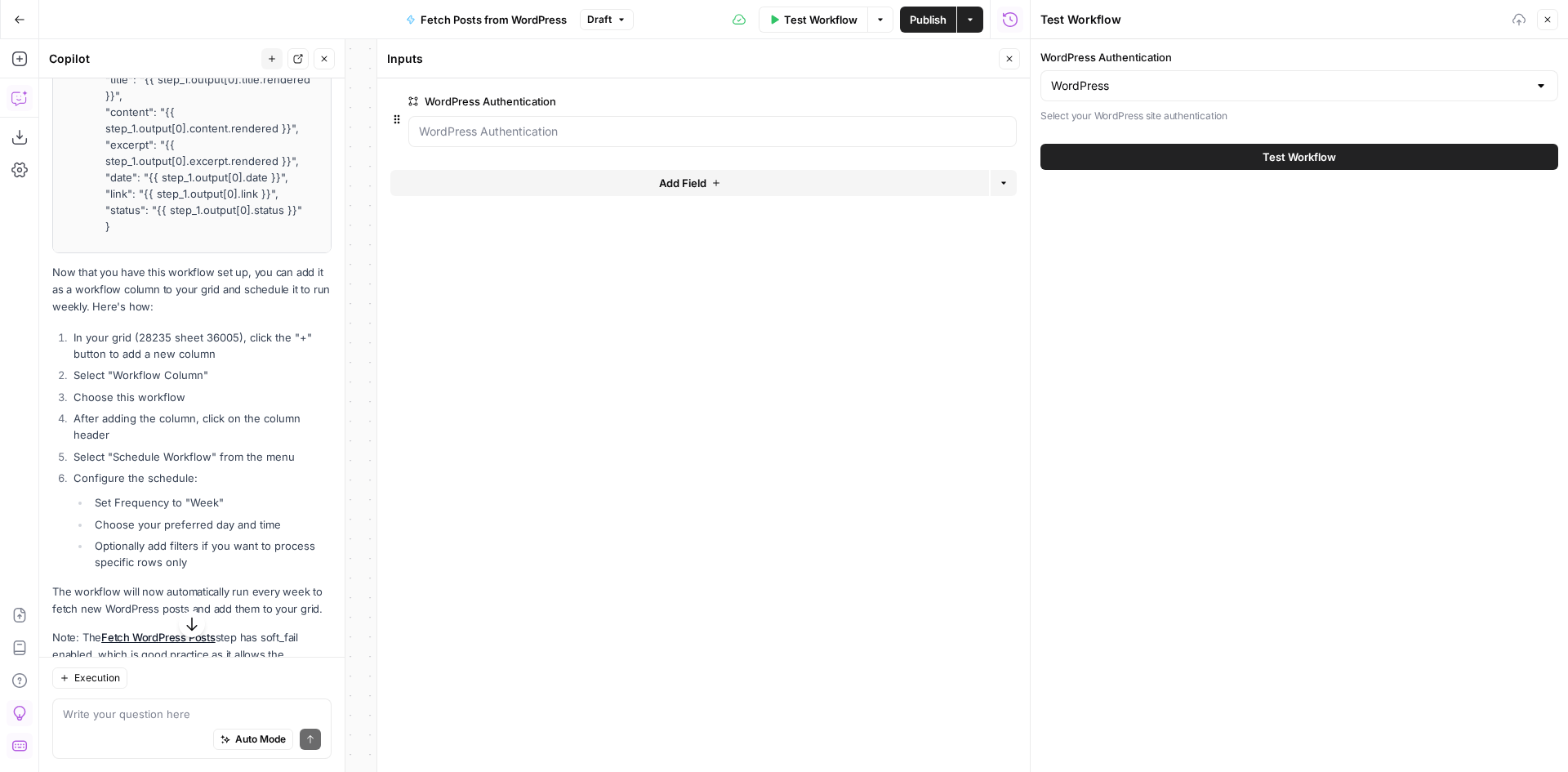
scroll to position [883, 0]
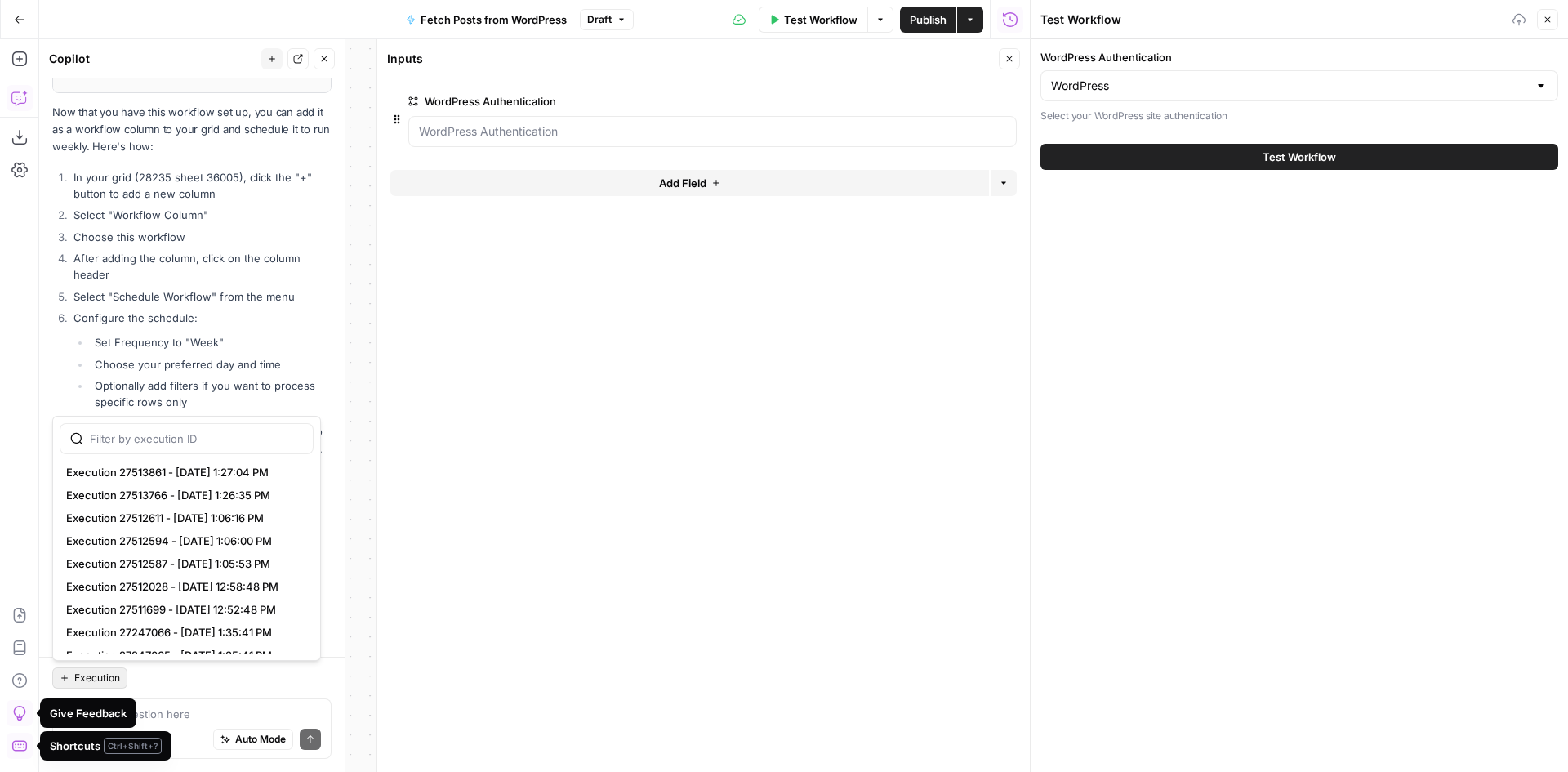
click at [121, 674] on button "Execution" at bounding box center [90, 677] width 75 height 21
click at [129, 725] on div "Auto Mode Send" at bounding box center [192, 739] width 258 height 36
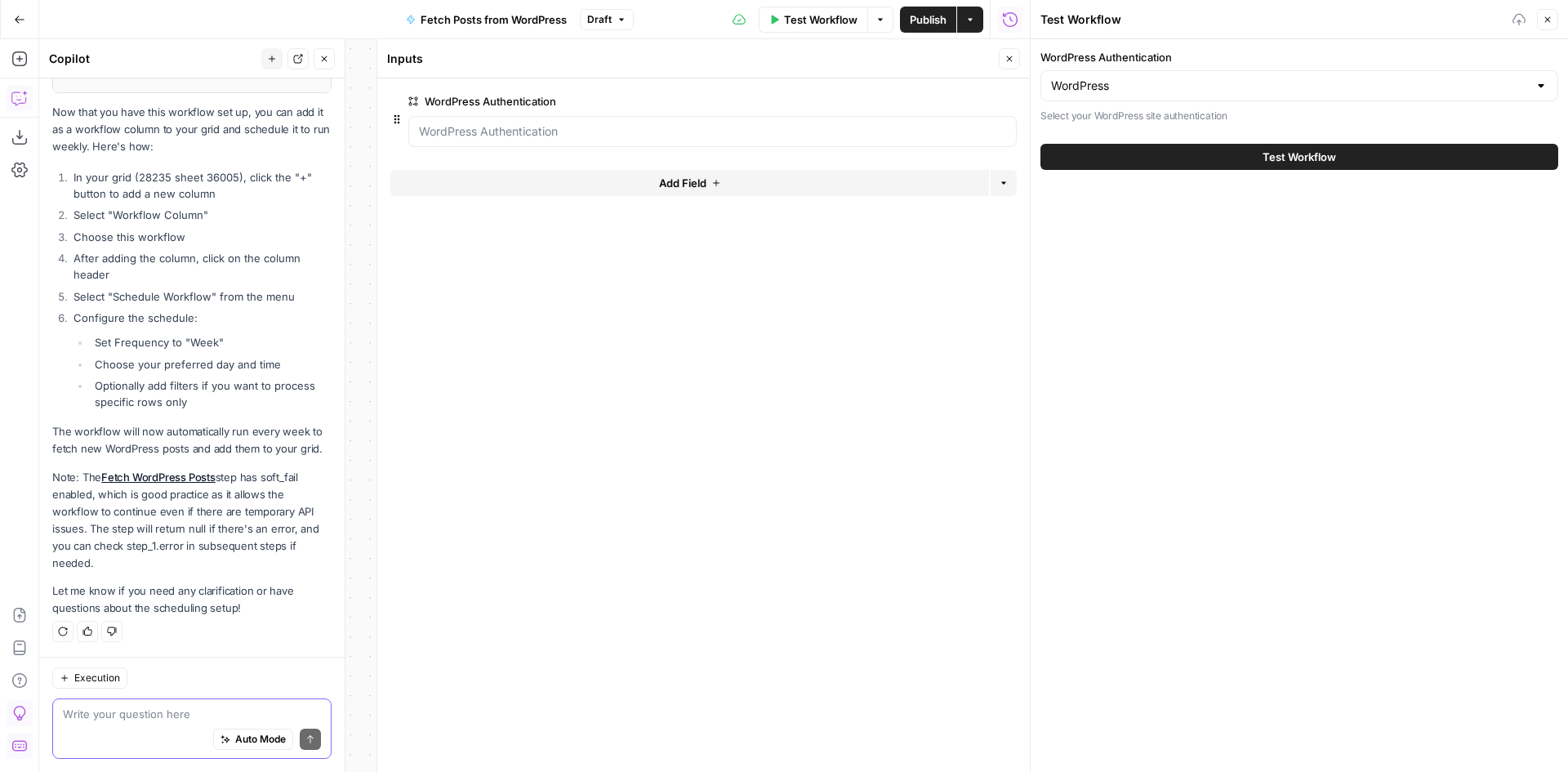
type textarea "o"
type textarea "i cant test it the tequest keeps failing"
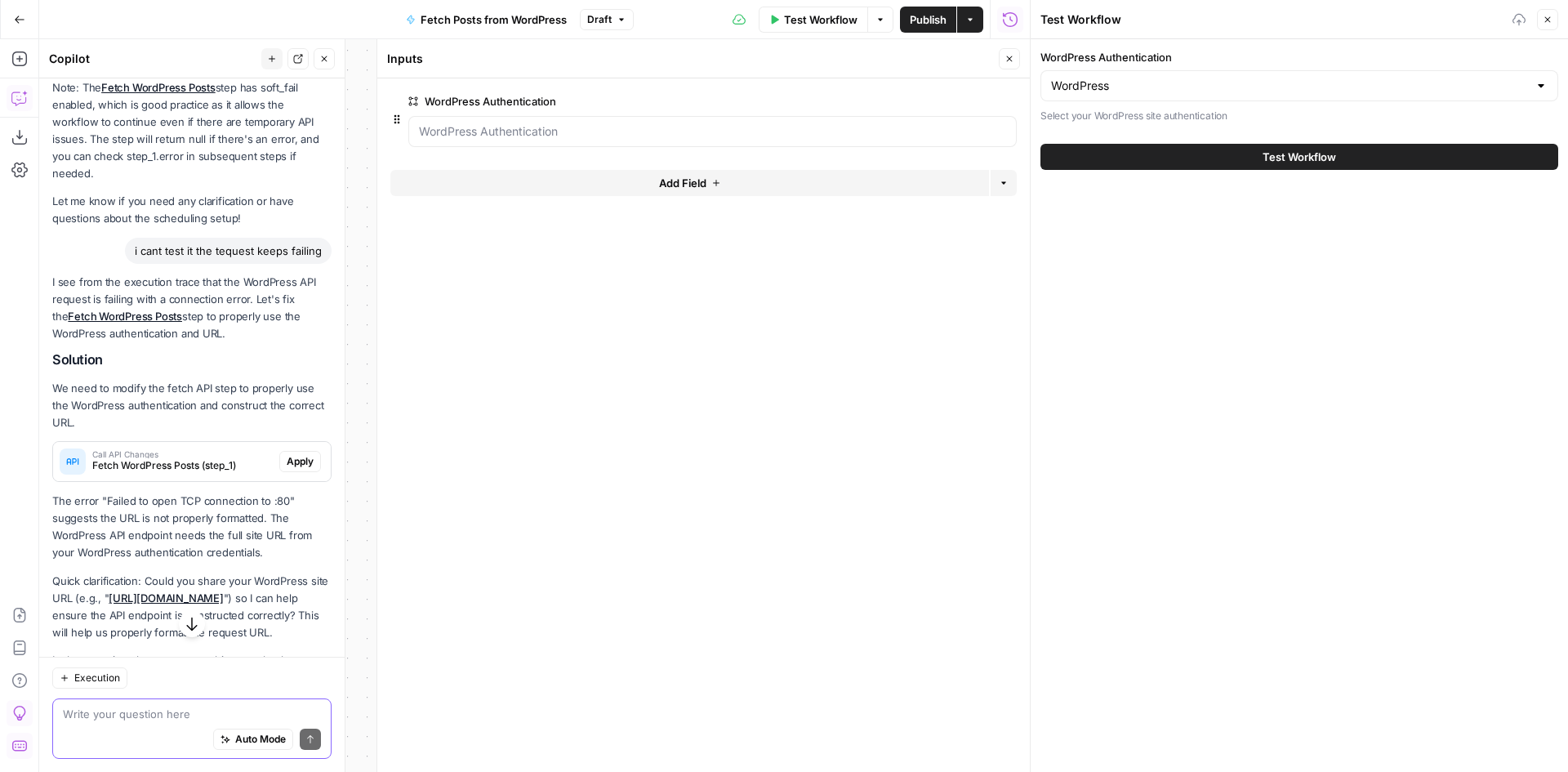
scroll to position [1355, 0]
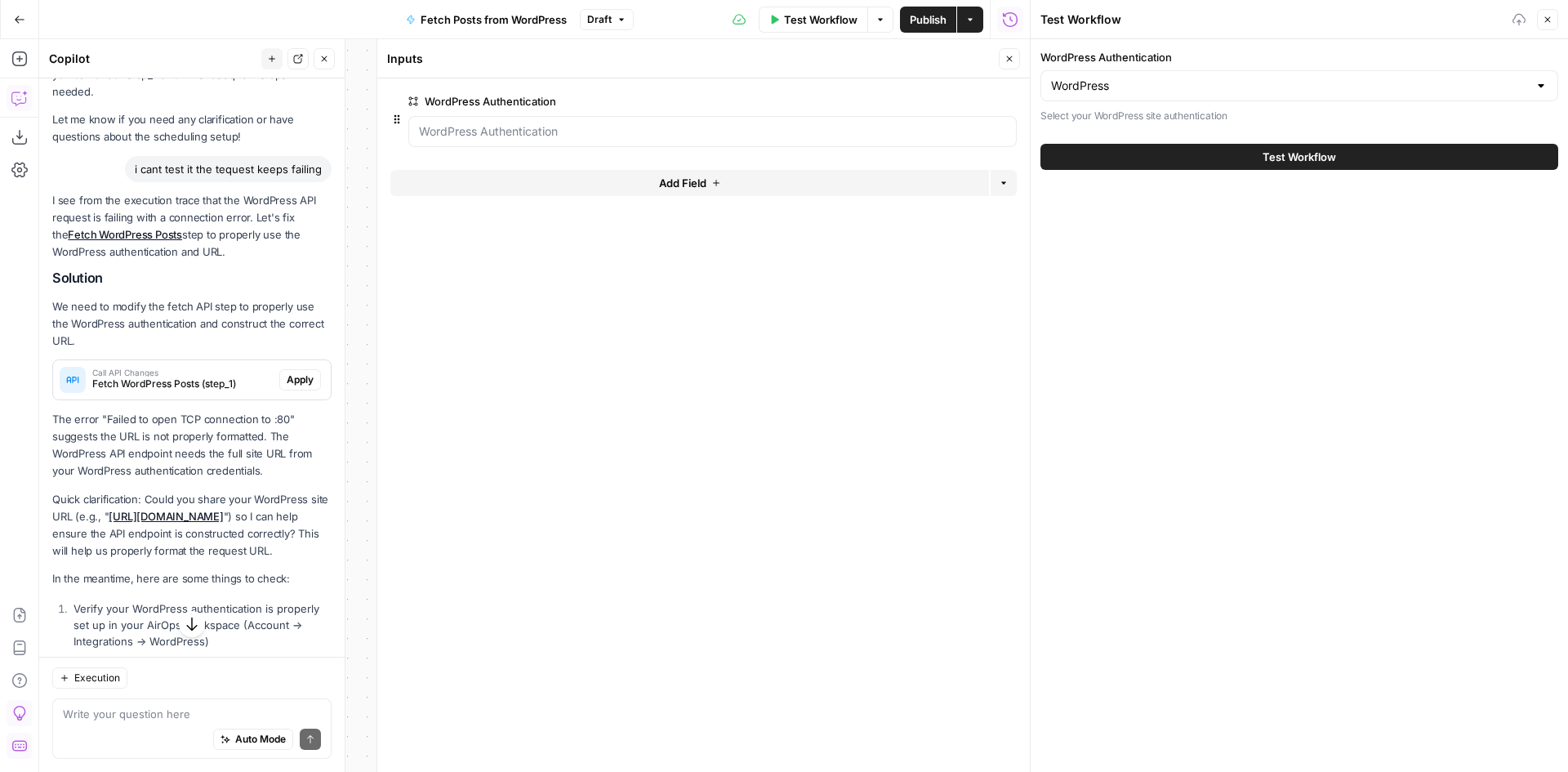
click at [124, 391] on span "Fetch WordPress Posts (step_1)" at bounding box center [183, 384] width 181 height 15
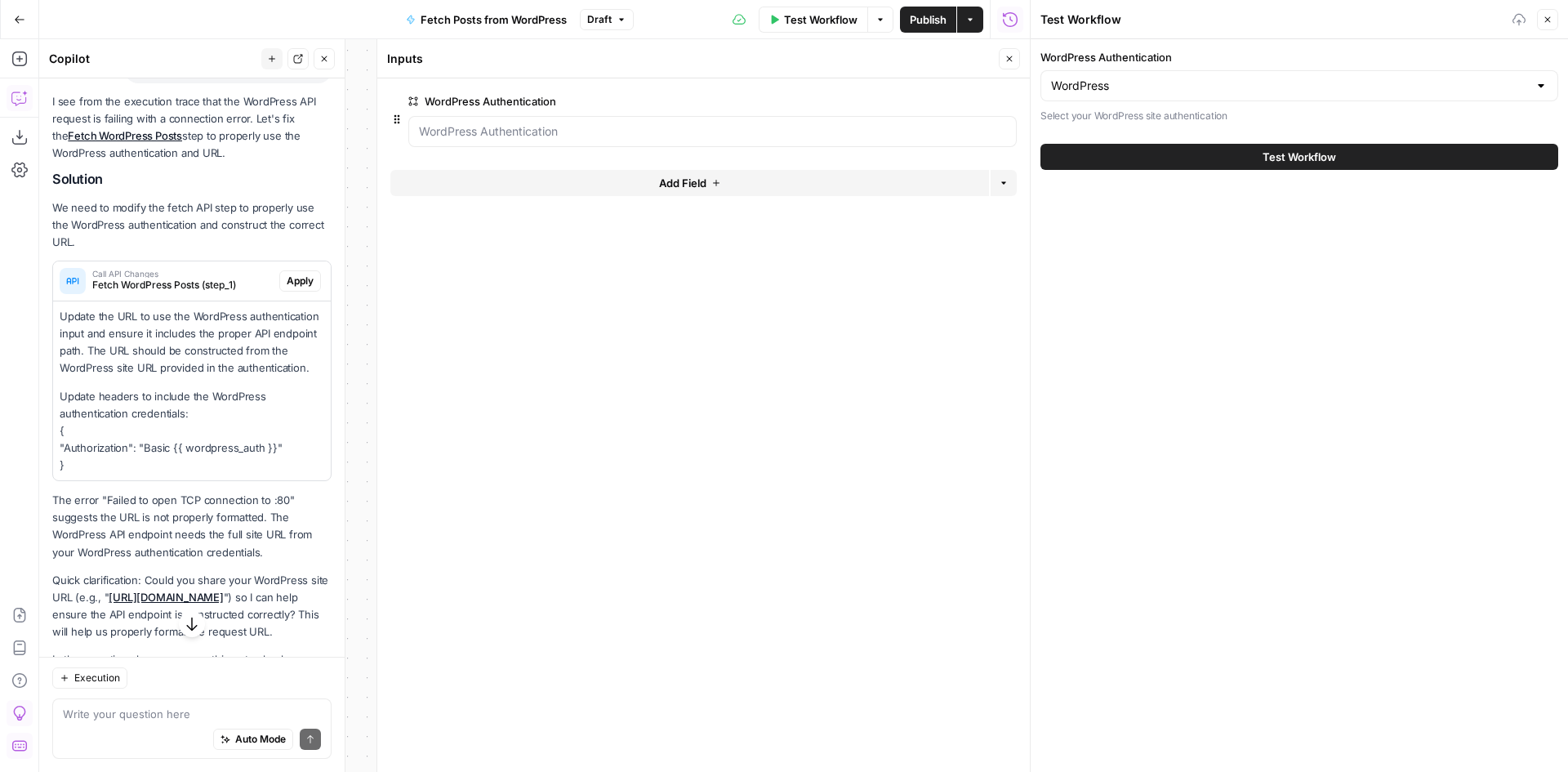
scroll to position [1436, 0]
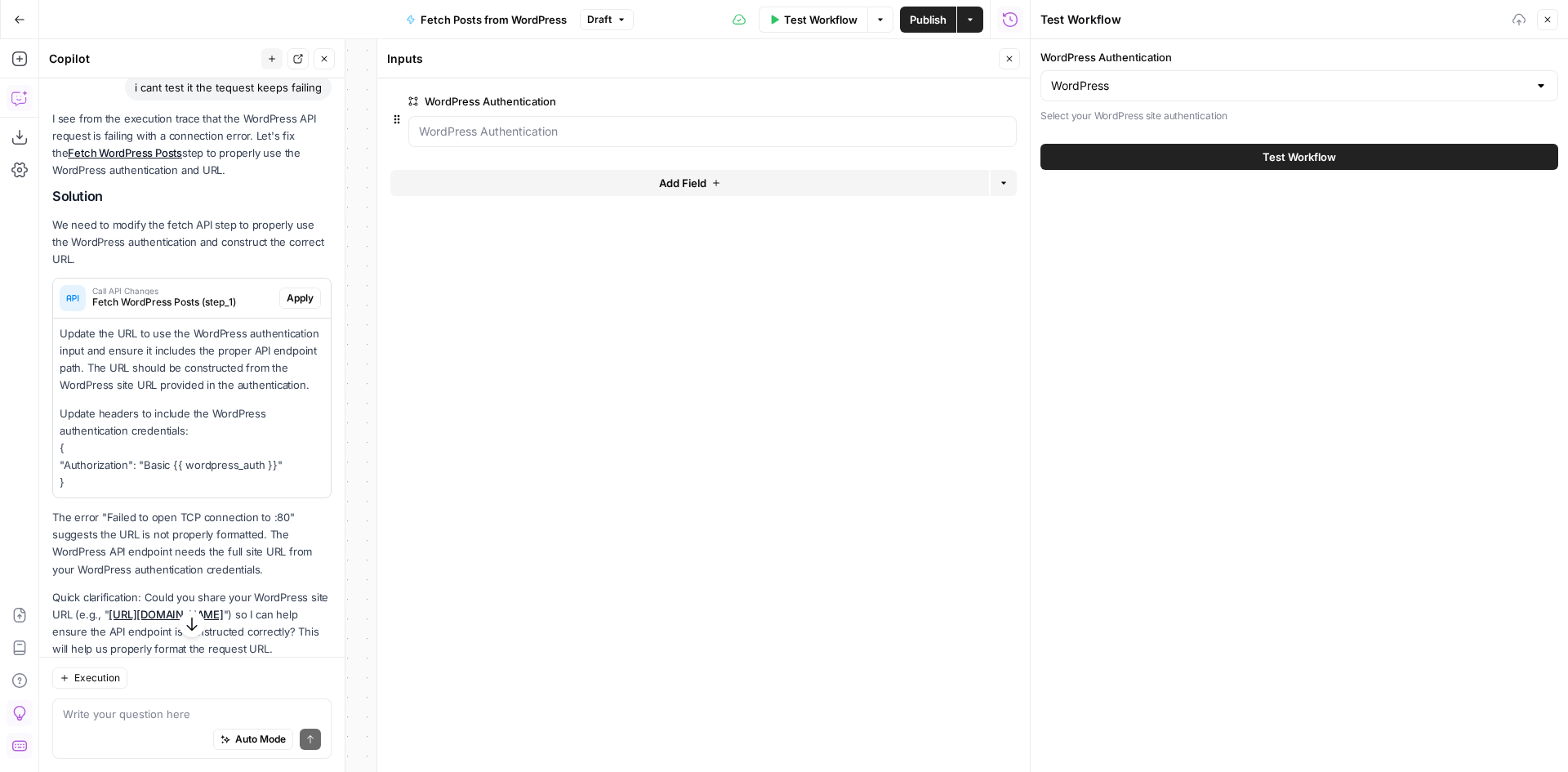
click at [287, 305] on span "Apply" at bounding box center [300, 298] width 26 height 15
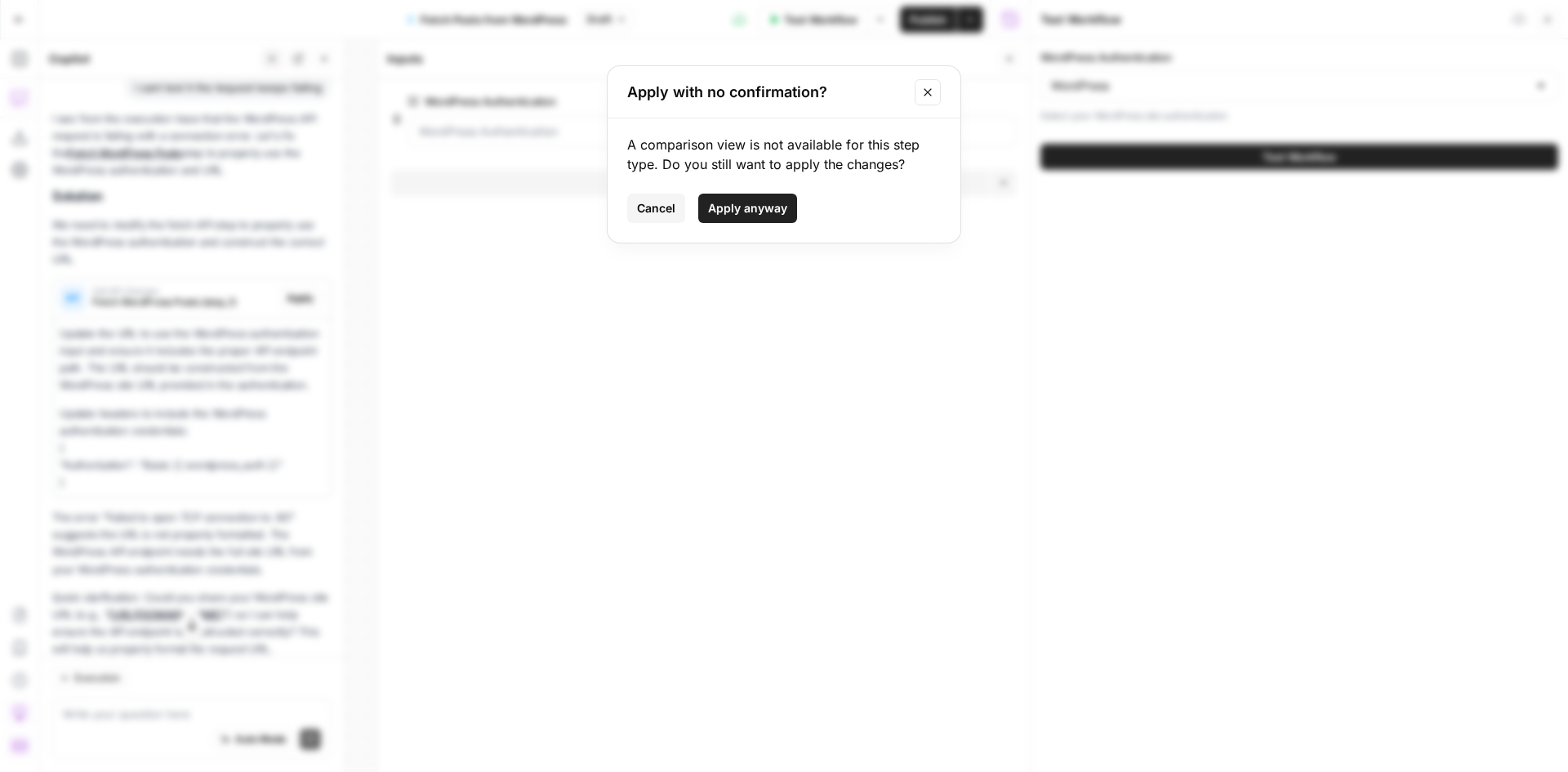
click at [723, 206] on span "Apply anyway" at bounding box center [747, 208] width 79 height 16
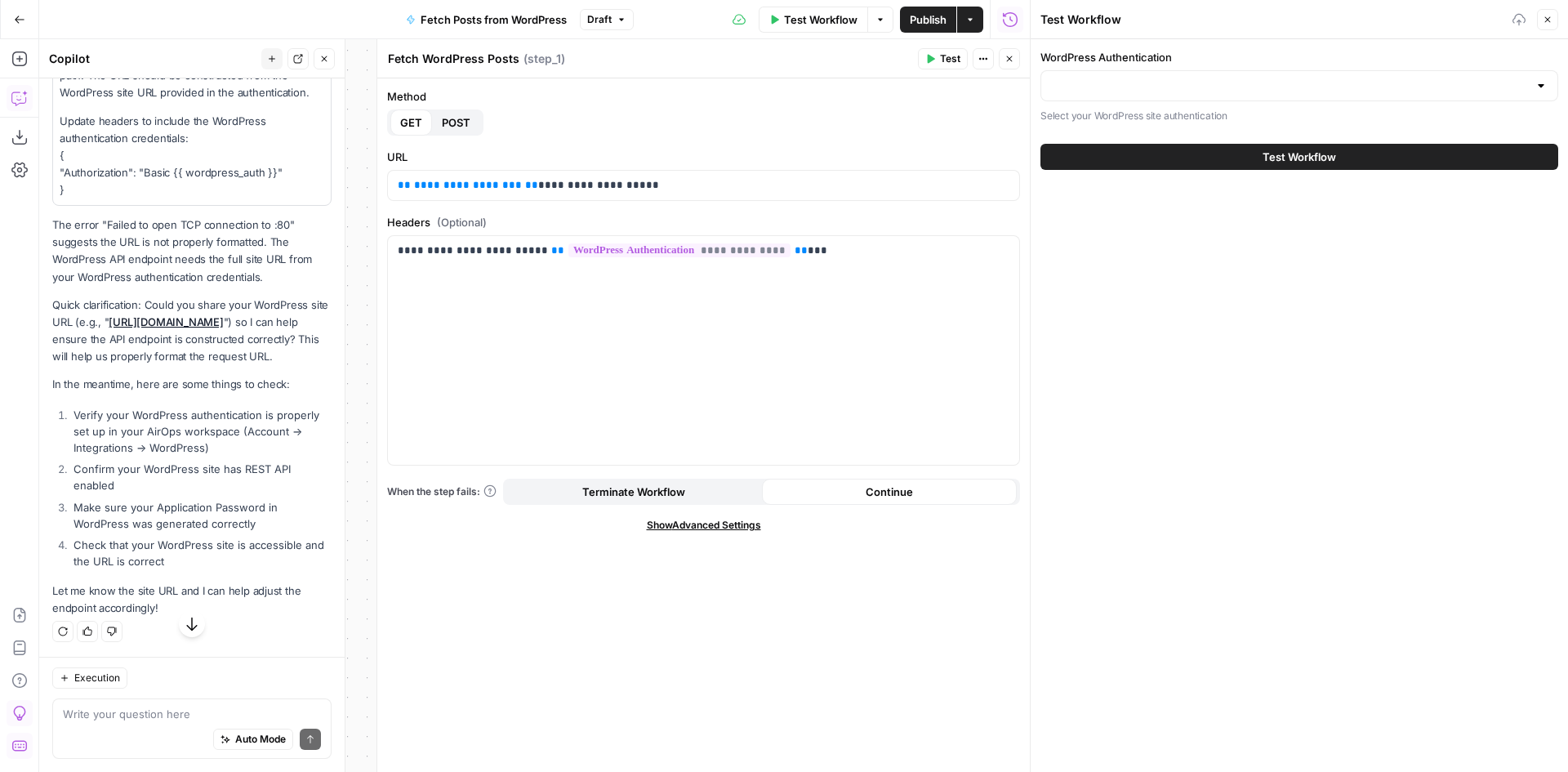
scroll to position [1789, 0]
click at [165, 711] on textarea at bounding box center [192, 714] width 258 height 16
click at [143, 714] on textarea "https:" at bounding box center [192, 714] width 258 height 16
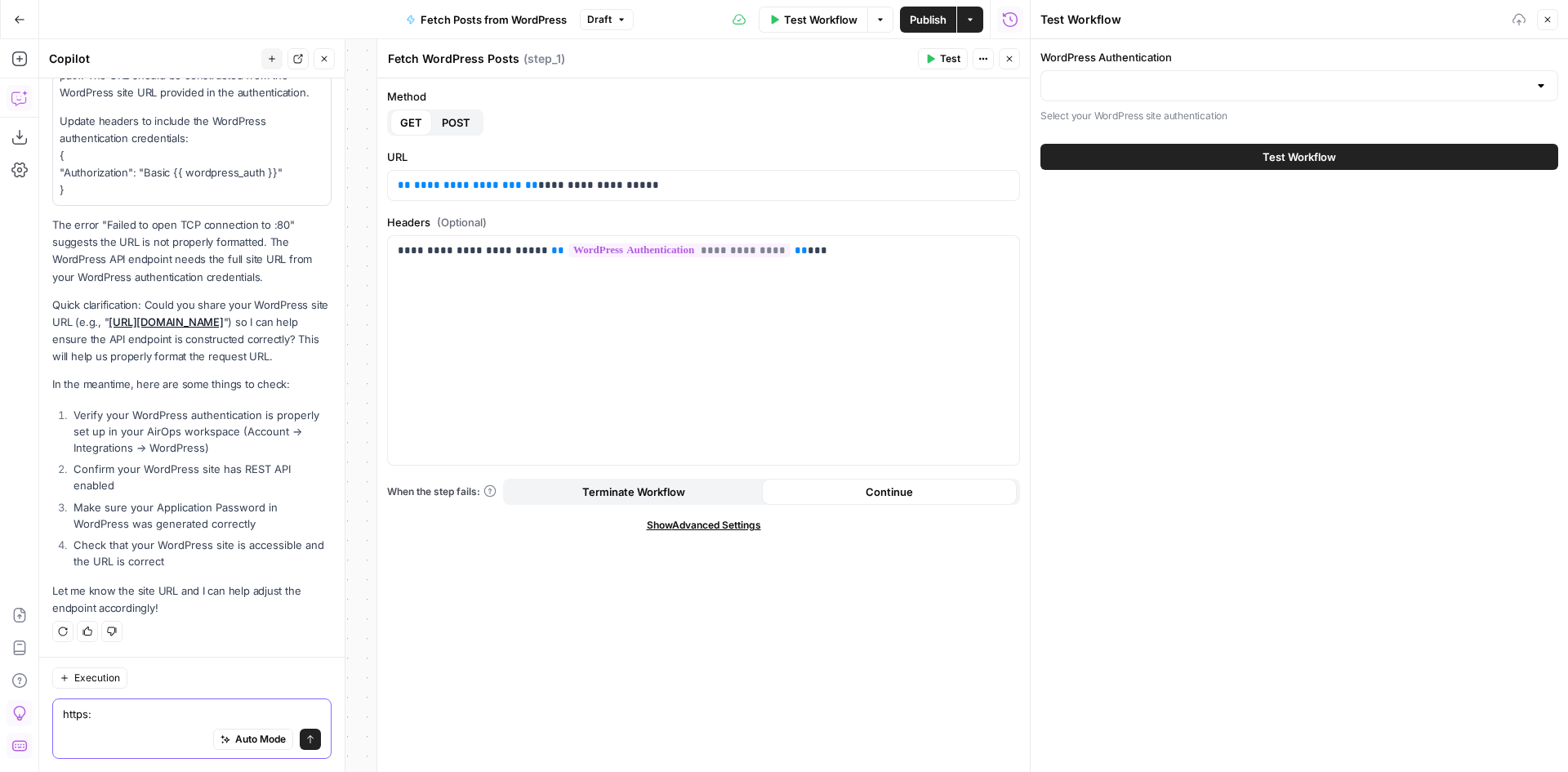
paste textarea "//www.buildium.com/"
type textarea "https://www.buildium.com/"
click at [305, 743] on icon "submit" at bounding box center [310, 739] width 10 height 10
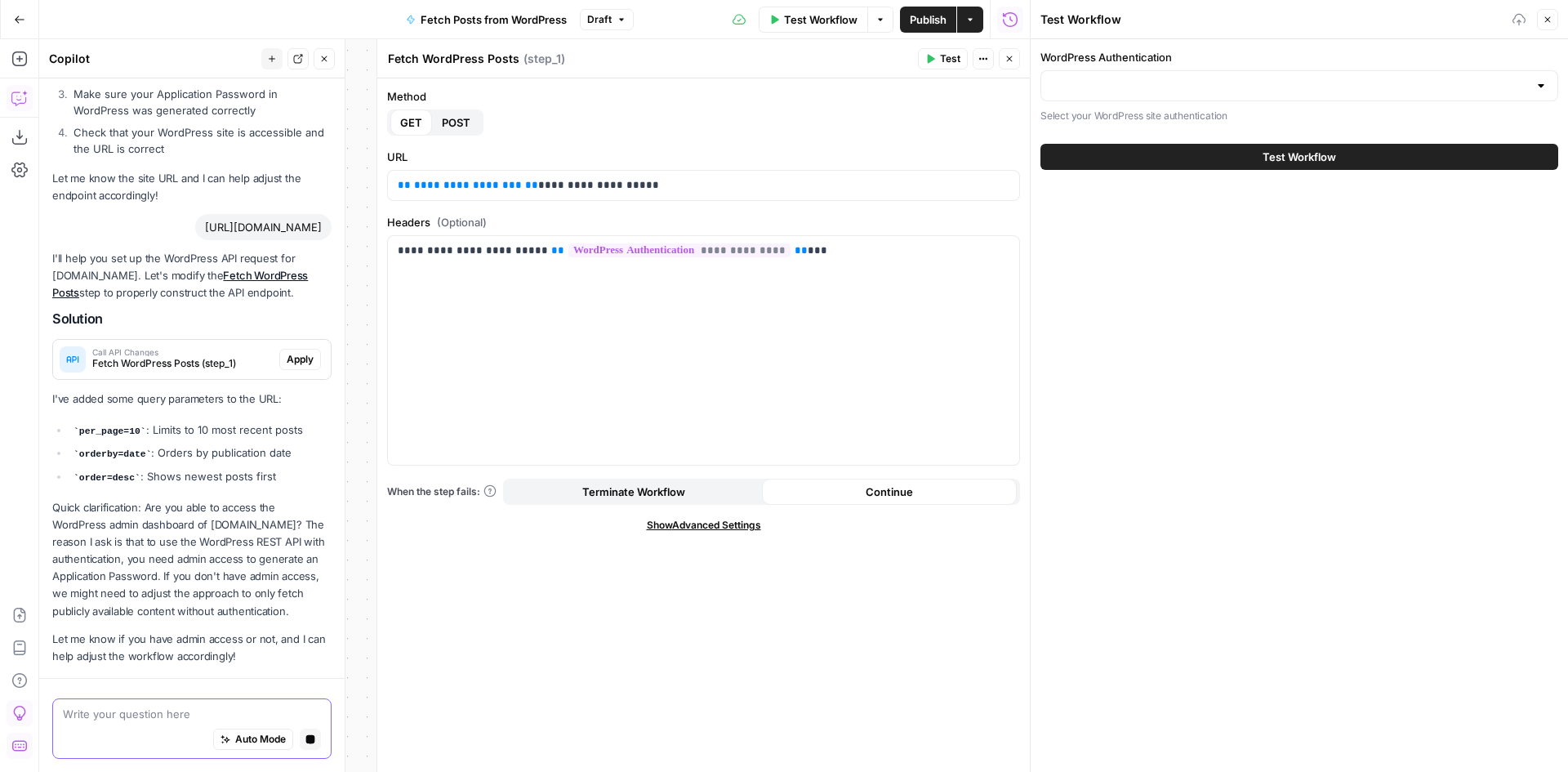
scroll to position [2266, 0]
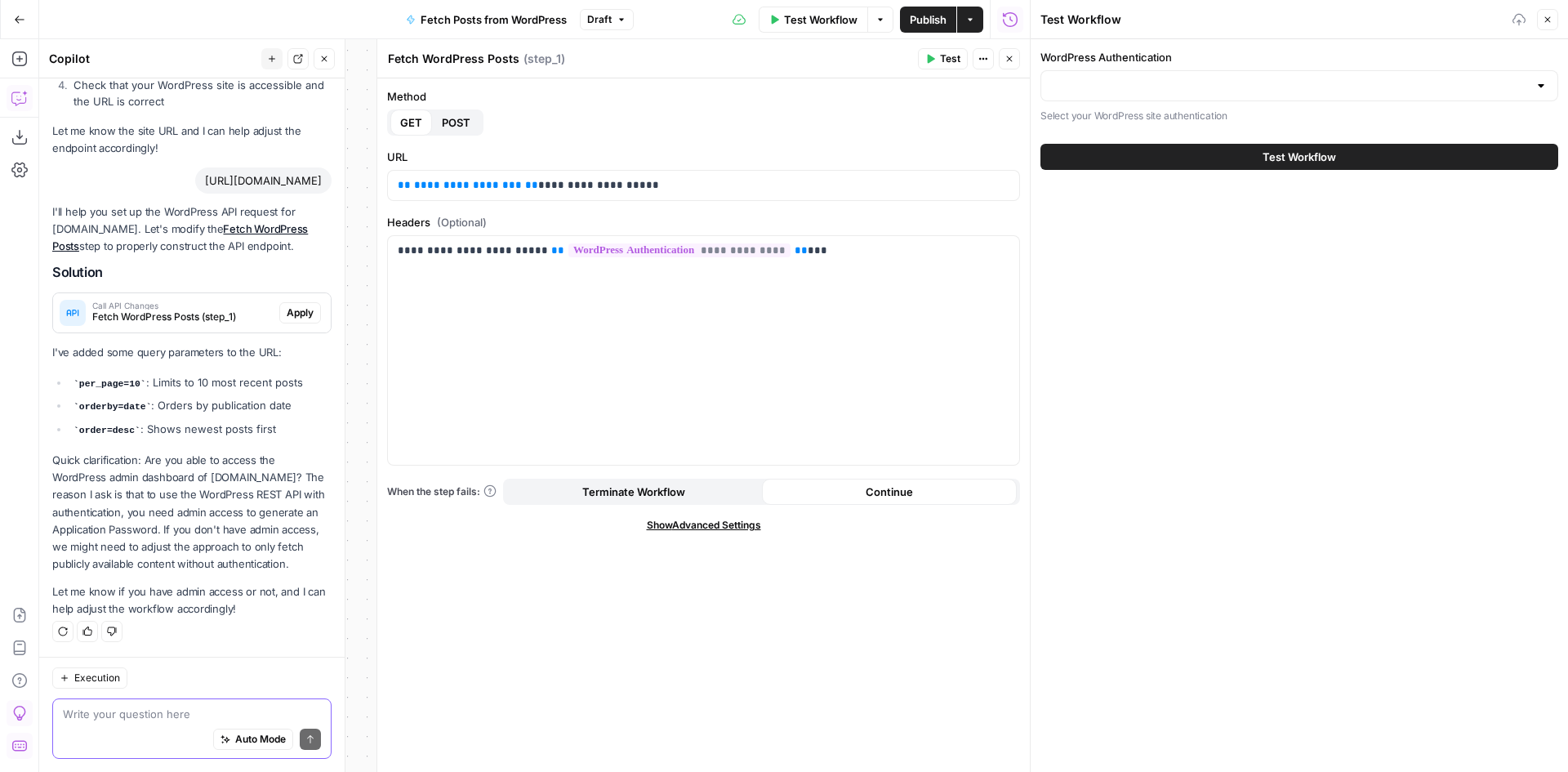
click at [292, 305] on span "Apply" at bounding box center [300, 312] width 26 height 15
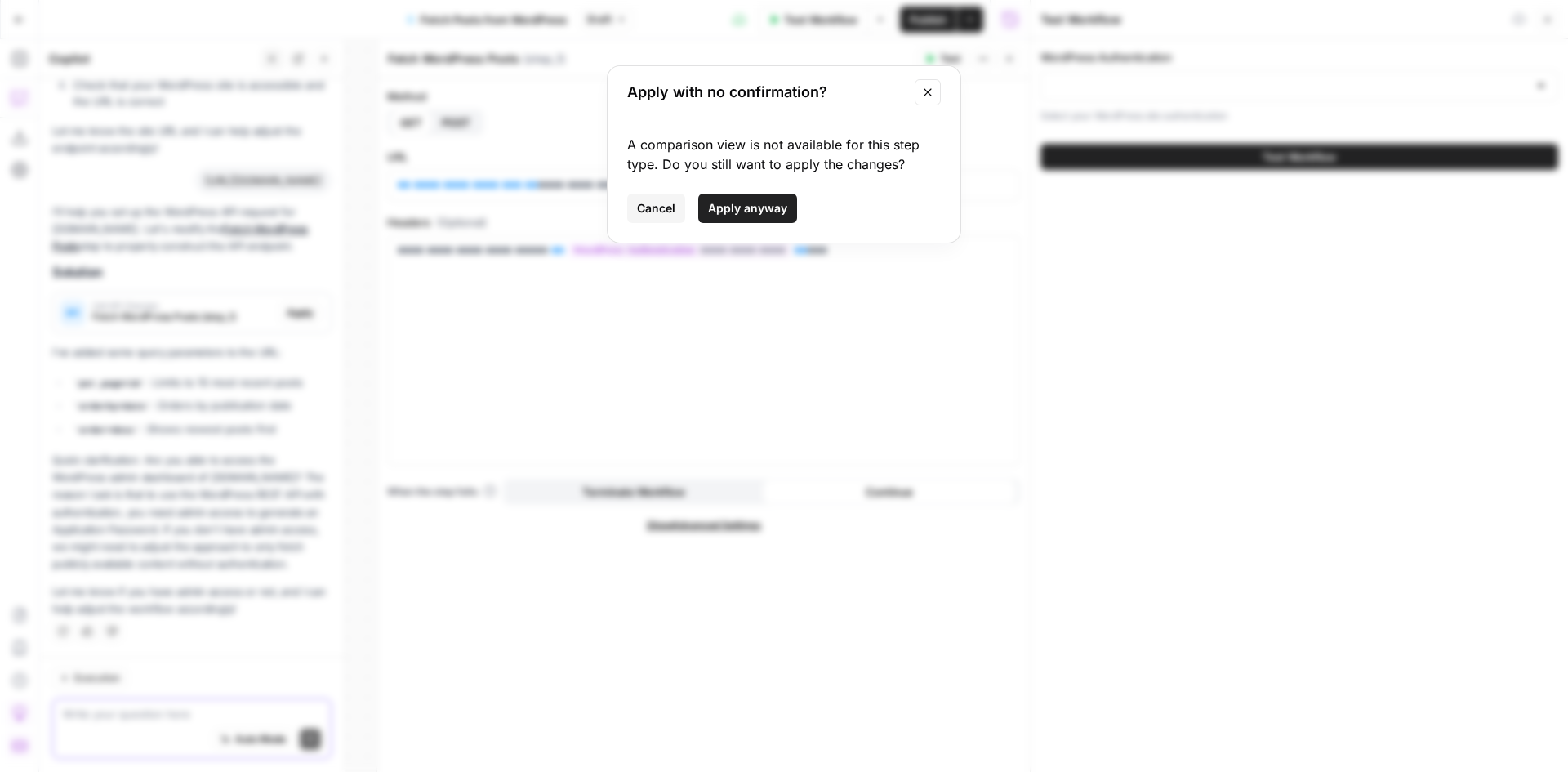
click at [758, 216] on span "Apply anyway" at bounding box center [747, 208] width 79 height 16
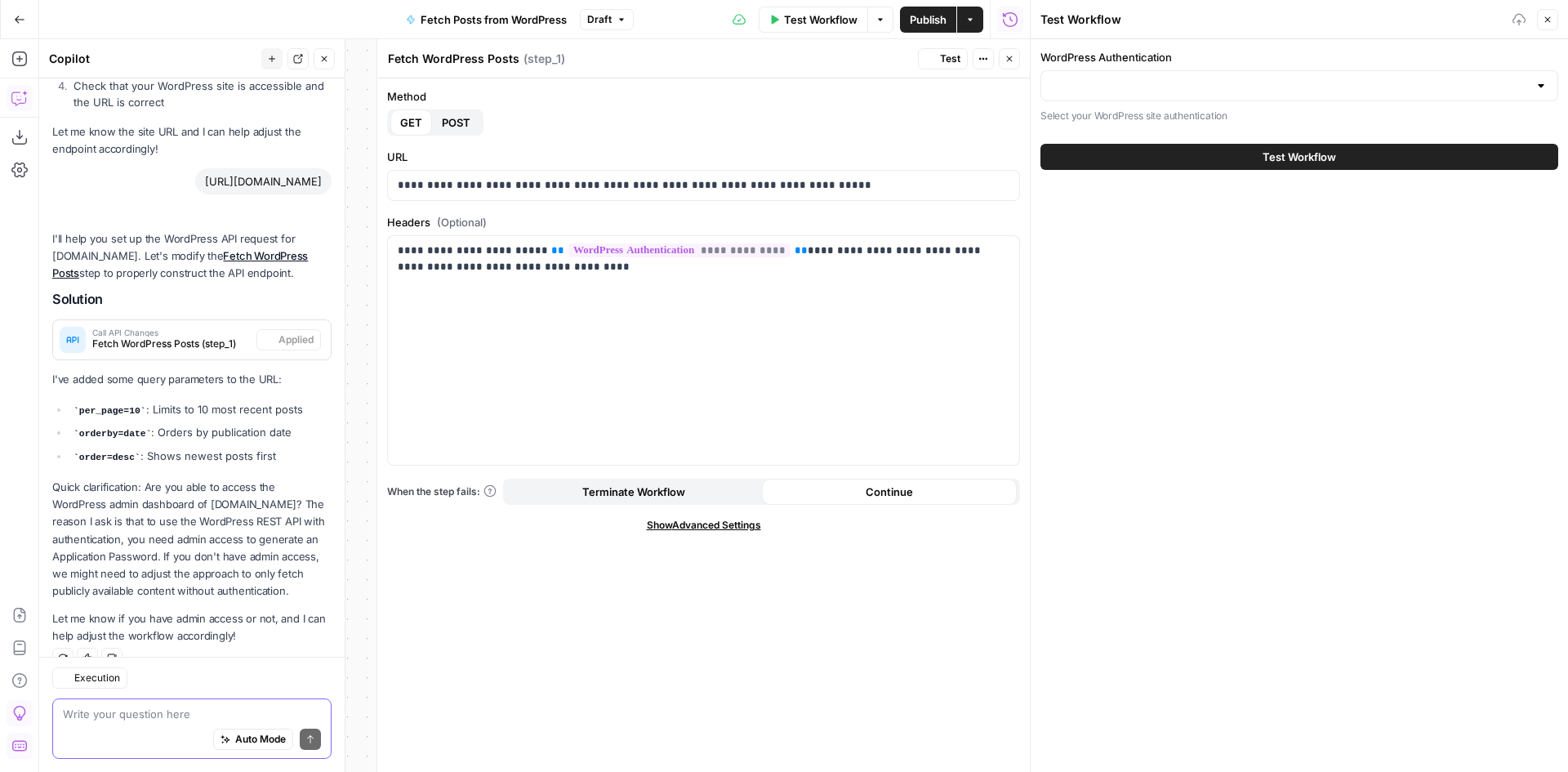
scroll to position [2292, 0]
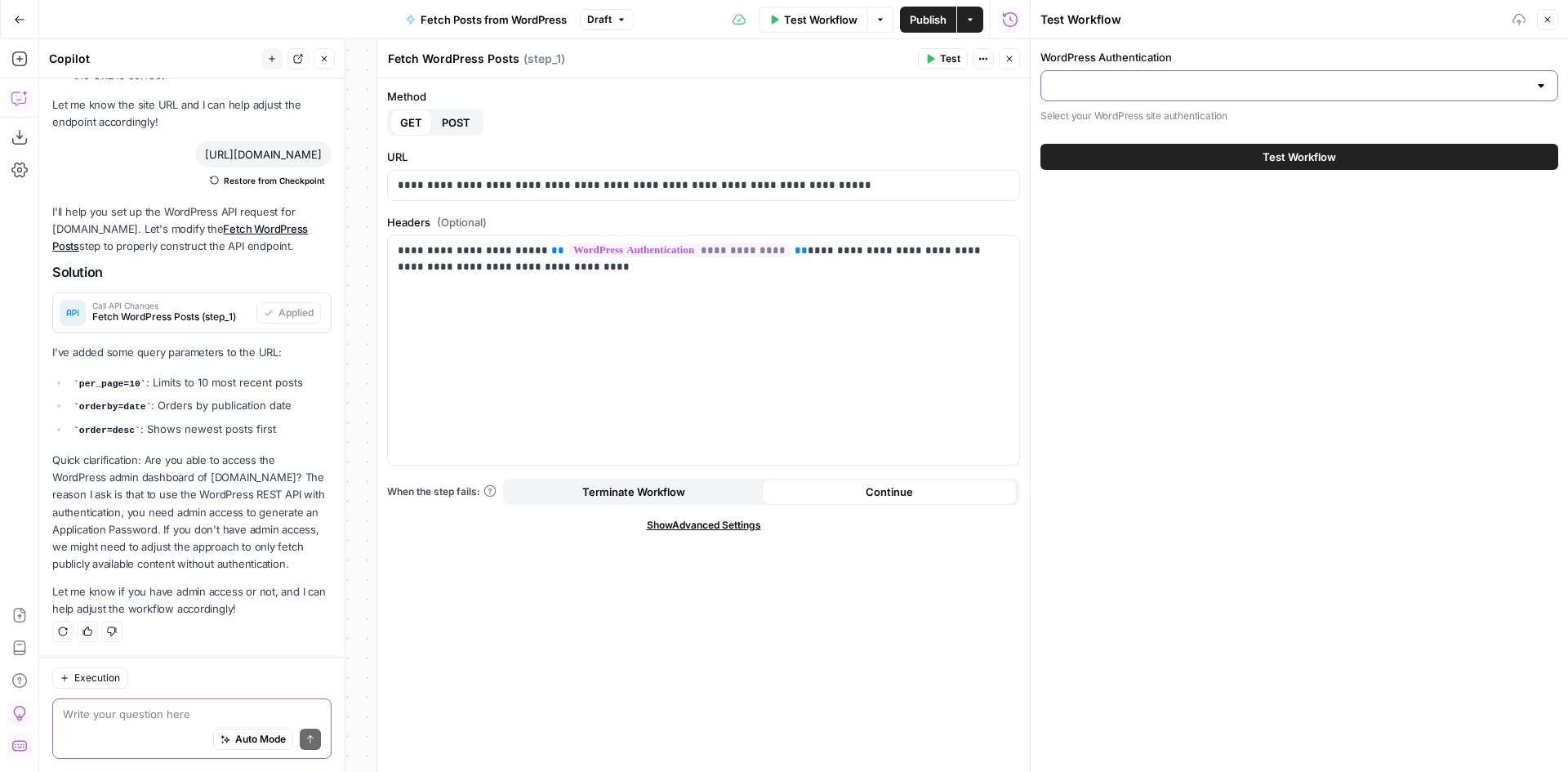
click at [1159, 90] on input "WordPress Authentication" at bounding box center [1289, 86] width 477 height 16
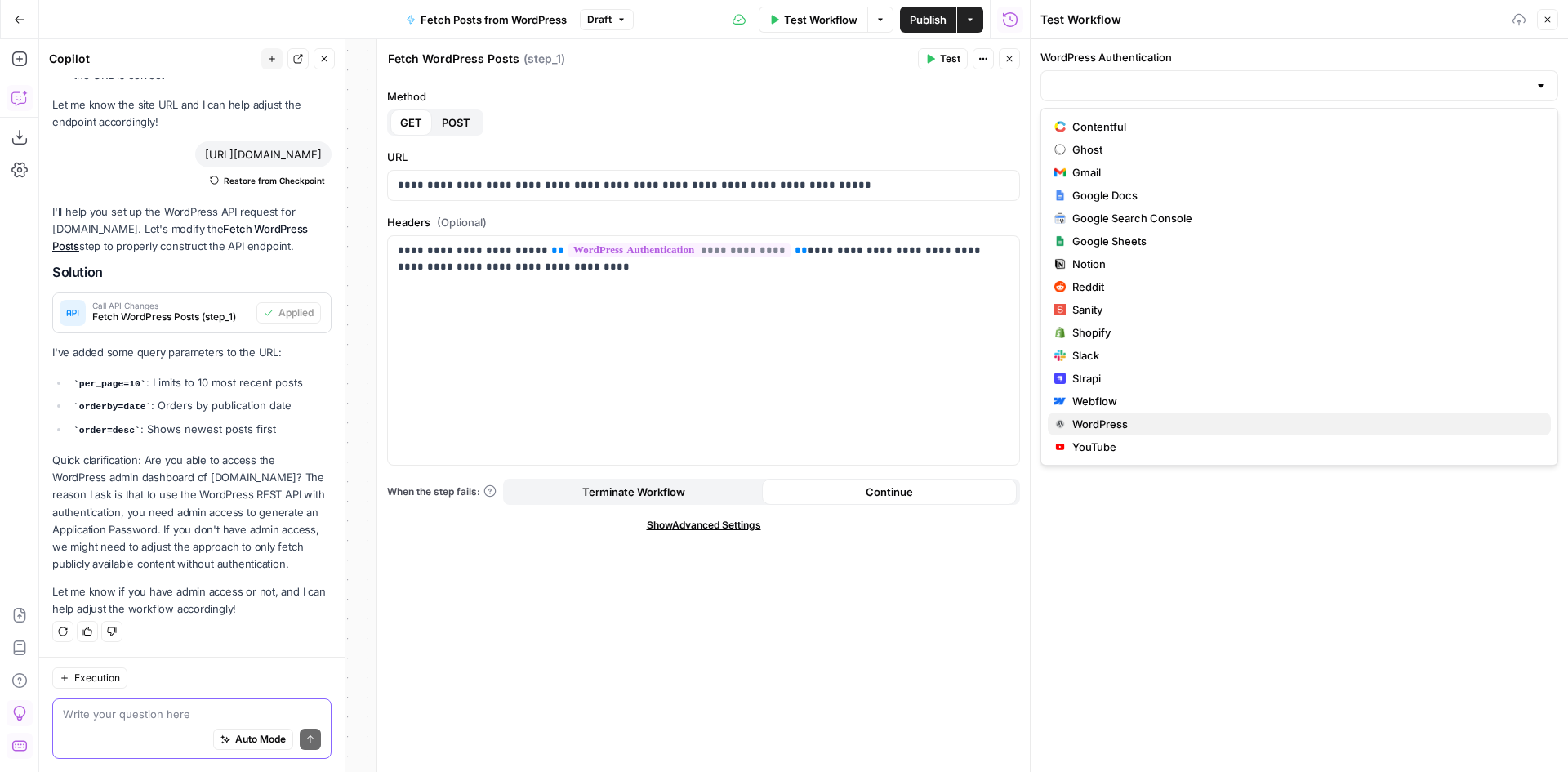
click at [1104, 419] on span "WordPress" at bounding box center [1306, 424] width 466 height 16
type input "WordPress"
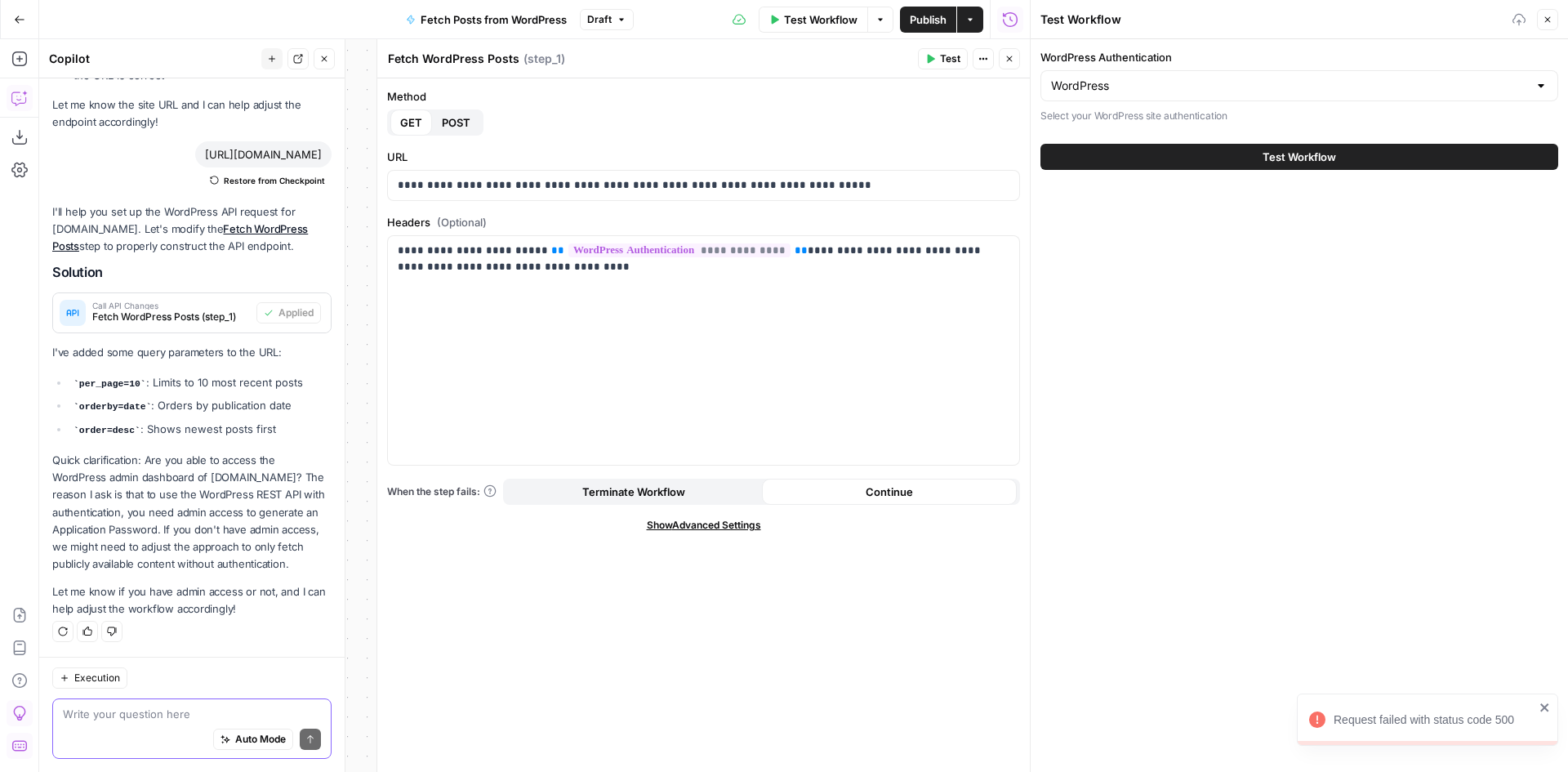
click at [1150, 151] on button "Test Workflow" at bounding box center [1299, 156] width 518 height 26
click at [169, 705] on textarea at bounding box center [192, 714] width 258 height 16
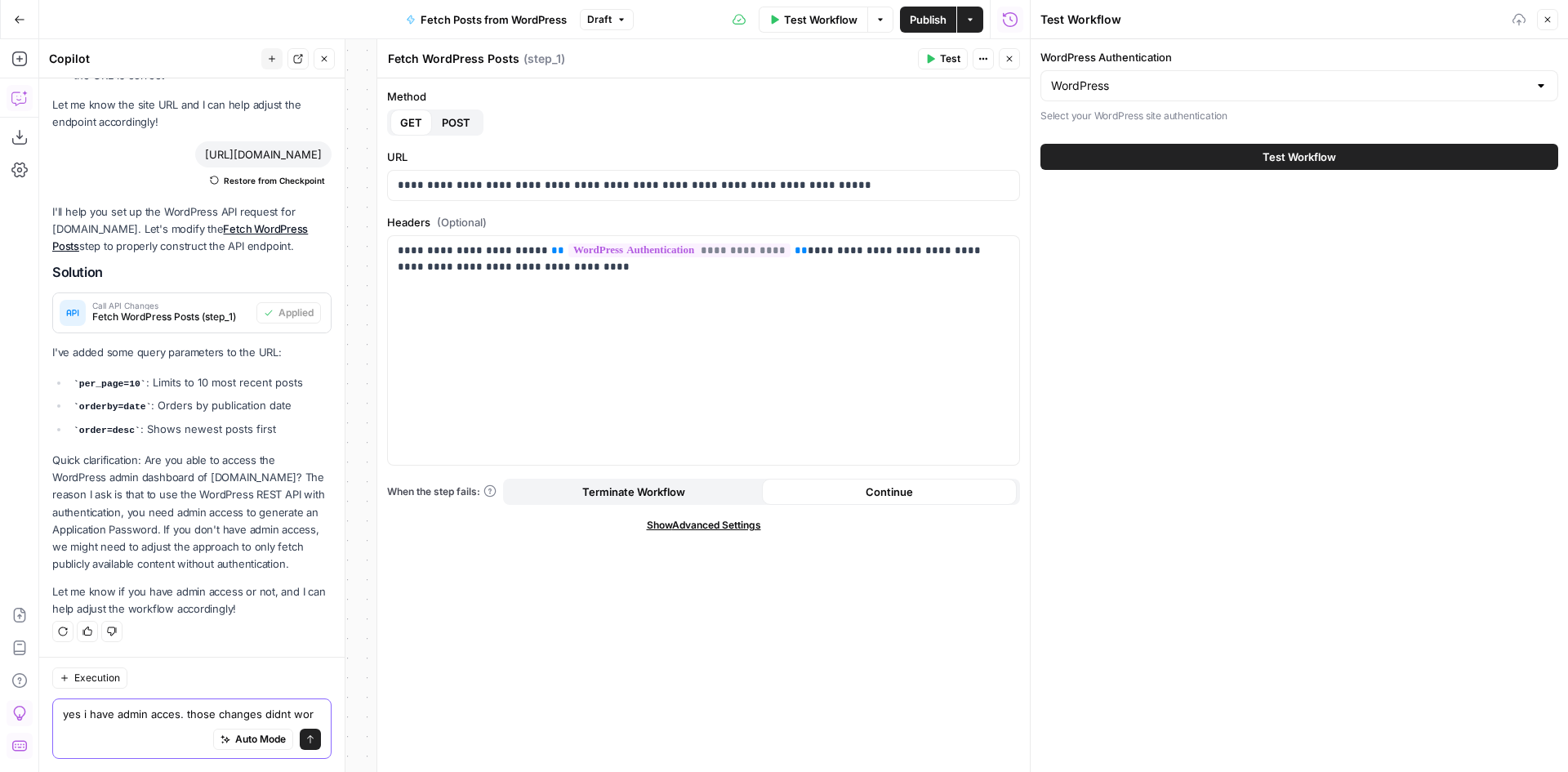
type textarea "yes i have admin acces. those changes didnt work"
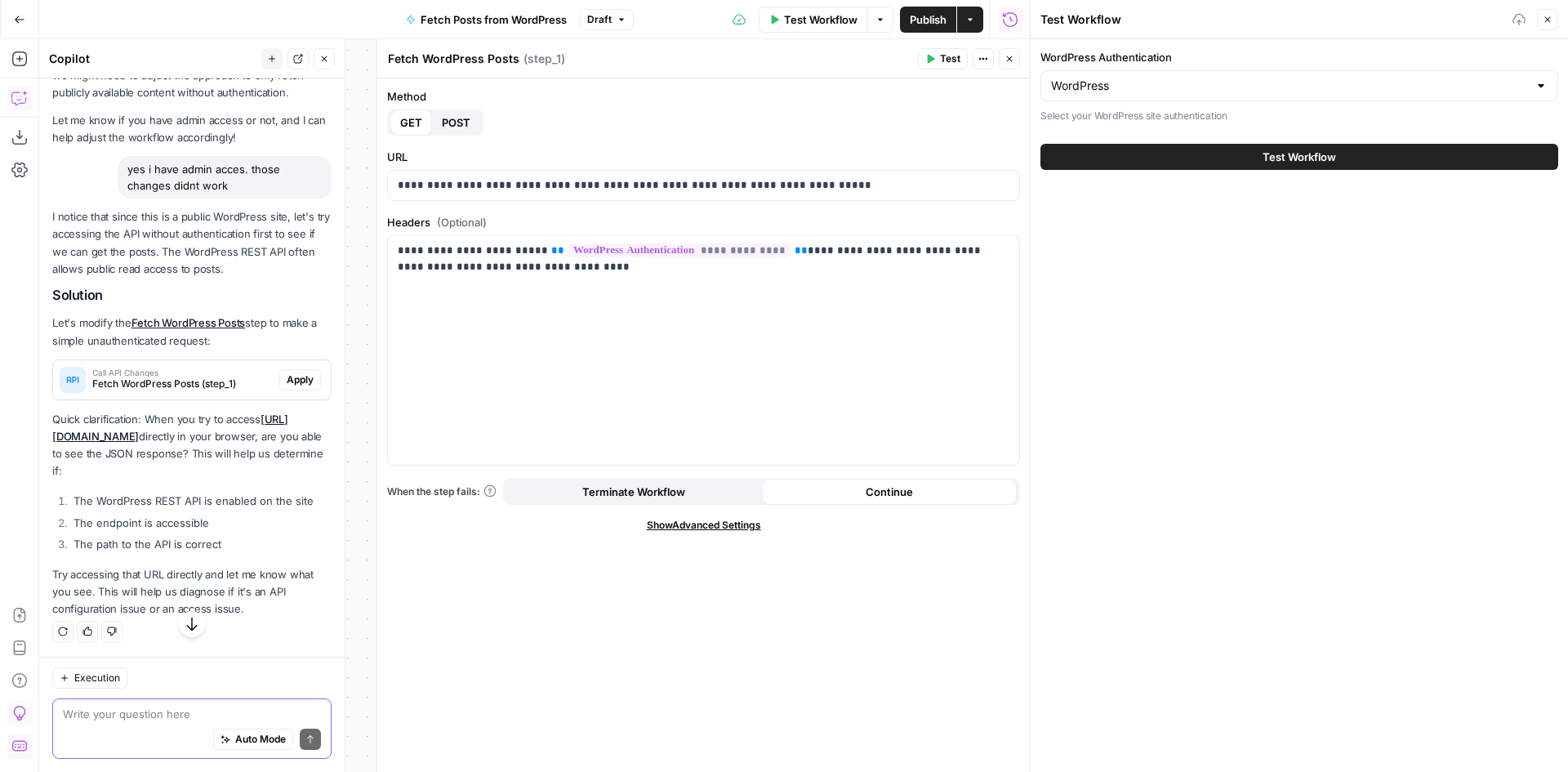
scroll to position [2763, 0]
click at [115, 705] on div "Write your question here Auto Mode Send" at bounding box center [192, 728] width 280 height 60
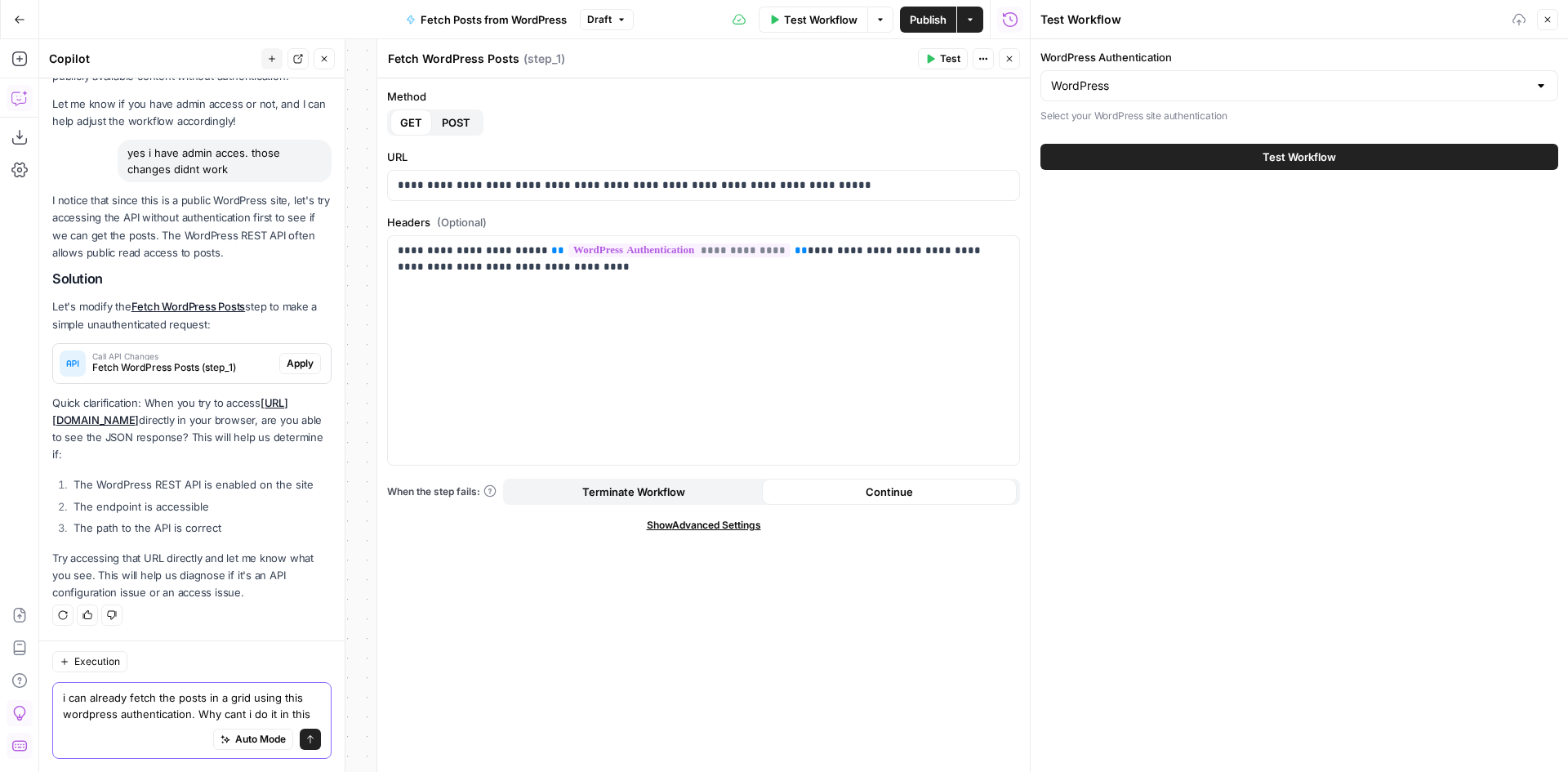
scroll to position [2796, 0]
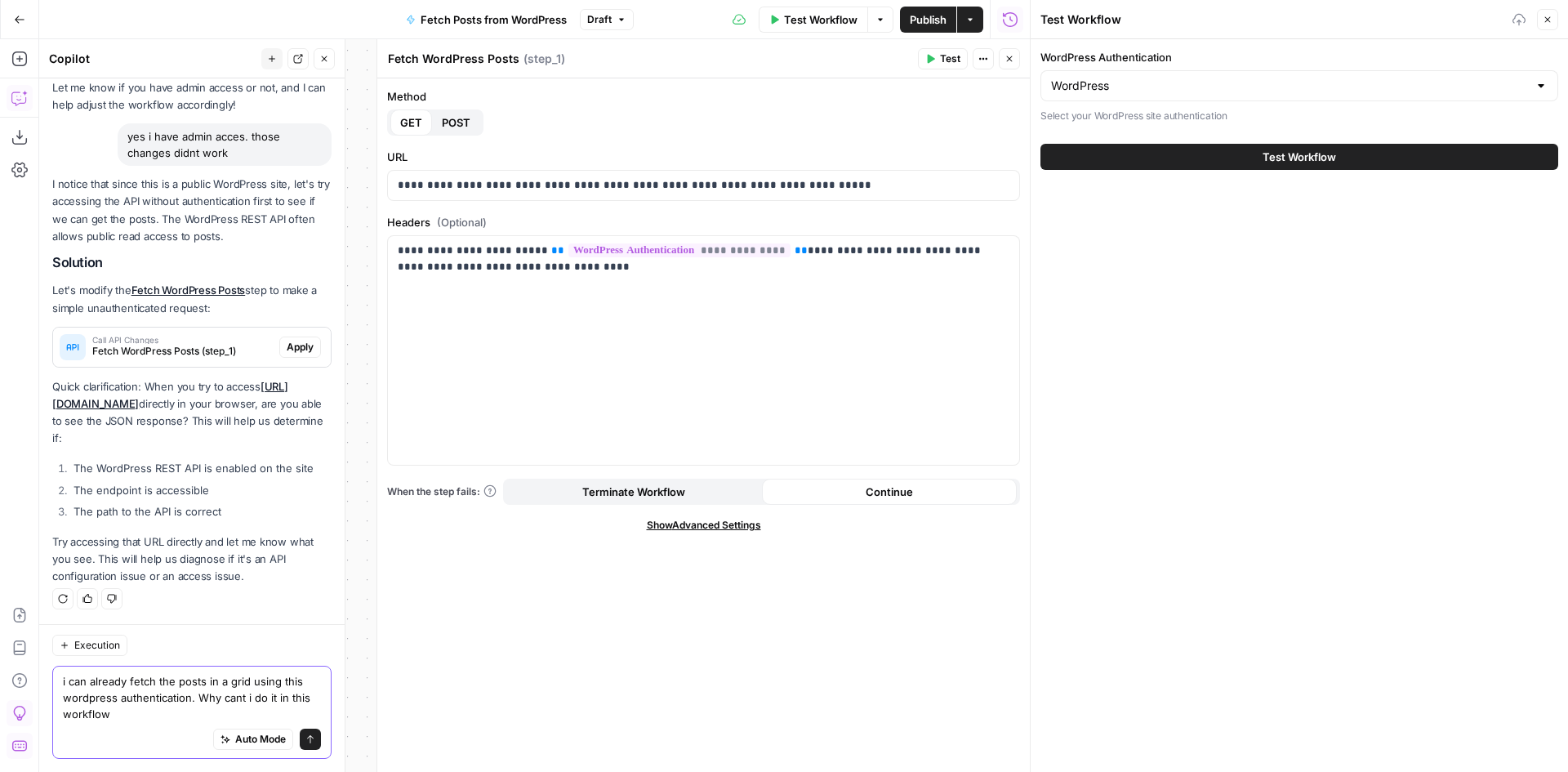
type textarea "i can already fetch the posts in a grid using this wordpress authentication. Wh…"
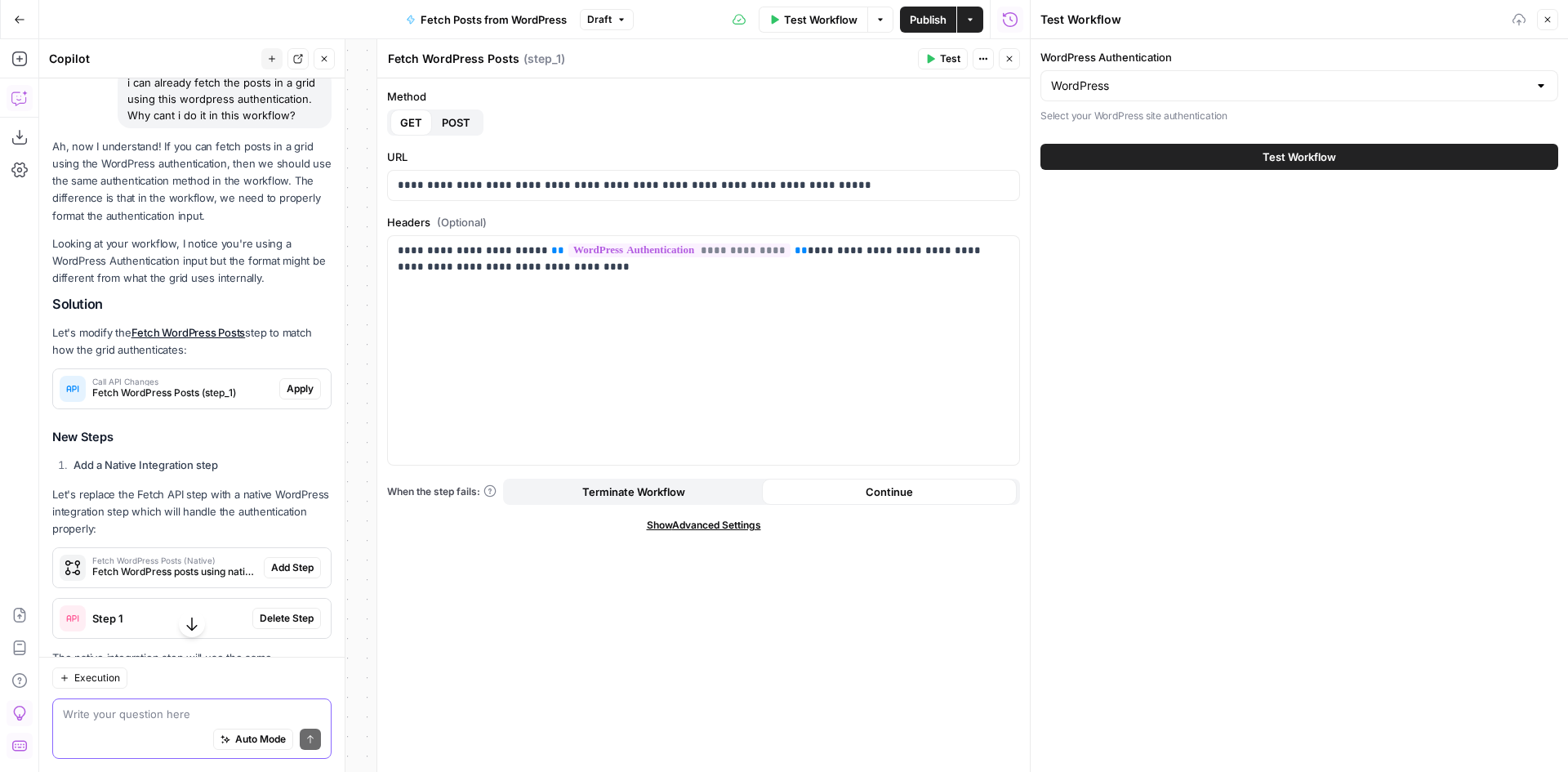
scroll to position [3351, 0]
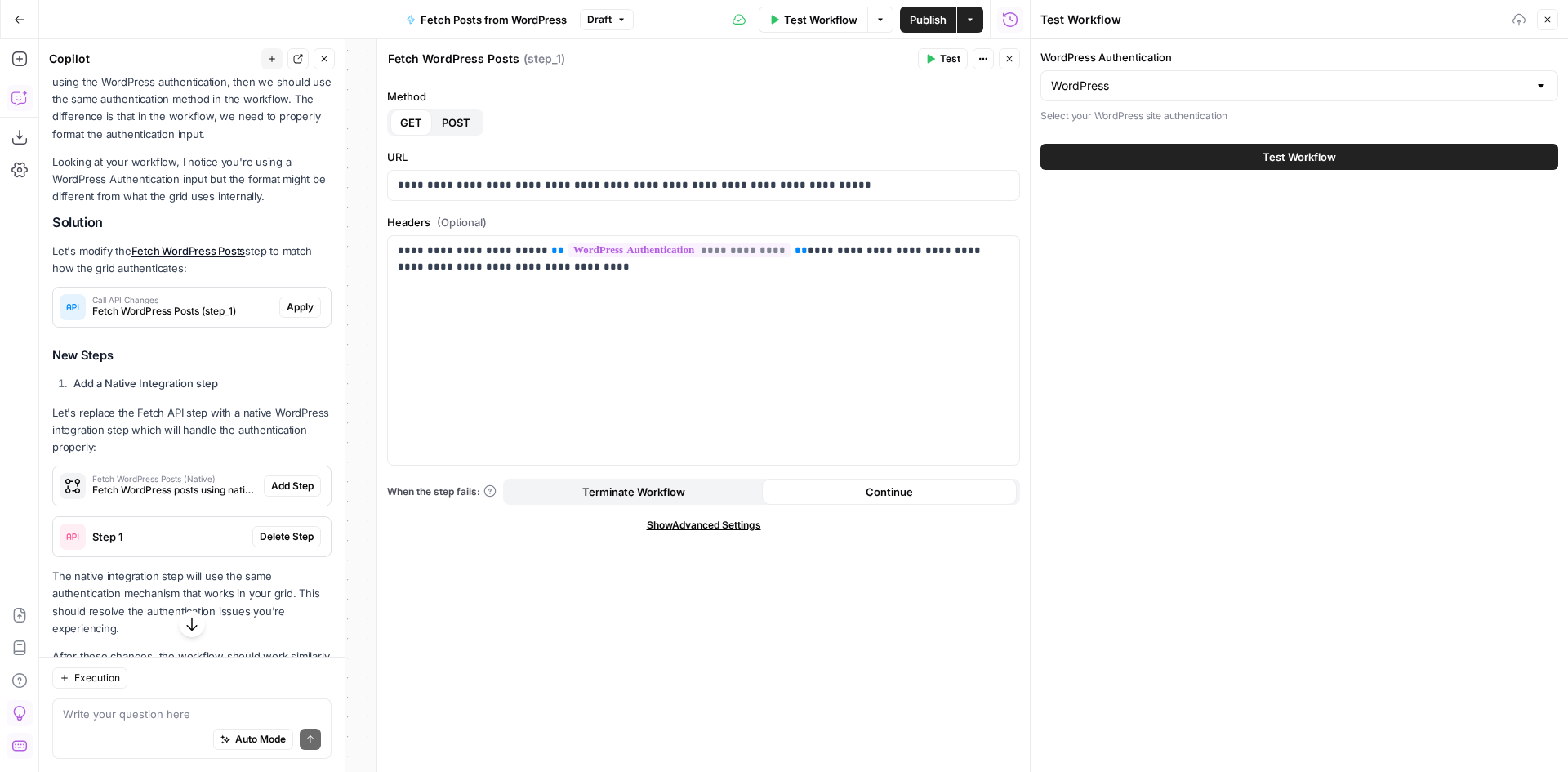
click at [220, 319] on span "Fetch WordPress Posts (step_1)" at bounding box center [183, 312] width 181 height 15
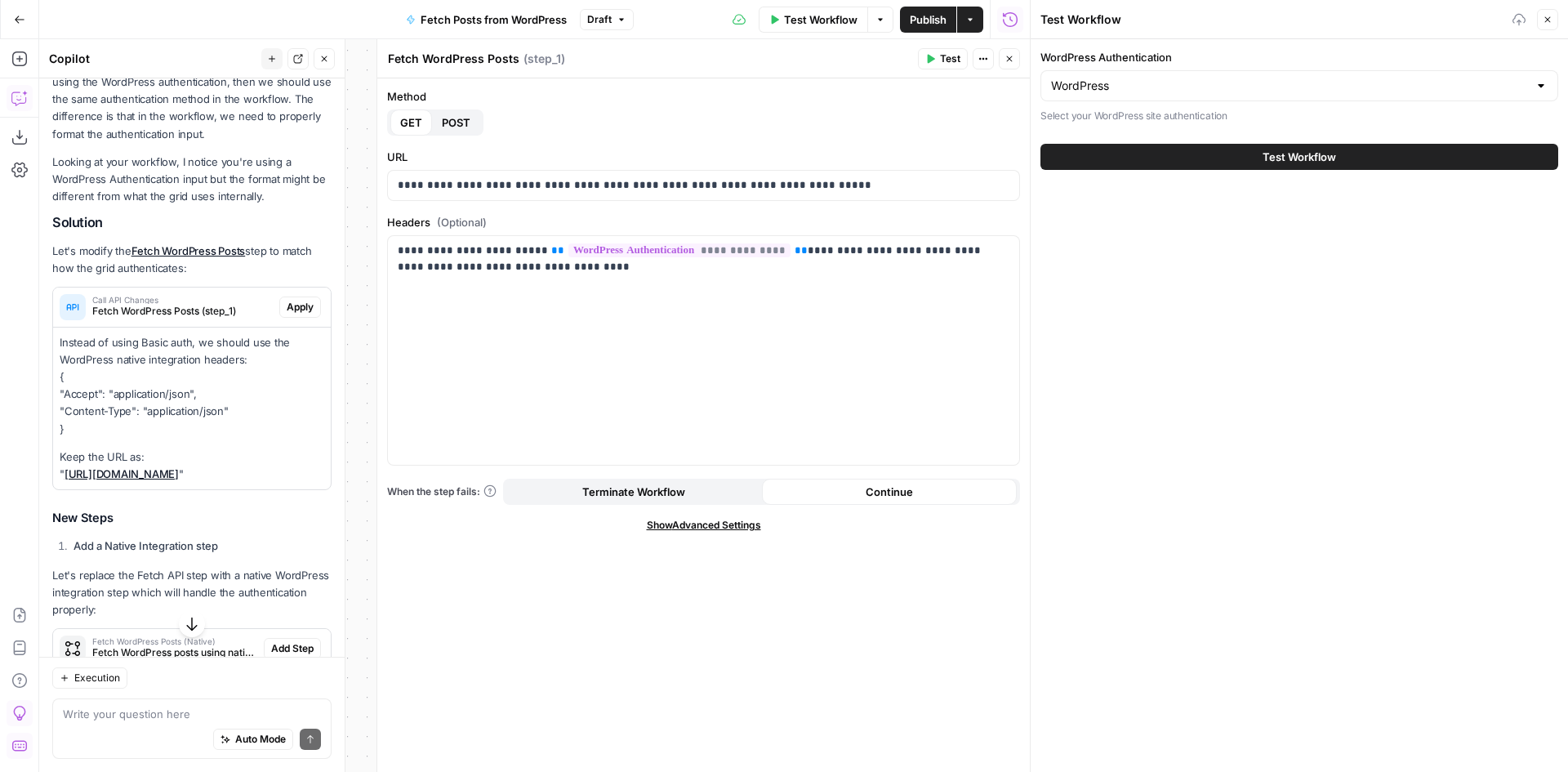
click at [287, 314] on span "Apply" at bounding box center [300, 307] width 26 height 15
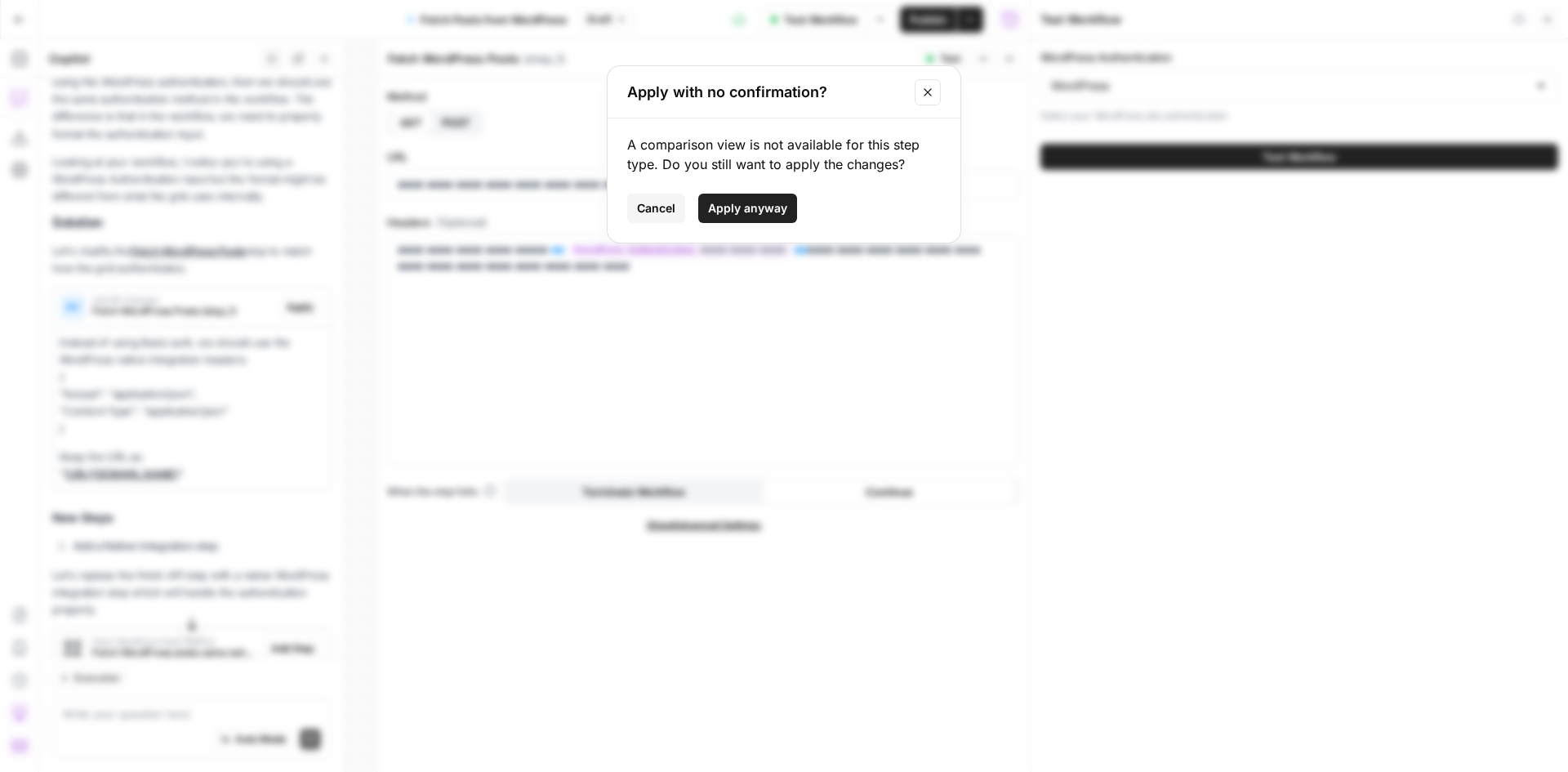
click at [776, 217] on button "Apply anyway" at bounding box center [747, 208] width 99 height 29
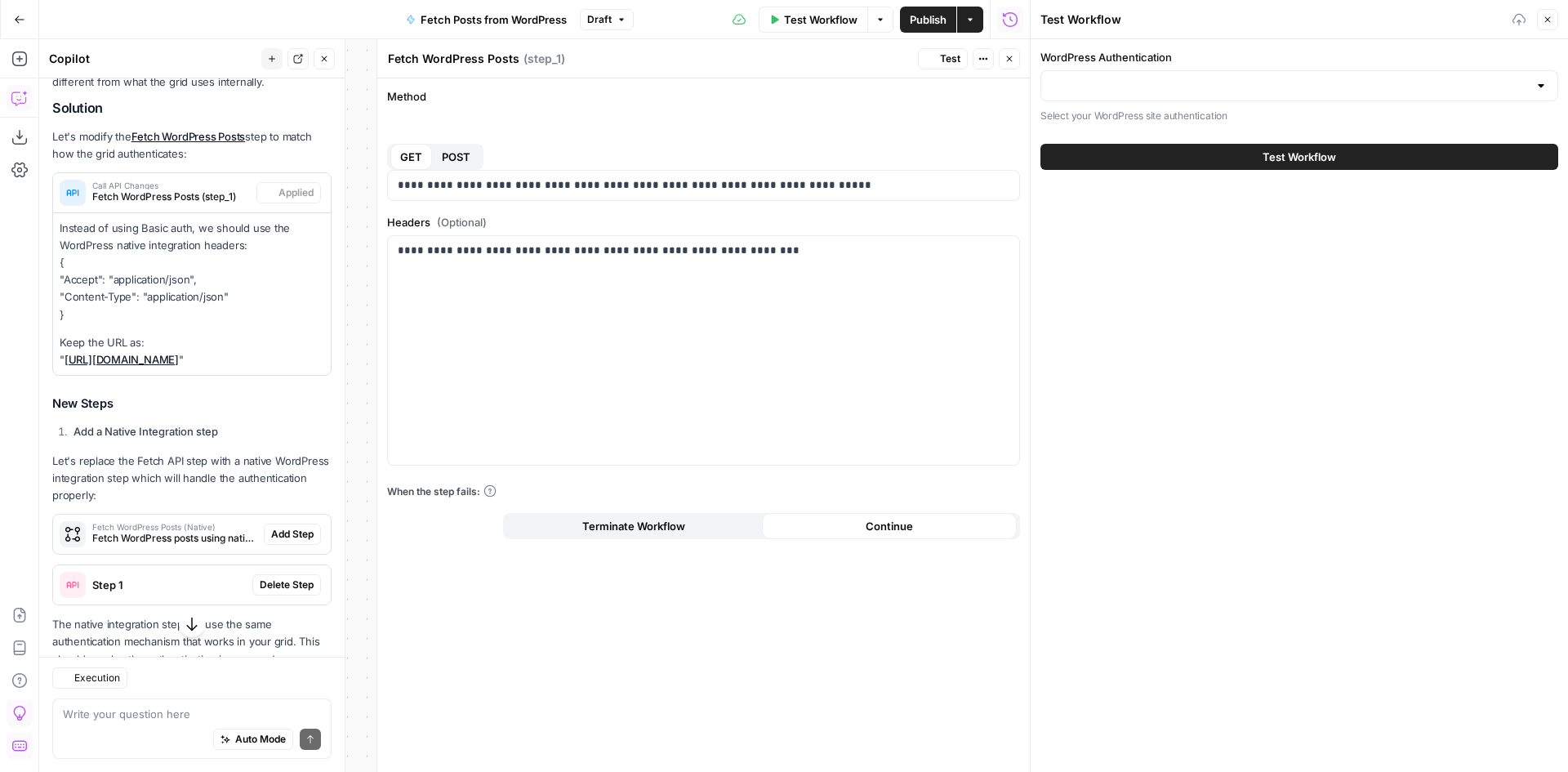
scroll to position [3649, 0]
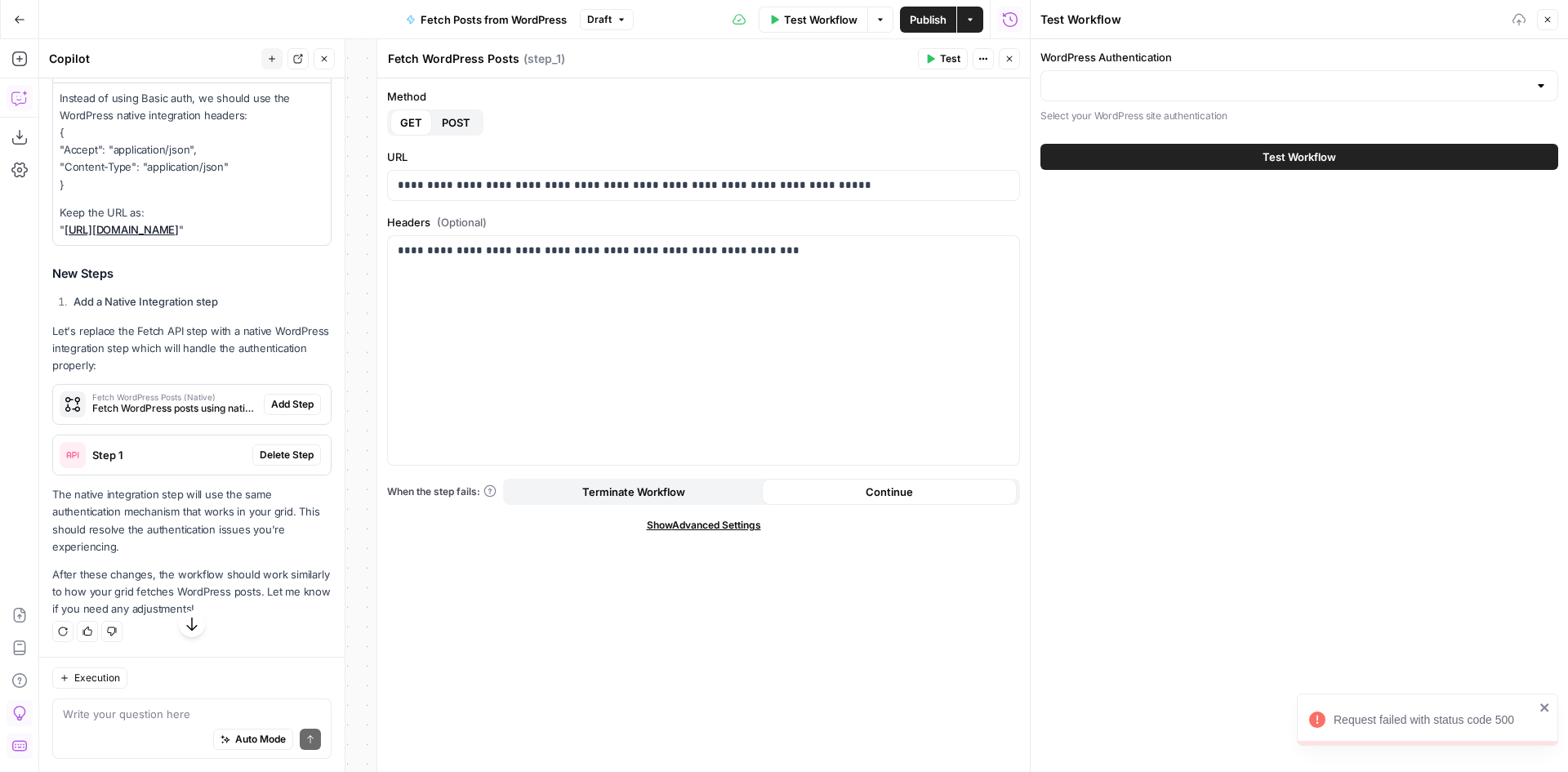
click at [272, 412] on span "Add Step" at bounding box center [292, 404] width 42 height 15
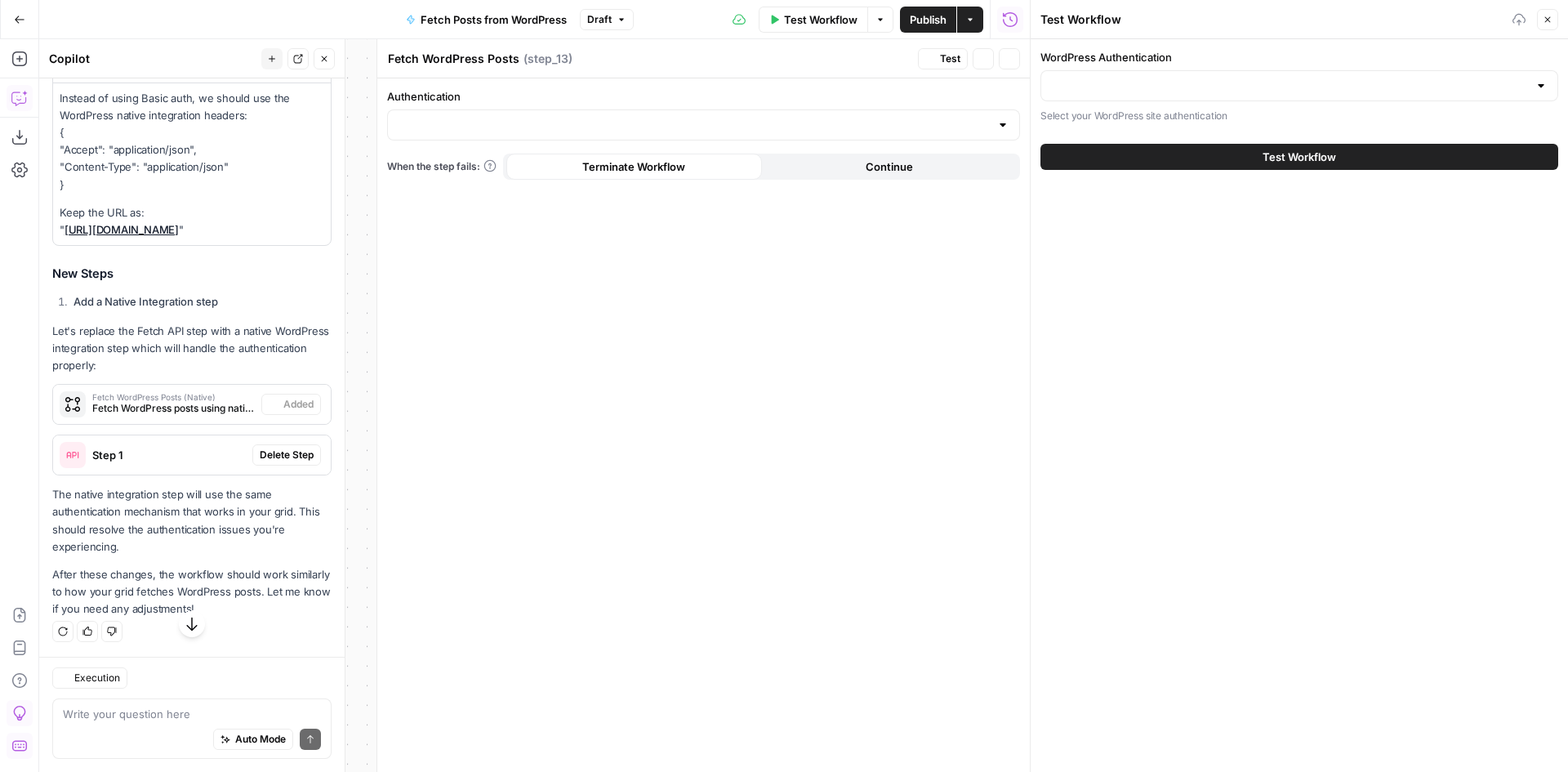
type textarea "Fetch WordPress Posts (Native)"
click at [505, 120] on input "Authentication" at bounding box center [694, 125] width 592 height 16
click at [460, 238] on div "Authentication When the step fails: Terminate Workflow Continue" at bounding box center [704, 425] width 652 height 693
click at [260, 462] on span "Delete Step" at bounding box center [286, 455] width 54 height 15
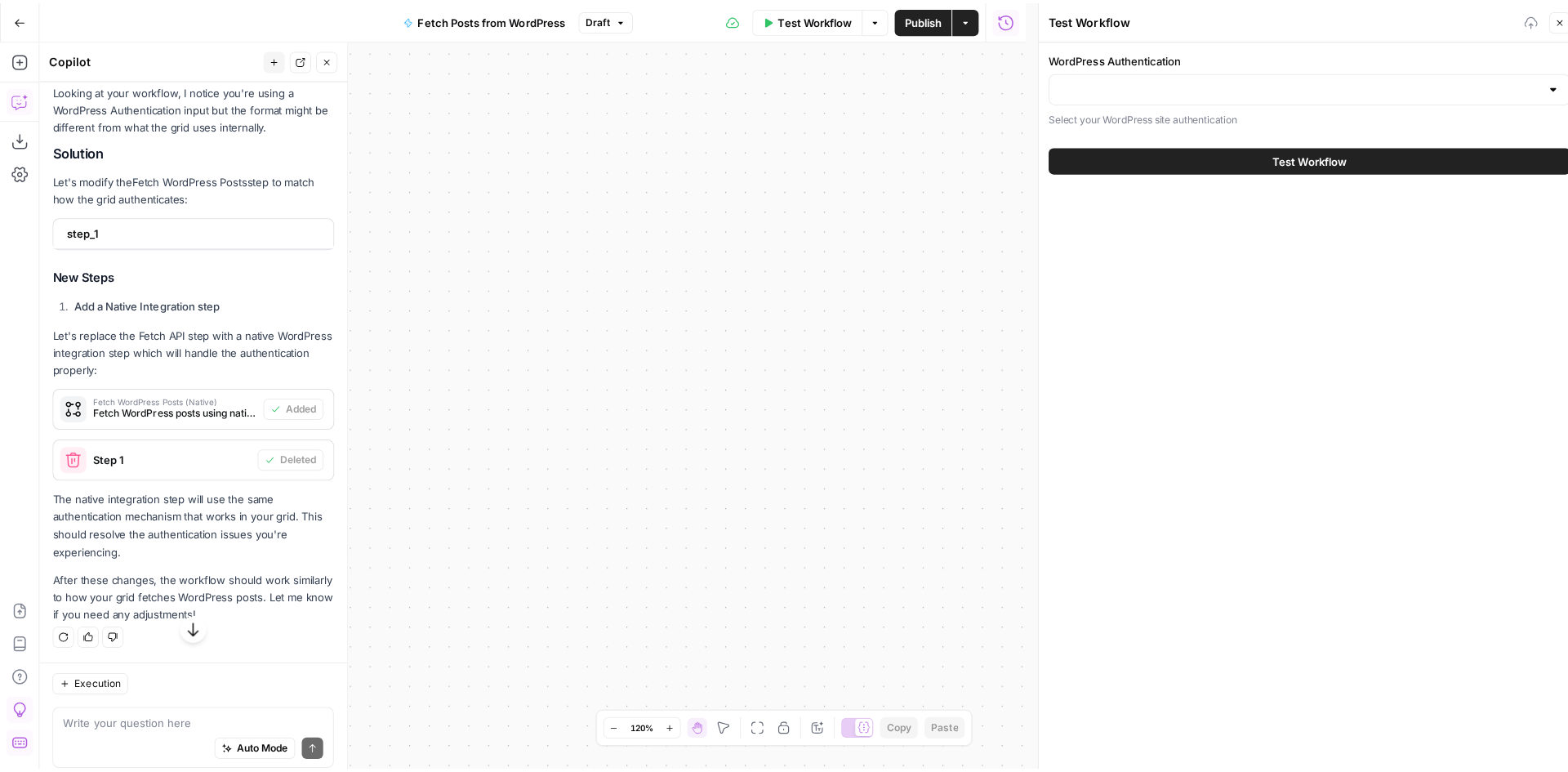
scroll to position [3318, 0]
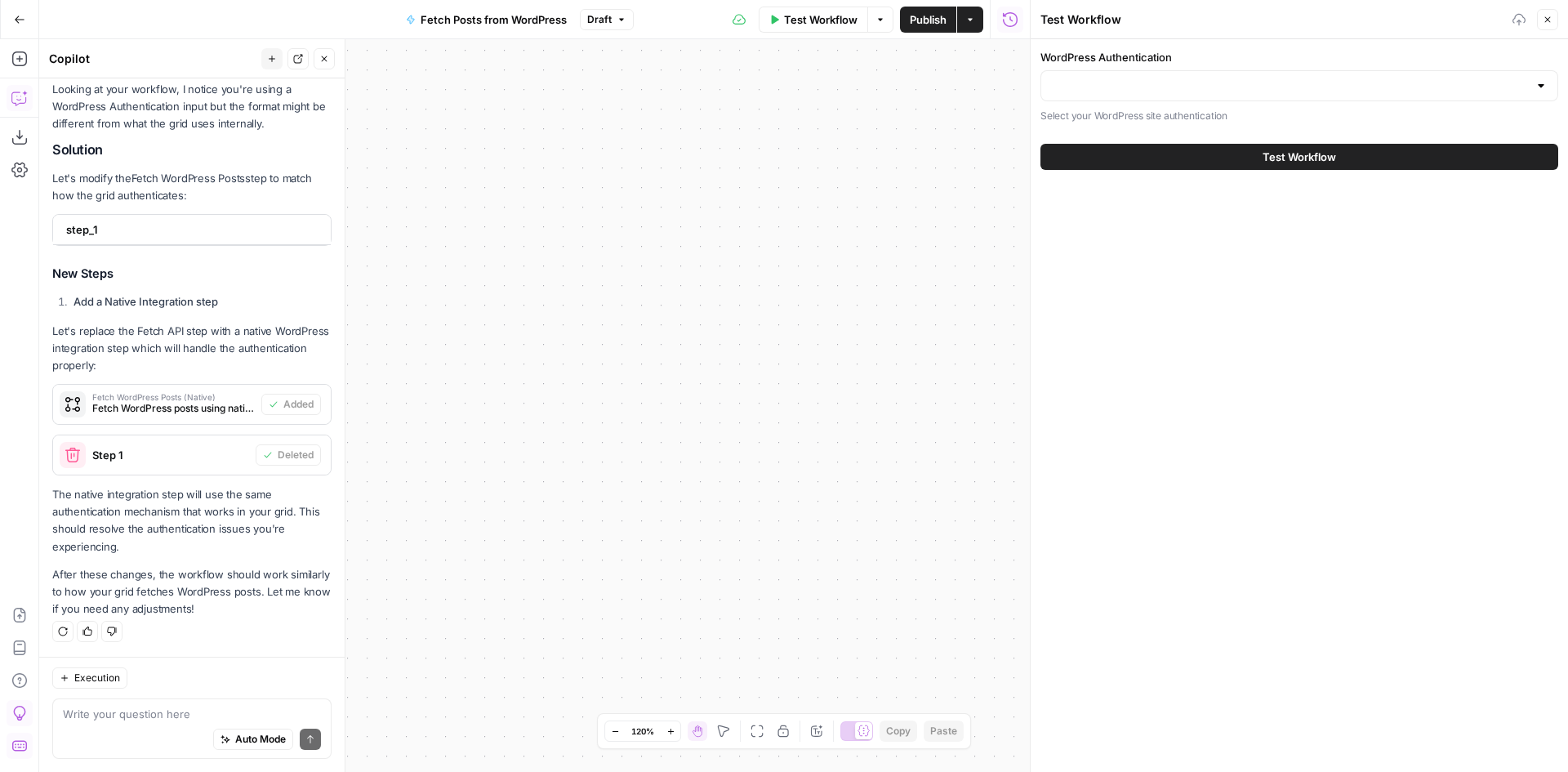
click at [758, 732] on icon "button" at bounding box center [757, 731] width 13 height 13
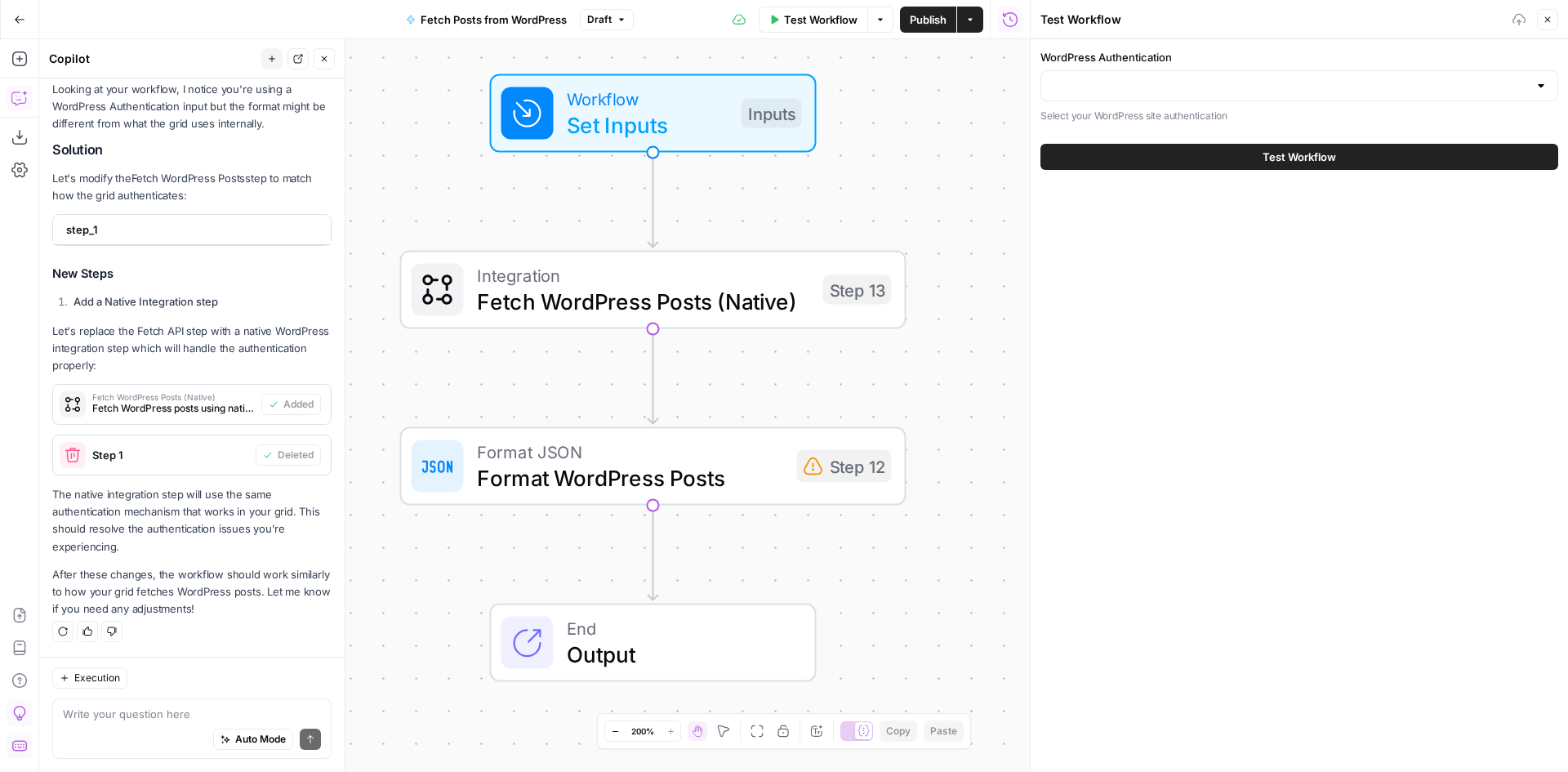
drag, startPoint x: 635, startPoint y: 365, endPoint x: 753, endPoint y: 377, distance: 118.6
click at [753, 377] on div "Workflow Set Inputs Inputs Integration Fetch WordPress Posts (Native) Step 13 F…" at bounding box center [535, 406] width 991 height 733
click at [1107, 78] on input "WordPress Authentication" at bounding box center [1289, 86] width 477 height 16
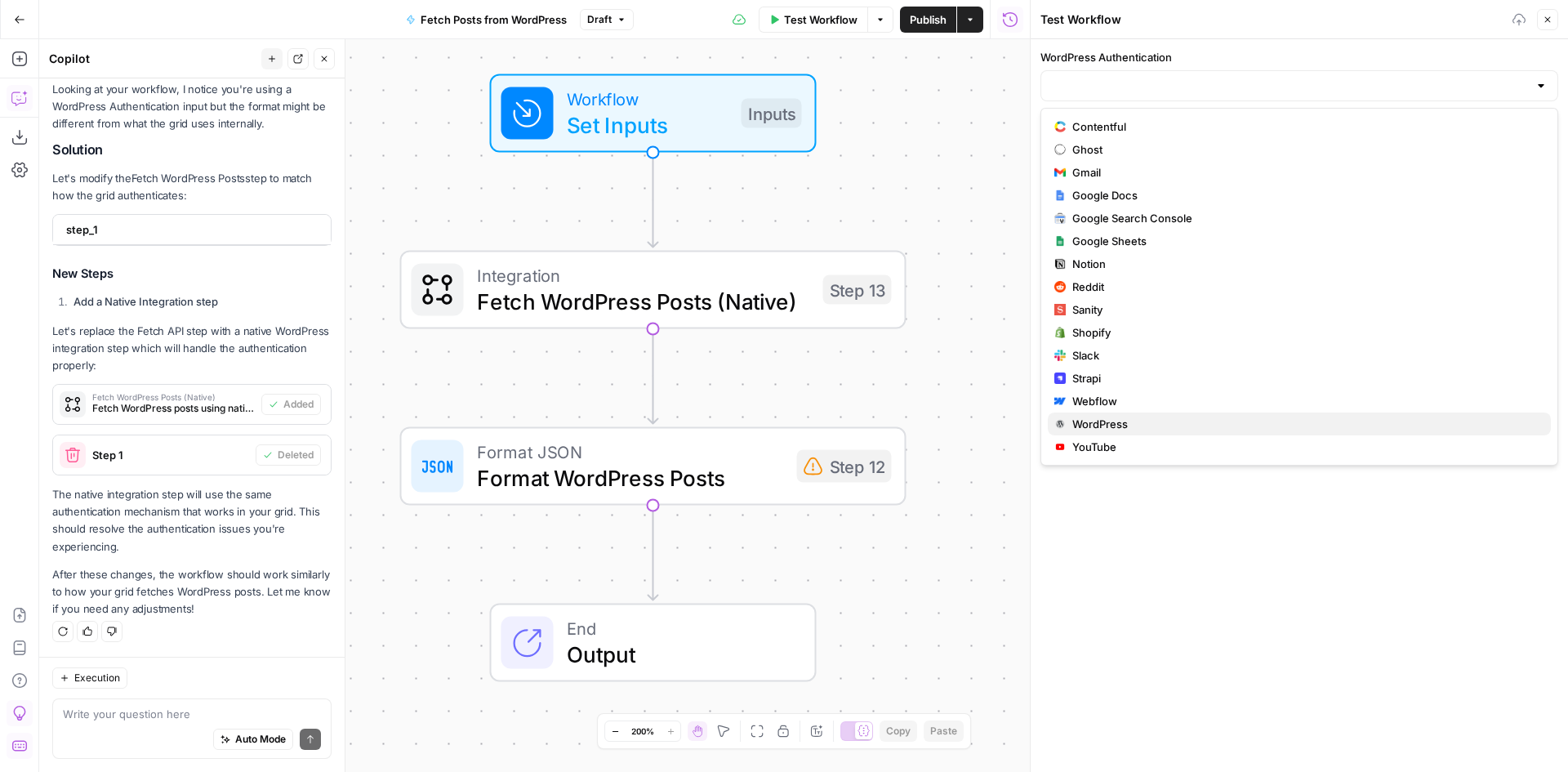
click at [1128, 417] on span "WordPress" at bounding box center [1306, 424] width 466 height 16
type input "WordPress"
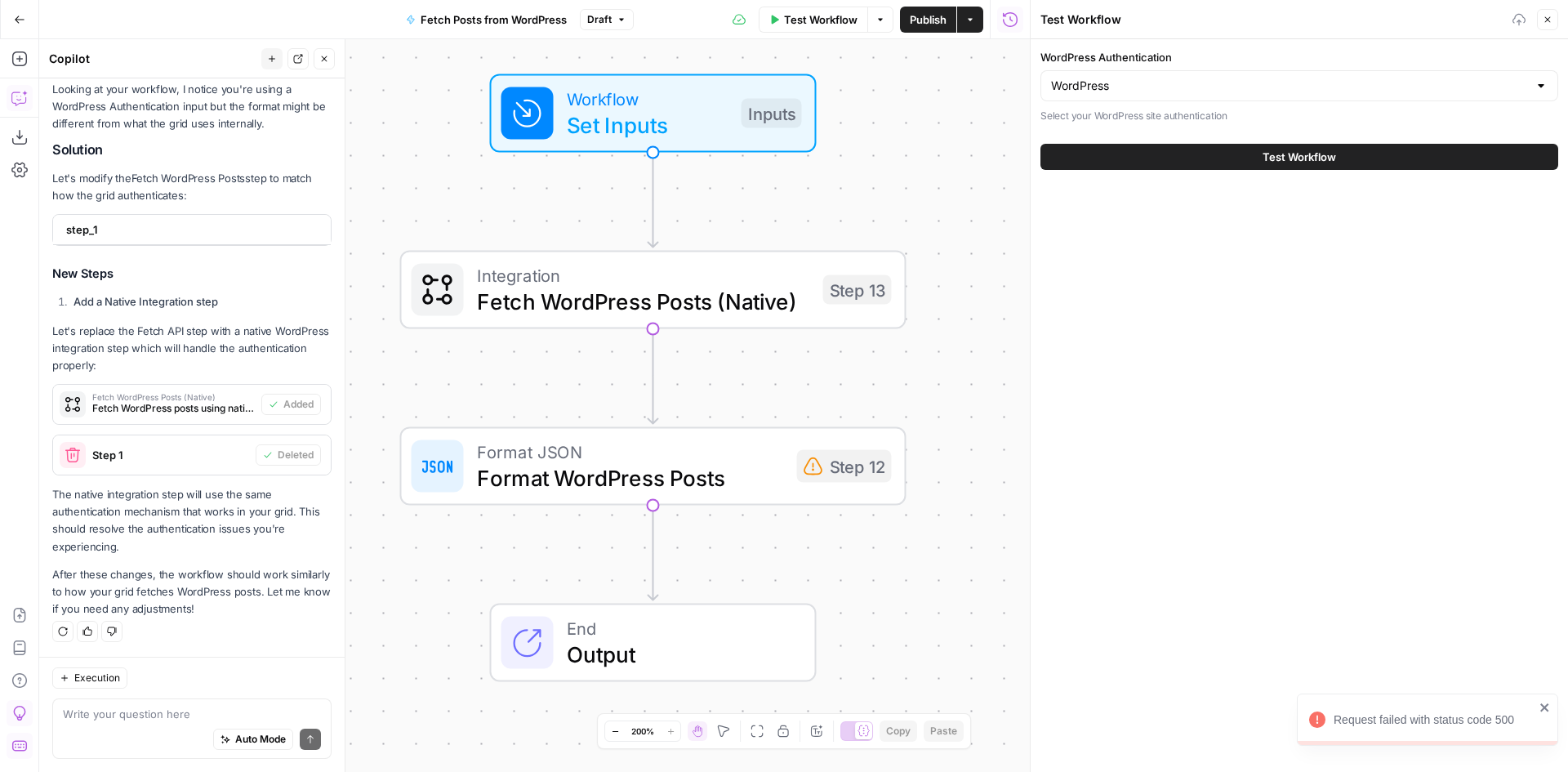
click at [1151, 164] on button "Test Workflow" at bounding box center [1299, 156] width 518 height 26
click at [1161, 153] on button "Test Workflow" at bounding box center [1299, 156] width 518 height 26
click at [1163, 153] on button "Test Workflow" at bounding box center [1299, 156] width 518 height 26
click at [721, 308] on span "Fetch WordPress Posts (Native)" at bounding box center [643, 301] width 334 height 33
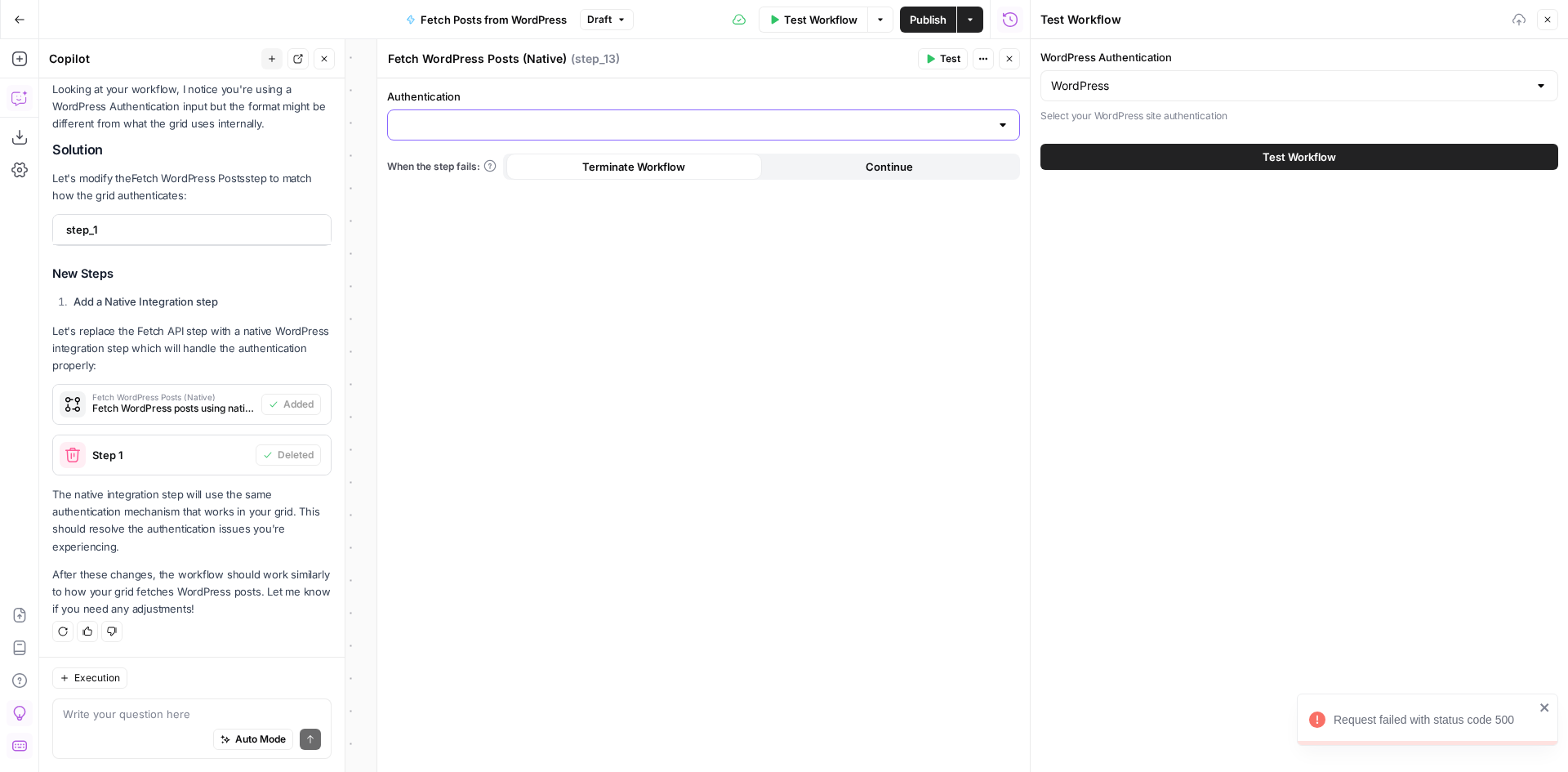
click at [514, 121] on input "Authentication" at bounding box center [694, 125] width 592 height 16
click at [492, 163] on span "﹢ Create New" at bounding box center [700, 166] width 599 height 16
click at [1003, 128] on div at bounding box center [1003, 125] width 13 height 16
click at [885, 166] on span "﹢ Create New" at bounding box center [700, 166] width 599 height 16
click at [885, 166] on span "Continue" at bounding box center [890, 166] width 48 height 16
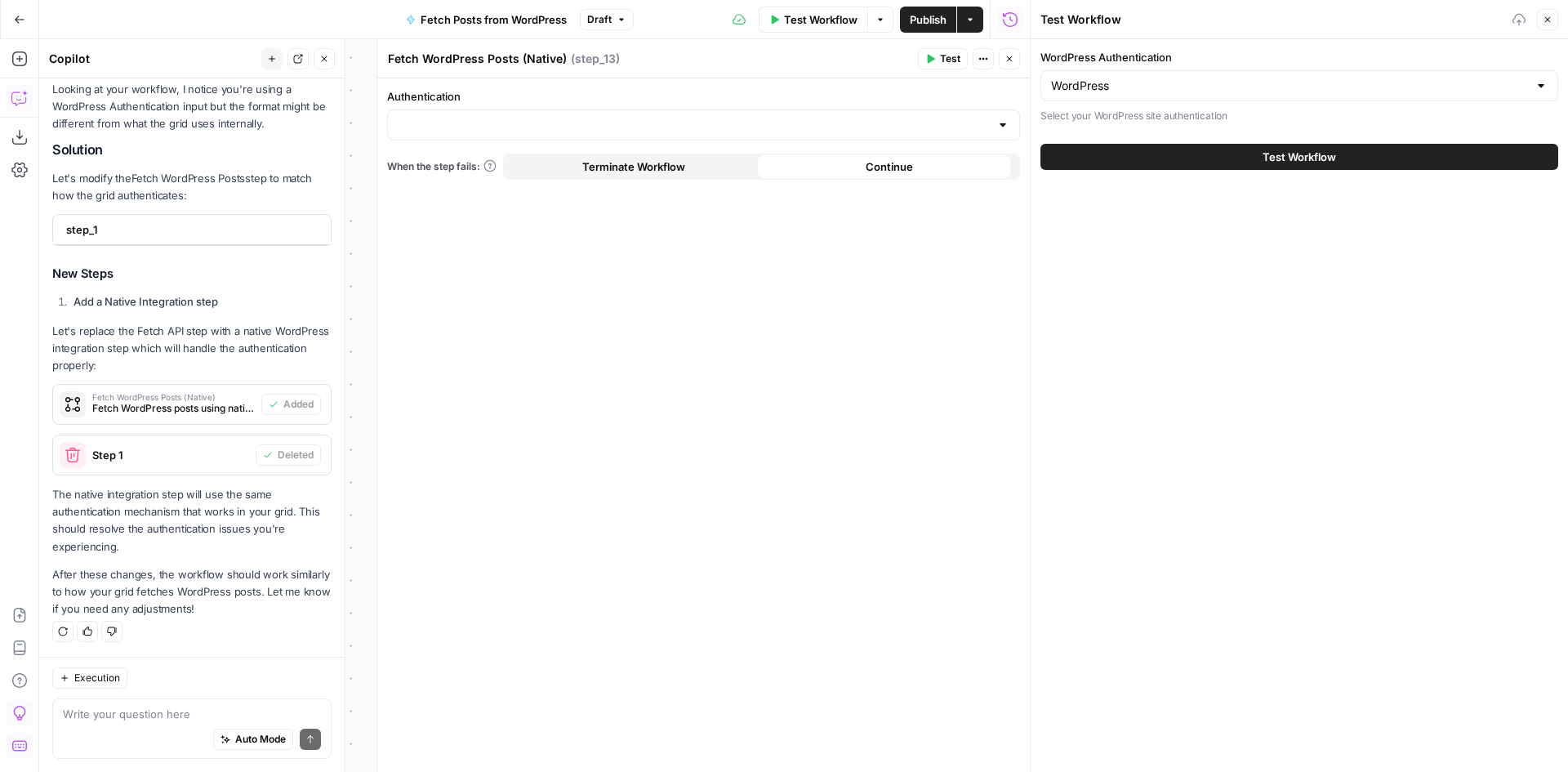
drag, startPoint x: 804, startPoint y: 304, endPoint x: 814, endPoint y: 293, distance: 14.9
click at [808, 303] on div "Authentication When the step fails: Terminate Workflow Continue" at bounding box center [704, 425] width 652 height 693
click at [913, 21] on span "Publish" at bounding box center [928, 20] width 37 height 16
click at [818, 18] on span "Test Workflow" at bounding box center [821, 20] width 73 height 16
click at [1118, 153] on button "Test Workflow" at bounding box center [1299, 156] width 518 height 26
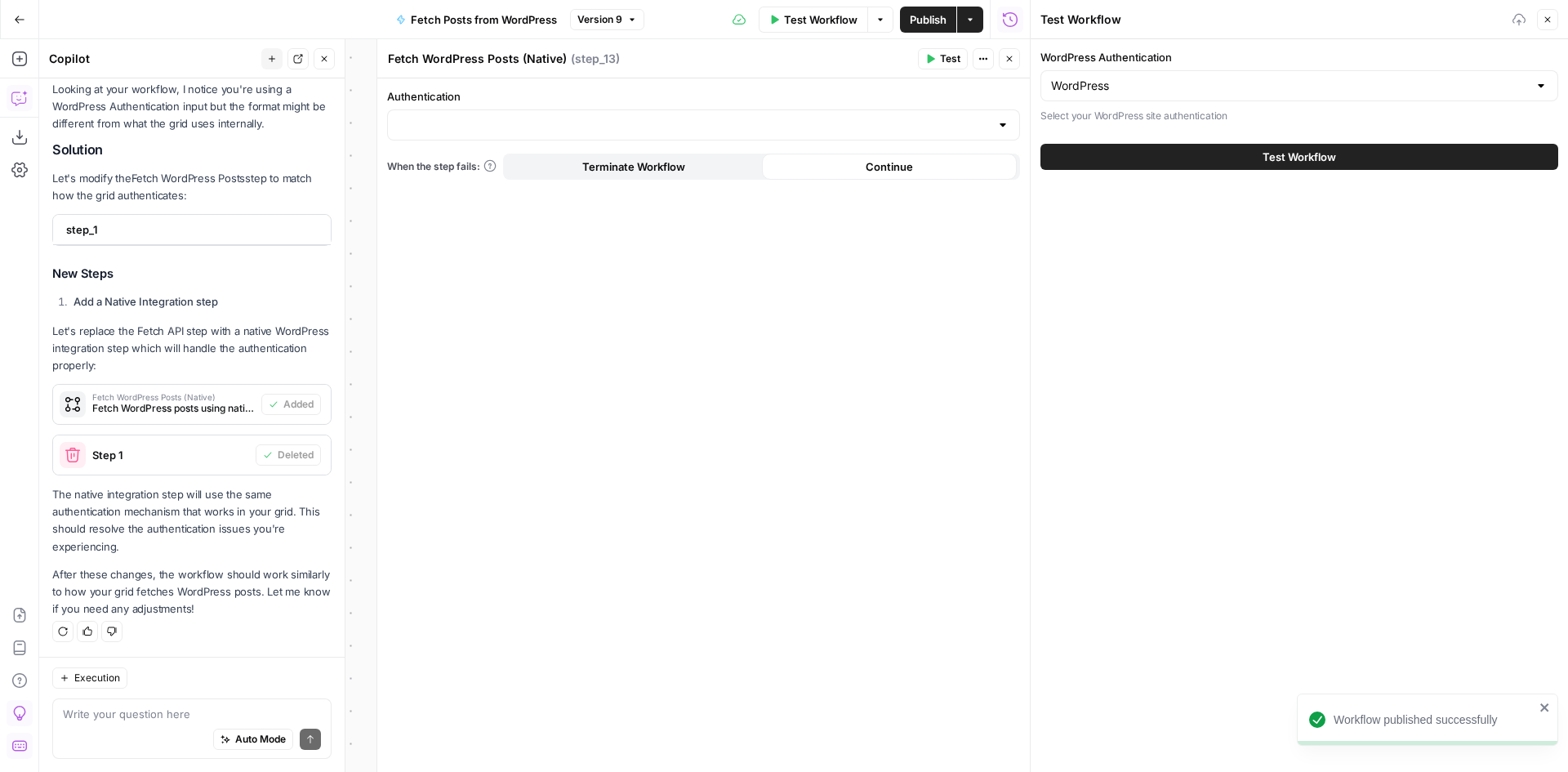
click at [1118, 153] on button "Test Workflow" at bounding box center [1299, 156] width 518 height 26
click at [1163, 162] on button "Test Workflow" at bounding box center [1299, 156] width 518 height 26
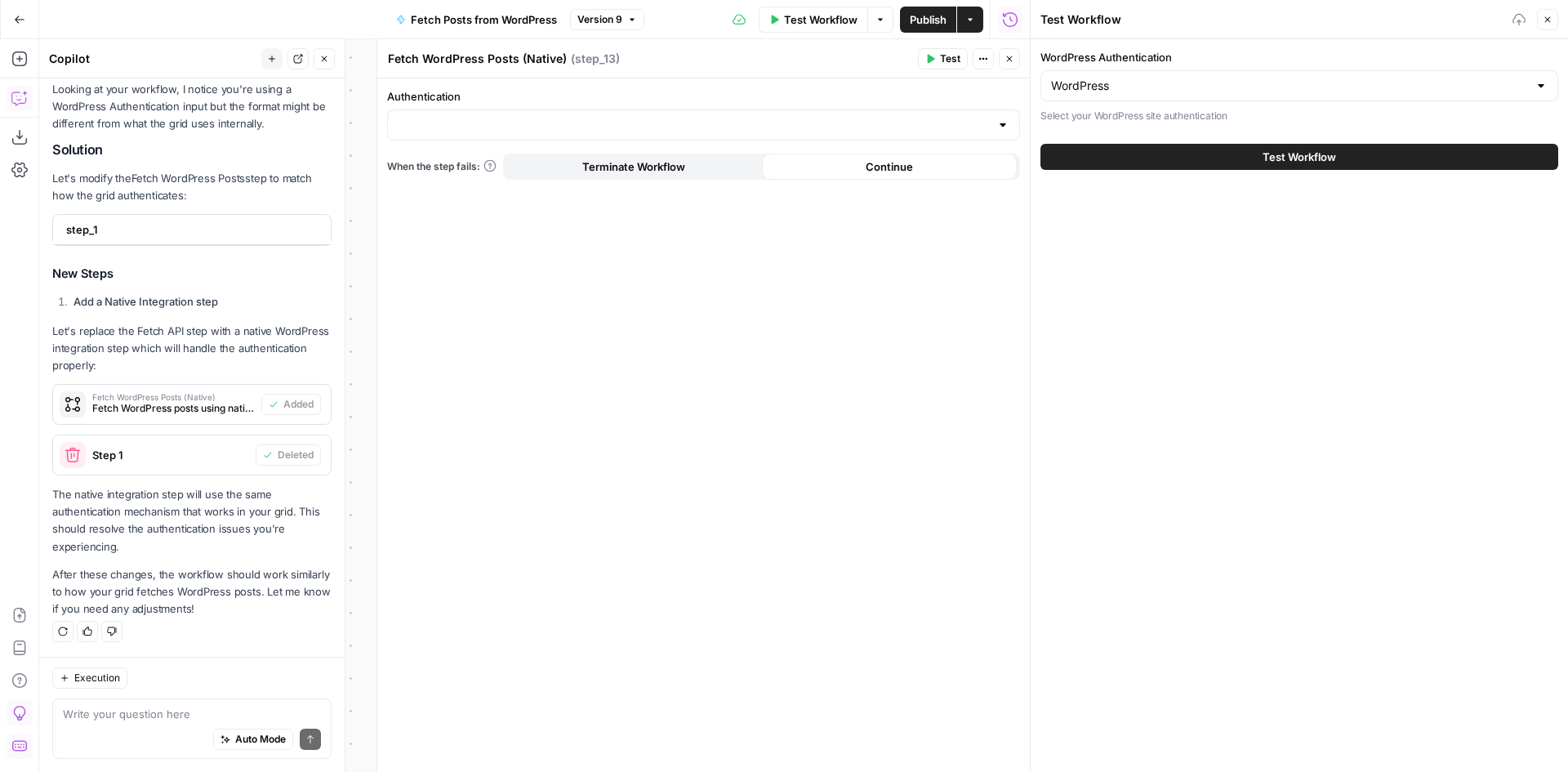
click at [1005, 67] on button "Close" at bounding box center [1009, 58] width 21 height 21
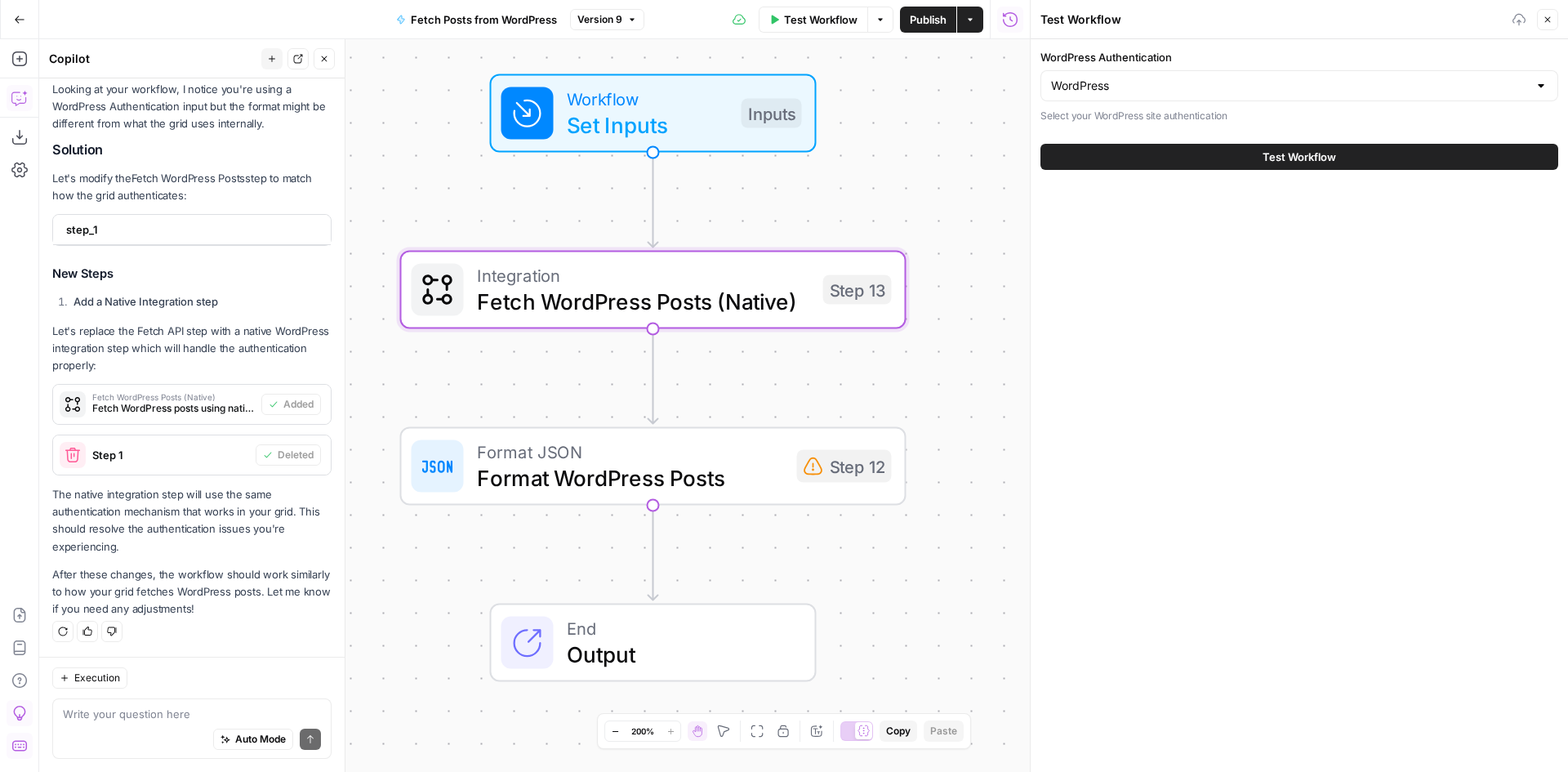
click at [674, 463] on span "Format WordPress Posts" at bounding box center [630, 478] width 307 height 33
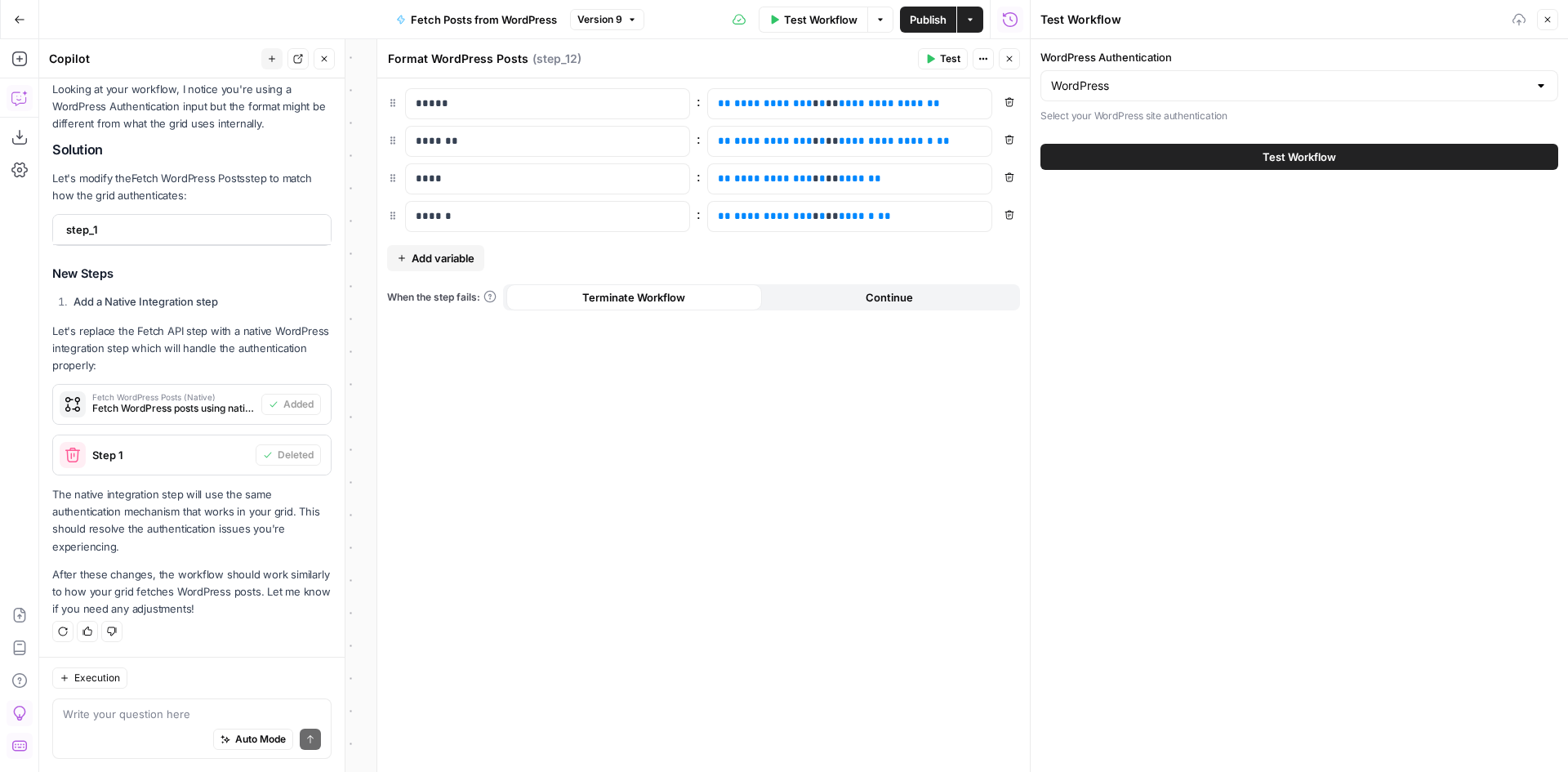
click at [1015, 57] on button "Close" at bounding box center [1009, 58] width 21 height 21
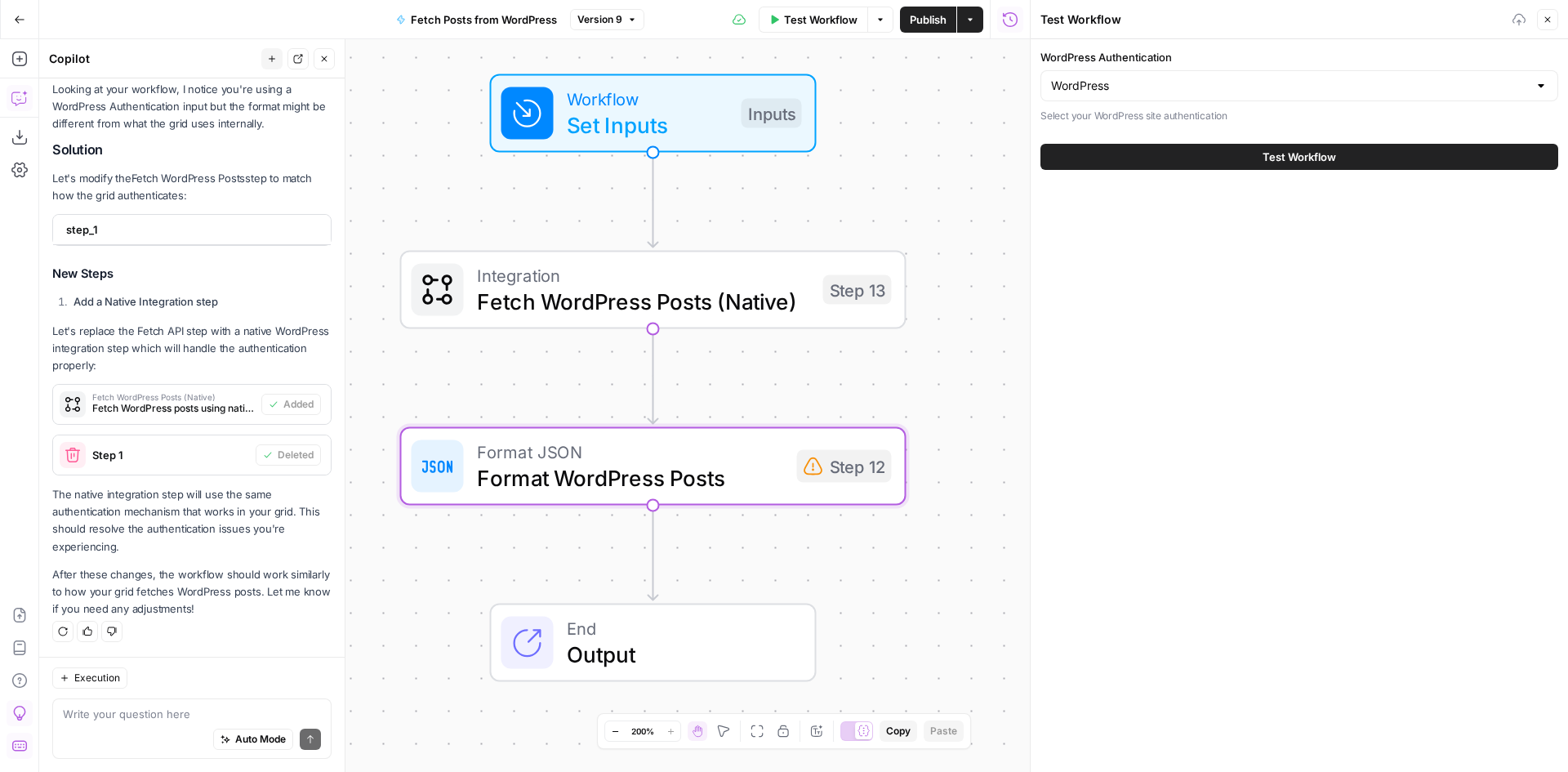
click at [564, 301] on span "Fetch WordPress Posts (Native)" at bounding box center [643, 301] width 334 height 33
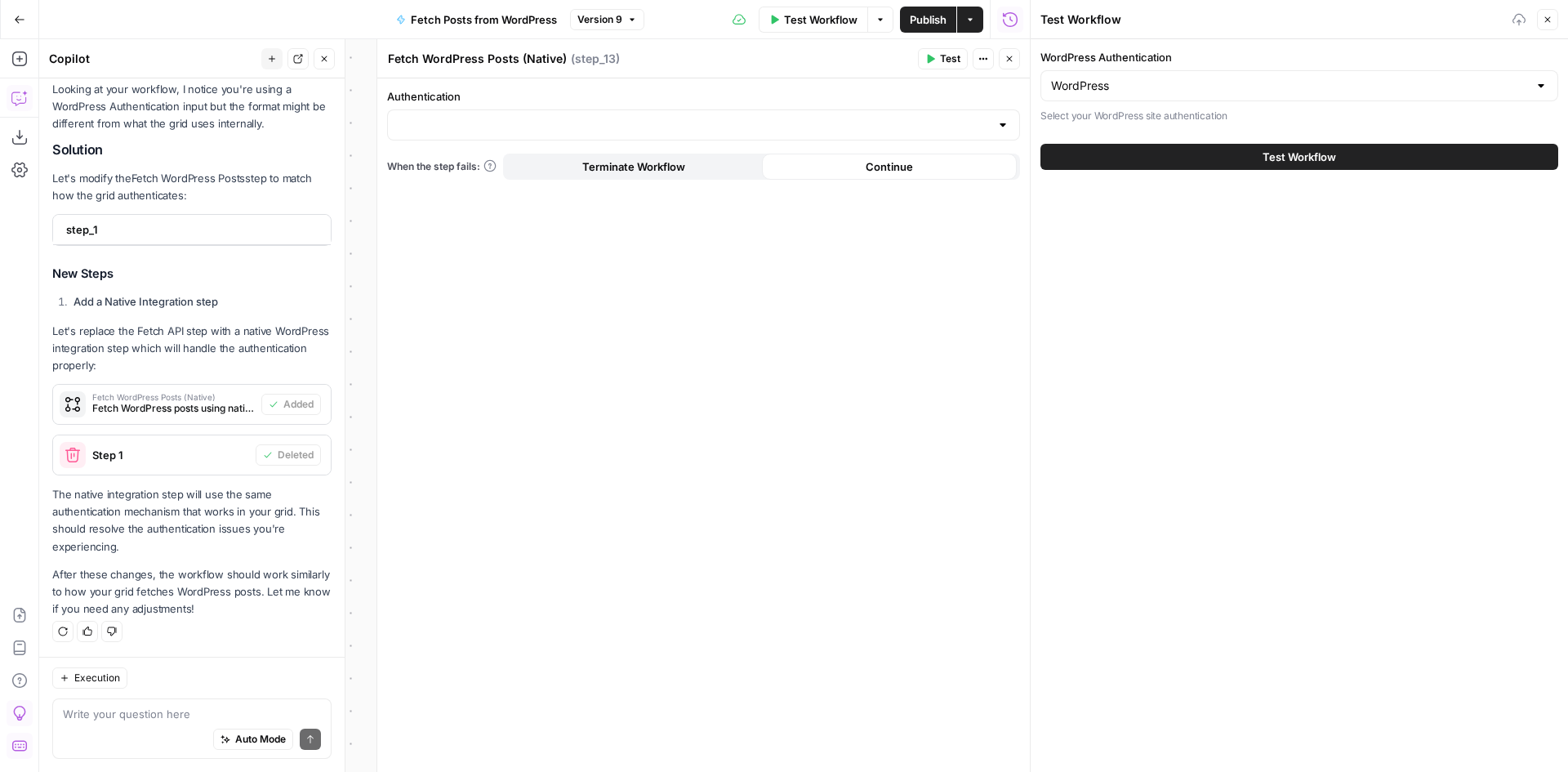
click at [628, 116] on div at bounding box center [704, 125] width 633 height 31
click at [469, 165] on span "﹢ Create New" at bounding box center [700, 166] width 599 height 16
click at [175, 714] on textarea at bounding box center [192, 714] width 258 height 16
type textarea "its not working"
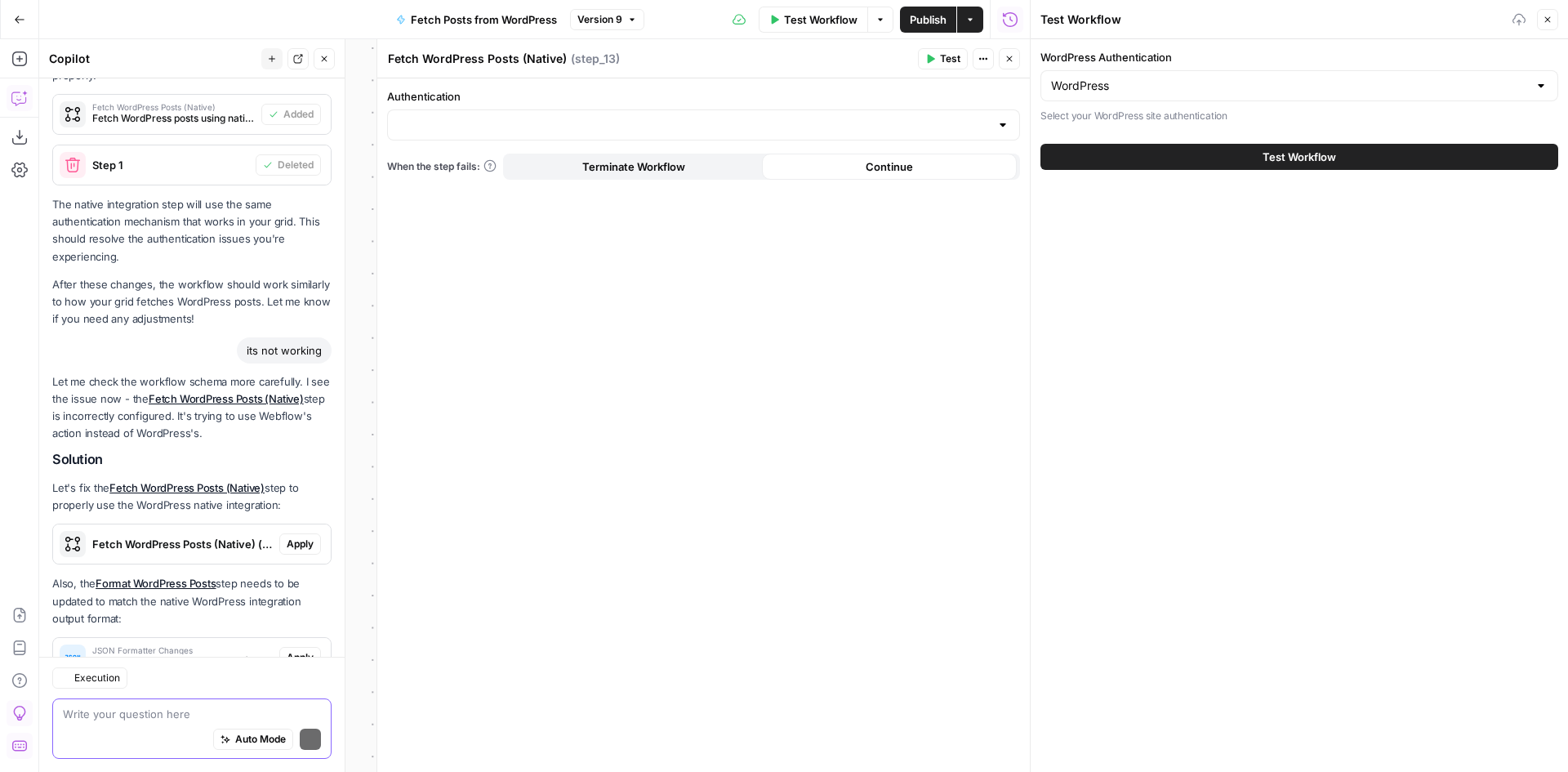
scroll to position [3748, 0]
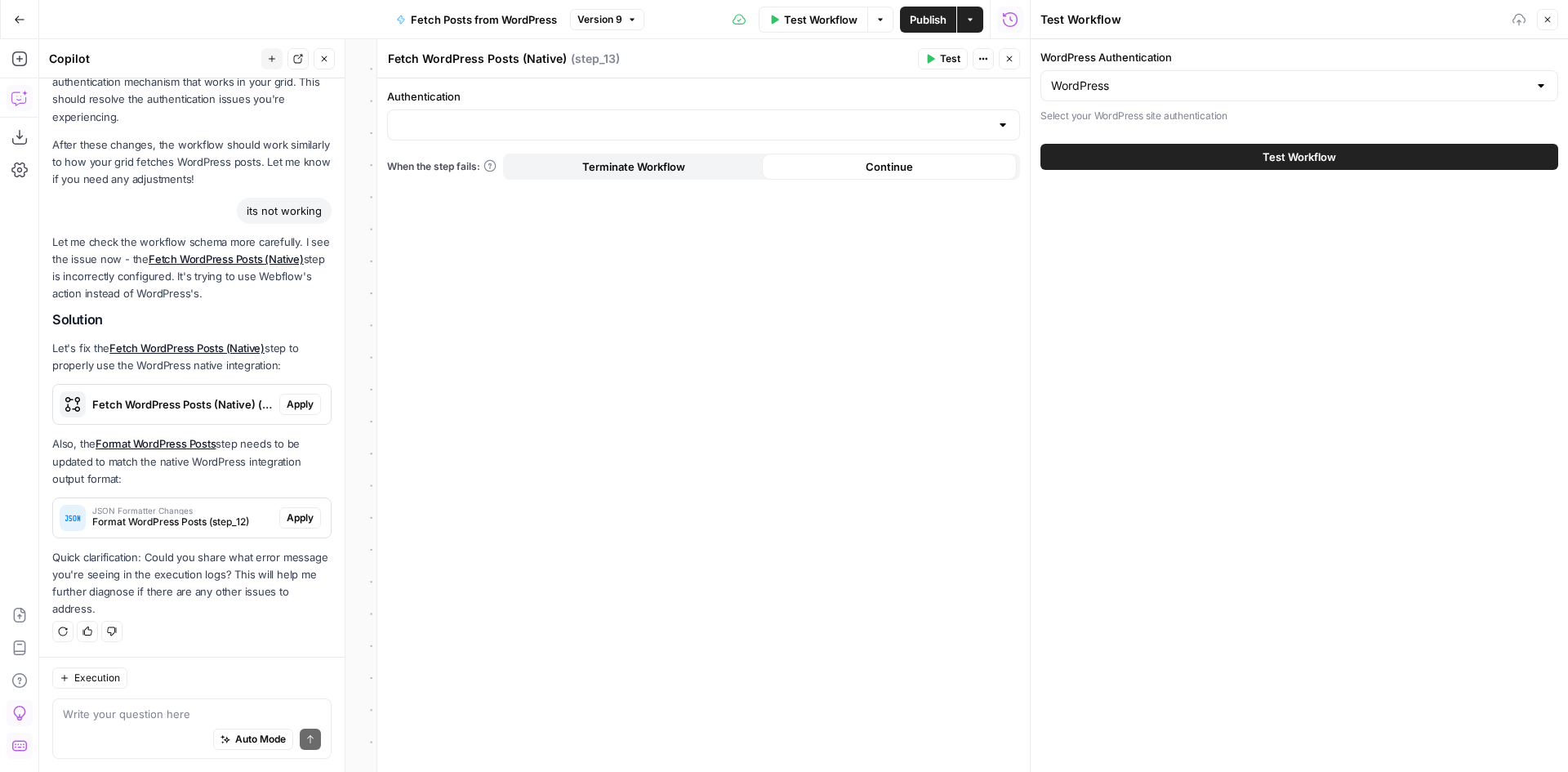
click at [150, 398] on span "Fetch WordPress Posts (Native) (step_13)" at bounding box center [183, 405] width 181 height 16
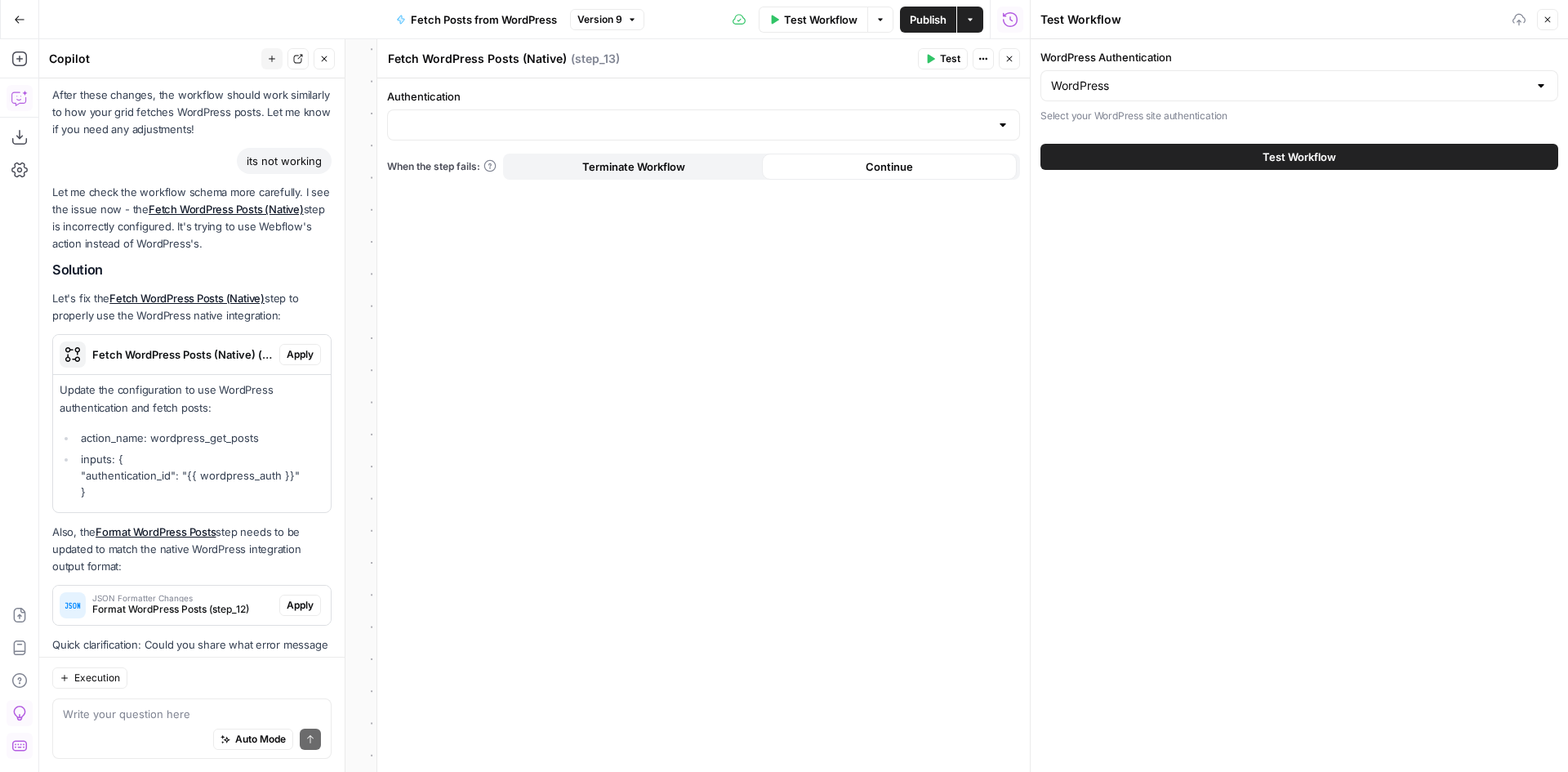
scroll to position [3886, 0]
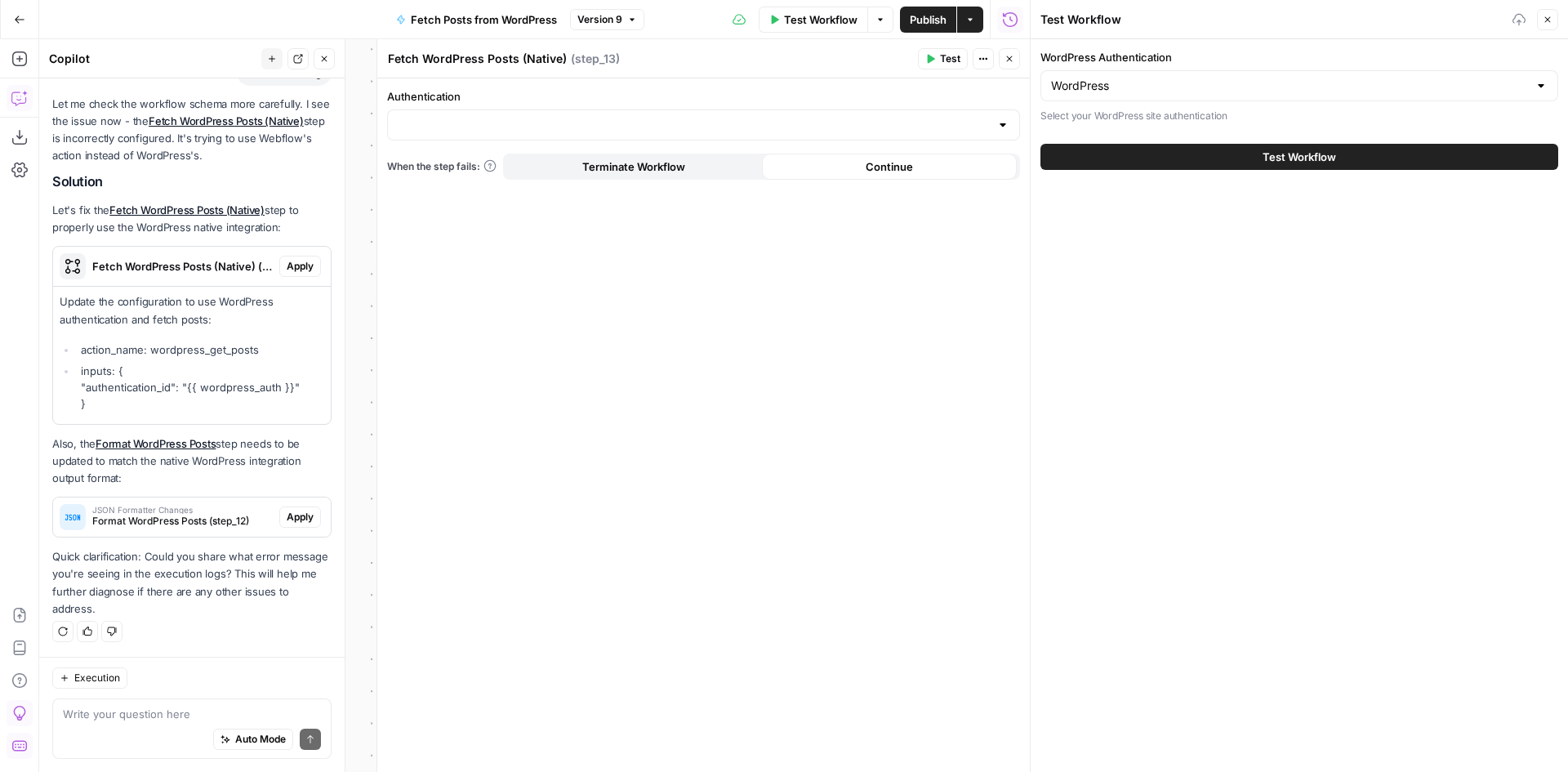
click at [287, 266] on span "Apply" at bounding box center [300, 266] width 26 height 15
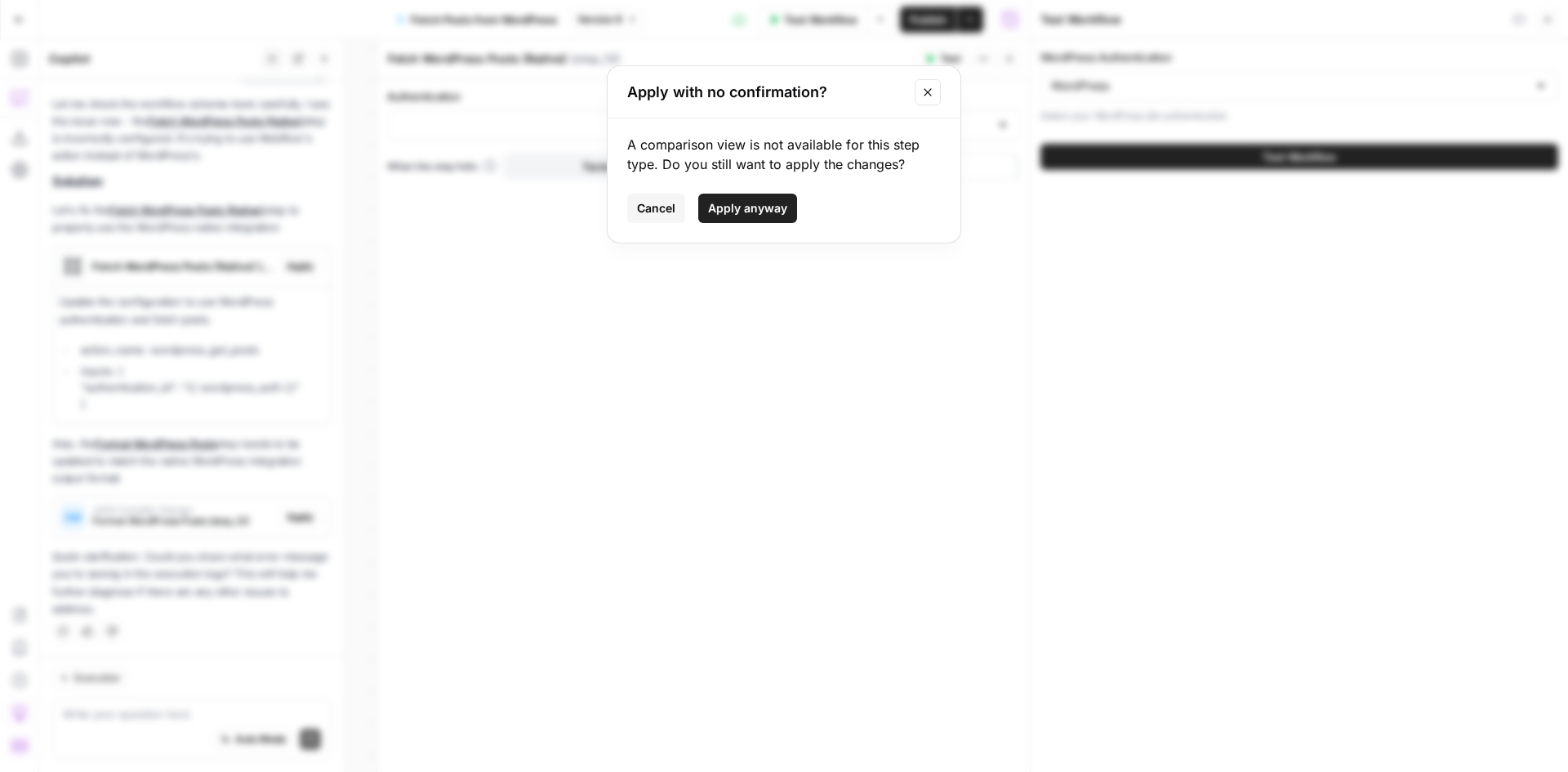
click at [789, 205] on button "Apply anyway" at bounding box center [747, 208] width 99 height 29
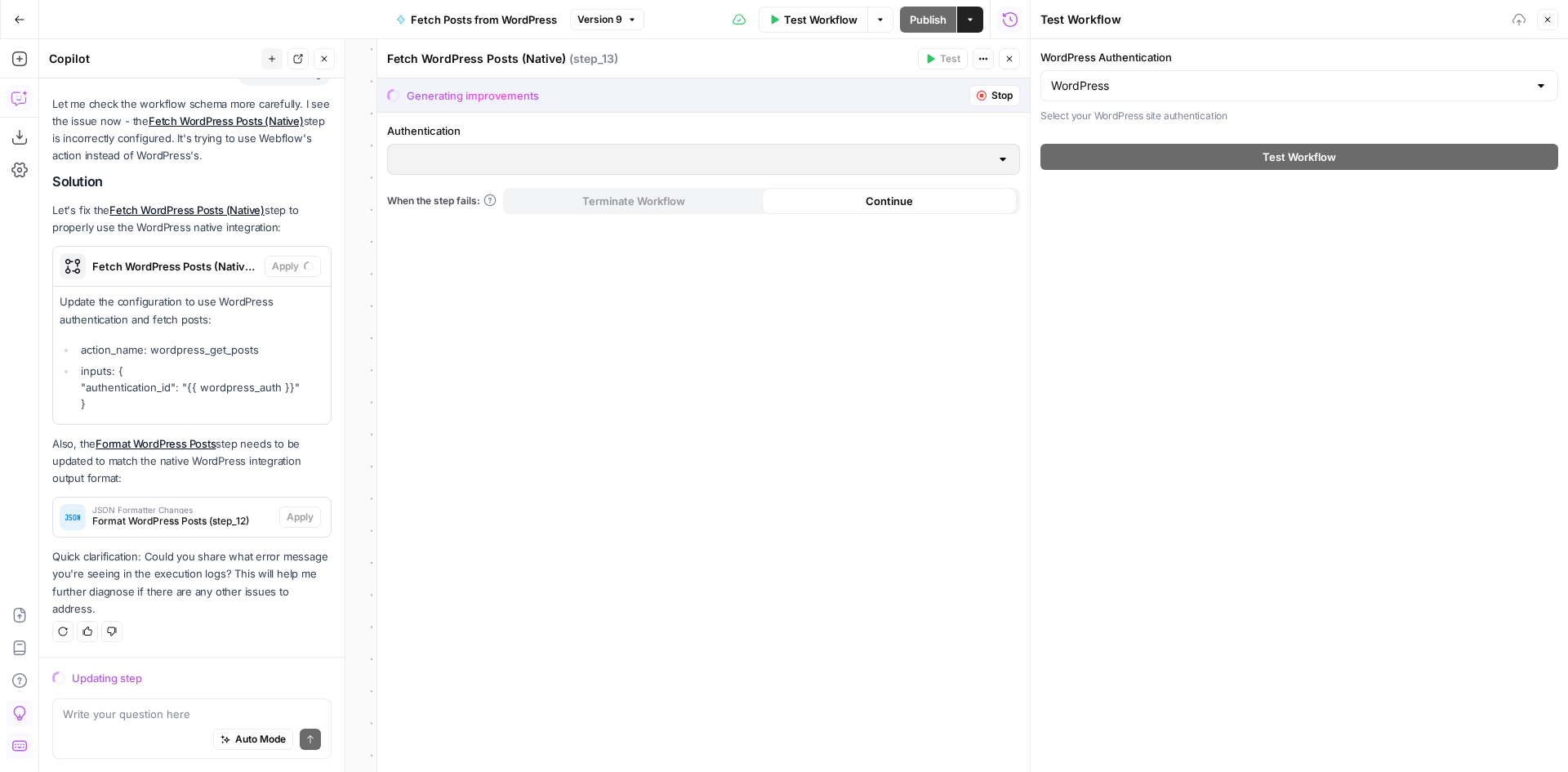
click at [1004, 58] on button "Close" at bounding box center [1009, 58] width 21 height 21
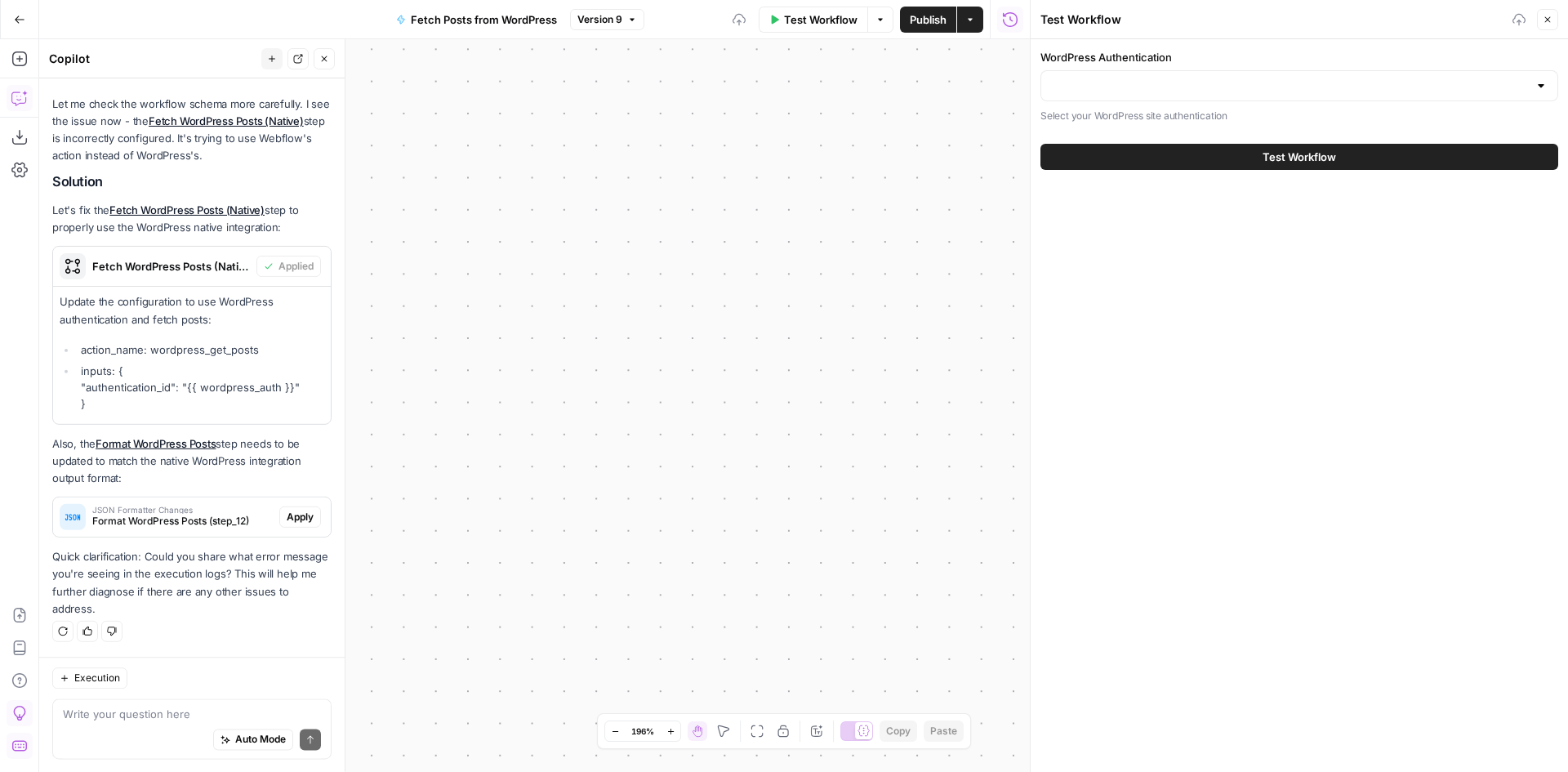
scroll to position [3912, 0]
click at [757, 737] on button "Fit to View" at bounding box center [757, 730] width 19 height 19
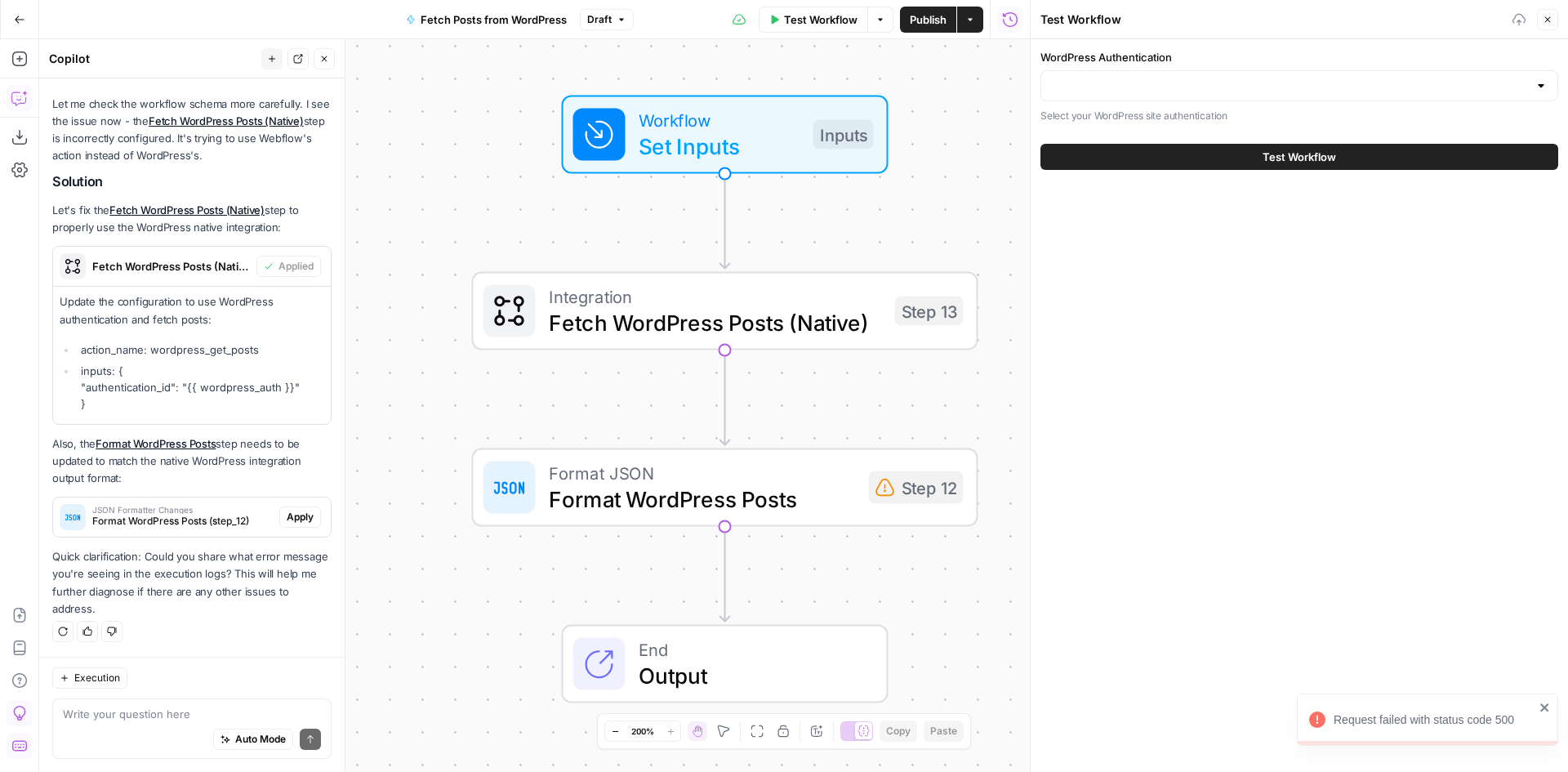
drag, startPoint x: 582, startPoint y: 412, endPoint x: 773, endPoint y: 405, distance: 191.1
click at [773, 405] on div "Workflow Set Inputs Inputs Integration Fetch WordPress Posts (Native) Step 13 F…" at bounding box center [535, 406] width 991 height 733
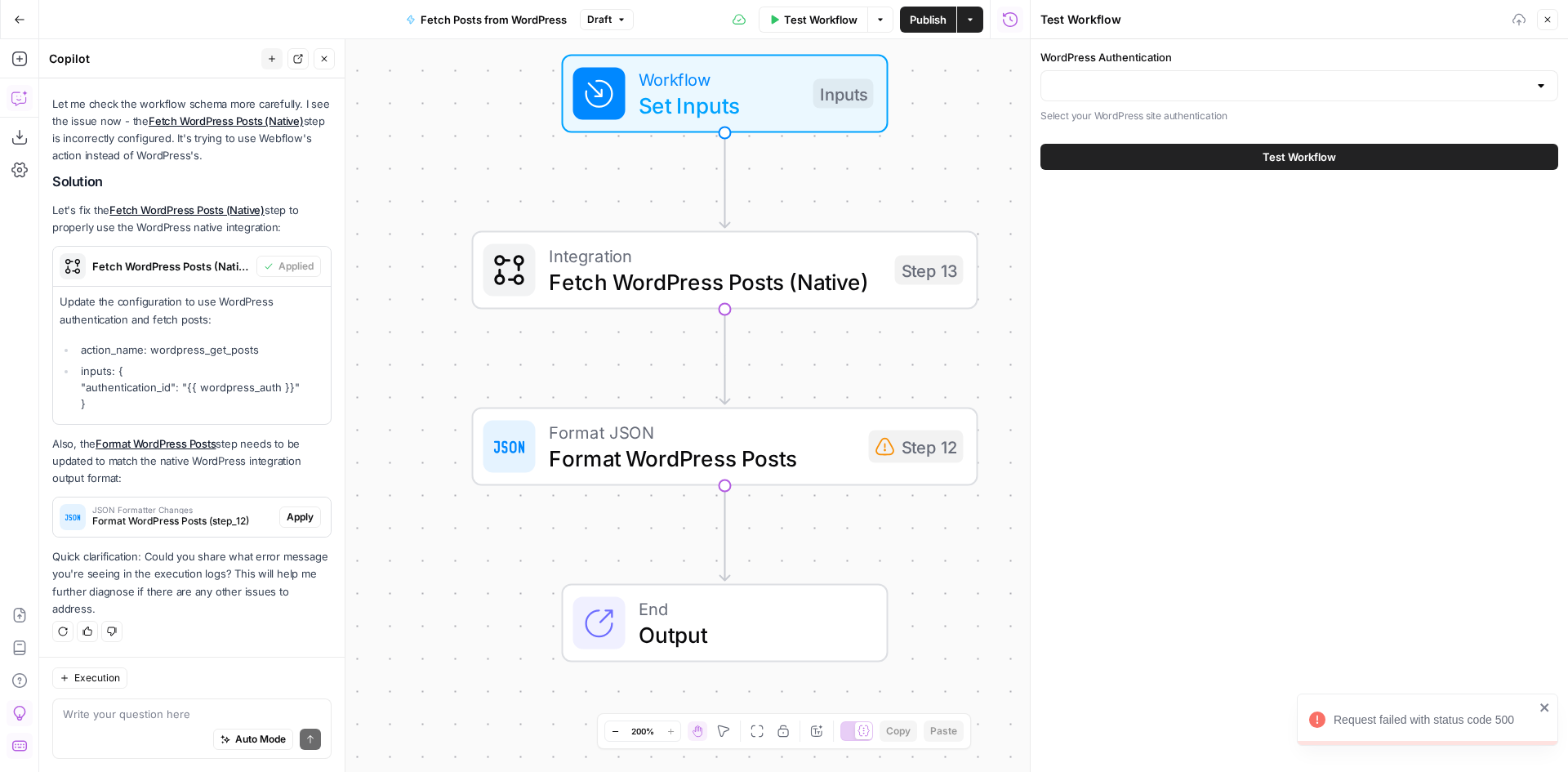
click at [620, 734] on button "Zoom Out" at bounding box center [614, 730] width 19 height 19
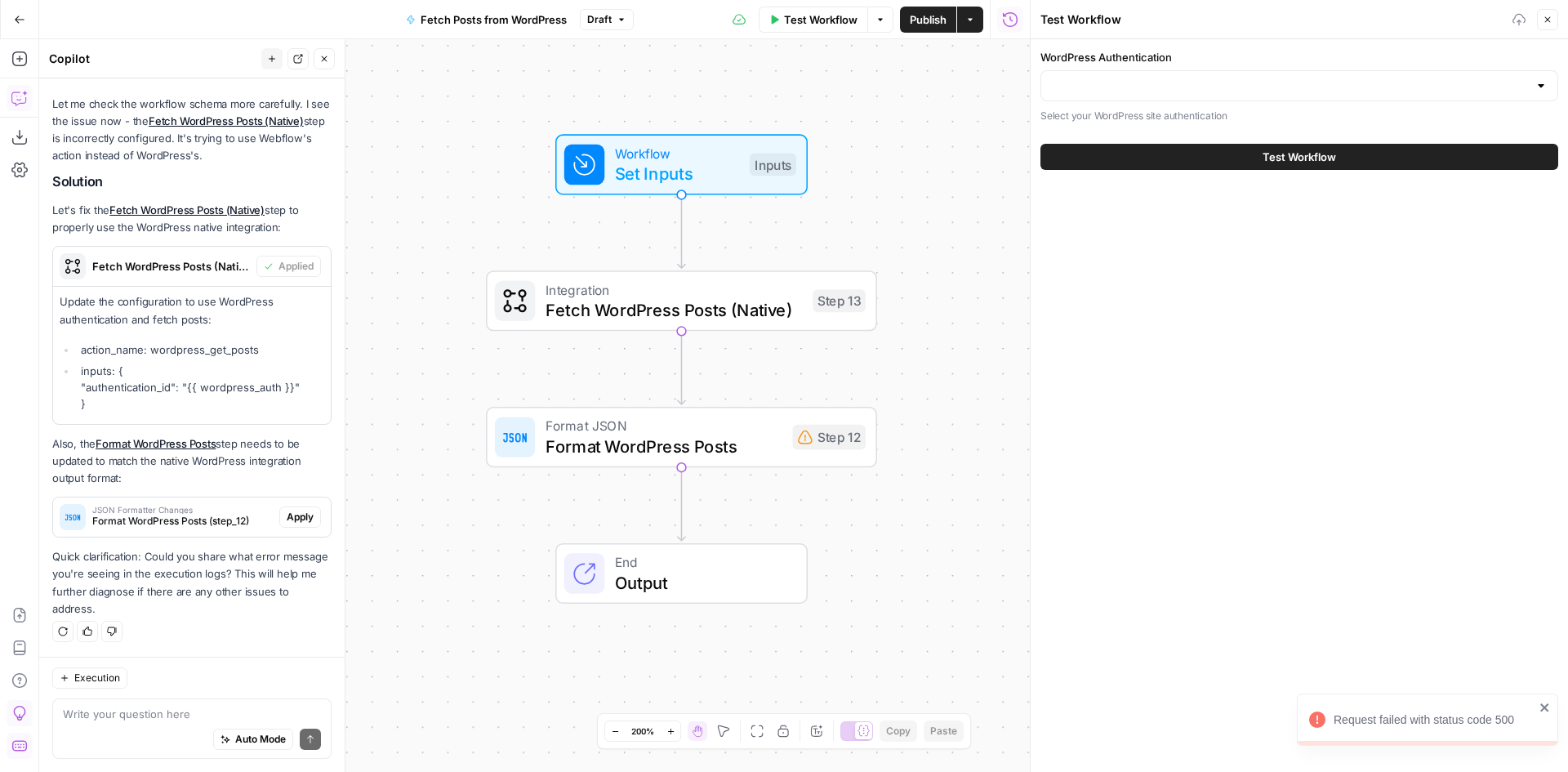
click at [620, 734] on button "Zoom Out" at bounding box center [614, 730] width 19 height 19
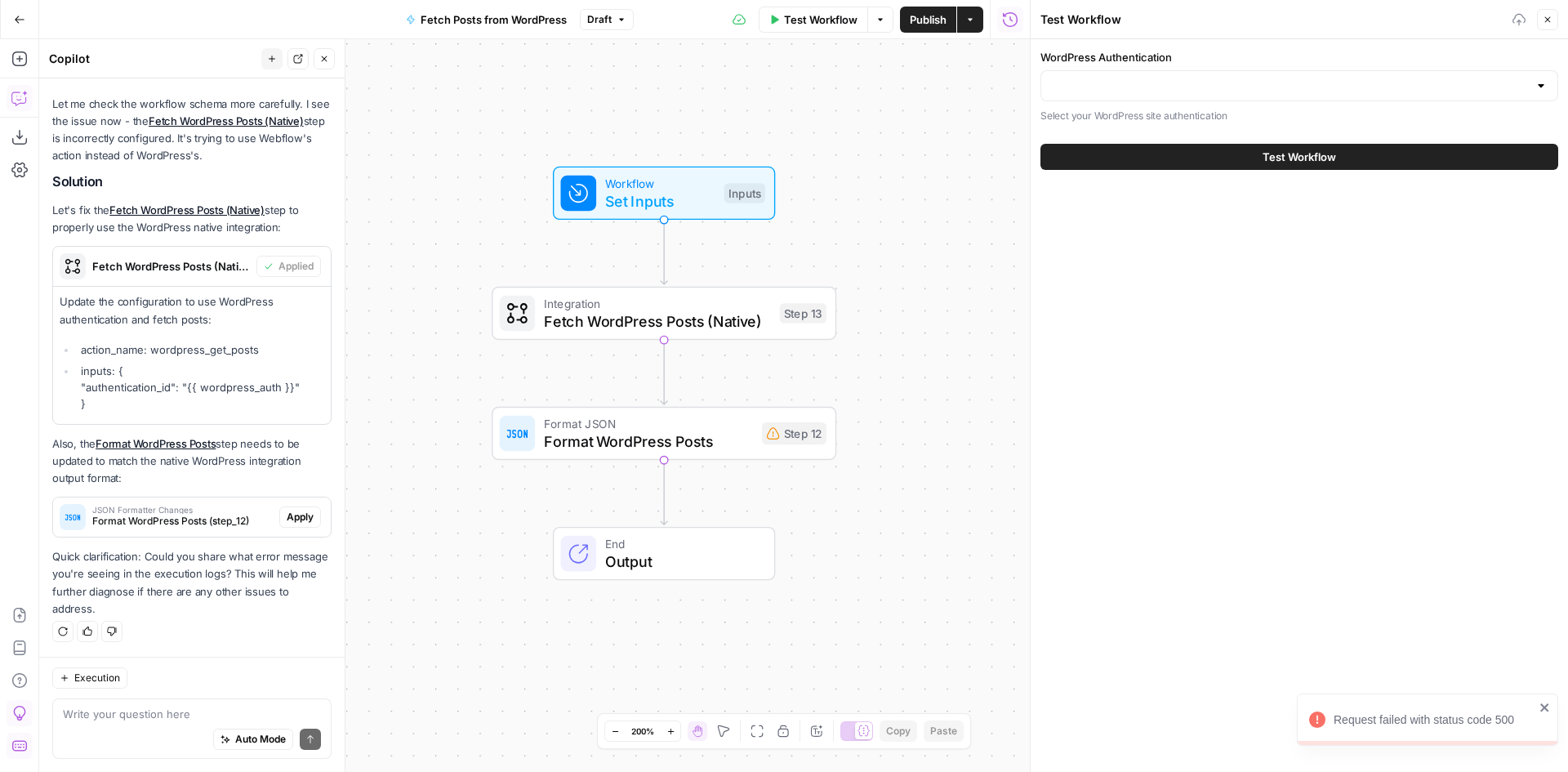
click at [620, 734] on button "Zoom Out" at bounding box center [614, 730] width 19 height 19
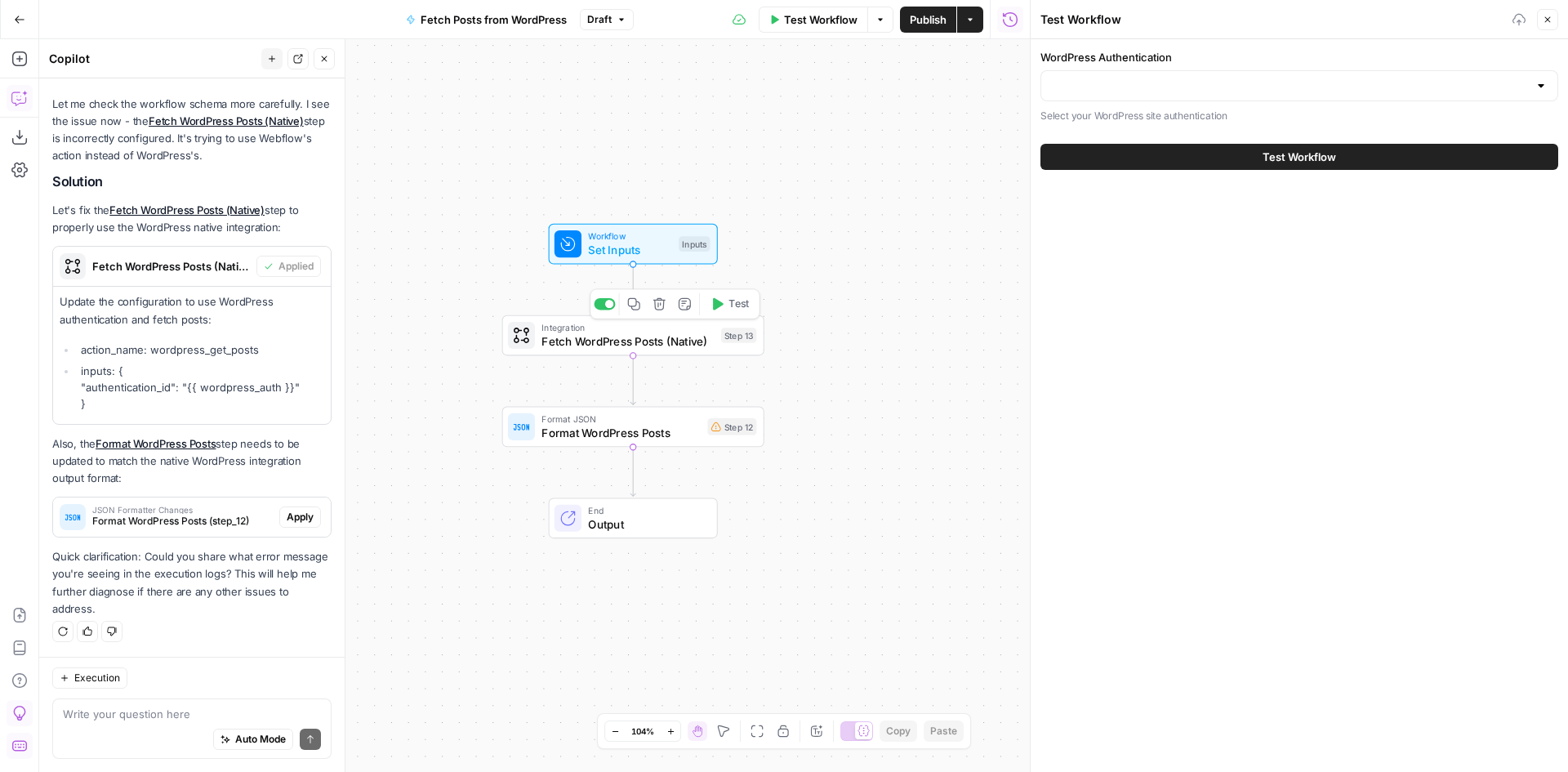
click at [625, 234] on span "Workflow" at bounding box center [630, 236] width 84 height 14
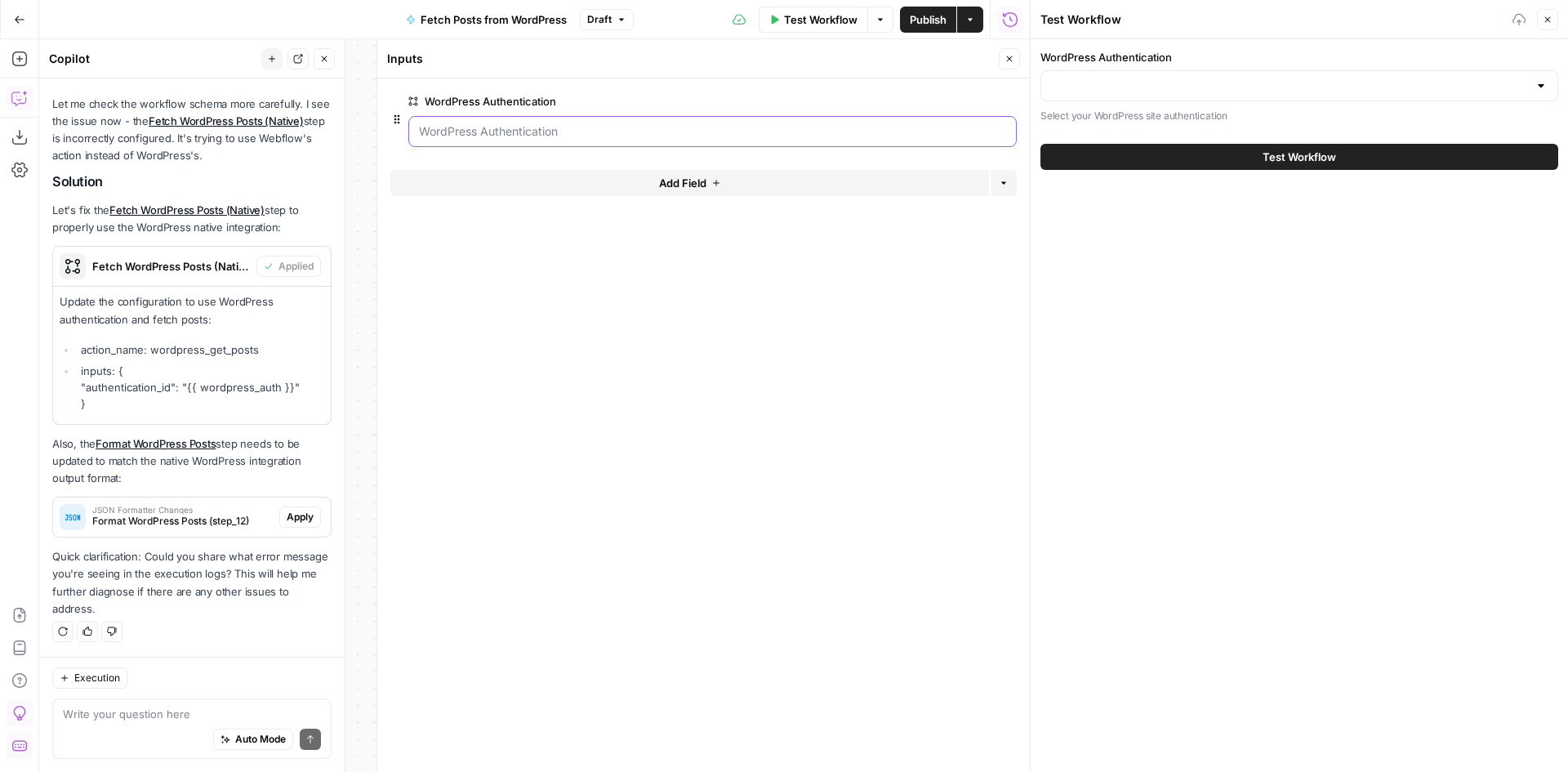
click at [607, 131] on Authentication "WordPress Authentication" at bounding box center [713, 132] width 588 height 16
click at [1007, 58] on icon "button" at bounding box center [1009, 58] width 10 height 10
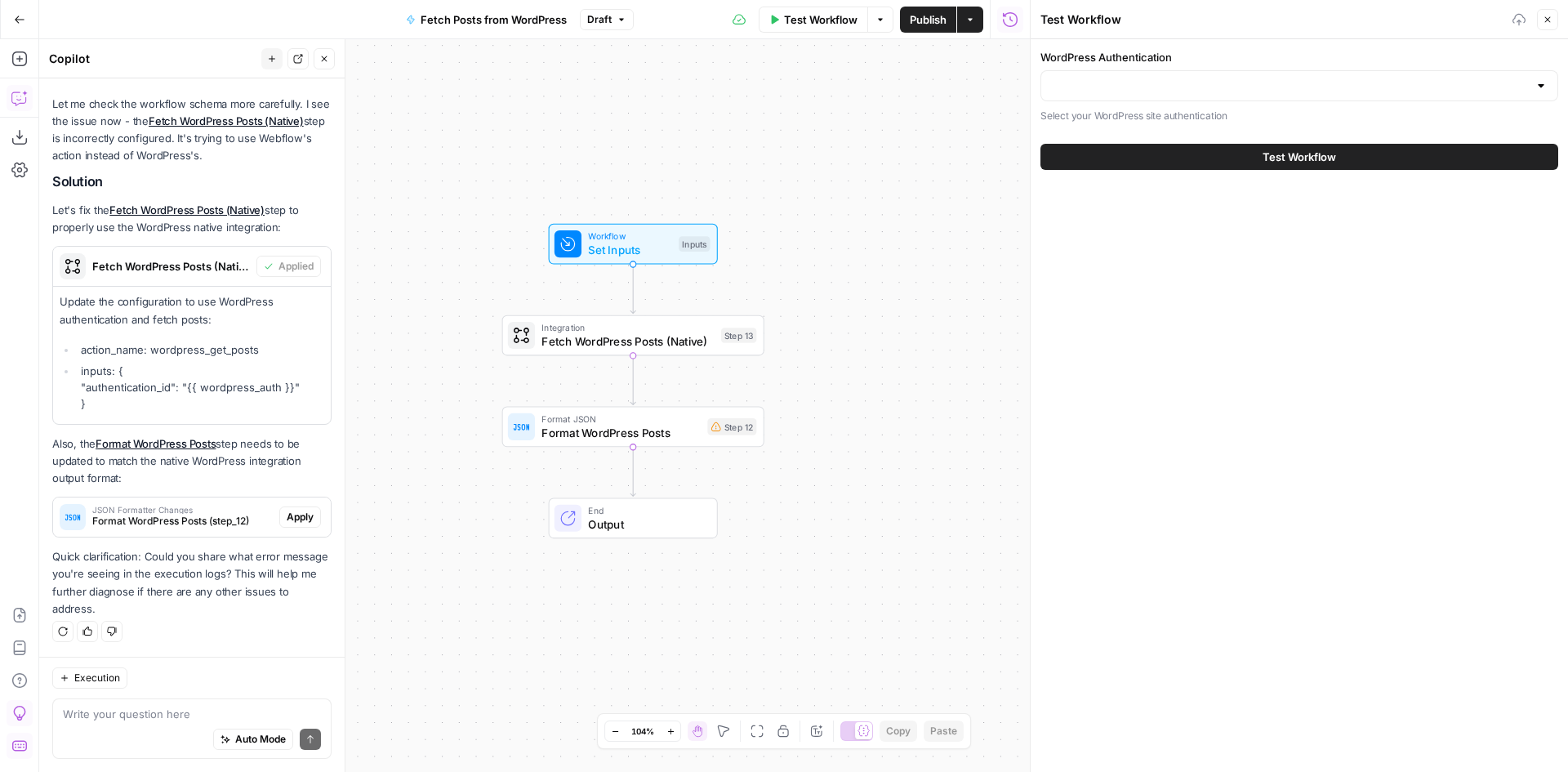
click at [597, 339] on span "Fetch WordPress Posts (Native)" at bounding box center [628, 341] width 173 height 17
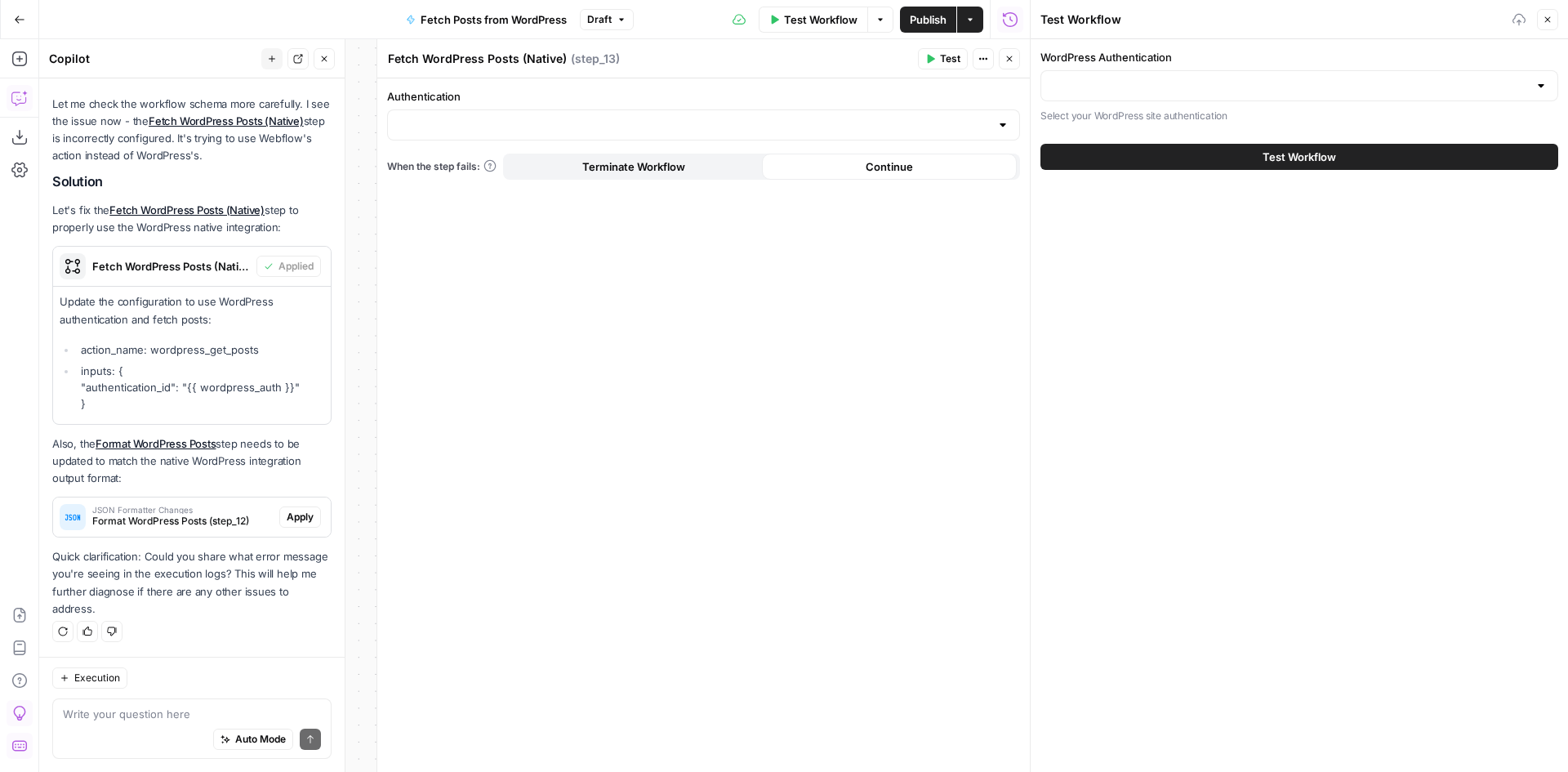
click at [170, 722] on div "Auto Mode Send" at bounding box center [192, 739] width 258 height 36
type textarea "still not working"
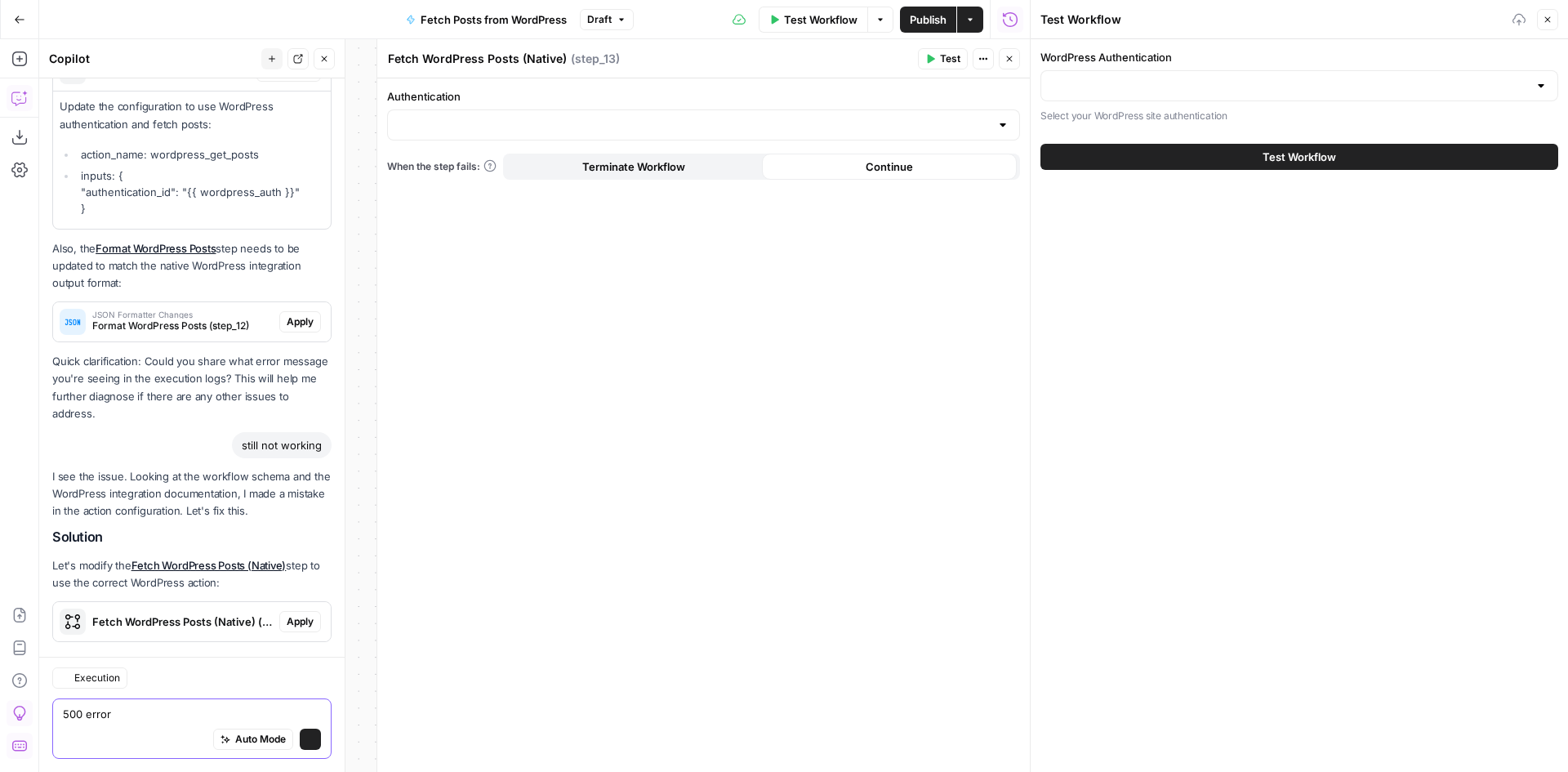
scroll to position [4274, 0]
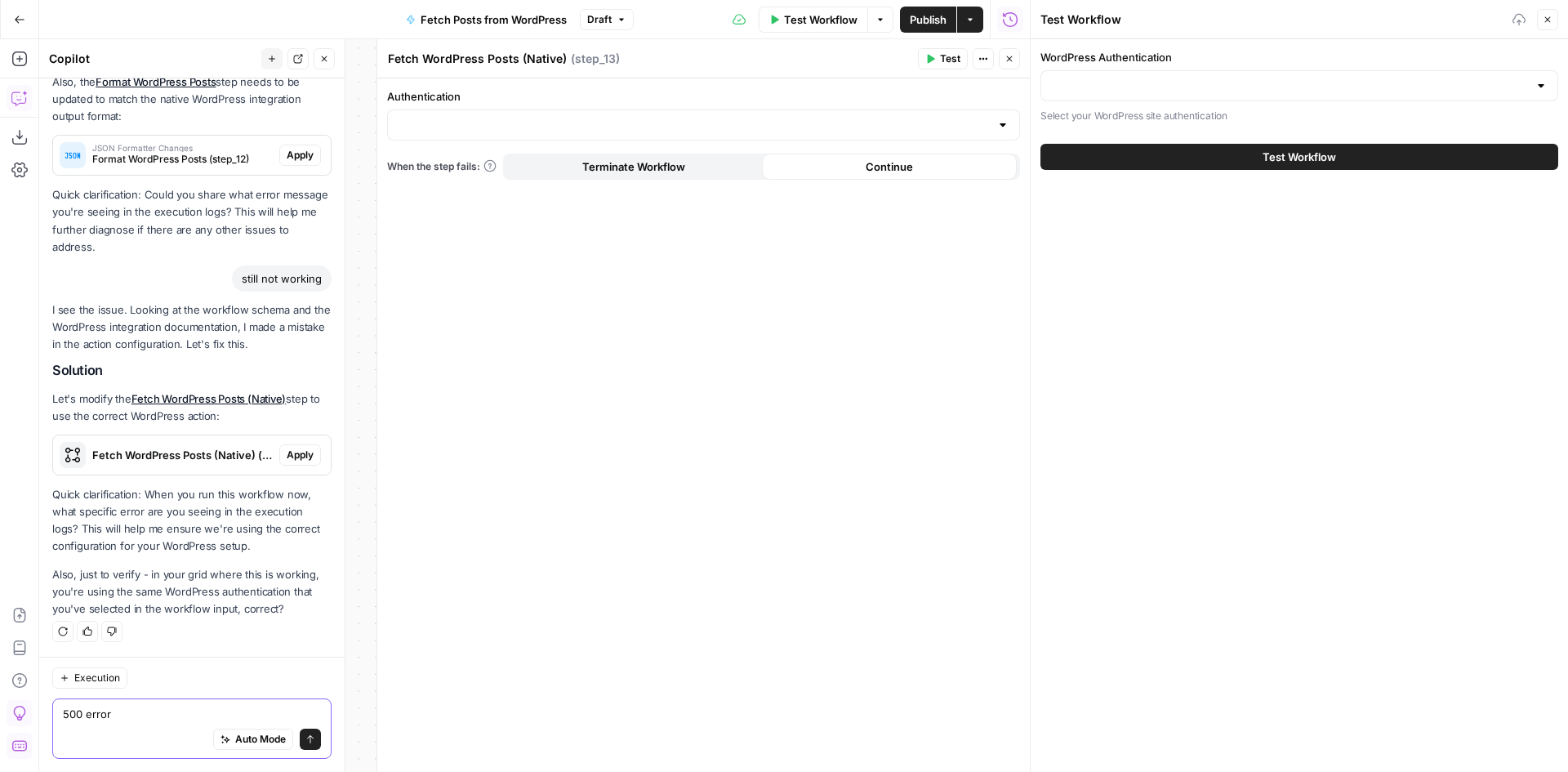
type textarea "500 error"
click at [164, 462] on span "Fetch WordPress Posts (Native) (step_13)" at bounding box center [183, 455] width 181 height 16
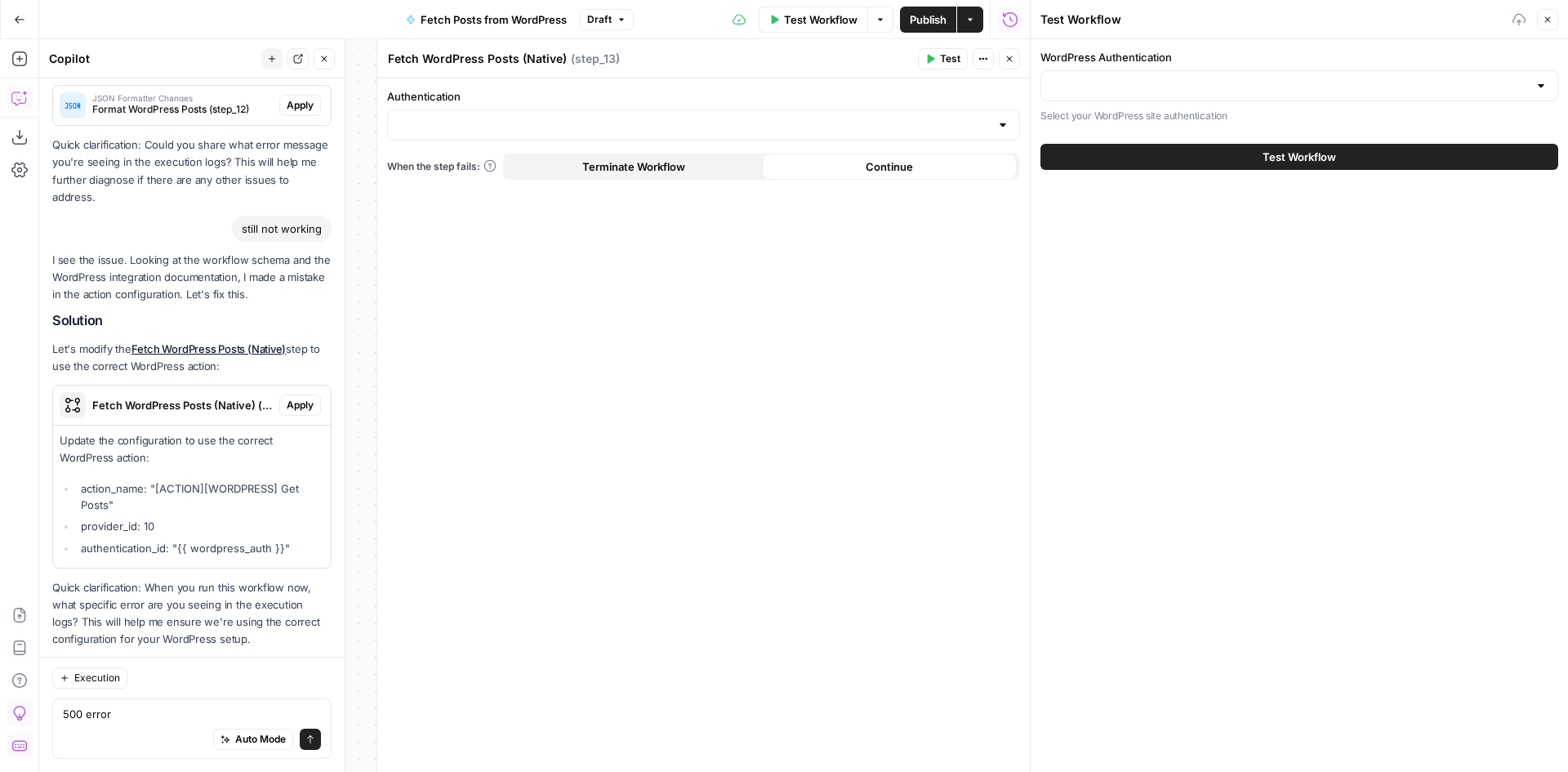
click at [293, 412] on span "Apply" at bounding box center [300, 405] width 26 height 15
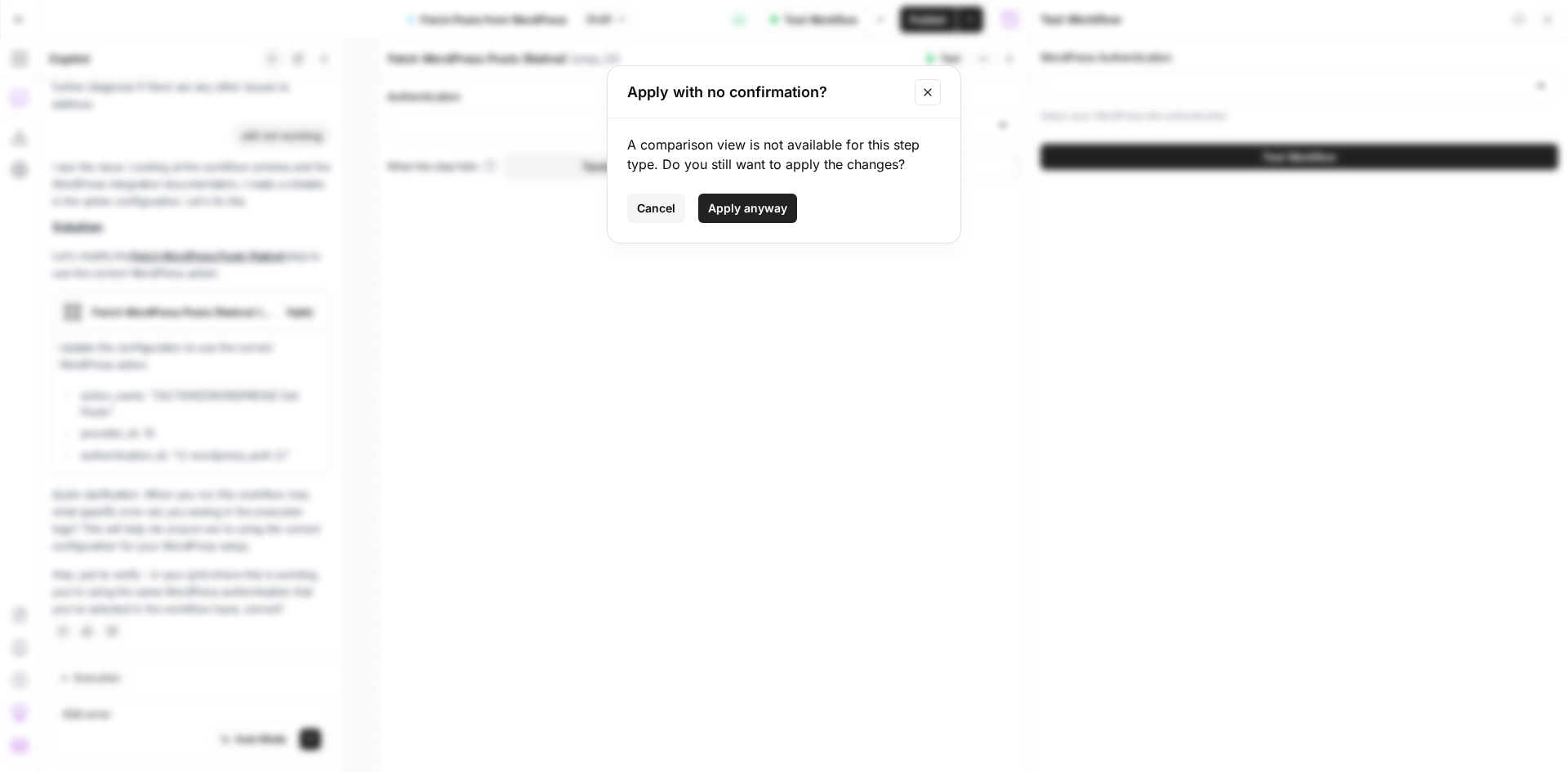
click at [722, 208] on span "Apply anyway" at bounding box center [747, 208] width 79 height 16
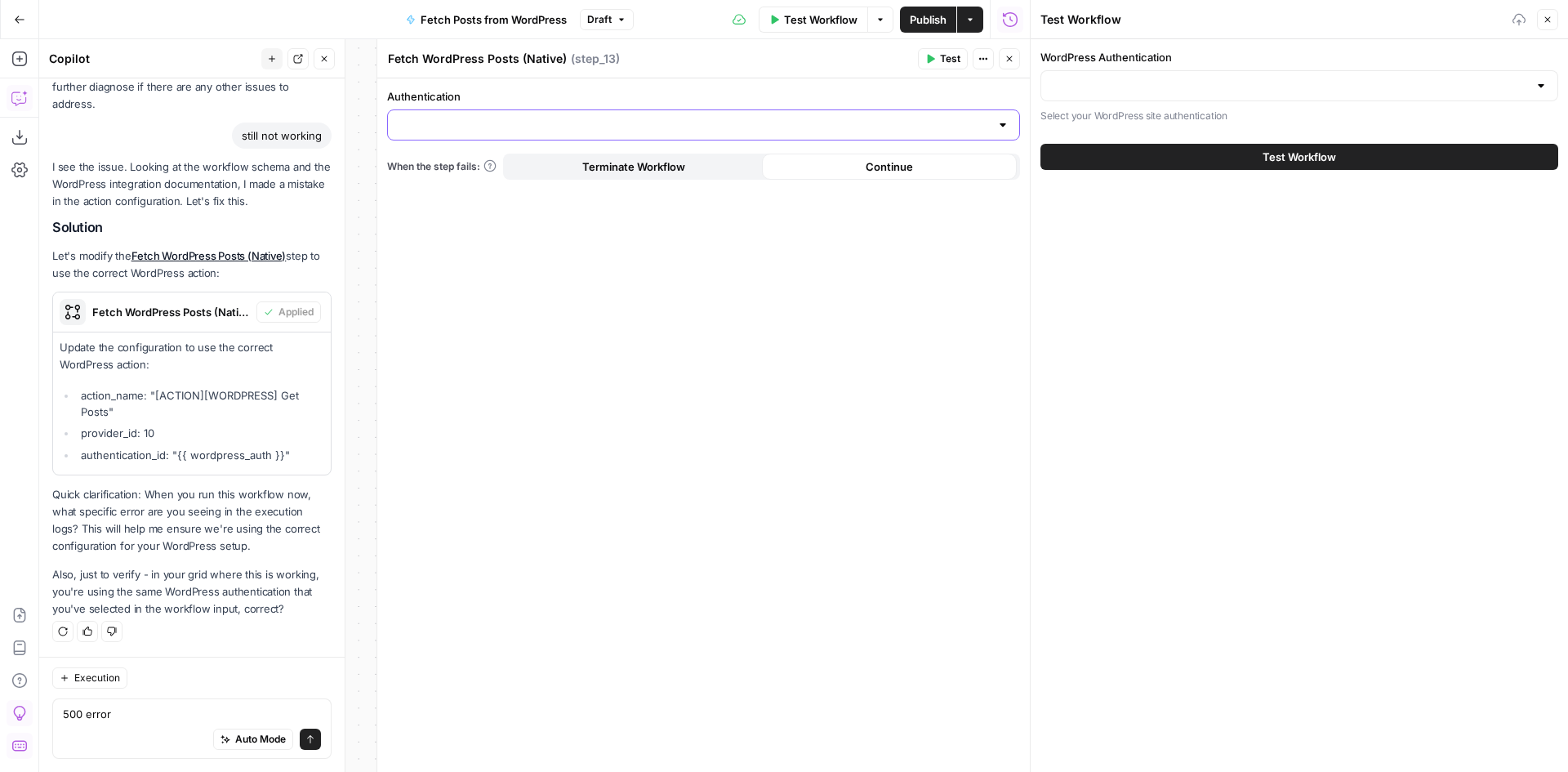
click at [612, 122] on input "Authentication" at bounding box center [694, 125] width 592 height 16
drag, startPoint x: 880, startPoint y: 246, endPoint x: 1097, endPoint y: 134, distance: 244.2
click at [881, 246] on div "Authentication When the step fails: Terminate Workflow Continue" at bounding box center [704, 425] width 652 height 693
click at [1153, 102] on div "WordPress Authentication Select your WordPress site authentication" at bounding box center [1299, 87] width 518 height 75
click at [1158, 89] on input "WordPress Authentication" at bounding box center [1289, 86] width 477 height 16
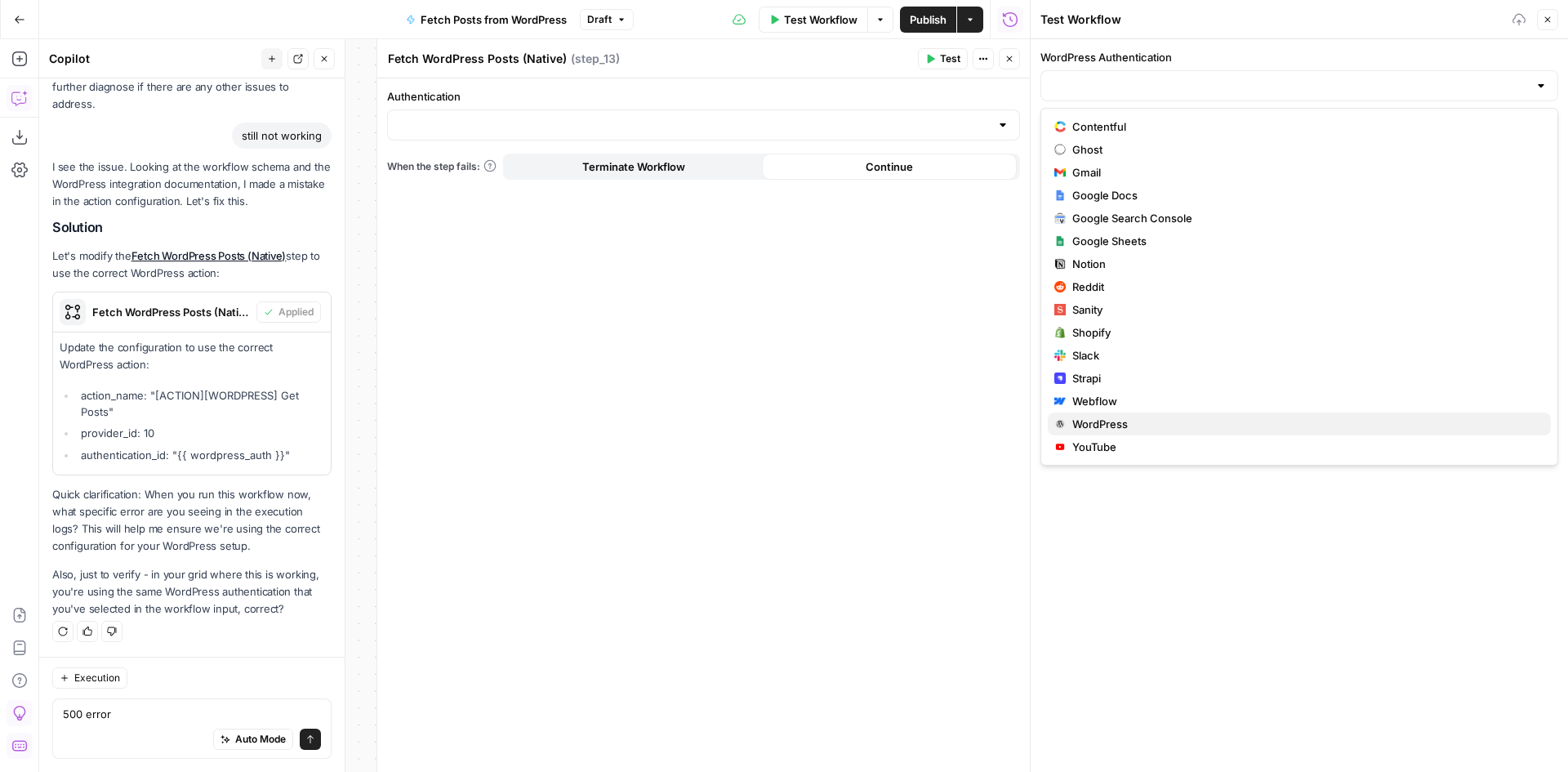
click at [1106, 431] on span "WordPress" at bounding box center [1306, 424] width 466 height 16
type input "WordPress"
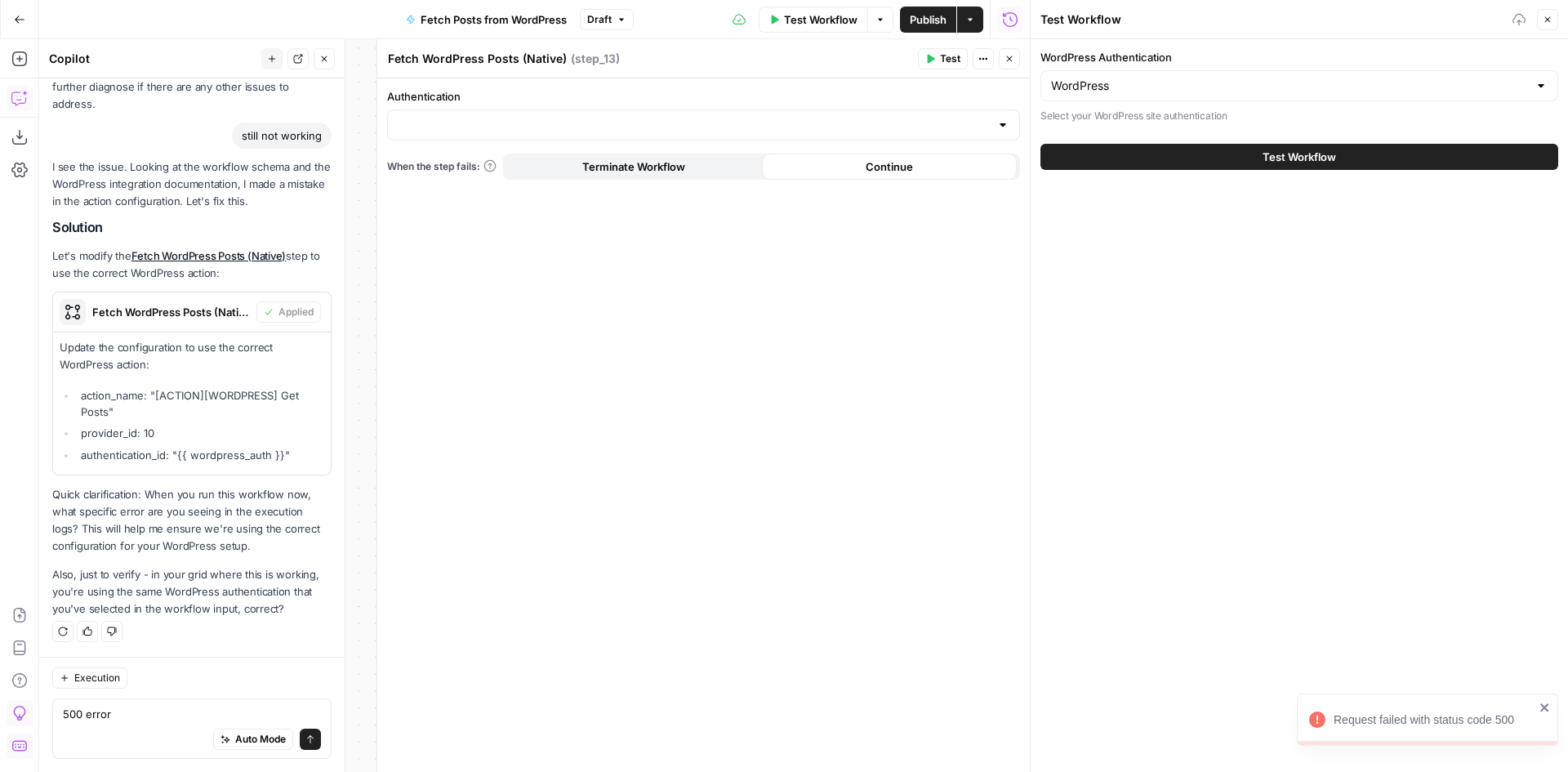
click at [1149, 141] on div "Test Workflow" at bounding box center [1299, 157] width 518 height 46
click at [1153, 158] on button "Test Workflow" at bounding box center [1299, 156] width 518 height 26
click at [326, 64] on button "Close" at bounding box center [323, 58] width 21 height 21
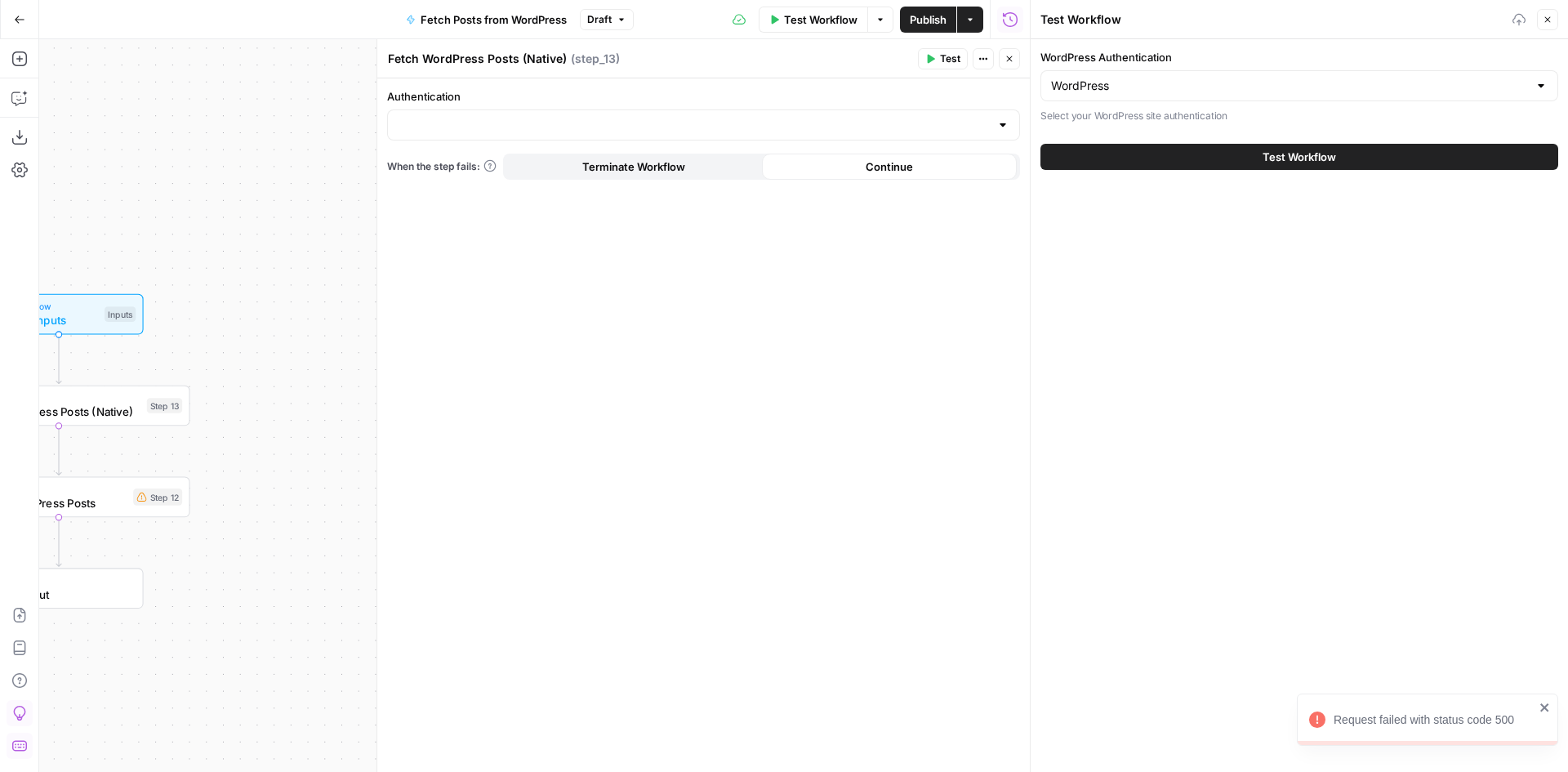
drag, startPoint x: 1003, startPoint y: 53, endPoint x: 1033, endPoint y: 56, distance: 30.1
click at [1003, 54] on button "Close" at bounding box center [1009, 58] width 21 height 21
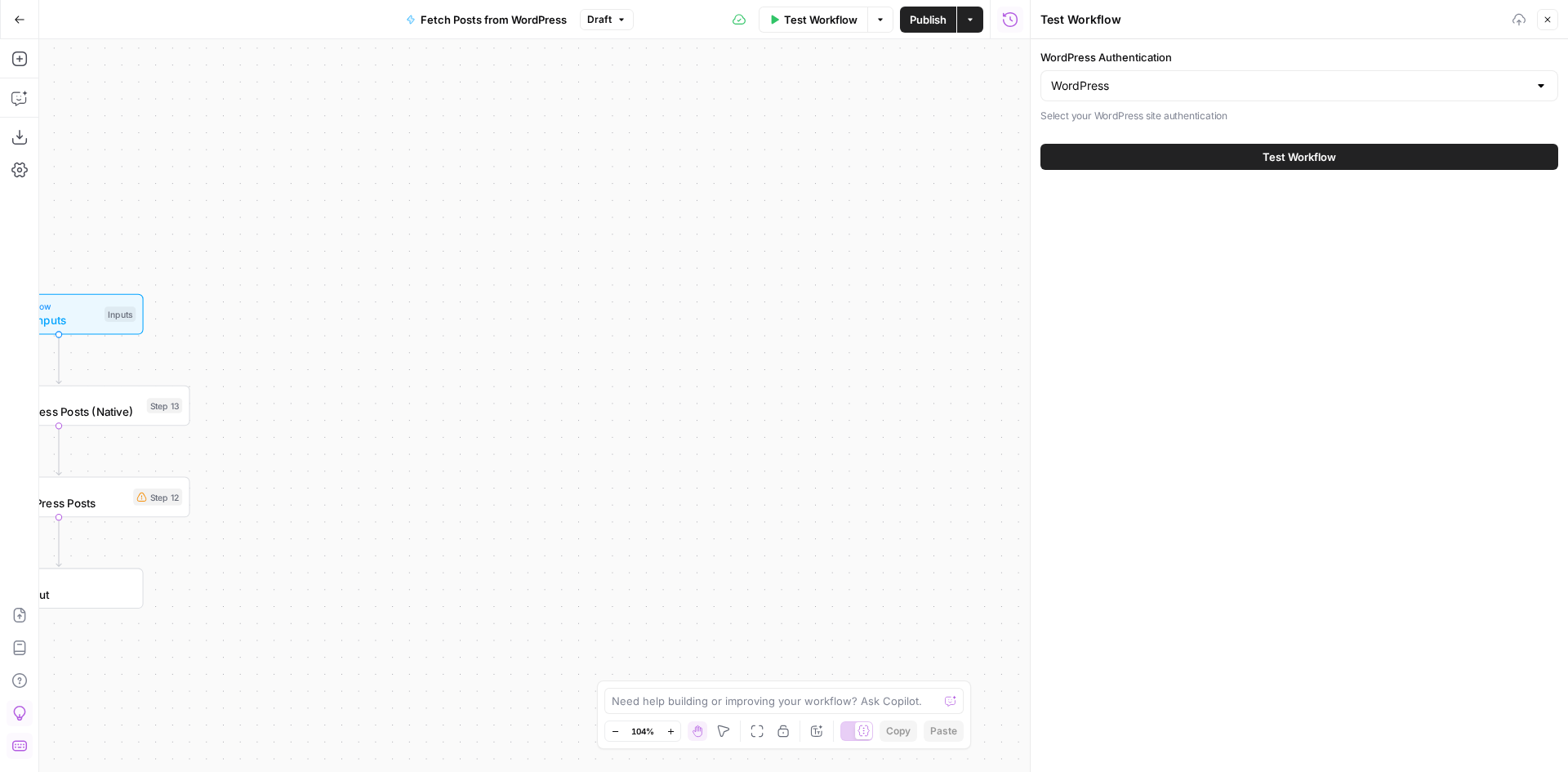
click at [1550, 26] on button "Close" at bounding box center [1547, 19] width 21 height 21
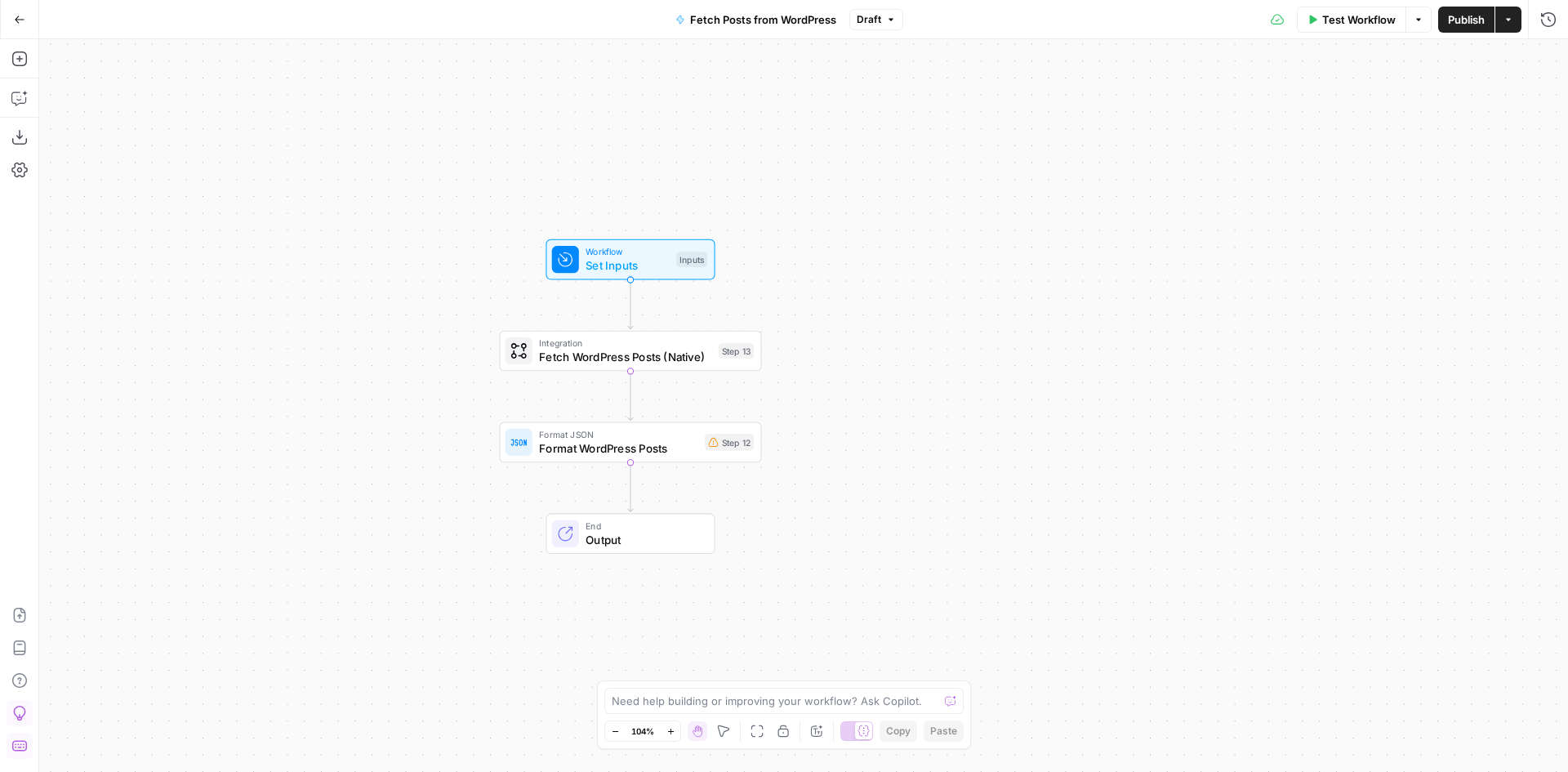
drag, startPoint x: 434, startPoint y: 370, endPoint x: 1005, endPoint y: 315, distance: 573.6
click at [1005, 315] on div "Workflow Set Inputs Inputs Integration Fetch WordPress Posts (Native) Step 13 F…" at bounding box center [803, 406] width 1529 height 733
click at [613, 449] on span "Format WordPress Posts" at bounding box center [619, 448] width 159 height 17
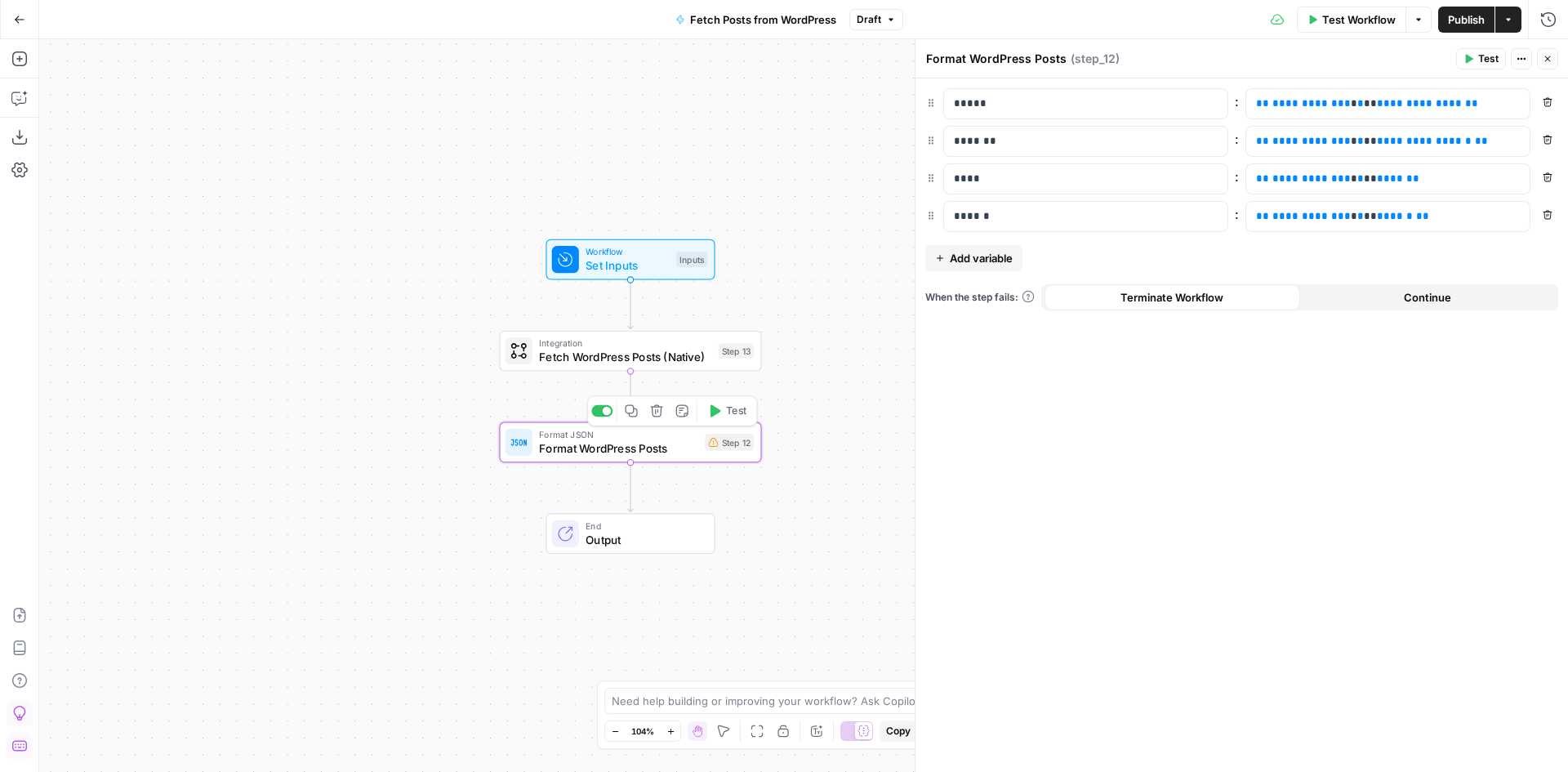
click at [543, 350] on span "Fetch WordPress Posts (Native)" at bounding box center [625, 356] width 173 height 17
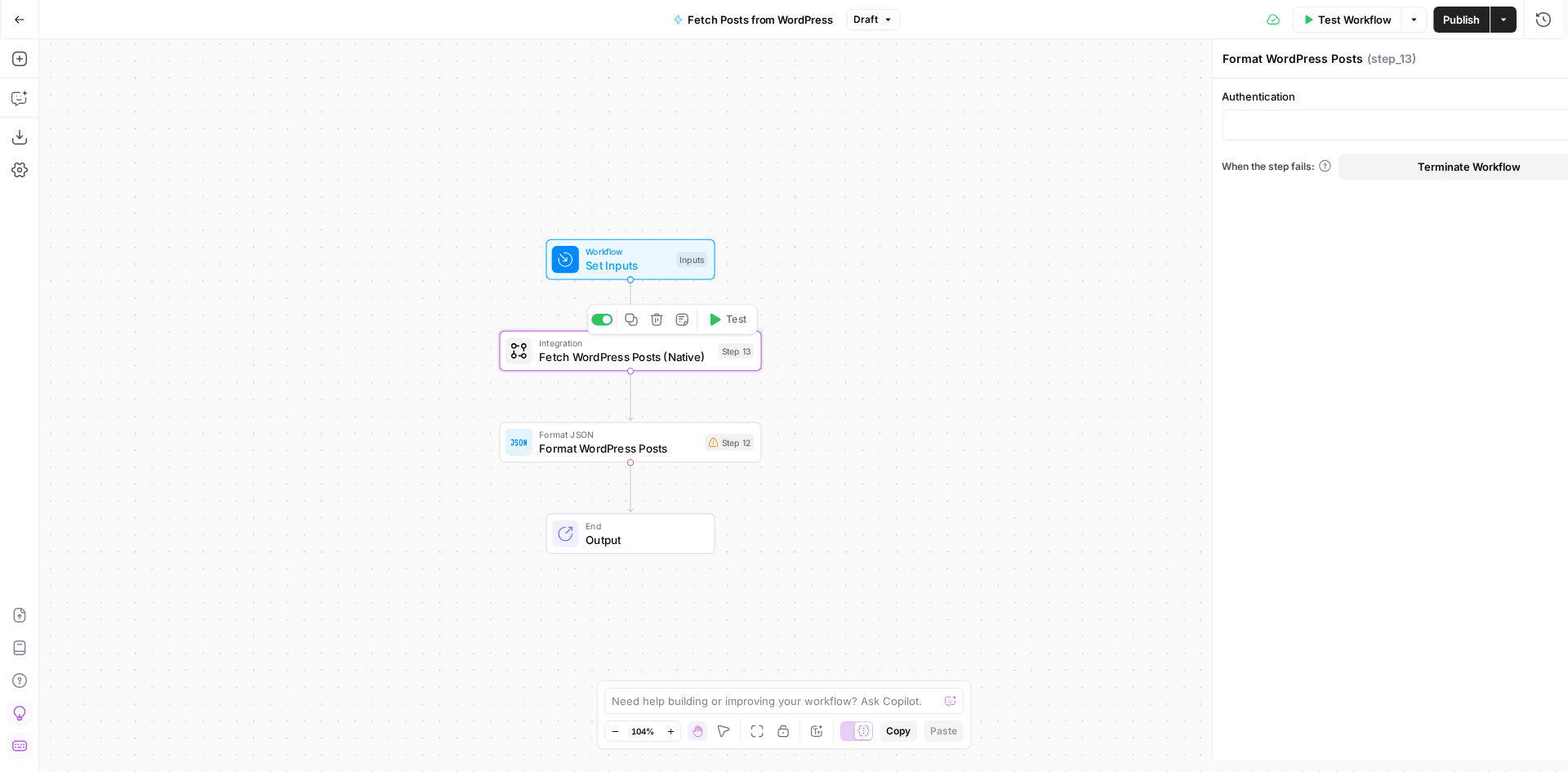
type textarea "Fetch WordPress Posts (Native)"
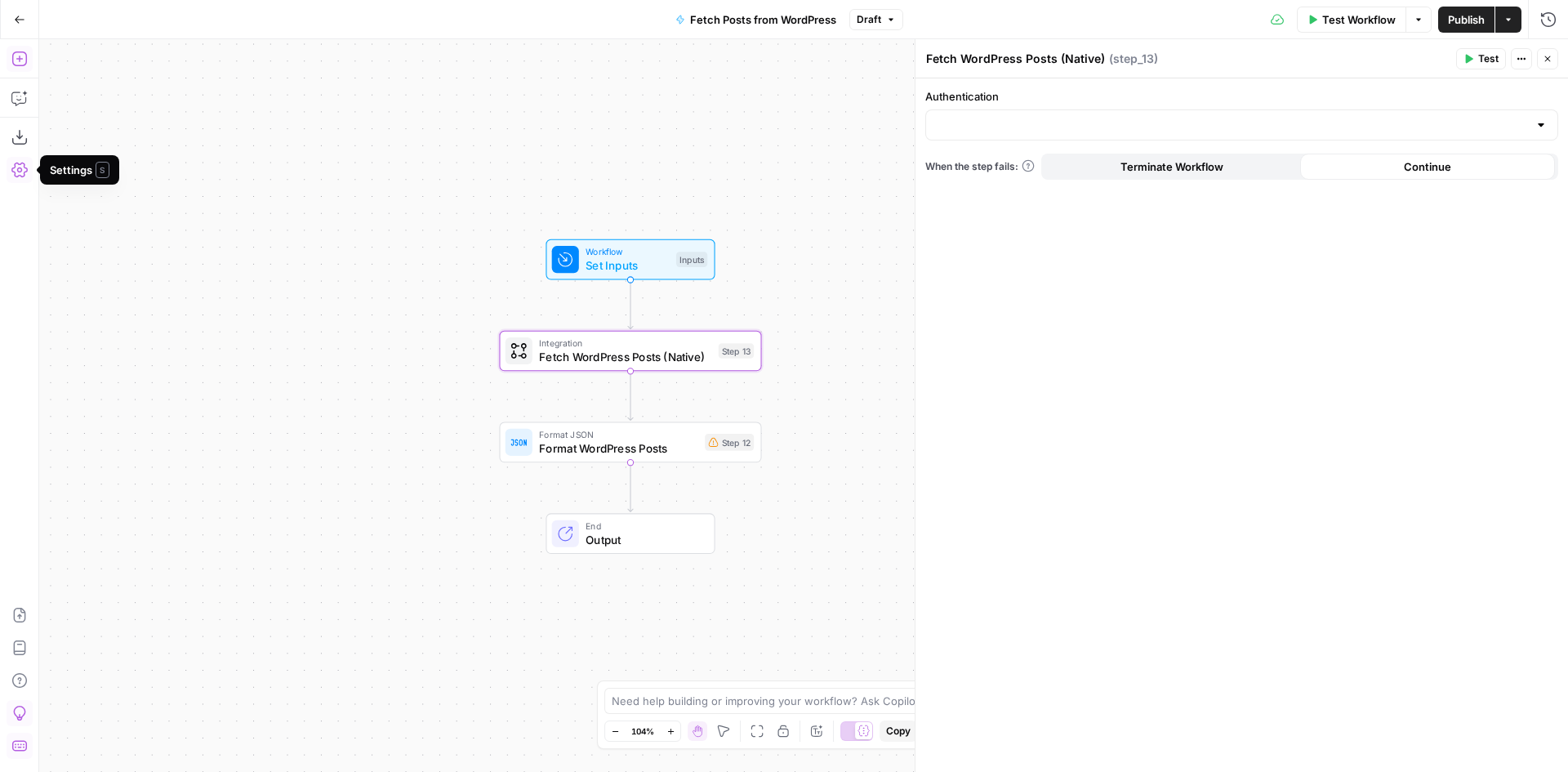
click at [25, 61] on icon "button" at bounding box center [20, 58] width 16 height 16
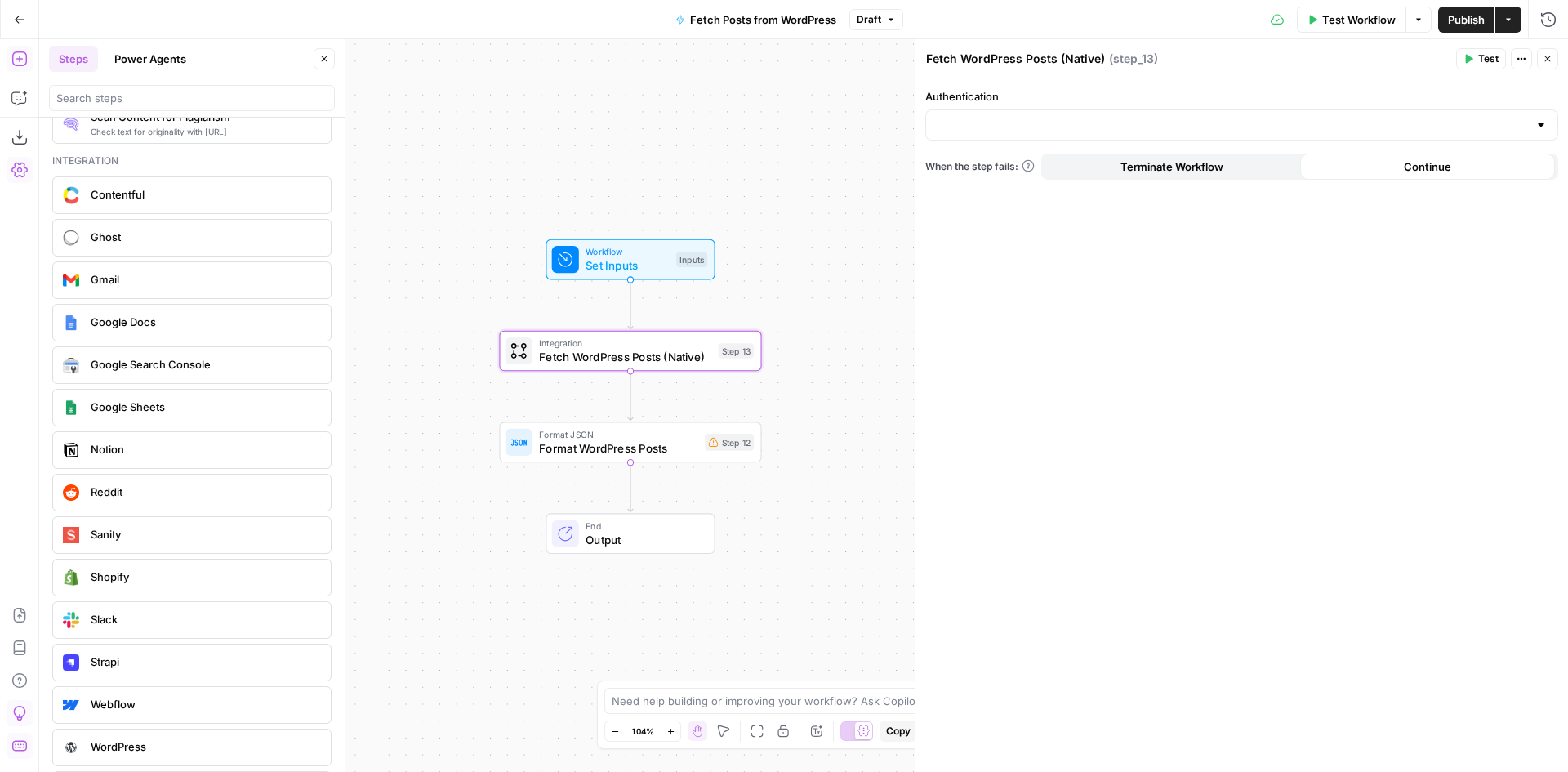
scroll to position [2904, 0]
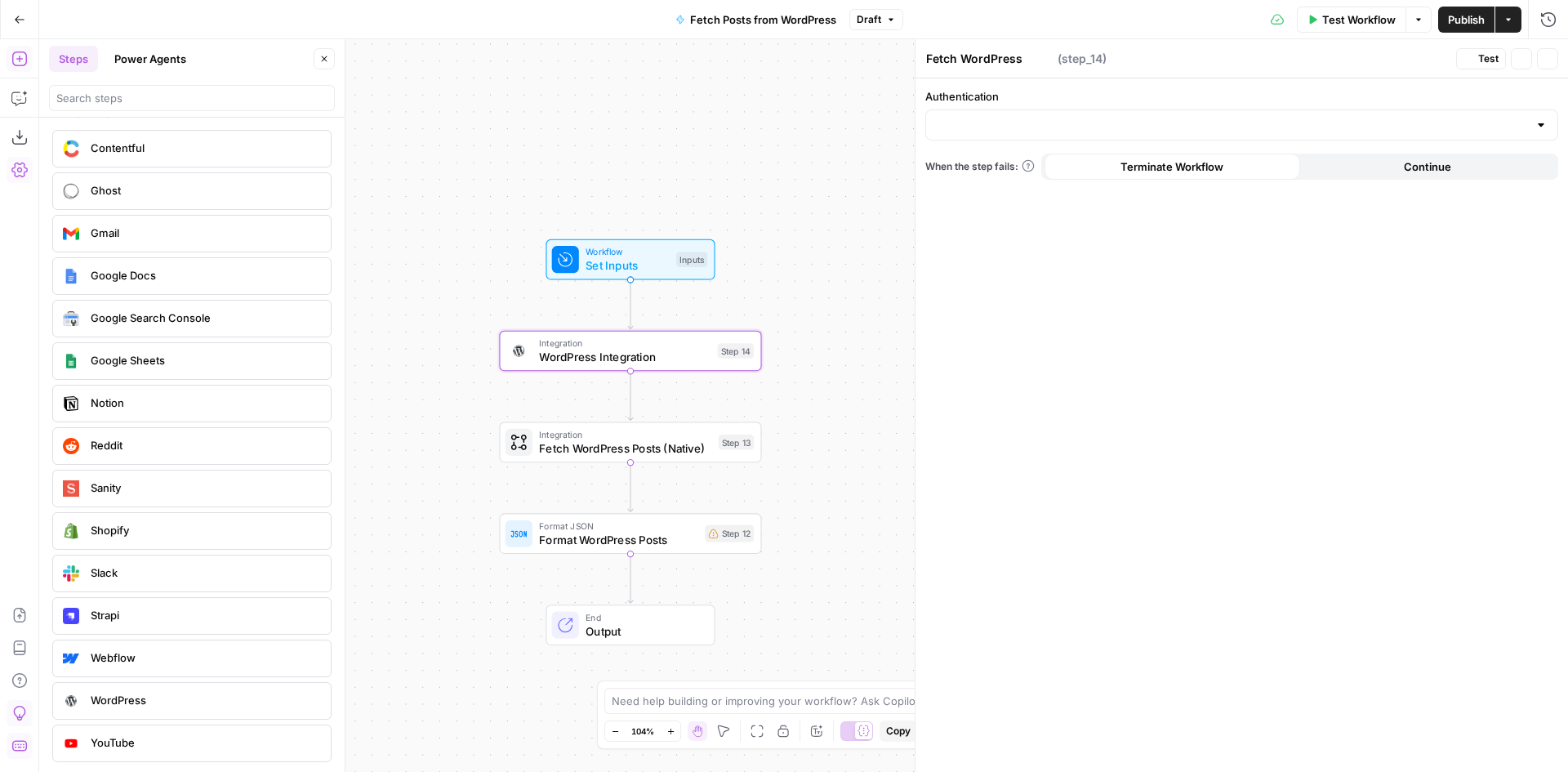
type textarea "WordPress Integration"
click at [685, 444] on span "Fetch WordPress Posts (Native)" at bounding box center [625, 448] width 173 height 17
click at [665, 412] on button "Delete step" at bounding box center [657, 411] width 22 height 22
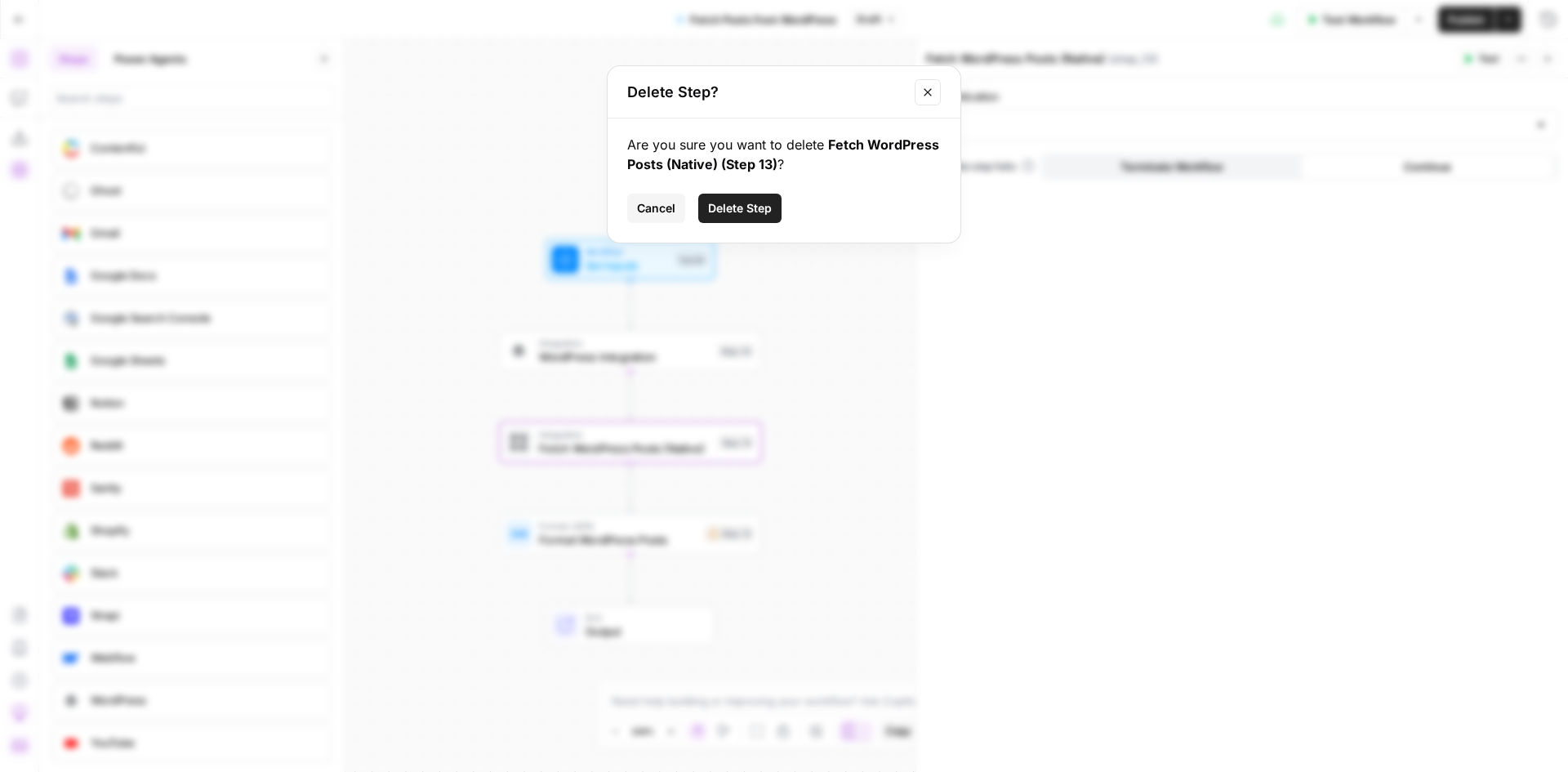
click at [735, 191] on div "Are you sure you want to delete Fetch WordPress Posts (Native) (Step 13) ? Canc…" at bounding box center [784, 181] width 353 height 124
click at [735, 201] on span "Delete Step" at bounding box center [740, 208] width 64 height 16
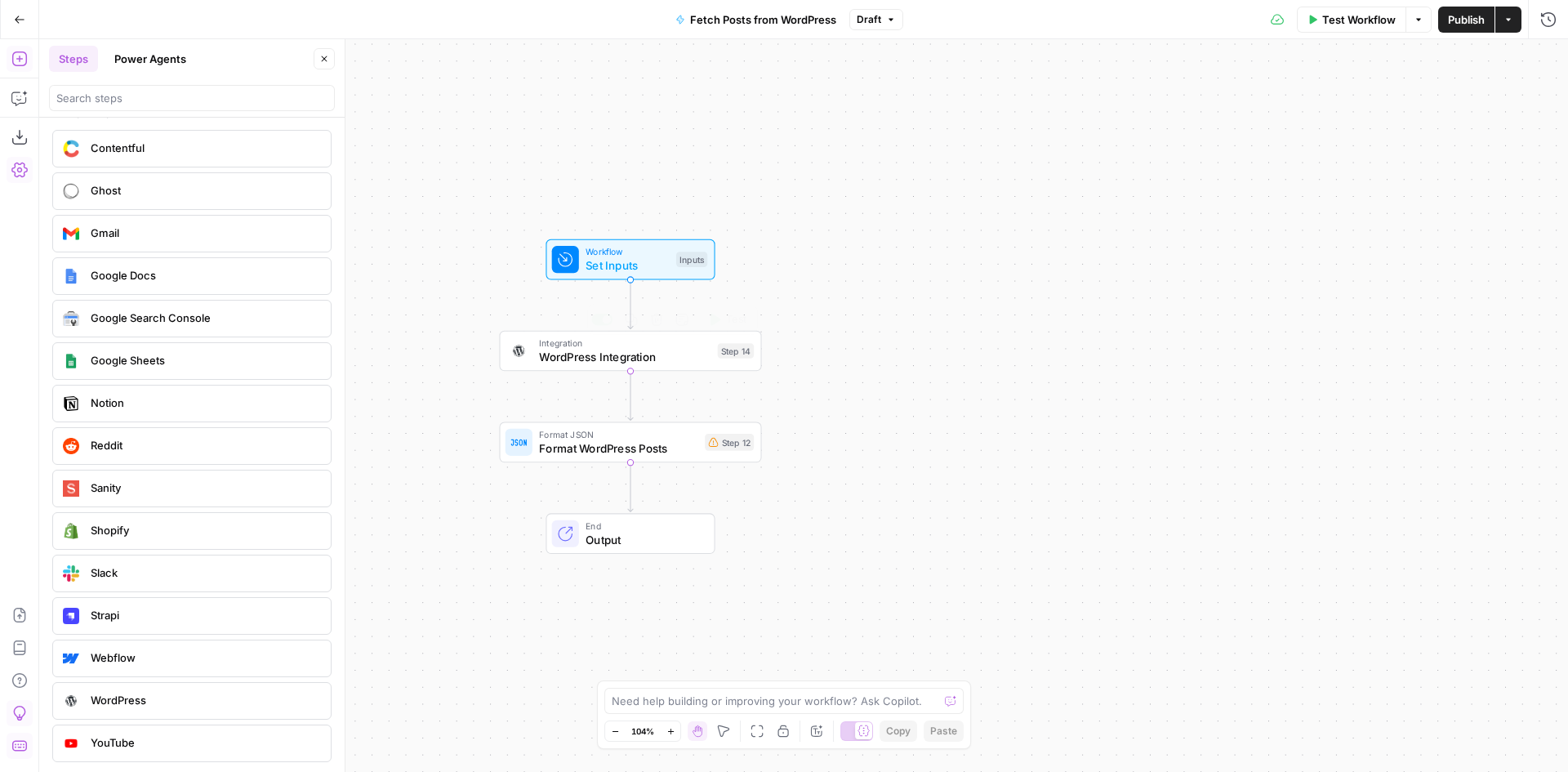
click at [560, 359] on span "WordPress Integration" at bounding box center [625, 356] width 172 height 17
click at [1204, 139] on div at bounding box center [1242, 125] width 633 height 31
click at [997, 171] on span "WordPress 1" at bounding box center [1238, 166] width 599 height 16
type input "WordPress 1"
click at [1006, 190] on input "Action" at bounding box center [1232, 190] width 592 height 16
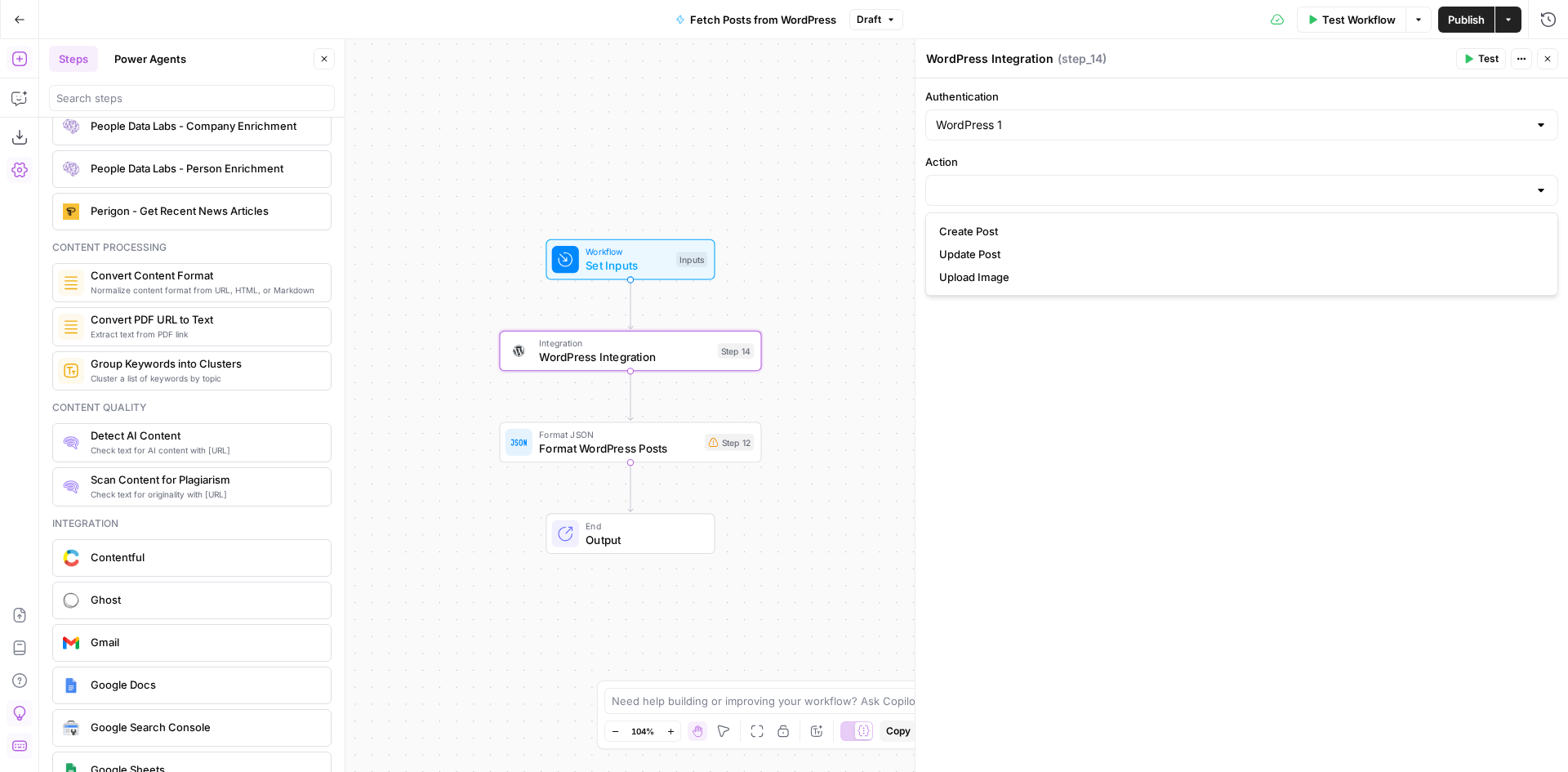
scroll to position [2497, 0]
click at [624, 270] on span "Set Inputs" at bounding box center [628, 266] width 84 height 17
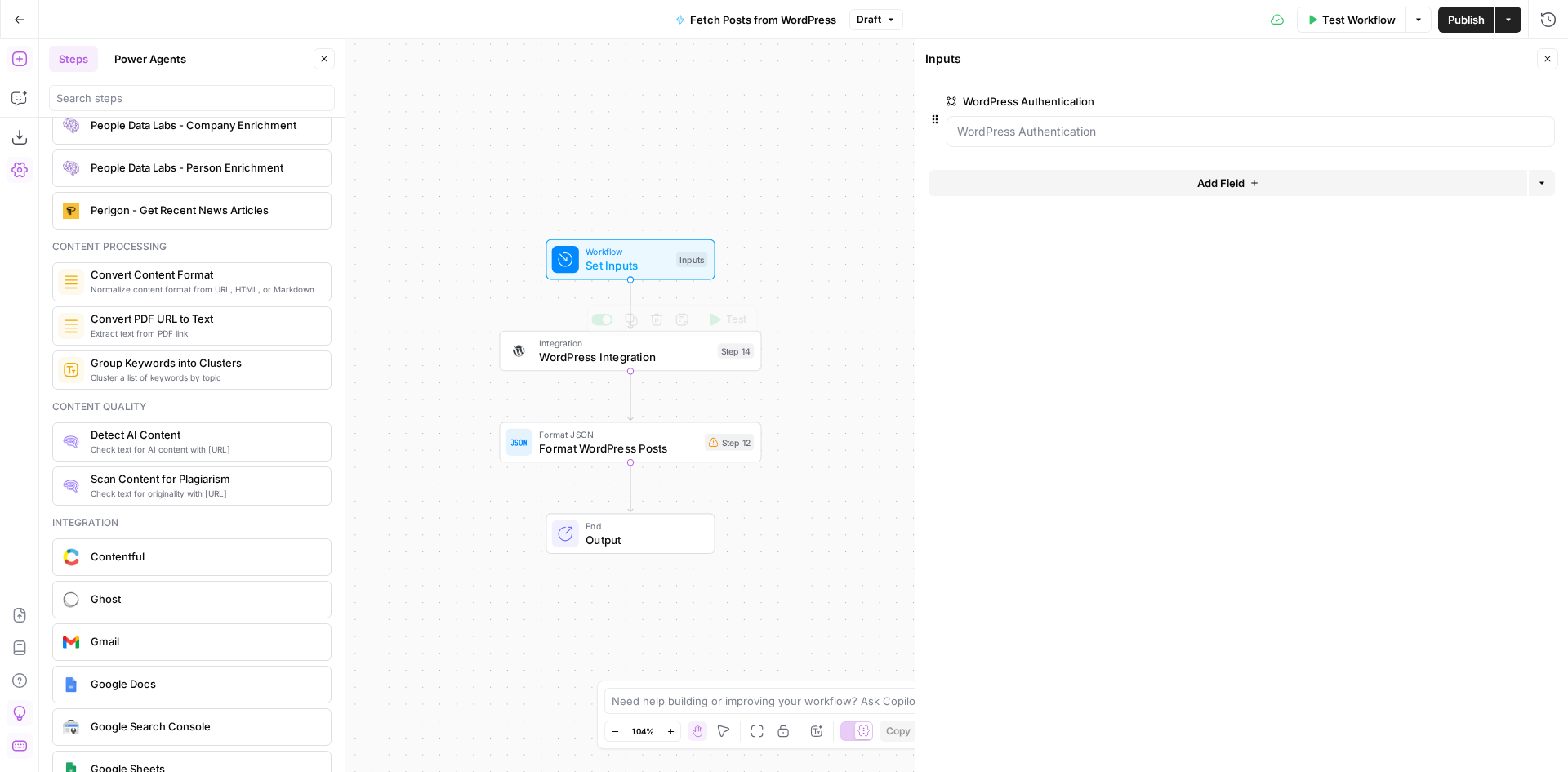
click at [620, 364] on span "WordPress Integration" at bounding box center [625, 356] width 172 height 17
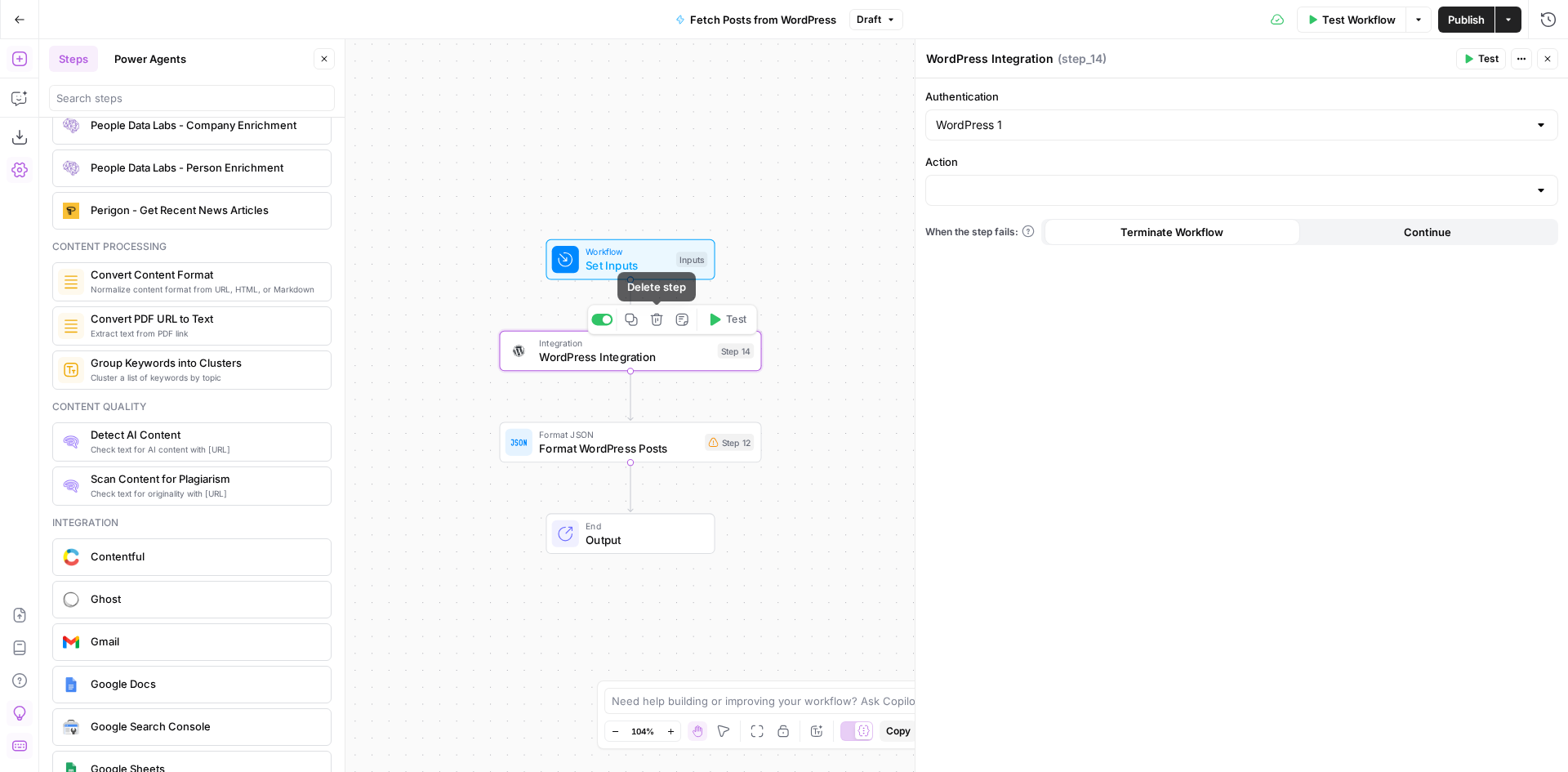
click at [652, 320] on icon "button" at bounding box center [656, 319] width 12 height 12
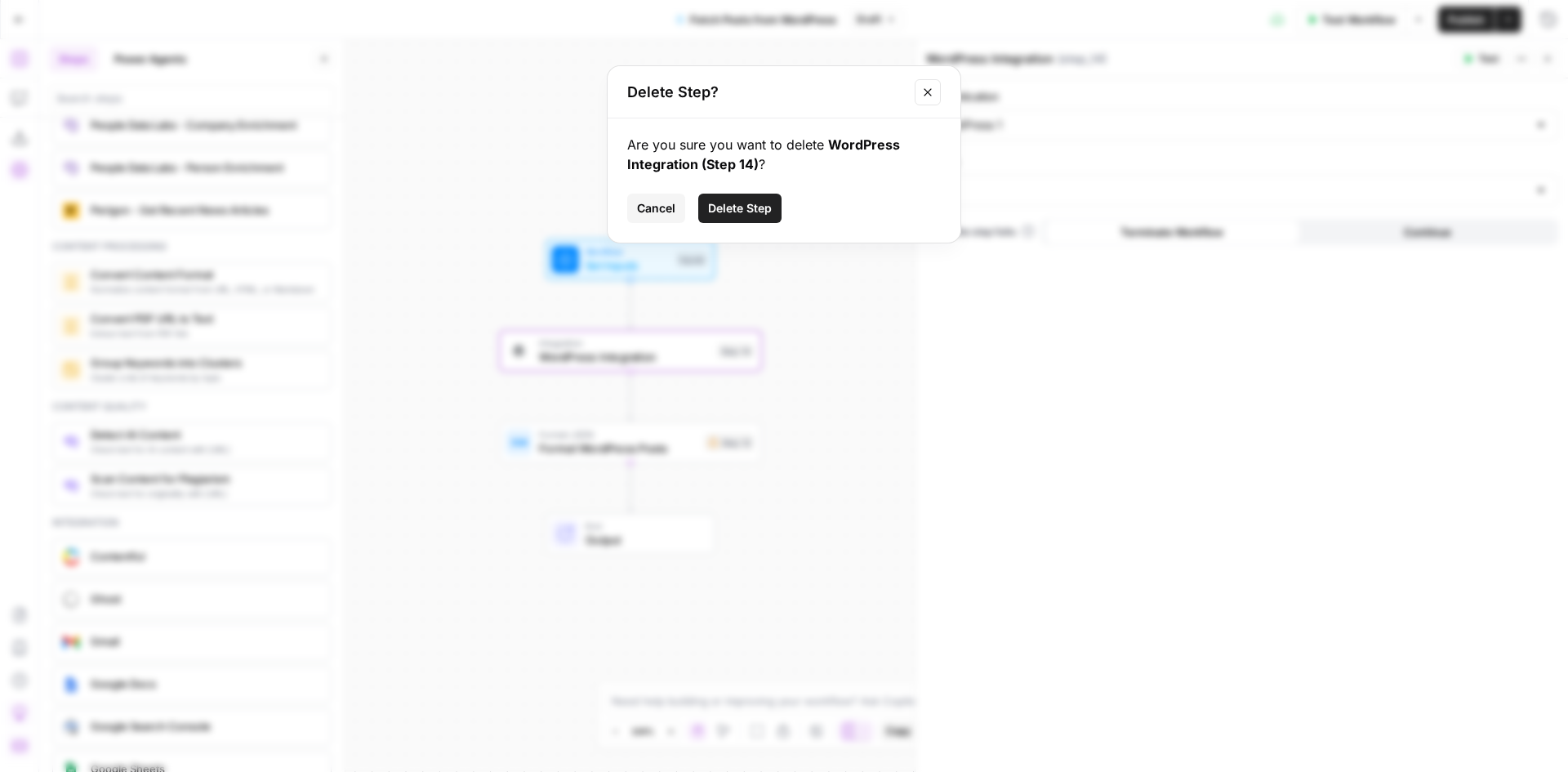
click at [727, 213] on span "Delete Step" at bounding box center [740, 208] width 64 height 16
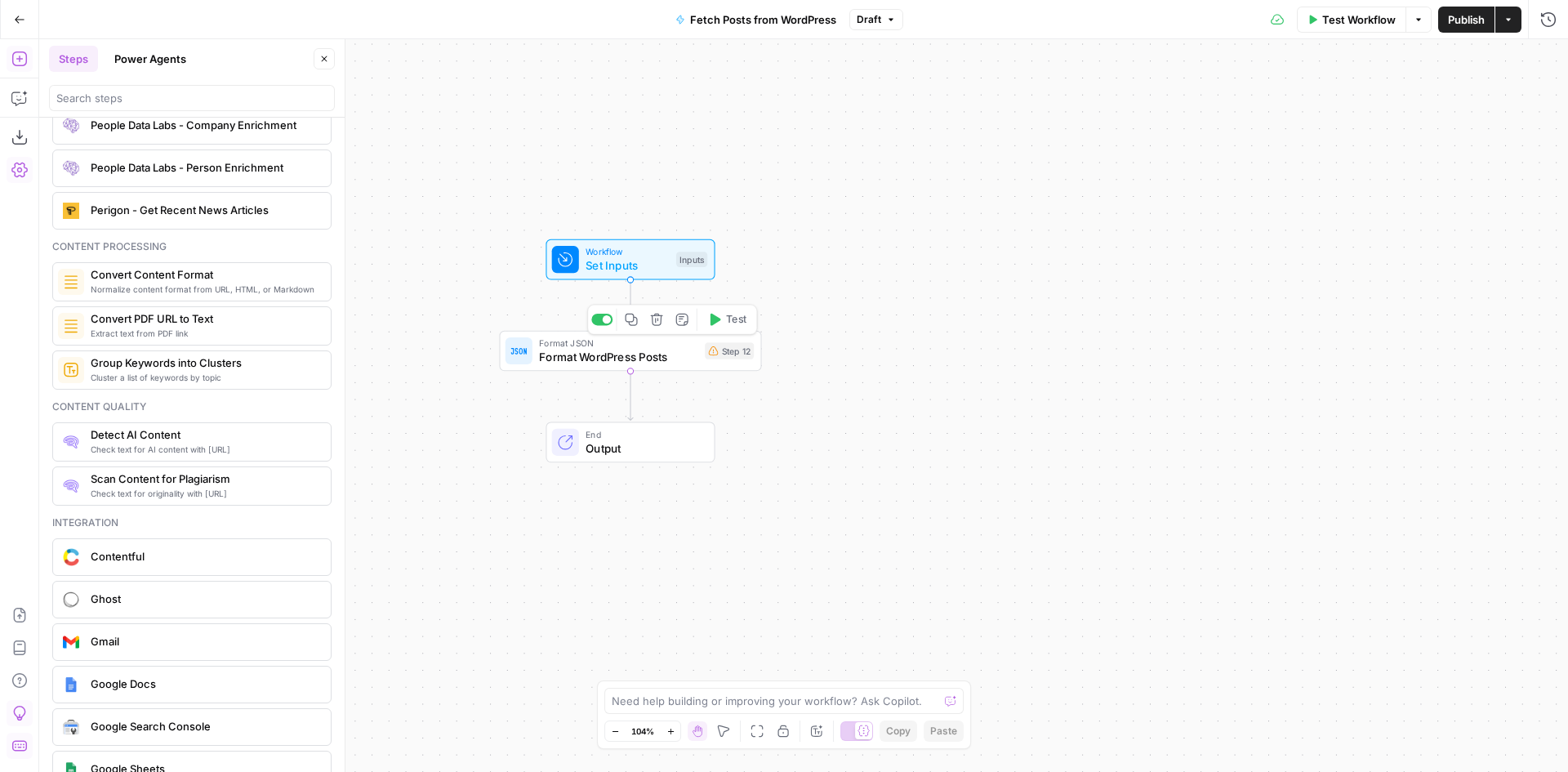
click at [656, 323] on icon "button" at bounding box center [656, 319] width 12 height 12
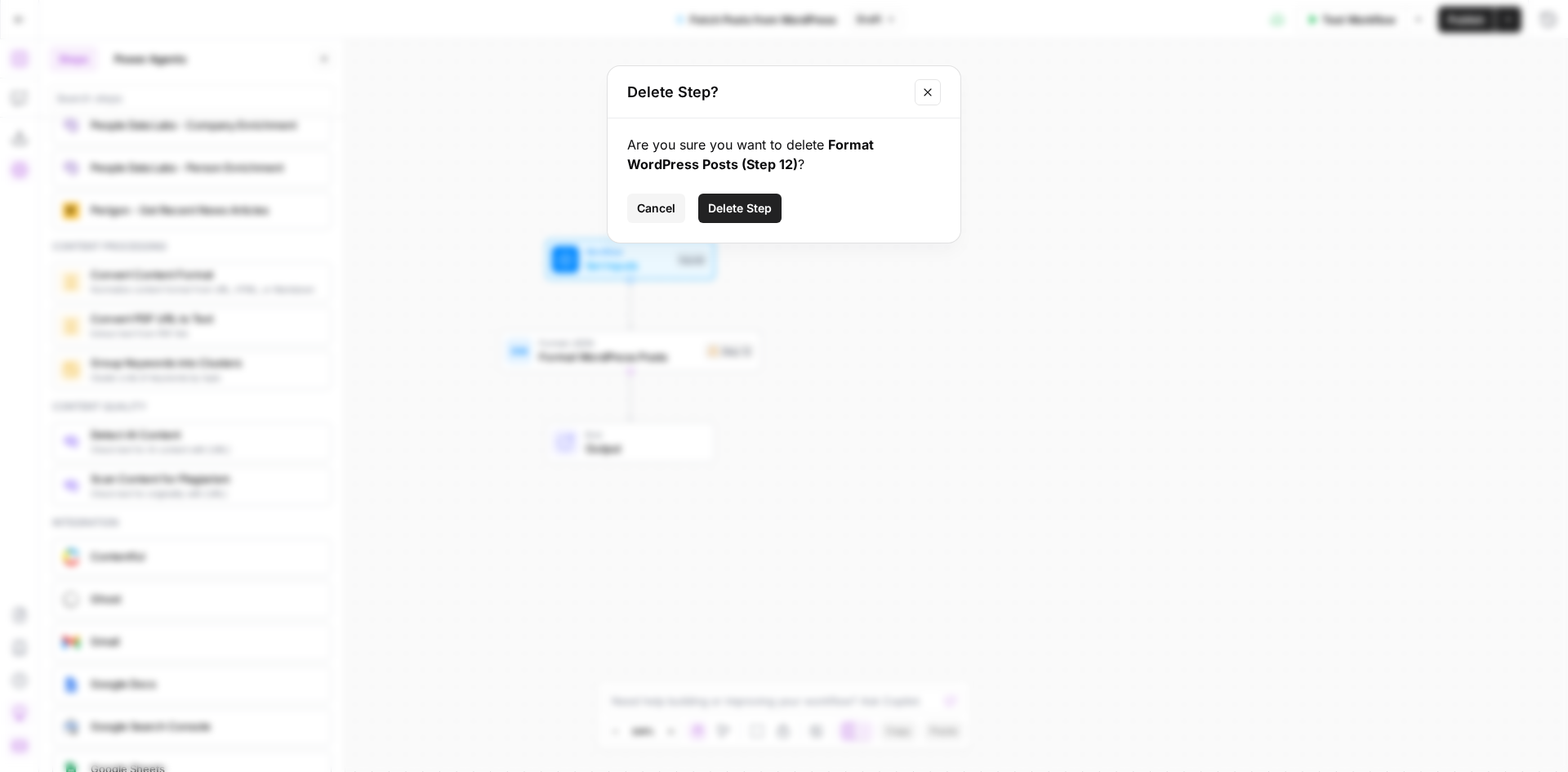
click at [724, 210] on span "Delete Step" at bounding box center [740, 208] width 64 height 16
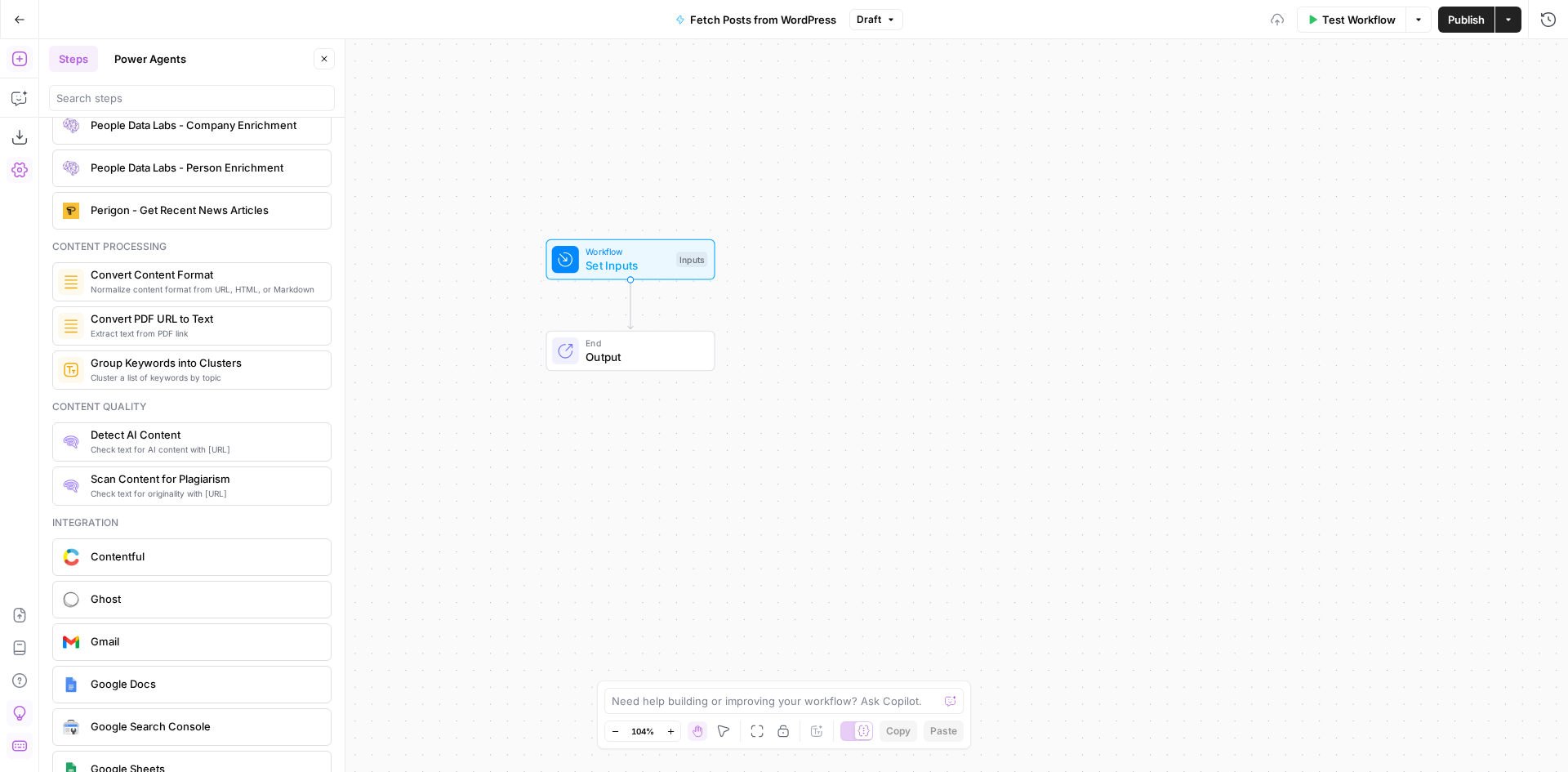
click at [594, 258] on span "Set Inputs" at bounding box center [628, 266] width 84 height 17
click at [1498, 107] on span "edit field" at bounding box center [1493, 101] width 36 height 13
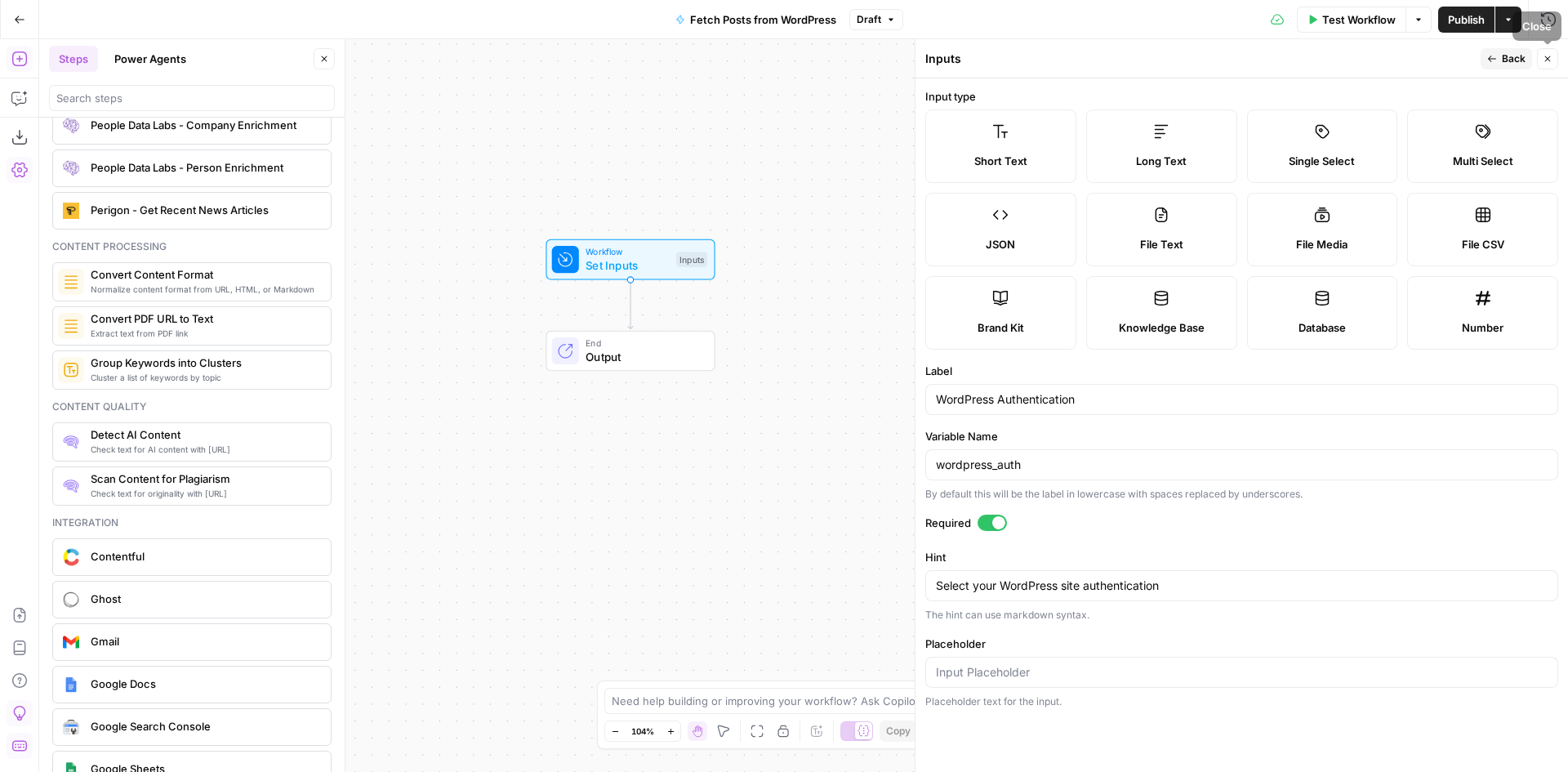
click at [1511, 58] on span "Back" at bounding box center [1514, 58] width 24 height 15
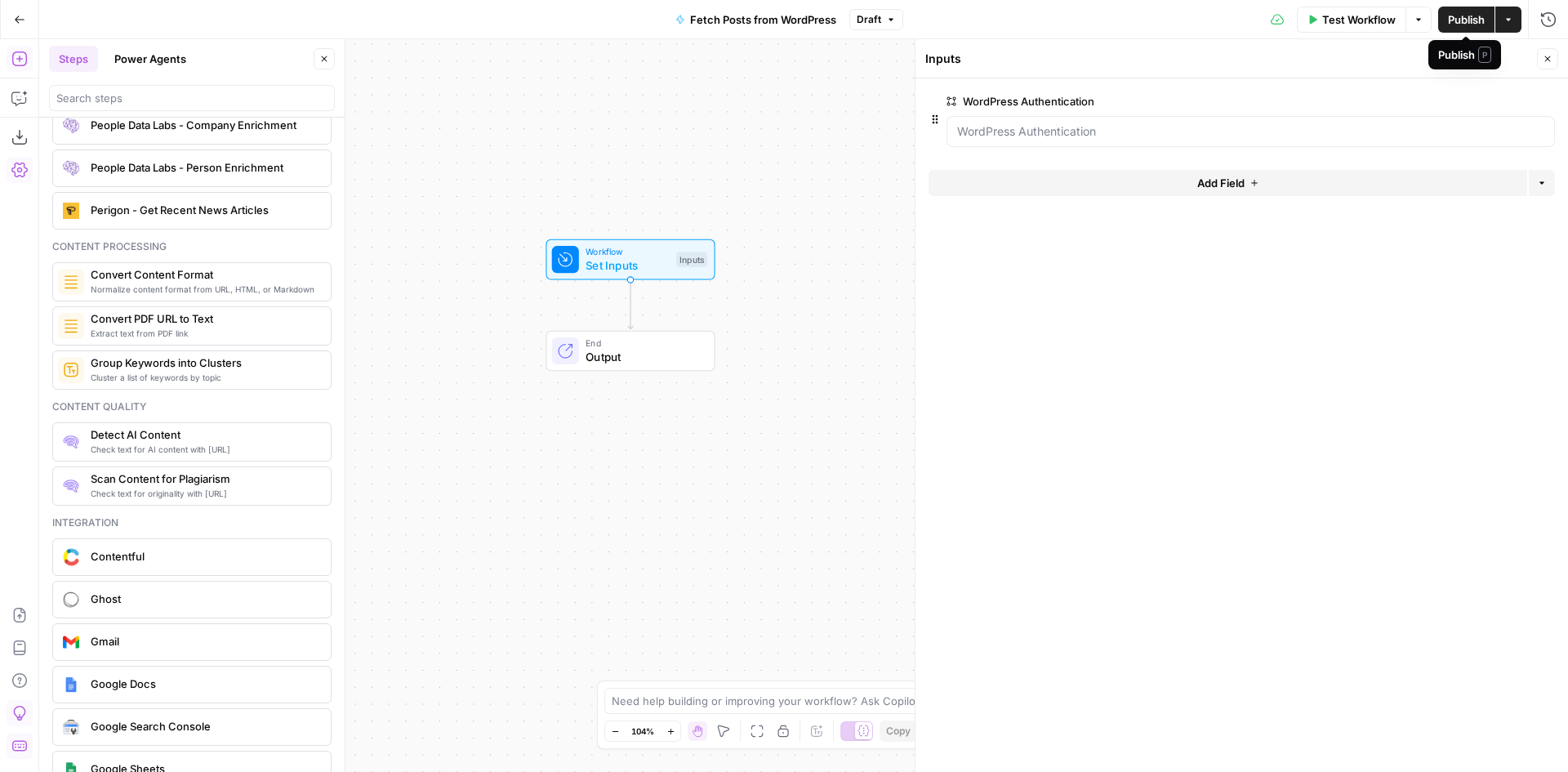
click at [1443, 26] on button "Publish" at bounding box center [1467, 19] width 57 height 26
click at [1031, 280] on form "WordPress Authentication edit field Delete group Add Field Options" at bounding box center [1242, 425] width 652 height 693
click at [669, 703] on textarea at bounding box center [776, 701] width 327 height 16
click at [694, 701] on textarea "i need to fetch a new wordpress post once per week." at bounding box center [768, 701] width 312 height 16
click at [787, 701] on textarea "i need to fetch new wordpress post once per week." at bounding box center [768, 701] width 312 height 16
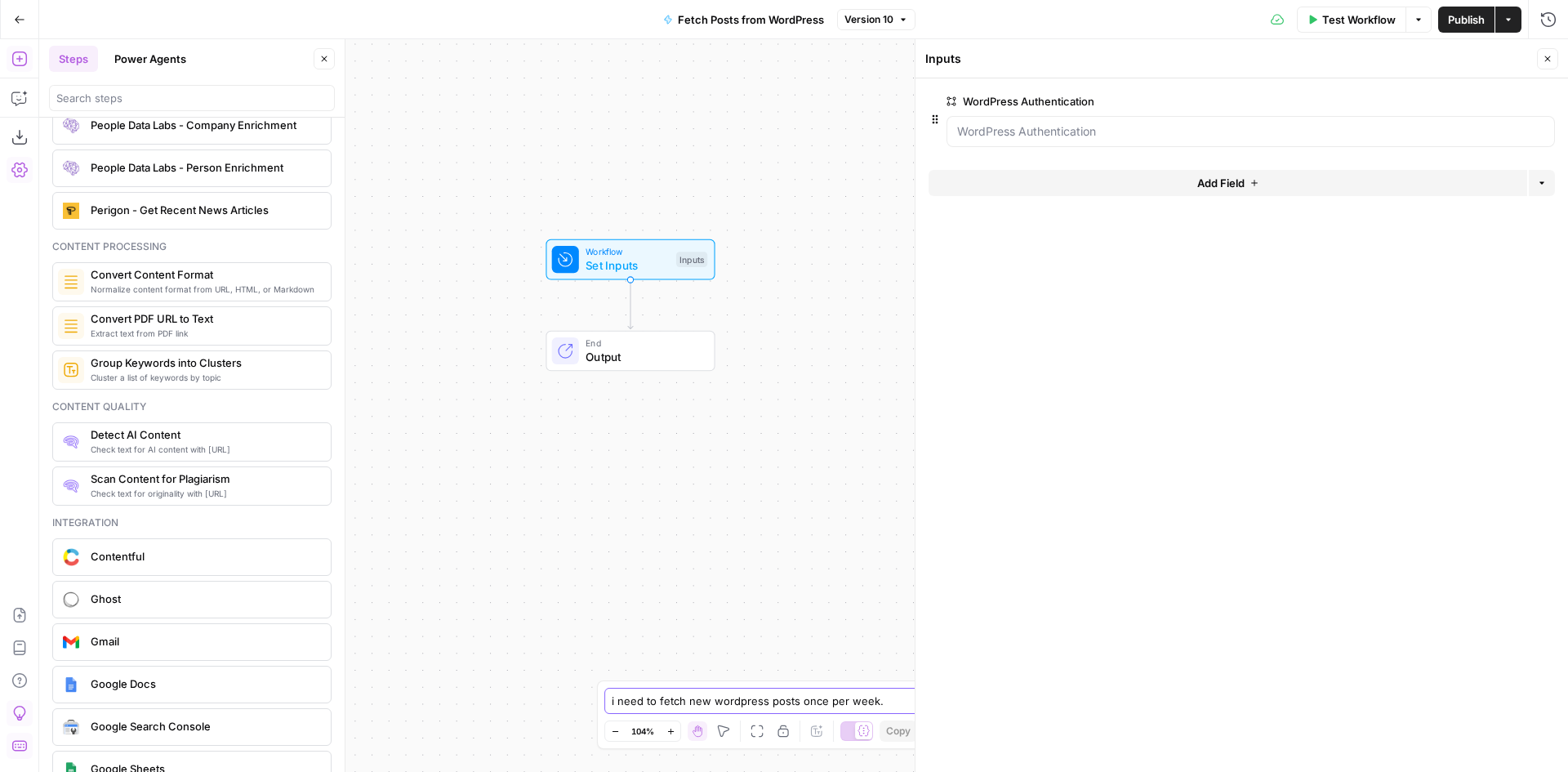
click at [889, 703] on textarea "i need to fetch new wordpress posts once per week." at bounding box center [768, 701] width 312 height 16
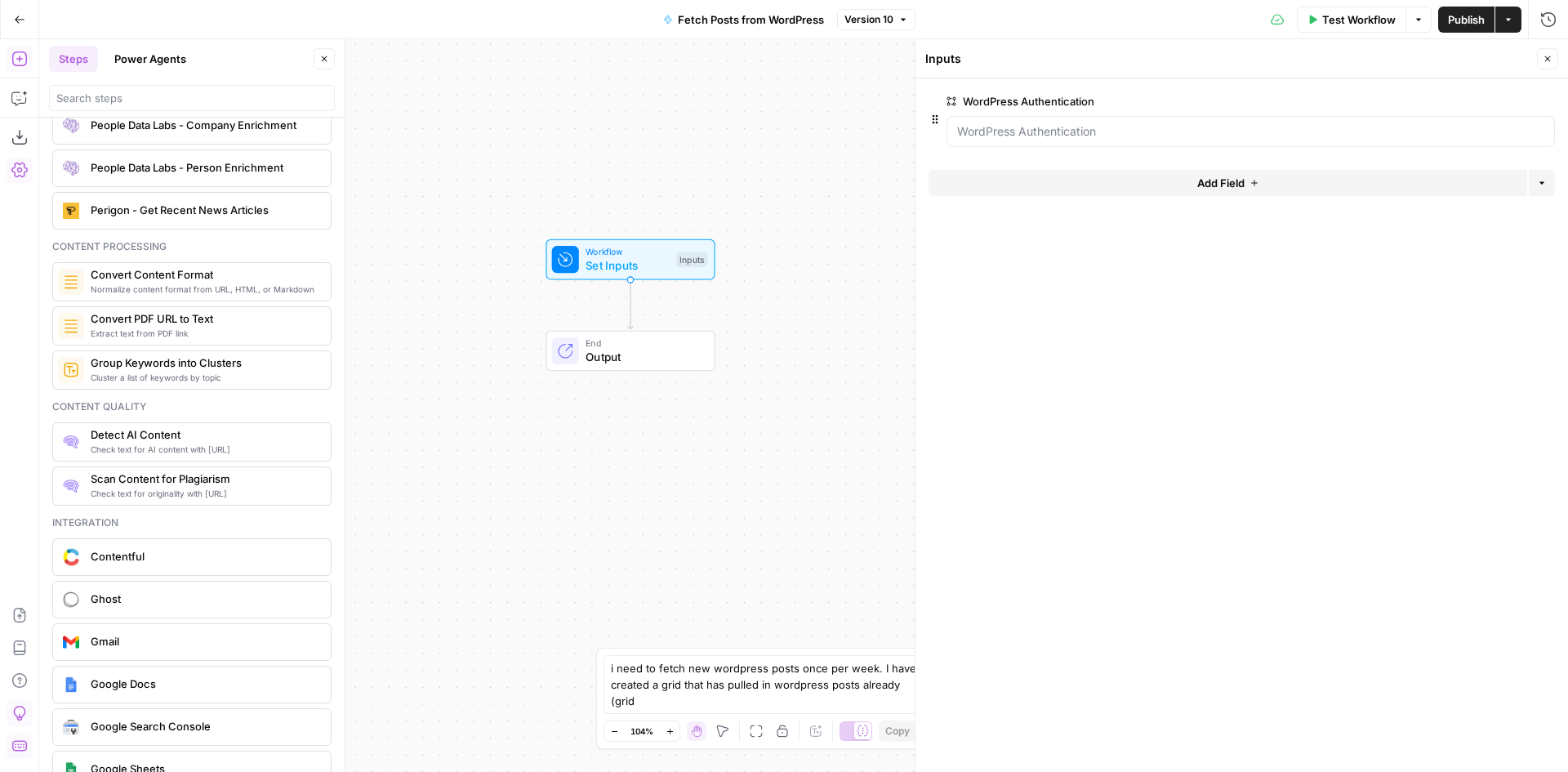
click at [928, 697] on div "i need to fetch new wordpress posts once per week. I have created a grid that h…" at bounding box center [784, 684] width 361 height 58
paste textarea "28235"
type textarea "i need to fetch new wordpress posts once per week. I have created a grid that h…"
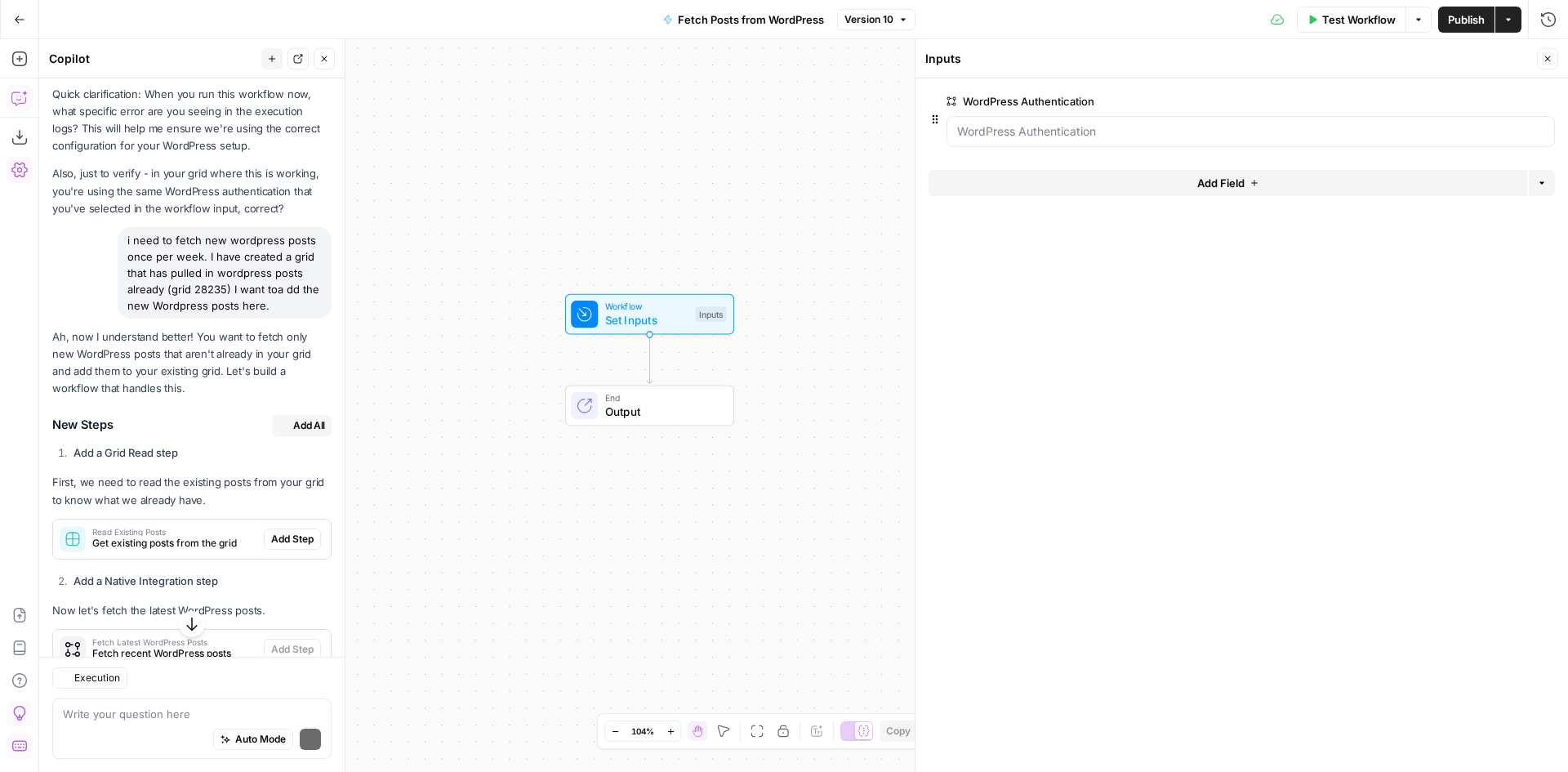
scroll to position [4357, 0]
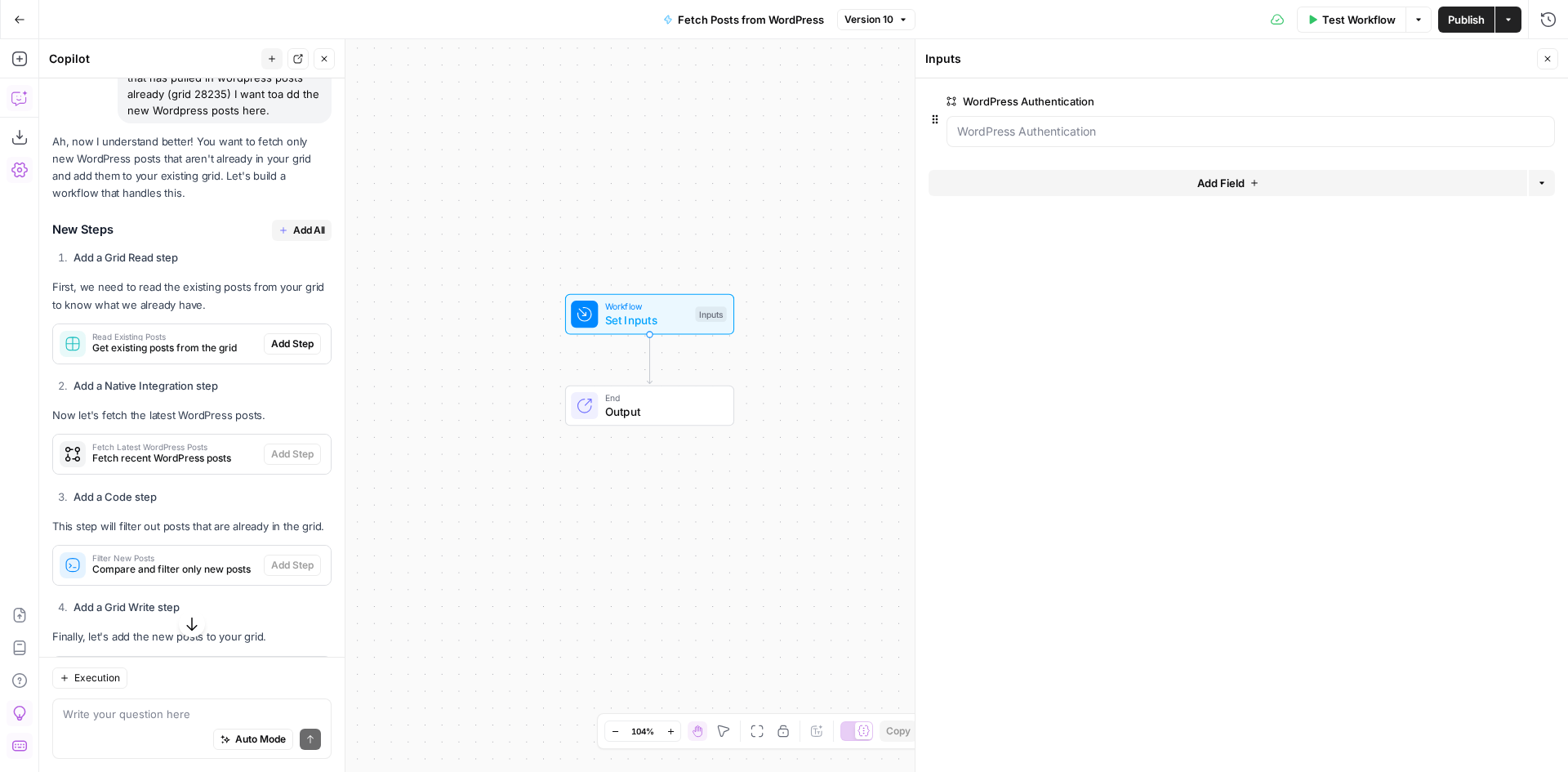
click at [224, 355] on span "Get existing posts from the grid" at bounding box center [175, 348] width 165 height 15
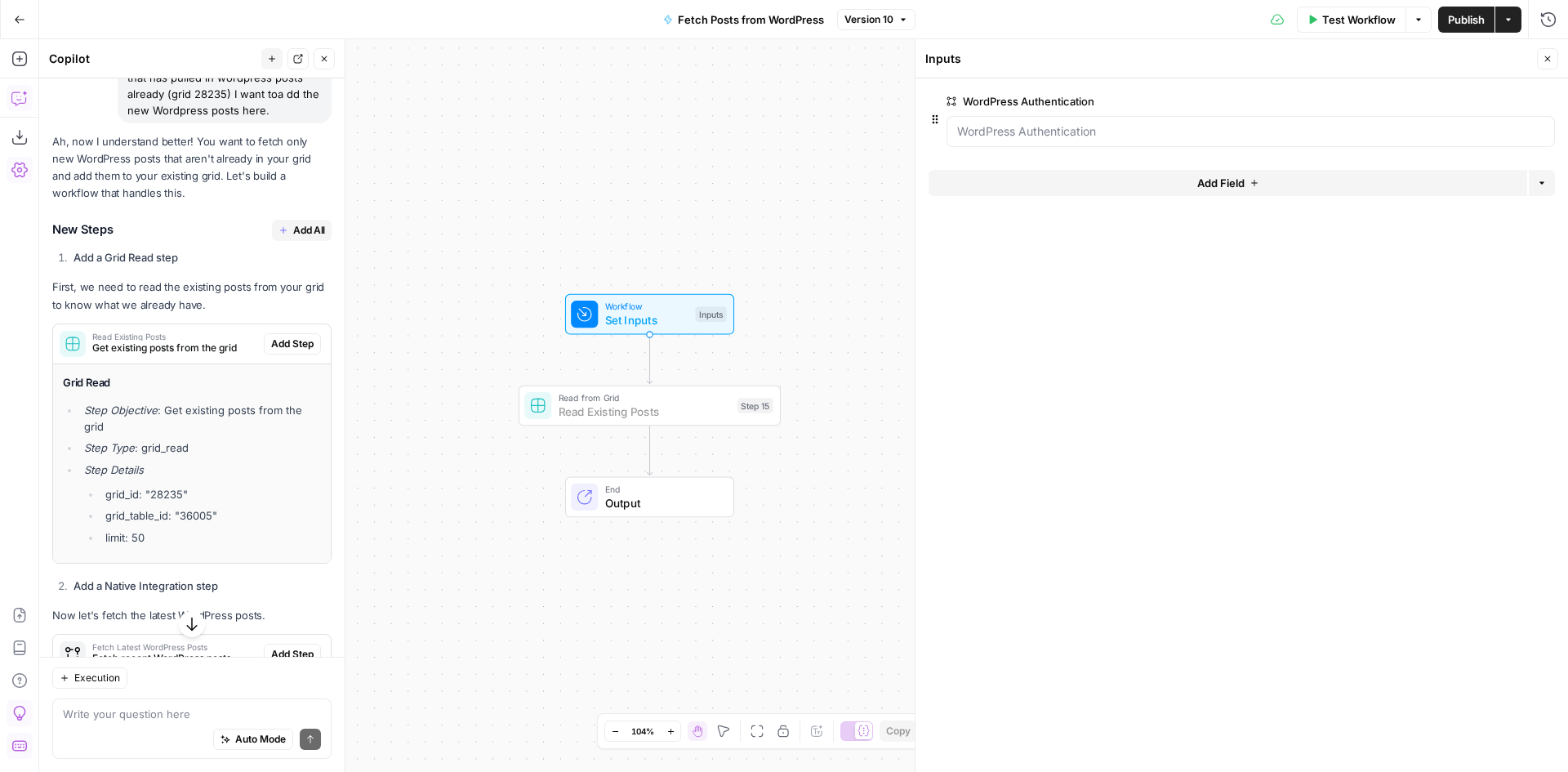
click at [271, 351] on span "Add Step" at bounding box center [292, 344] width 42 height 15
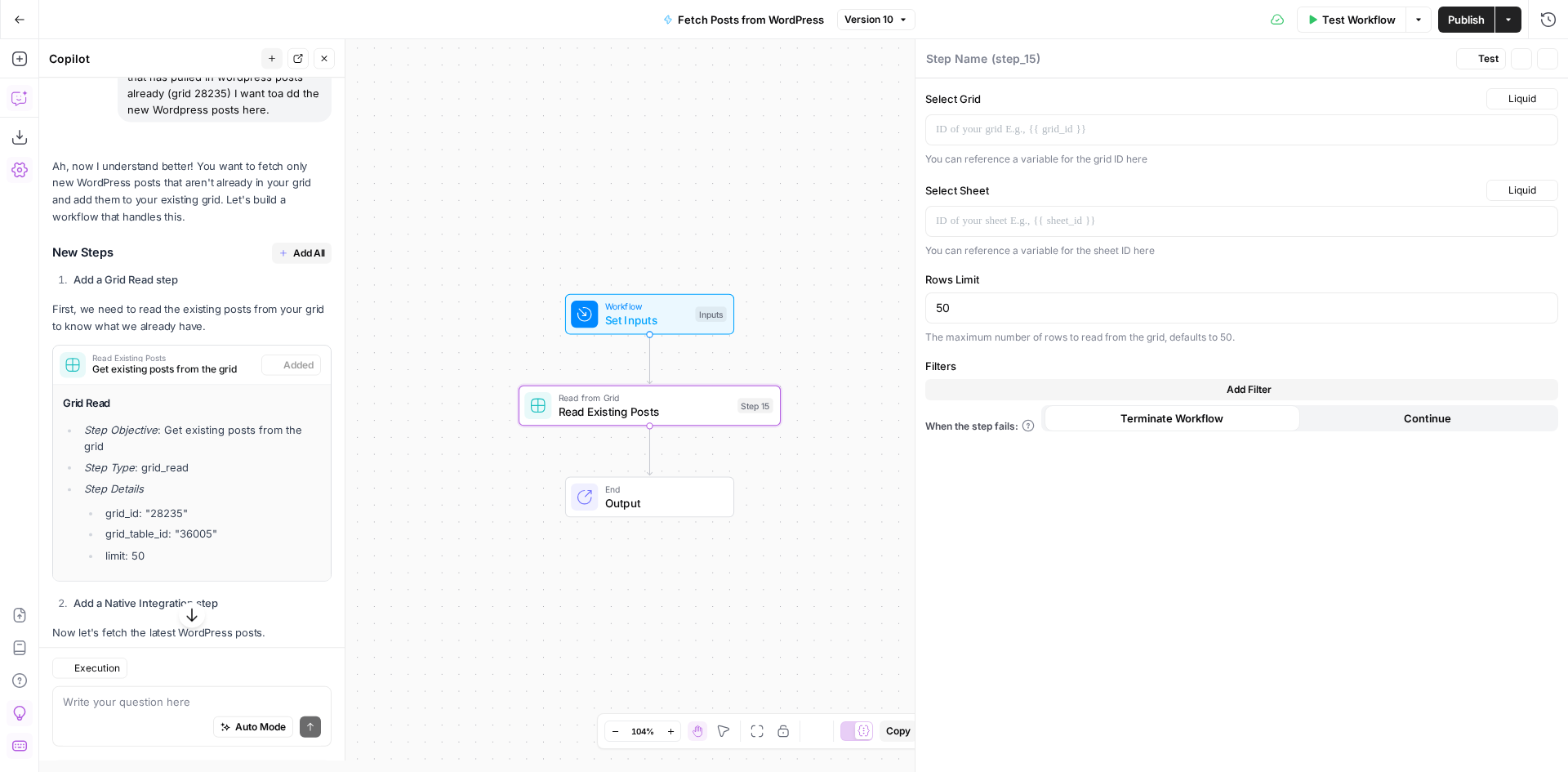
type textarea "Read Existing Posts"
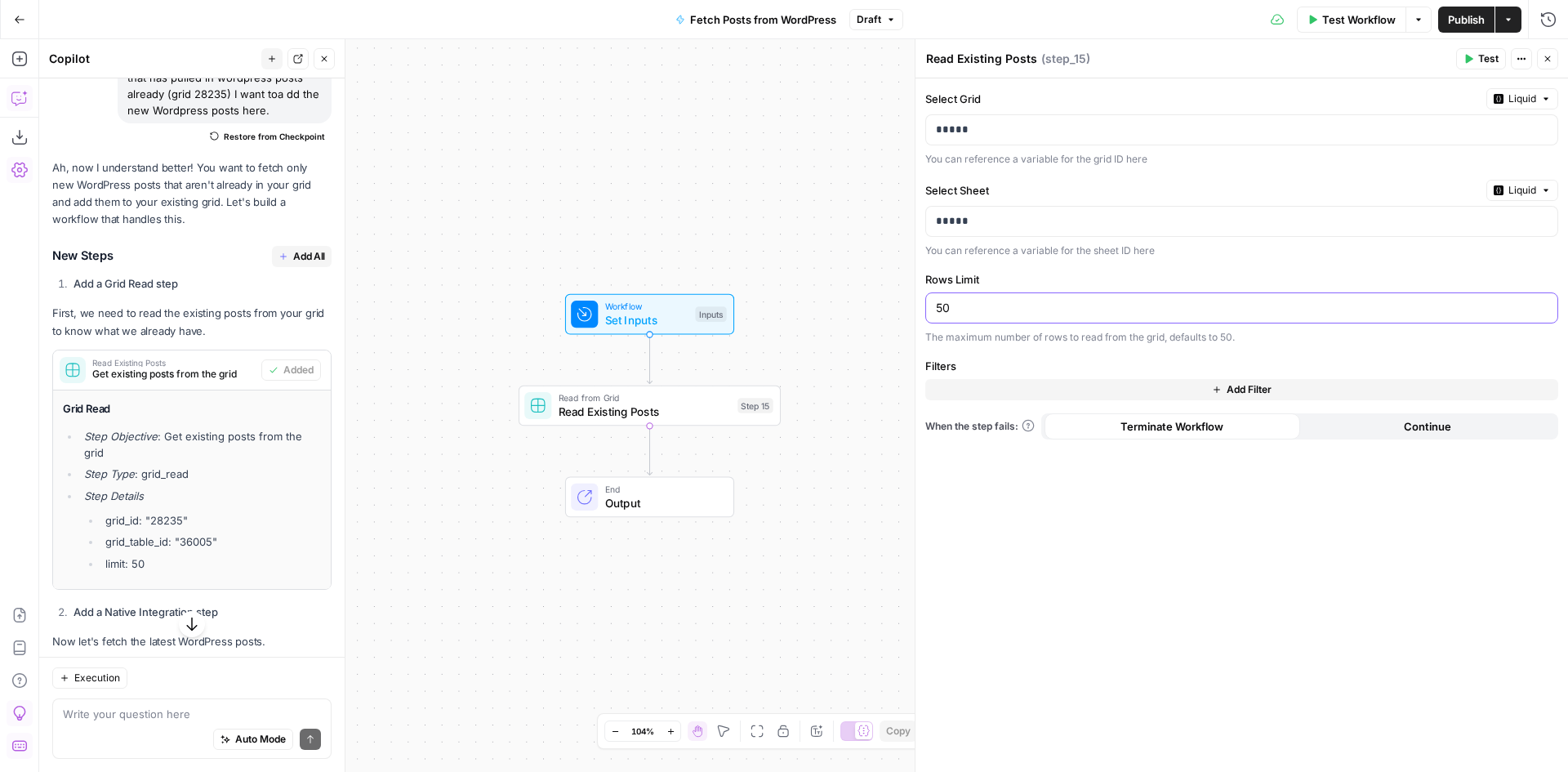
drag, startPoint x: 994, startPoint y: 301, endPoint x: 927, endPoint y: 305, distance: 67.1
click at [927, 305] on div "50" at bounding box center [1242, 308] width 633 height 31
click at [999, 355] on div "Select Grid Liquid ***** You can reference a variable for the grid ID here Sele…" at bounding box center [1242, 425] width 652 height 693
click at [1020, 307] on input "Rows Limit" at bounding box center [1242, 308] width 612 height 16
type input "100"
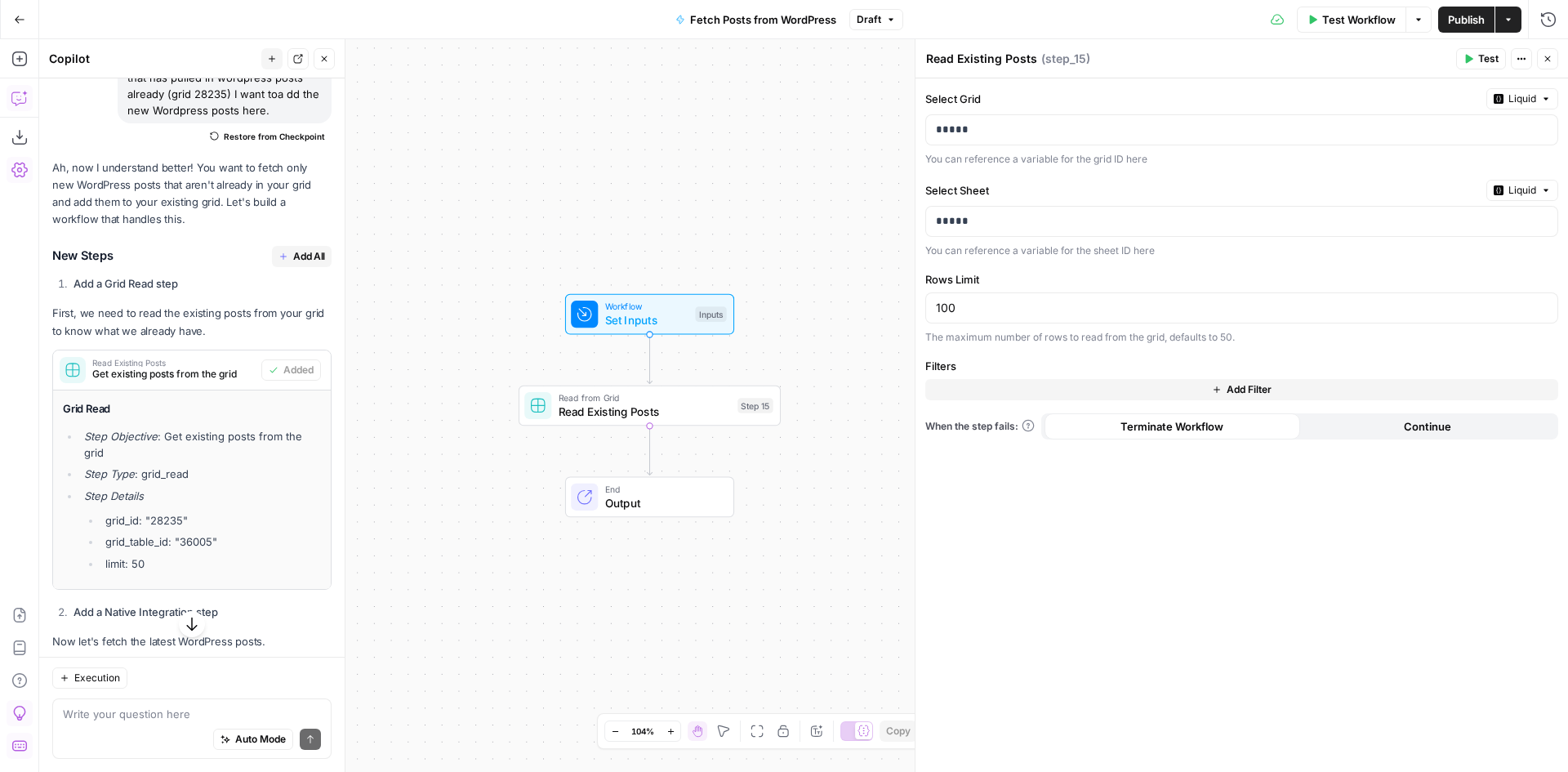
click at [1075, 524] on div "Select Grid Liquid ***** You can reference a variable for the grid ID here Sele…" at bounding box center [1242, 425] width 652 height 693
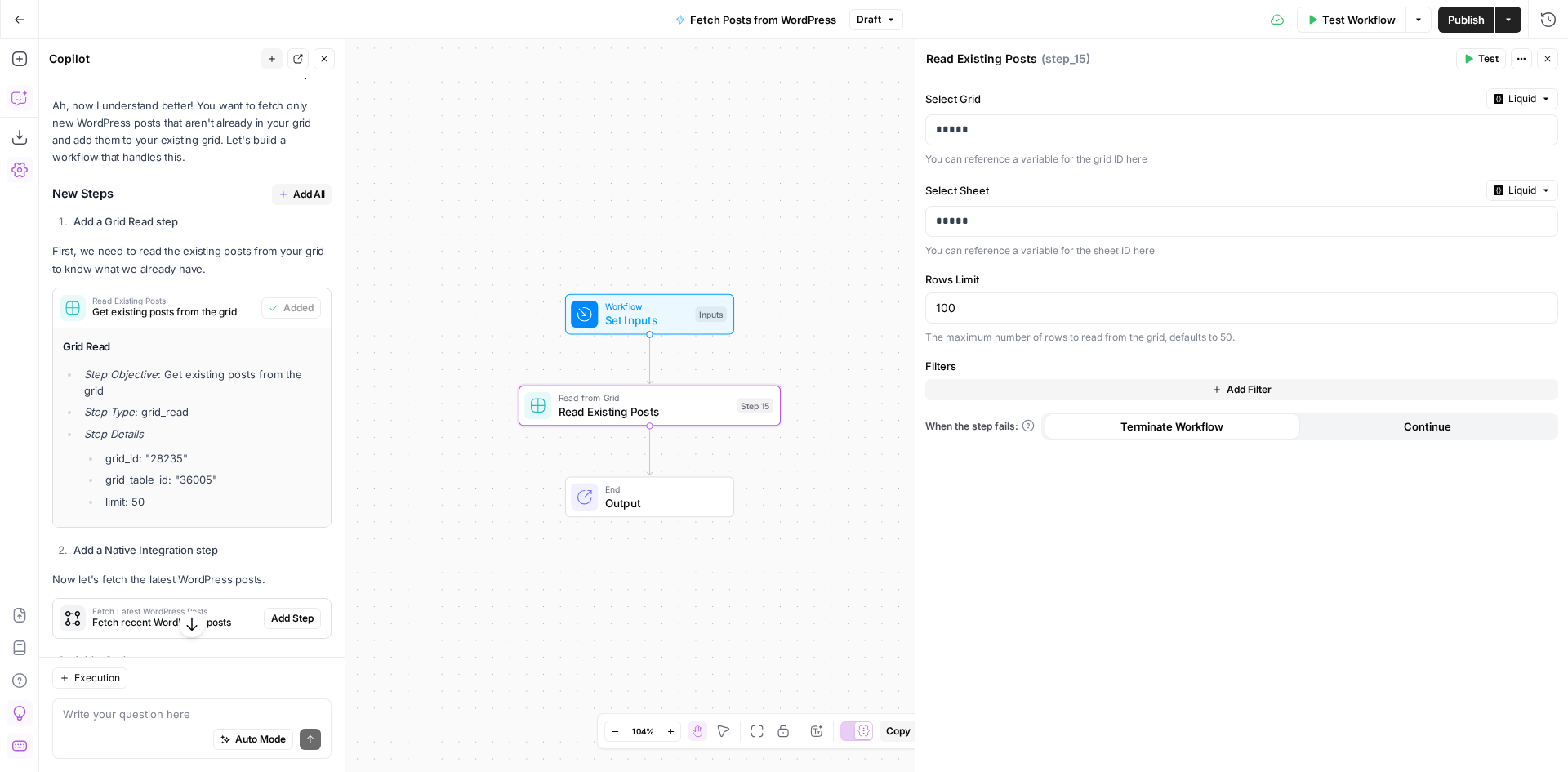
scroll to position [4683, 0]
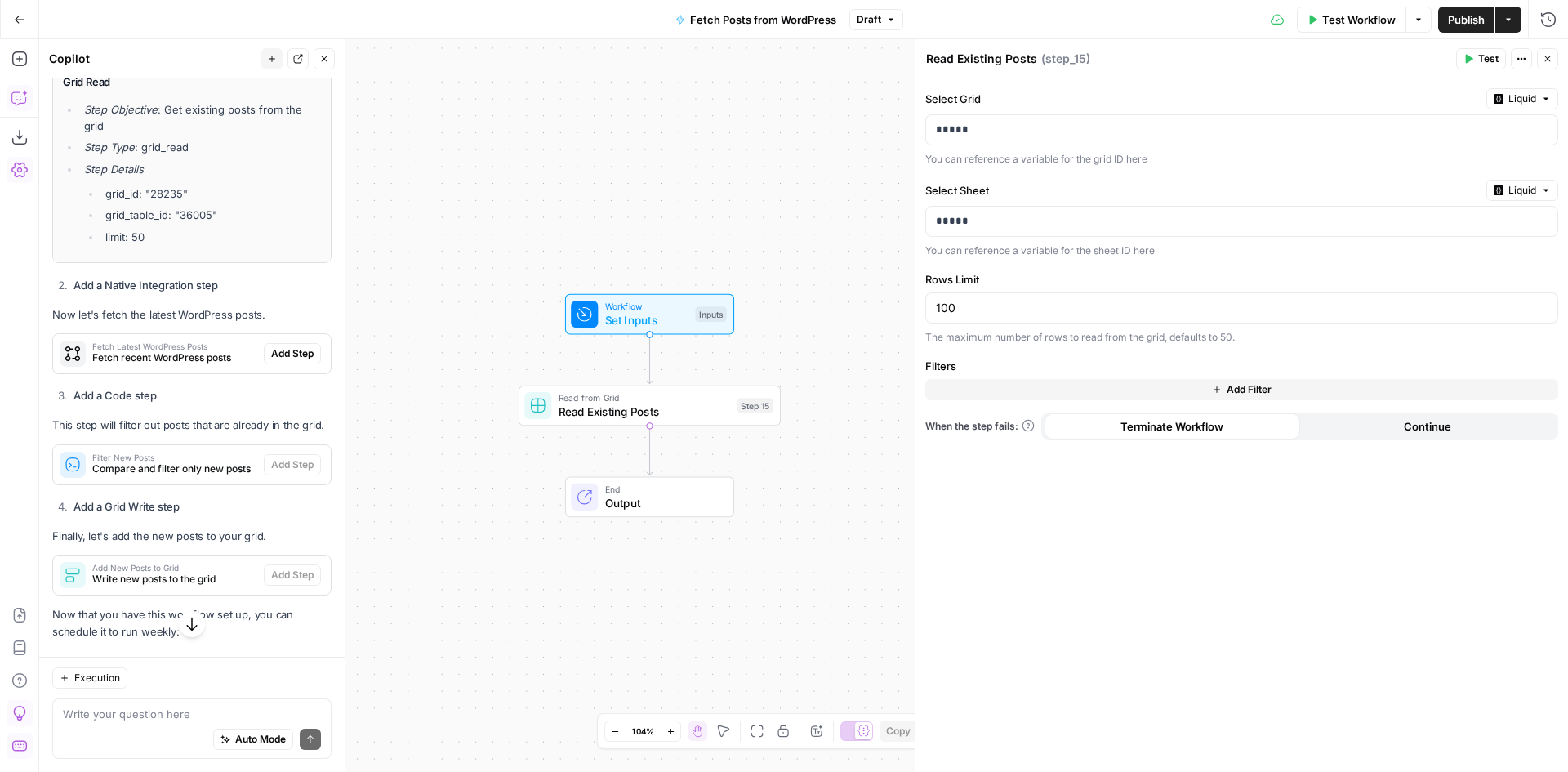
click at [175, 350] on span "Fetch Latest WordPress Posts" at bounding box center [175, 346] width 165 height 8
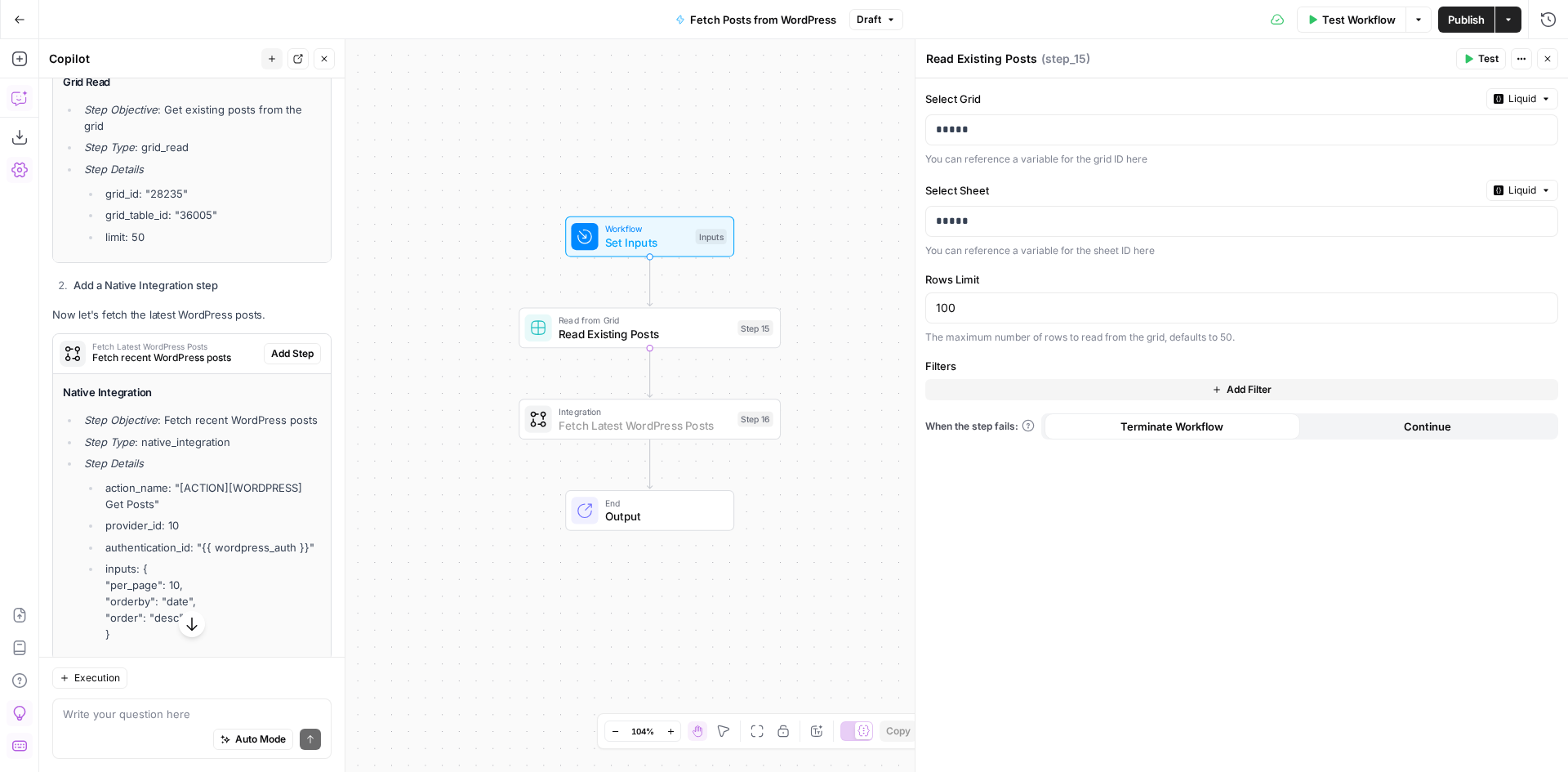
click at [281, 361] on span "Add Step" at bounding box center [292, 354] width 42 height 15
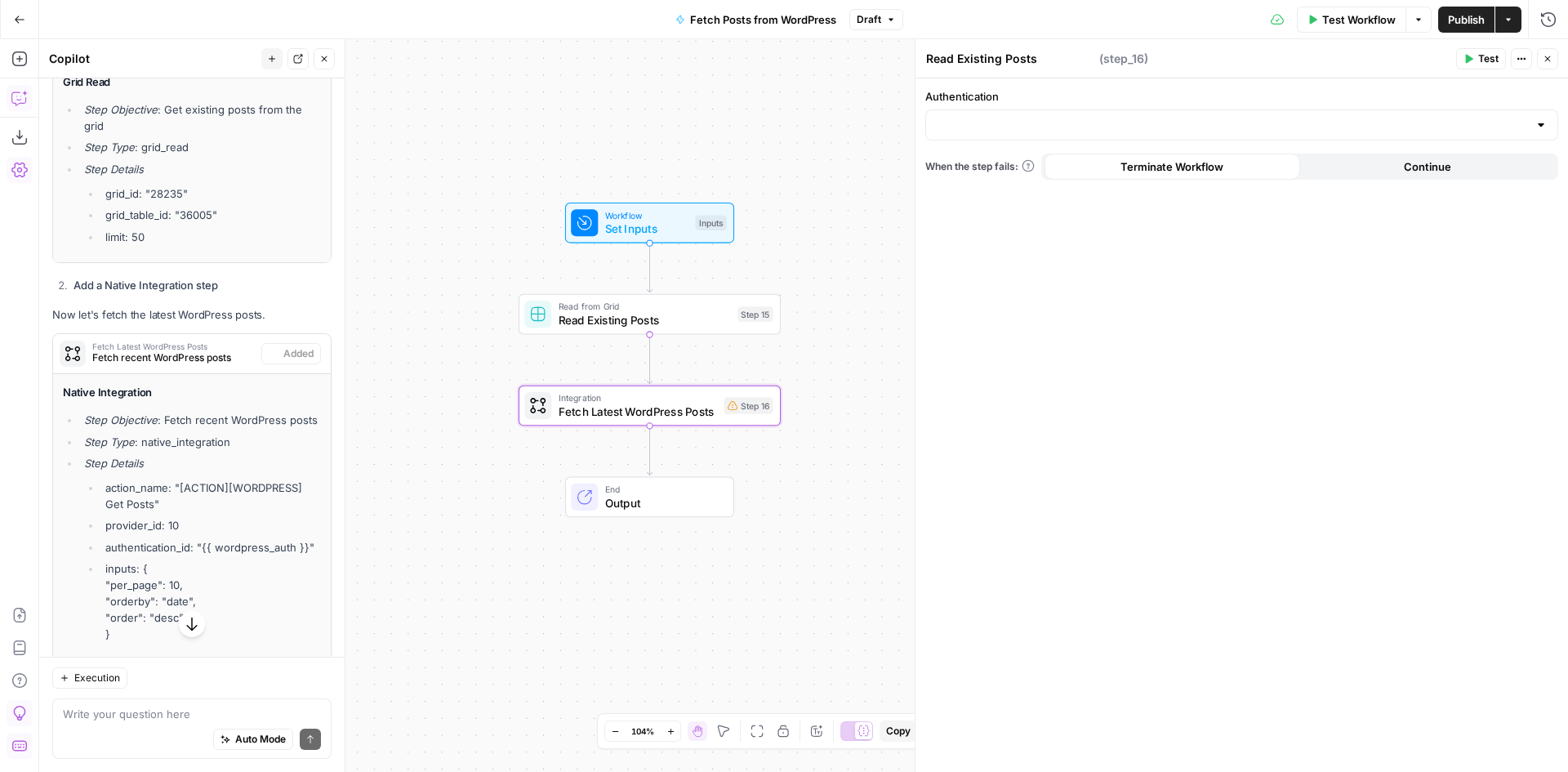
type textarea "Fetch Latest WordPress Posts"
click at [1105, 130] on input "Authentication" at bounding box center [1232, 125] width 592 height 16
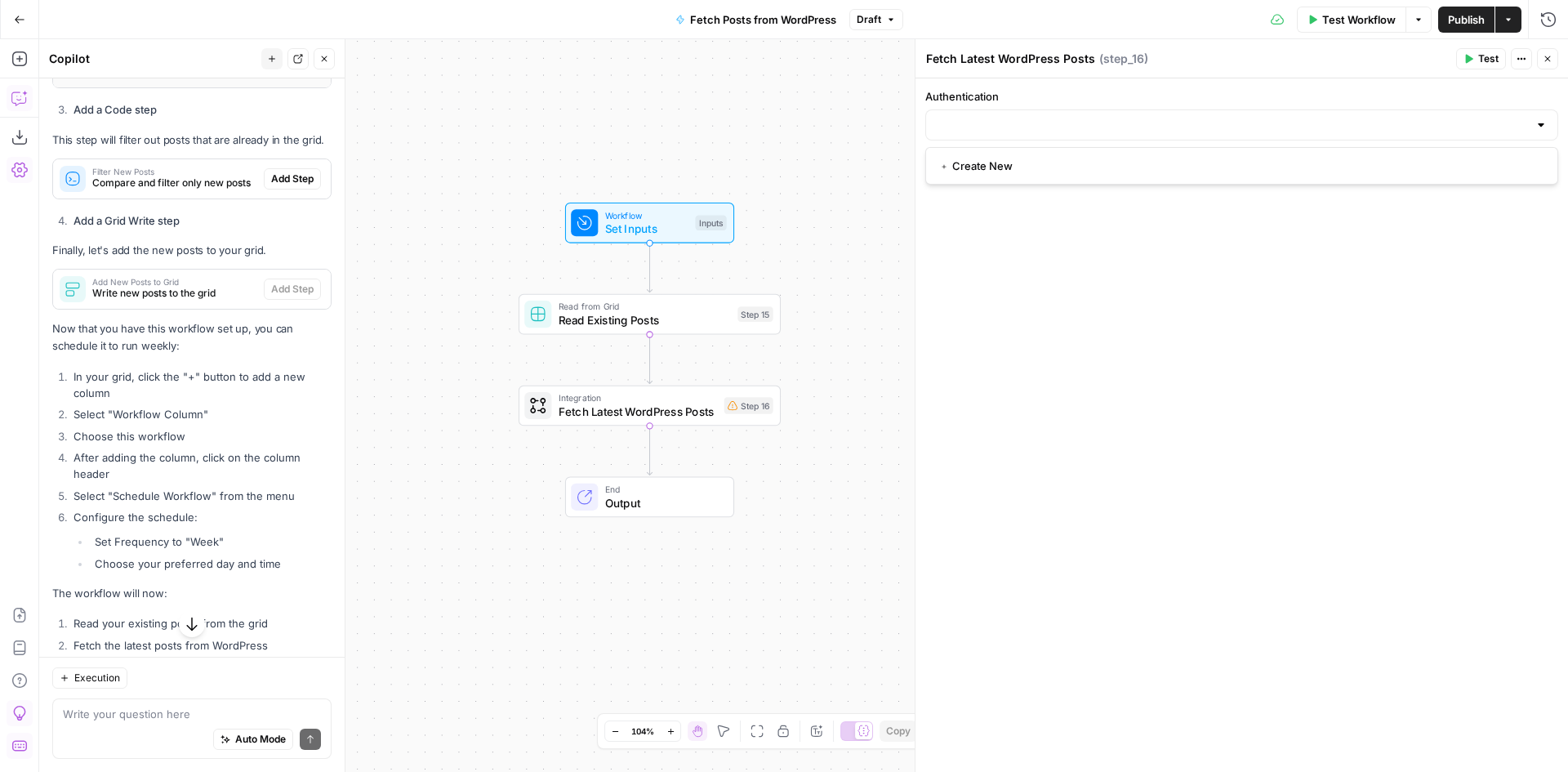
scroll to position [5255, 0]
click at [120, 720] on textarea at bounding box center [192, 714] width 258 height 16
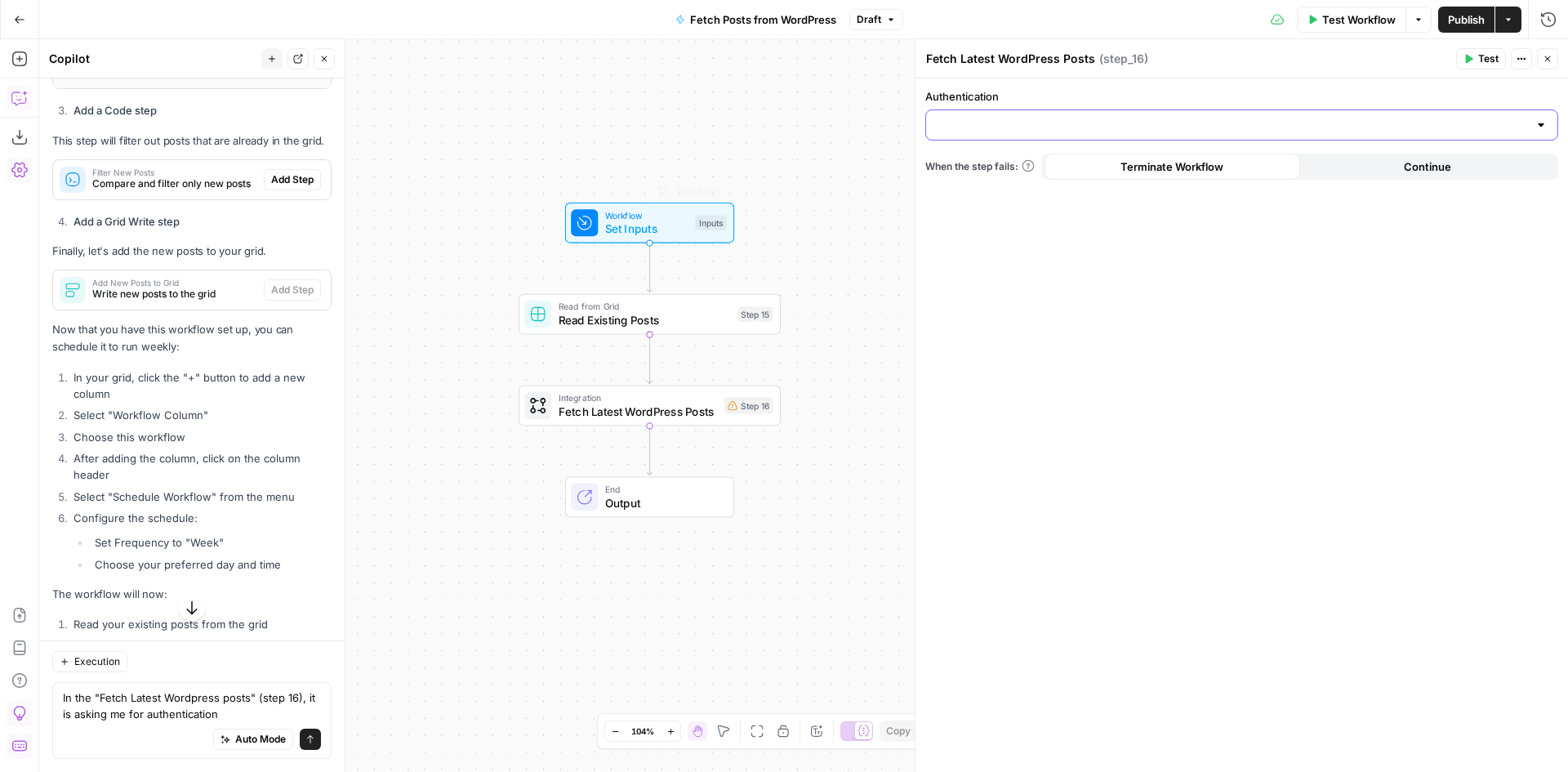
click at [936, 130] on input "Authentication" at bounding box center [1232, 125] width 592 height 16
click at [989, 165] on span "﹢ Create New" at bounding box center [1238, 166] width 599 height 16
click at [251, 712] on textarea "In the "Fetch Latest Wordpress posts" (step 16), it is asking me for authentica…" at bounding box center [192, 705] width 258 height 33
click at [1206, 125] on input "Authentication" at bounding box center [1232, 125] width 592 height 16
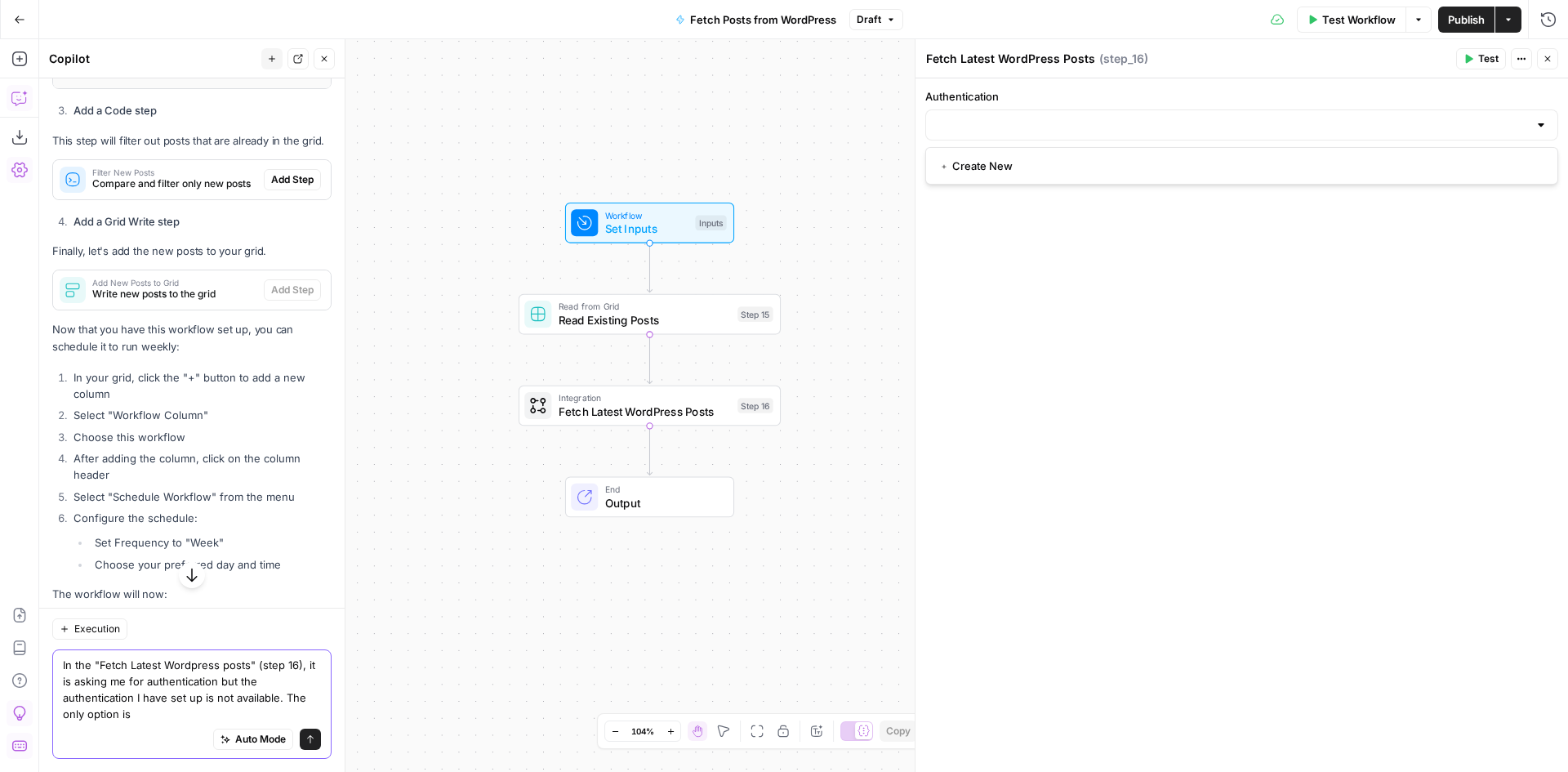
click at [223, 719] on textarea "In the "Fetch Latest Wordpress posts" (step 16), it is asking me for authentica…" at bounding box center [192, 690] width 258 height 66
type textarea "In the "Fetch Latest Wordpress posts" (step 16), it is asking me for authentica…"
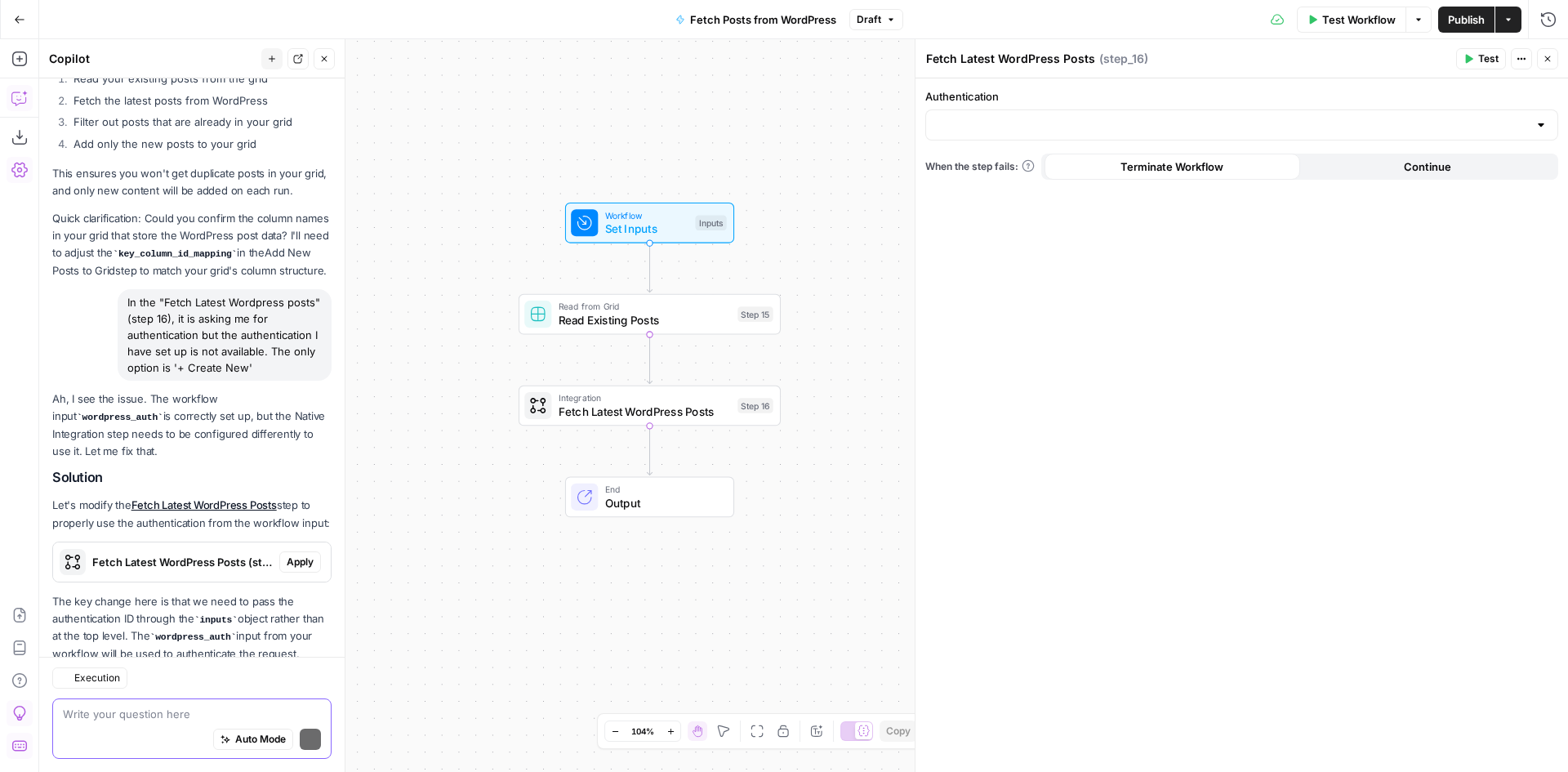
scroll to position [6076, 0]
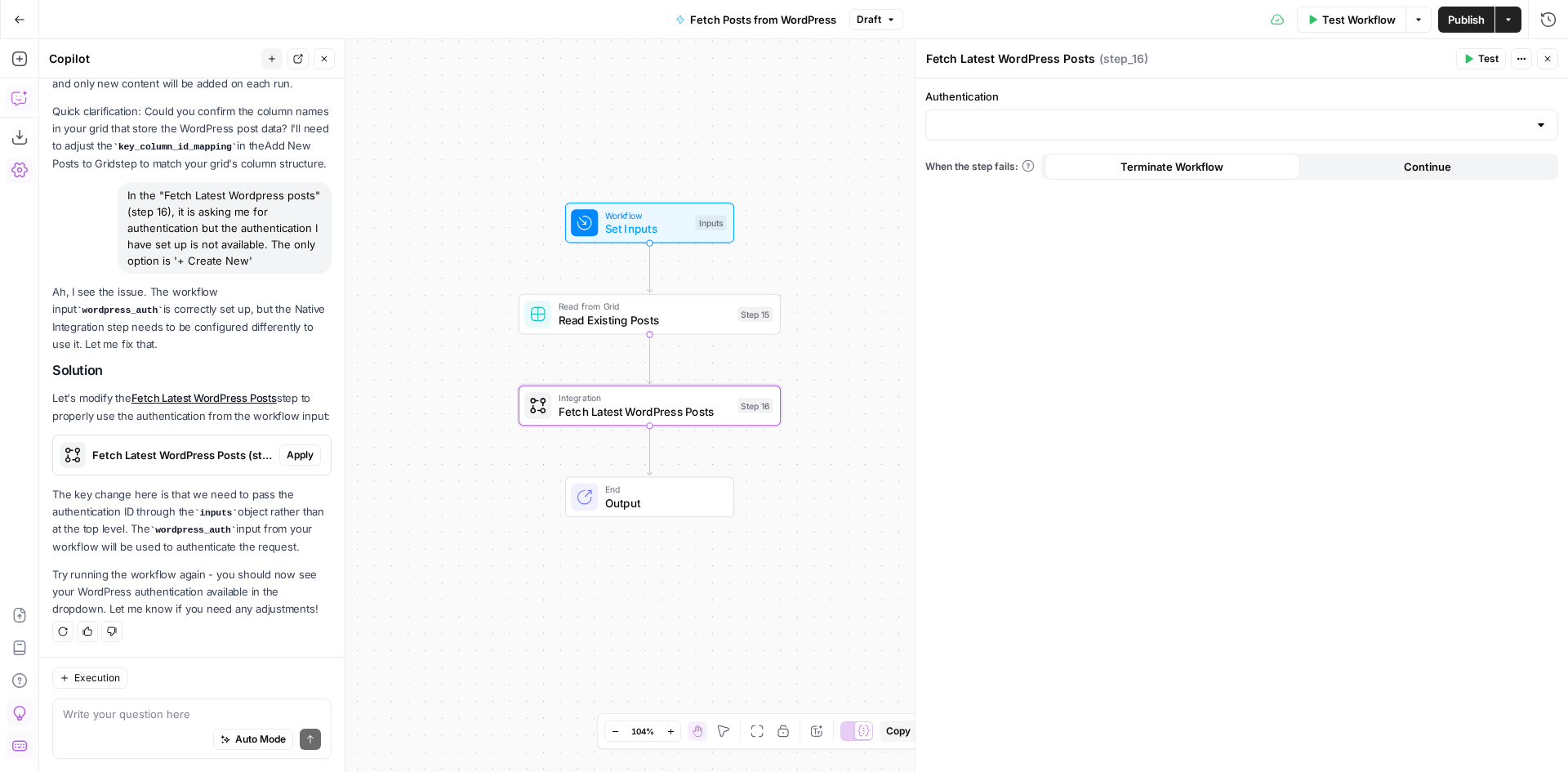
click at [171, 454] on span "Fetch Latest WordPress Posts (step_16)" at bounding box center [183, 455] width 181 height 16
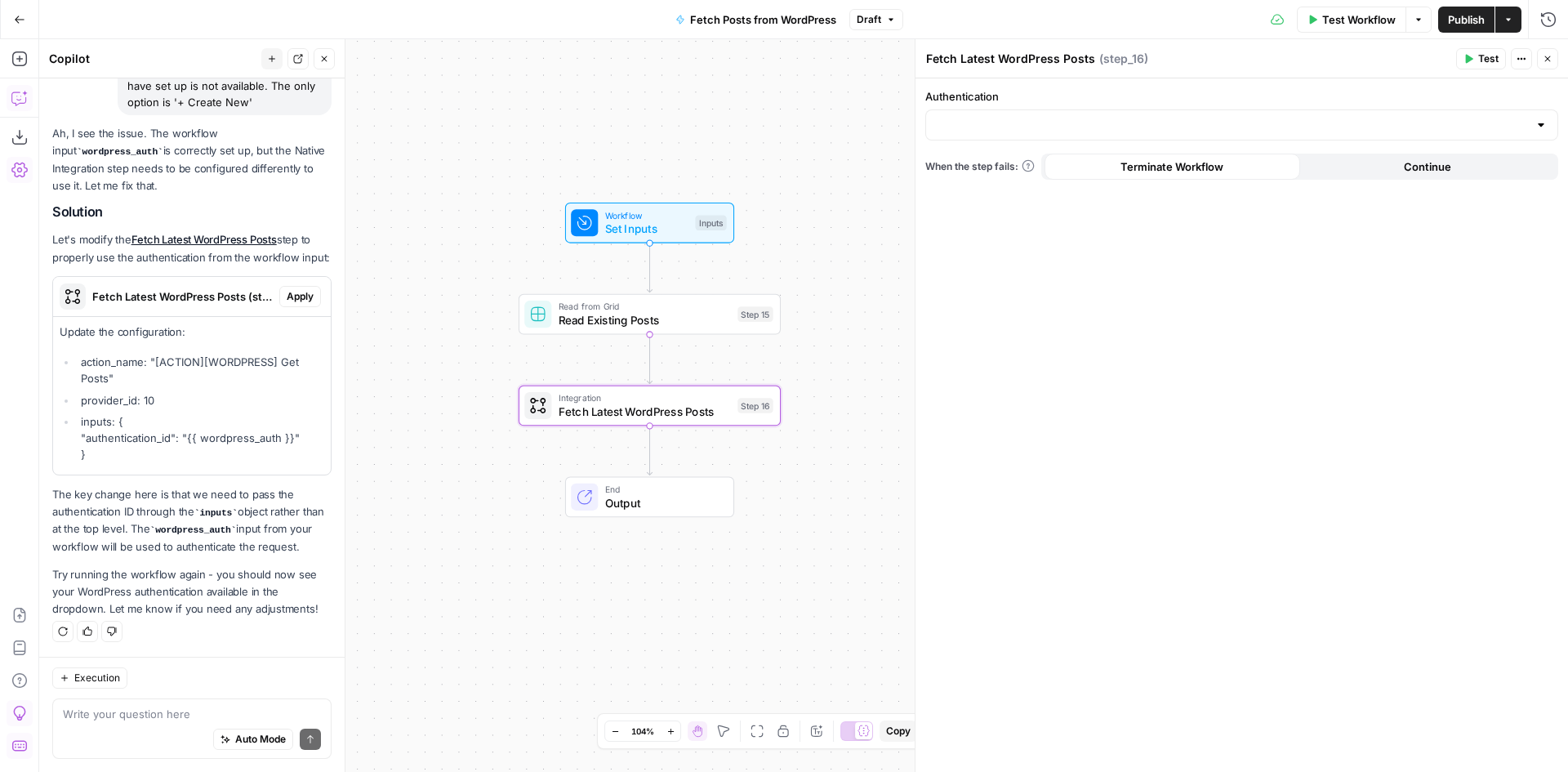
click at [181, 304] on span "Fetch Latest WordPress Posts (step_16)" at bounding box center [183, 297] width 181 height 16
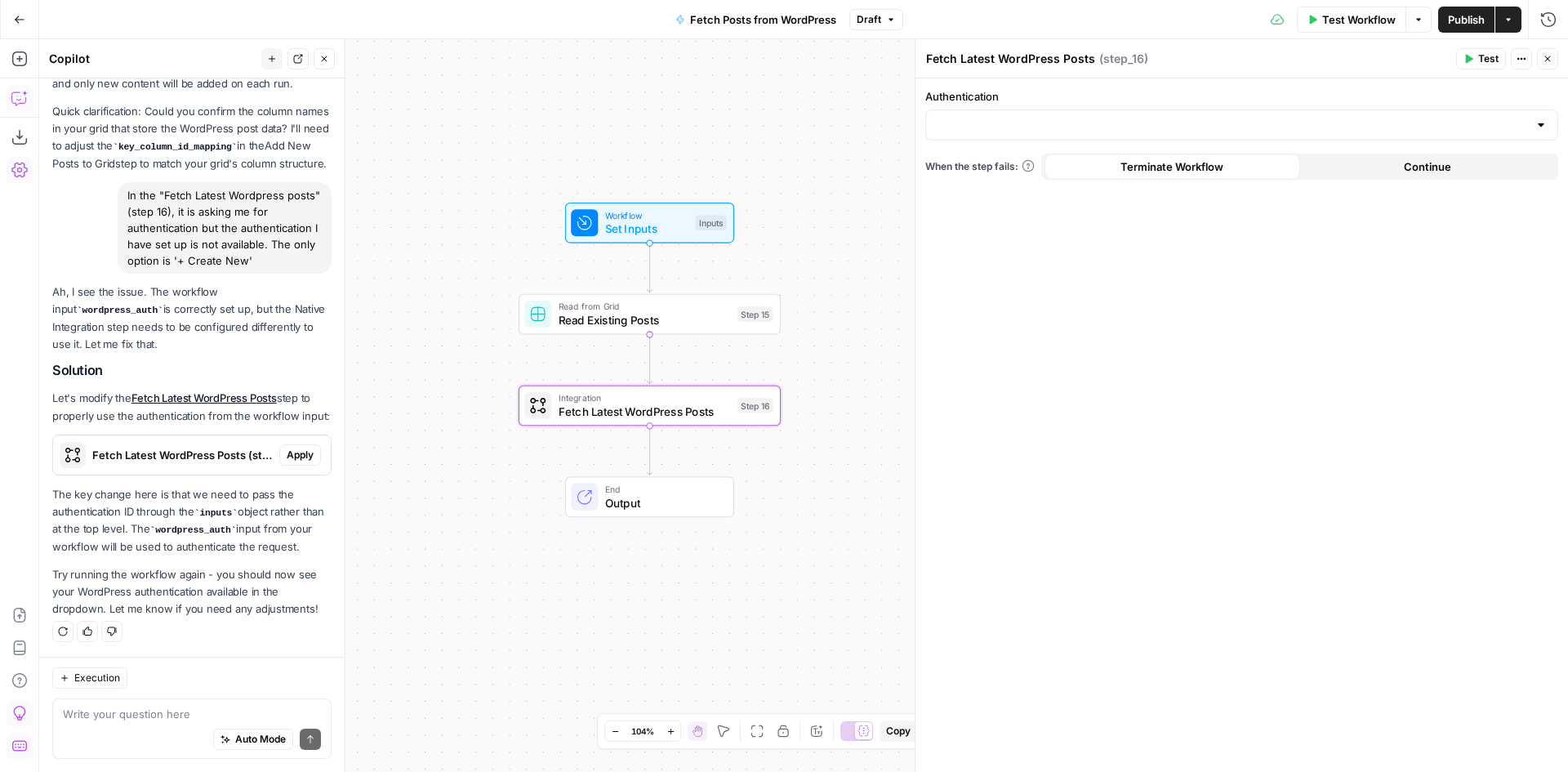
click at [288, 456] on span "Apply" at bounding box center [300, 455] width 26 height 15
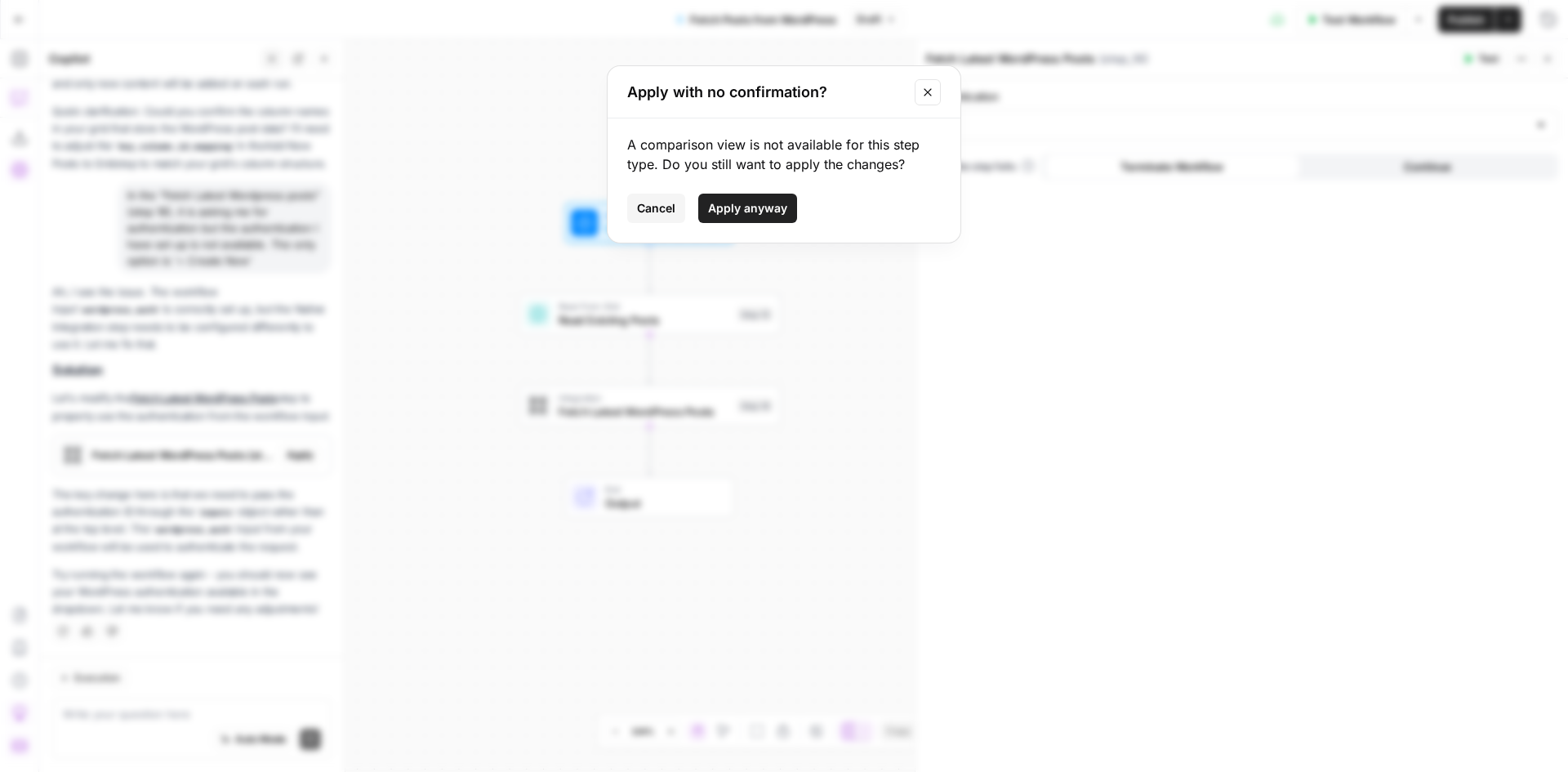
click at [774, 215] on span "Apply anyway" at bounding box center [747, 208] width 79 height 16
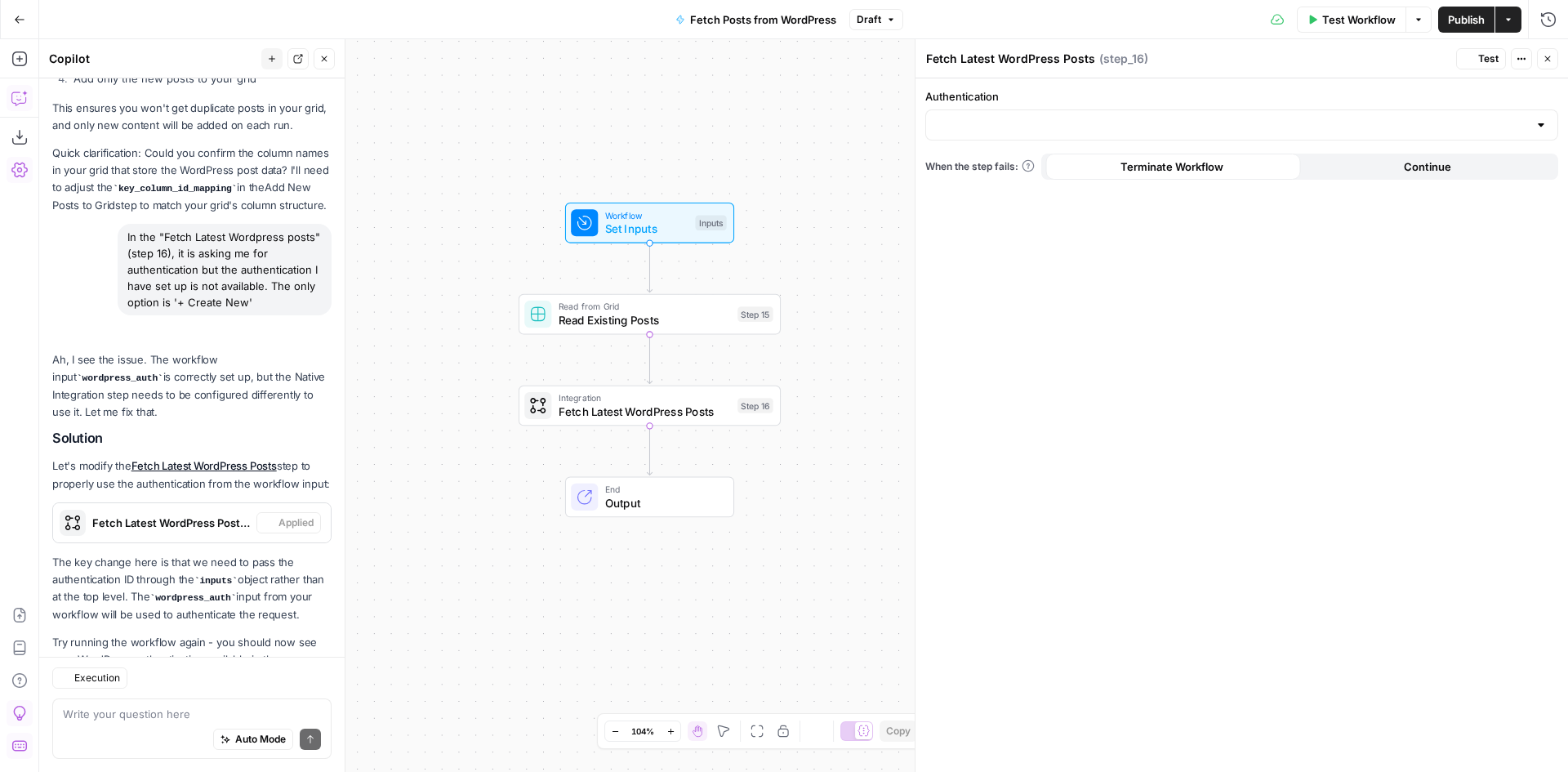
scroll to position [6101, 0]
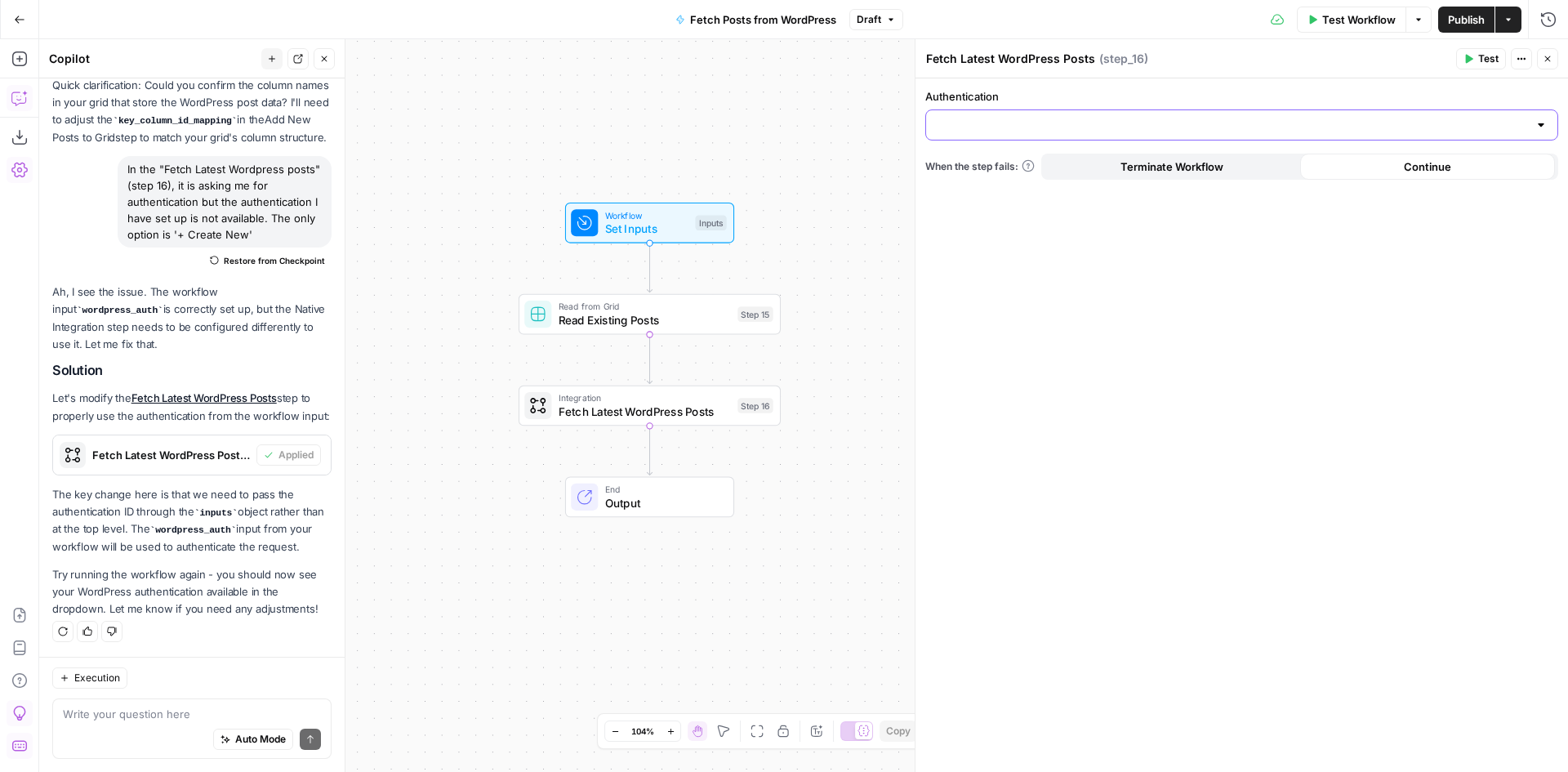
click at [1163, 124] on input "Authentication" at bounding box center [1232, 125] width 592 height 16
click at [1160, 322] on div "Authentication When the step fails: Terminate Workflow Continue" at bounding box center [1242, 425] width 652 height 693
click at [1528, 69] on button "Actions" at bounding box center [1521, 58] width 21 height 21
click at [1429, 345] on div "Authentication When the step fails: Terminate Workflow Continue" at bounding box center [1242, 425] width 652 height 693
click at [1358, 16] on span "Test Workflow" at bounding box center [1359, 20] width 73 height 16
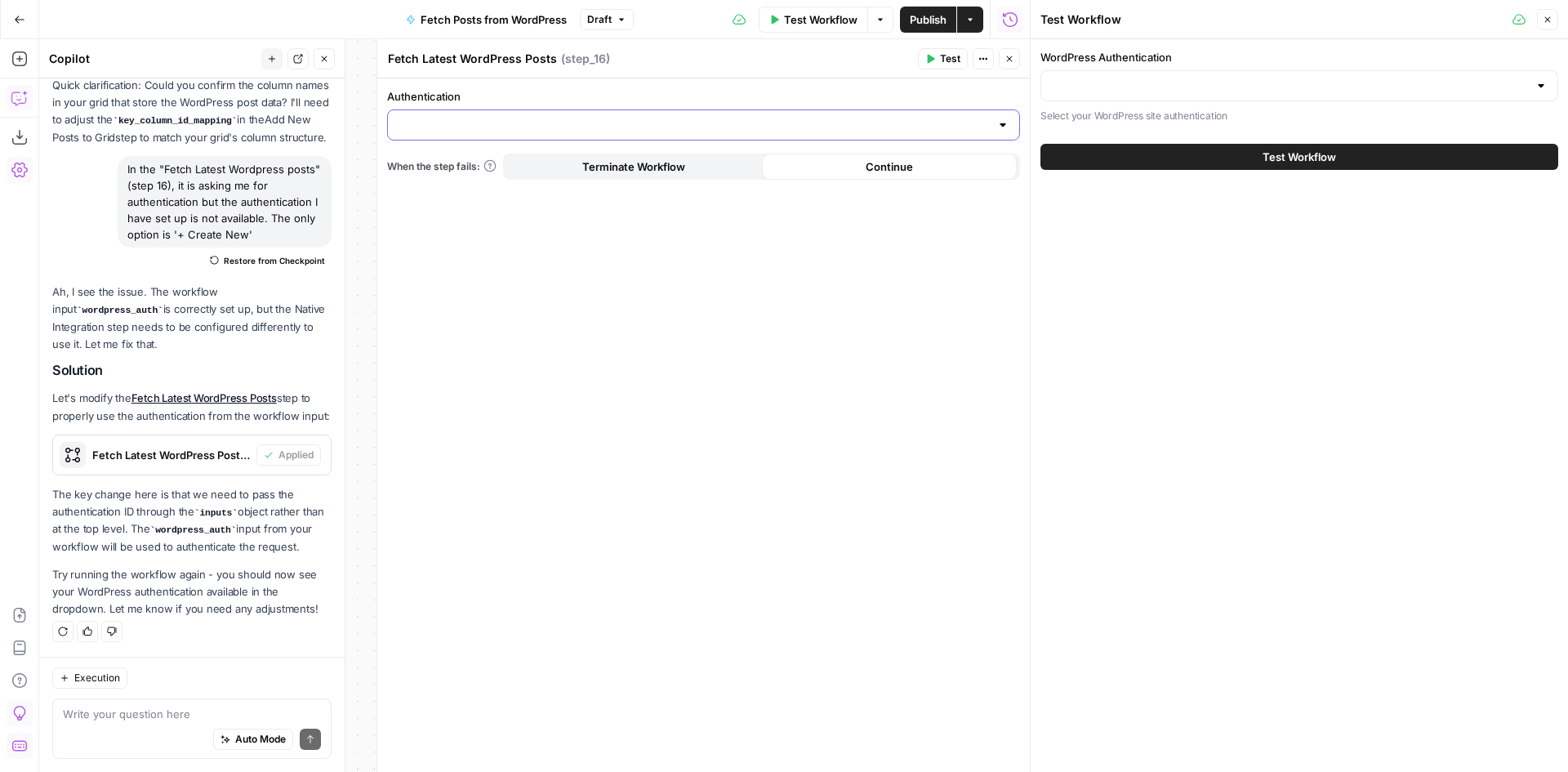
click at [807, 123] on input "Authentication" at bounding box center [694, 125] width 592 height 16
click at [789, 163] on span "﹢ Create New" at bounding box center [700, 166] width 599 height 16
click at [1283, 82] on input "WordPress Authentication" at bounding box center [1289, 86] width 477 height 16
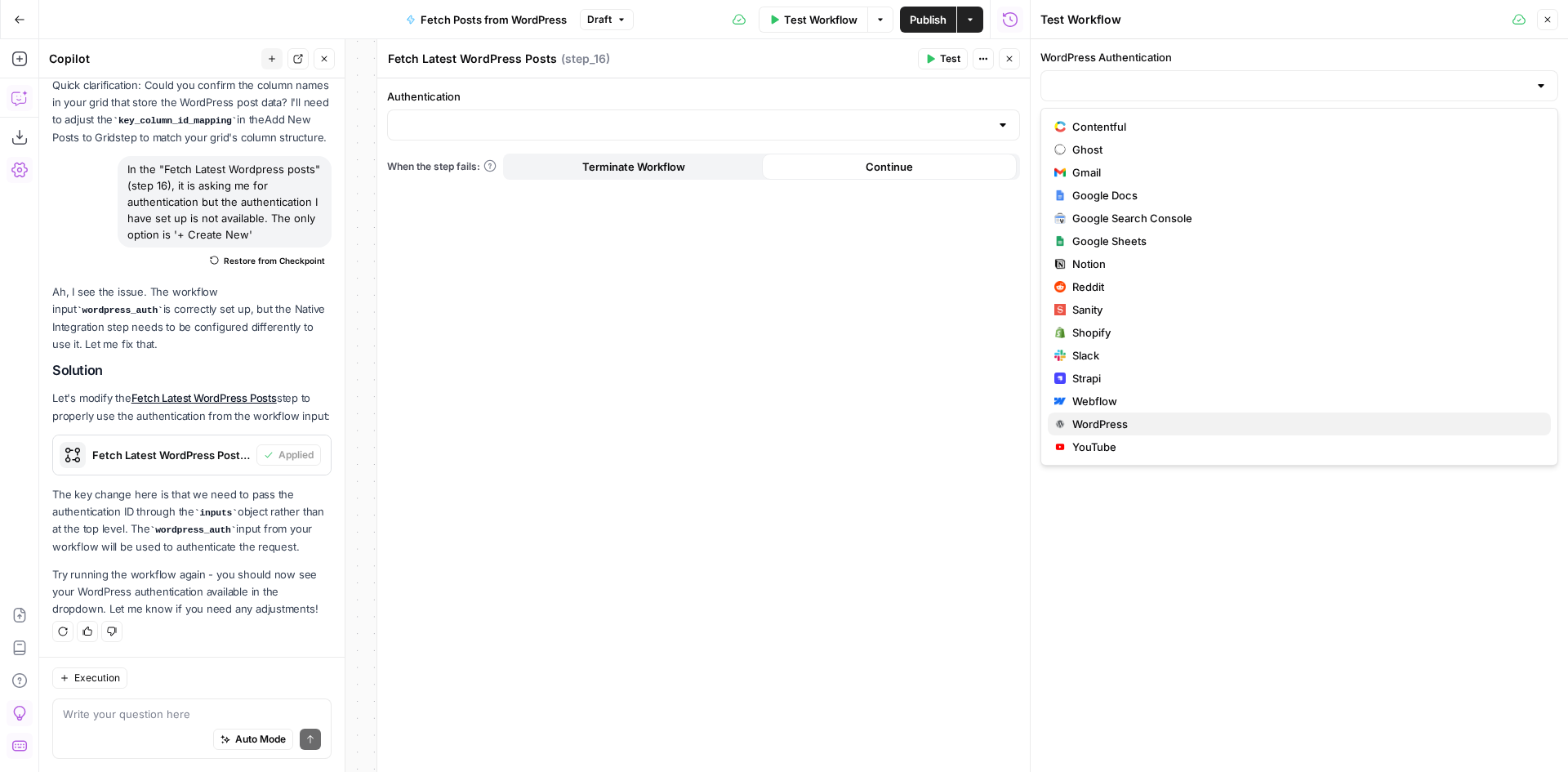
click at [1131, 427] on span "WordPress" at bounding box center [1306, 424] width 466 height 16
type input "WordPress"
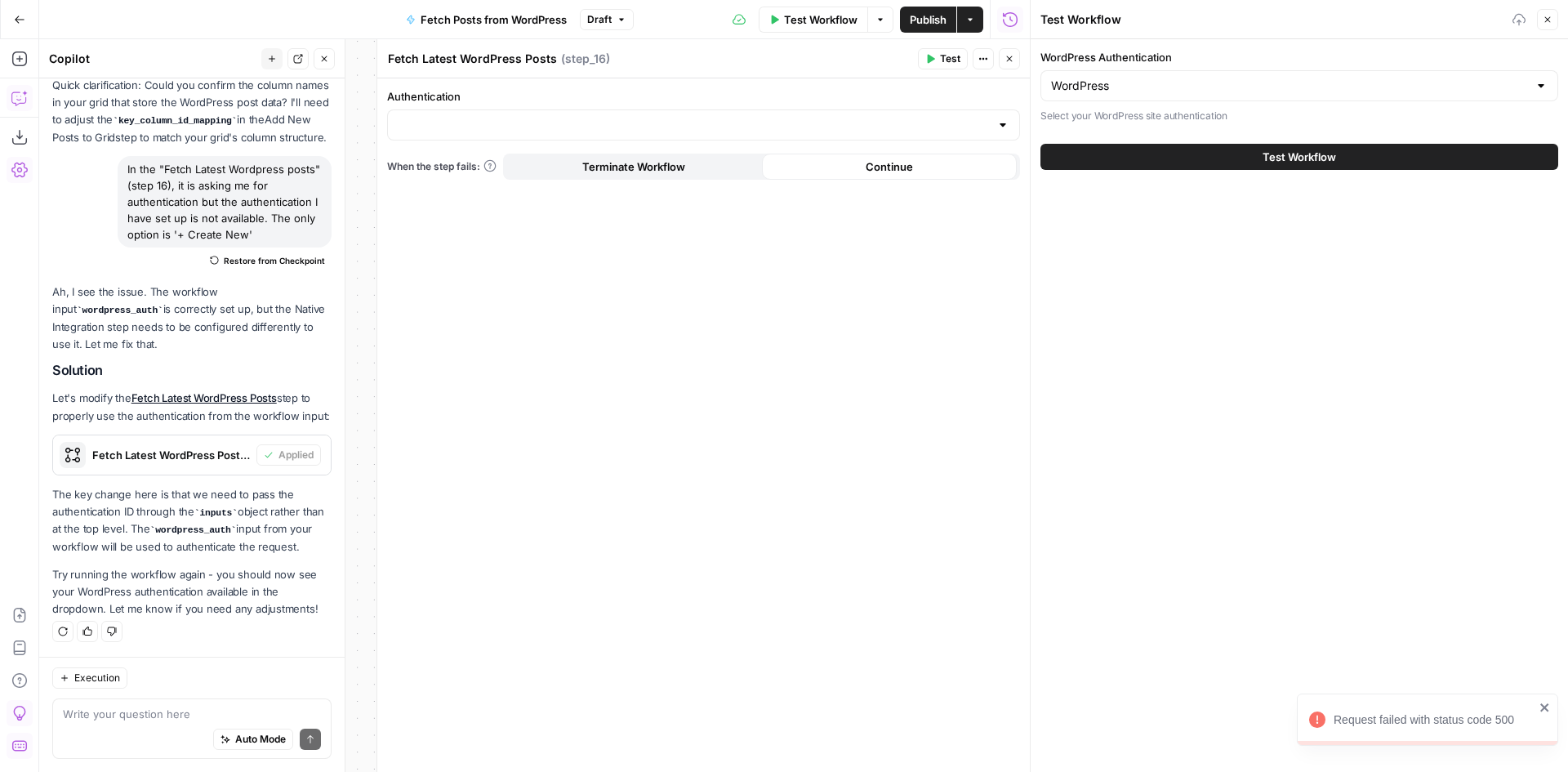
click at [1171, 160] on button "Test Workflow" at bounding box center [1299, 156] width 518 height 26
click at [1543, 20] on icon "button" at bounding box center [1548, 19] width 10 height 10
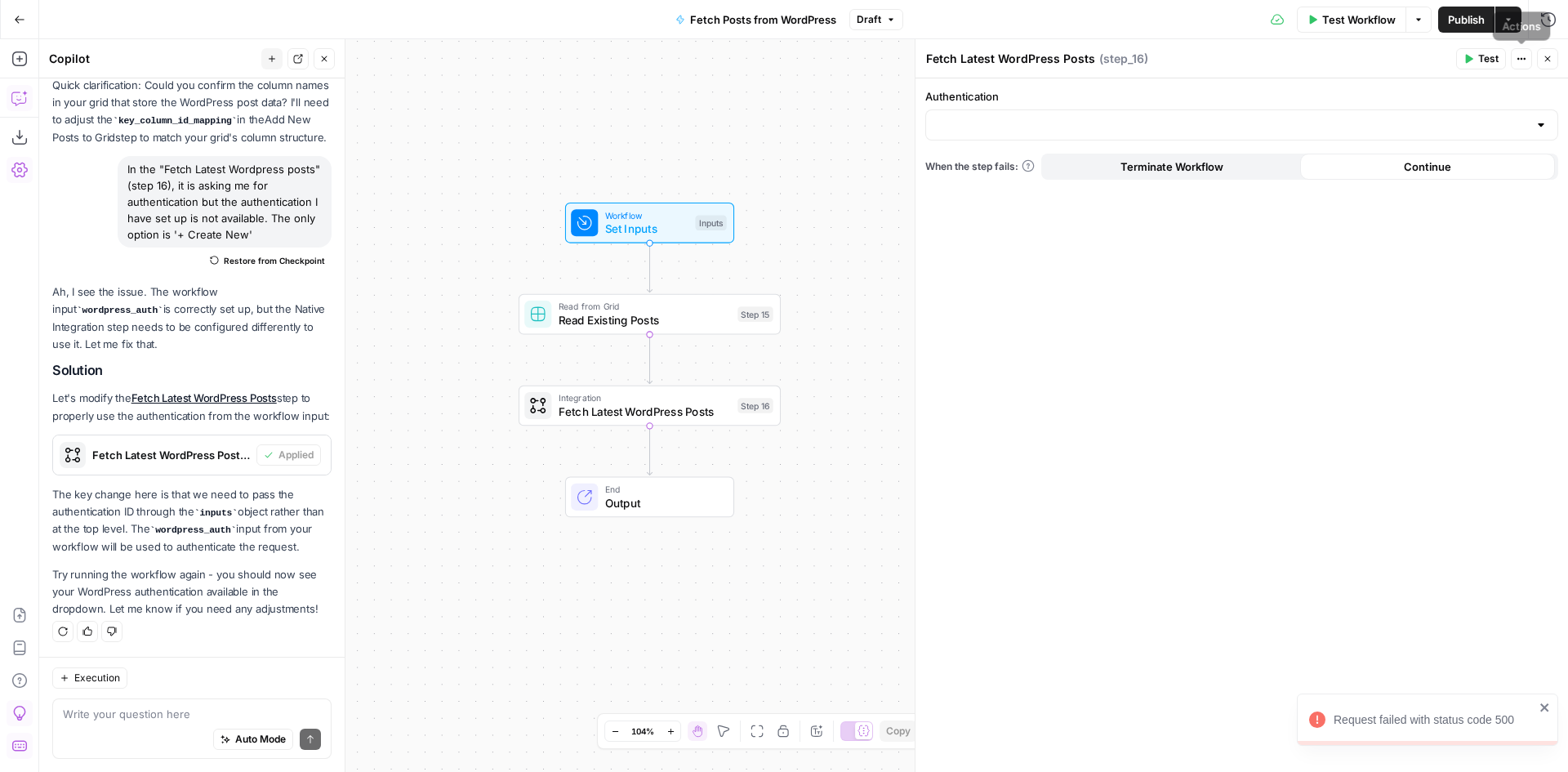
click at [1548, 58] on icon "button" at bounding box center [1548, 58] width 10 height 10
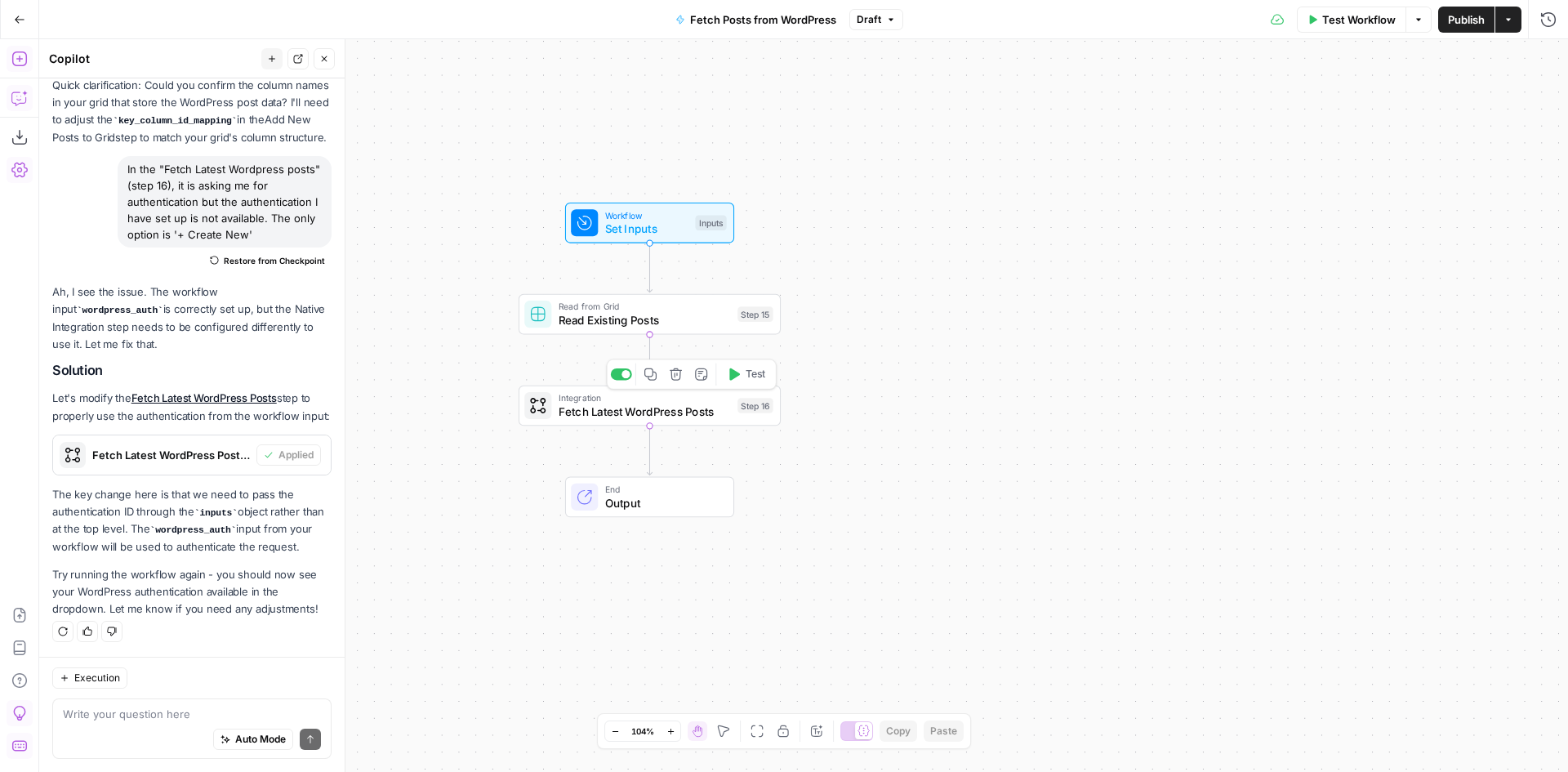
click at [576, 417] on span "Fetch Latest WordPress Posts" at bounding box center [644, 411] width 173 height 17
click at [1110, 121] on input "Authentication" at bounding box center [1232, 125] width 592 height 16
click at [959, 163] on span "﹢ Create New" at bounding box center [1238, 166] width 599 height 16
click at [652, 414] on span "Fetch Latest WordPress Posts" at bounding box center [644, 411] width 173 height 17
click at [673, 381] on button "Delete step" at bounding box center [676, 375] width 22 height 22
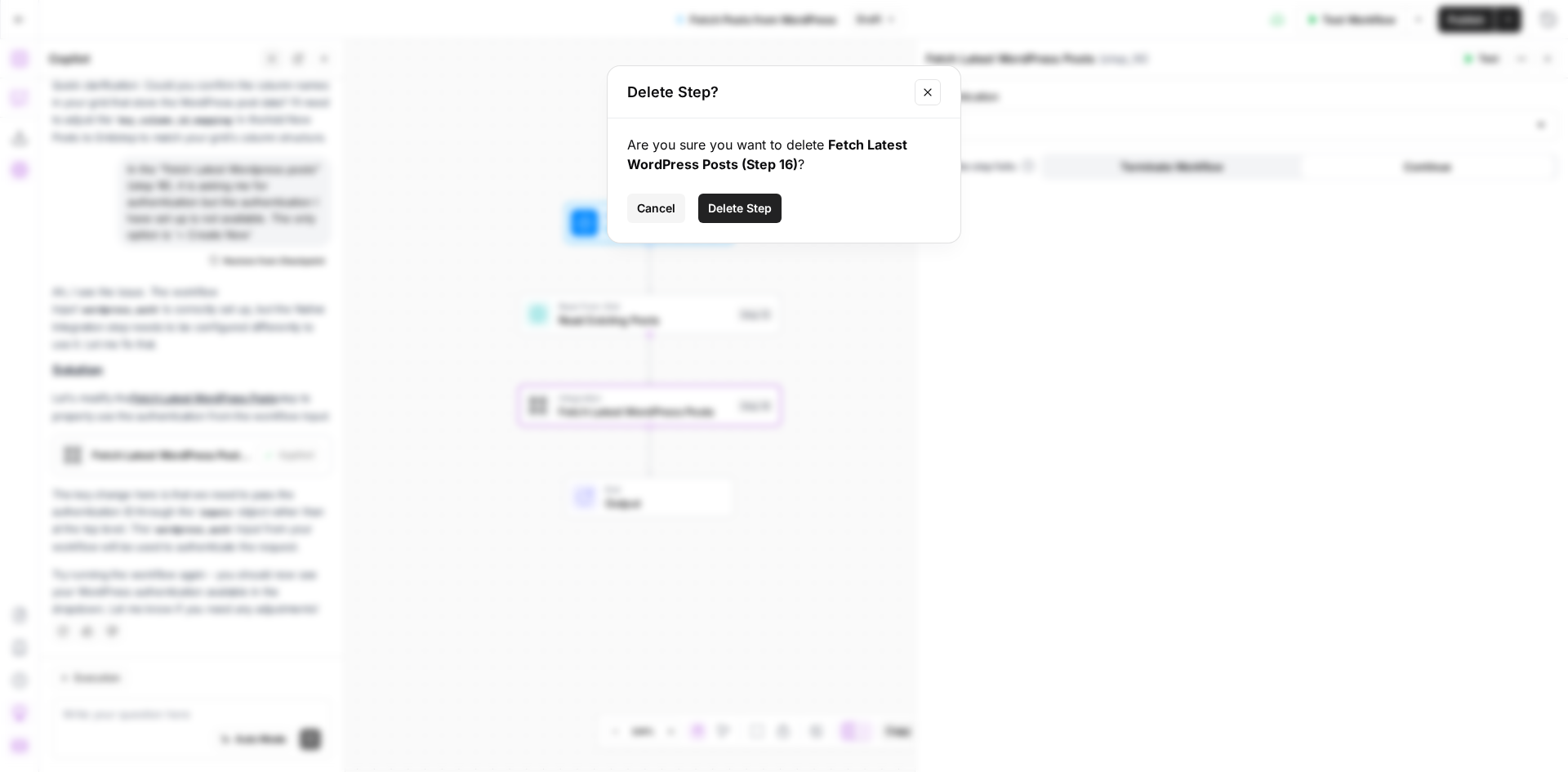
click at [717, 214] on span "Delete Step" at bounding box center [740, 208] width 64 height 16
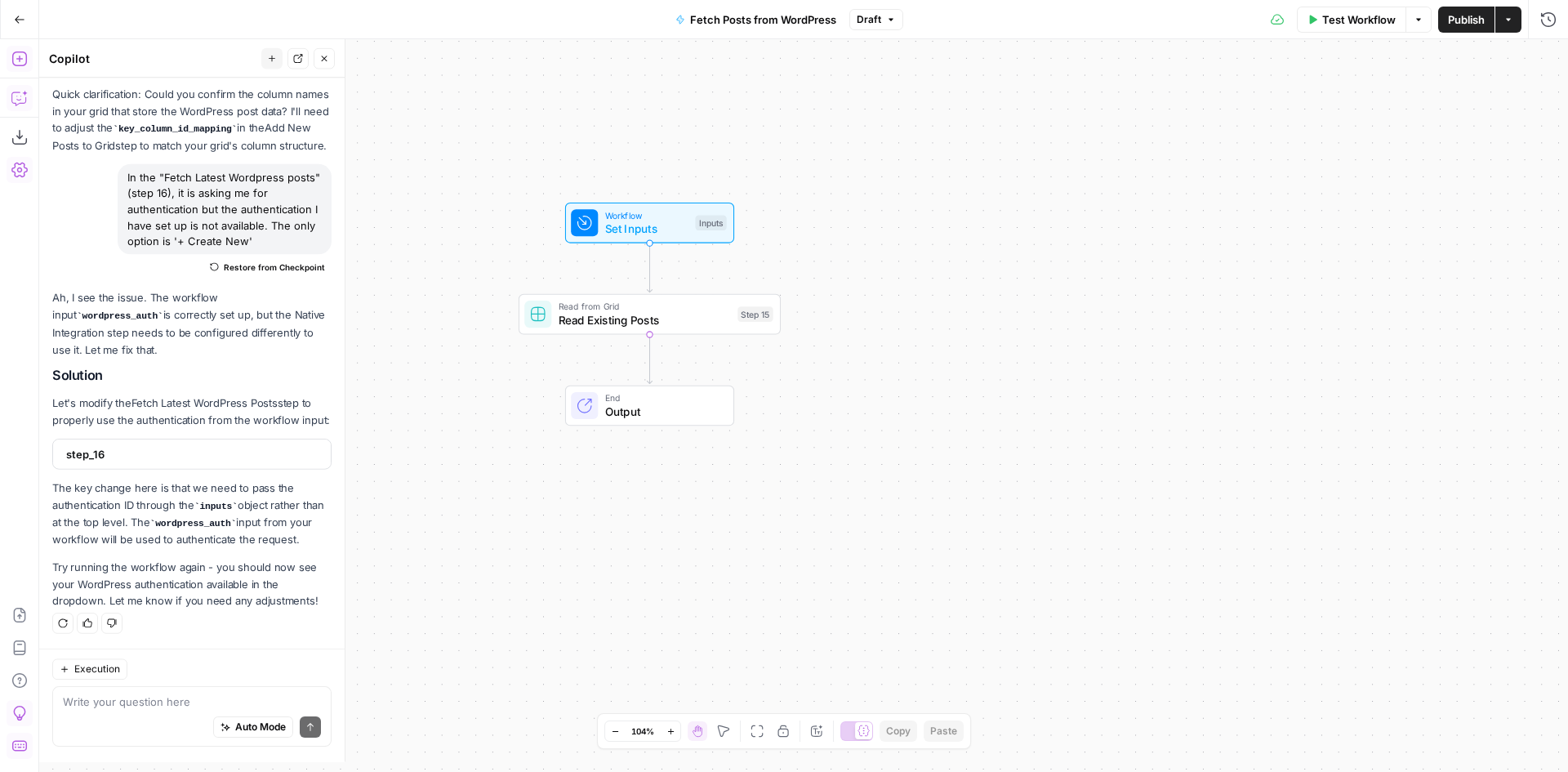
scroll to position [6091, 0]
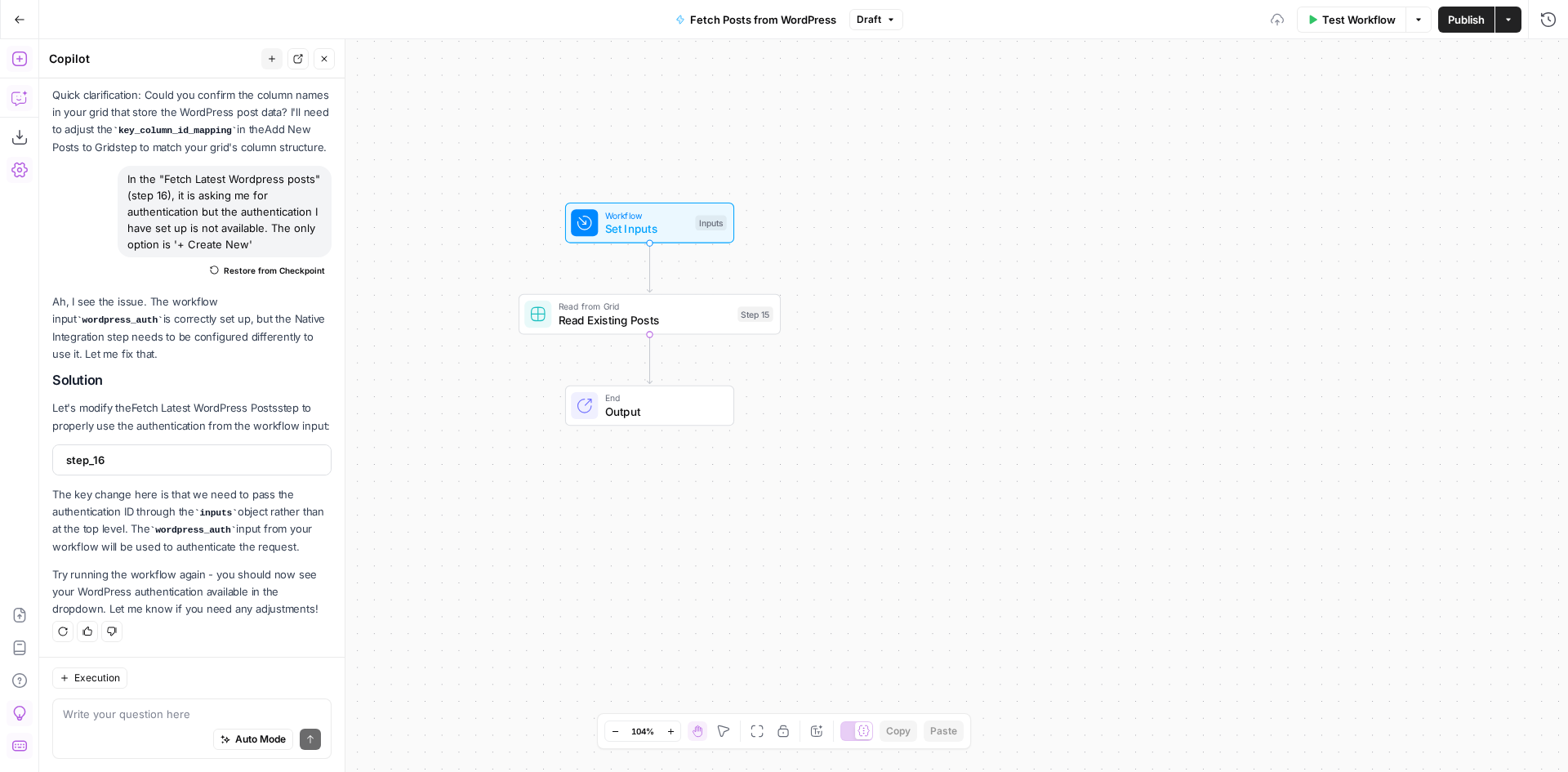
click at [604, 325] on span "Read Existing Posts" at bounding box center [644, 320] width 173 height 17
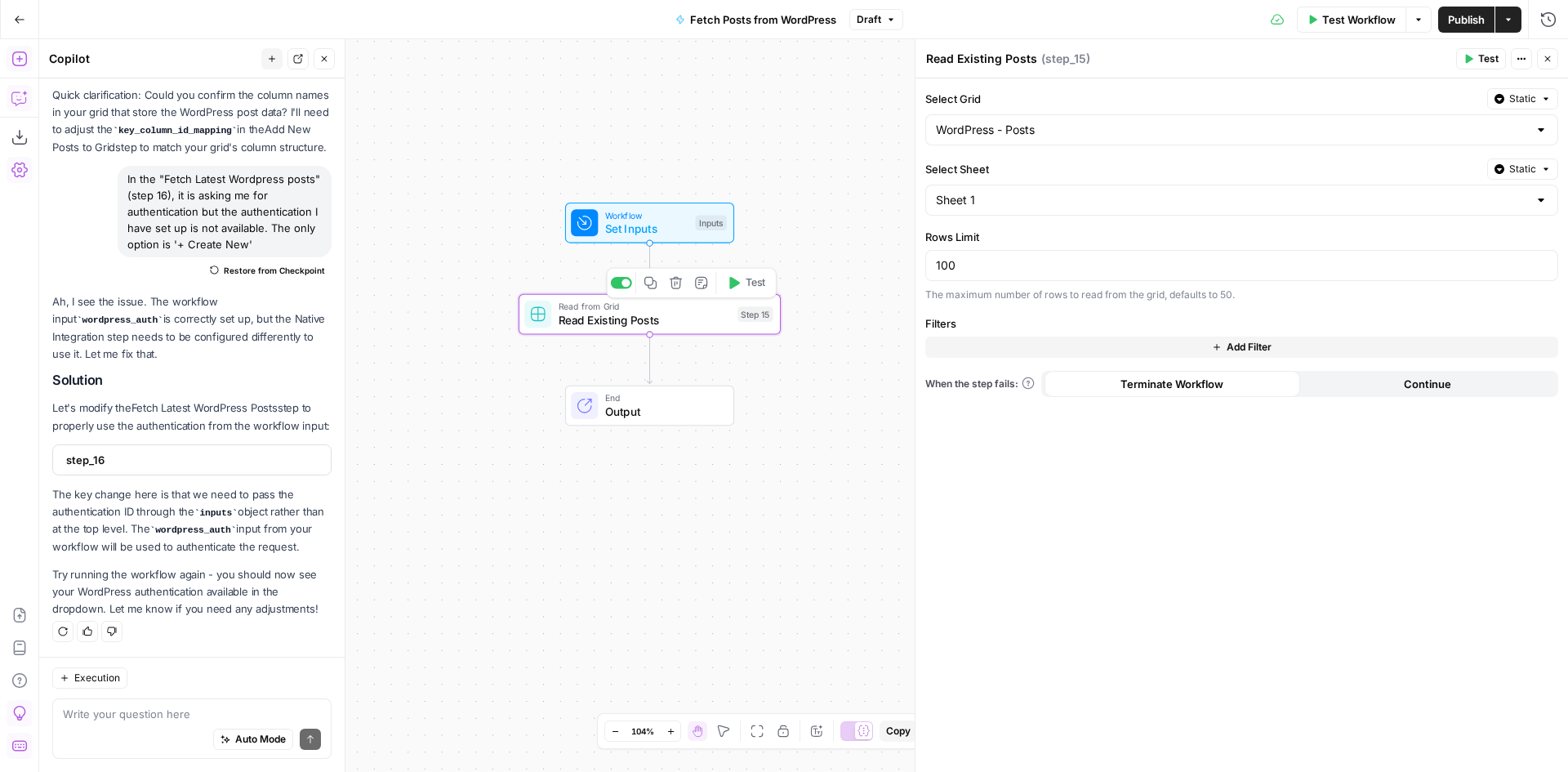
click at [675, 288] on icon "button" at bounding box center [675, 282] width 14 height 14
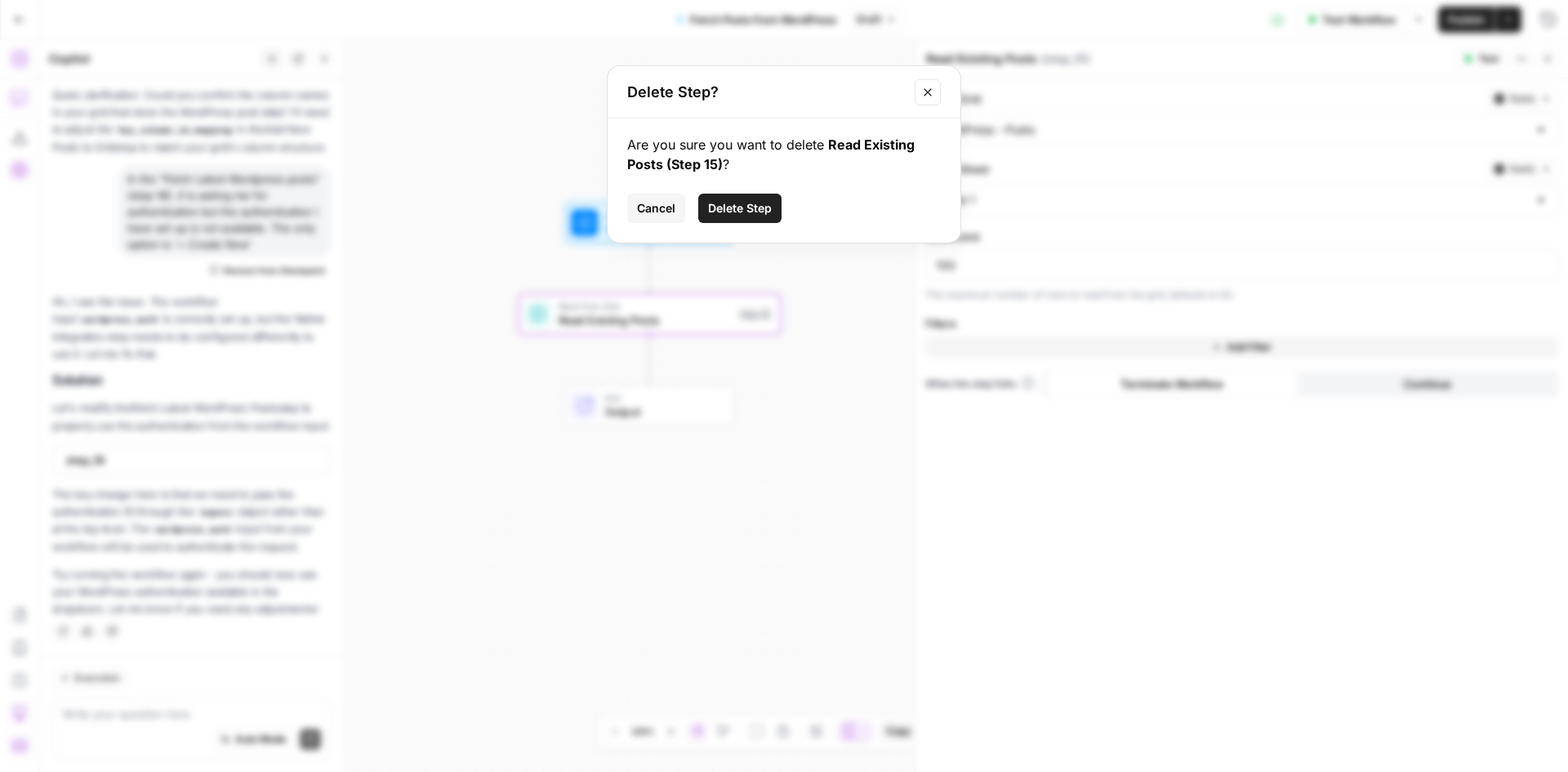
click at [726, 214] on span "Delete Step" at bounding box center [740, 208] width 64 height 16
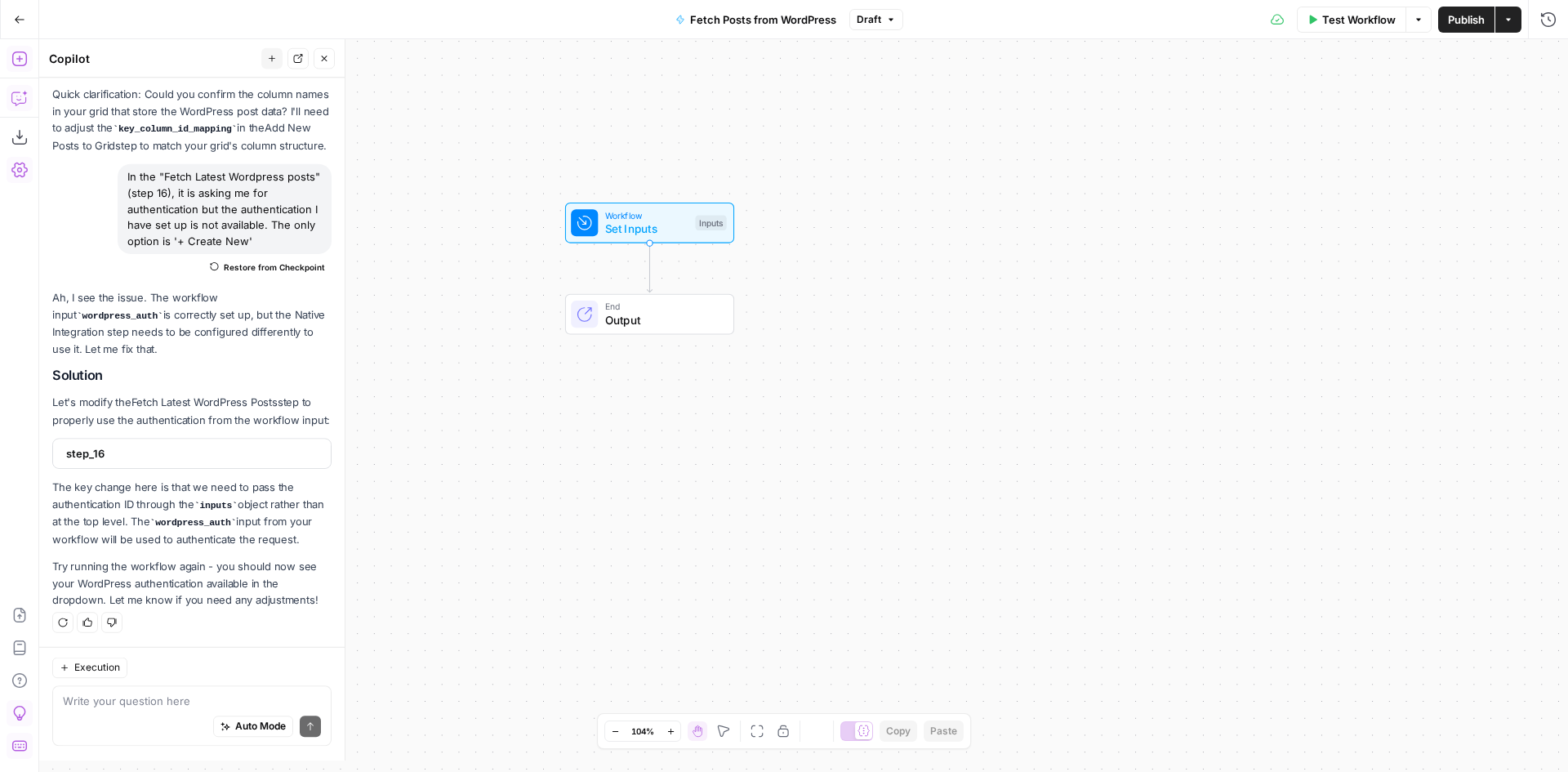
scroll to position [6065, 0]
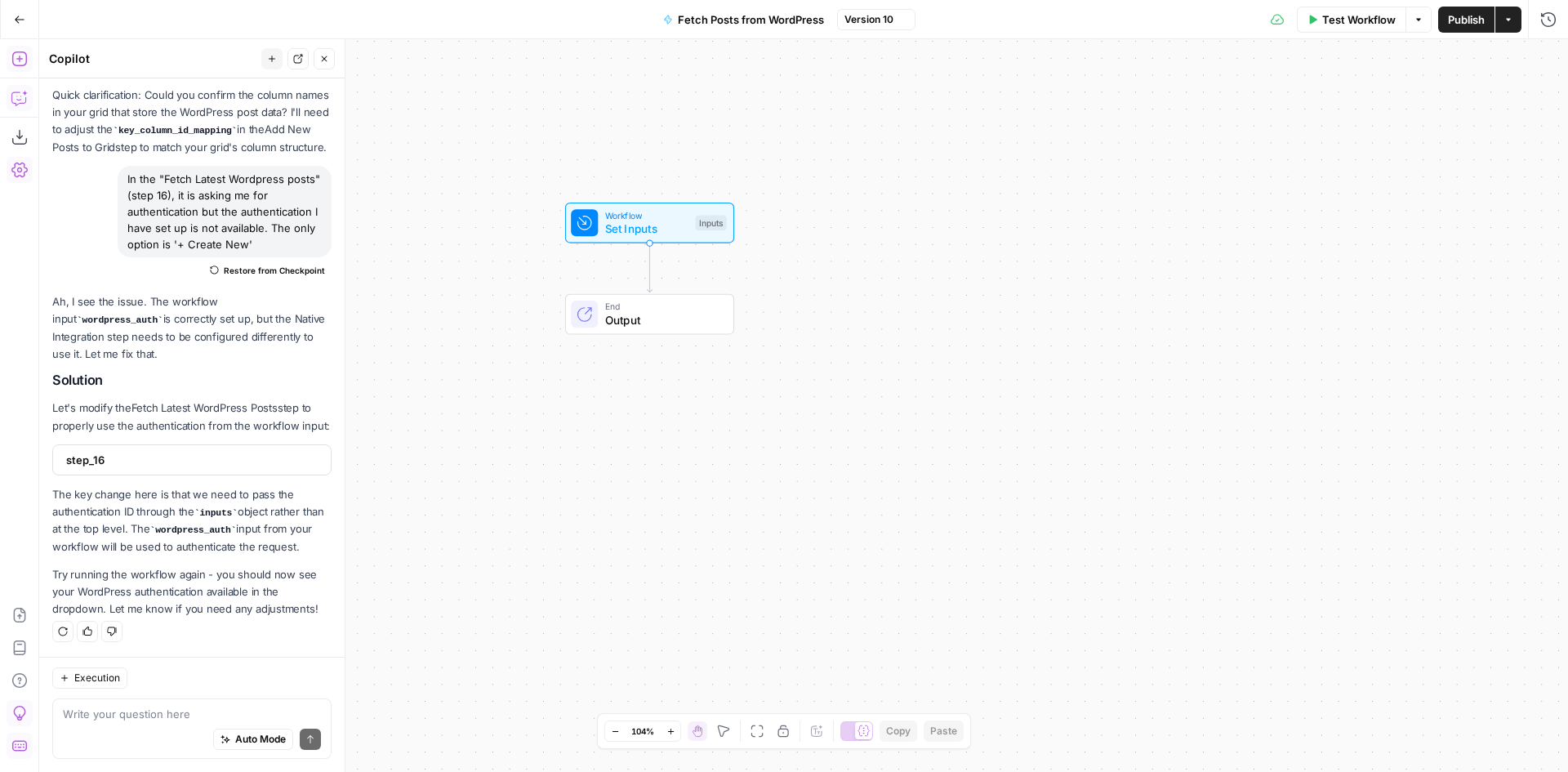
click at [630, 220] on span "Set Inputs" at bounding box center [647, 228] width 84 height 17
drag, startPoint x: 1544, startPoint y: 62, endPoint x: 1475, endPoint y: 127, distance: 94.8
click at [1544, 62] on icon "button" at bounding box center [1548, 58] width 10 height 10
click at [321, 54] on icon "button" at bounding box center [324, 58] width 10 height 10
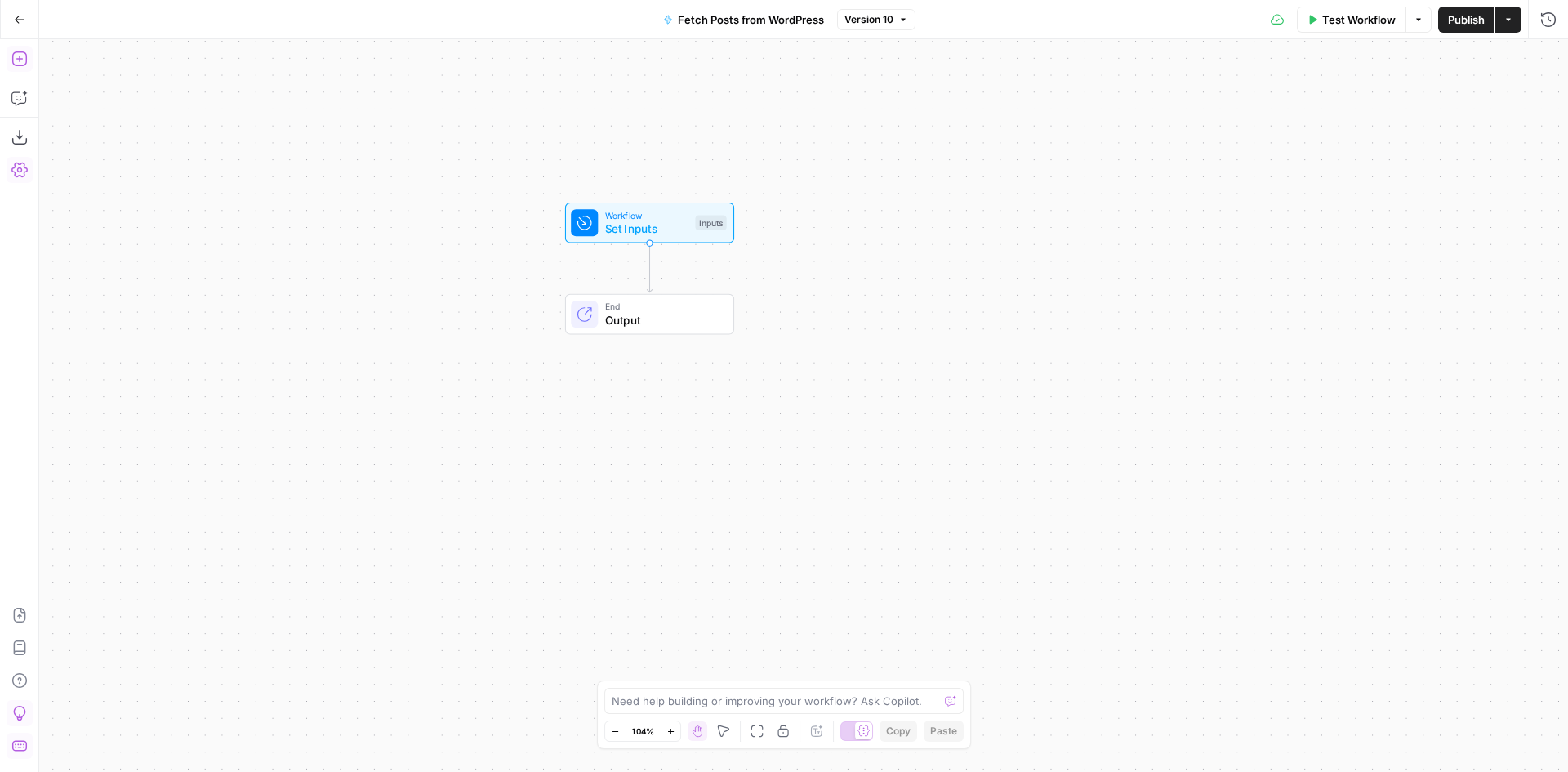
click at [587, 219] on icon at bounding box center [585, 223] width 13 height 13
click at [1037, 99] on label "WordPress Authentication" at bounding box center [1204, 101] width 516 height 16
click at [1037, 123] on Authentication "WordPress Authentication" at bounding box center [1251, 132] width 588 height 16
click at [1510, 96] on span "edit field" at bounding box center [1493, 101] width 36 height 13
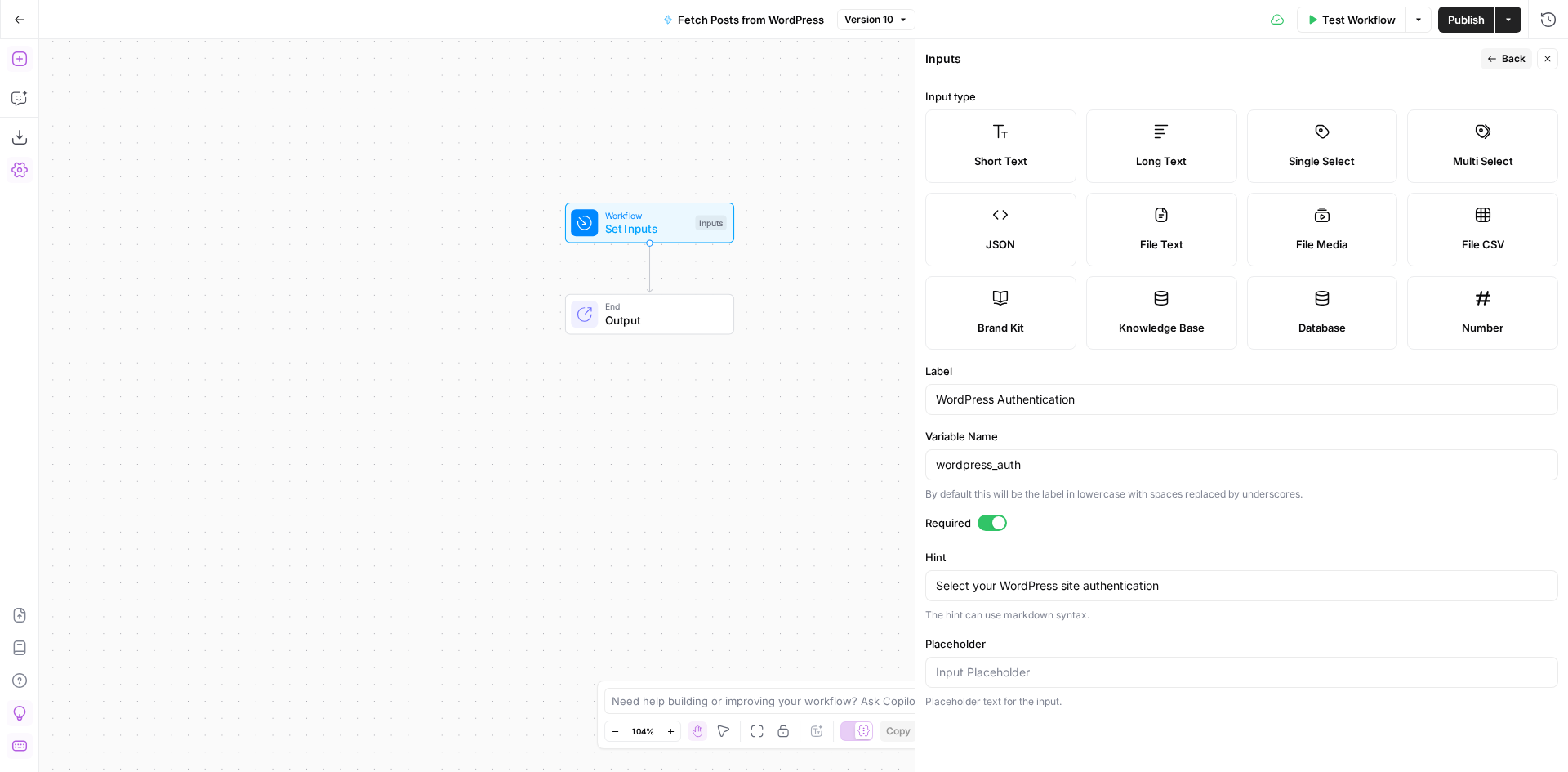
drag, startPoint x: 1541, startPoint y: 65, endPoint x: 1528, endPoint y: 69, distance: 13.6
click at [1541, 64] on button "Close" at bounding box center [1547, 58] width 21 height 21
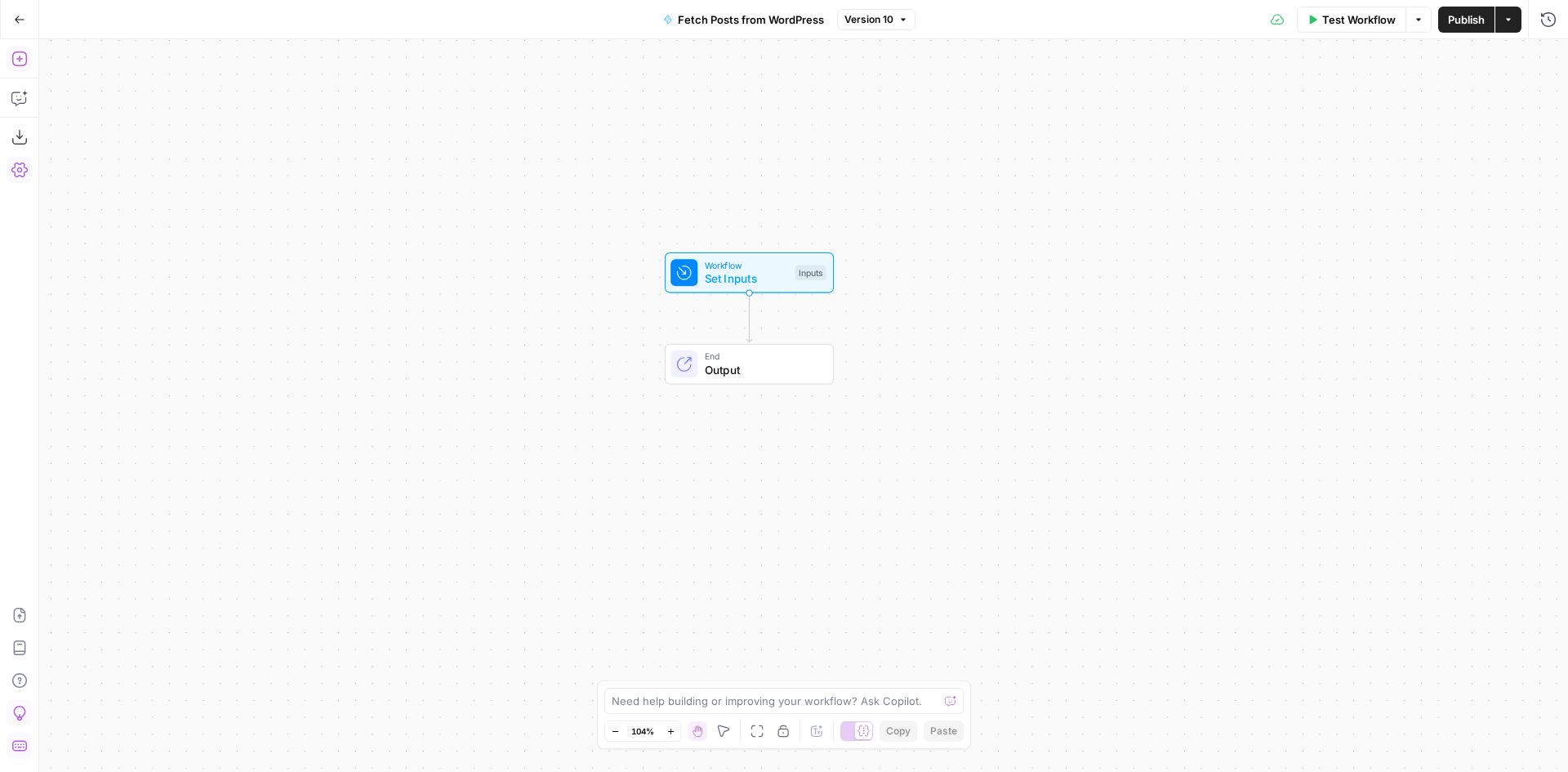
drag, startPoint x: 418, startPoint y: 463, endPoint x: 513, endPoint y: 513, distance: 107.4
click at [513, 513] on div "Workflow Set Inputs Inputs End Output" at bounding box center [803, 406] width 1529 height 733
click at [751, 280] on span "Set Inputs" at bounding box center [743, 279] width 84 height 17
click at [1501, 106] on span "edit field" at bounding box center [1493, 101] width 36 height 13
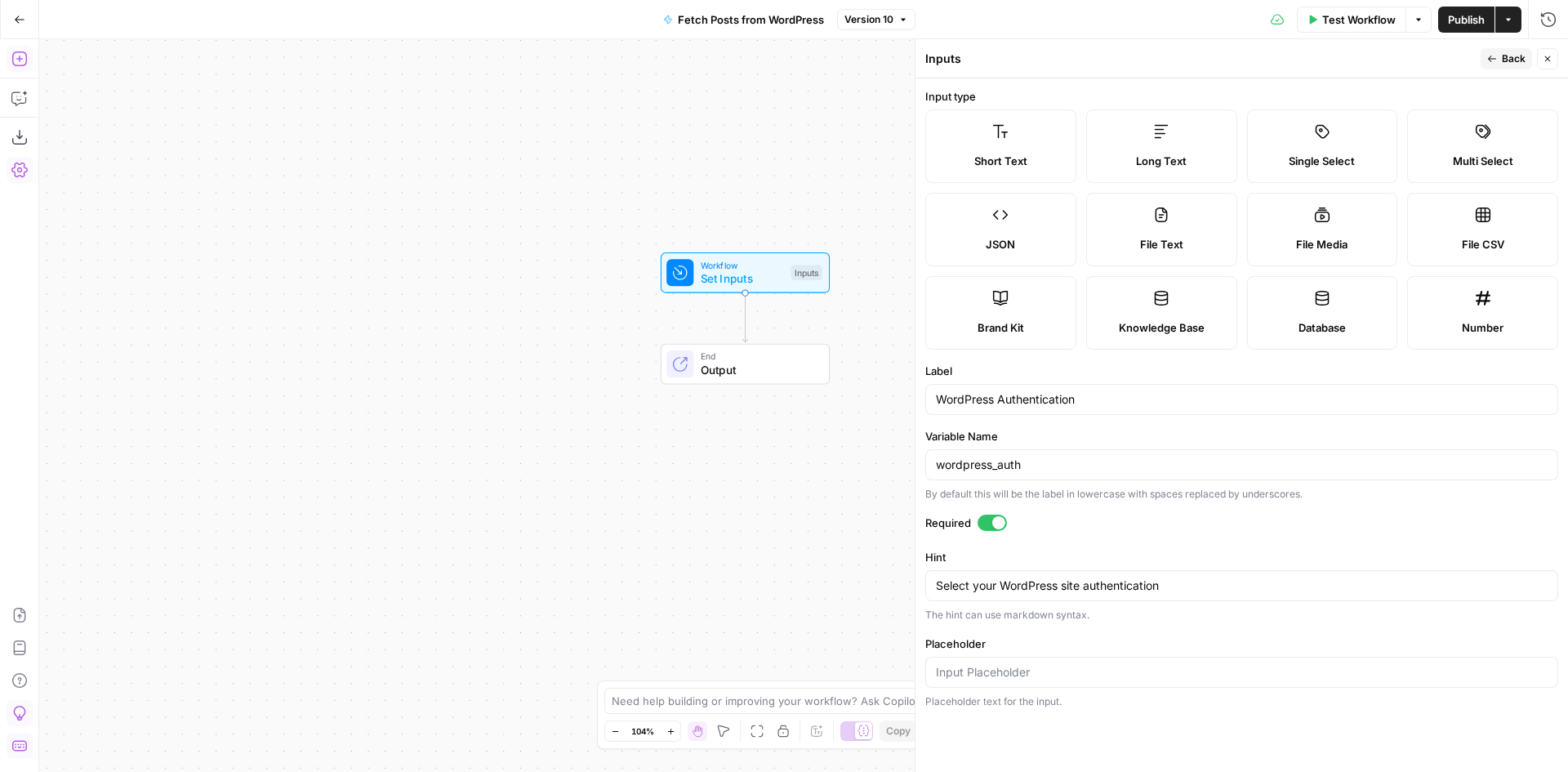
click at [1498, 56] on button "Back" at bounding box center [1507, 58] width 51 height 21
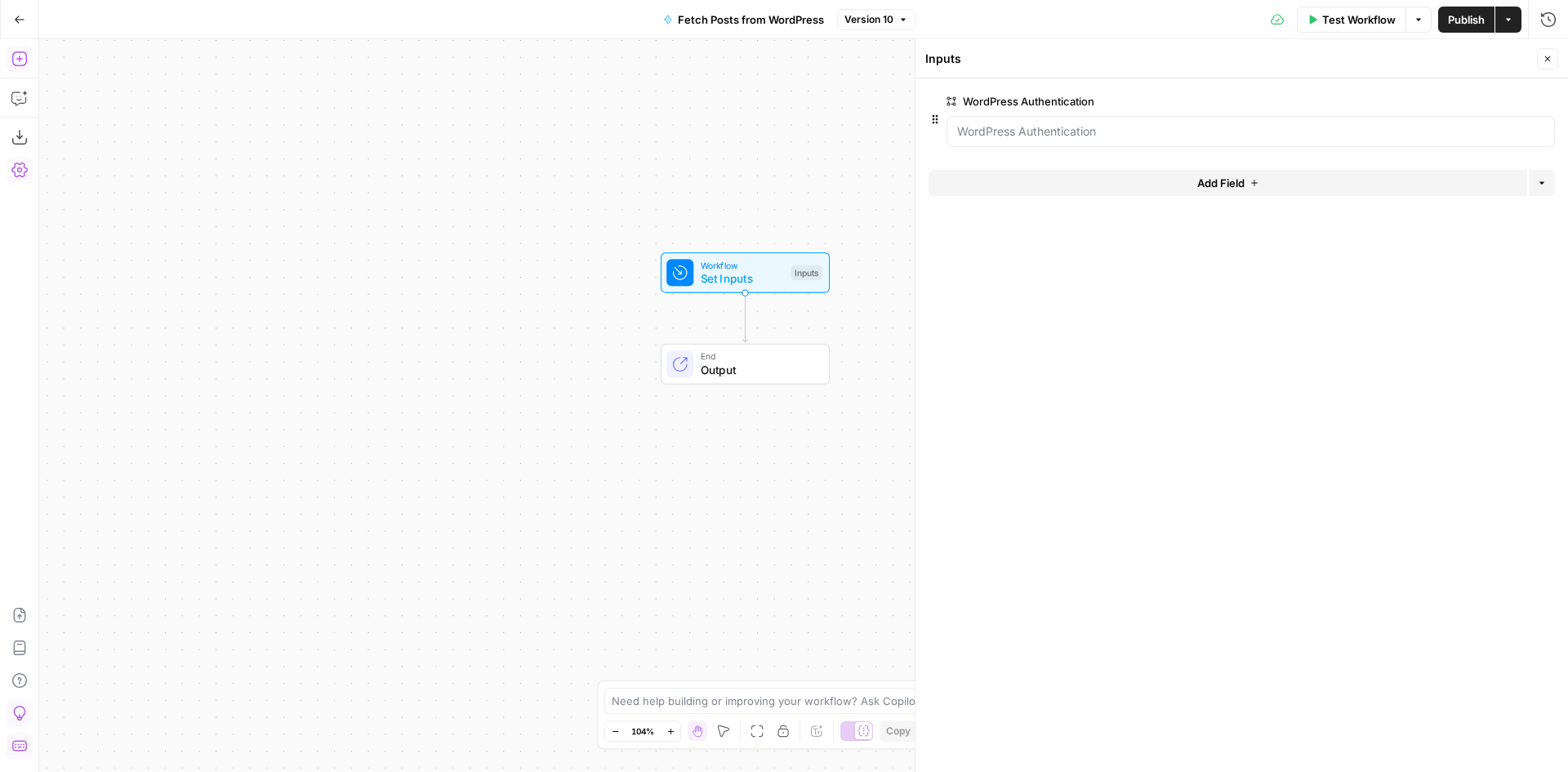
click at [905, 21] on icon "button" at bounding box center [903, 19] width 10 height 10
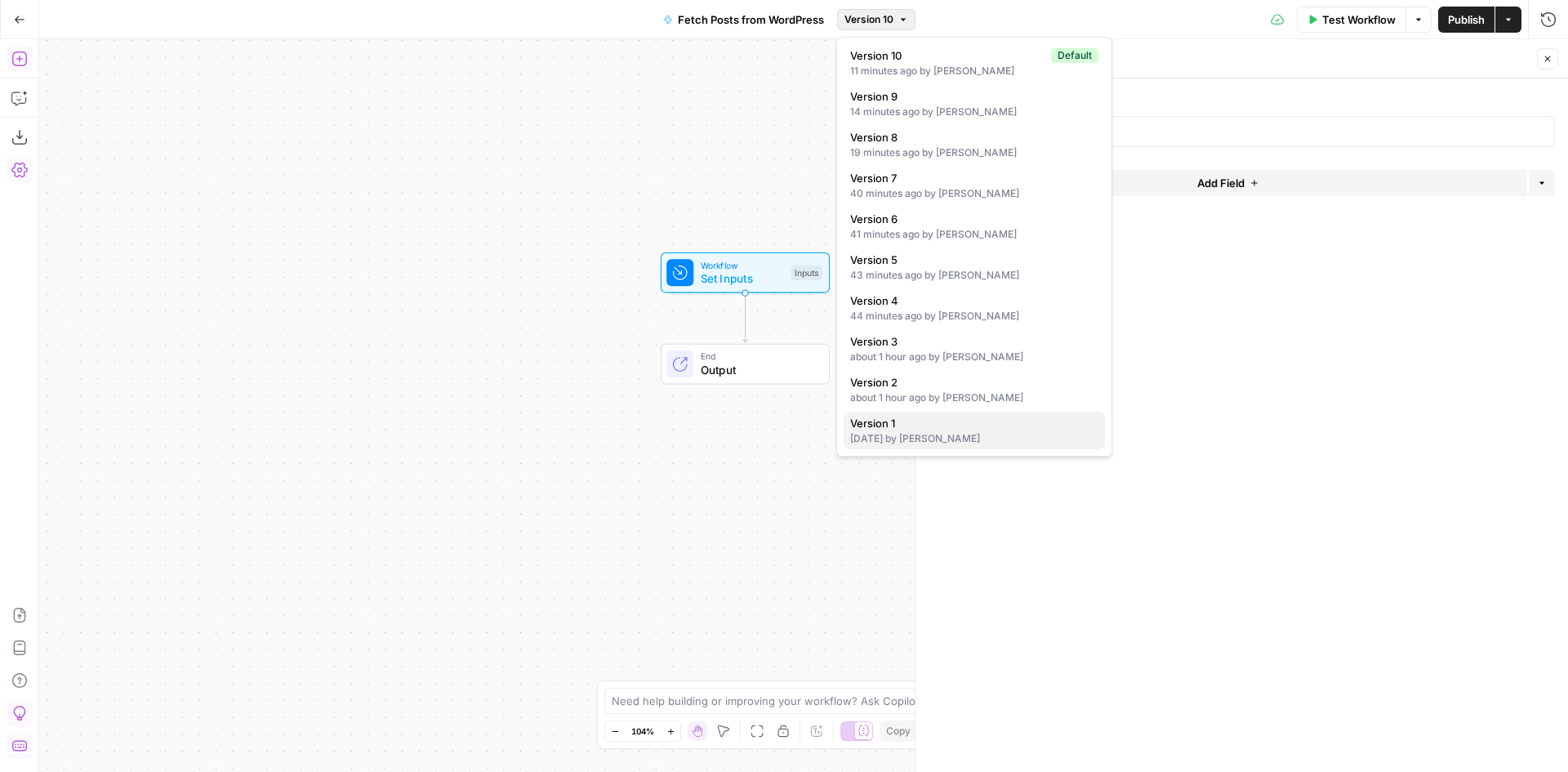
click at [986, 423] on span "Version 1" at bounding box center [971, 423] width 242 height 16
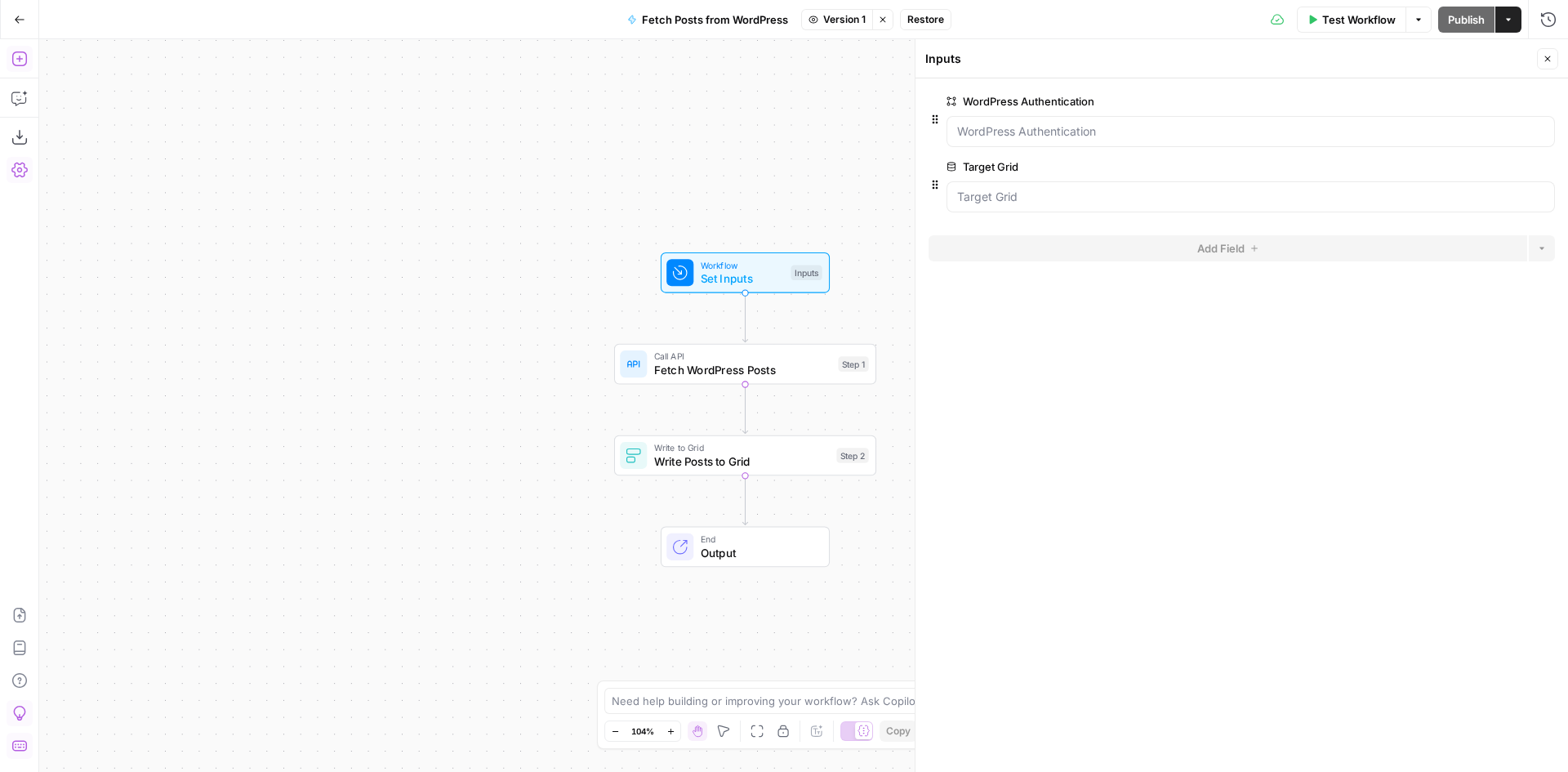
click at [753, 358] on span "Call API" at bounding box center [743, 356] width 178 height 14
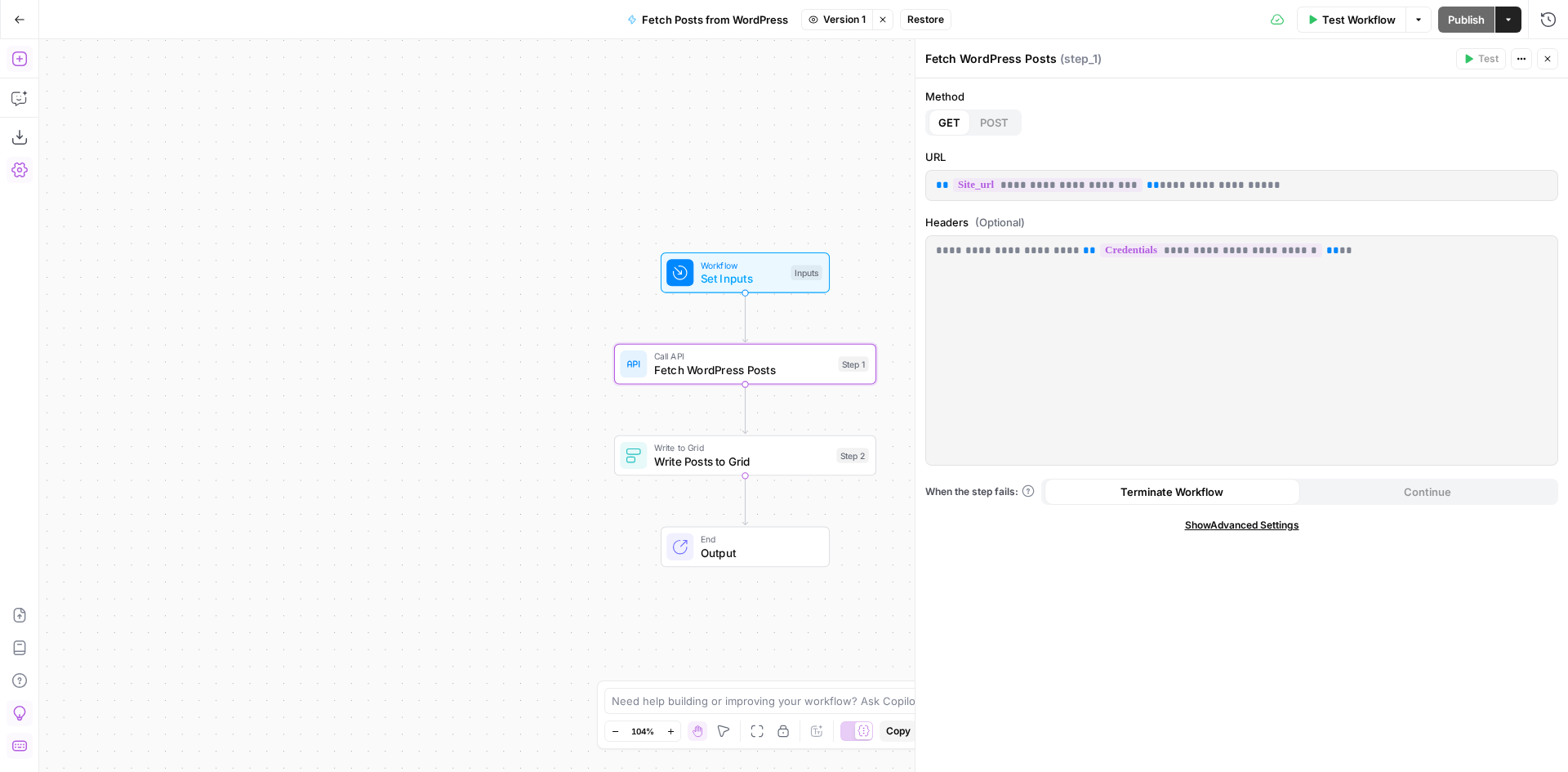
drag, startPoint x: 1117, startPoint y: 187, endPoint x: 924, endPoint y: 193, distance: 193.1
click at [924, 193] on div "**********" at bounding box center [1242, 425] width 652 height 693
click at [1126, 201] on div "**********" at bounding box center [1242, 425] width 652 height 693
drag, startPoint x: 1121, startPoint y: 185, endPoint x: 940, endPoint y: 185, distance: 181.0
click at [940, 185] on p "**********" at bounding box center [1242, 185] width 612 height 16
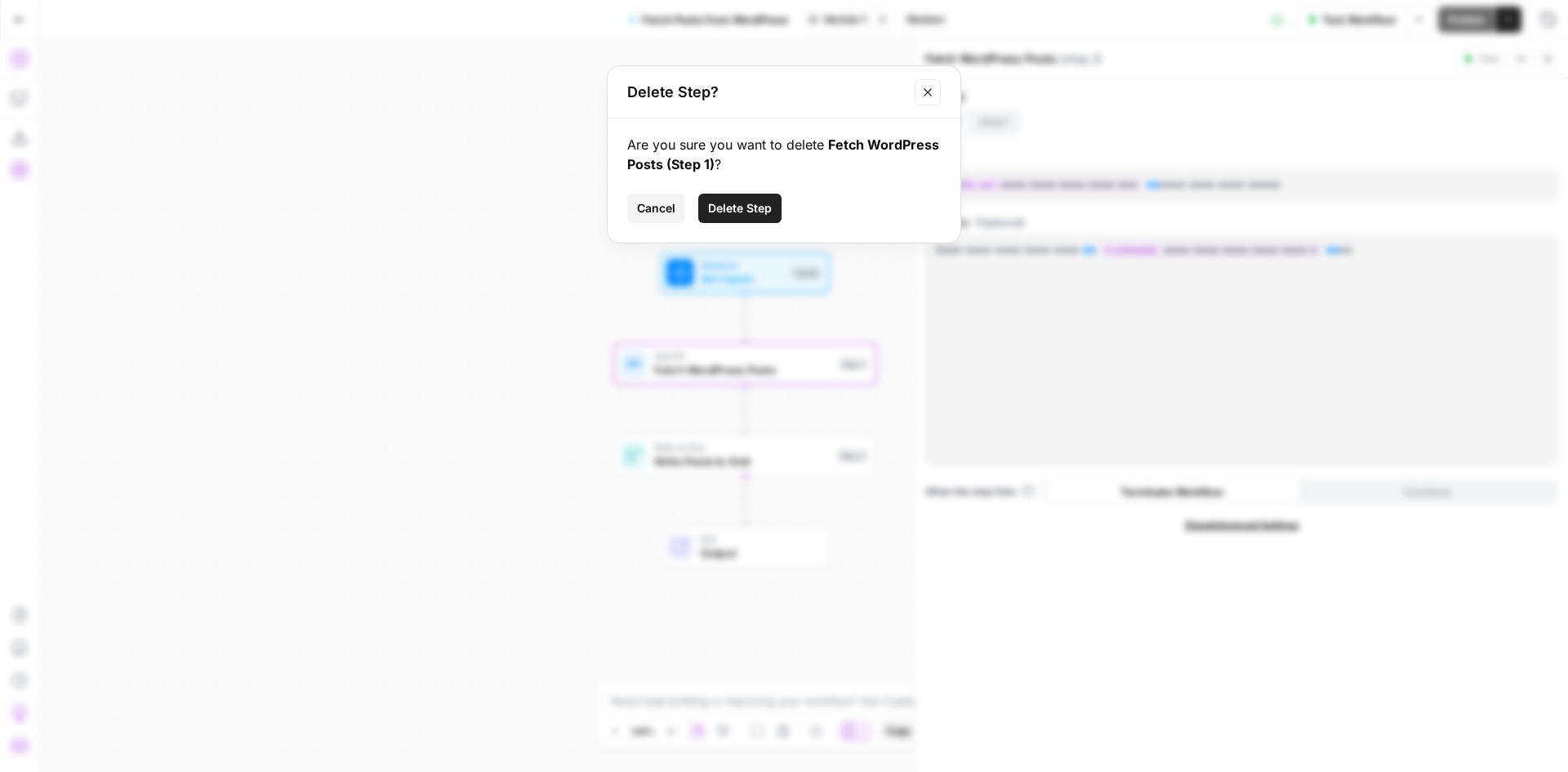
click at [927, 101] on button "Close modal" at bounding box center [927, 92] width 26 height 26
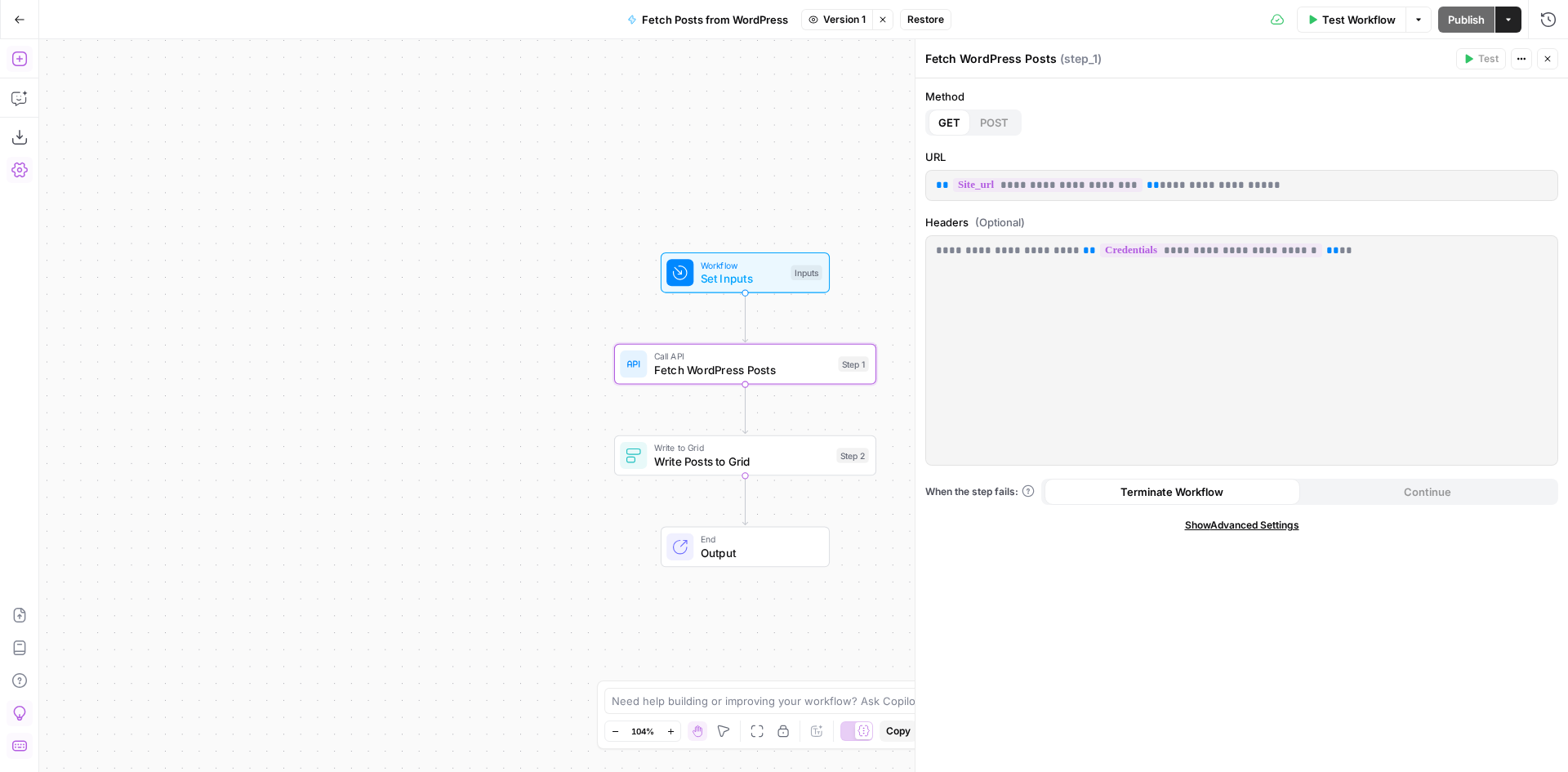
click at [1128, 184] on p "**********" at bounding box center [1242, 185] width 612 height 16
click at [1124, 185] on p "**********" at bounding box center [1242, 185] width 612 height 16
click at [1135, 182] on p "**********" at bounding box center [1242, 185] width 612 height 16
click at [889, 21] on button "Stop viewing" at bounding box center [883, 19] width 21 height 21
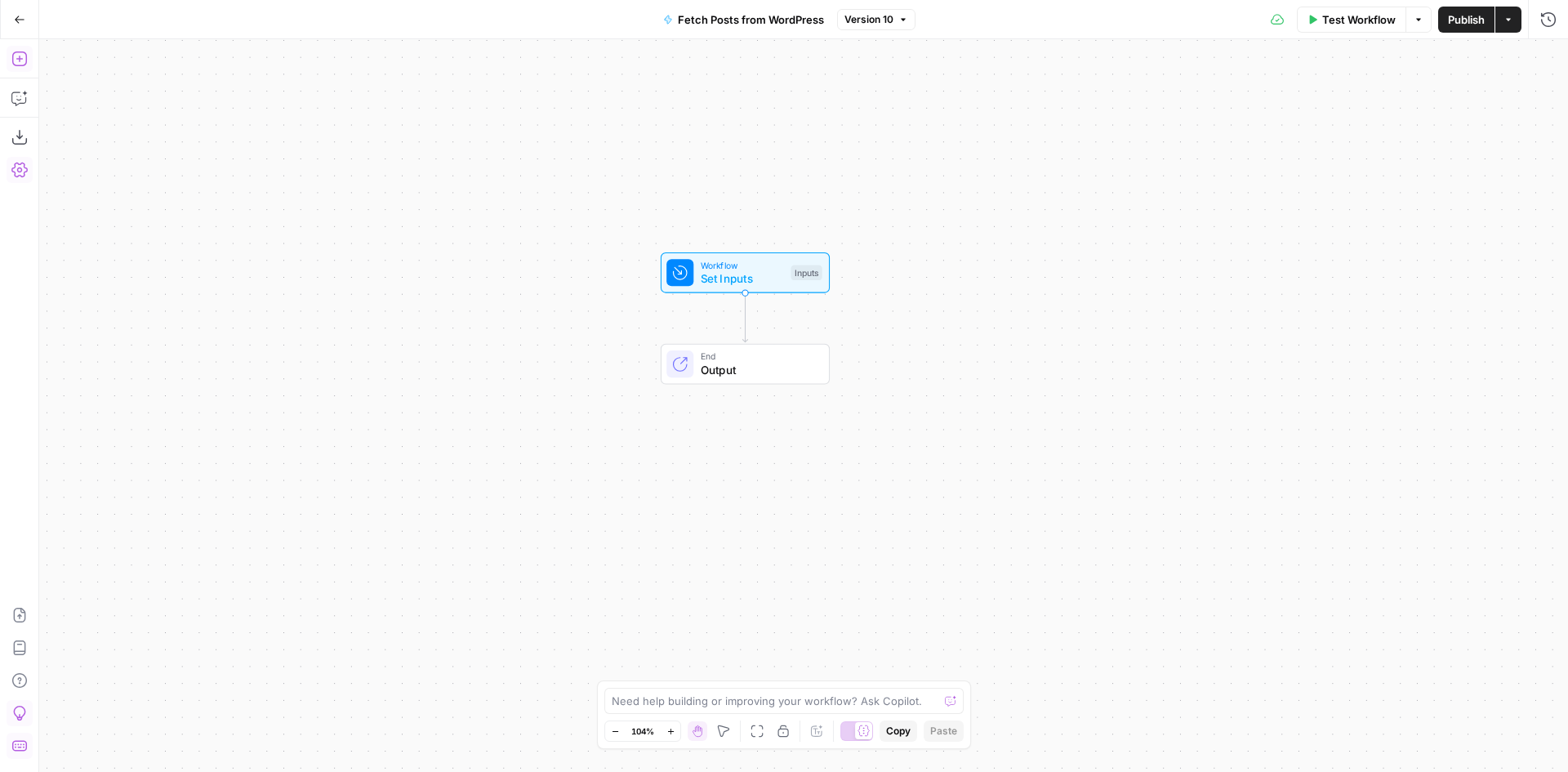
click at [731, 293] on div "Workflow Set Inputs Inputs End Output" at bounding box center [803, 406] width 1529 height 733
click at [743, 278] on span "Set Inputs" at bounding box center [743, 279] width 84 height 17
click at [720, 277] on span "Set Inputs" at bounding box center [743, 279] width 84 height 17
click at [16, 58] on icon "button" at bounding box center [20, 58] width 16 height 16
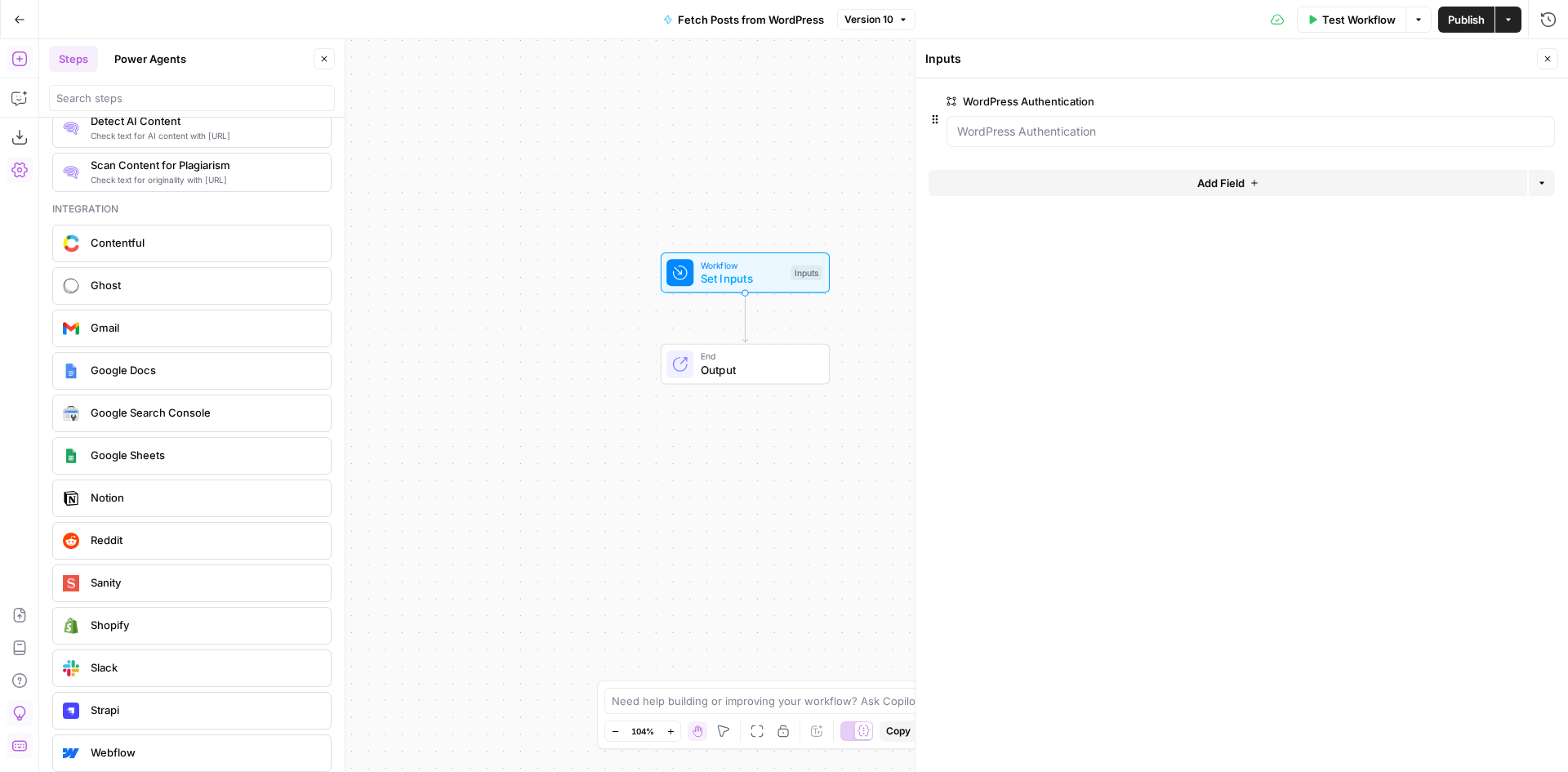
scroll to position [2904, 0]
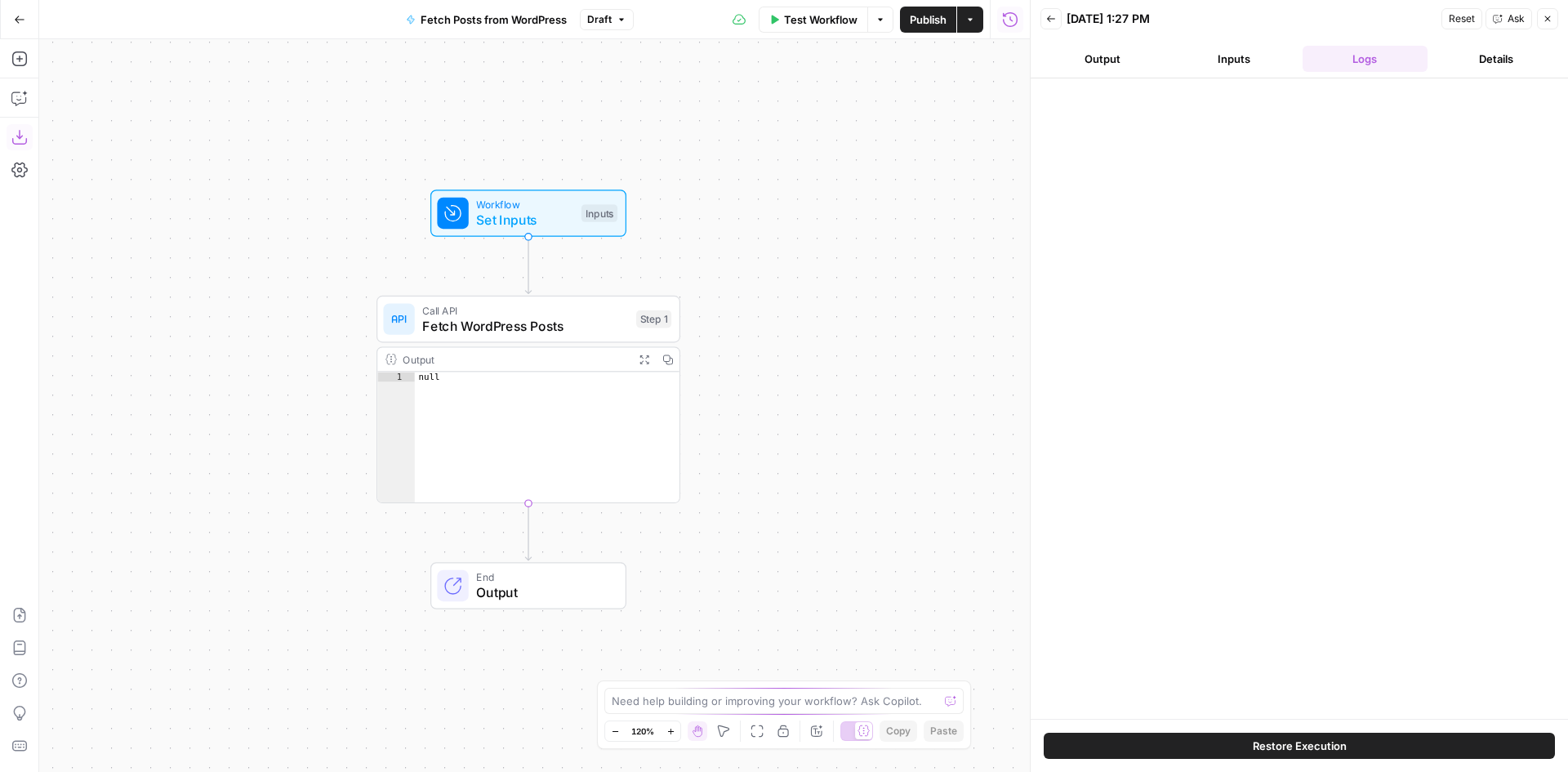
click at [14, 24] on icon "button" at bounding box center [19, 19] width 12 height 12
click at [26, 20] on button "Go Back" at bounding box center [19, 19] width 29 height 29
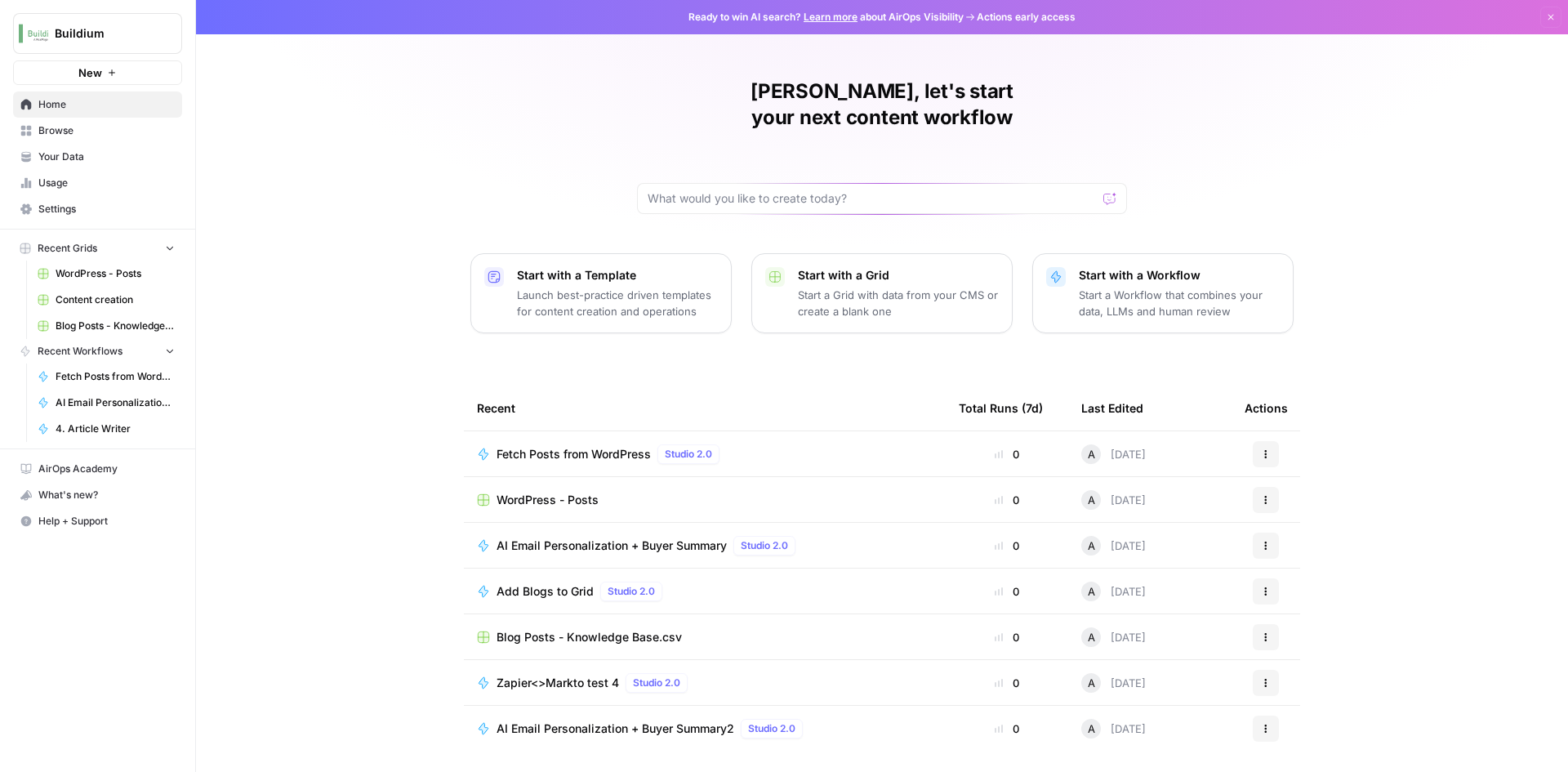
click at [570, 492] on span "WordPress - Posts" at bounding box center [547, 500] width 102 height 16
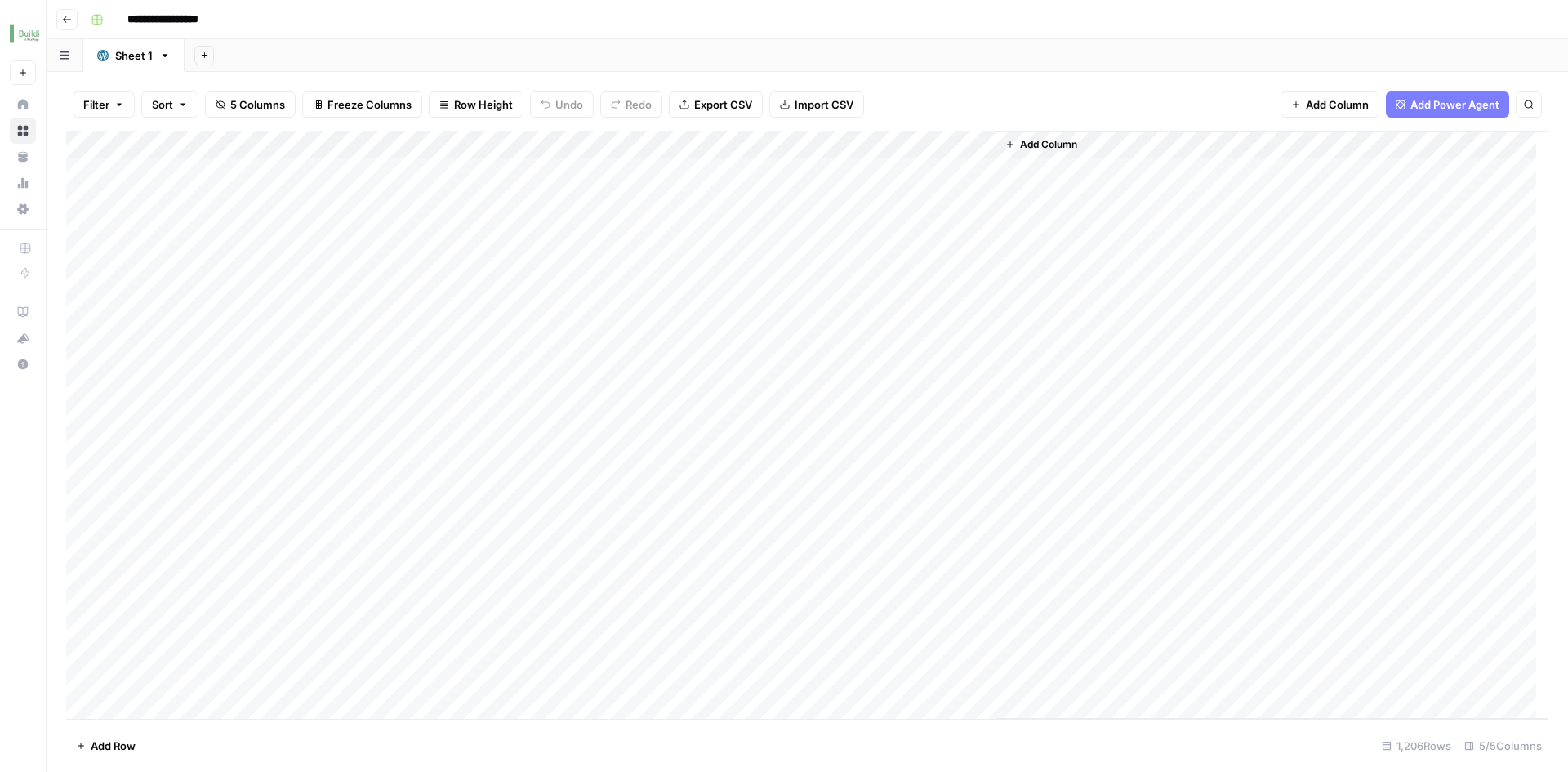
click at [1008, 142] on icon "button" at bounding box center [1010, 144] width 10 height 10
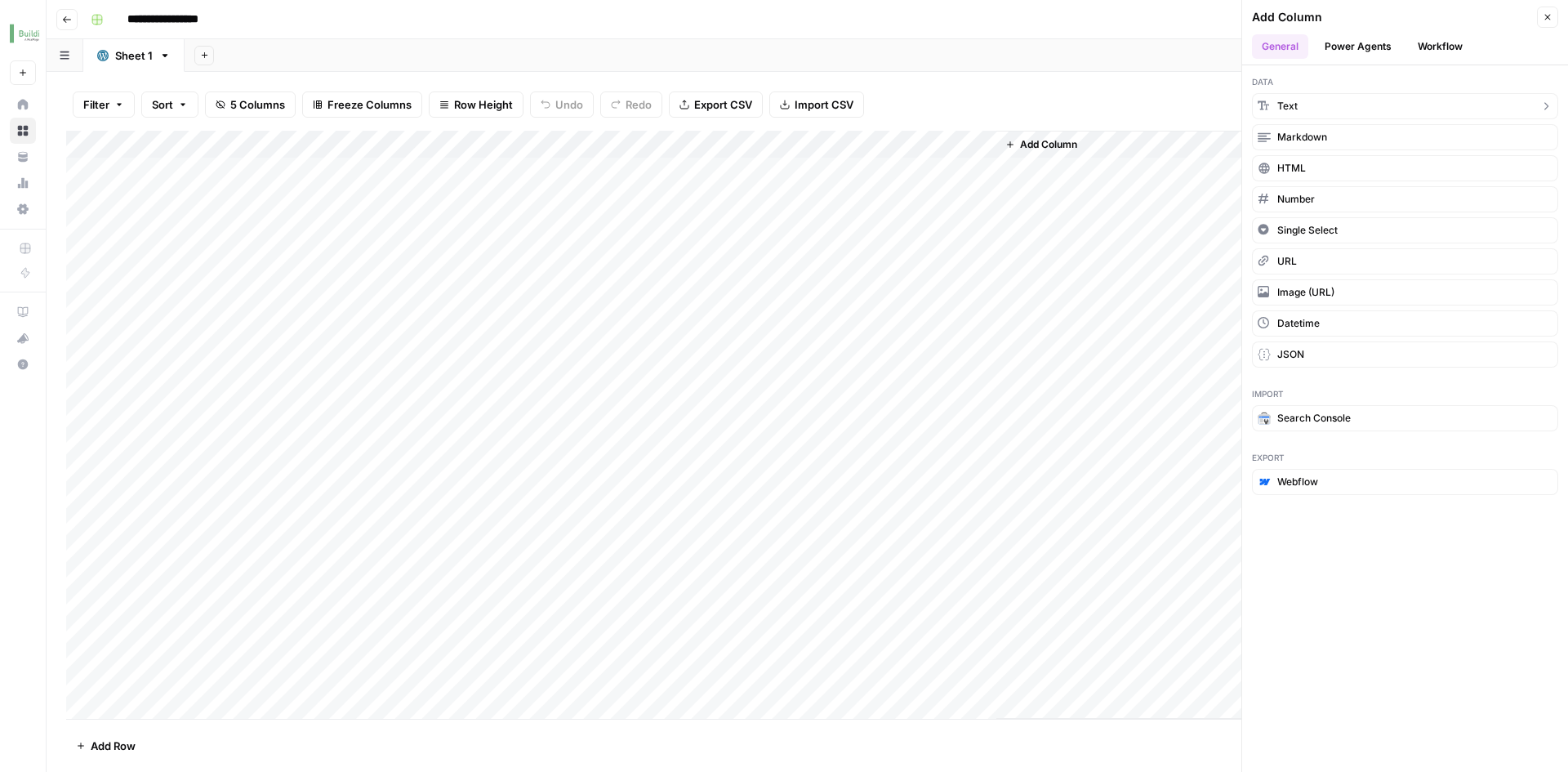
click at [1305, 106] on button "Text" at bounding box center [1404, 106] width 306 height 26
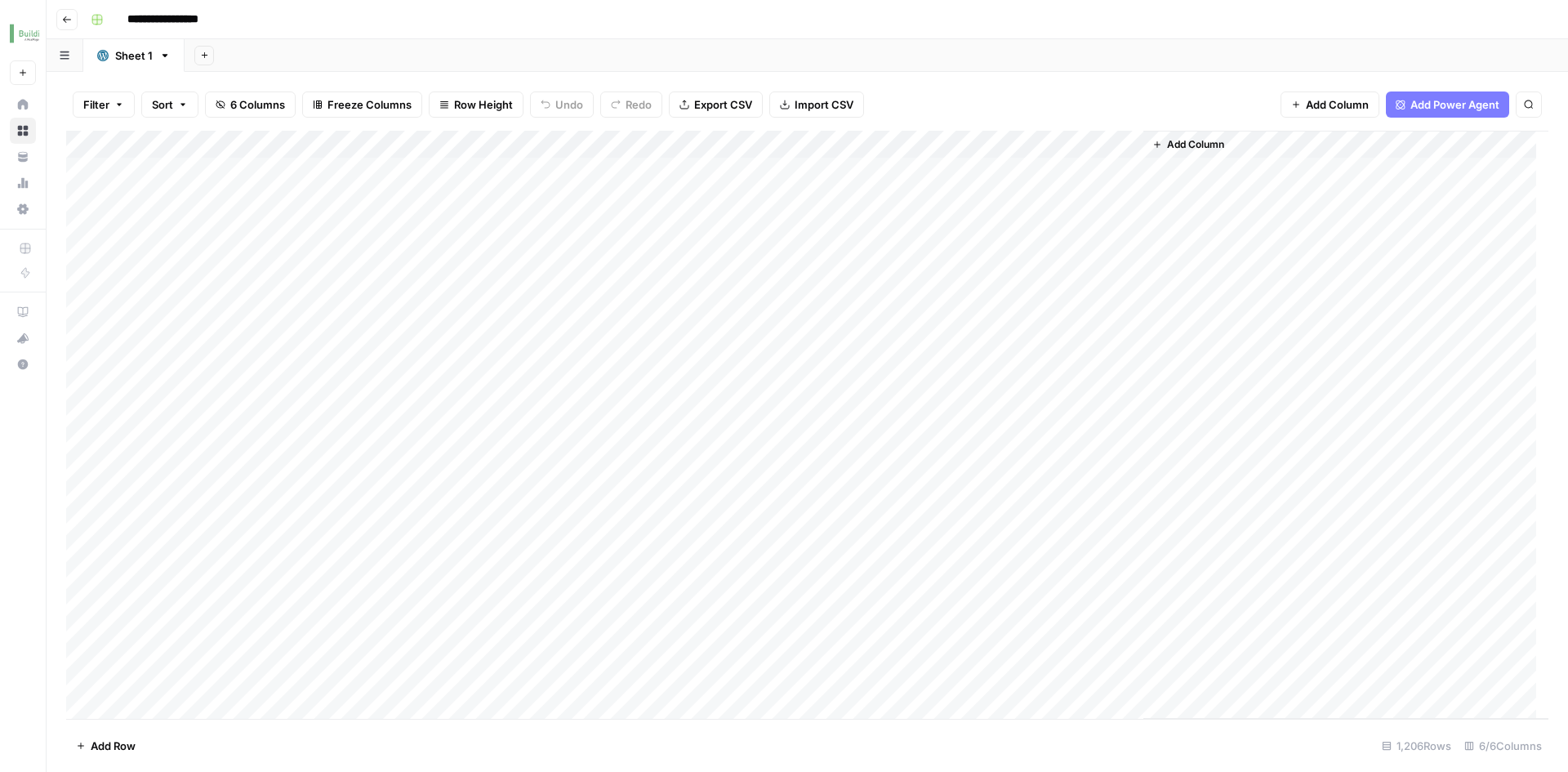
click at [1066, 144] on div "Add Column" at bounding box center [807, 425] width 1482 height 588
click at [1066, 144] on div at bounding box center [1070, 147] width 148 height 33
click at [1056, 181] on input "New Column" at bounding box center [1093, 184] width 165 height 16
click at [1080, 180] on input "New Column" at bounding box center [1093, 184] width 165 height 16
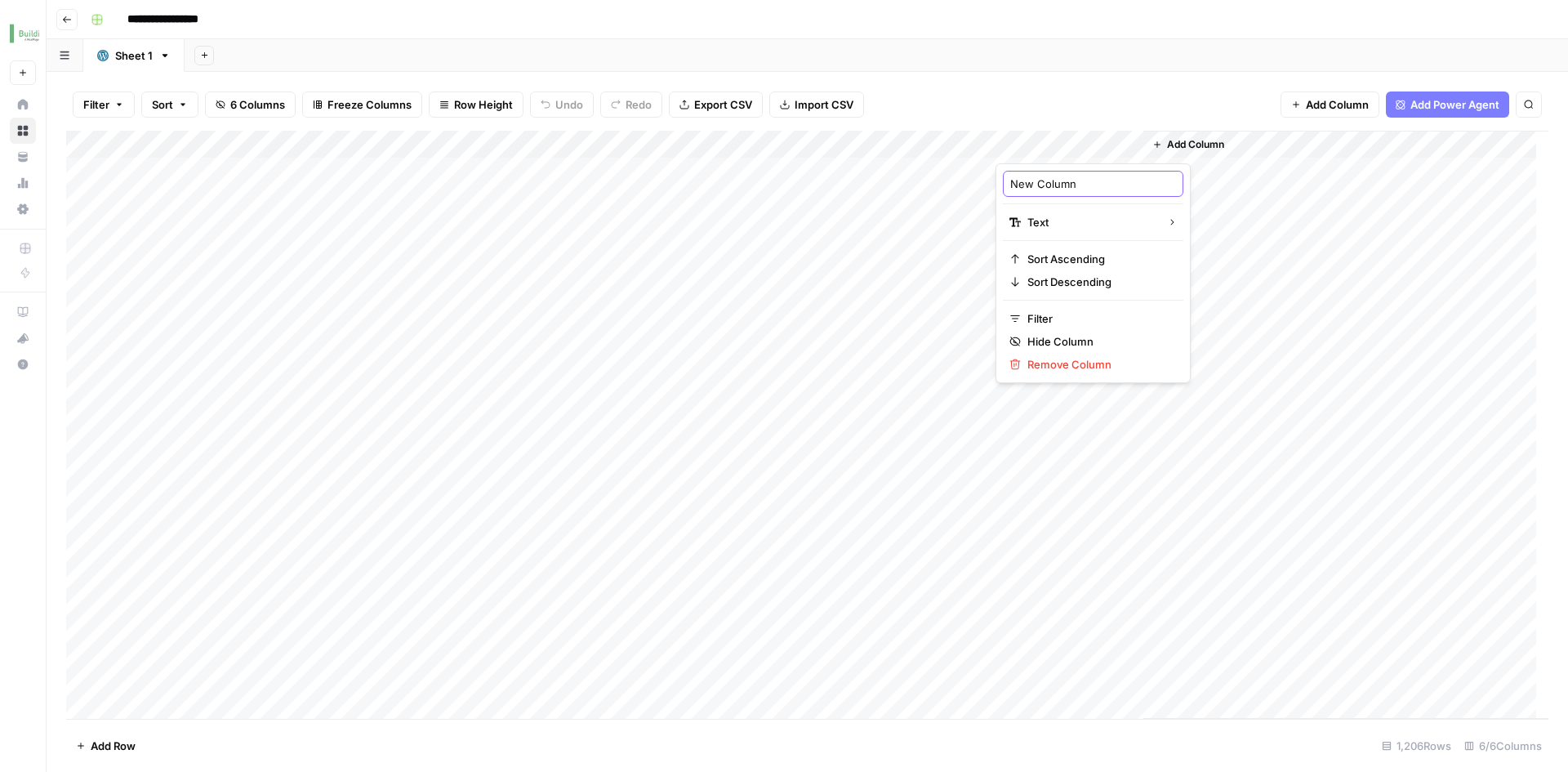
click at [1080, 181] on input "New Column" at bounding box center [1093, 184] width 165 height 16
type input "Status"
click at [1060, 104] on div "Filter Sort 6 Columns Freeze Columns Row Height Undo Redo Export CSV Import CSV…" at bounding box center [807, 104] width 1482 height 52
click at [1128, 139] on div "Add Column" at bounding box center [807, 425] width 1482 height 588
click at [1063, 368] on span "Remove Column" at bounding box center [1098, 365] width 143 height 16
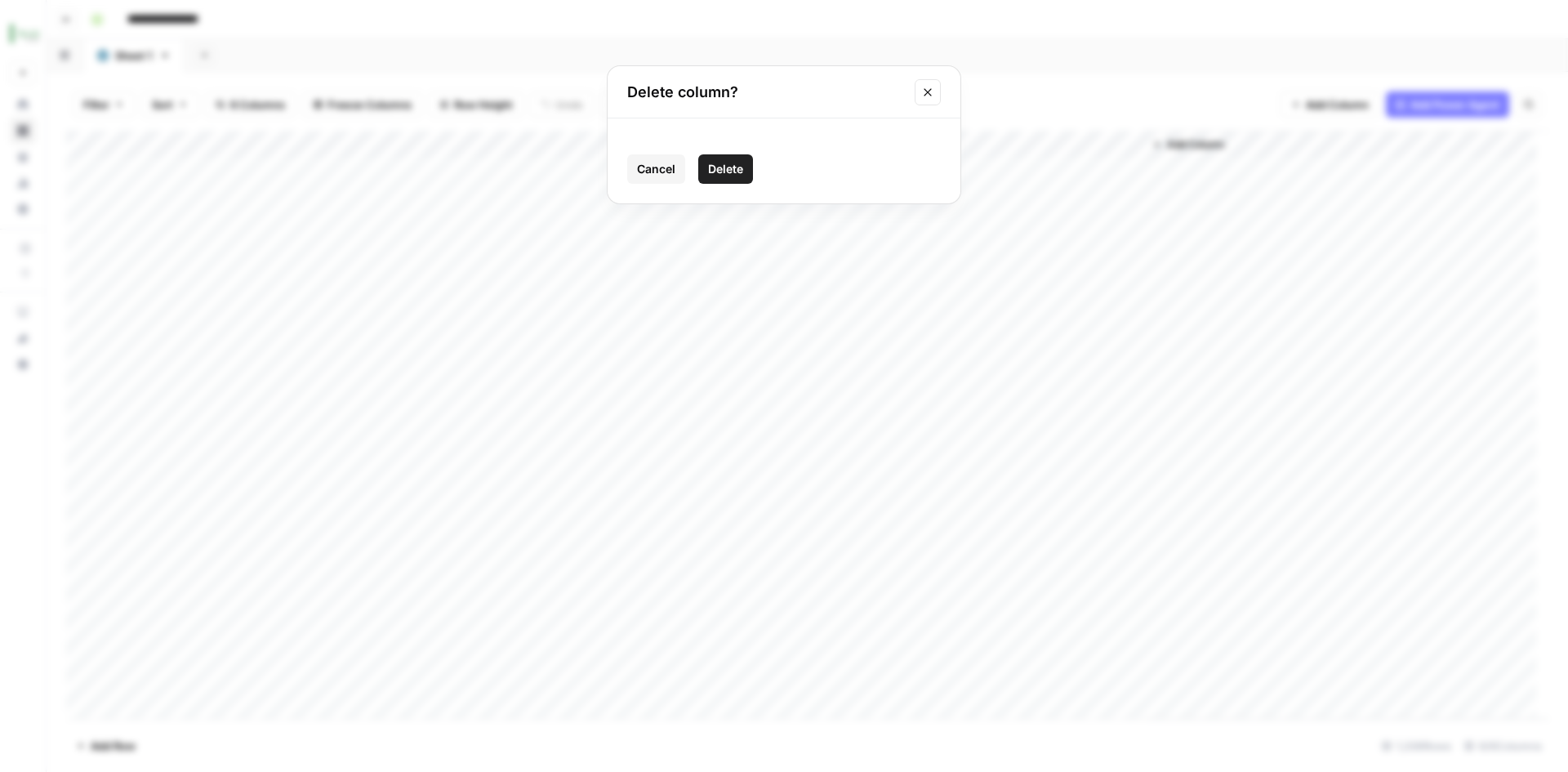
click at [746, 179] on button "Delete" at bounding box center [726, 169] width 55 height 29
click at [72, 15] on button "Go back" at bounding box center [67, 19] width 21 height 21
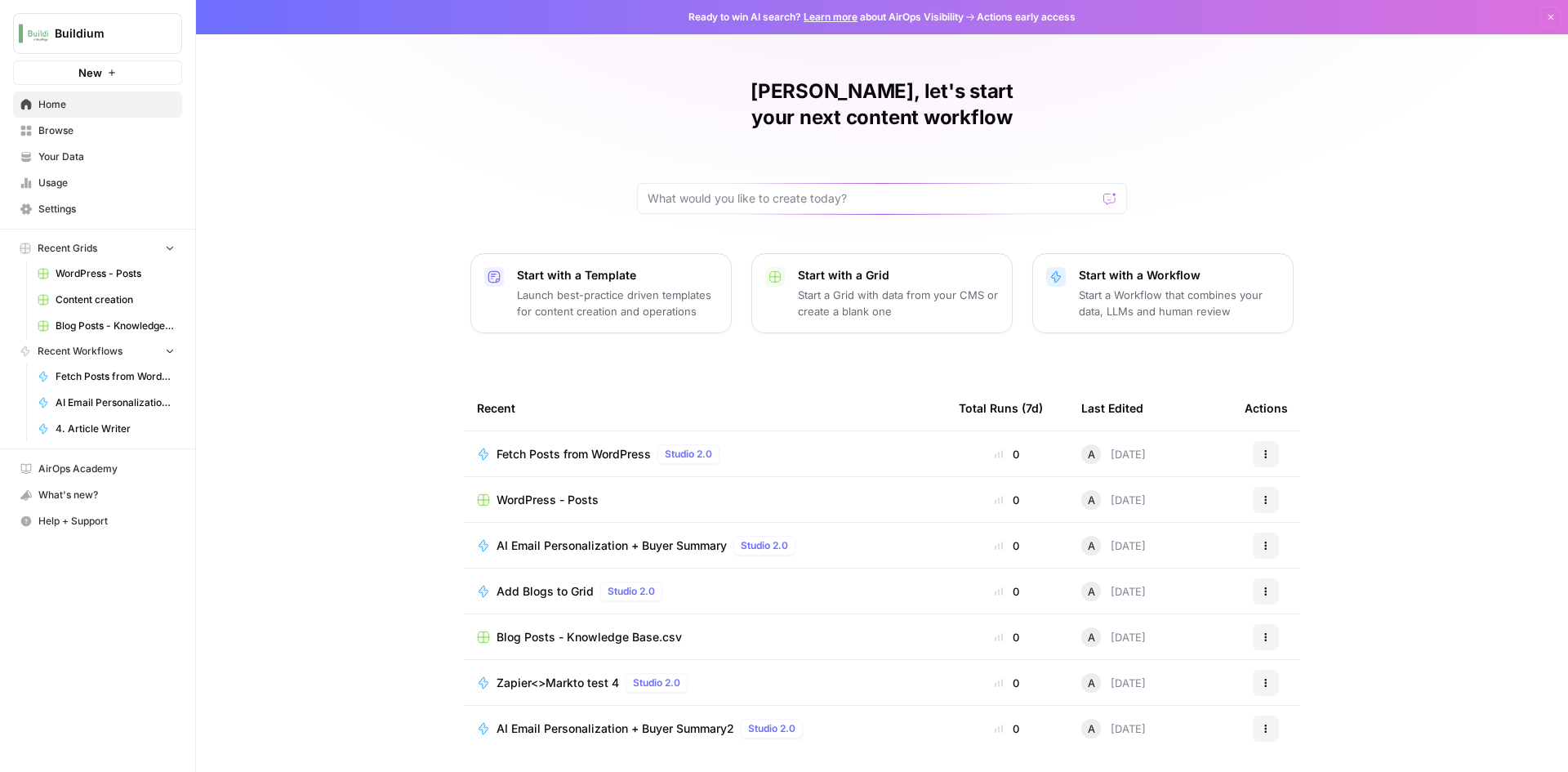
click at [393, 427] on div "Andrew, let's start your next content workflow Start with a Template Launch bes…" at bounding box center [883, 388] width 1372 height 777
click at [57, 99] on span "Home" at bounding box center [106, 104] width 136 height 15
click at [64, 138] on link "Browse" at bounding box center [97, 131] width 169 height 26
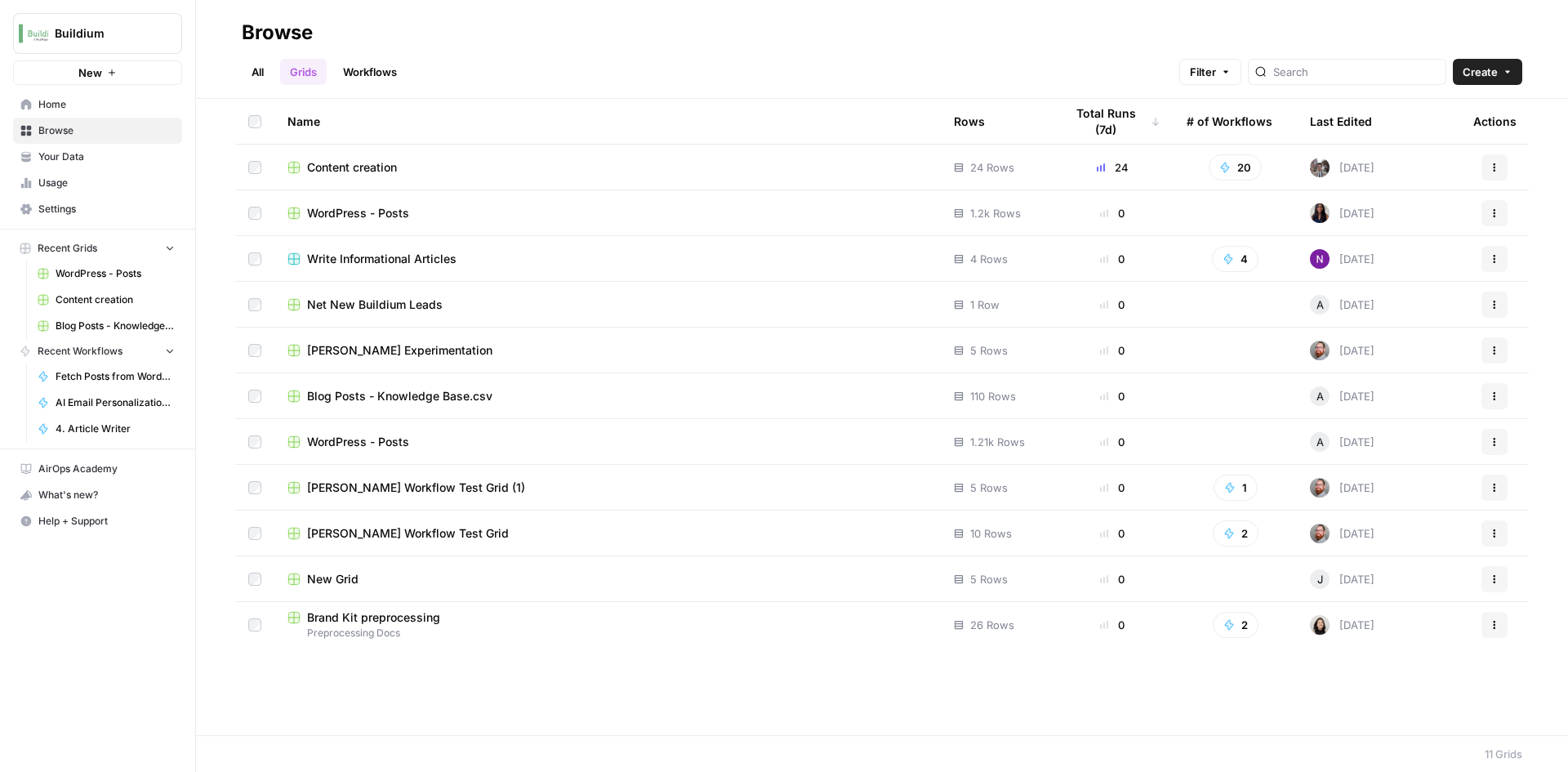
click at [395, 448] on span "WordPress - Posts" at bounding box center [358, 442] width 102 height 16
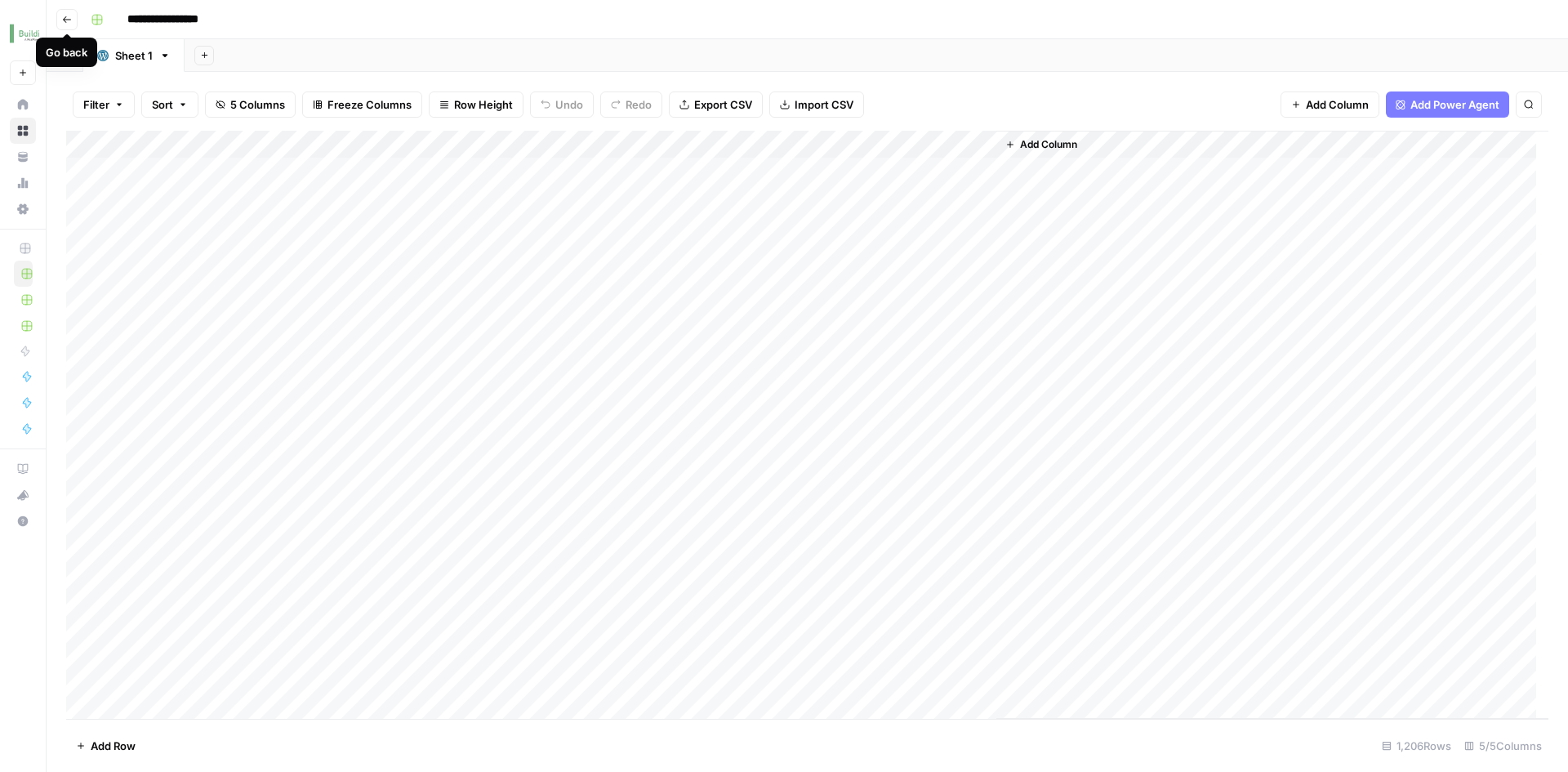
click at [69, 23] on icon "button" at bounding box center [67, 19] width 10 height 10
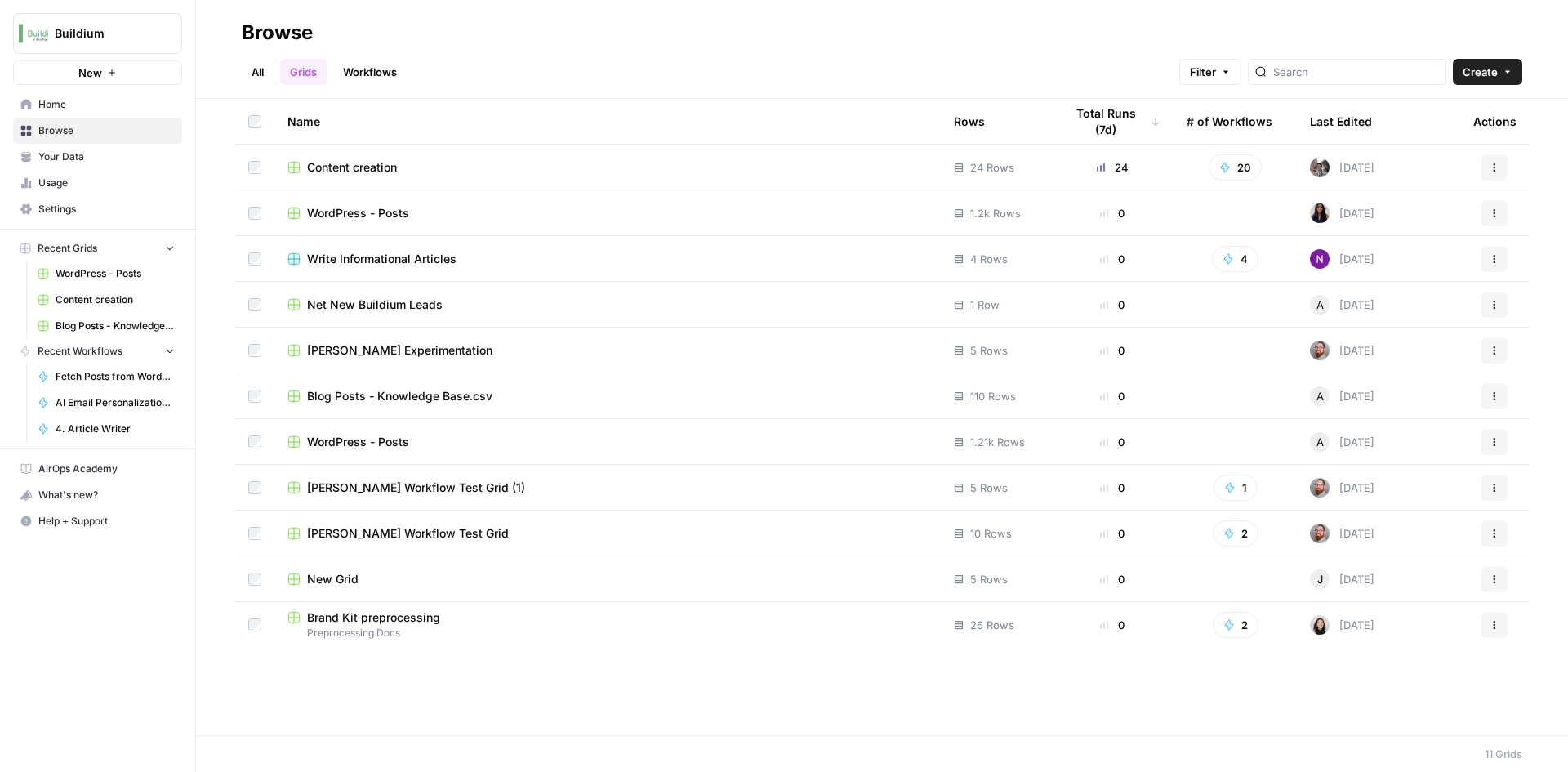
click at [370, 79] on link "Workflows" at bounding box center [370, 71] width 73 height 26
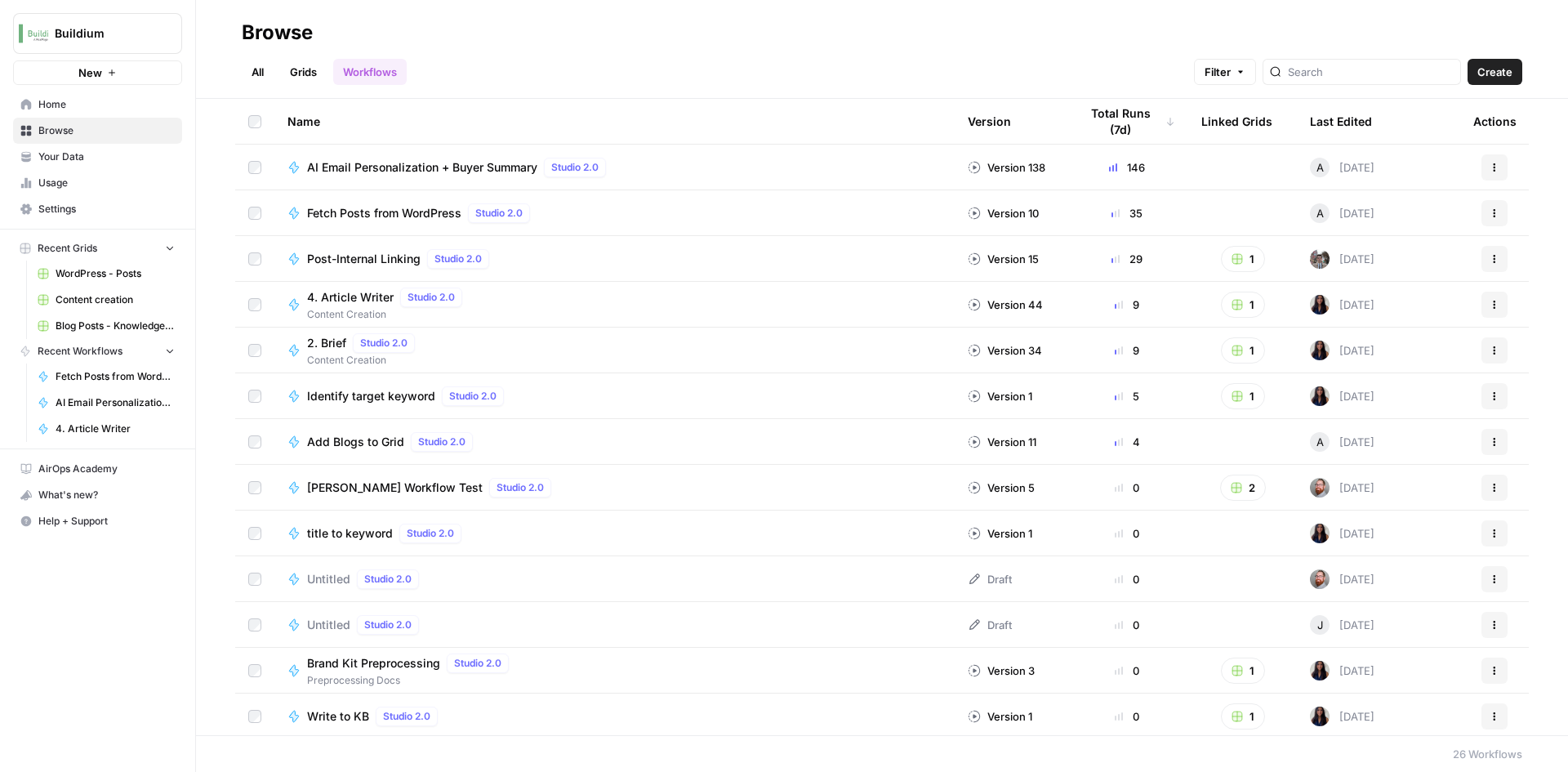
click at [1481, 226] on button "Actions" at bounding box center [1494, 213] width 26 height 26
click at [1351, 306] on span "Integrate" at bounding box center [1409, 312] width 131 height 16
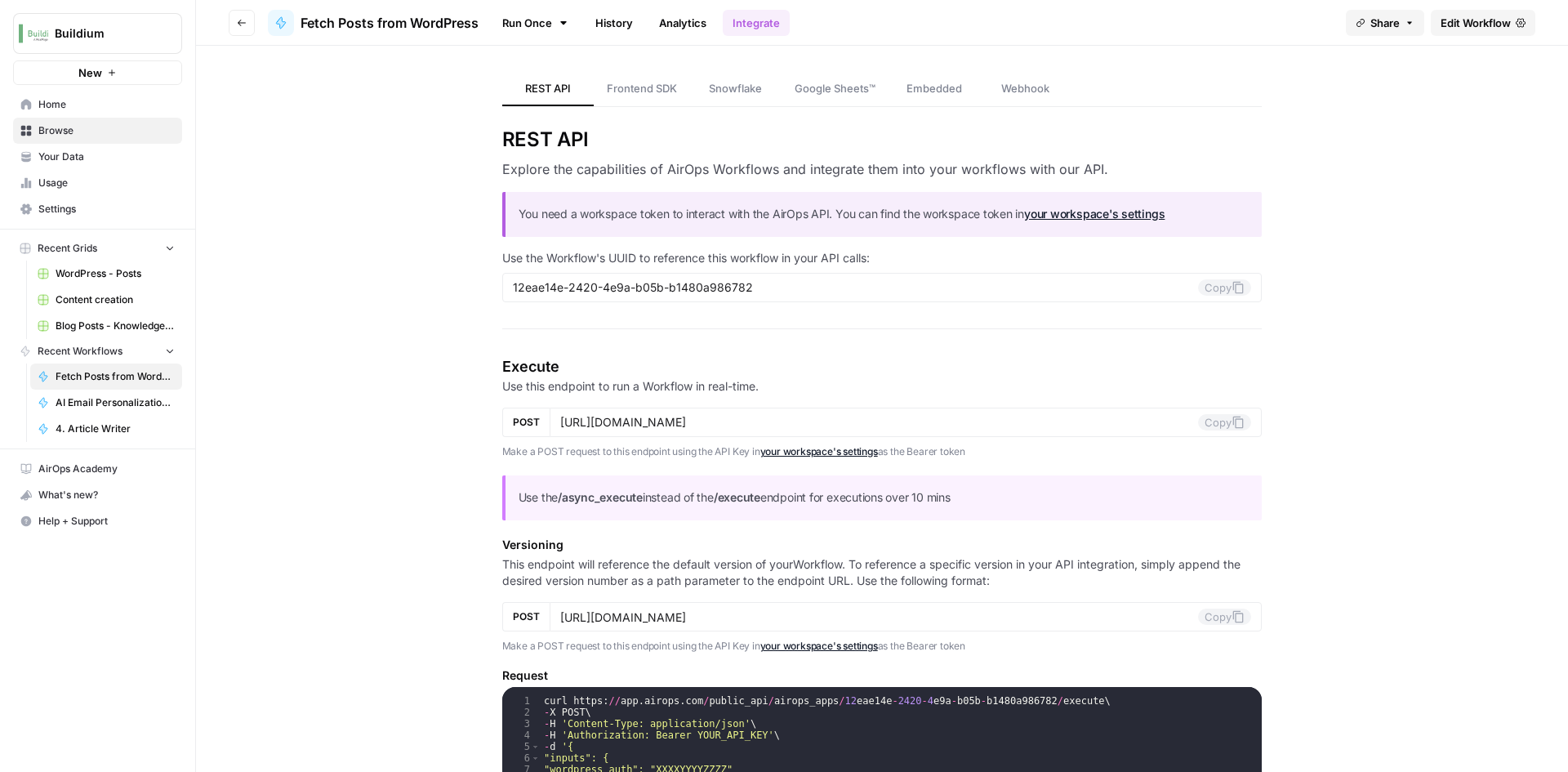
click at [1019, 89] on span "Webhook" at bounding box center [1025, 89] width 48 height 16
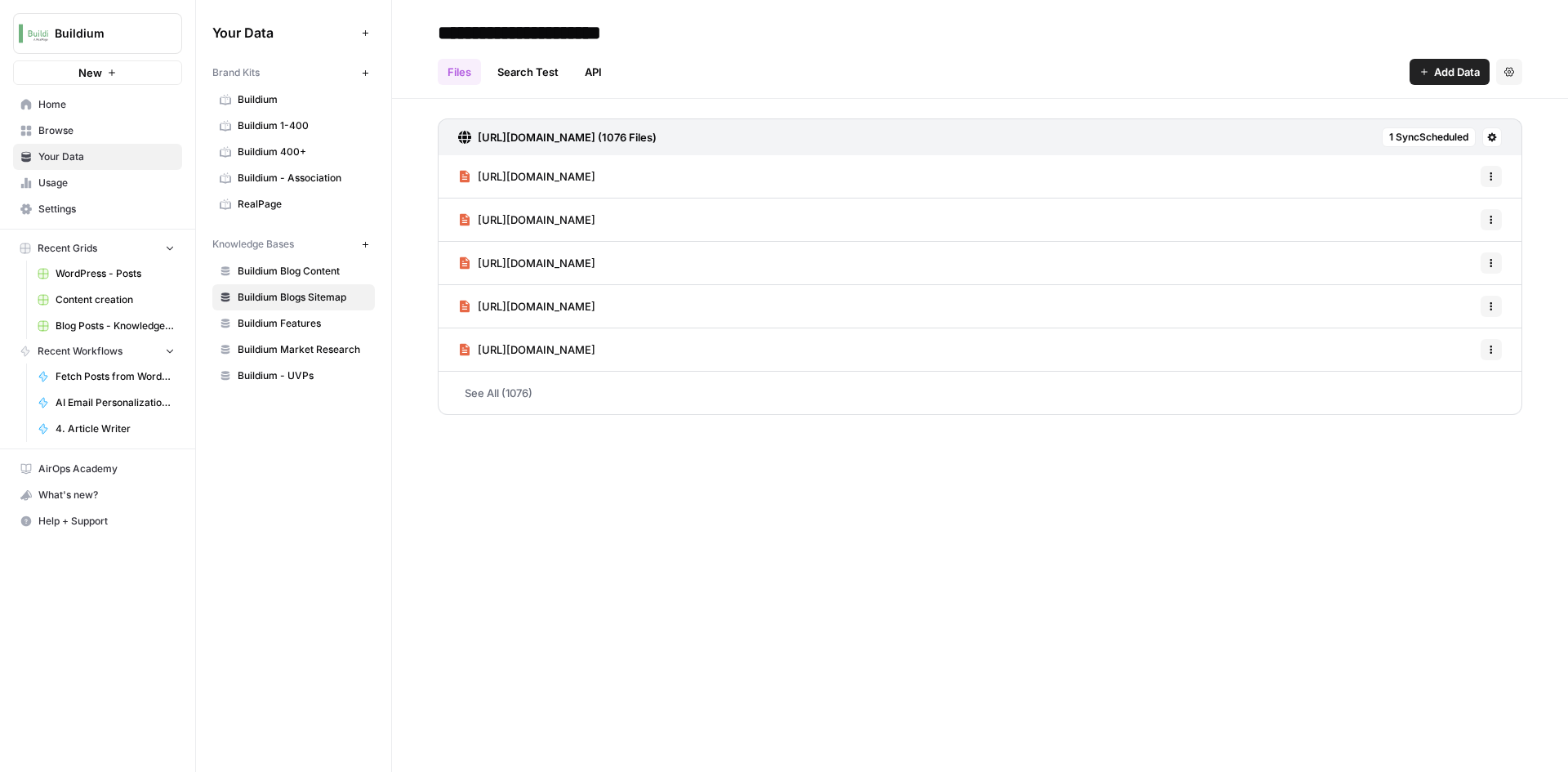
click at [533, 401] on link "See All (1076)" at bounding box center [980, 393] width 1085 height 42
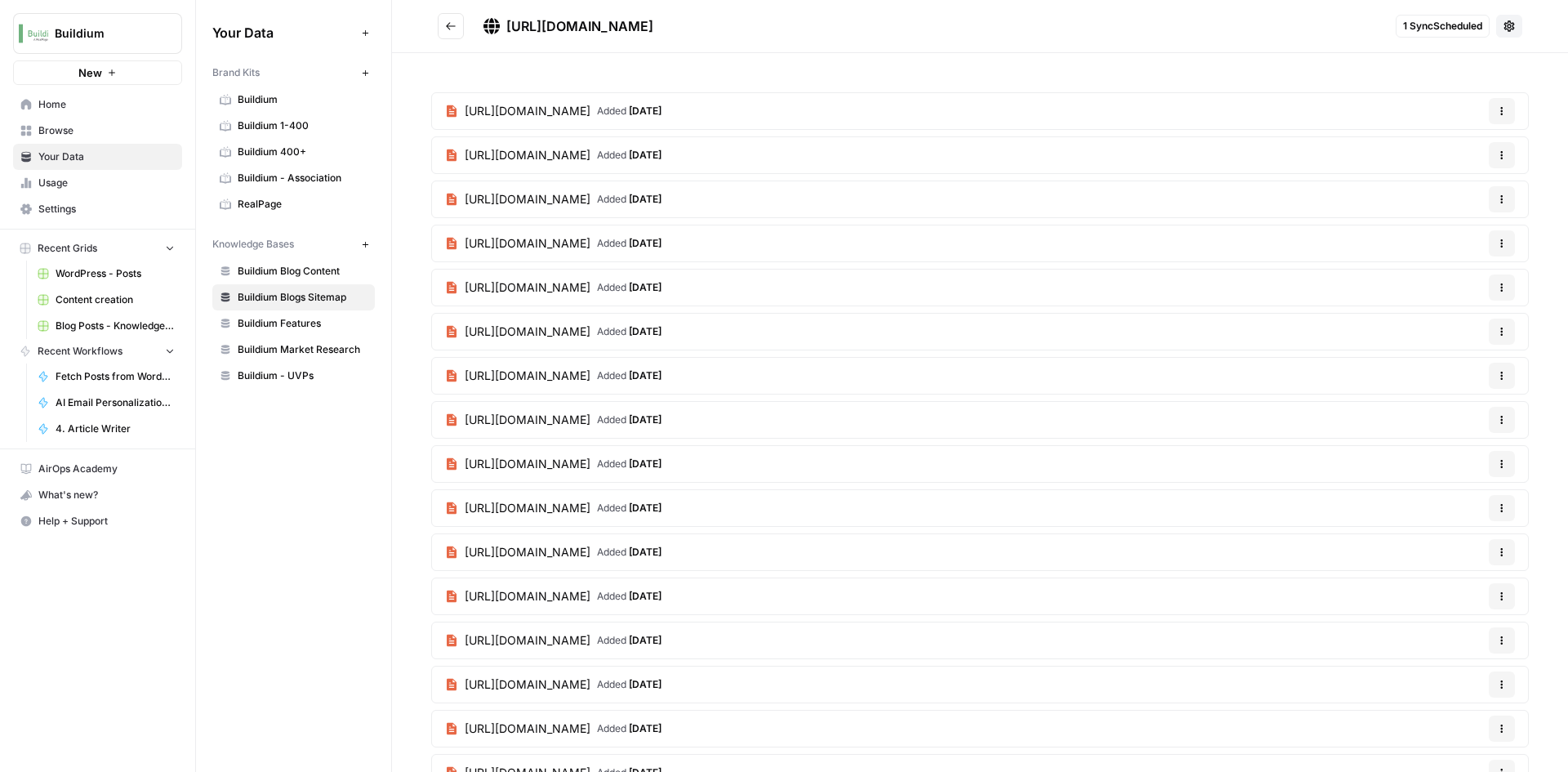
click at [590, 426] on span "[URL][DOMAIN_NAME]" at bounding box center [528, 420] width 126 height 16
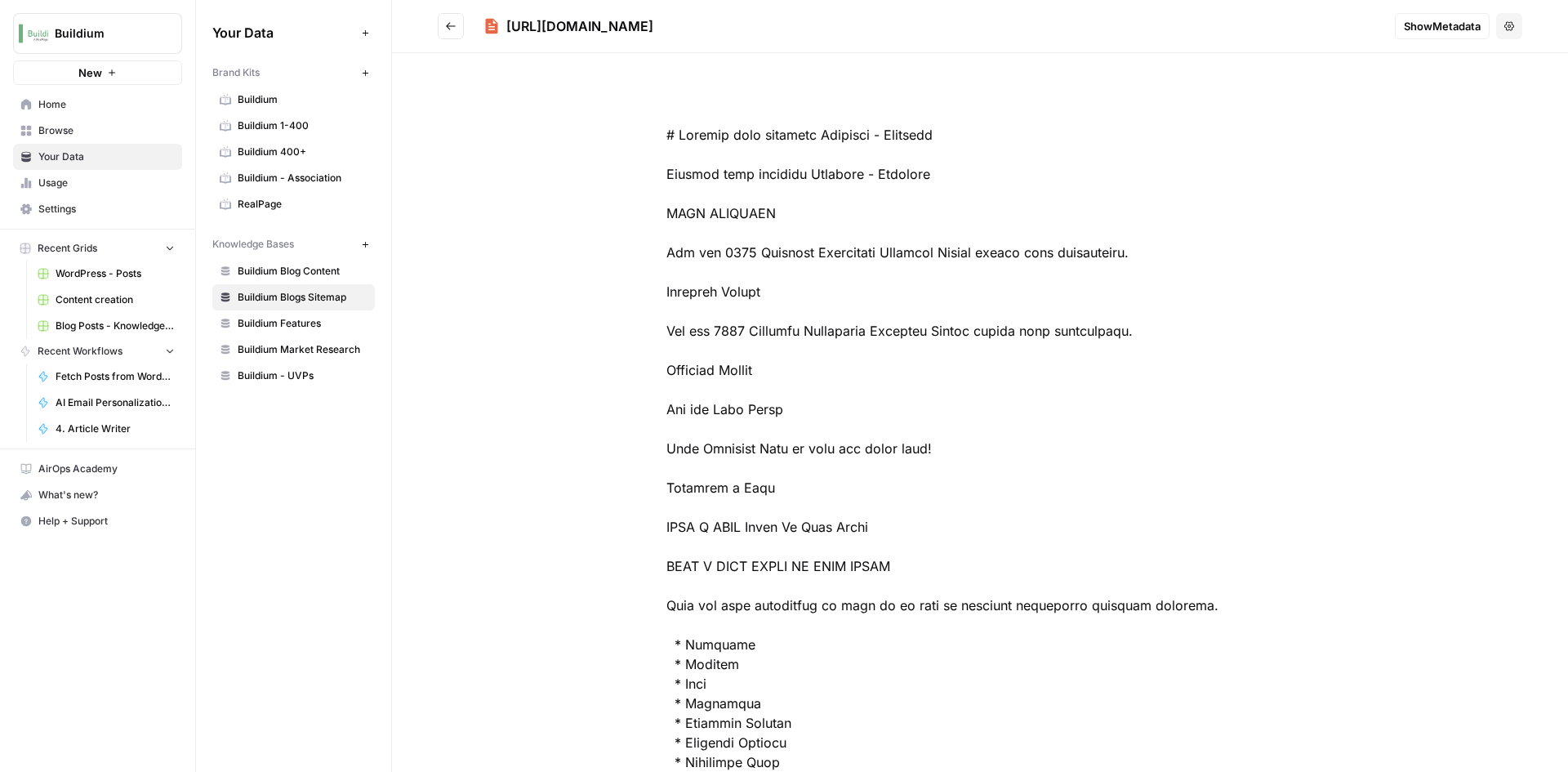
click at [443, 27] on button "Go back" at bounding box center [450, 26] width 26 height 26
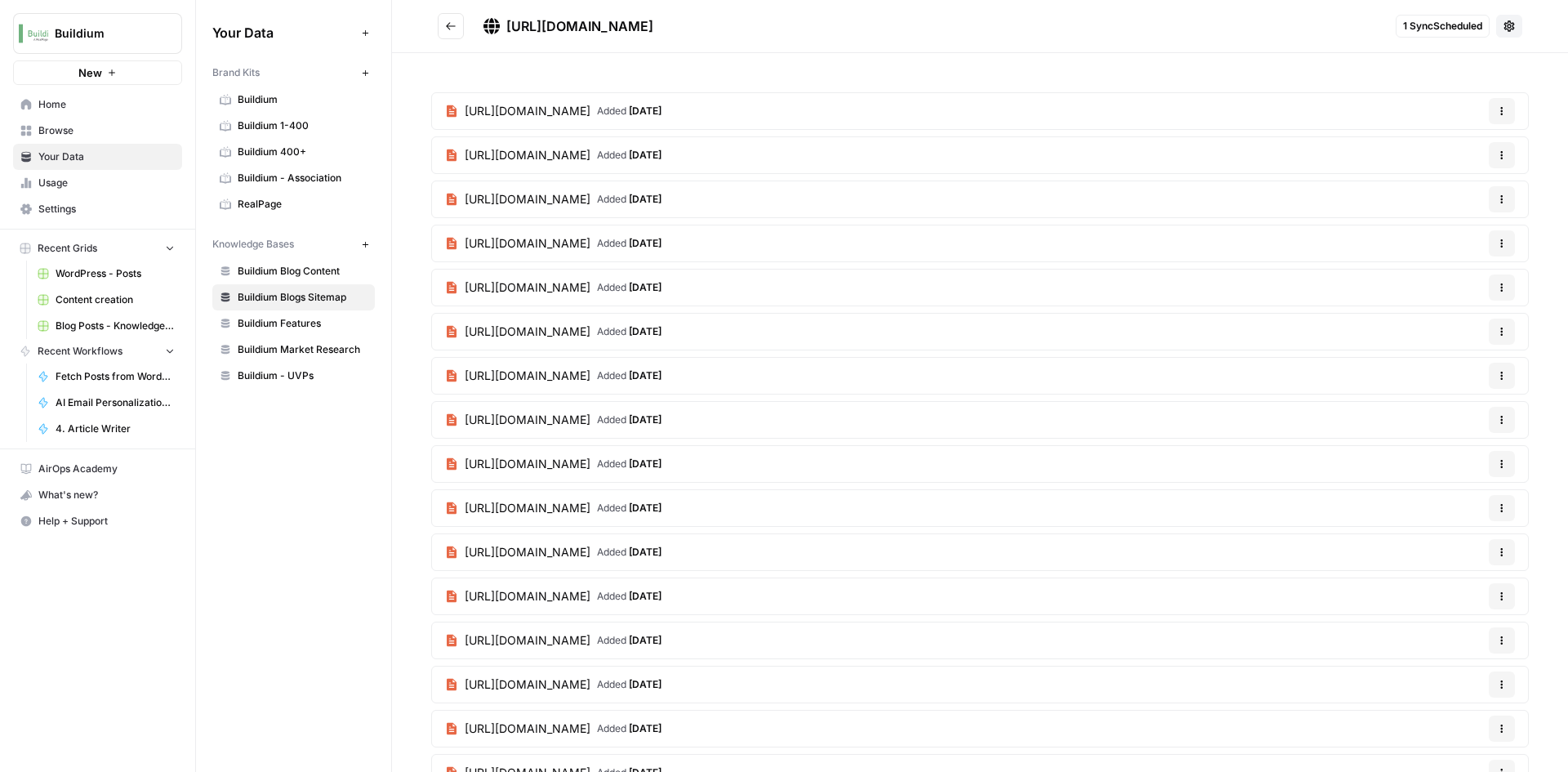
click at [662, 109] on span "Added [DATE]" at bounding box center [629, 111] width 65 height 15
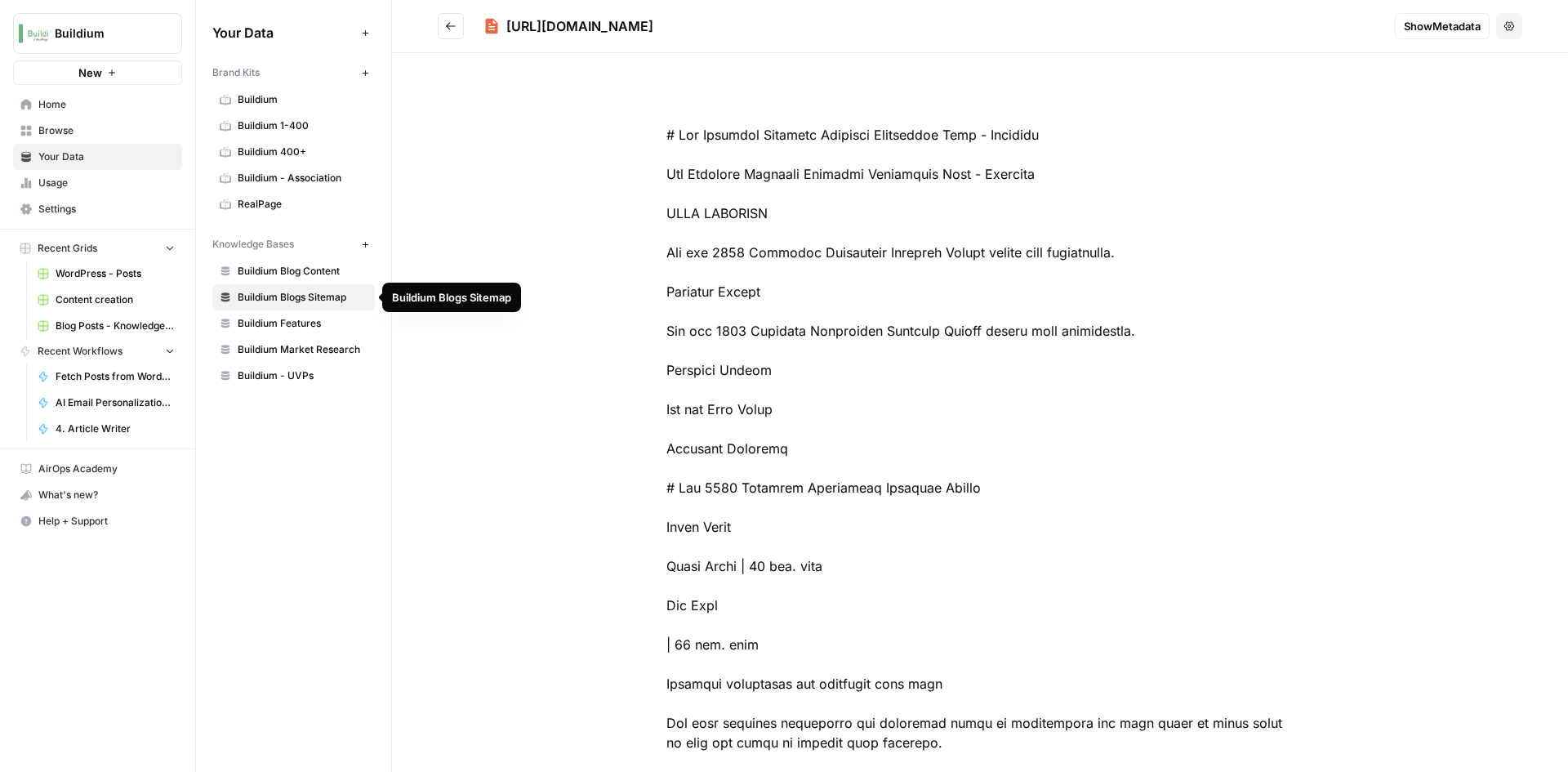
click at [343, 306] on link "Buildium Blogs Sitemap" at bounding box center [293, 297] width 163 height 26
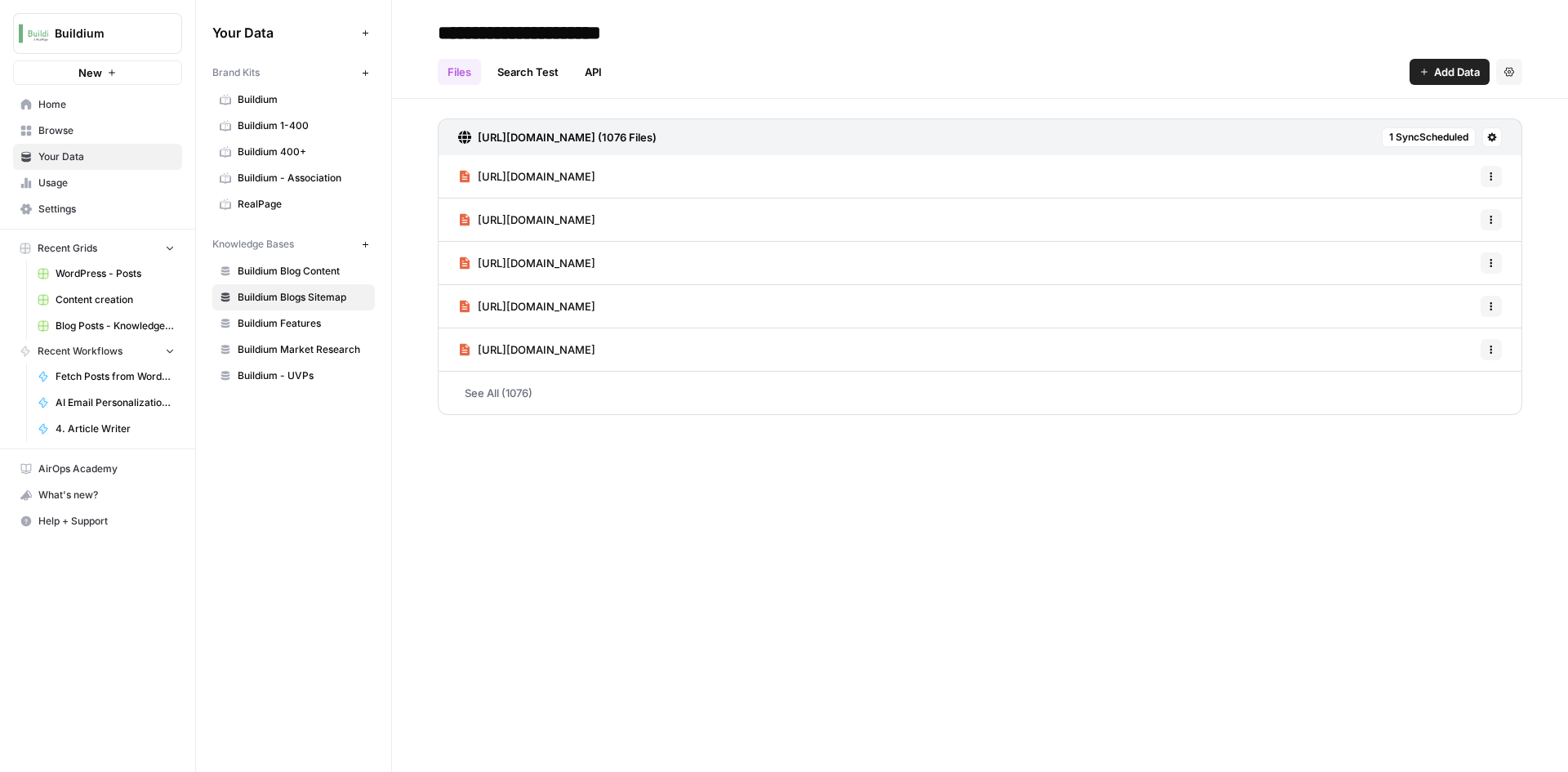
click at [493, 399] on link "See All (1076)" at bounding box center [980, 393] width 1085 height 42
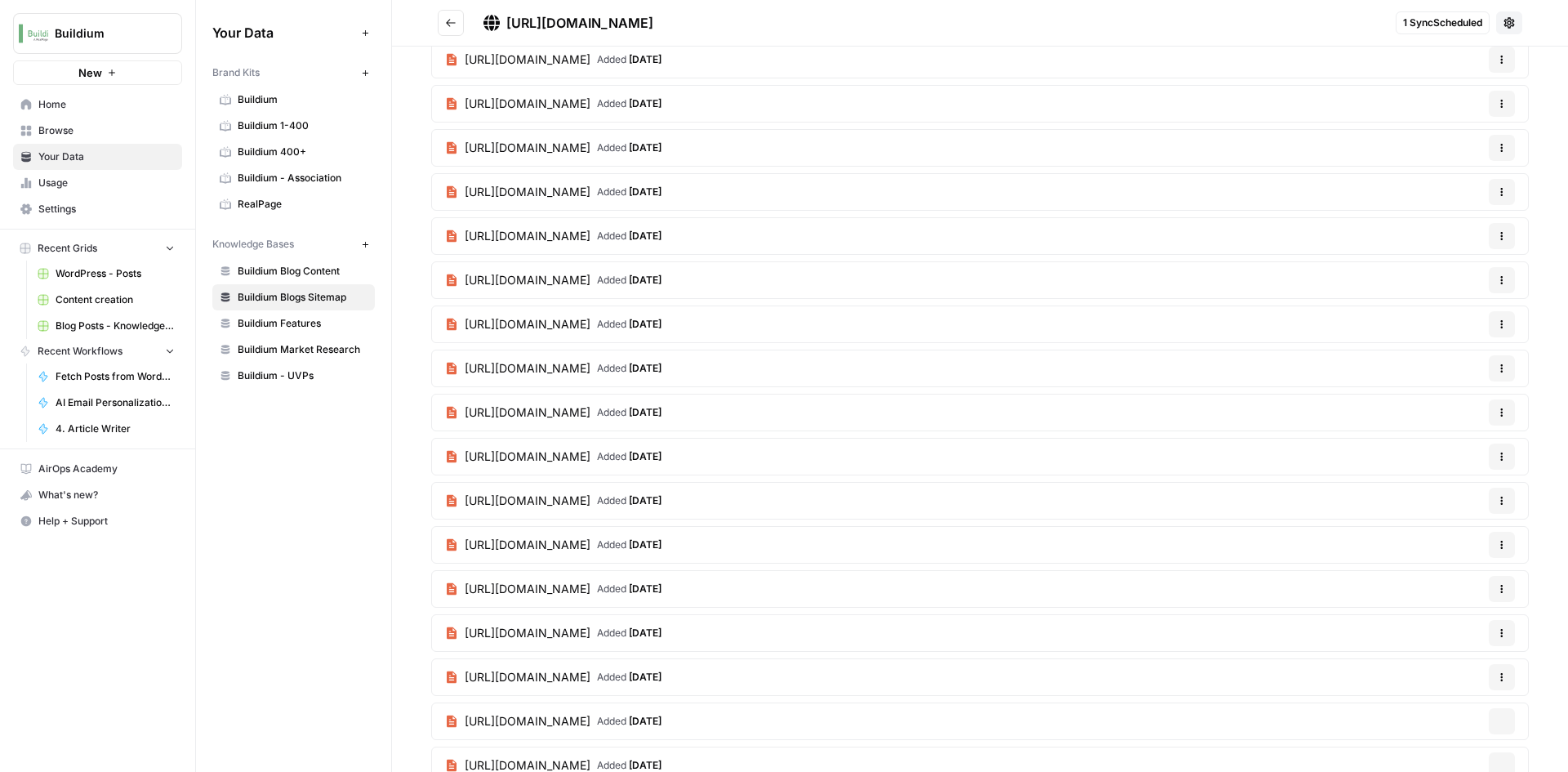
scroll to position [2040, 0]
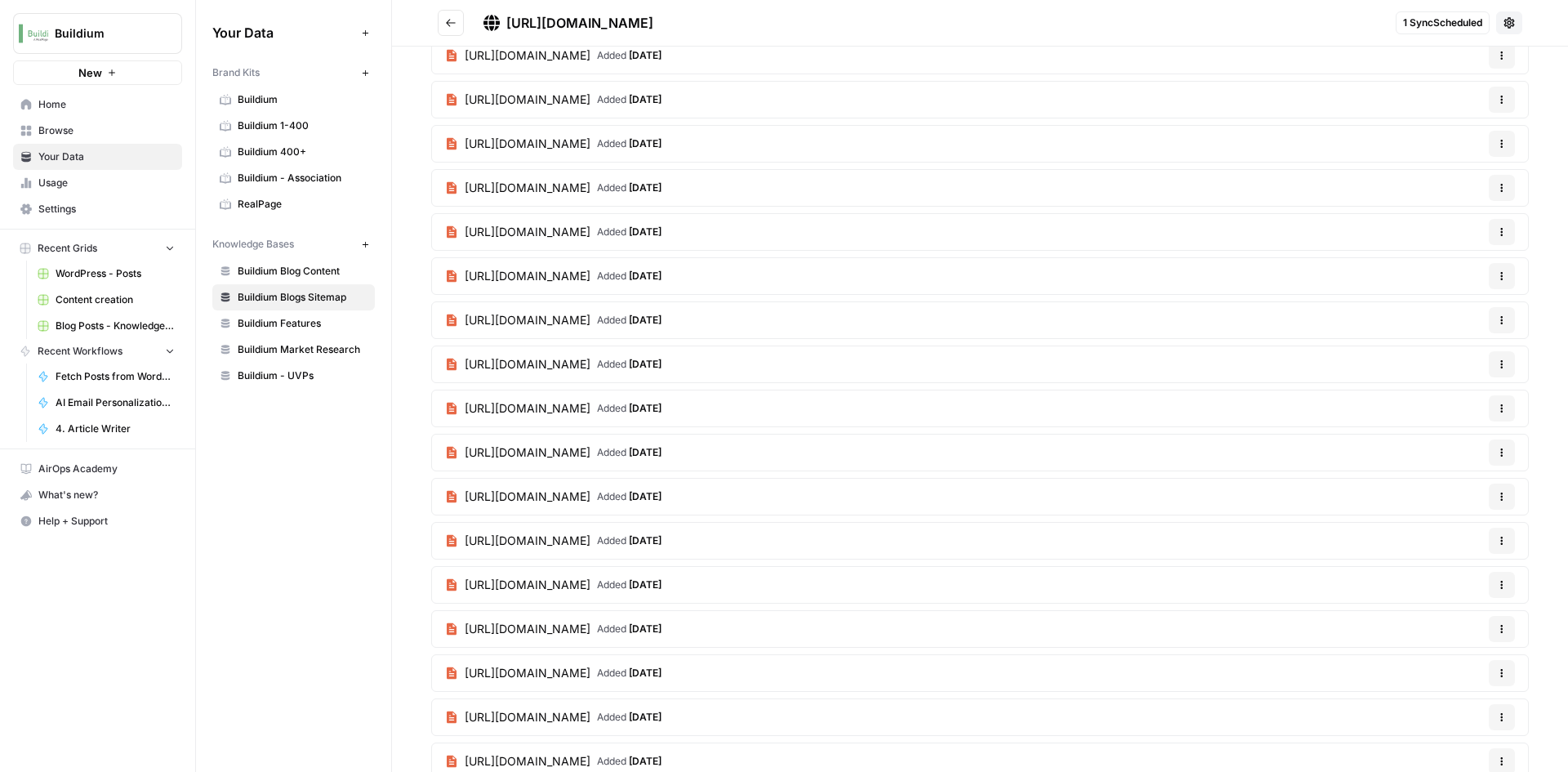
click at [590, 366] on span "[URL][DOMAIN_NAME]" at bounding box center [528, 365] width 126 height 16
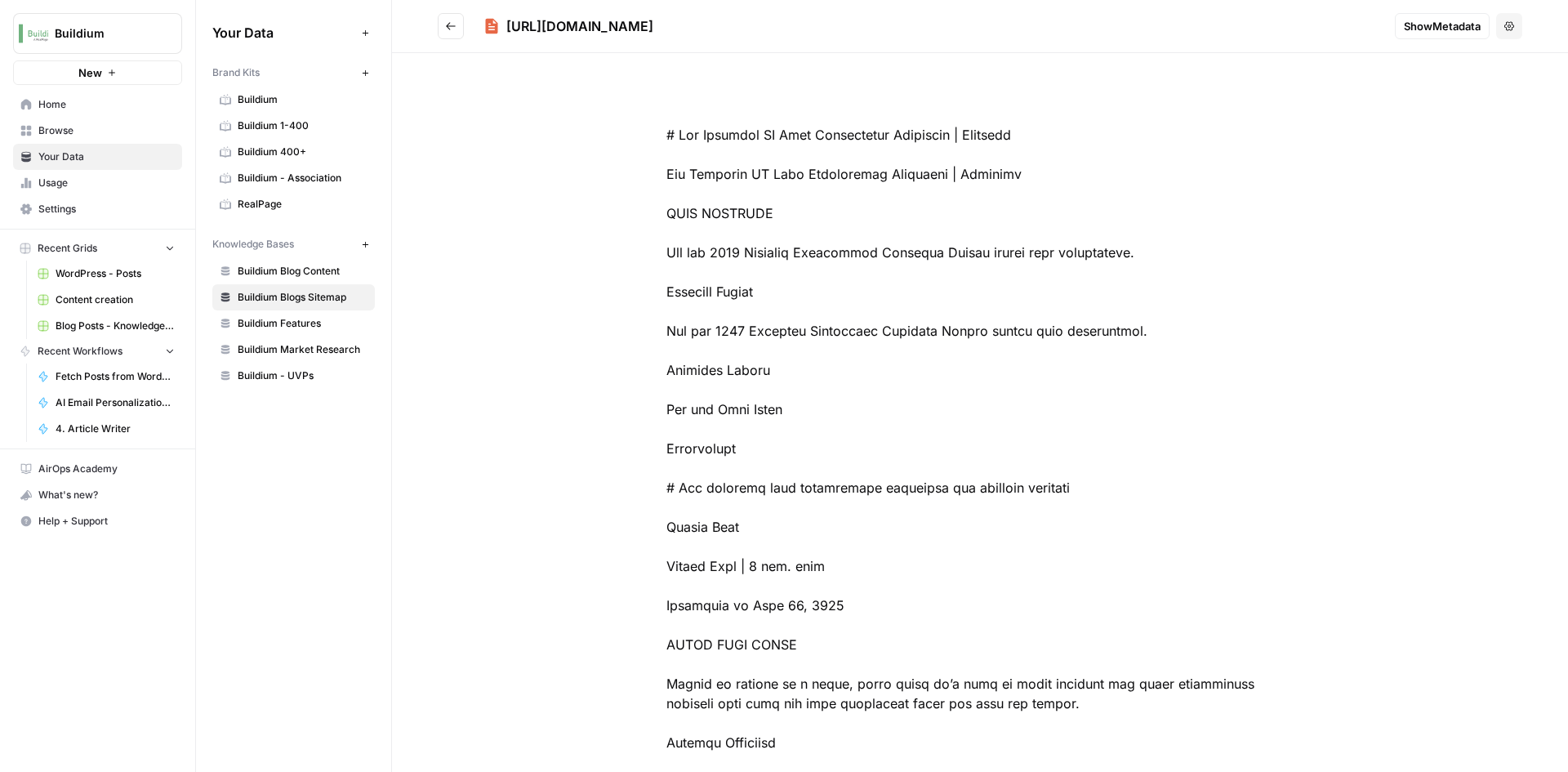
click at [455, 36] on button "Go back" at bounding box center [450, 26] width 26 height 26
